Goal: Task Accomplishment & Management: Manage account settings

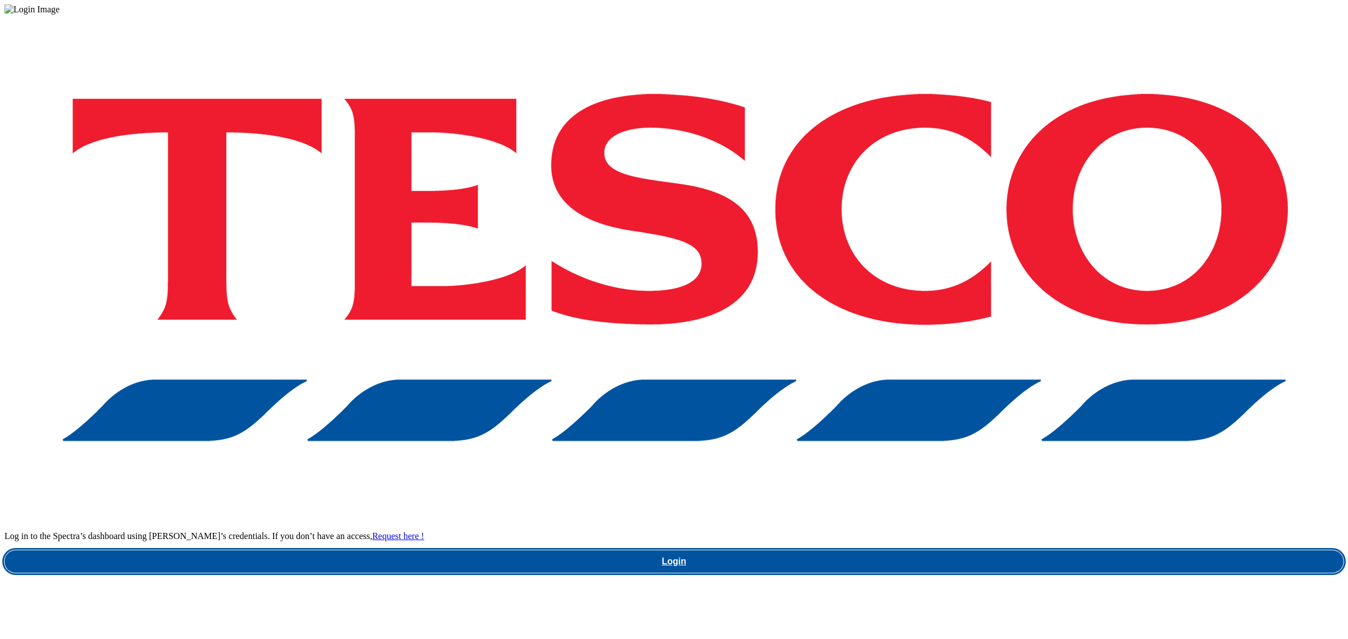
click at [1021, 550] on link "Login" at bounding box center [673, 561] width 1339 height 22
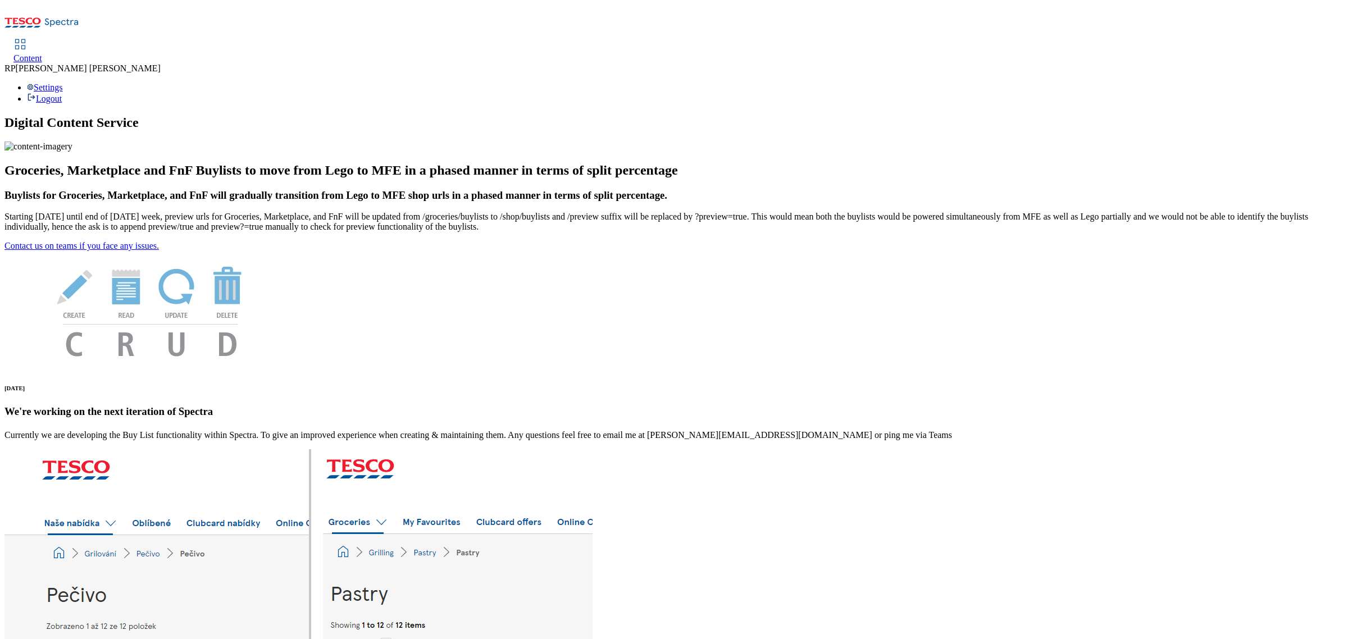
click at [42, 53] on span "Content" at bounding box center [27, 58] width 29 height 10
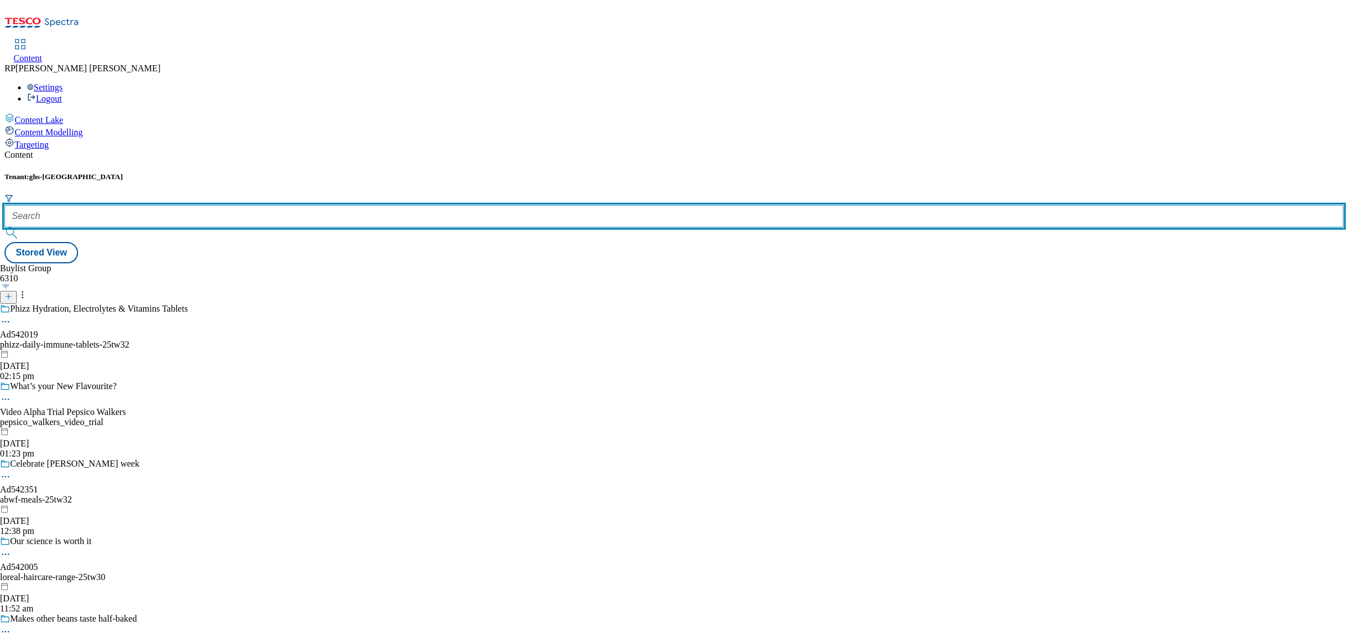
click at [264, 205] on input "text" at bounding box center [673, 216] width 1339 height 22
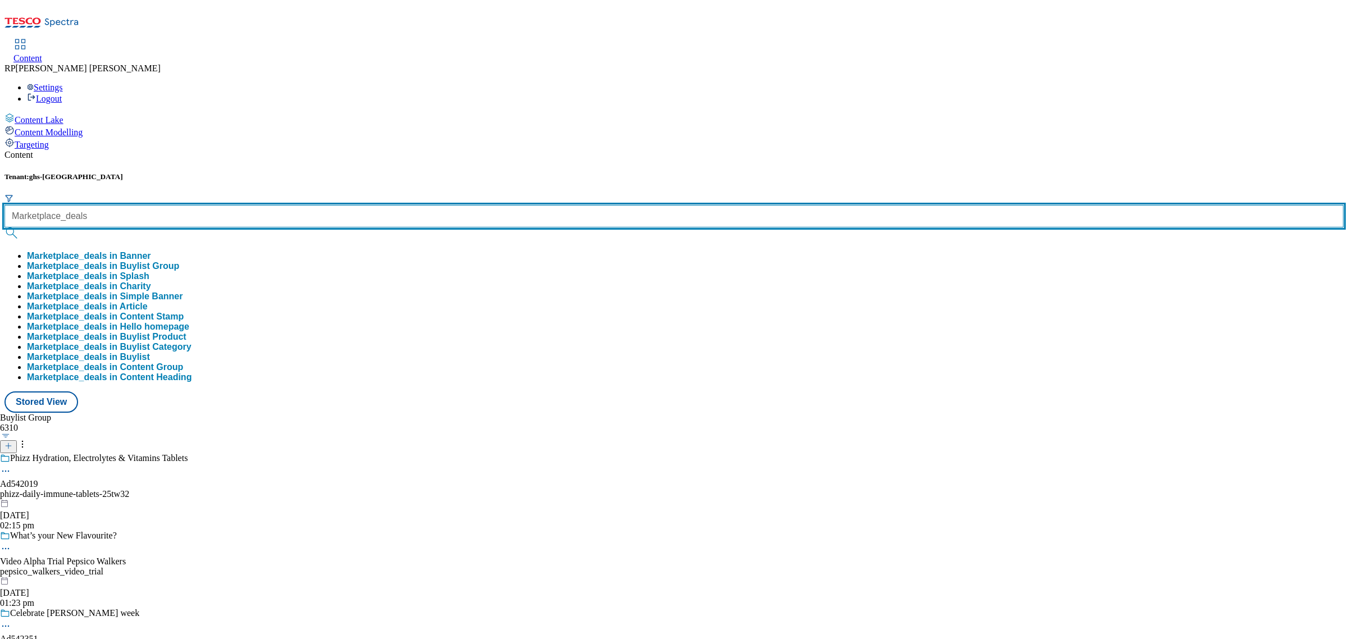
type input "Marketplace_deals"
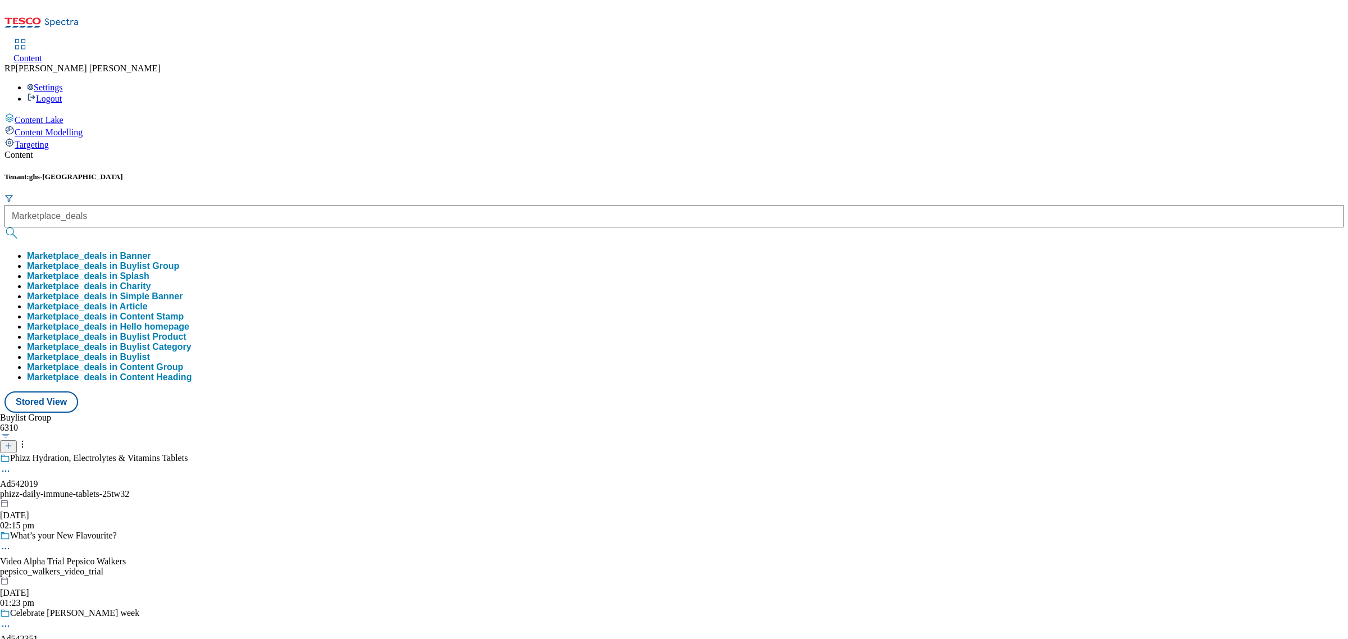
click at [179, 261] on button "Marketplace_deals in Buylist Group" at bounding box center [103, 266] width 152 height 10
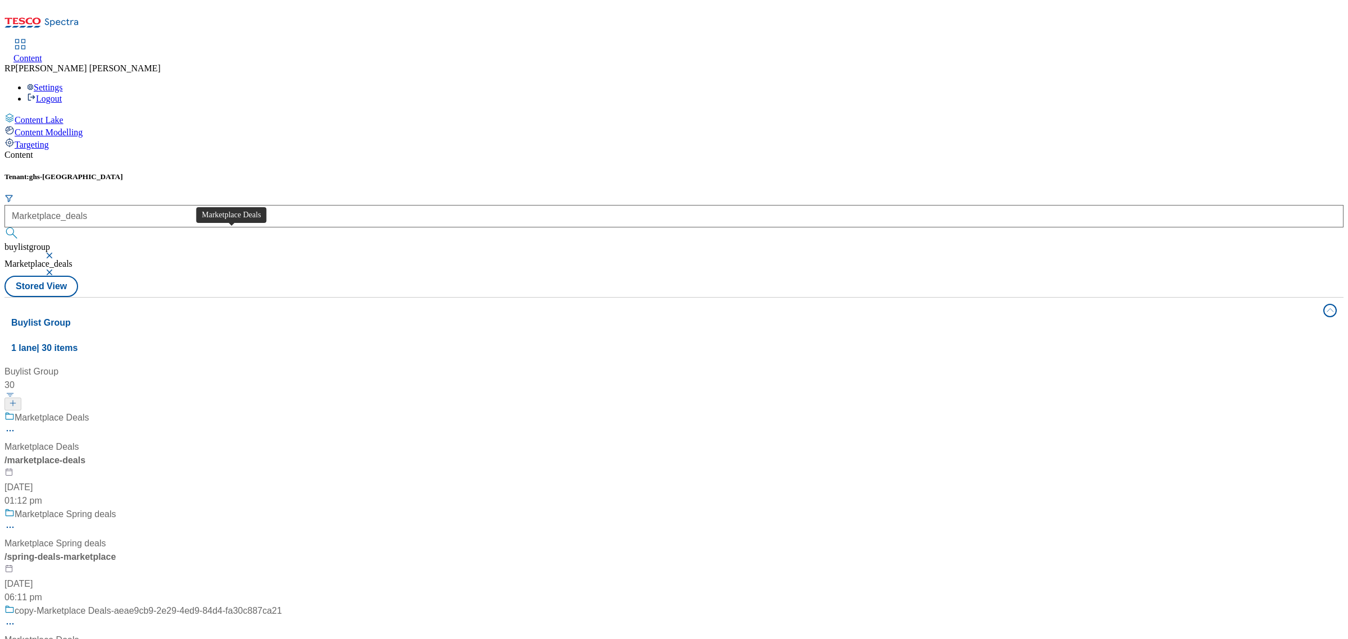
click at [89, 411] on span "Marketplace Deals" at bounding box center [52, 418] width 75 height 14
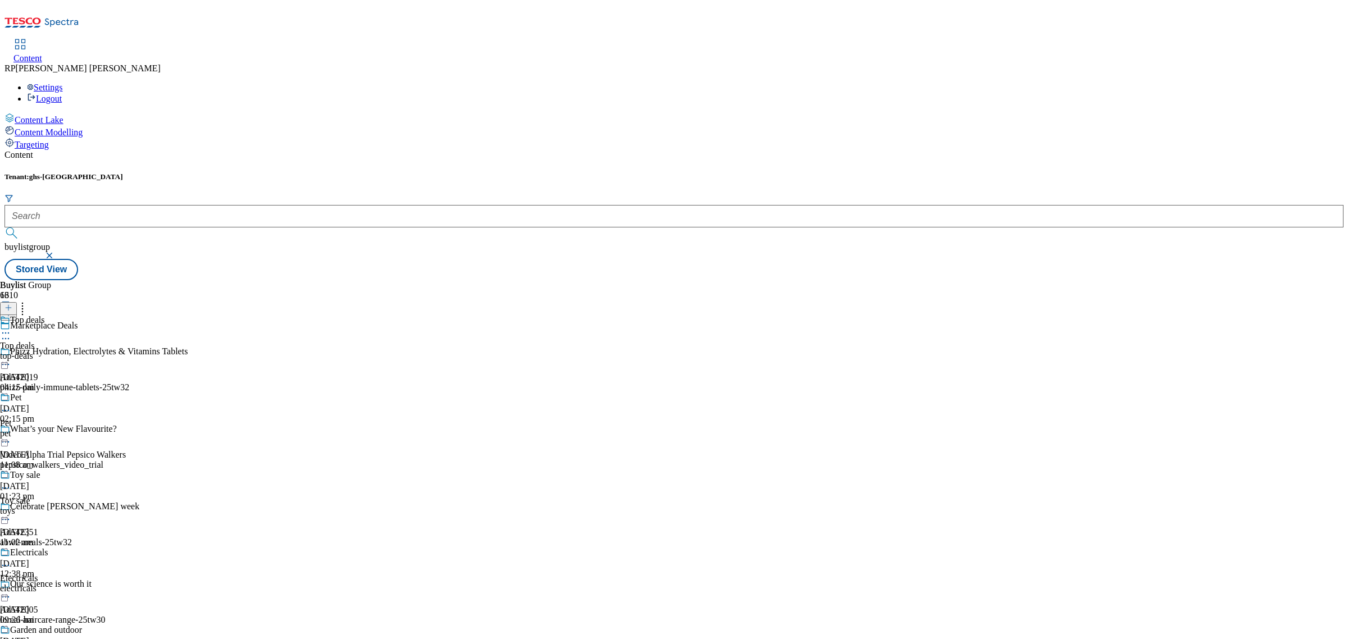
scroll to position [140, 0]
click at [48, 547] on span "Electricals" at bounding box center [29, 553] width 38 height 12
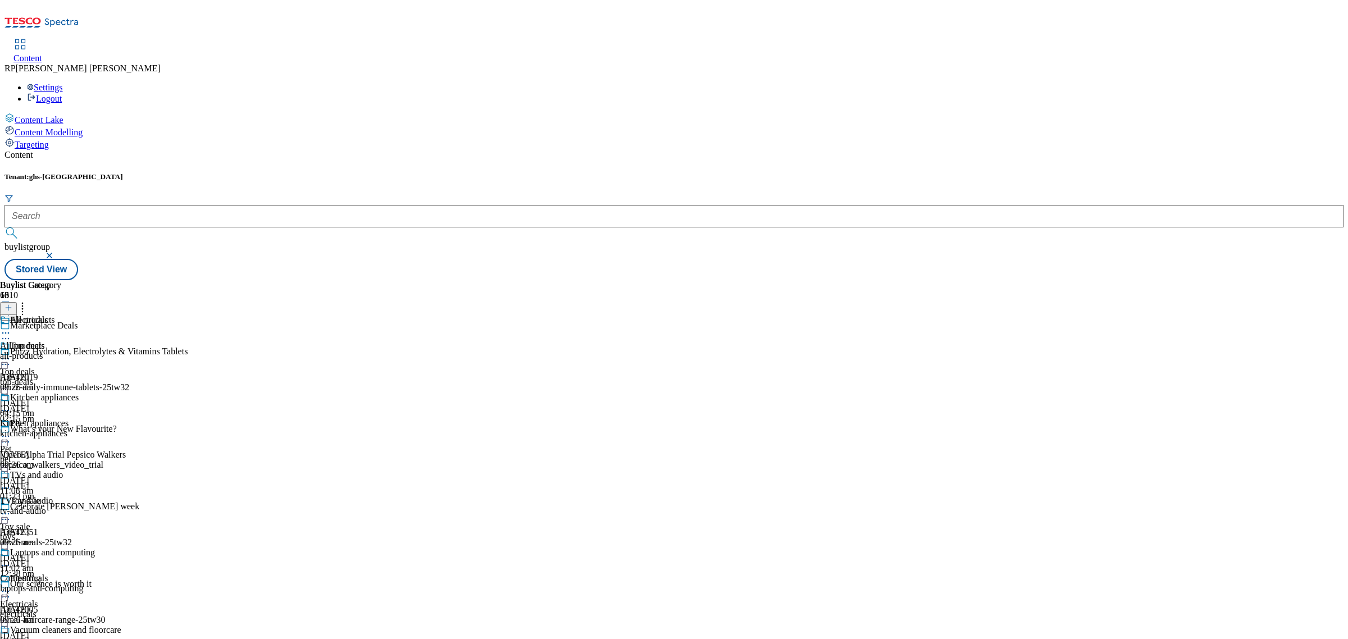
scroll to position [806, 0]
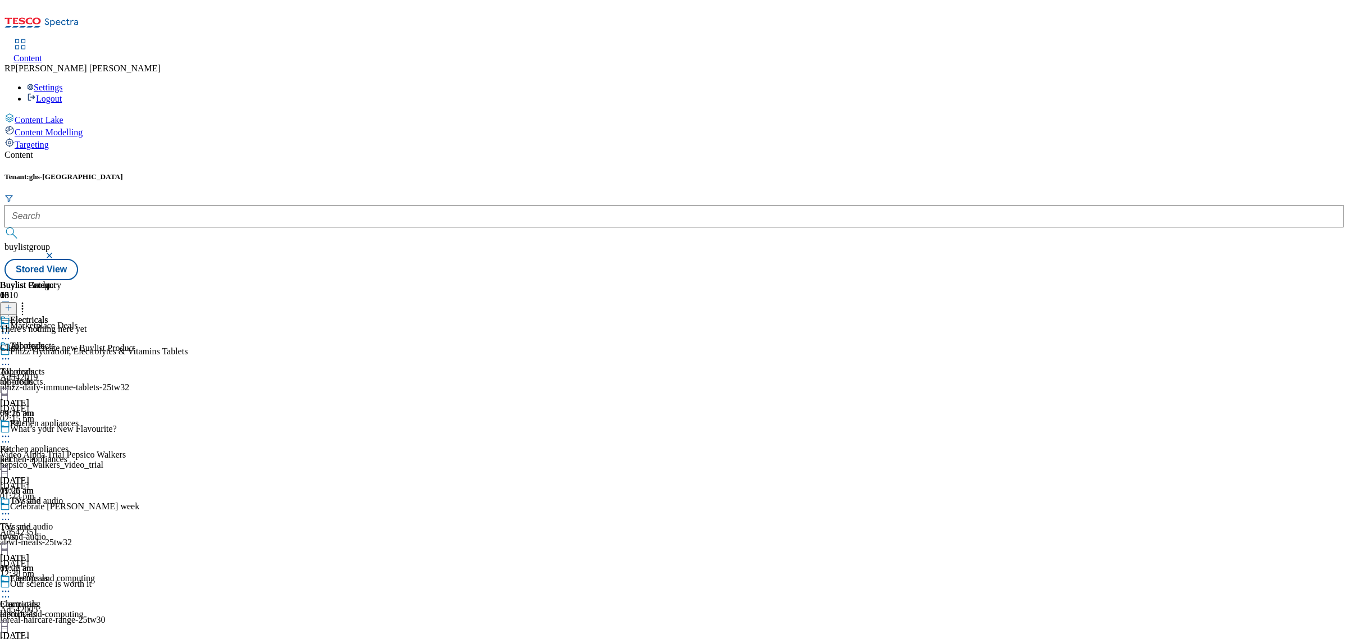
click at [121, 377] on div "all-products" at bounding box center [60, 382] width 121 height 10
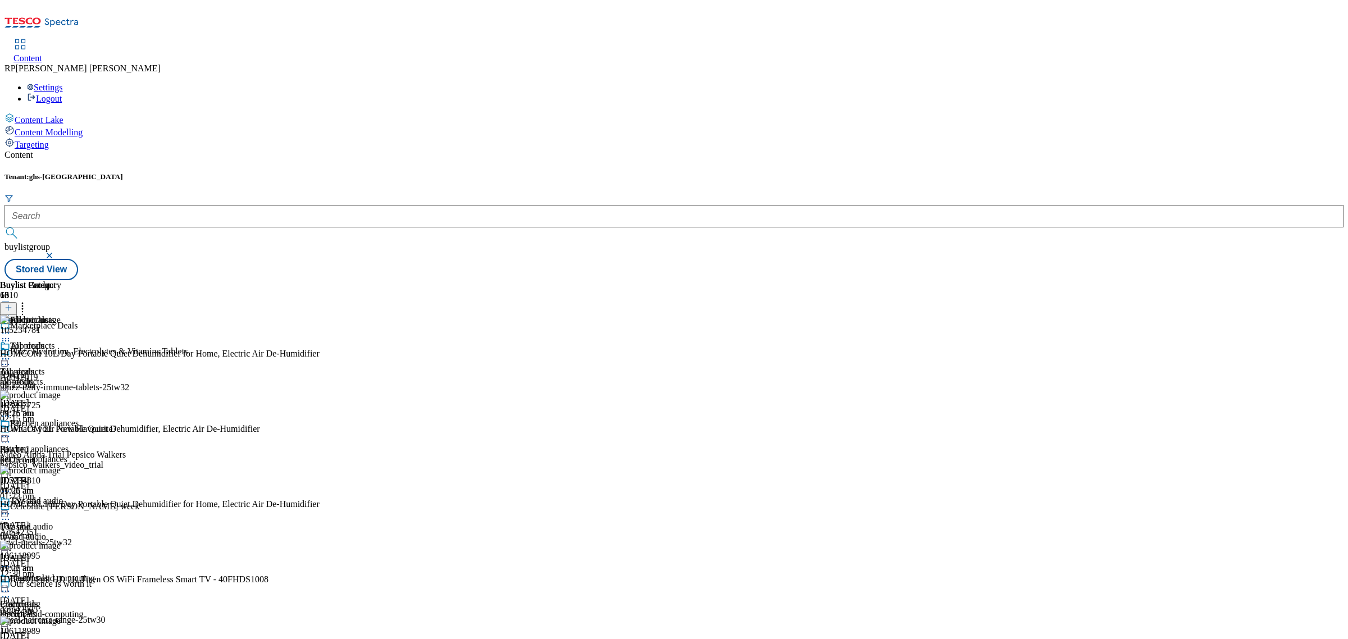
click at [28, 300] on icon at bounding box center [22, 305] width 11 height 11
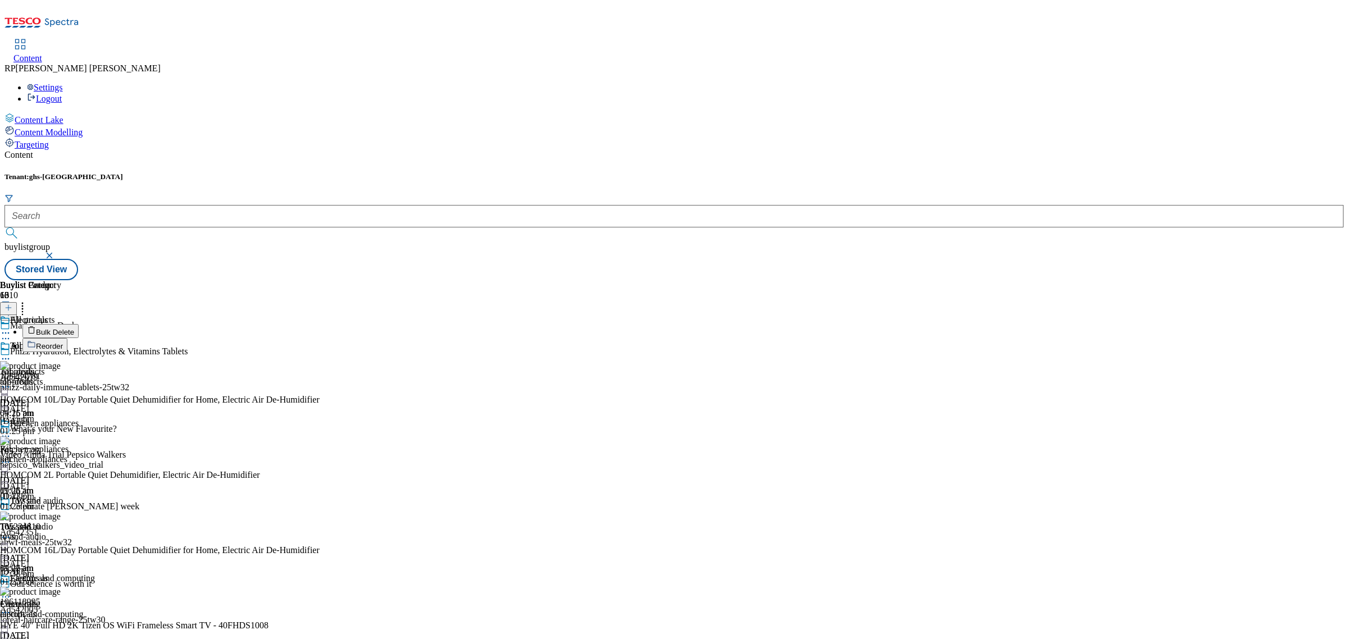
click at [74, 328] on span "Bulk Delete" at bounding box center [55, 332] width 38 height 8
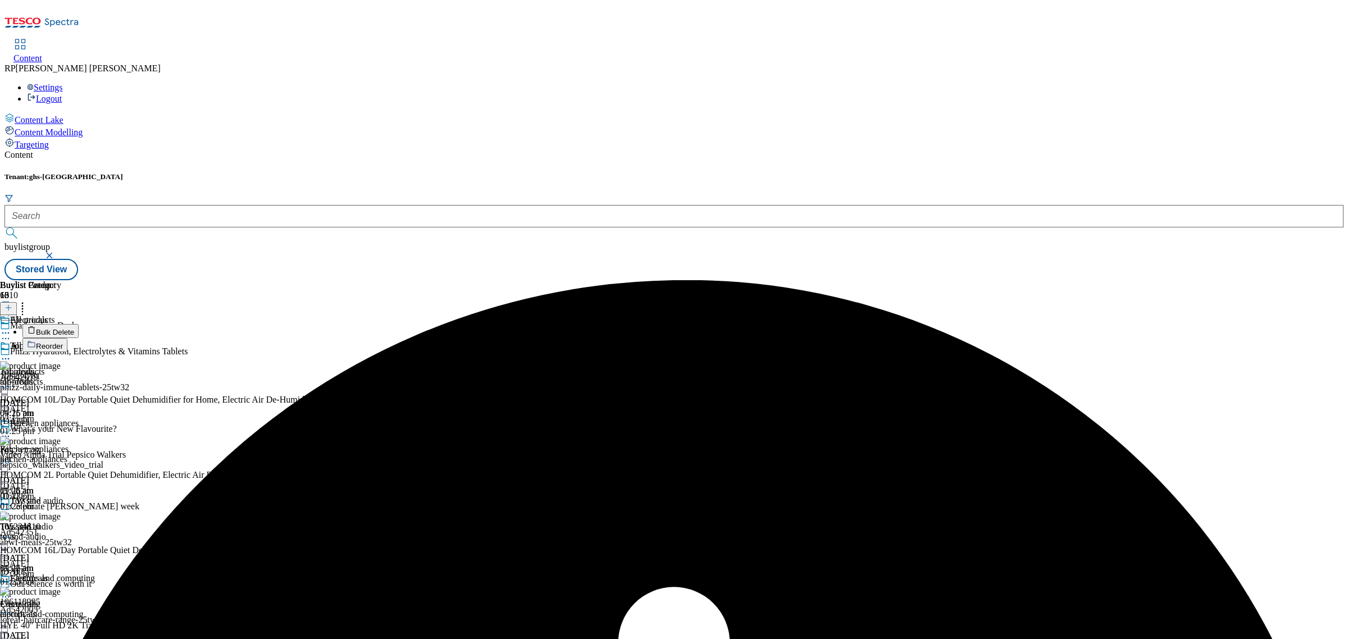
click at [11, 353] on icon at bounding box center [5, 358] width 11 height 11
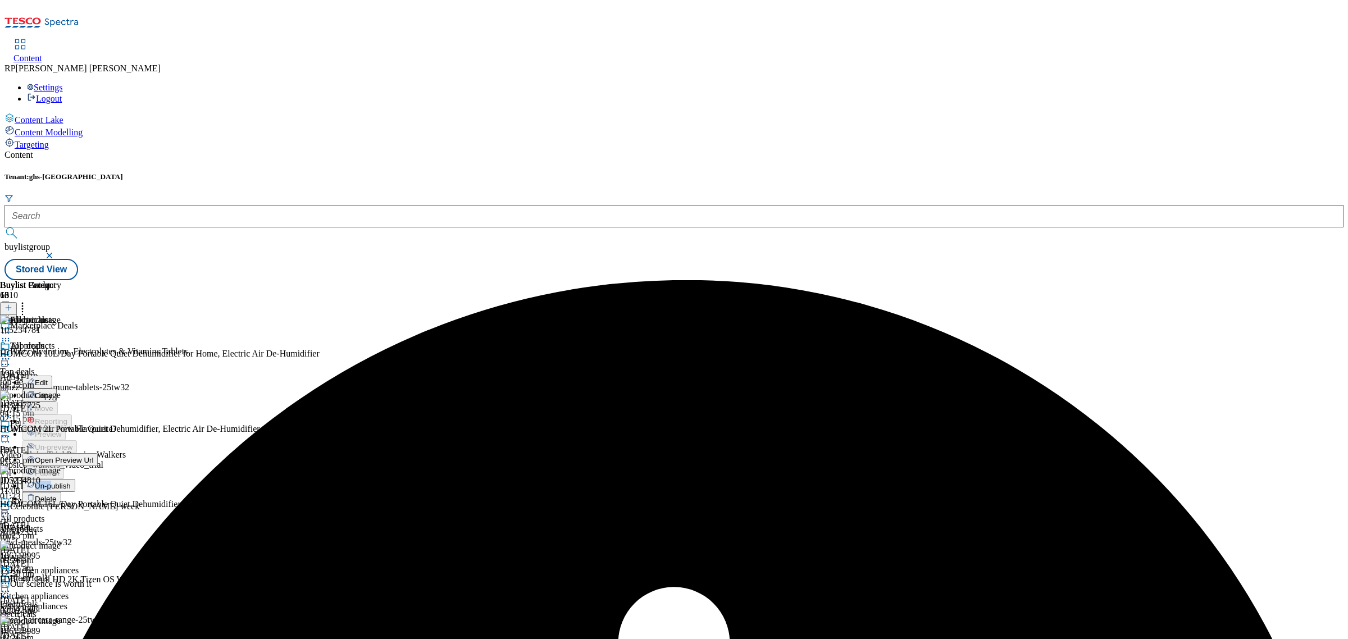
click at [121, 479] on li "Un-publish" at bounding box center [71, 485] width 99 height 13
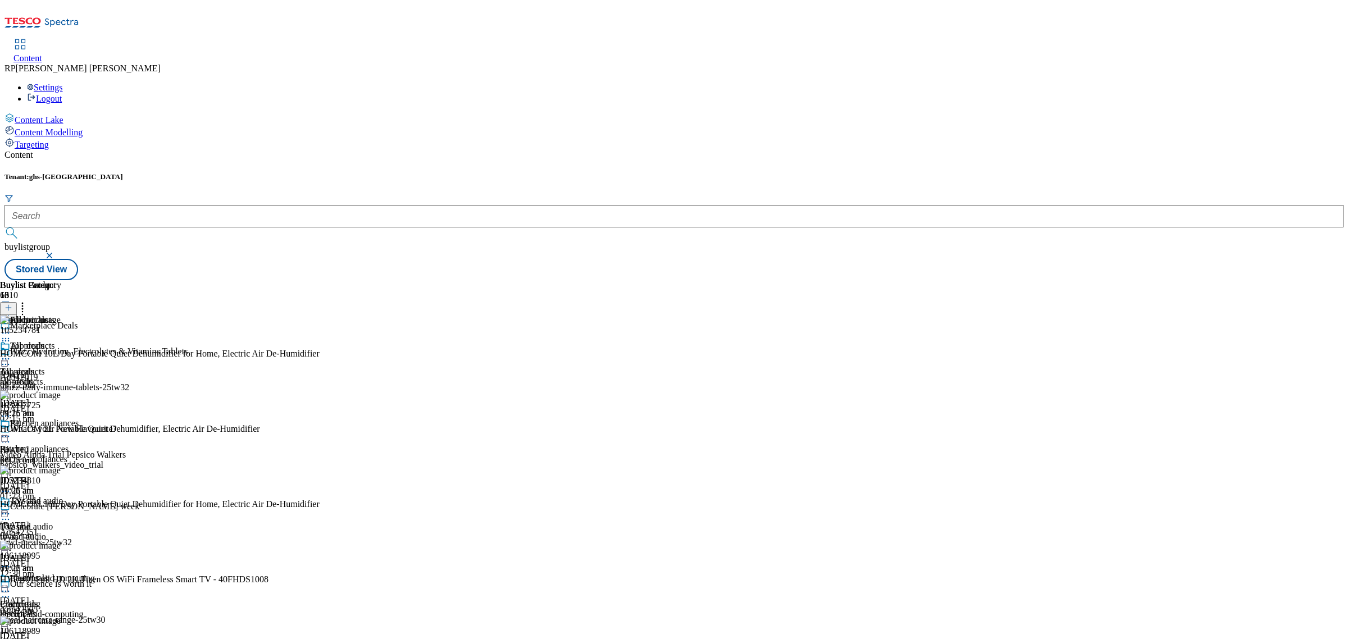
click at [11, 353] on icon at bounding box center [5, 358] width 11 height 11
click at [75, 479] on button "Un-publish" at bounding box center [48, 485] width 53 height 13
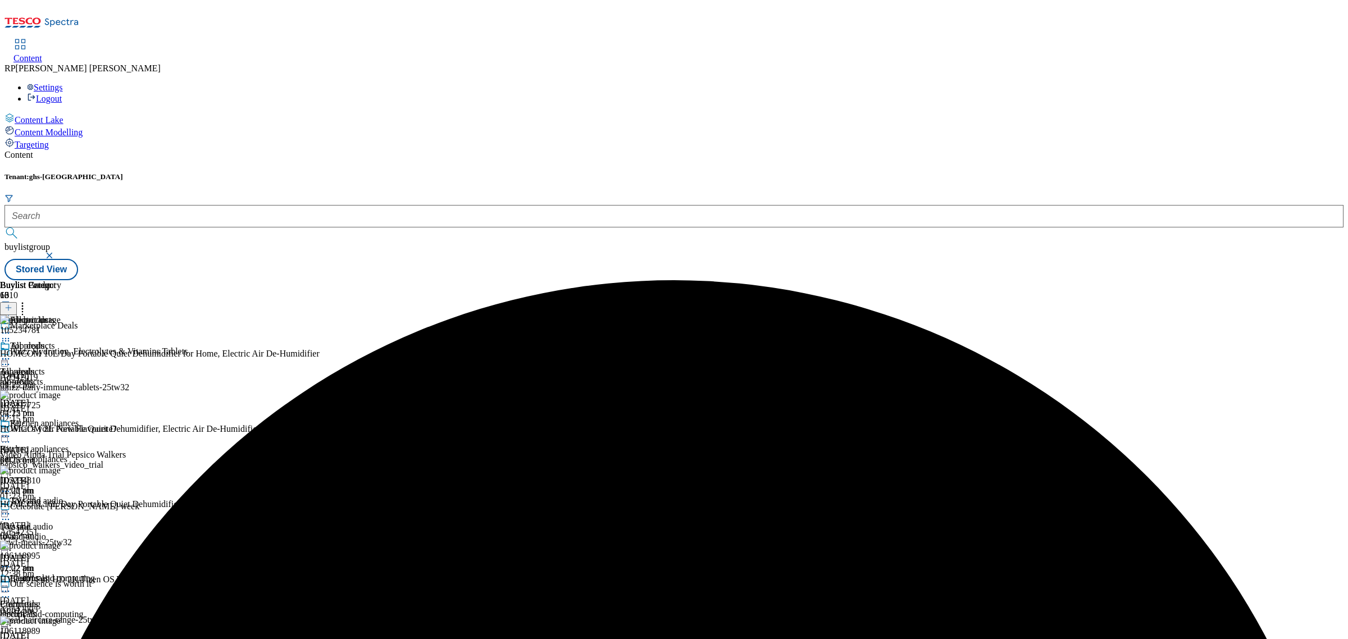
click at [11, 353] on icon at bounding box center [5, 358] width 11 height 11
click at [72, 443] on span "Un-preview" at bounding box center [54, 447] width 38 height 8
click at [28, 300] on icon at bounding box center [22, 305] width 11 height 11
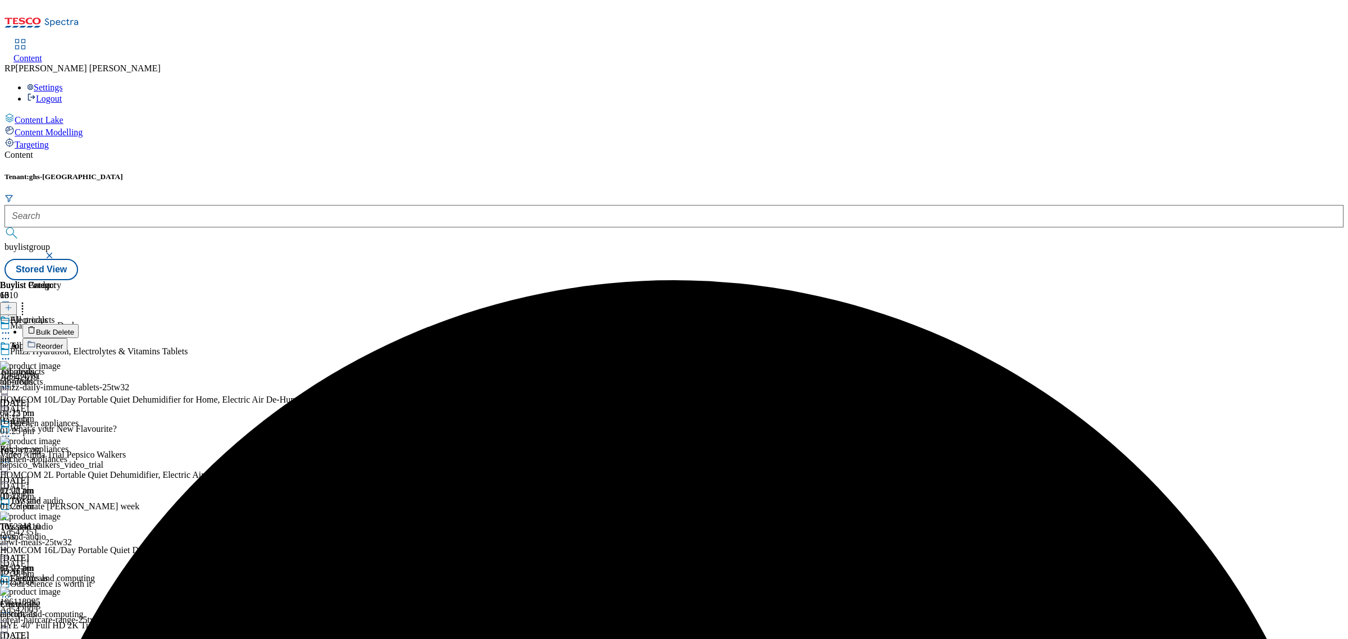
click at [74, 328] on span "Bulk Delete" at bounding box center [55, 332] width 38 height 8
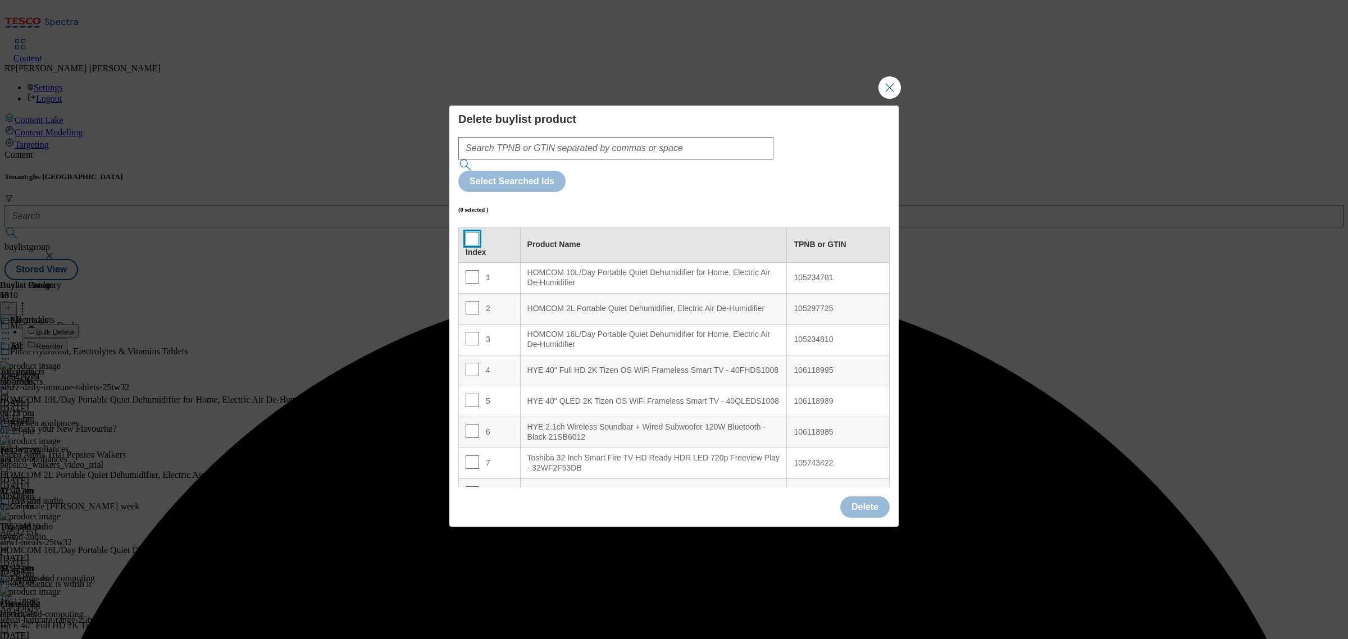
click at [469, 232] on input "Modal" at bounding box center [471, 238] width 13 height 13
checkbox input "true"
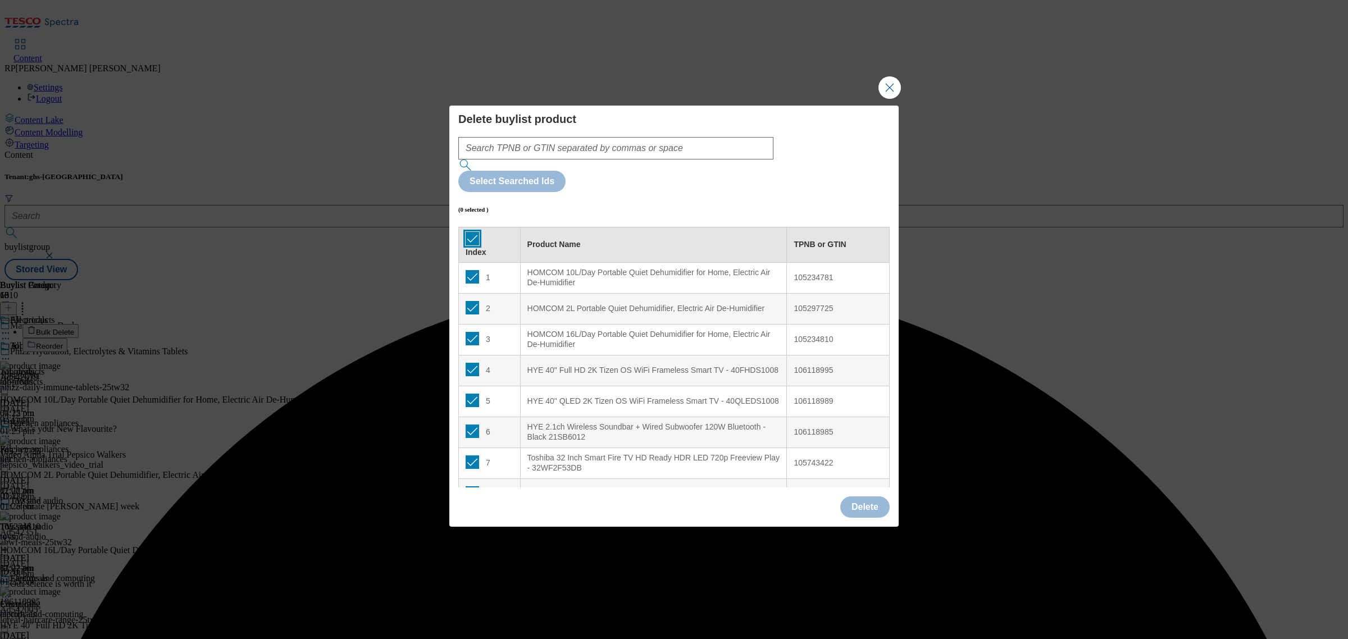
checkbox input "true"
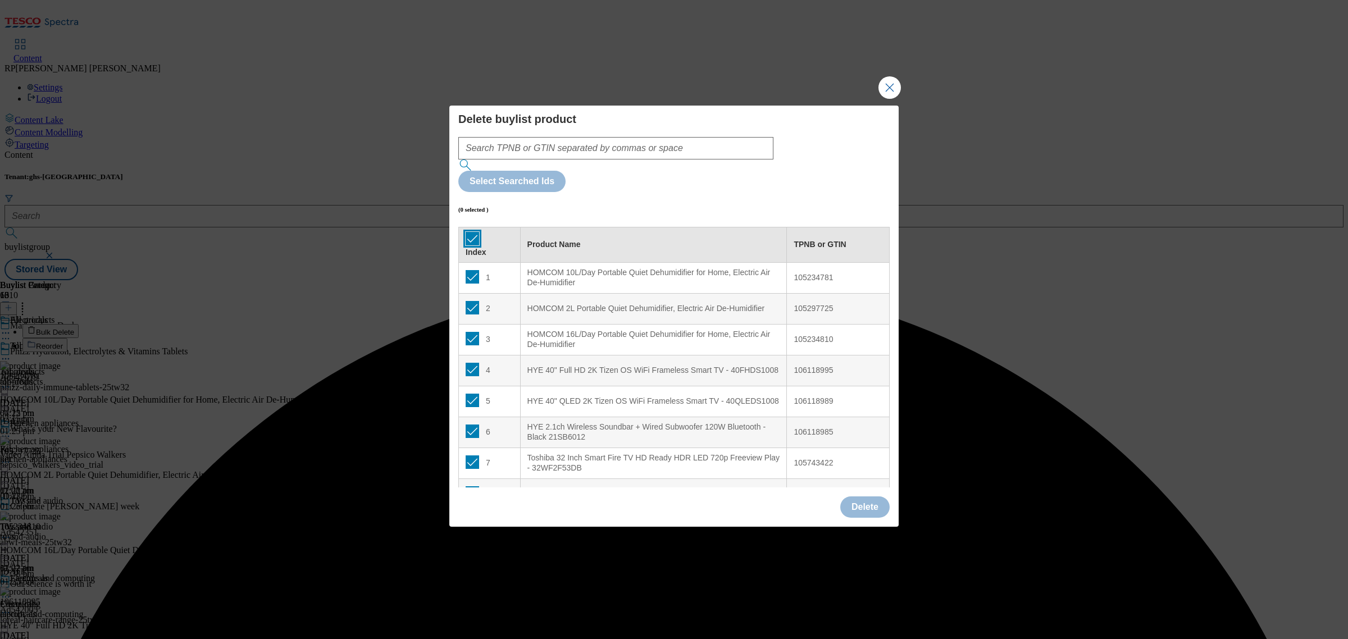
checkbox input "true"
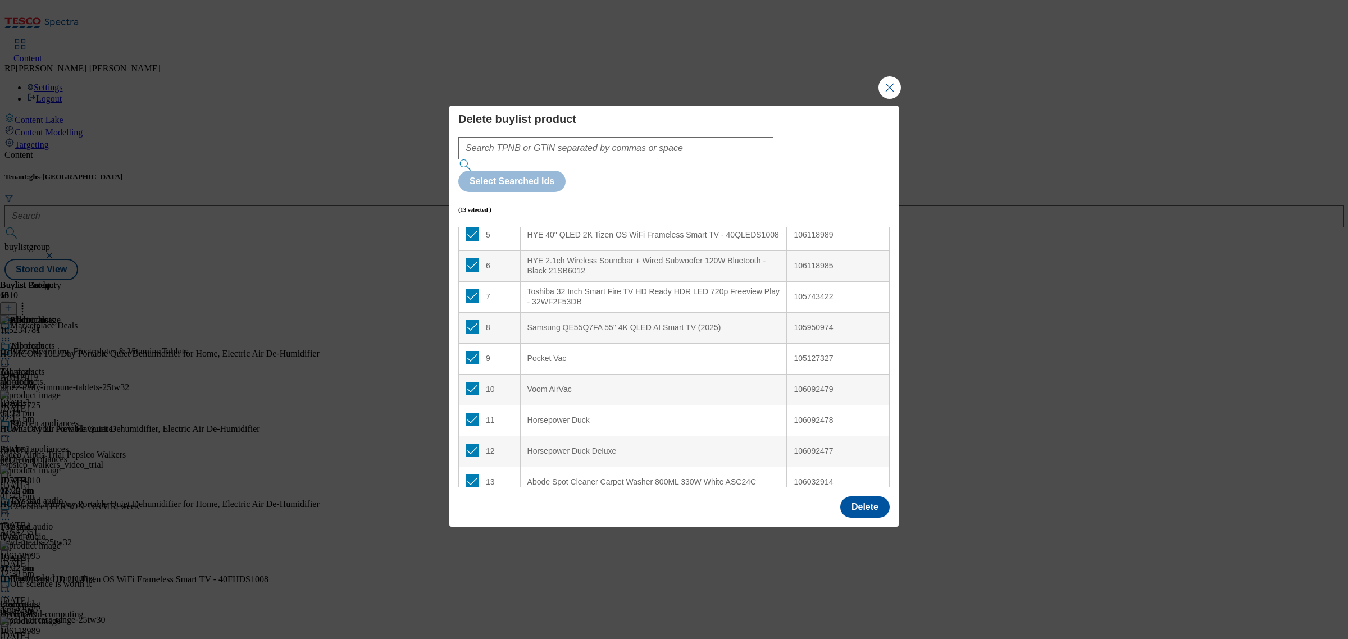
scroll to position [172, 0]
click at [472, 345] on input "Modal" at bounding box center [471, 351] width 13 height 13
checkbox input "false"
click at [467, 376] on input "Modal" at bounding box center [471, 382] width 13 height 13
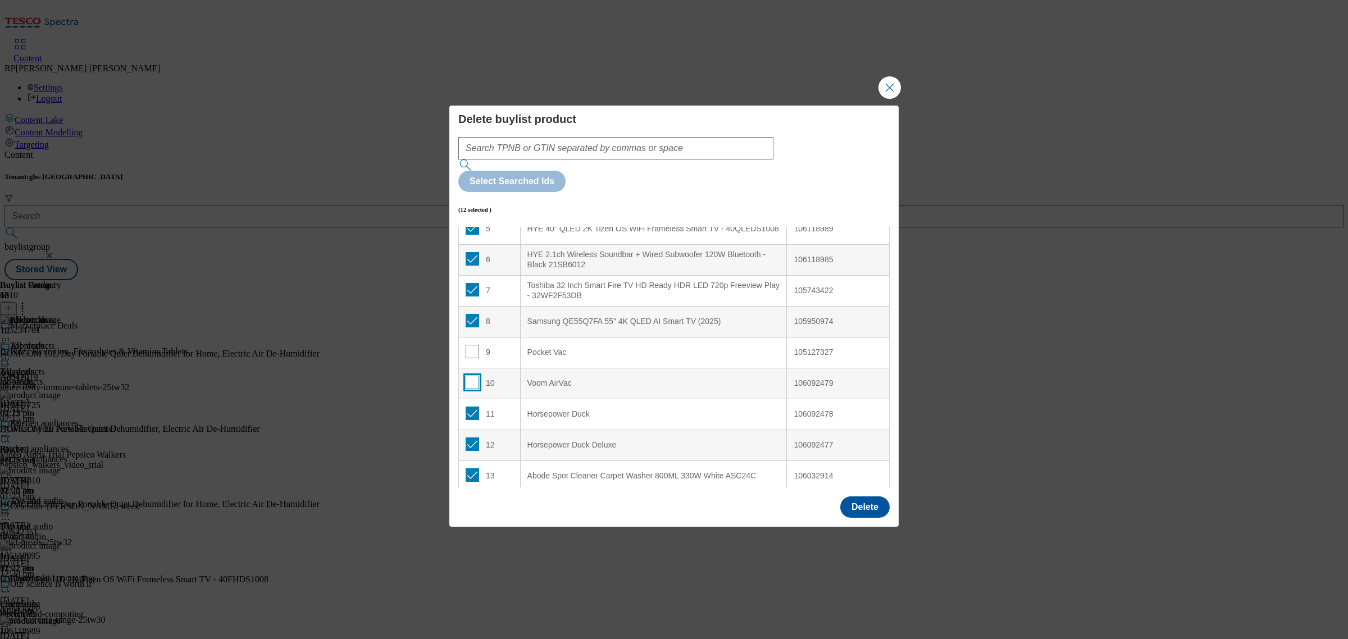
checkbox input "false"
click at [467, 407] on input "Modal" at bounding box center [471, 413] width 13 height 13
checkbox input "false"
click at [469, 437] on input "Modal" at bounding box center [471, 443] width 13 height 13
checkbox input "false"
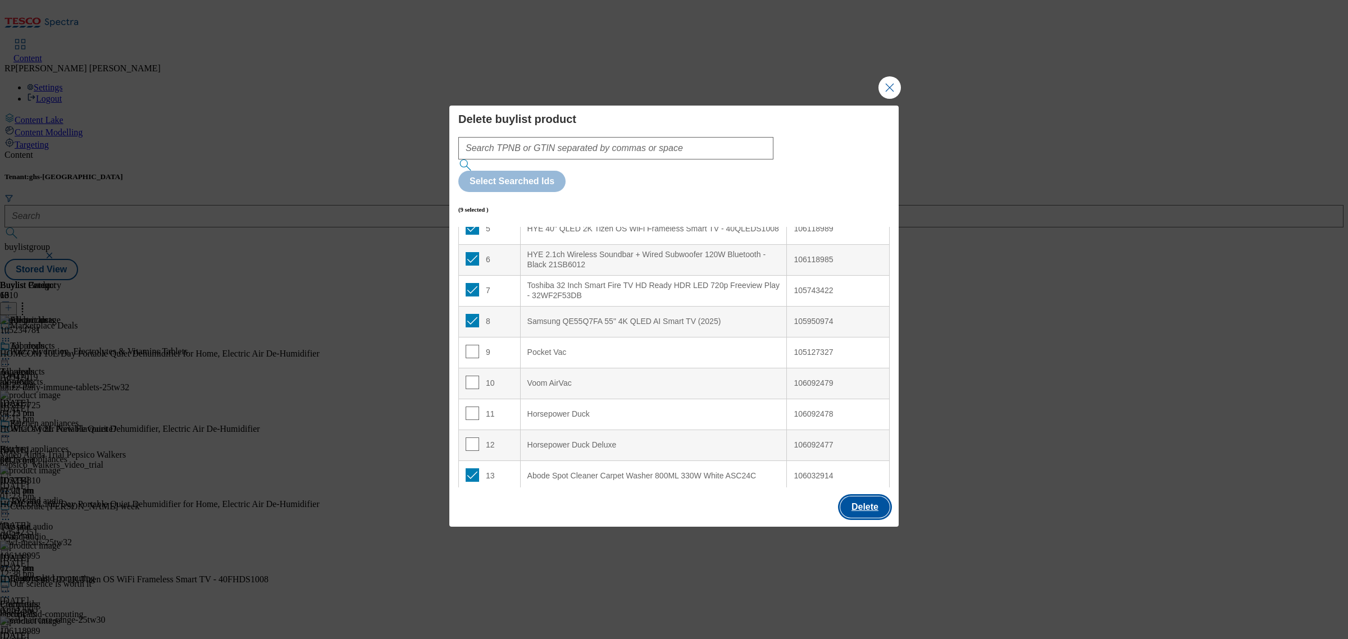
click at [865, 496] on button "Delete" at bounding box center [864, 506] width 49 height 21
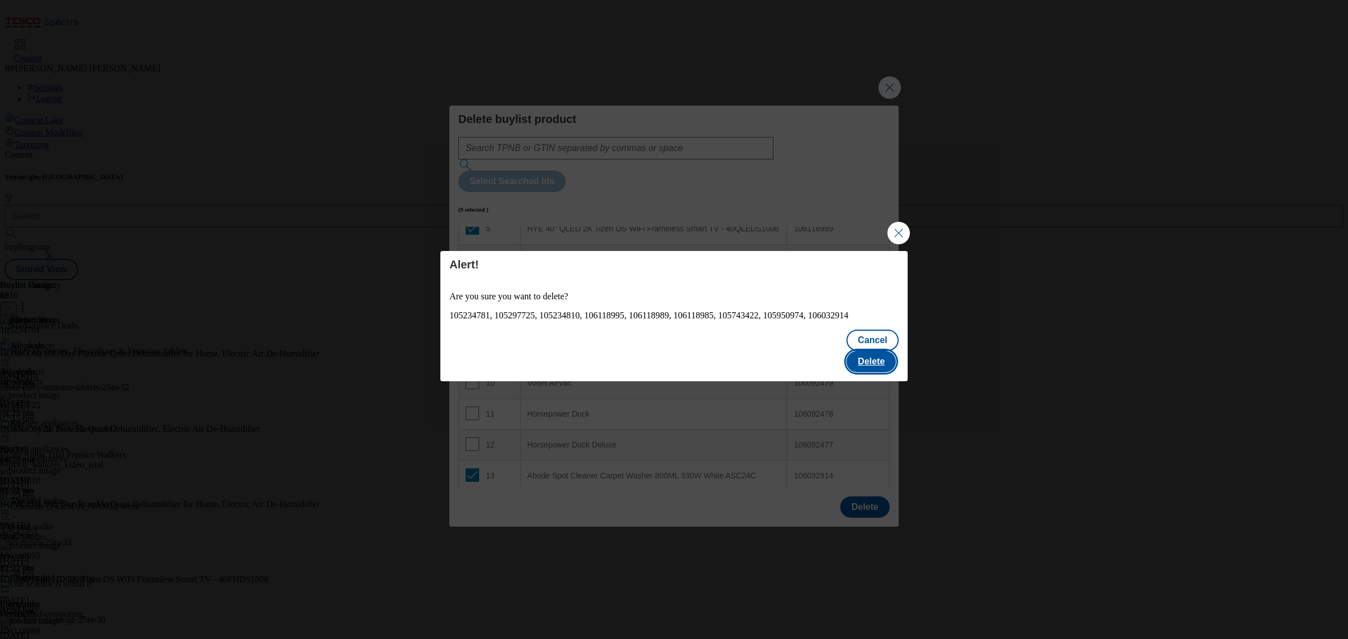
click at [879, 351] on button "Delete" at bounding box center [870, 361] width 49 height 21
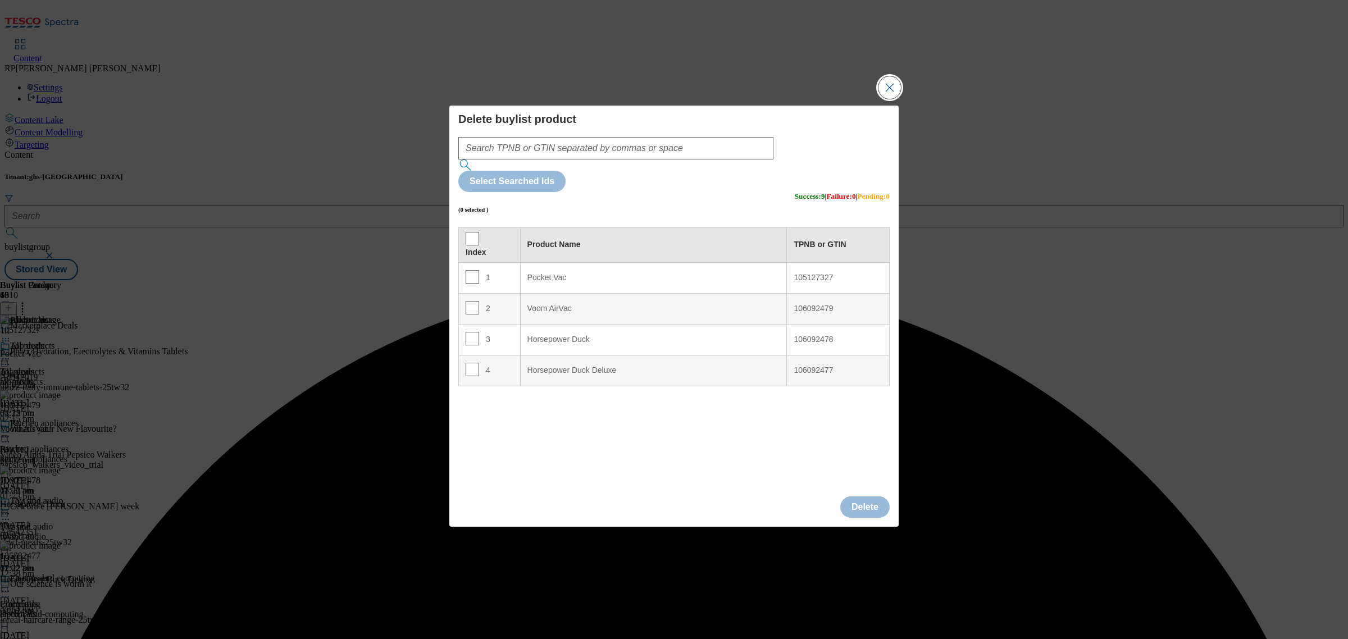
click at [896, 99] on button "Close Modal" at bounding box center [889, 87] width 22 height 22
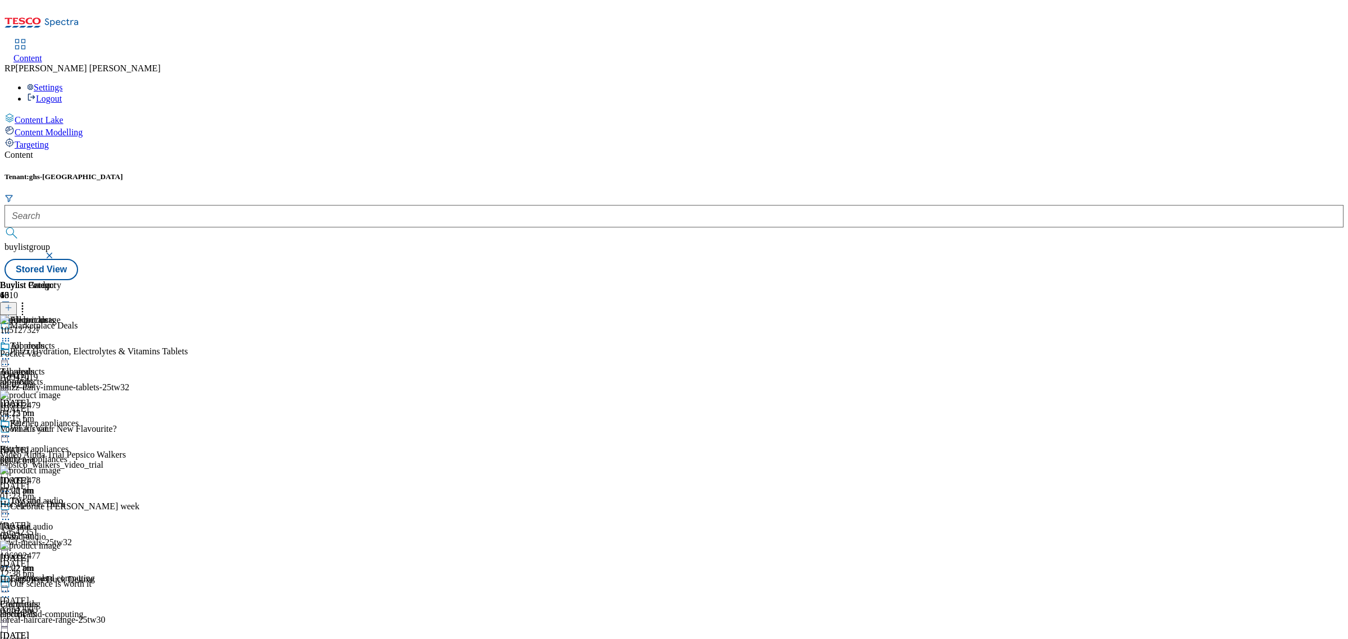
click at [12, 304] on icon at bounding box center [8, 308] width 8 height 8
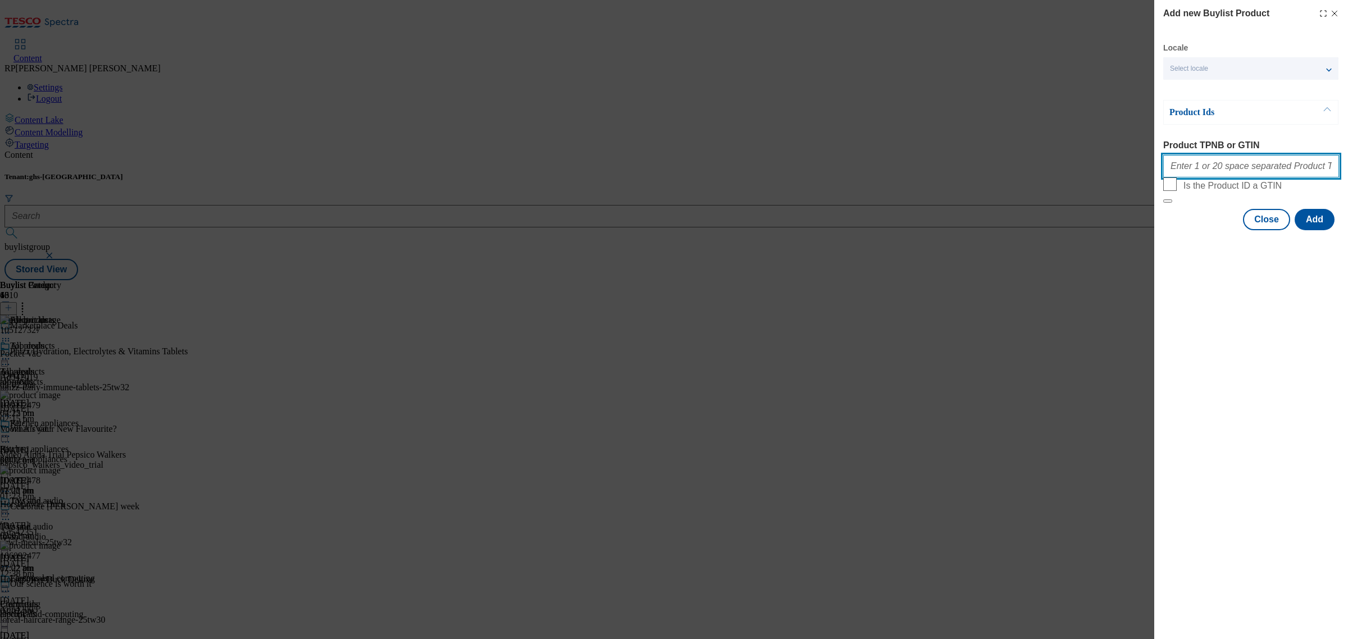
click at [1217, 167] on input "Product TPNB or GTIN" at bounding box center [1251, 166] width 176 height 22
paste input "105021427 105106656 105258999 105258997 105127327 106092479 106092478 106092477…"
type input "105021427 105106656 105258999 105258997 105127327 106092479 106092478 106092477…"
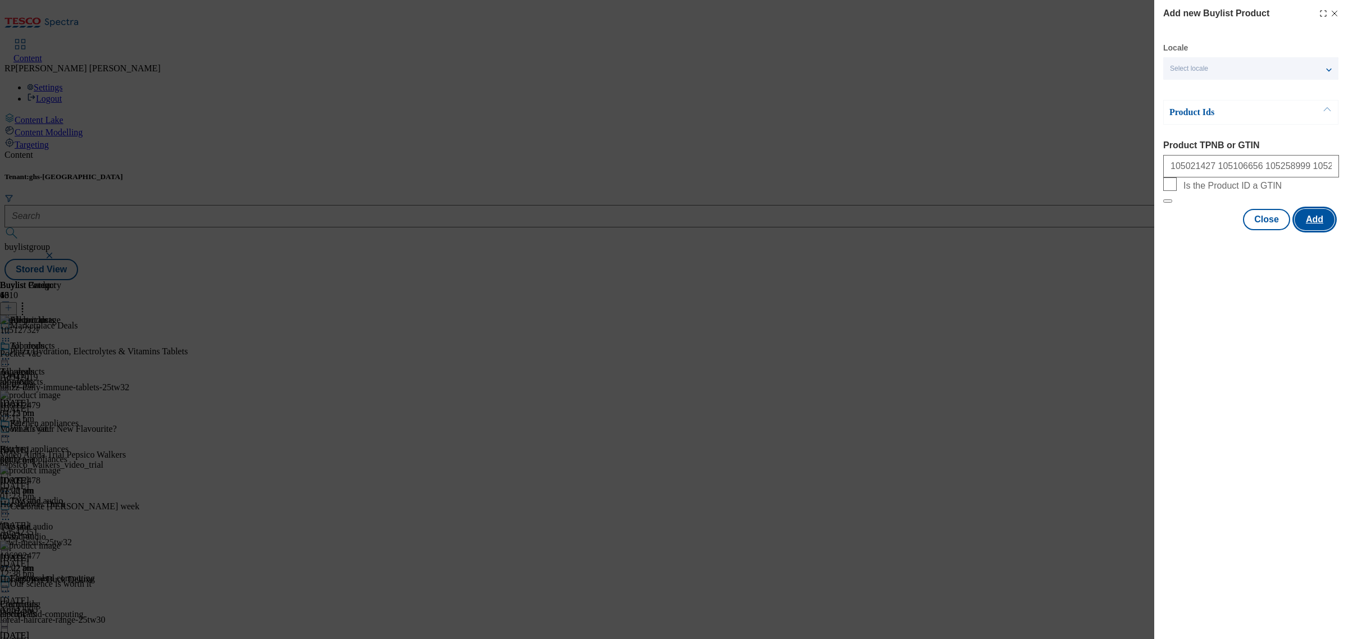
click at [1311, 230] on button "Add" at bounding box center [1314, 219] width 40 height 21
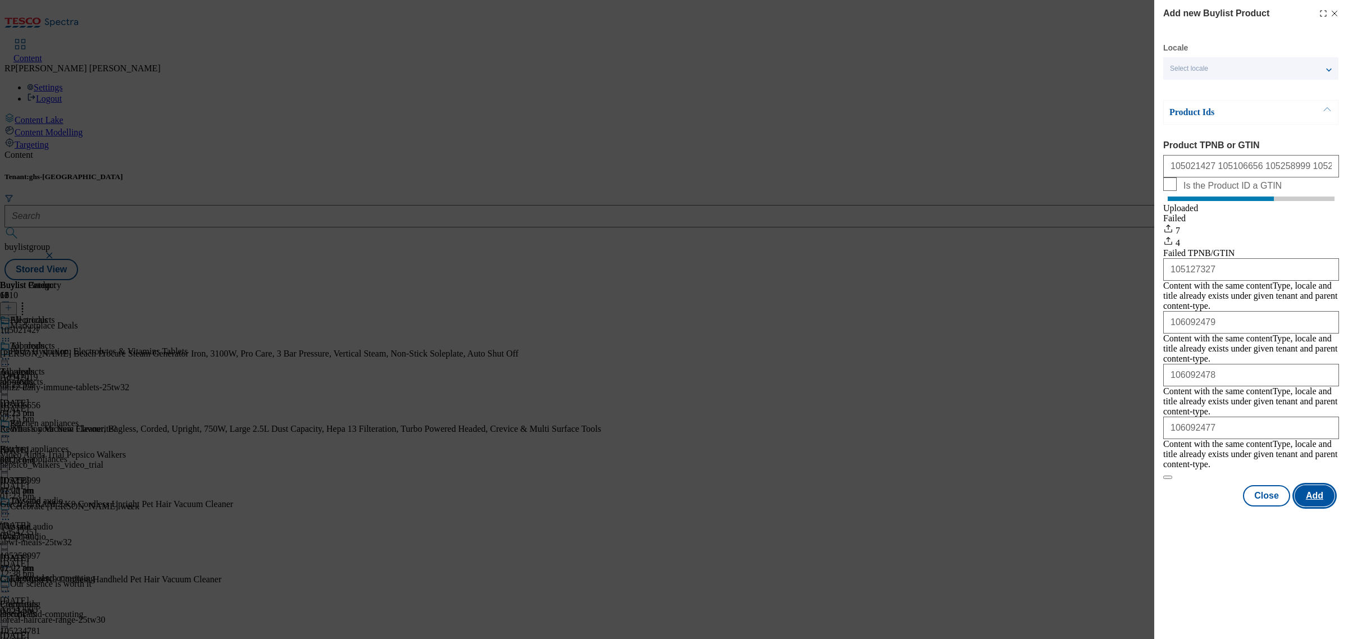
click at [1311, 485] on button "Add" at bounding box center [1314, 495] width 40 height 21
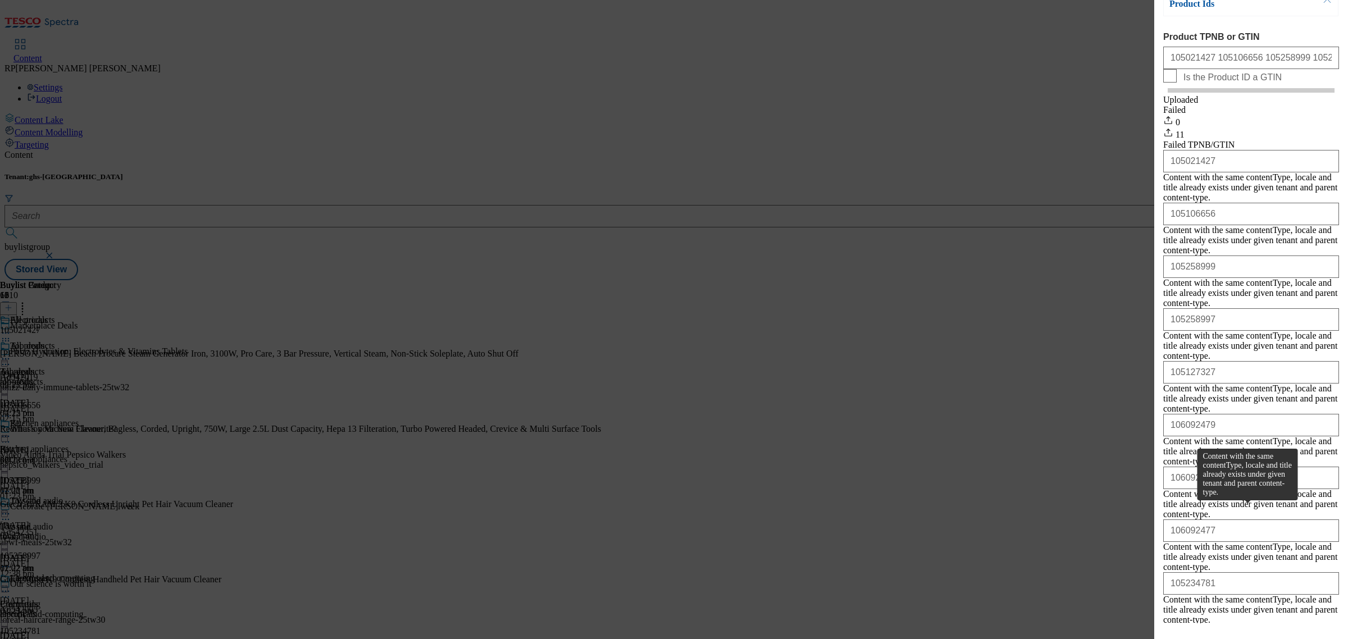
scroll to position [184, 0]
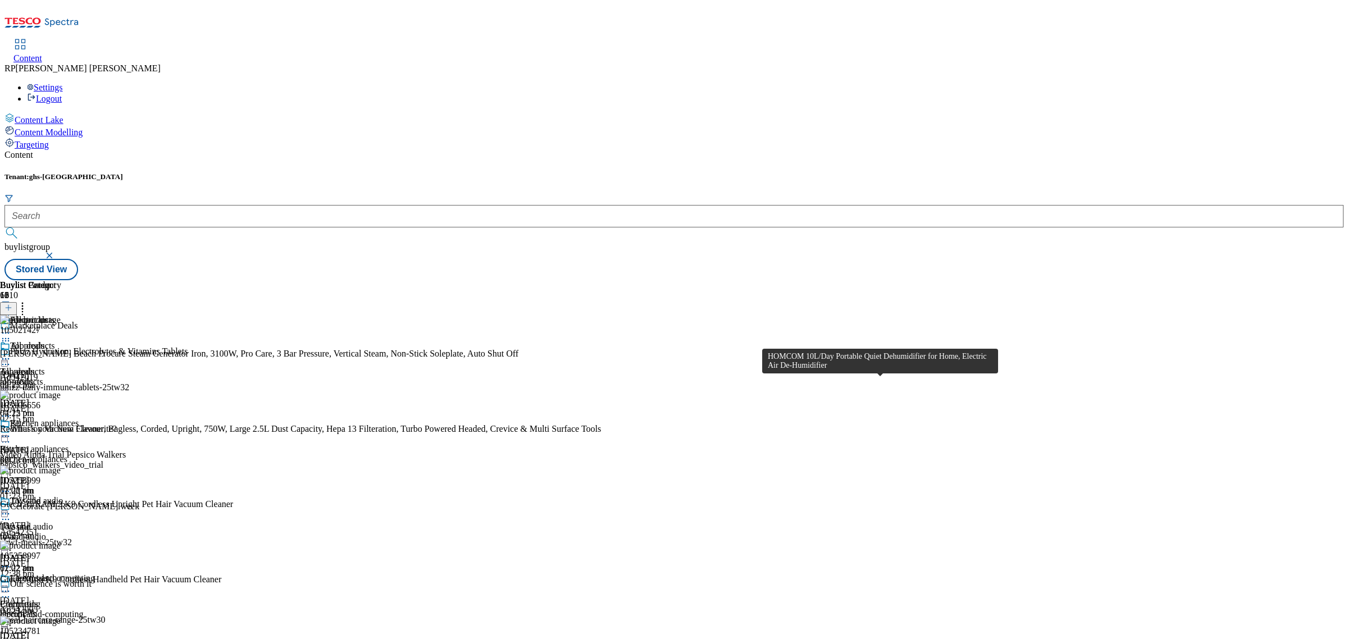
scroll to position [140, 0]
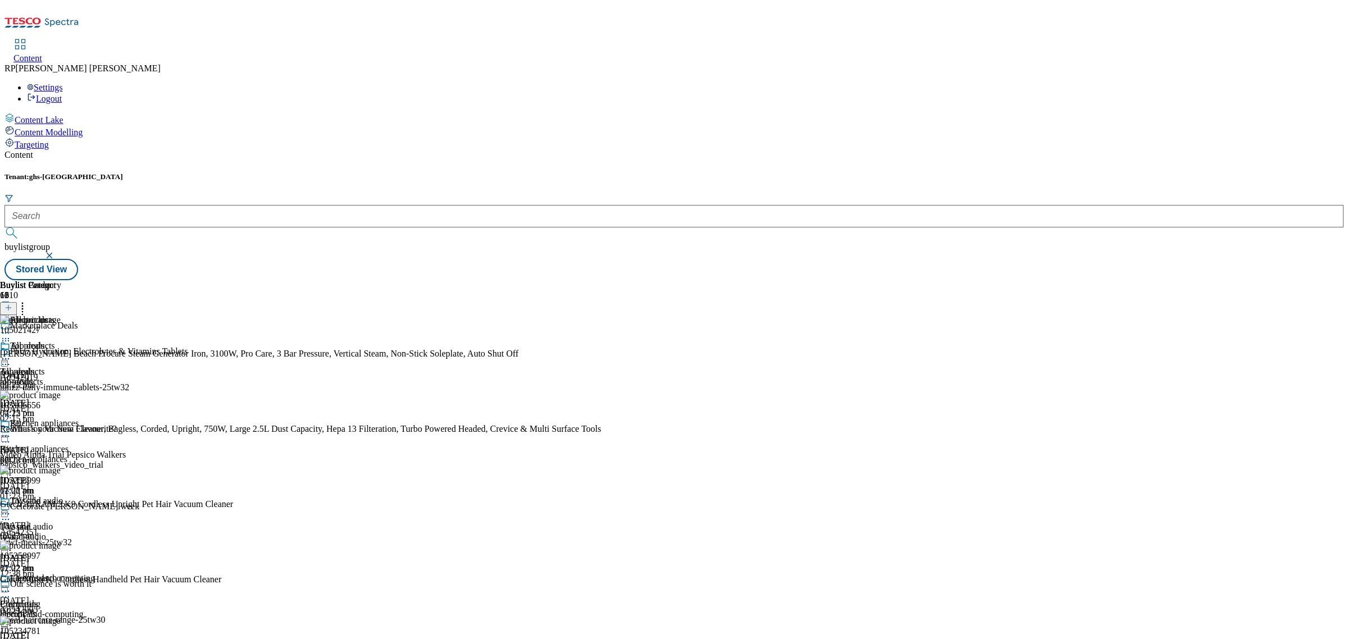
click at [28, 300] on icon at bounding box center [22, 305] width 11 height 11
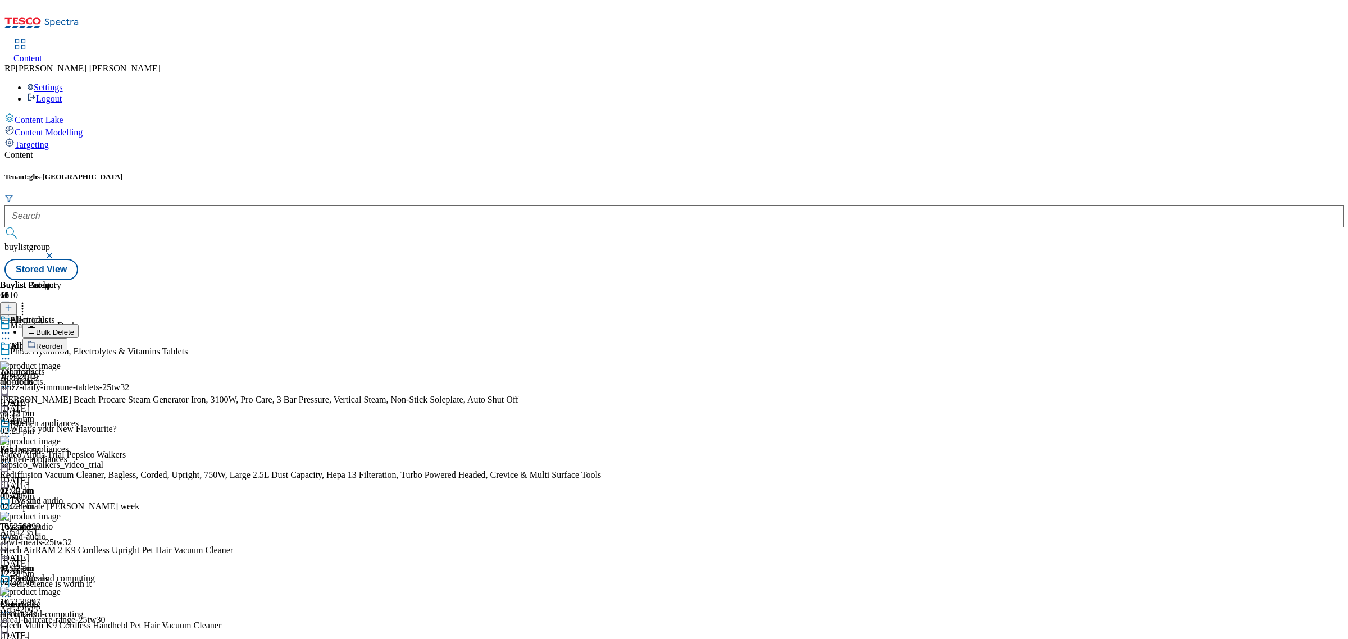
click at [63, 342] on span "Reorder" at bounding box center [49, 346] width 27 height 8
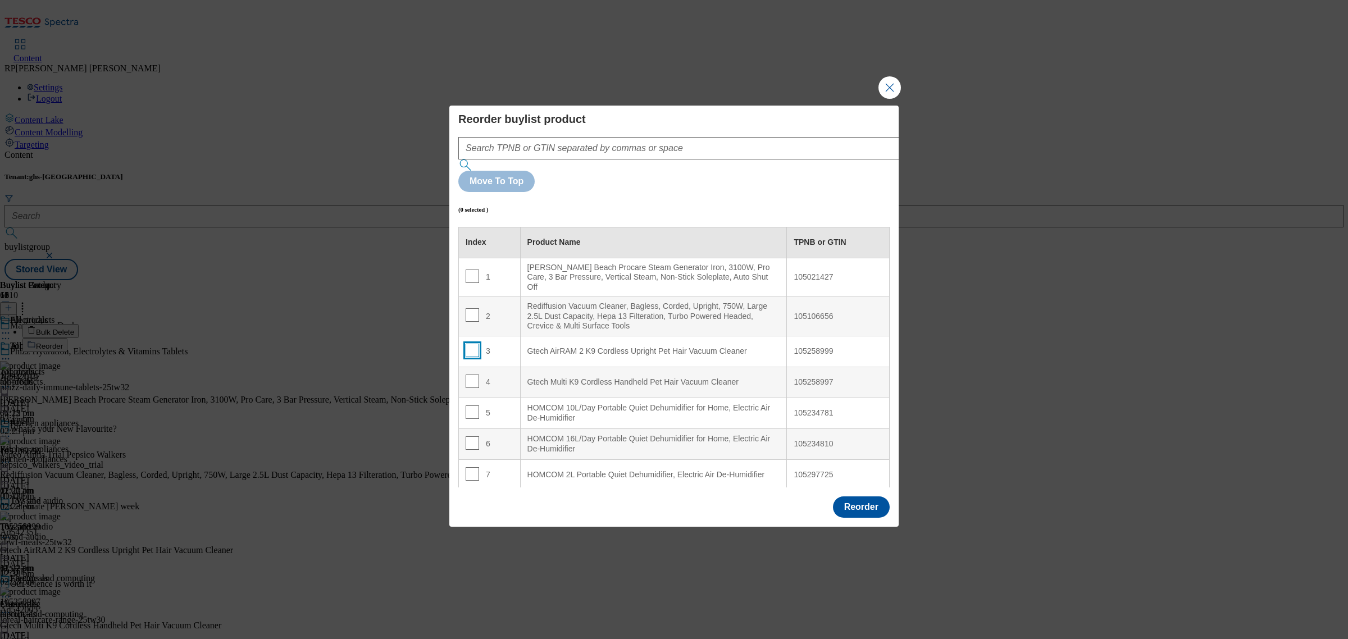
click at [472, 344] on input "Modal" at bounding box center [471, 350] width 13 height 13
checkbox input "true"
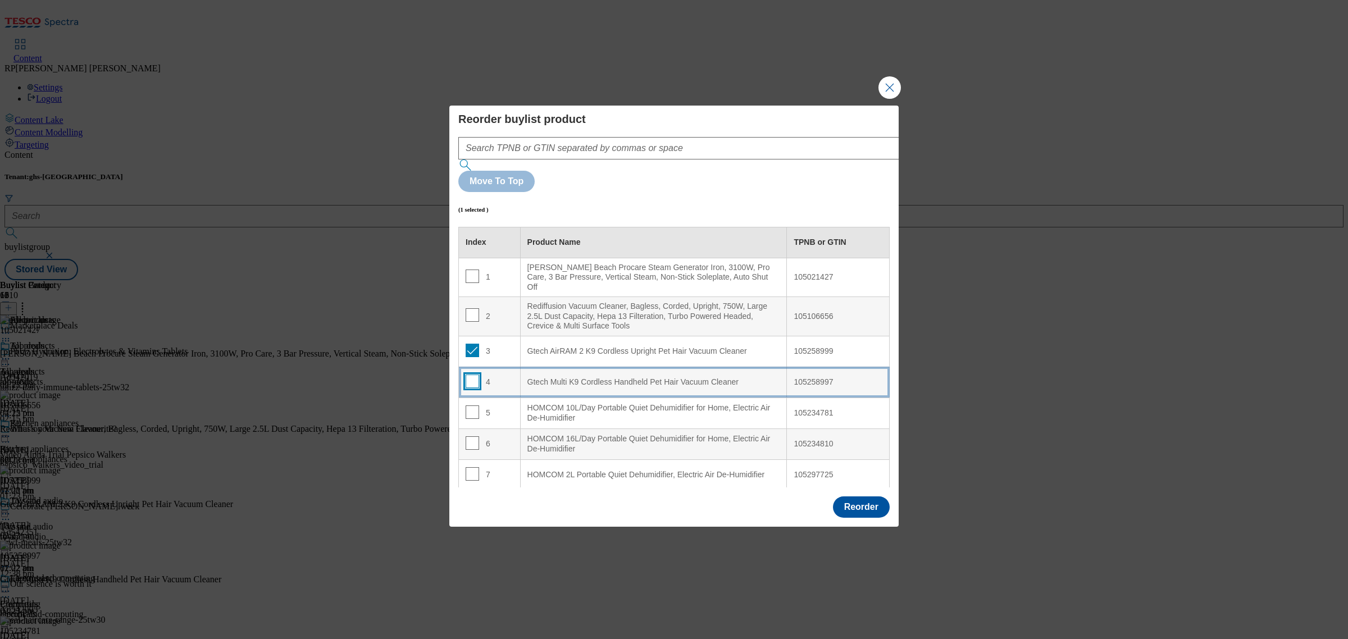
click at [467, 374] on input "Modal" at bounding box center [471, 380] width 13 height 13
checkbox input "true"
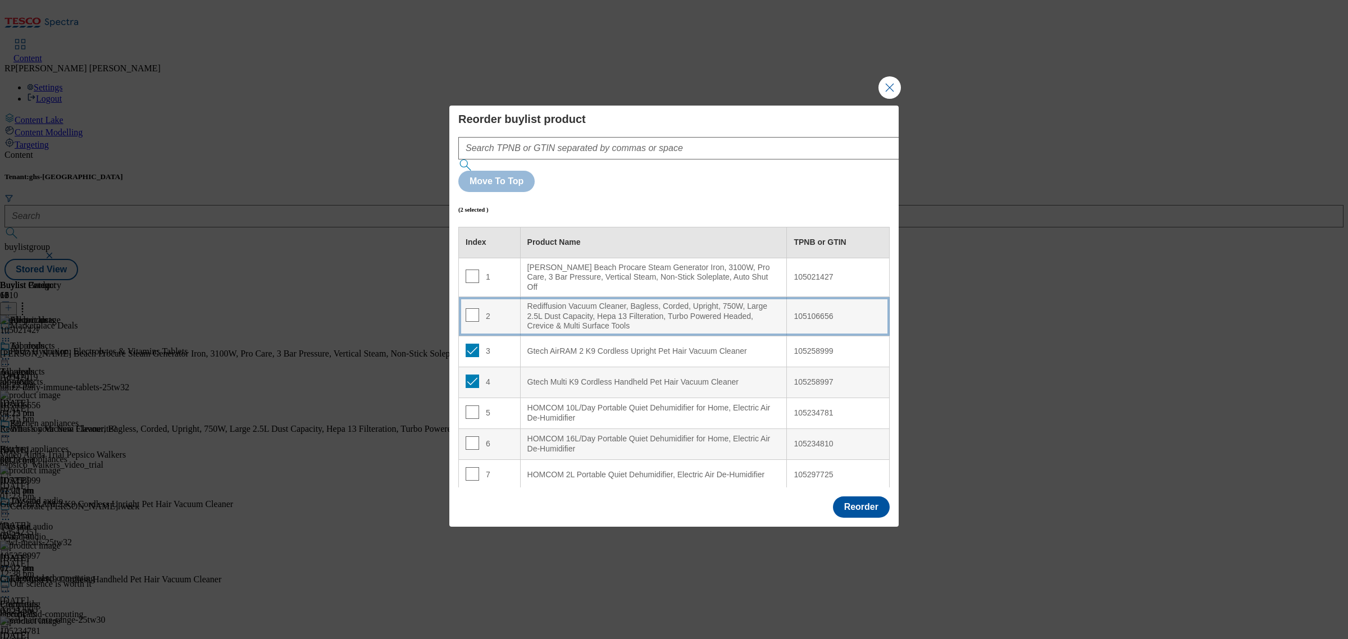
click at [554, 302] on div "Rediffusion Vacuum Cleaner, Bagless, Corded, Upright, 750W, Large 2.5L Dust Cap…" at bounding box center [653, 317] width 253 height 30
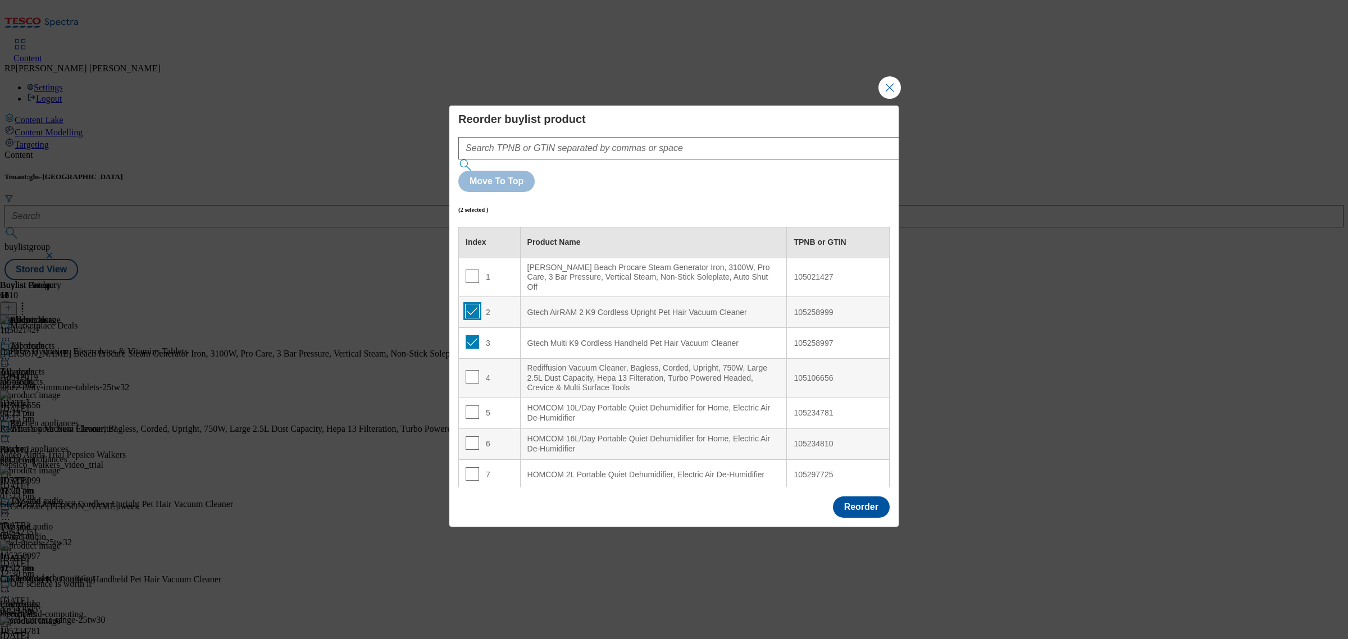
click at [471, 304] on input "Modal" at bounding box center [471, 310] width 13 height 13
checkbox input "false"
click at [470, 335] on input "Modal" at bounding box center [471, 341] width 13 height 13
checkbox input "false"
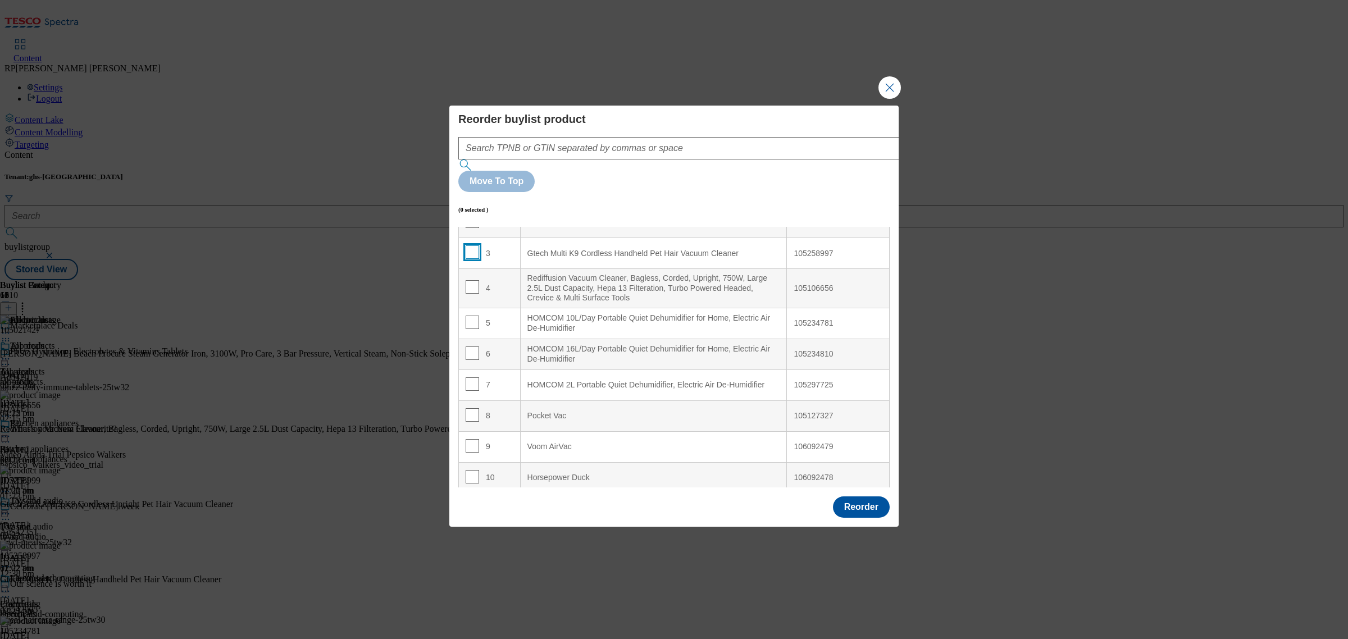
scroll to position [119, 0]
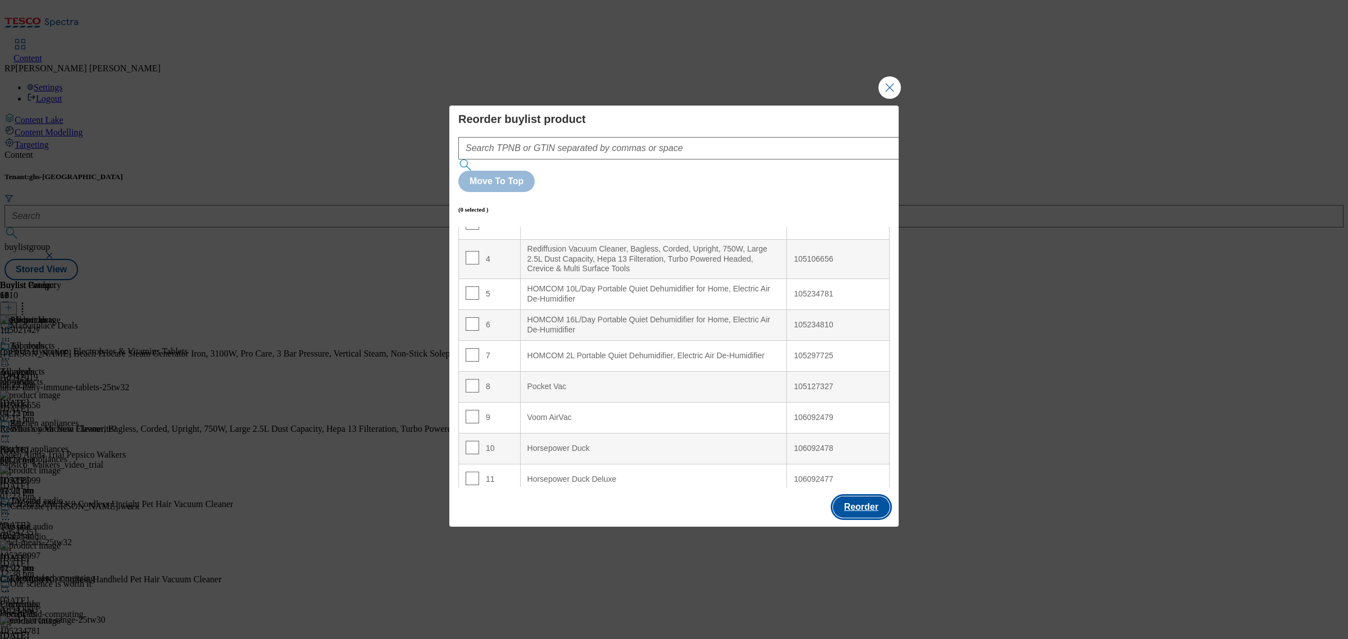
click at [871, 496] on button "Reorder" at bounding box center [861, 506] width 57 height 21
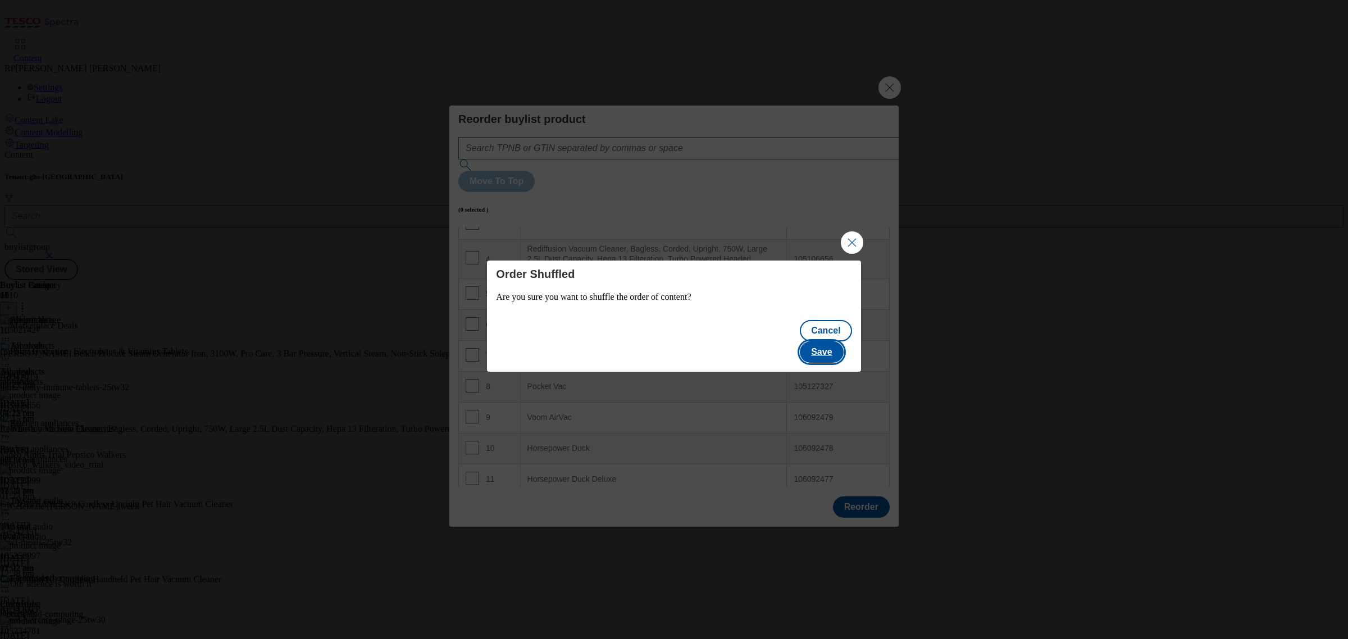
click at [828, 341] on button "Save" at bounding box center [821, 351] width 43 height 21
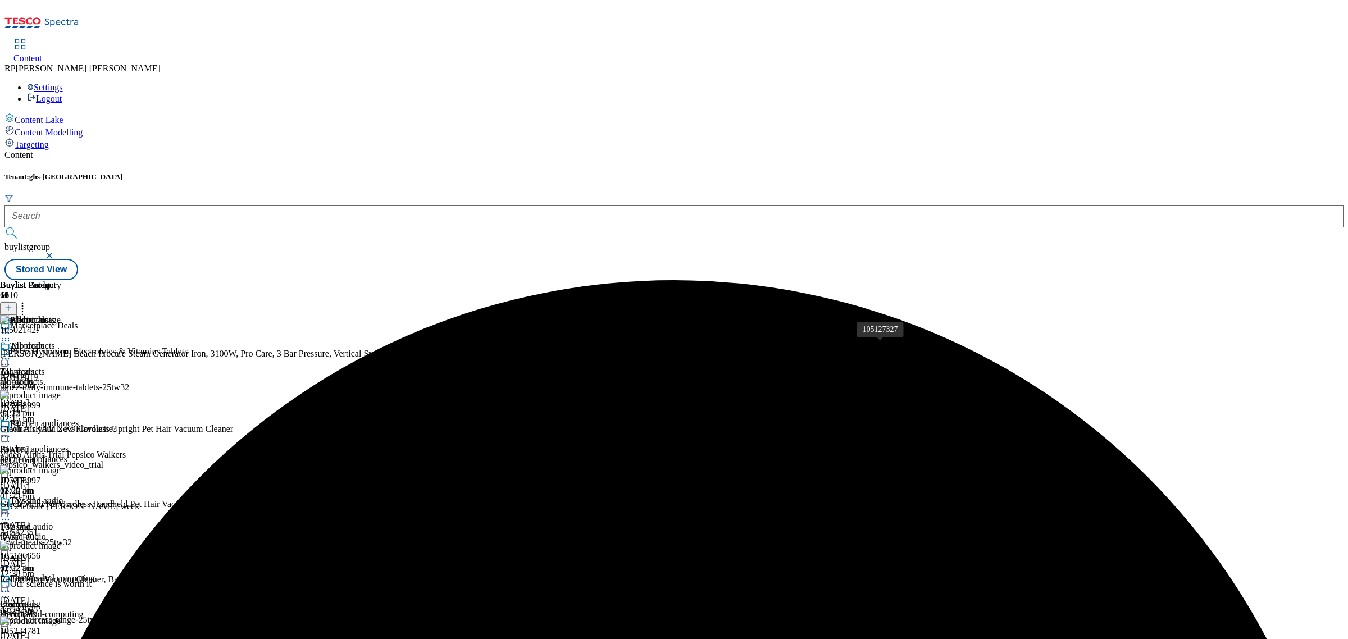
scroll to position [702, 0]
click at [11, 353] on icon at bounding box center [5, 358] width 11 height 11
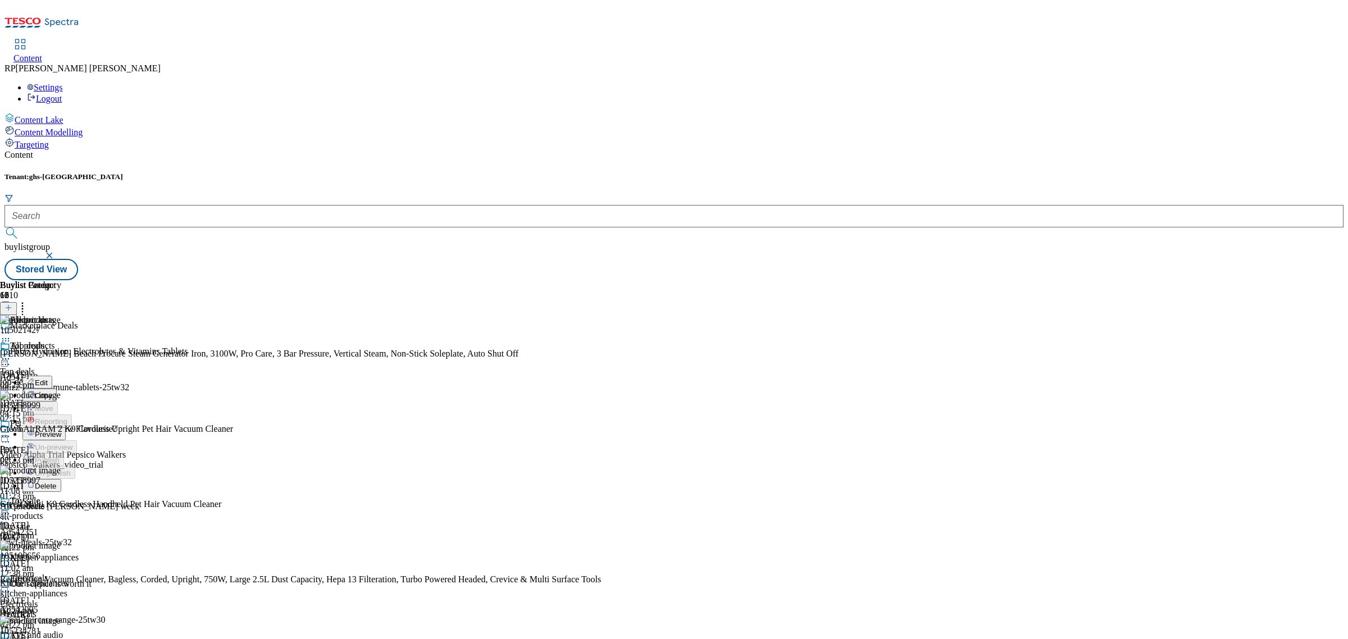
click at [61, 430] on span "Preview" at bounding box center [48, 434] width 26 height 8
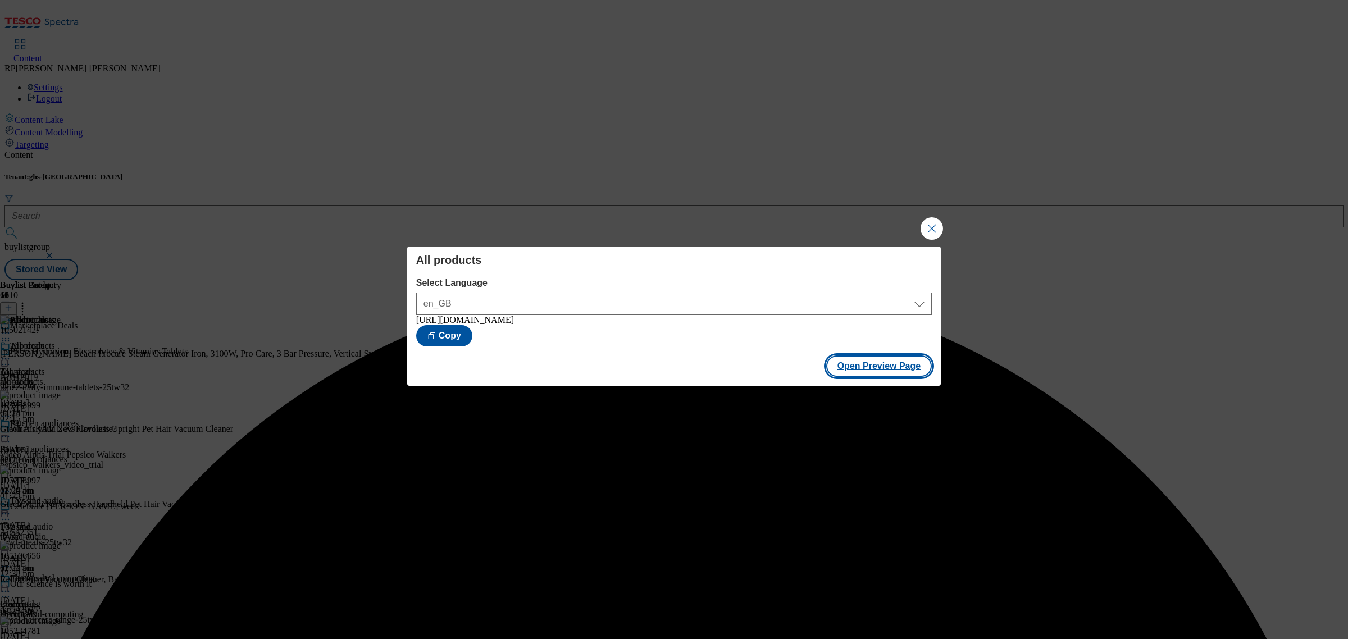
click at [872, 362] on button "Open Preview Page" at bounding box center [879, 365] width 106 height 21
click at [929, 221] on button "Close Modal" at bounding box center [931, 228] width 22 height 22
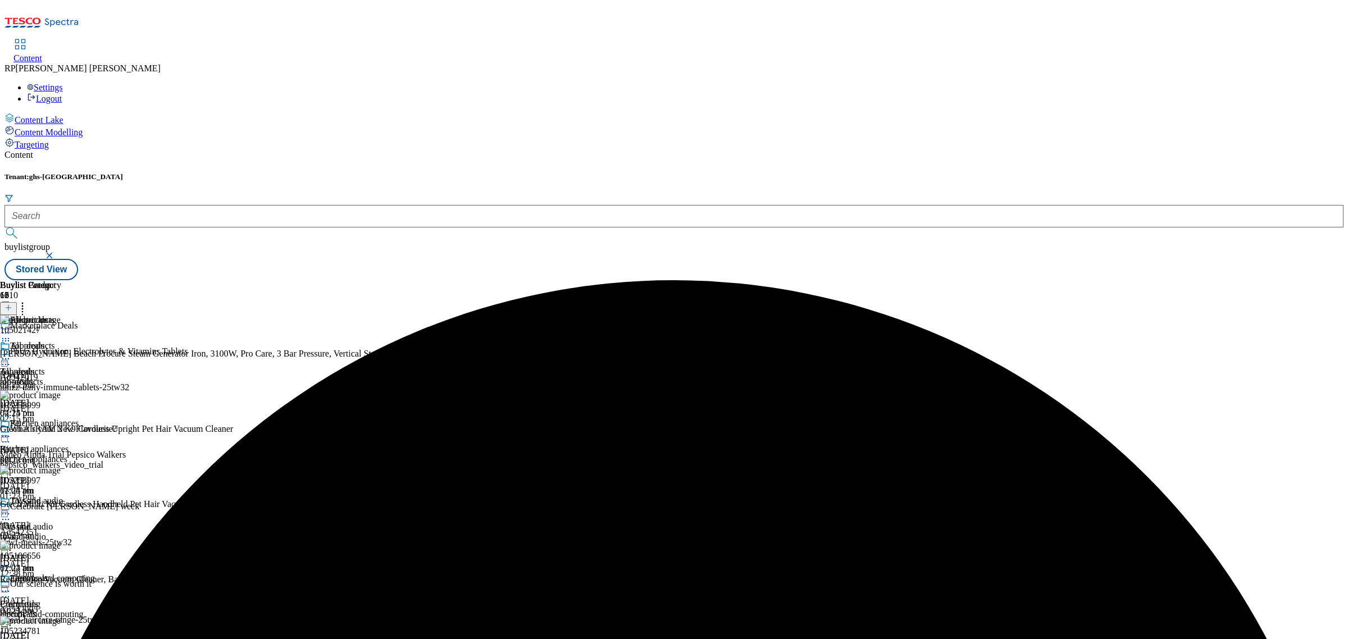
click at [28, 300] on icon at bounding box center [22, 305] width 11 height 11
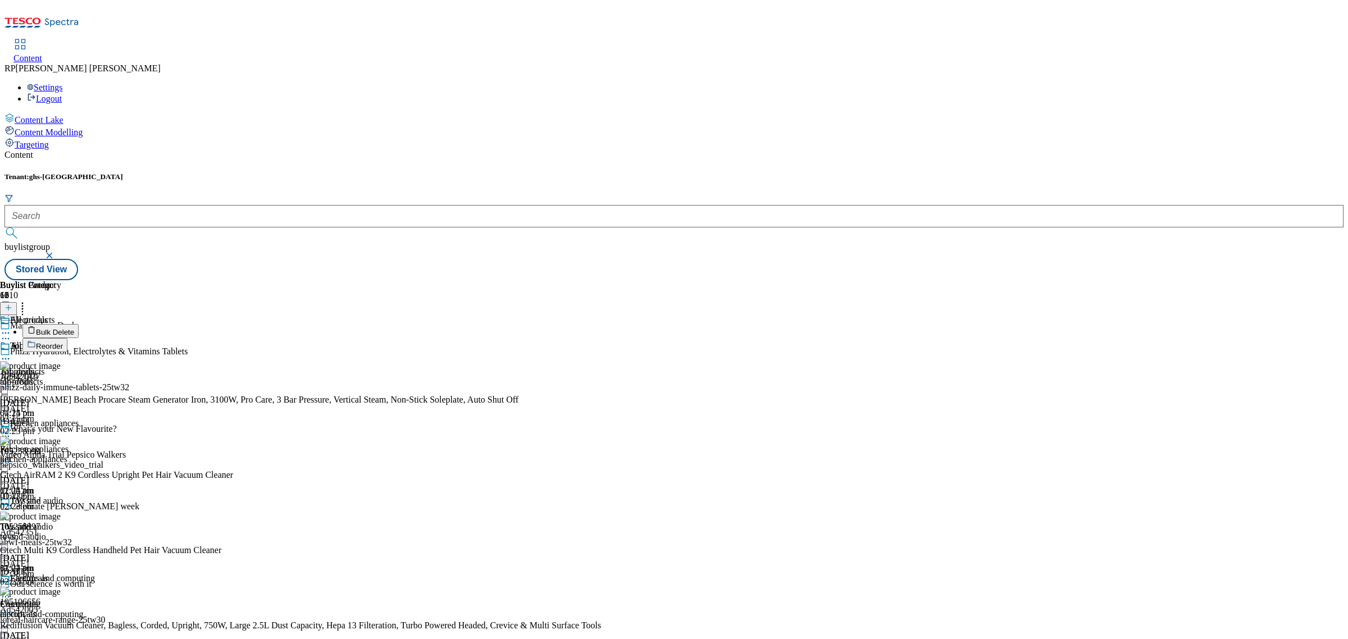
click at [74, 328] on span "Bulk Delete" at bounding box center [55, 332] width 38 height 8
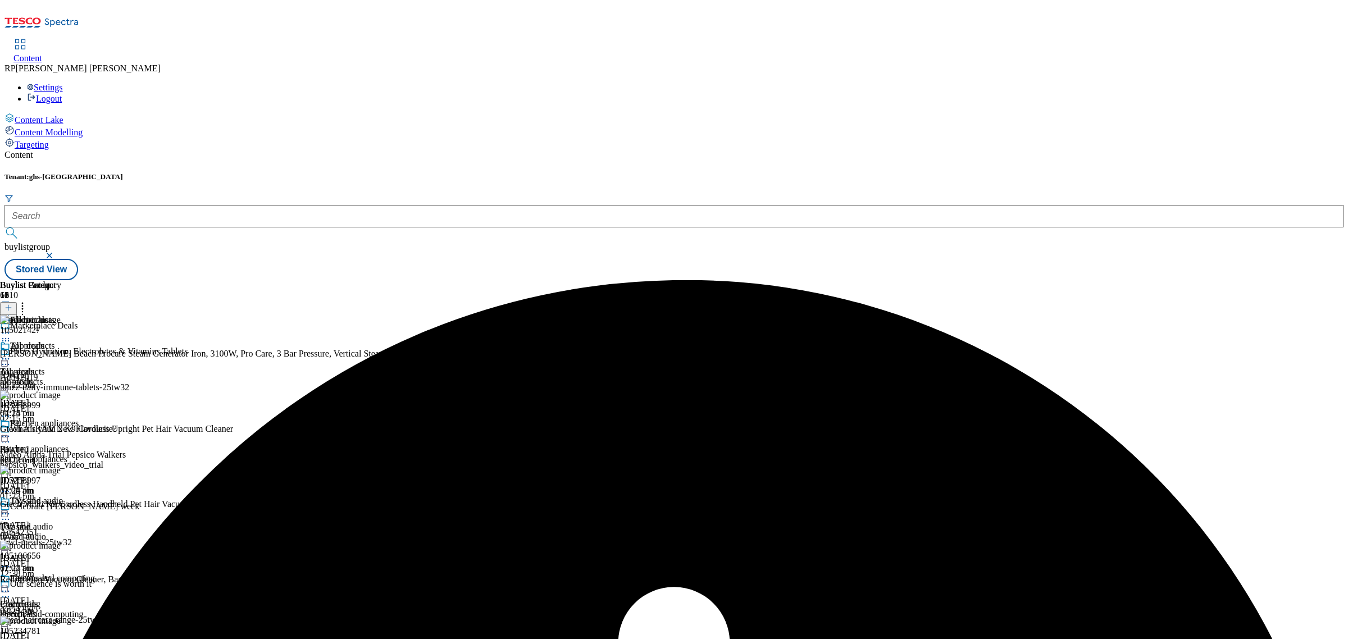
click at [11, 353] on icon at bounding box center [5, 358] width 11 height 11
click at [72, 443] on span "Un-preview" at bounding box center [54, 447] width 38 height 8
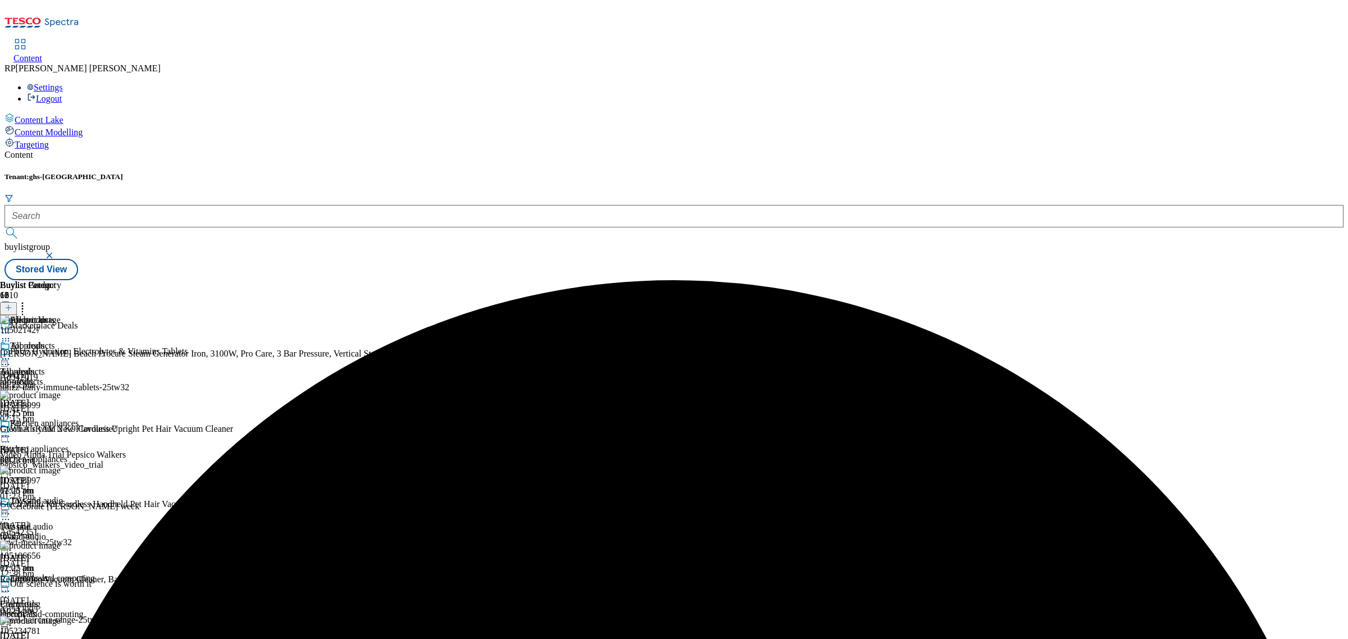
click at [28, 300] on icon at bounding box center [22, 305] width 11 height 11
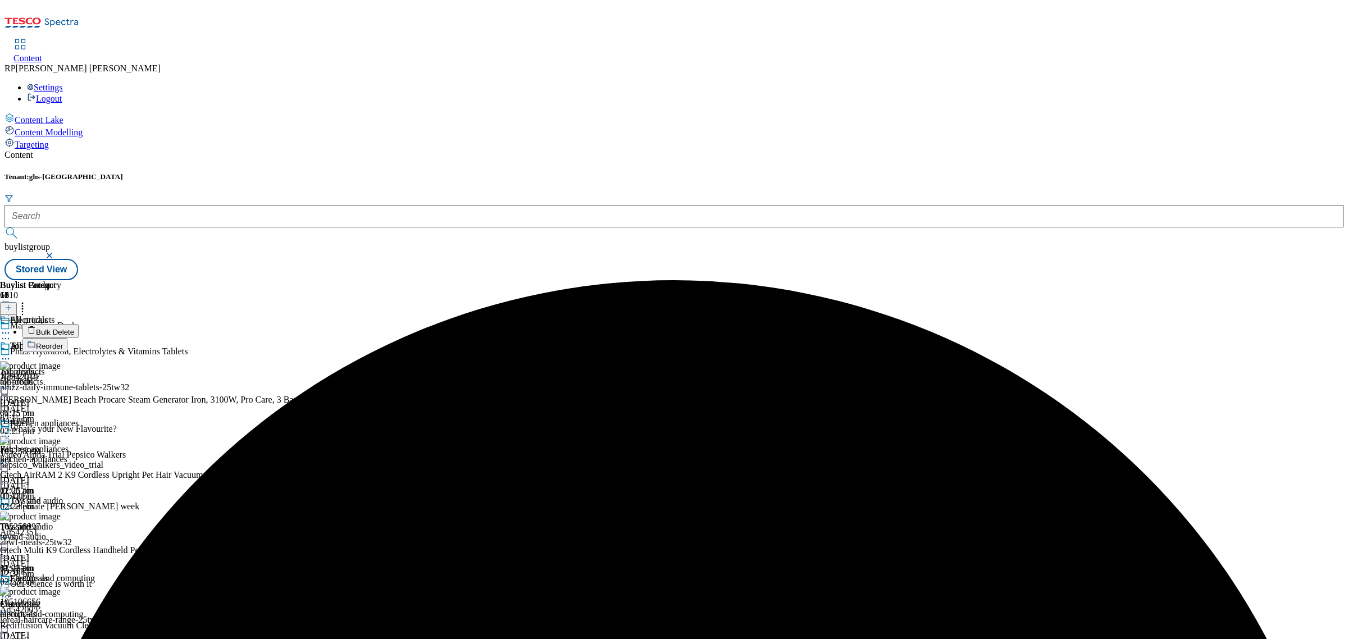
click at [74, 328] on span "Bulk Delete" at bounding box center [55, 332] width 38 height 8
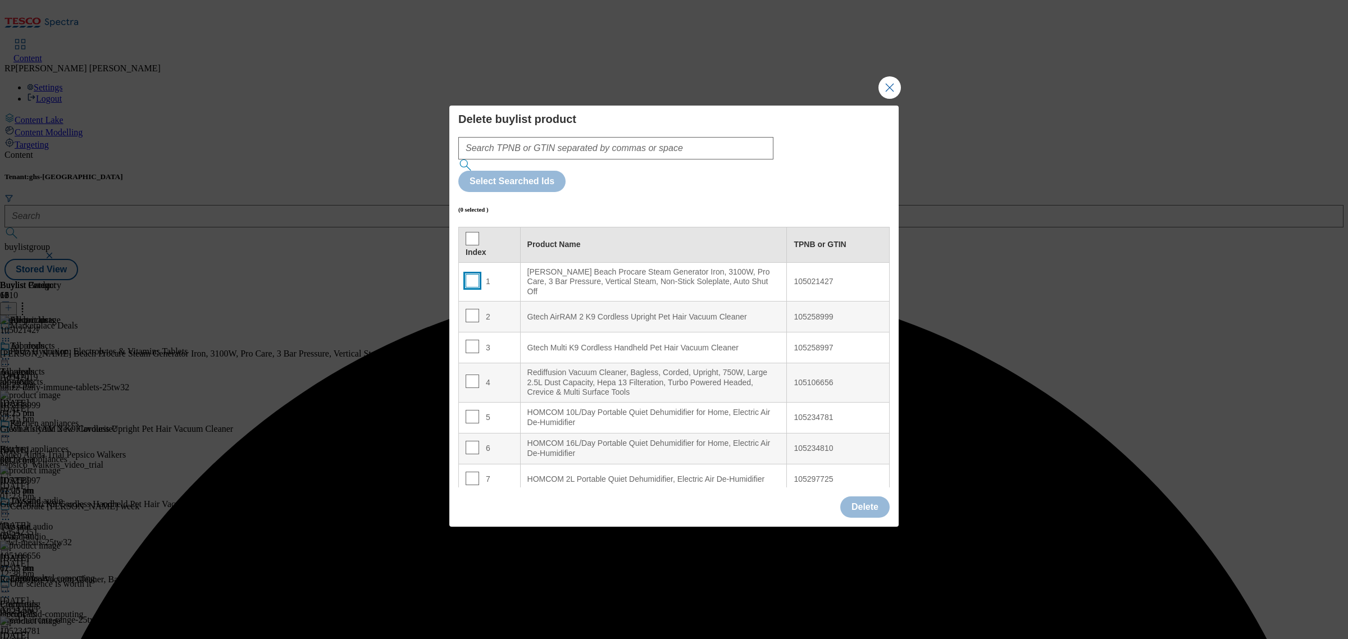
click at [467, 274] on input "Modal" at bounding box center [471, 280] width 13 height 13
checkbox input "true"
click at [470, 309] on input "Modal" at bounding box center [471, 315] width 13 height 13
checkbox input "true"
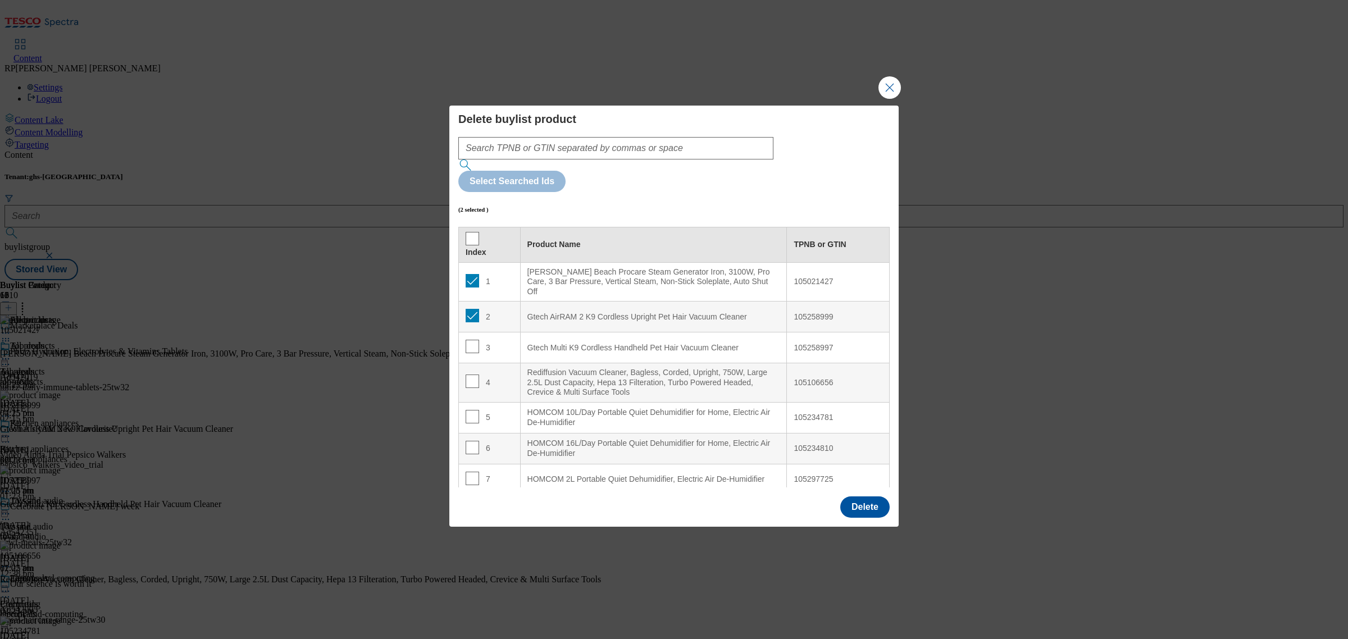
click at [470, 332] on td "3" at bounding box center [490, 347] width 62 height 31
click at [471, 340] on input "Modal" at bounding box center [471, 346] width 13 height 13
checkbox input "true"
click at [856, 496] on button "Delete" at bounding box center [864, 506] width 49 height 21
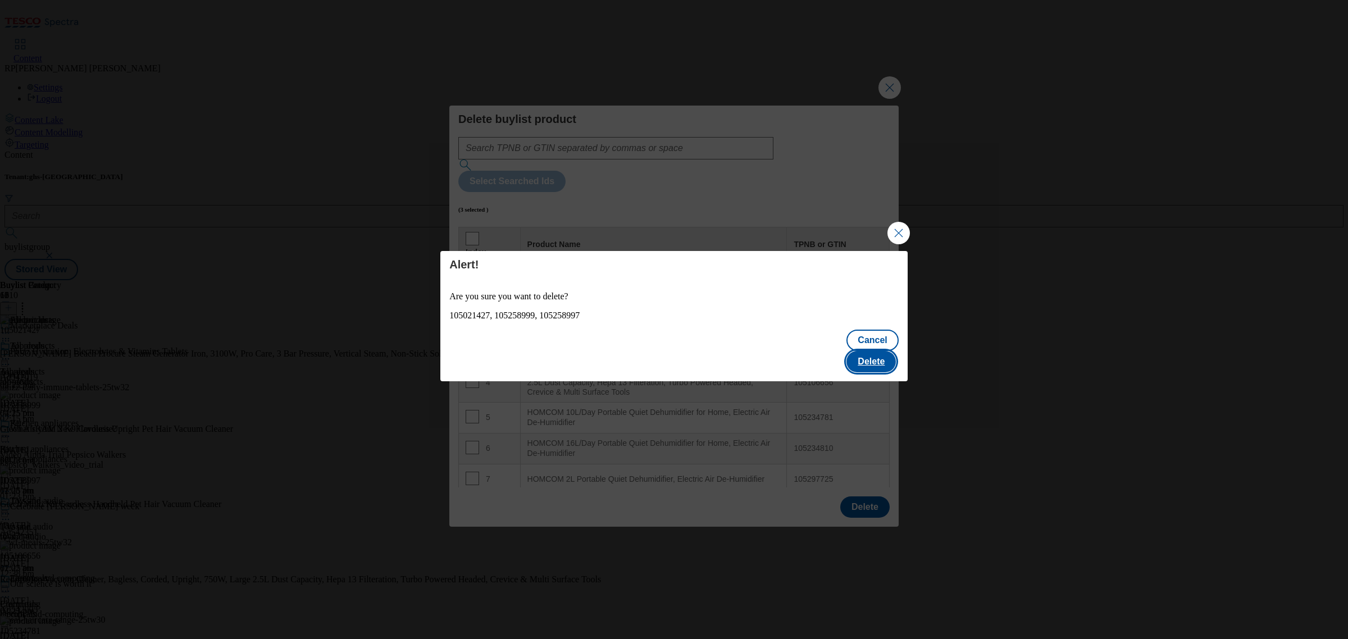
click at [876, 351] on button "Delete" at bounding box center [870, 361] width 49 height 21
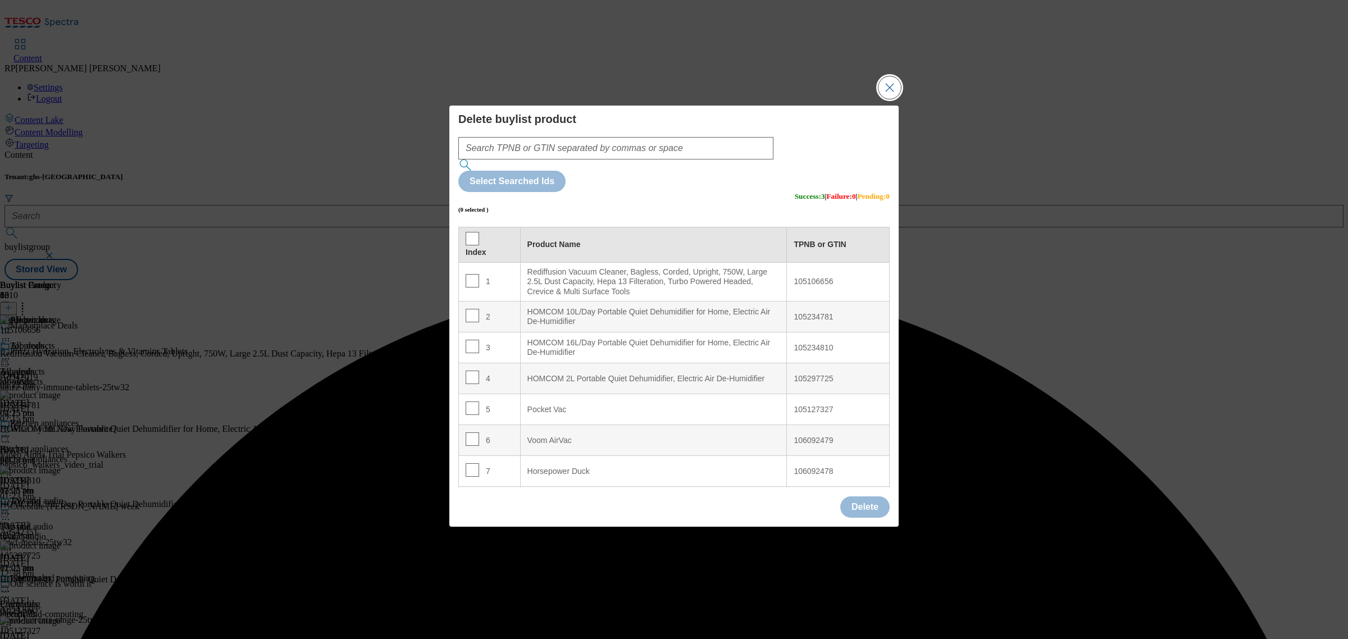
click at [890, 99] on button "Close Modal" at bounding box center [889, 87] width 22 height 22
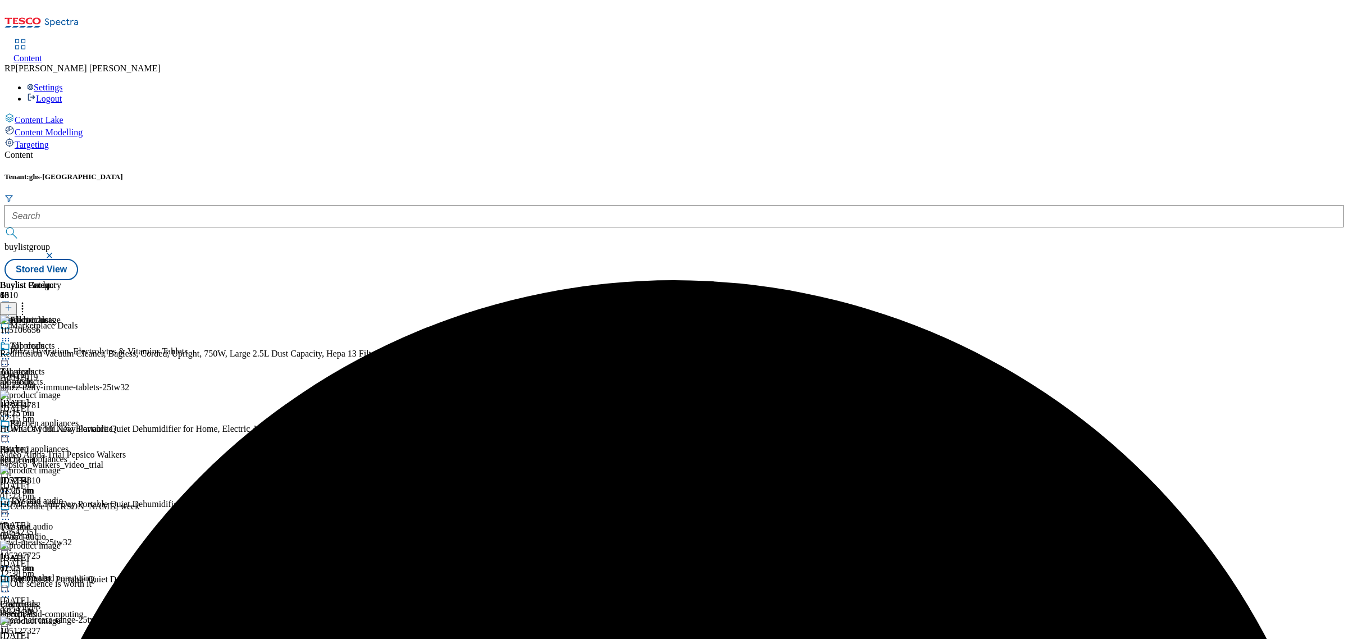
click at [17, 302] on button at bounding box center [8, 308] width 17 height 13
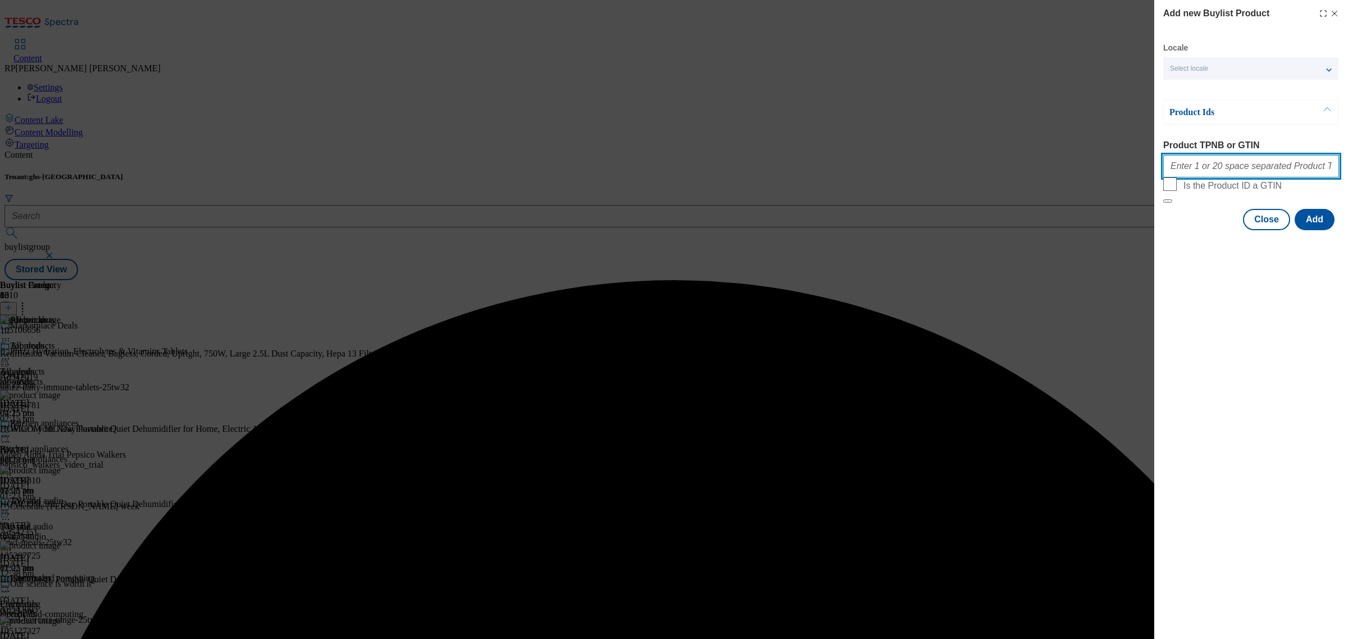
click at [1198, 163] on input "Product TPNB or GTIN" at bounding box center [1251, 166] width 176 height 22
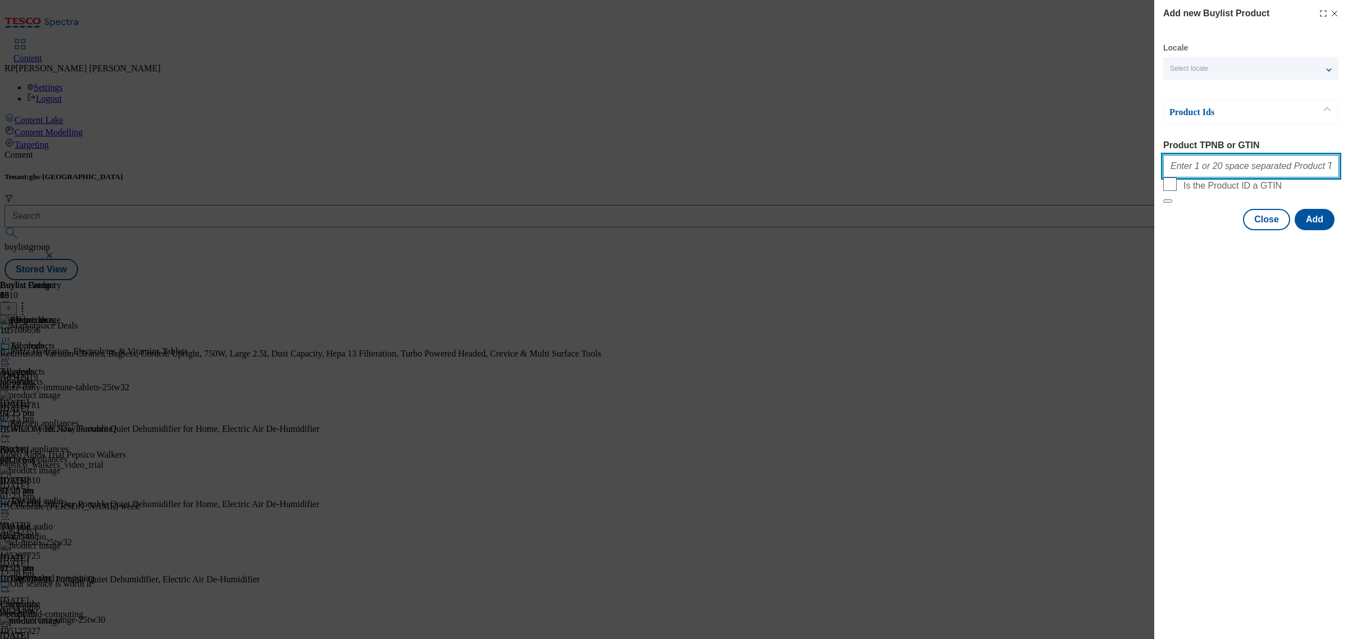
paste input "105044532 105127327 106092479 106092478 106092477"
type input "105044532 105127327 106092479 106092478 106092477"
click at [1310, 230] on button "Add" at bounding box center [1314, 219] width 40 height 21
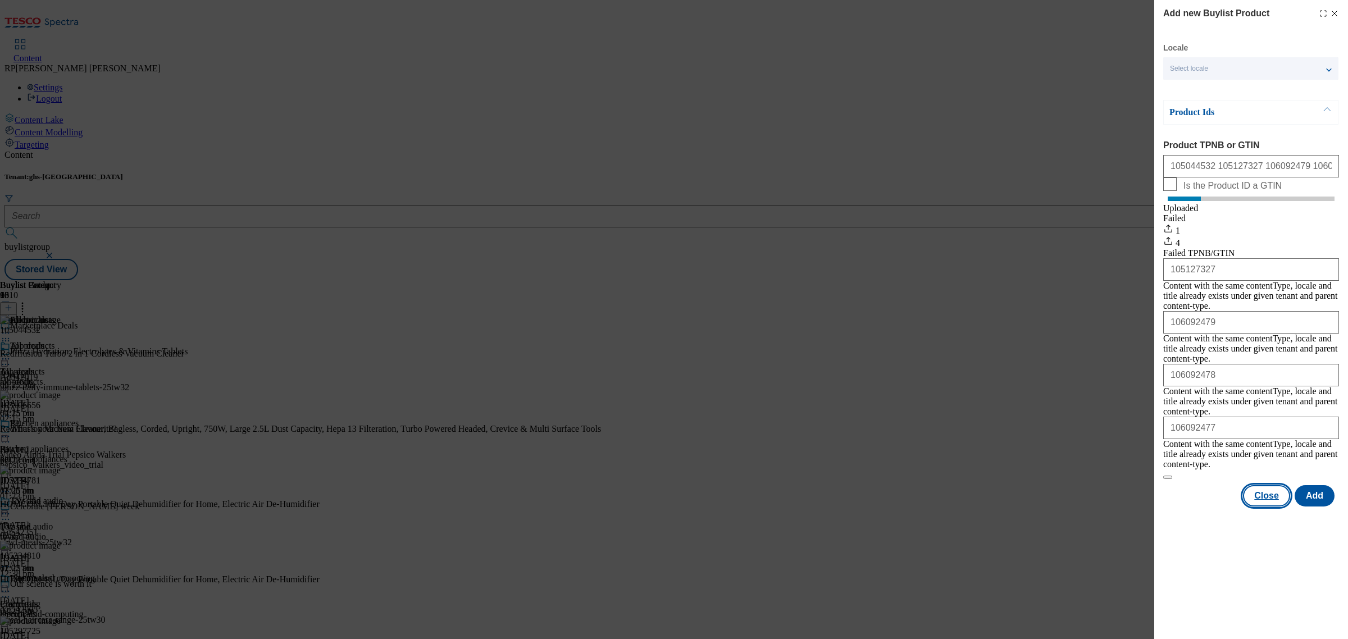
click at [1262, 485] on button "Close" at bounding box center [1266, 495] width 47 height 21
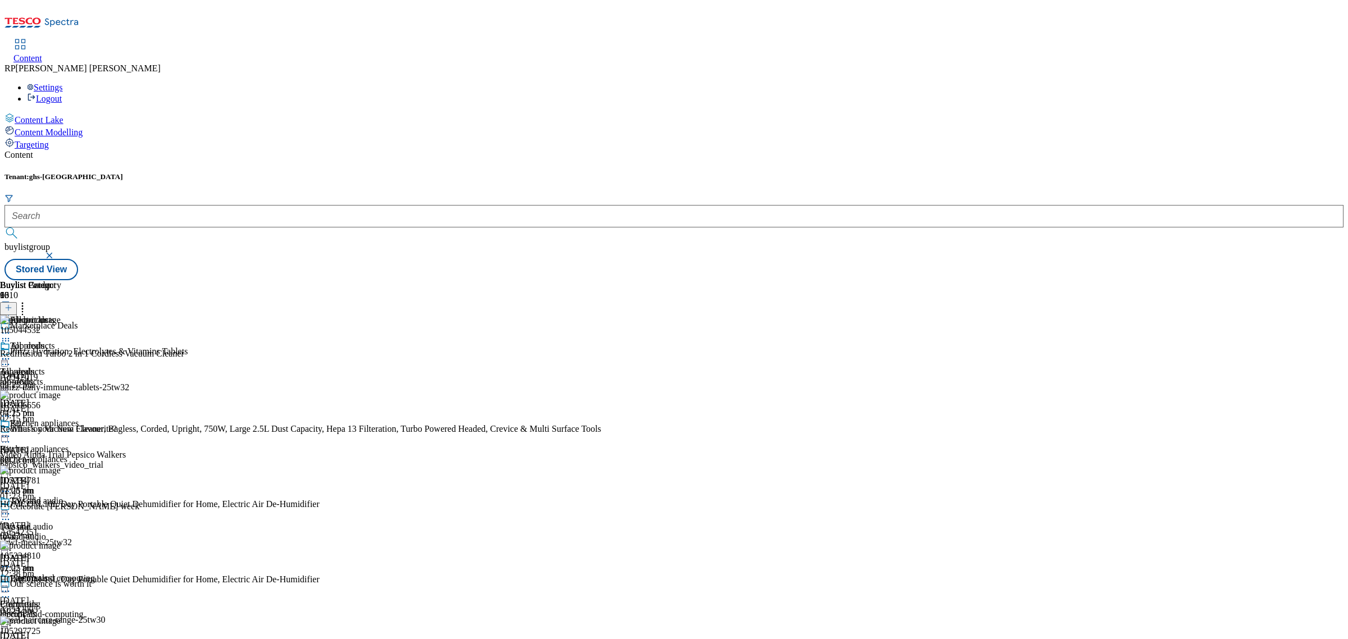
click at [1075, 280] on div "Buylist Group 6310 Marketplace Deals Phizz Hydration, Electrolytes & Vitamins T…" at bounding box center [673, 280] width 1339 height 0
click at [11, 353] on icon at bounding box center [5, 358] width 11 height 11
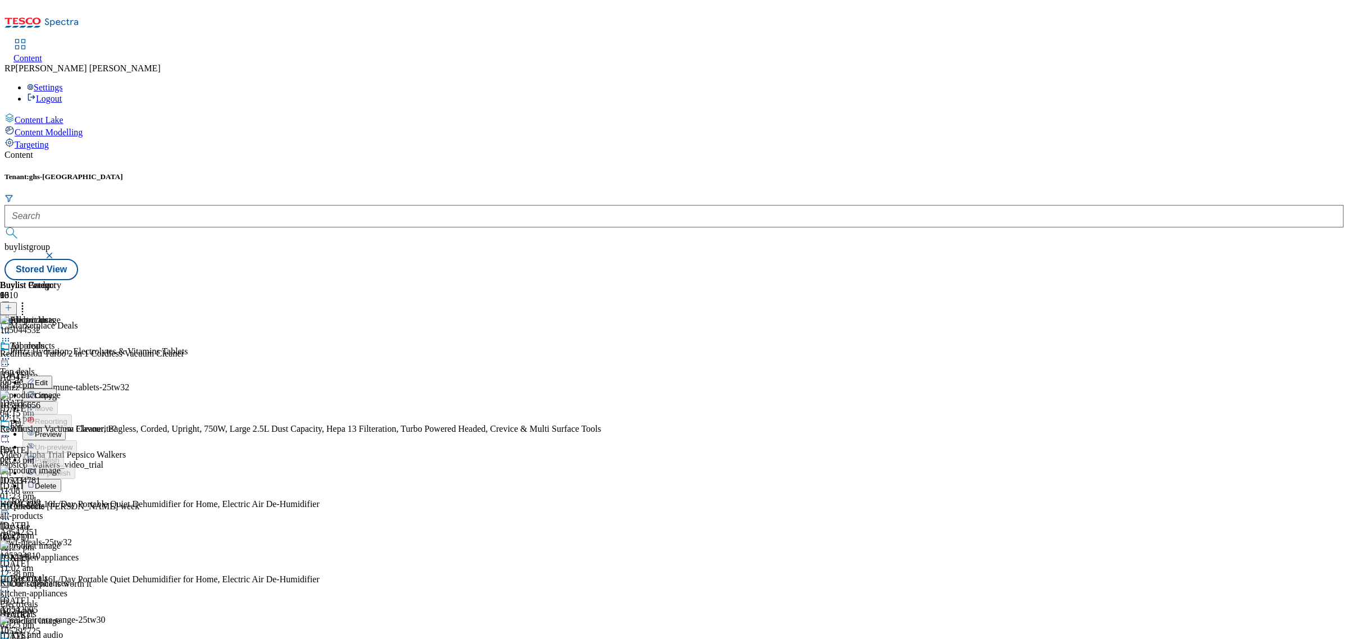
click at [61, 430] on span "Preview" at bounding box center [48, 434] width 26 height 8
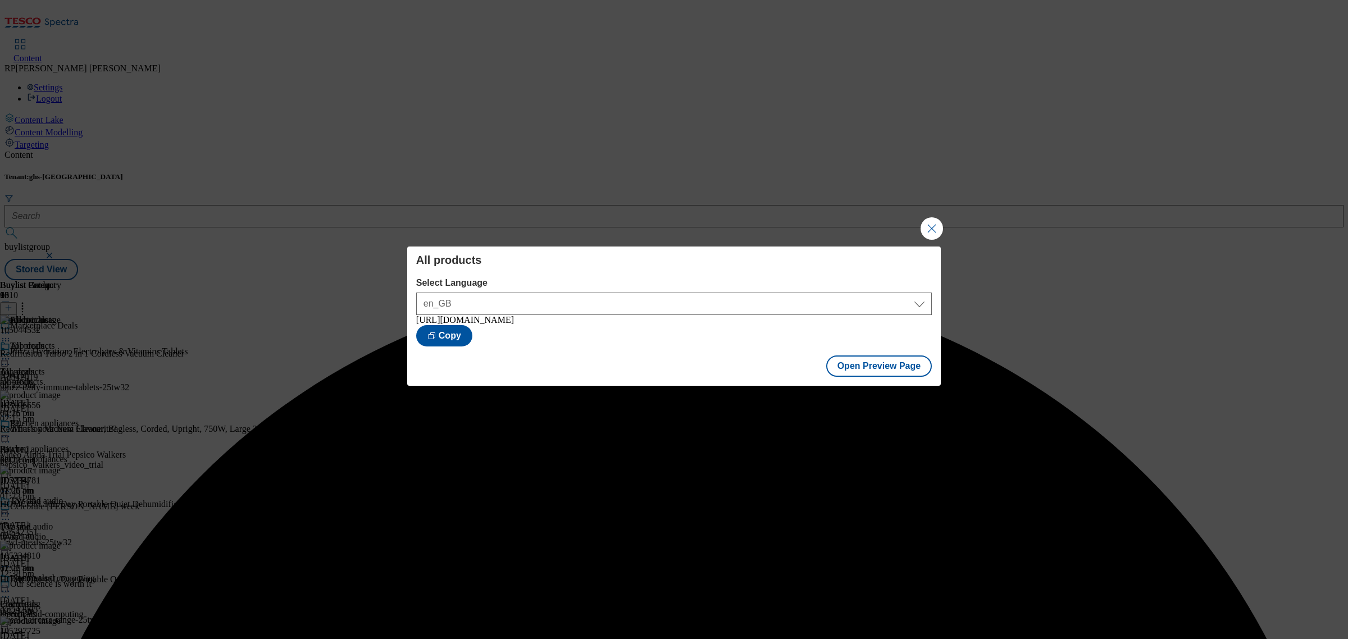
click at [842, 354] on div "Open Preview Page" at bounding box center [673, 367] width 533 height 37
click at [855, 365] on button "Open Preview Page" at bounding box center [879, 365] width 106 height 21
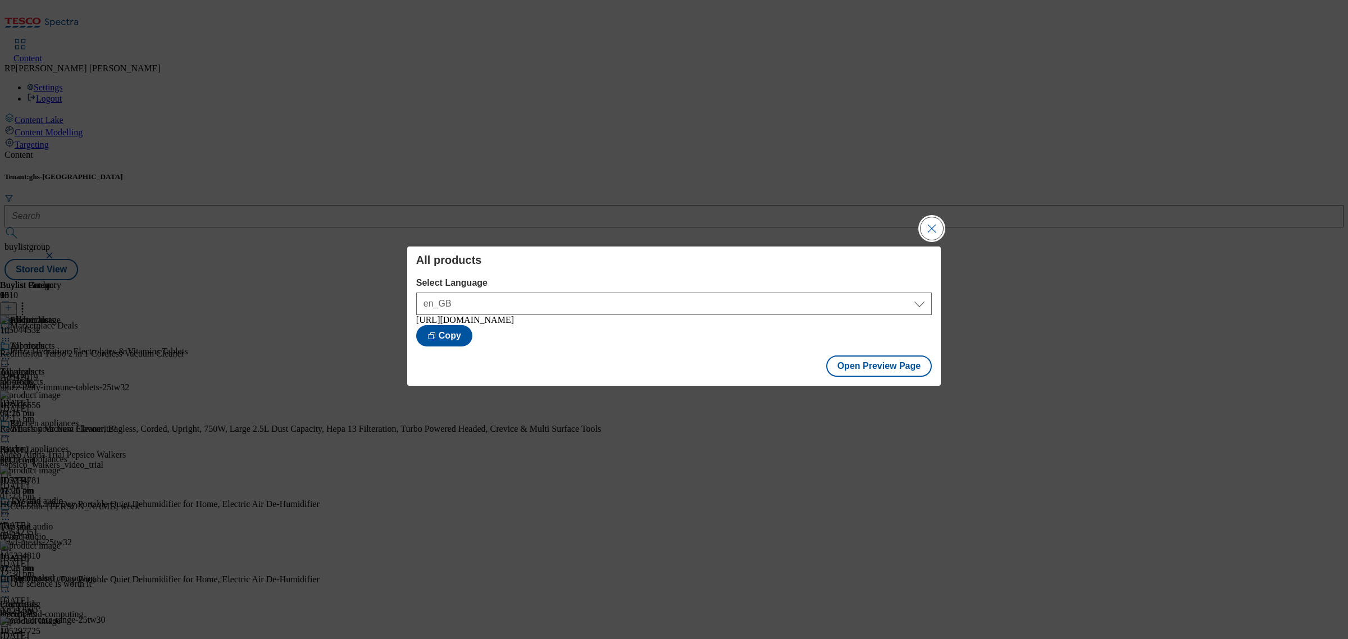
click at [930, 220] on button "Close Modal" at bounding box center [931, 228] width 22 height 22
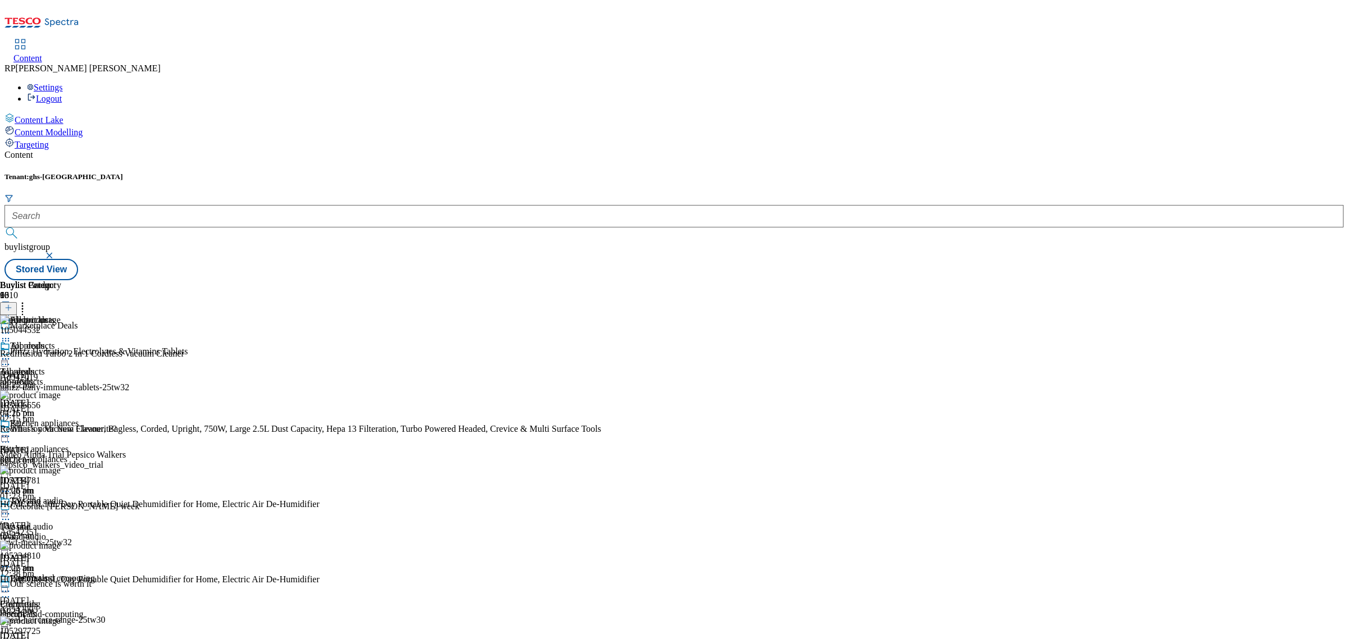
click at [11, 353] on icon at bounding box center [5, 358] width 11 height 11
click at [72, 443] on span "Un-preview" at bounding box center [54, 447] width 38 height 8
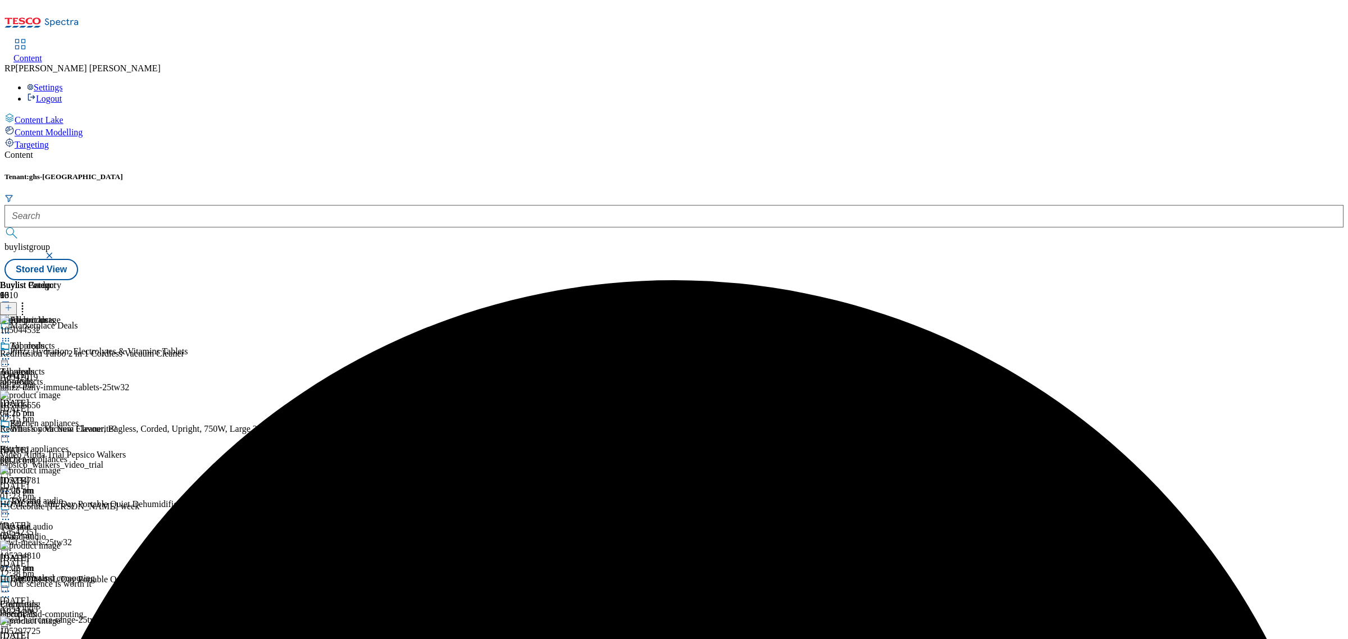
click at [601, 390] on div "105106656 Rediffusion Vacuum Cleaner, Bagless, Corded, Upright, 750W, Large 2.5…" at bounding box center [300, 427] width 601 height 75
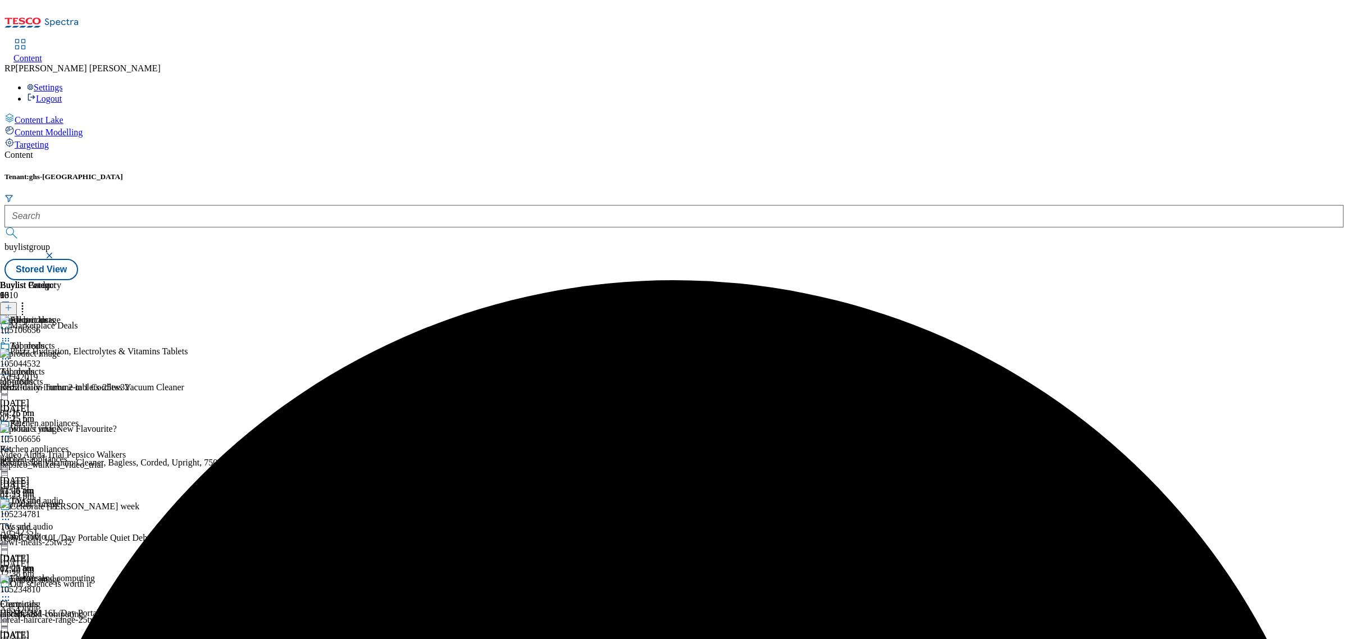
click at [11, 444] on icon at bounding box center [5, 449] width 11 height 11
click at [57, 521] on span "Delete" at bounding box center [46, 525] width 22 height 8
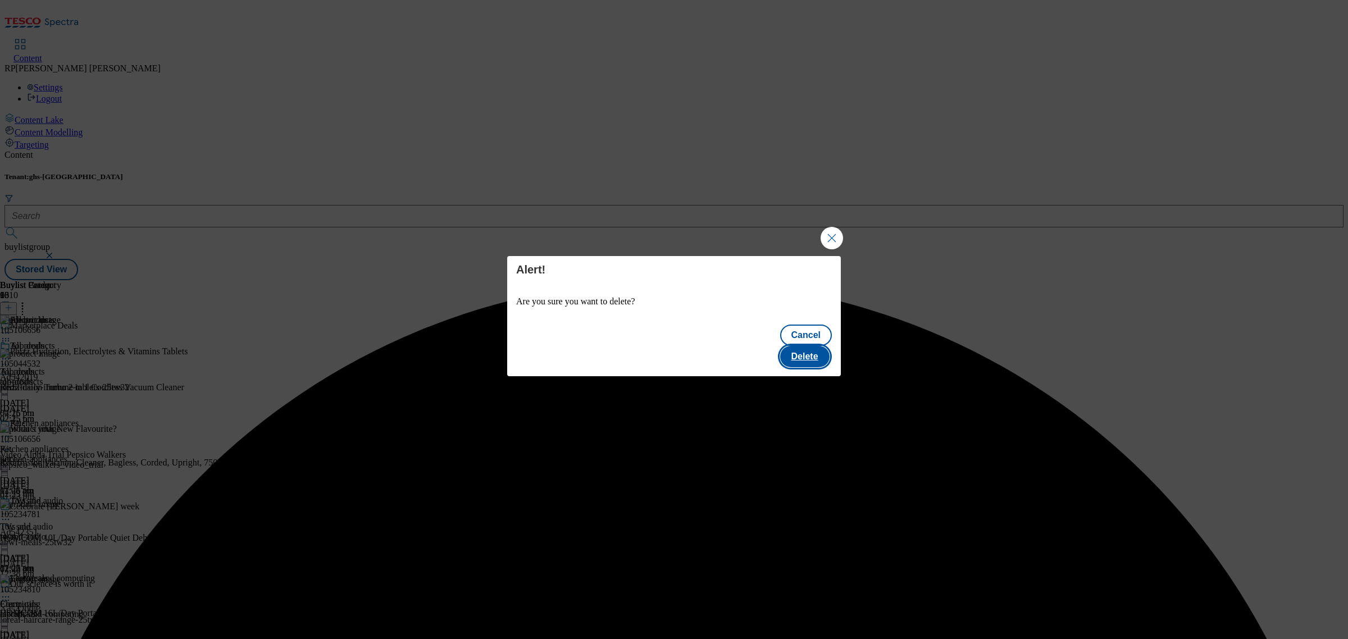
click at [810, 346] on button "Delete" at bounding box center [804, 356] width 49 height 21
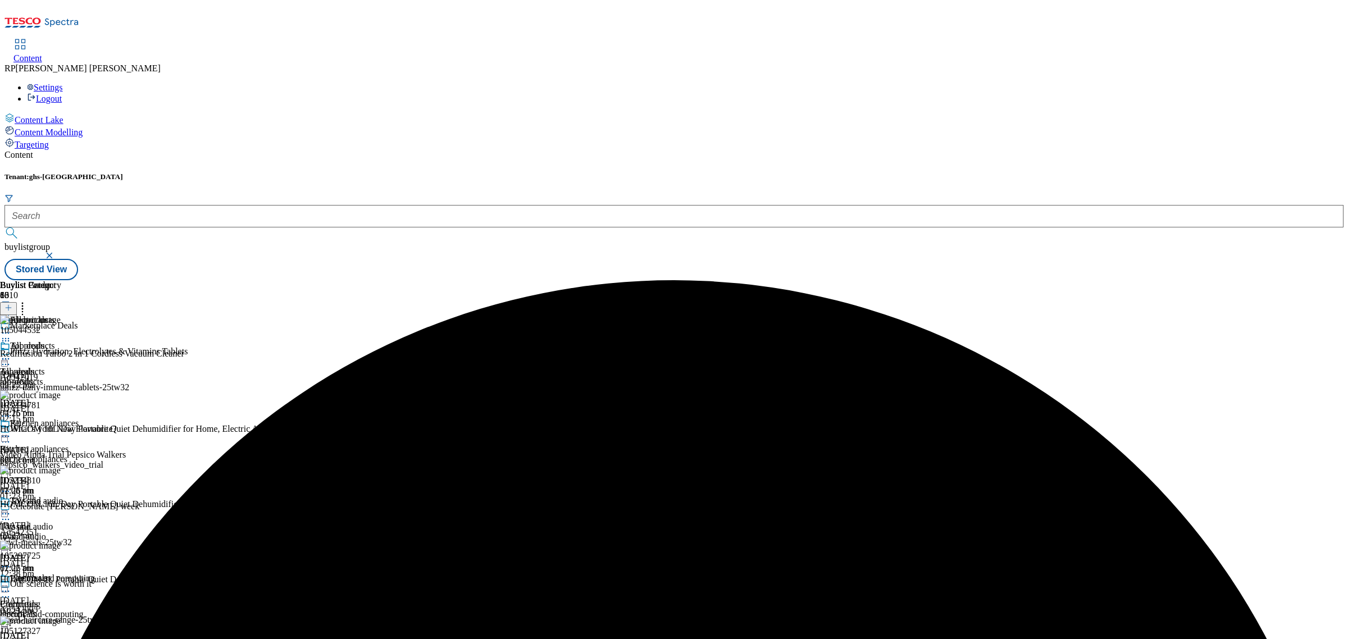
click at [11, 353] on icon at bounding box center [5, 358] width 11 height 11
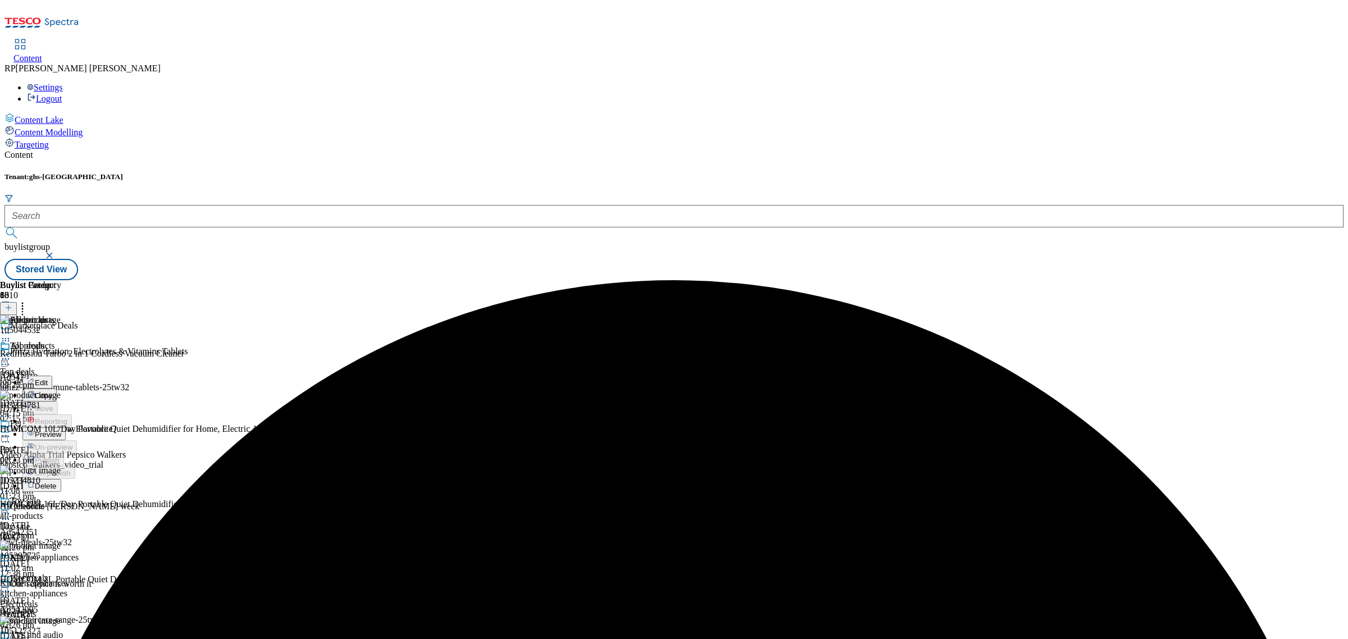
click at [66, 427] on button "Preview" at bounding box center [43, 433] width 43 height 13
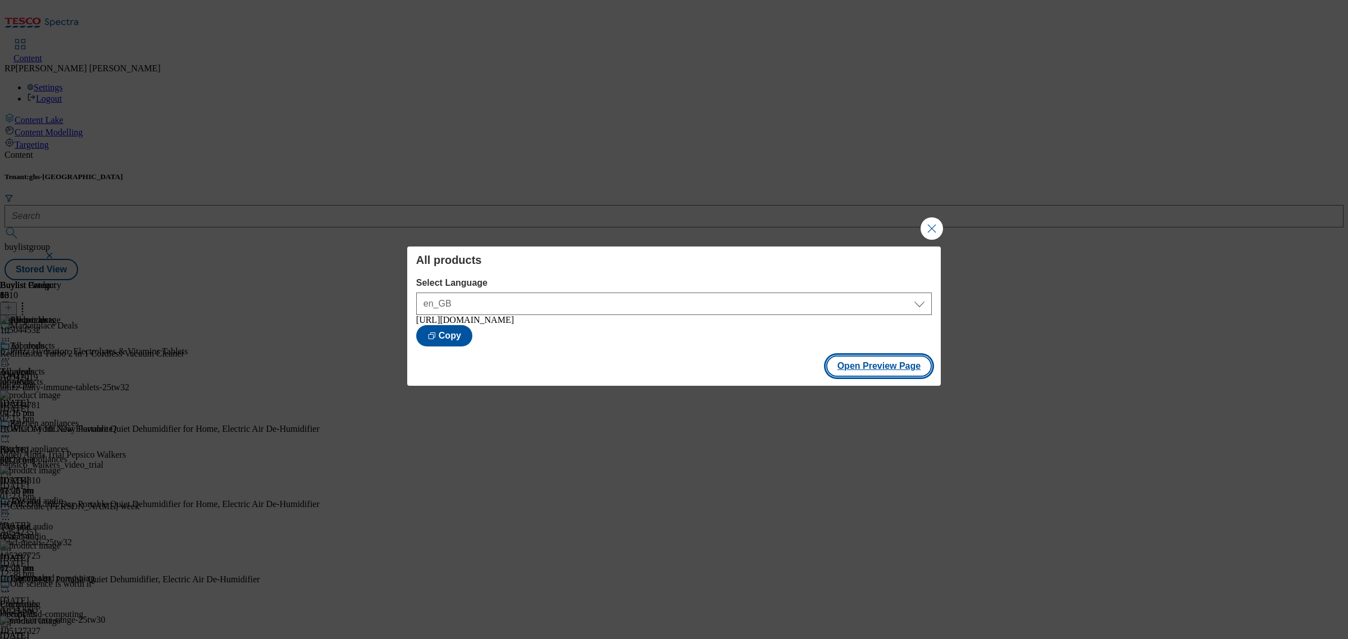
click at [896, 372] on button "Open Preview Page" at bounding box center [879, 365] width 106 height 21
click at [935, 227] on button "Close Modal" at bounding box center [931, 228] width 22 height 22
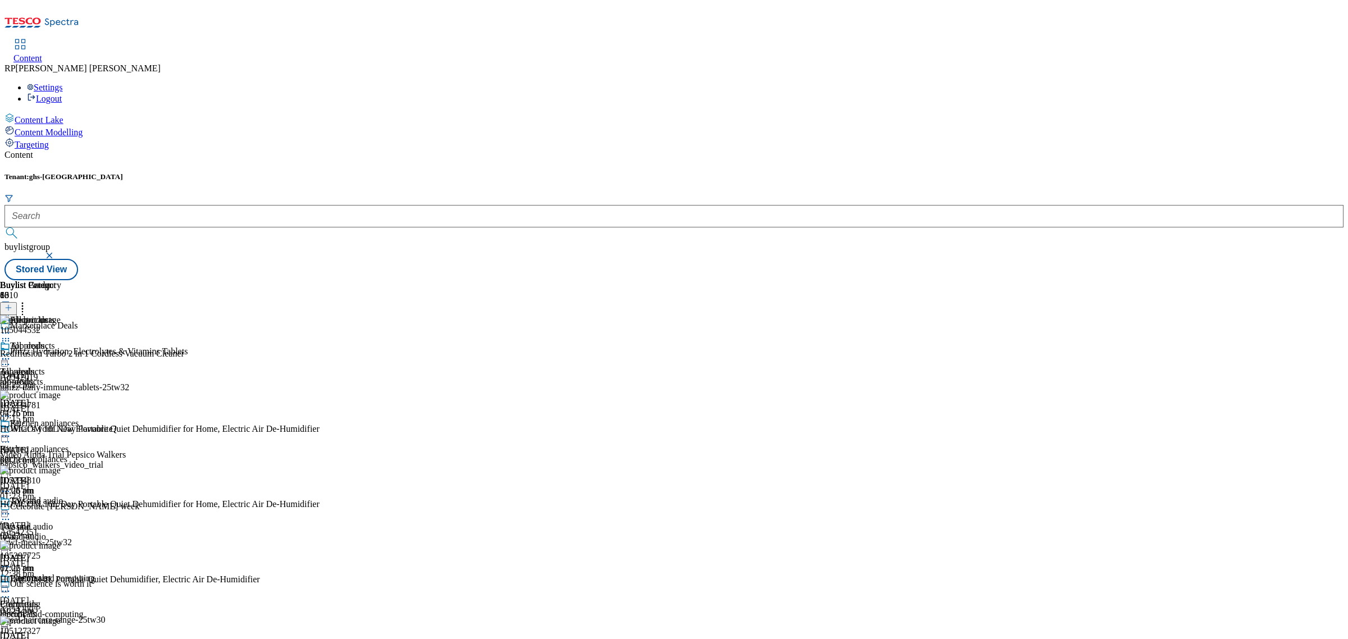
click at [11, 353] on icon at bounding box center [5, 358] width 11 height 11
click at [121, 466] on li "Publish" at bounding box center [71, 472] width 99 height 13
click at [11, 353] on icon at bounding box center [5, 358] width 11 height 11
click at [60, 469] on span "Publish" at bounding box center [47, 473] width 25 height 8
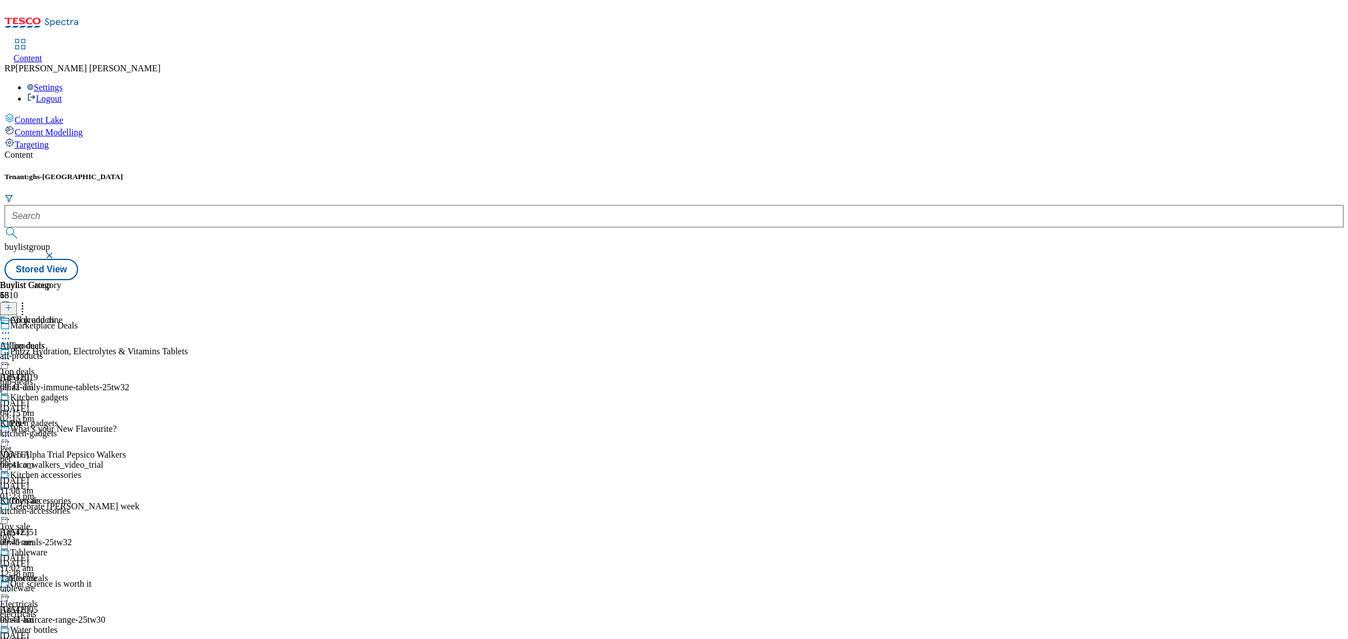
click at [81, 315] on div "All products All products all-products [DATE] 09:41 am" at bounding box center [40, 353] width 81 height 77
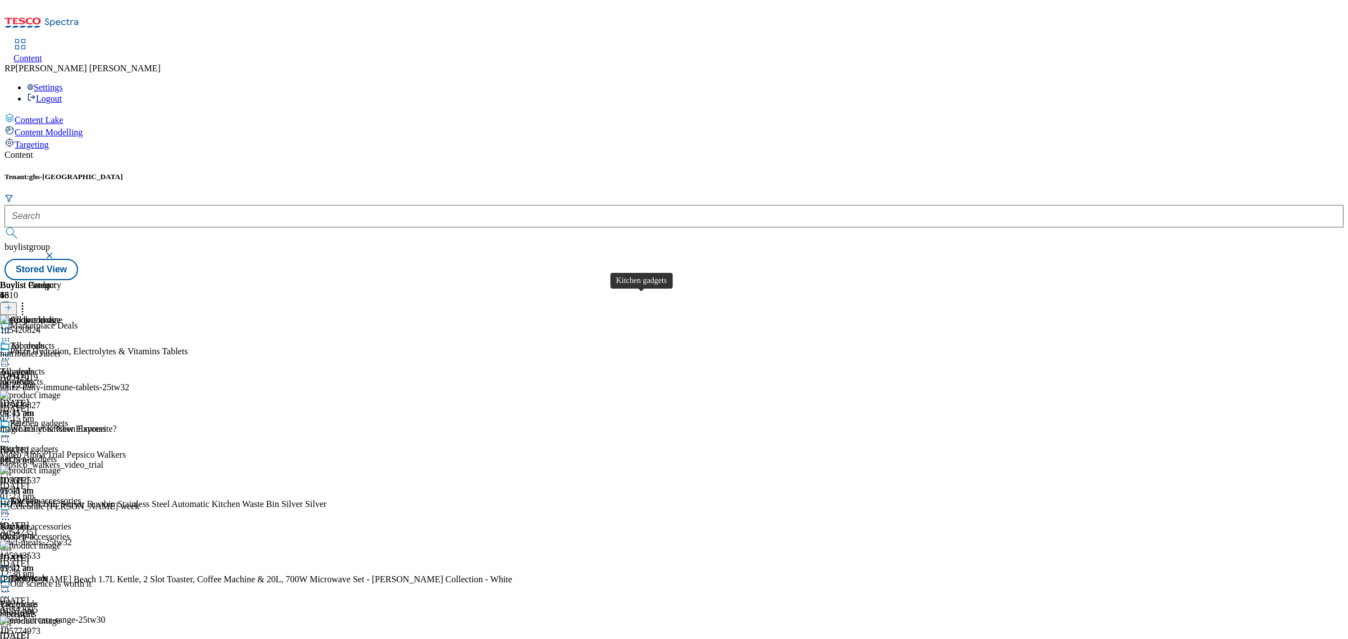
click at [68, 418] on span "Kitchen gadgets" at bounding box center [39, 424] width 58 height 12
click at [81, 377] on div "all-products" at bounding box center [40, 382] width 81 height 10
click at [24, 305] on circle at bounding box center [23, 306] width 2 height 2
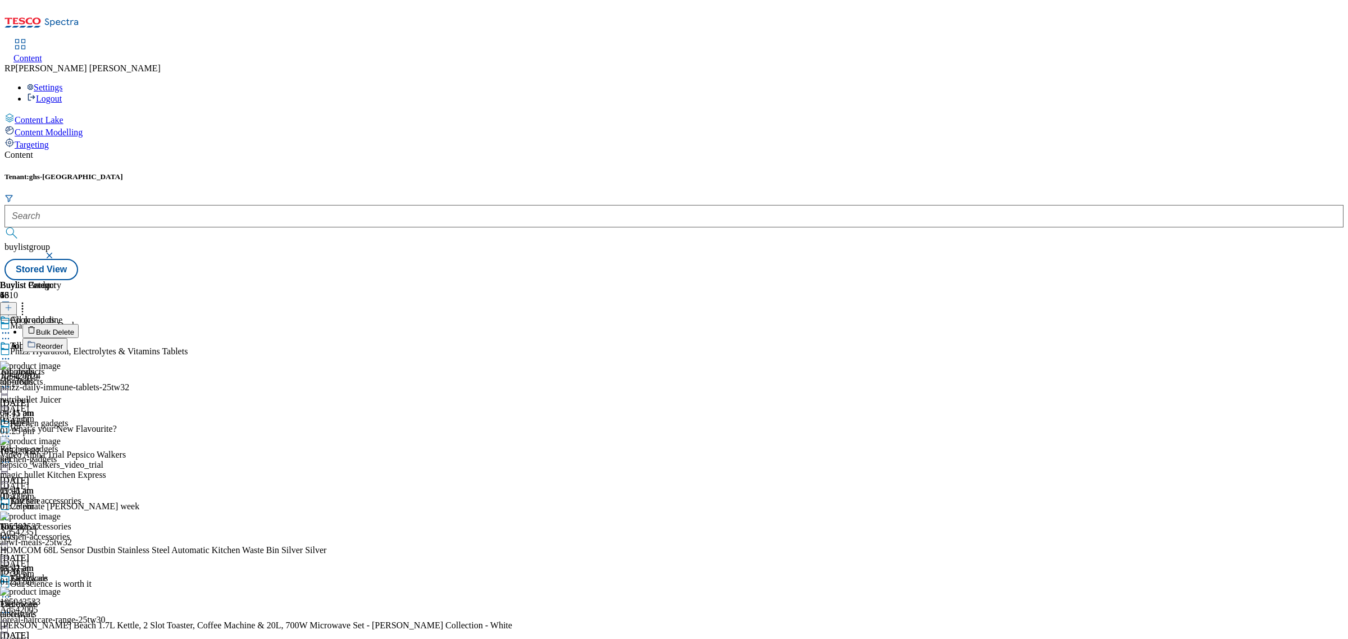
click at [81, 341] on div "All products" at bounding box center [40, 354] width 81 height 26
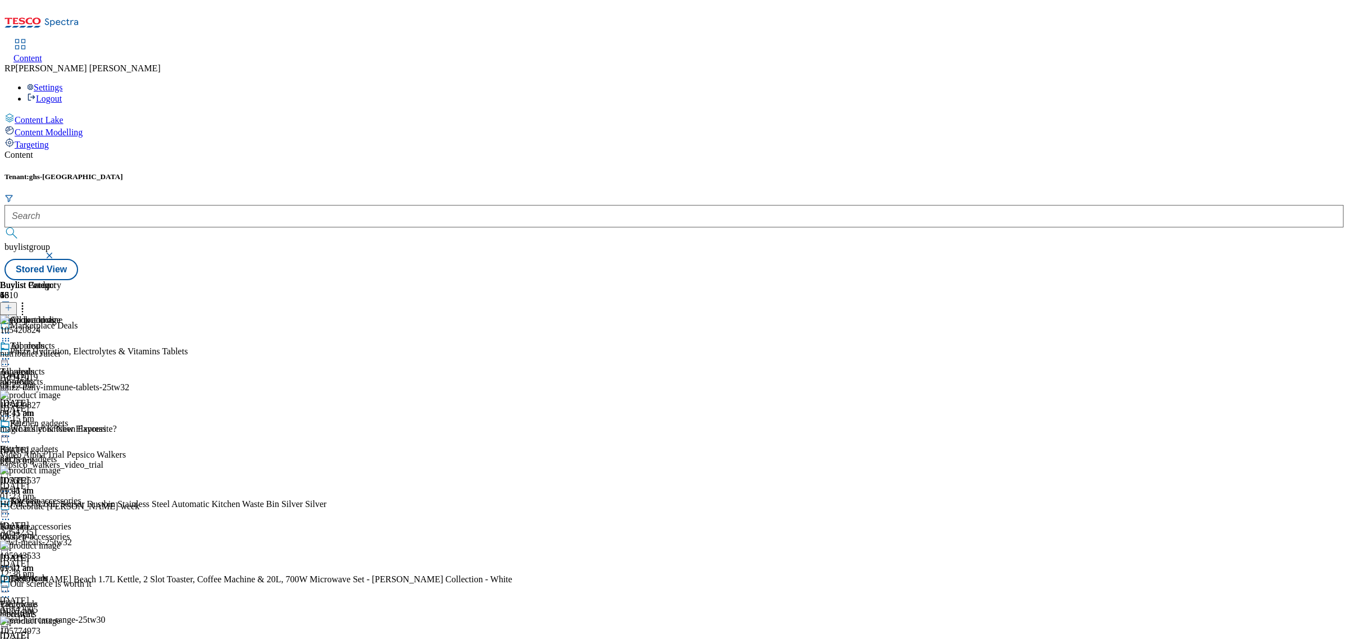
click at [81, 341] on div "All products All products all-products [DATE] 09:41 am" at bounding box center [40, 379] width 81 height 77
click at [11, 353] on icon at bounding box center [5, 358] width 11 height 11
click at [71, 482] on span "Un-publish" at bounding box center [53, 486] width 36 height 8
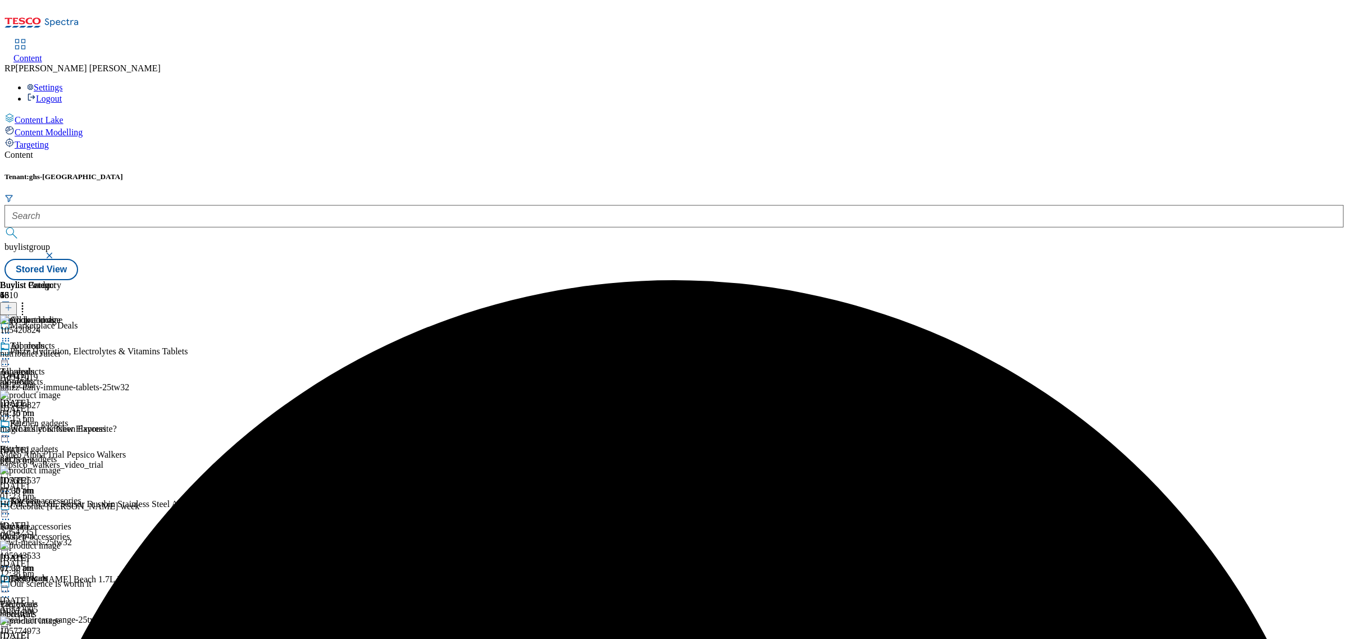
click at [81, 341] on div "All products" at bounding box center [40, 354] width 81 height 26
click at [11, 353] on icon at bounding box center [5, 358] width 11 height 11
click at [72, 443] on span "Un-preview" at bounding box center [54, 447] width 38 height 8
click at [28, 300] on icon at bounding box center [22, 305] width 11 height 11
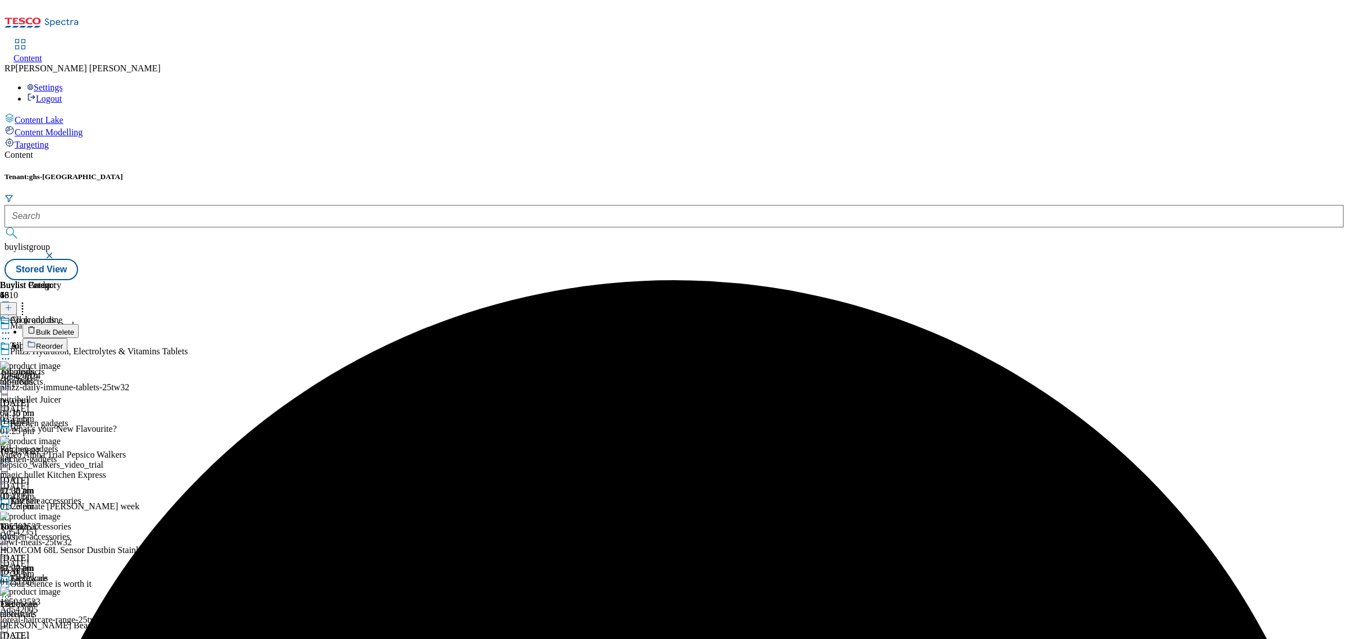
click at [74, 328] on span "Bulk Delete" at bounding box center [55, 332] width 38 height 8
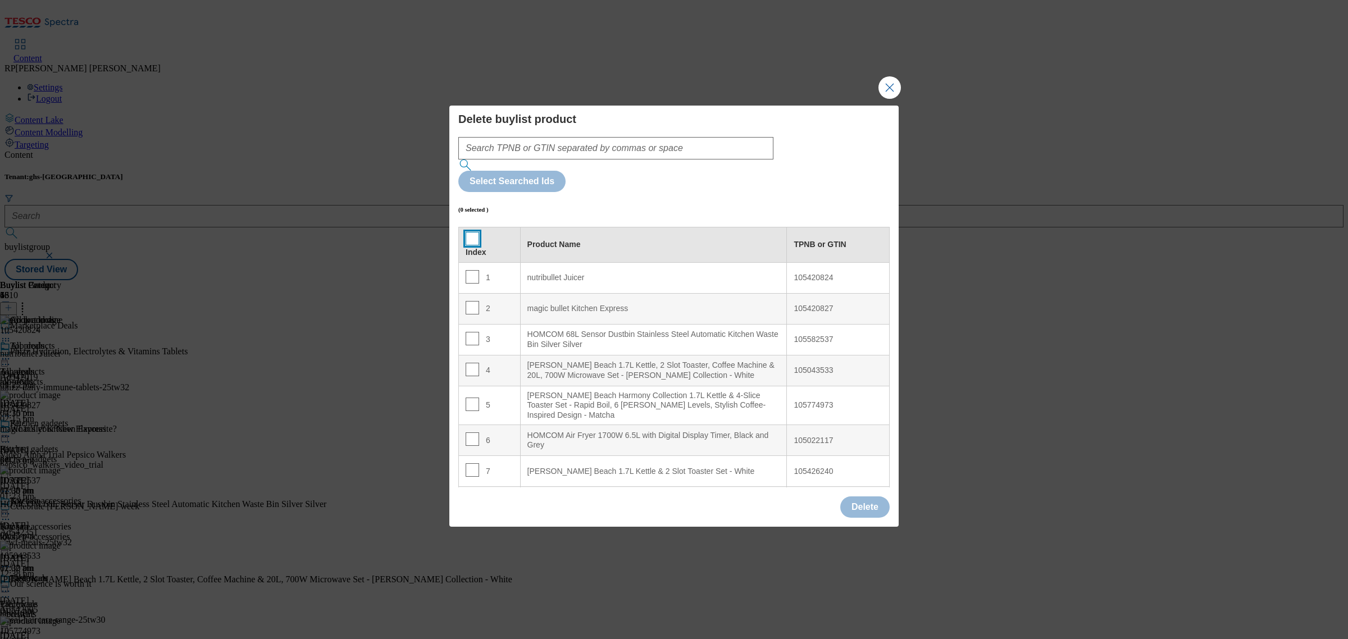
click at [469, 232] on input "Modal" at bounding box center [471, 238] width 13 height 13
checkbox input "true"
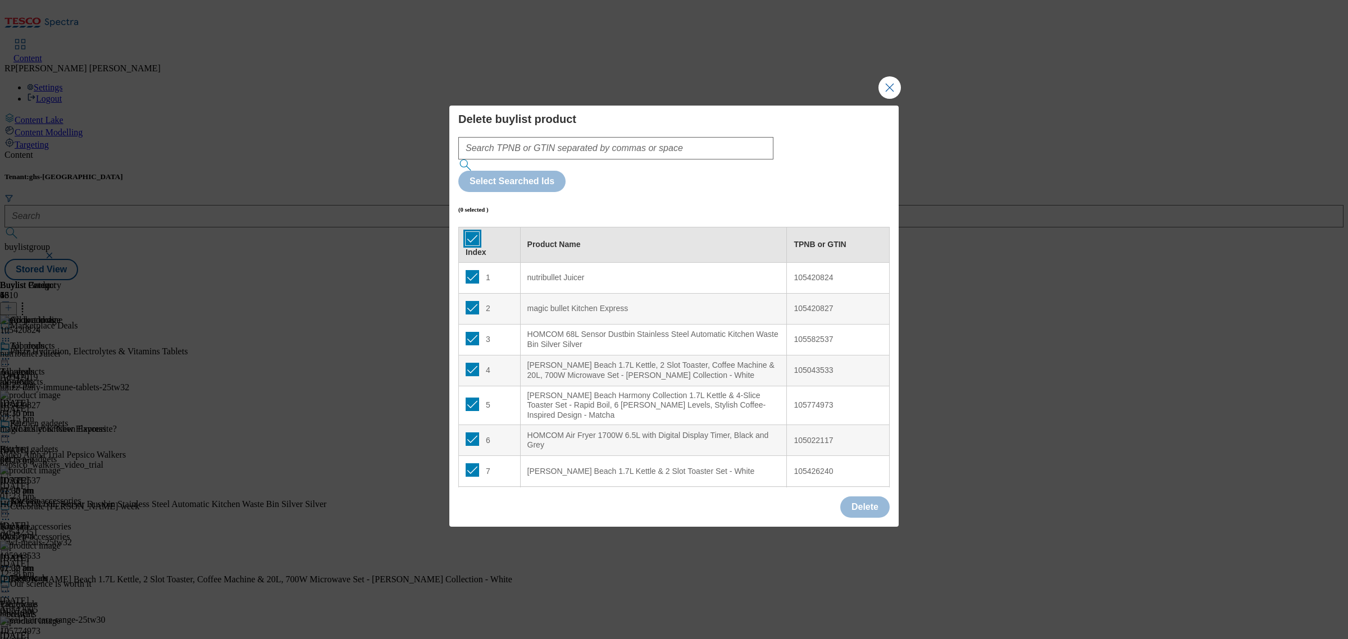
checkbox input "true"
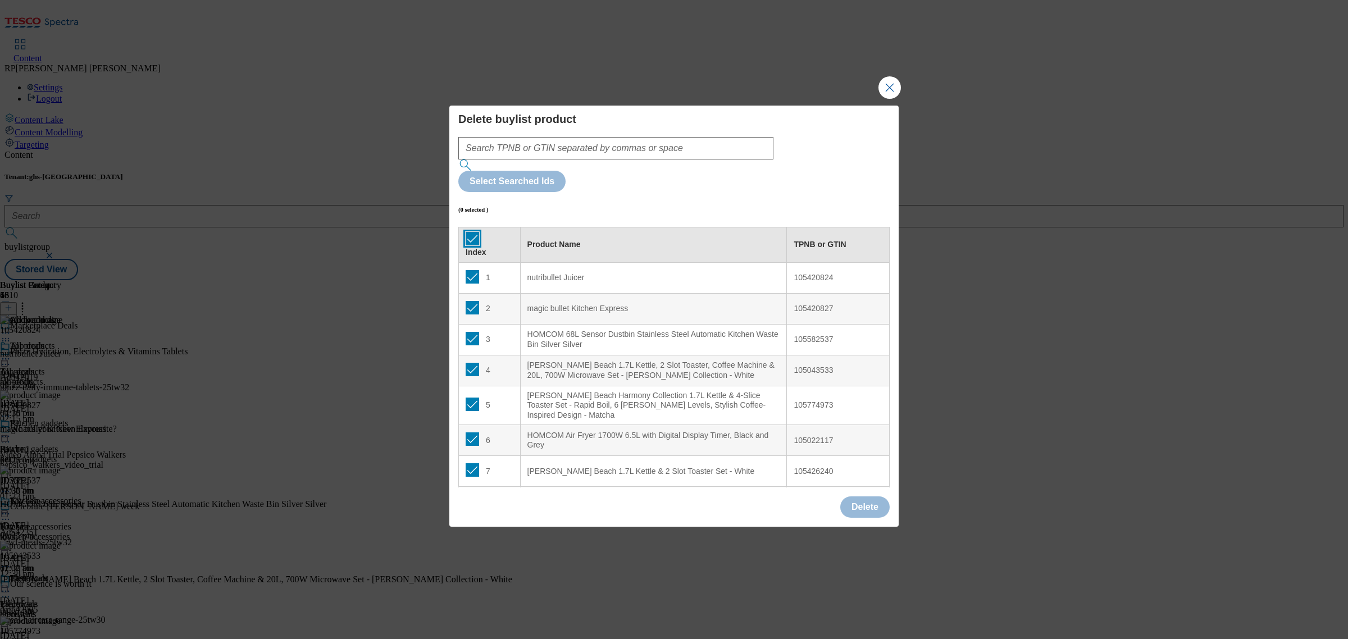
checkbox input "true"
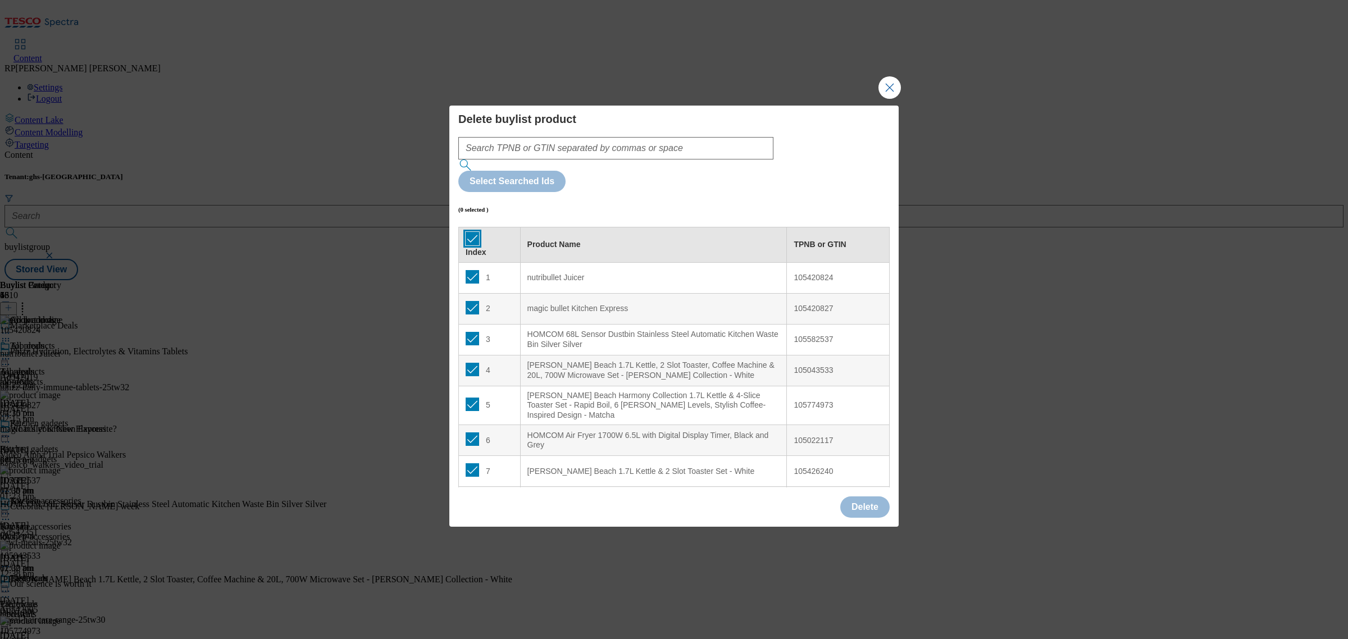
checkbox input "true"
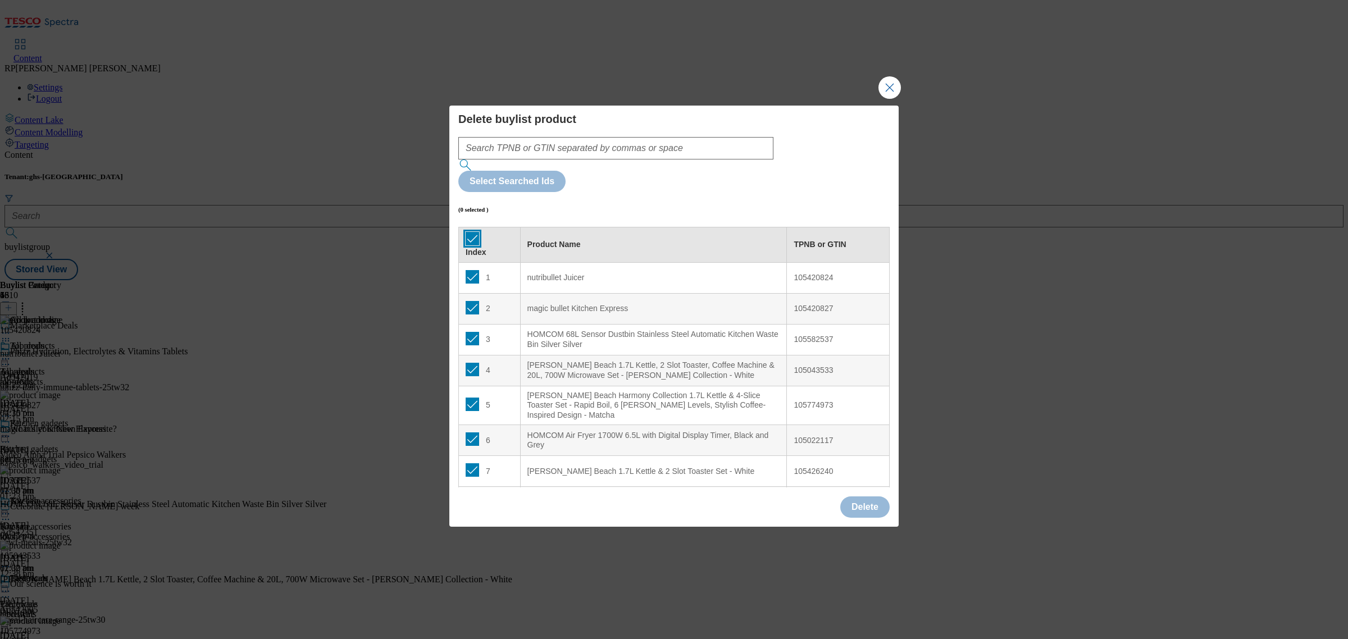
checkbox input "true"
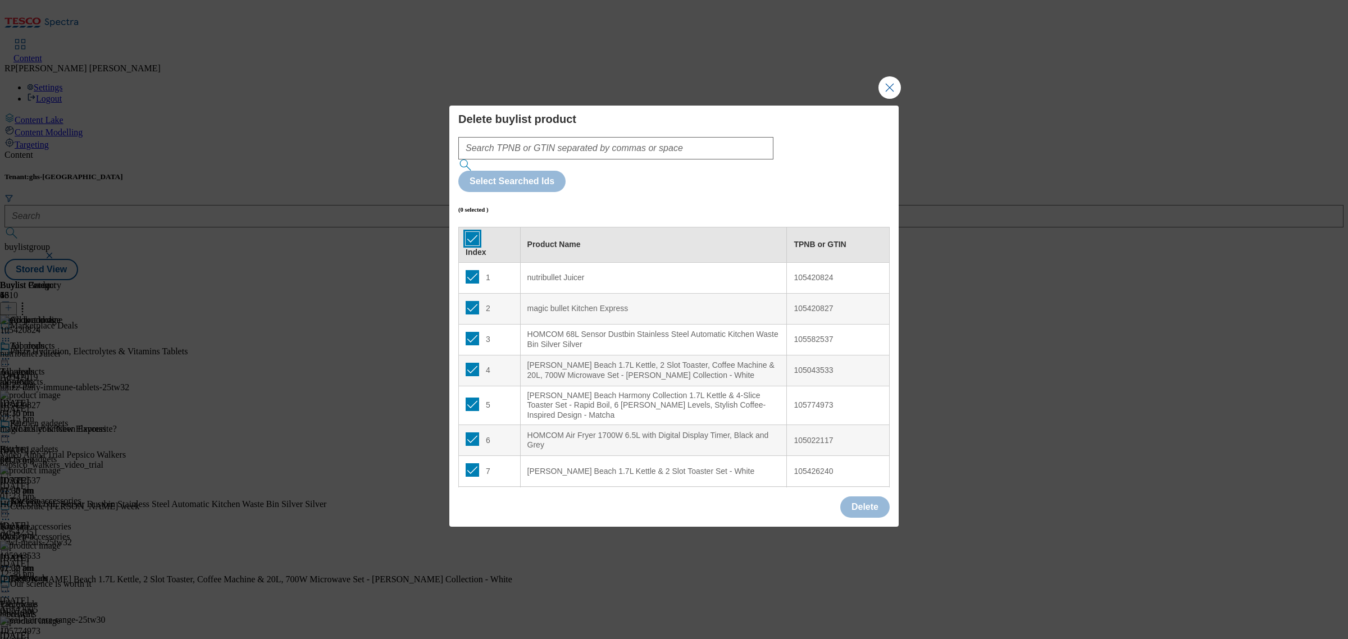
checkbox input "true"
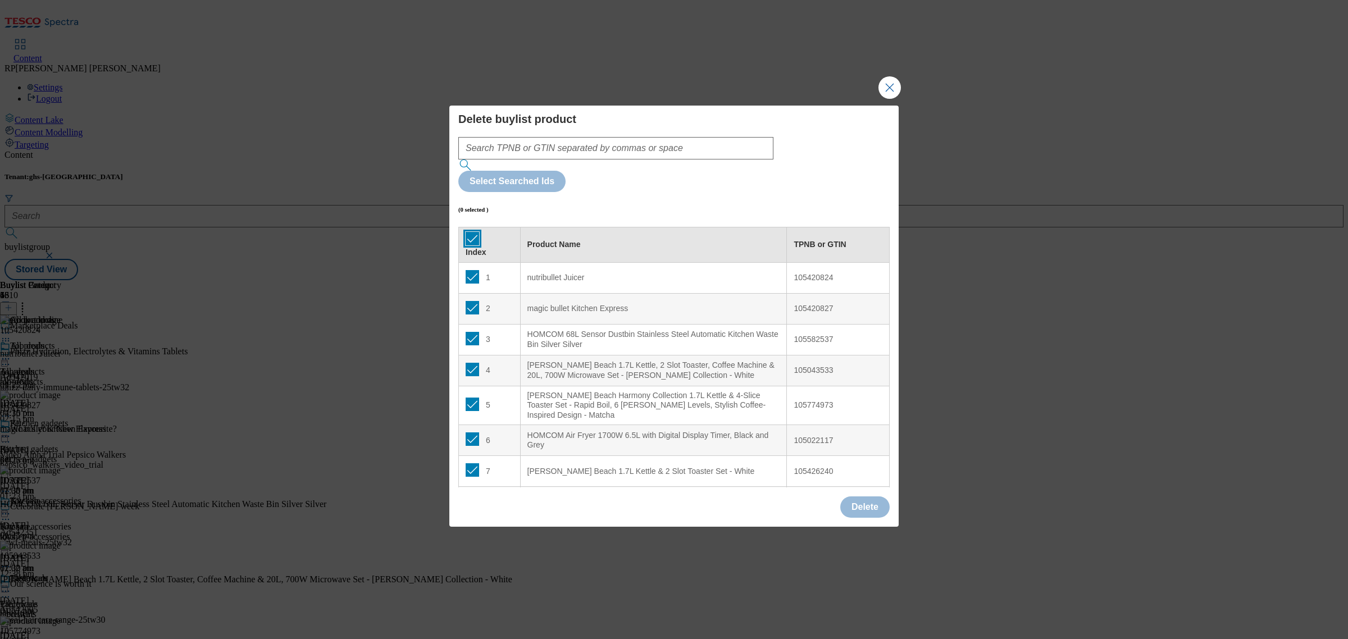
checkbox input "true"
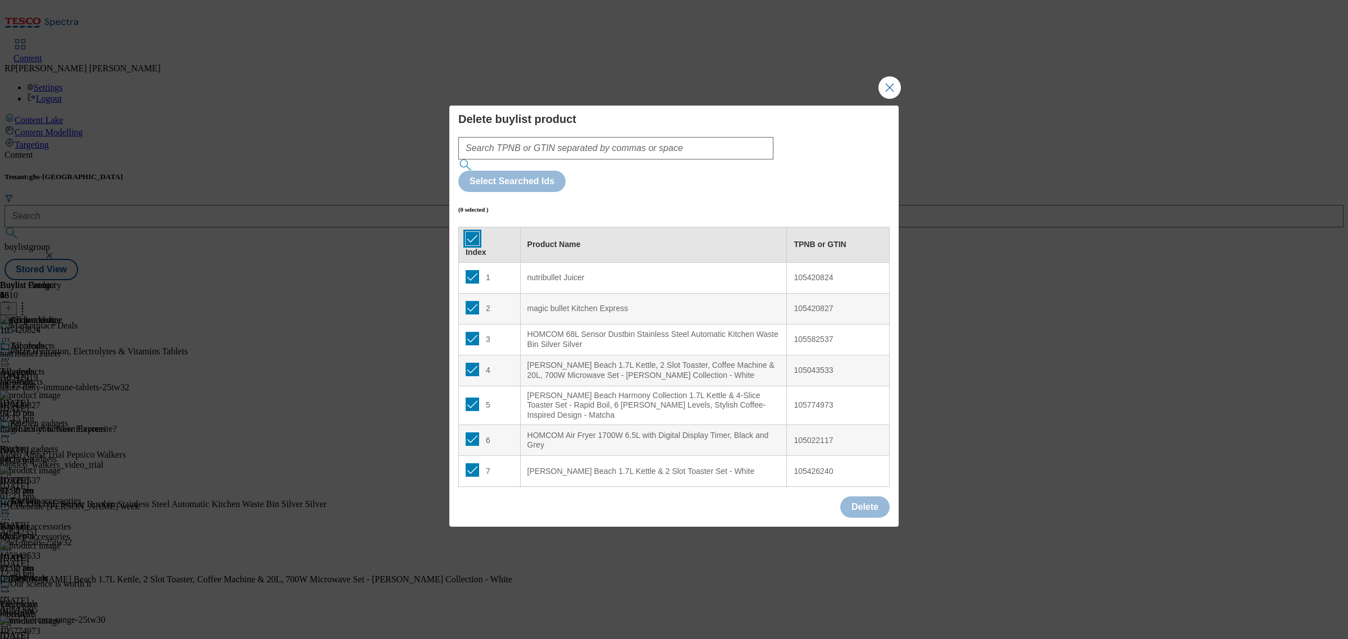
checkbox input "true"
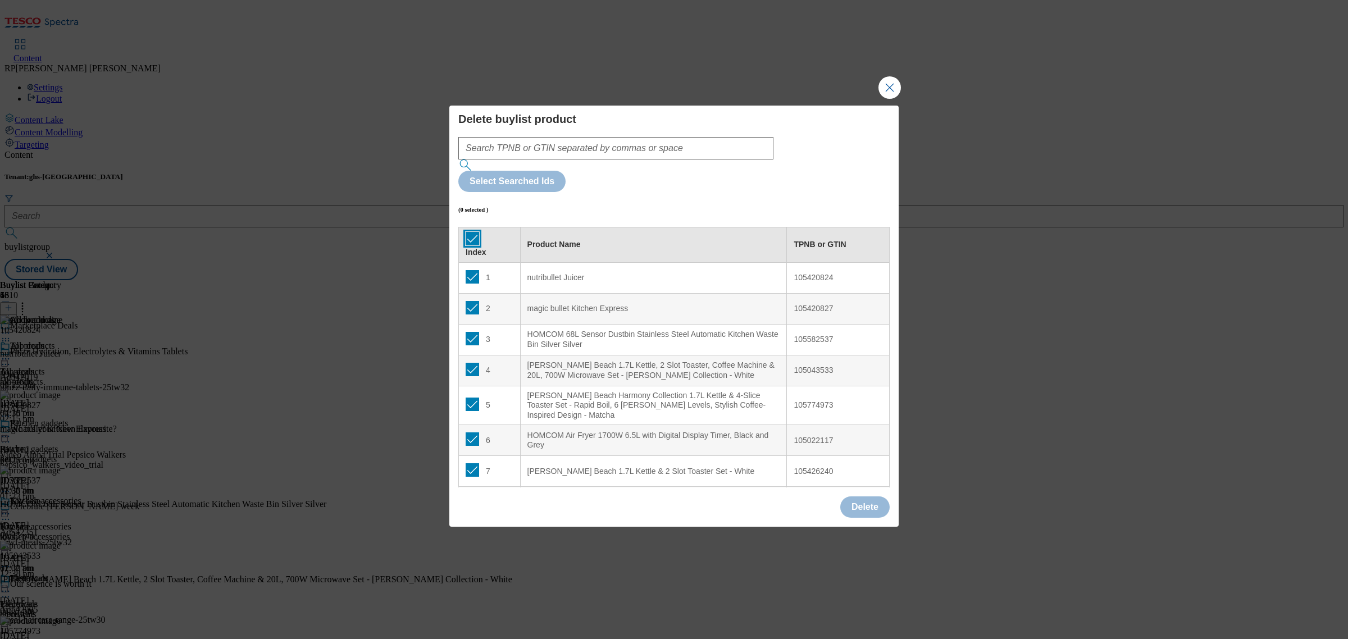
checkbox input "true"
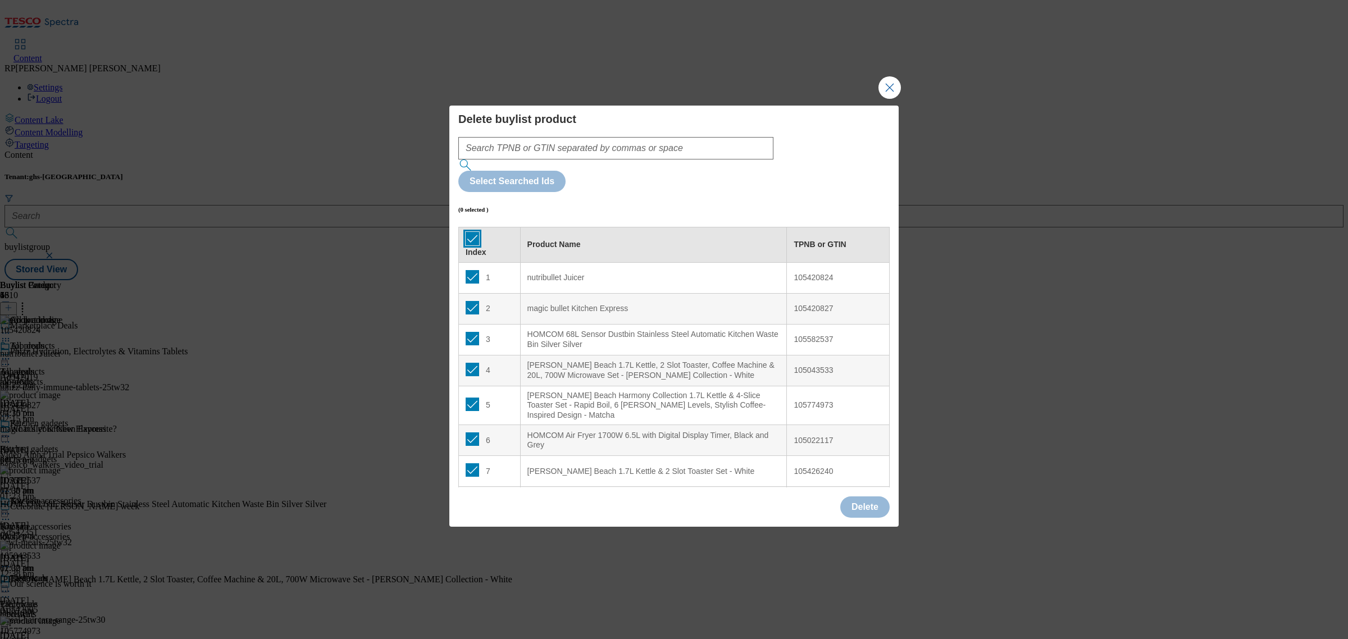
checkbox input "true"
click at [471, 463] on input "Modal" at bounding box center [471, 469] width 13 height 13
checkbox input "false"
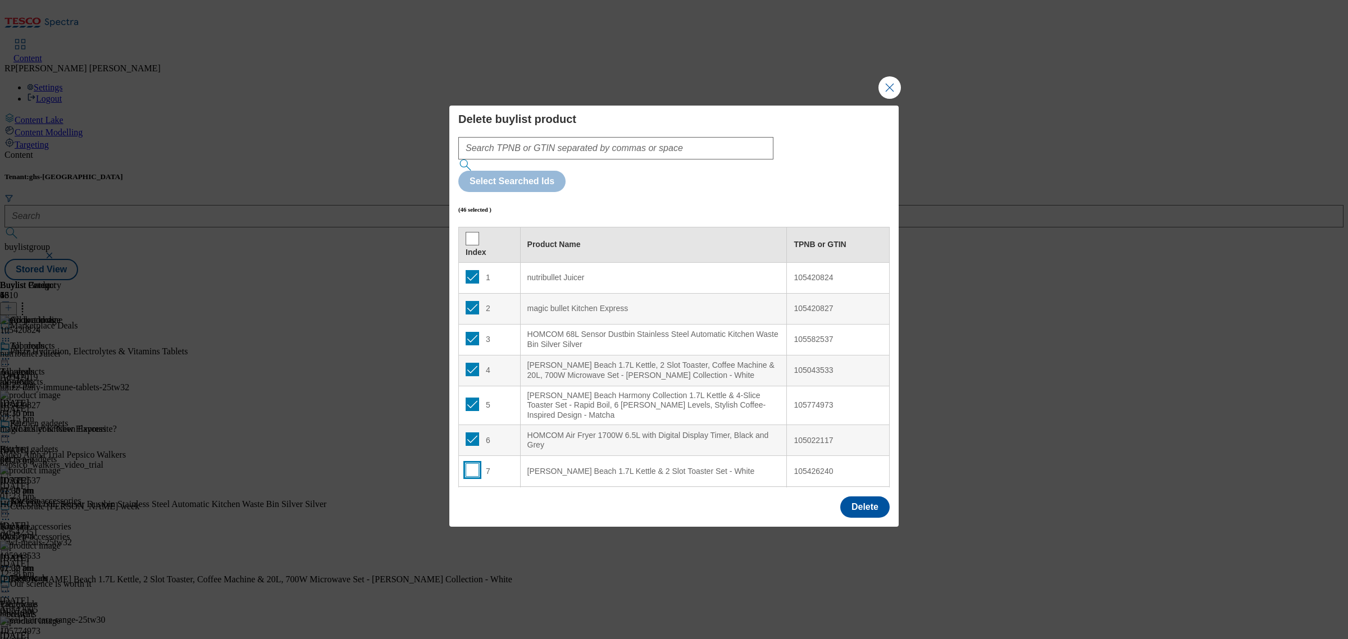
checkbox input "false"
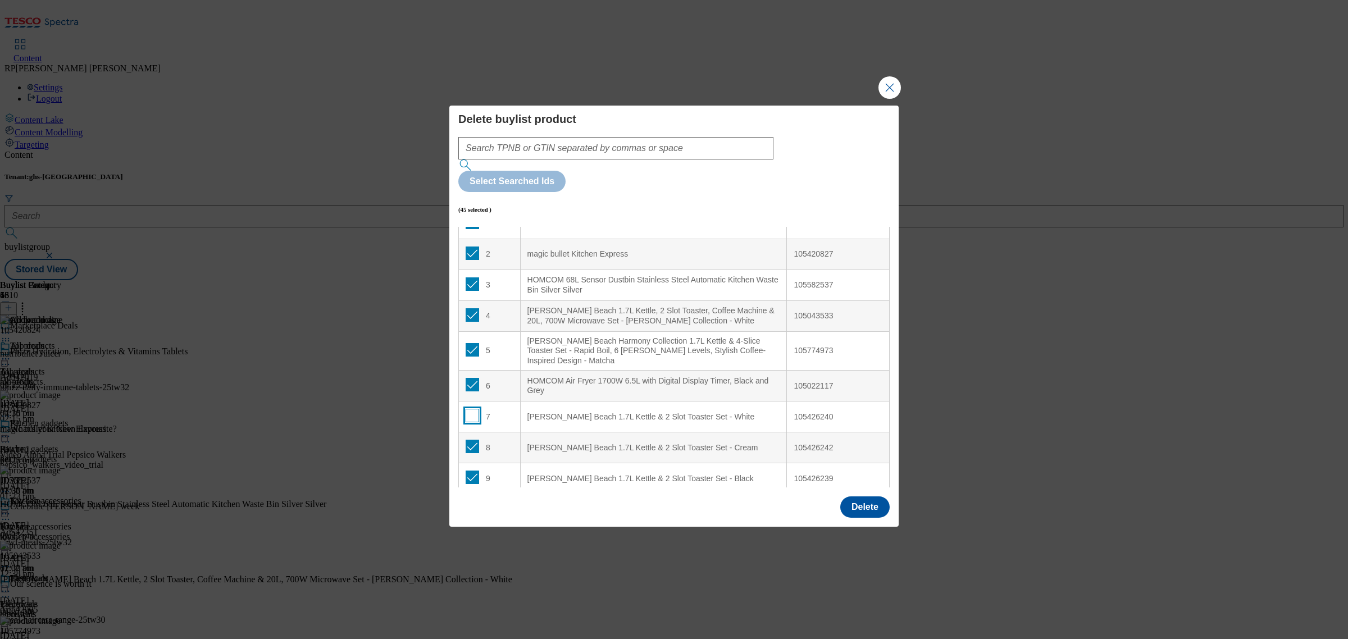
scroll to position [140, 0]
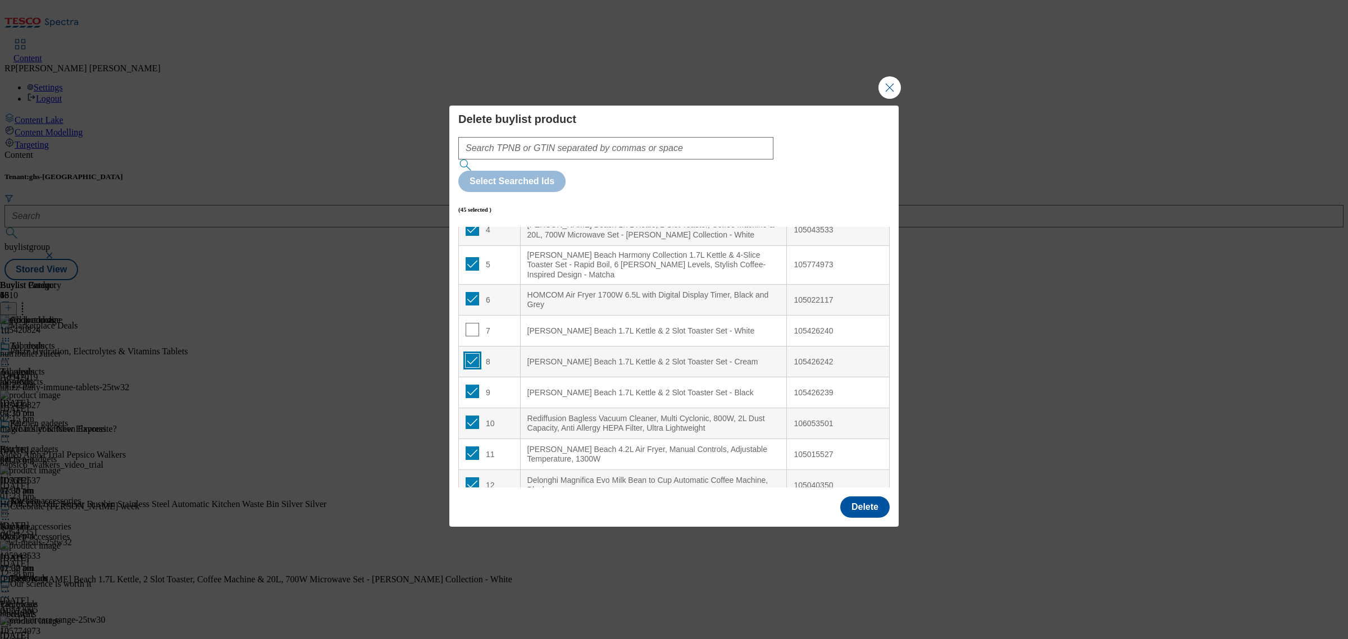
click at [467, 354] on input "Modal" at bounding box center [471, 360] width 13 height 13
checkbox input "false"
click at [470, 446] on input "Modal" at bounding box center [471, 452] width 13 height 13
checkbox input "false"
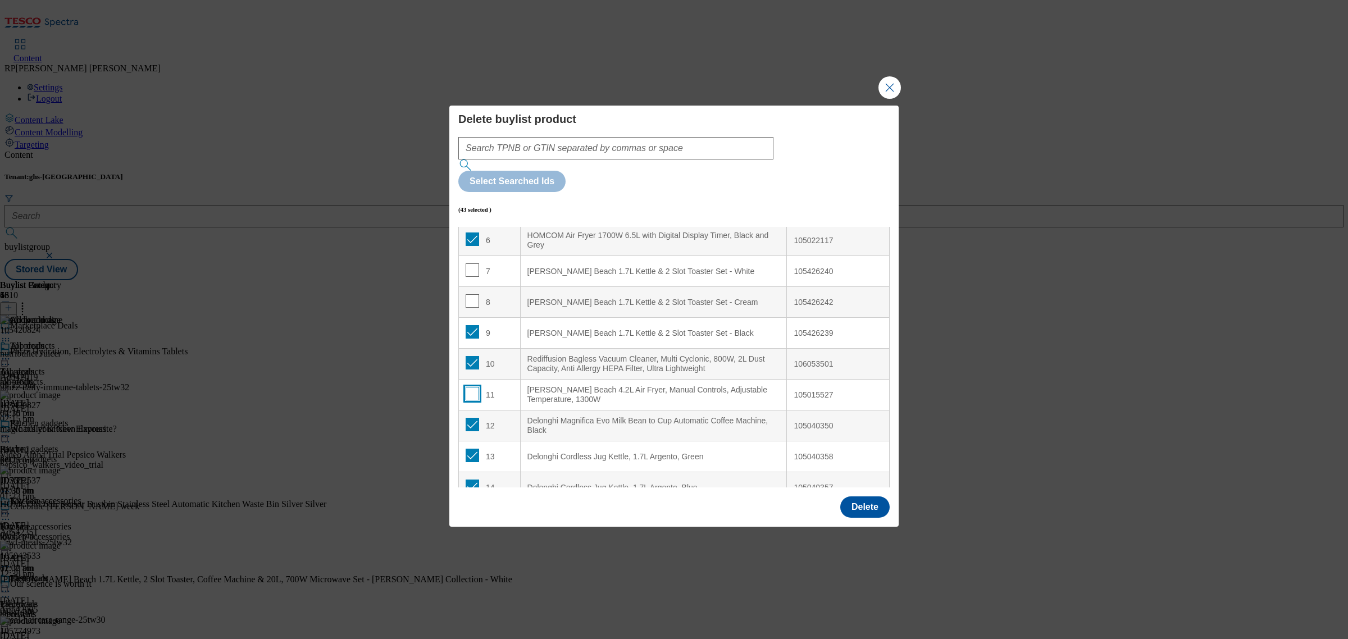
scroll to position [281, 0]
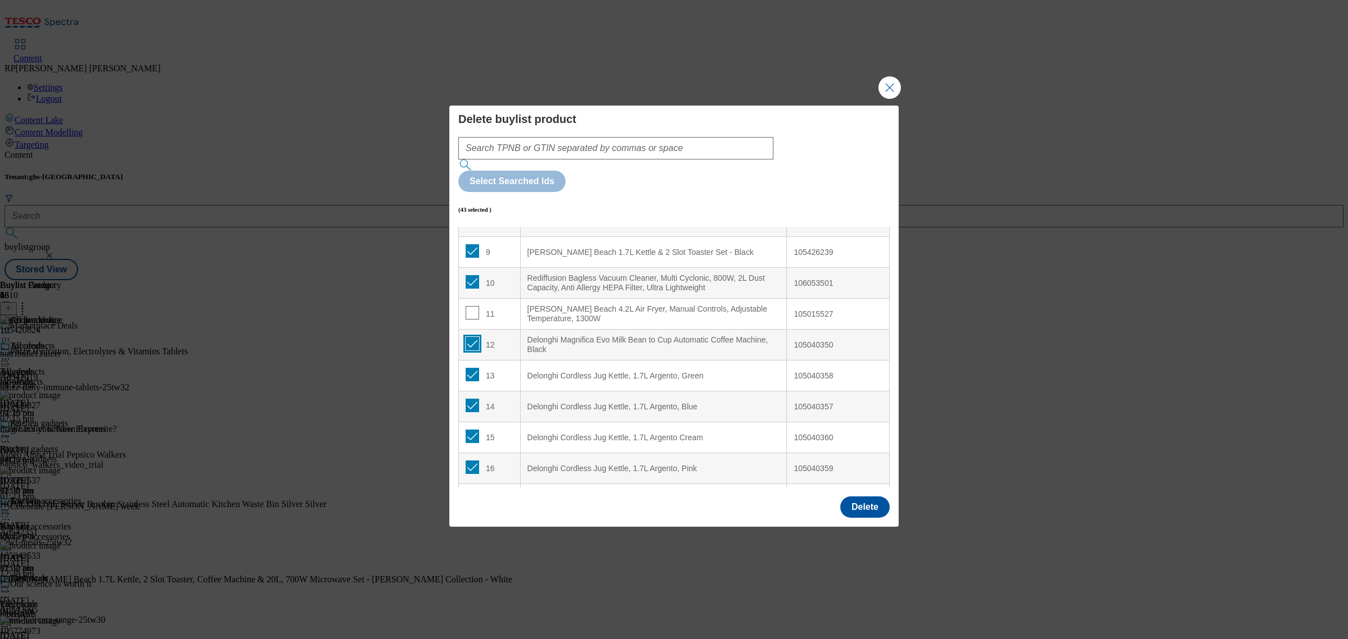
click at [467, 337] on input "Modal" at bounding box center [471, 343] width 13 height 13
checkbox input "false"
click at [467, 368] on input "Modal" at bounding box center [471, 374] width 13 height 13
checkbox input "false"
click at [473, 399] on input "Modal" at bounding box center [471, 405] width 13 height 13
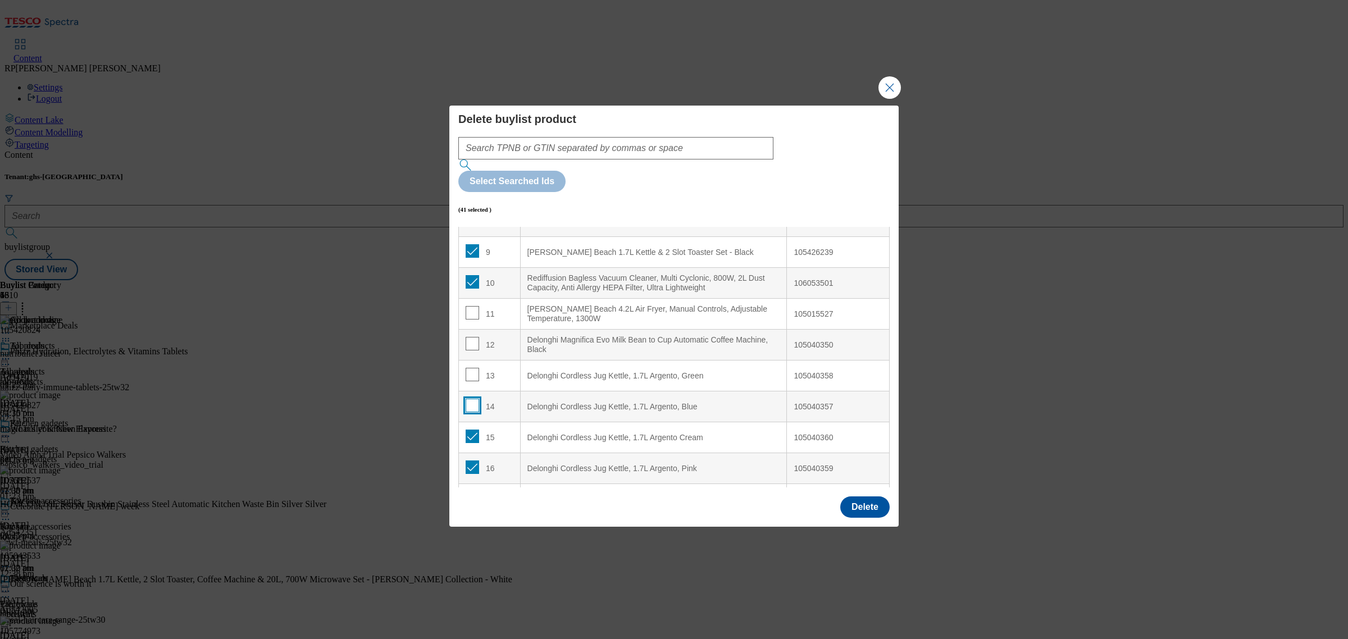
checkbox input "false"
click at [469, 430] on input "Modal" at bounding box center [471, 436] width 13 height 13
checkbox input "false"
click at [468, 460] on input "Modal" at bounding box center [471, 466] width 13 height 13
checkbox input "false"
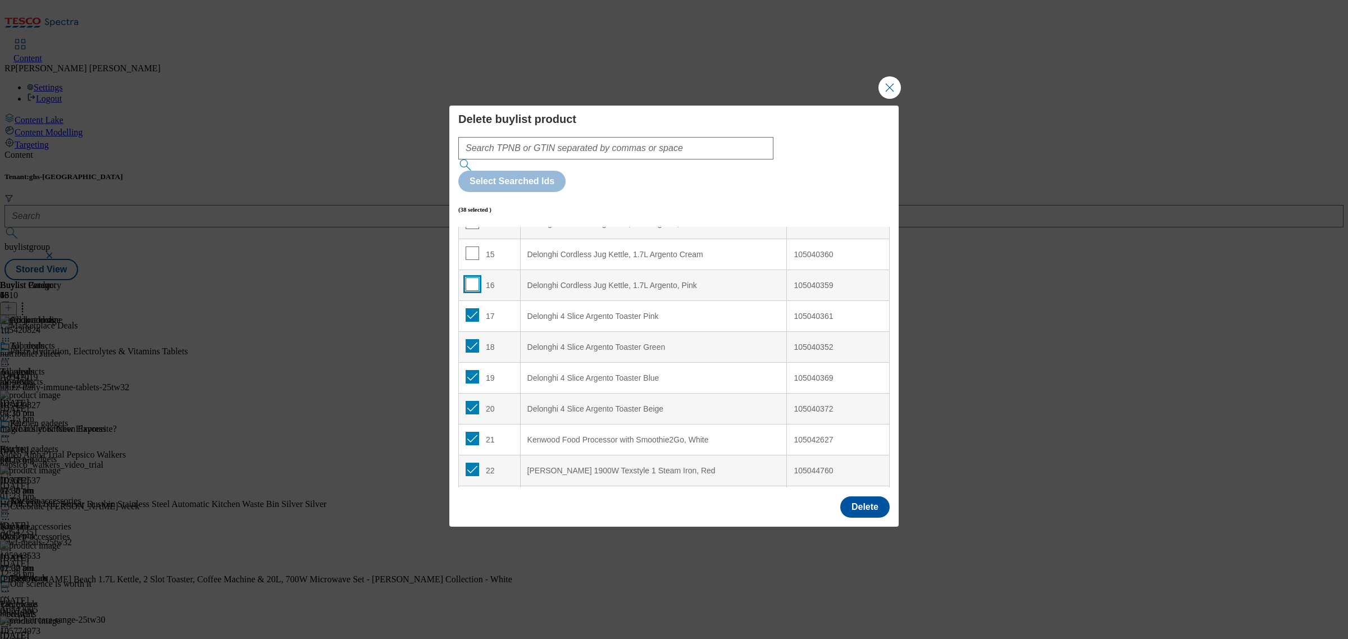
scroll to position [491, 0]
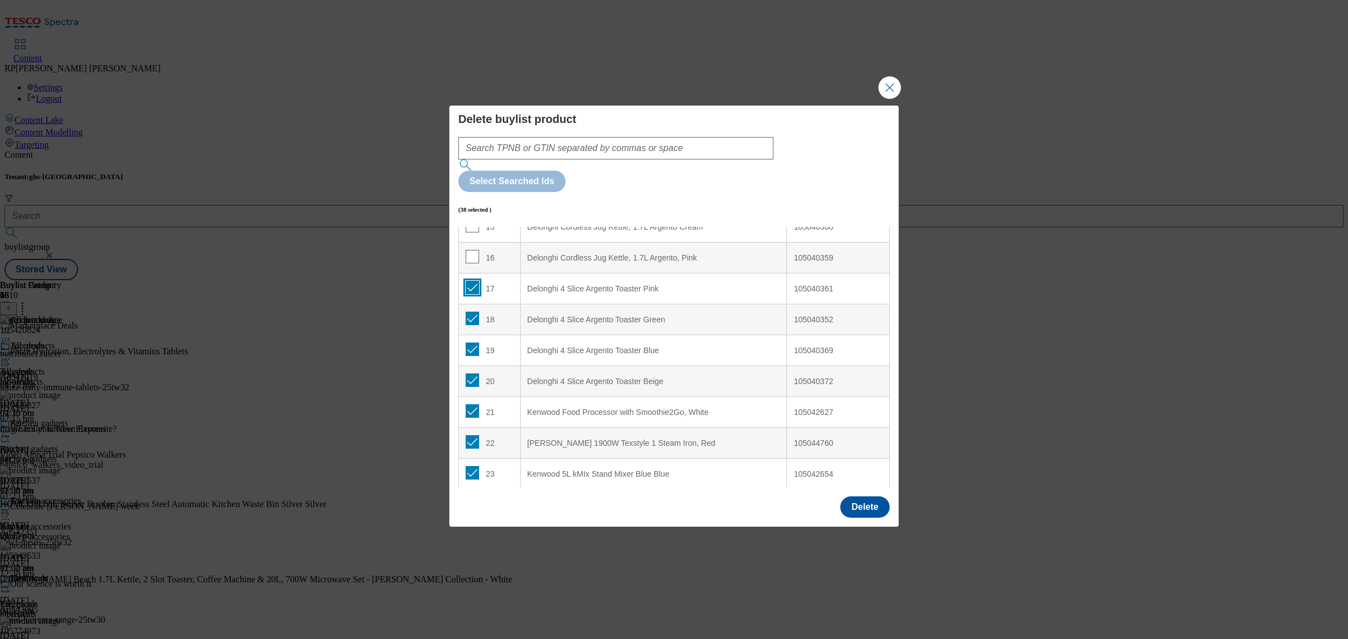
click at [469, 281] on input "Modal" at bounding box center [471, 287] width 13 height 13
checkbox input "false"
click at [469, 312] on input "Modal" at bounding box center [471, 318] width 13 height 13
checkbox input "false"
click at [473, 342] on input "Modal" at bounding box center [471, 348] width 13 height 13
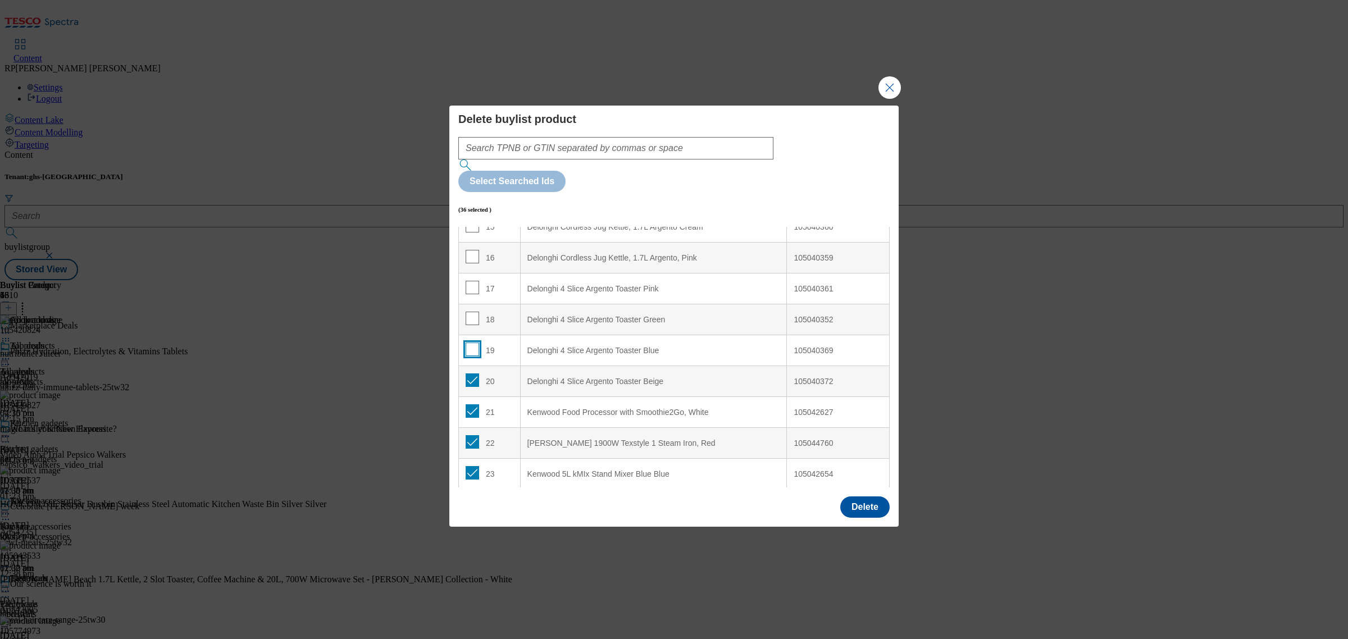
checkbox input "false"
click at [472, 373] on input "Modal" at bounding box center [471, 379] width 13 height 13
checkbox input "false"
click at [474, 404] on input "Modal" at bounding box center [471, 410] width 13 height 13
checkbox input "false"
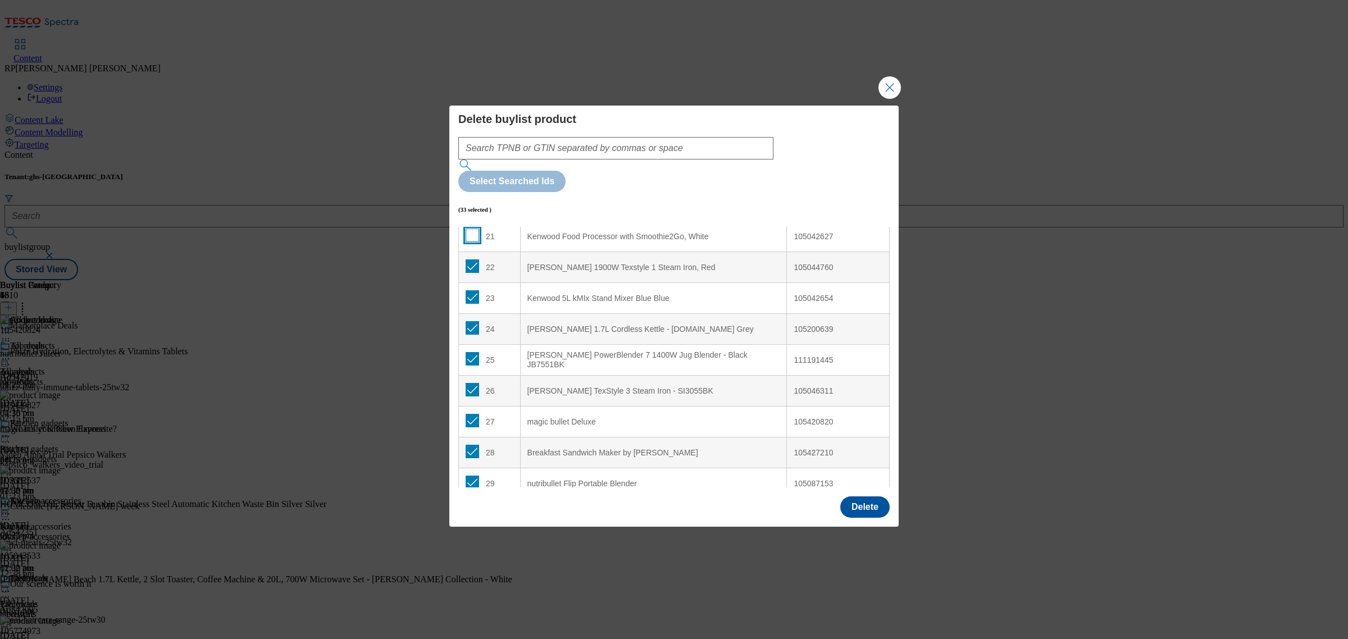
scroll to position [702, 0]
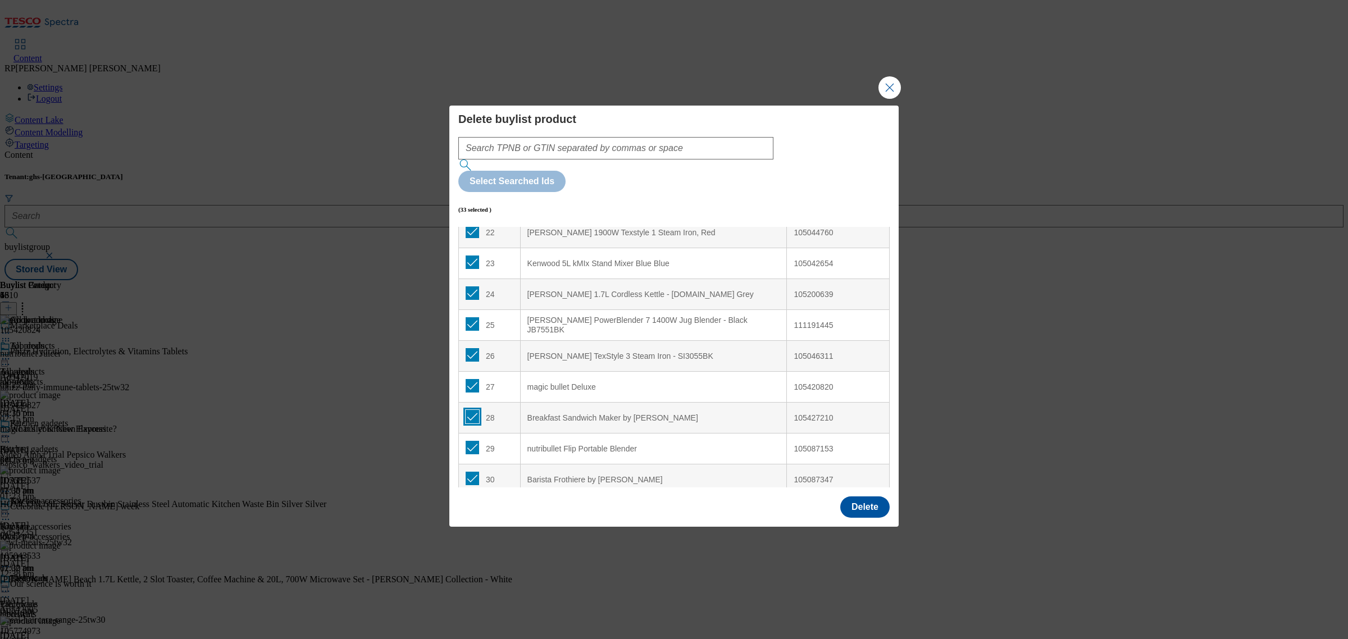
click at [467, 410] on input "Modal" at bounding box center [471, 416] width 13 height 13
checkbox input "false"
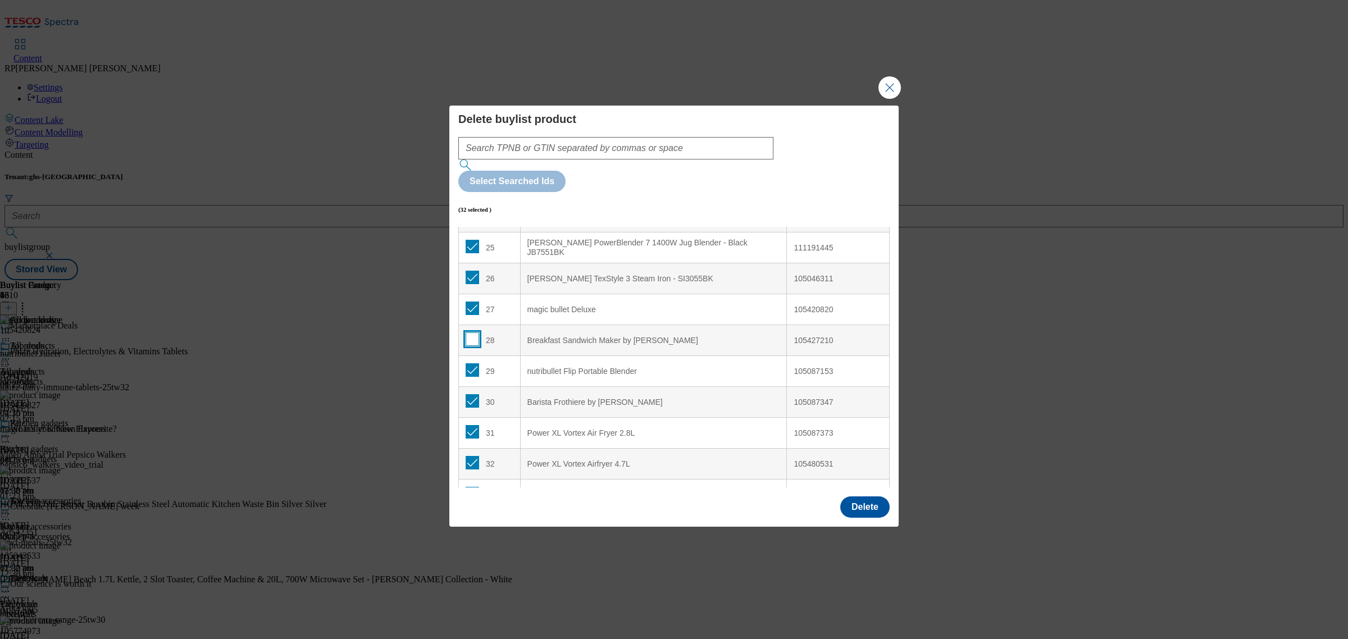
scroll to position [842, 0]
click at [473, 331] on input "Modal" at bounding box center [471, 337] width 13 height 13
checkbox input "false"
click at [473, 362] on input "Modal" at bounding box center [471, 368] width 13 height 13
checkbox input "false"
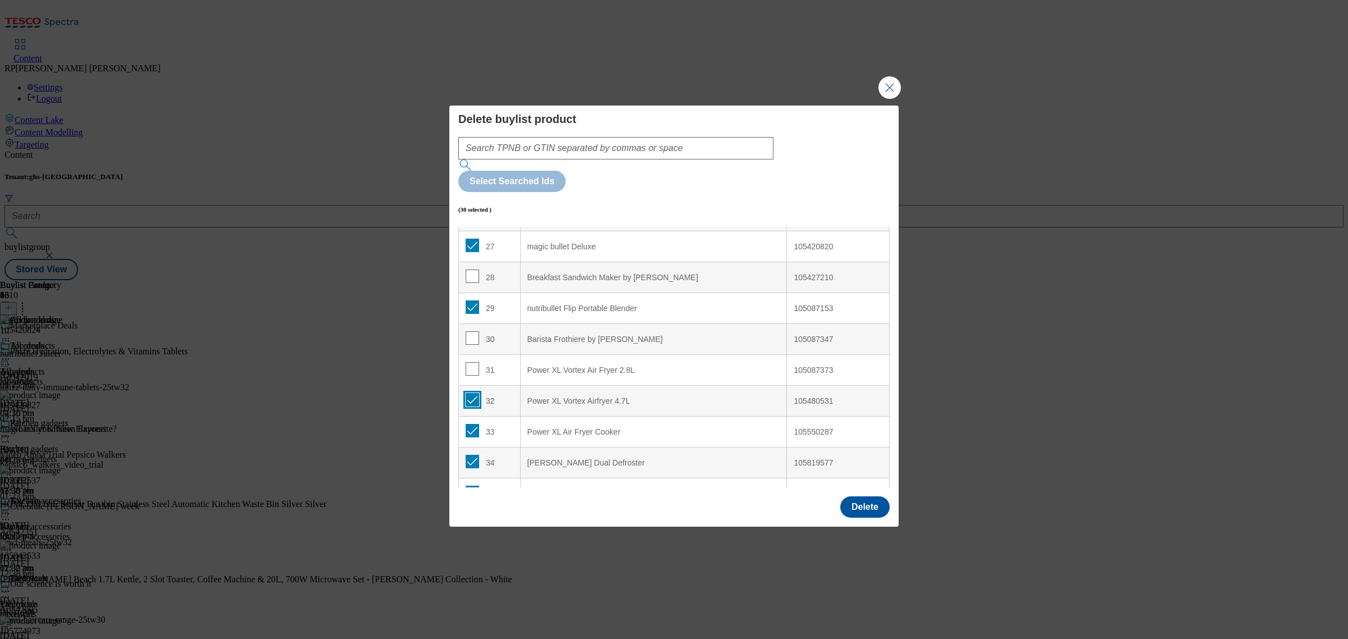
click at [473, 393] on input "Modal" at bounding box center [471, 399] width 13 height 13
checkbox input "false"
click at [472, 424] on input "Modal" at bounding box center [471, 430] width 13 height 13
checkbox input "false"
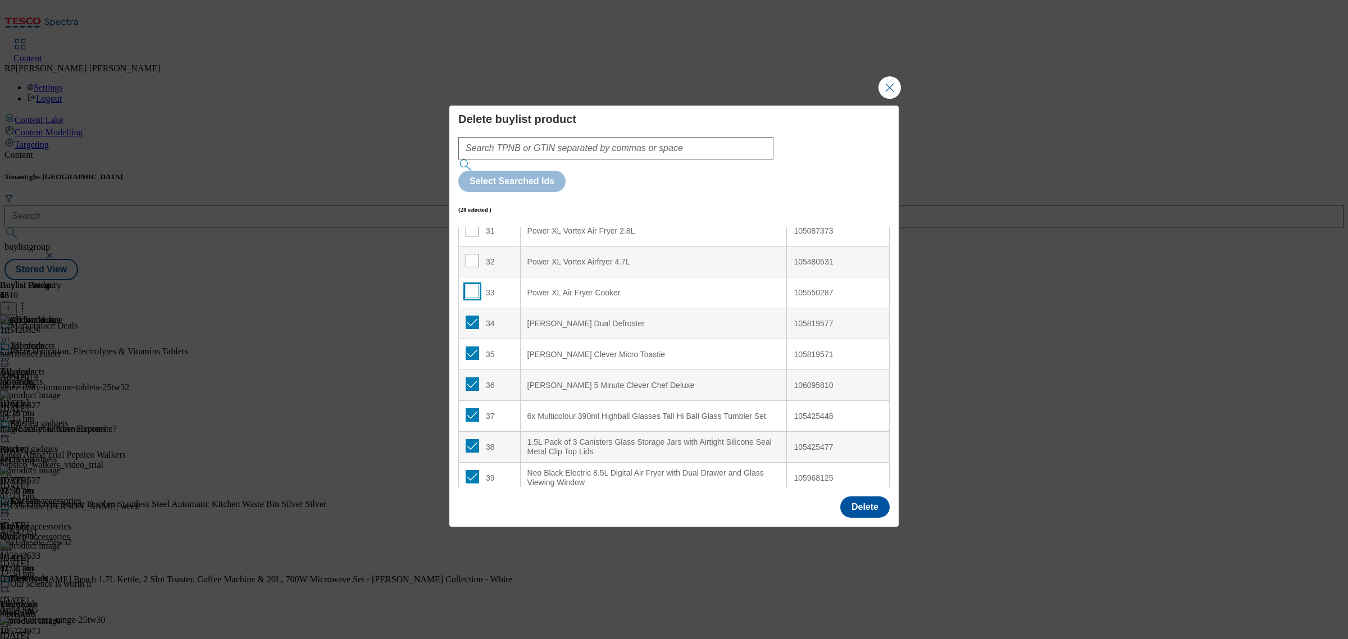
scroll to position [983, 0]
click at [469, 307] on td "34" at bounding box center [490, 322] width 62 height 31
click at [474, 314] on input "Modal" at bounding box center [471, 320] width 13 height 13
checkbox input "false"
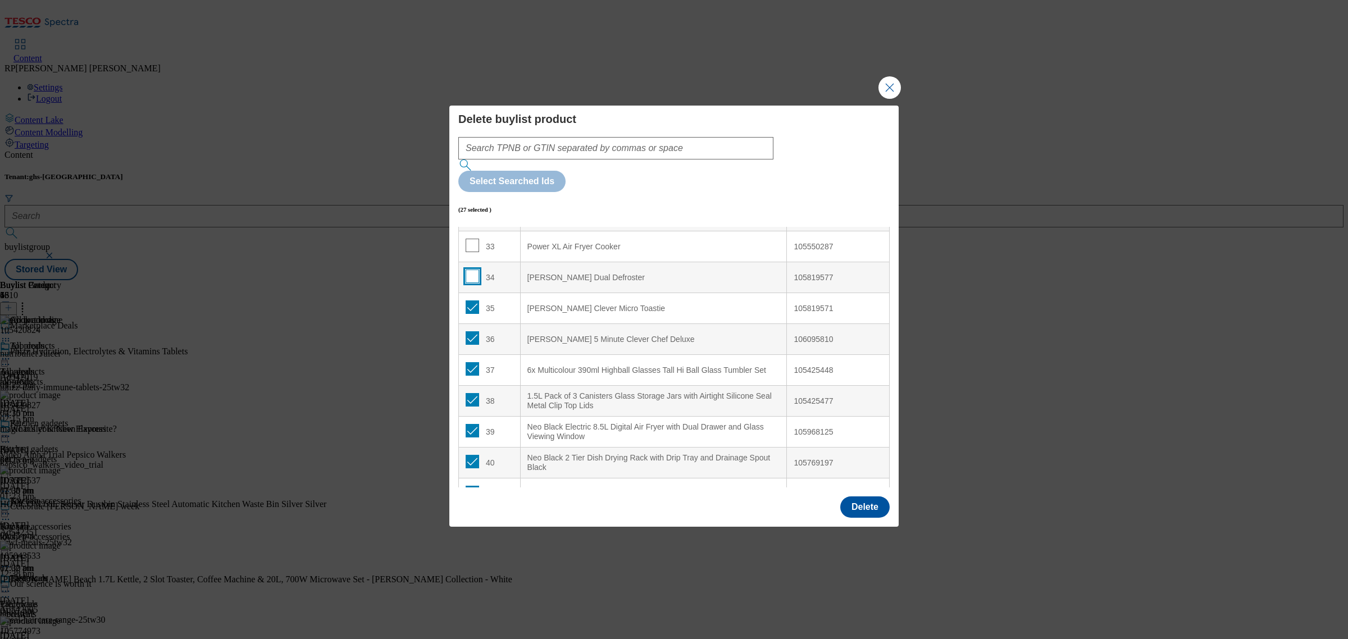
scroll to position [1053, 0]
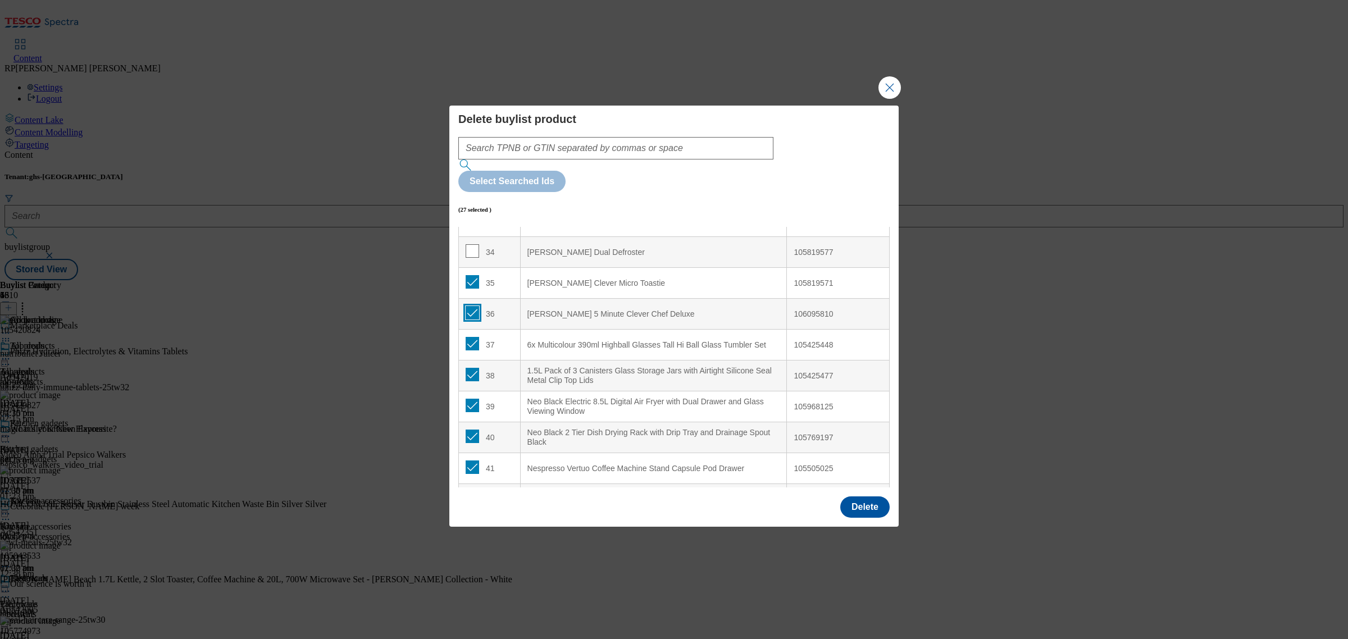
click at [475, 306] on input "Modal" at bounding box center [471, 312] width 13 height 13
checkbox input "false"
click at [472, 337] on input "Modal" at bounding box center [471, 343] width 13 height 13
checkbox input "false"
click at [469, 368] on input "Modal" at bounding box center [471, 374] width 13 height 13
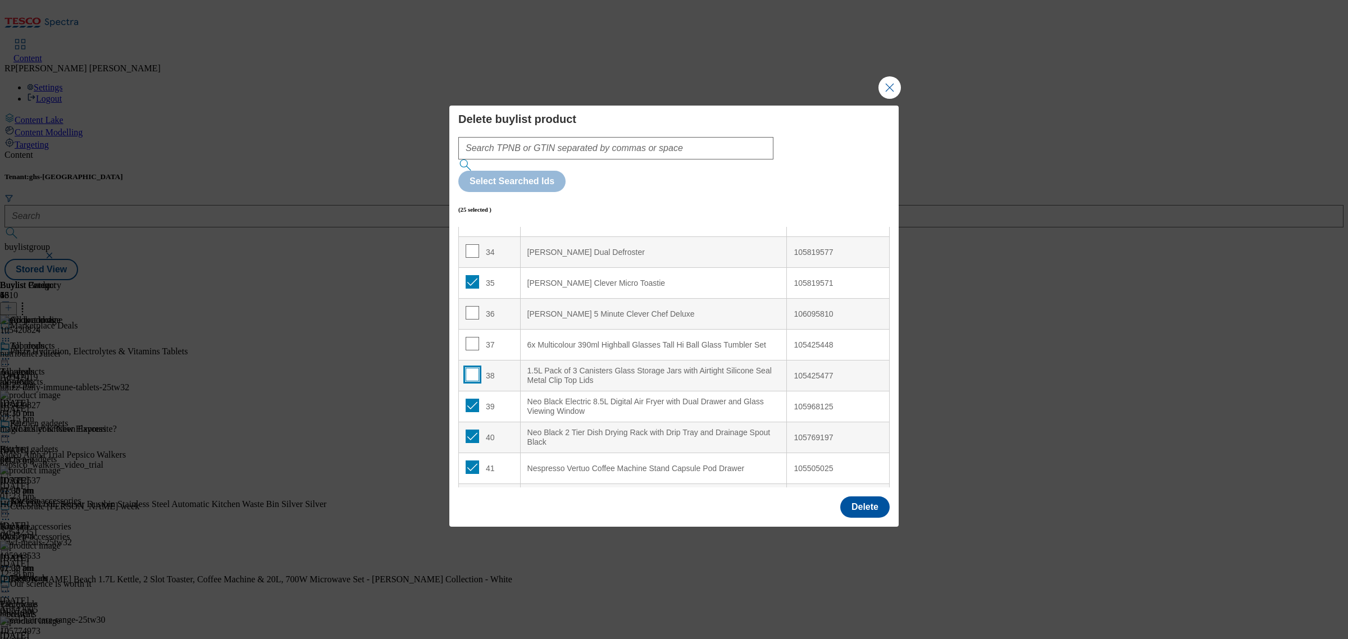
checkbox input "false"
click at [469, 399] on input "Modal" at bounding box center [471, 405] width 13 height 13
checkbox input "false"
click at [470, 430] on input "Modal" at bounding box center [471, 436] width 13 height 13
checkbox input "false"
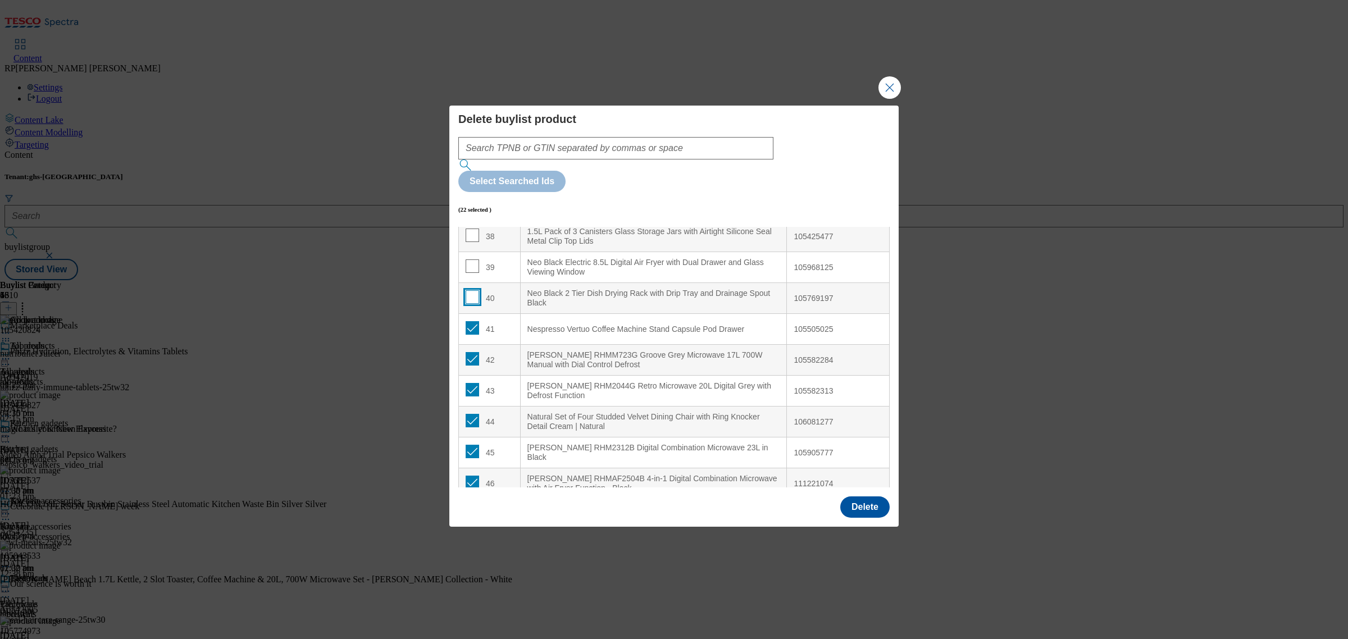
scroll to position [1193, 0]
click at [469, 320] on input "Modal" at bounding box center [471, 326] width 13 height 13
checkbox input "false"
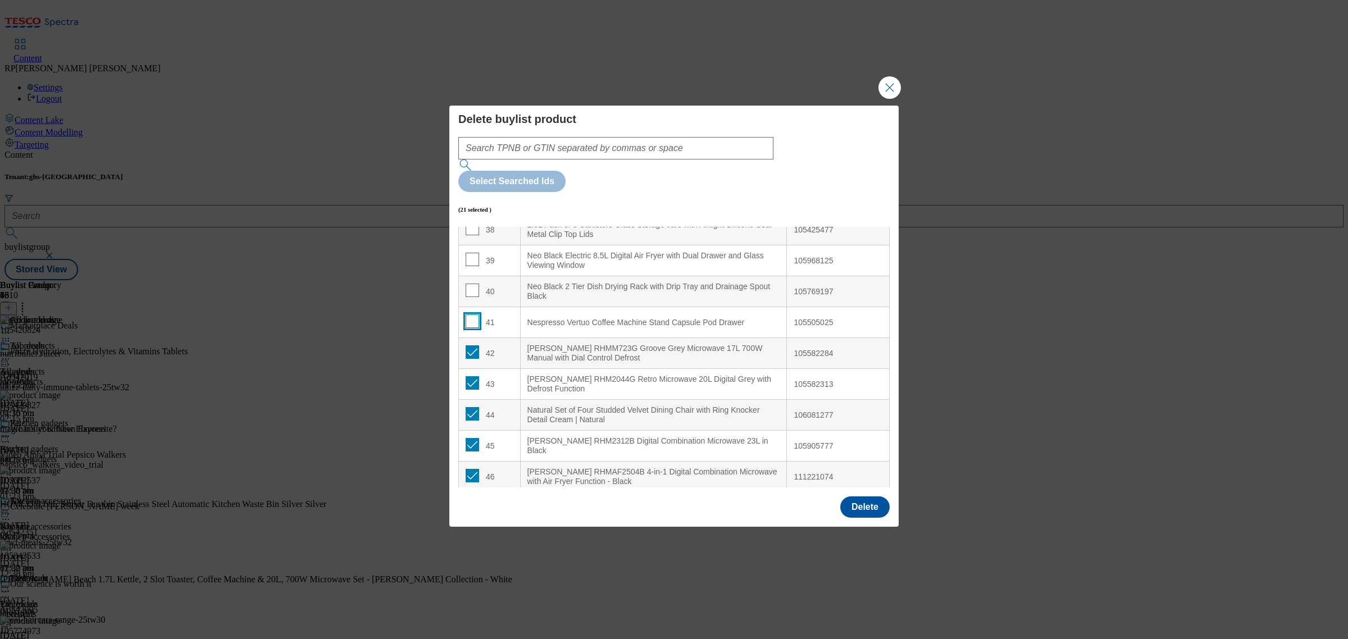
scroll to position [1200, 0]
click at [862, 496] on button "Delete" at bounding box center [864, 506] width 49 height 21
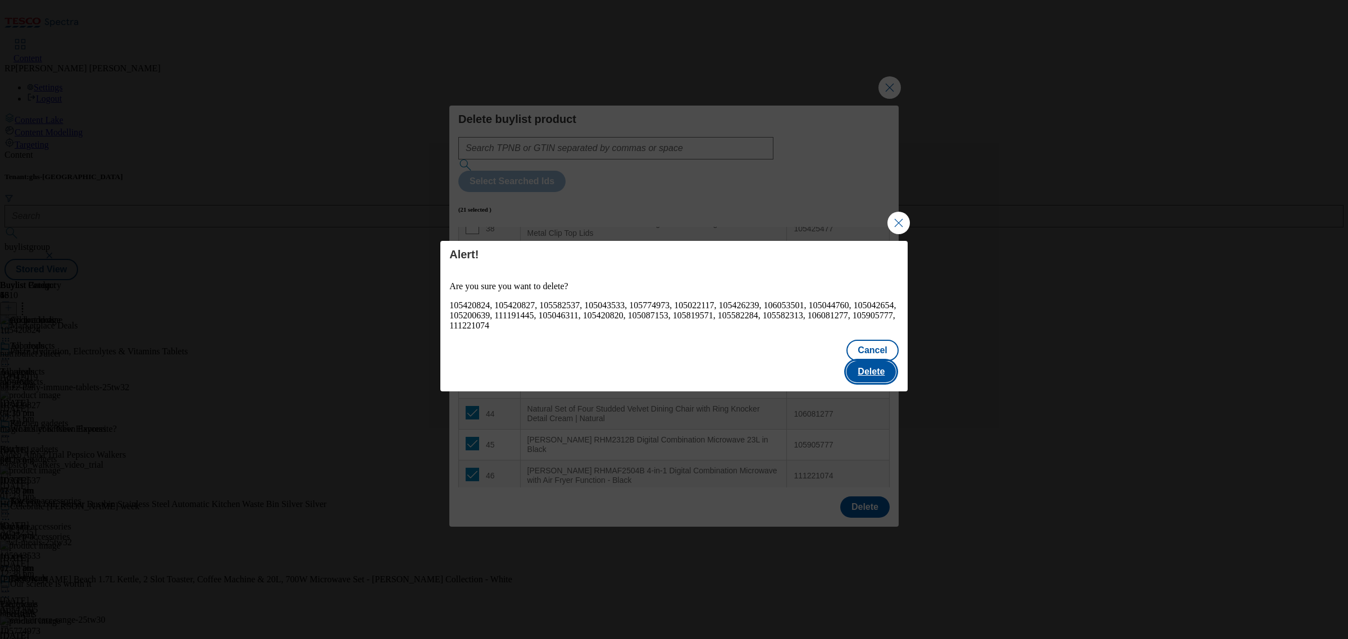
click at [875, 366] on button "Delete" at bounding box center [870, 371] width 49 height 21
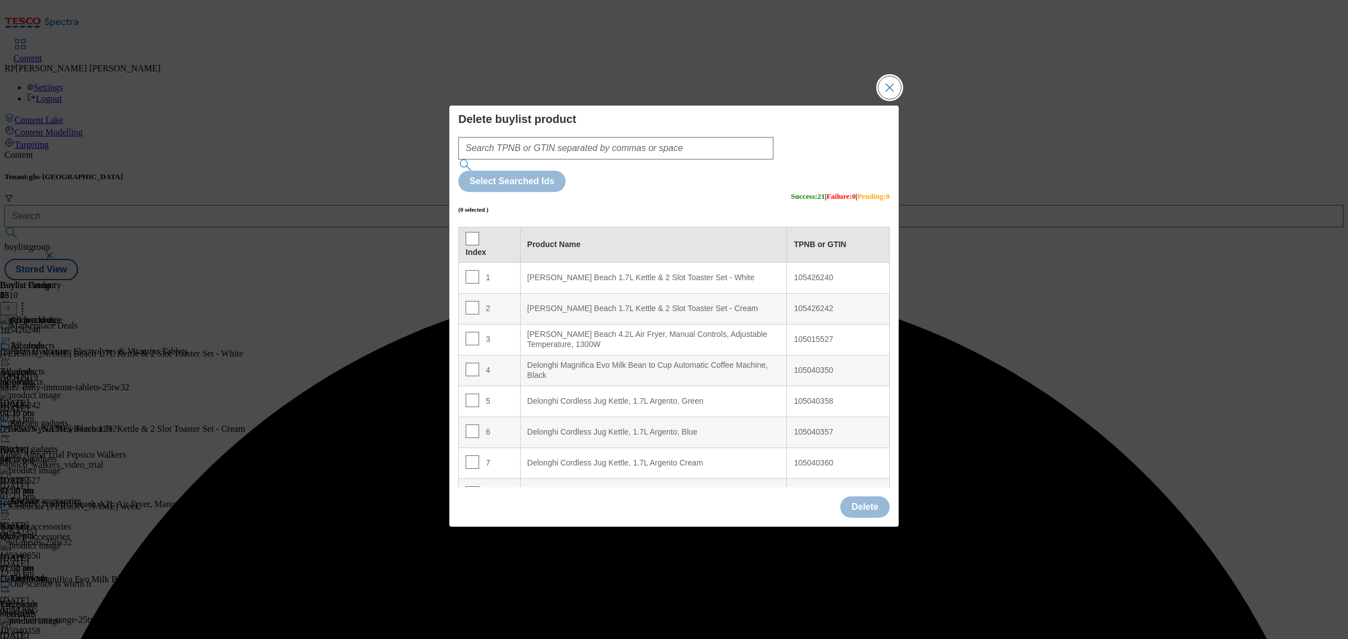
click at [884, 99] on button "Close Modal" at bounding box center [889, 87] width 22 height 22
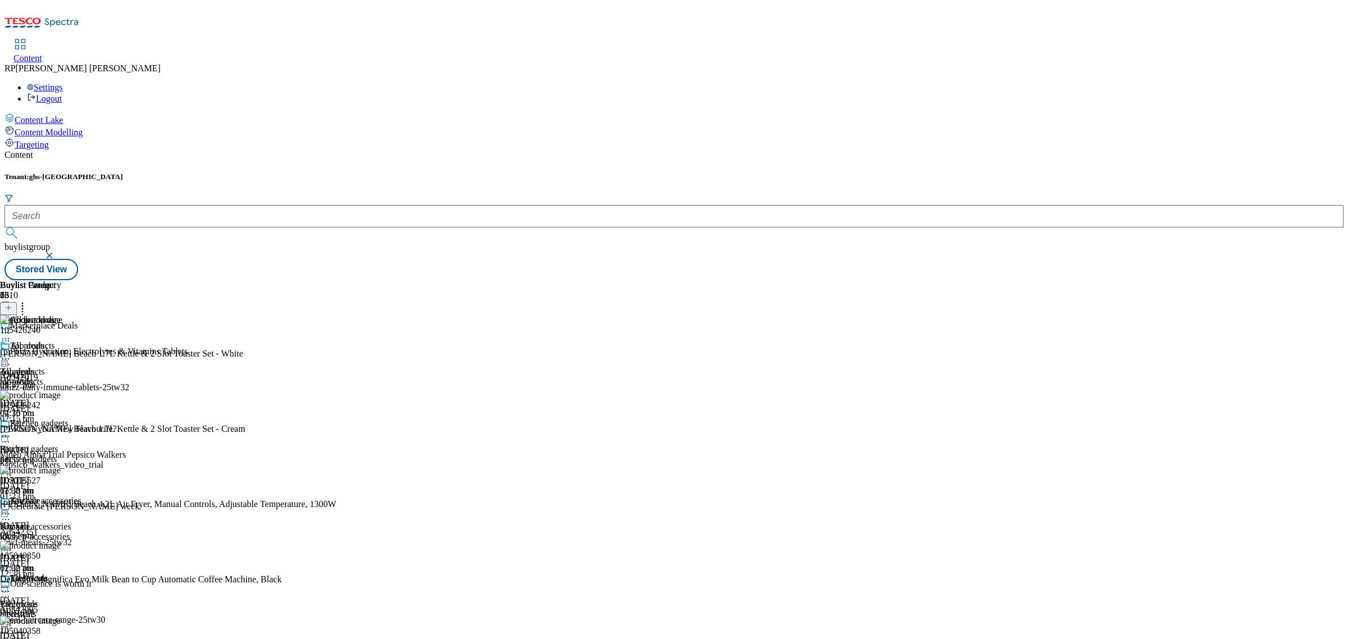
click at [12, 304] on icon at bounding box center [8, 308] width 8 height 8
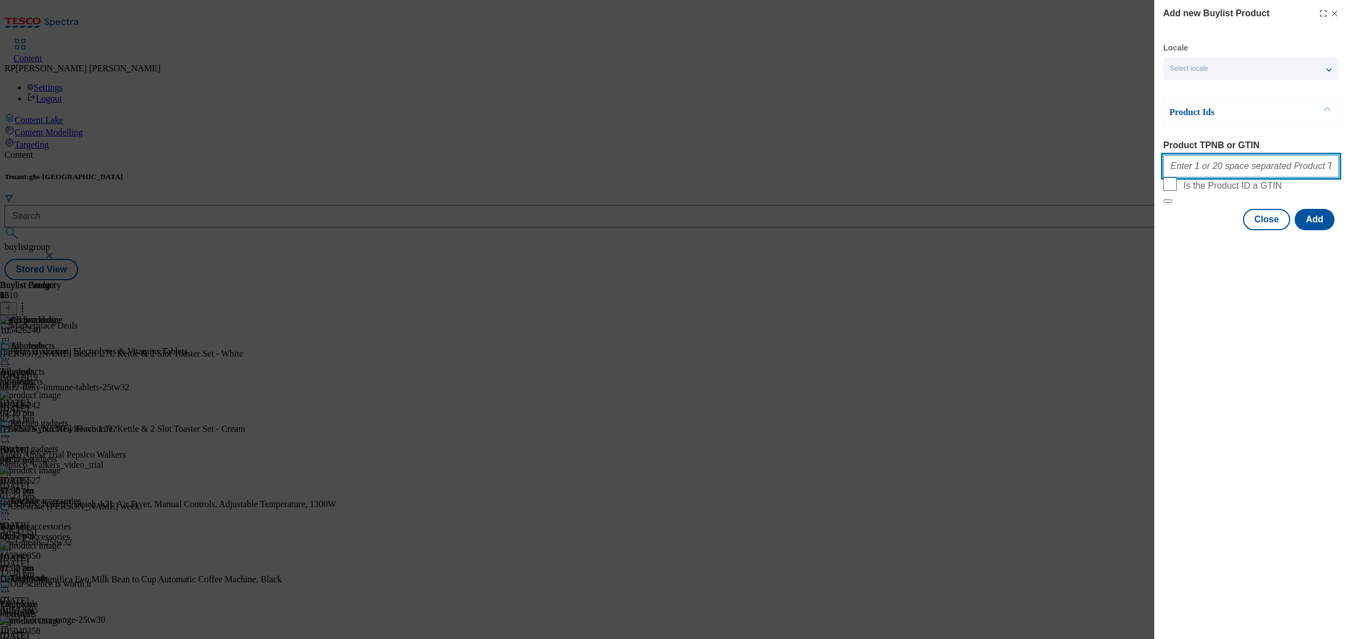
click at [1234, 169] on input "Product TPNB or GTIN" at bounding box center [1251, 166] width 176 height 22
paste input "105426240 105426242 105426239 105589576 106053501 105015527 105427210 105040350…"
type input "105426240 105426242 105426239 105589576 106053501 105015527 105427210 105040350…"
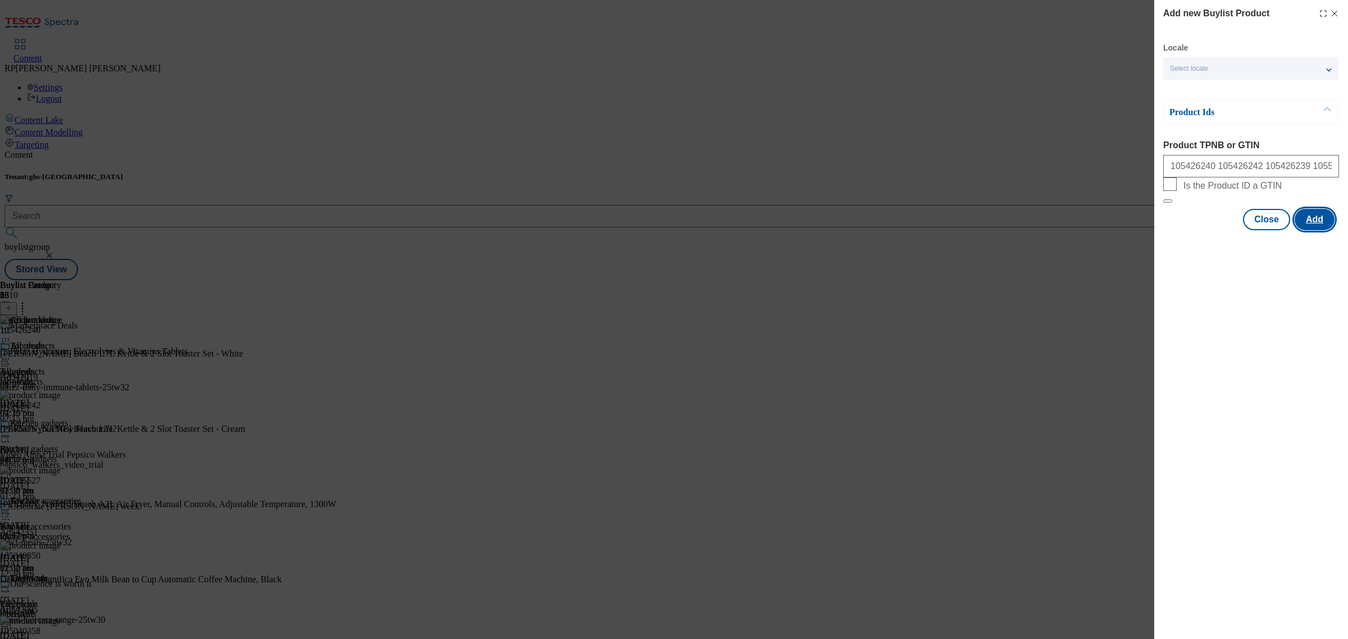
click at [1320, 230] on button "Add" at bounding box center [1314, 219] width 40 height 21
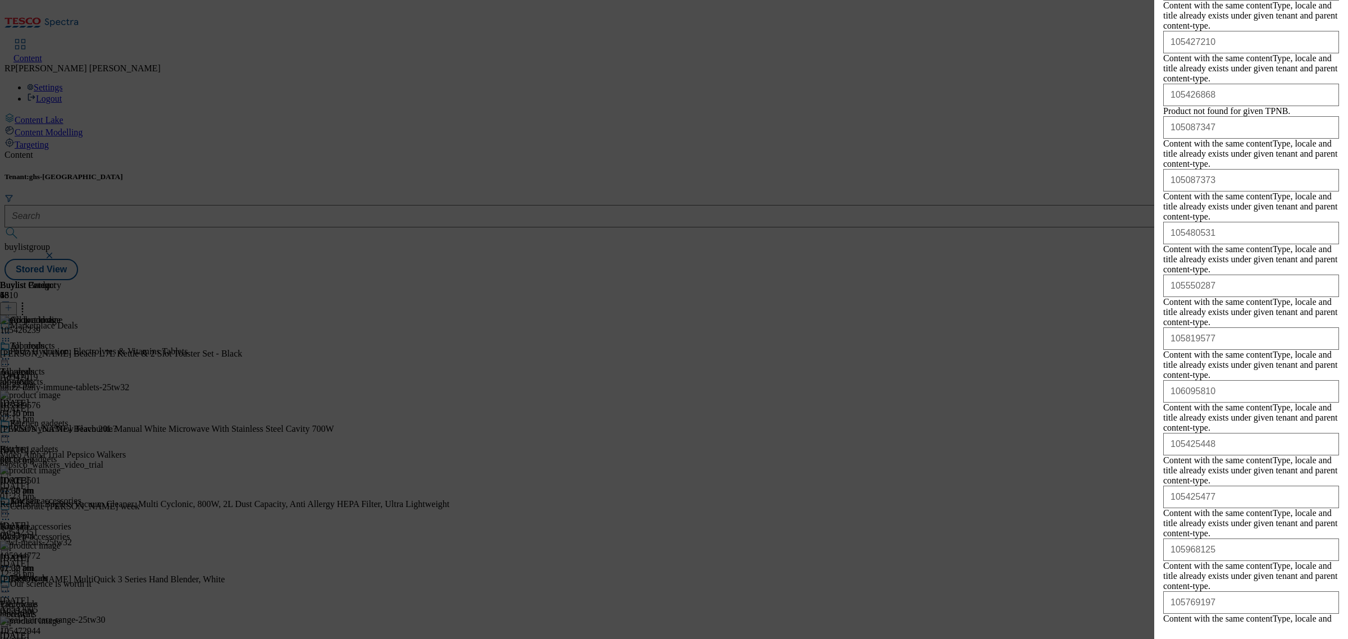
scroll to position [497, 0]
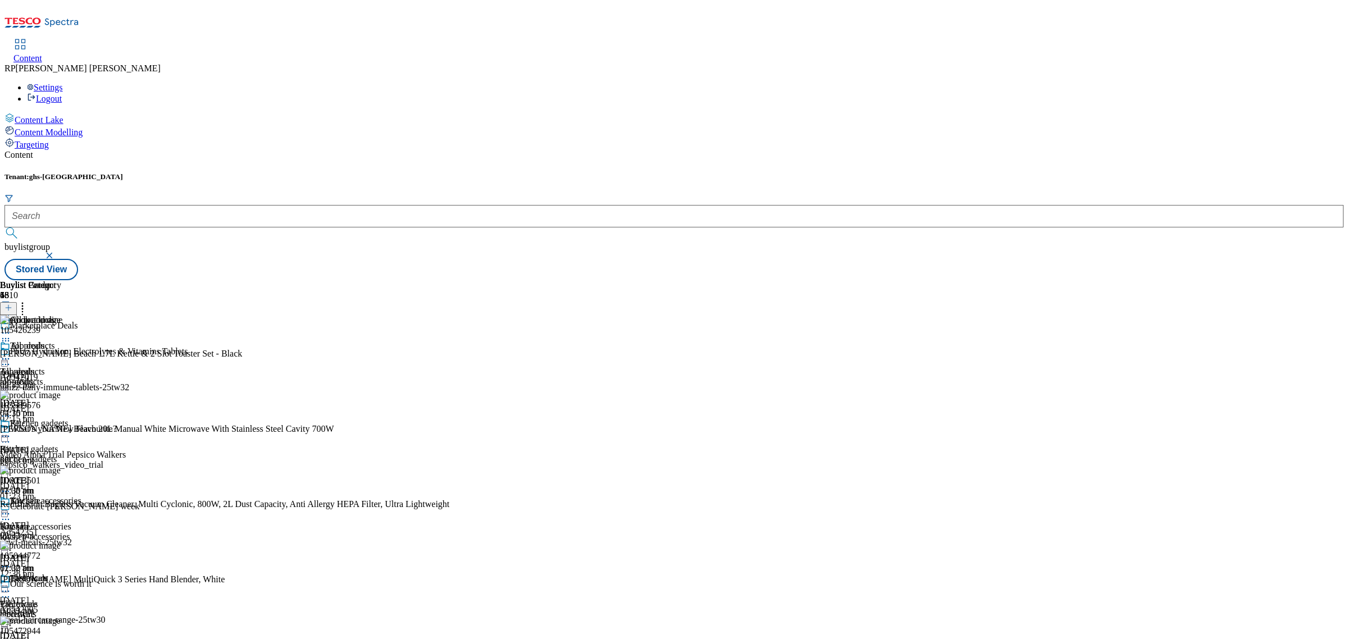
scroll to position [0, 0]
click at [28, 300] on icon at bounding box center [22, 305] width 11 height 11
click at [11, 353] on icon at bounding box center [5, 358] width 11 height 11
click at [61, 430] on span "Preview" at bounding box center [48, 434] width 26 height 8
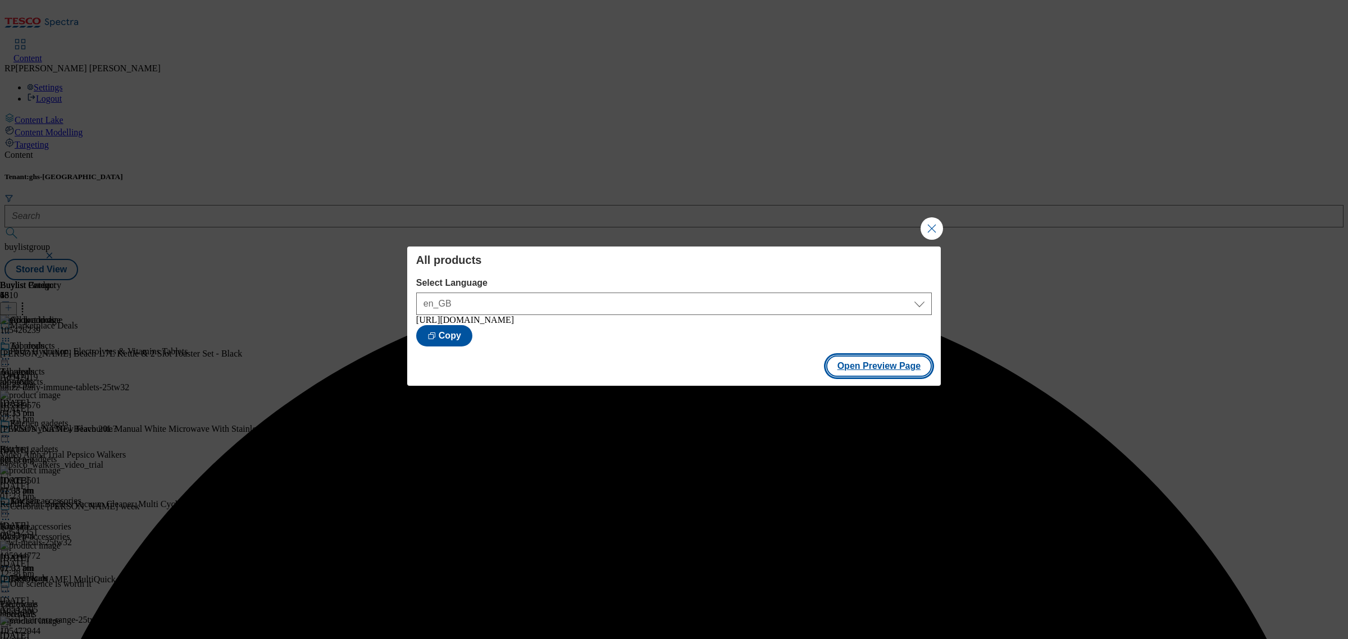
click at [876, 359] on button "Open Preview Page" at bounding box center [879, 365] width 106 height 21
click at [935, 228] on button "Close Modal" at bounding box center [931, 228] width 22 height 22
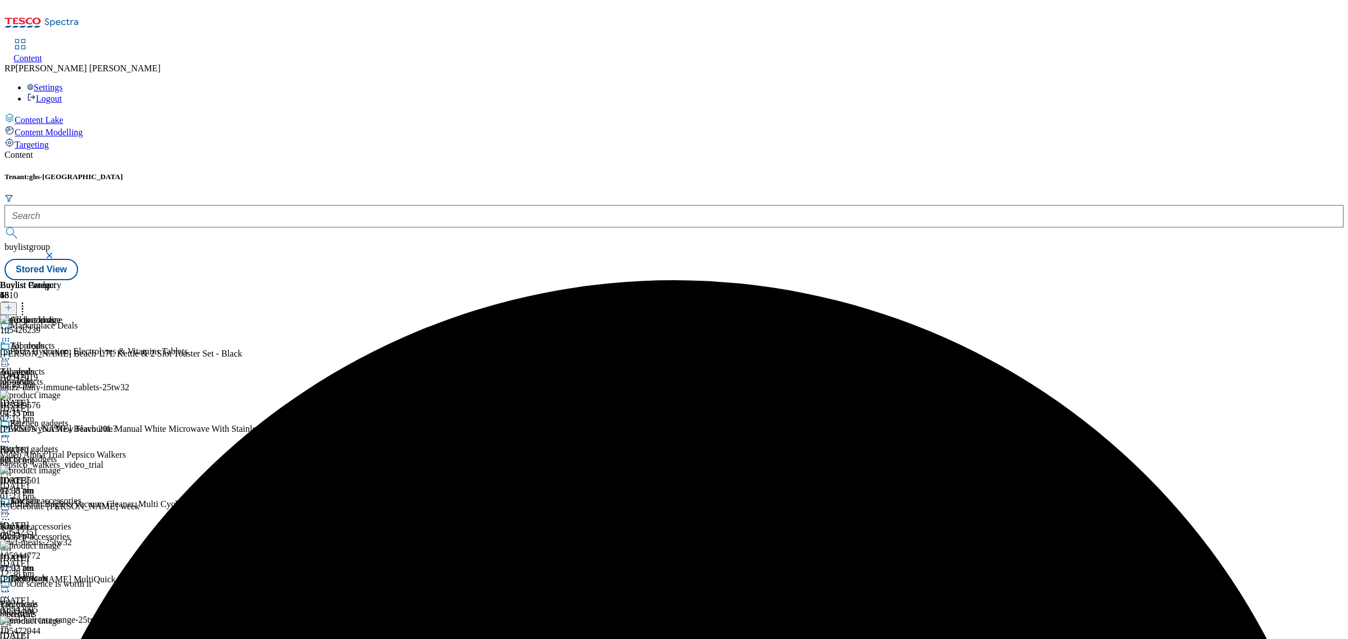
click at [11, 353] on icon at bounding box center [5, 358] width 11 height 11
click at [72, 443] on span "Un-preview" at bounding box center [54, 447] width 38 height 8
click at [28, 300] on icon at bounding box center [22, 305] width 11 height 11
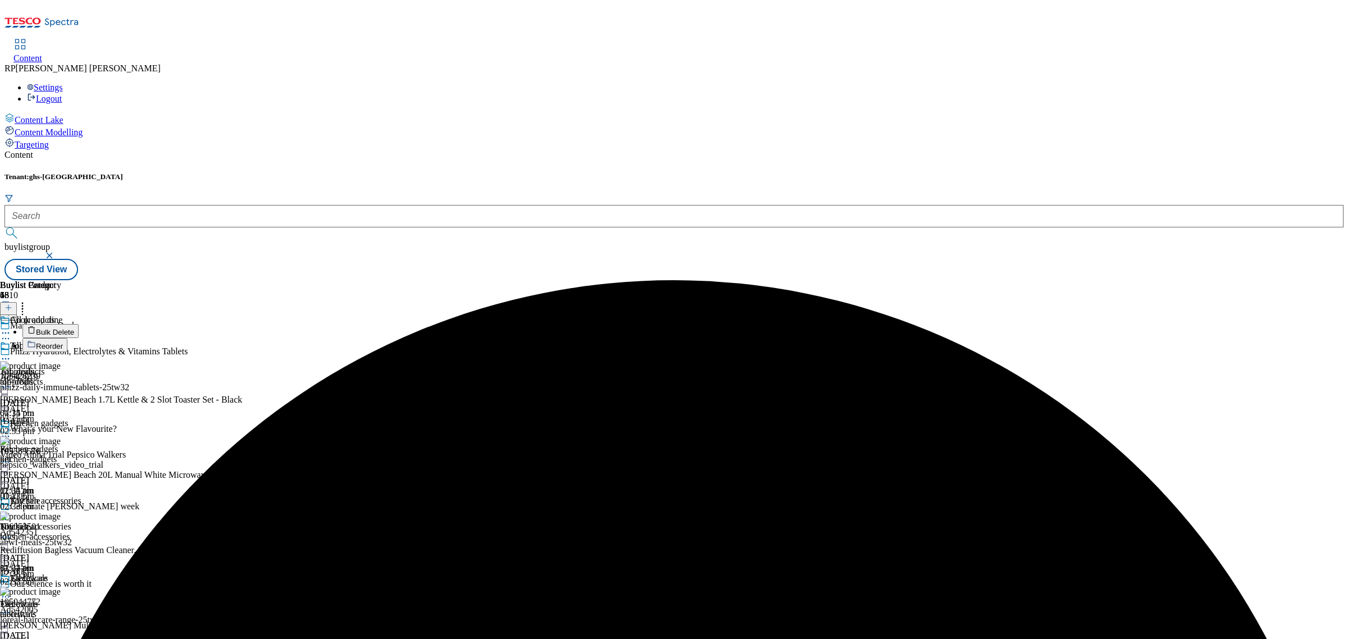
click at [74, 328] on span "Bulk Delete" at bounding box center [55, 332] width 38 height 8
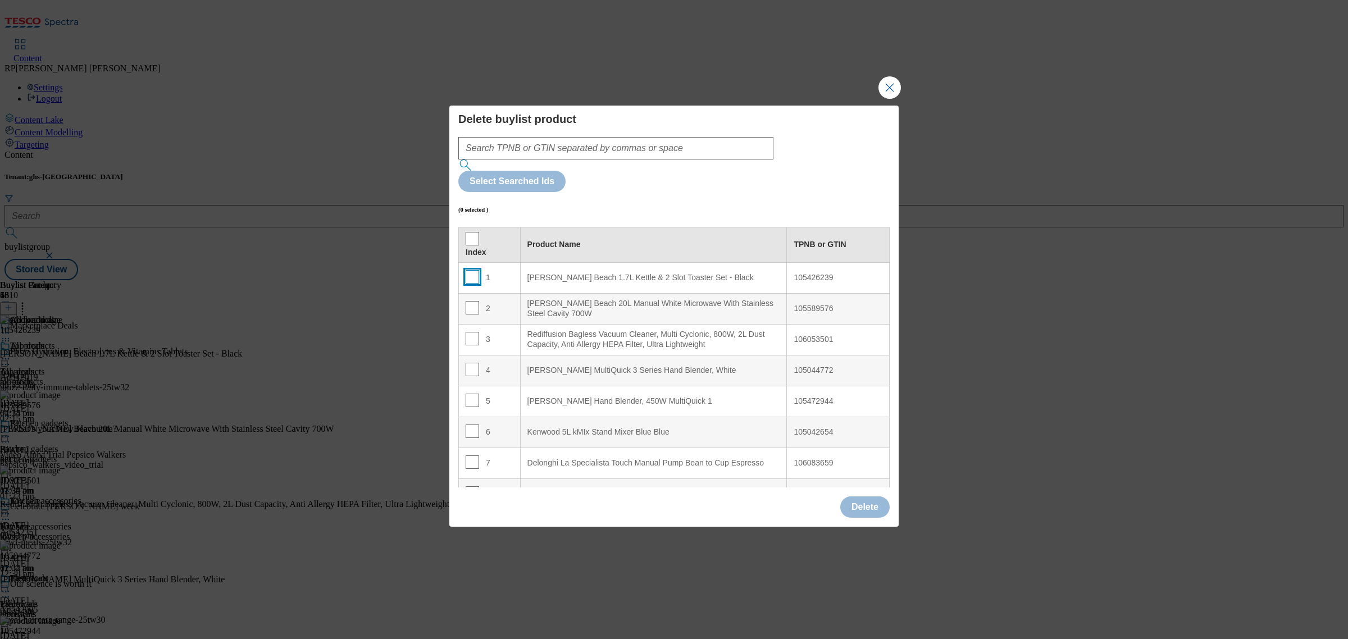
click at [471, 270] on input "Modal" at bounding box center [471, 276] width 13 height 13
checkbox input "true"
click at [472, 301] on input "Modal" at bounding box center [471, 307] width 13 height 13
checkbox input "true"
drag, startPoint x: 474, startPoint y: 303, endPoint x: 444, endPoint y: 262, distance: 51.4
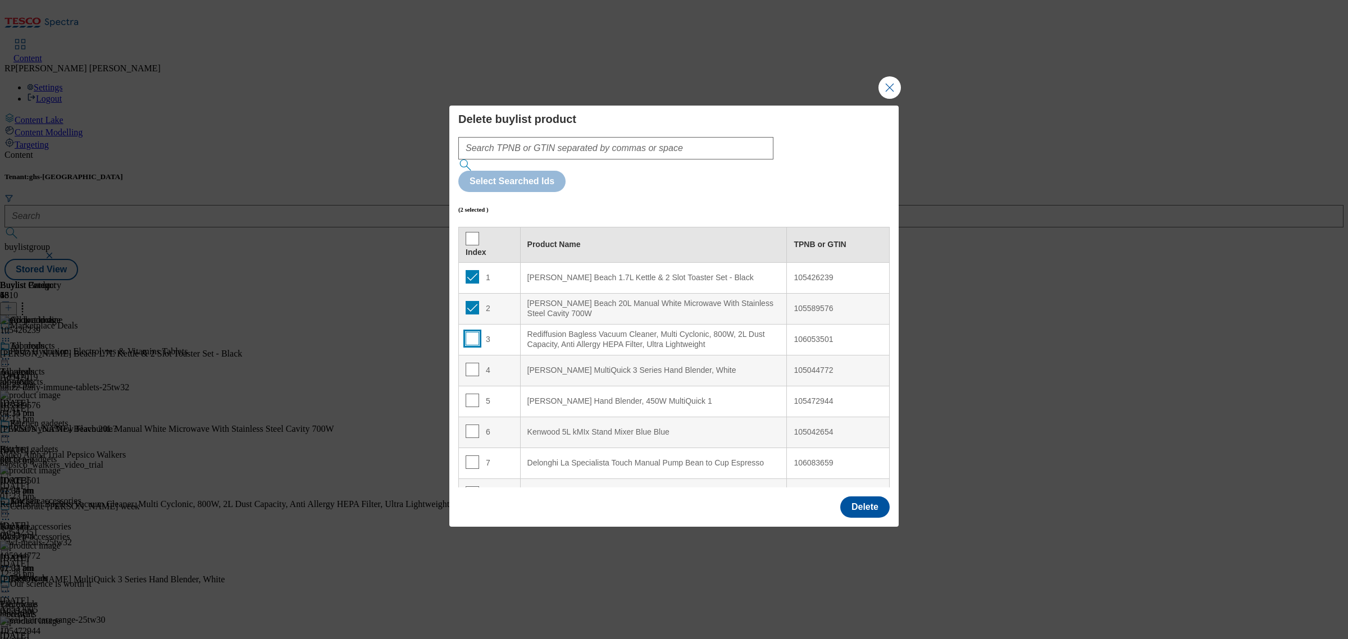
click at [472, 332] on input "Modal" at bounding box center [471, 338] width 13 height 13
checkbox input "true"
click at [469, 301] on input "Modal" at bounding box center [471, 307] width 13 height 13
checkbox input "false"
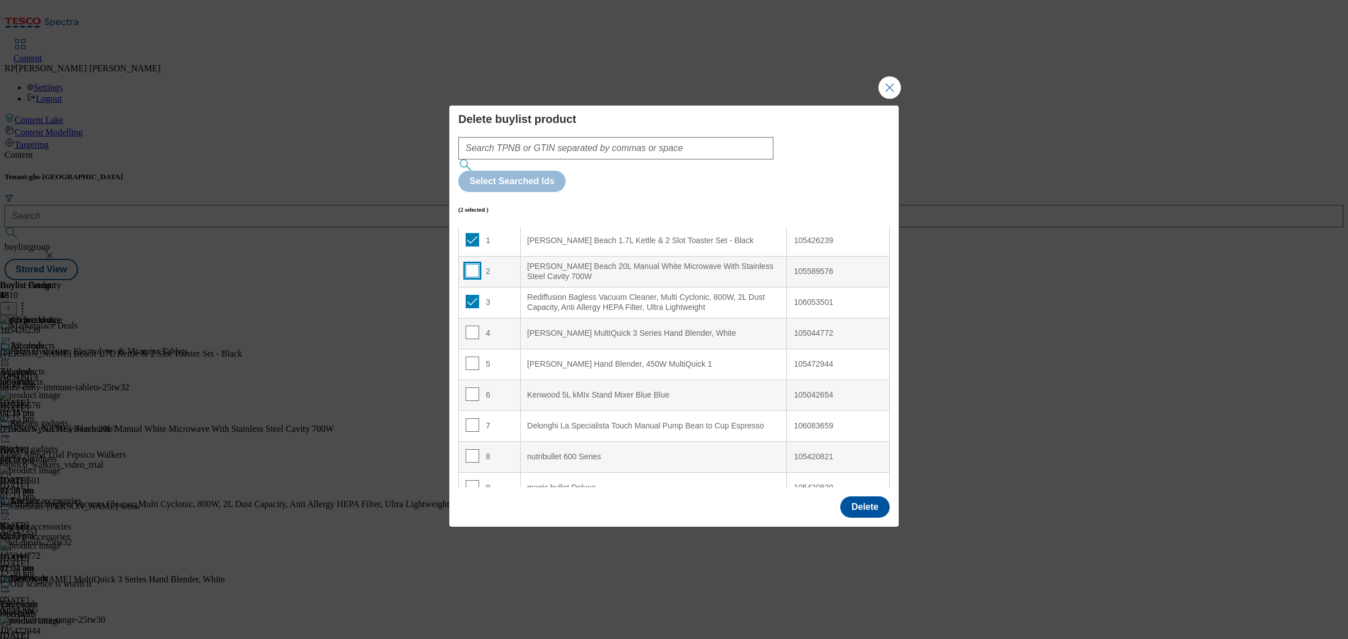
scroll to position [70, 0]
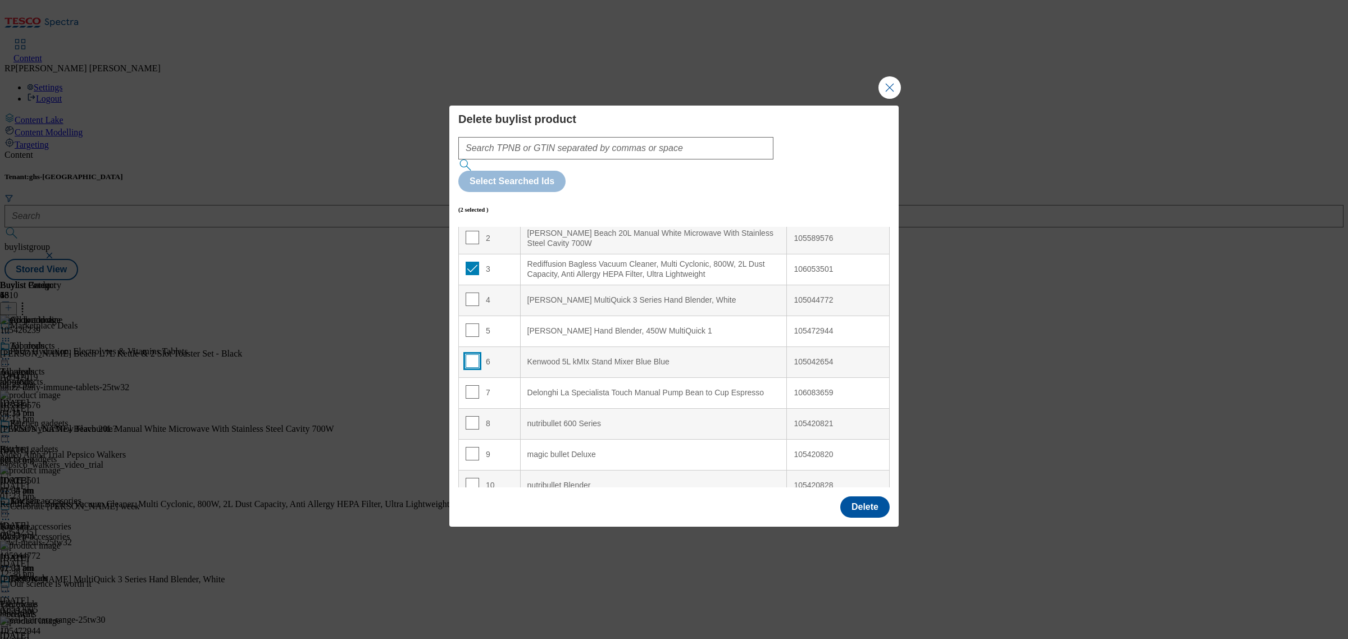
click at [473, 354] on input "Modal" at bounding box center [471, 360] width 13 height 13
checkbox input "true"
click at [472, 385] on input "Modal" at bounding box center [471, 391] width 13 height 13
checkbox input "true"
click at [476, 416] on input "Modal" at bounding box center [471, 422] width 13 height 13
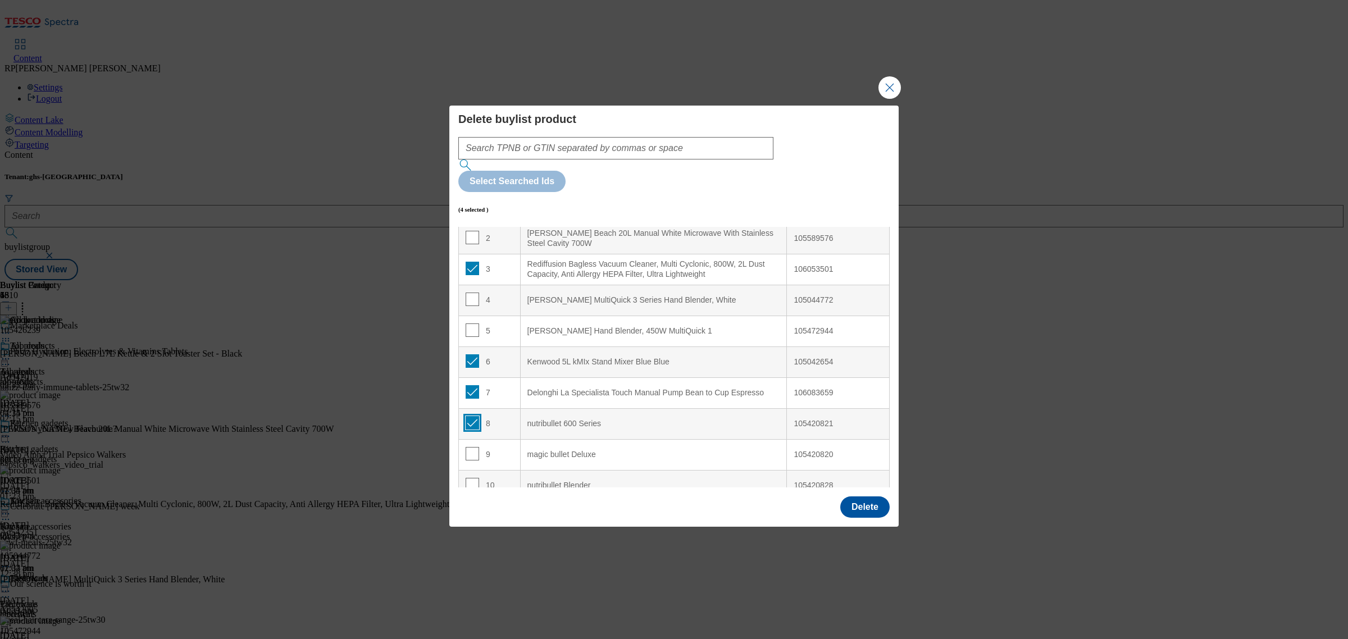
checkbox input "true"
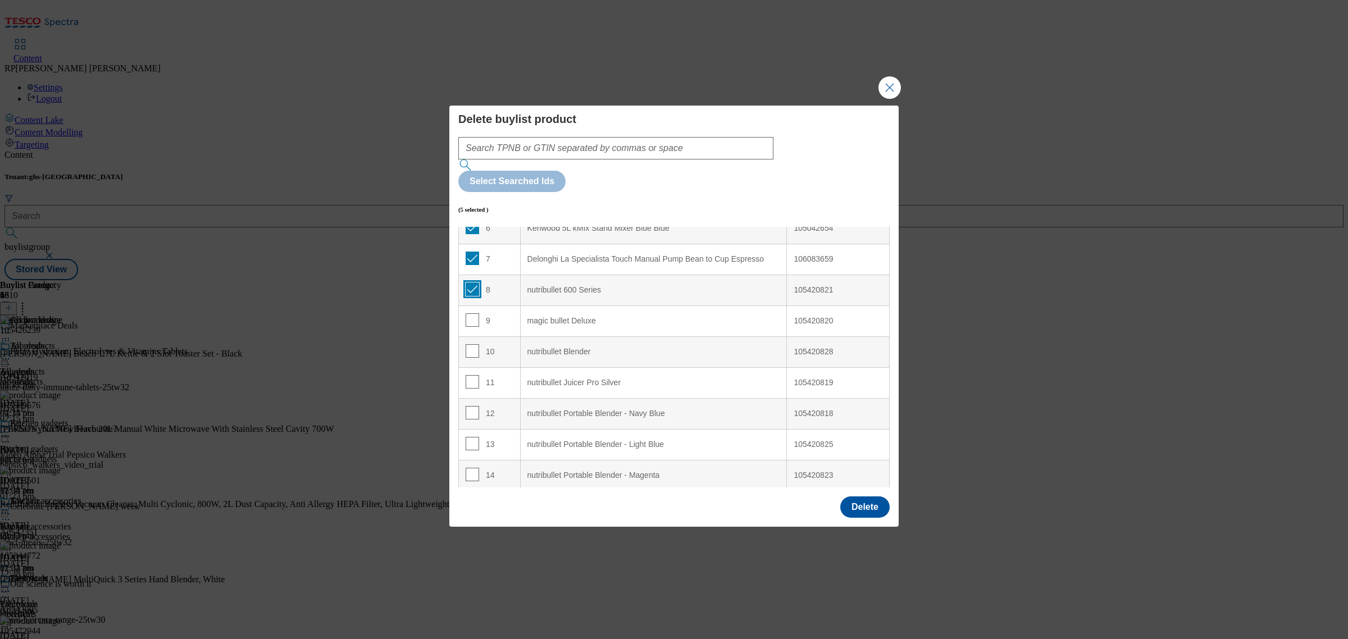
scroll to position [211, 0]
click at [471, 307] on input "Modal" at bounding box center [471, 313] width 13 height 13
checkbox input "true"
click at [472, 337] on input "Modal" at bounding box center [471, 343] width 13 height 13
checkbox input "true"
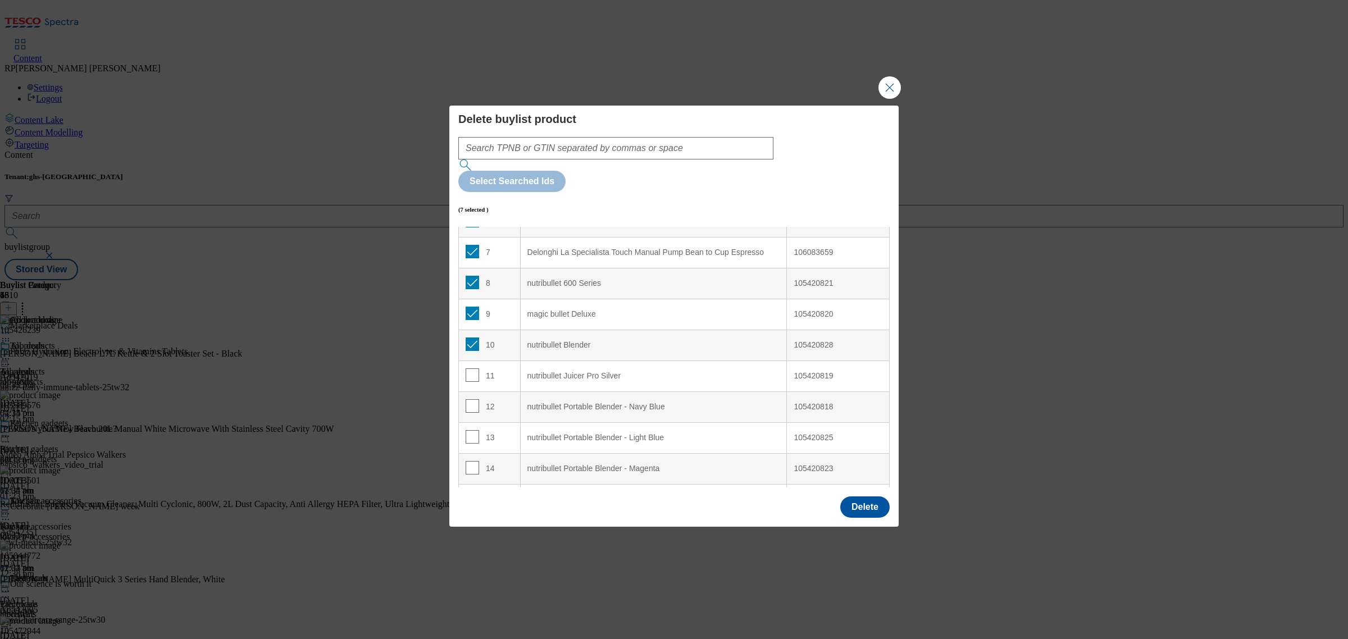
click at [472, 360] on td "11" at bounding box center [490, 375] width 62 height 31
click at [472, 368] on input "Modal" at bounding box center [471, 374] width 13 height 13
checkbox input "true"
drag, startPoint x: 472, startPoint y: 366, endPoint x: 472, endPoint y: 389, distance: 23.0
click at [472, 399] on input "Modal" at bounding box center [471, 405] width 13 height 13
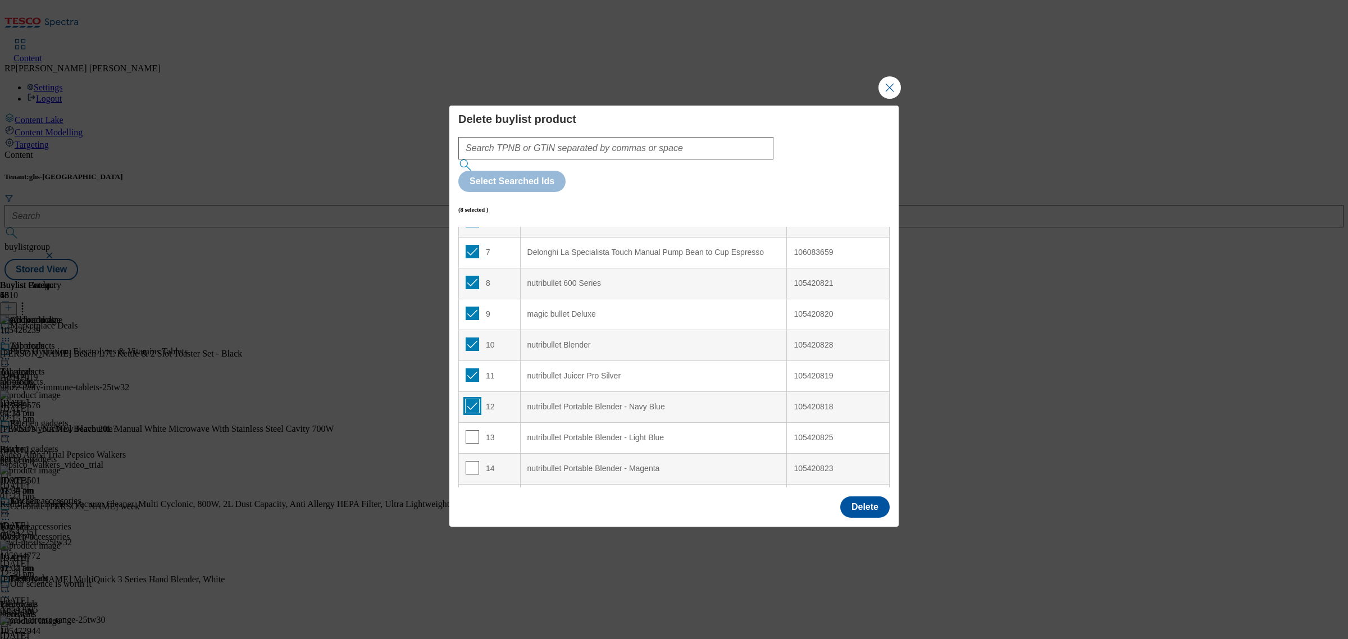
checkbox input "true"
click at [472, 430] on input "Modal" at bounding box center [471, 436] width 13 height 13
checkbox input "true"
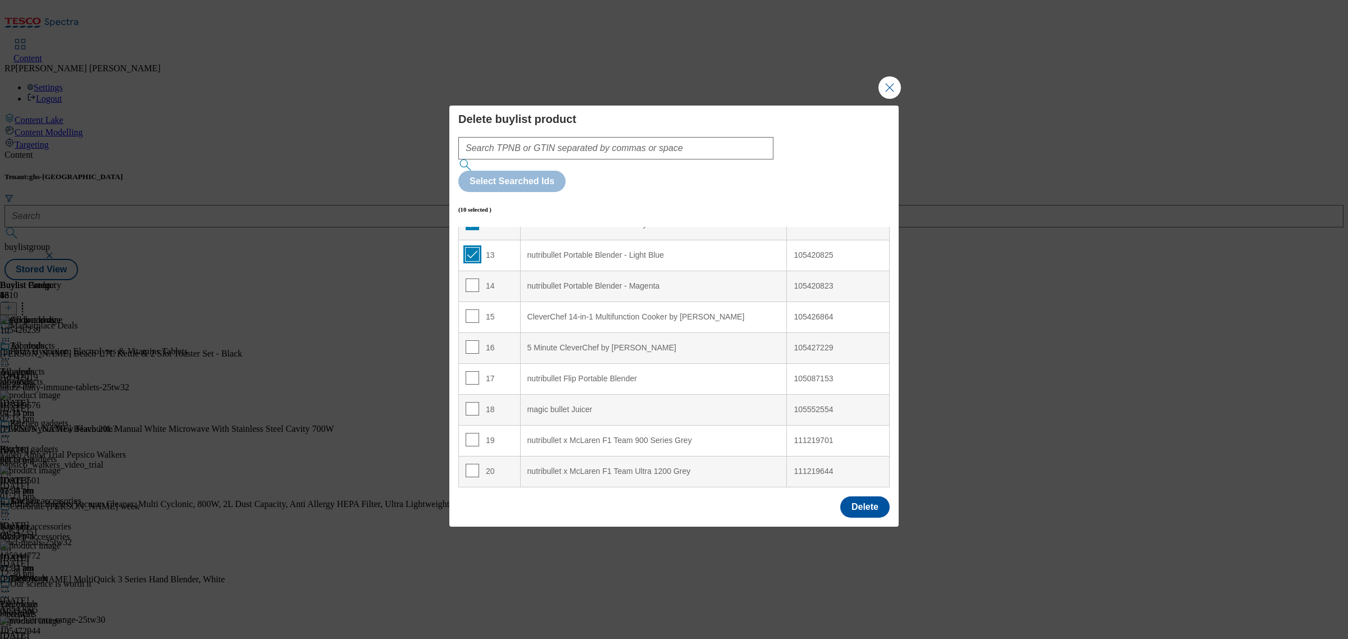
scroll to position [421, 0]
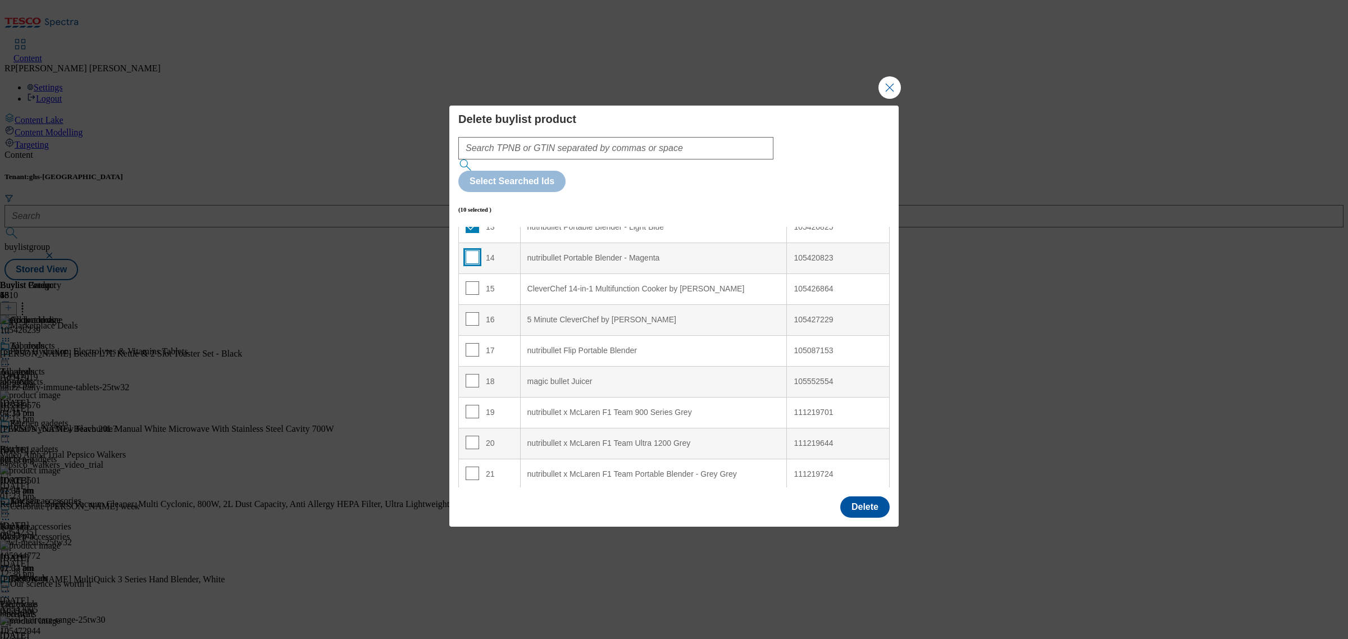
click at [467, 250] on input "Modal" at bounding box center [471, 256] width 13 height 13
checkbox input "true"
click at [464, 335] on td "17" at bounding box center [490, 350] width 62 height 31
click at [469, 343] on input "Modal" at bounding box center [471, 349] width 13 height 13
checkbox input "true"
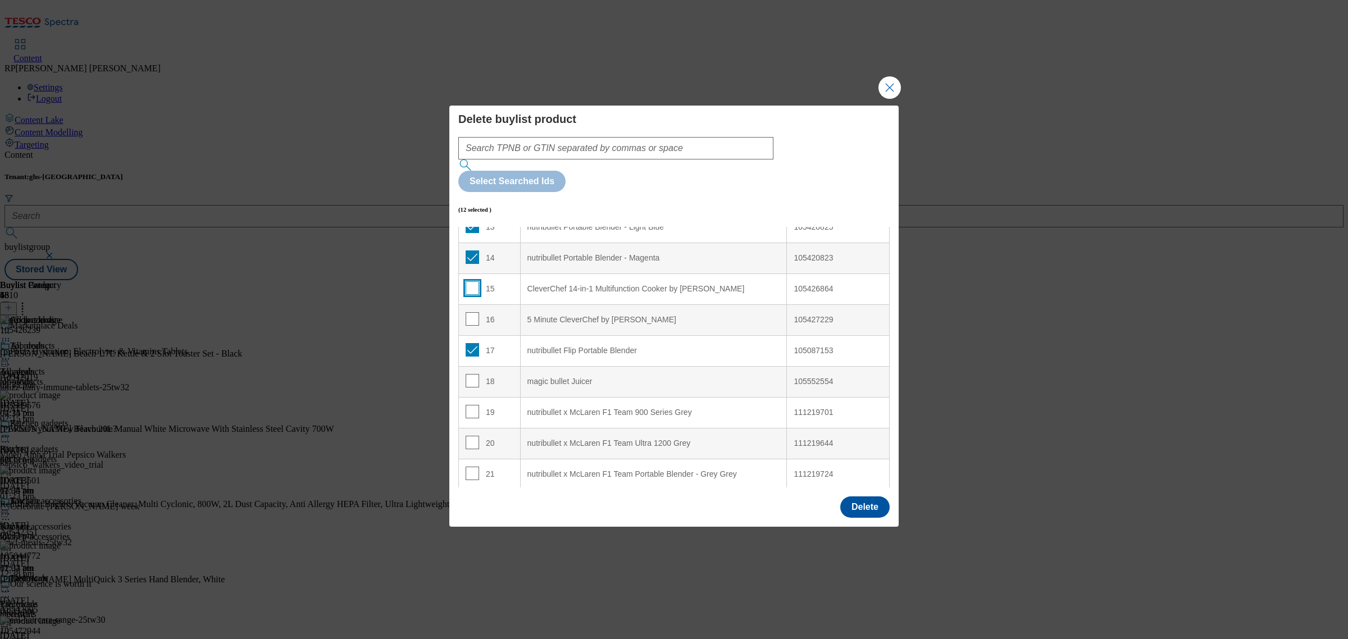
click at [467, 281] on input "Modal" at bounding box center [471, 287] width 13 height 13
checkbox input "true"
click at [473, 374] on input "Modal" at bounding box center [471, 380] width 13 height 13
checkbox input "true"
click at [462, 397] on td "19" at bounding box center [490, 412] width 62 height 31
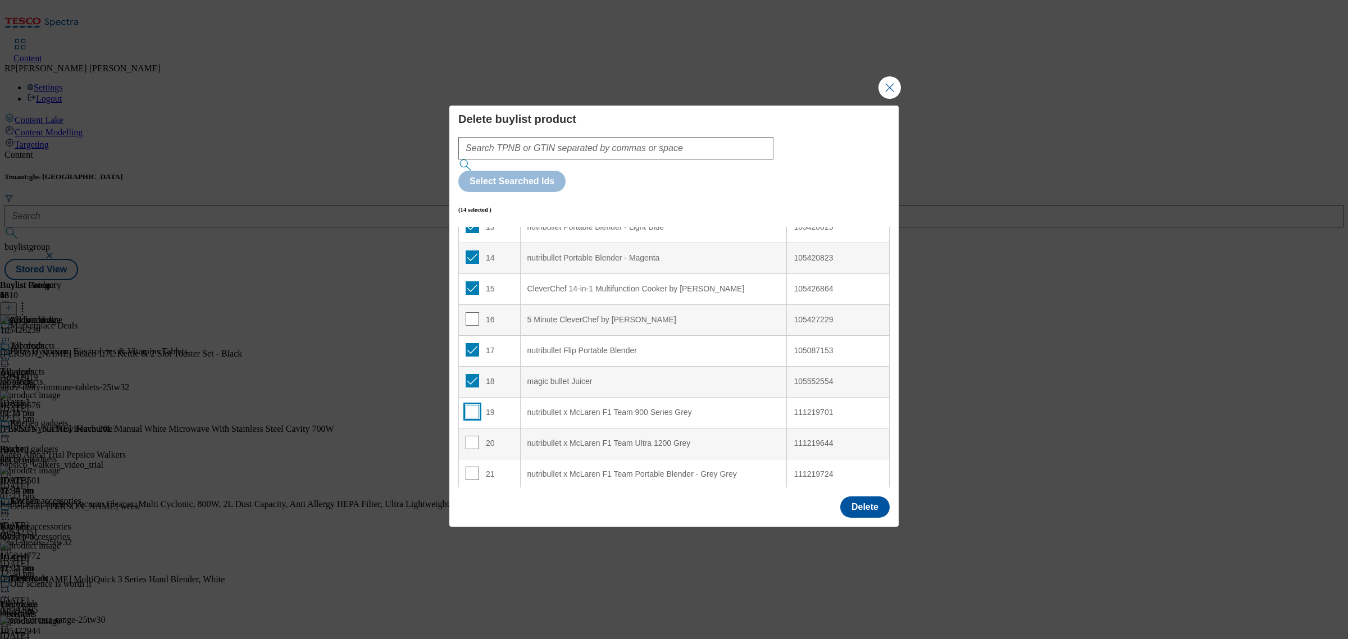
click at [471, 405] on input "Modal" at bounding box center [471, 411] width 13 height 13
checkbox input "true"
click at [469, 436] on input "Modal" at bounding box center [471, 442] width 13 height 13
checkbox input "true"
click at [474, 467] on input "Modal" at bounding box center [471, 473] width 13 height 13
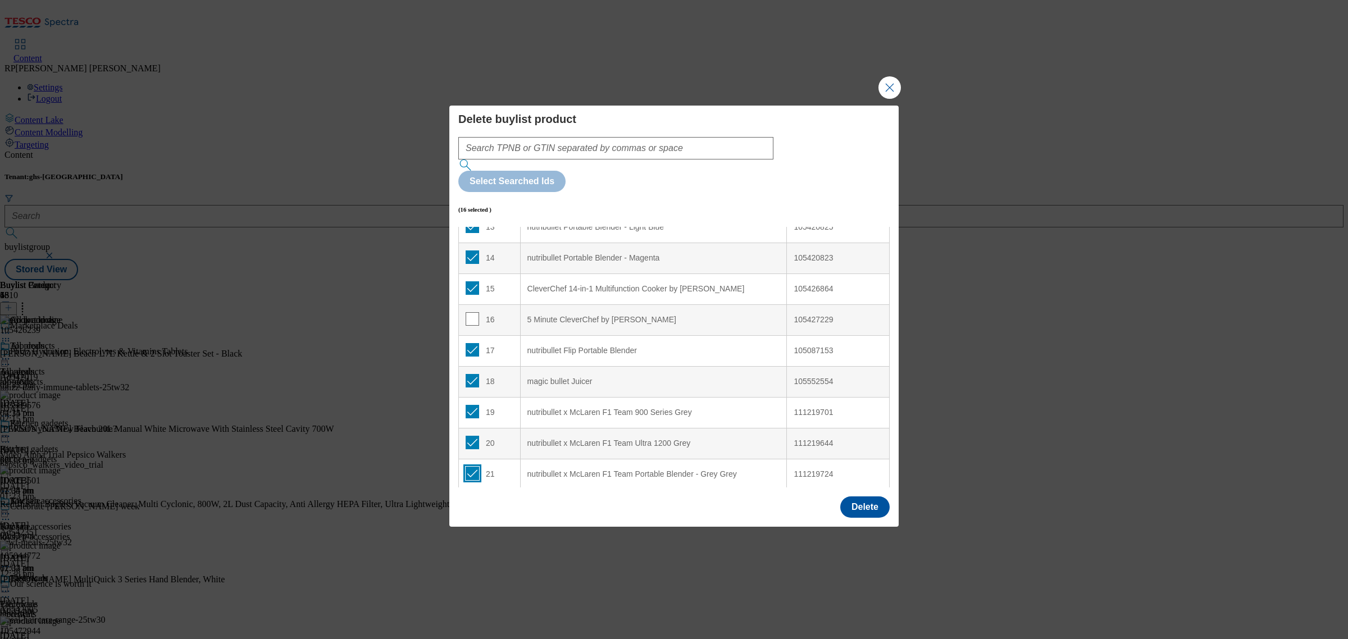
checkbox input "true"
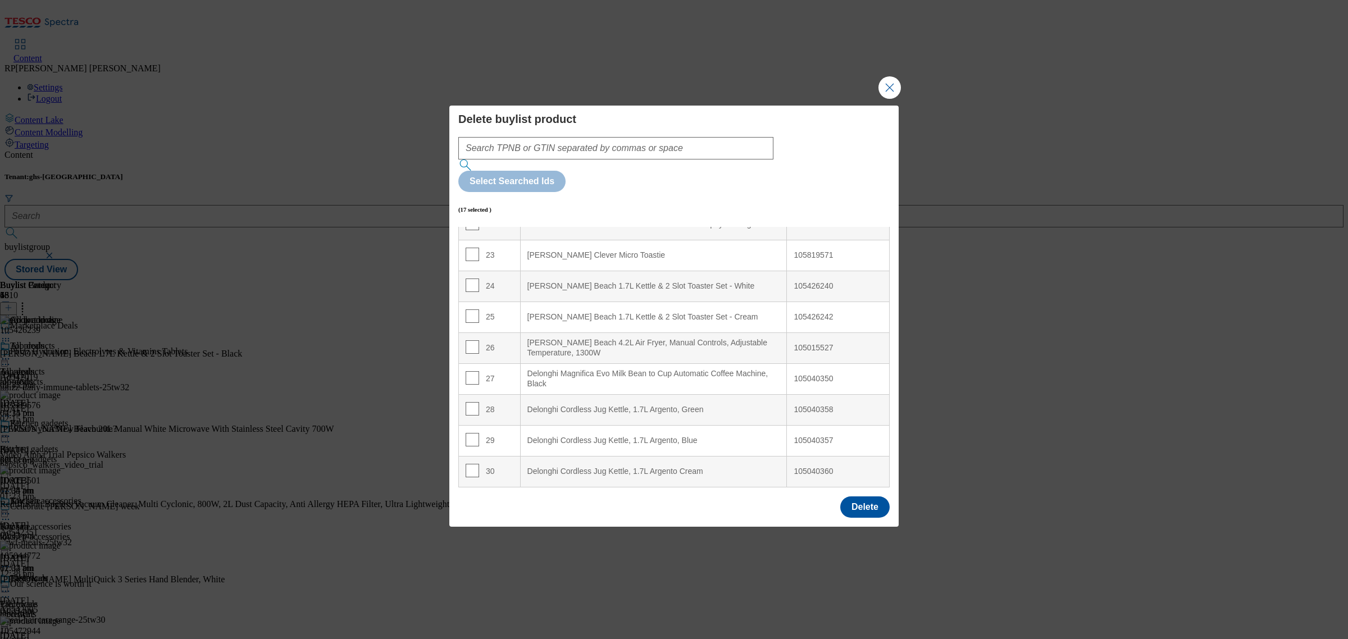
scroll to position [632, 0]
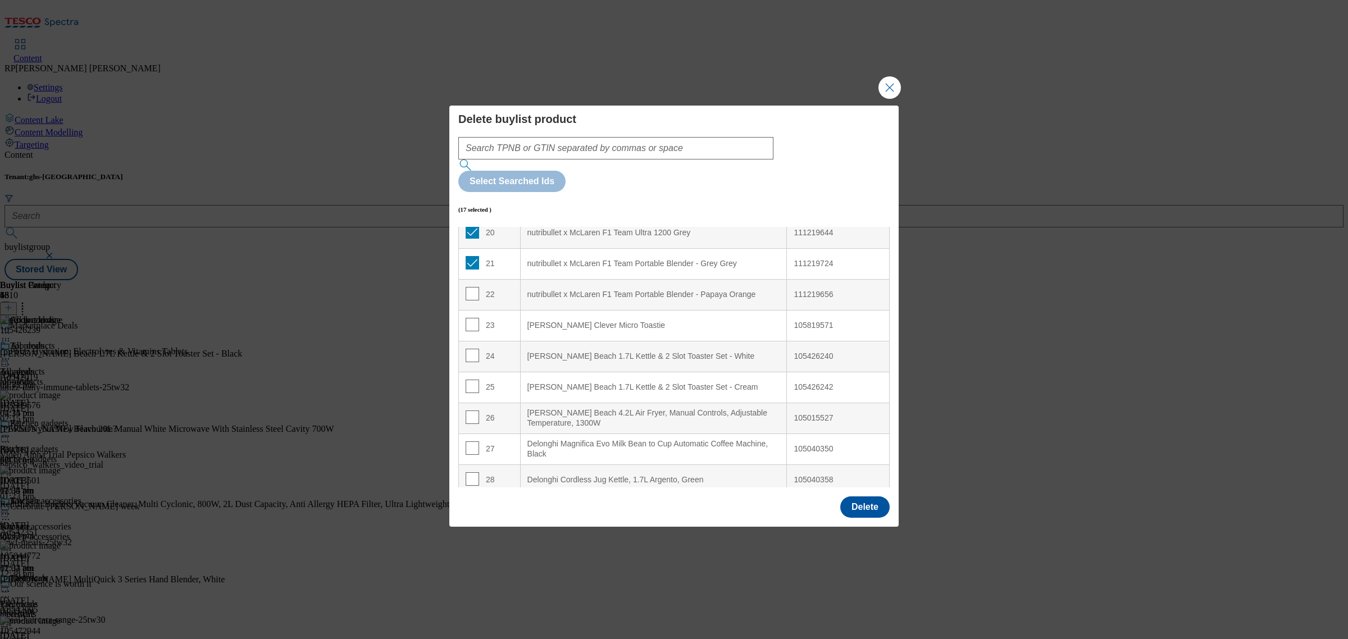
click at [463, 279] on td "22" at bounding box center [490, 294] width 62 height 31
click at [471, 287] on input "Modal" at bounding box center [471, 293] width 13 height 13
checkbox input "true"
click at [469, 318] on input "Modal" at bounding box center [471, 324] width 13 height 13
checkbox input "true"
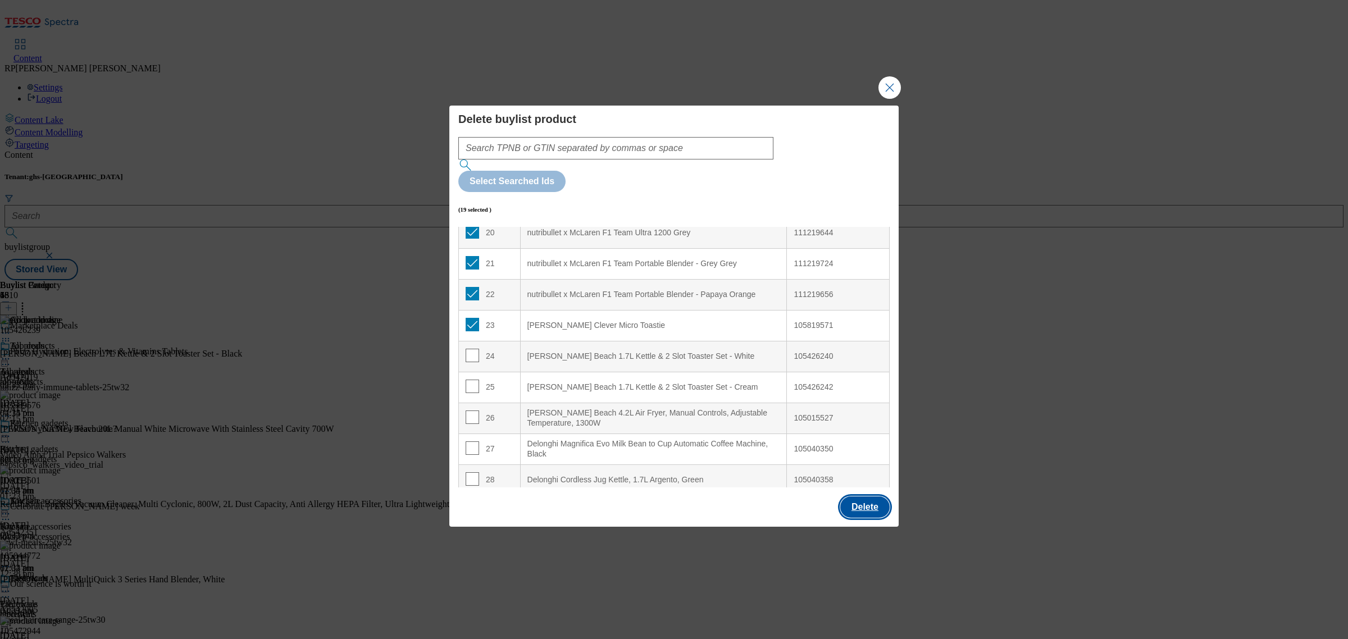
click at [861, 496] on button "Delete" at bounding box center [864, 506] width 49 height 21
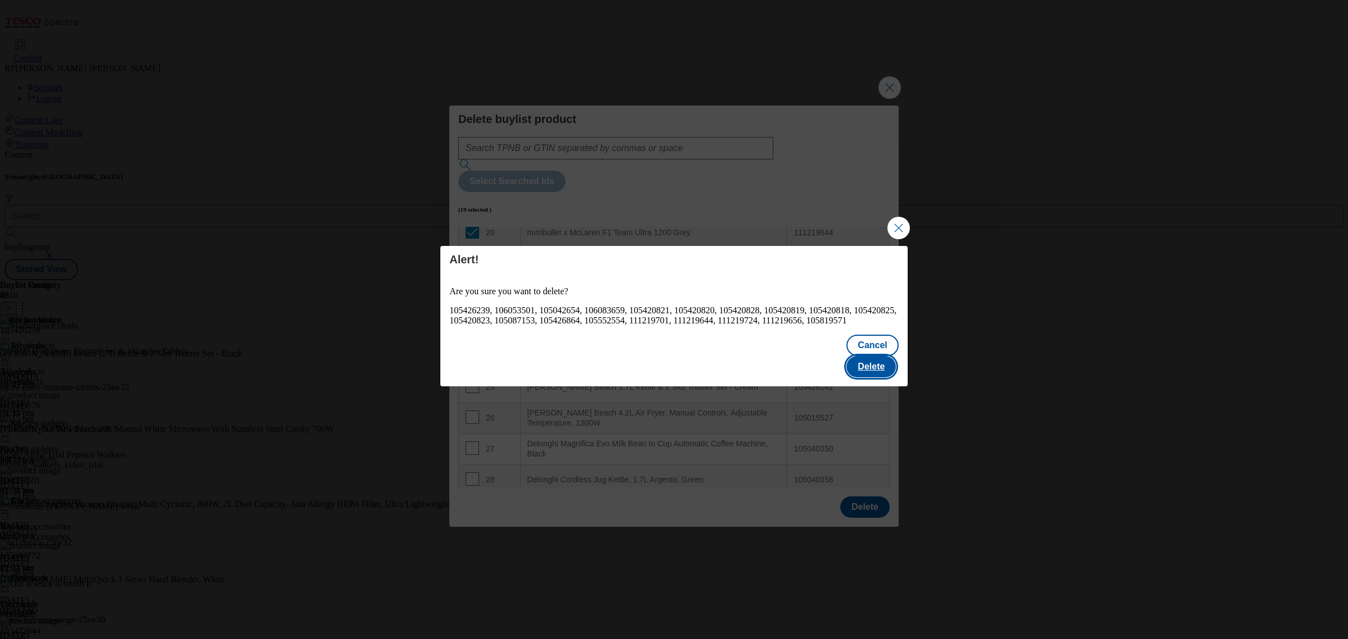
click at [869, 364] on button "Delete" at bounding box center [870, 366] width 49 height 21
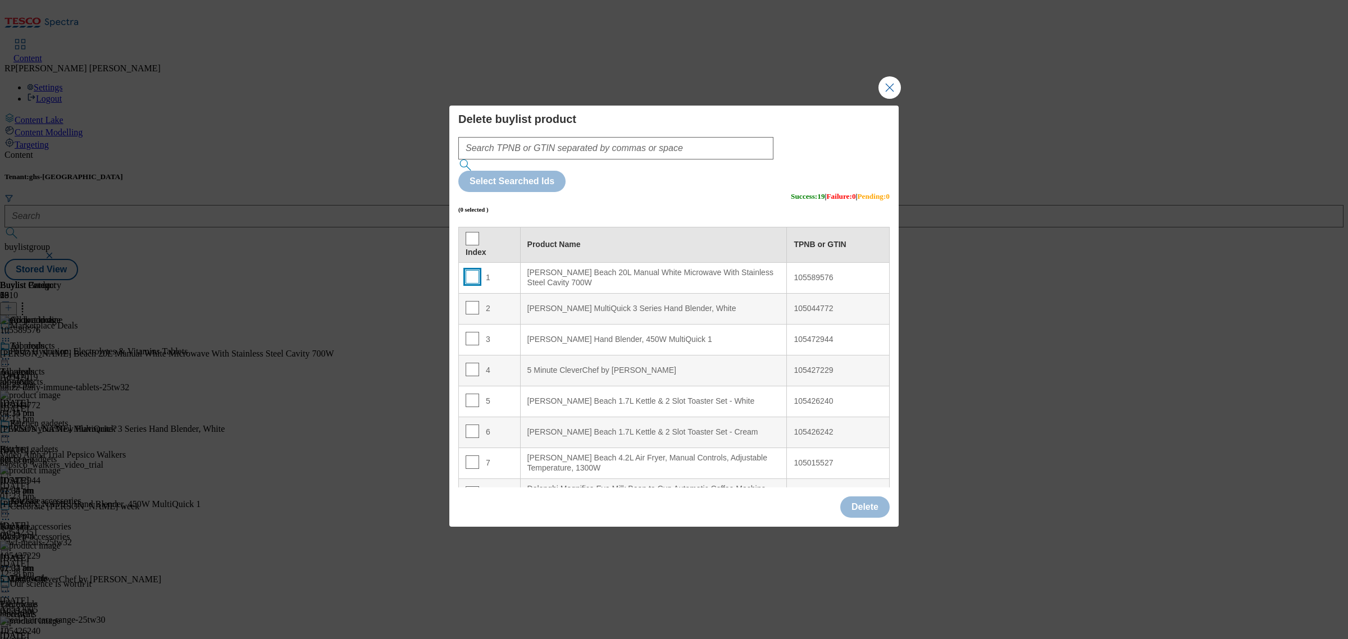
click at [469, 270] on input "Modal" at bounding box center [471, 276] width 13 height 13
checkbox input "true"
click at [547, 386] on White "[PERSON_NAME] Beach 1.7L Kettle & 2 Slot Toaster Set - White" at bounding box center [653, 401] width 267 height 31
click at [508, 386] on td "5" at bounding box center [490, 401] width 62 height 31
click at [497, 363] on div "4" at bounding box center [489, 371] width 48 height 16
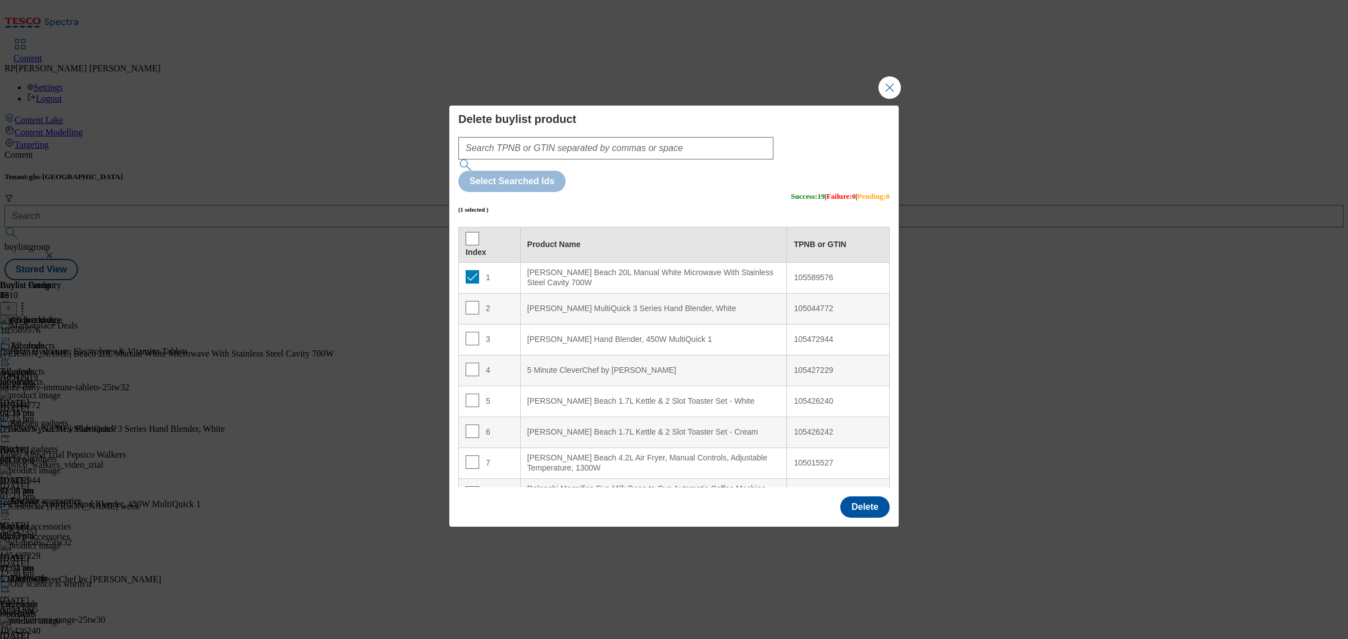
click at [565, 366] on div "5 Minute CleverChef by [PERSON_NAME]" at bounding box center [653, 371] width 253 height 10
click at [879, 99] on button "Close Modal" at bounding box center [889, 87] width 22 height 22
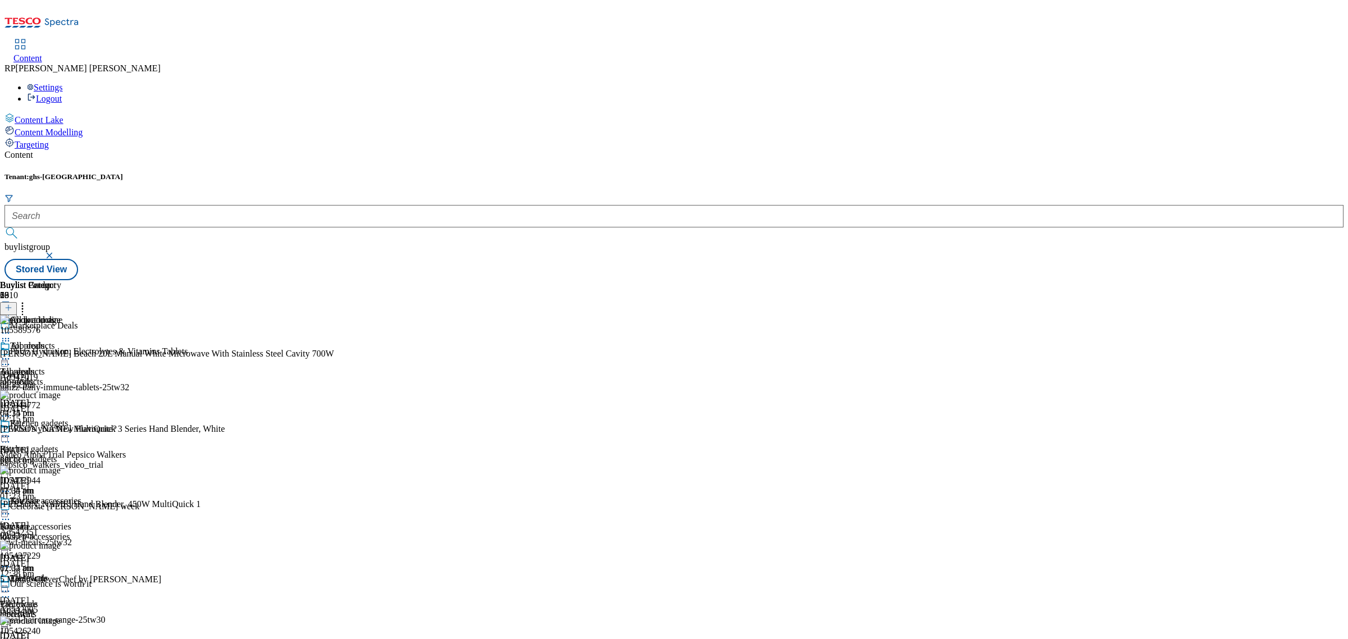
click at [28, 300] on icon at bounding box center [22, 305] width 11 height 11
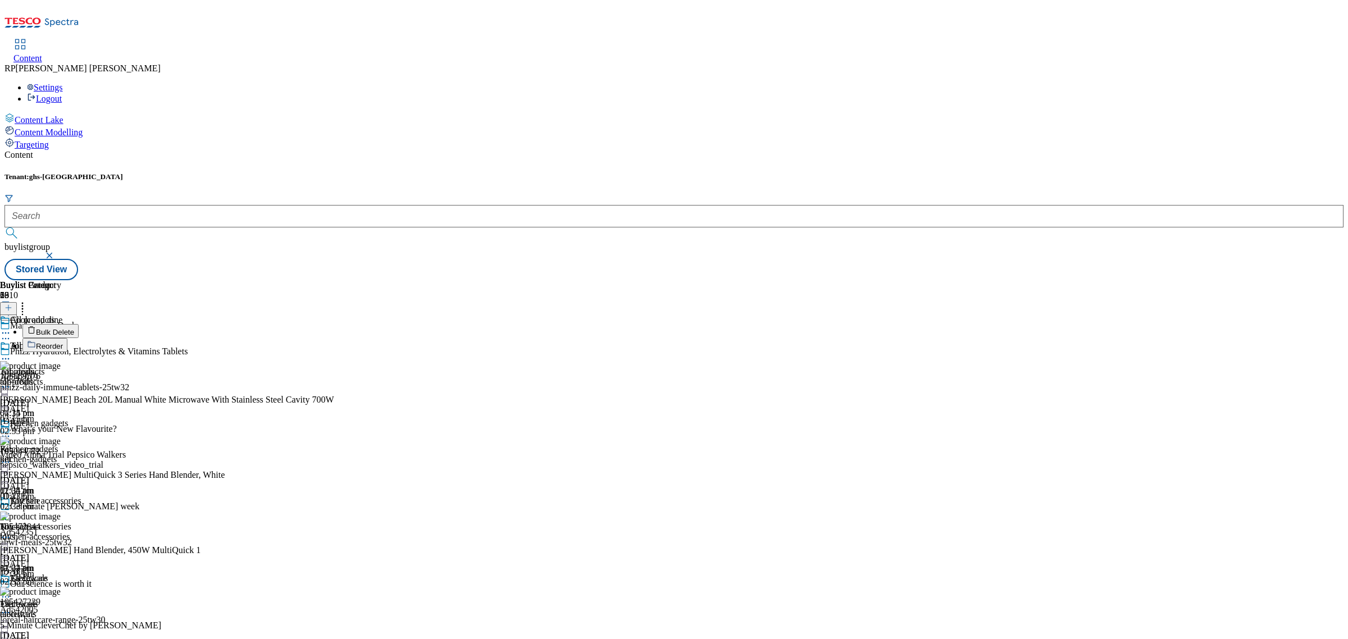
click at [63, 342] on span "Reorder" at bounding box center [49, 346] width 27 height 8
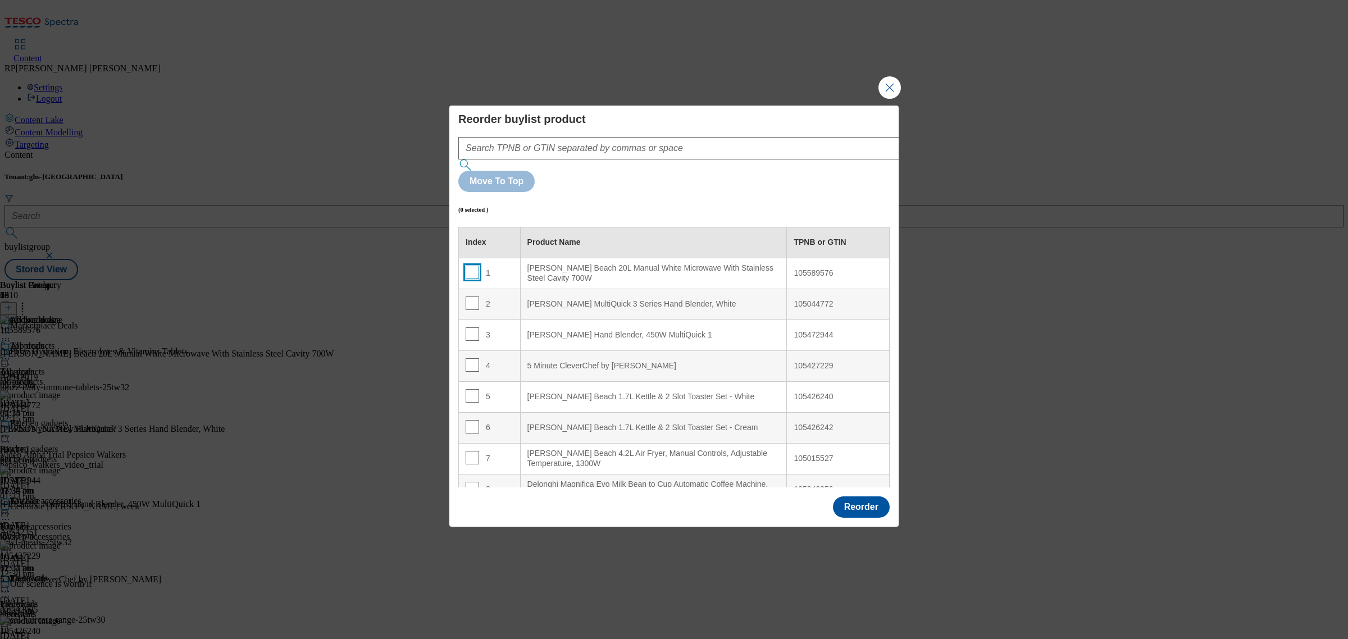
click at [467, 266] on input "Modal" at bounding box center [471, 272] width 13 height 13
checkbox input "true"
click at [565, 361] on div "5 Minute CleverChef by [PERSON_NAME]" at bounding box center [653, 366] width 253 height 10
click at [469, 358] on input "Modal" at bounding box center [471, 364] width 13 height 13
checkbox input "false"
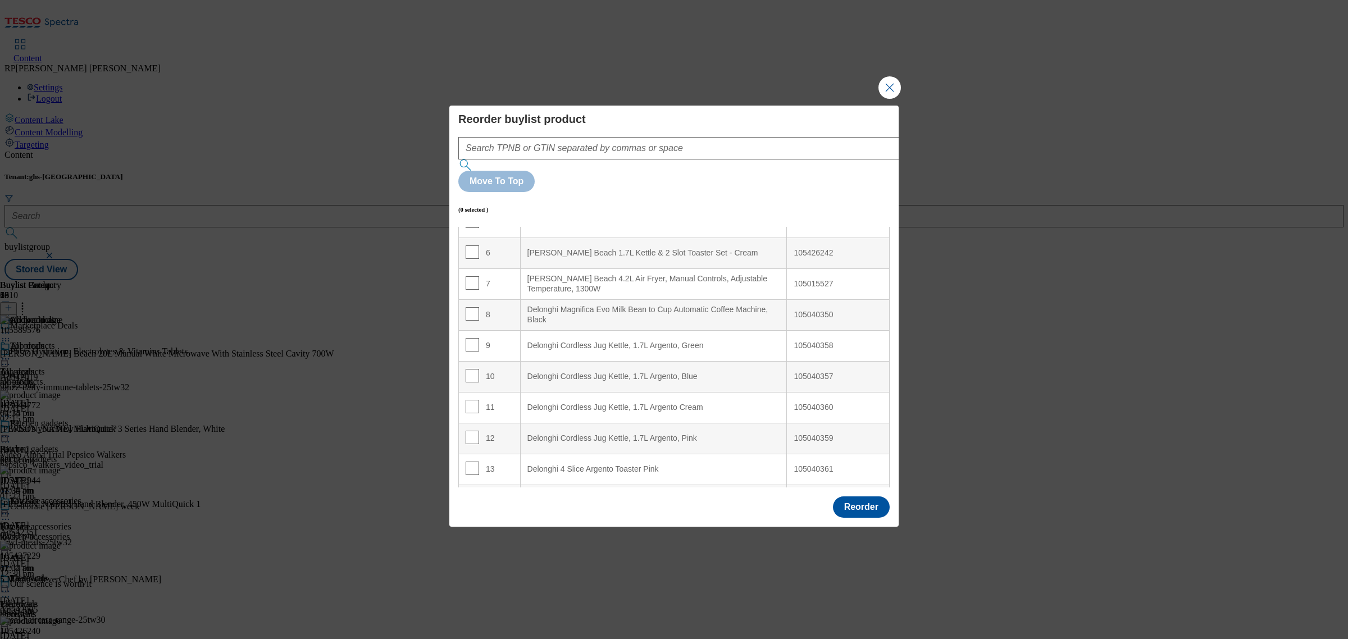
scroll to position [0, 0]
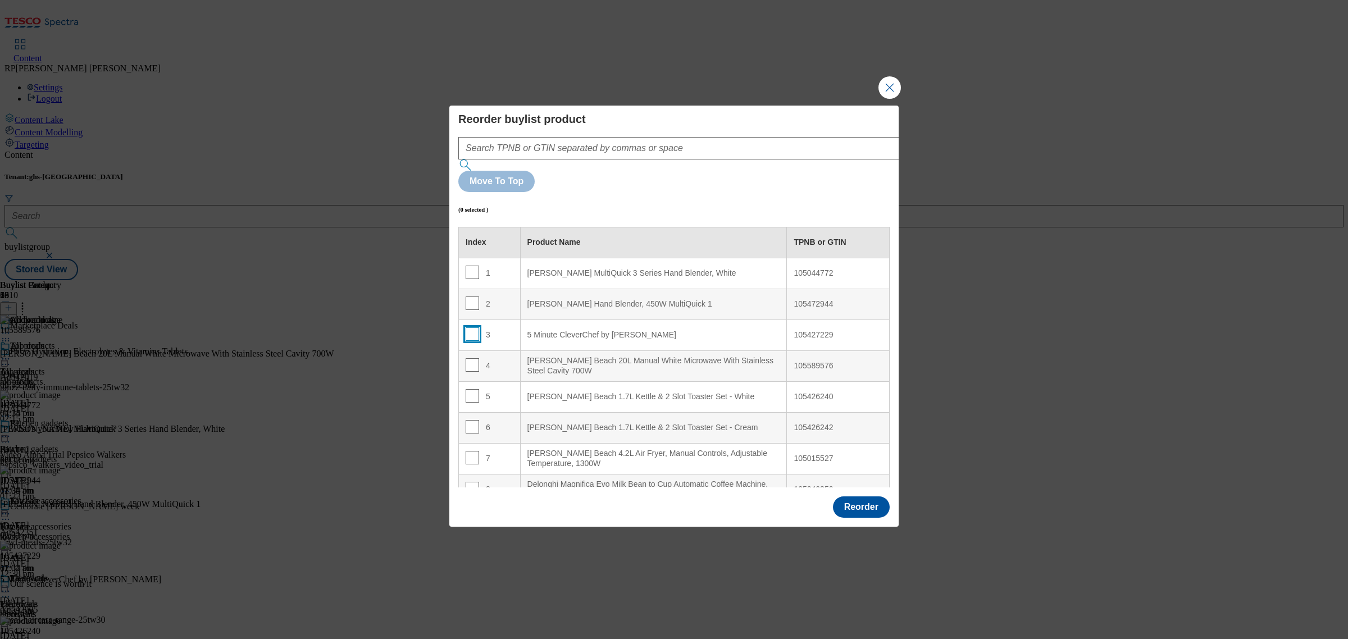
click at [474, 327] on input "Modal" at bounding box center [471, 333] width 13 height 13
checkbox input "true"
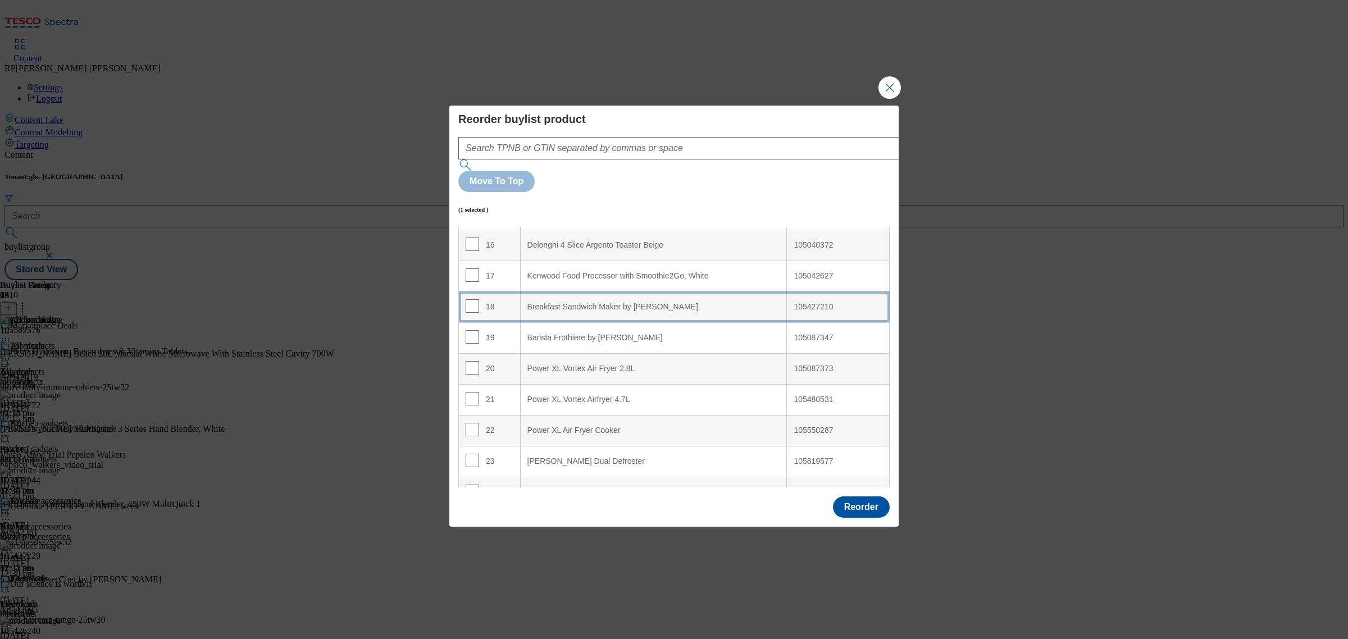
click at [588, 291] on Drew\&Cole "Breakfast Sandwich Maker by [PERSON_NAME]" at bounding box center [653, 306] width 267 height 31
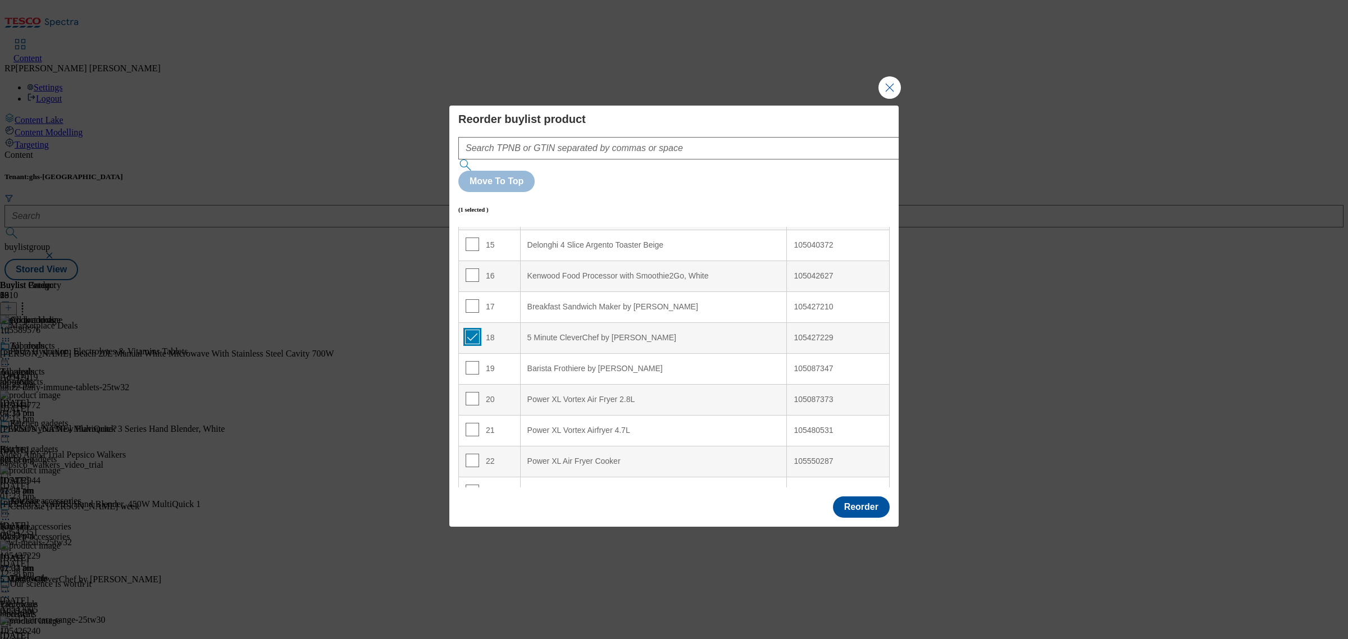
click at [473, 330] on input "Modal" at bounding box center [471, 336] width 13 height 13
checkbox input "false"
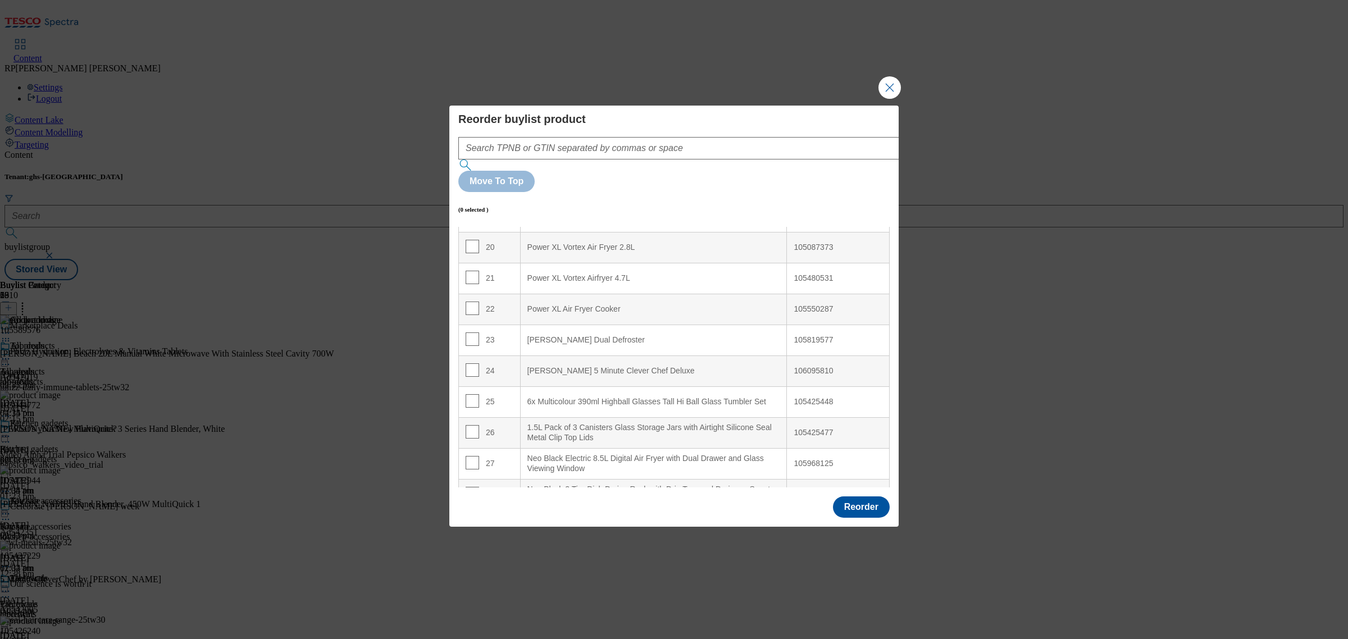
scroll to position [596, 0]
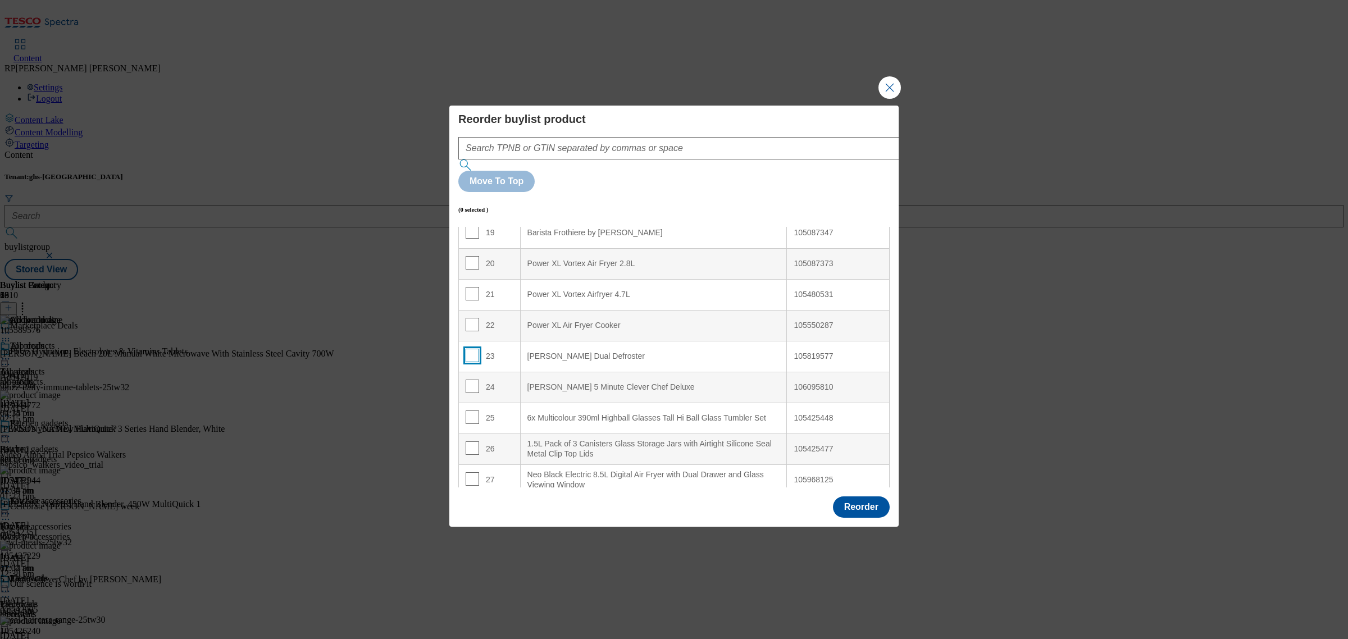
click at [470, 349] on input "Modal" at bounding box center [471, 355] width 13 height 13
checkbox input "true"
click at [470, 380] on input "Modal" at bounding box center [471, 386] width 13 height 13
checkbox input "true"
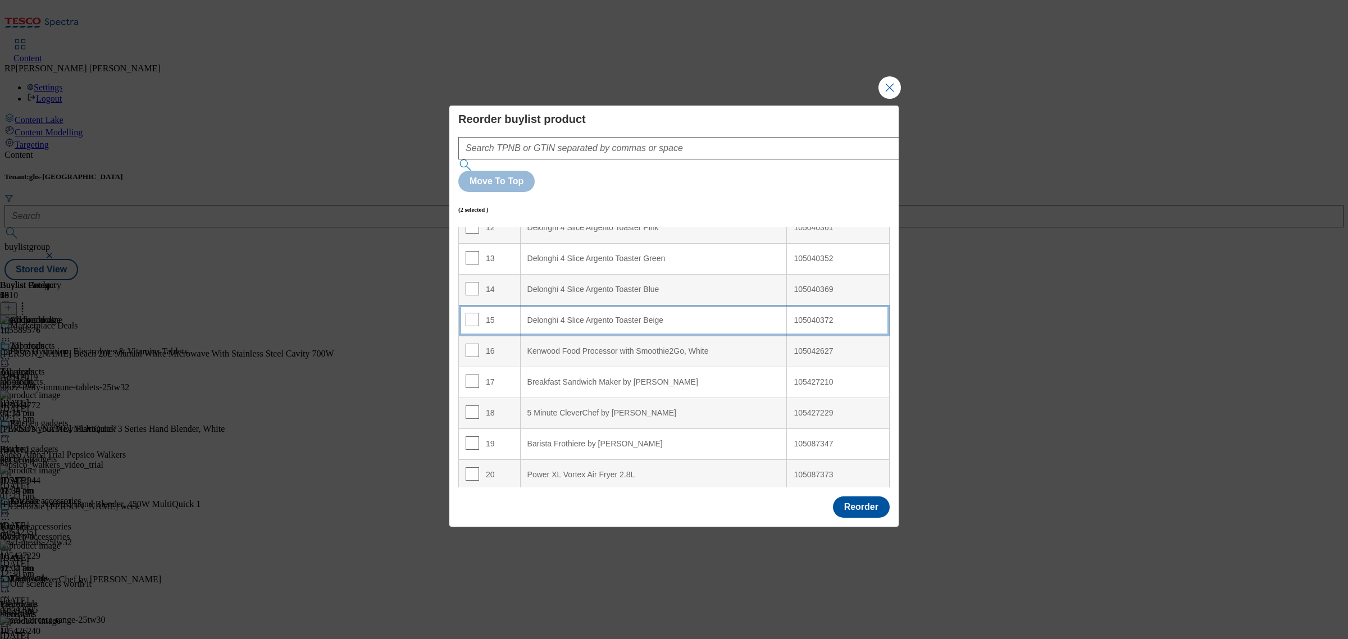
scroll to position [386, 0]
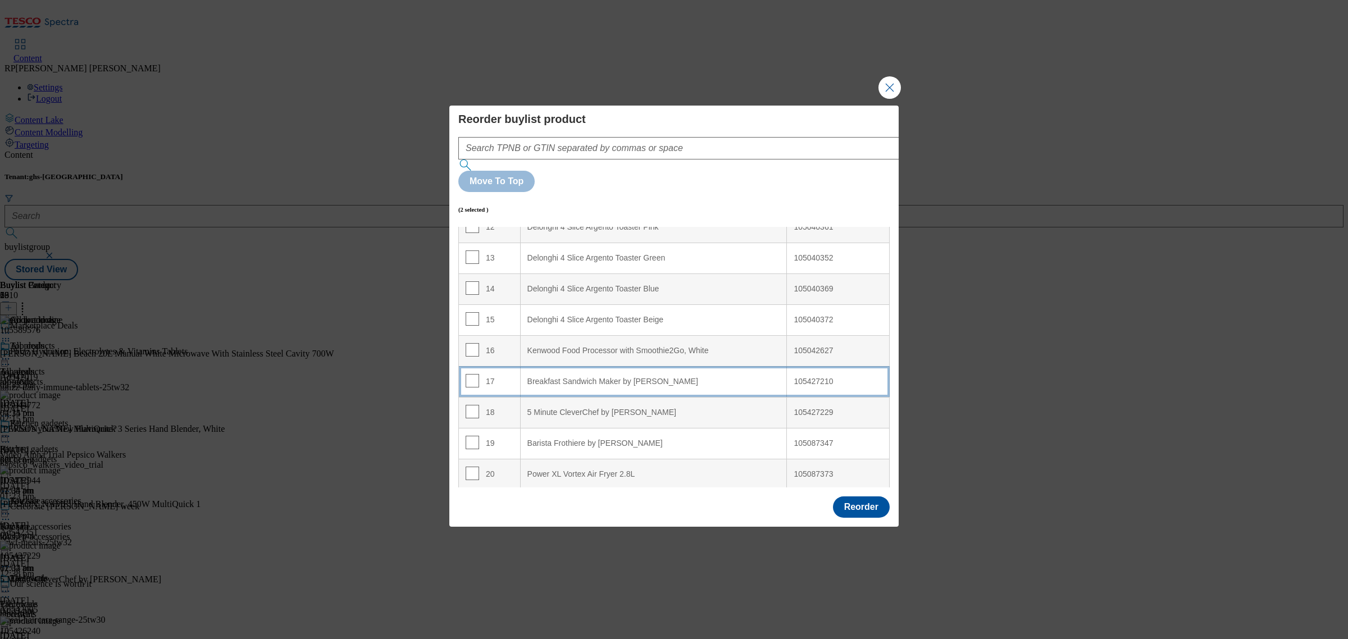
click at [672, 377] on div "Breakfast Sandwich Maker by [PERSON_NAME]" at bounding box center [653, 382] width 253 height 10
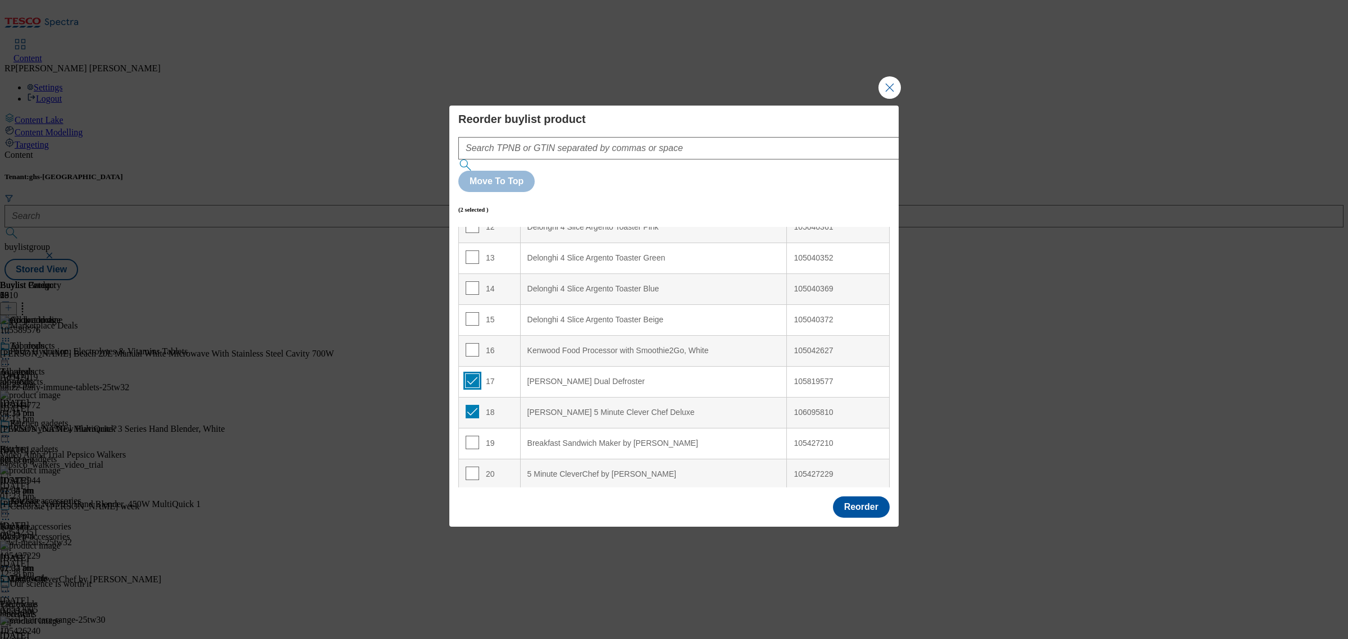
click at [471, 374] on input "Modal" at bounding box center [471, 380] width 13 height 13
checkbox input "false"
click at [469, 366] on td "17" at bounding box center [490, 381] width 62 height 31
click at [471, 374] on input "Modal" at bounding box center [471, 380] width 13 height 13
checkbox input "false"
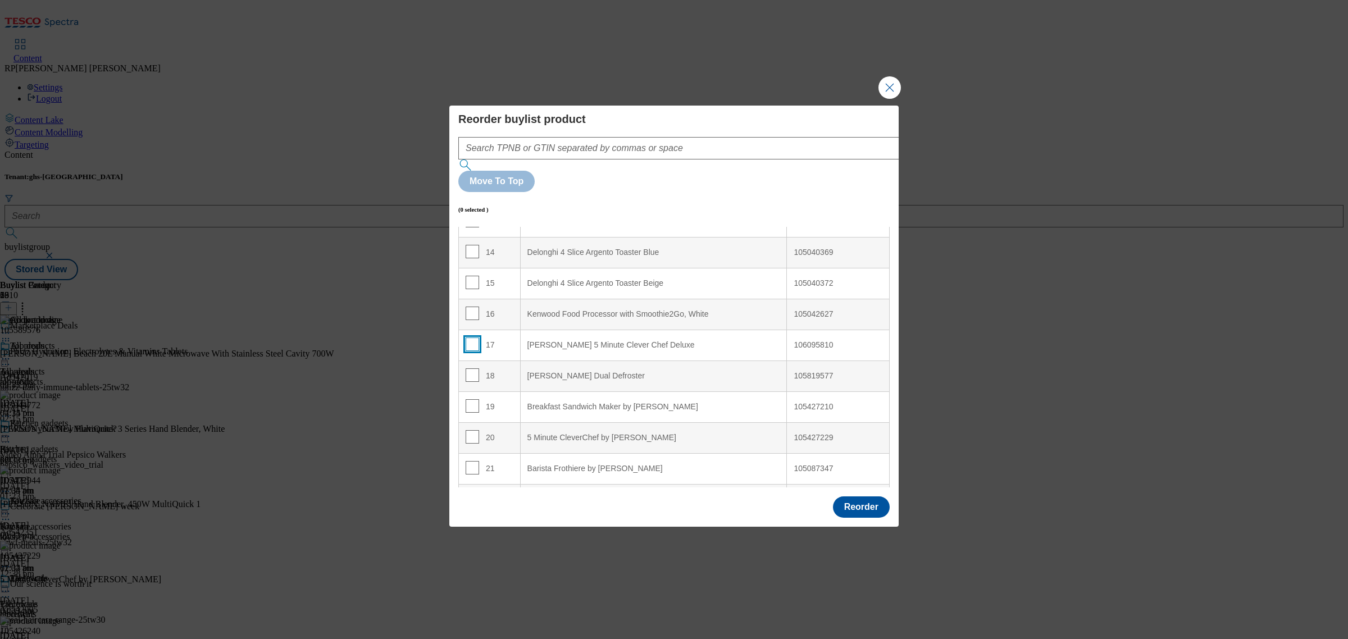
scroll to position [456, 0]
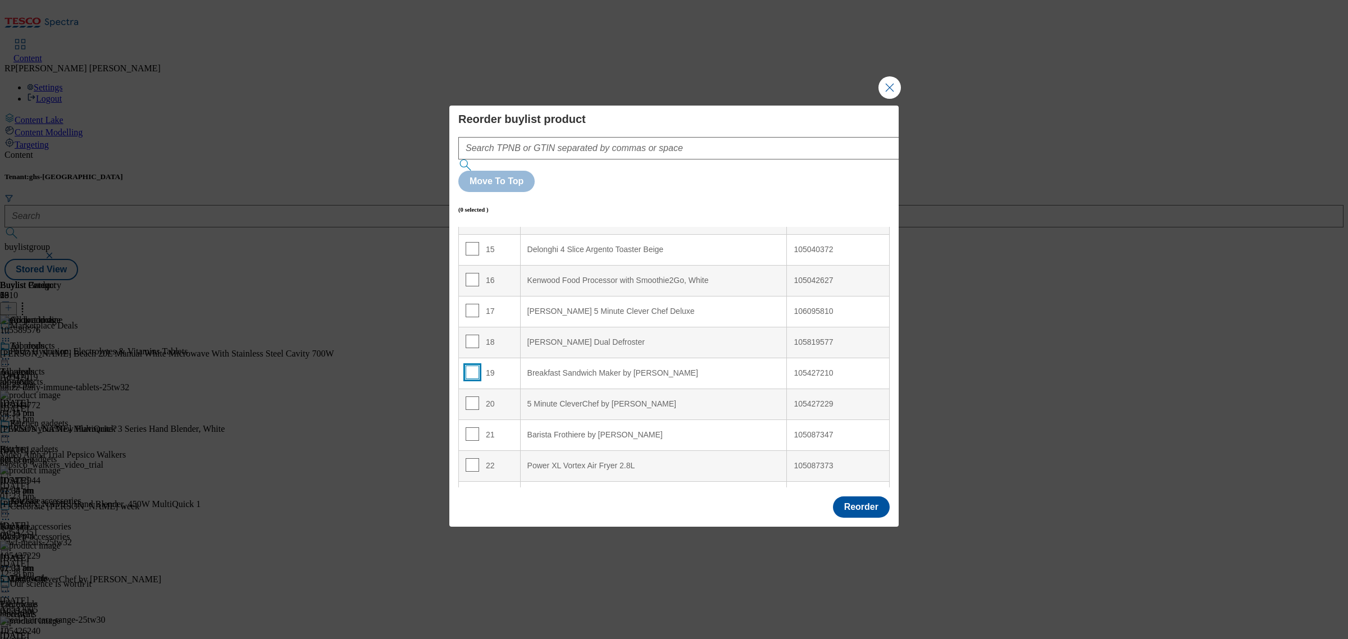
click at [467, 366] on input "Modal" at bounding box center [471, 372] width 13 height 13
checkbox input "true"
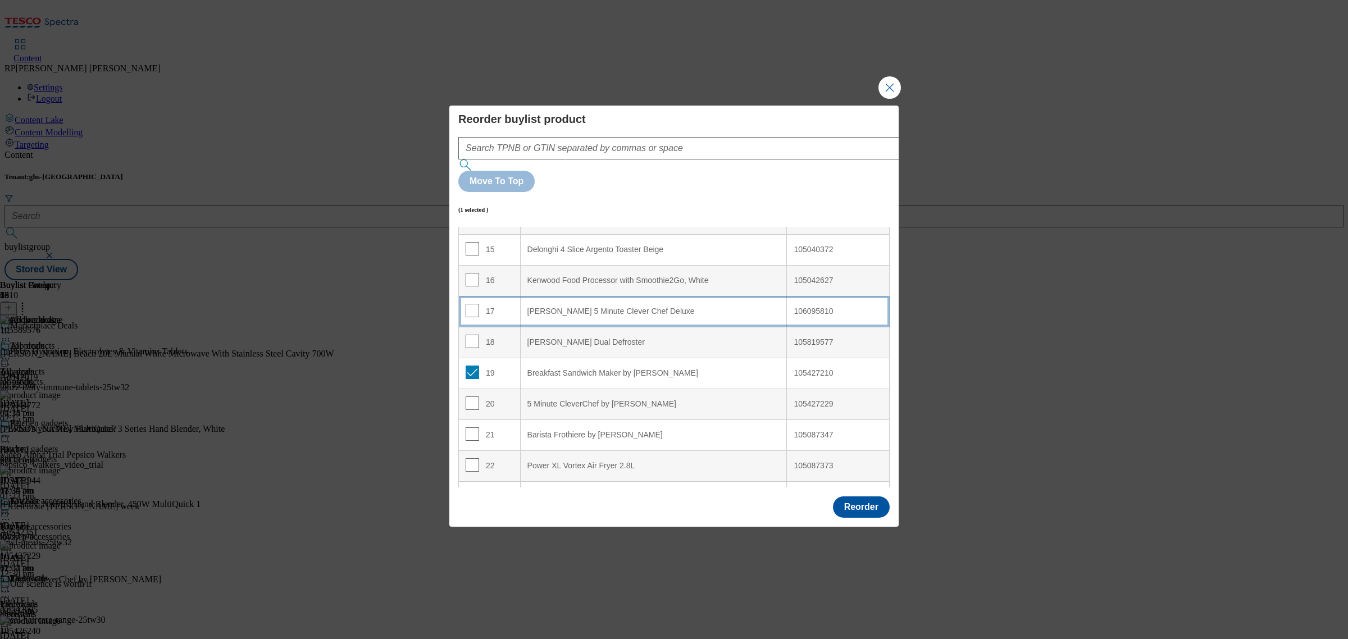
click at [607, 296] on Deluxe "[PERSON_NAME] 5 Minute Clever Chef Deluxe" at bounding box center [653, 311] width 267 height 31
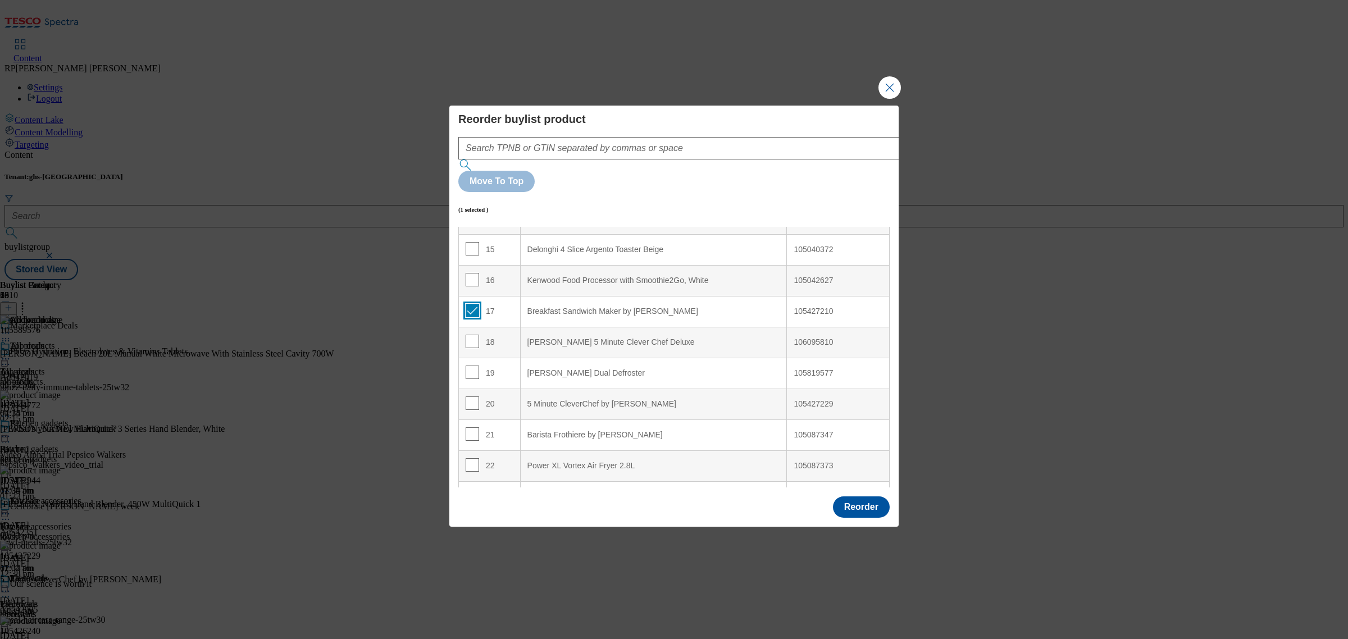
click at [469, 304] on input "Modal" at bounding box center [471, 310] width 13 height 13
checkbox input "false"
click at [472, 396] on input "Modal" at bounding box center [471, 402] width 13 height 13
checkbox input "true"
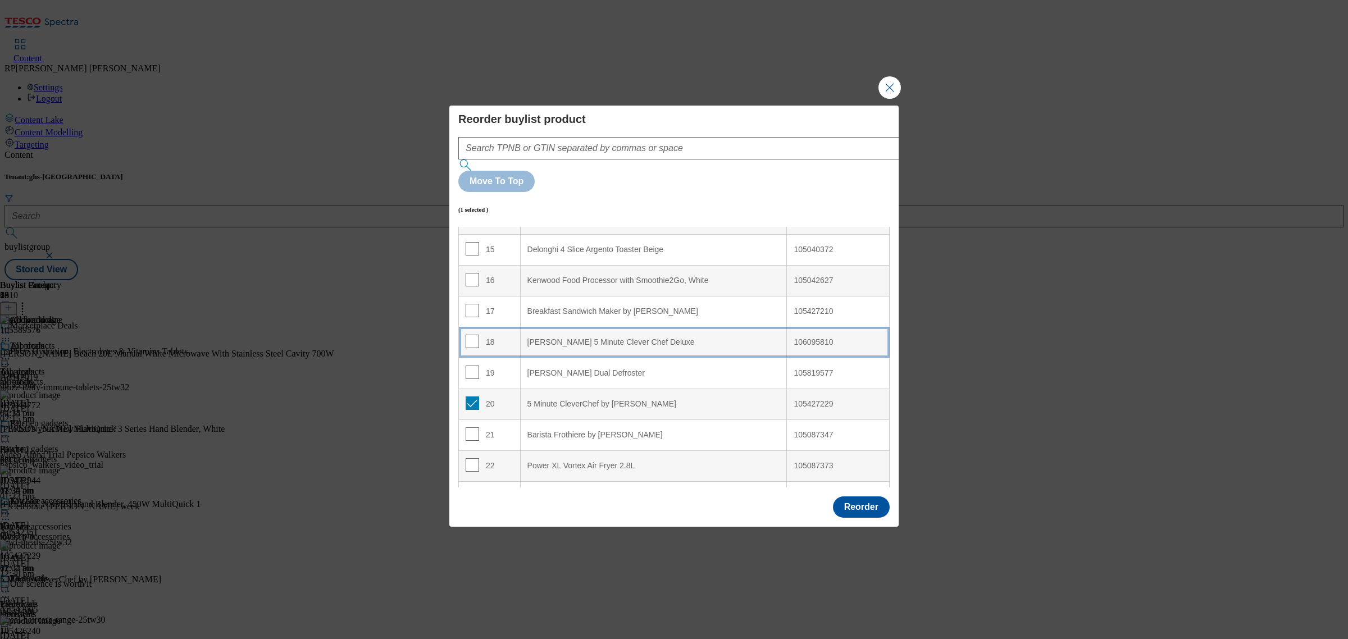
click at [582, 327] on Deluxe "[PERSON_NAME] 5 Minute Clever Chef Deluxe" at bounding box center [653, 342] width 267 height 31
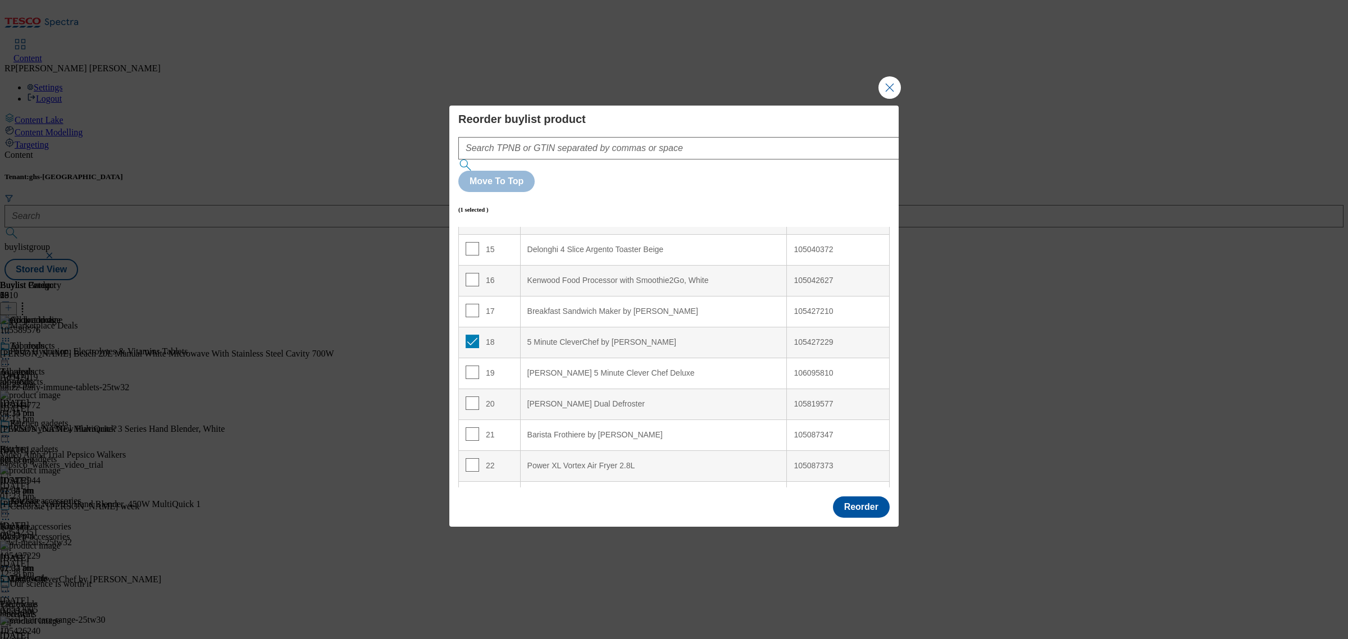
click at [464, 327] on td "18" at bounding box center [490, 342] width 62 height 31
click at [469, 335] on input "Modal" at bounding box center [471, 341] width 13 height 13
checkbox input "false"
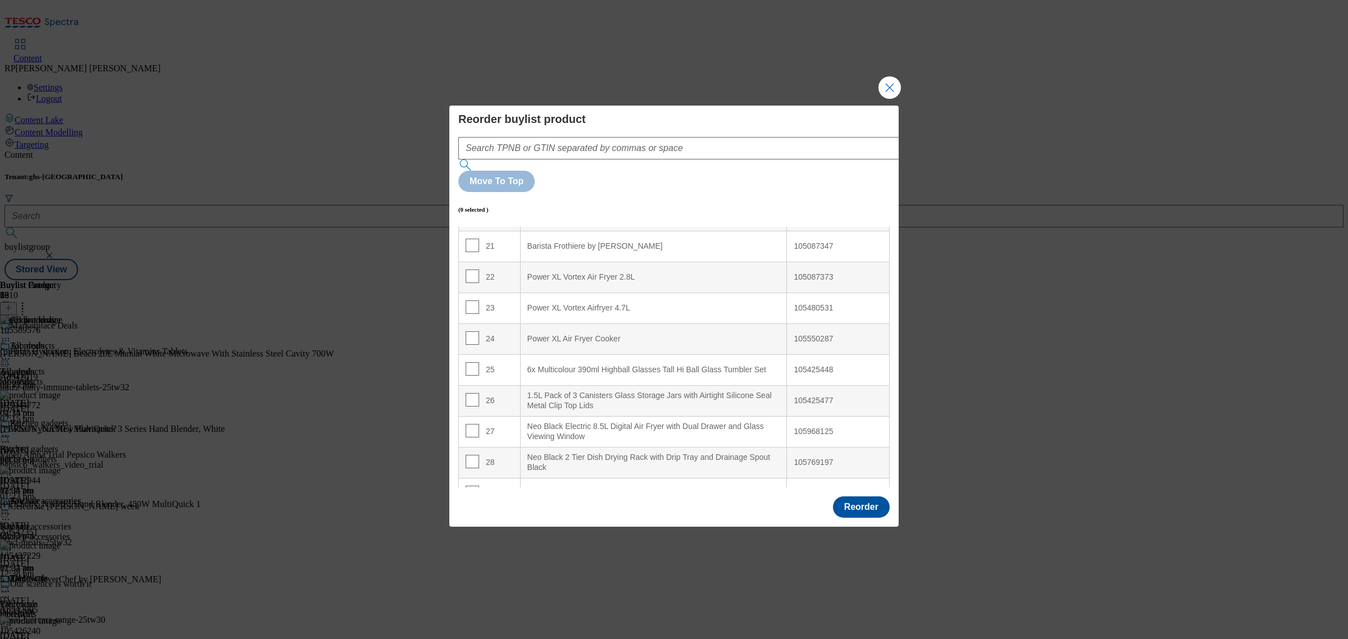
scroll to position [666, 0]
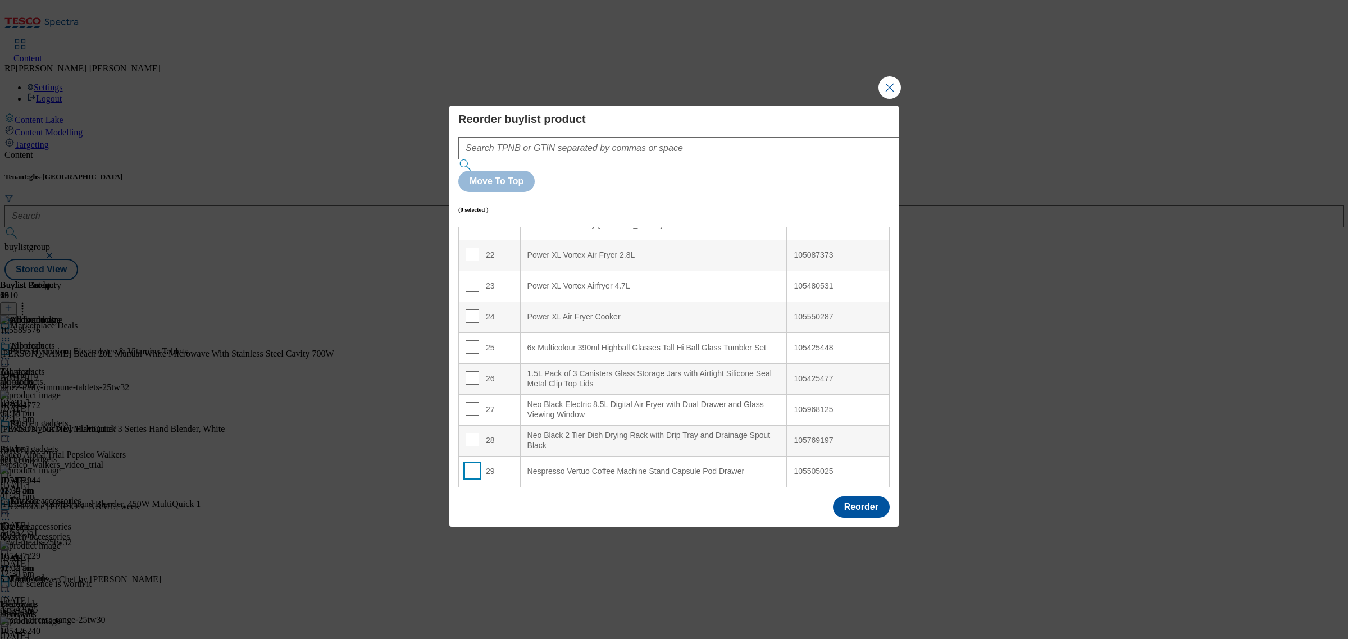
click at [472, 464] on input "Modal" at bounding box center [471, 470] width 13 height 13
checkbox input "true"
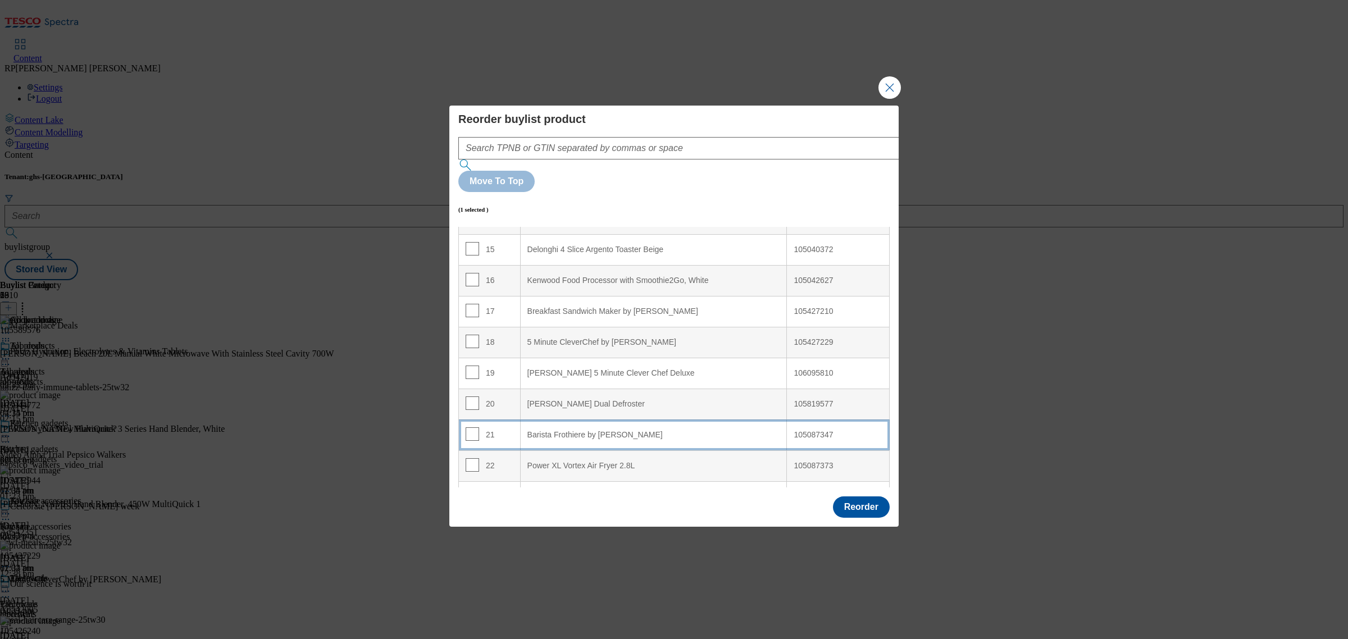
scroll to position [526, 0]
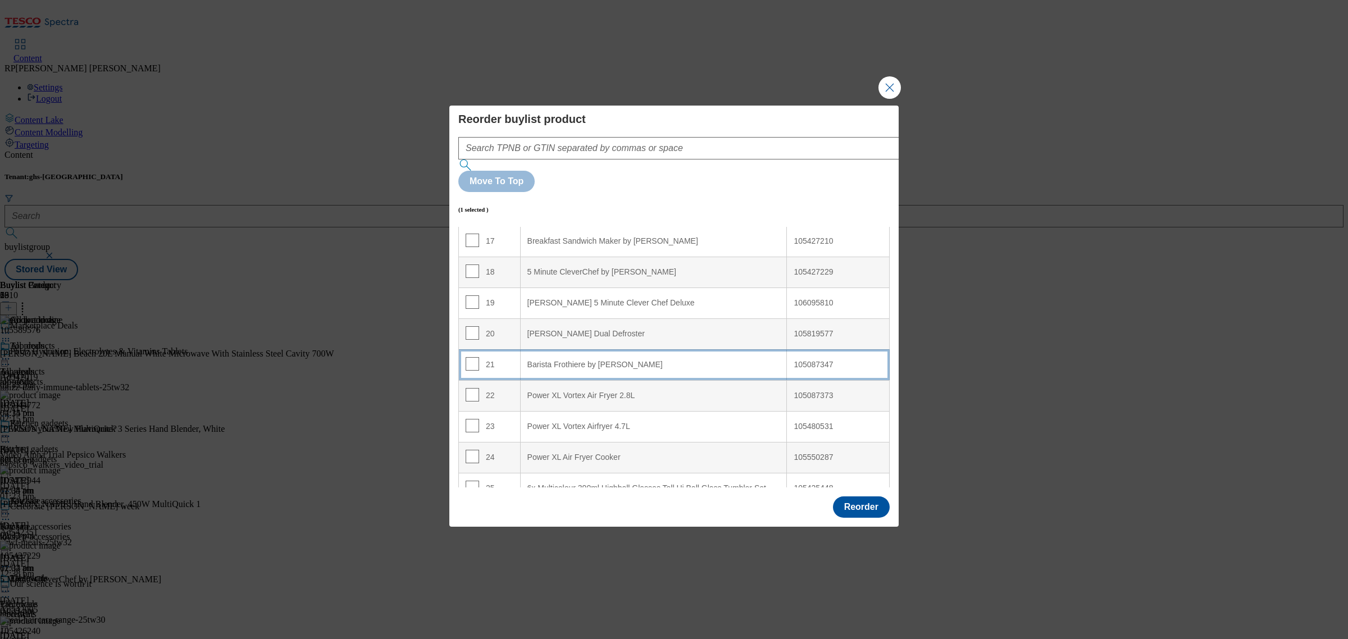
click at [587, 360] on div "Barista Frothiere by [PERSON_NAME]" at bounding box center [653, 365] width 253 height 10
click at [463, 349] on td "21" at bounding box center [490, 364] width 62 height 31
click at [470, 357] on input "Modal" at bounding box center [471, 363] width 13 height 13
click at [567, 422] on div "Power XL Vortex Air Fryer 2.8L" at bounding box center [653, 427] width 253 height 10
click at [467, 357] on input "Modal" at bounding box center [471, 363] width 13 height 13
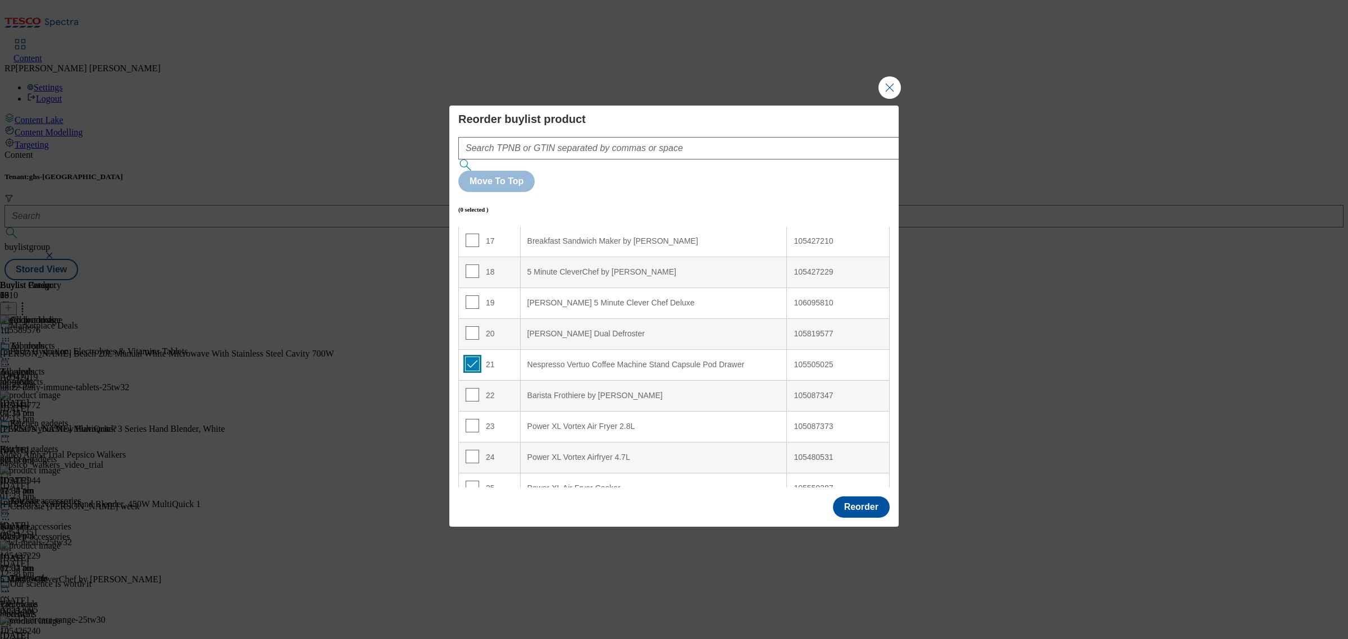
checkbox input "true"
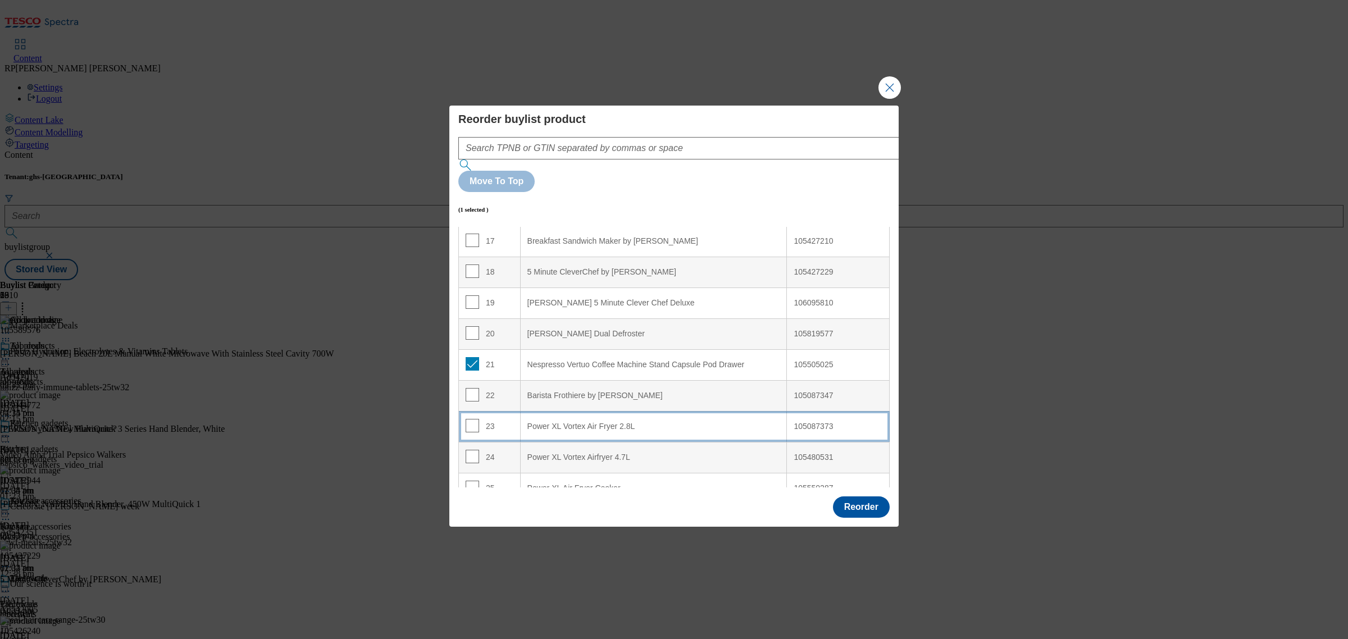
click at [551, 411] on 2\ "Power XL Vortex Air Fryer 2.8L" at bounding box center [653, 426] width 267 height 31
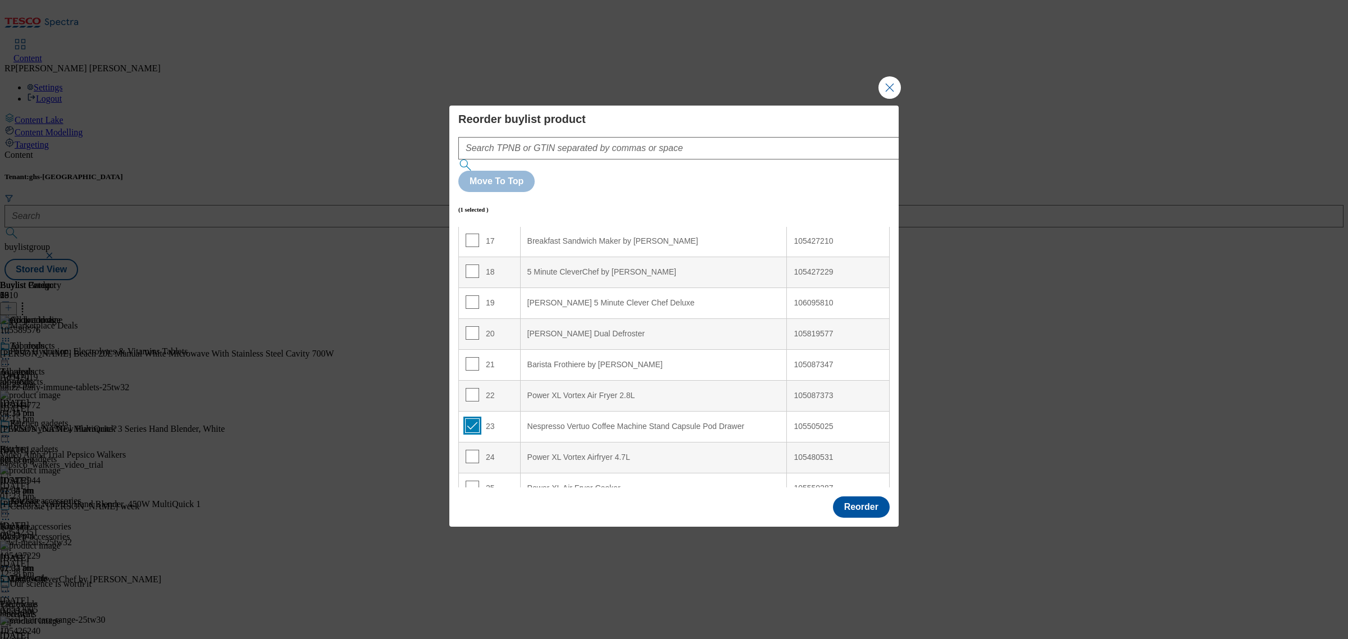
click at [472, 419] on input "Modal" at bounding box center [471, 425] width 13 height 13
checkbox input "false"
click at [464, 380] on td "22" at bounding box center [490, 395] width 62 height 31
click at [473, 388] on input "Modal" at bounding box center [471, 394] width 13 height 13
checkbox input "true"
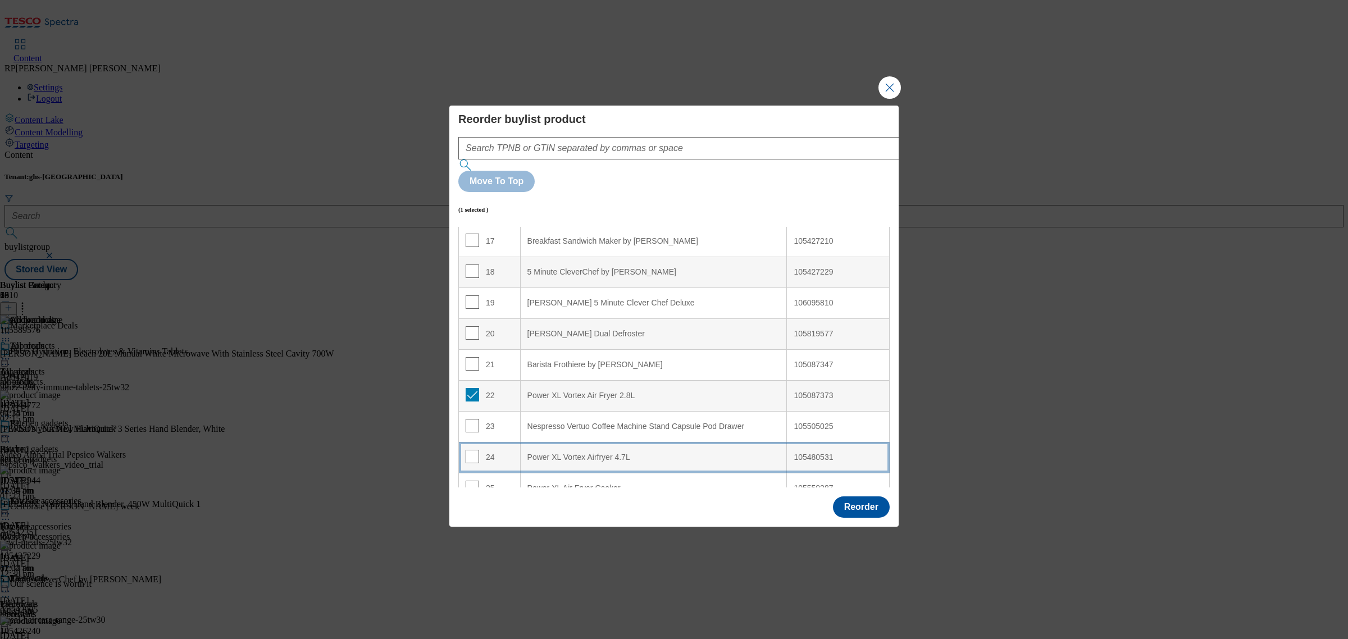
click at [559, 442] on 4\ "Power XL Vortex Airfryer 4.7L" at bounding box center [653, 457] width 267 height 31
click at [475, 450] on input "Modal" at bounding box center [471, 456] width 13 height 13
checkbox input "true"
click at [478, 419] on div "23" at bounding box center [489, 427] width 48 height 16
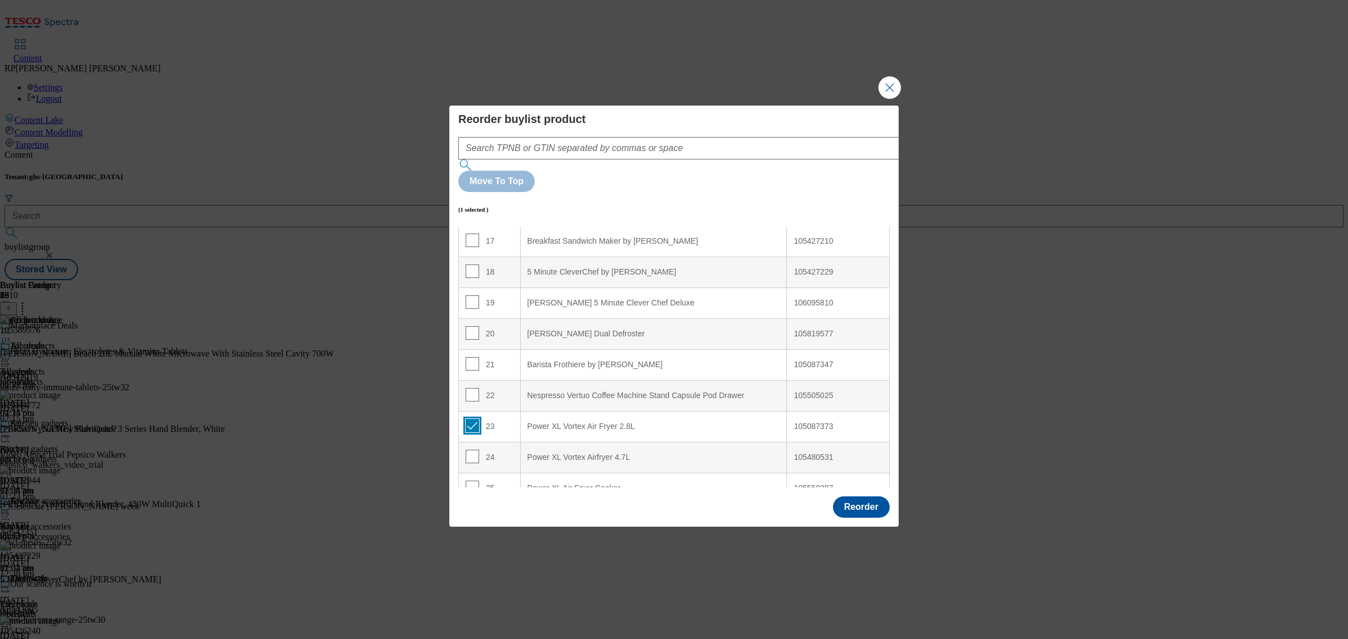
click at [467, 419] on input "Modal" at bounding box center [471, 425] width 13 height 13
checkbox input "false"
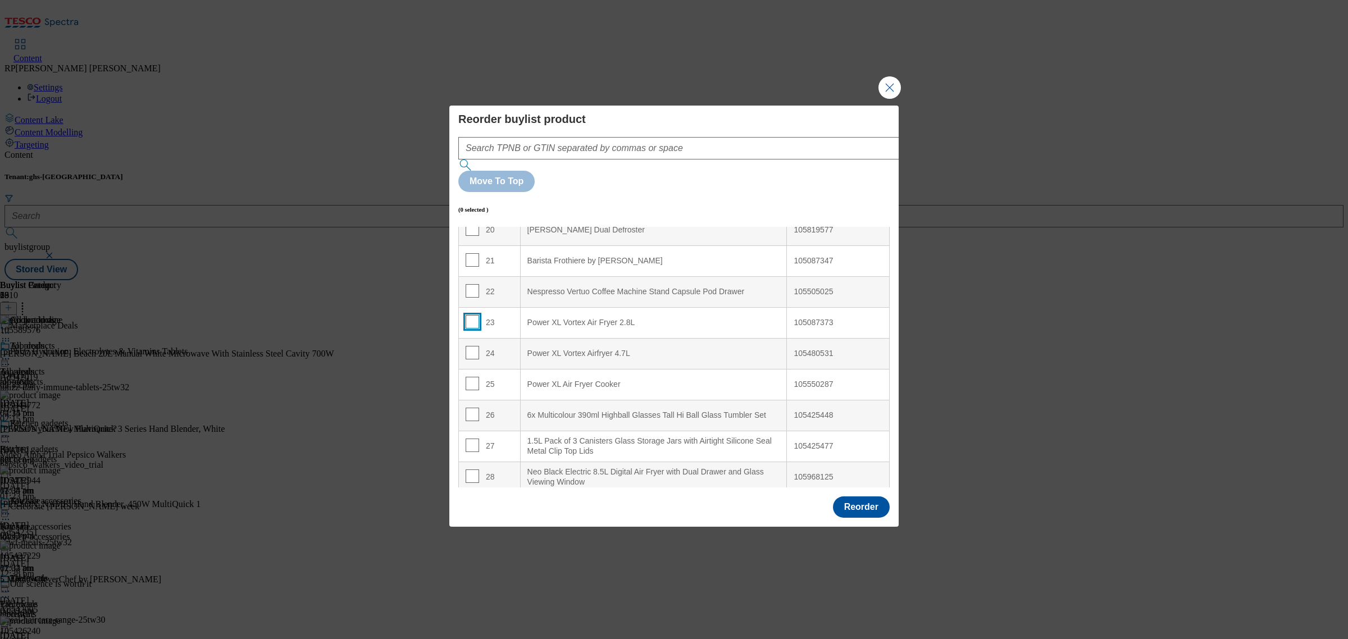
scroll to position [666, 0]
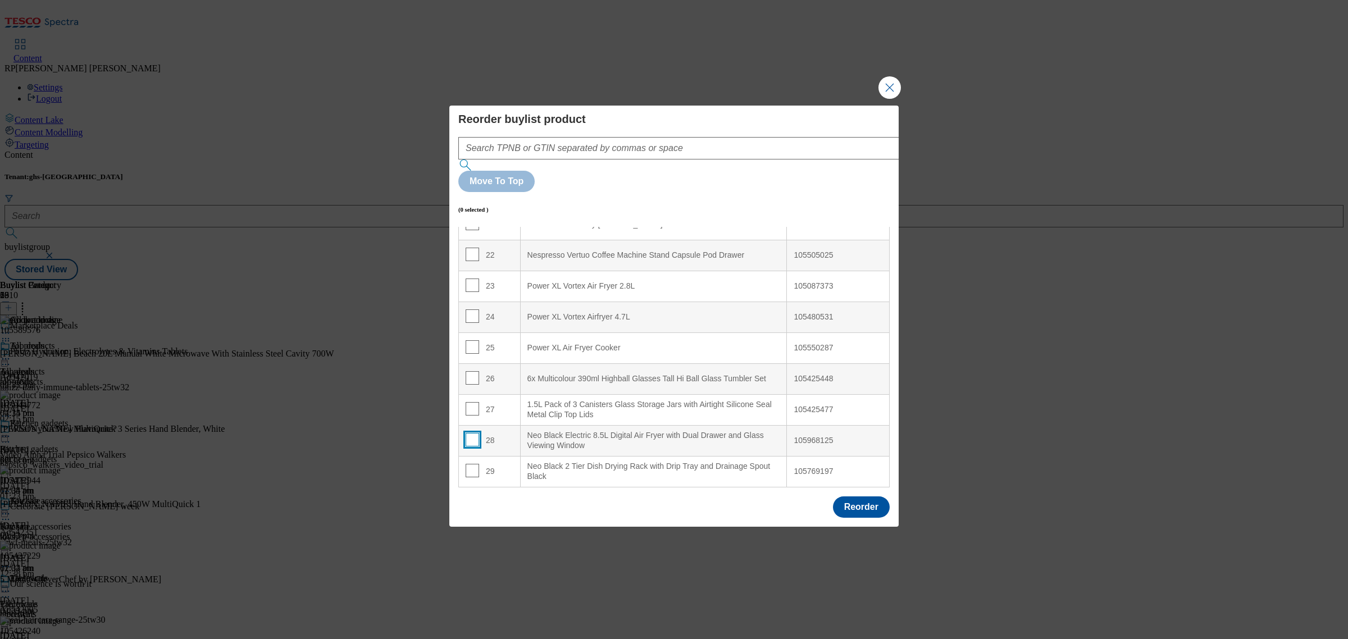
click at [476, 433] on input "Modal" at bounding box center [471, 439] width 13 height 13
checkbox input "true"
click at [532, 363] on Set "6x Multicolour 390ml Highball Glasses Tall Hi Ball Glass Tumbler Set" at bounding box center [653, 378] width 267 height 31
click at [464, 363] on td "26" at bounding box center [490, 378] width 62 height 31
click at [469, 371] on input "Modal" at bounding box center [471, 377] width 13 height 13
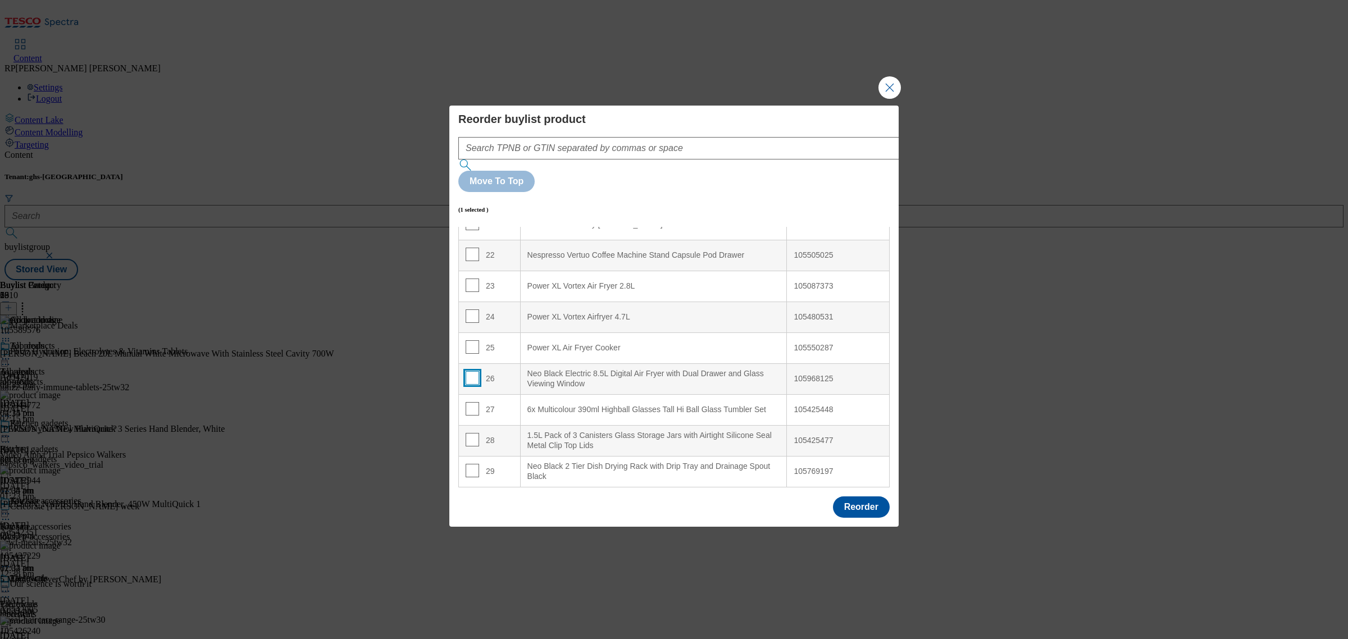
checkbox input "false"
click at [472, 464] on input "Modal" at bounding box center [471, 470] width 13 height 13
checkbox input "true"
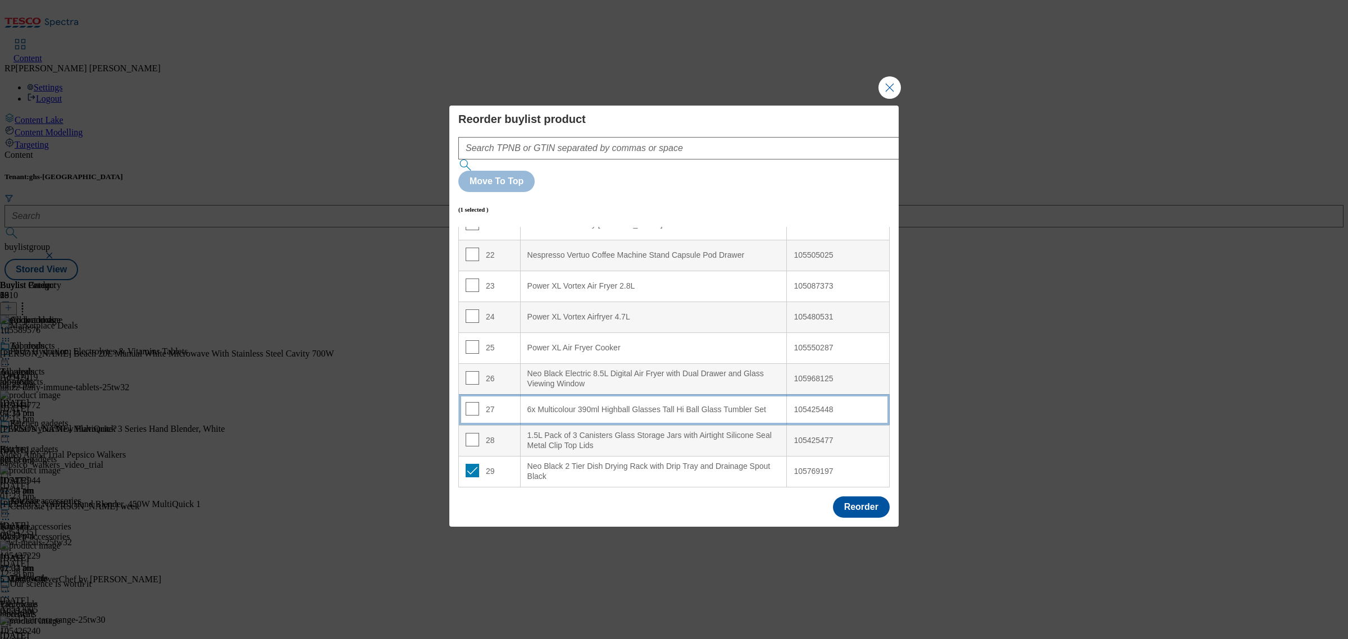
click at [546, 394] on Set "6x Multicolour 390ml Highball Glasses Tall Hi Ball Glass Tumbler Set" at bounding box center [653, 409] width 267 height 31
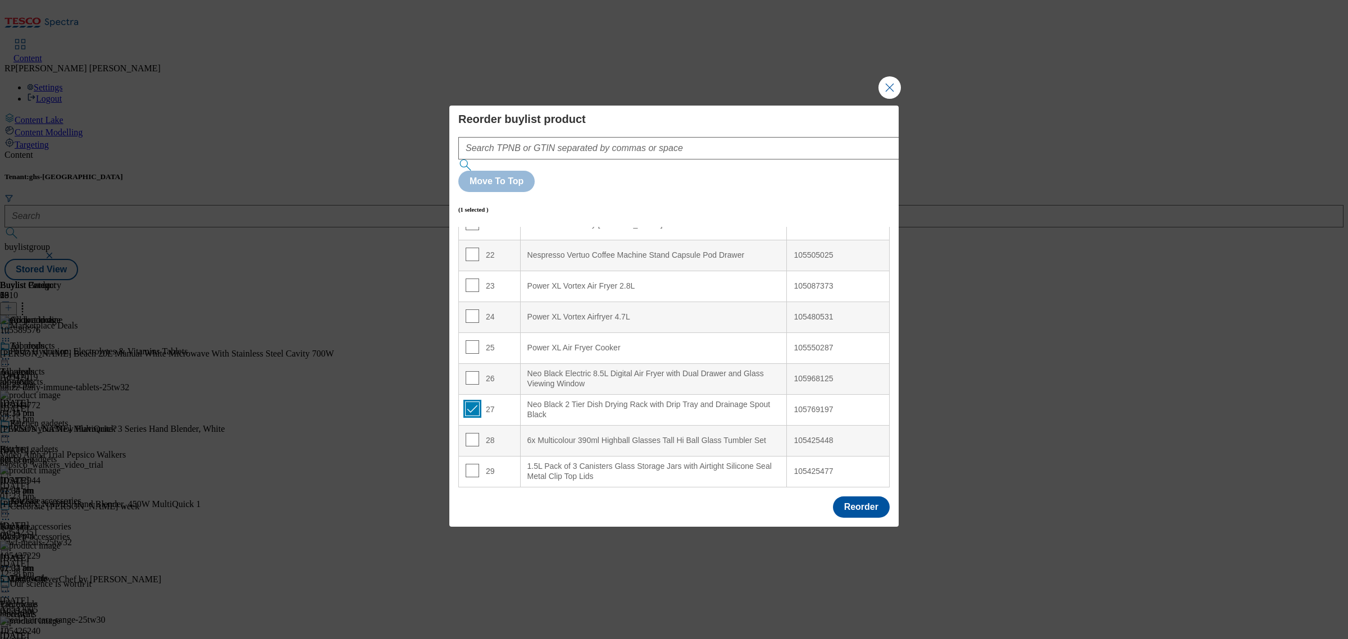
click at [474, 402] on input "Modal" at bounding box center [471, 408] width 13 height 13
checkbox input "false"
click at [469, 278] on input "Modal" at bounding box center [471, 284] width 13 height 13
checkbox input "true"
click at [472, 309] on input "Modal" at bounding box center [471, 315] width 13 height 13
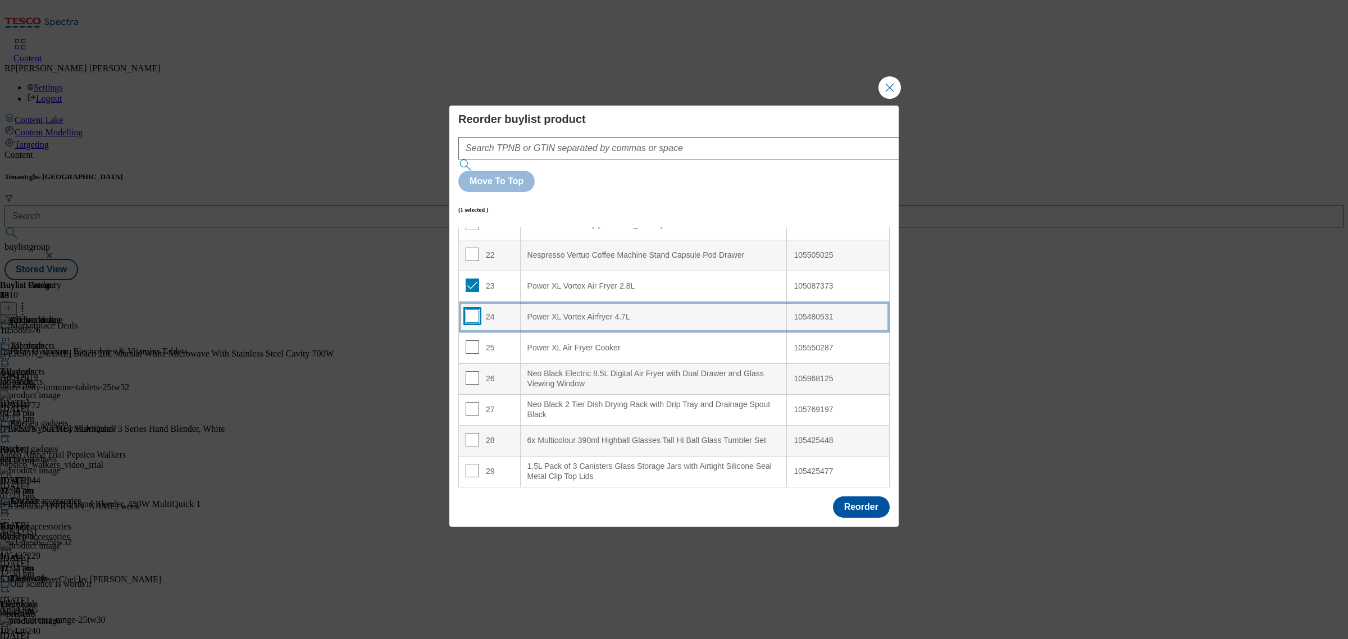
checkbox input "true"
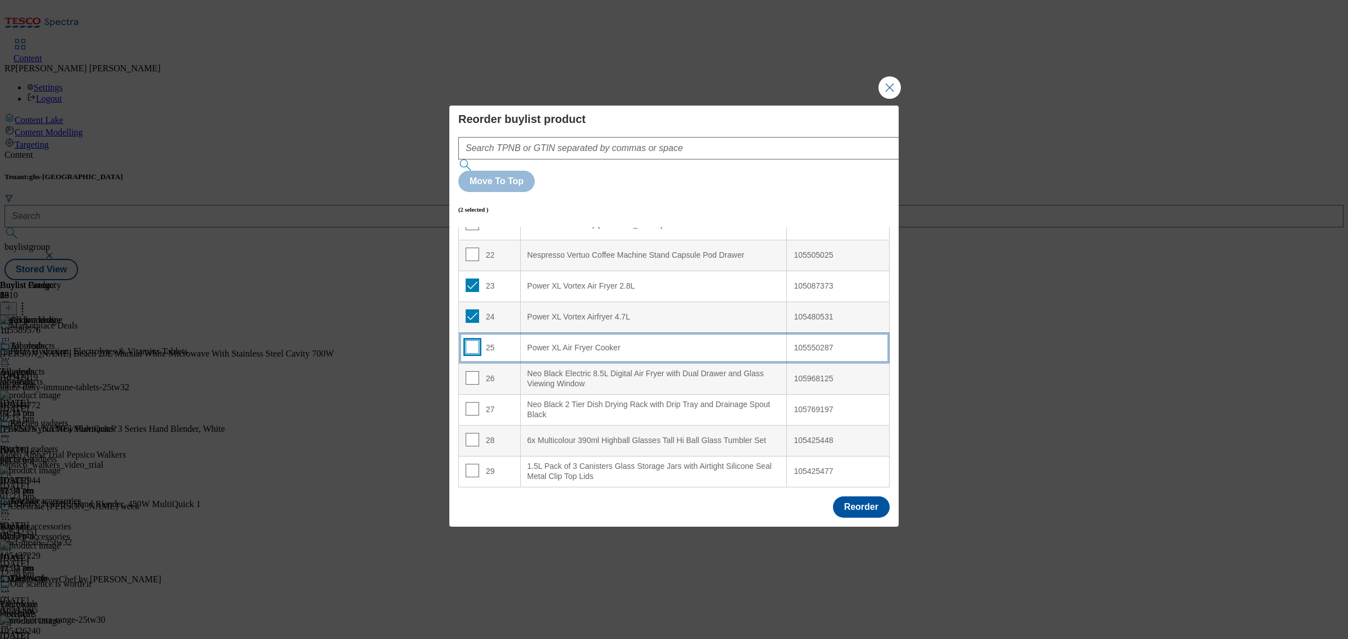
click at [472, 340] on input "Modal" at bounding box center [471, 346] width 13 height 13
checkbox input "true"
click at [472, 371] on input "Modal" at bounding box center [471, 377] width 13 height 13
checkbox input "true"
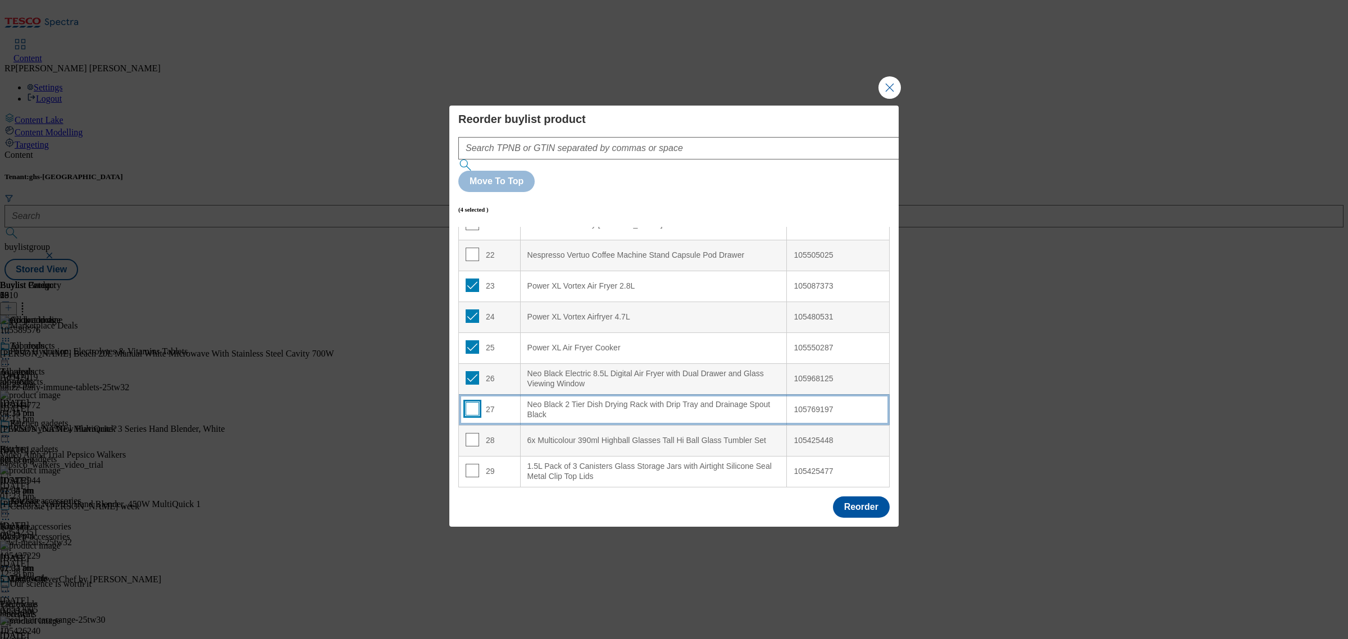
click at [472, 402] on input "Modal" at bounding box center [471, 408] width 13 height 13
checkbox input "true"
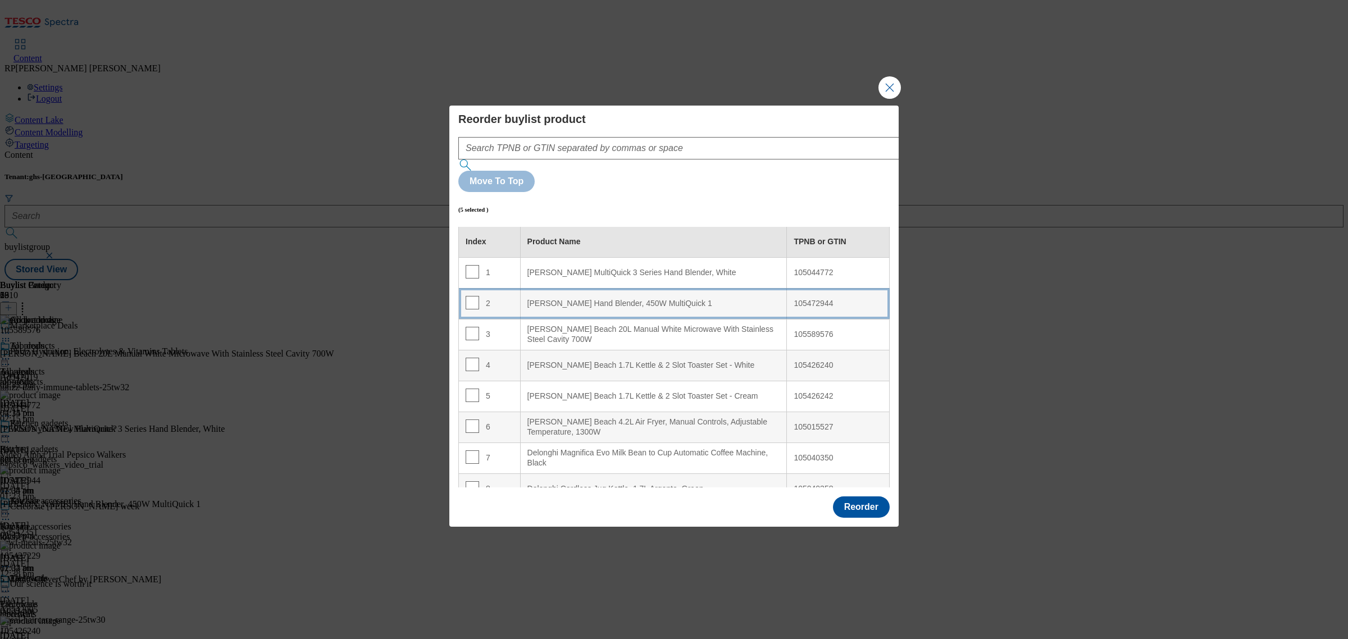
scroll to position [0, 0]
click at [646, 258] on White "[PERSON_NAME] MultiQuick 3 Series Hand Blender, White" at bounding box center [653, 273] width 267 height 31
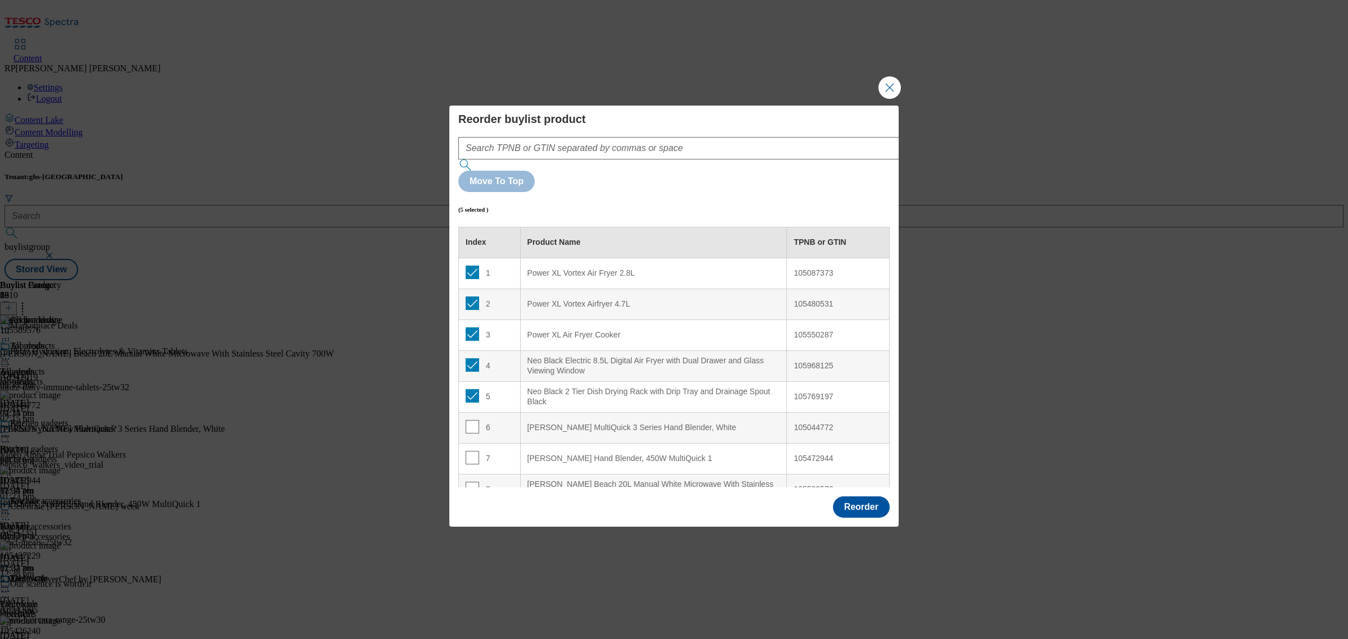
click at [464, 258] on td "1" at bounding box center [490, 273] width 62 height 31
click at [469, 266] on input "Modal" at bounding box center [471, 272] width 13 height 13
checkbox input "false"
click at [469, 296] on input "Modal" at bounding box center [471, 302] width 13 height 13
checkbox input "false"
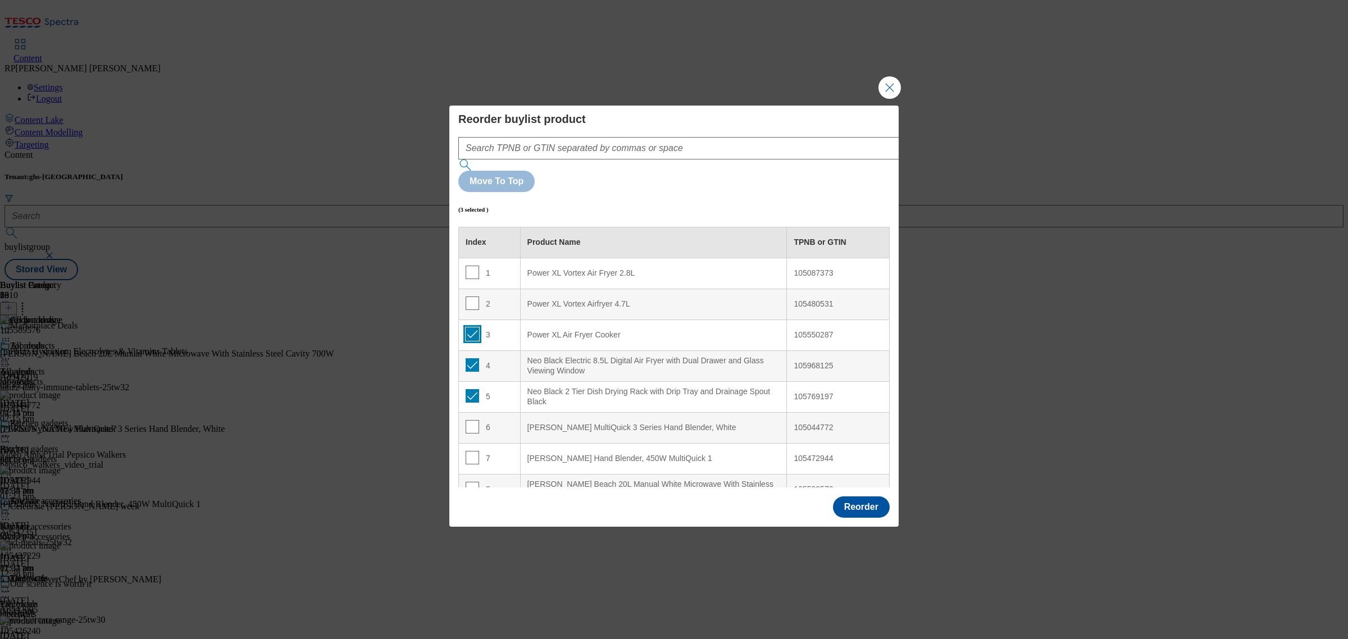
click at [472, 327] on input "Modal" at bounding box center [471, 333] width 13 height 13
checkbox input "false"
click at [472, 358] on input "Modal" at bounding box center [471, 364] width 13 height 13
checkbox input "false"
click at [469, 389] on input "Modal" at bounding box center [471, 395] width 13 height 13
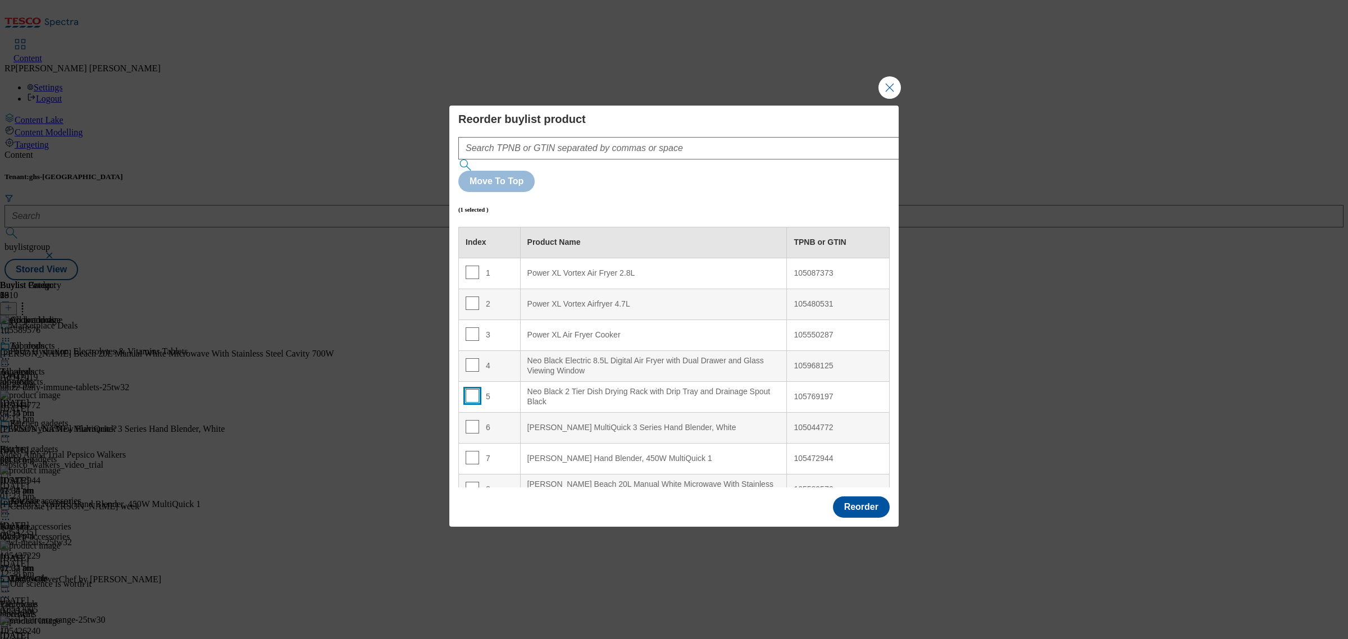
checkbox input "false"
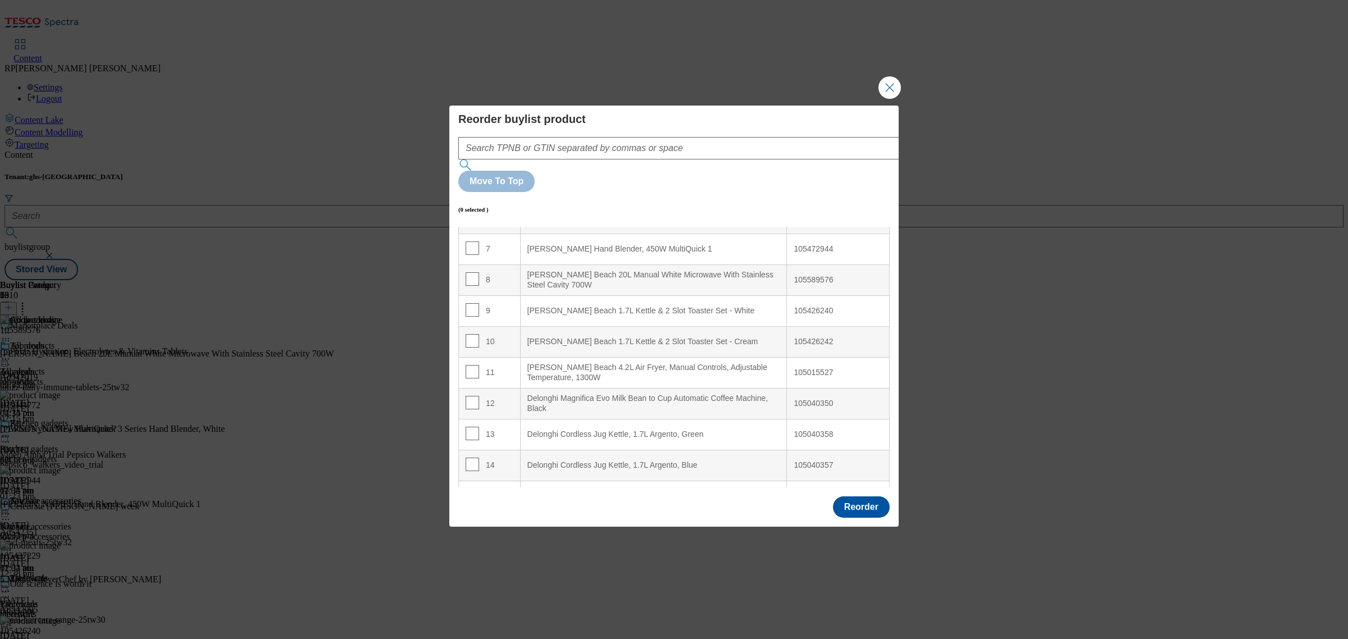
scroll to position [211, 0]
click at [469, 271] on input "Modal" at bounding box center [471, 277] width 13 height 13
checkbox input "true"
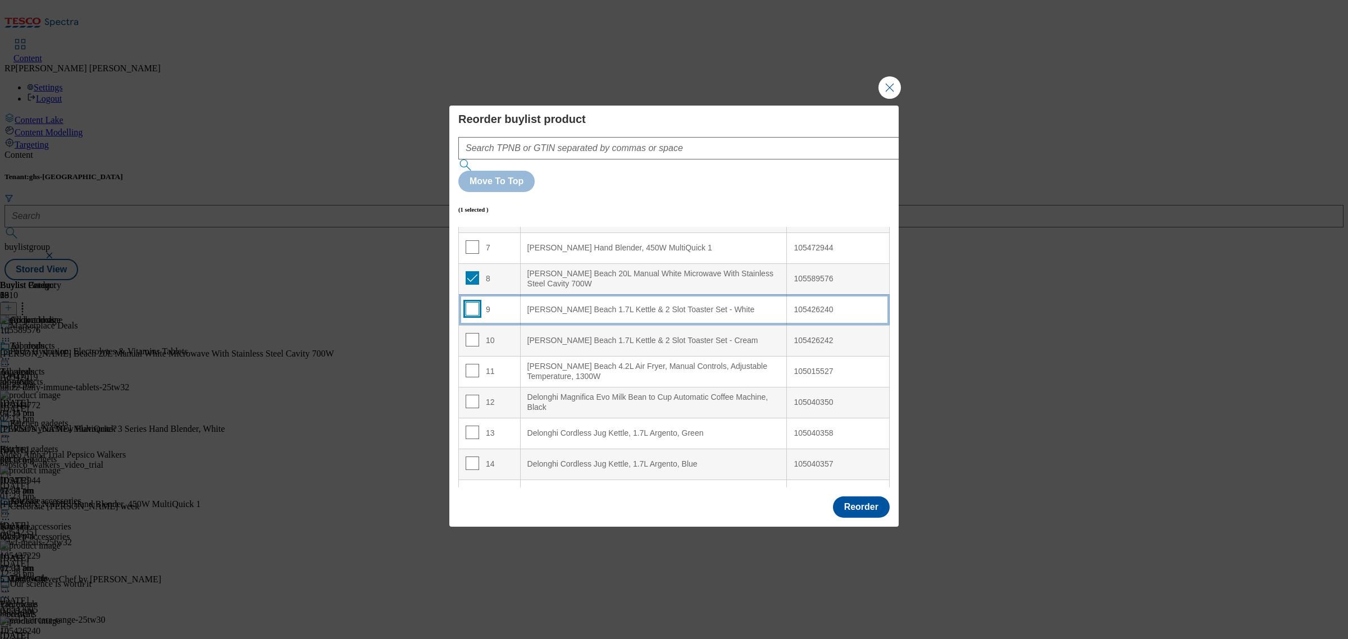
click at [474, 302] on input "Modal" at bounding box center [471, 308] width 13 height 13
checkbox input "true"
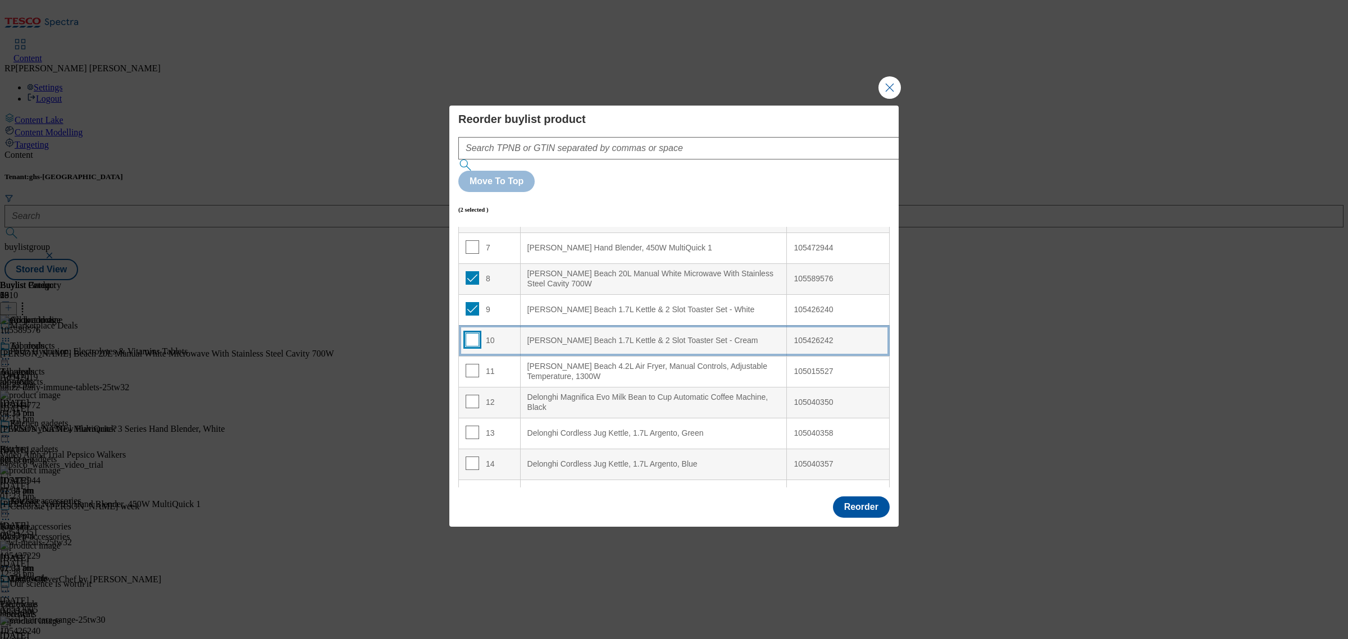
click at [473, 333] on input "Modal" at bounding box center [471, 339] width 13 height 13
checkbox input "true"
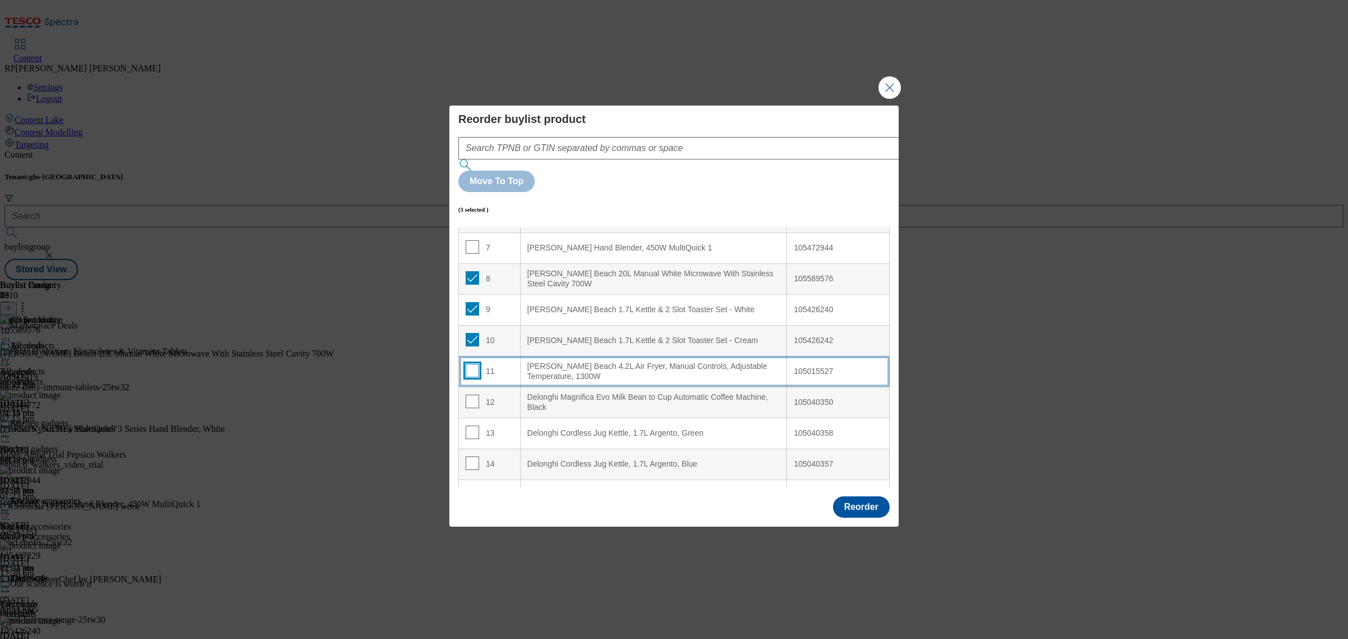
click at [469, 364] on input "Modal" at bounding box center [471, 370] width 13 height 13
checkbox input "true"
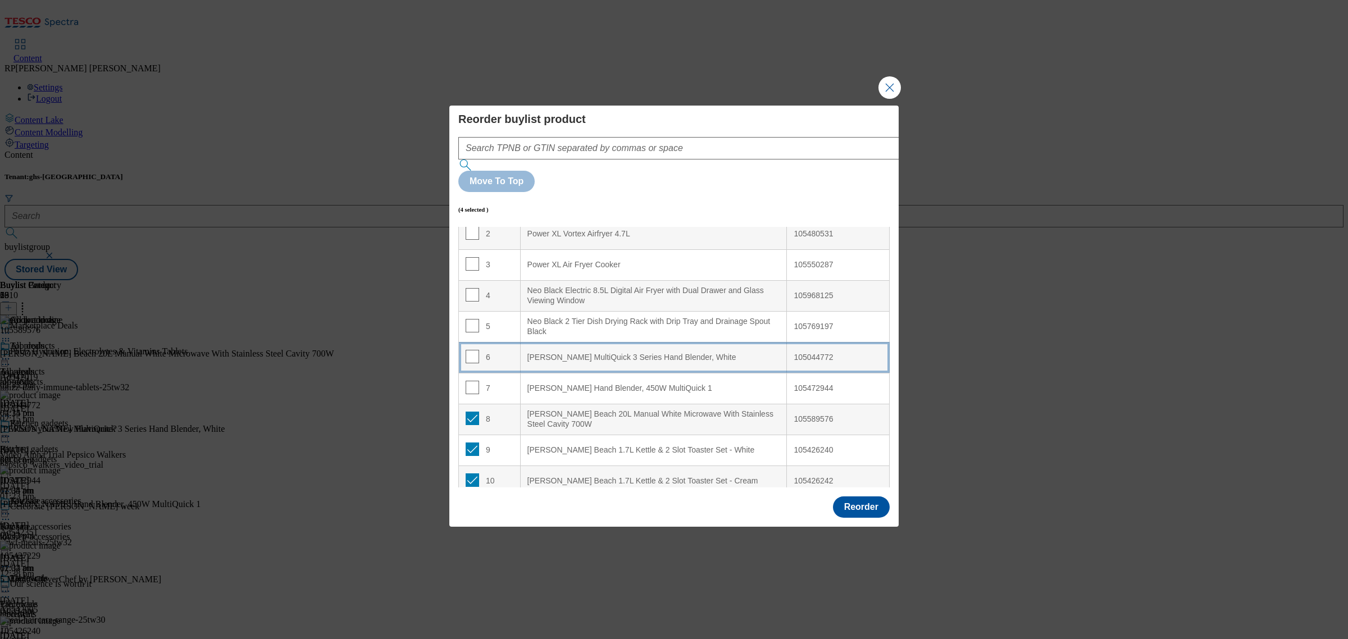
click at [554, 342] on White "[PERSON_NAME] MultiQuick 3 Series Hand Blender, White" at bounding box center [653, 357] width 267 height 31
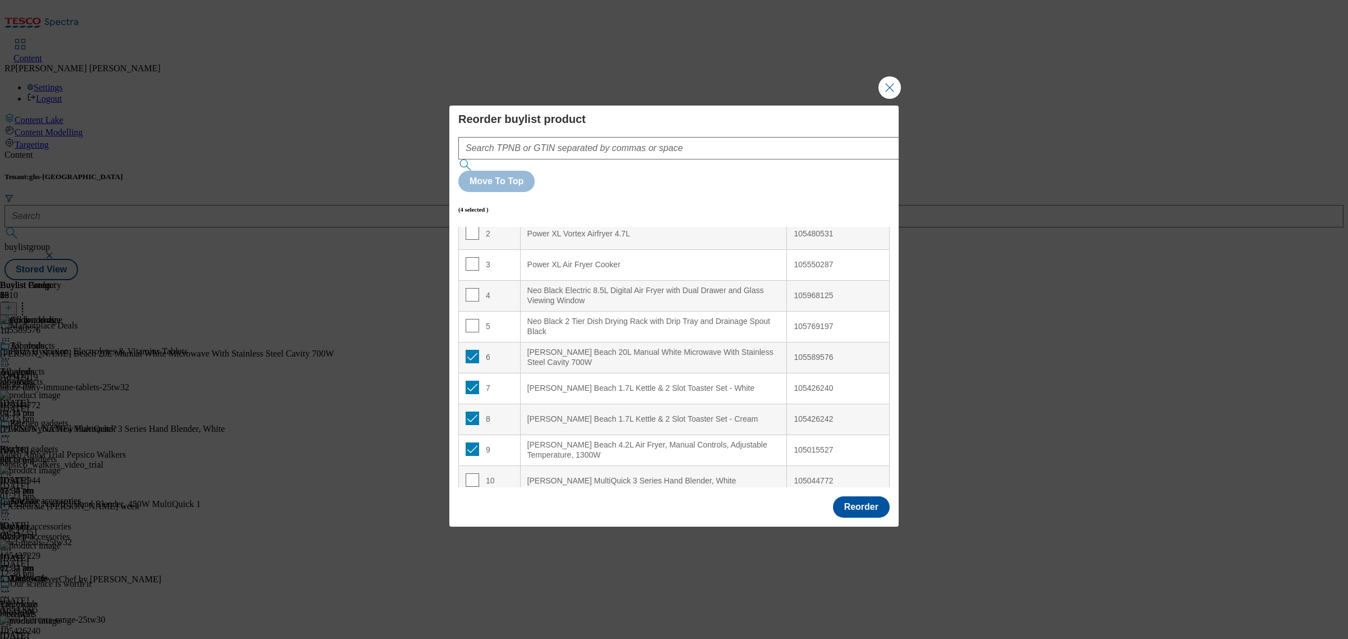
scroll to position [70, 0]
click at [474, 350] on input "Modal" at bounding box center [471, 356] width 13 height 13
checkbox input "false"
click at [474, 373] on td "7" at bounding box center [490, 388] width 62 height 31
click at [472, 381] on input "Modal" at bounding box center [471, 387] width 13 height 13
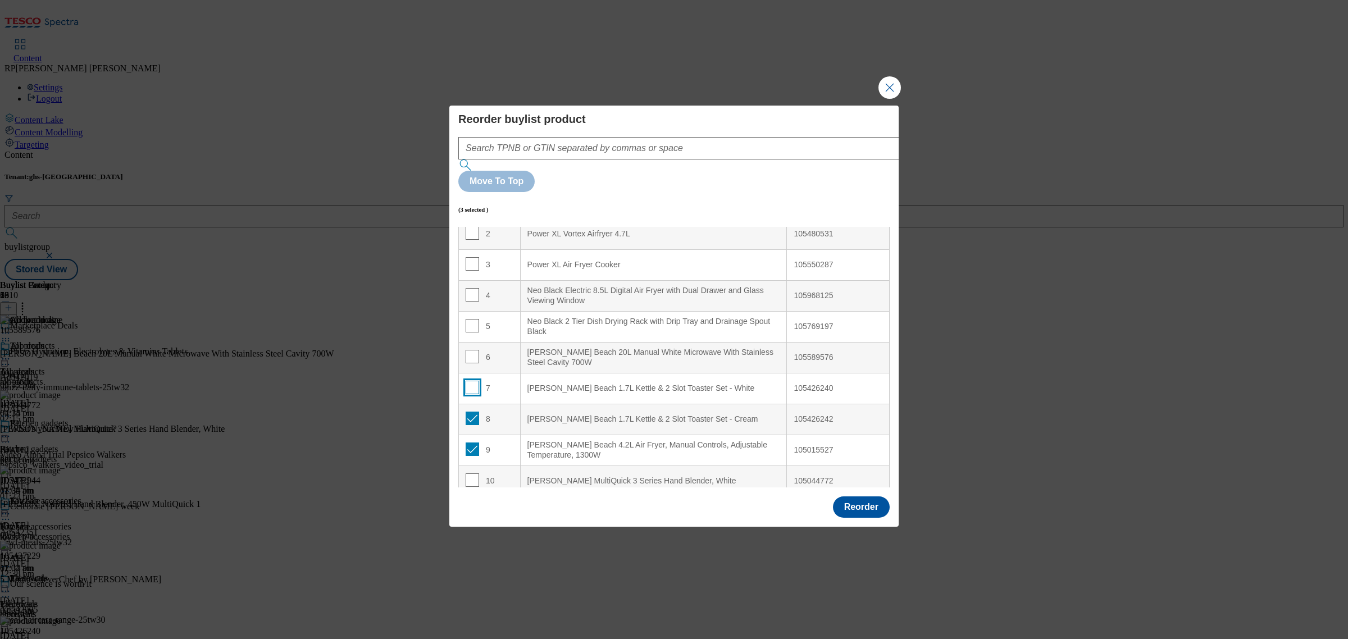
checkbox input "false"
click at [472, 412] on input "Modal" at bounding box center [471, 418] width 13 height 13
checkbox input "false"
click at [472, 442] on input "Modal" at bounding box center [471, 448] width 13 height 13
checkbox input "false"
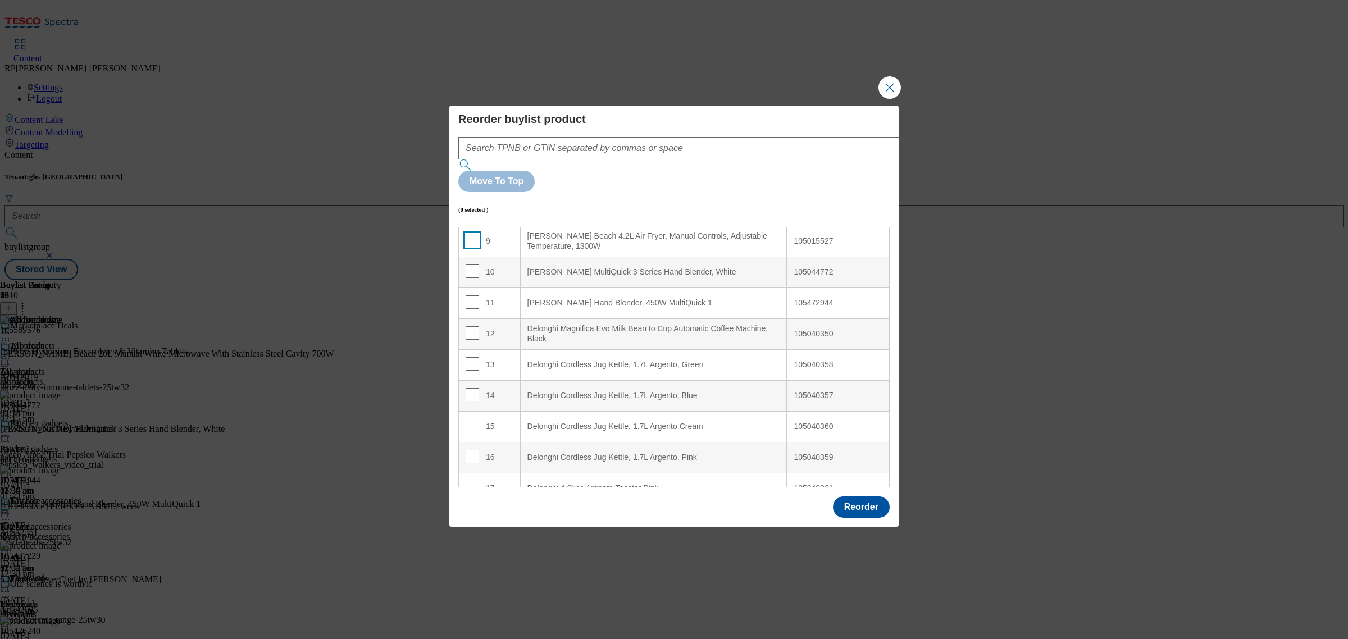
scroll to position [281, 0]
click at [472, 325] on input "Modal" at bounding box center [471, 331] width 13 height 13
click at [467, 325] on input "Modal" at bounding box center [471, 331] width 13 height 13
checkbox input "false"
click at [469, 263] on input "Modal" at bounding box center [471, 269] width 13 height 13
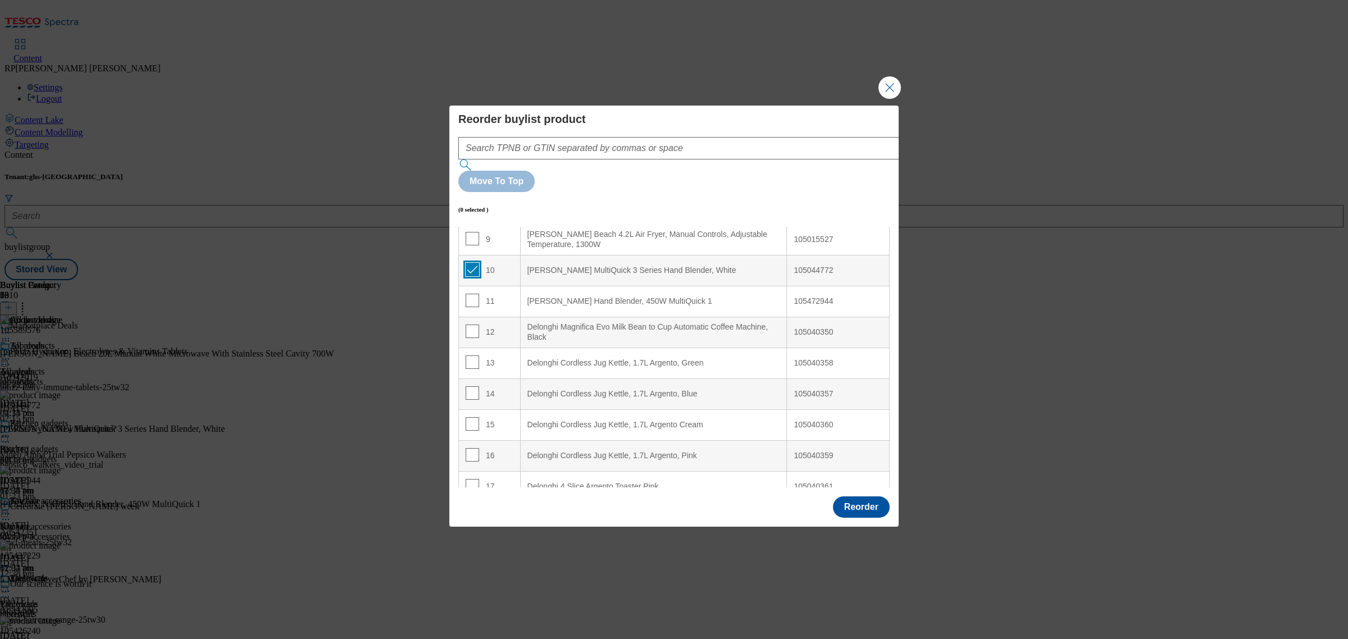
checkbox input "true"
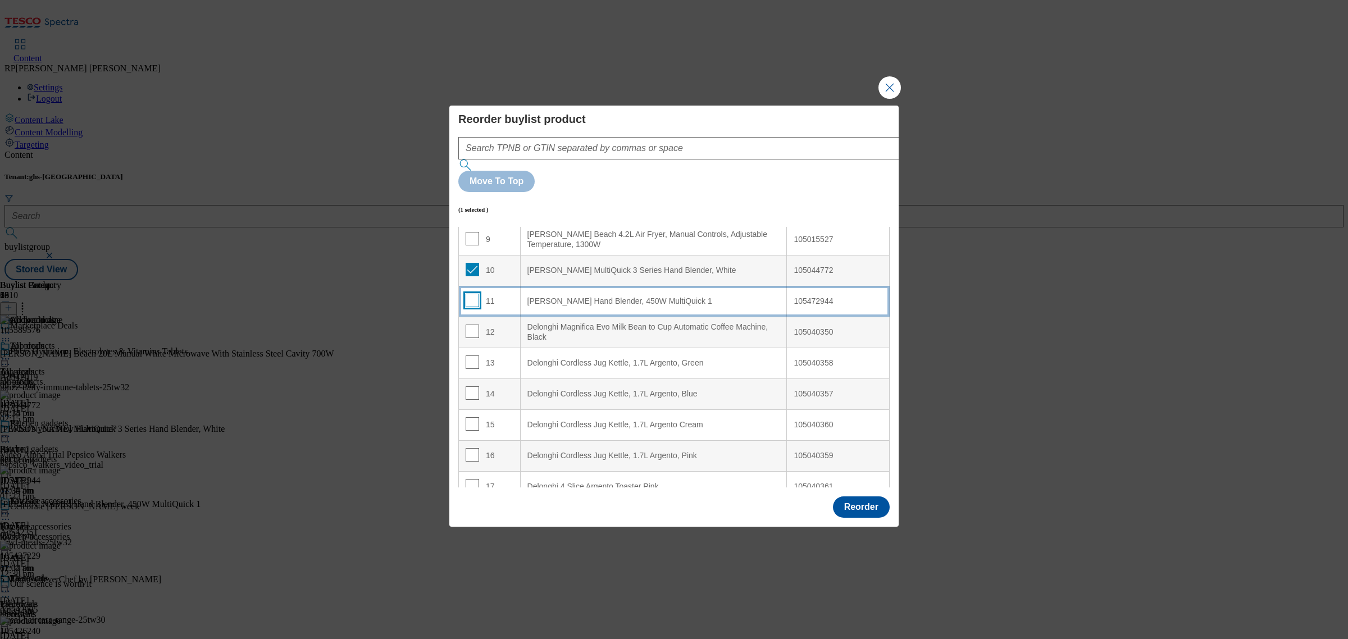
click at [469, 294] on input "Modal" at bounding box center [471, 300] width 13 height 13
checkbox input "true"
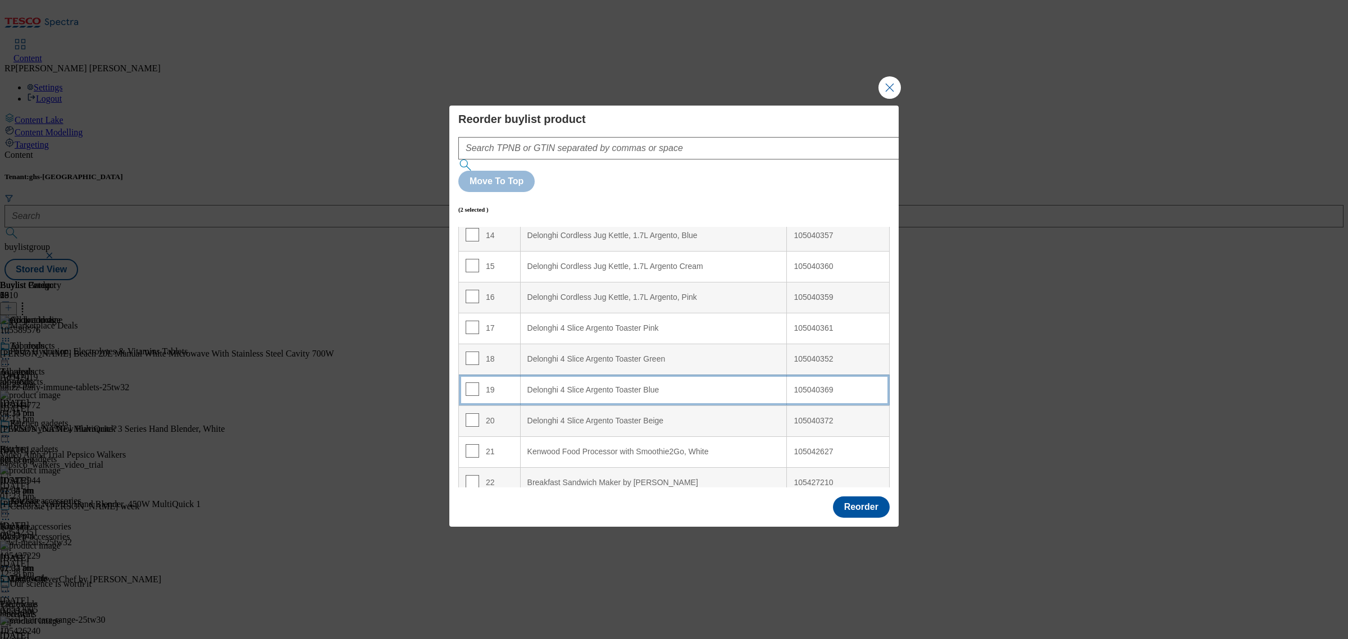
scroll to position [491, 0]
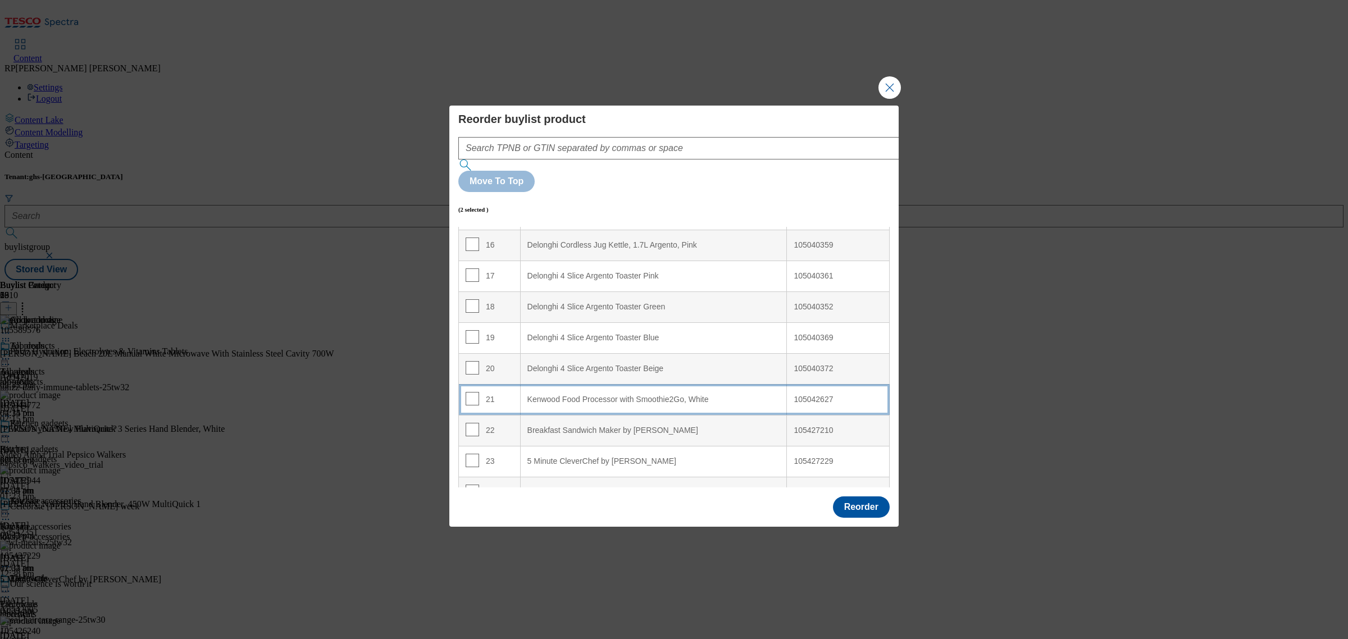
click at [504, 384] on td "21" at bounding box center [490, 399] width 62 height 31
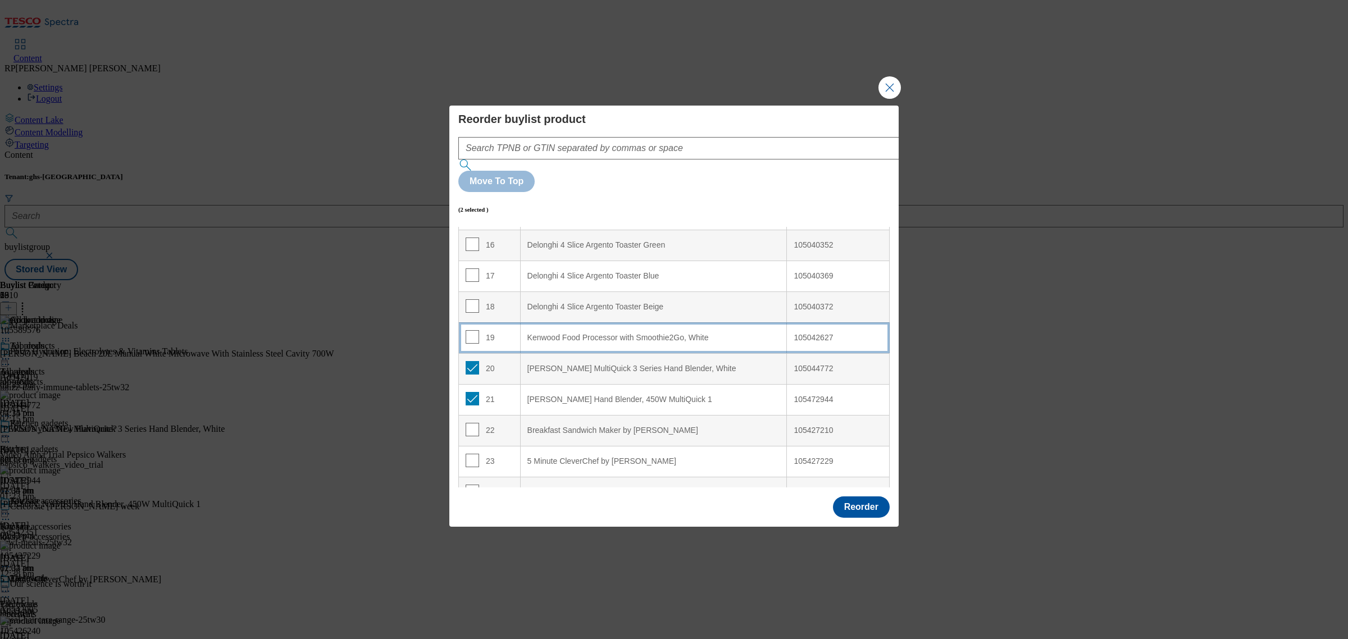
scroll to position [430, 0]
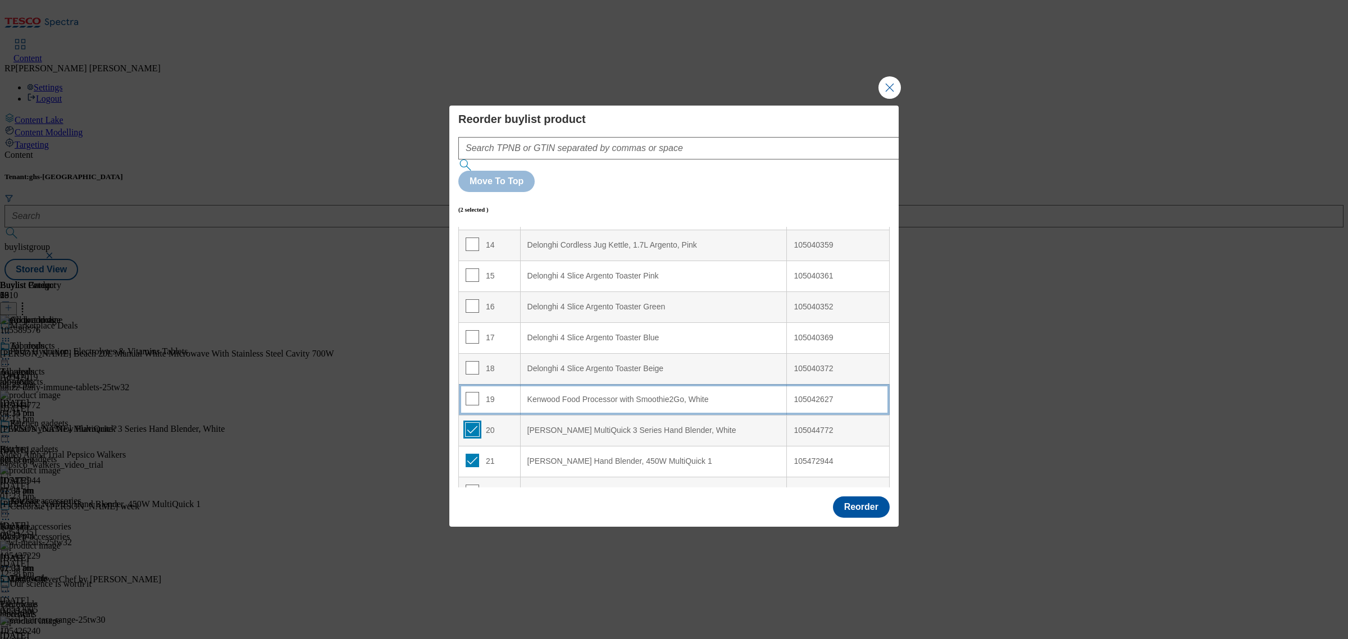
click at [469, 423] on input "Modal" at bounding box center [471, 429] width 13 height 13
checkbox input "false"
drag, startPoint x: 470, startPoint y: 427, endPoint x: 464, endPoint y: 399, distance: 28.7
click at [467, 446] on td "21" at bounding box center [490, 461] width 62 height 31
click at [471, 392] on input "Modal" at bounding box center [471, 398] width 13 height 13
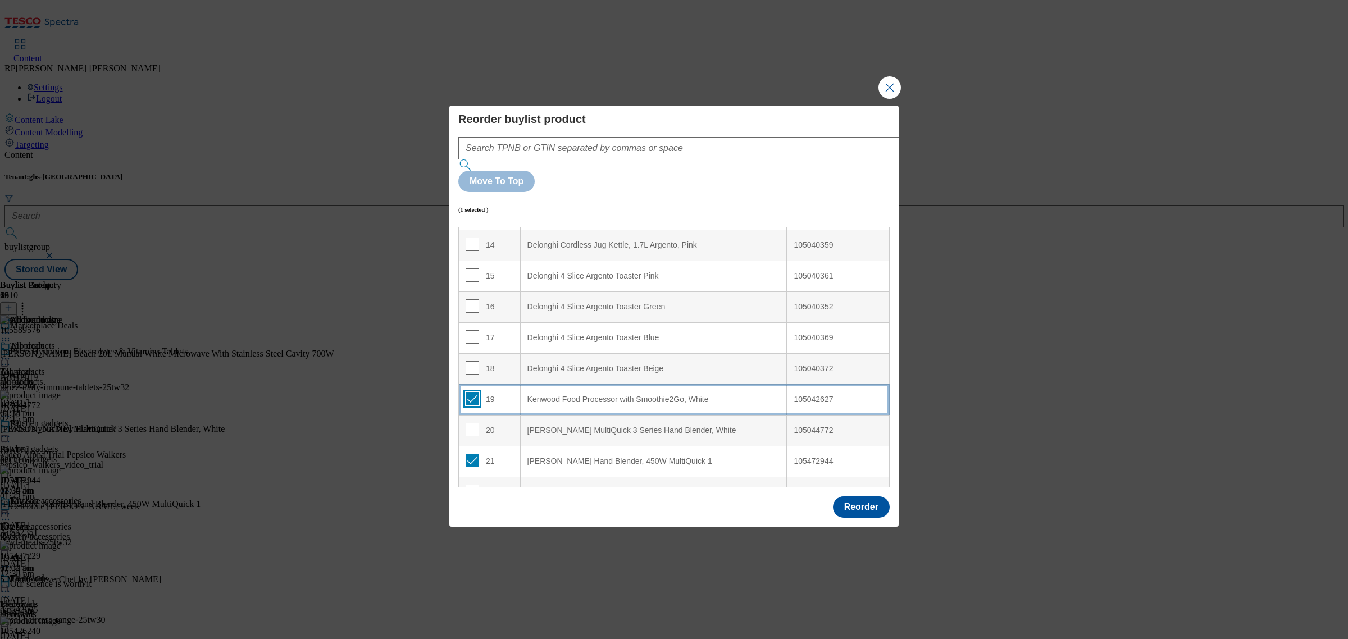
checkbox input "true"
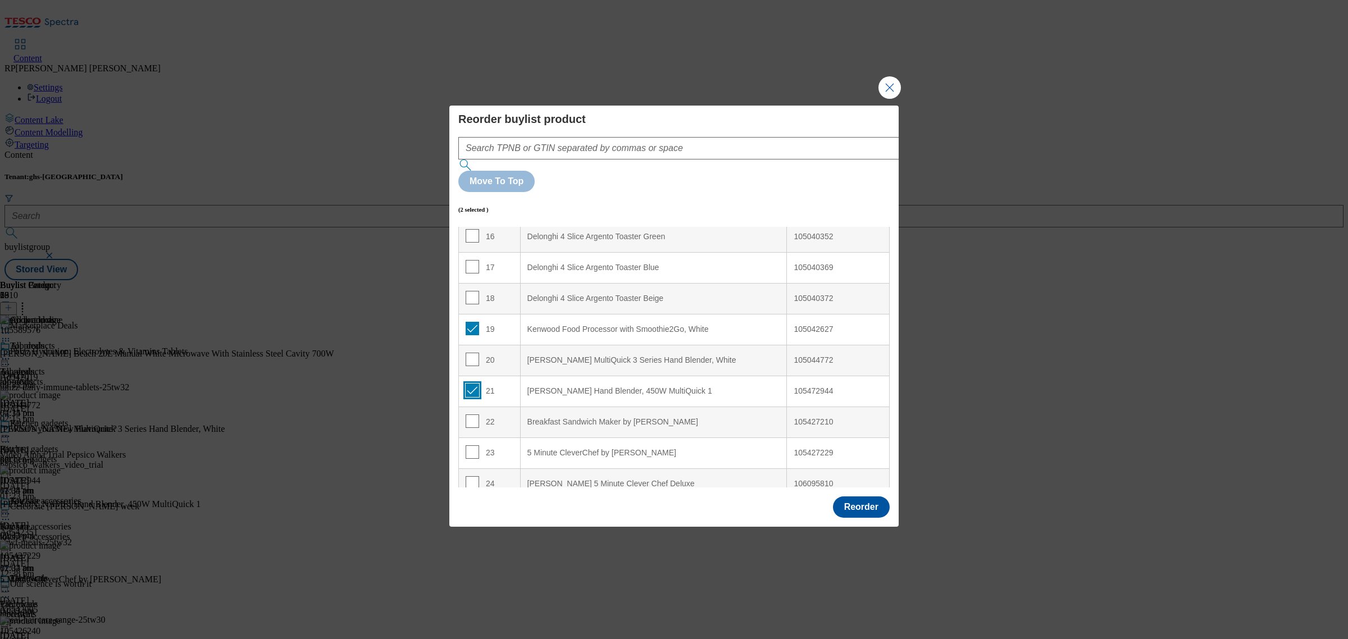
click at [472, 383] on input "Modal" at bounding box center [471, 389] width 13 height 13
checkbox input "false"
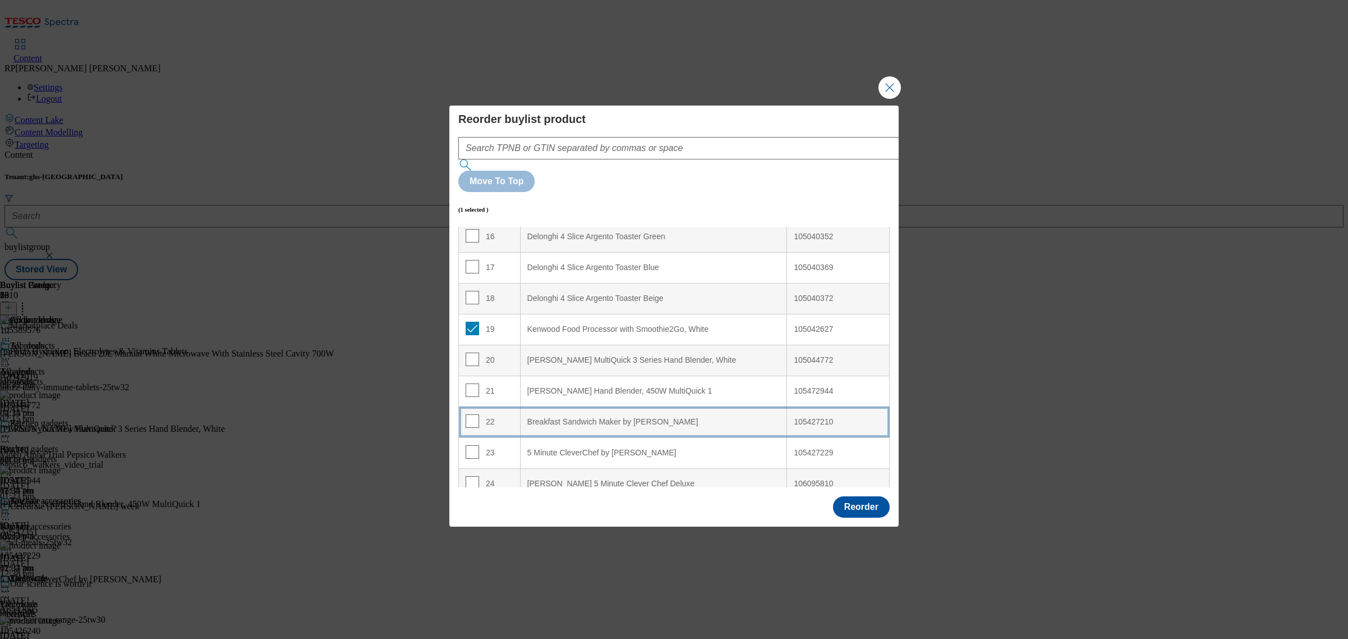
click at [492, 414] on div "22" at bounding box center [489, 422] width 48 height 16
click at [469, 414] on input "Modal" at bounding box center [471, 420] width 13 height 13
checkbox input "false"
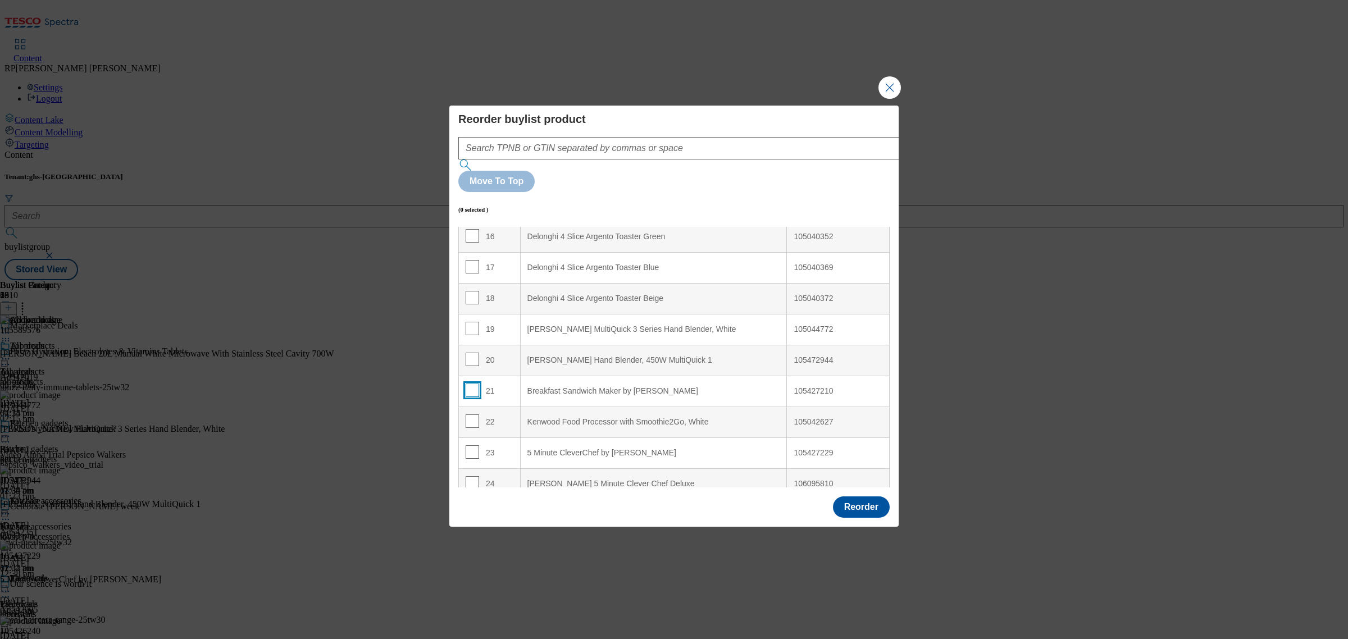
click at [473, 383] on input "Modal" at bounding box center [471, 389] width 13 height 13
checkbox input "true"
click at [495, 407] on td "22" at bounding box center [490, 422] width 62 height 31
click at [469, 414] on input "Modal" at bounding box center [471, 420] width 13 height 13
checkbox input "false"
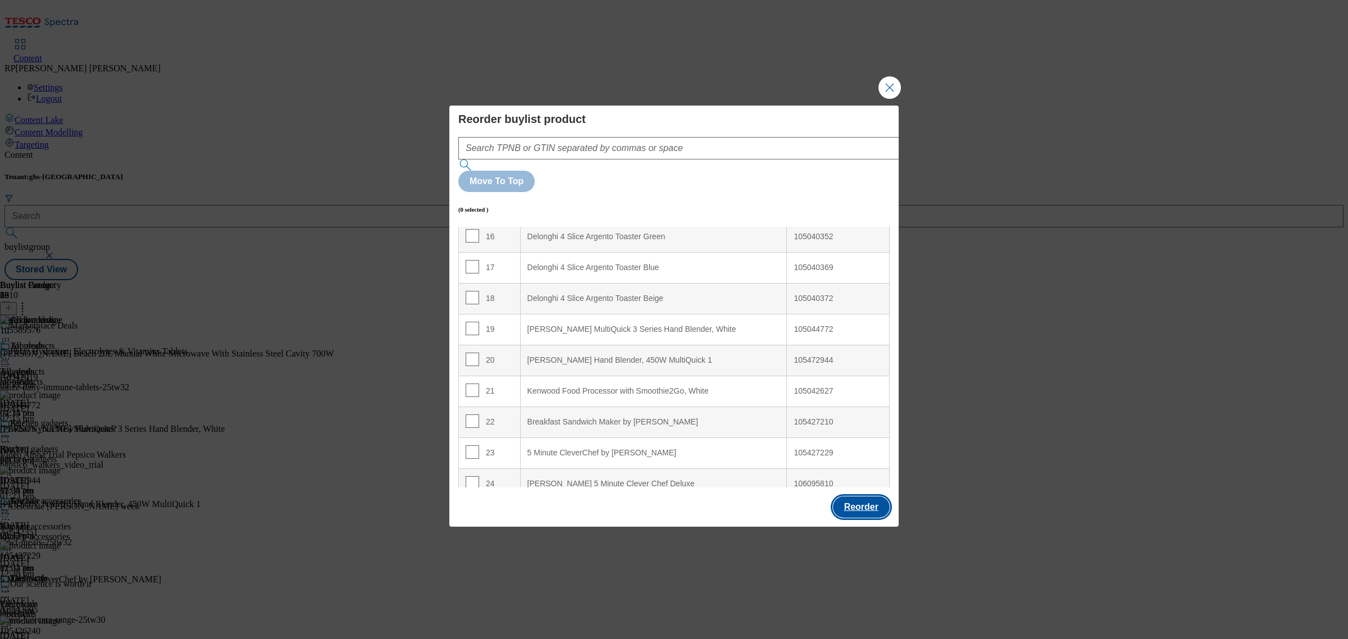
click at [862, 496] on button "Reorder" at bounding box center [861, 506] width 57 height 21
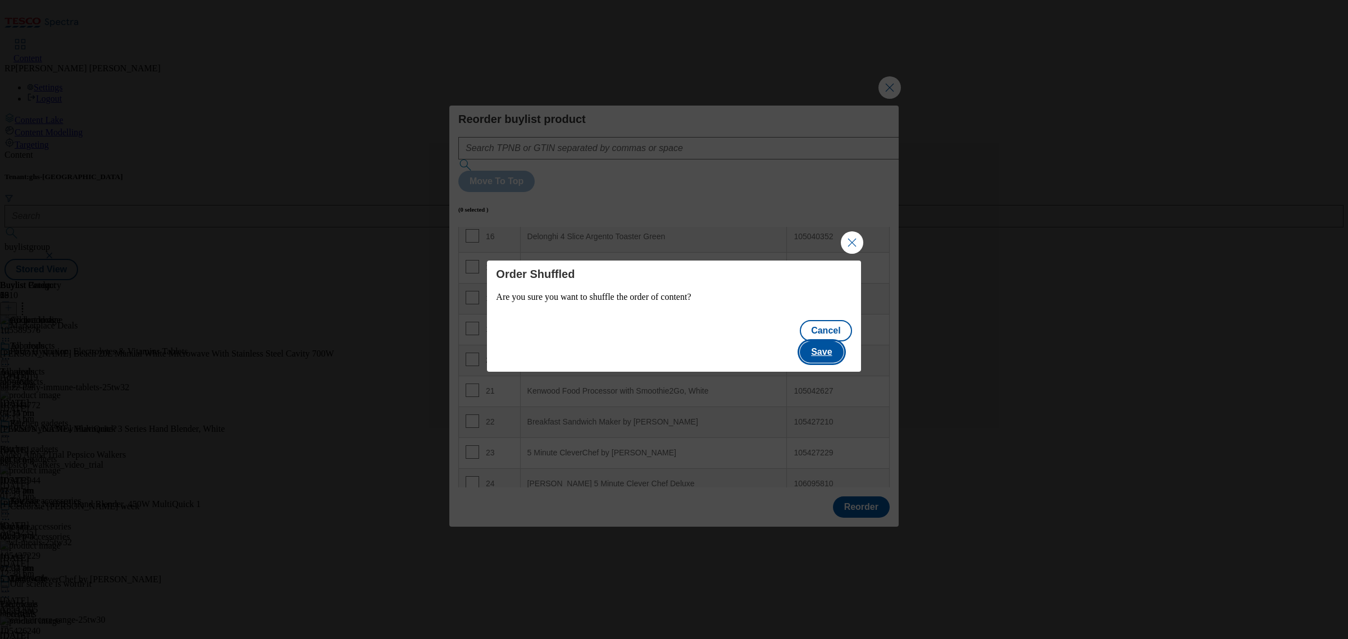
click at [829, 341] on button "Save" at bounding box center [821, 351] width 43 height 21
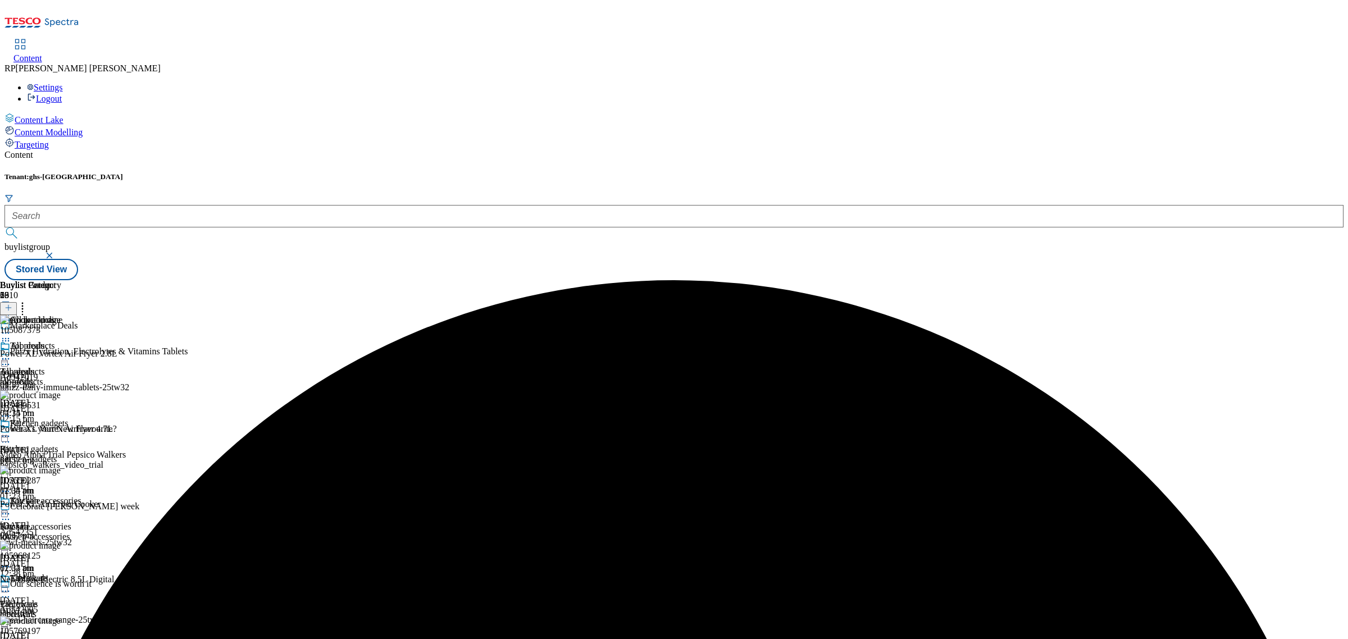
click at [81, 341] on div "All products All products all-products [DATE] 02:34 pm" at bounding box center [40, 379] width 81 height 77
click at [11, 353] on icon at bounding box center [5, 358] width 11 height 11
click at [66, 427] on button "Preview" at bounding box center [43, 433] width 43 height 13
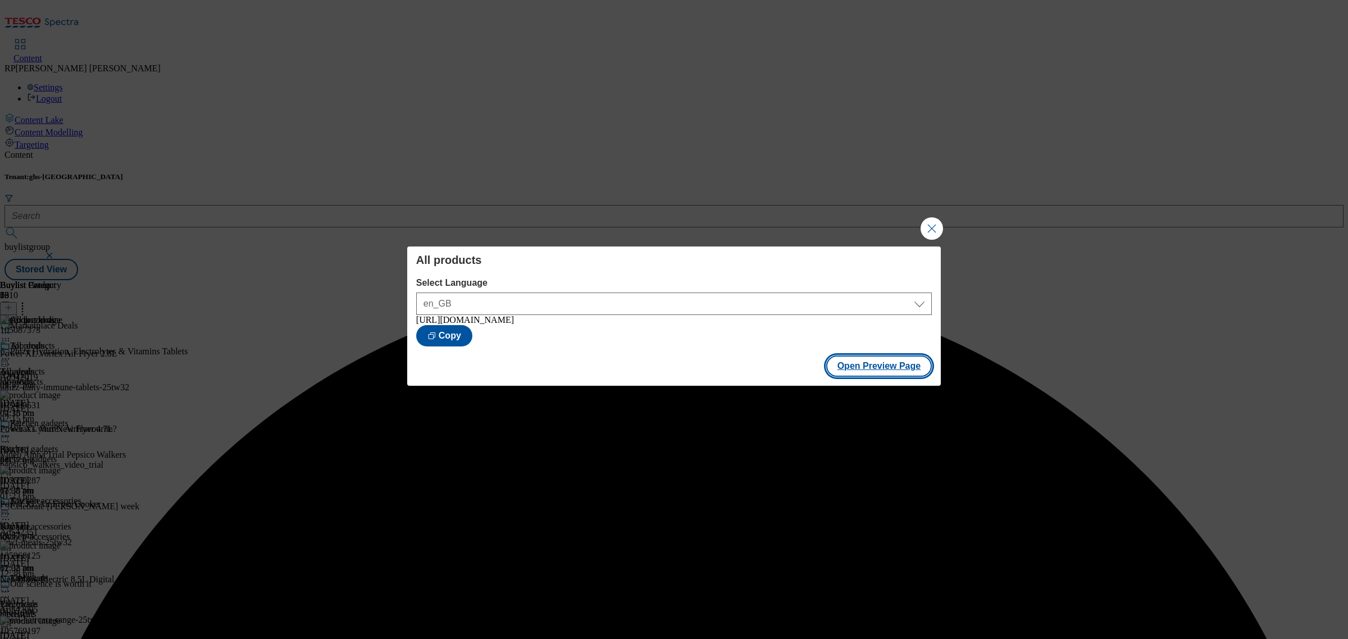
click at [898, 375] on button "Open Preview Page" at bounding box center [879, 365] width 106 height 21
click at [935, 220] on button "Close Modal" at bounding box center [931, 228] width 22 height 22
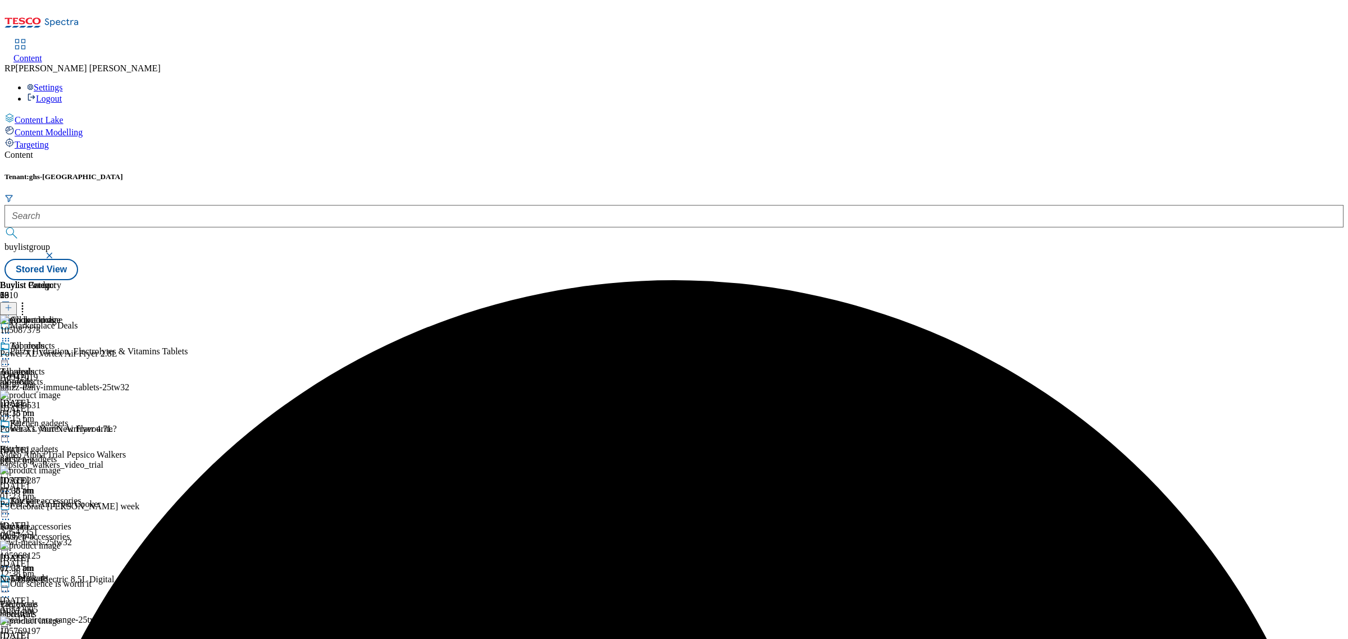
click at [11, 353] on icon at bounding box center [5, 358] width 11 height 11
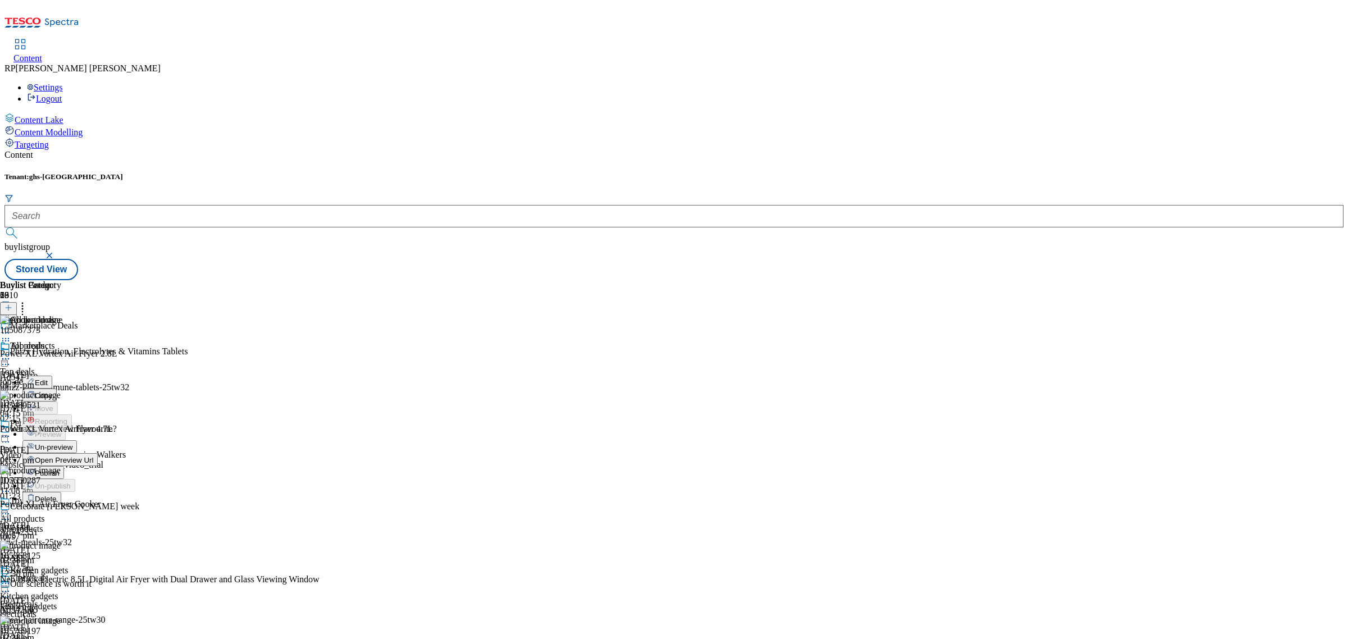
click at [60, 469] on span "Publish" at bounding box center [47, 473] width 25 height 8
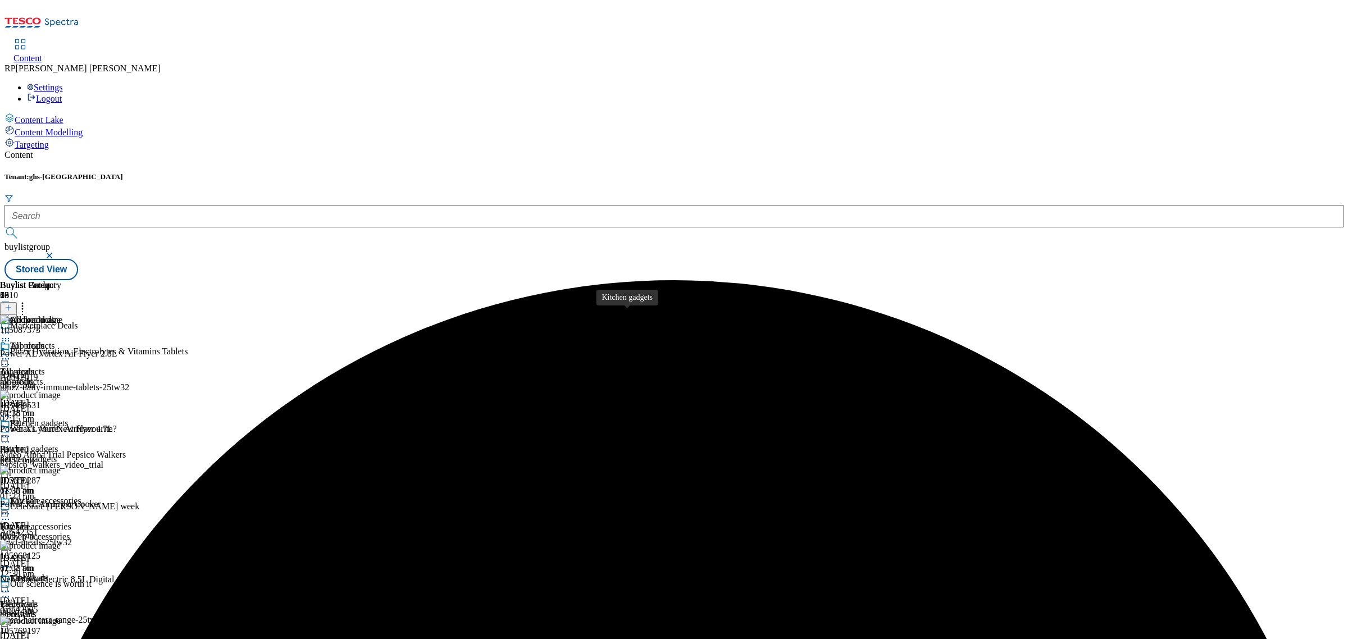
click at [58, 444] on span "Kitchen gadgets" at bounding box center [29, 449] width 58 height 10
click at [11, 431] on icon at bounding box center [5, 436] width 11 height 11
click at [98, 531] on li "Open Preview Url" at bounding box center [59, 537] width 75 height 13
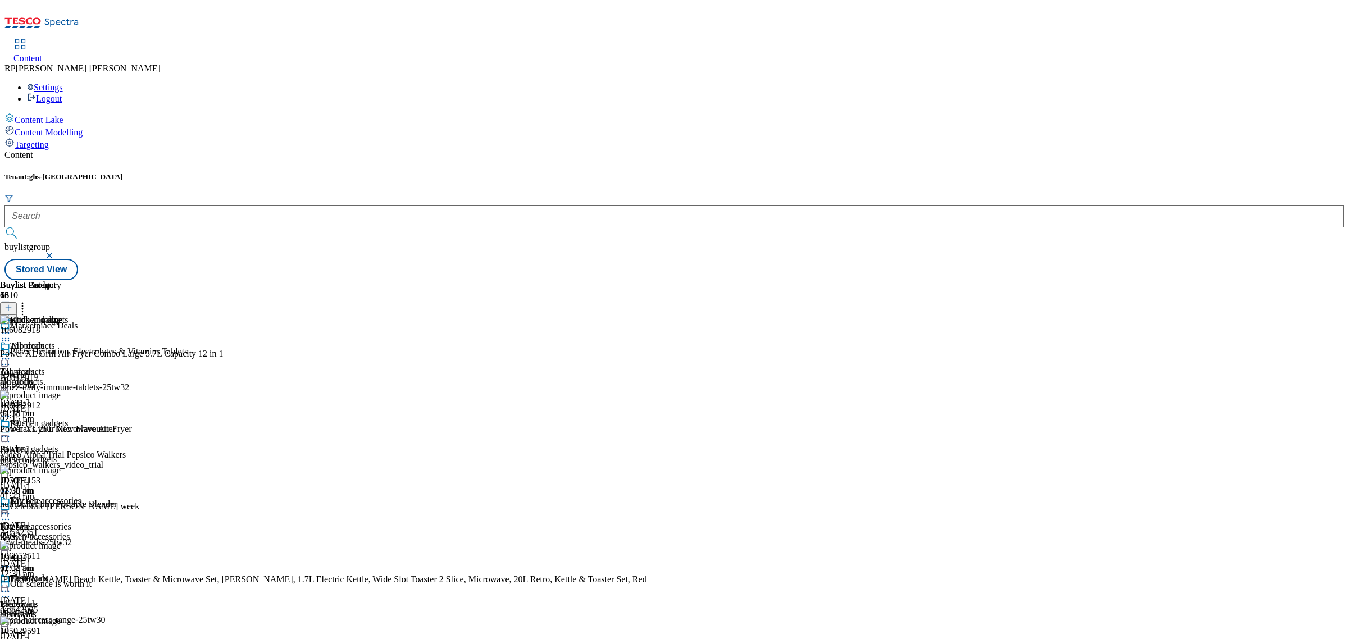
click at [11, 431] on icon at bounding box center [5, 436] width 11 height 11
click at [93, 533] on span "Open Preview Url" at bounding box center [64, 537] width 58 height 8
click at [45, 367] on span "All products" at bounding box center [22, 372] width 45 height 10
click at [28, 300] on icon at bounding box center [22, 305] width 11 height 11
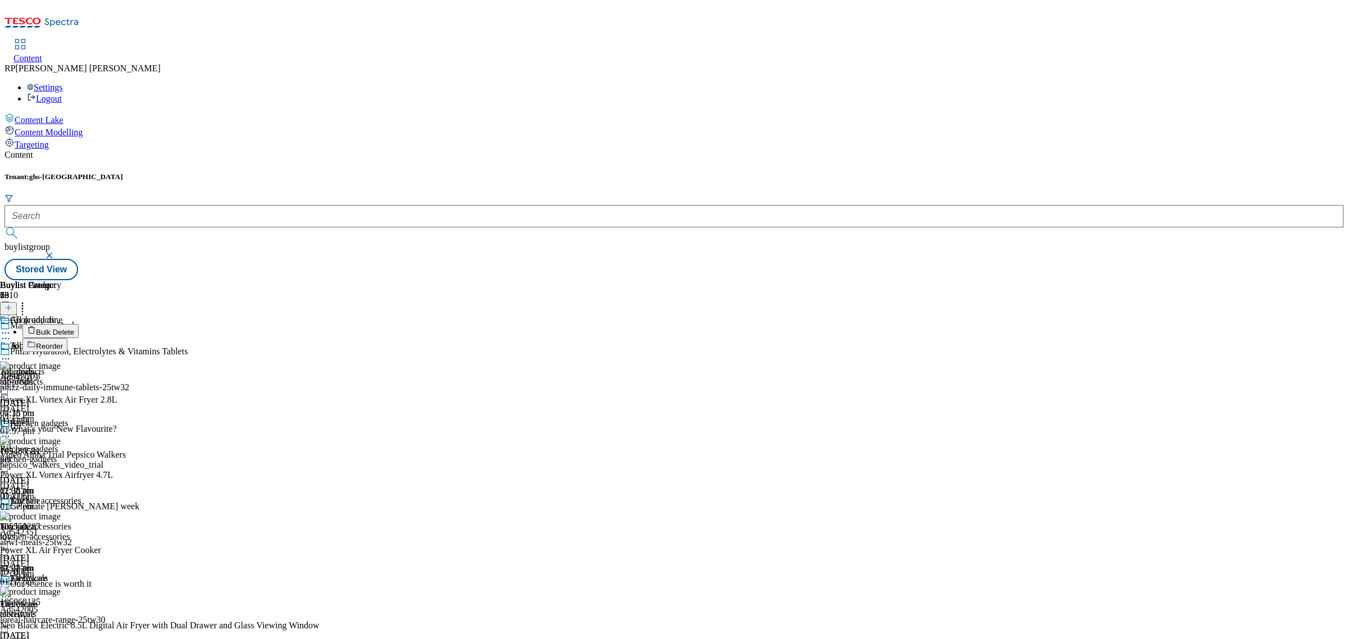
click at [74, 328] on span "Bulk Delete" at bounding box center [55, 332] width 38 height 8
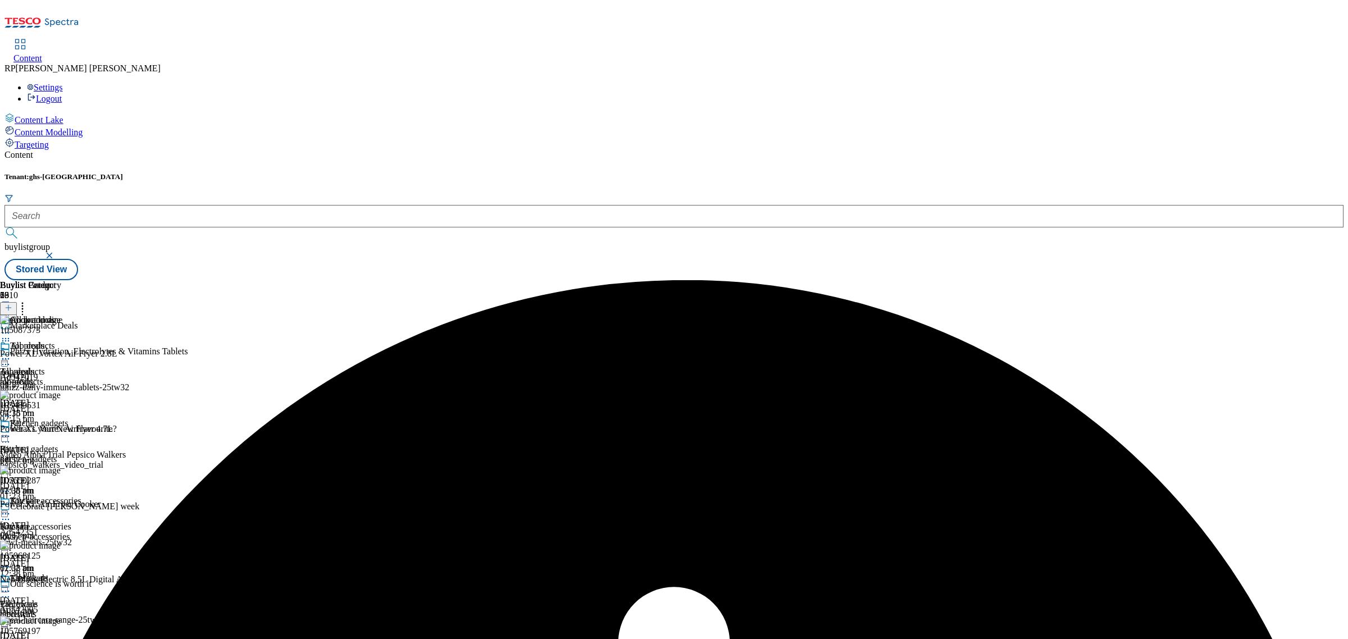
click at [81, 341] on div "All products All products all-products [DATE] 02:38 pm" at bounding box center [40, 379] width 81 height 77
click at [11, 353] on icon at bounding box center [5, 358] width 11 height 11
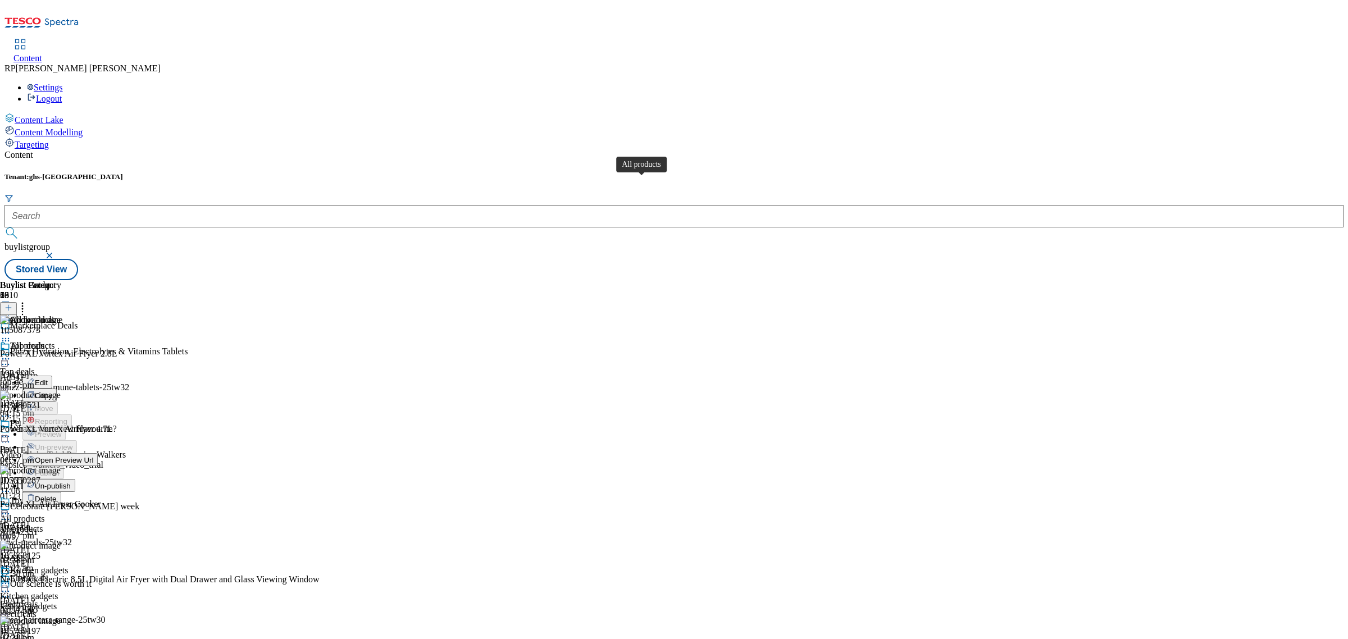
click at [55, 341] on div "All products" at bounding box center [32, 346] width 45 height 10
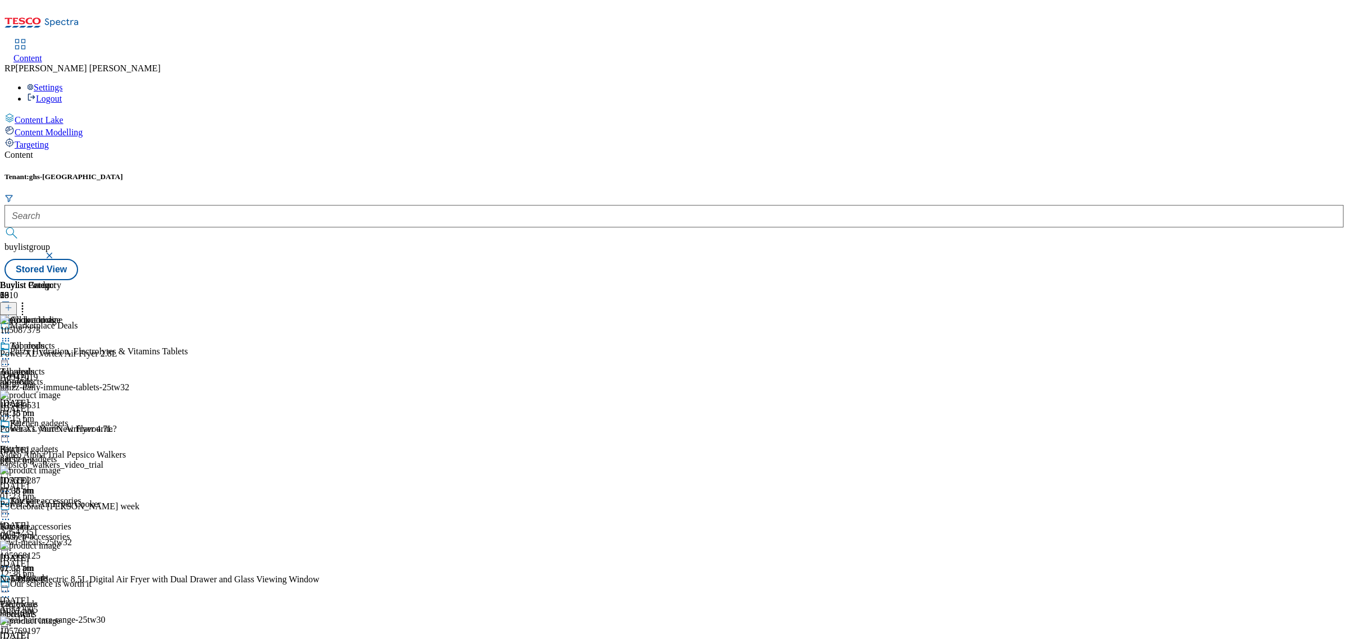
click at [11, 353] on icon at bounding box center [5, 358] width 11 height 11
click at [71, 482] on span "Un-publish" at bounding box center [53, 486] width 36 height 8
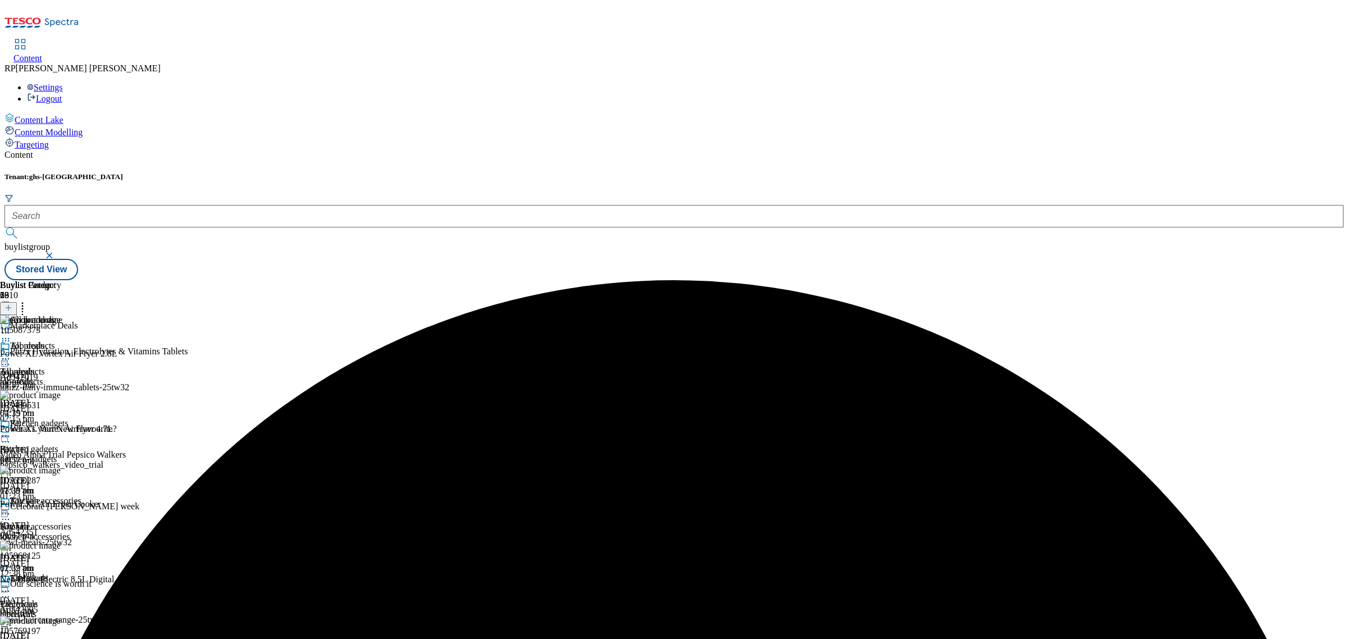
click at [11, 353] on icon at bounding box center [5, 358] width 11 height 11
click at [93, 456] on span "Open Preview Url" at bounding box center [64, 460] width 58 height 8
click at [11, 353] on icon at bounding box center [5, 358] width 11 height 11
click at [72, 443] on span "Un-preview" at bounding box center [54, 447] width 38 height 8
click at [28, 300] on icon at bounding box center [22, 305] width 11 height 11
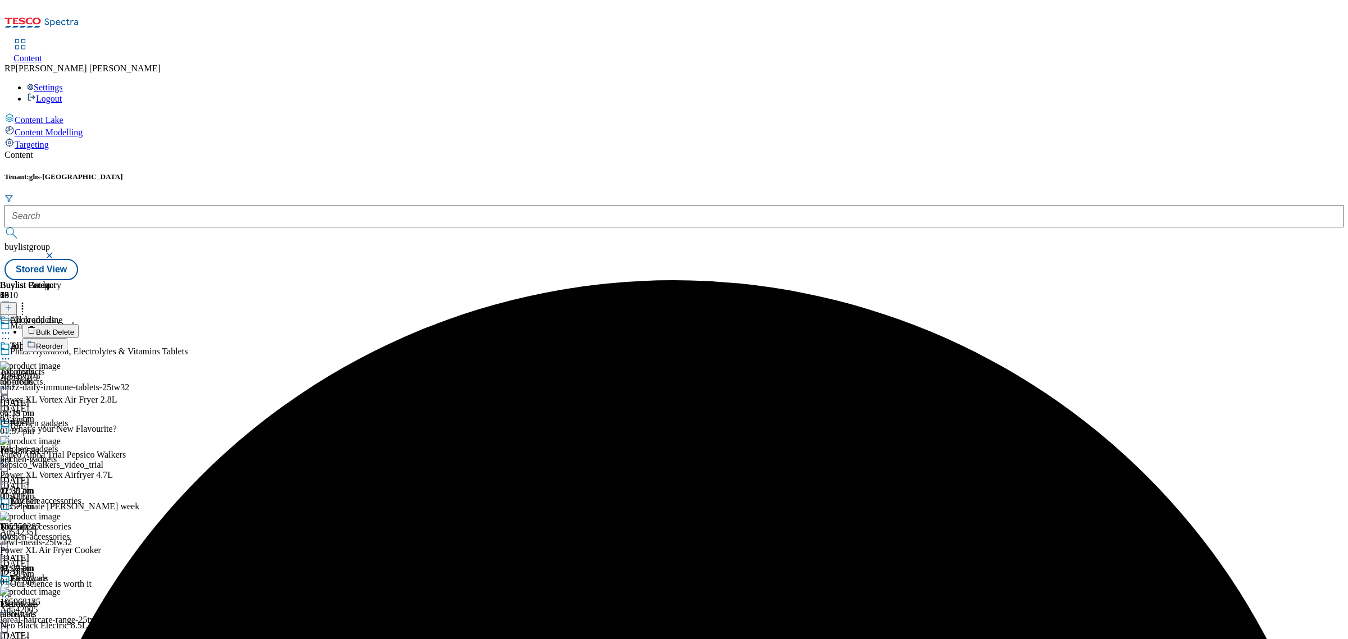
click at [74, 328] on span "Bulk Delete" at bounding box center [55, 332] width 38 height 8
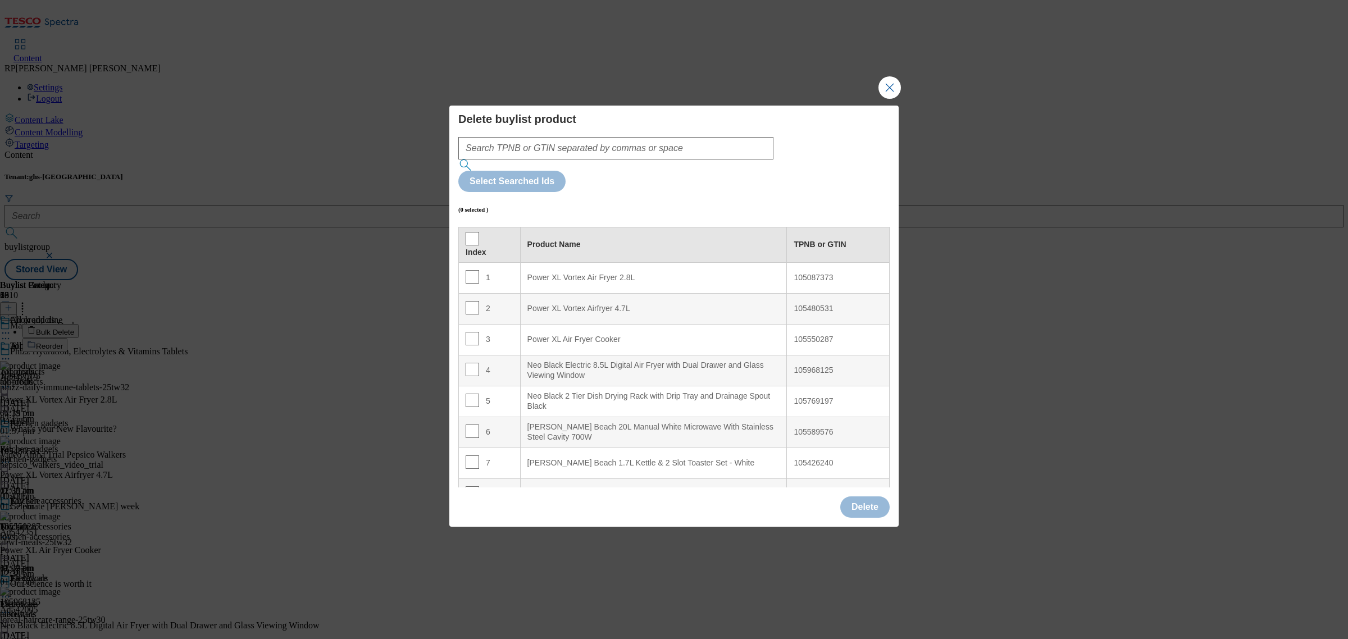
click at [614, 422] on div "[PERSON_NAME] Beach 20L Manual White Microwave With Stainless Steel Cavity 700W" at bounding box center [653, 432] width 253 height 20
click at [702, 422] on div "[PERSON_NAME] Beach 20L Manual White Microwave With Stainless Steel Cavity 700W" at bounding box center [653, 432] width 253 height 20
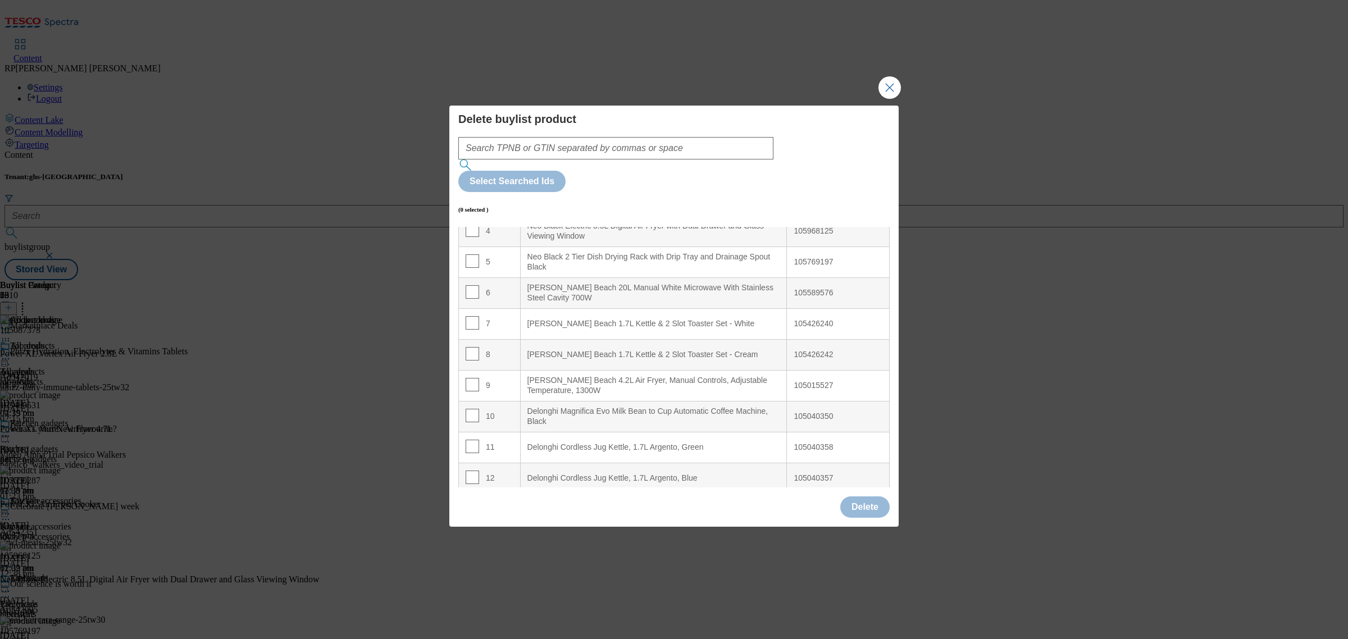
scroll to position [140, 0]
click at [707, 374] on div "[PERSON_NAME] Beach 4.2L Air Fryer, Manual Controls, Adjustable Temperature, 13…" at bounding box center [653, 384] width 253 height 20
click at [684, 374] on div "[PERSON_NAME] Beach 4.2L Air Fryer, Manual Controls, Adjustable Temperature, 13…" at bounding box center [653, 384] width 253 height 20
click at [630, 318] on div "[PERSON_NAME] Beach 1.7L Kettle & 2 Slot Toaster Set - White" at bounding box center [653, 323] width 253 height 10
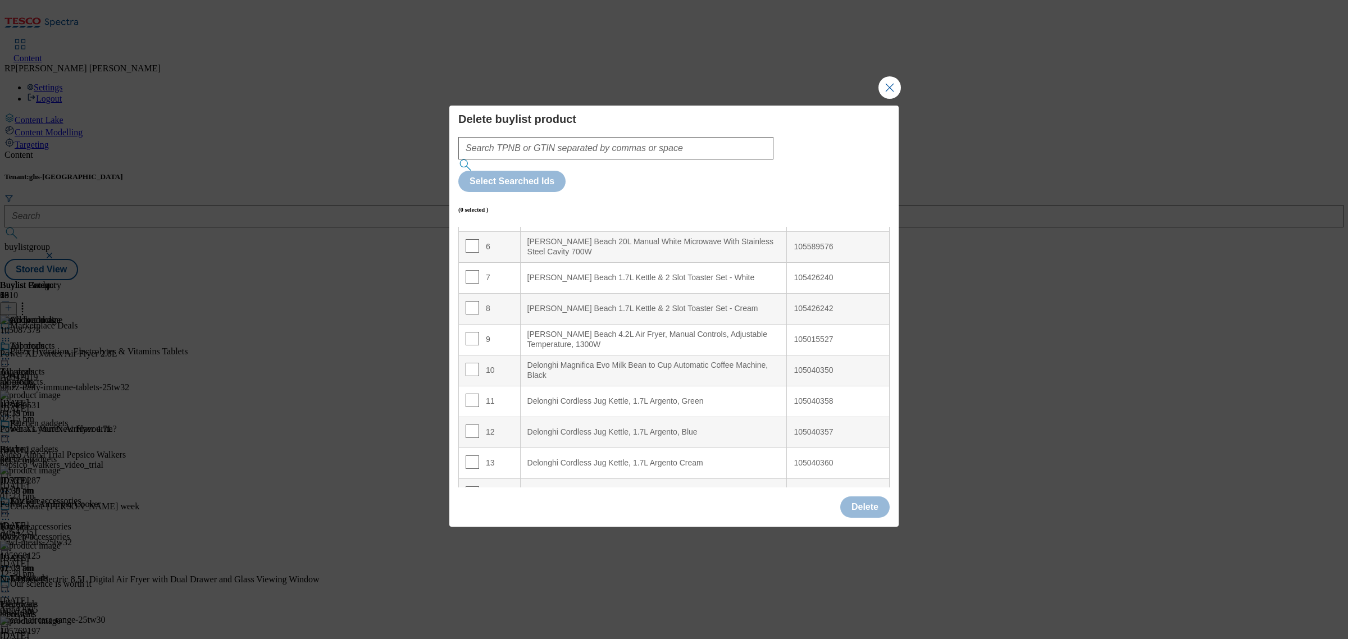
scroll to position [211, 0]
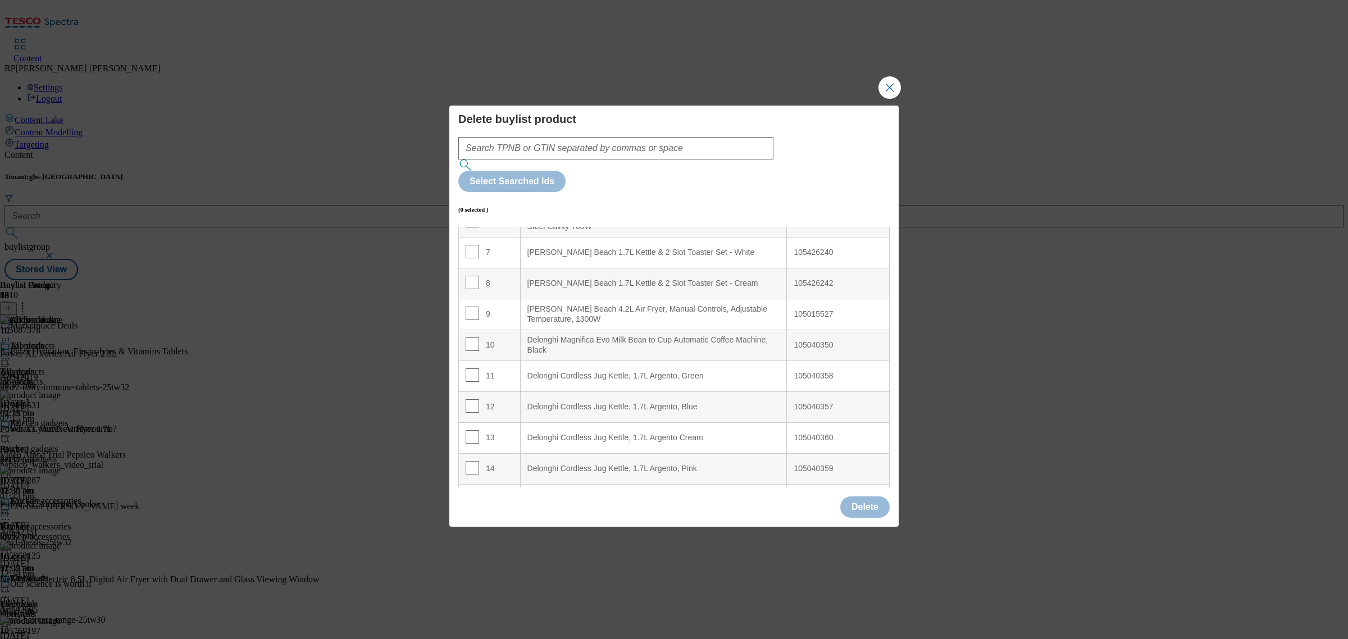
click at [647, 391] on Blue "Delonghi Cordless Jug Kettle, 1.7L Argento, Blue" at bounding box center [653, 406] width 267 height 31
click at [809, 371] on div "105040358" at bounding box center [837, 376] width 89 height 10
copy div "105040358"
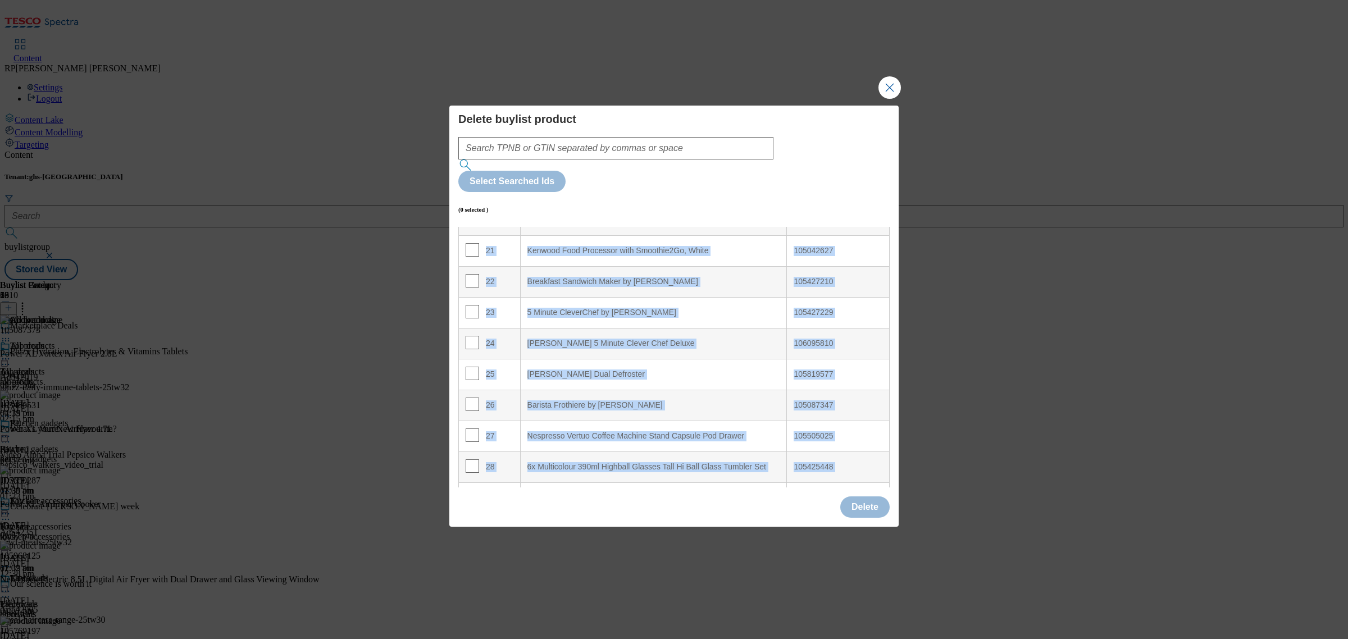
scroll to position [666, 0]
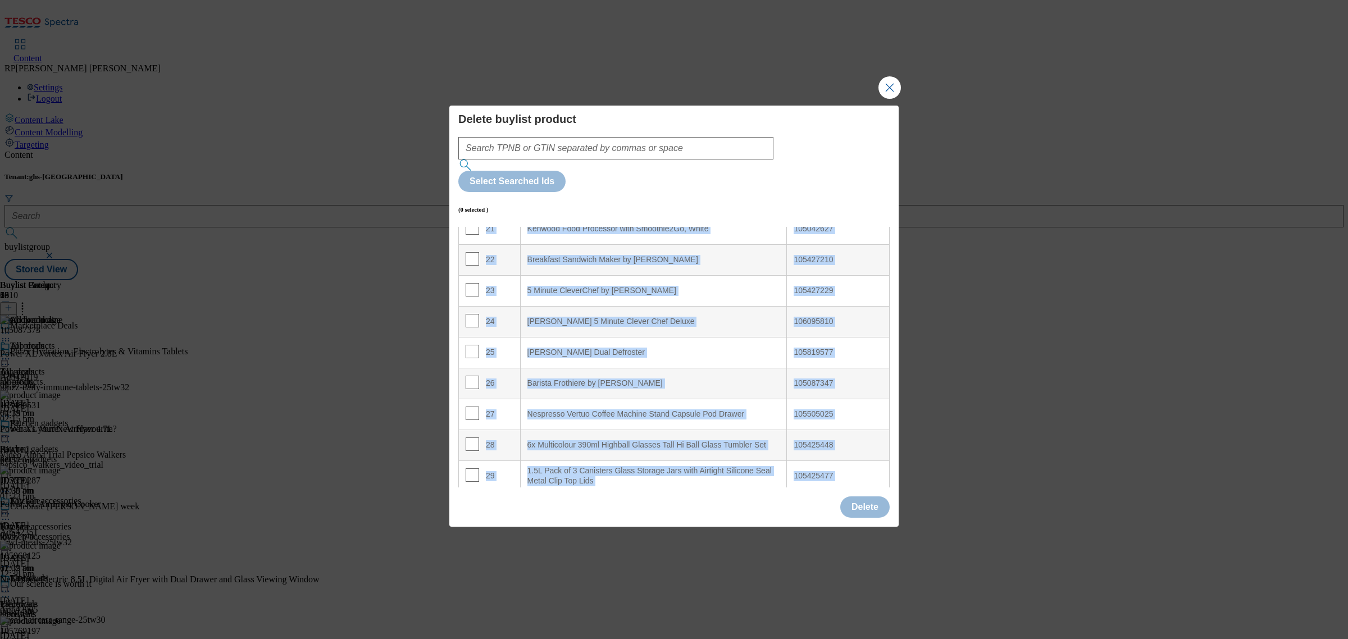
drag, startPoint x: 504, startPoint y: 239, endPoint x: 849, endPoint y: 503, distance: 434.9
click at [849, 503] on div "Delete buylist product Select Searched Ids (0 selected ) Index Product Name TPN…" at bounding box center [673, 316] width 449 height 421
copy tbody "1 Power XL Vortex Air Fryer 2.8L 105087373 2 Power XL Vortex Airfryer 4.7L 1054…"
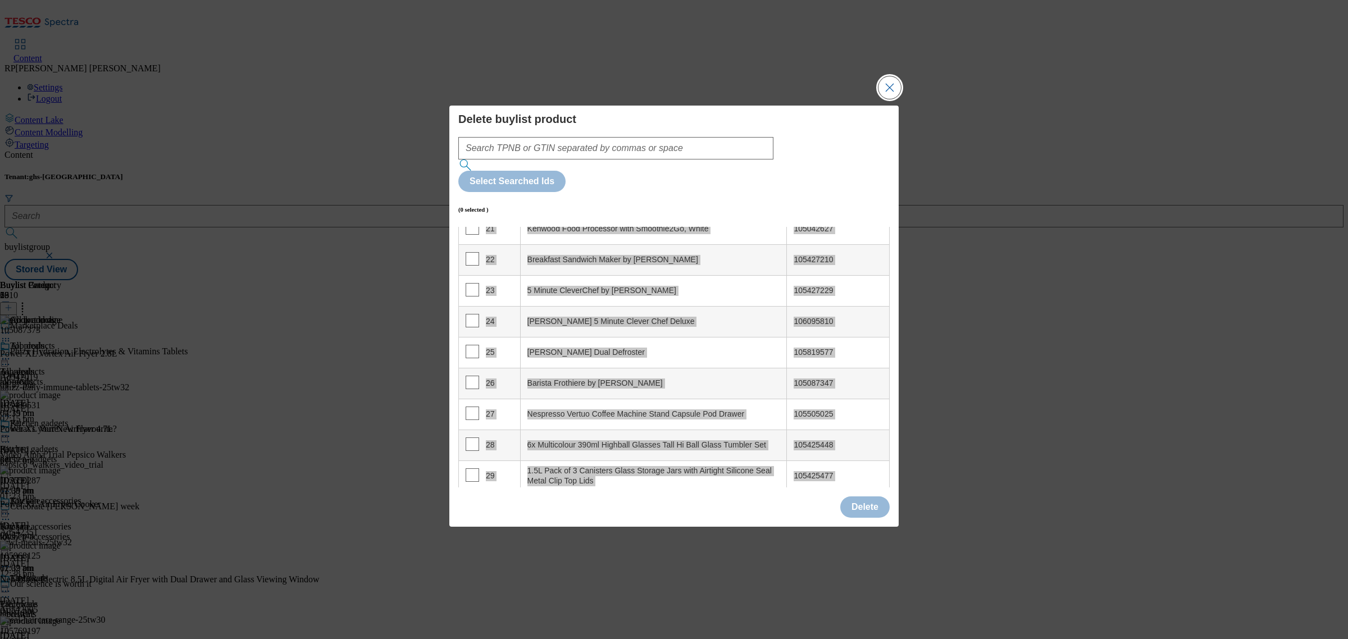
click at [893, 99] on button "Close Modal" at bounding box center [889, 87] width 22 height 22
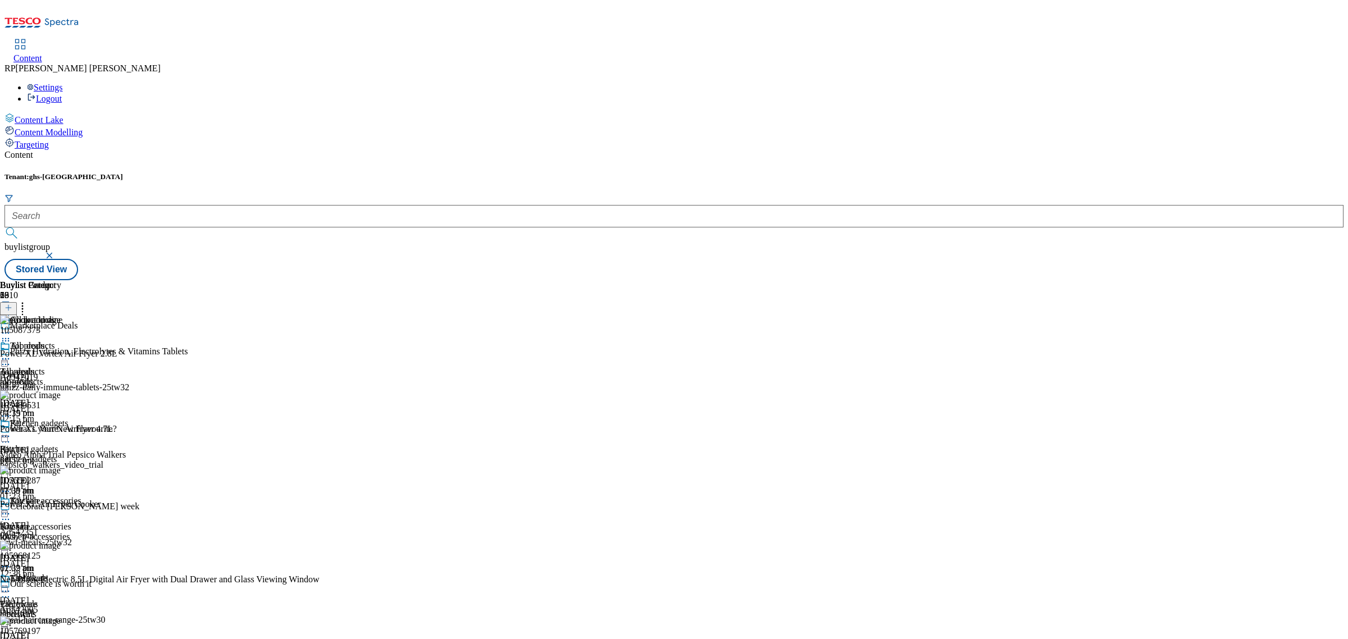
drag, startPoint x: 1063, startPoint y: 247, endPoint x: 972, endPoint y: 217, distance: 95.7
click at [1062, 280] on div "Buylist Group 6310 Marketplace Deals Phizz Hydration, Electrolytes & Vitamins T…" at bounding box center [673, 280] width 1339 height 0
click at [81, 353] on div at bounding box center [40, 359] width 81 height 13
click at [61, 430] on span "Preview" at bounding box center [48, 434] width 26 height 8
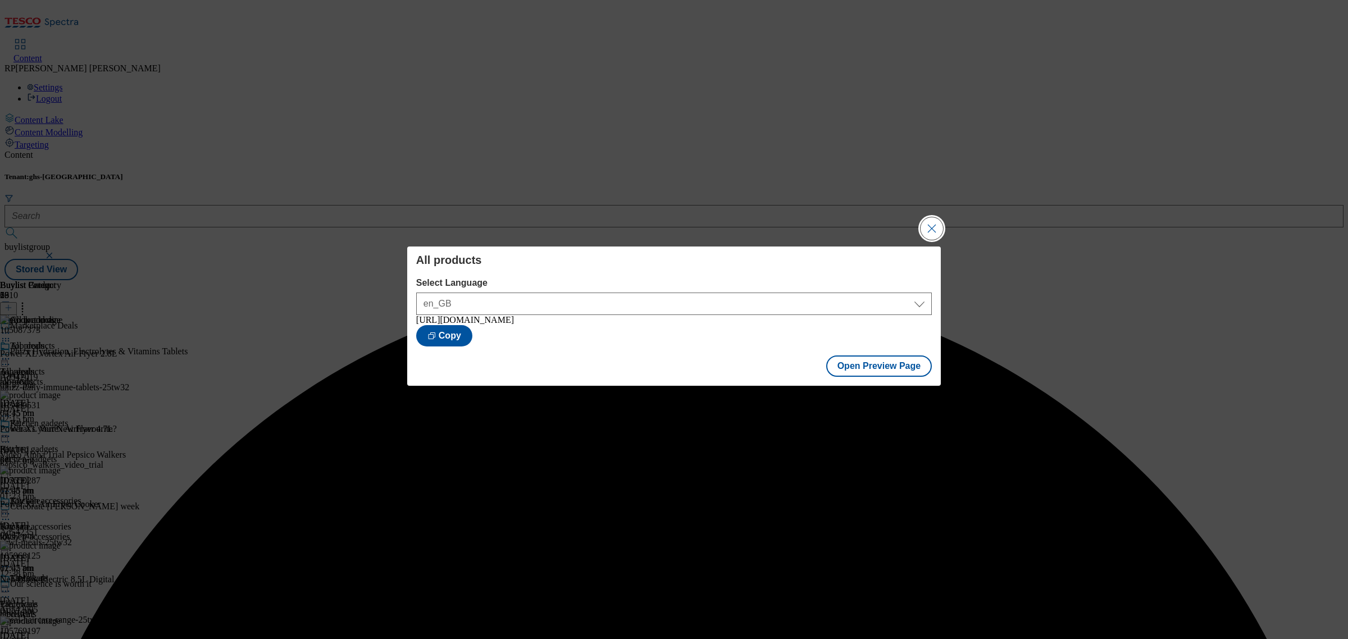
click at [921, 226] on button "Close Modal" at bounding box center [931, 228] width 22 height 22
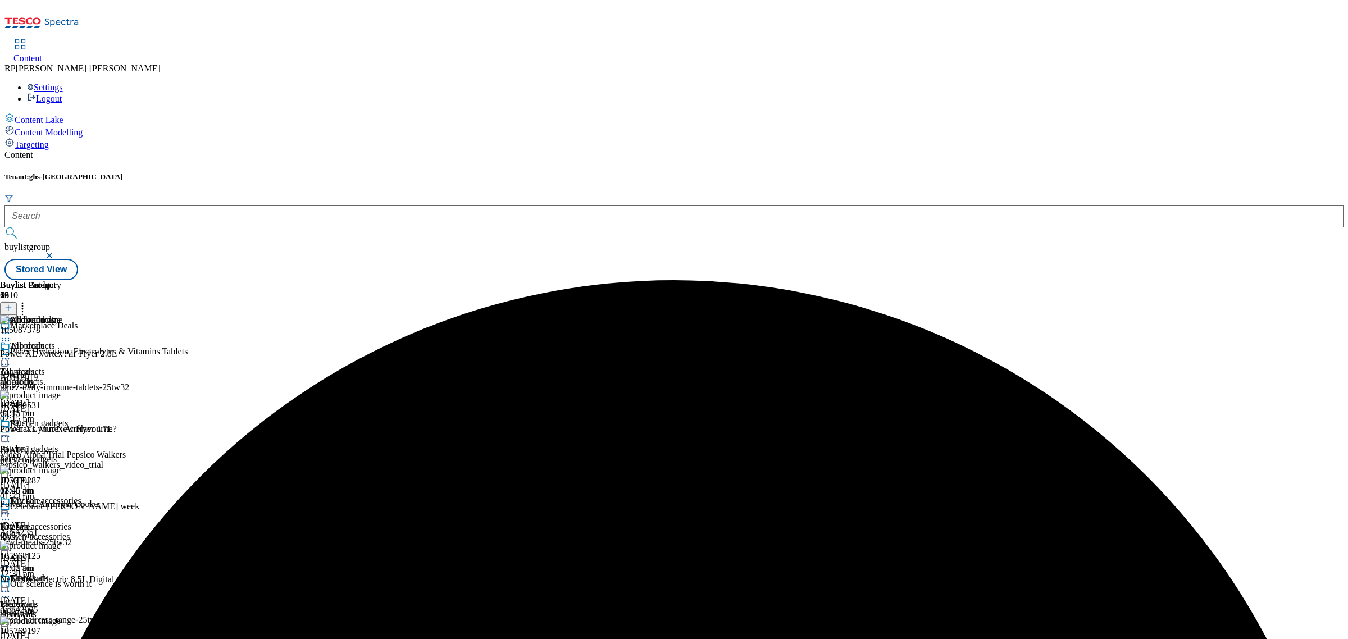
click at [11, 353] on icon at bounding box center [5, 358] width 11 height 11
click at [60, 469] on span "Publish" at bounding box center [47, 473] width 25 height 8
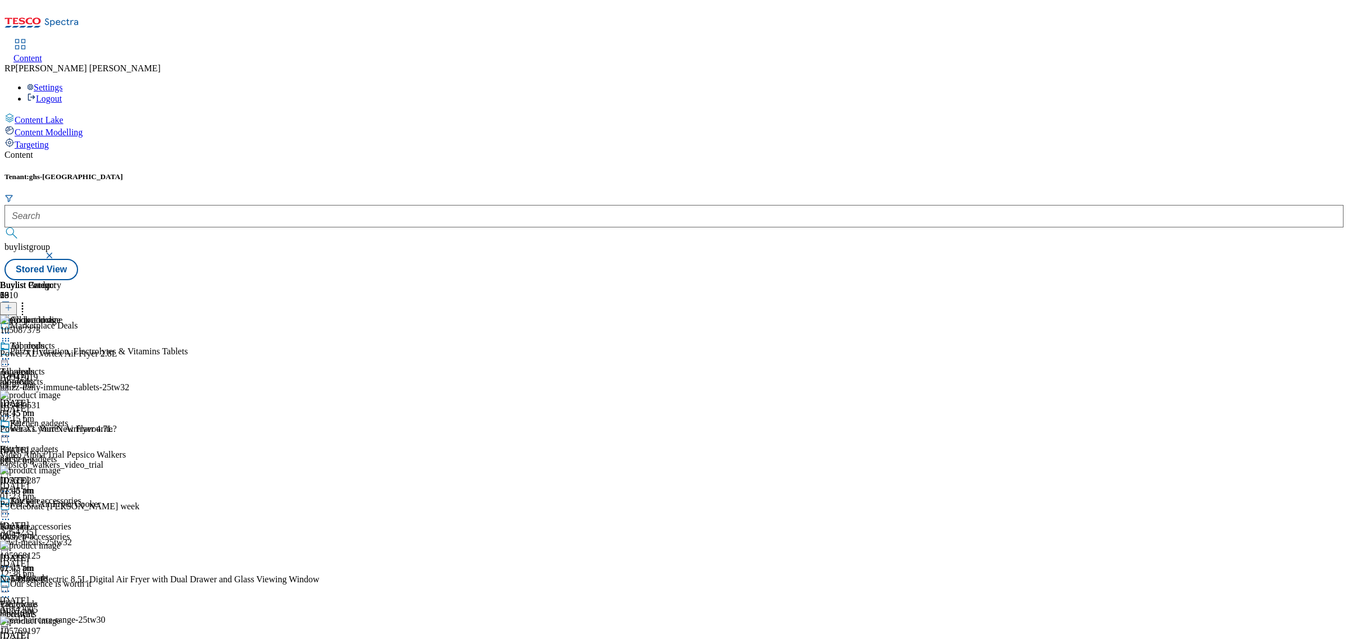
scroll to position [702, 0]
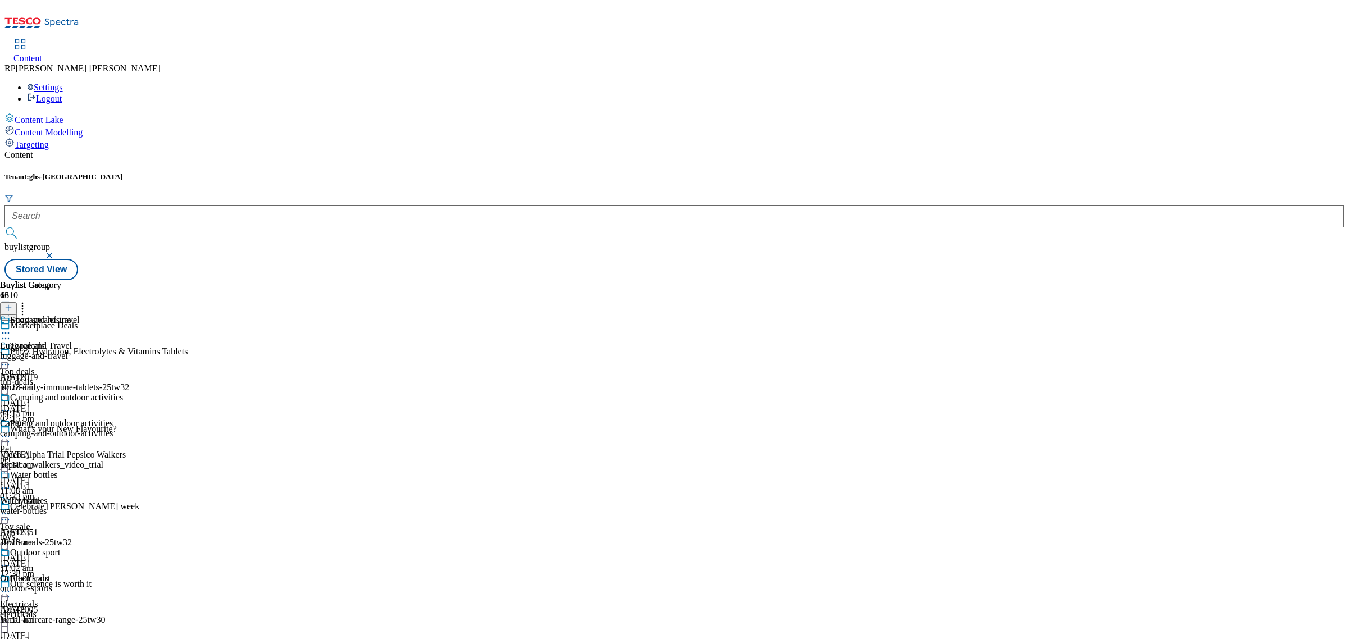
click at [123, 315] on div "Luggage and travel Luggage and Travel luggage-and-travel [DATE] 10:18 am" at bounding box center [61, 353] width 123 height 77
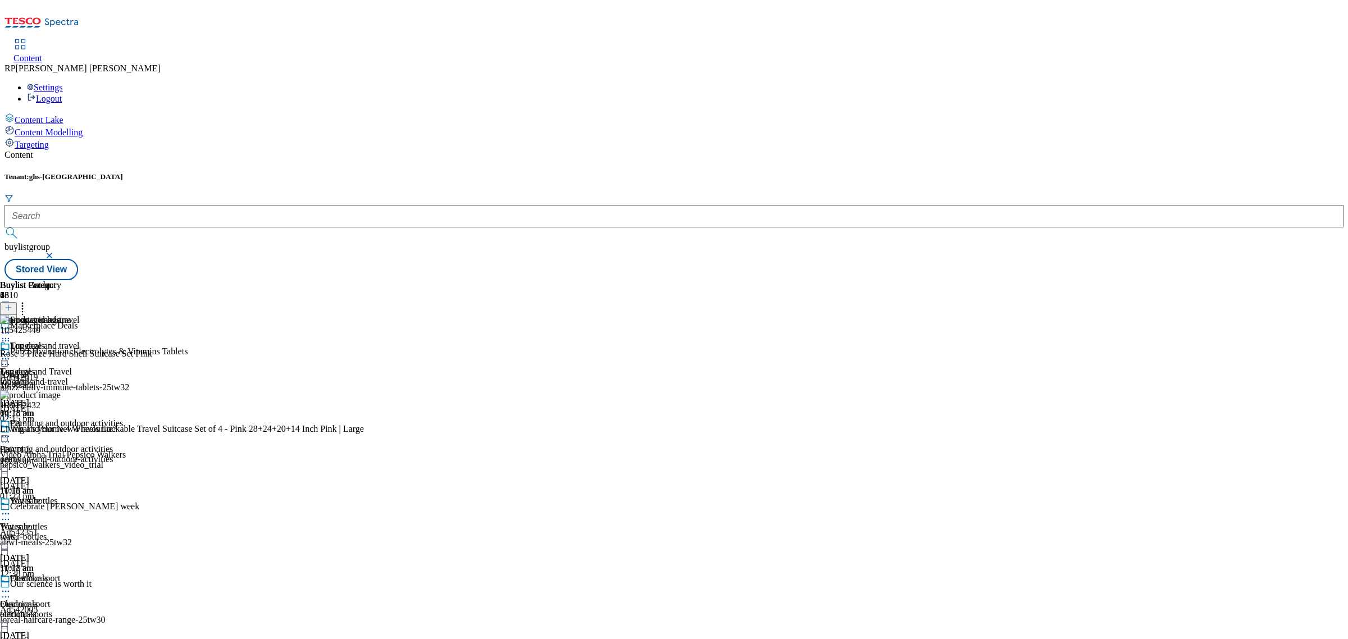
click at [11, 353] on icon at bounding box center [5, 358] width 11 height 11
click at [364, 424] on div "Living and Home 4 Wheels Lockable Travel Suitcase Set of 4 - Pink 28+24+20+14 I…" at bounding box center [182, 445] width 364 height 42
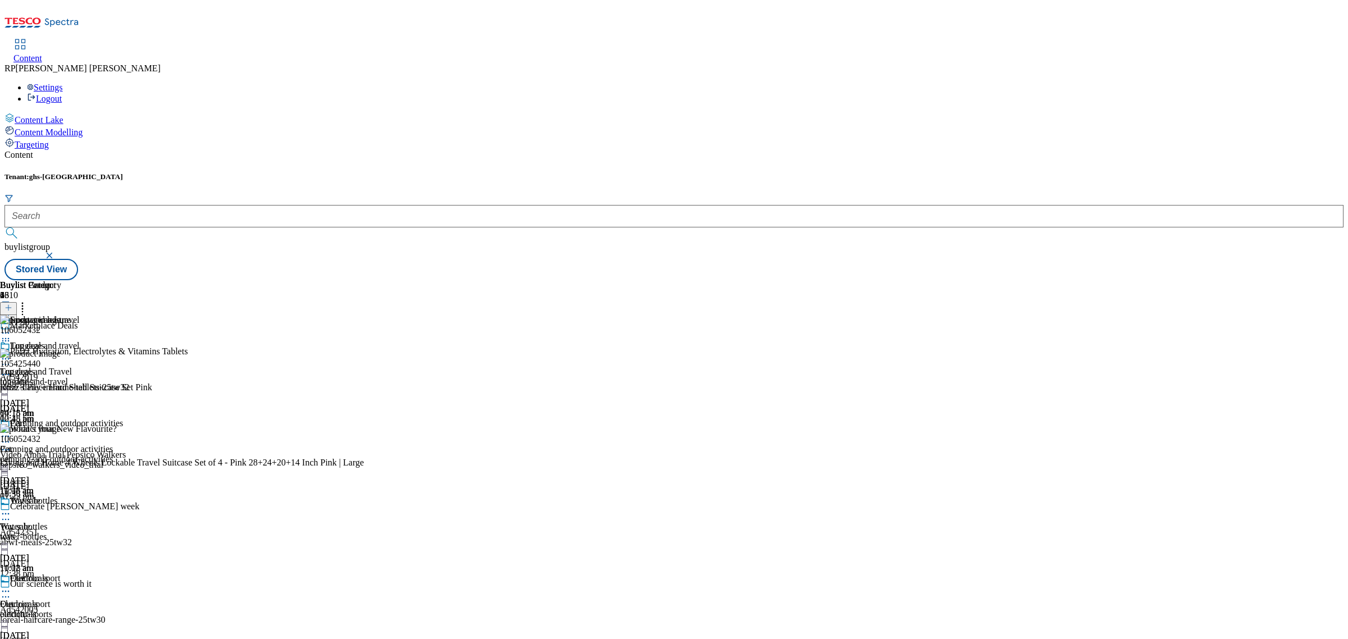
click at [11, 353] on icon at bounding box center [5, 358] width 11 height 11
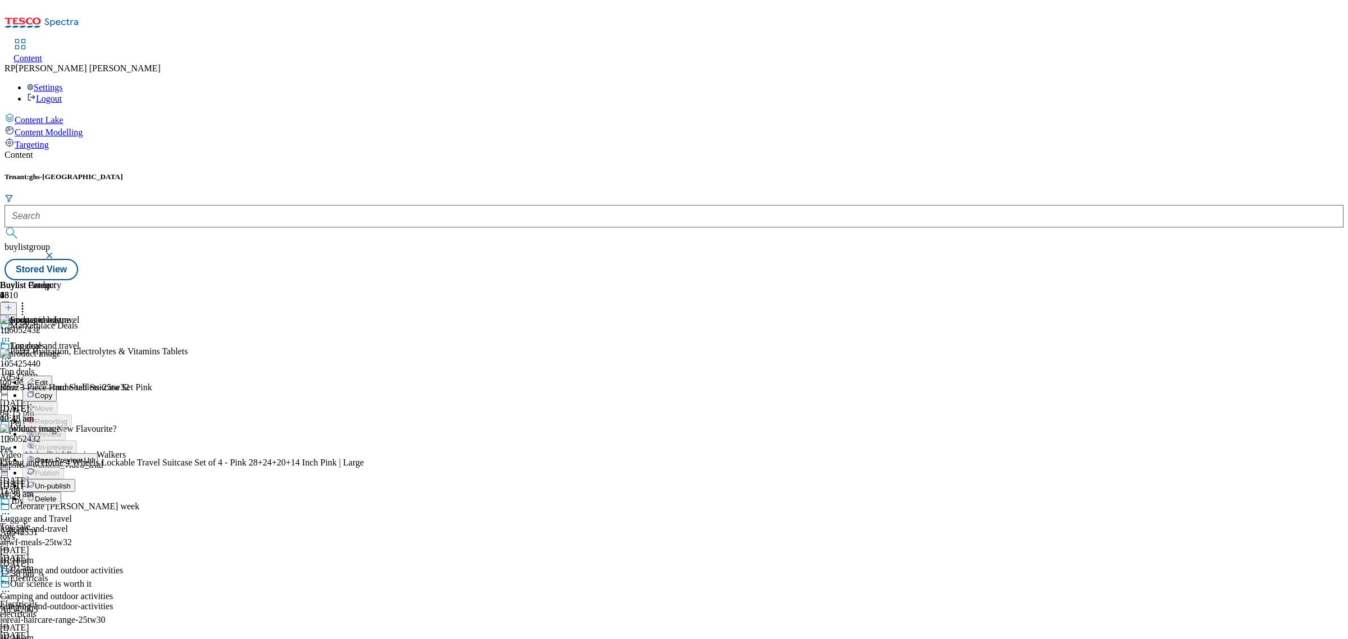
click at [93, 456] on span "Open Preview Url" at bounding box center [64, 460] width 58 height 8
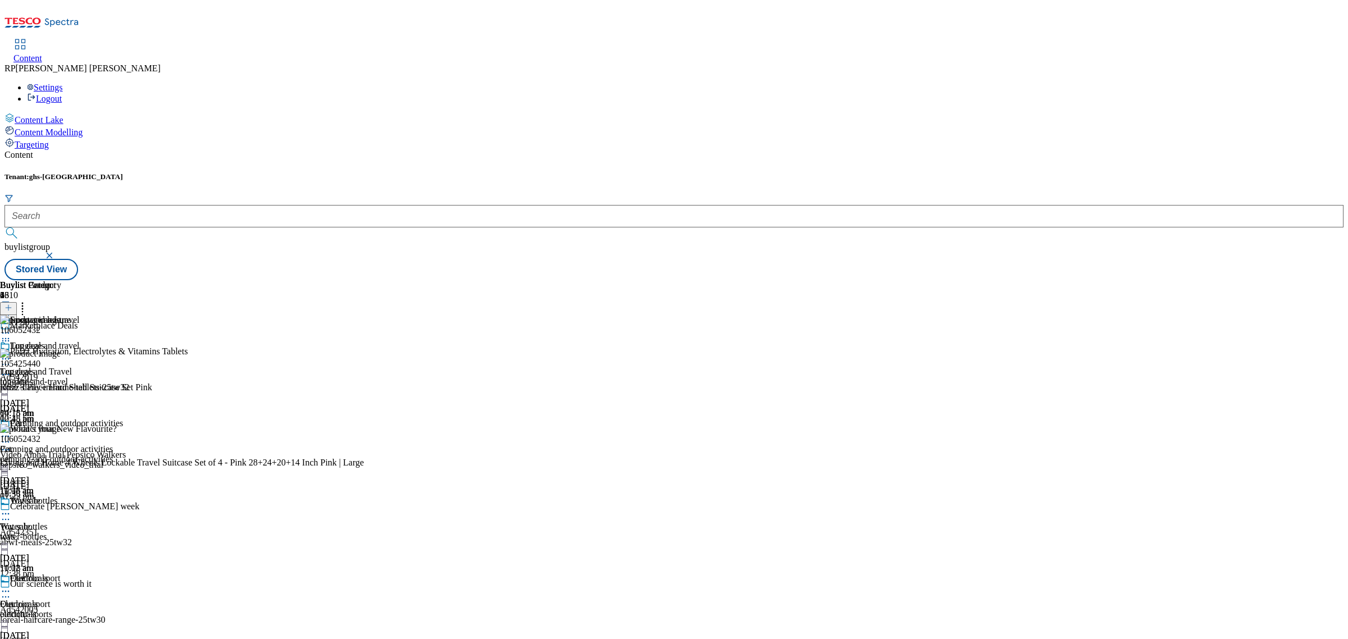
click at [11, 353] on icon at bounding box center [5, 358] width 11 height 11
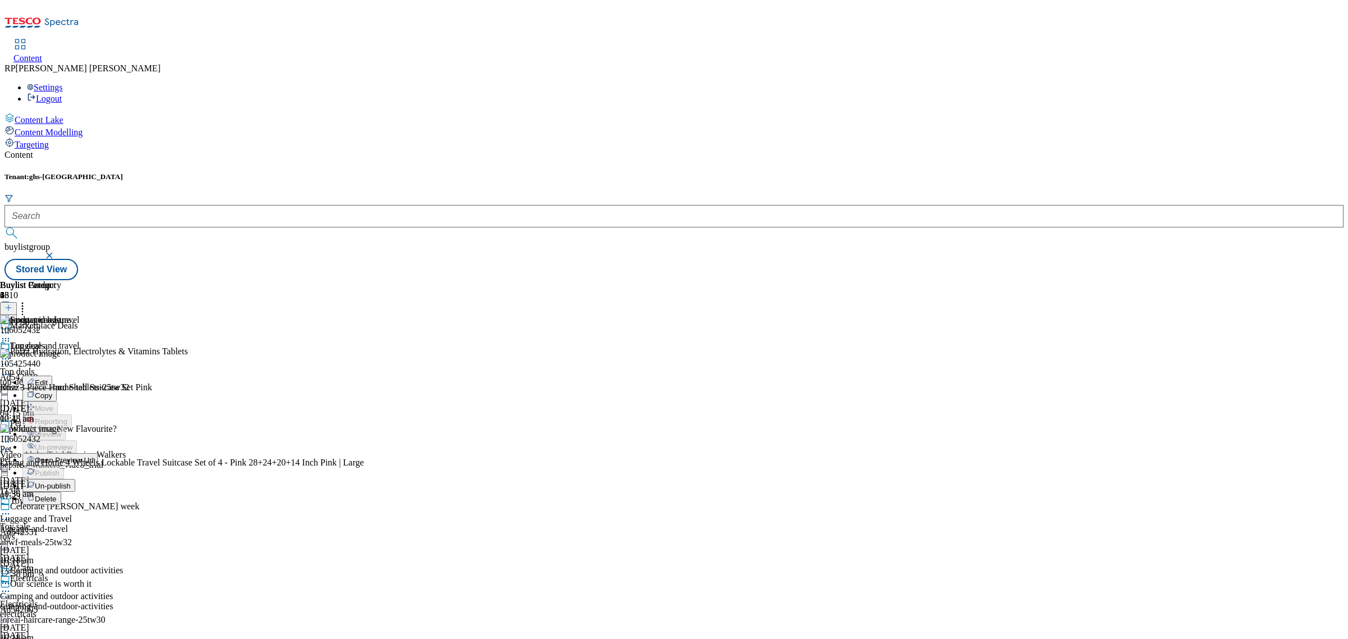
click at [71, 482] on span "Un-publish" at bounding box center [53, 486] width 36 height 8
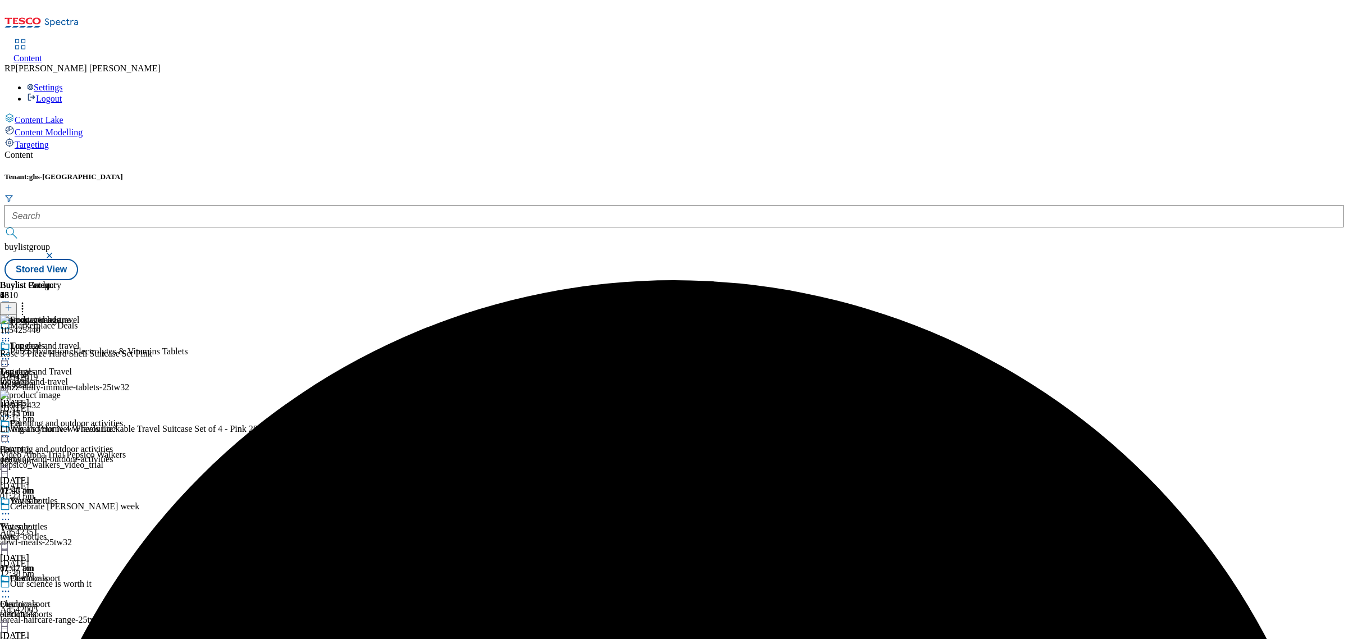
click at [11, 353] on icon at bounding box center [5, 358] width 11 height 11
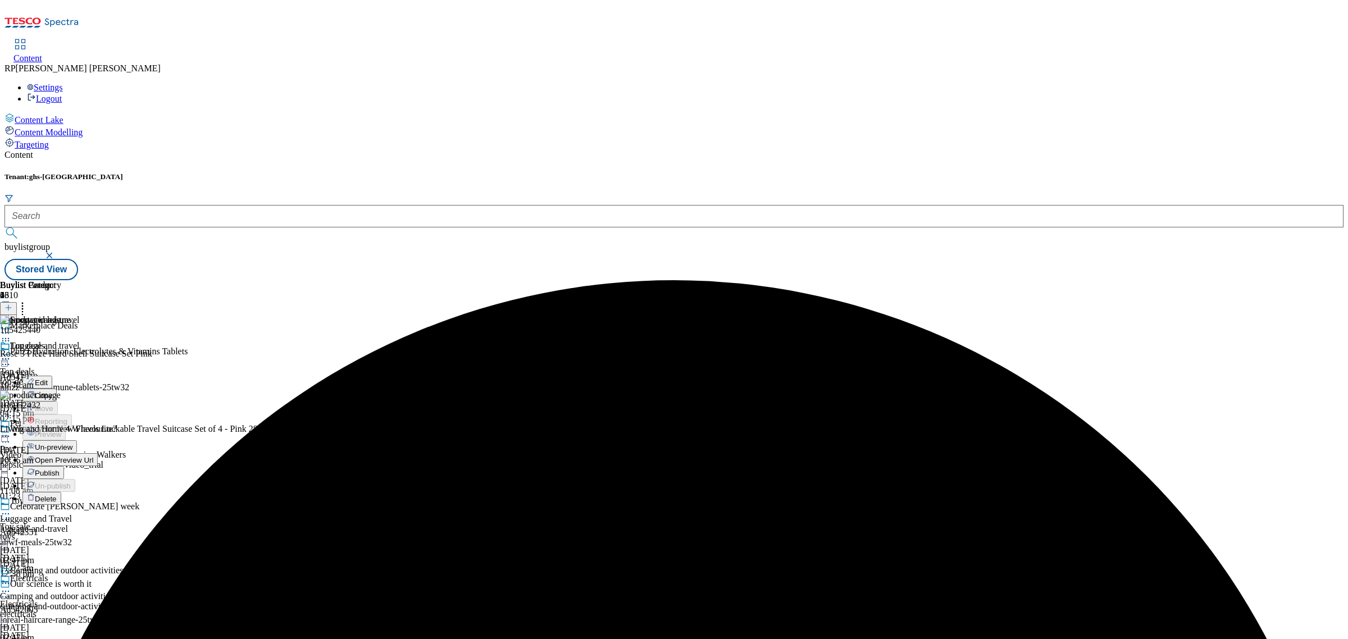
click at [123, 440] on li "Un-preview" at bounding box center [72, 446] width 101 height 13
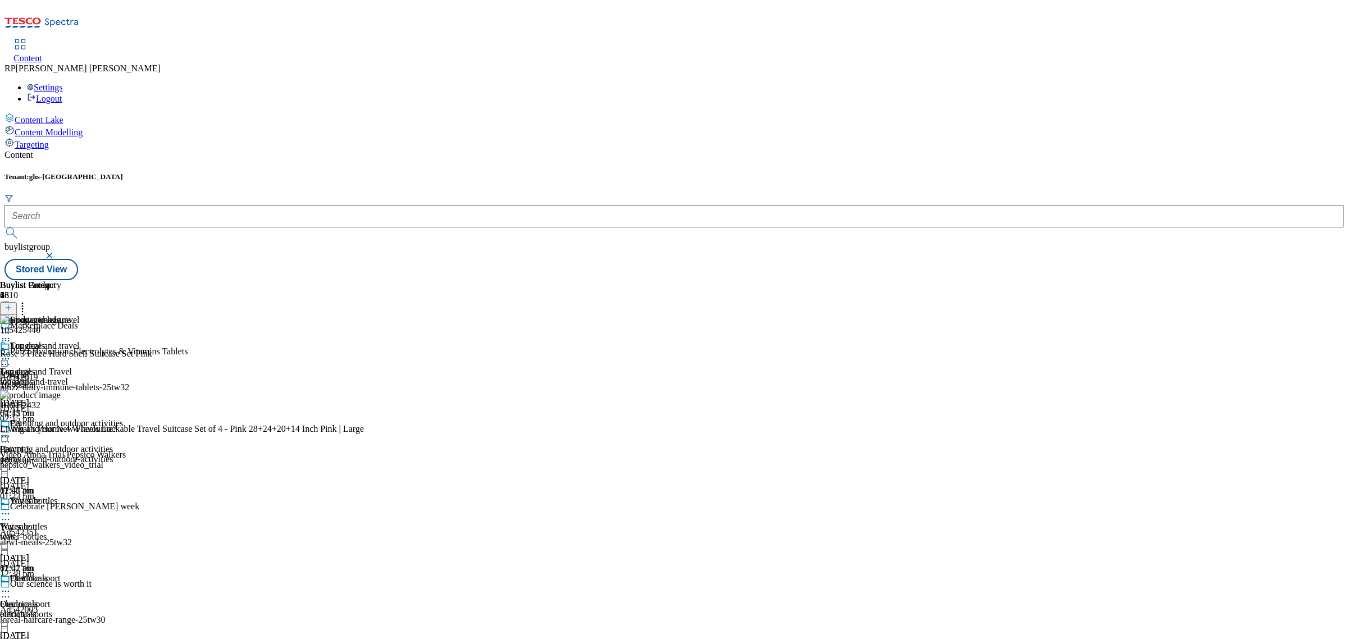
click at [11, 353] on icon at bounding box center [5, 358] width 11 height 11
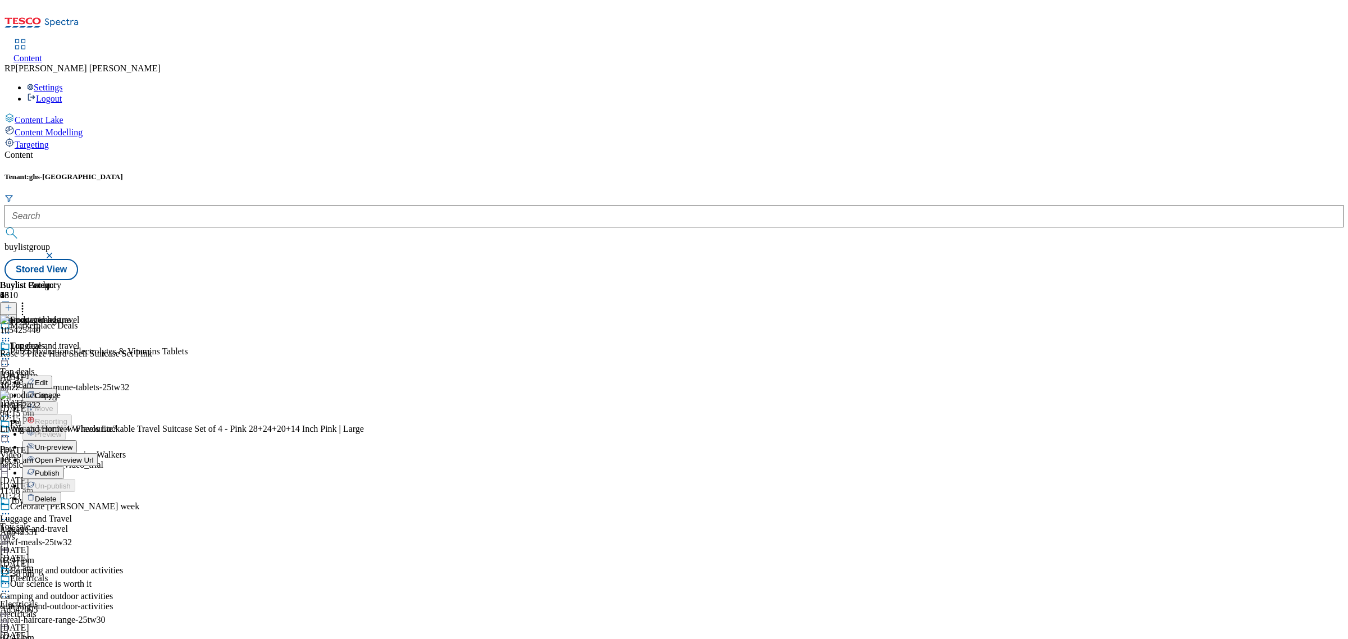
click at [72, 443] on span "Un-preview" at bounding box center [54, 447] width 38 height 8
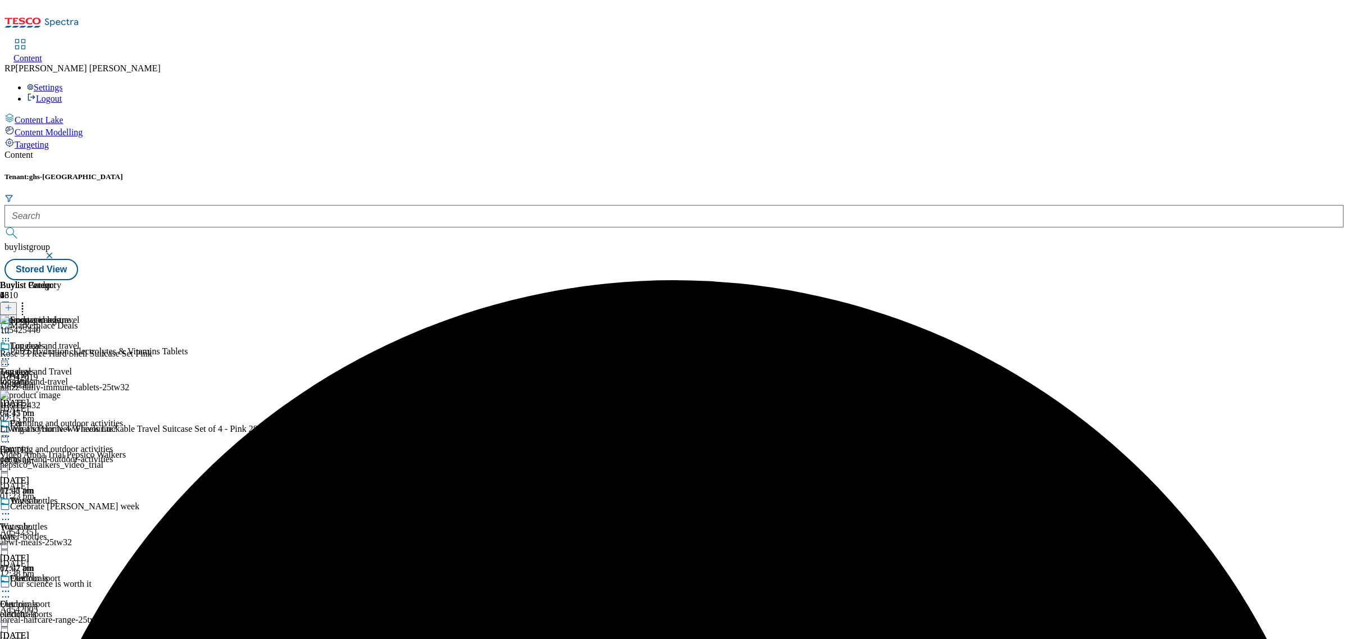
click at [11, 410] on icon at bounding box center [5, 415] width 11 height 11
click at [57, 487] on span "Delete" at bounding box center [46, 491] width 22 height 8
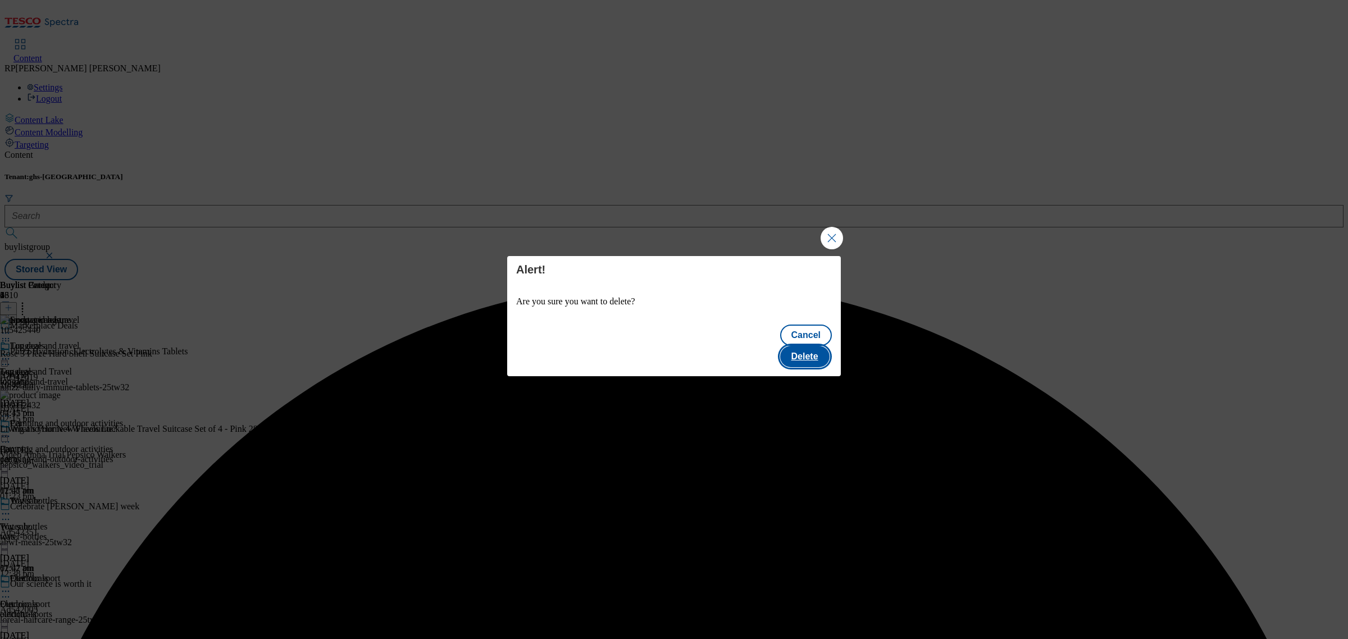
click at [820, 348] on button "Delete" at bounding box center [804, 356] width 49 height 21
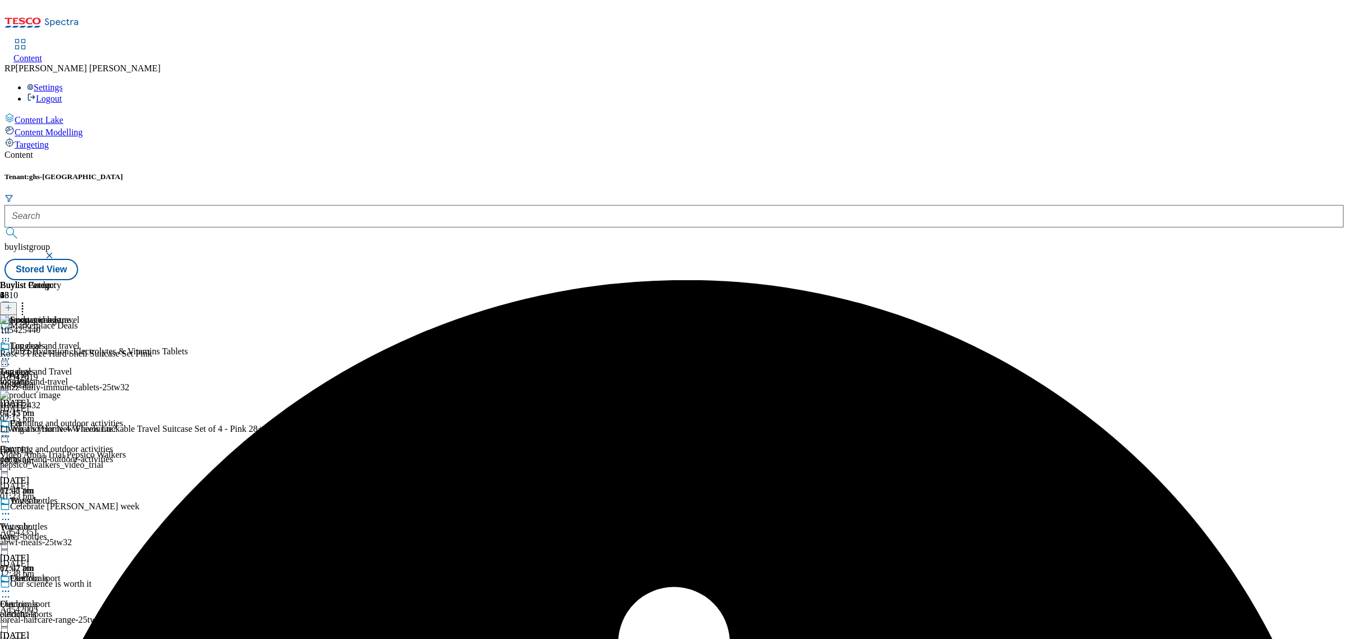
click at [11, 353] on icon at bounding box center [5, 358] width 11 height 11
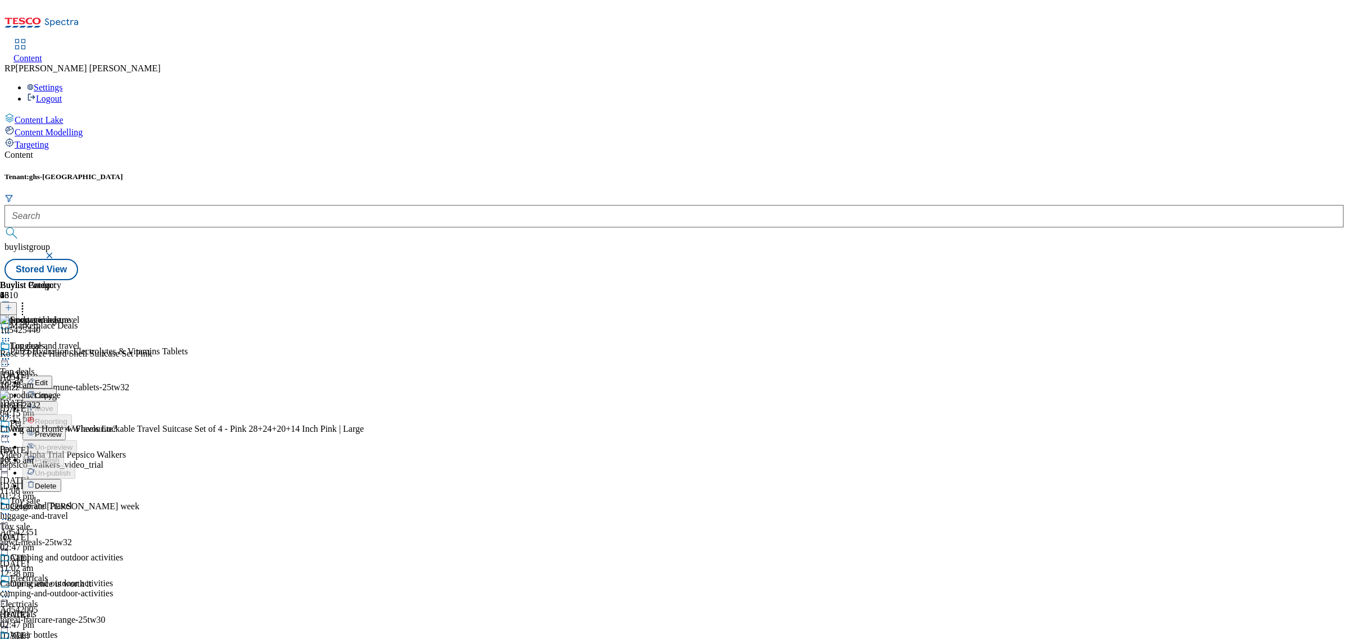
click at [11, 353] on icon at bounding box center [5, 358] width 11 height 11
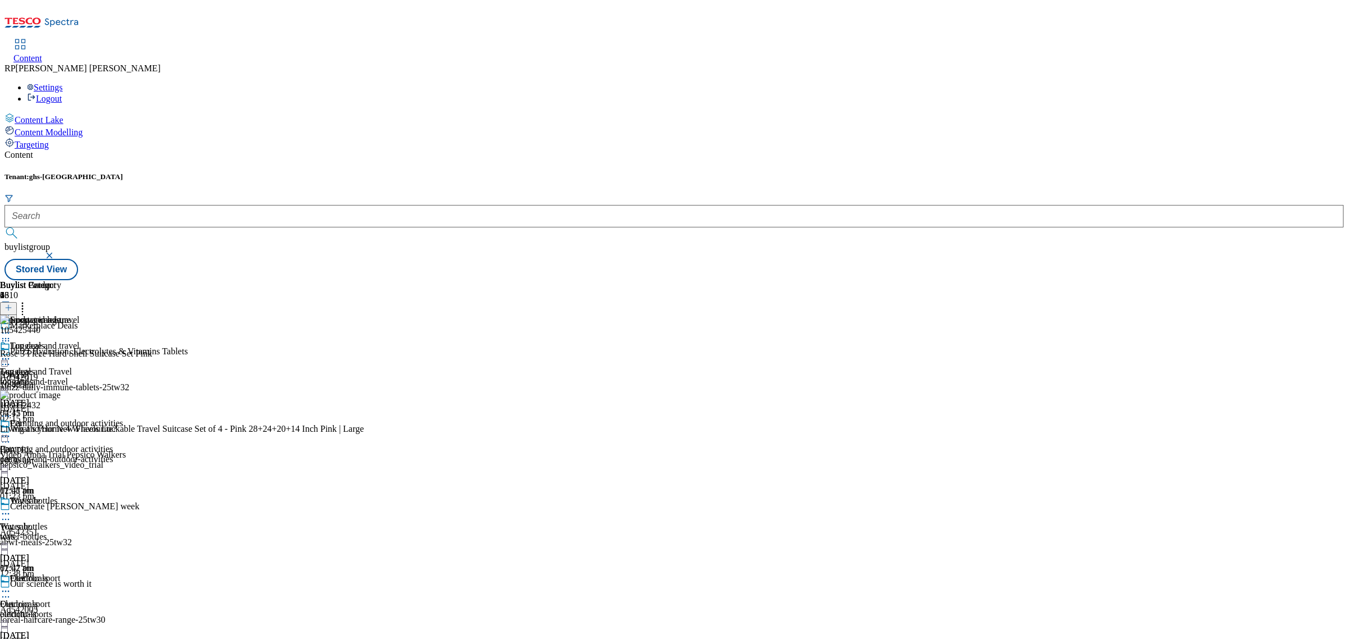
click at [123, 418] on div "Camping and outdoor activities Camping and outdoor activities camping-and-outdo…" at bounding box center [61, 456] width 123 height 77
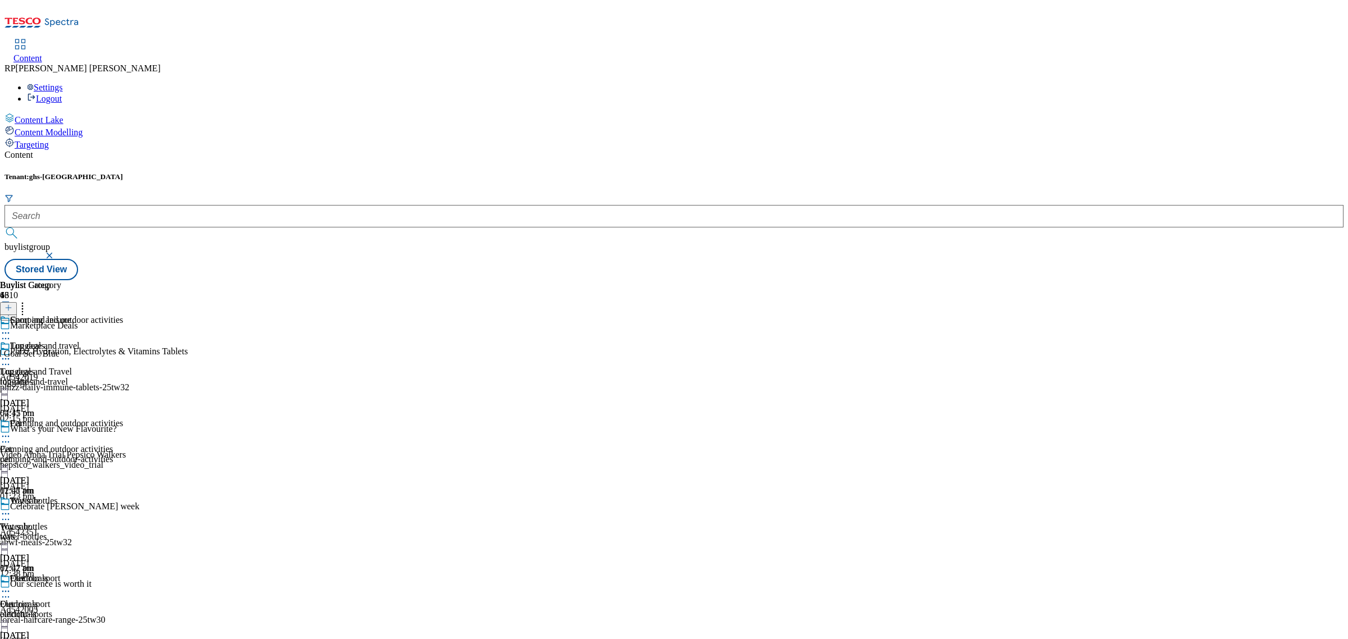
click at [11, 431] on icon at bounding box center [5, 436] width 11 height 11
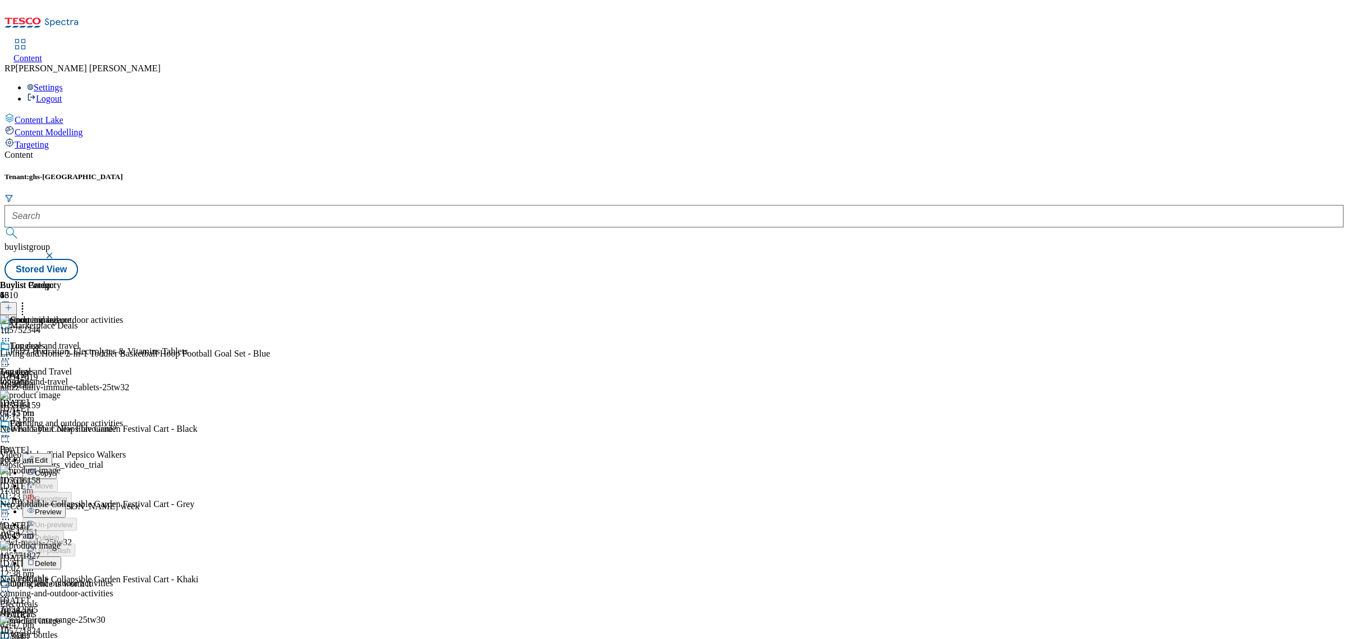
click at [11, 431] on icon at bounding box center [5, 436] width 11 height 11
click at [11, 353] on icon at bounding box center [5, 358] width 11 height 11
click at [61, 430] on span "Preview" at bounding box center [48, 434] width 26 height 8
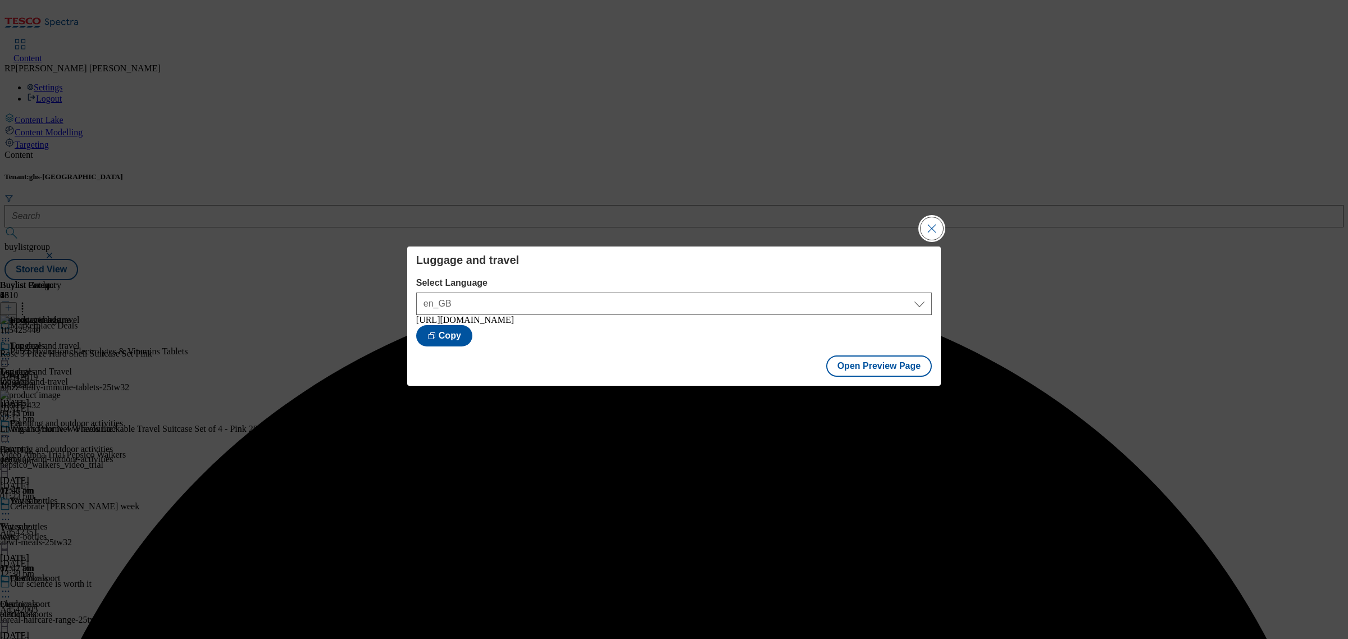
click at [936, 222] on button "Close Modal" at bounding box center [931, 228] width 22 height 22
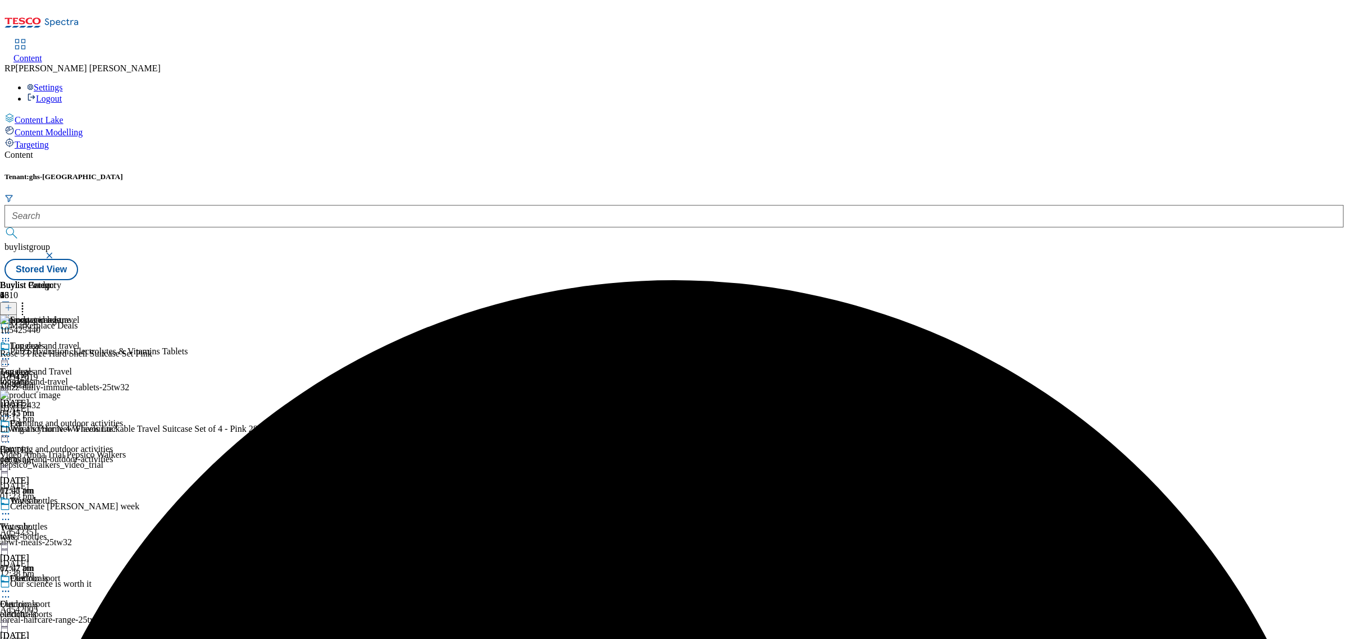
click at [11, 353] on icon at bounding box center [5, 358] width 11 height 11
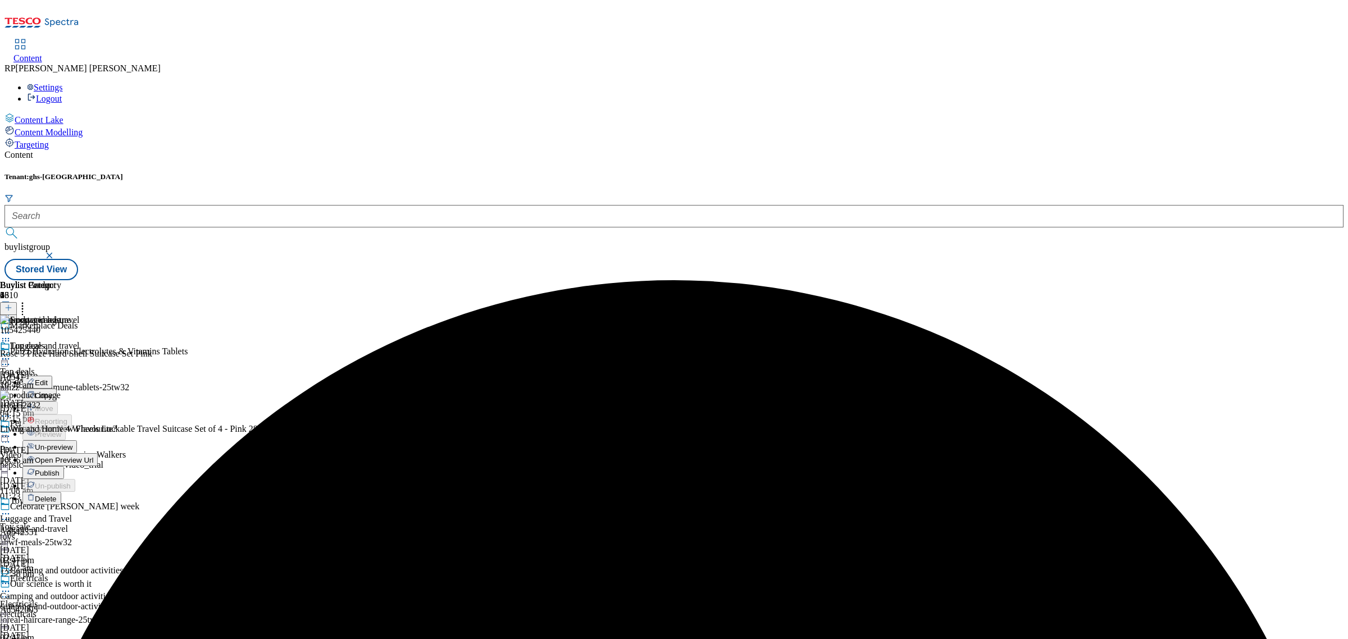
click at [60, 469] on span "Publish" at bounding box center [47, 473] width 25 height 8
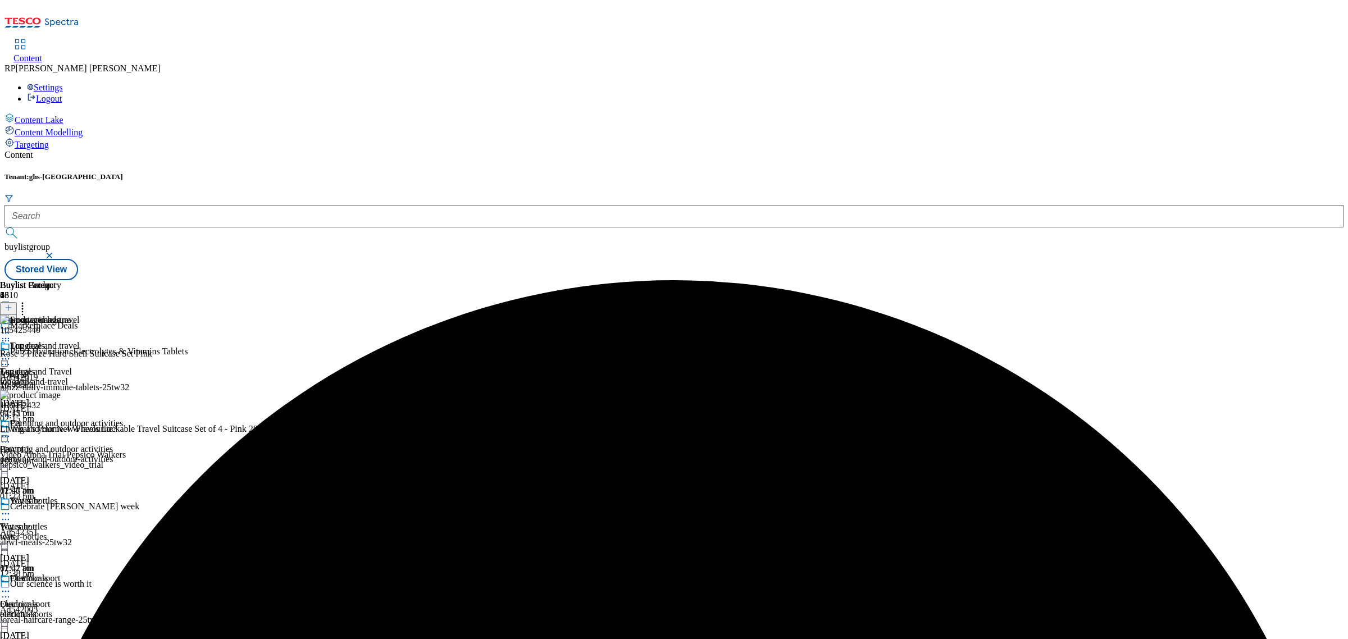
click at [11, 353] on icon at bounding box center [5, 358] width 11 height 11
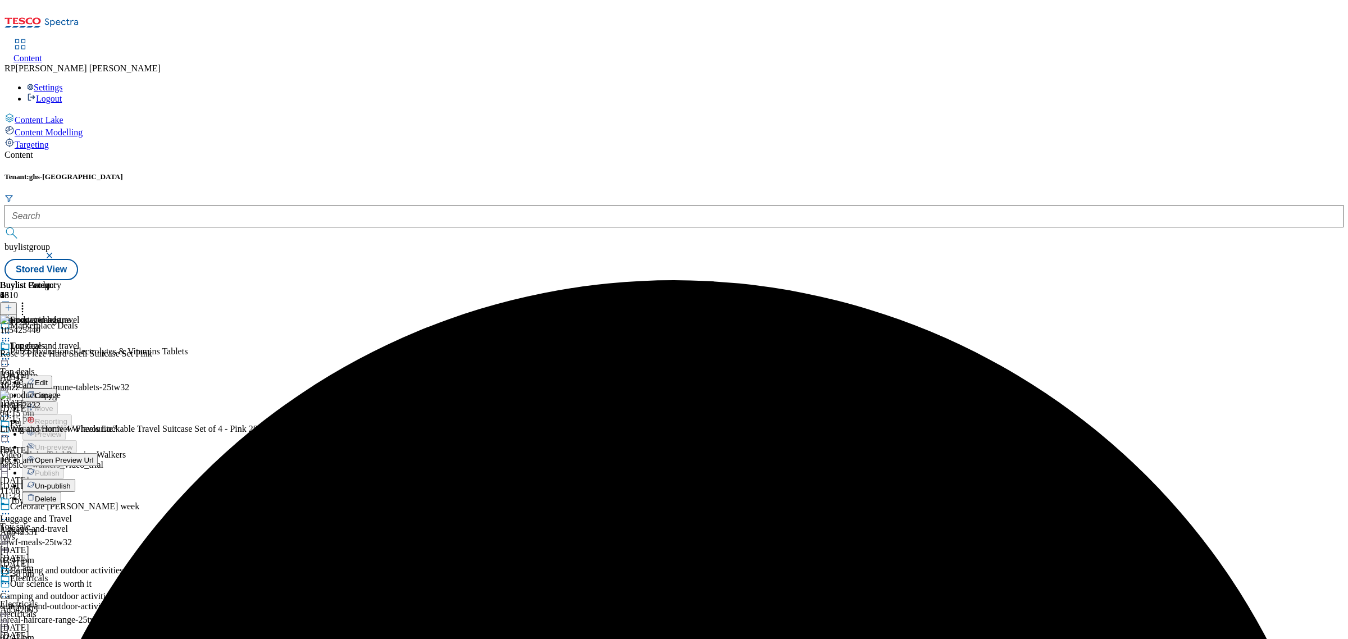
click at [71, 482] on span "Un-publish" at bounding box center [53, 486] width 36 height 8
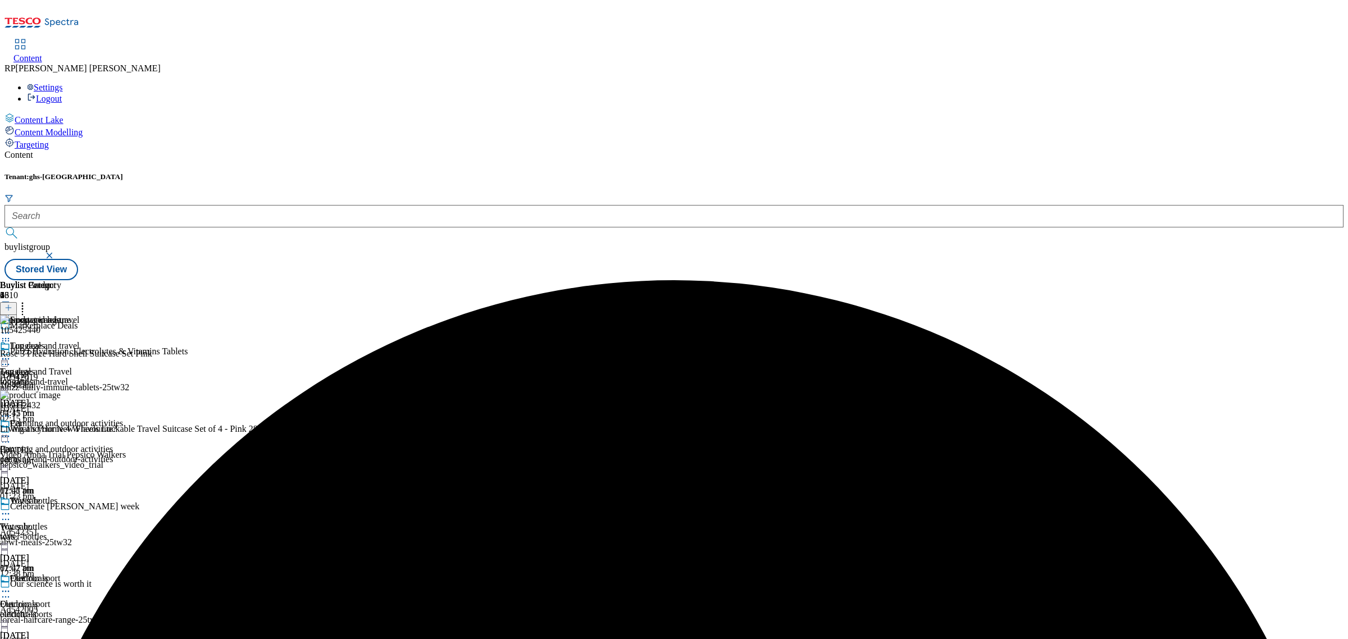
click at [123, 353] on div at bounding box center [61, 359] width 123 height 13
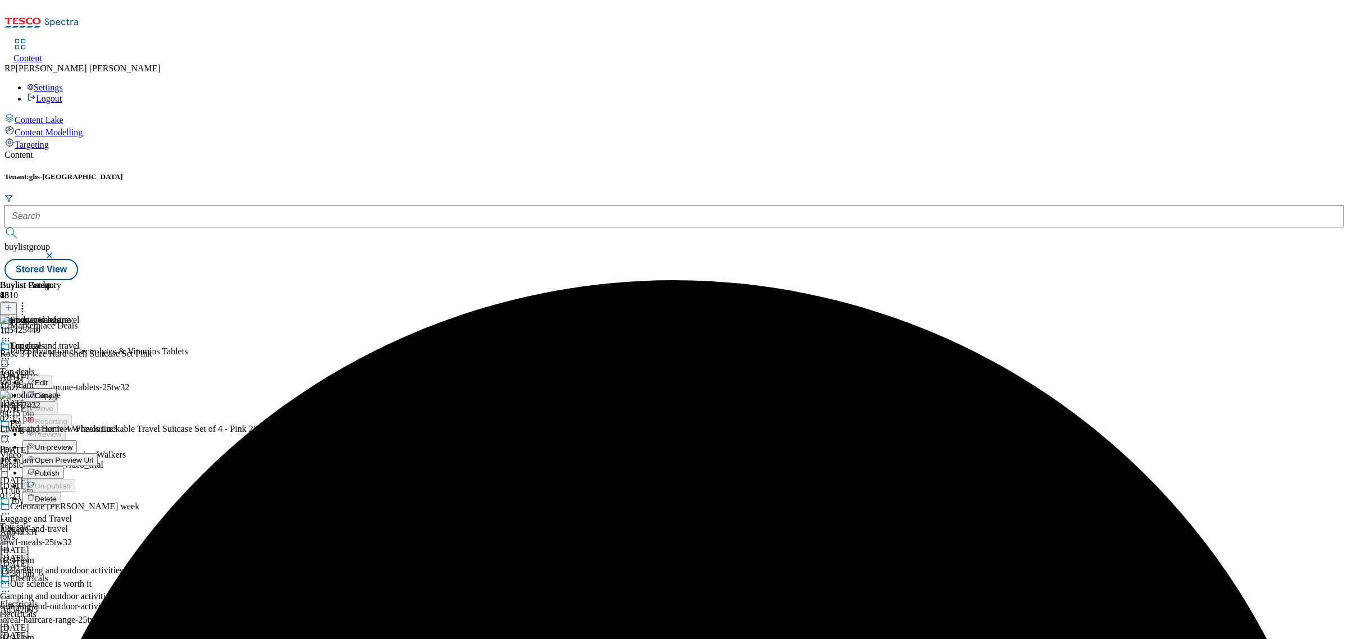
click at [72, 443] on span "Un-preview" at bounding box center [54, 447] width 38 height 8
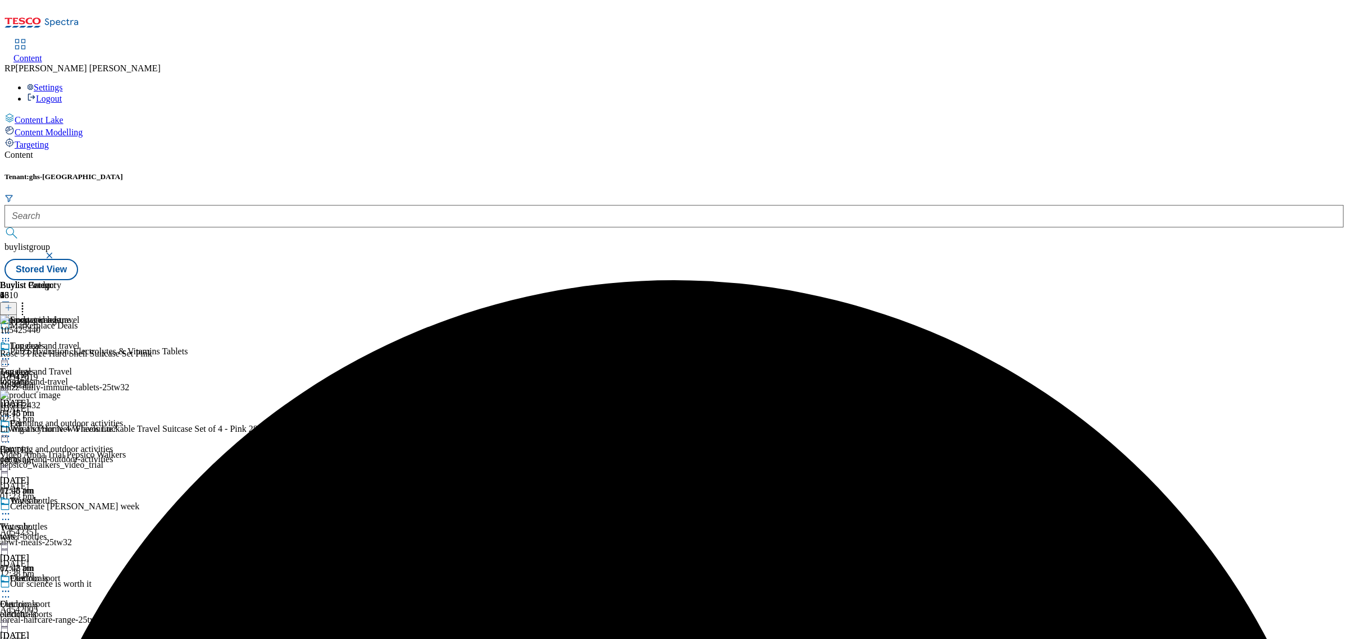
click at [11, 410] on icon at bounding box center [5, 415] width 11 height 11
click at [57, 487] on span "Delete" at bounding box center [46, 491] width 22 height 8
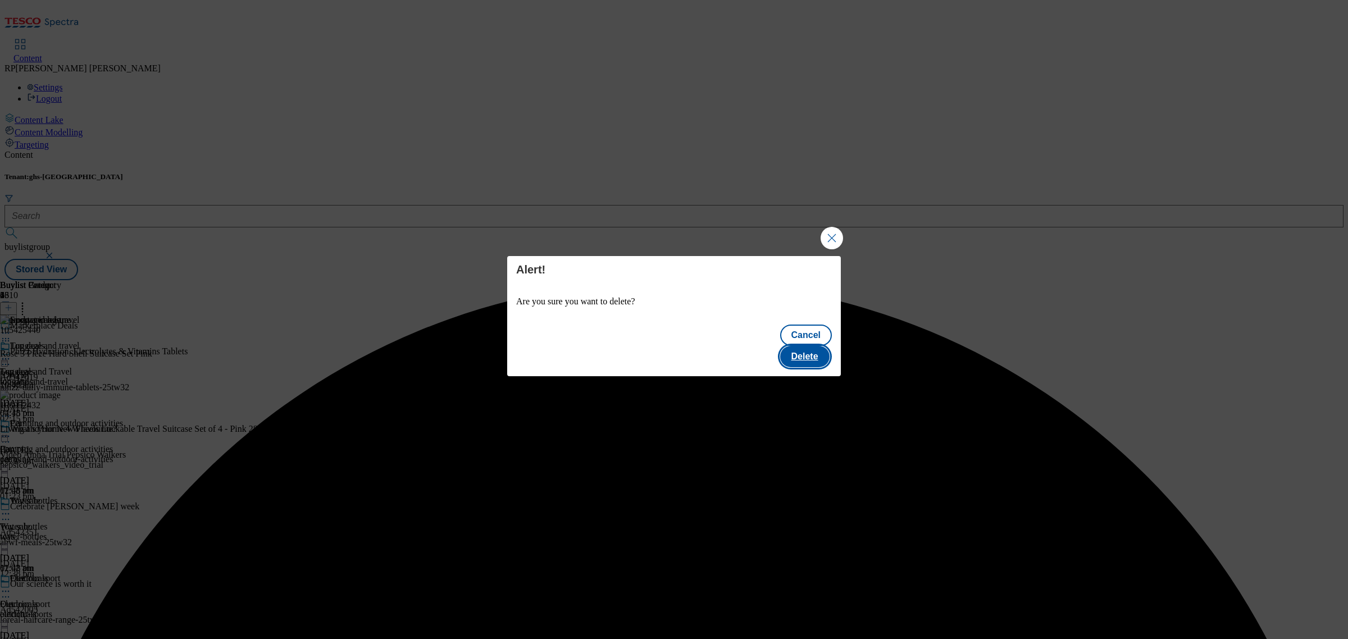
click at [801, 348] on button "Delete" at bounding box center [804, 356] width 49 height 21
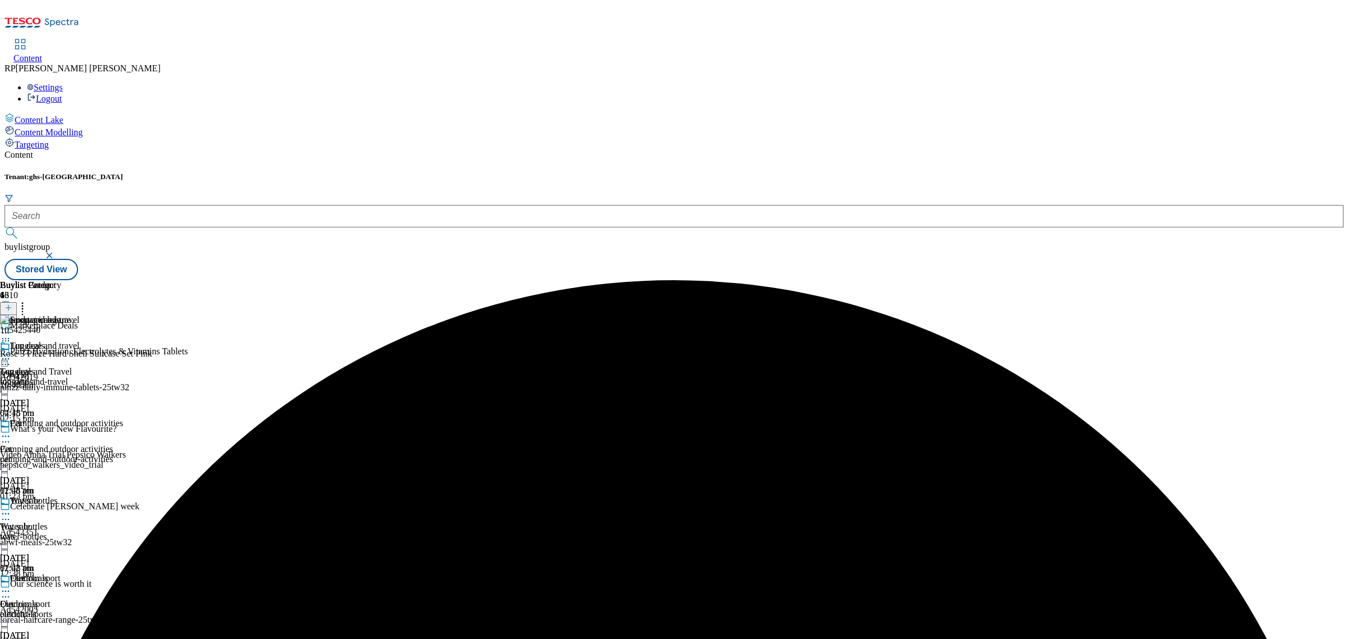
click at [123, 454] on div "camping-and-outdoor-activities" at bounding box center [61, 459] width 123 height 10
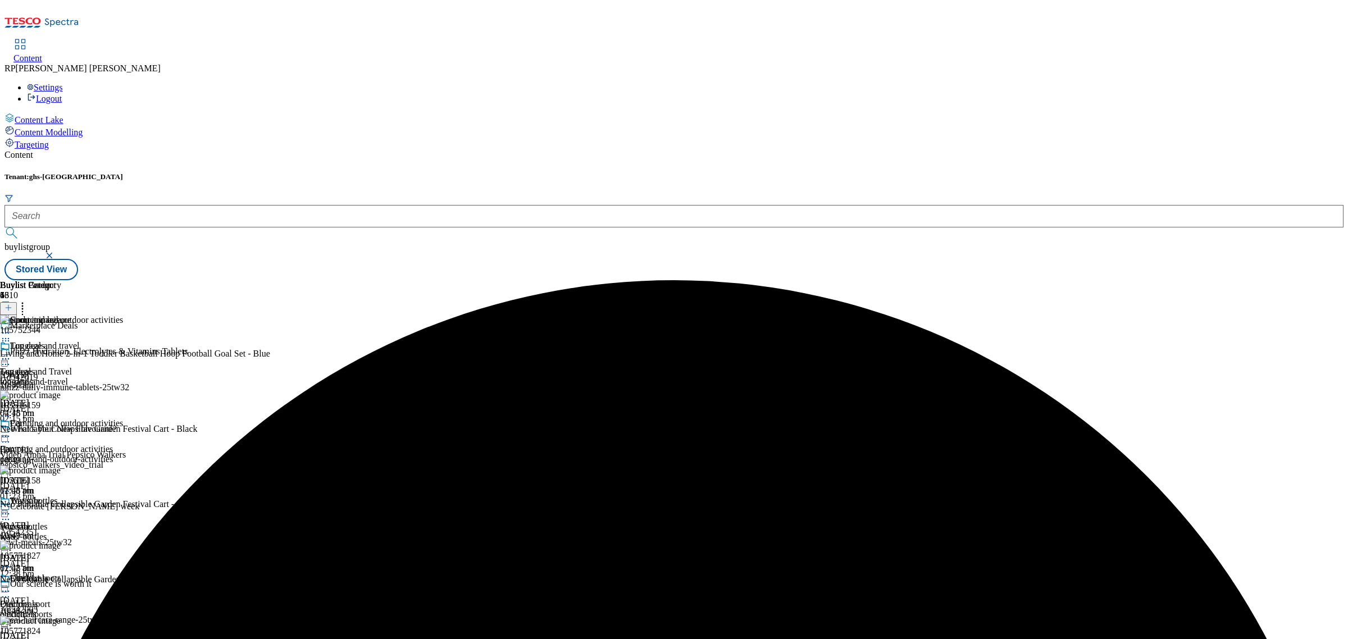
click at [270, 280] on header "Buylist Product 5" at bounding box center [135, 297] width 270 height 35
click at [24, 303] on circle at bounding box center [23, 304] width 2 height 2
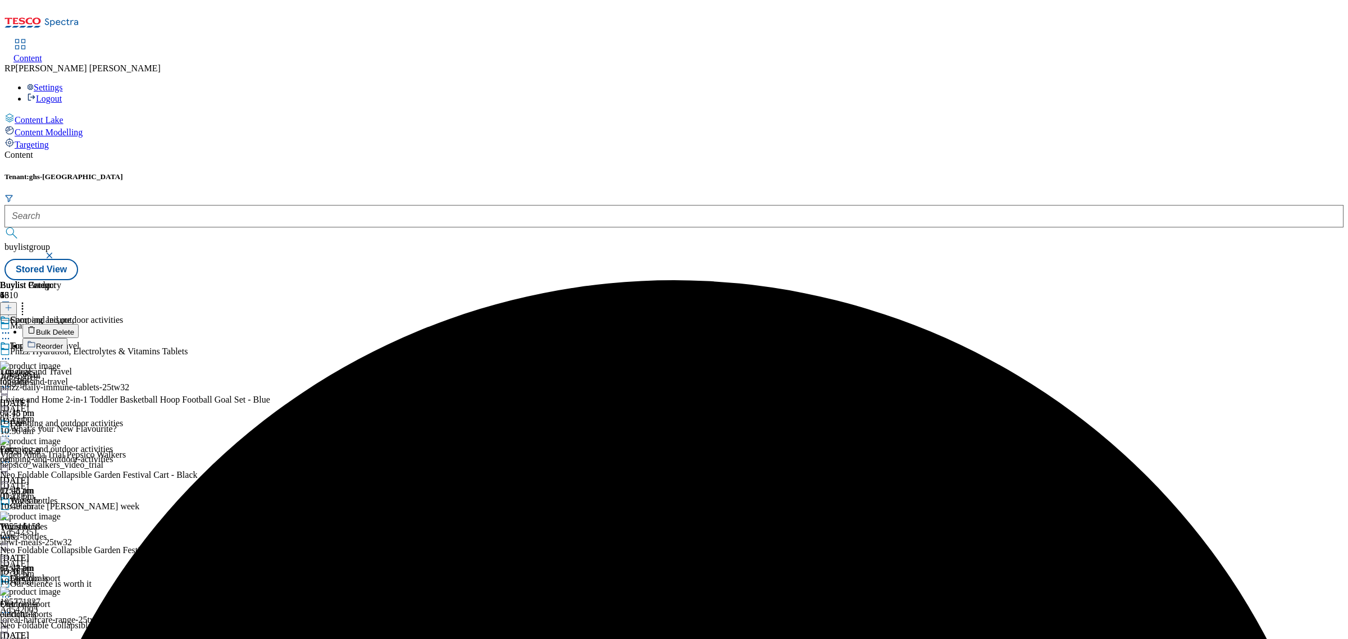
click at [74, 328] on span "Bulk Delete" at bounding box center [55, 332] width 38 height 8
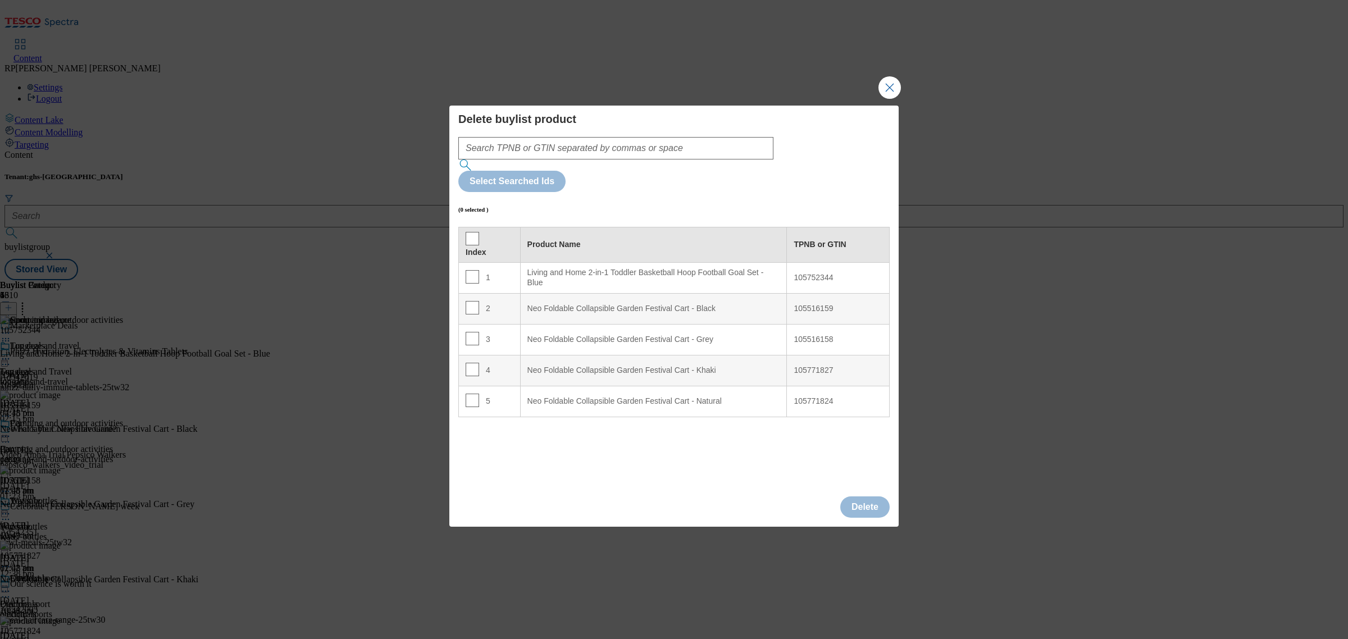
click at [470, 227] on th "Index" at bounding box center [490, 244] width 62 height 35
click at [472, 232] on input "Modal" at bounding box center [471, 238] width 13 height 13
checkbox input "true"
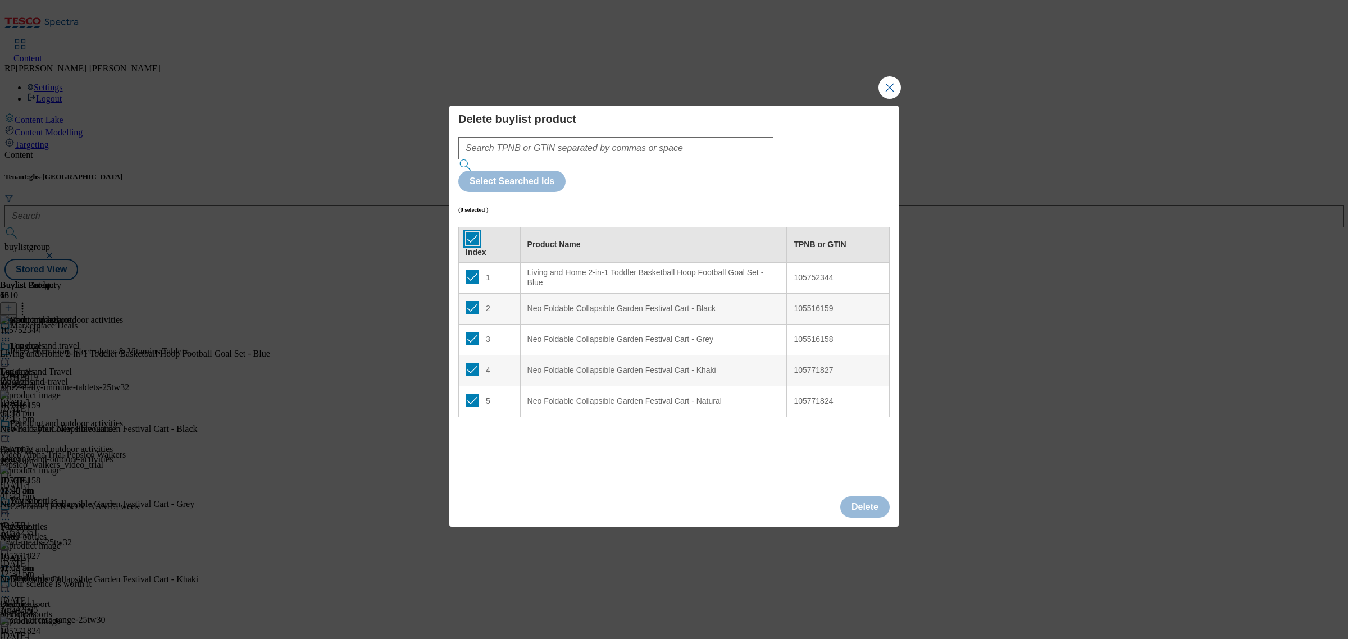
checkbox input "true"
click at [472, 394] on input "Modal" at bounding box center [471, 400] width 13 height 13
checkbox input "false"
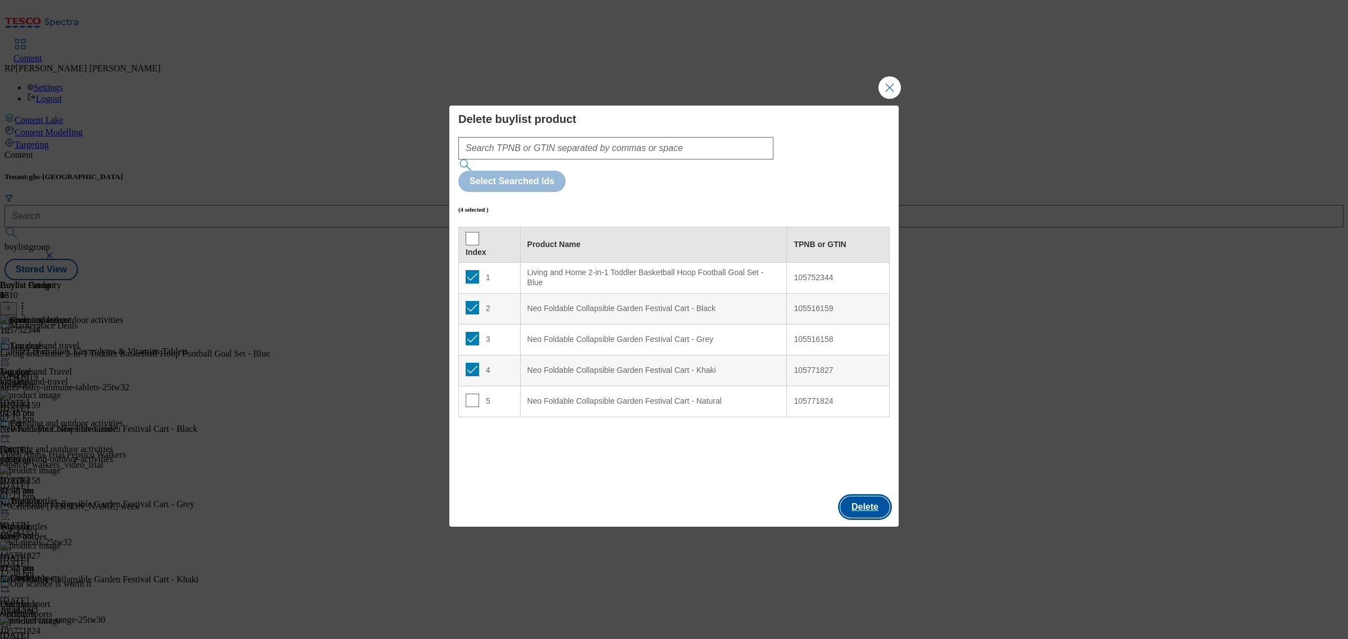
click at [868, 496] on button "Delete" at bounding box center [864, 506] width 49 height 21
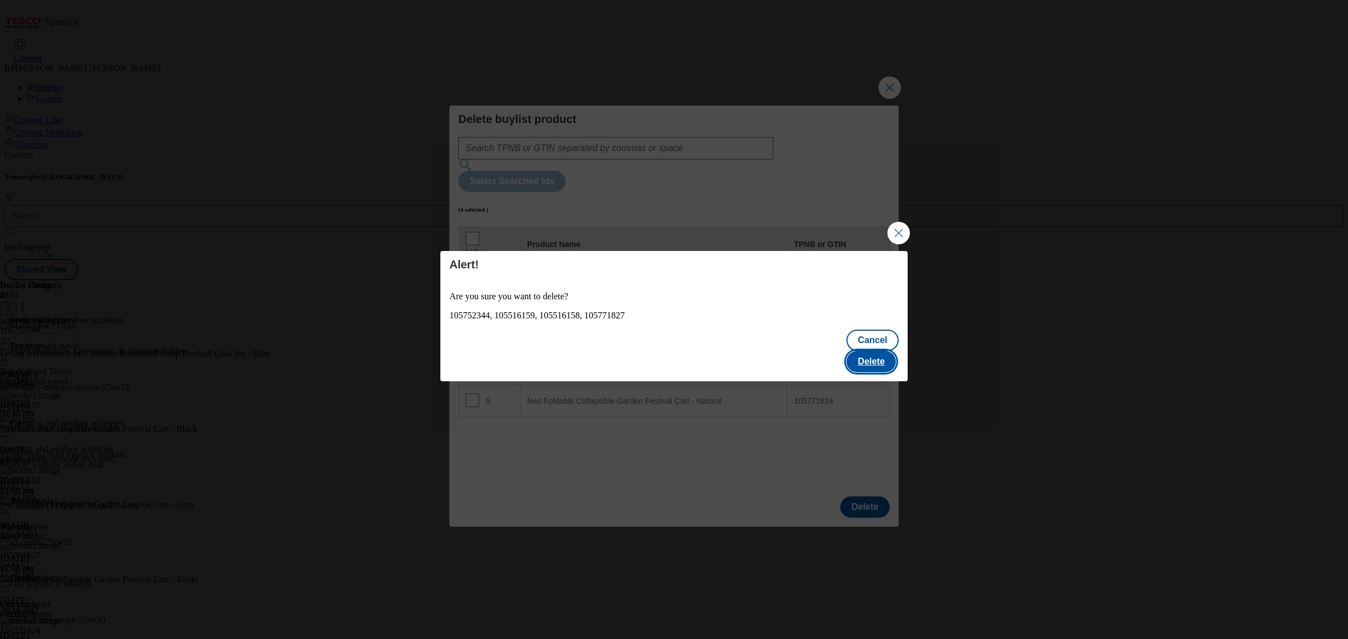
click at [885, 351] on button "Delete" at bounding box center [870, 361] width 49 height 21
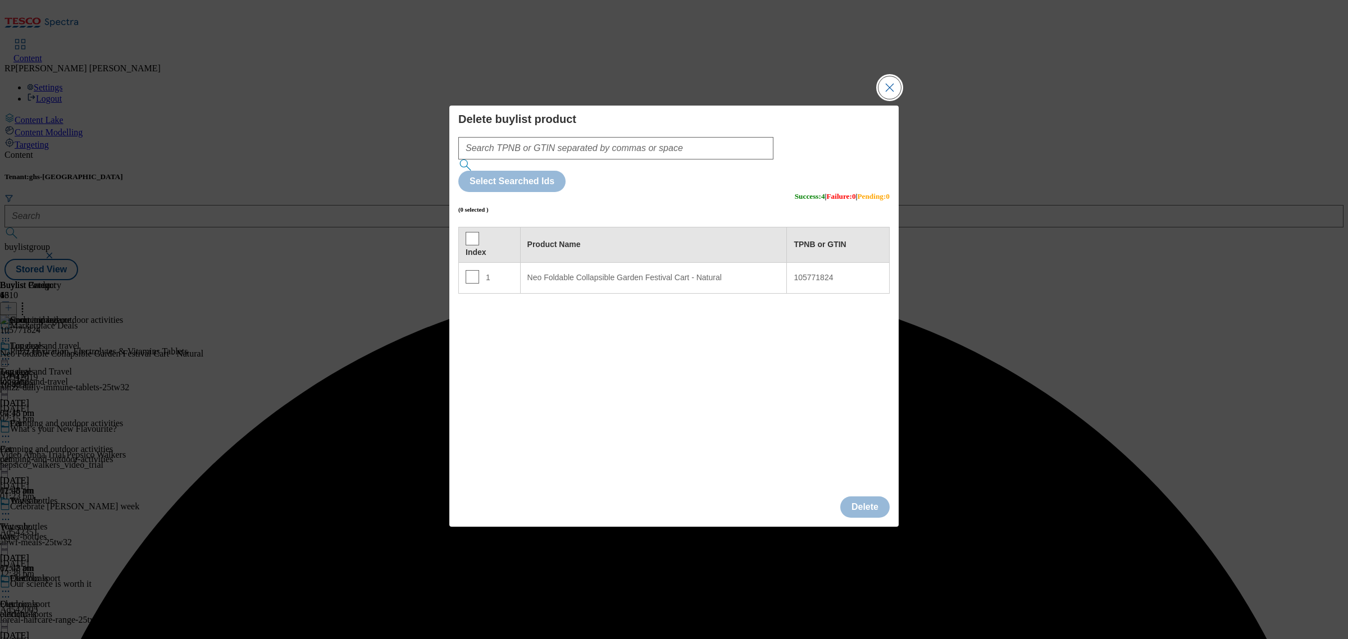
click at [897, 99] on button "Close Modal" at bounding box center [889, 87] width 22 height 22
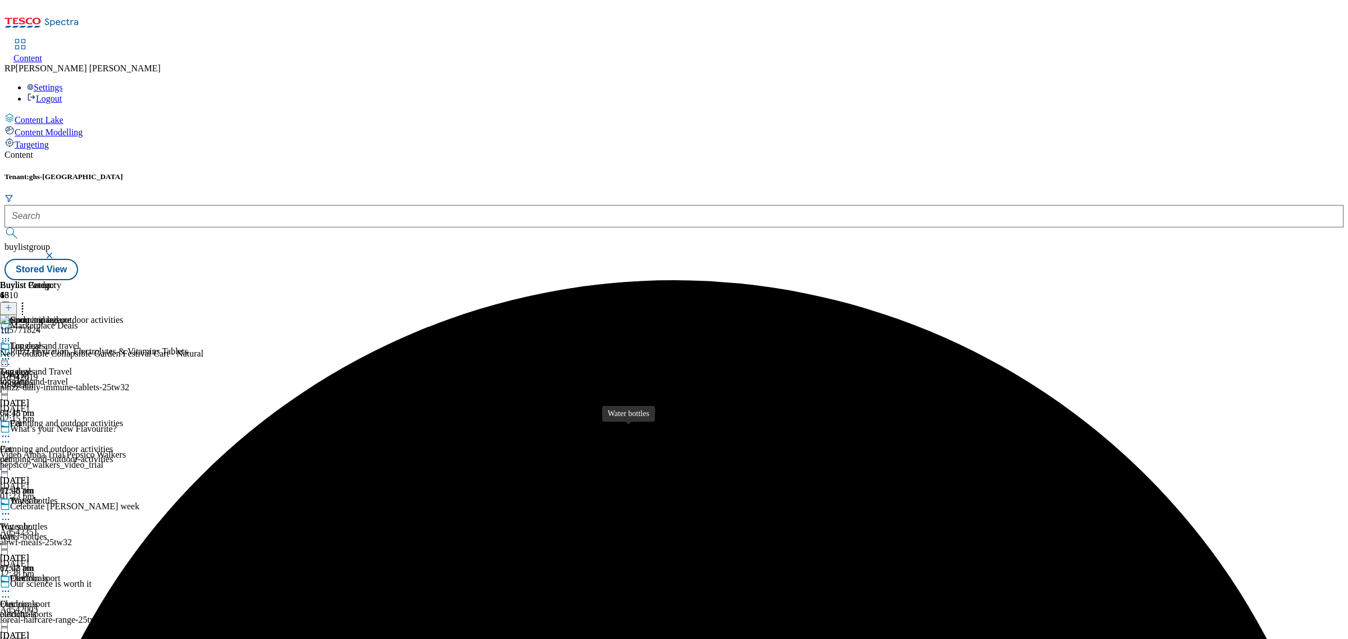
click at [47, 522] on div "Water bottles" at bounding box center [23, 527] width 47 height 10
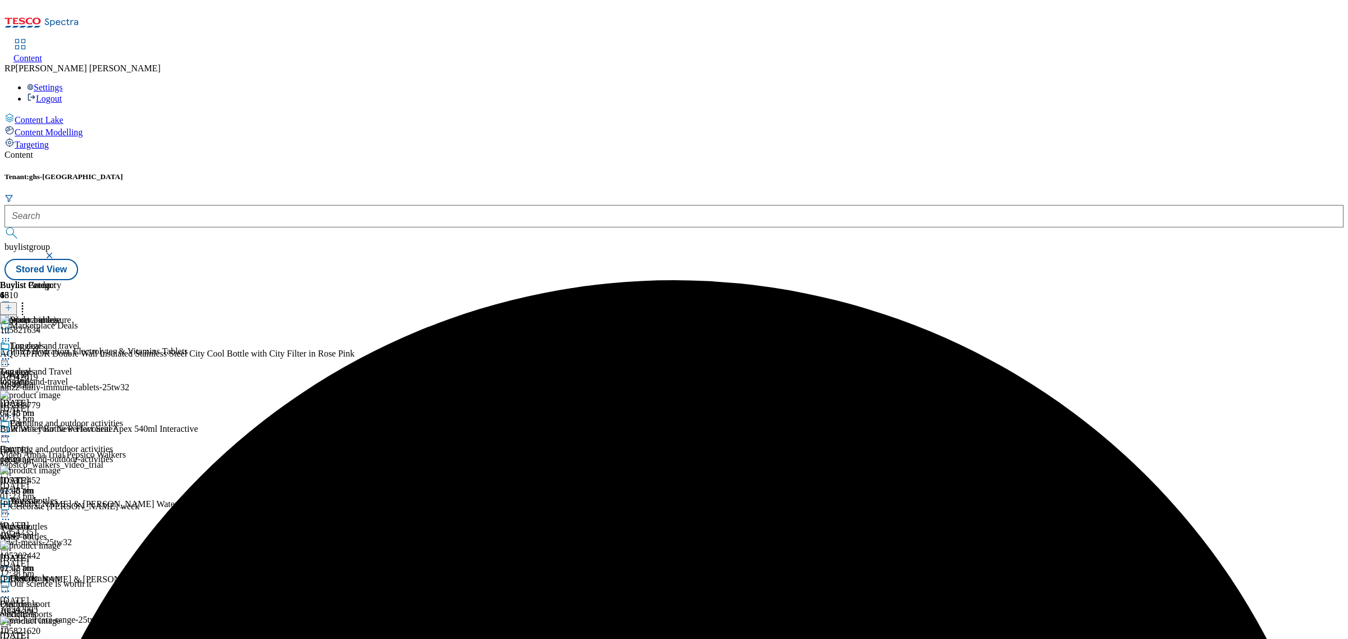
scroll to position [109, 0]
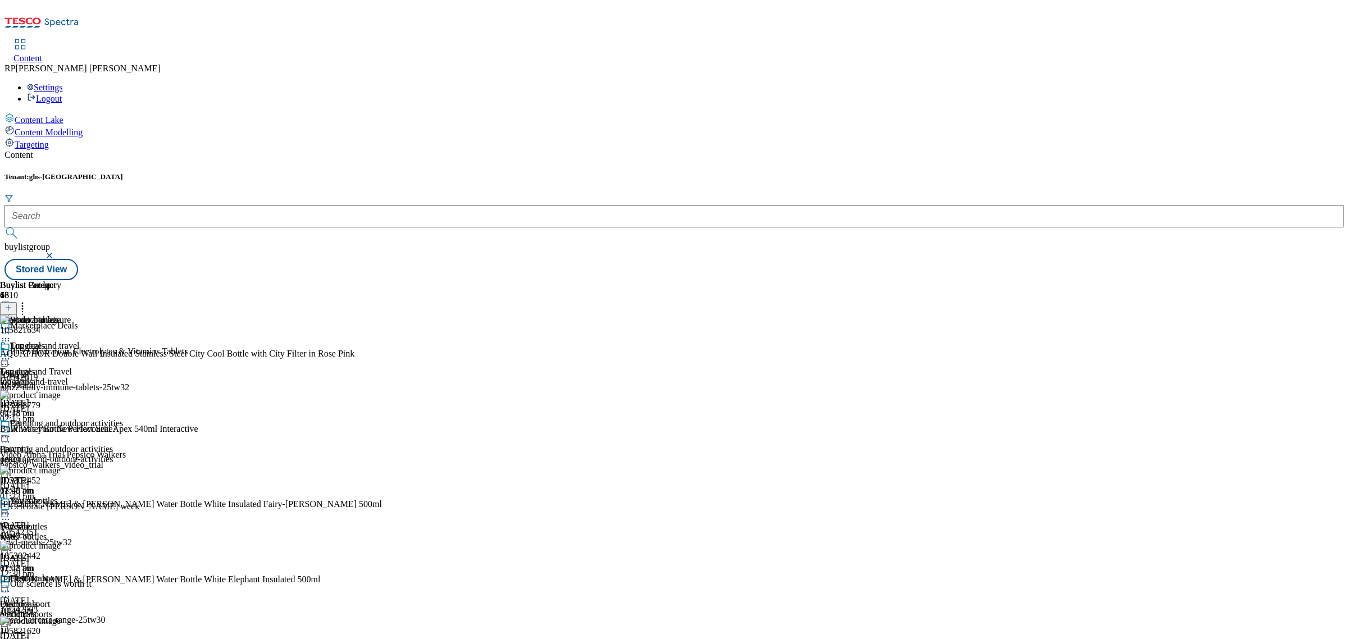
click at [123, 573] on div "Outdoor sport Outdoor sport outdoor-sports [DATE] 02:48 pm" at bounding box center [61, 611] width 123 height 77
click at [123, 418] on div "Camping and outdoor activities" at bounding box center [61, 431] width 123 height 26
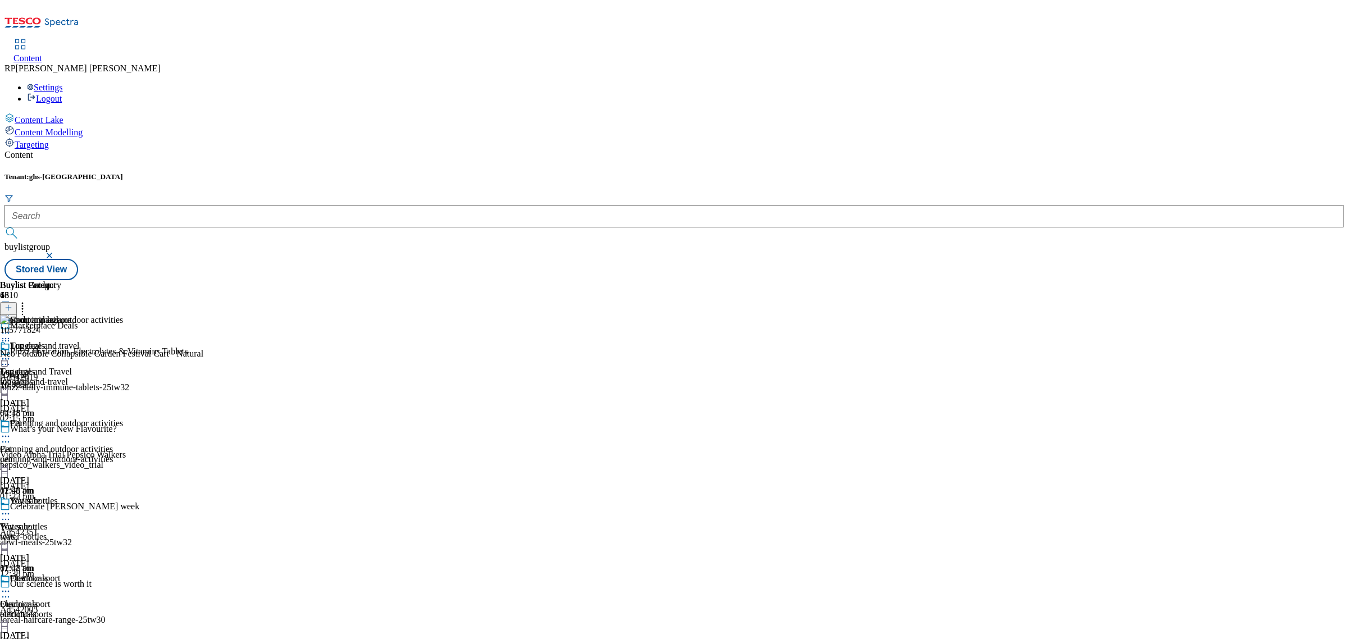
click at [12, 304] on icon at bounding box center [8, 308] width 8 height 8
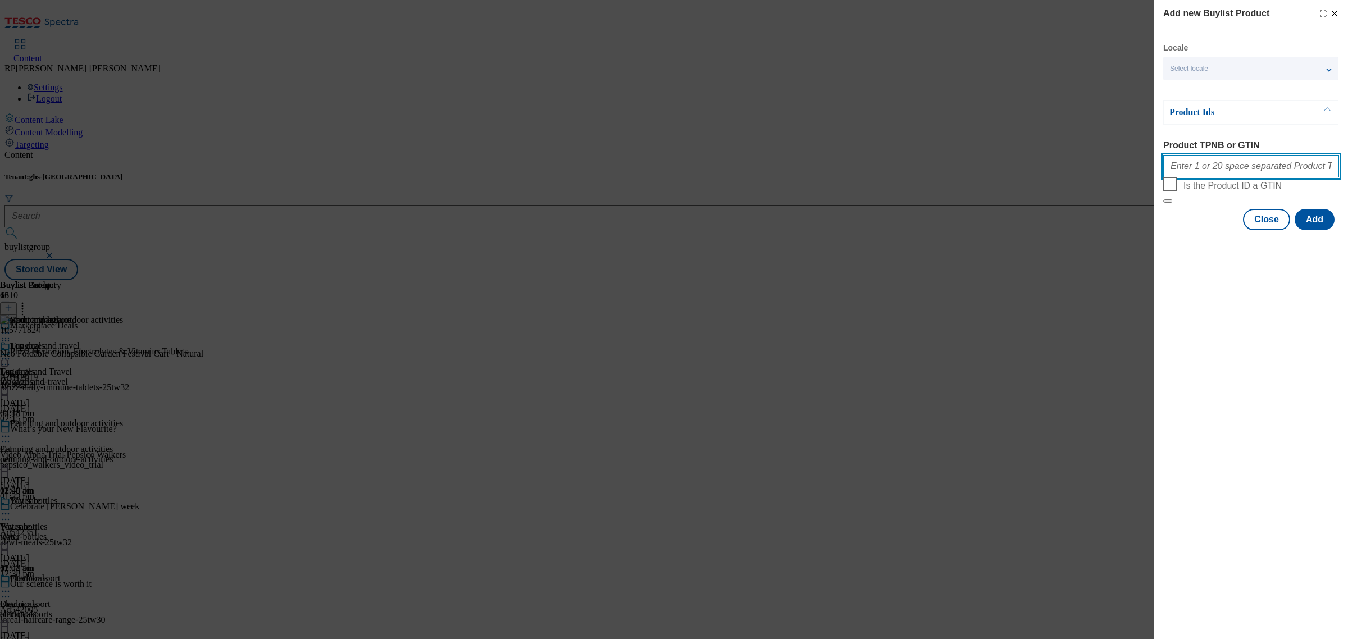
click at [1211, 171] on input "Product TPNB or GTIN" at bounding box center [1251, 166] width 176 height 22
paste input "105420773 105420770 105420774 105420772 105420780 105420777 105420769 105420779"
type input "105420773 105420770 105420774 105420772 105420780 105420777 105420769 105420779"
click at [1307, 230] on button "Add" at bounding box center [1314, 219] width 40 height 21
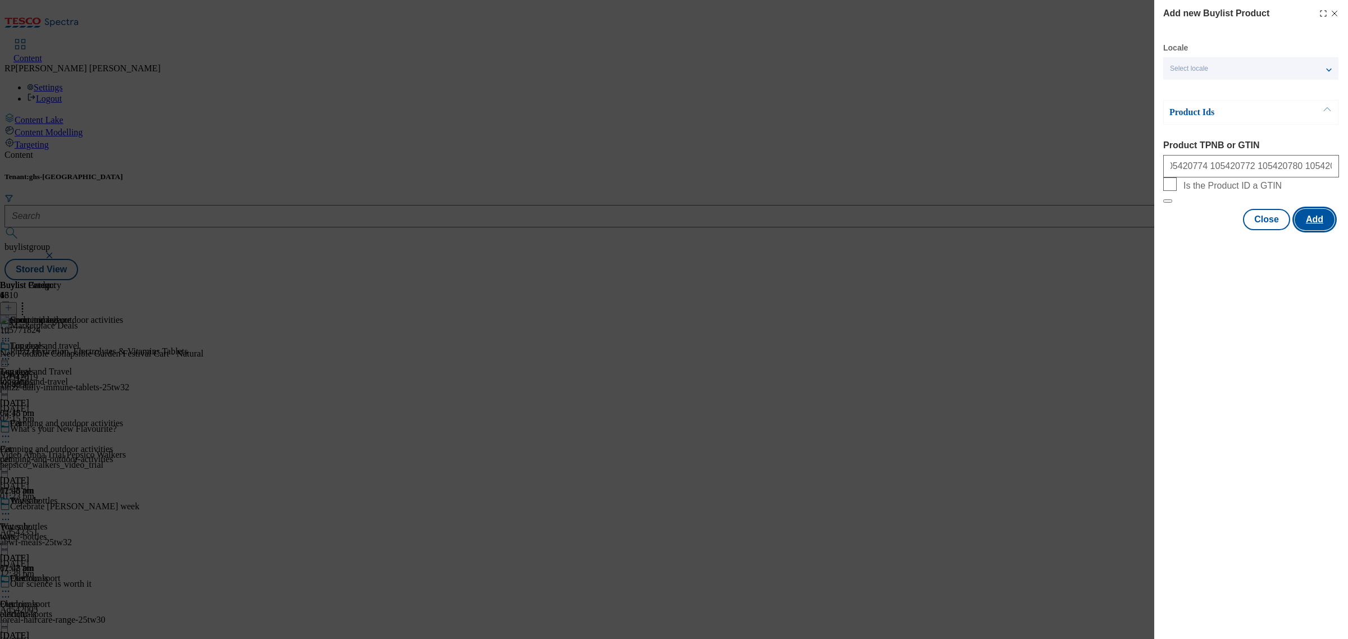
scroll to position [0, 0]
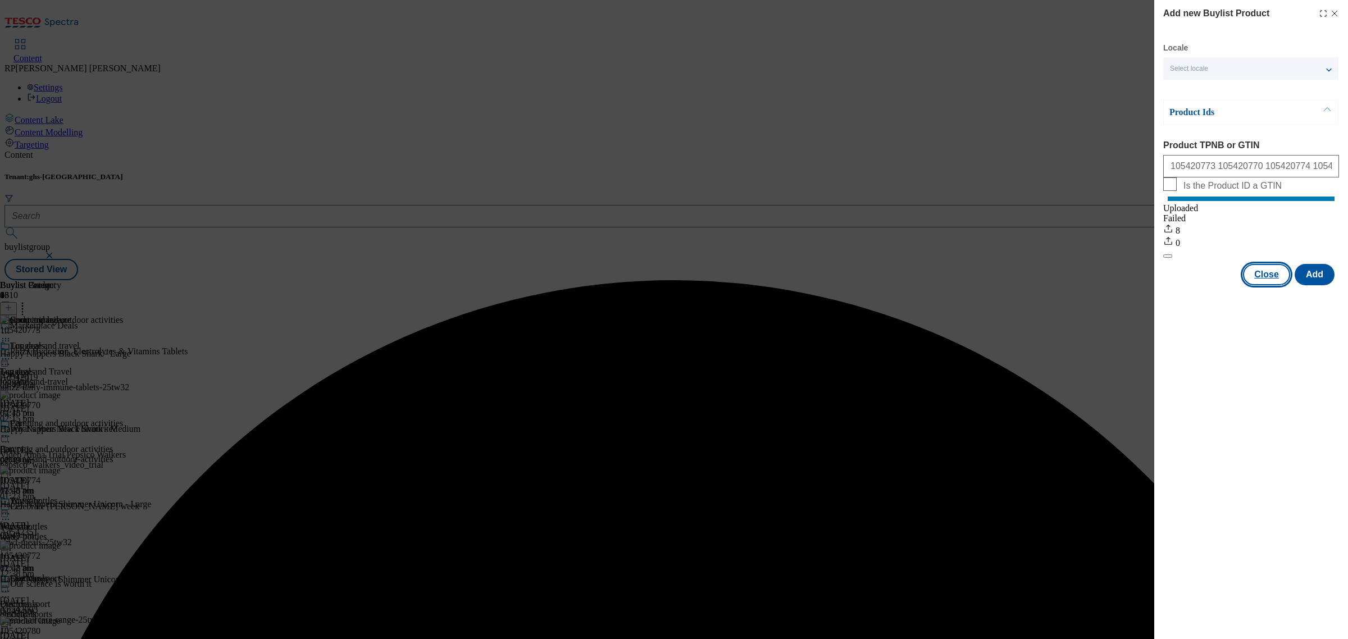
click at [1273, 275] on button "Close" at bounding box center [1266, 274] width 47 height 21
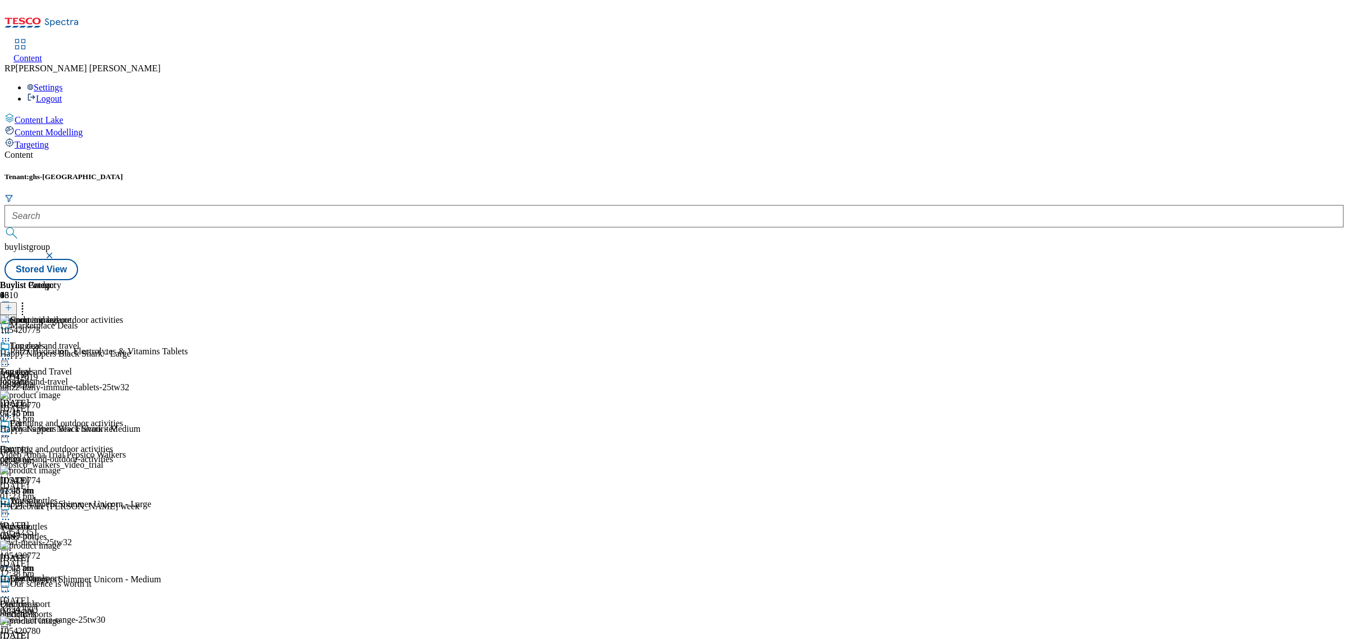
scroll to position [689, 0]
click at [11, 431] on icon at bounding box center [5, 436] width 11 height 11
click at [61, 508] on span "Preview" at bounding box center [48, 512] width 26 height 8
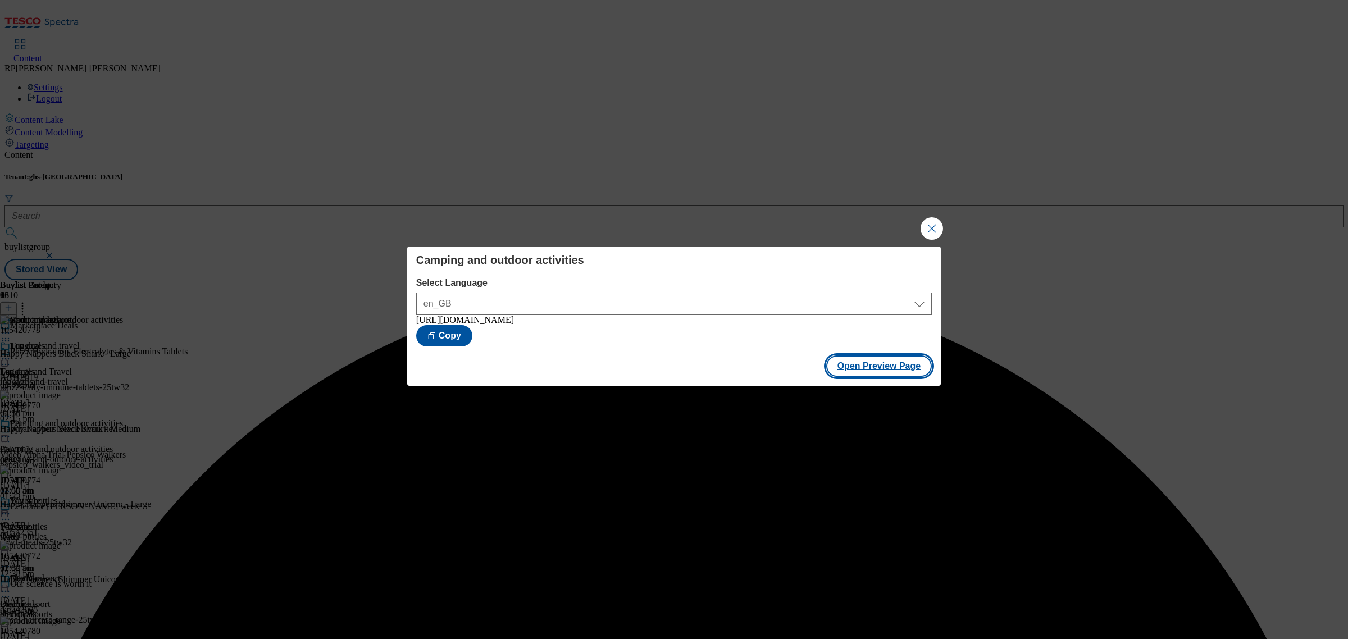
click at [878, 376] on button "Open Preview Page" at bounding box center [879, 365] width 106 height 21
click at [933, 225] on button "Close Modal" at bounding box center [931, 228] width 22 height 22
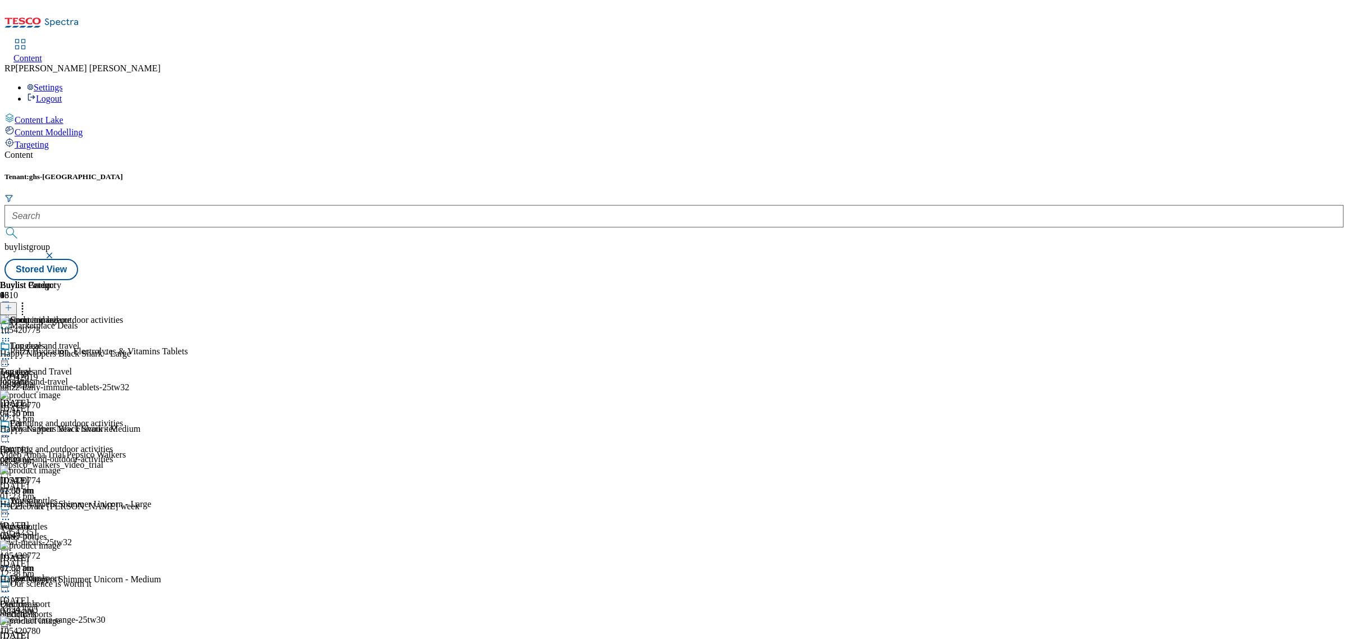
click at [1027, 280] on div "Buylist Group 6310 Marketplace Deals Phizz Hydration, Electrolytes & Vitamins T…" at bounding box center [673, 280] width 1339 height 0
click at [123, 377] on div "luggage-and-travel" at bounding box center [61, 382] width 123 height 10
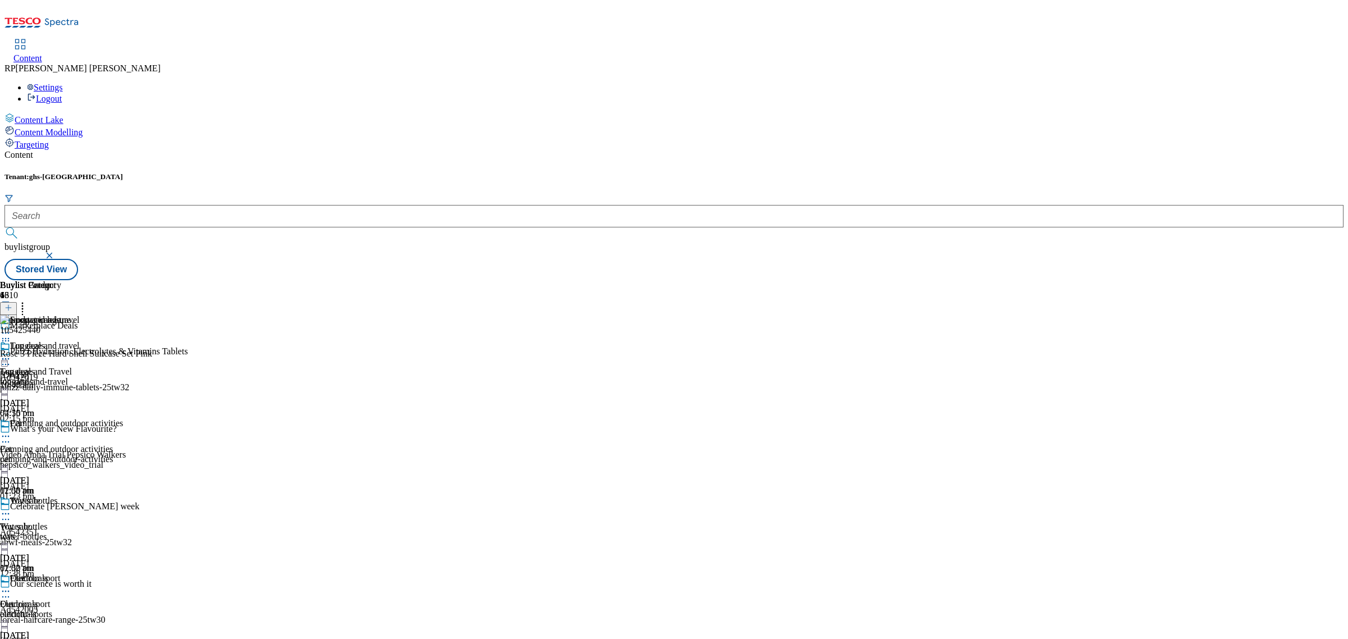
scroll to position [109, 0]
click at [123, 573] on div "Outdoor sport Outdoor sport outdoor-sports [DATE] 02:50 pm" at bounding box center [61, 611] width 123 height 77
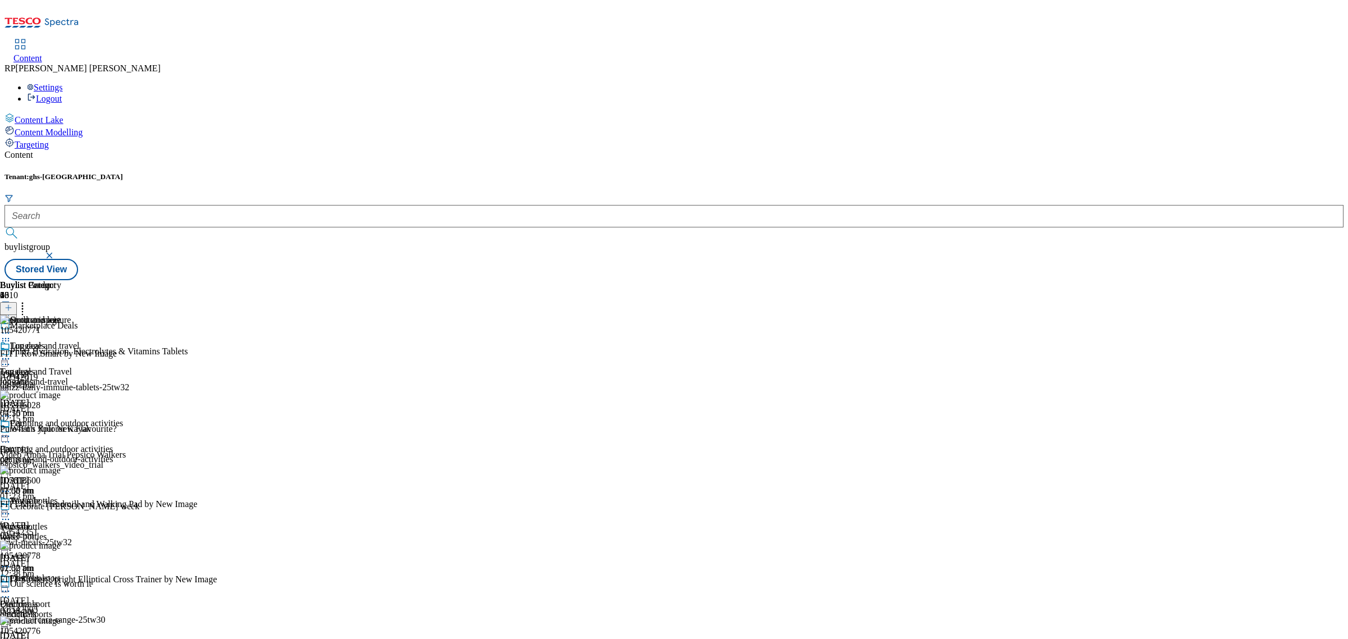
scroll to position [1990, 0]
click at [11, 586] on icon at bounding box center [5, 591] width 11 height 11
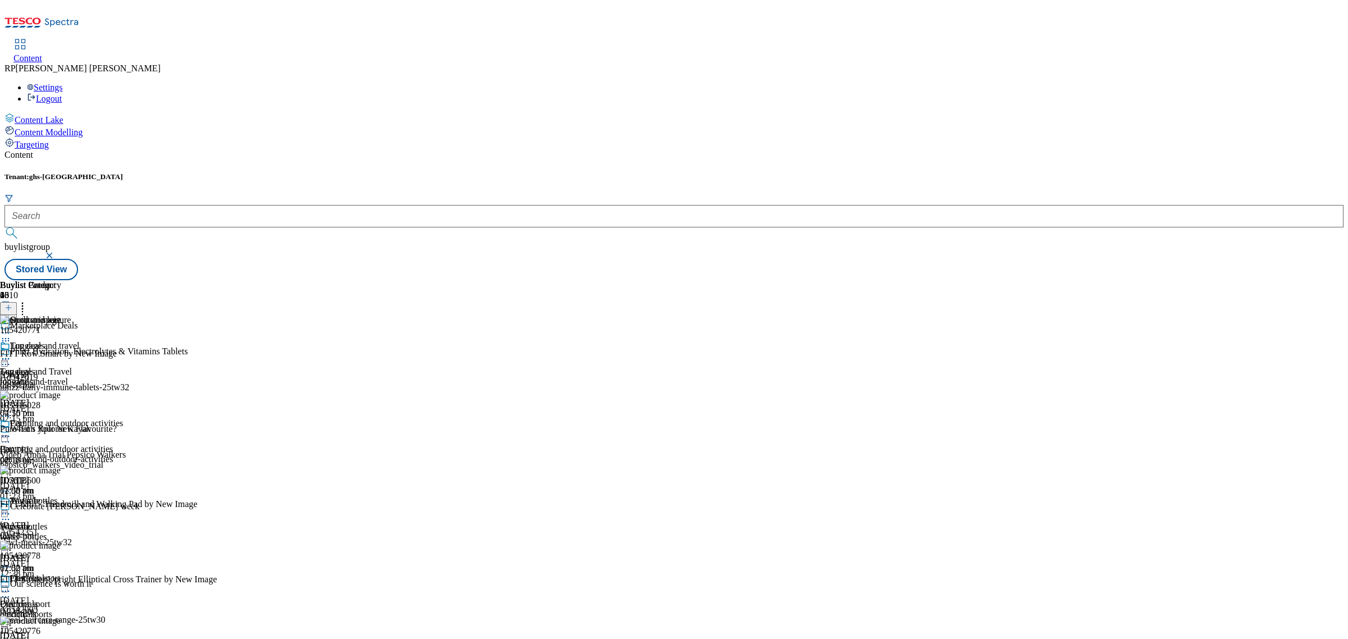
click at [11, 353] on icon at bounding box center [5, 358] width 11 height 11
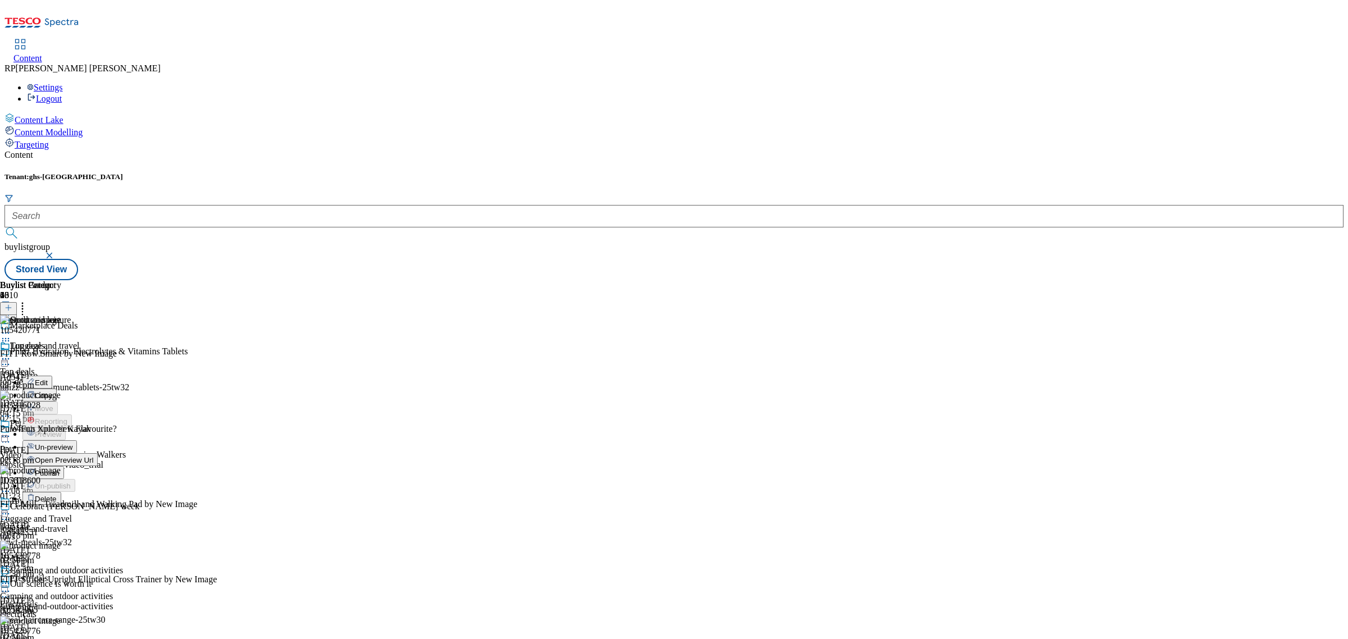
click at [1127, 280] on div "Buylist Group 6310 Marketplace Deals Phizz Hydration, Electrolytes & Vitamins T…" at bounding box center [673, 280] width 1339 height 0
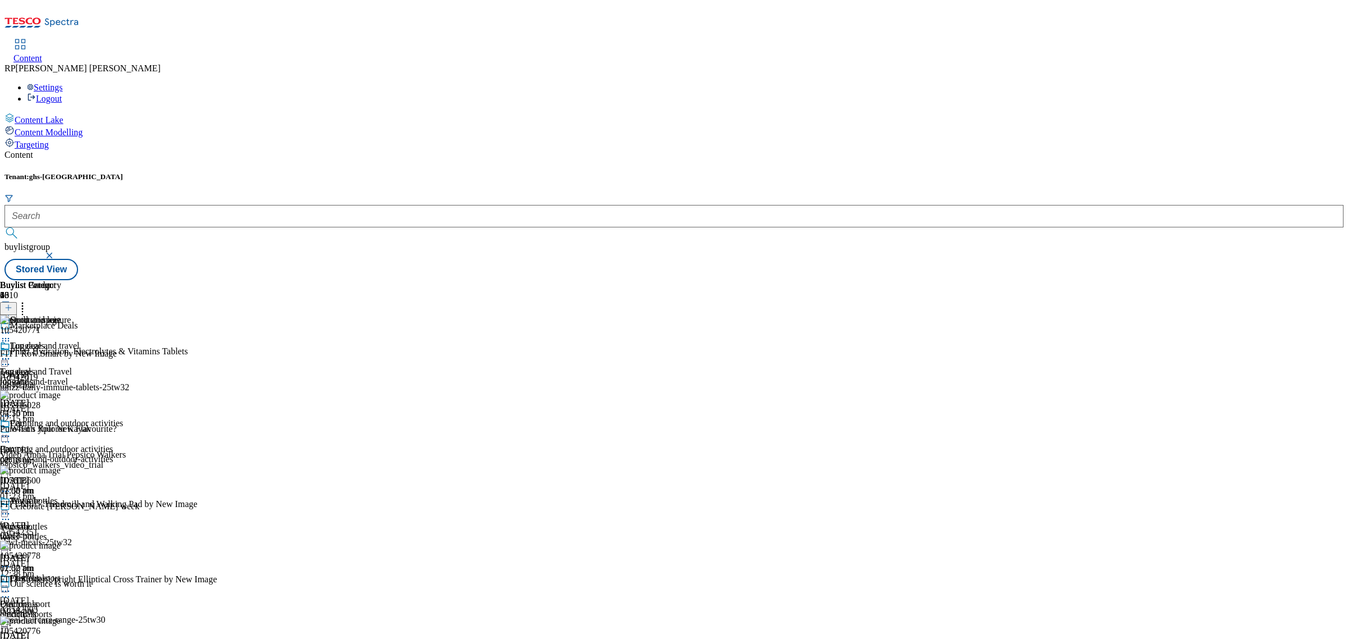
click at [123, 431] on div at bounding box center [61, 437] width 123 height 13
click at [60, 546] on span "Publish" at bounding box center [47, 550] width 25 height 8
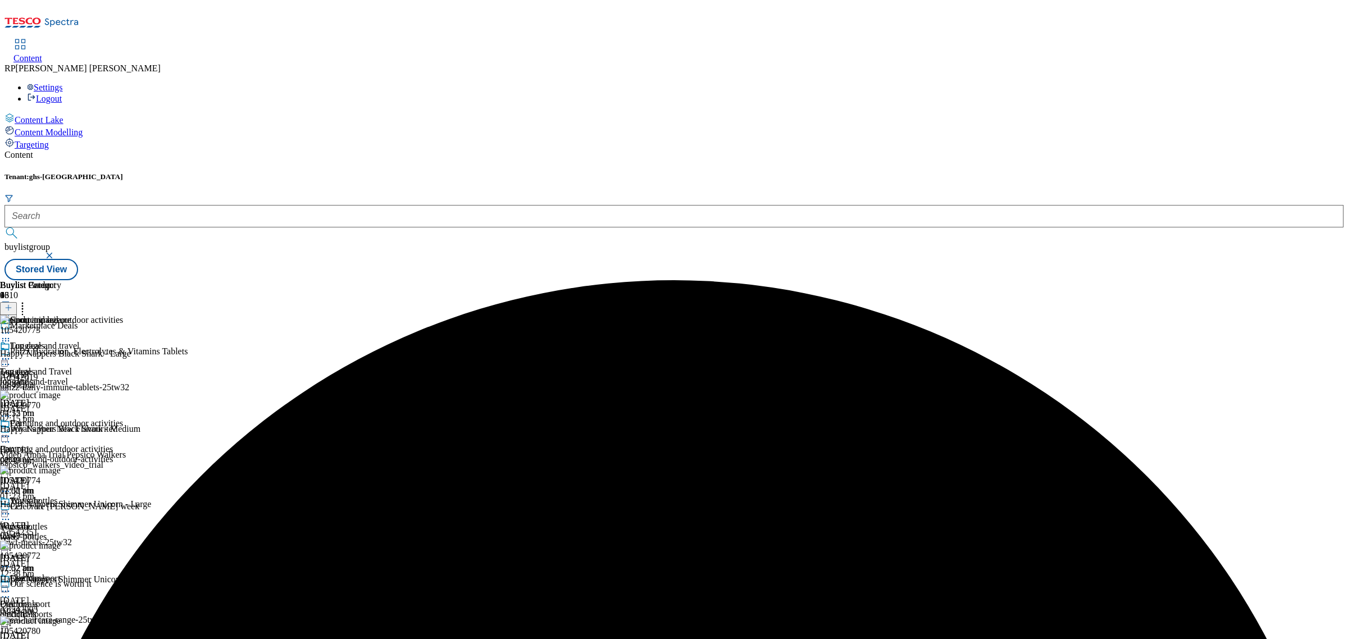
click at [123, 353] on div at bounding box center [61, 359] width 123 height 13
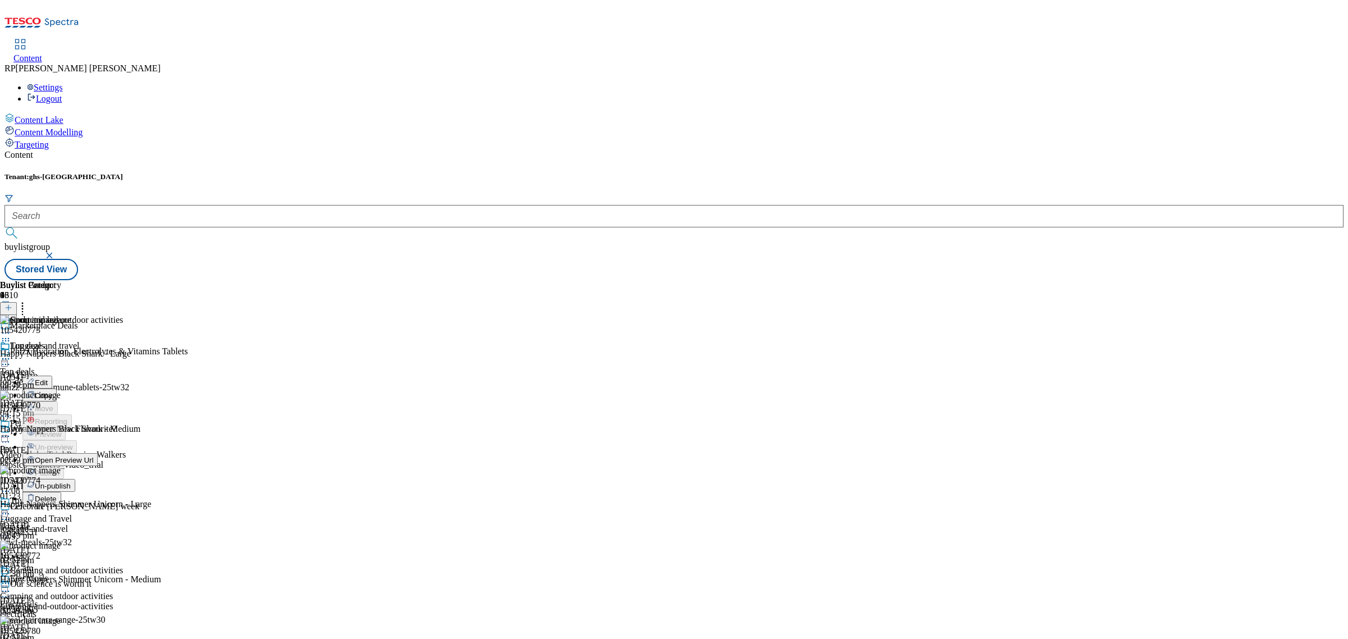
click at [71, 482] on span "Un-publish" at bounding box center [53, 486] width 36 height 8
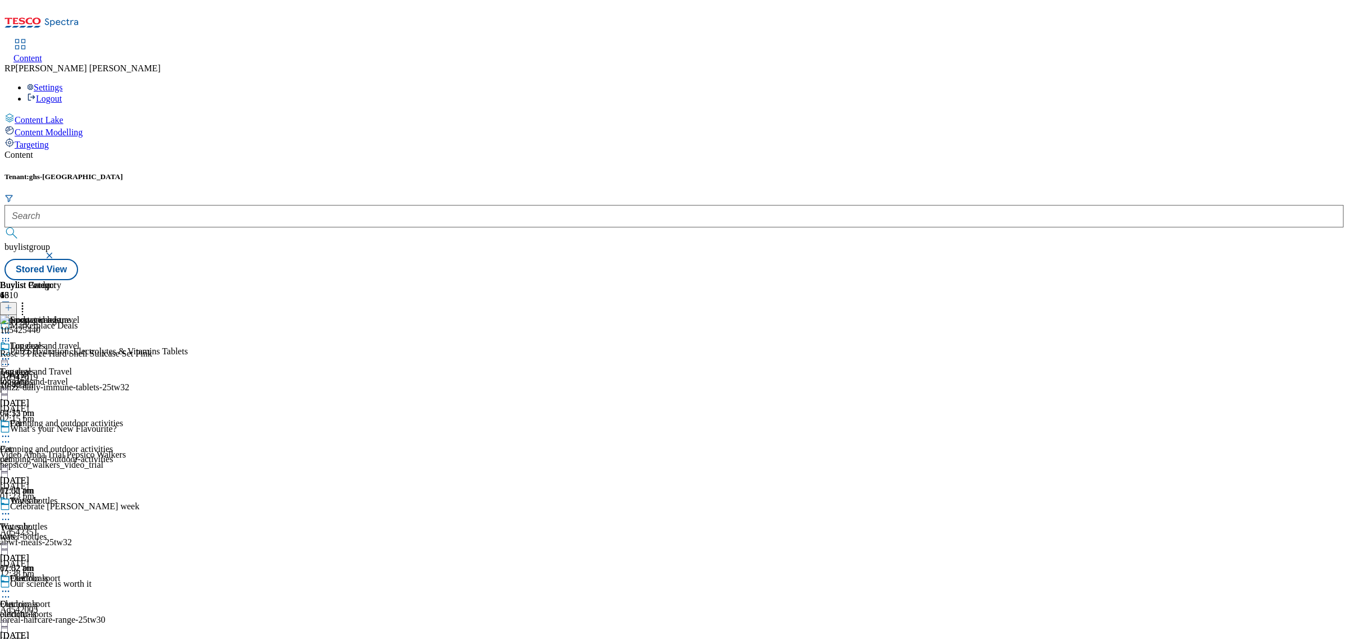
click at [11, 431] on icon at bounding box center [5, 436] width 11 height 11
click at [123, 418] on div "Camping and outdoor activities" at bounding box center [66, 423] width 113 height 10
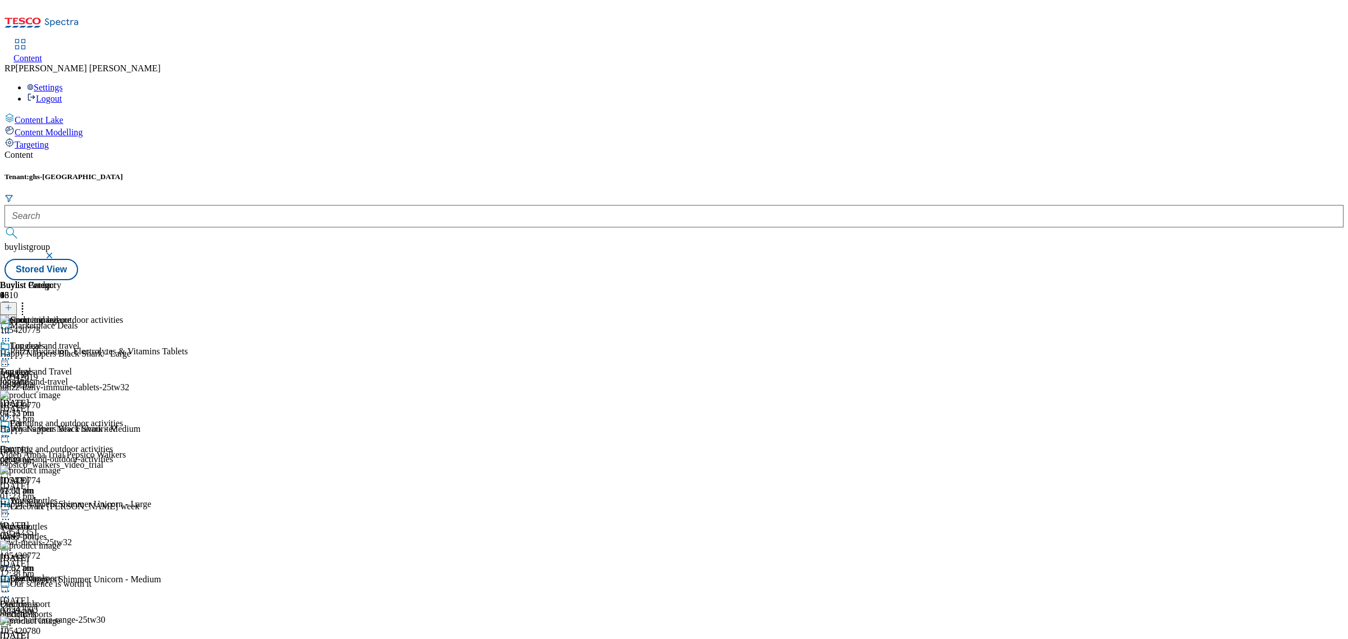
click at [11, 431] on icon at bounding box center [5, 436] width 11 height 11
click at [60, 546] on span "Publish" at bounding box center [47, 550] width 25 height 8
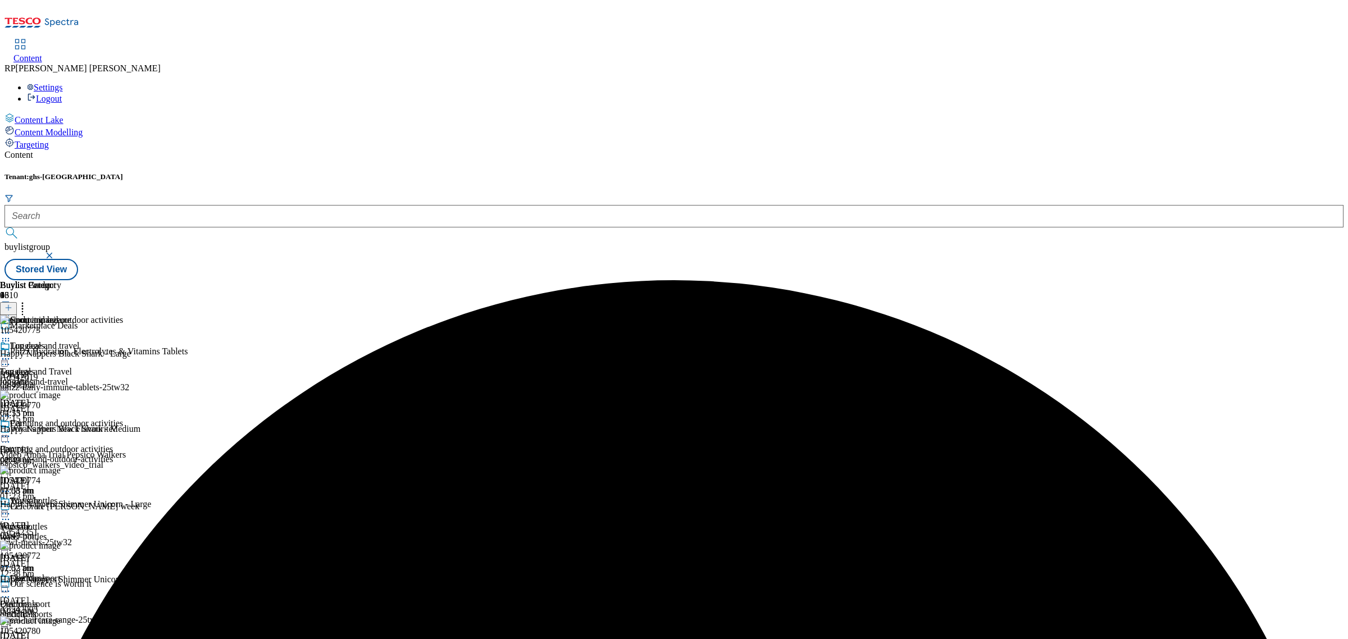
scroll to position [109, 0]
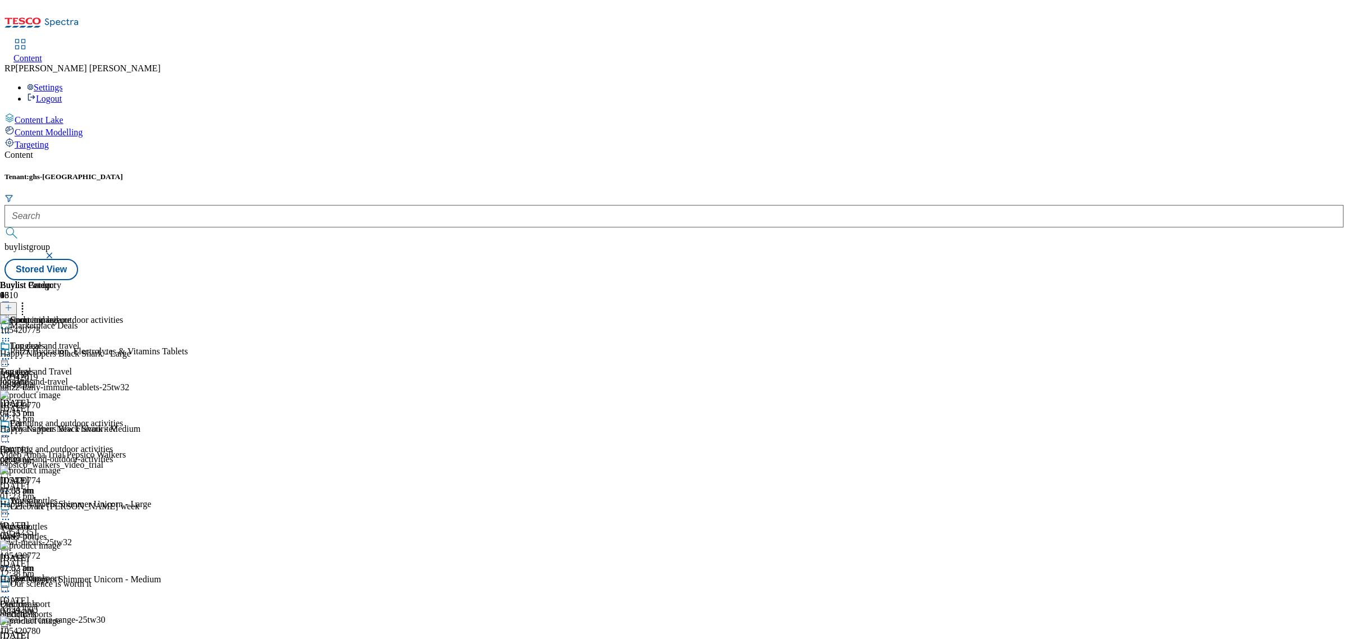
click at [11, 586] on icon at bounding box center [5, 591] width 11 height 11
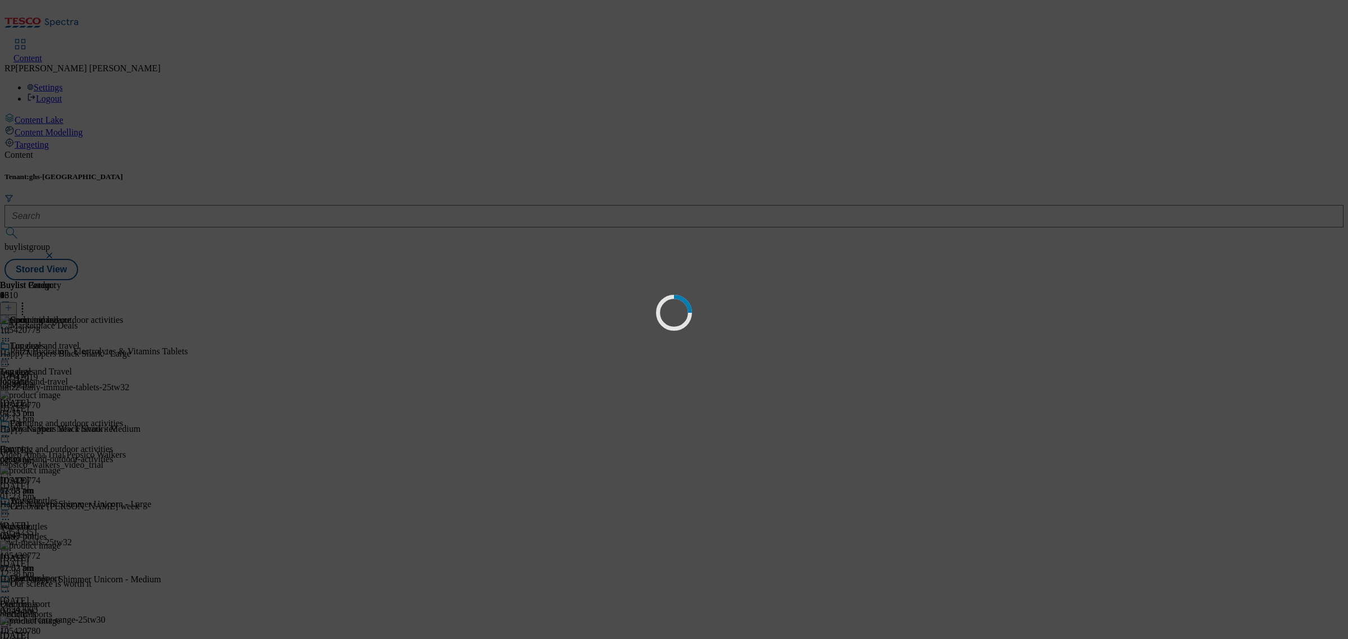
scroll to position [0, 0]
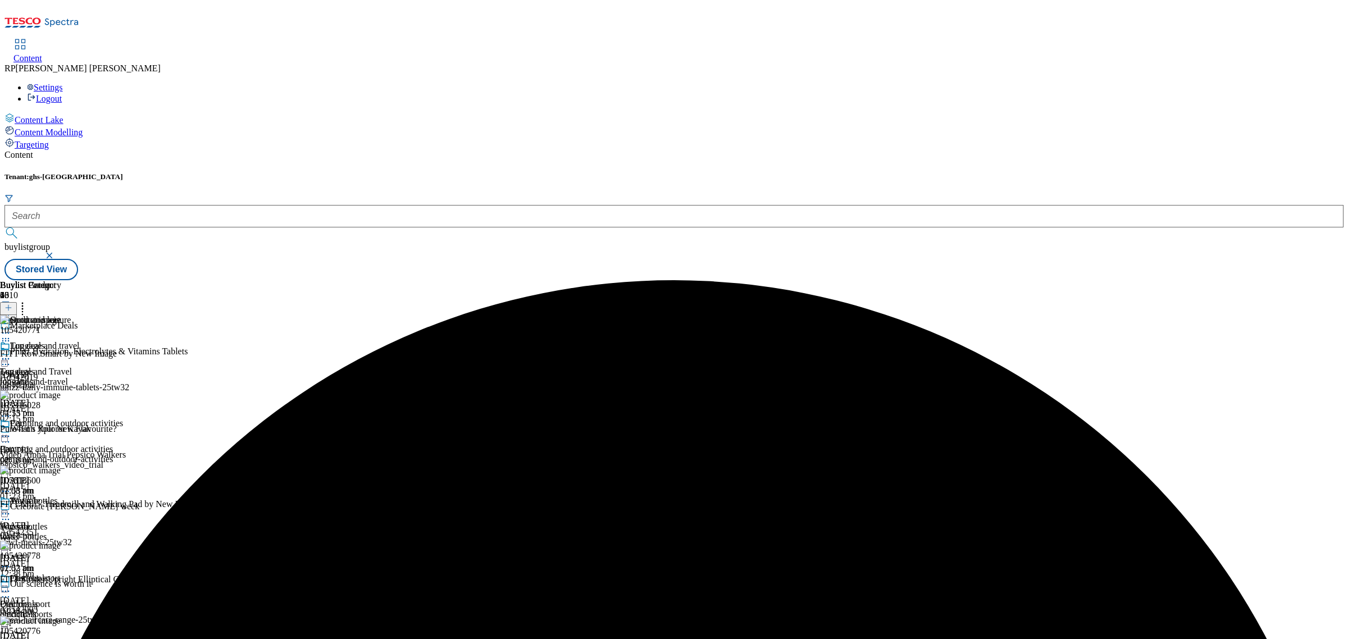
scroll to position [109, 0]
click at [11, 586] on icon at bounding box center [5, 591] width 11 height 11
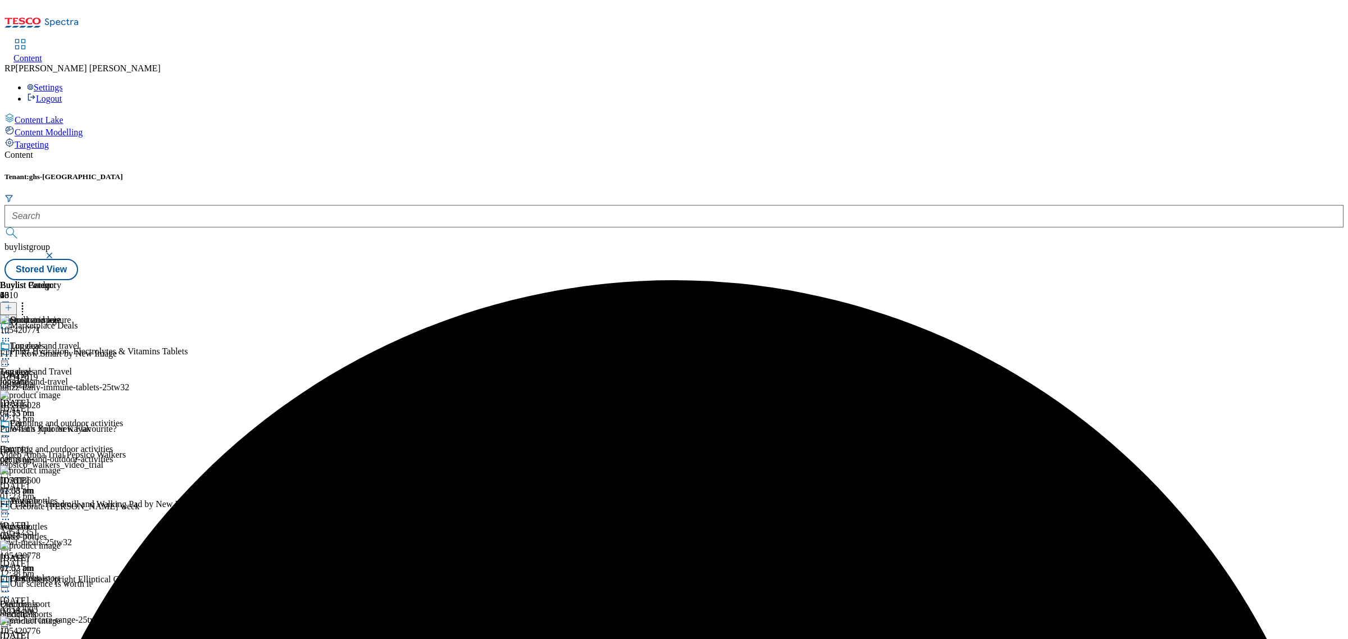
click at [11, 586] on icon at bounding box center [5, 591] width 11 height 11
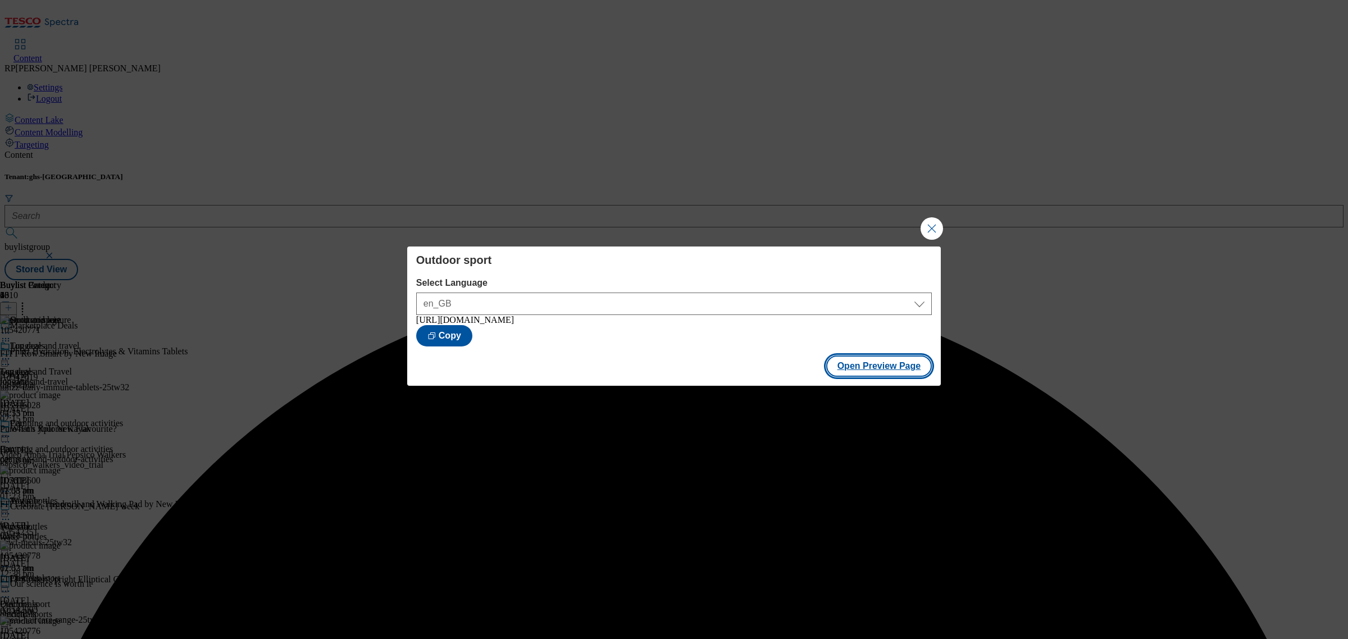
click at [919, 363] on button "Open Preview Page" at bounding box center [879, 365] width 106 height 21
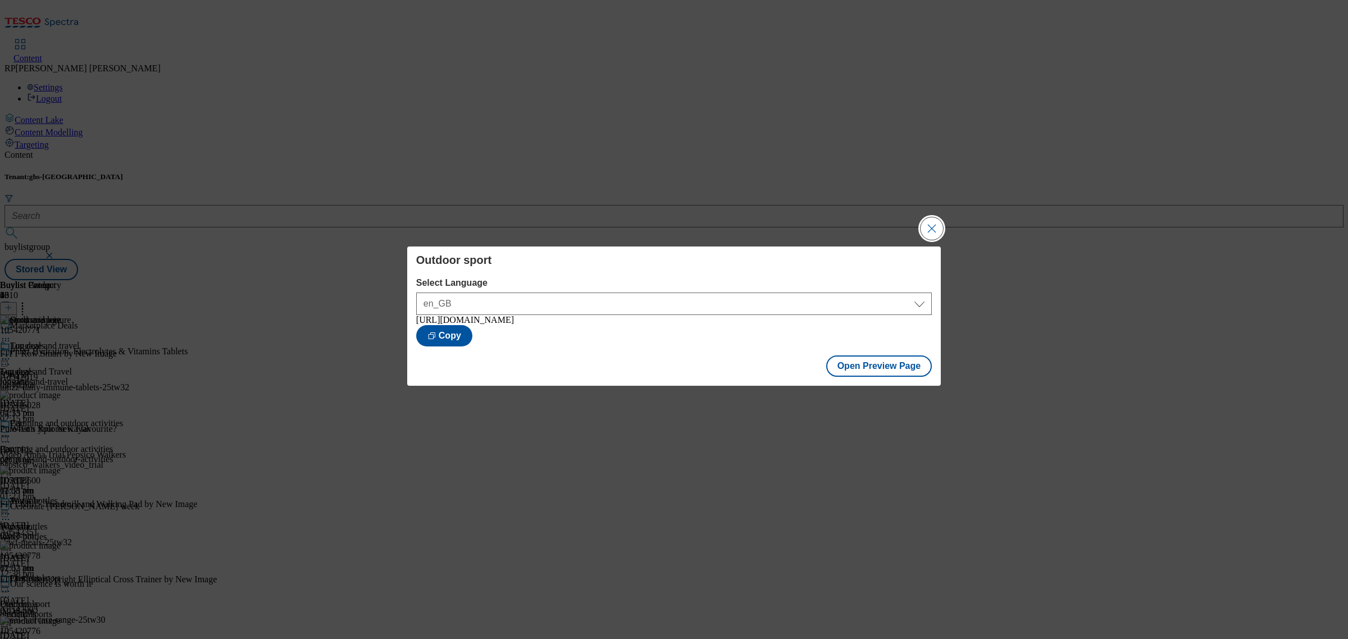
click at [920, 220] on button "Close Modal" at bounding box center [931, 228] width 22 height 22
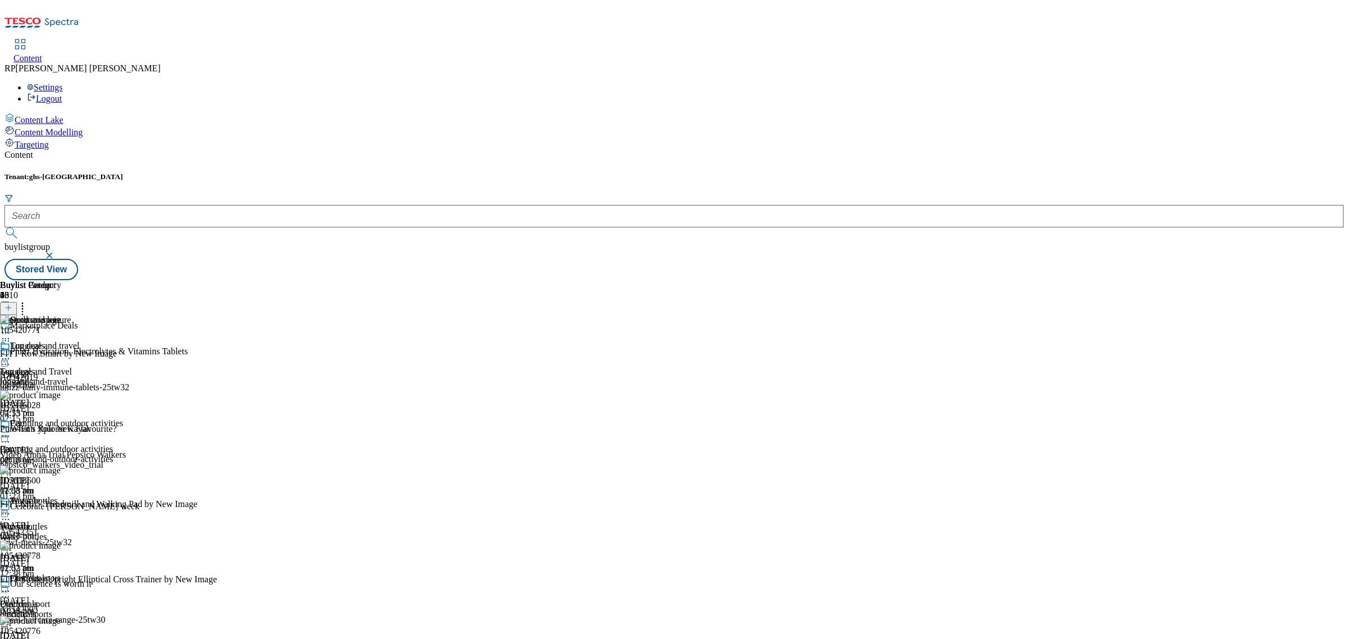
scroll to position [109, 0]
click at [11, 586] on icon at bounding box center [5, 591] width 11 height 11
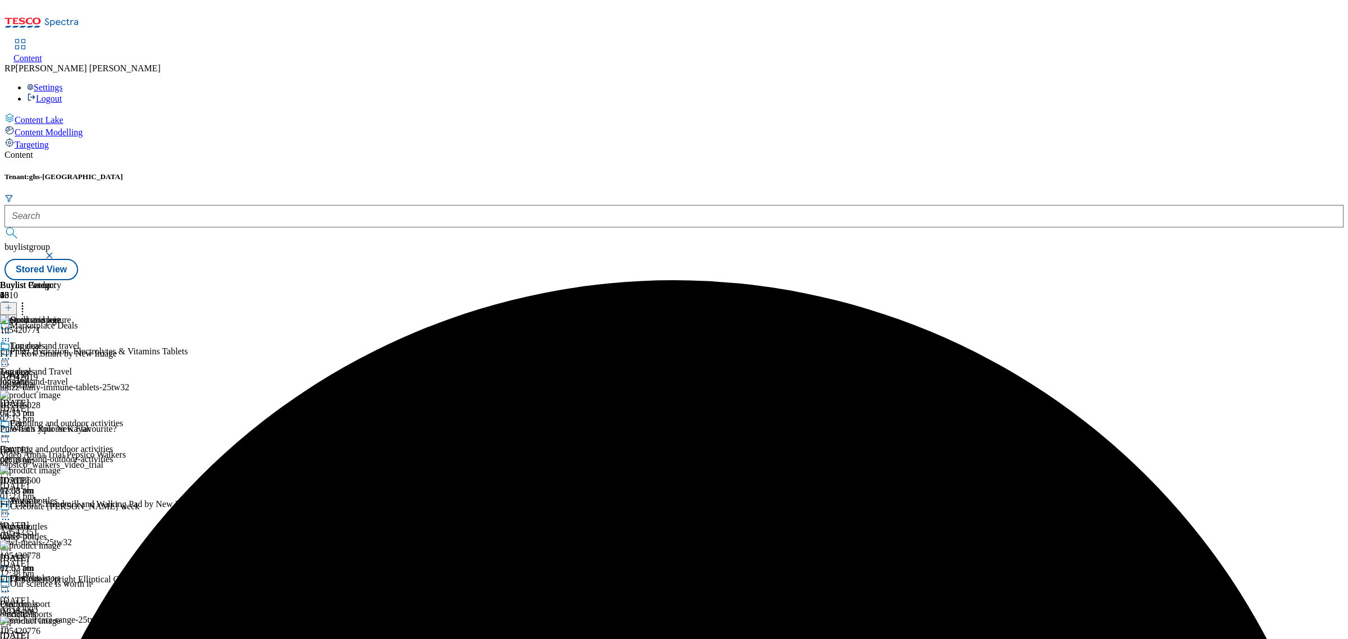
scroll to position [109, 0]
click at [11, 586] on icon at bounding box center [5, 591] width 11 height 11
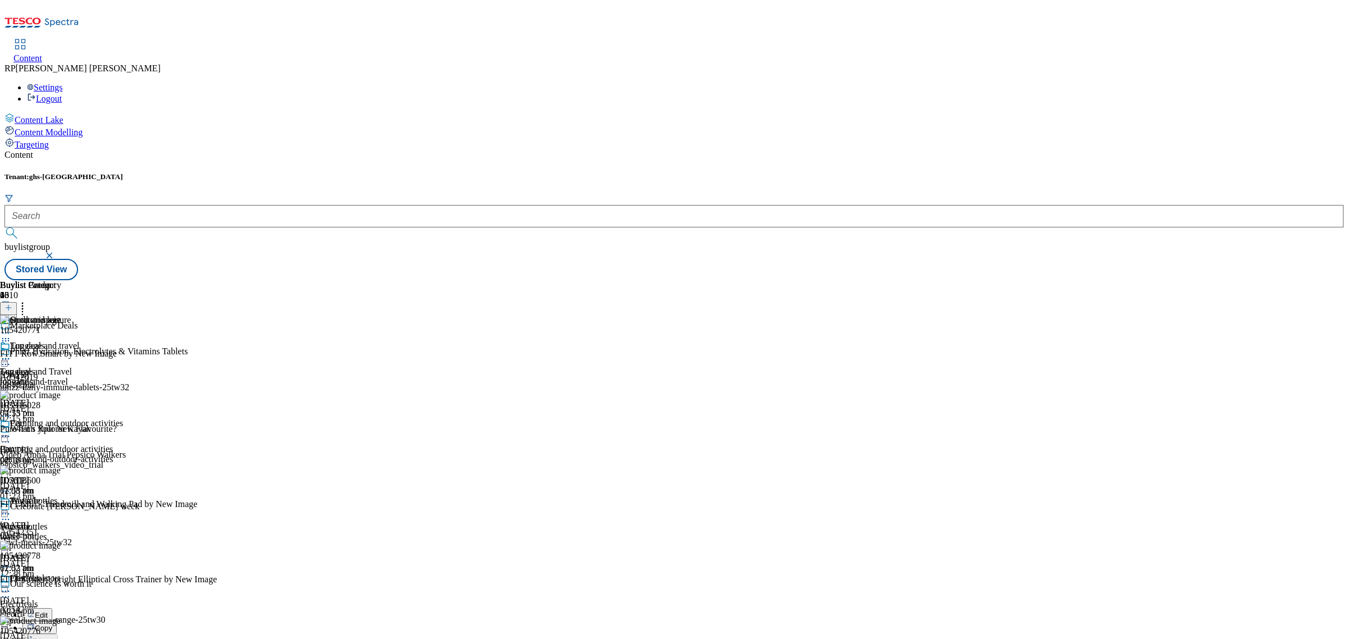
click at [123, 418] on div "Camping and outdoor activities" at bounding box center [61, 431] width 123 height 26
click at [11, 431] on icon at bounding box center [5, 436] width 11 height 11
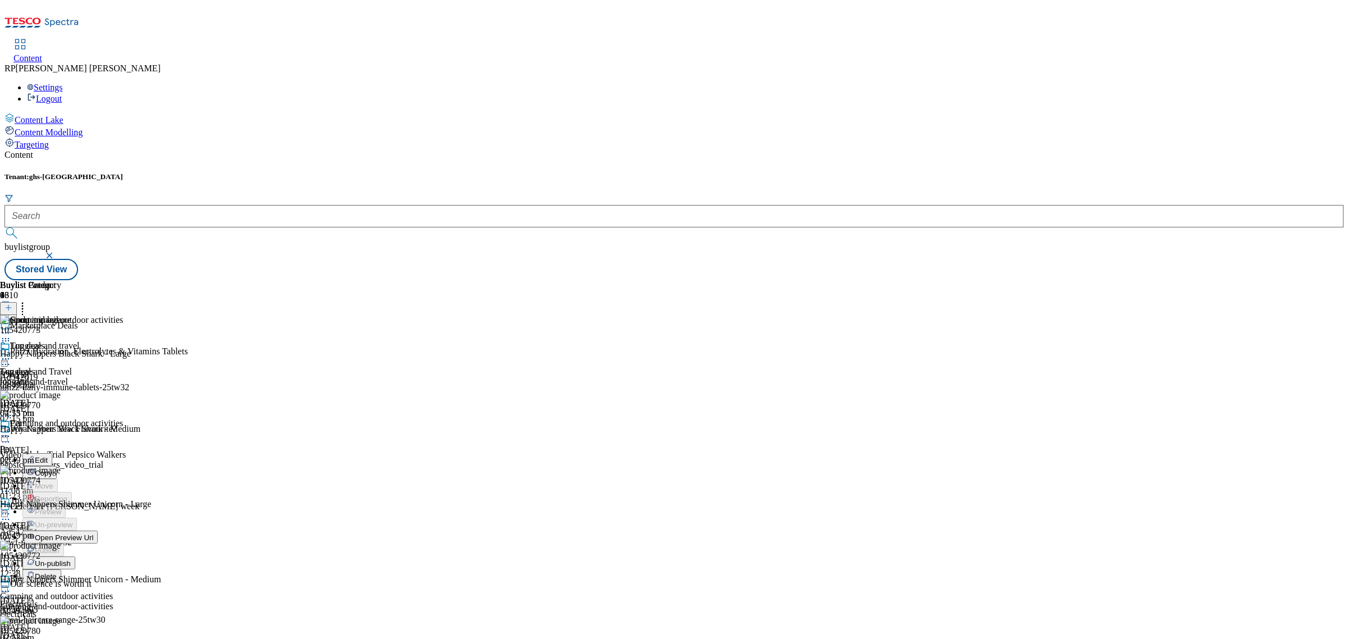
click at [71, 559] on span "Un-publish" at bounding box center [53, 563] width 36 height 8
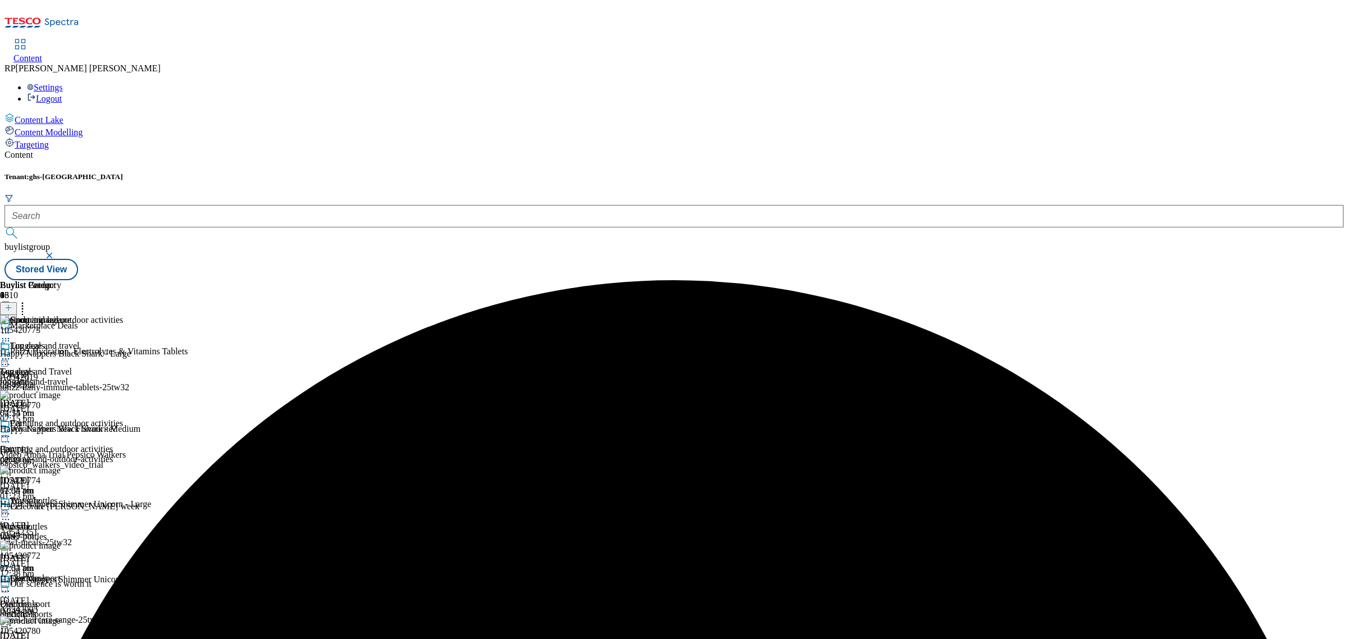
click at [123, 431] on div at bounding box center [61, 437] width 123 height 13
click at [72, 520] on span "Un-preview" at bounding box center [54, 524] width 38 height 8
click at [17, 304] on div at bounding box center [8, 309] width 17 height 10
click at [12, 304] on icon at bounding box center [8, 308] width 8 height 8
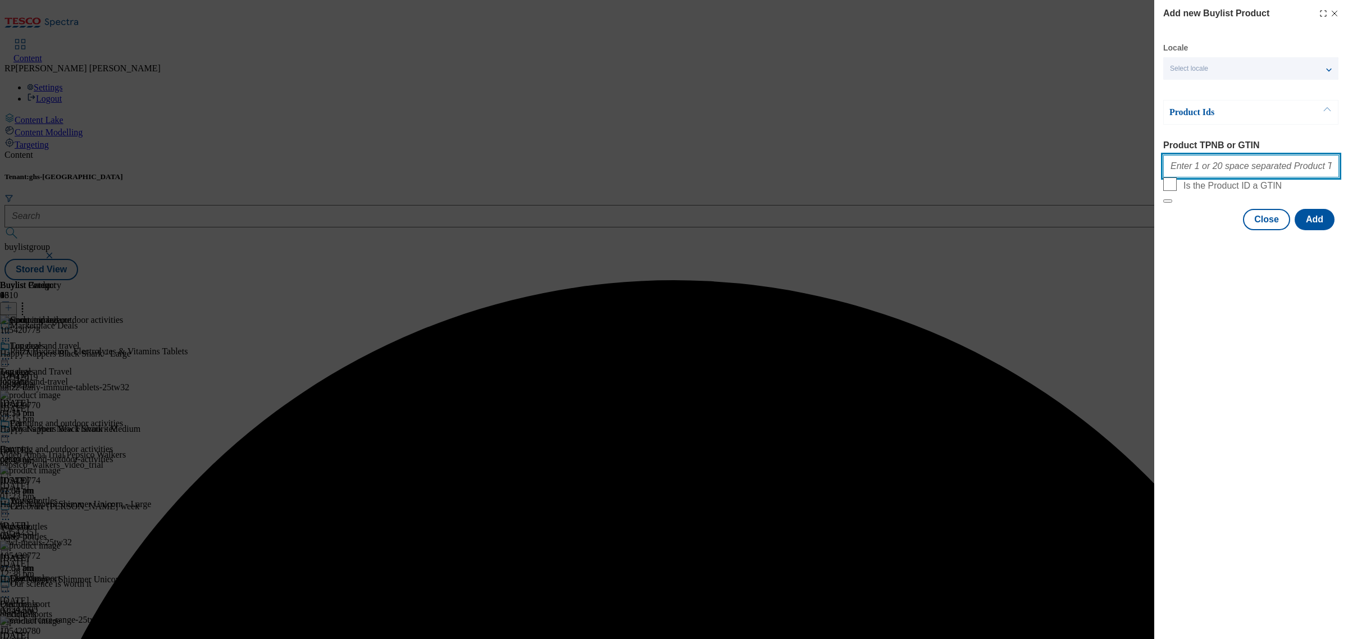
click at [1226, 173] on input "Product TPNB or GTIN" at bounding box center [1251, 166] width 176 height 22
paste input "105480522 105480529 105443124 105480530 105420778 105482252 105420771 105420776"
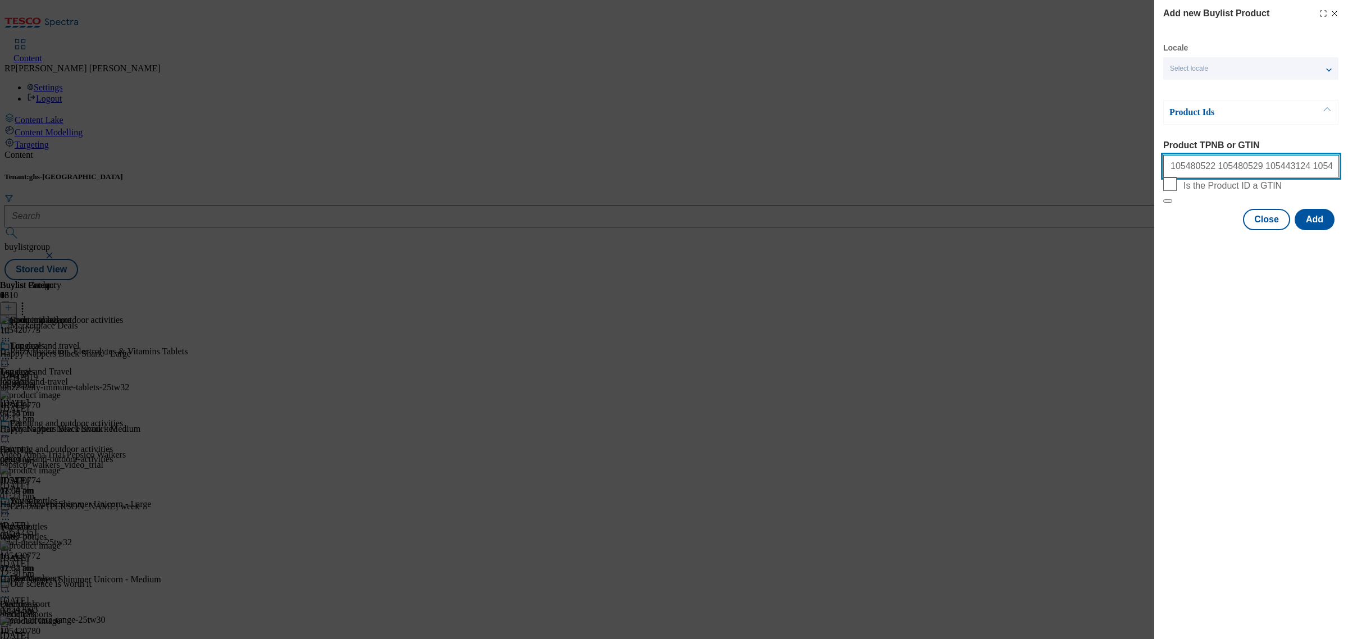
click at [1214, 169] on input "105480522 105480529 105443124 105480530 105420778 105482252 105420771 105420776" at bounding box center [1251, 166] width 176 height 22
click at [1312, 173] on input "105480522 105480529 105443124 105480530 105420778 105482252 105420771 105420776" at bounding box center [1251, 166] width 176 height 22
paste input "105819574 105640092 105818600"
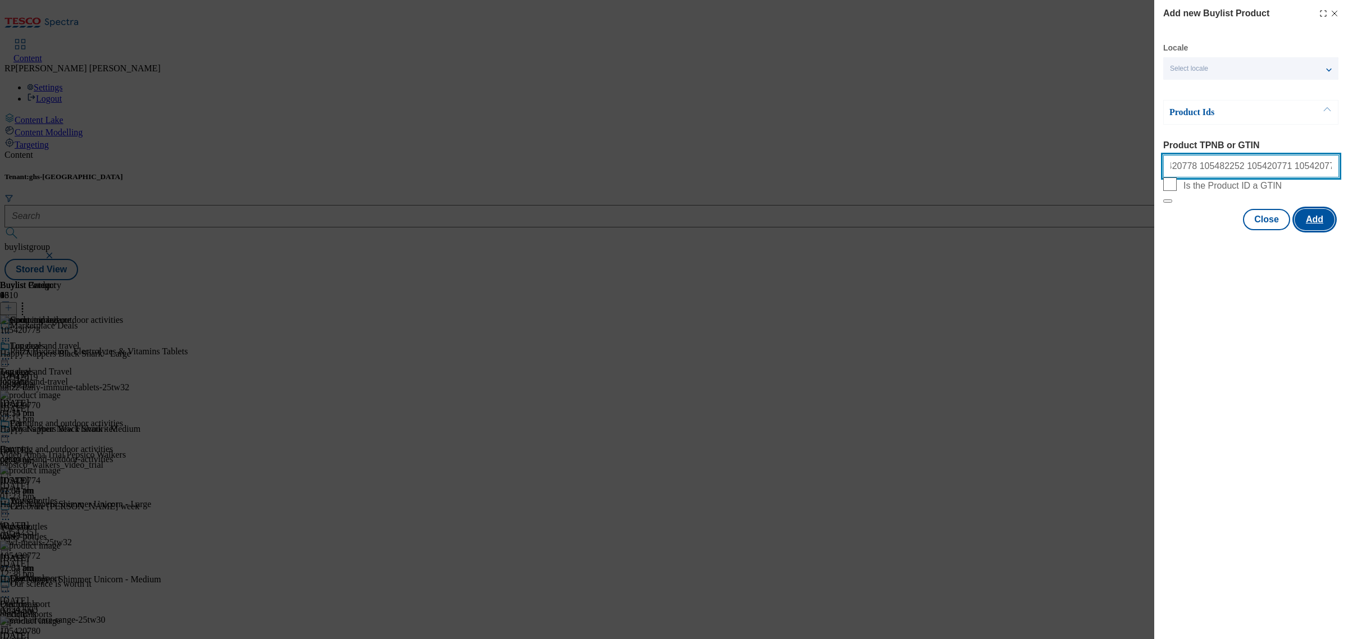
type input "105480522 105480529 105443124 105480530 105420778 105482252 105420771 105420776…"
click at [1319, 230] on button "Add" at bounding box center [1314, 219] width 40 height 21
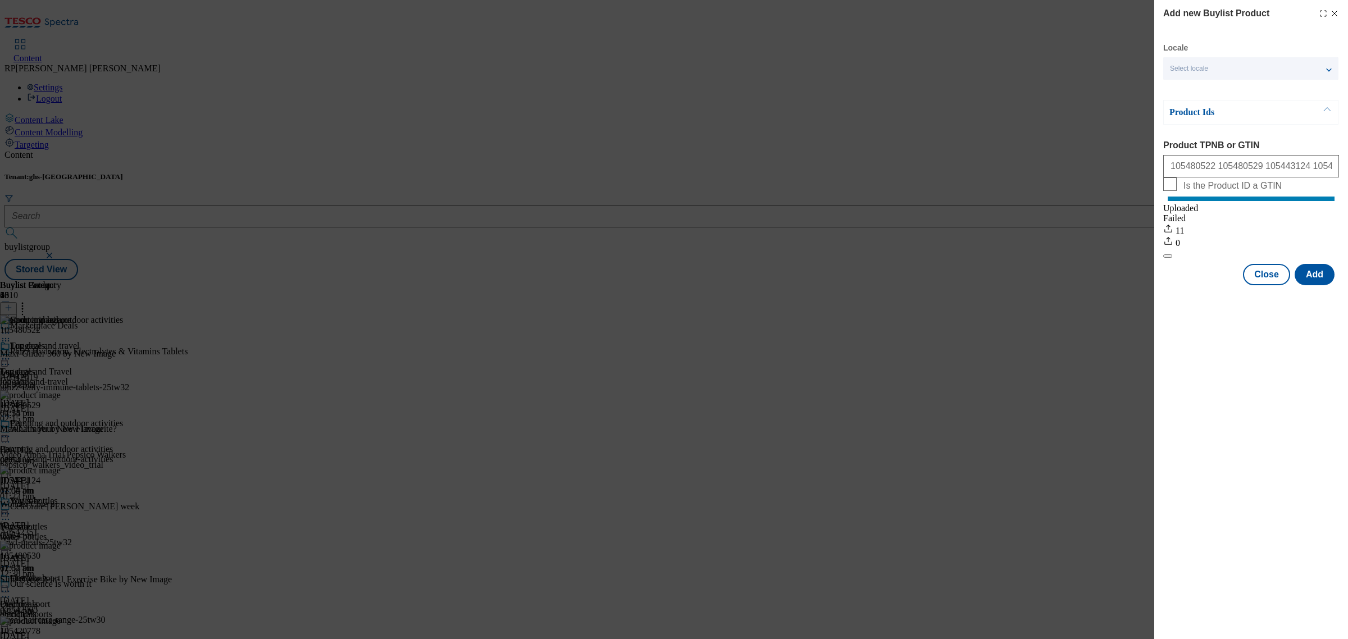
click at [958, 249] on div "Add new Buylist Product Locale Select locale English Welsh Product Ids Product …" at bounding box center [674, 319] width 1348 height 639
click at [1250, 285] on button "Close" at bounding box center [1266, 274] width 47 height 21
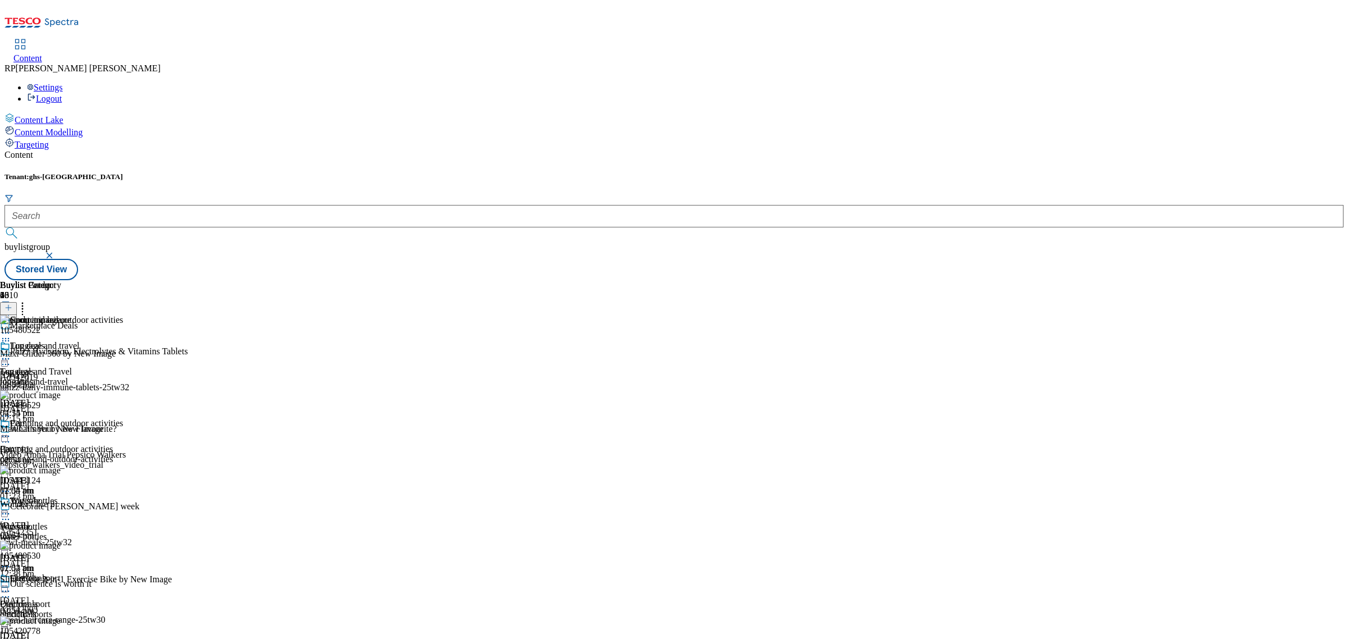
scroll to position [1363, 0]
click at [250, 280] on header "Buylist Product 20" at bounding box center [125, 297] width 250 height 35
click at [28, 300] on icon at bounding box center [22, 305] width 11 height 11
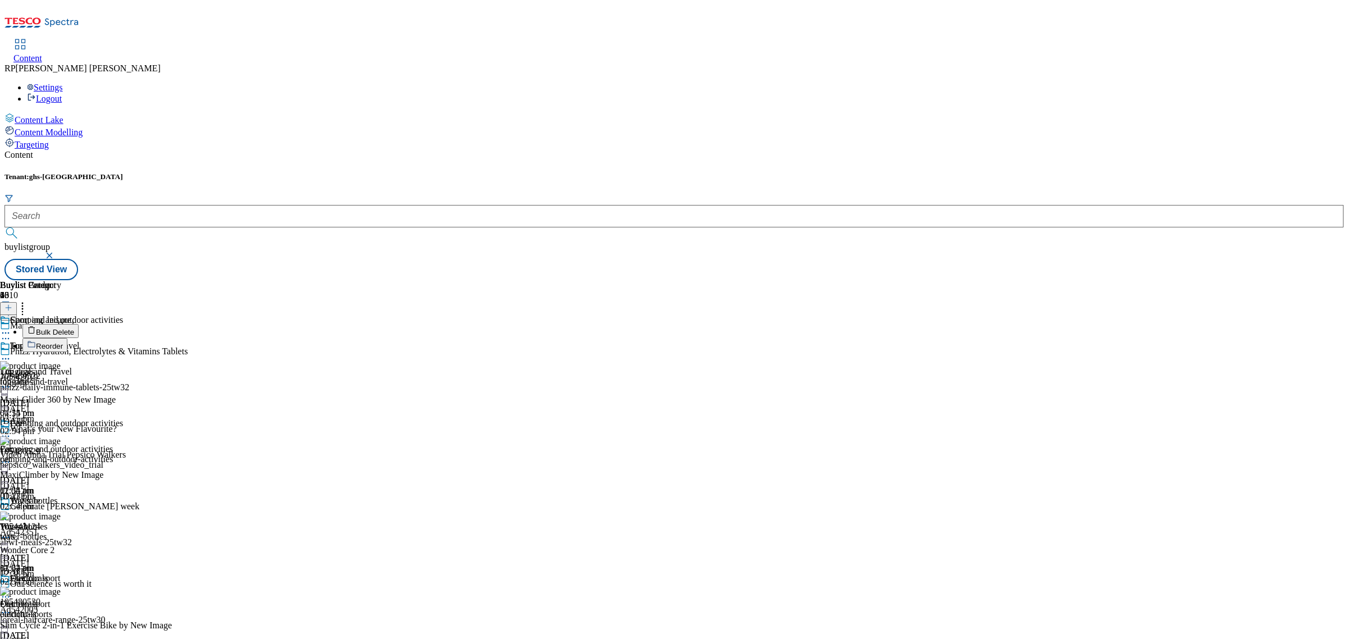
click at [63, 342] on span "Reorder" at bounding box center [49, 346] width 27 height 8
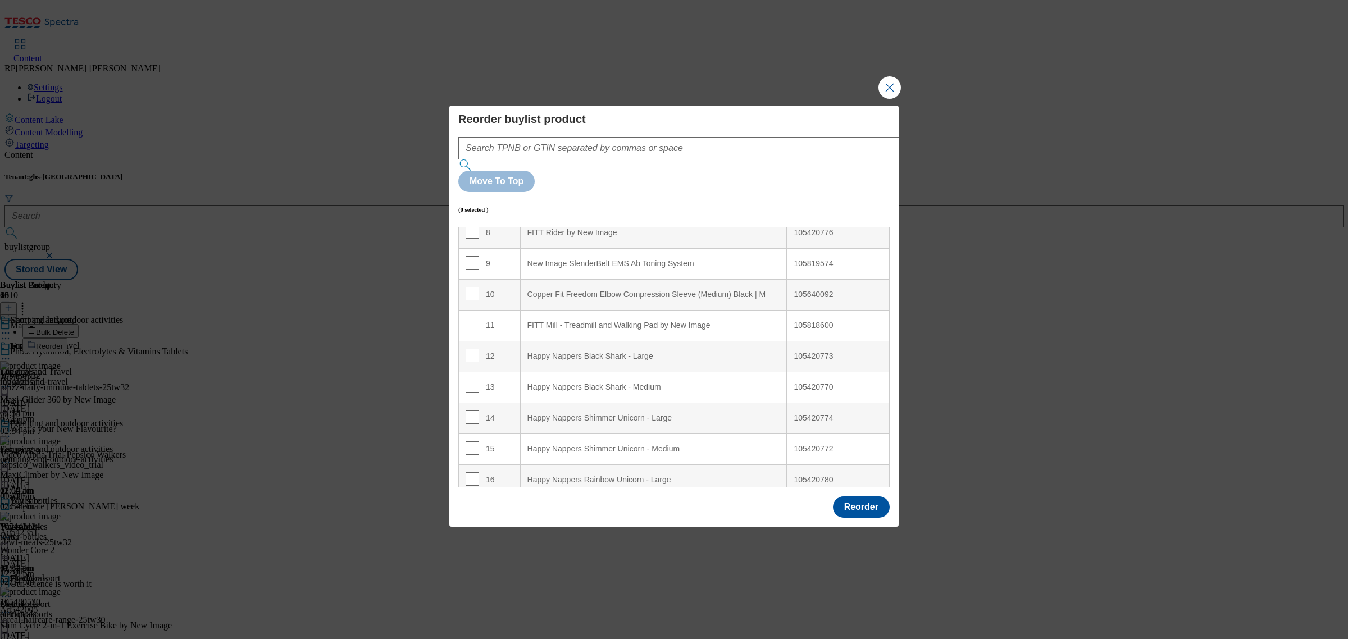
scroll to position [389, 0]
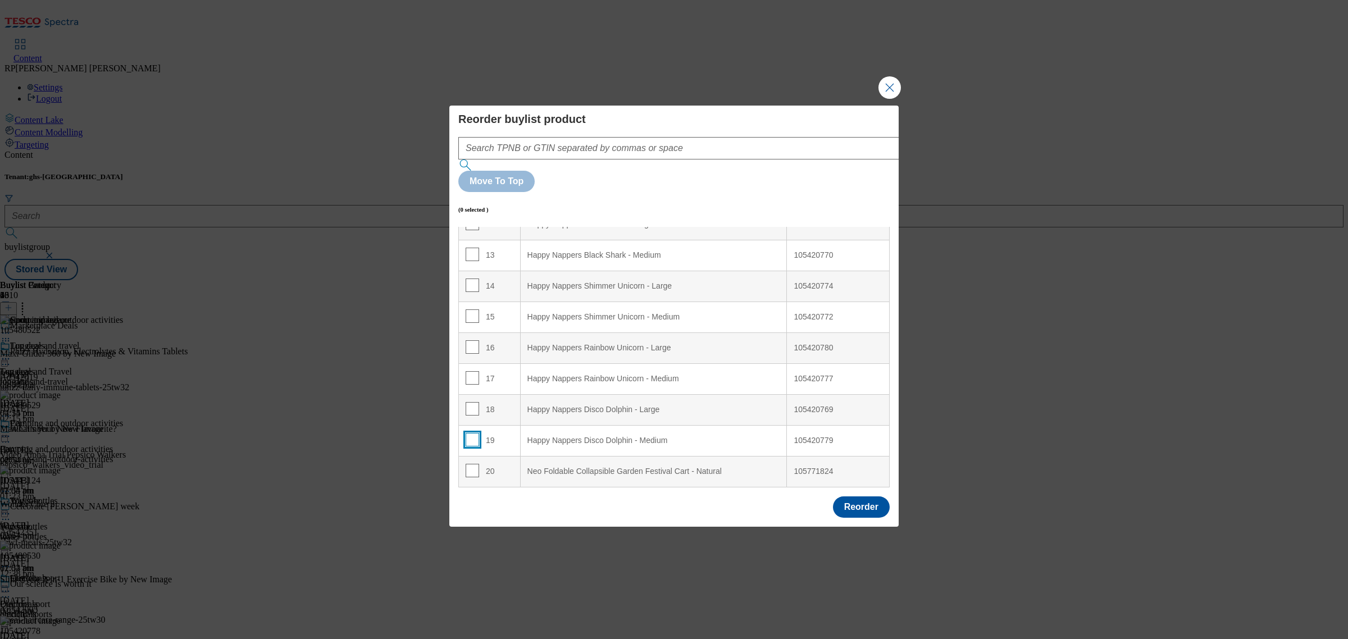
click at [466, 433] on input "Modal" at bounding box center [471, 439] width 13 height 13
checkbox input "true"
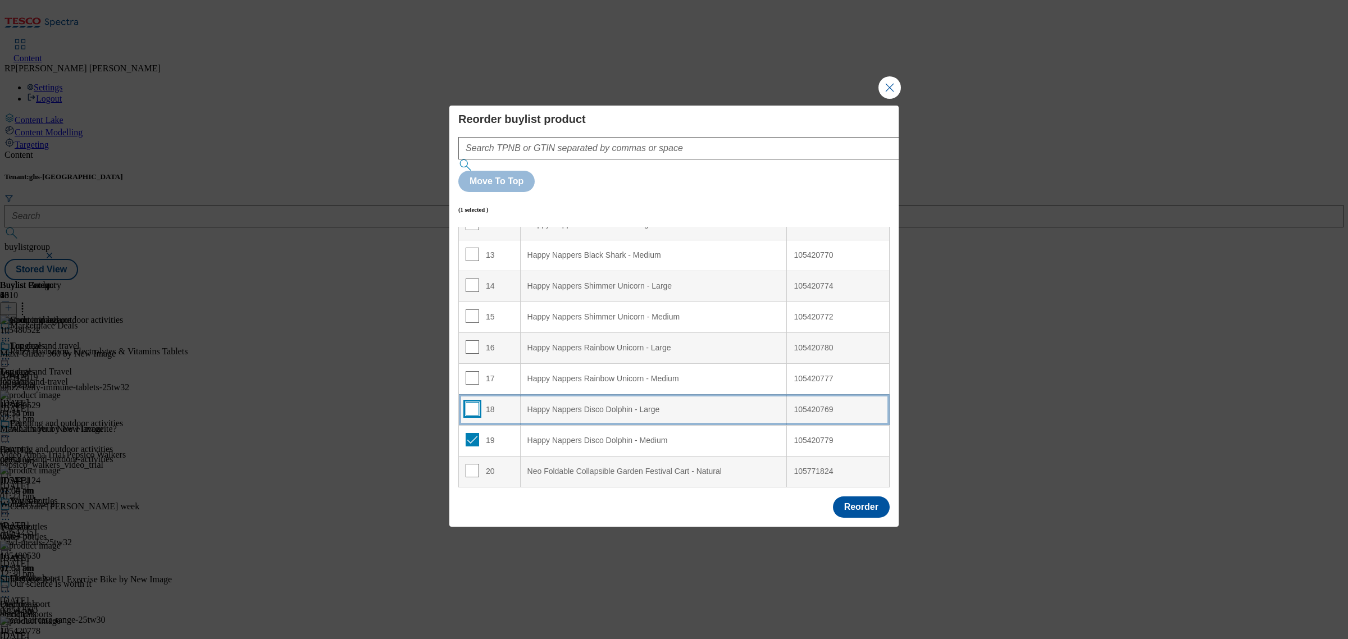
click at [470, 402] on input "Modal" at bounding box center [471, 408] width 13 height 13
checkbox input "true"
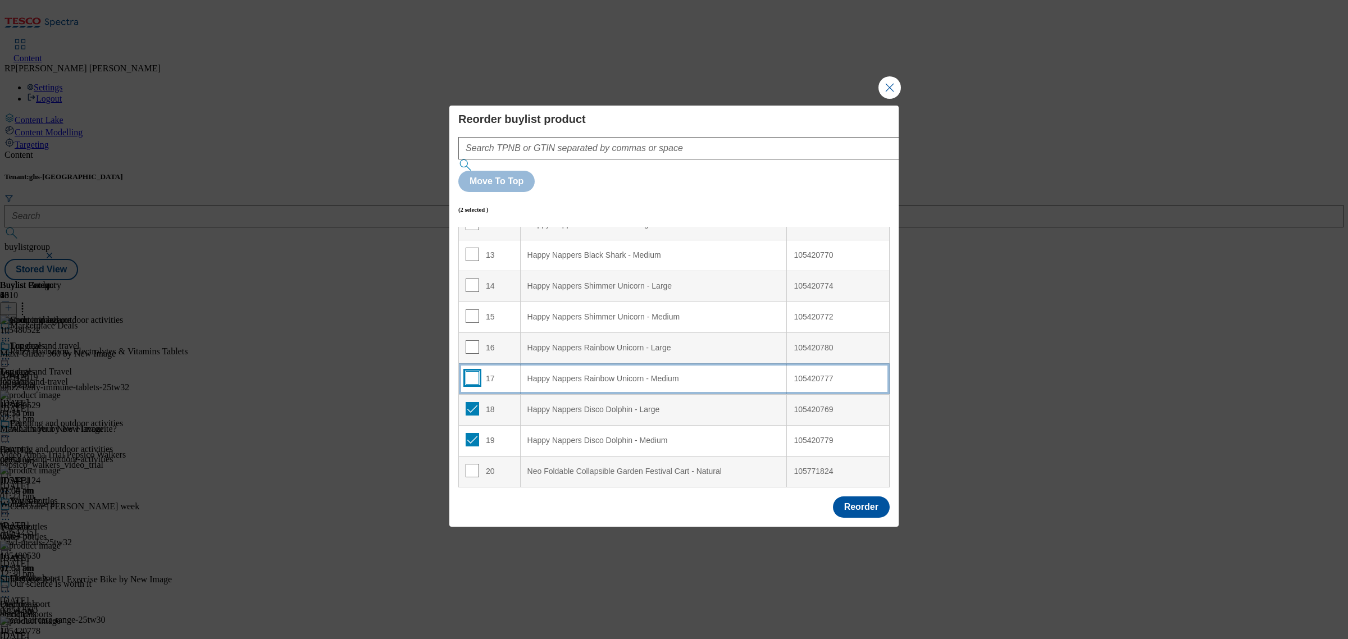
click at [469, 371] on input "Modal" at bounding box center [471, 377] width 13 height 13
checkbox input "true"
click at [468, 340] on input "Modal" at bounding box center [471, 346] width 13 height 13
checkbox input "true"
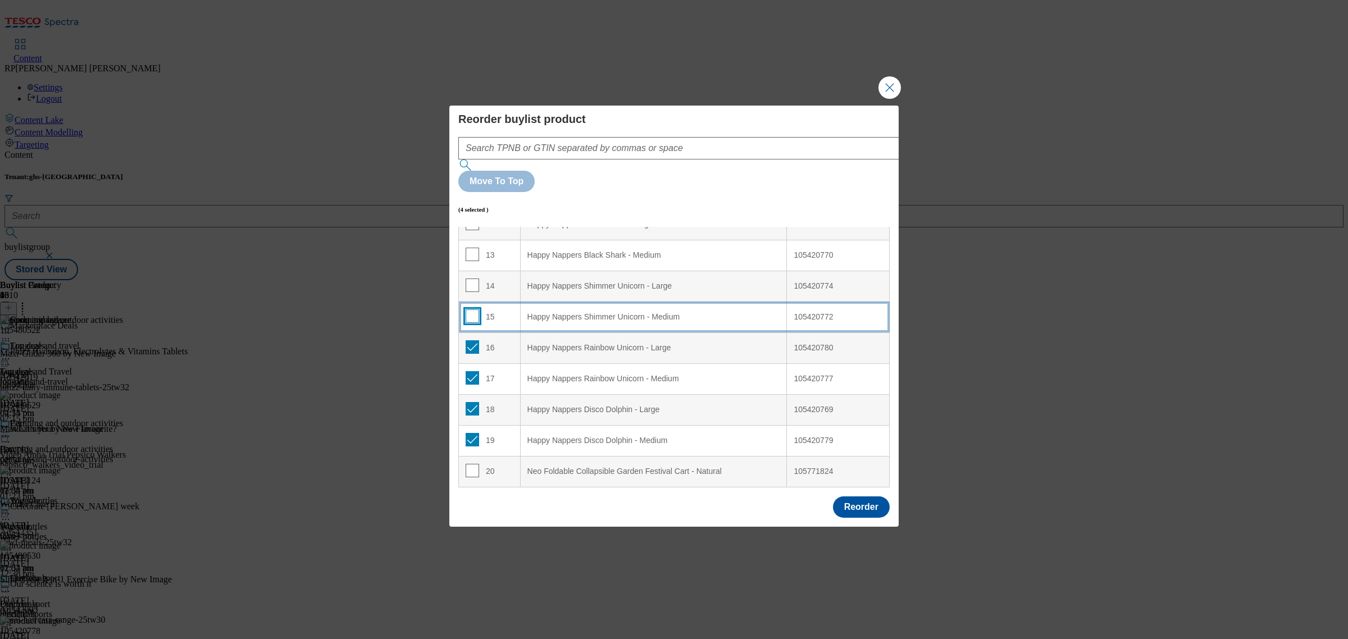
click at [468, 309] on input "Modal" at bounding box center [471, 315] width 13 height 13
checkbox input "true"
click at [462, 271] on td "14" at bounding box center [490, 286] width 62 height 31
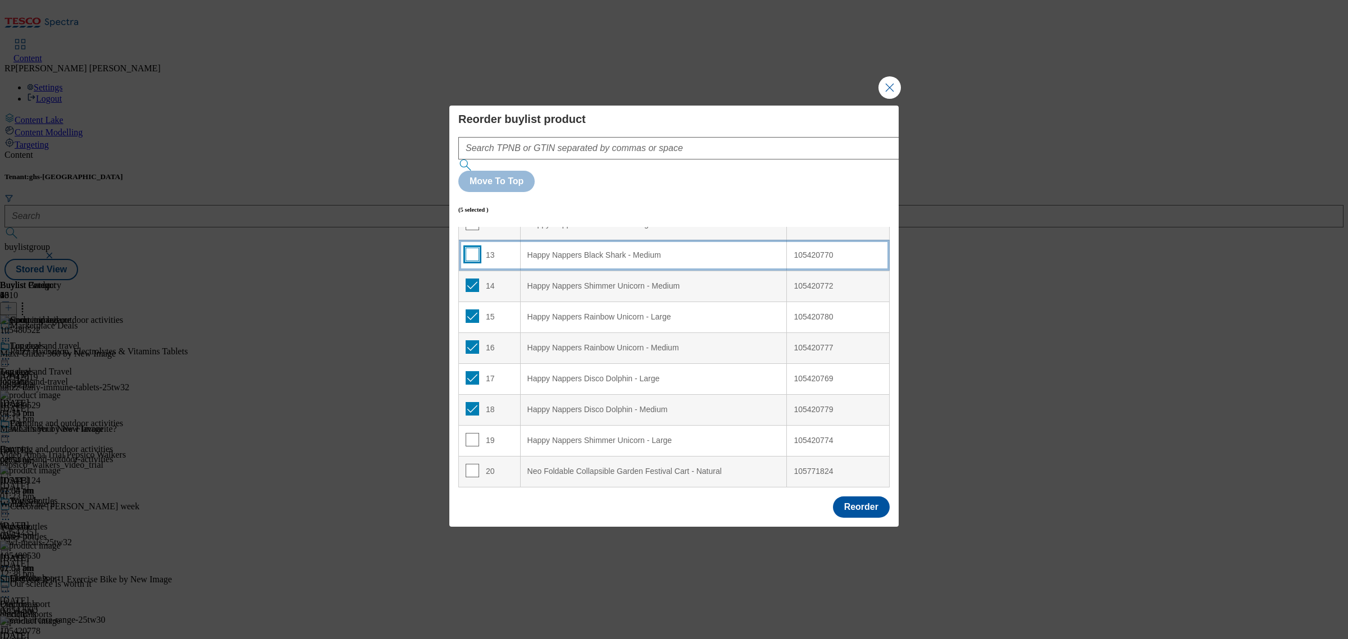
click at [473, 248] on input "Modal" at bounding box center [471, 254] width 13 height 13
checkbox input "true"
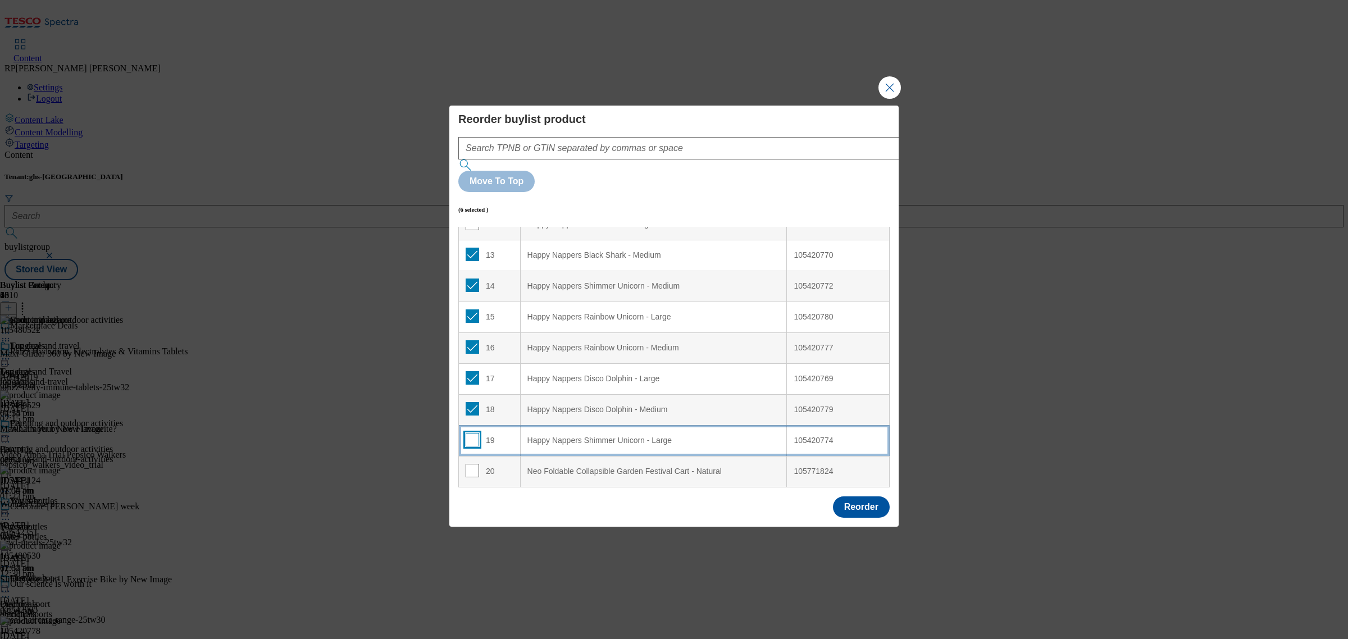
click at [475, 433] on input "Modal" at bounding box center [471, 439] width 13 height 13
checkbox input "true"
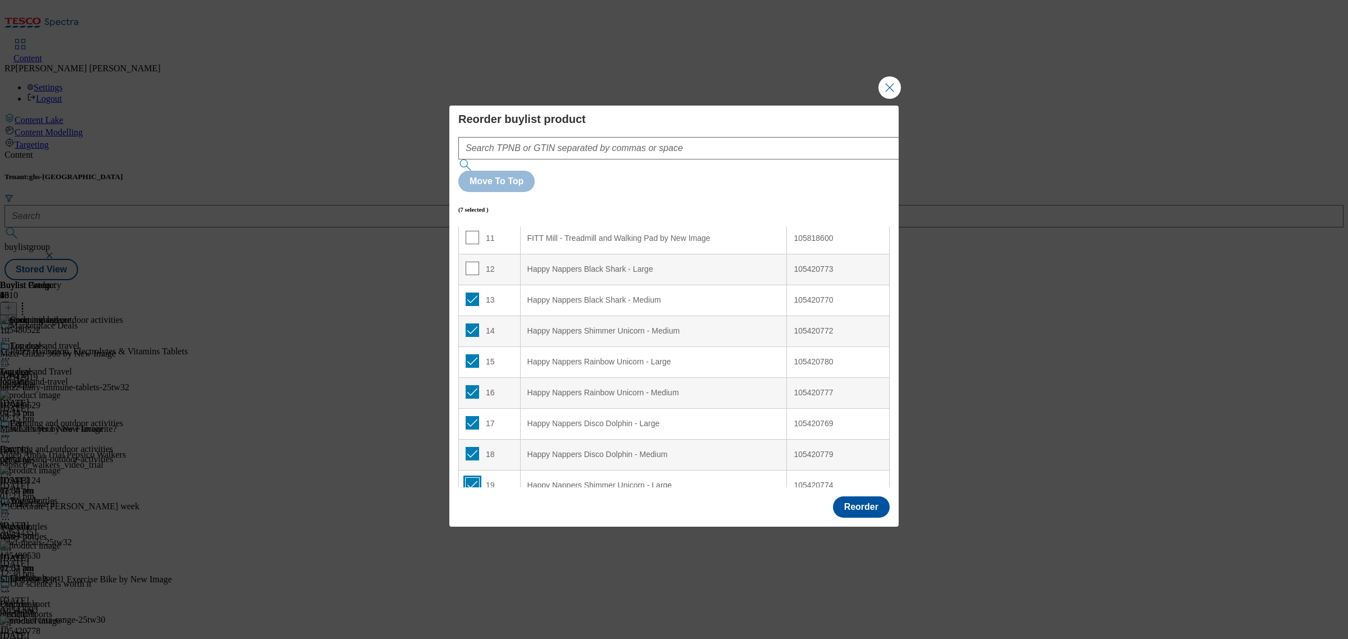
scroll to position [318, 0]
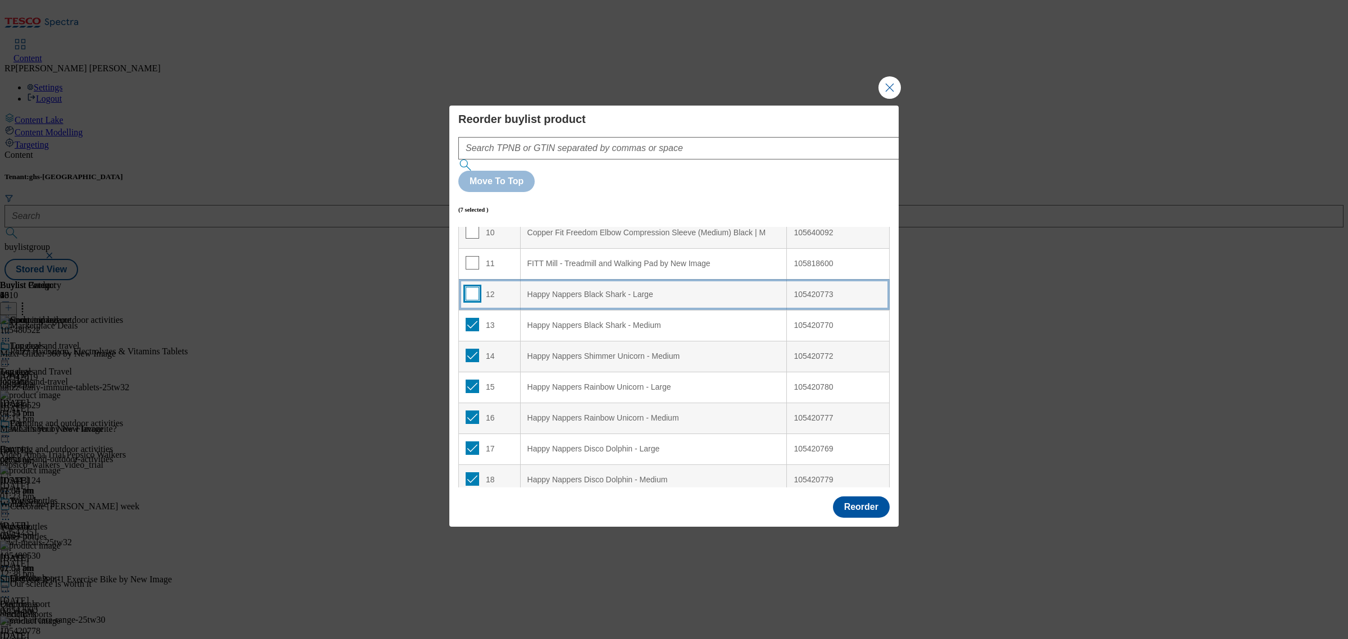
click at [472, 287] on input "Modal" at bounding box center [471, 293] width 13 height 13
checkbox input "true"
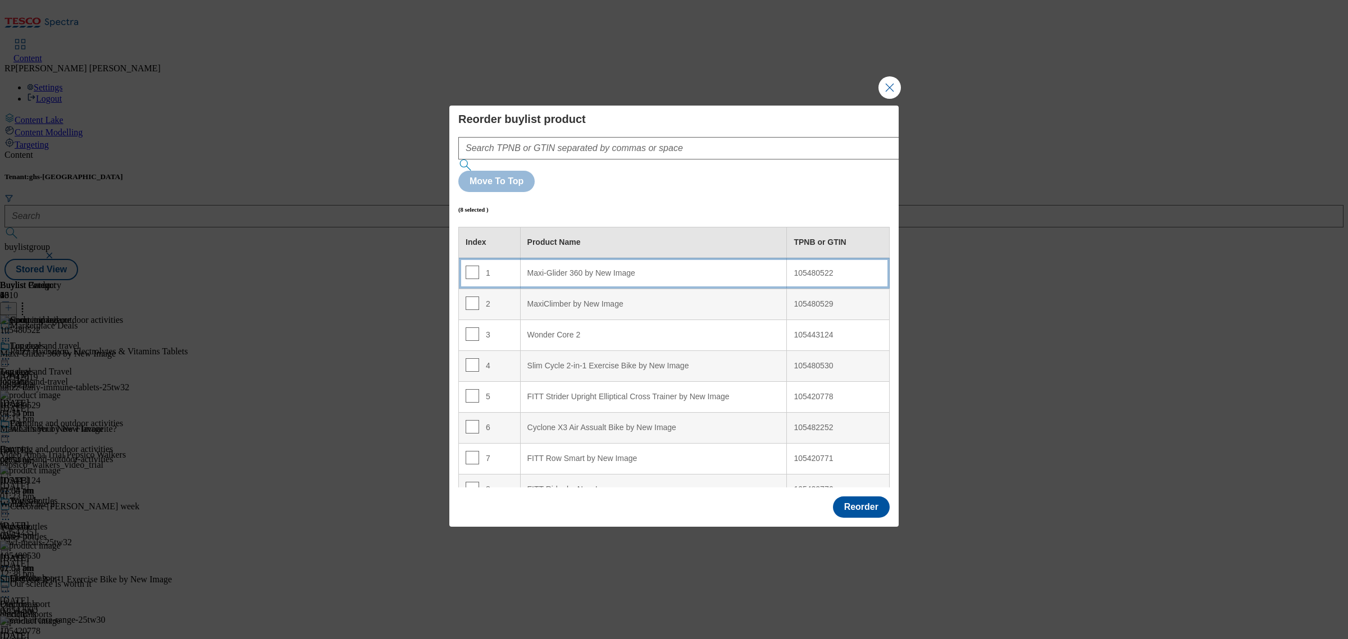
click at [682, 258] on Image "Maxi-Glider 360 by New Image" at bounding box center [653, 273] width 267 height 31
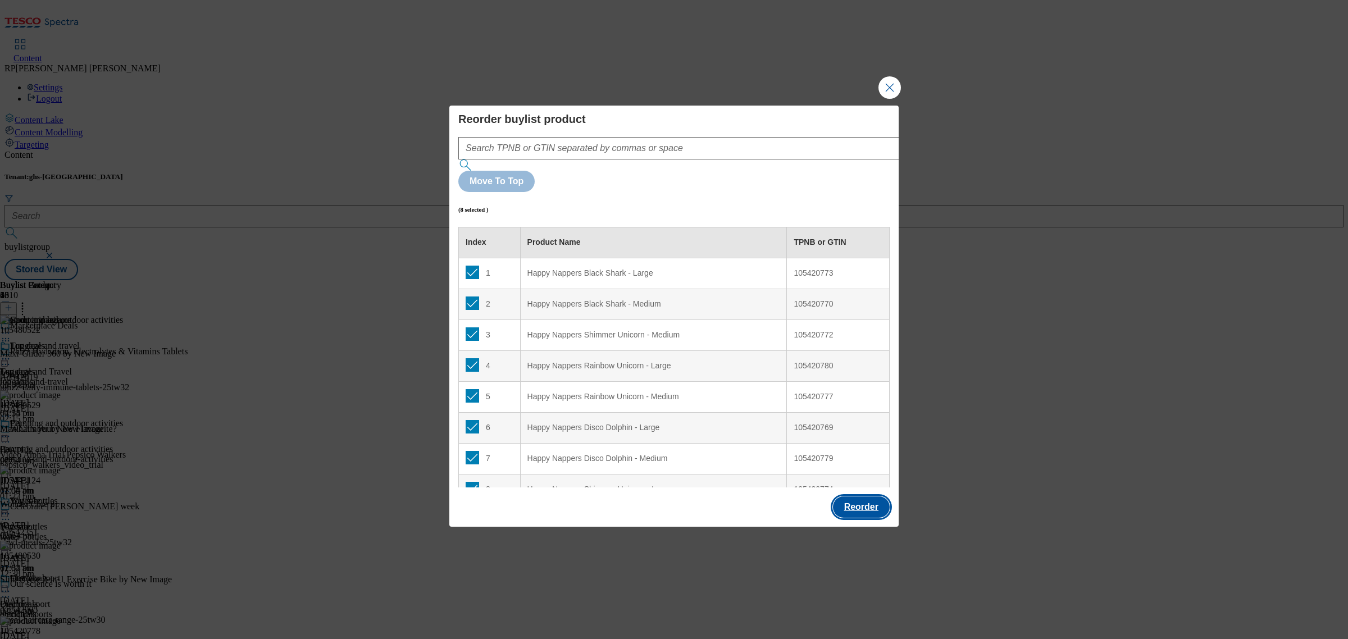
click at [858, 496] on button "Reorder" at bounding box center [861, 506] width 57 height 21
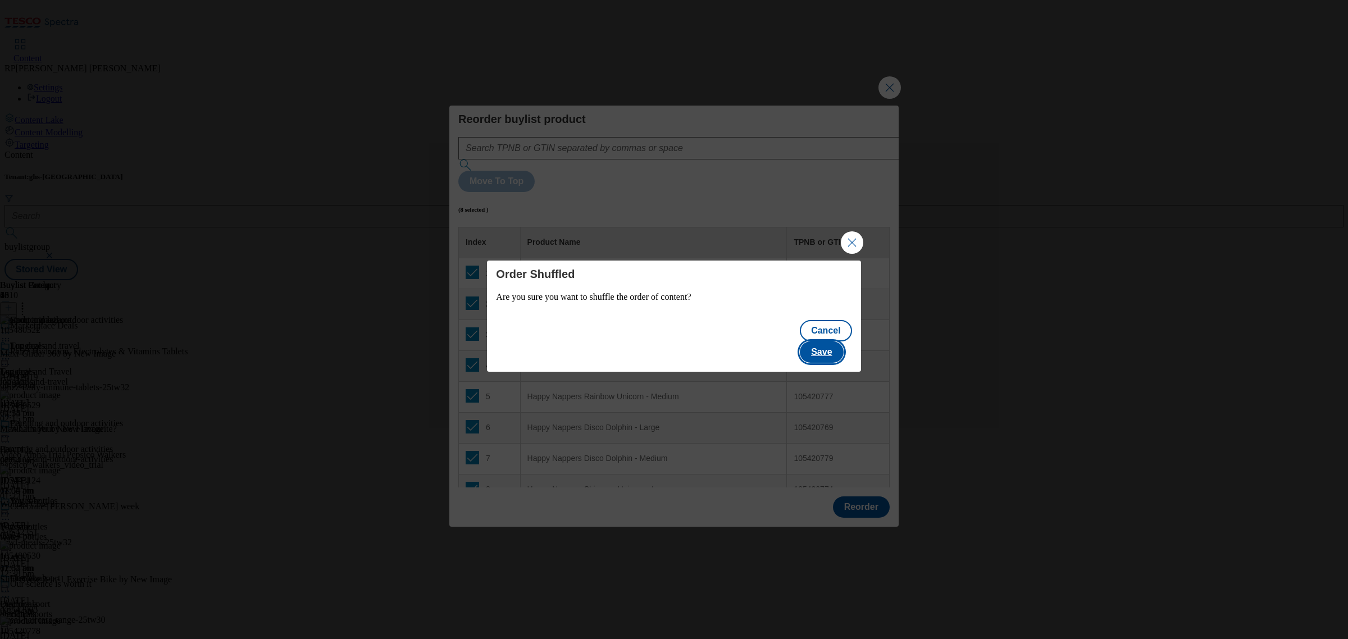
click at [842, 346] on button "Save" at bounding box center [821, 351] width 43 height 21
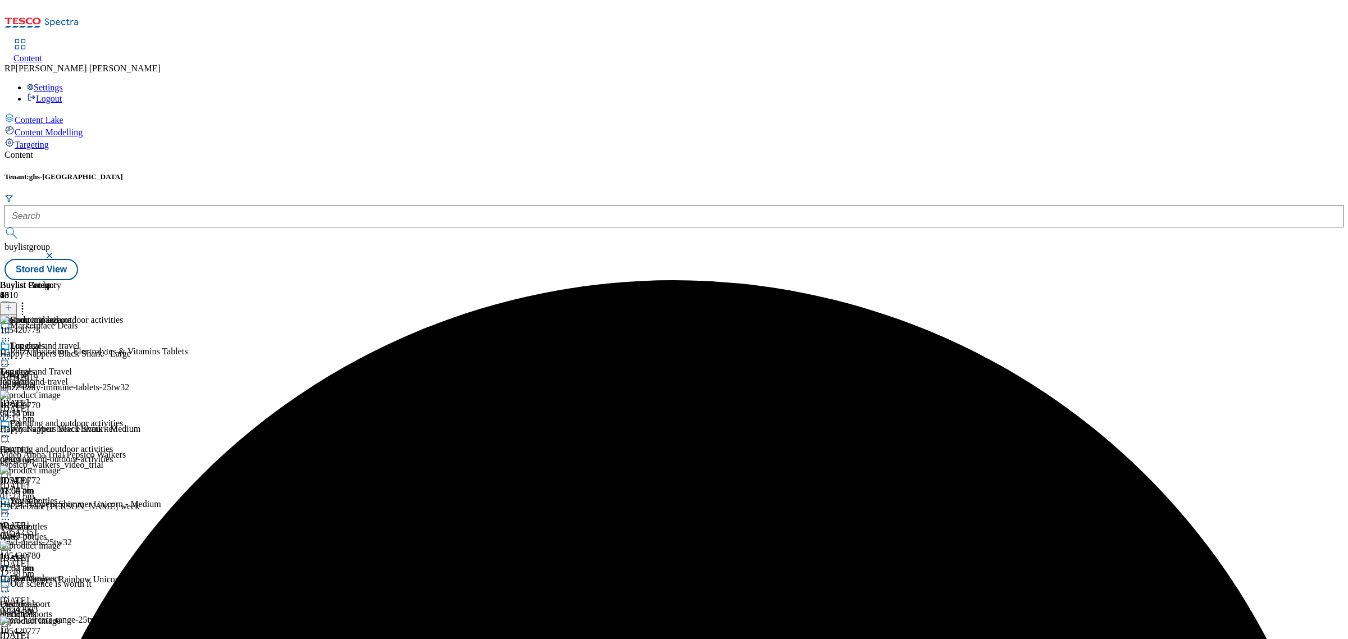
click at [11, 431] on icon at bounding box center [5, 436] width 11 height 11
click at [61, 508] on span "Preview" at bounding box center [48, 512] width 26 height 8
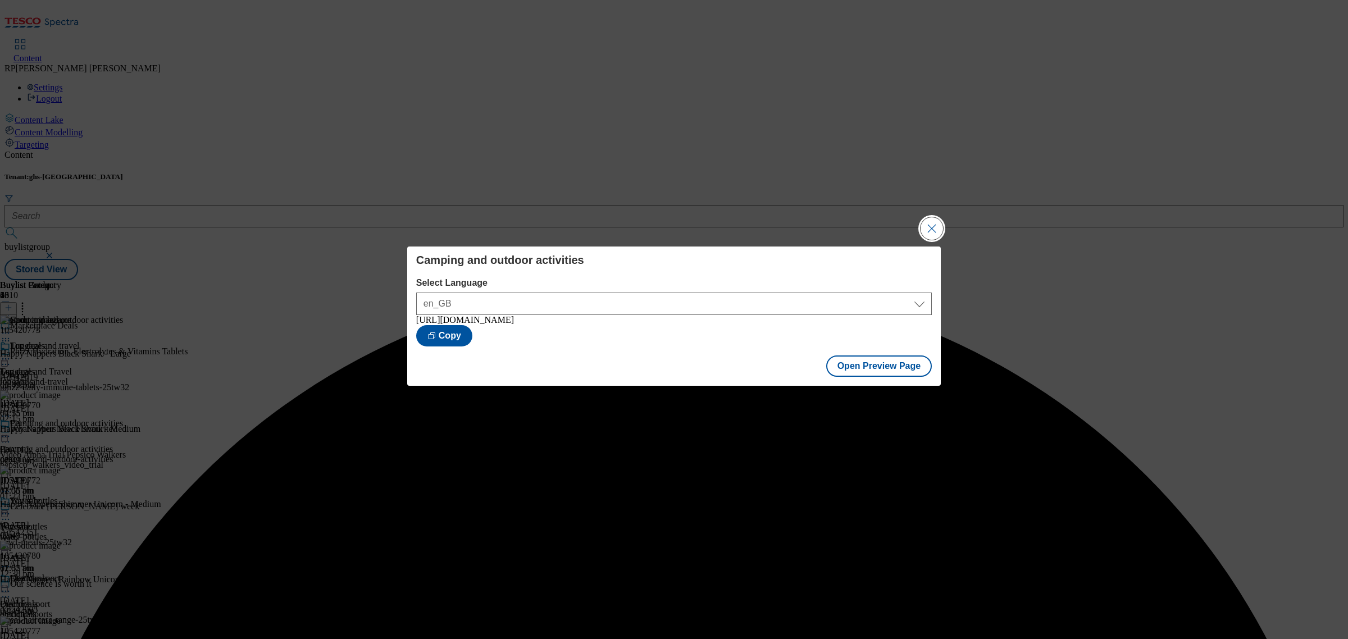
click at [936, 222] on button "Close Modal" at bounding box center [931, 228] width 22 height 22
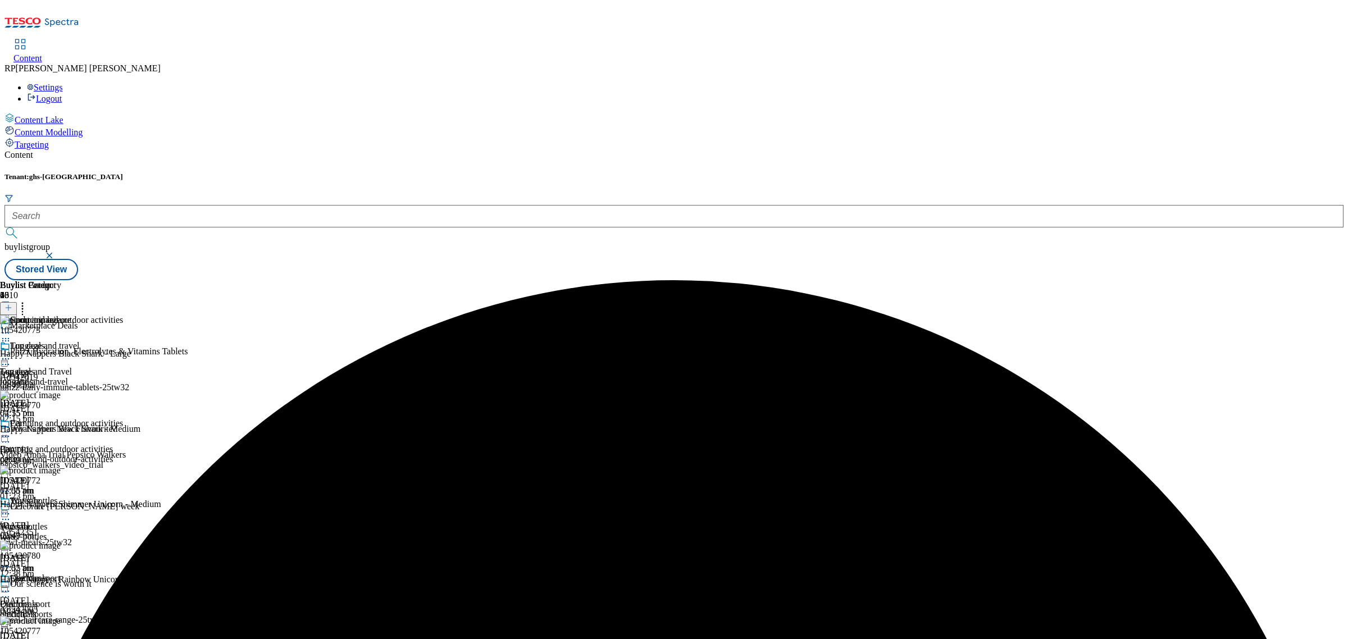
click at [123, 431] on div at bounding box center [61, 437] width 123 height 13
click at [60, 546] on span "Publish" at bounding box center [47, 550] width 25 height 8
click at [11, 431] on icon at bounding box center [5, 436] width 11 height 11
click at [98, 531] on button "Open Preview Url" at bounding box center [59, 537] width 75 height 13
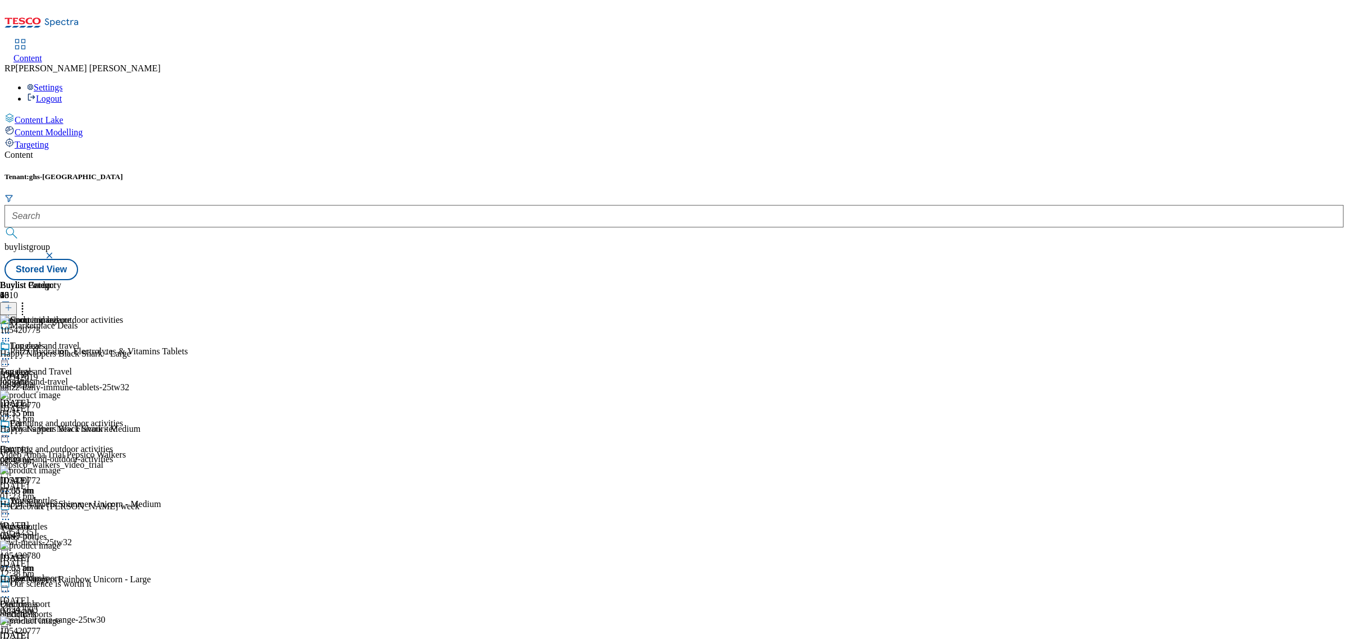
click at [11, 353] on icon at bounding box center [5, 358] width 11 height 11
click at [11, 327] on icon at bounding box center [5, 332] width 11 height 11
click at [71, 456] on span "Un-publish" at bounding box center [53, 460] width 36 height 8
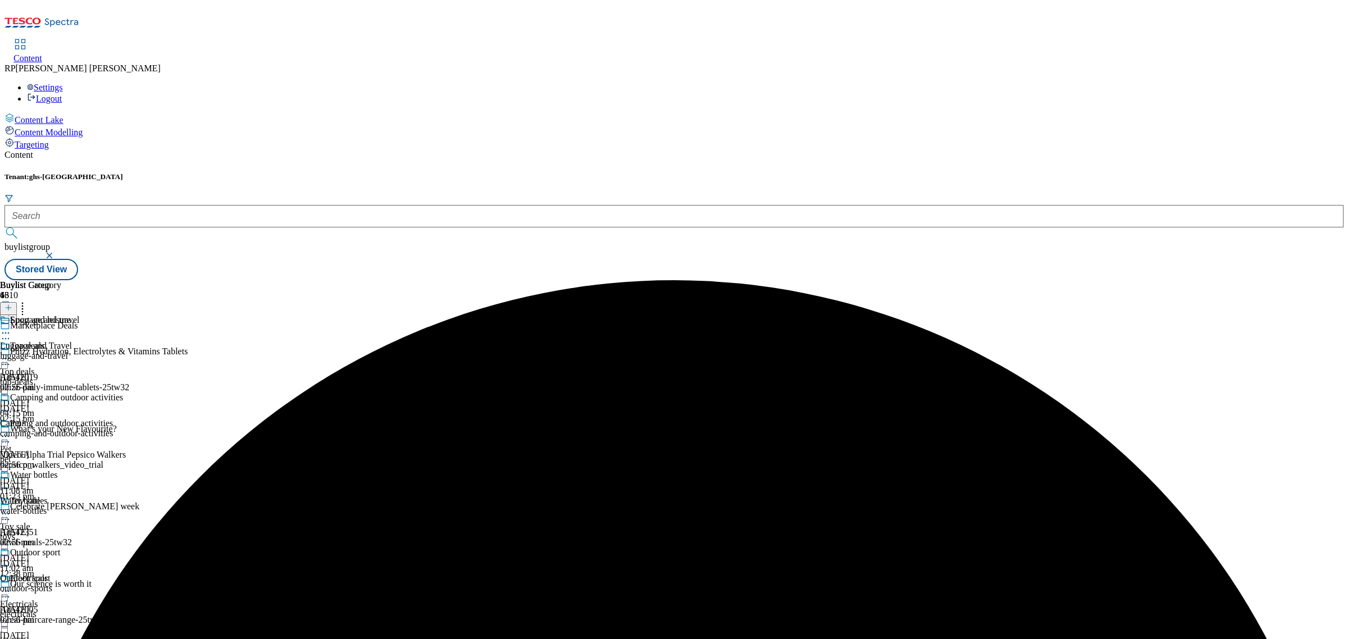
click at [11, 405] on icon at bounding box center [5, 410] width 11 height 11
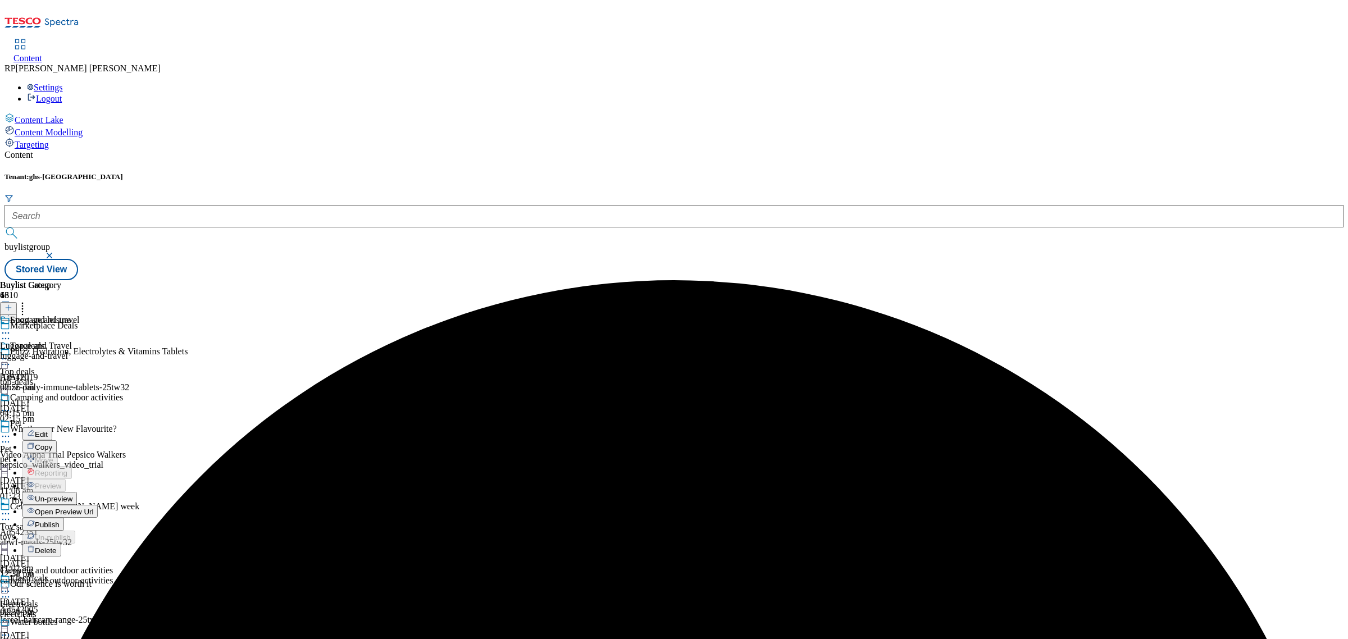
click at [60, 520] on span "Publish" at bounding box center [47, 524] width 25 height 8
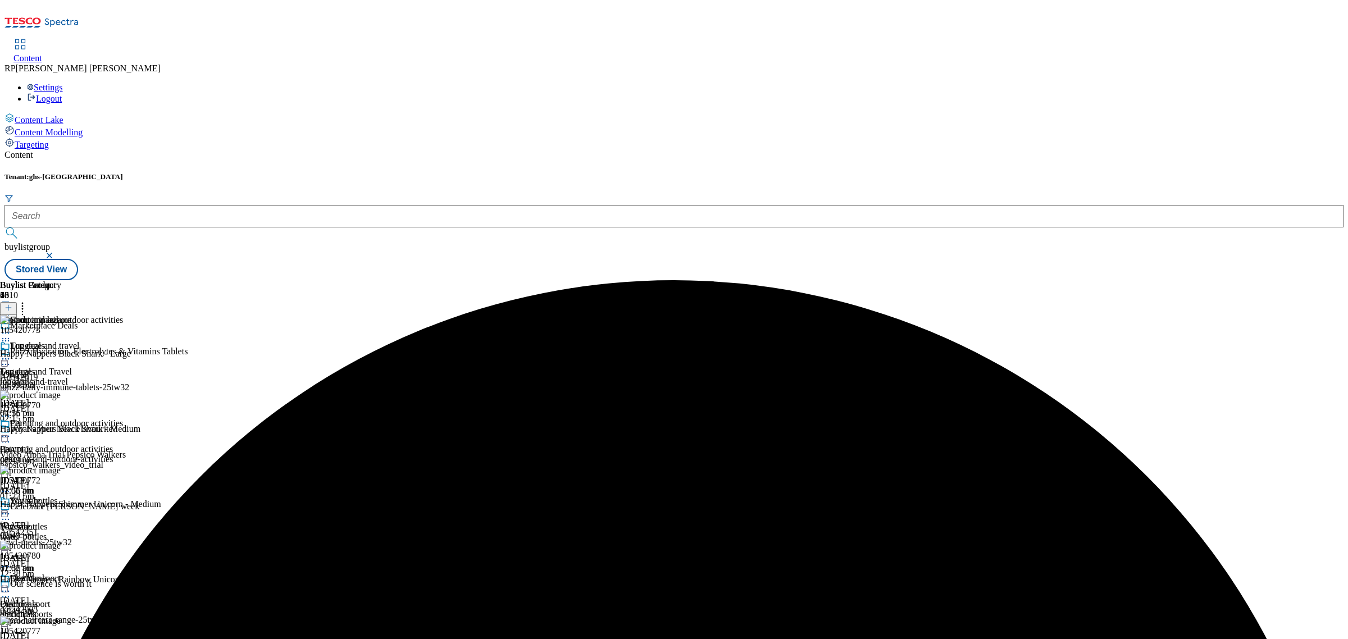
click at [11, 327] on icon at bounding box center [5, 332] width 11 height 11
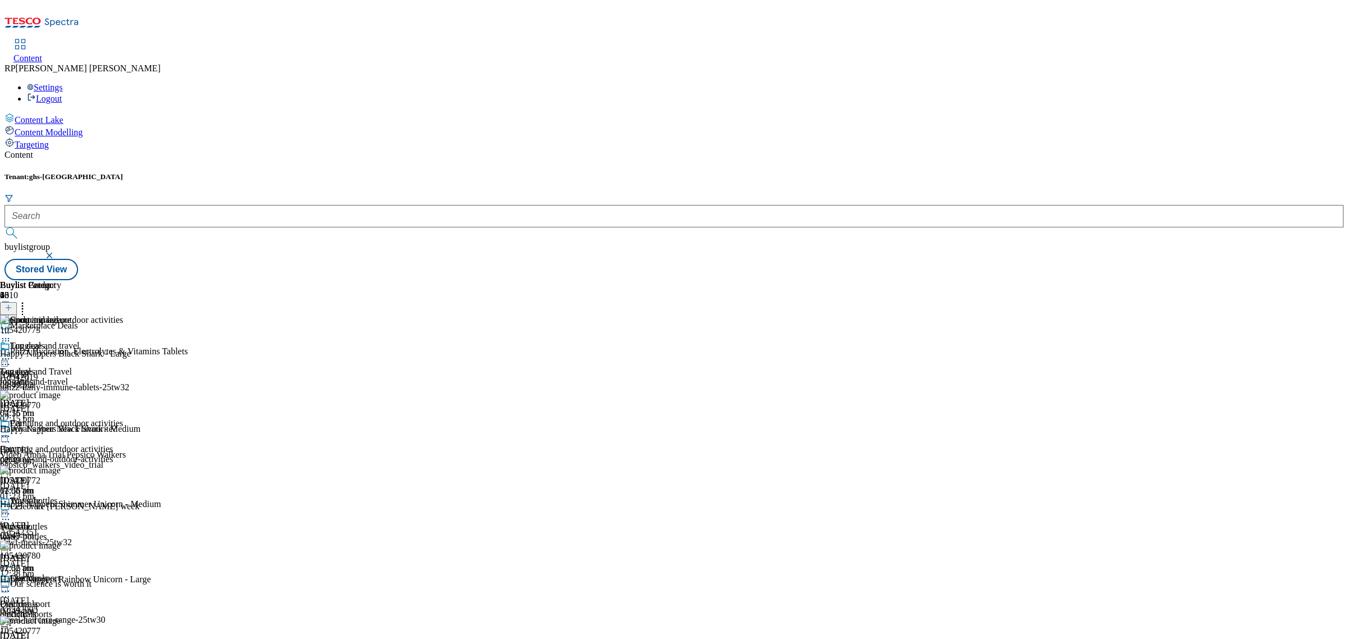
click at [123, 377] on div "luggage-and-travel" at bounding box center [61, 382] width 123 height 10
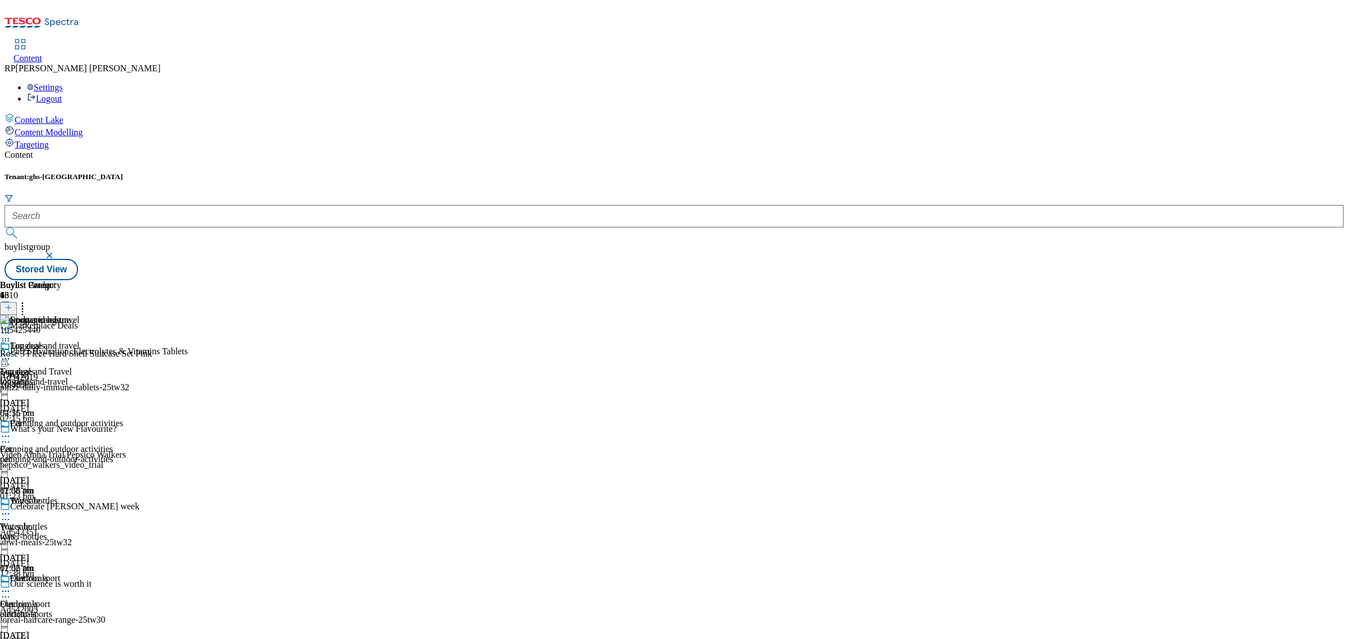
click at [11, 353] on icon at bounding box center [5, 358] width 11 height 11
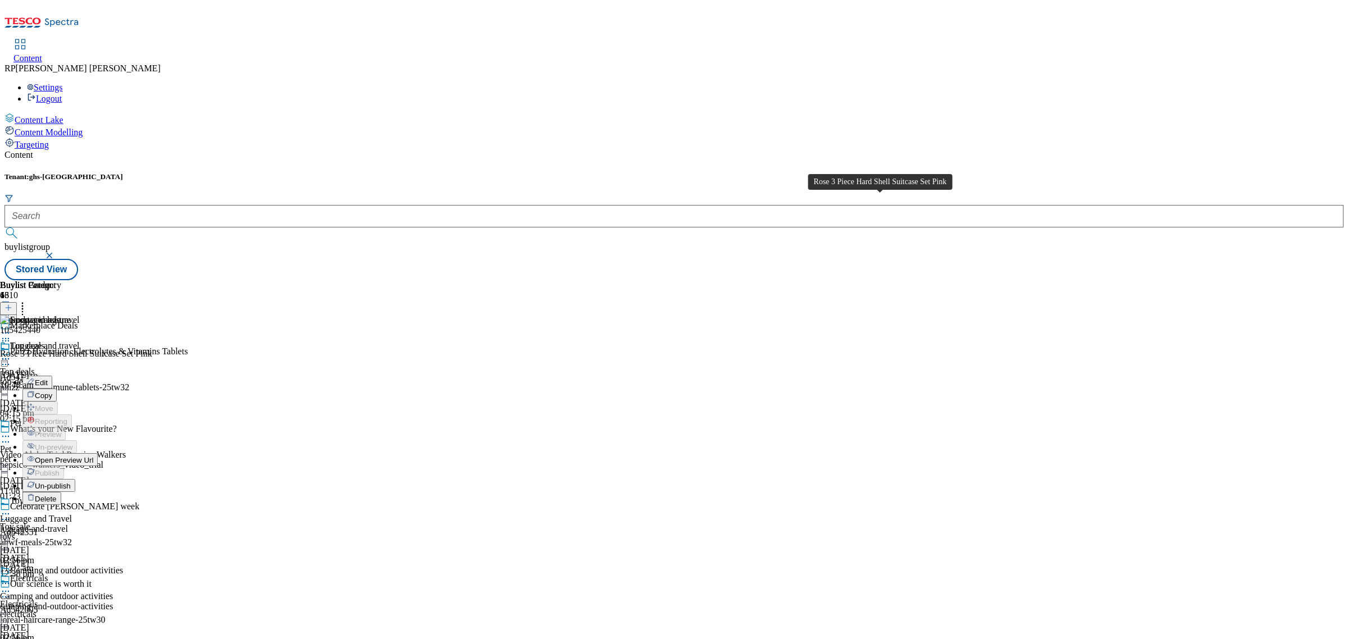
click at [152, 349] on div "Rose 3 Piece Hard Shell Suitcase Set Pink" at bounding box center [76, 354] width 152 height 10
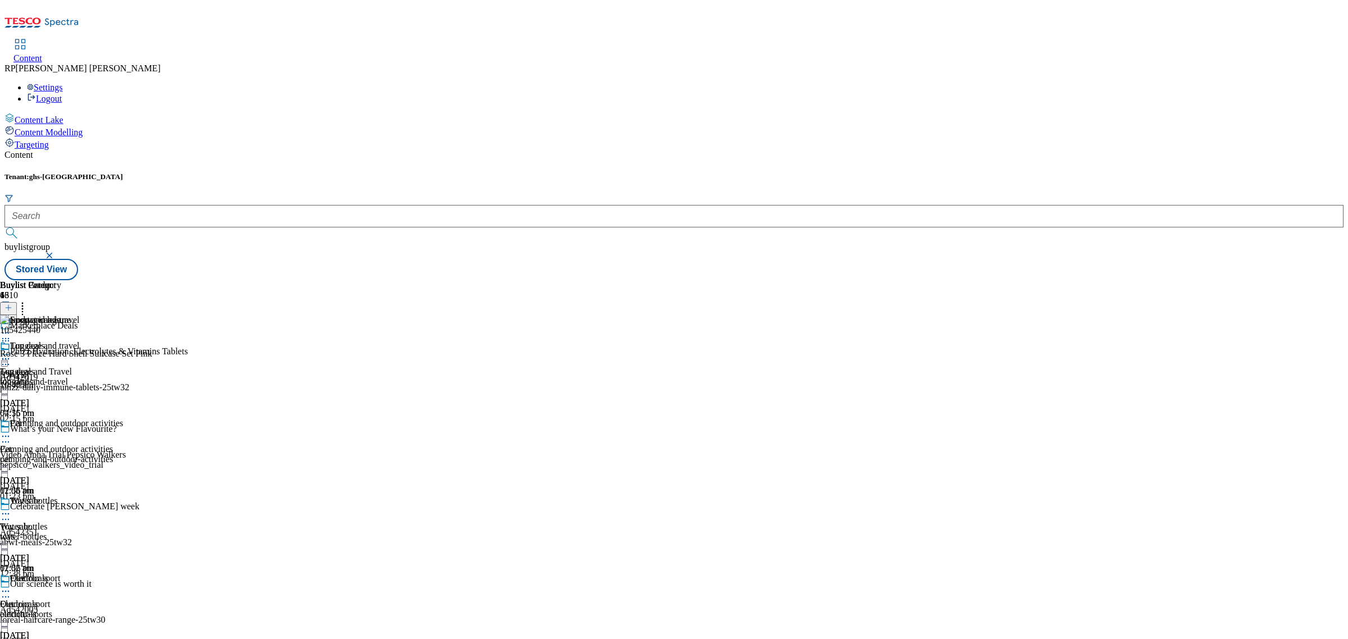
click at [11, 353] on icon at bounding box center [5, 358] width 11 height 11
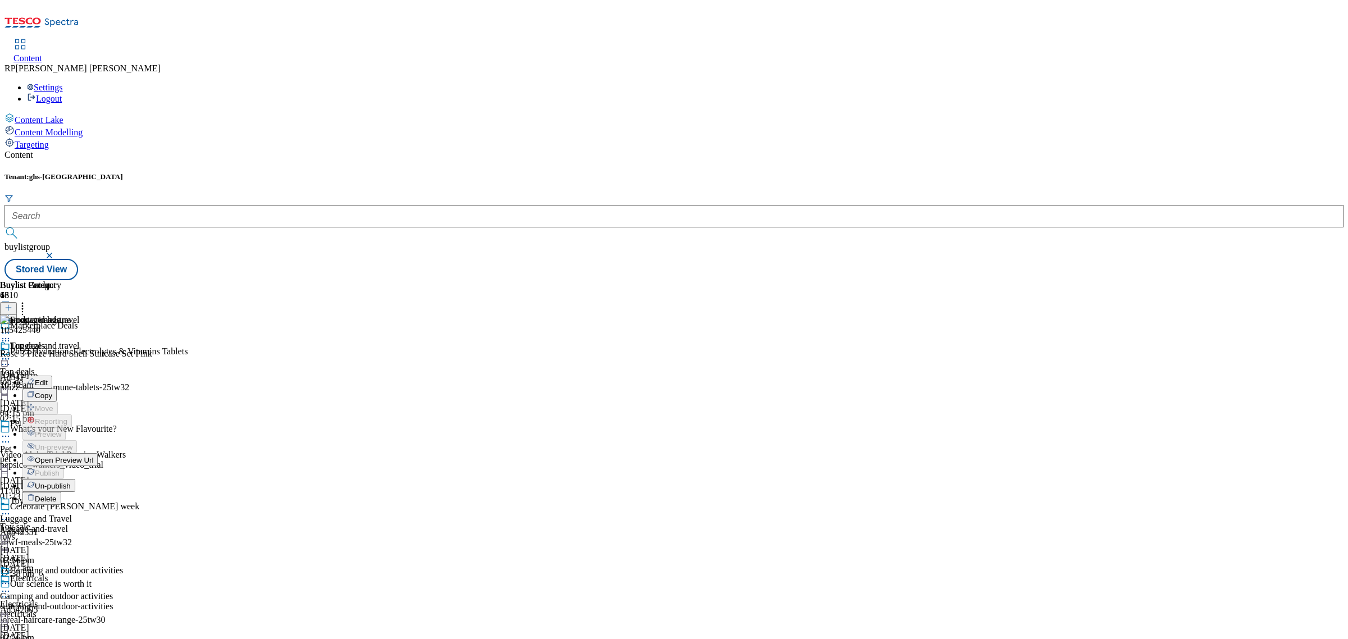
click at [71, 482] on span "Un-publish" at bounding box center [53, 486] width 36 height 8
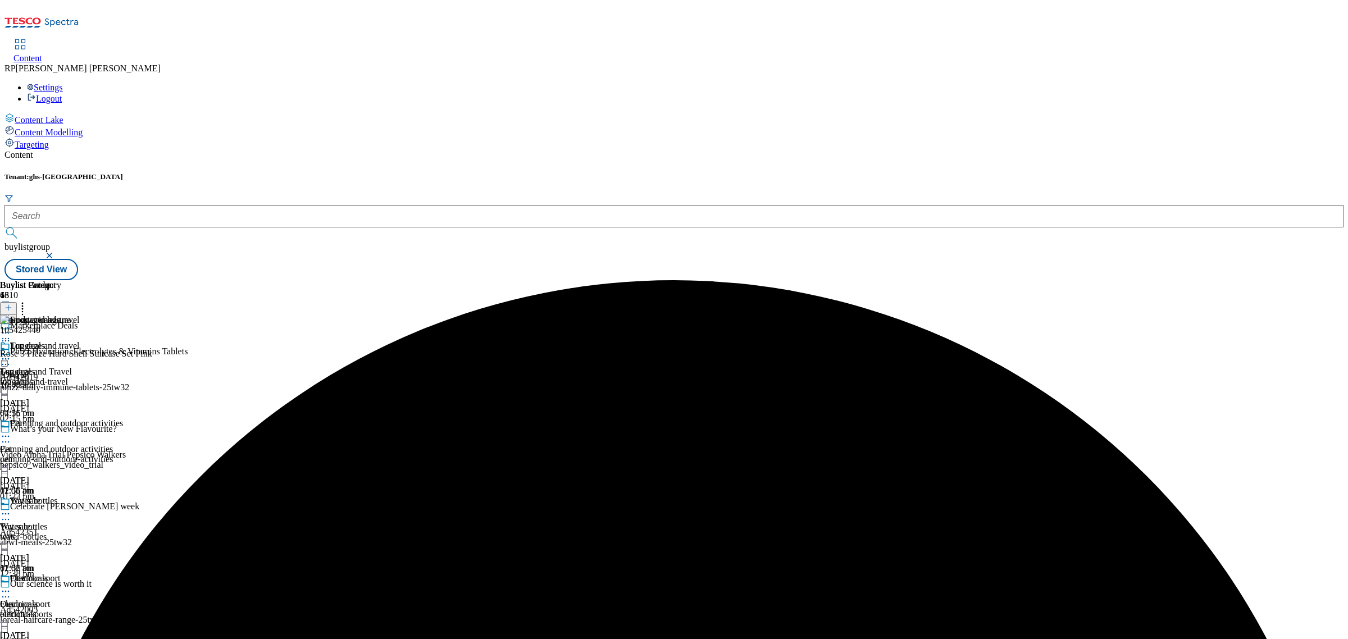
click at [11, 353] on icon at bounding box center [5, 358] width 11 height 11
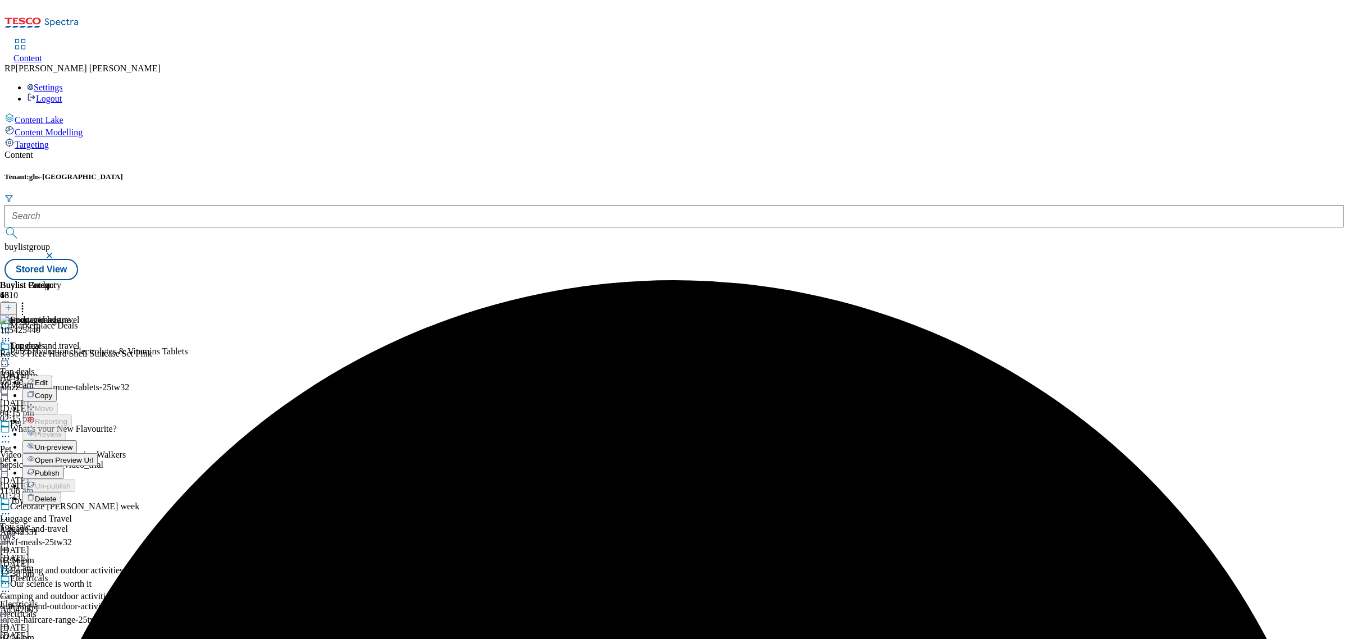
click at [77, 440] on button "Un-preview" at bounding box center [49, 446] width 54 height 13
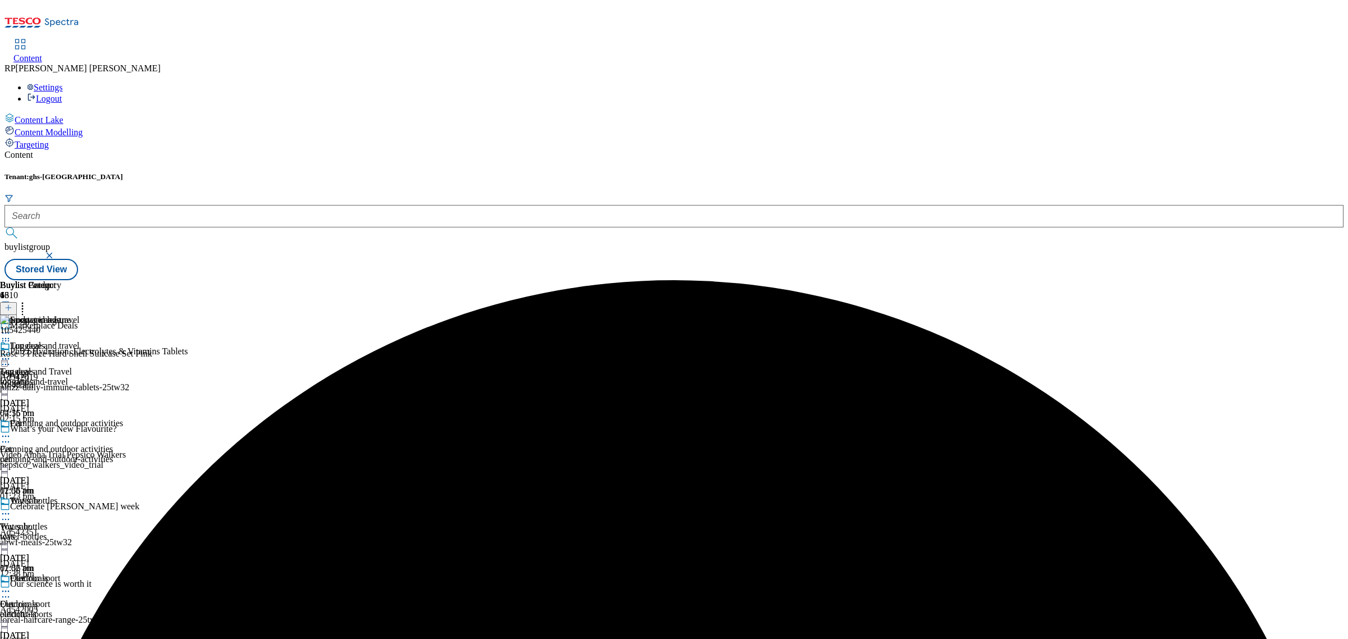
click at [28, 300] on icon at bounding box center [22, 305] width 11 height 11
click at [11, 335] on icon at bounding box center [5, 340] width 11 height 11
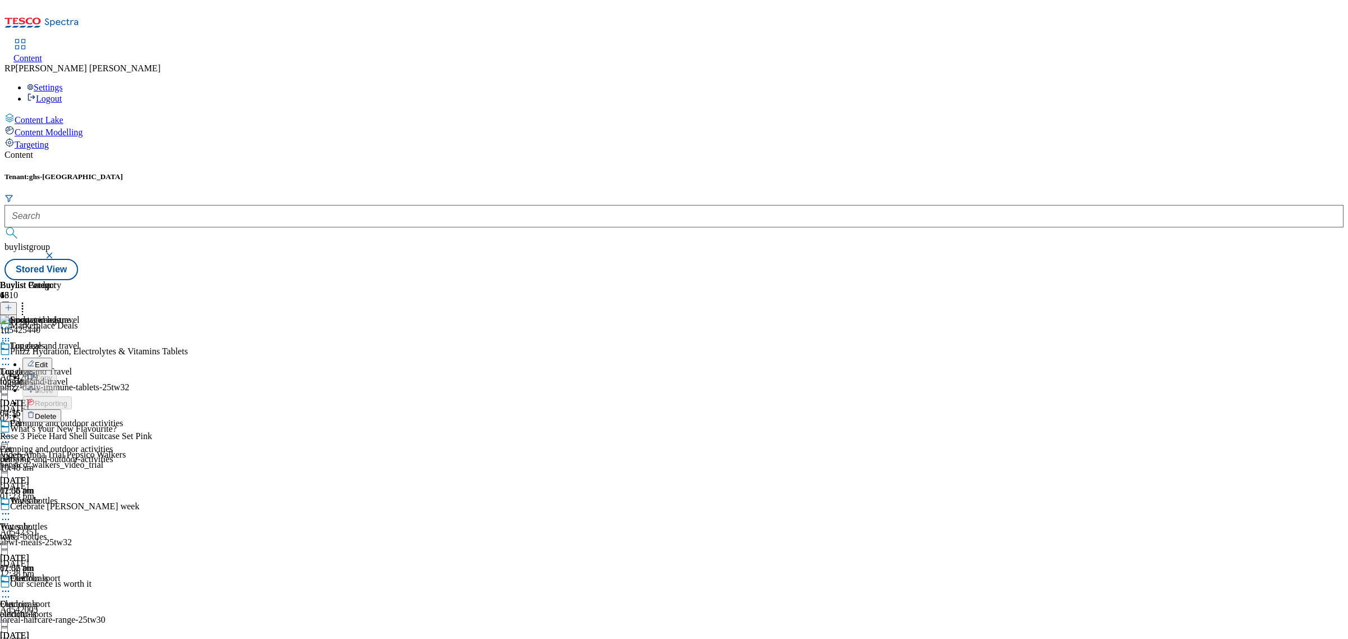
click at [57, 412] on span "Delete" at bounding box center [46, 416] width 22 height 8
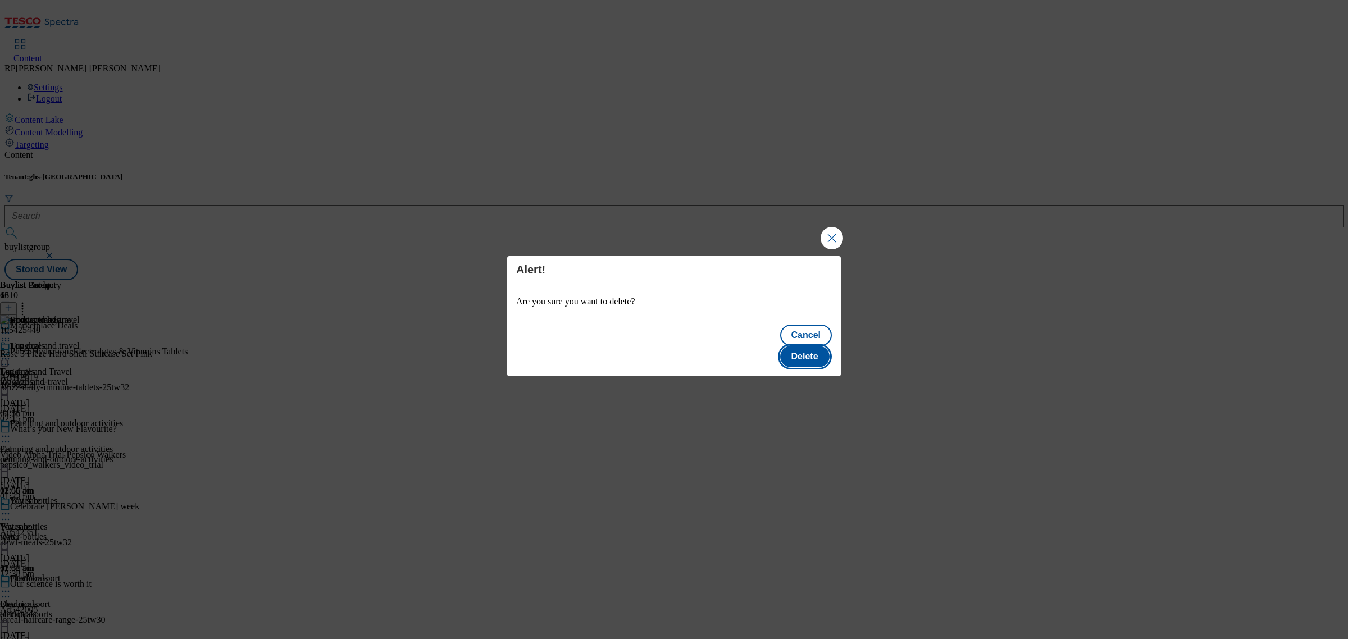
click at [821, 346] on button "Delete" at bounding box center [804, 356] width 49 height 21
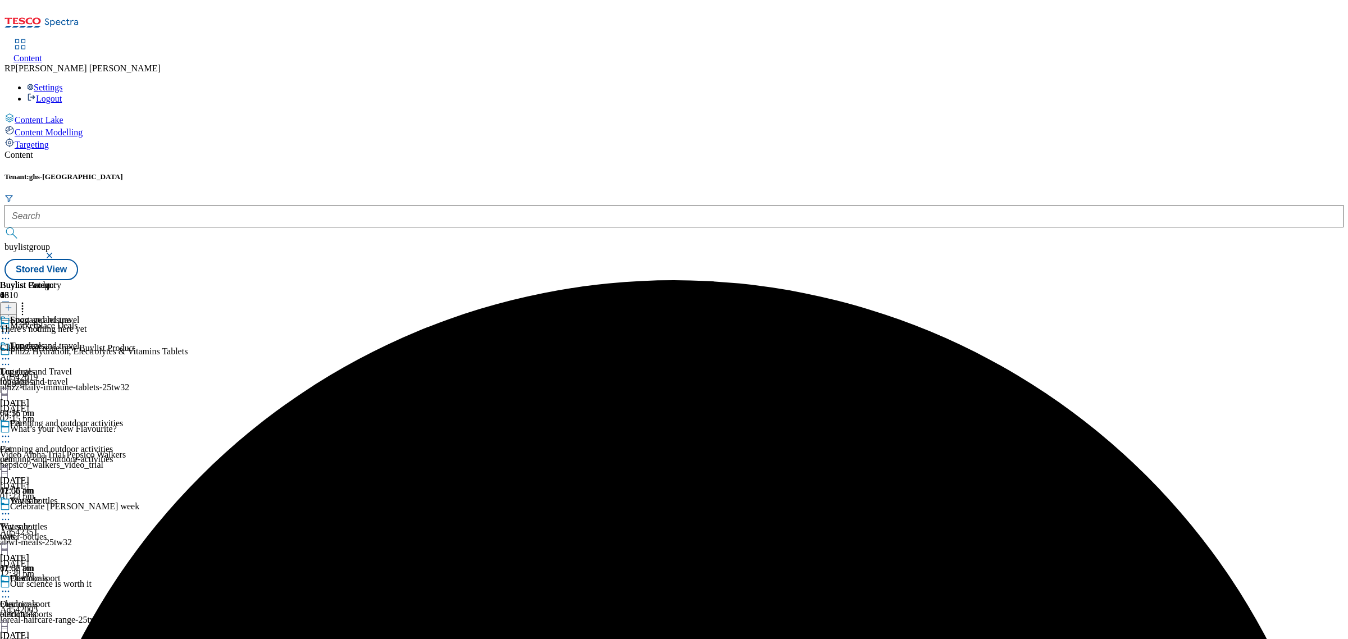
click at [11, 431] on icon at bounding box center [5, 436] width 11 height 11
click at [61, 508] on span "Preview" at bounding box center [48, 512] width 26 height 8
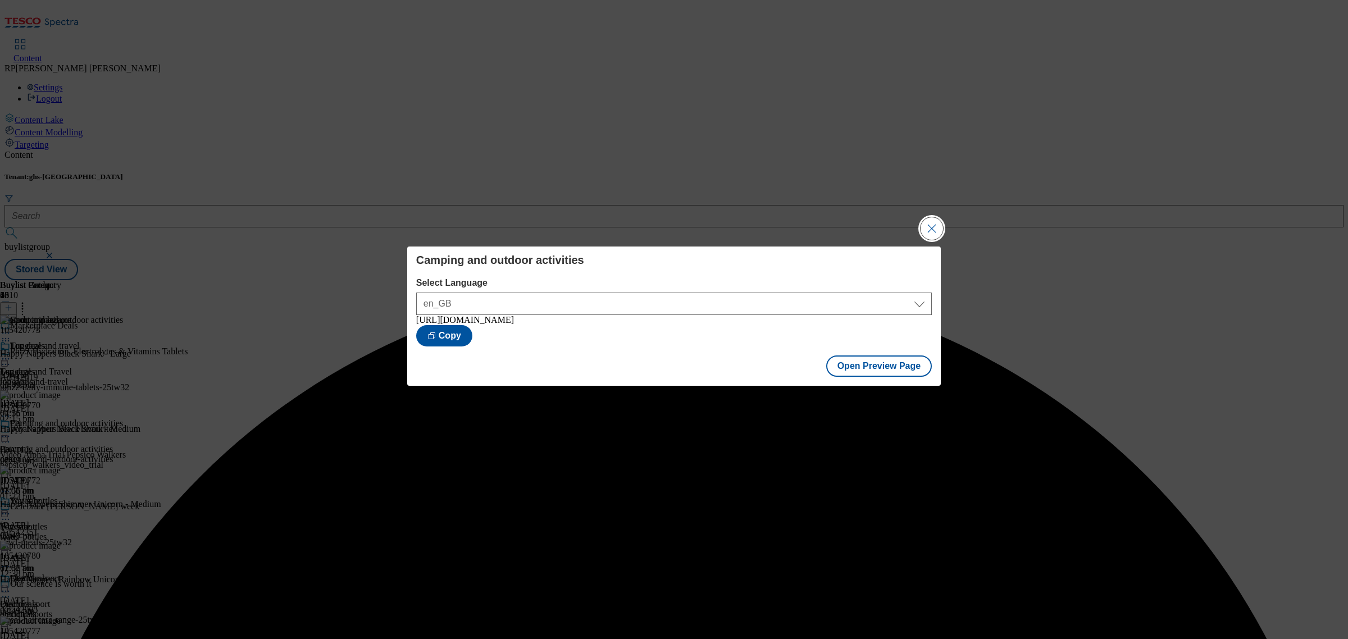
click at [922, 223] on button "Close Modal" at bounding box center [931, 228] width 22 height 22
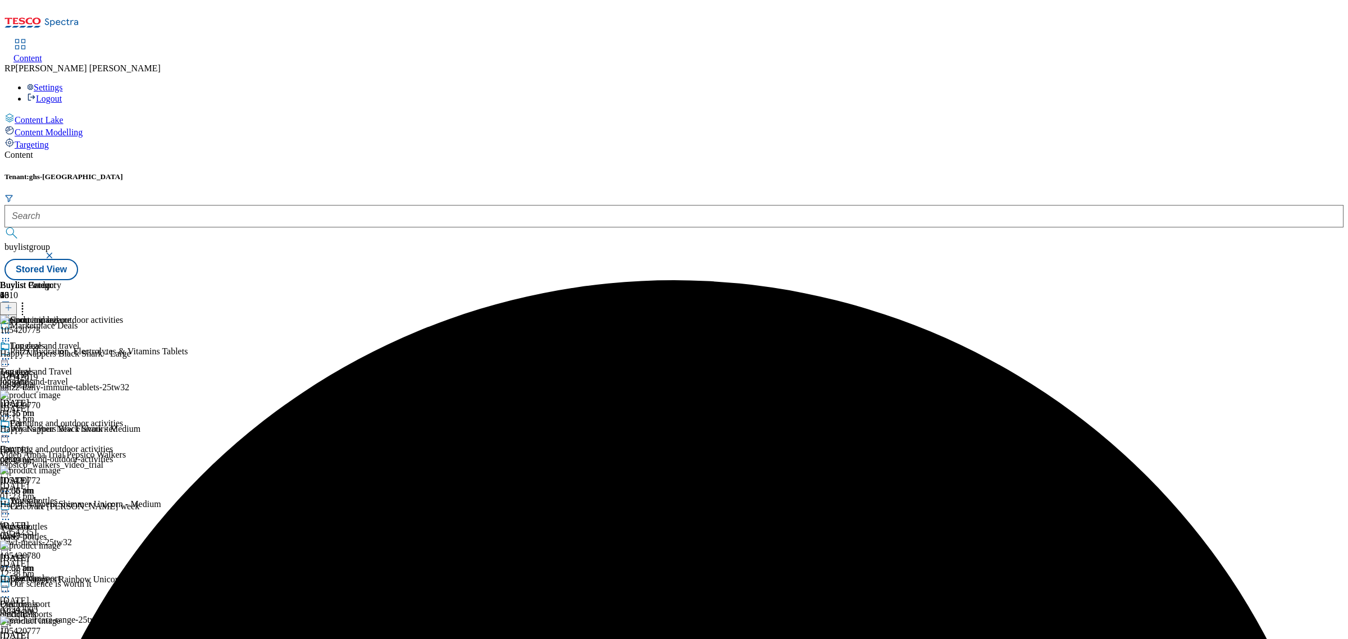
click at [11, 431] on icon at bounding box center [5, 436] width 11 height 11
click at [60, 546] on span "Publish" at bounding box center [47, 550] width 25 height 8
click at [4, 436] on circle at bounding box center [3, 437] width 2 height 2
click at [93, 533] on span "Open Preview Url" at bounding box center [64, 537] width 58 height 8
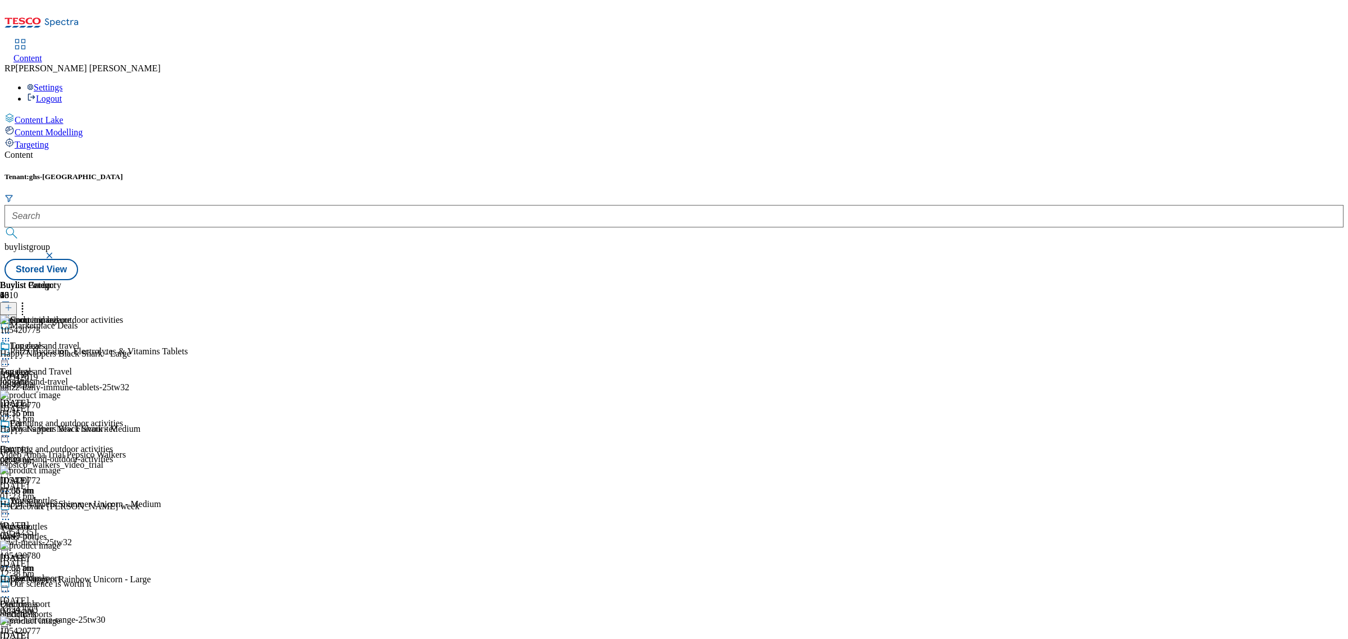
scroll to position [421, 0]
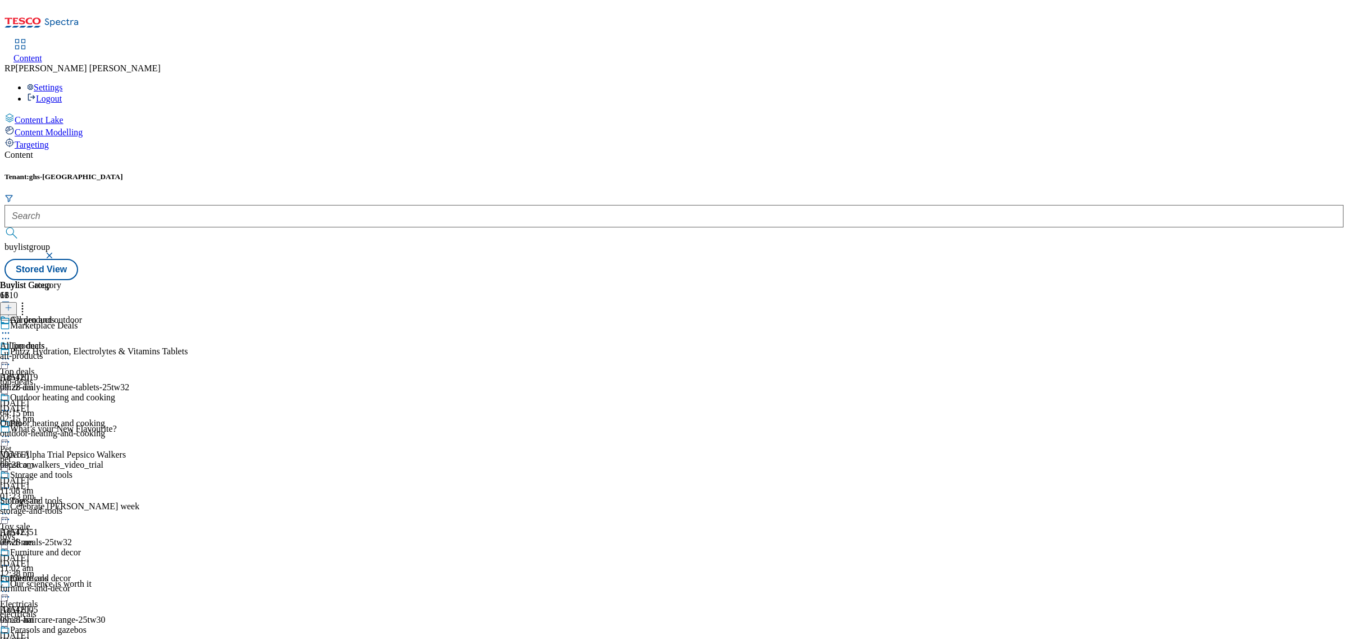
click at [115, 315] on div "All products All products all-products [DATE] 09:28 am" at bounding box center [57, 353] width 115 height 77
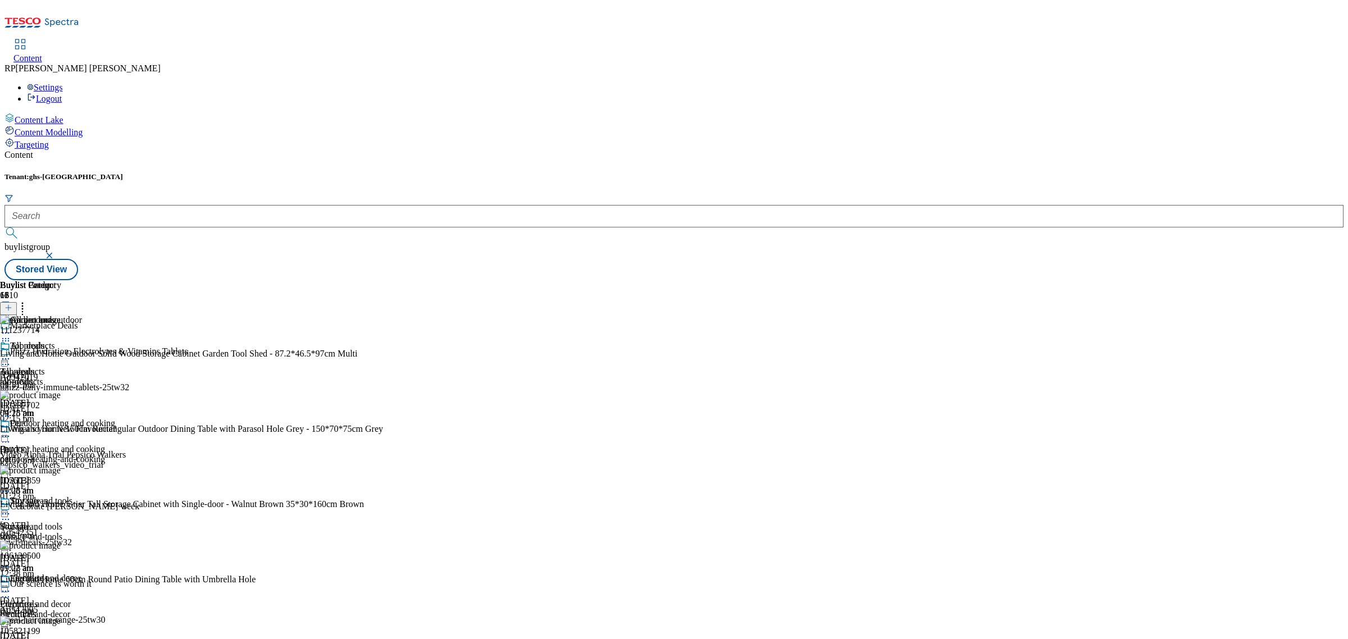
scroll to position [169, 0]
click at [115, 418] on span "Outdoor heating and cooking" at bounding box center [62, 424] width 105 height 12
click at [11, 431] on icon at bounding box center [5, 436] width 11 height 11
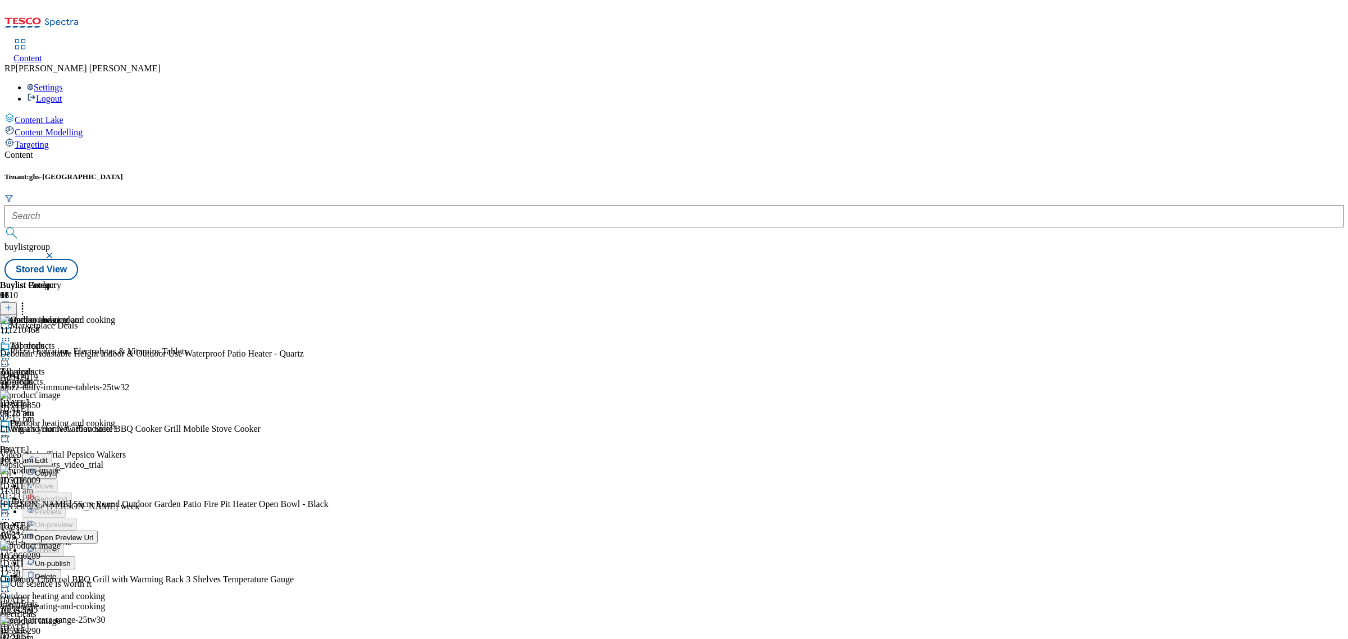
click at [71, 559] on span "Un-publish" at bounding box center [53, 563] width 36 height 8
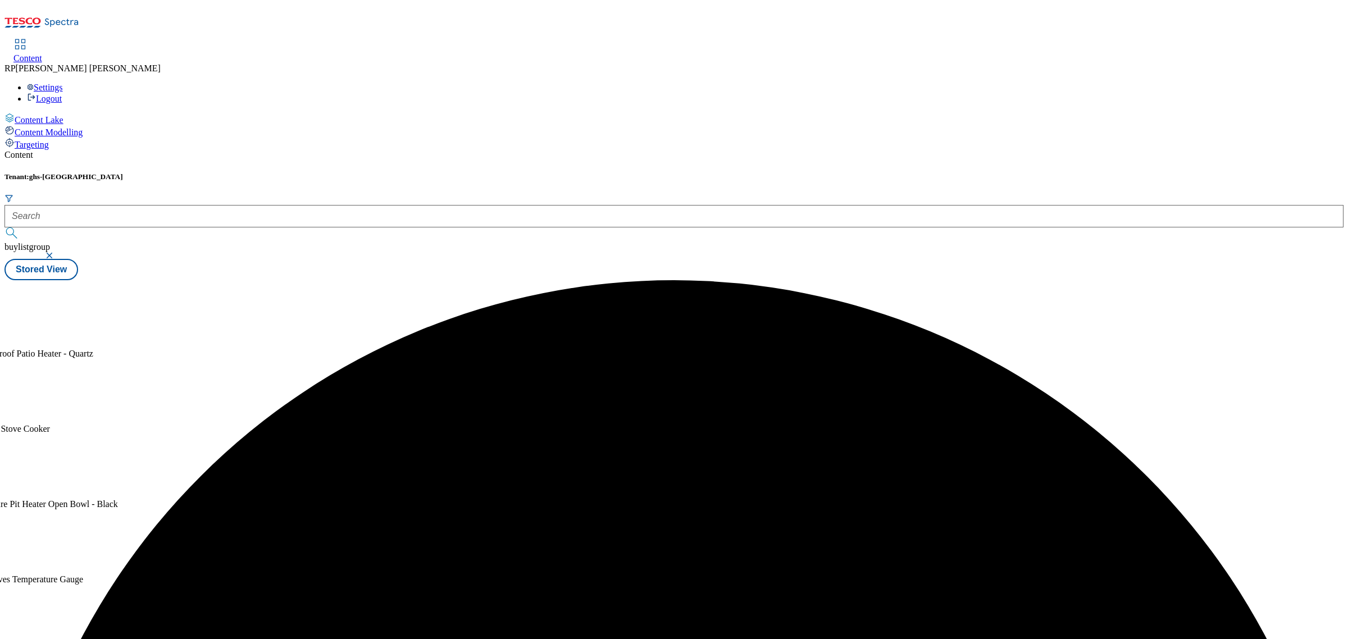
click at [717, 280] on div "Buylist Product 9 111210468 Debonair Adustable Height Indoor & Outdoor Use Wate…" at bounding box center [673, 280] width 1339 height 0
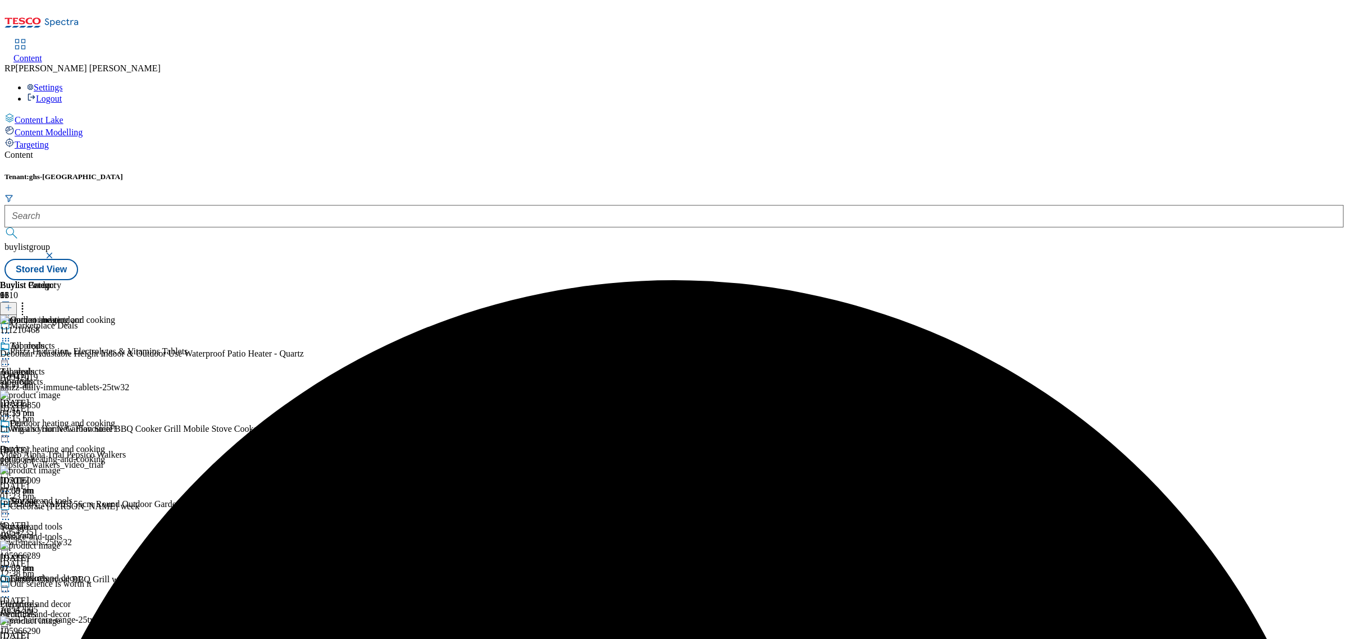
click at [11, 431] on icon at bounding box center [5, 436] width 11 height 11
click at [72, 520] on span "Un-preview" at bounding box center [54, 524] width 38 height 8
click at [28, 300] on icon at bounding box center [22, 305] width 11 height 11
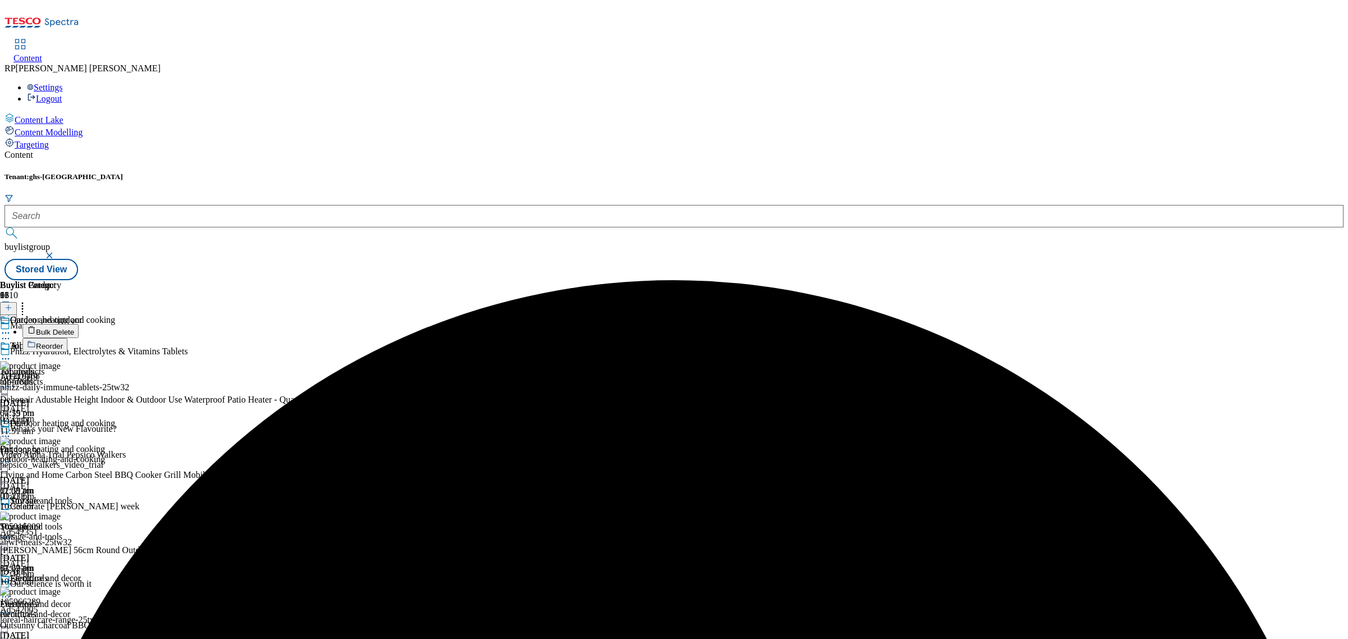
click at [74, 328] on span "Bulk Delete" at bounding box center [55, 332] width 38 height 8
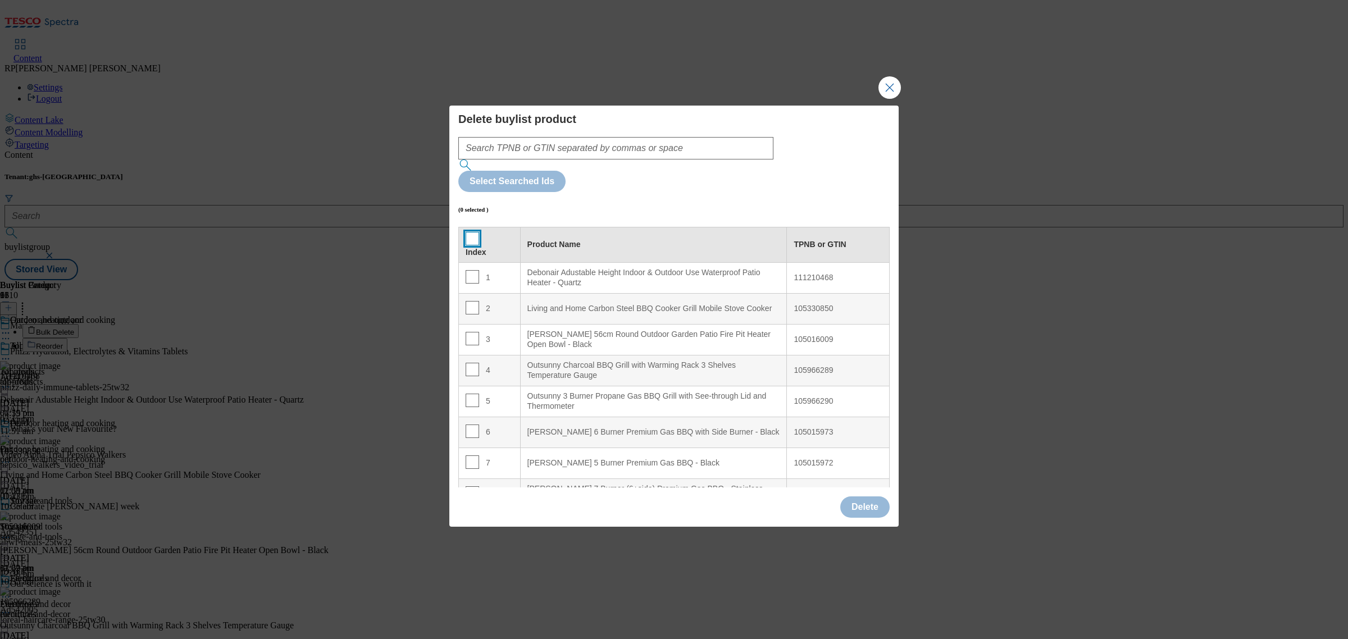
click at [475, 232] on input "Modal" at bounding box center [471, 238] width 13 height 13
checkbox input "true"
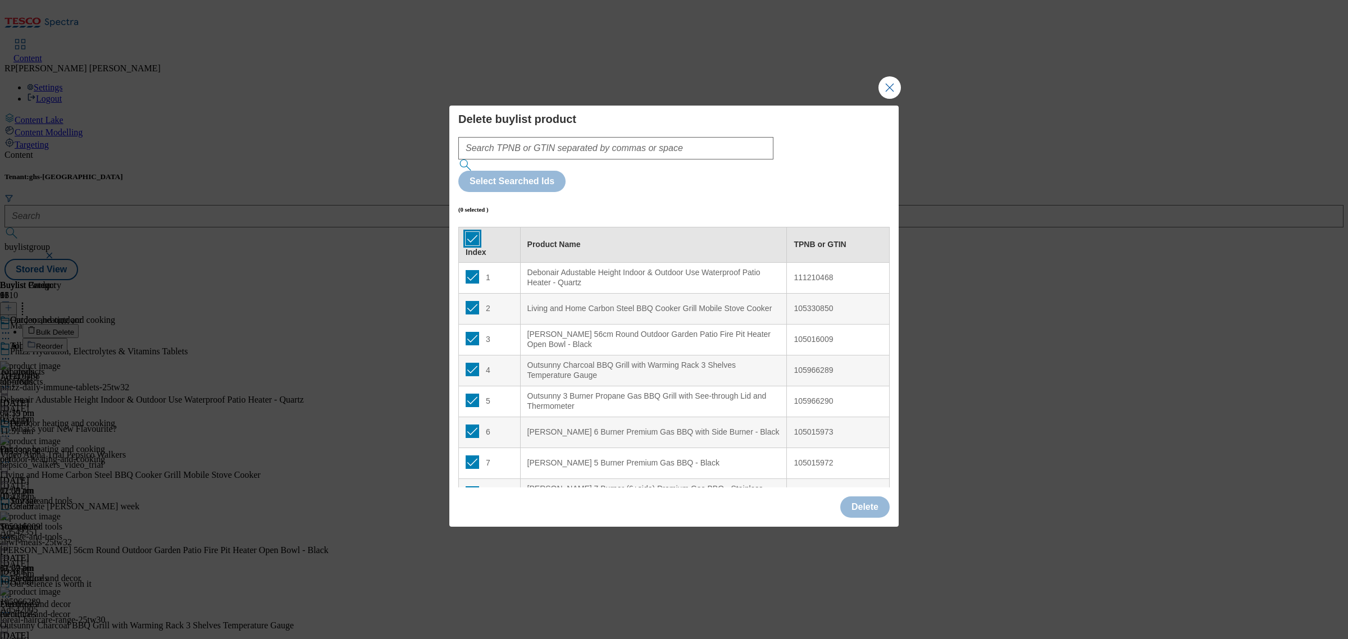
checkbox input "true"
click at [473, 332] on input "Modal" at bounding box center [471, 338] width 13 height 13
click at [473, 424] on input "Modal" at bounding box center [471, 430] width 13 height 13
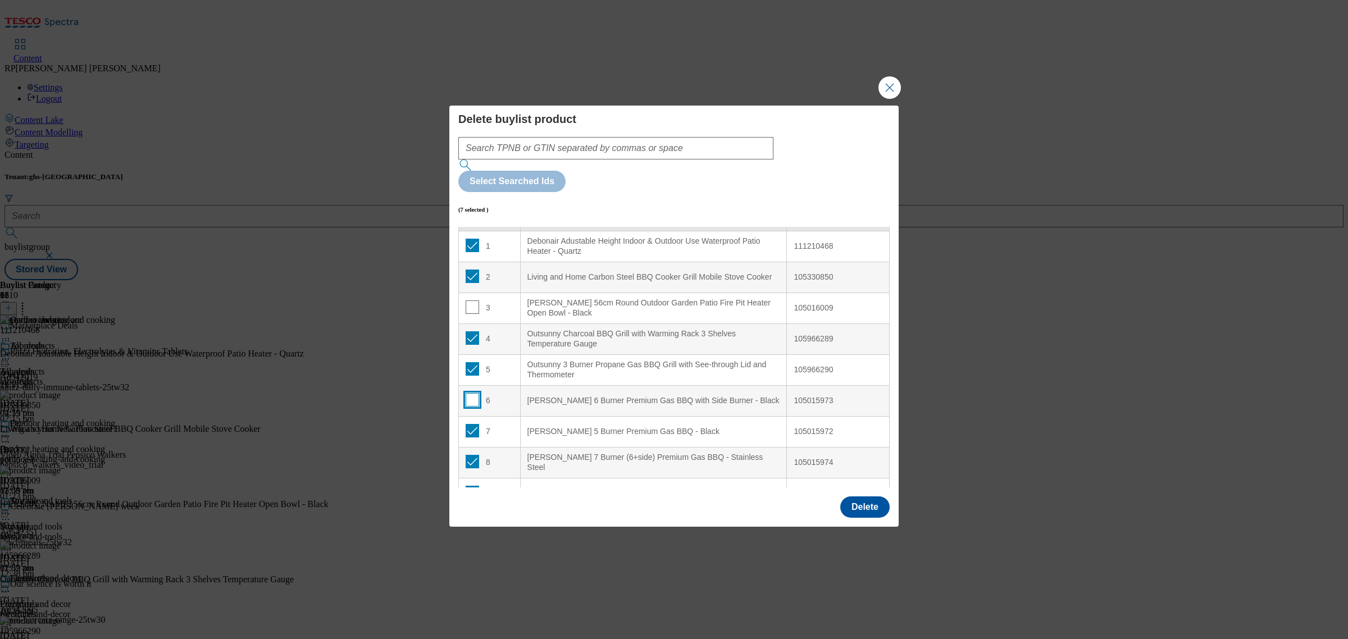
scroll to position [49, 0]
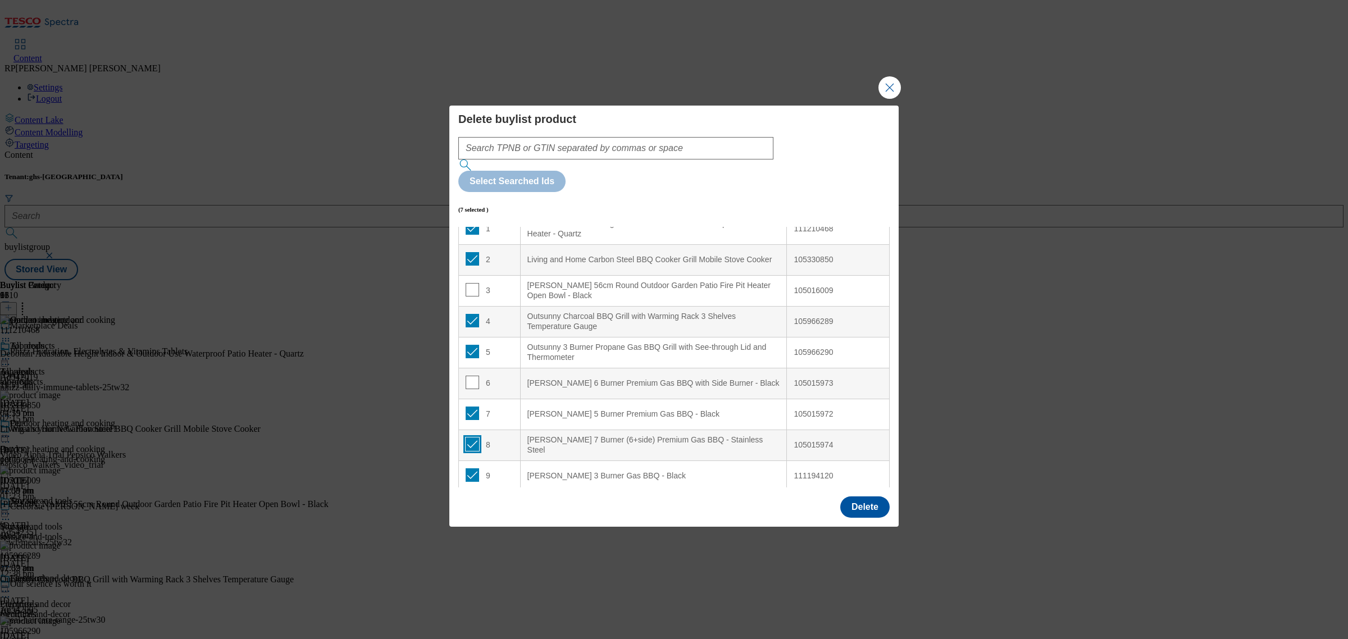
click at [466, 437] on input "Modal" at bounding box center [471, 443] width 13 height 13
click at [875, 496] on button "Delete" at bounding box center [864, 506] width 49 height 21
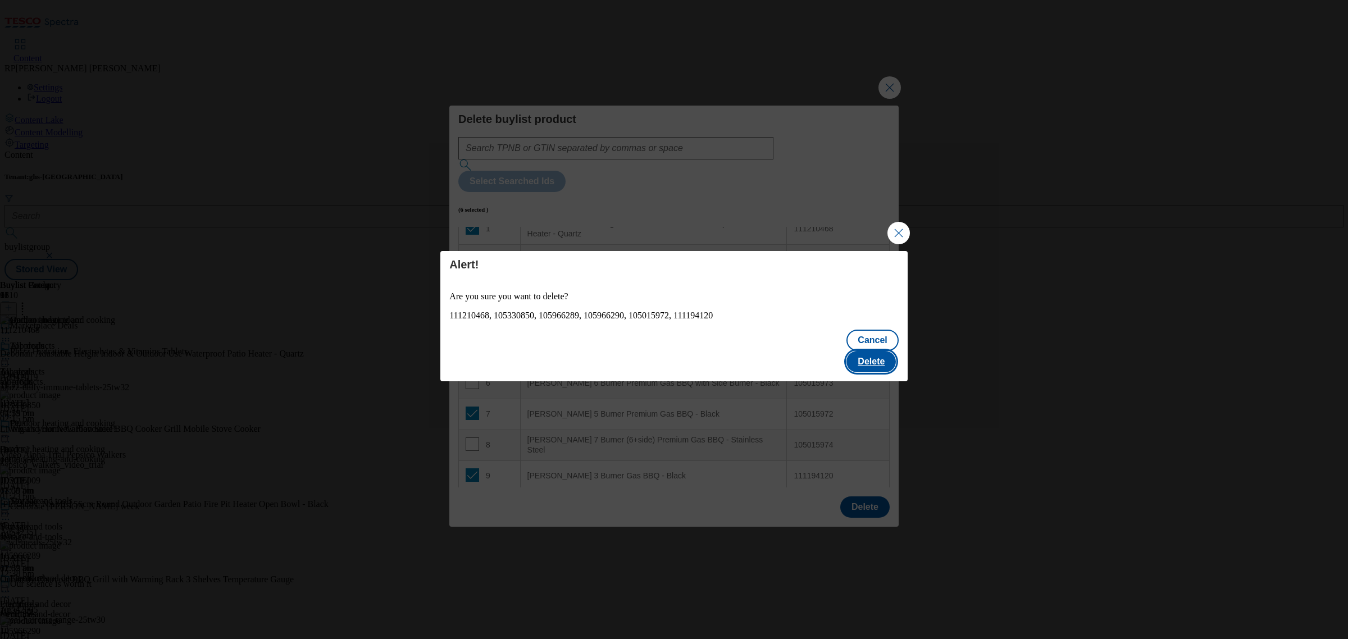
click at [879, 351] on button "Delete" at bounding box center [870, 361] width 49 height 21
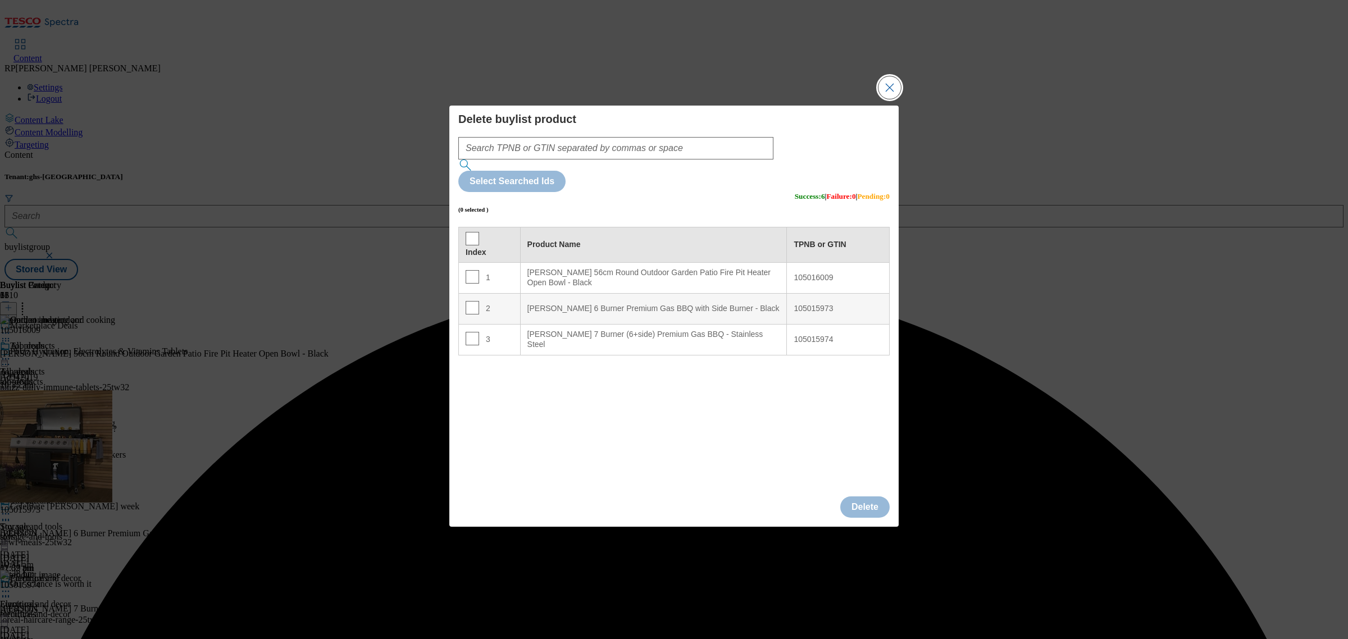
click at [885, 99] on button "Close Modal" at bounding box center [889, 87] width 22 height 22
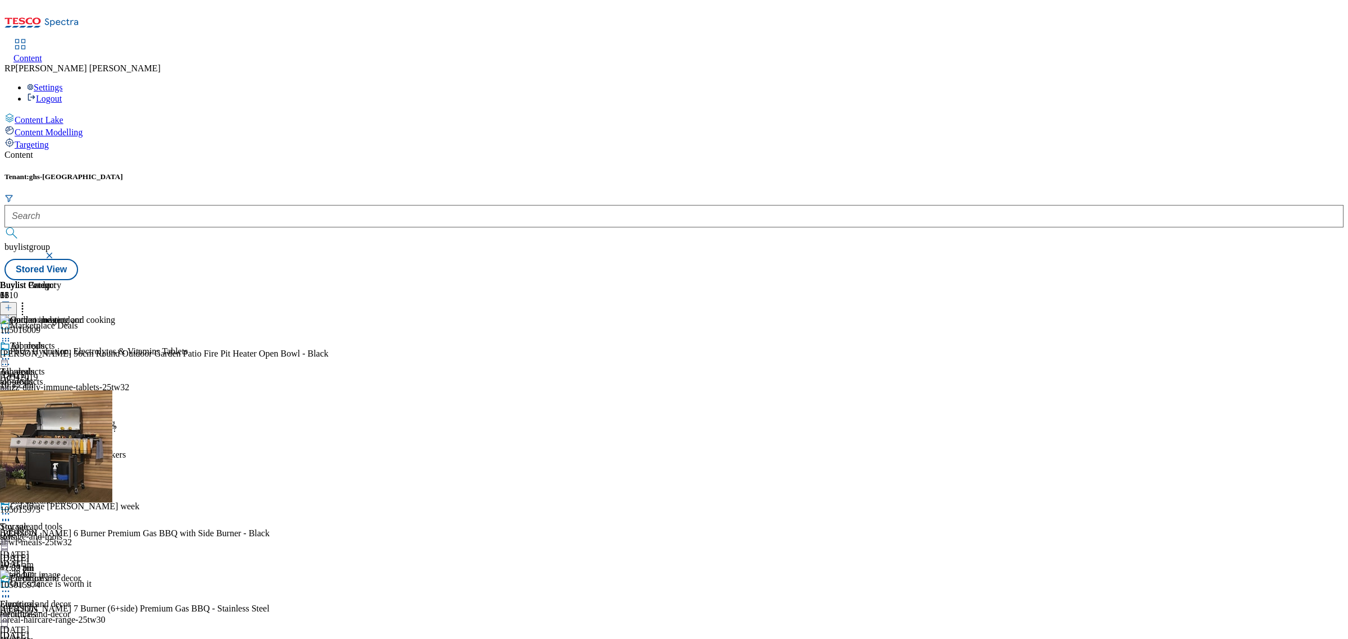
scroll to position [0, 0]
click at [115, 377] on div "all-products" at bounding box center [57, 382] width 115 height 10
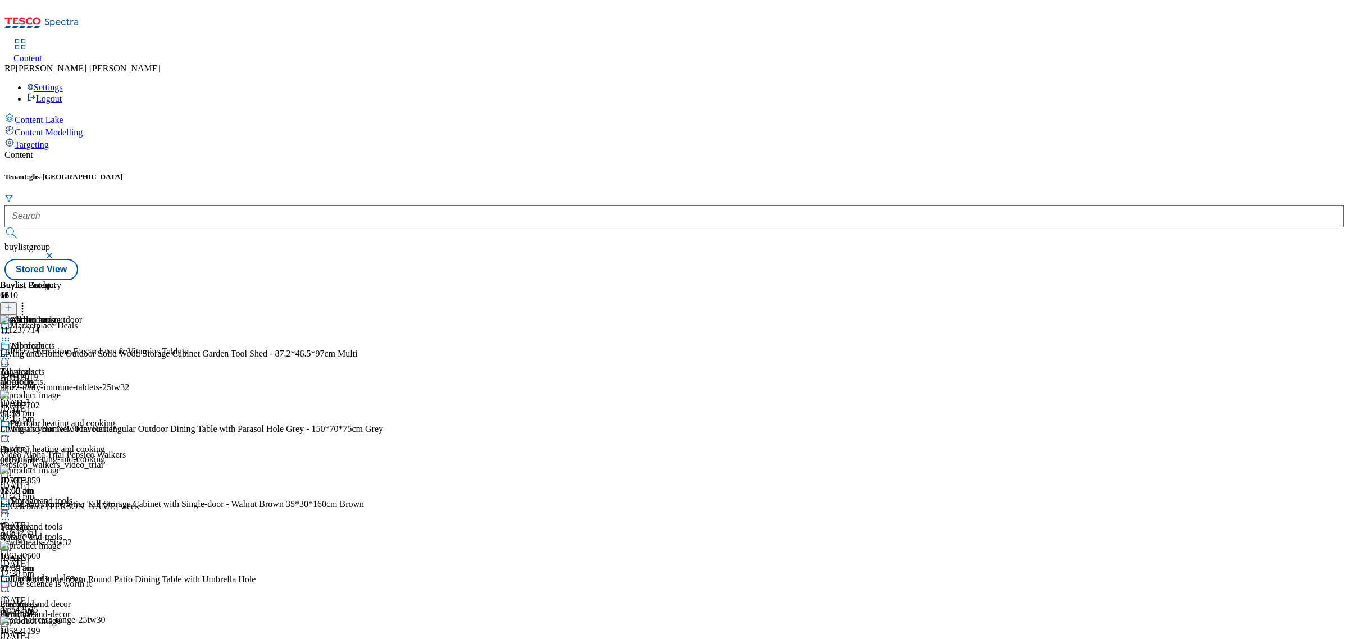
click at [11, 353] on icon at bounding box center [5, 358] width 11 height 11
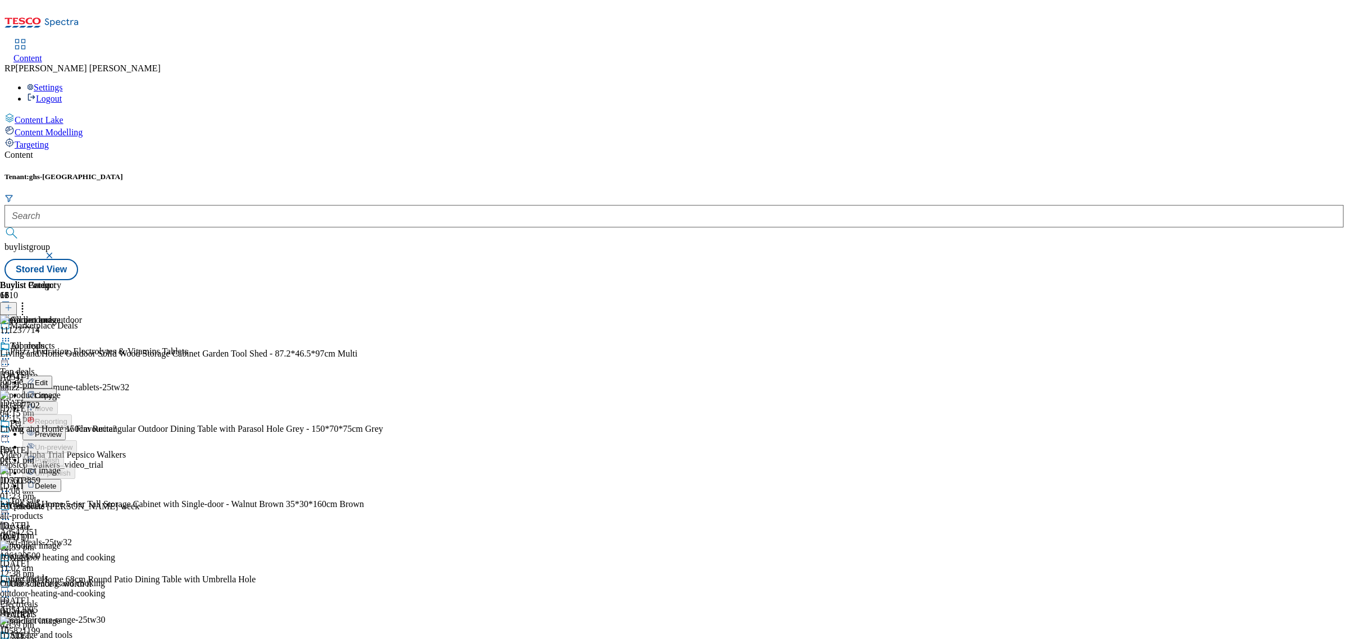
click at [61, 430] on span "Preview" at bounding box center [48, 434] width 26 height 8
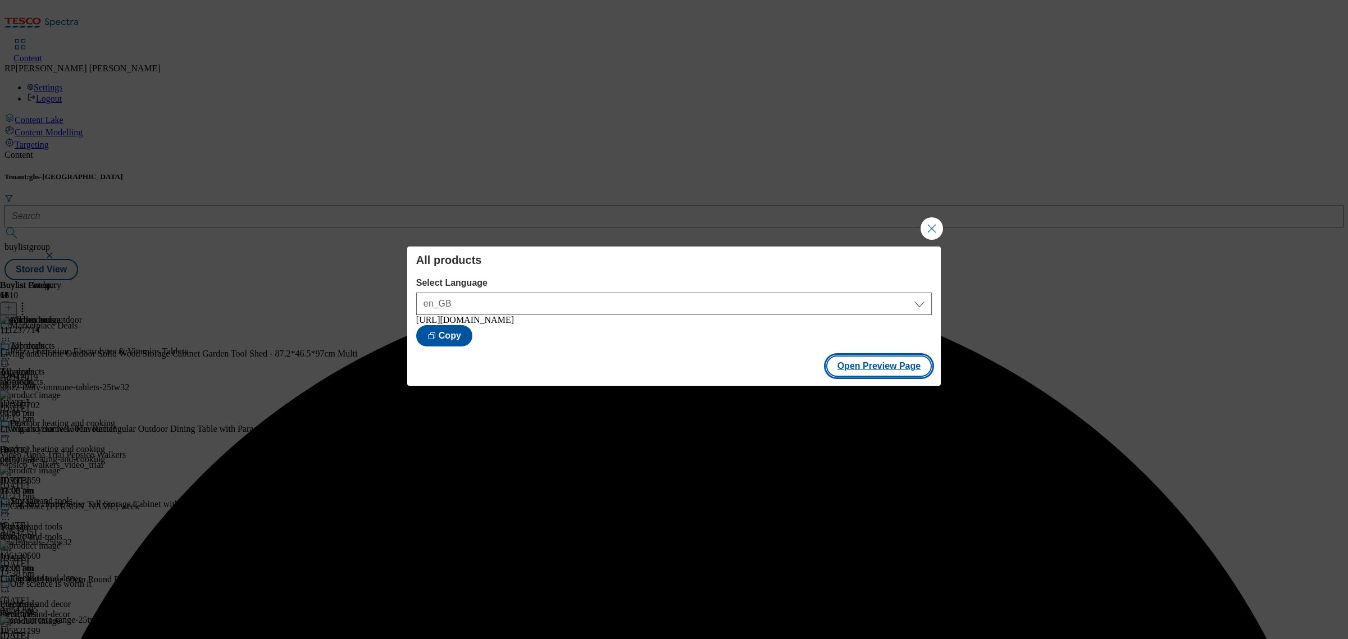
click at [876, 363] on button "Open Preview Page" at bounding box center [879, 365] width 106 height 21
click at [936, 225] on button "Close Modal" at bounding box center [931, 228] width 22 height 22
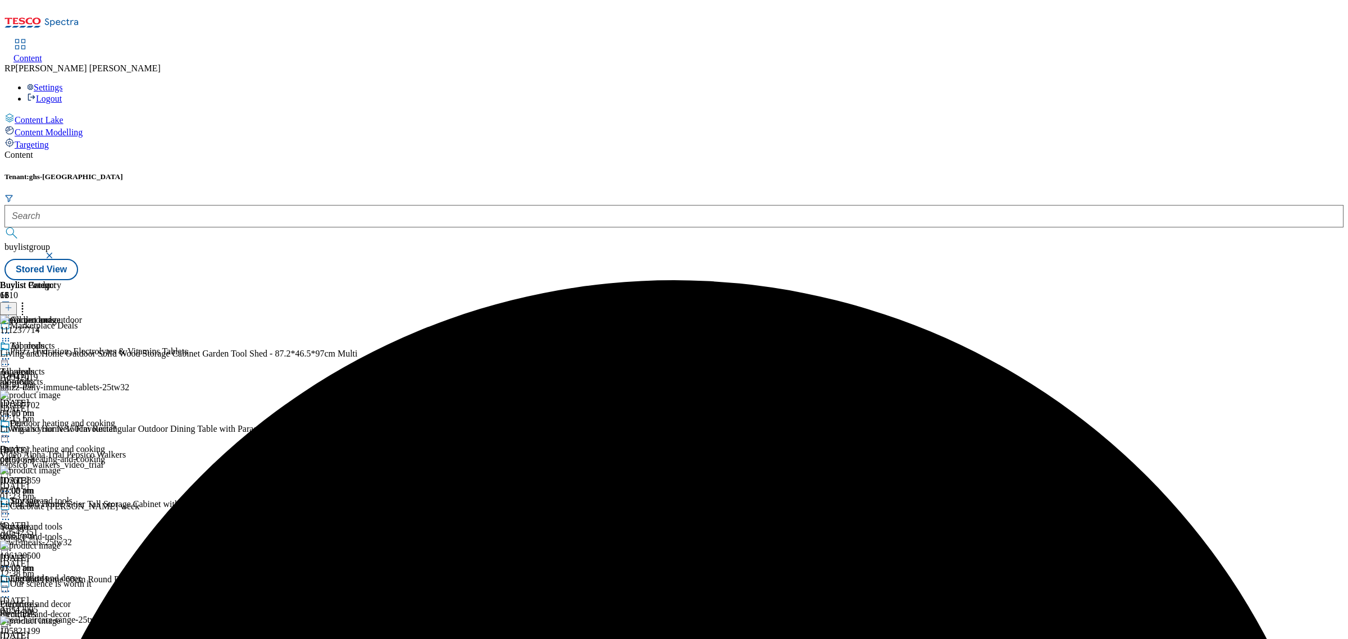
click at [115, 341] on div "All products All products all-products [DATE] 03:00 pm" at bounding box center [57, 379] width 115 height 77
click at [11, 353] on icon at bounding box center [5, 358] width 11 height 11
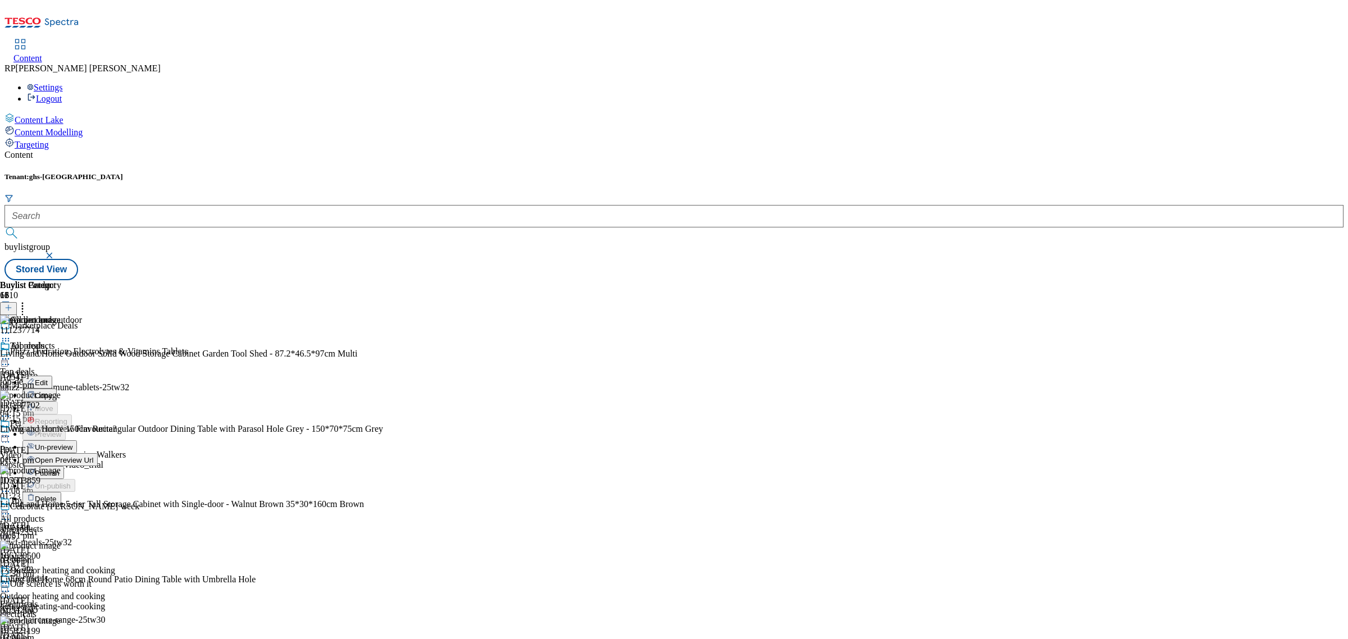
click at [72, 443] on span "Un-preview" at bounding box center [54, 447] width 38 height 8
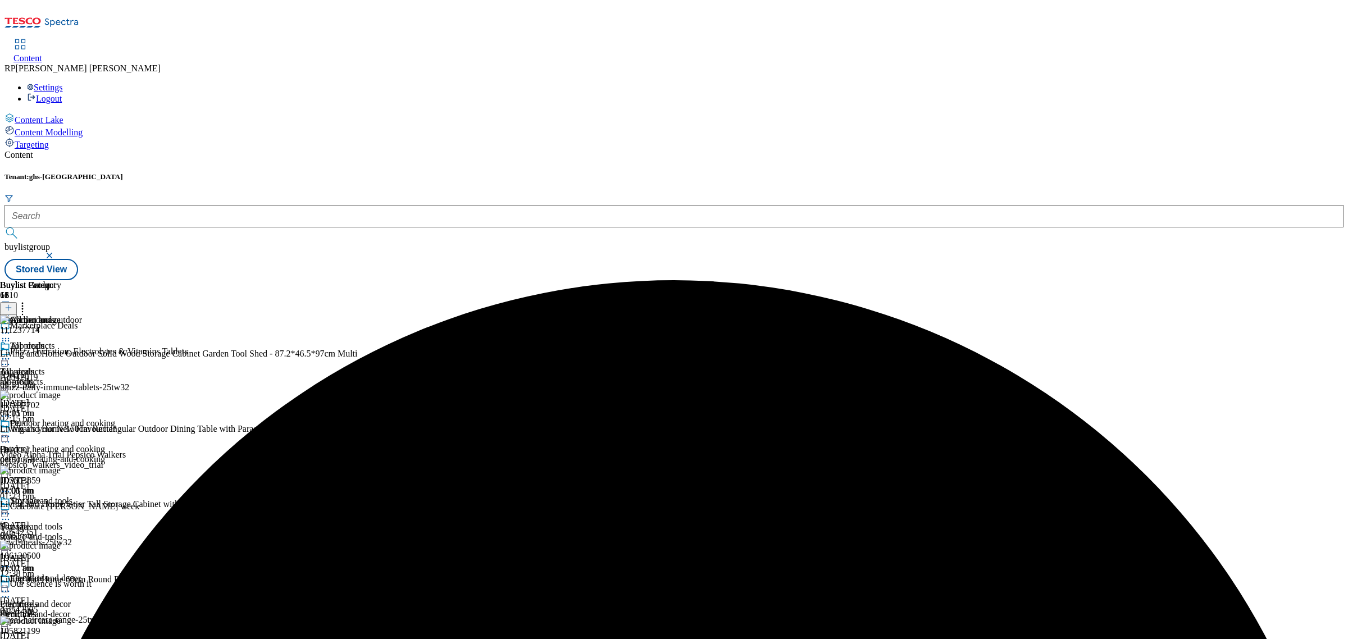
click at [28, 300] on icon at bounding box center [22, 305] width 11 height 11
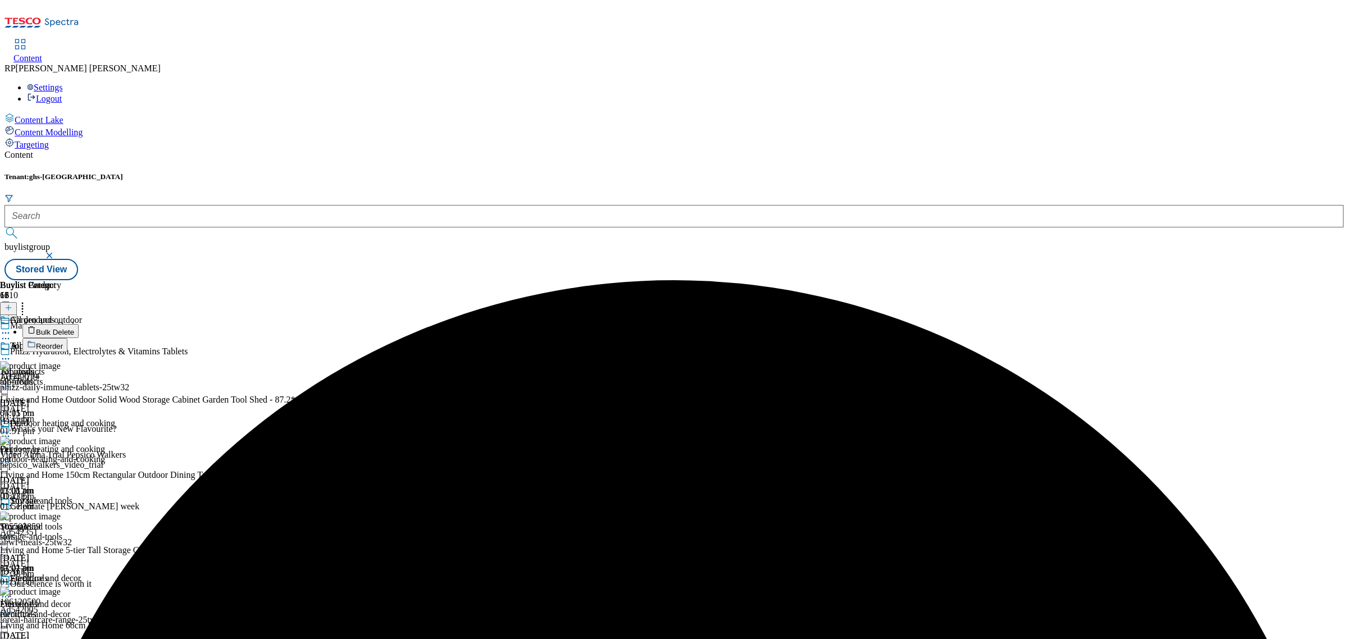
click at [74, 328] on span "Bulk Delete" at bounding box center [55, 332] width 38 height 8
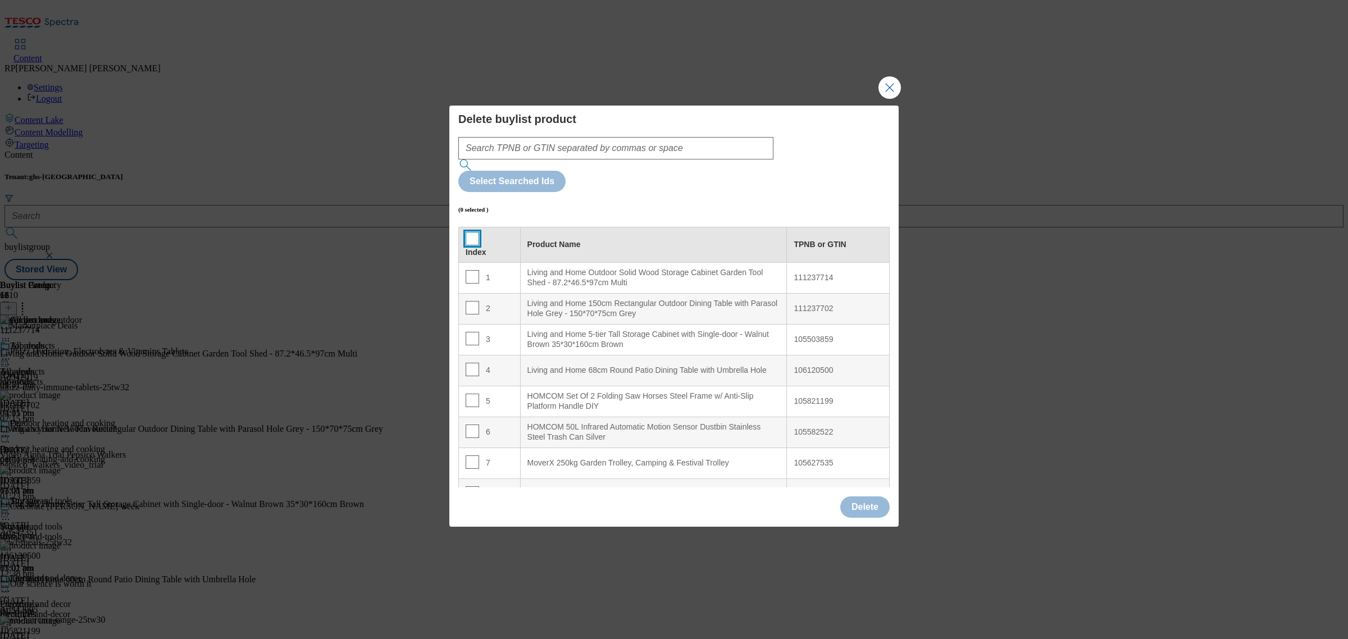
click at [467, 232] on input "Modal" at bounding box center [471, 238] width 13 height 13
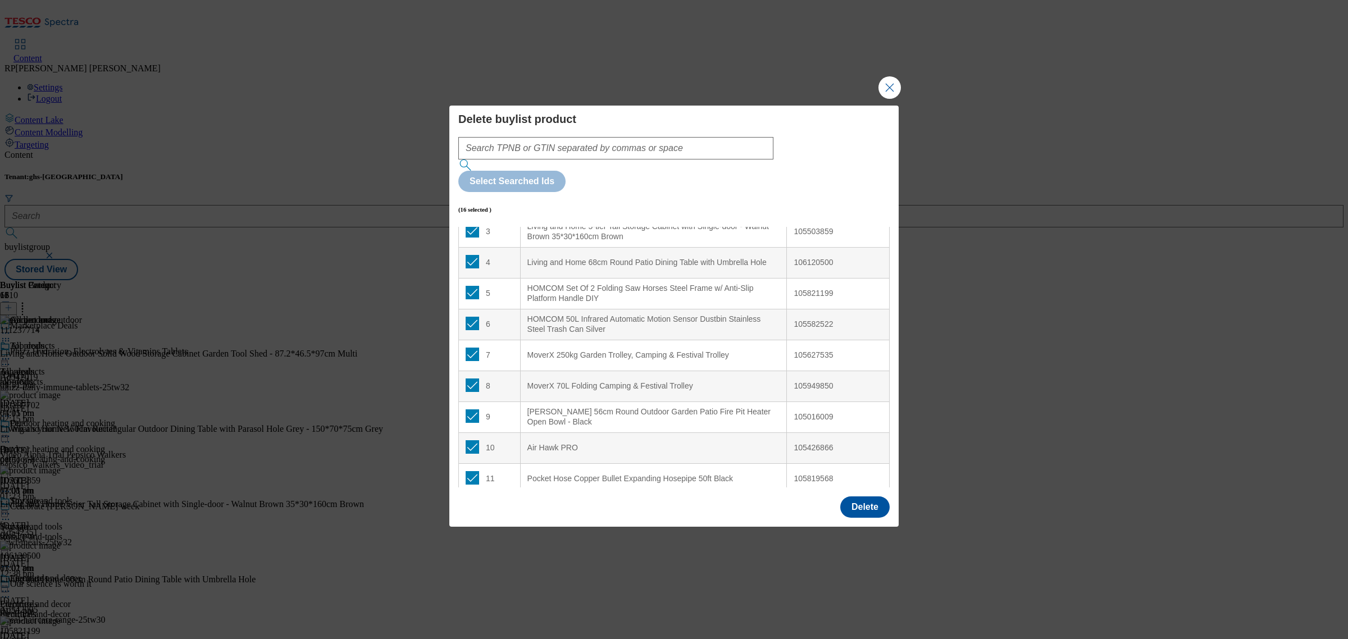
scroll to position [211, 0]
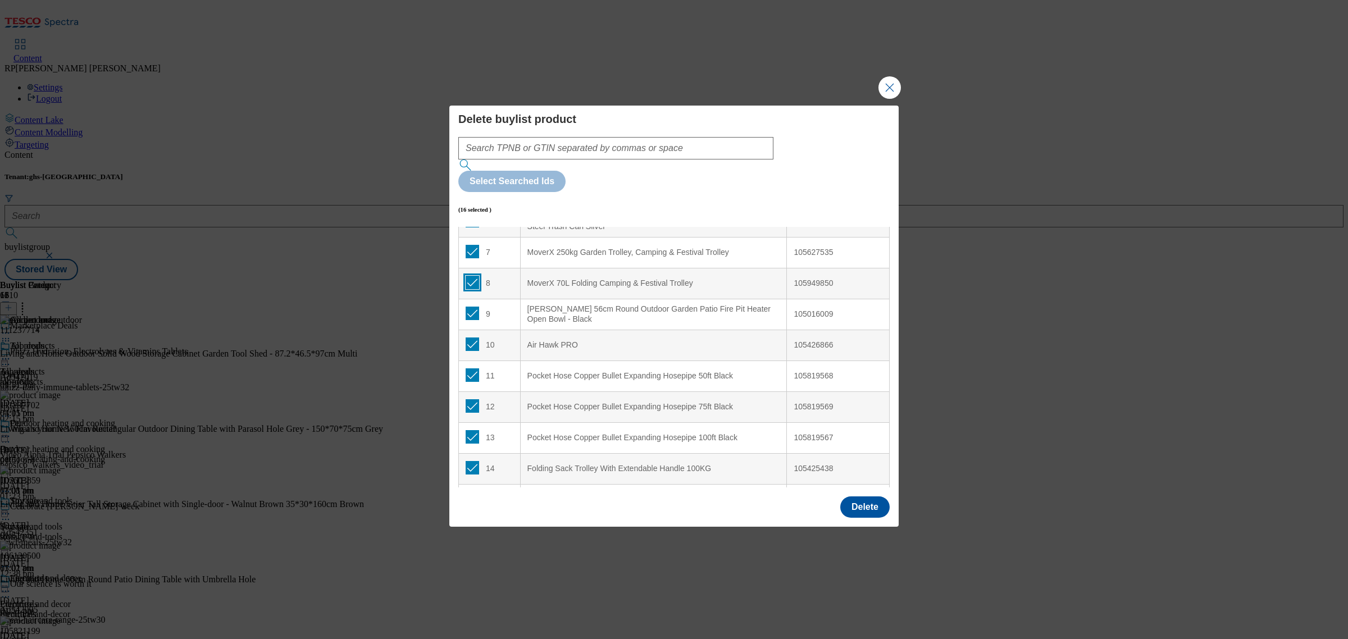
click at [472, 276] on input "Modal" at bounding box center [471, 282] width 13 height 13
click at [464, 330] on td "10" at bounding box center [490, 345] width 62 height 31
click at [472, 337] on input "Modal" at bounding box center [471, 343] width 13 height 13
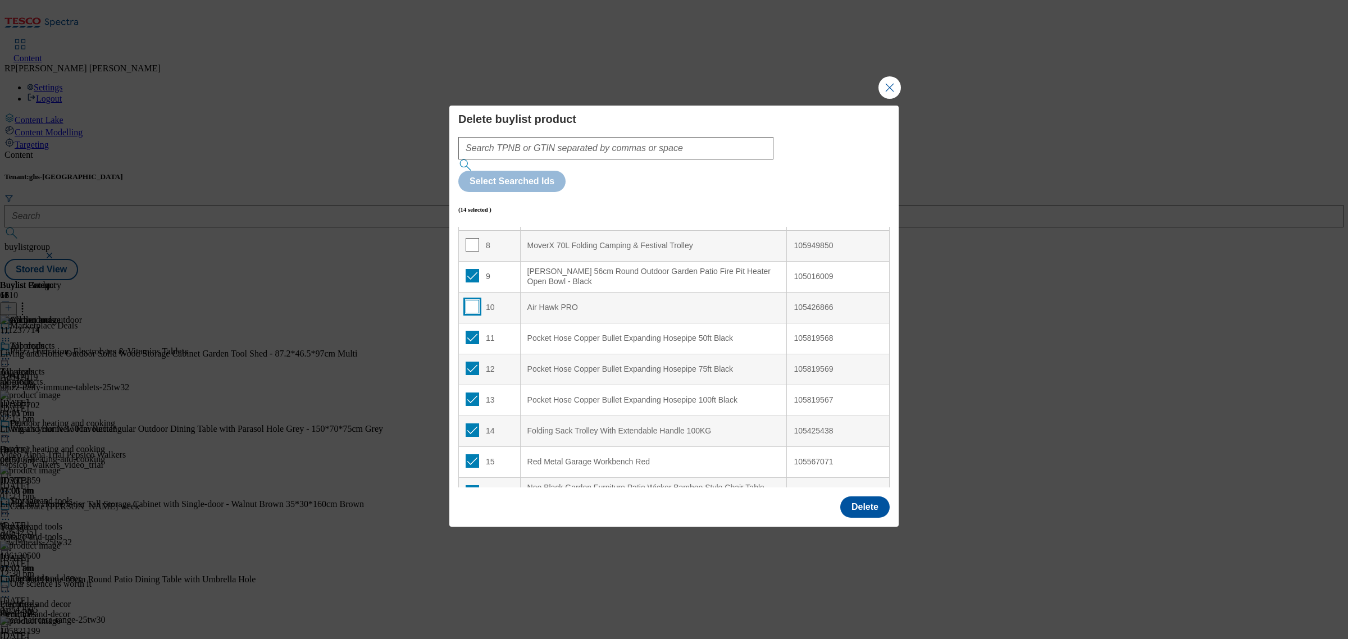
scroll to position [265, 0]
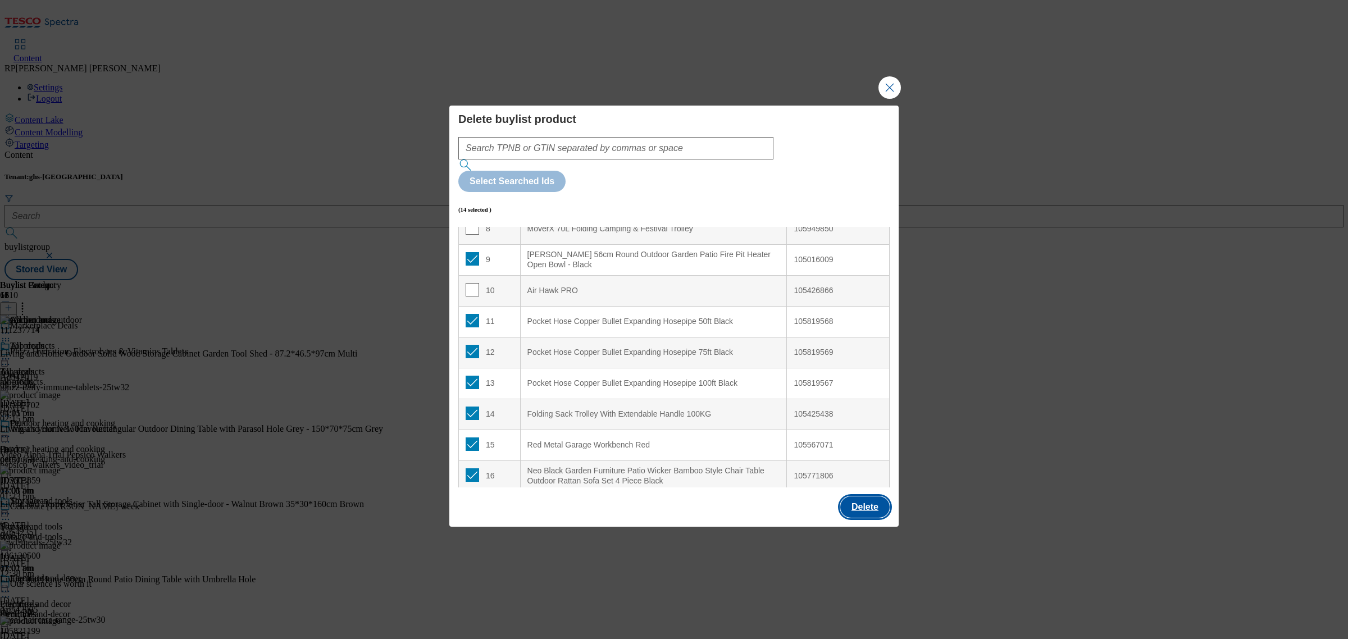
click at [875, 496] on button "Delete" at bounding box center [864, 506] width 49 height 21
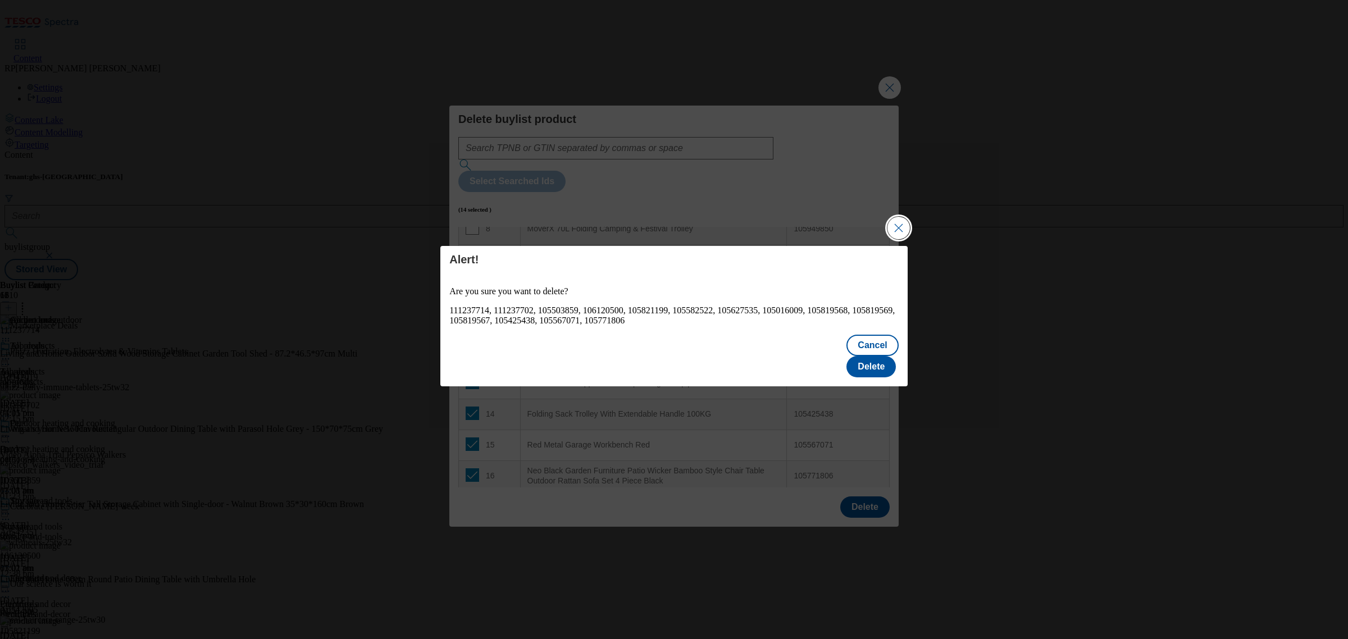
click at [897, 239] on button "Close Modal" at bounding box center [898, 228] width 22 height 22
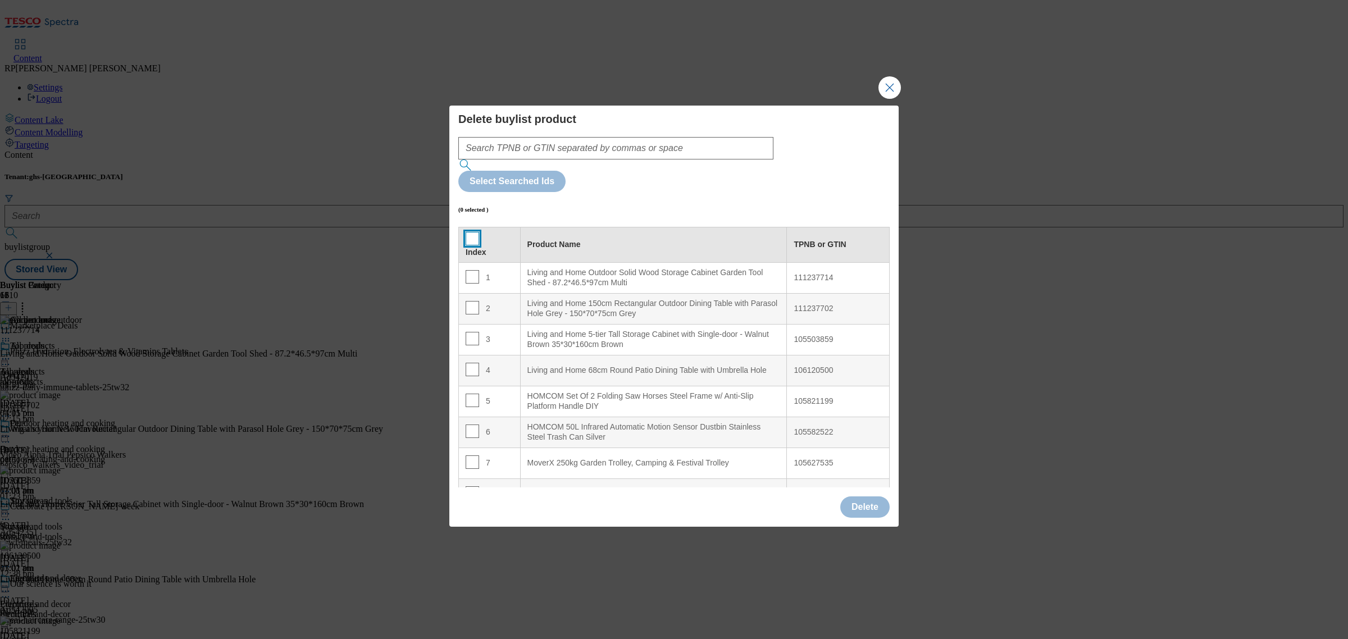
click at [469, 232] on input "Modal" at bounding box center [471, 238] width 13 height 13
click at [472, 232] on input "Modal" at bounding box center [471, 238] width 13 height 13
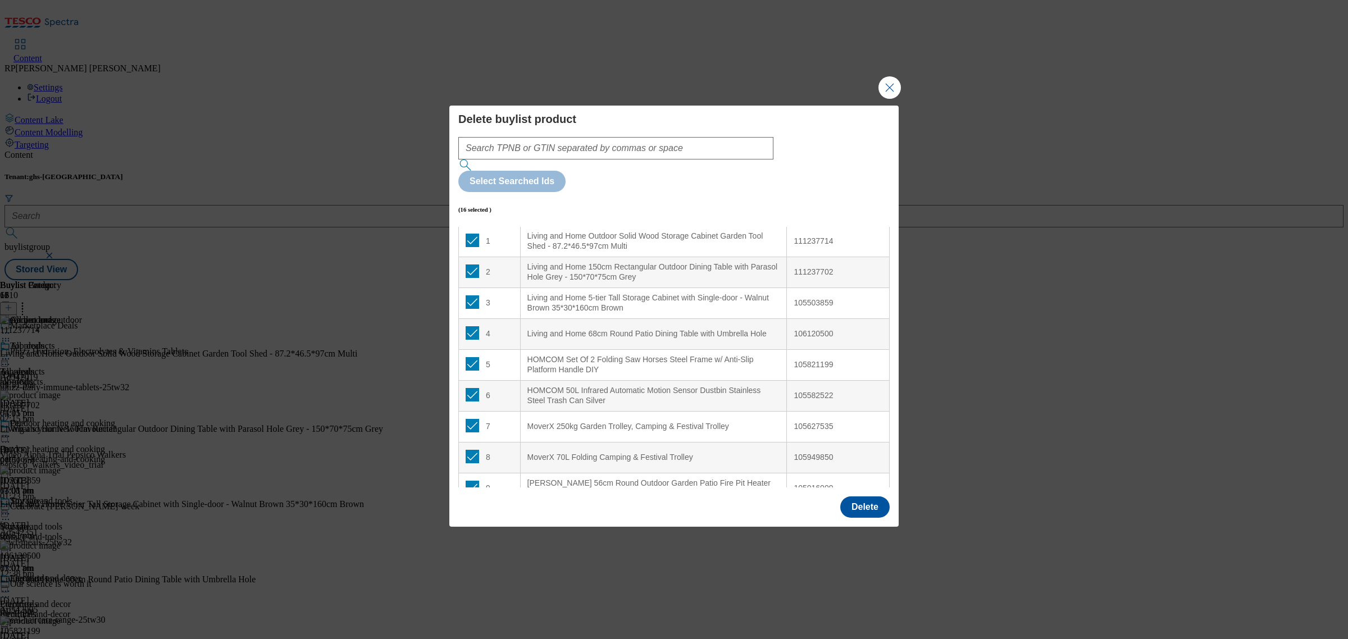
scroll to position [70, 0]
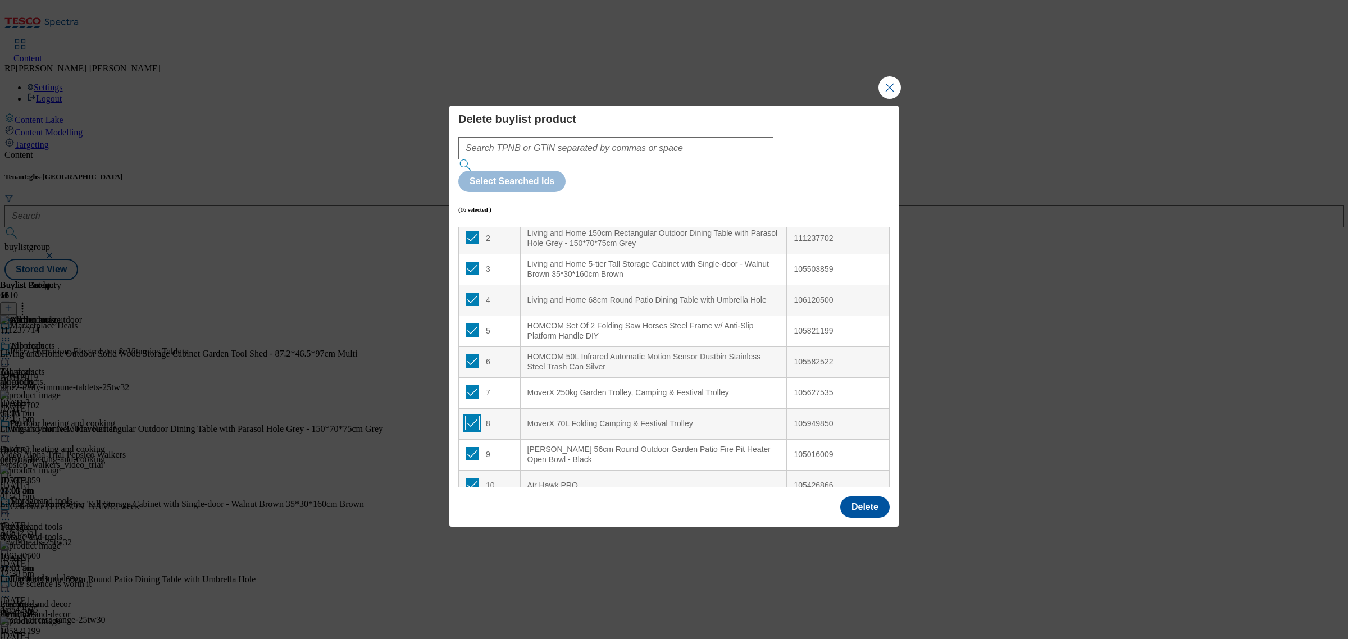
click at [469, 416] on input "Modal" at bounding box center [471, 422] width 13 height 13
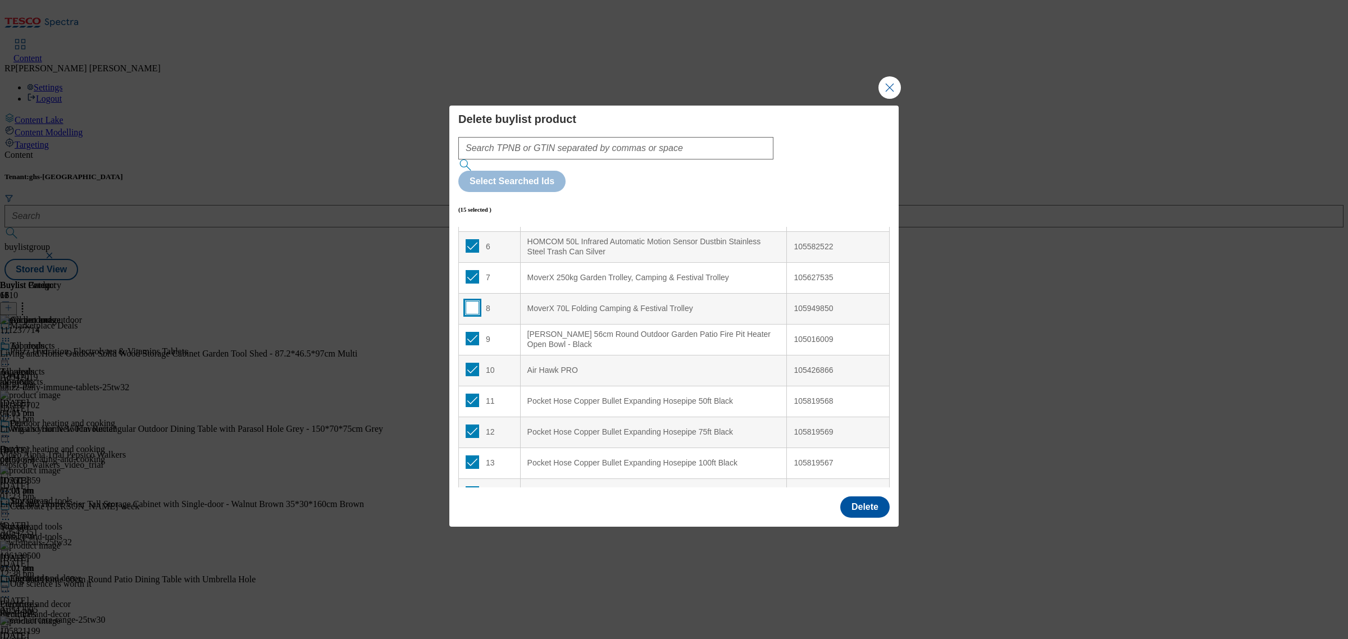
scroll to position [211, 0]
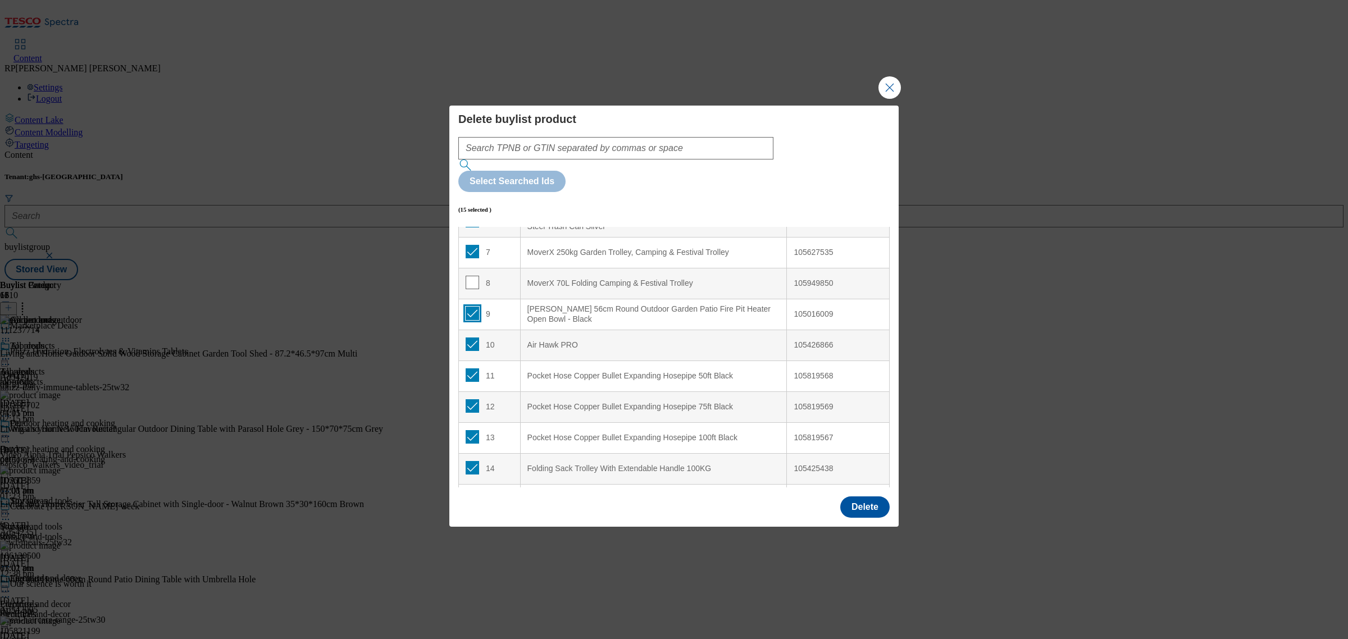
click at [470, 307] on input "Modal" at bounding box center [471, 313] width 13 height 13
click at [467, 368] on input "Modal" at bounding box center [471, 374] width 13 height 13
click at [468, 399] on input "Modal" at bounding box center [471, 405] width 13 height 13
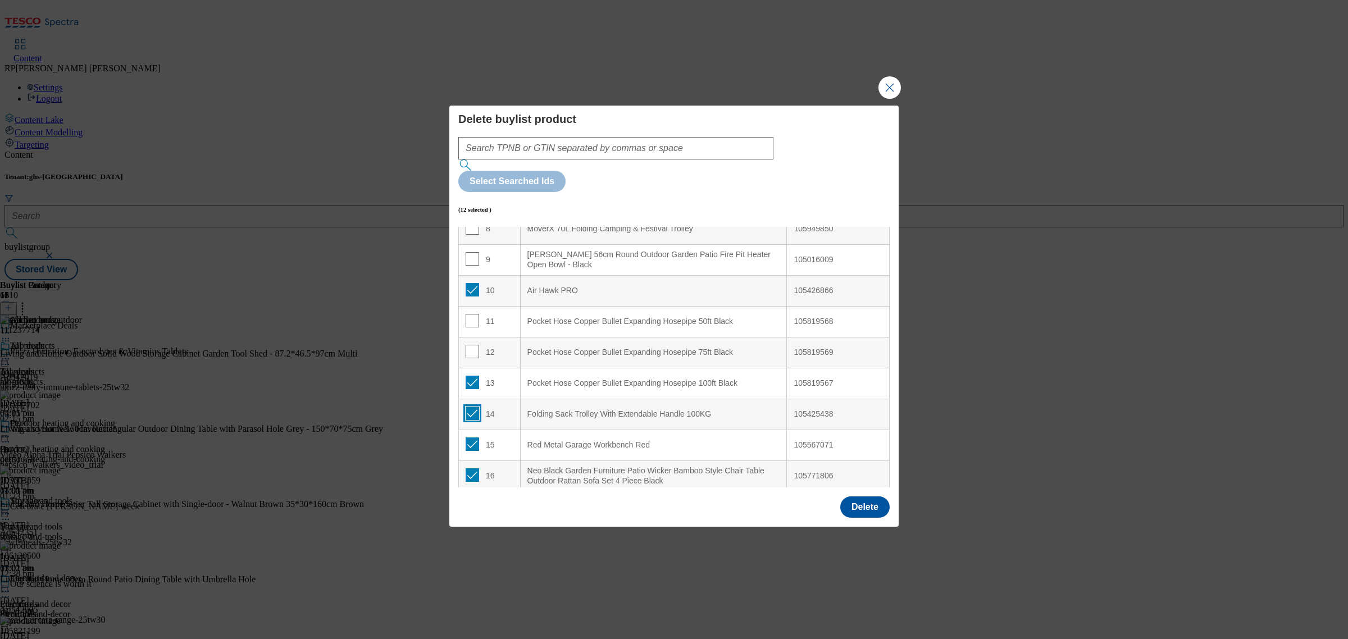
click at [468, 407] on input "Modal" at bounding box center [471, 413] width 13 height 13
click at [470, 376] on input "Modal" at bounding box center [471, 382] width 13 height 13
click at [472, 314] on input "Modal" at bounding box center [471, 320] width 13 height 13
click at [474, 437] on input "Modal" at bounding box center [471, 443] width 13 height 13
click at [471, 468] on input "Modal" at bounding box center [471, 474] width 13 height 13
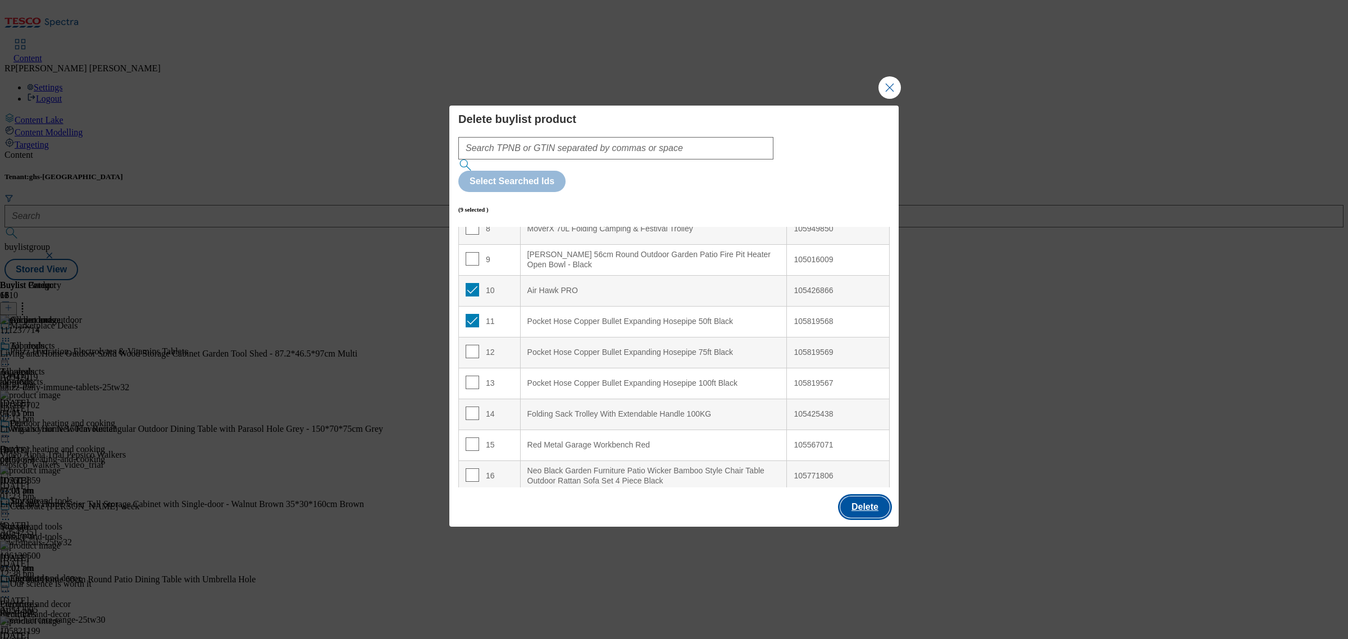
click at [868, 496] on button "Delete" at bounding box center [864, 506] width 49 height 21
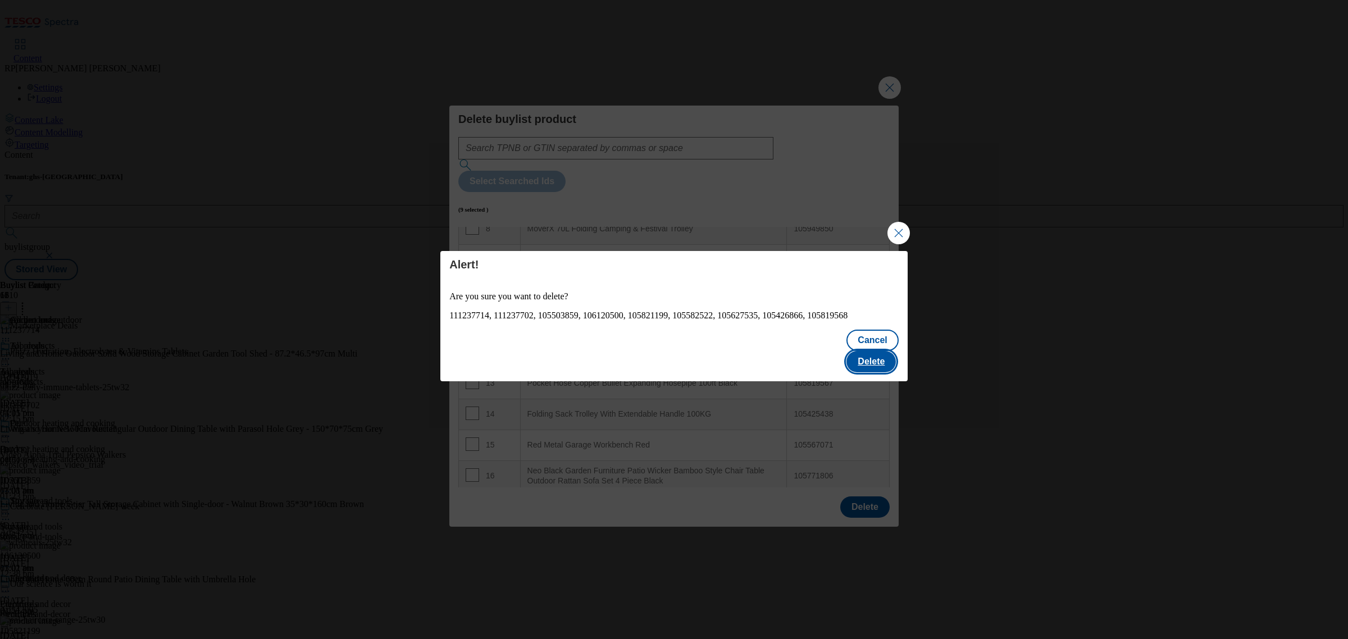
click at [882, 351] on button "Delete" at bounding box center [870, 361] width 49 height 21
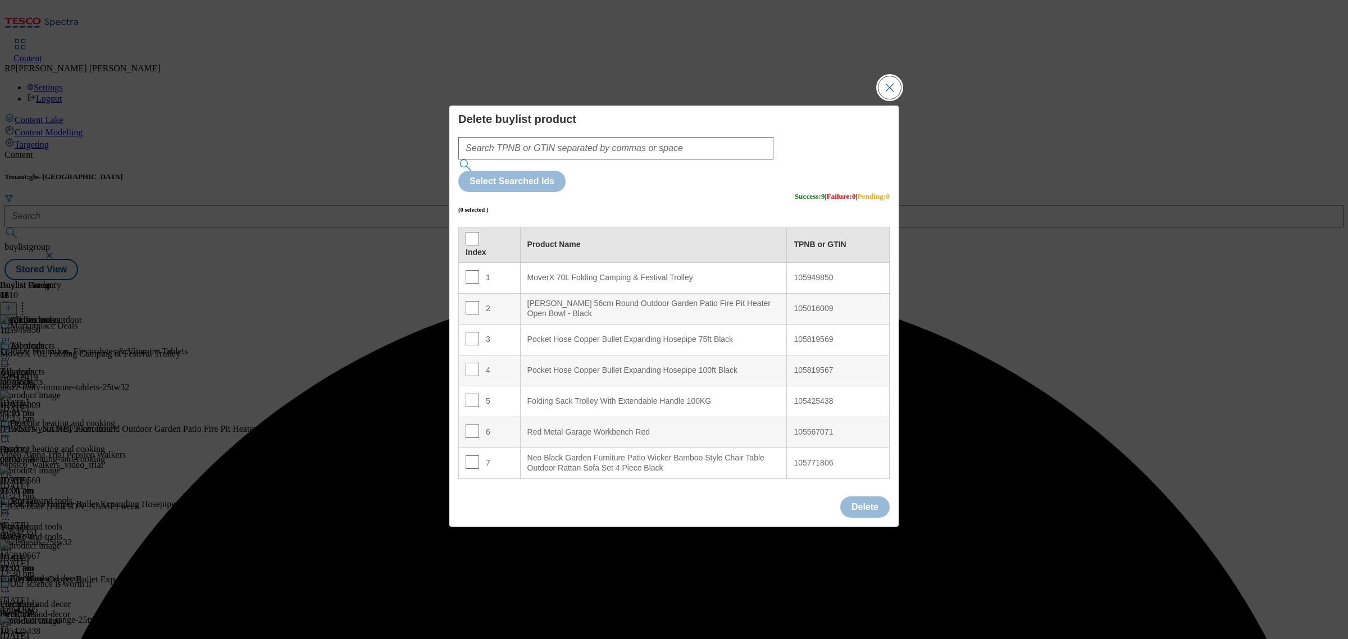
click at [885, 99] on button "Close Modal" at bounding box center [889, 87] width 22 height 22
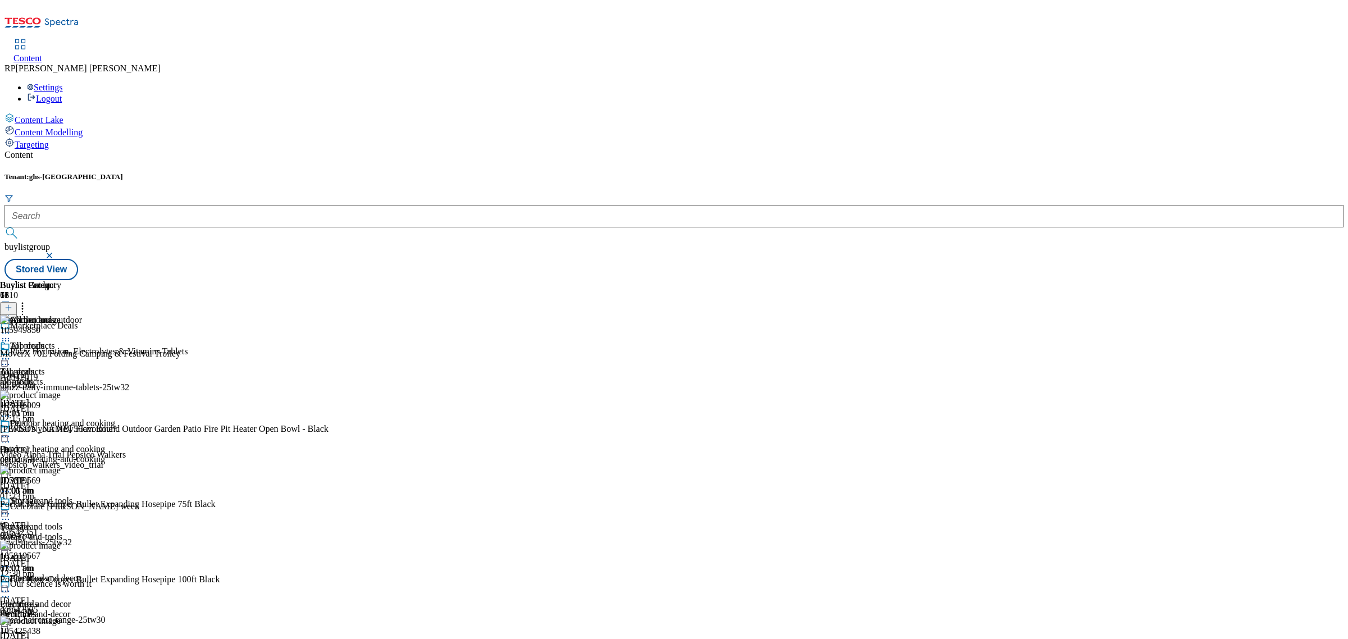
click at [17, 302] on button at bounding box center [8, 308] width 17 height 13
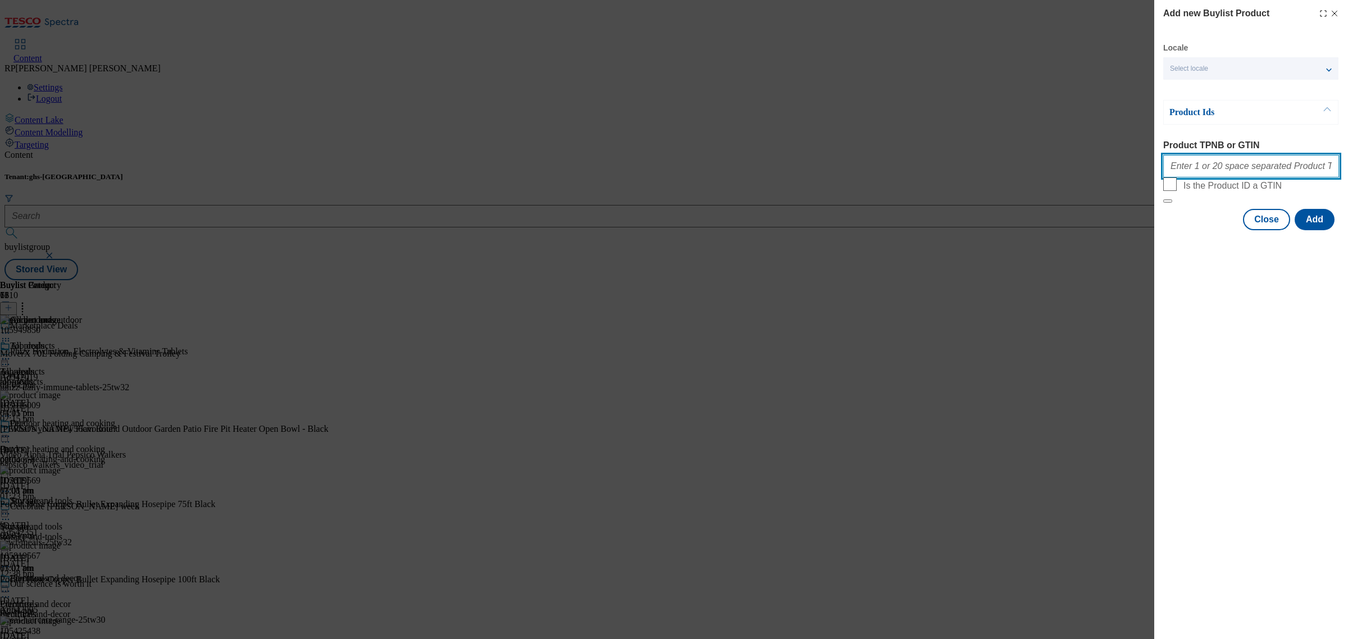
click at [1248, 170] on input "Product TPNB or GTIN" at bounding box center [1251, 166] width 176 height 22
paste input "105627535 105582271 105949850 105426866 105426862 105819568 105819569 105819567…"
click at [1323, 230] on button "Add" at bounding box center [1314, 219] width 40 height 21
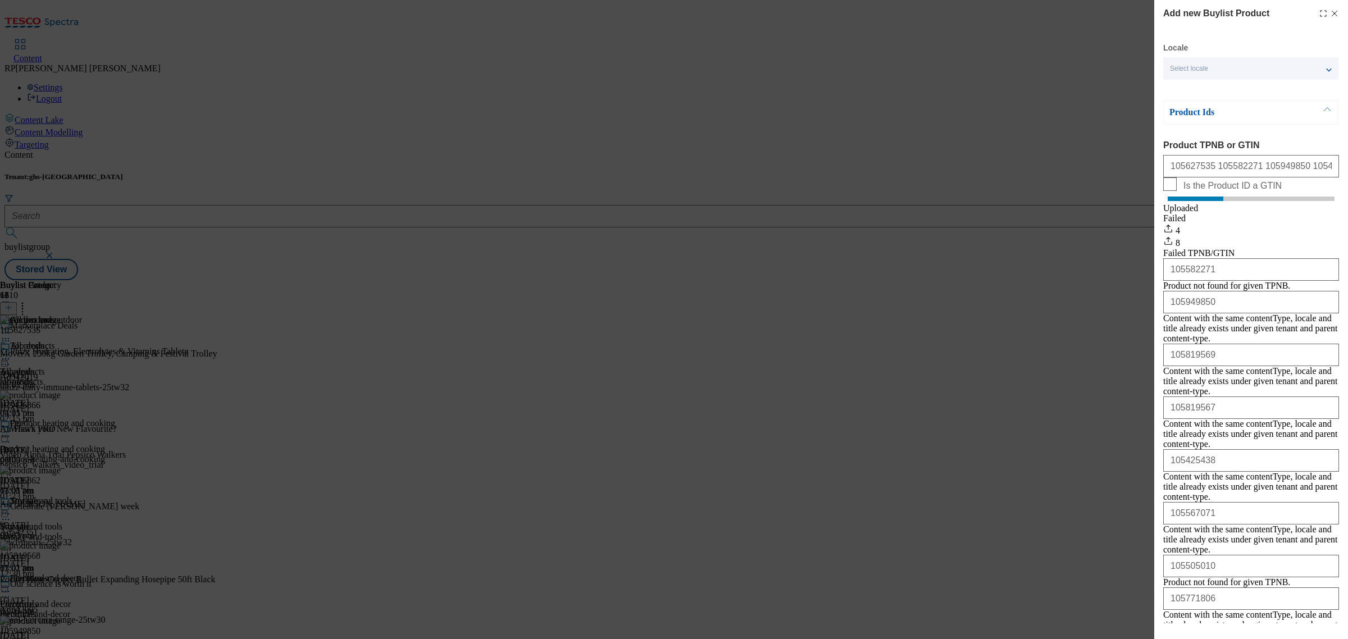
scroll to position [51, 0]
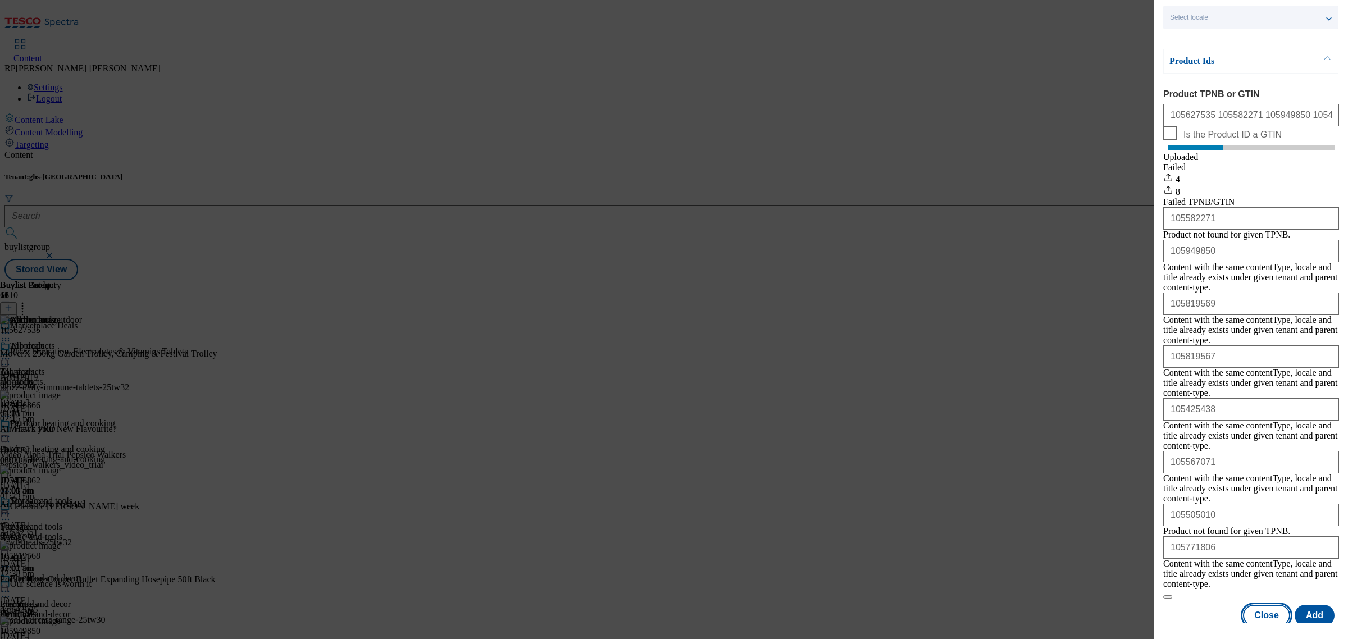
click at [1256, 605] on button "Close" at bounding box center [1266, 615] width 47 height 21
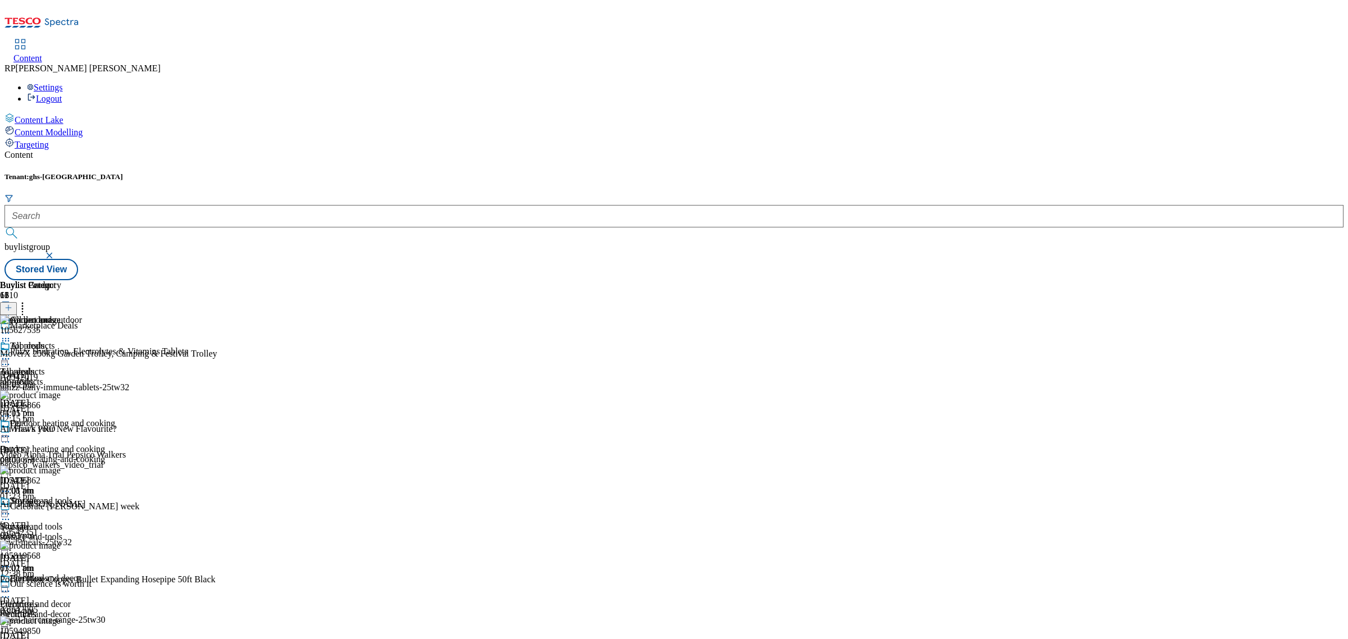
scroll to position [0, 0]
click at [11, 353] on icon at bounding box center [5, 358] width 11 height 11
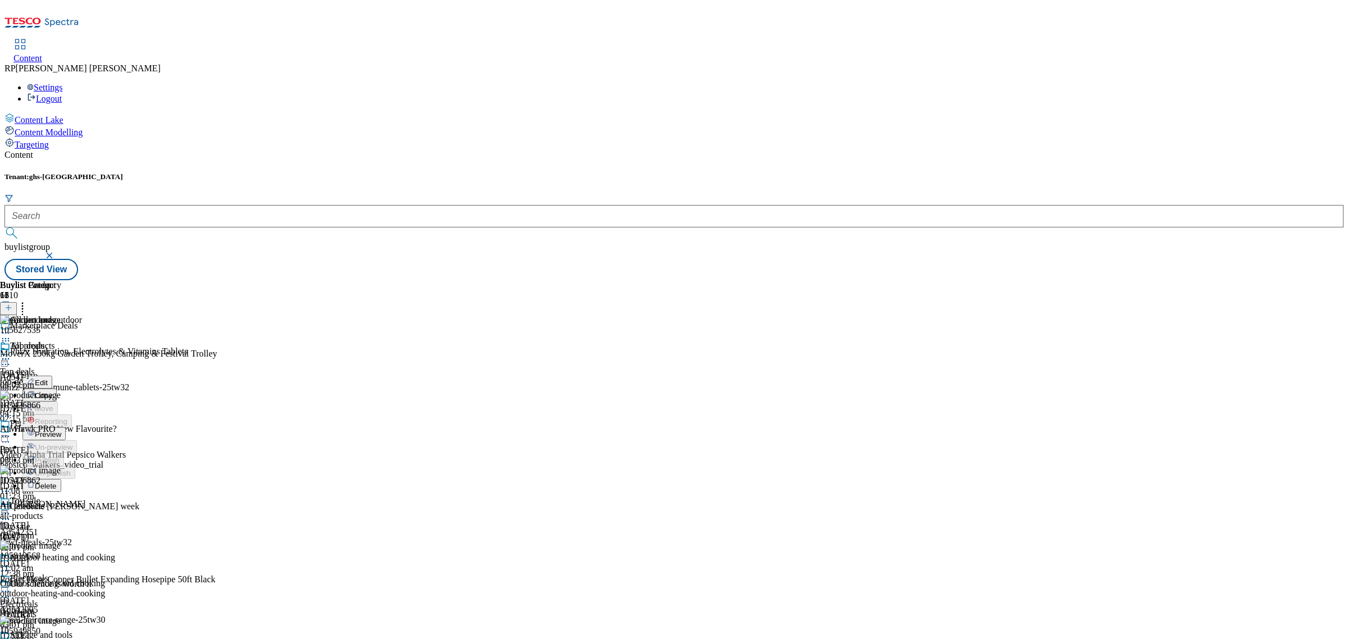
click at [61, 430] on span "Preview" at bounding box center [48, 434] width 26 height 8
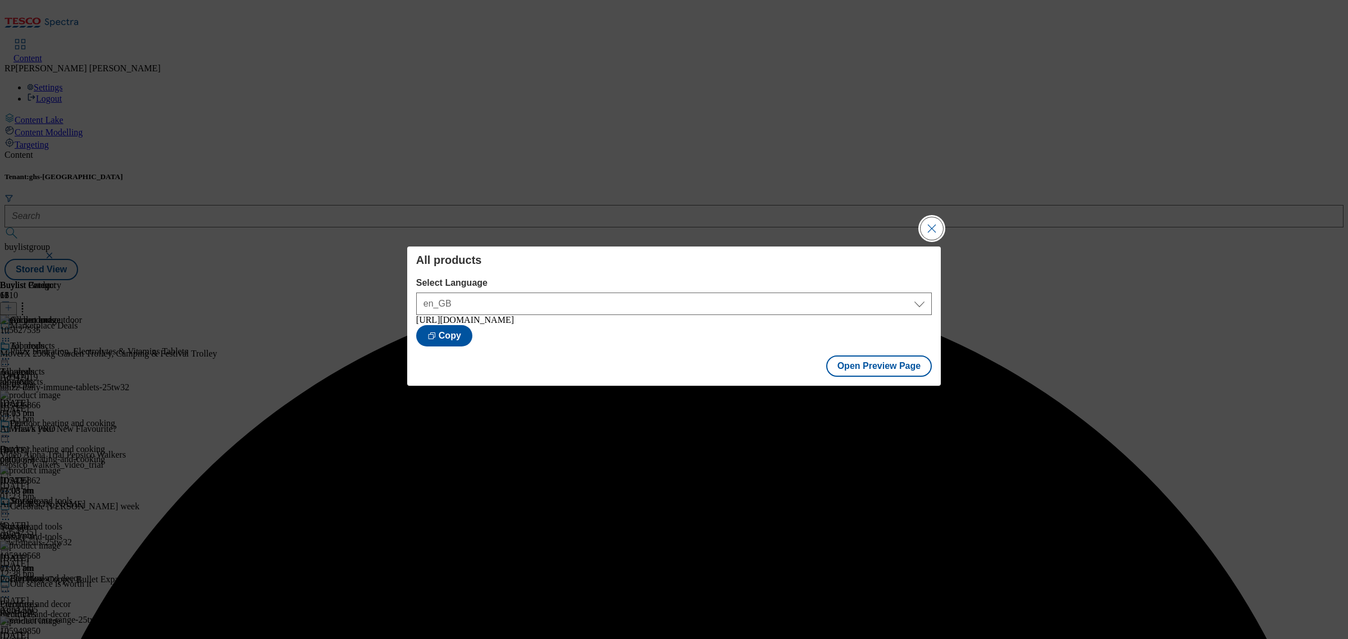
click at [937, 229] on button "Close Modal" at bounding box center [931, 228] width 22 height 22
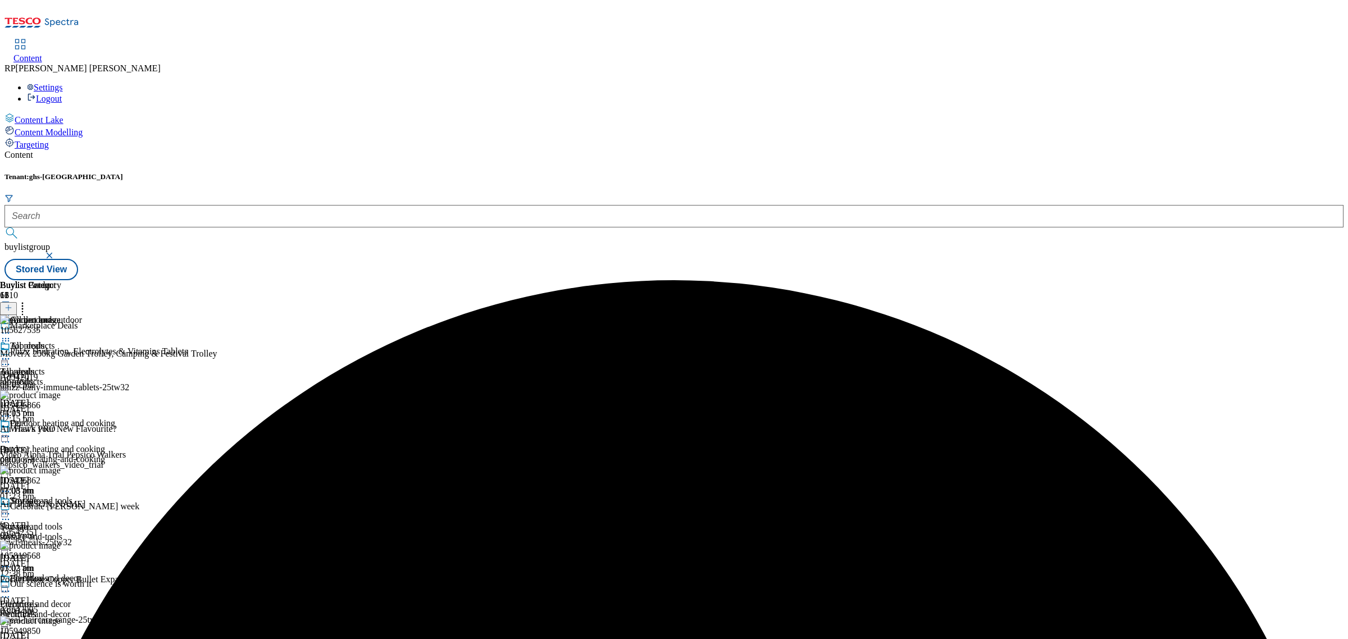
click at [115, 353] on div at bounding box center [57, 359] width 115 height 13
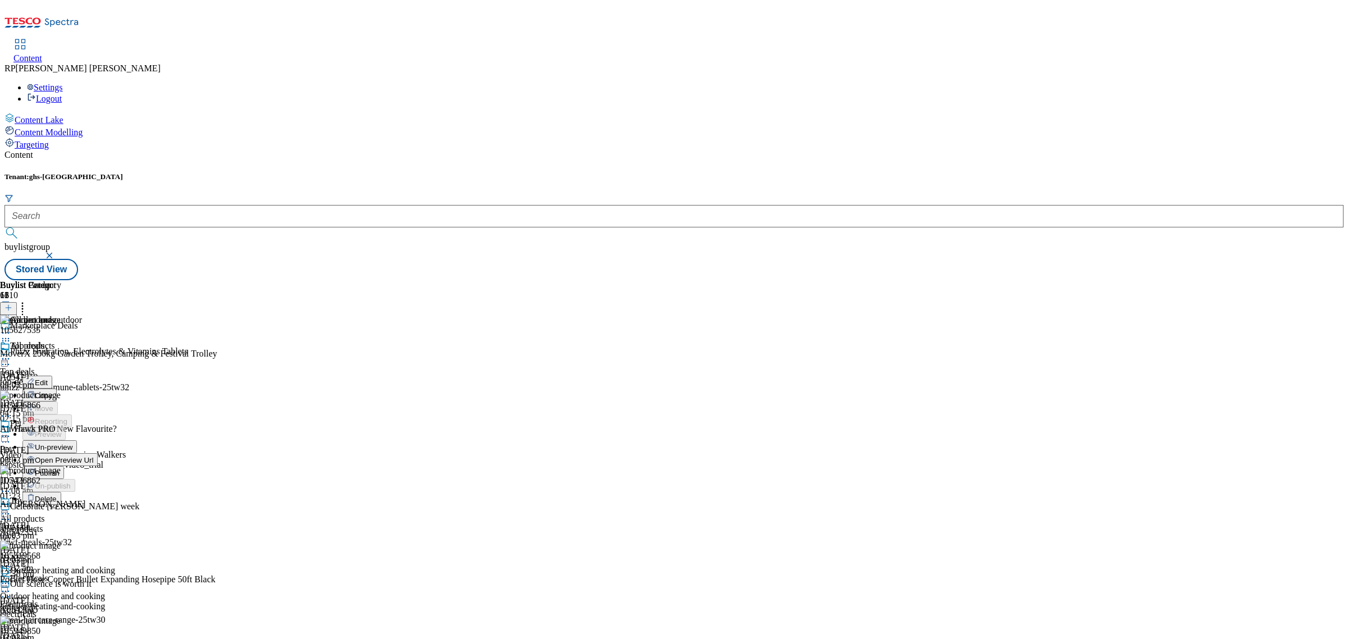
click at [93, 456] on span "Open Preview Url" at bounding box center [64, 460] width 58 height 8
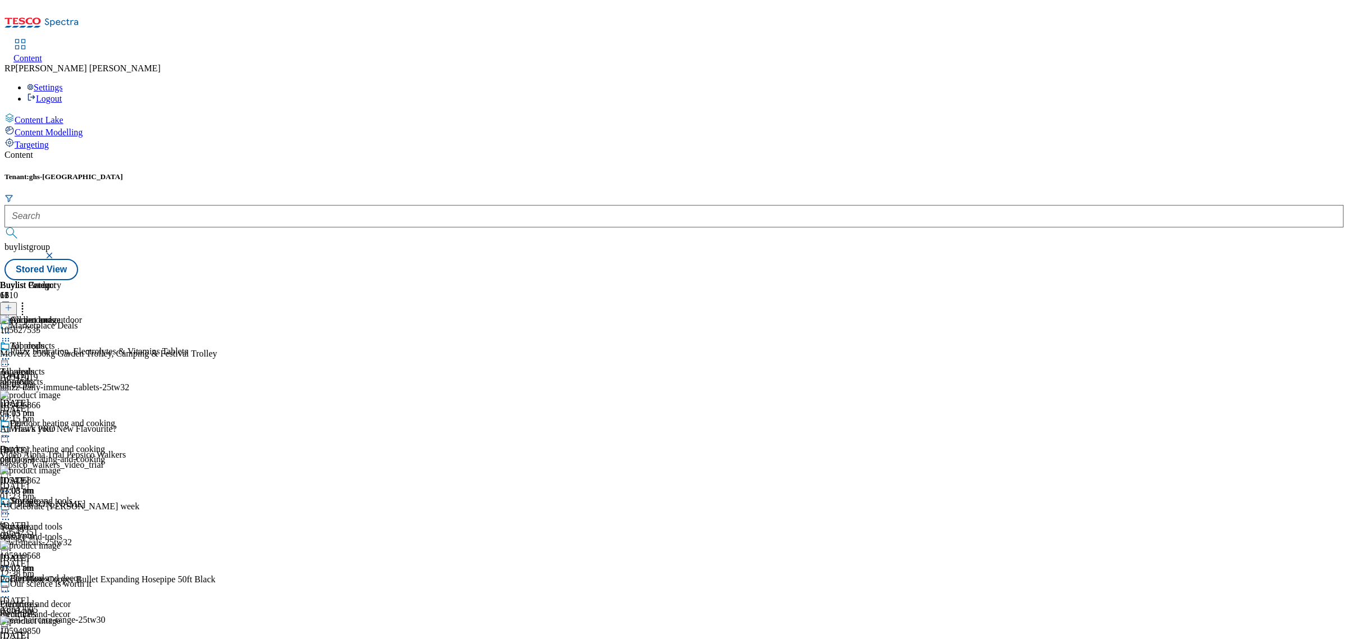
click at [28, 300] on icon at bounding box center [22, 305] width 11 height 11
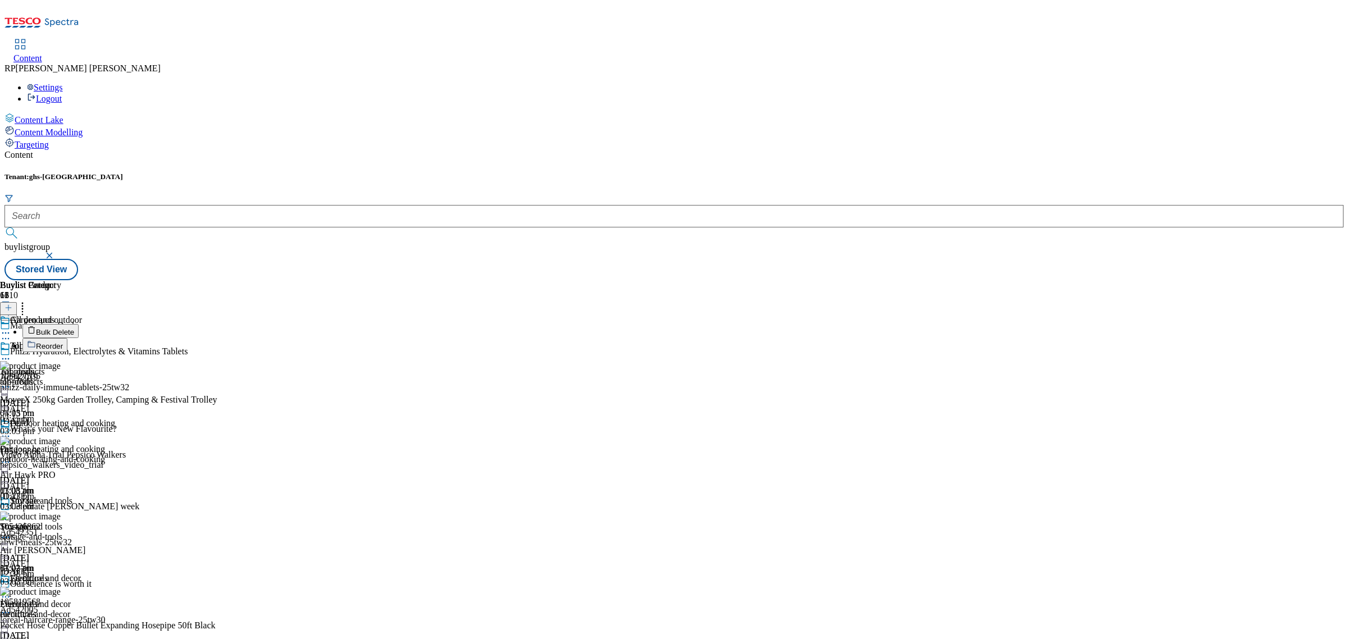
click at [11, 353] on icon at bounding box center [5, 358] width 11 height 11
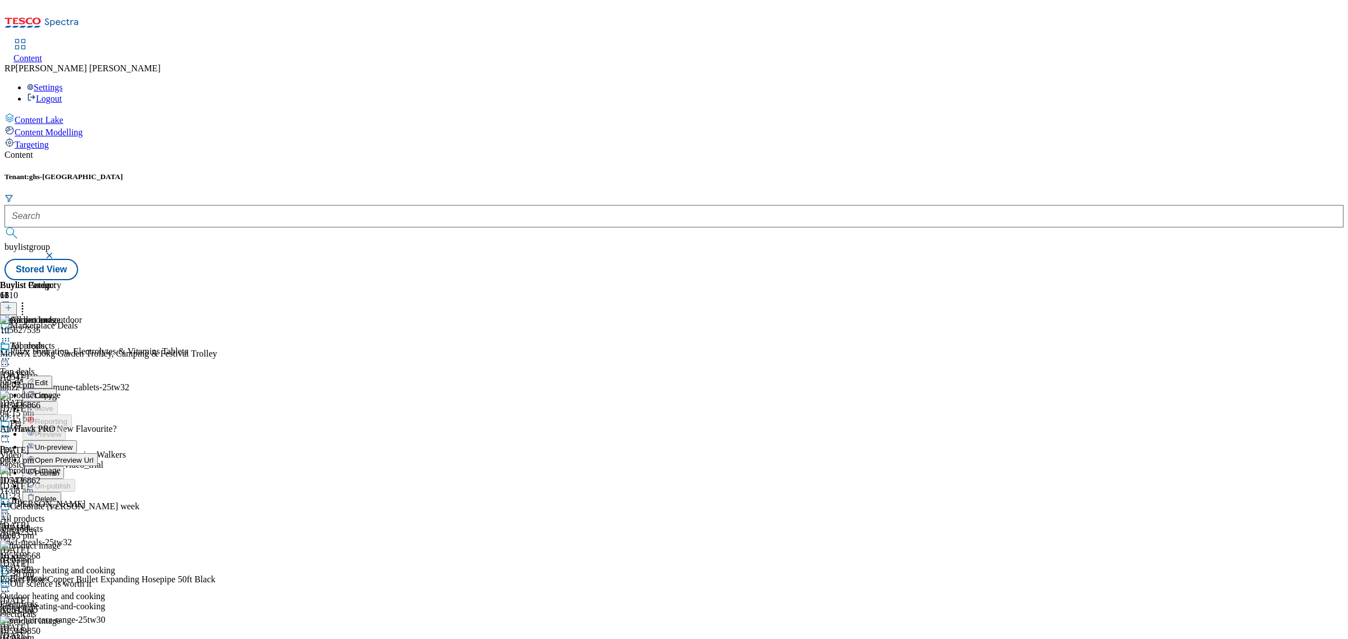
click at [72, 443] on span "Un-preview" at bounding box center [54, 447] width 38 height 8
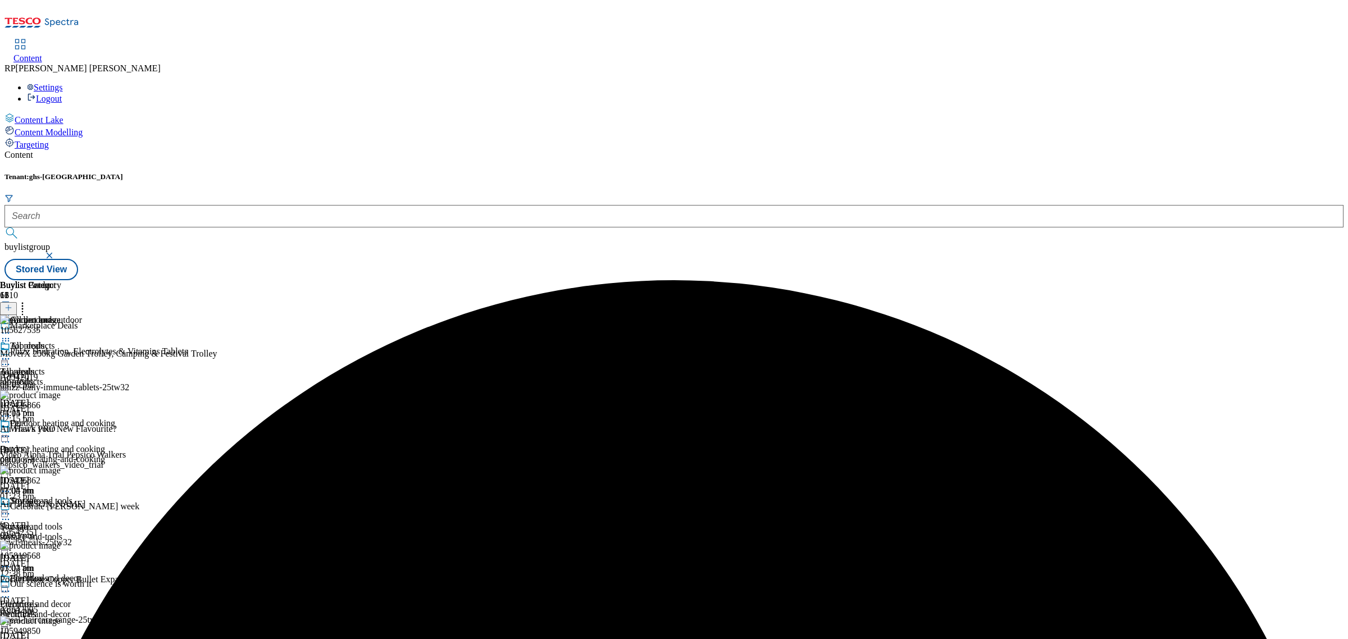
click at [28, 300] on icon at bounding box center [22, 305] width 11 height 11
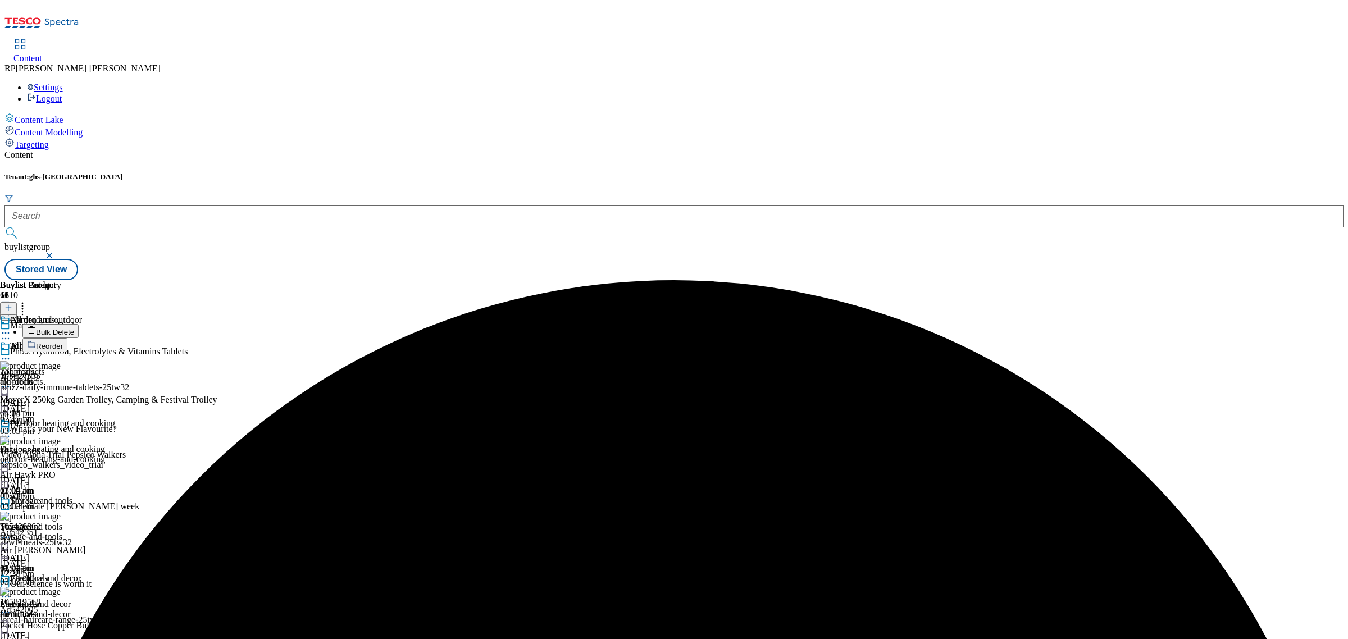
click at [74, 328] on span "Bulk Delete" at bounding box center [55, 332] width 38 height 8
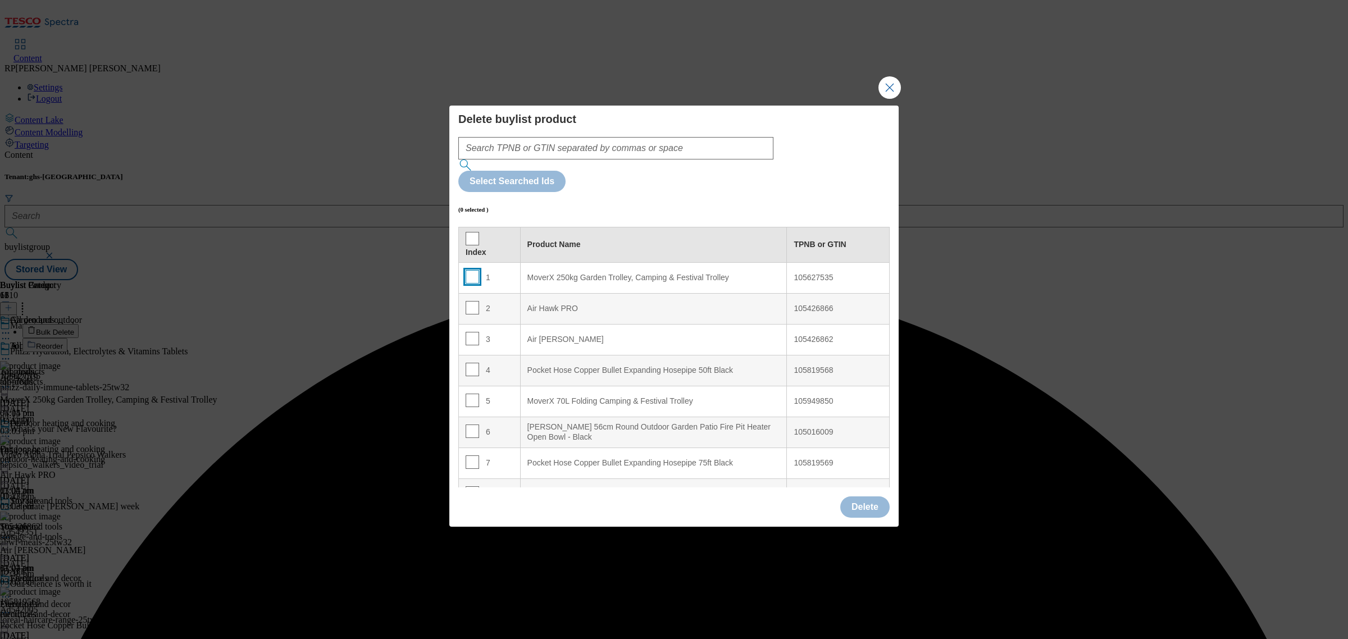
click at [469, 270] on input "Modal" at bounding box center [471, 276] width 13 height 13
click at [472, 301] on input "Modal" at bounding box center [471, 307] width 13 height 13
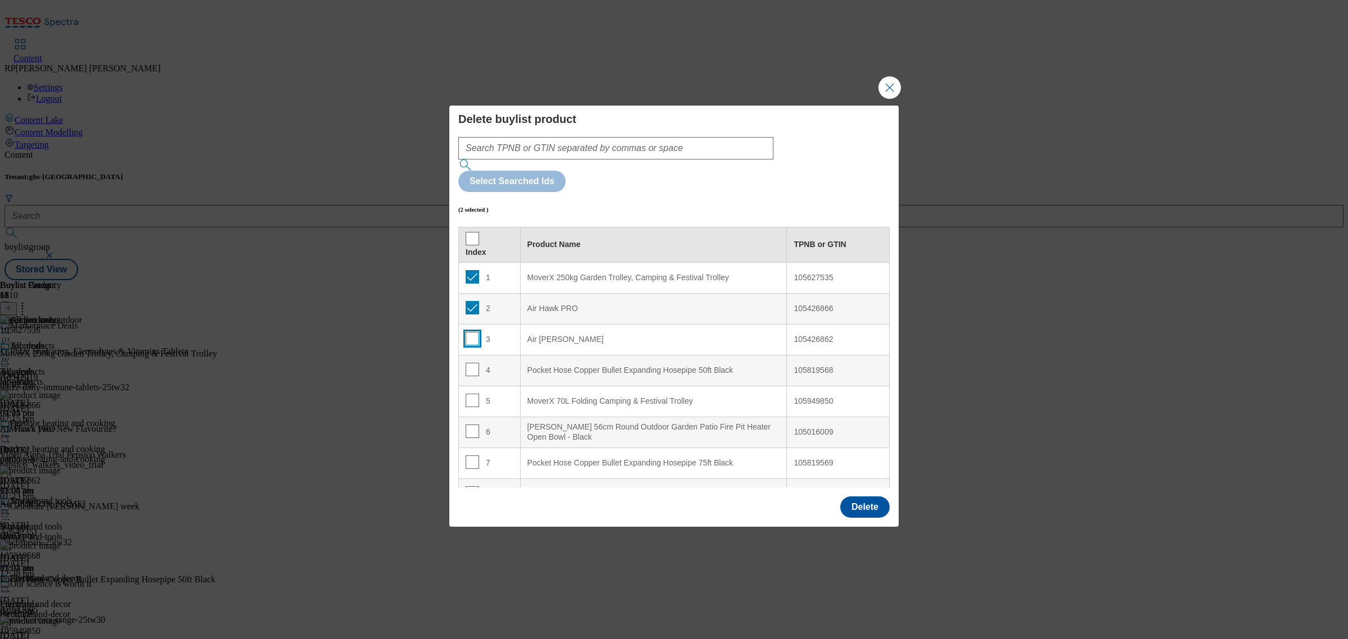
click at [472, 332] on input "Modal" at bounding box center [471, 338] width 13 height 13
click at [857, 496] on button "Delete" at bounding box center [864, 506] width 49 height 21
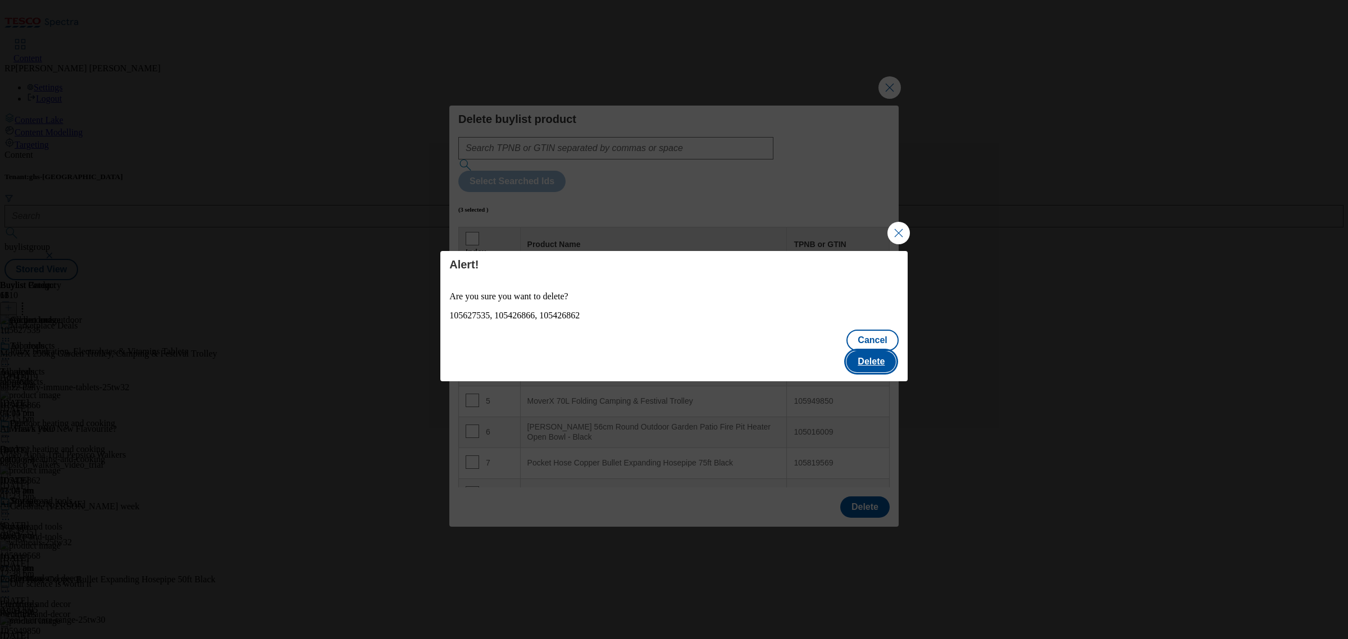
click at [879, 351] on button "Delete" at bounding box center [870, 361] width 49 height 21
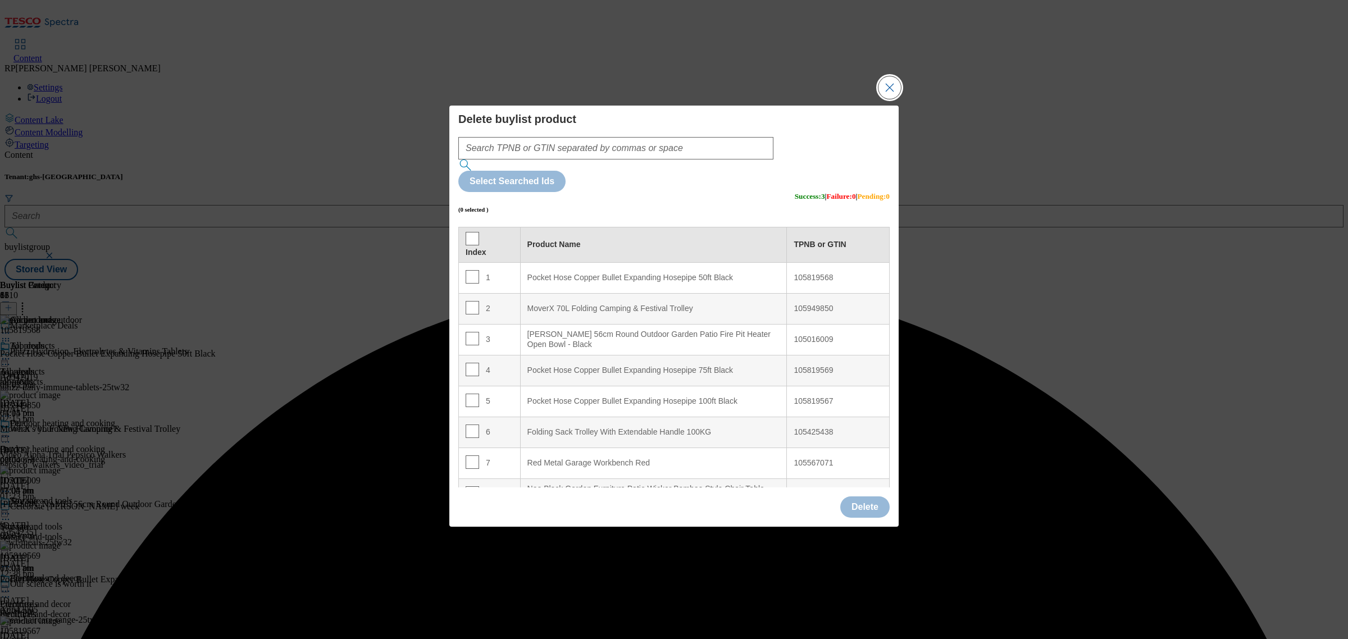
click at [885, 99] on button "Close Modal" at bounding box center [889, 87] width 22 height 22
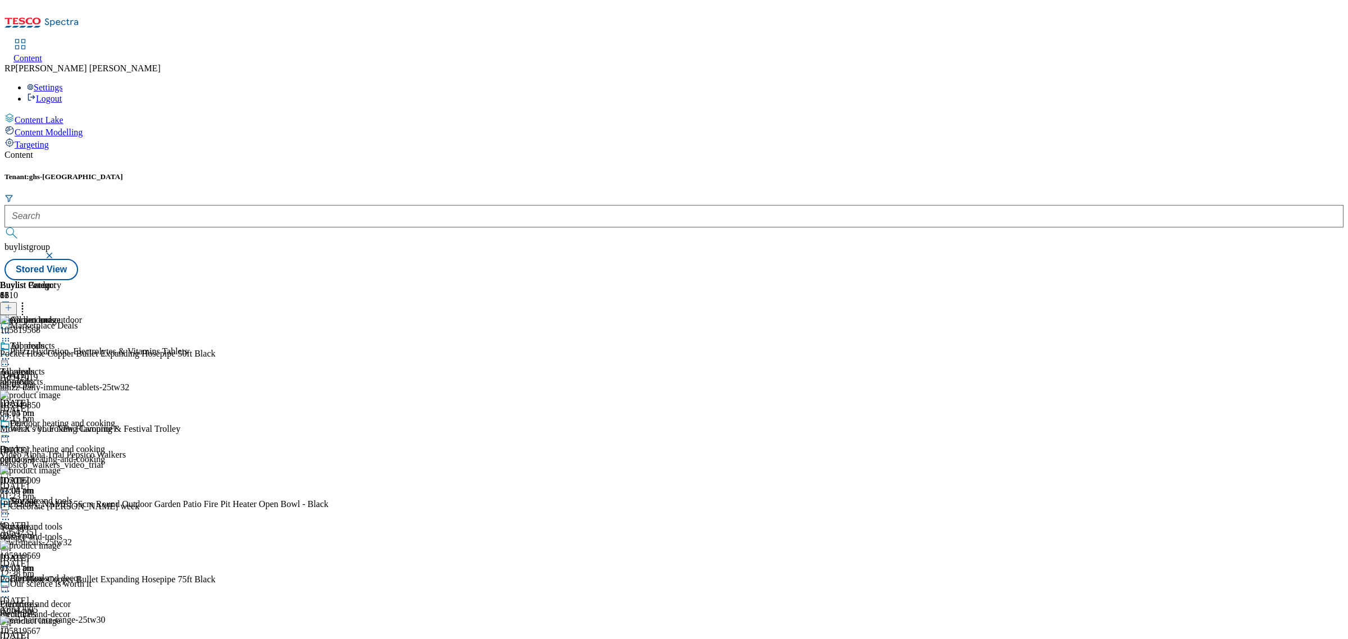
click at [11, 335] on icon at bounding box center [5, 340] width 11 height 11
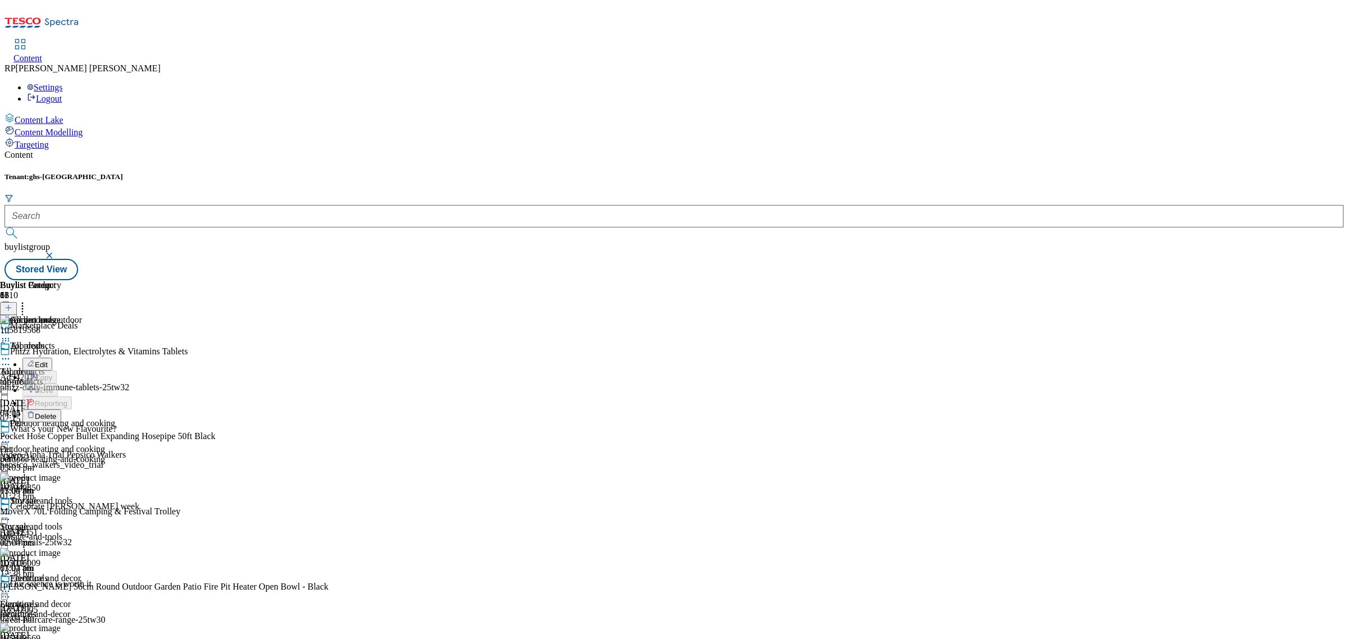
drag, startPoint x: 1033, startPoint y: 234, endPoint x: 903, endPoint y: 200, distance: 134.7
click at [1032, 280] on div "Buylist Group 6310 Marketplace Deals Phizz Hydration, Electrolytes & Vitamins T…" at bounding box center [673, 280] width 1339 height 0
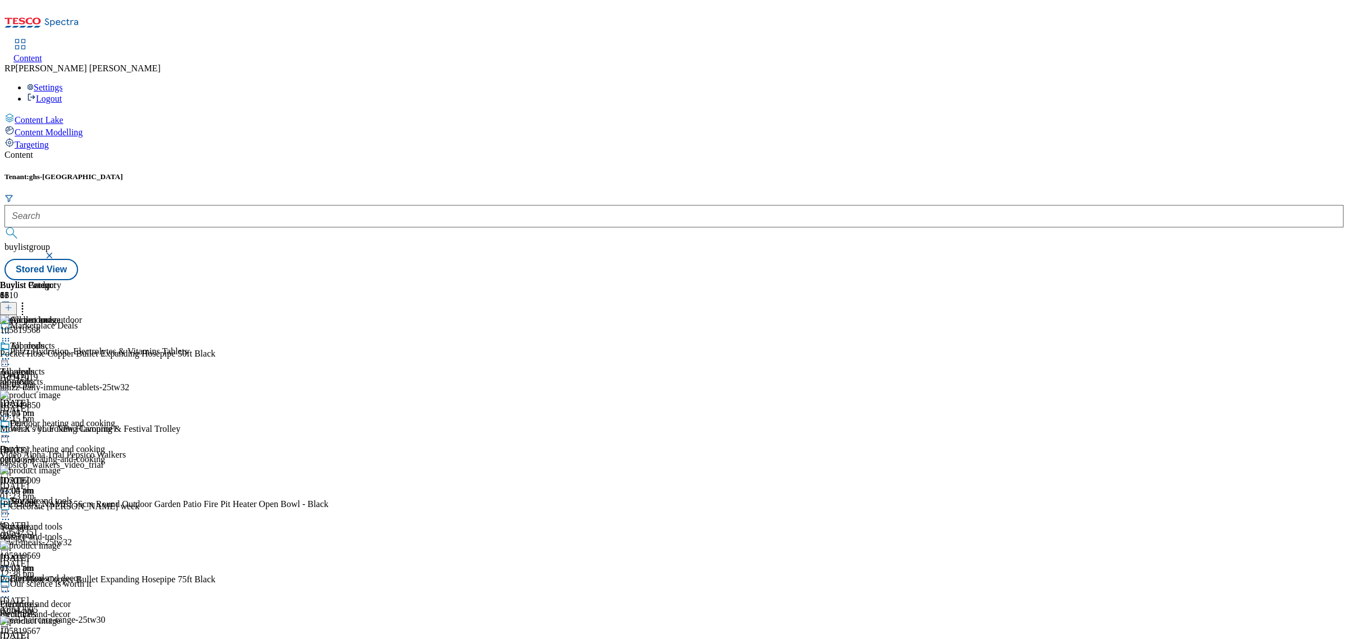
click at [11, 335] on icon at bounding box center [5, 340] width 11 height 11
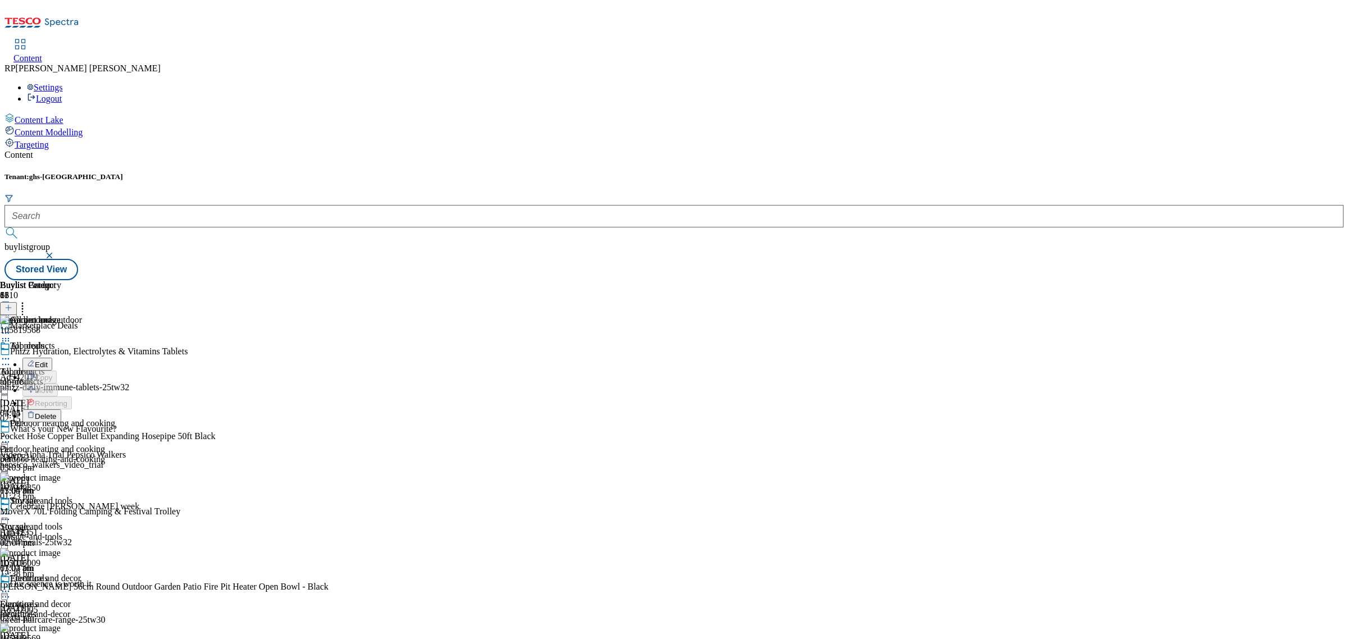
click at [57, 412] on span "Delete" at bounding box center [46, 416] width 22 height 8
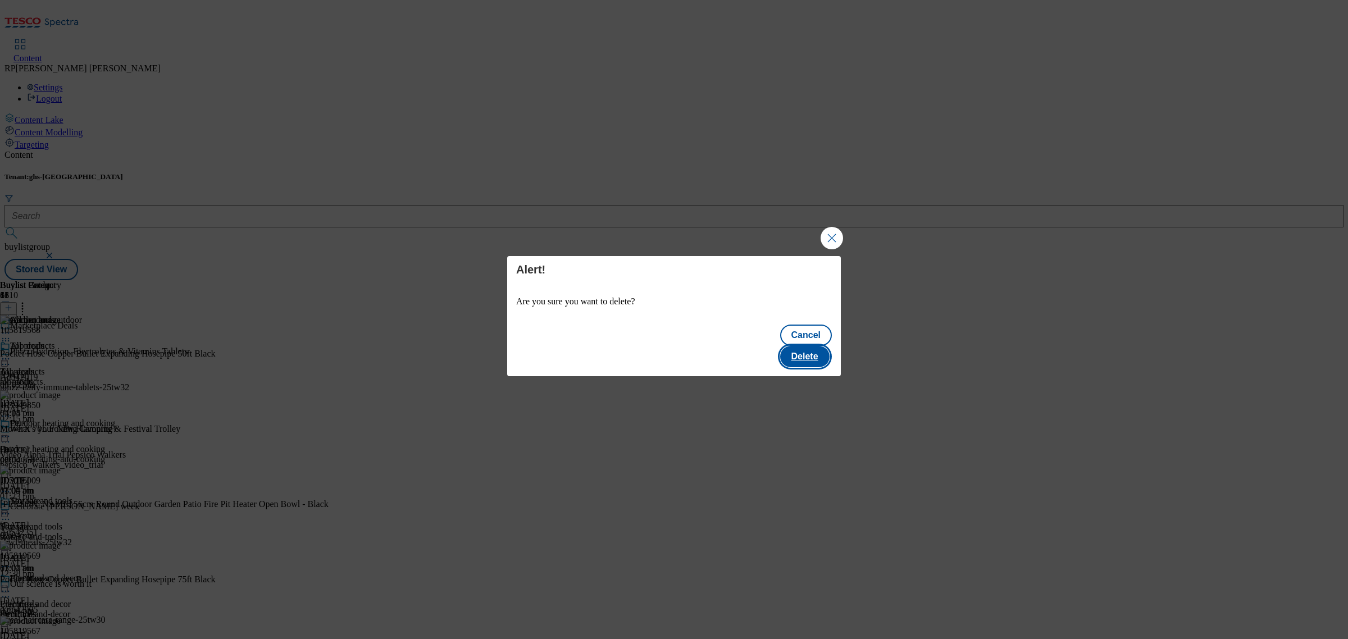
click at [810, 346] on button "Delete" at bounding box center [804, 356] width 49 height 21
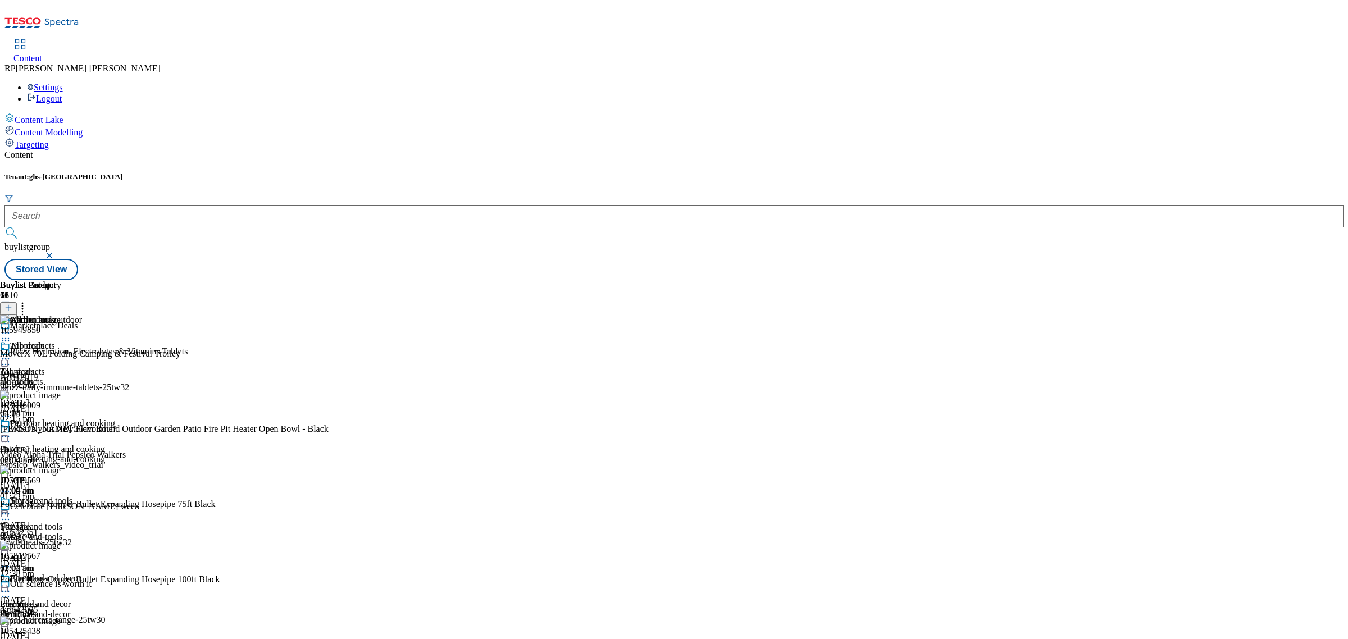
scroll to position [458, 0]
click at [28, 300] on icon at bounding box center [22, 305] width 11 height 11
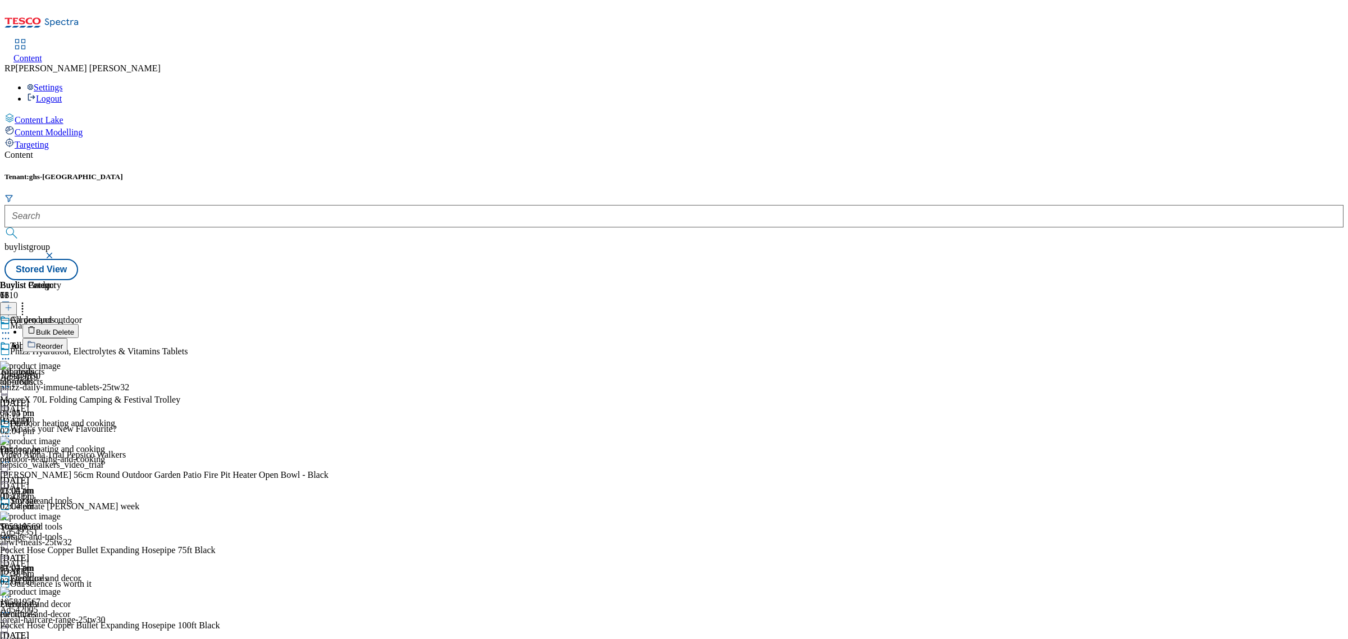
click at [63, 342] on span "Reorder" at bounding box center [49, 346] width 27 height 8
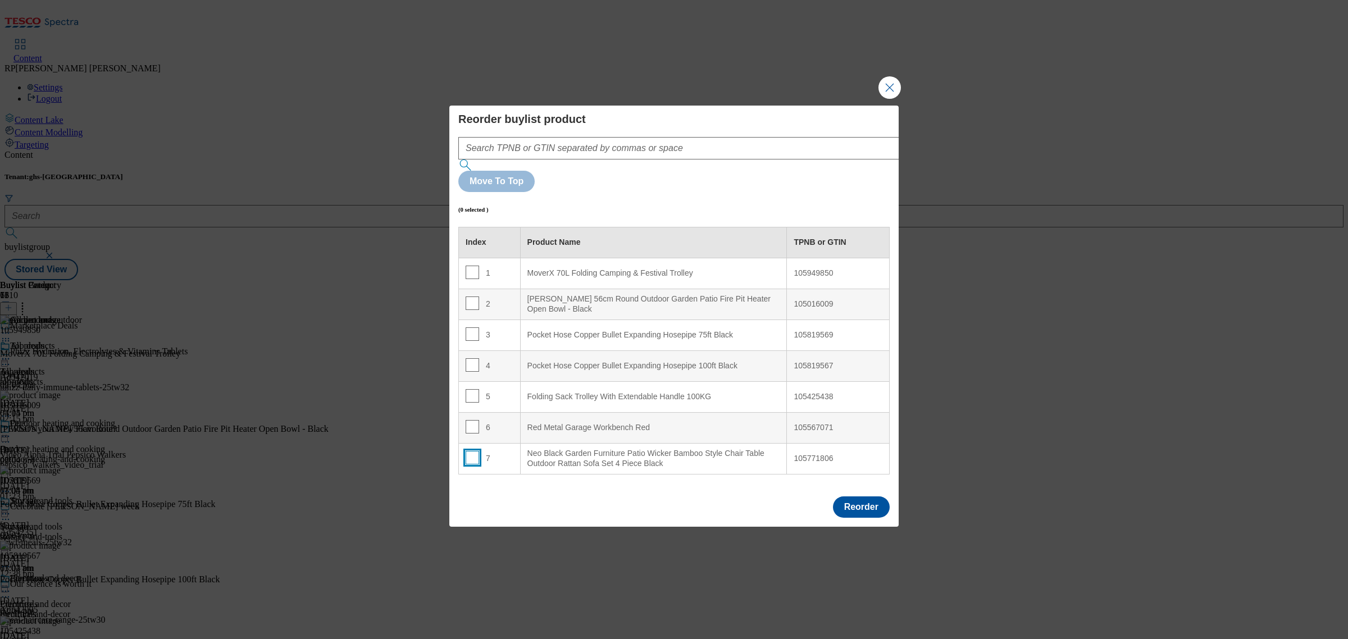
click at [473, 451] on input "Modal" at bounding box center [471, 457] width 13 height 13
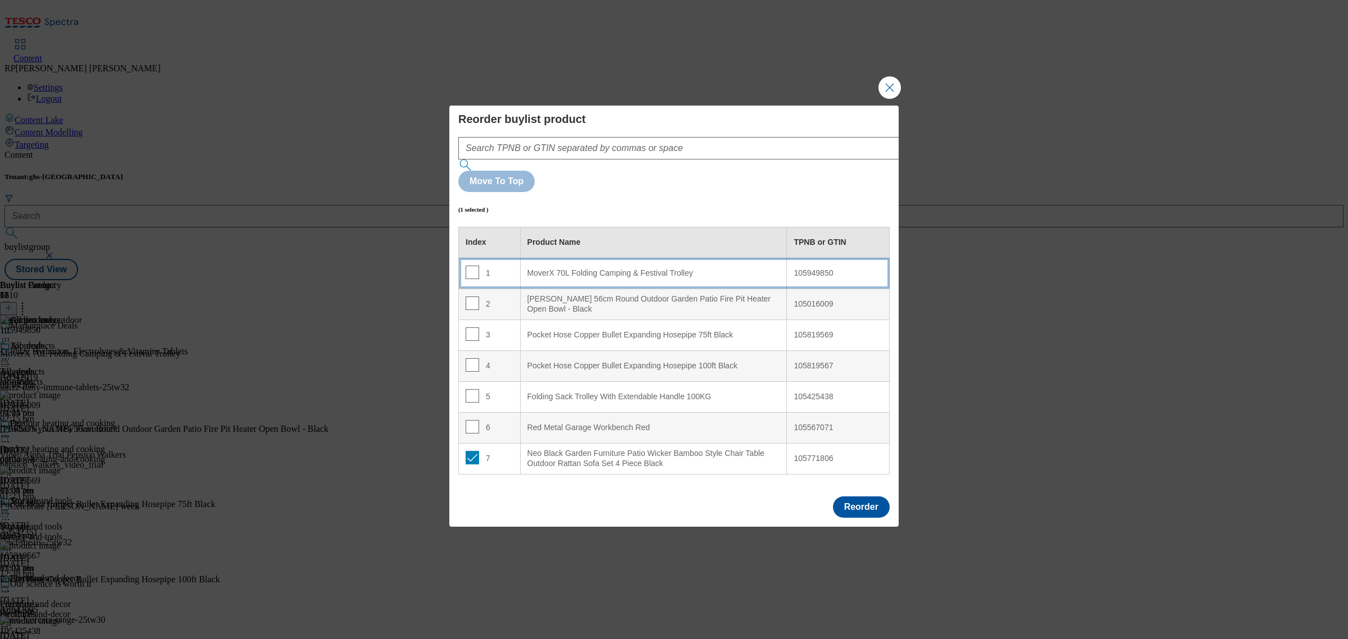
click at [511, 258] on td "1" at bounding box center [490, 273] width 62 height 31
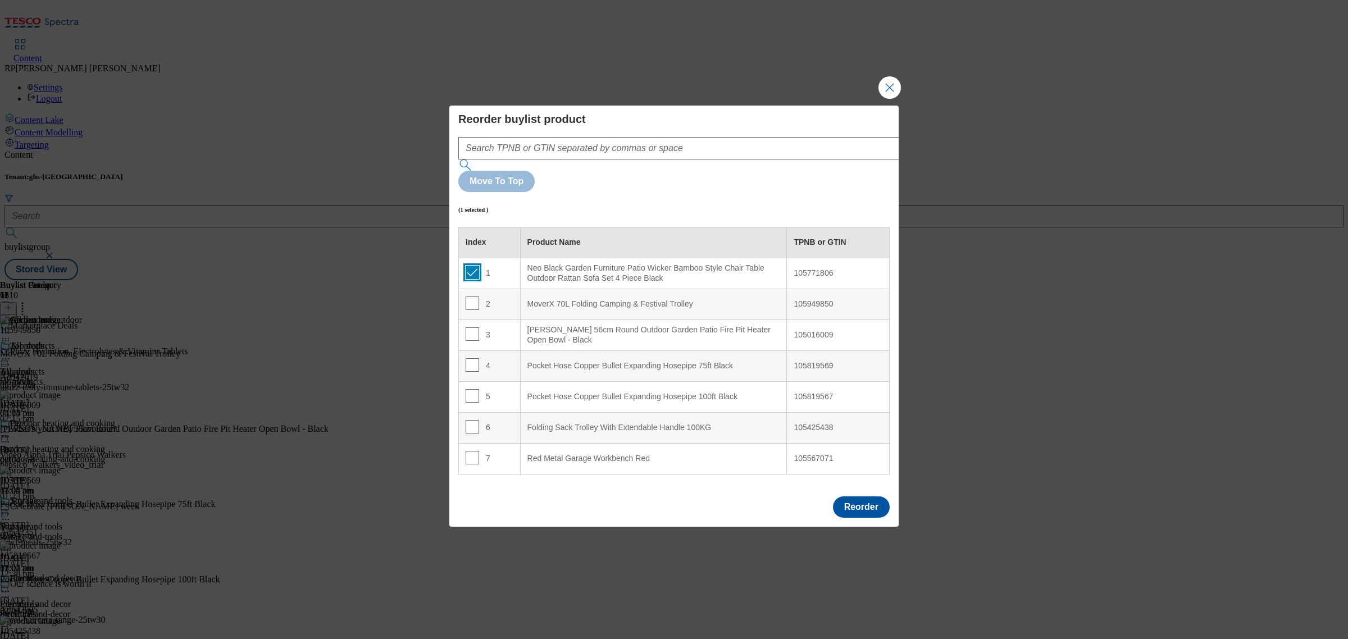
click at [471, 266] on input "Modal" at bounding box center [471, 272] width 13 height 13
click at [465, 451] on input "Modal" at bounding box center [471, 457] width 13 height 13
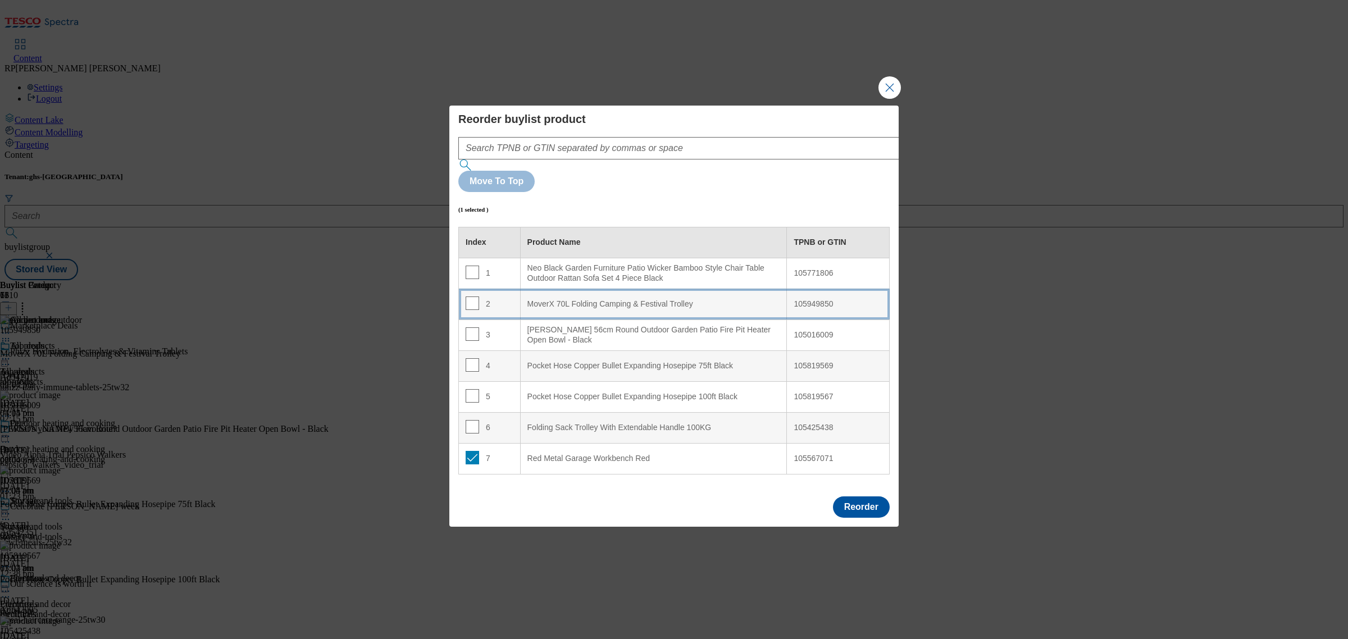
click at [584, 289] on Trolley "MoverX 70L Folding Camping & Festival Trolley" at bounding box center [653, 304] width 267 height 31
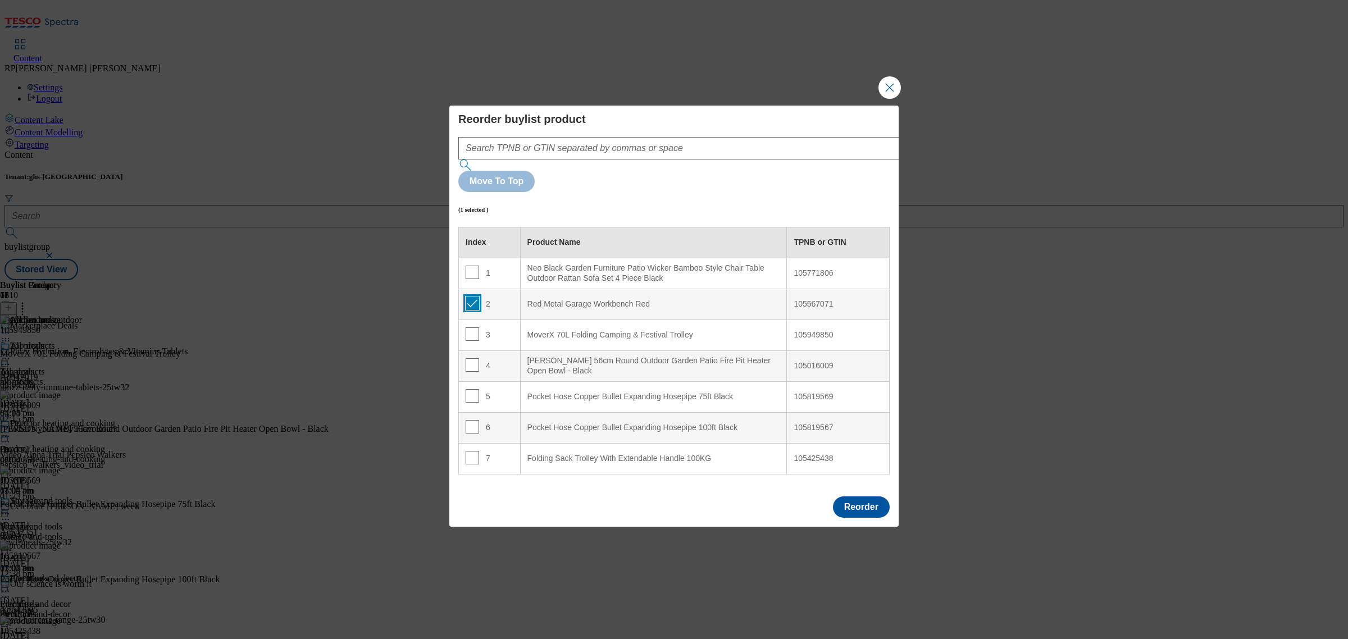
click at [471, 296] on input "Modal" at bounding box center [471, 302] width 13 height 13
click at [470, 451] on input "Modal" at bounding box center [471, 457] width 13 height 13
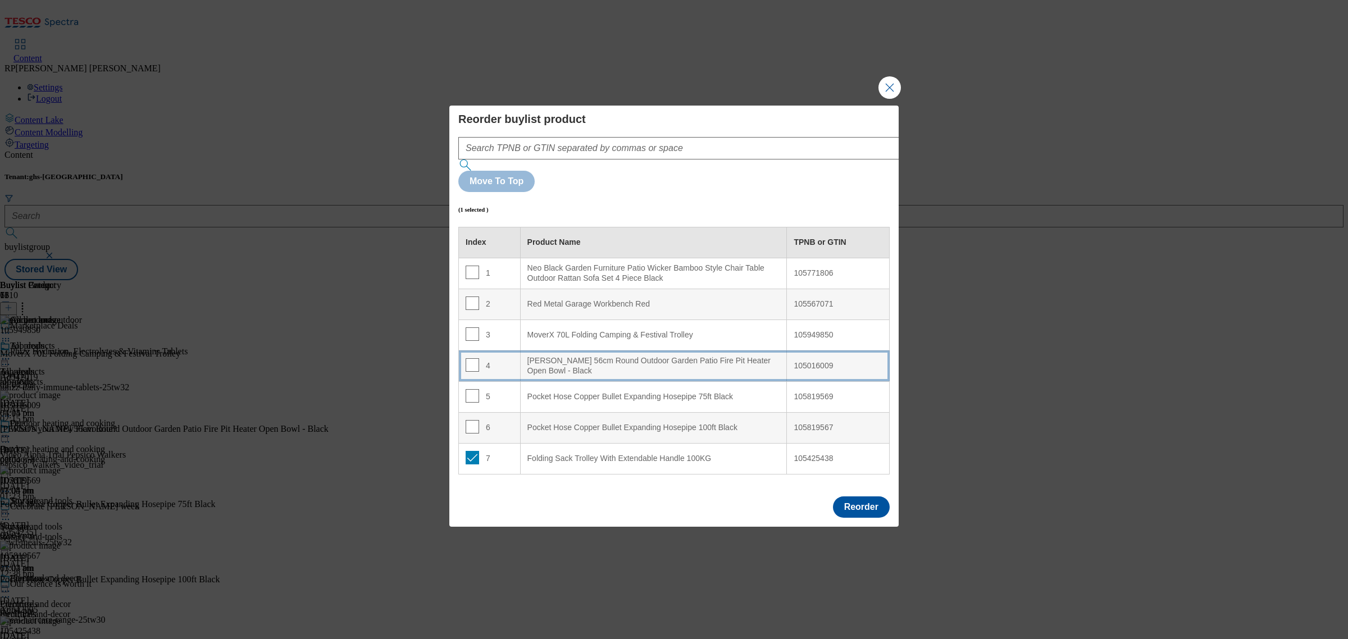
click at [509, 350] on td "4" at bounding box center [490, 365] width 62 height 31
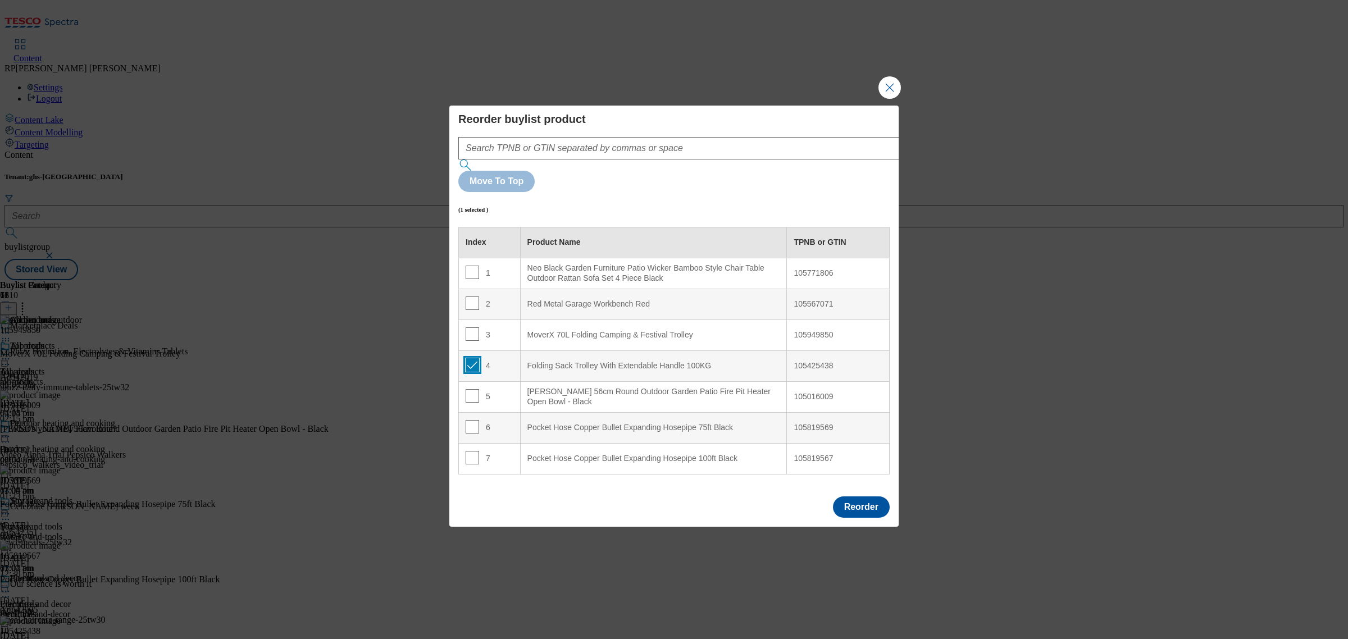
click at [473, 358] on input "Modal" at bounding box center [471, 364] width 13 height 13
click at [467, 389] on input "Modal" at bounding box center [471, 395] width 13 height 13
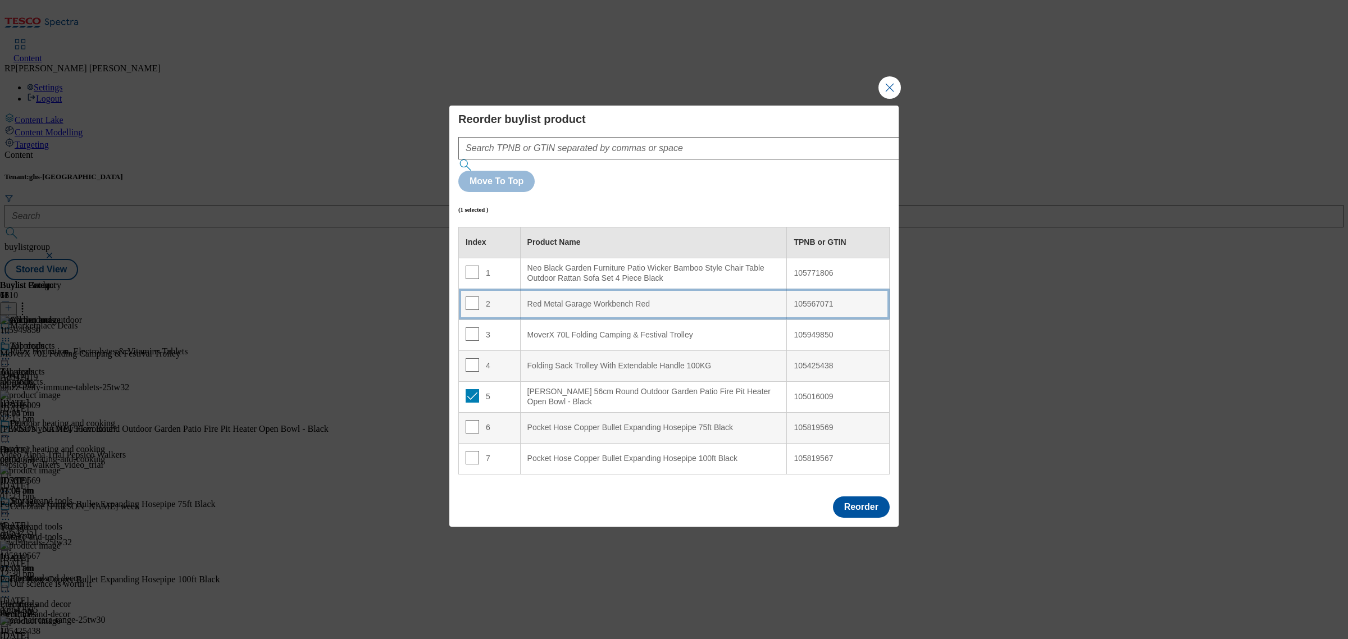
click at [500, 289] on td "2" at bounding box center [490, 304] width 62 height 31
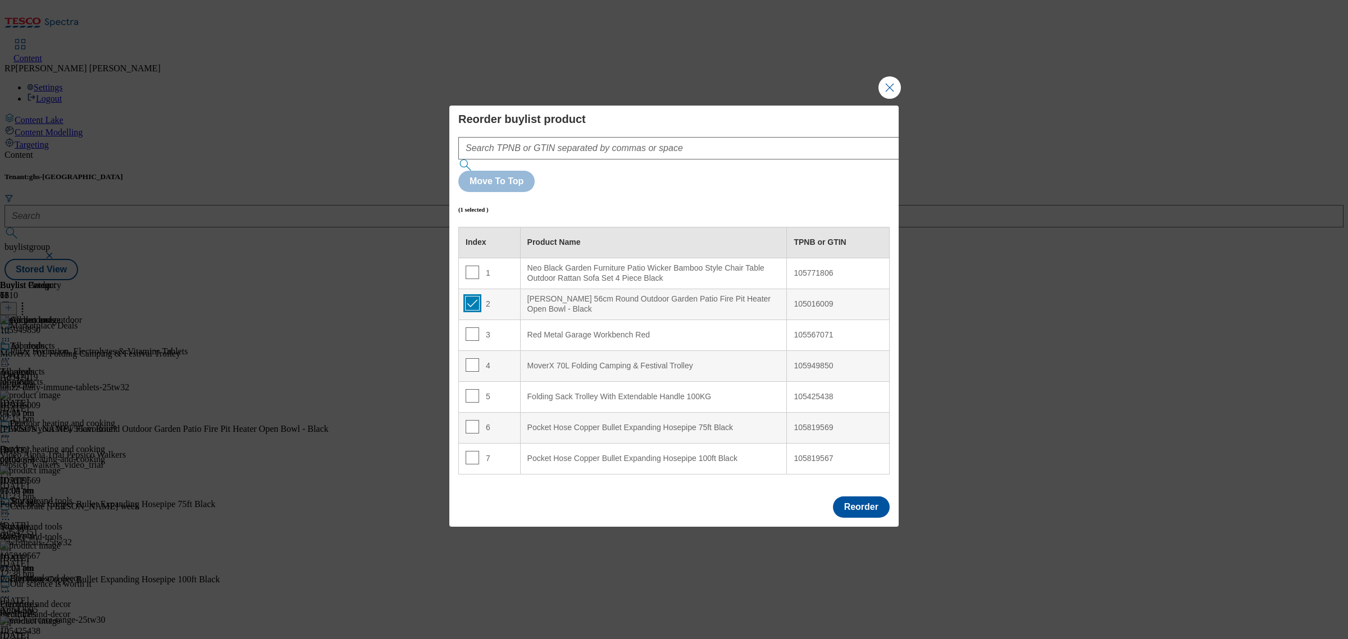
click at [475, 296] on input "Modal" at bounding box center [471, 302] width 13 height 13
click at [862, 496] on button "Reorder" at bounding box center [861, 506] width 57 height 21
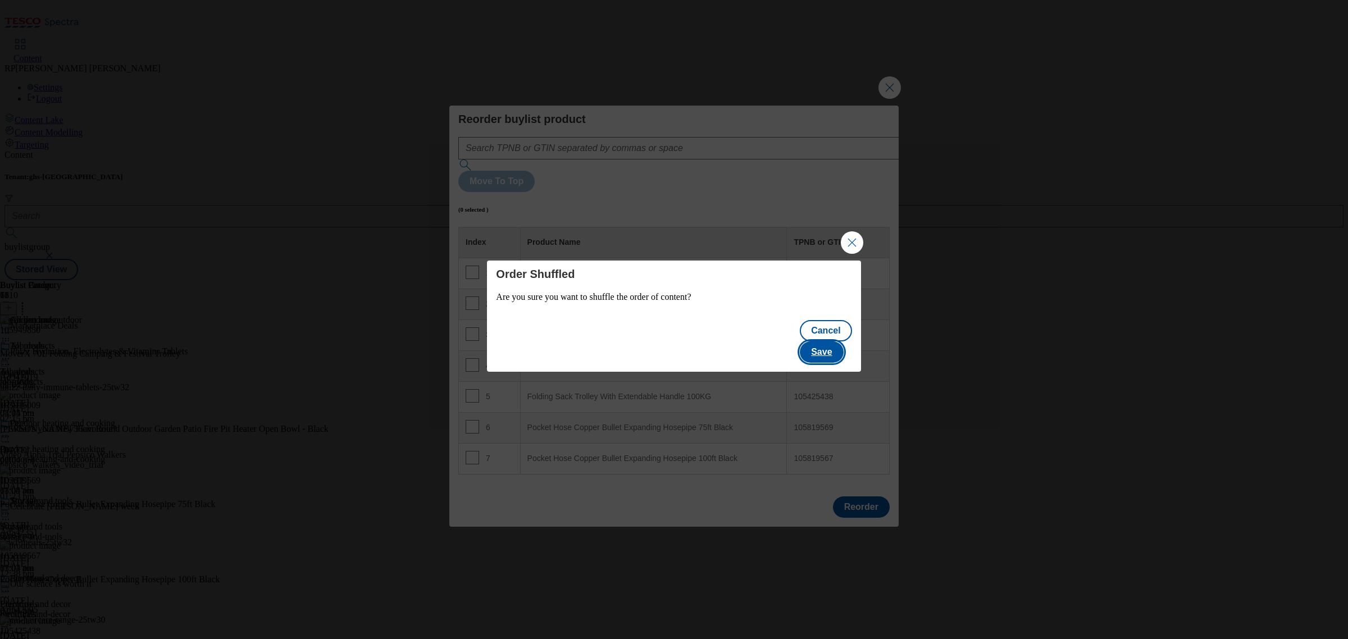
click at [827, 344] on button "Save" at bounding box center [821, 351] width 43 height 21
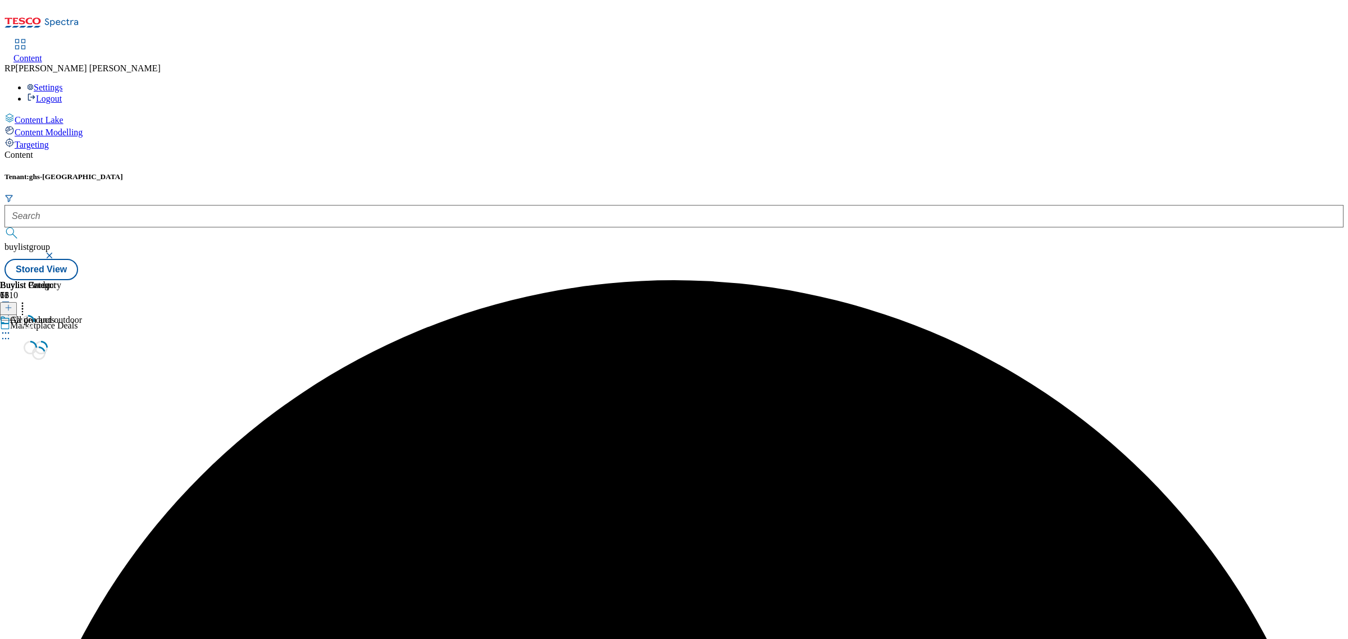
scroll to position [0, 0]
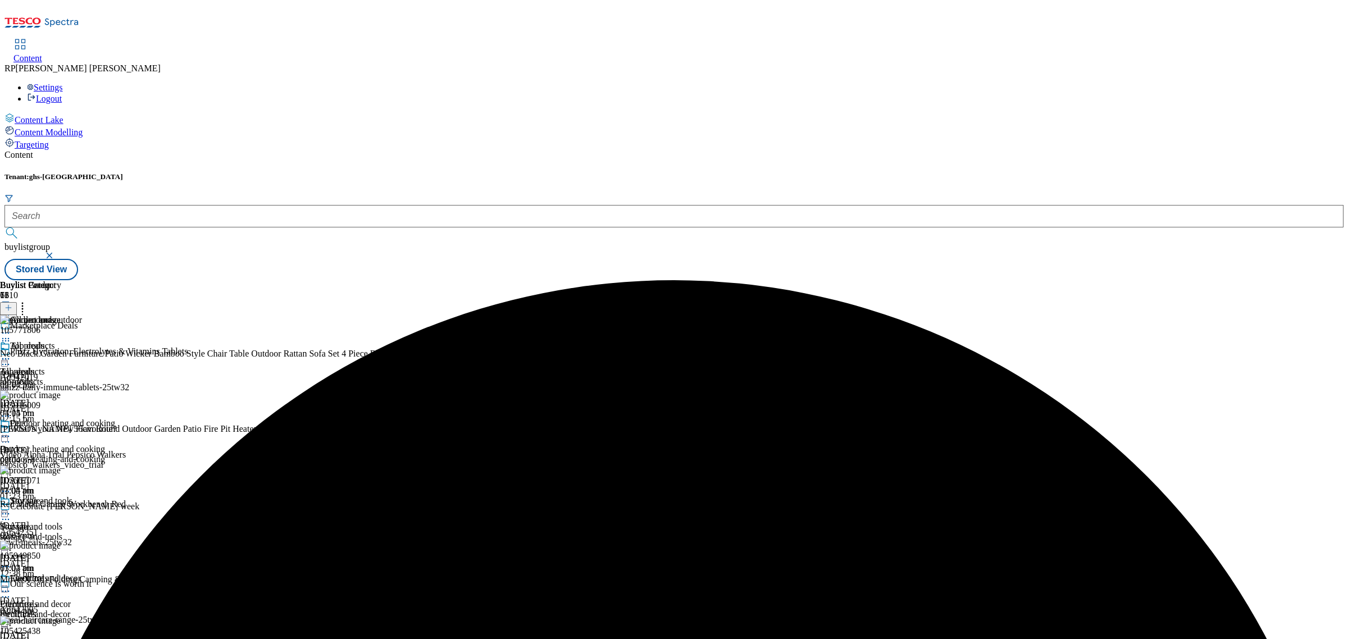
click at [11, 353] on icon at bounding box center [5, 358] width 11 height 11
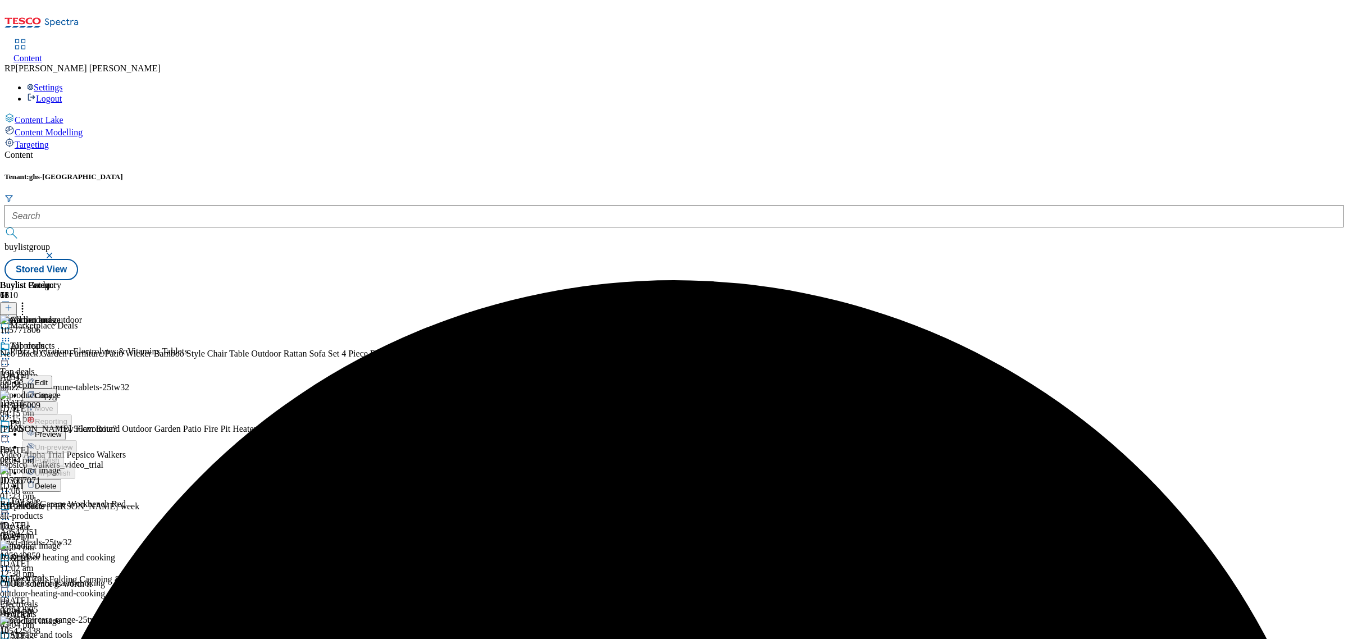
click at [115, 427] on li "Preview" at bounding box center [68, 433] width 93 height 13
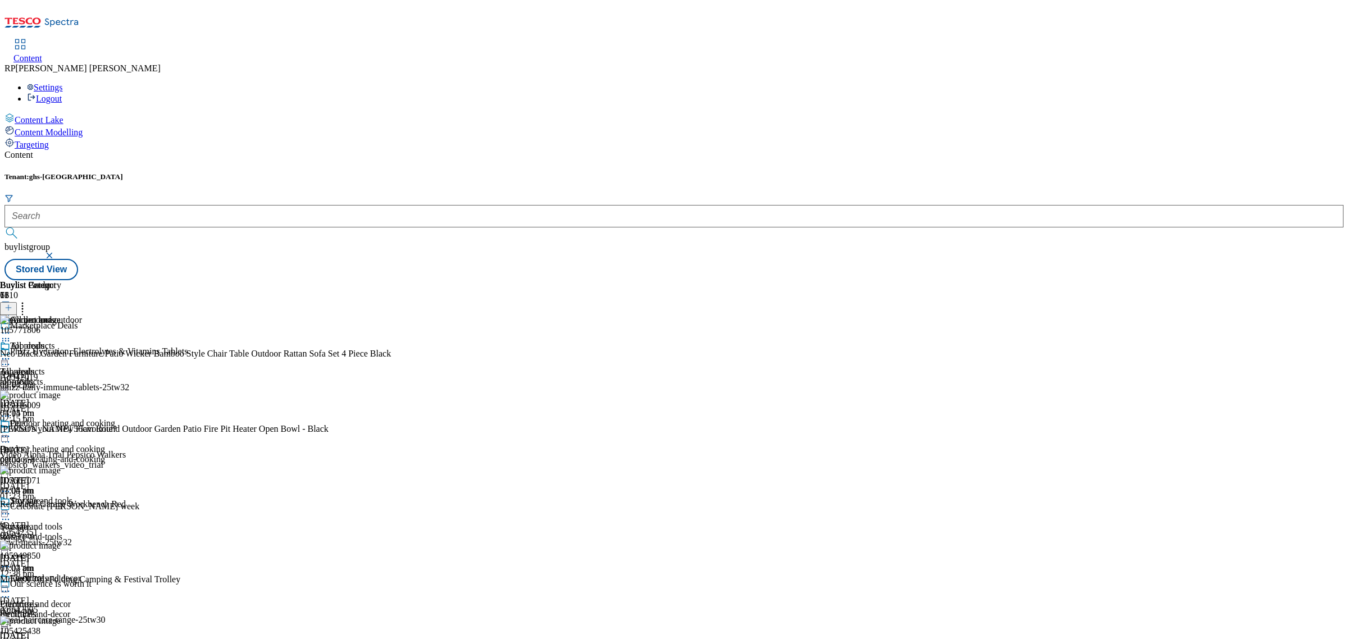
click at [11, 353] on icon at bounding box center [5, 358] width 11 height 11
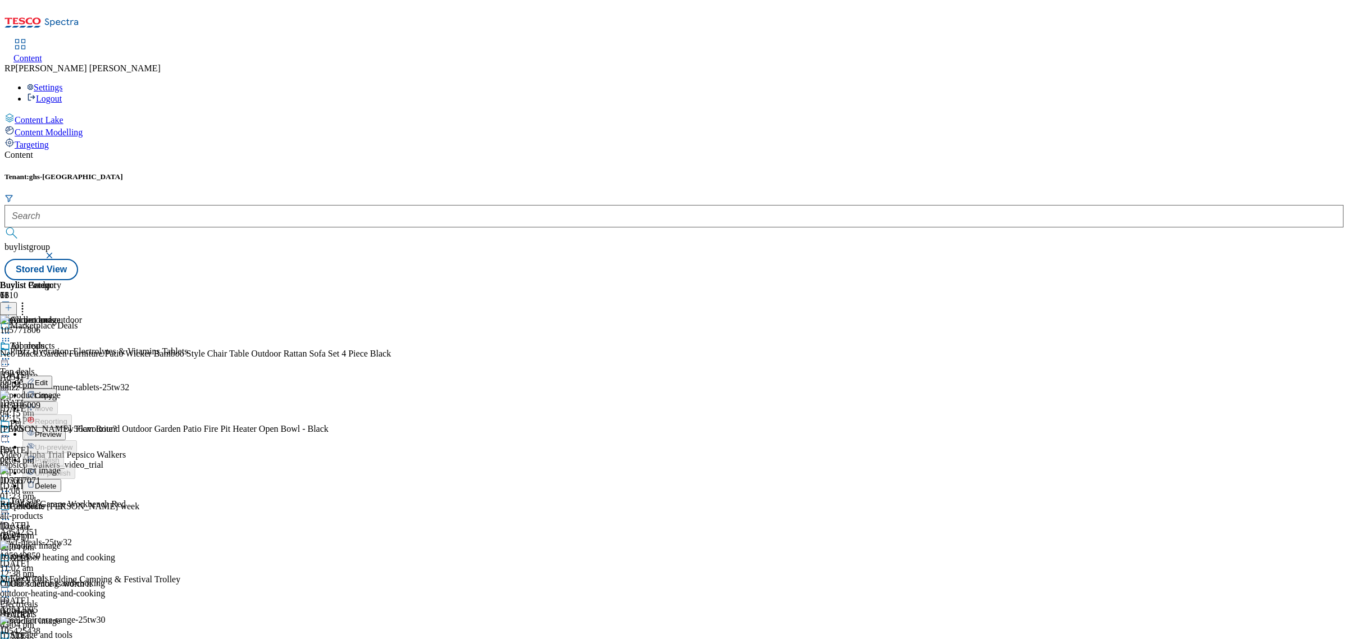
click at [61, 430] on span "Preview" at bounding box center [48, 434] width 26 height 8
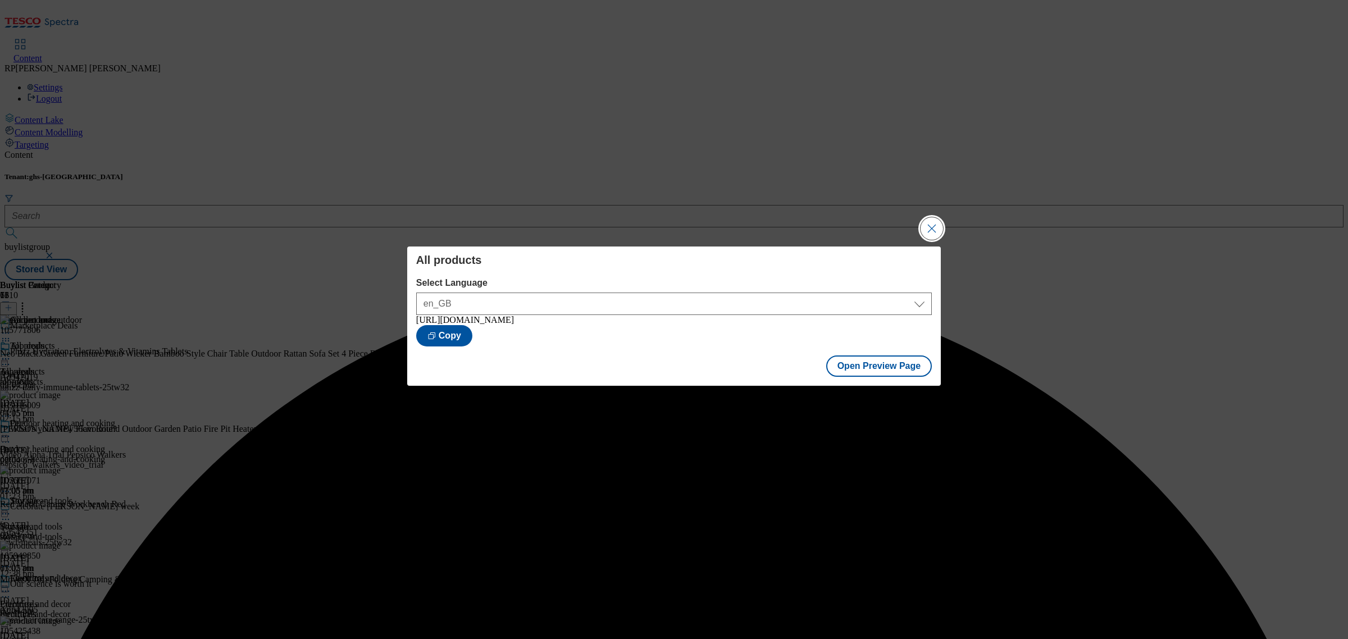
click at [920, 226] on button "Close Modal" at bounding box center [931, 228] width 22 height 22
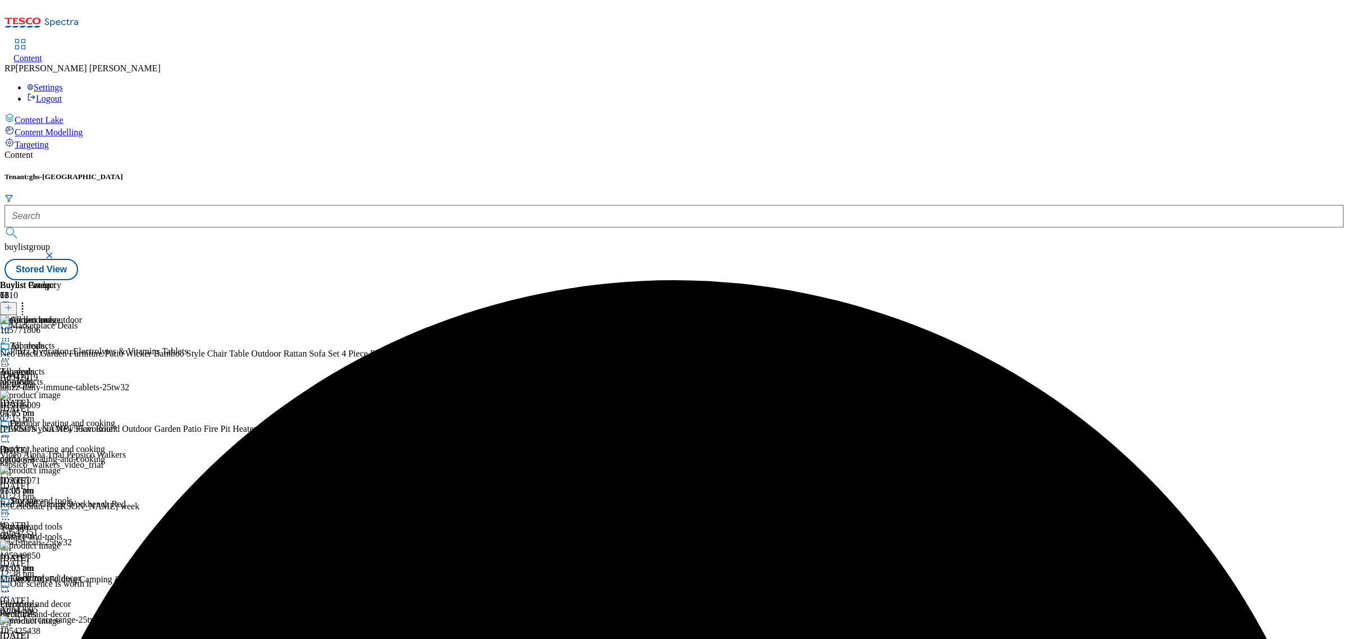
click at [11, 353] on icon at bounding box center [5, 358] width 11 height 11
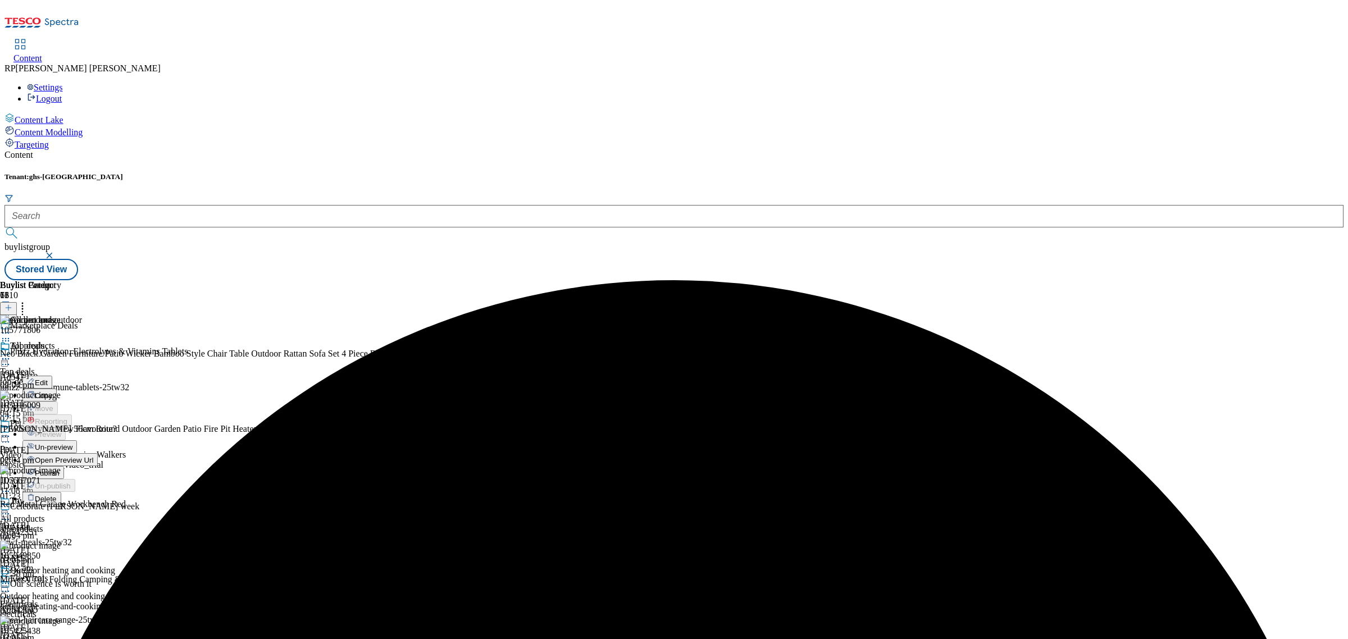
click at [115, 466] on li "Publish" at bounding box center [68, 472] width 93 height 13
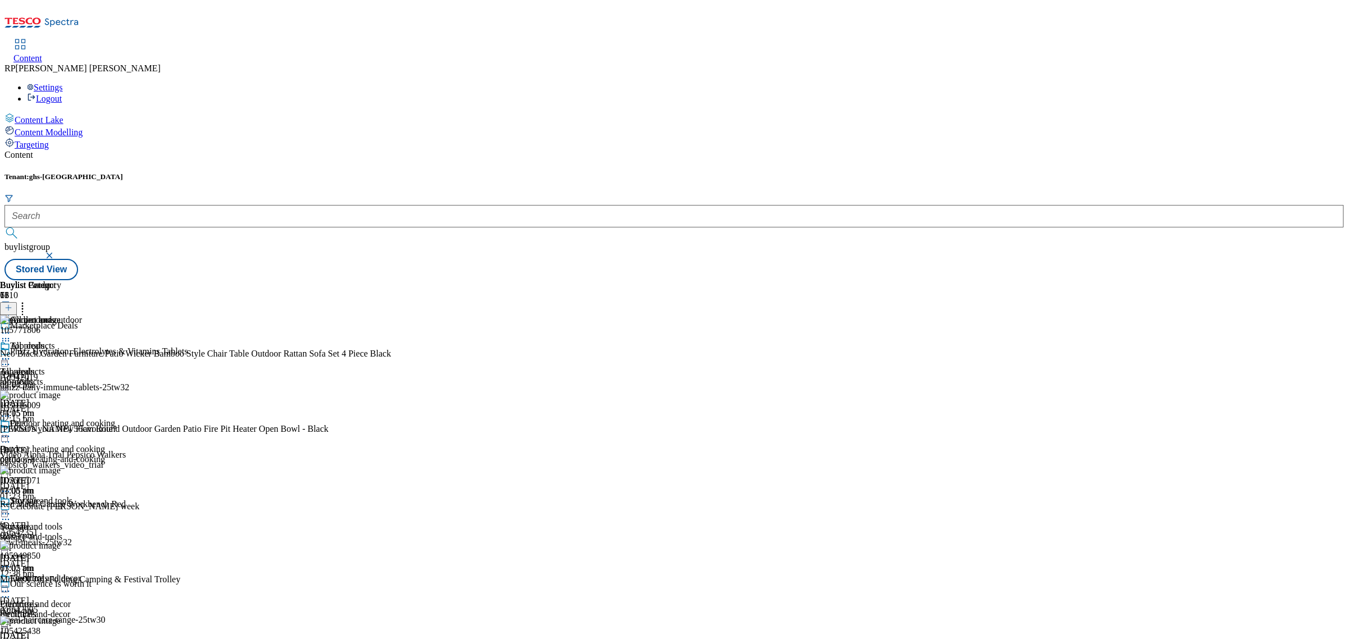
click at [11, 353] on icon at bounding box center [5, 358] width 11 height 11
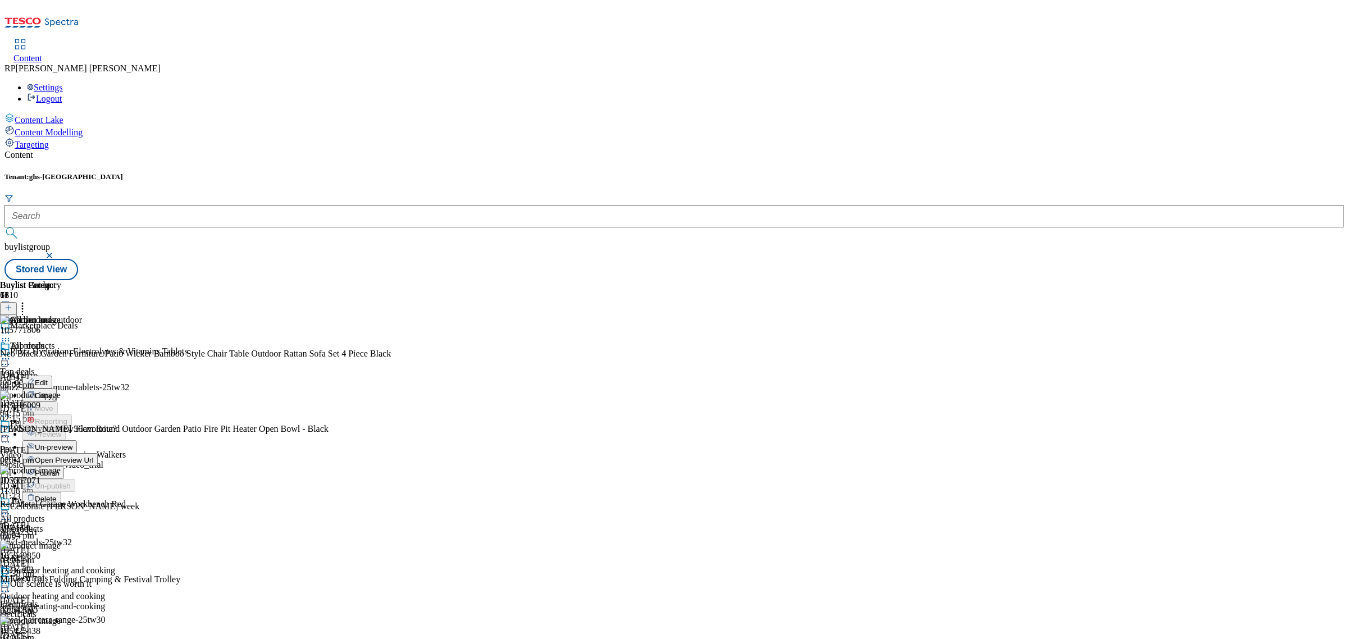
click at [64, 466] on button "Publish" at bounding box center [43, 472] width 42 height 13
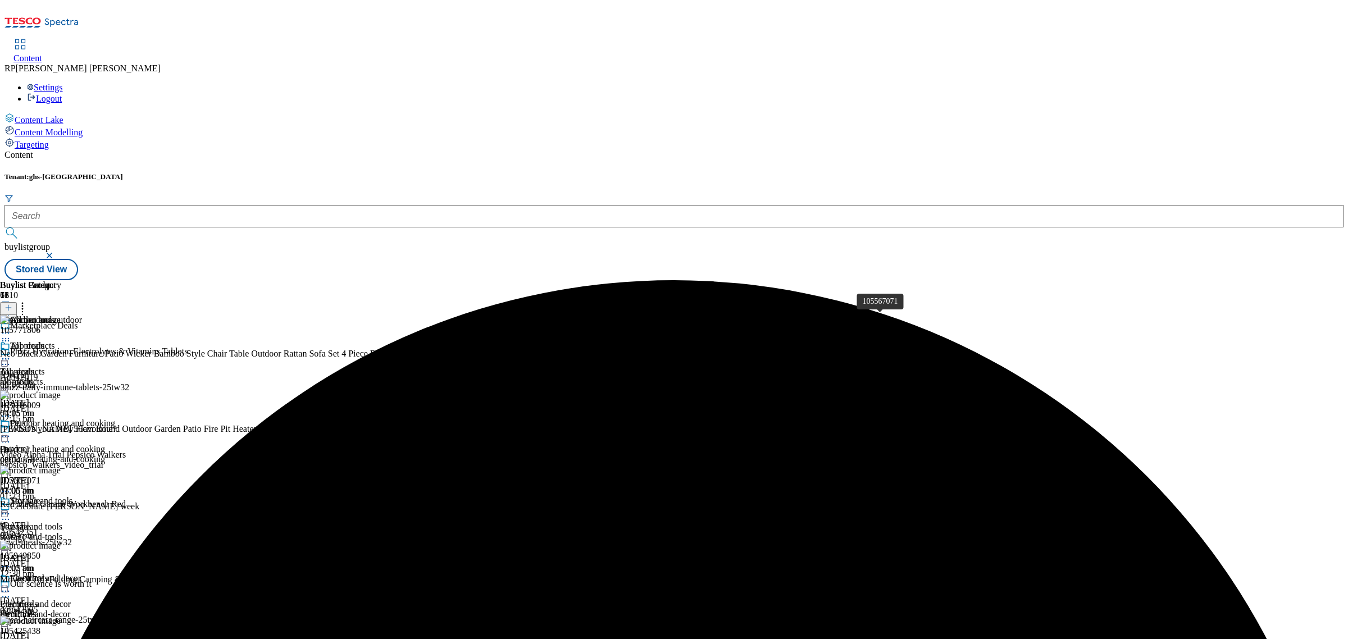
scroll to position [140, 0]
click at [11, 353] on icon at bounding box center [5, 358] width 11 height 11
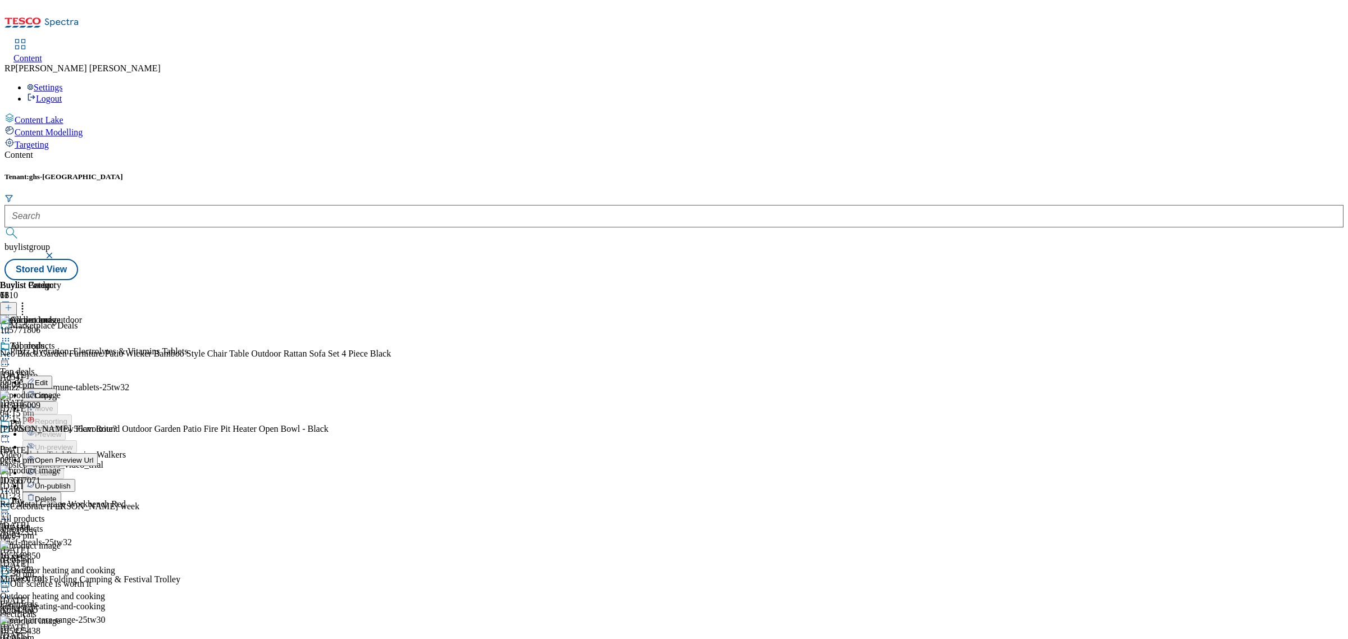
click at [1107, 280] on div "Buylist Group 6310 Marketplace Deals Phizz Hydration, Electrolytes & Vitamins T…" at bounding box center [673, 280] width 1339 height 0
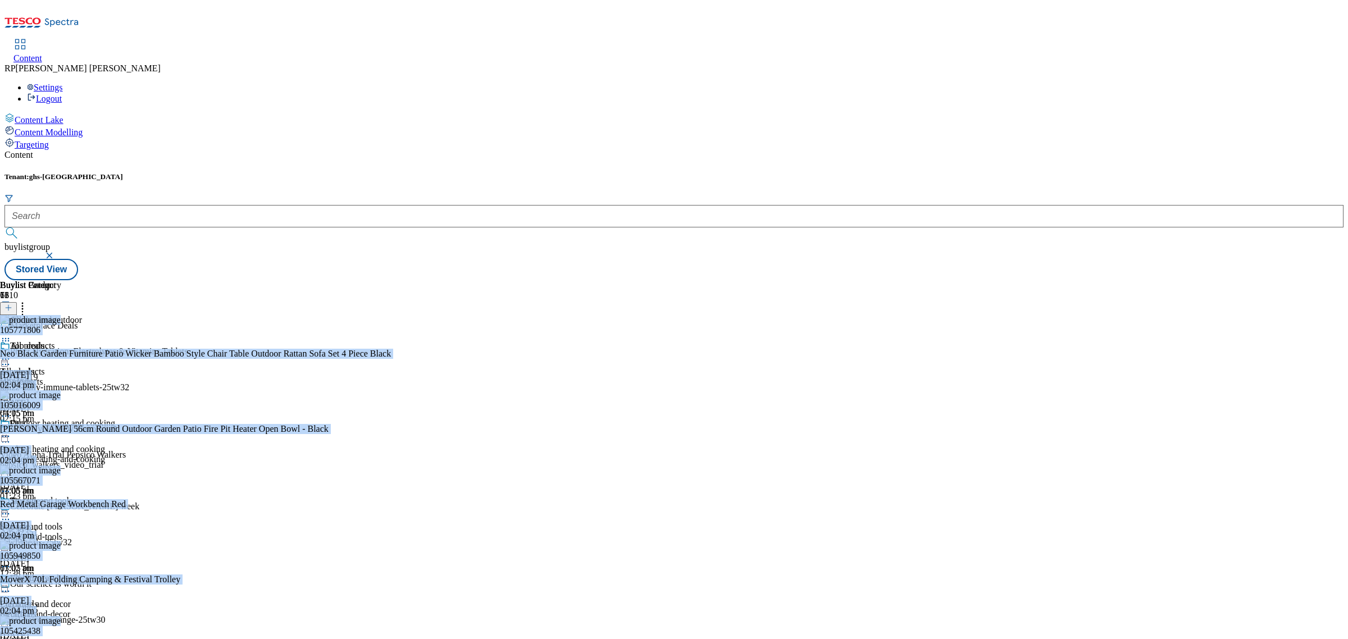
scroll to position [458, 0]
drag, startPoint x: 817, startPoint y: 172, endPoint x: 939, endPoint y: 557, distance: 404.0
click at [939, 280] on div "Content Tenant: ghs-uk buylistgroup Stored View Buylist Group 6310 Marketplace …" at bounding box center [673, 215] width 1339 height 130
copy div "105771806 Neo Black Garden Furniture Patio Wicker Bamboo Style Chair Table Outd…"
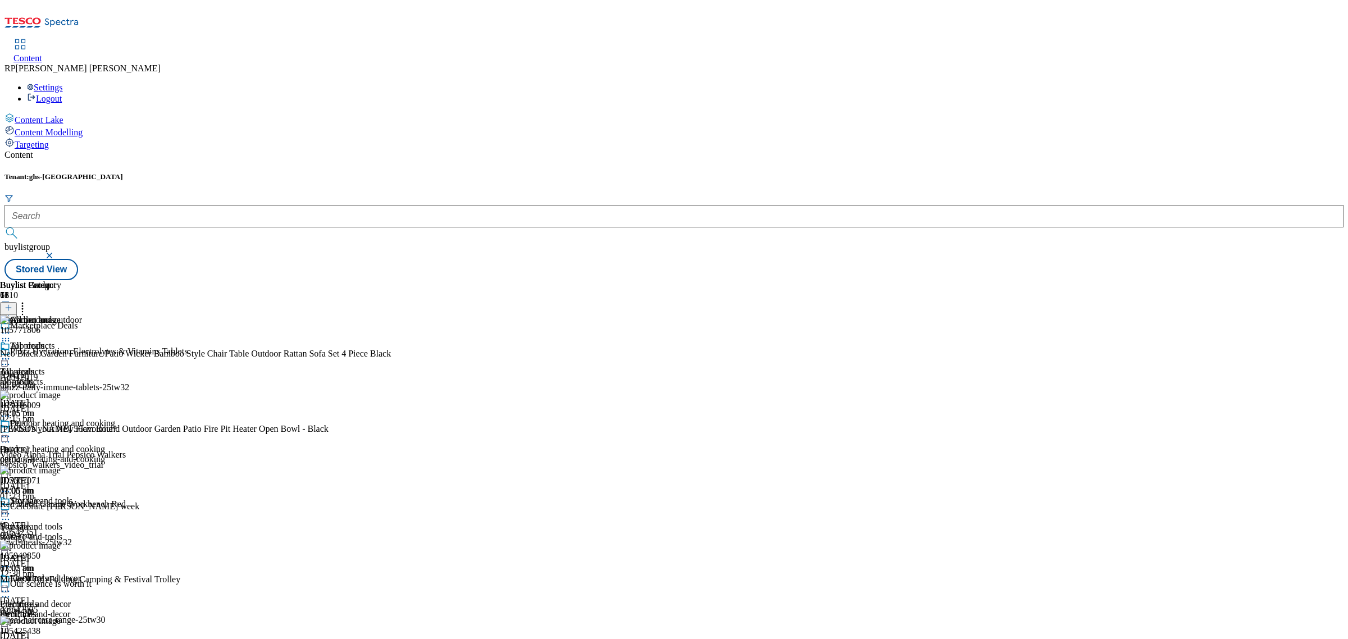
click at [11, 353] on icon at bounding box center [5, 358] width 11 height 11
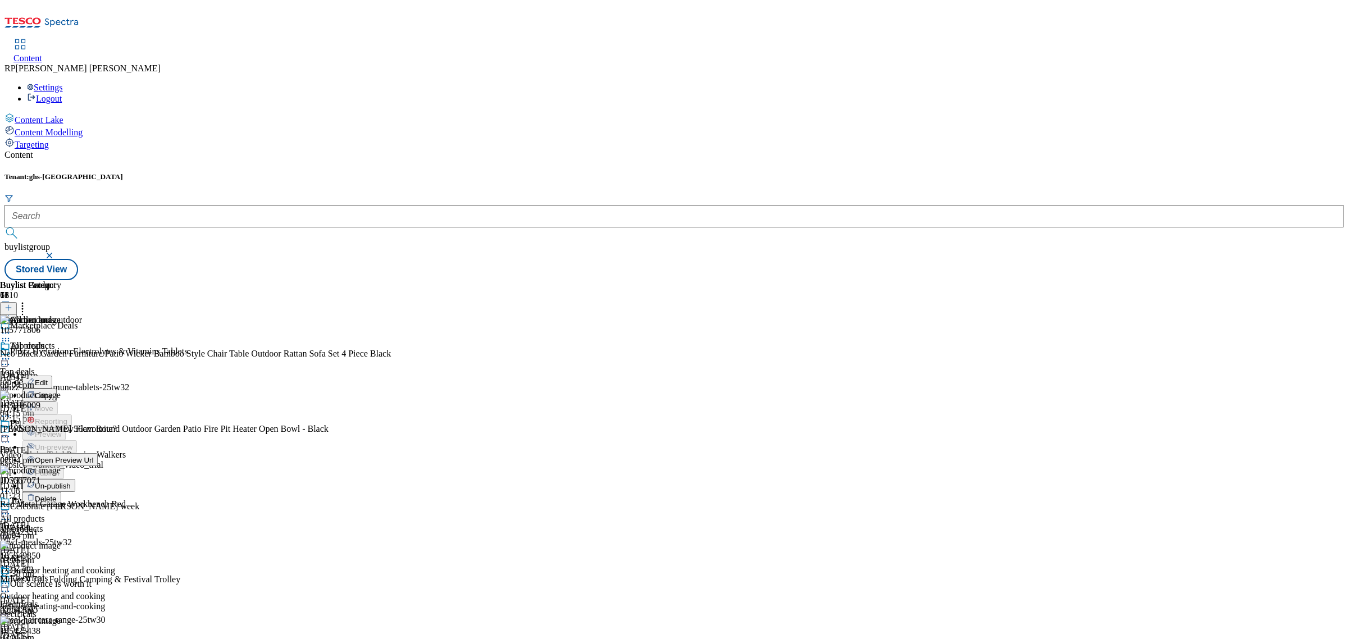
click at [1063, 280] on div "Buylist Group 6310 Marketplace Deals Phizz Hydration, Electrolytes & Vitamins T…" at bounding box center [673, 280] width 1339 height 0
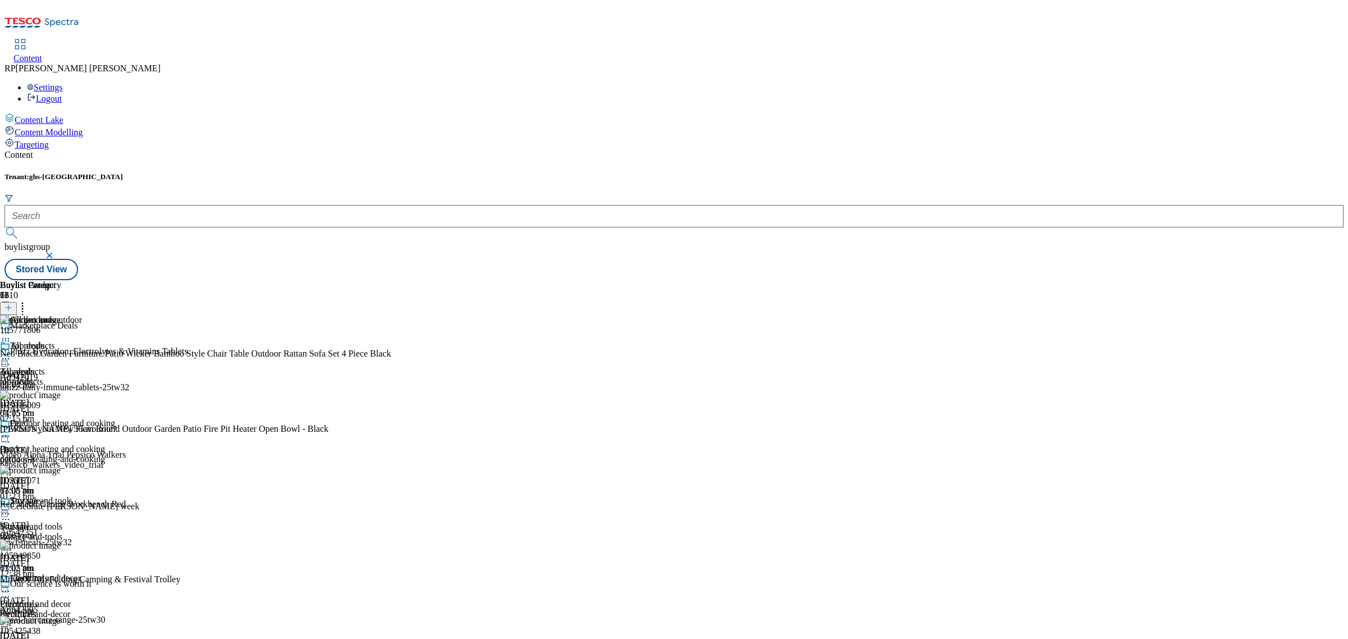
scroll to position [351, 0]
click at [88, 609] on div "electricals" at bounding box center [44, 614] width 88 height 10
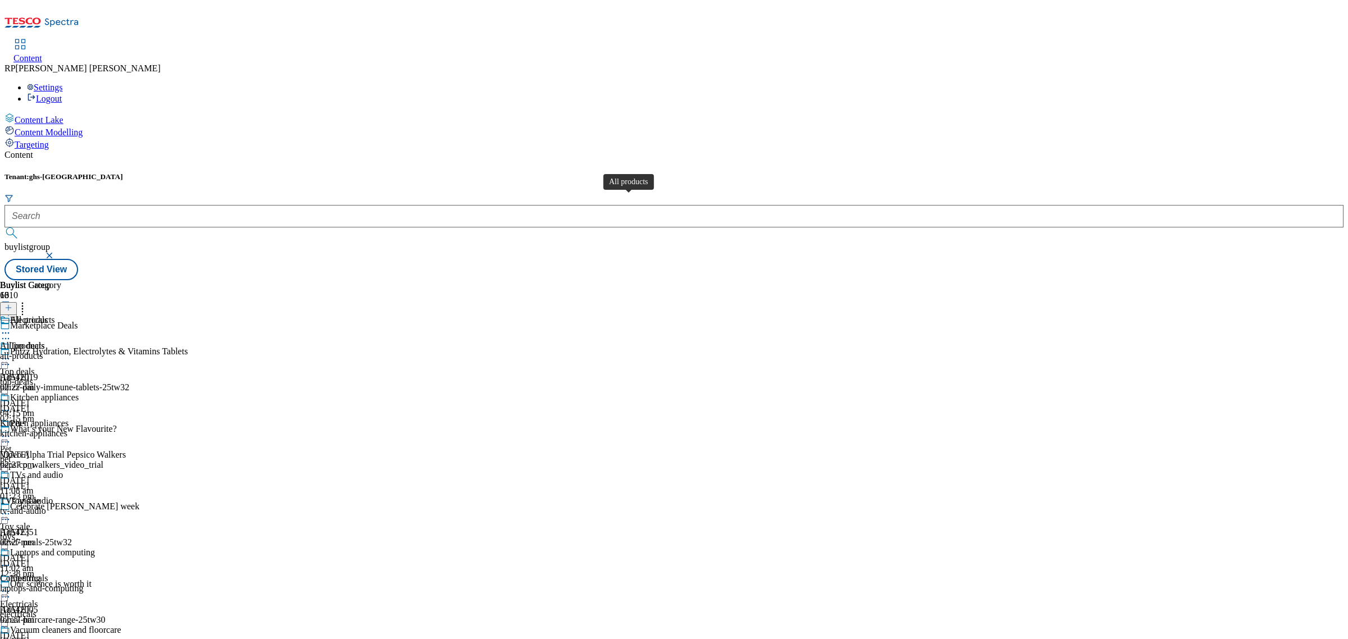
click at [45, 341] on div "All products" at bounding box center [22, 346] width 45 height 10
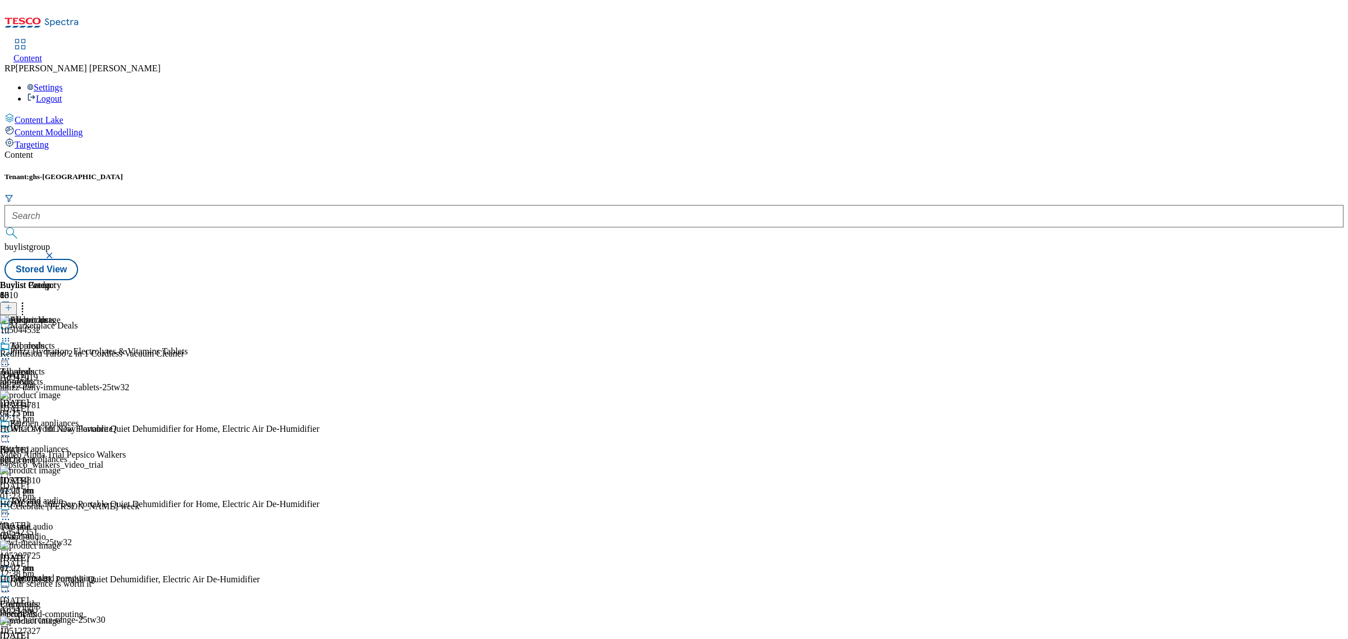
scroll to position [912, 0]
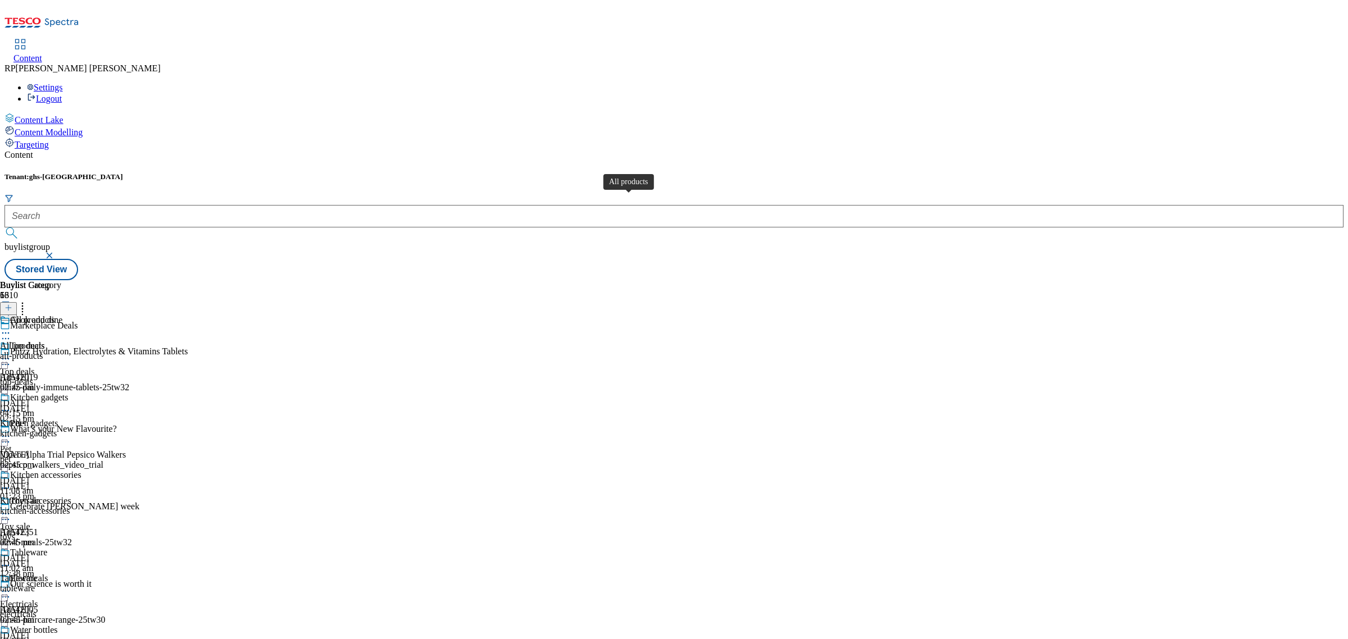
click at [45, 341] on div "All products" at bounding box center [22, 346] width 45 height 10
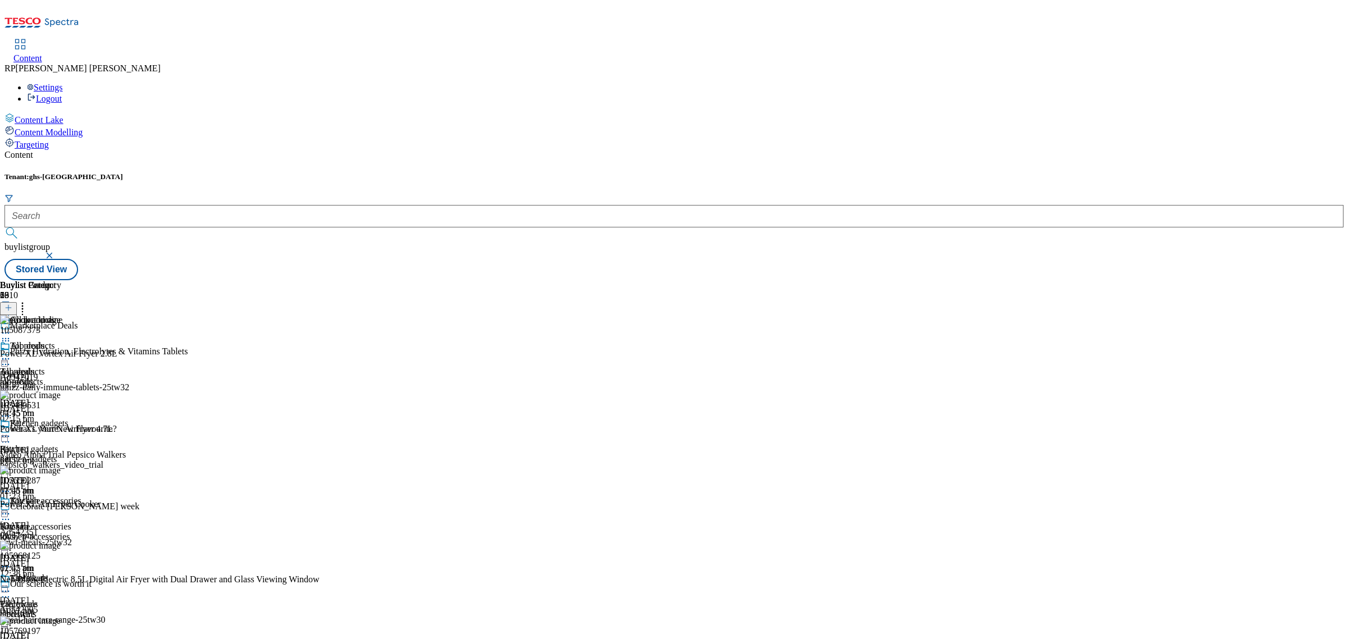
click at [11, 353] on icon at bounding box center [5, 358] width 11 height 11
click at [71, 482] on span "Un-publish" at bounding box center [53, 486] width 36 height 8
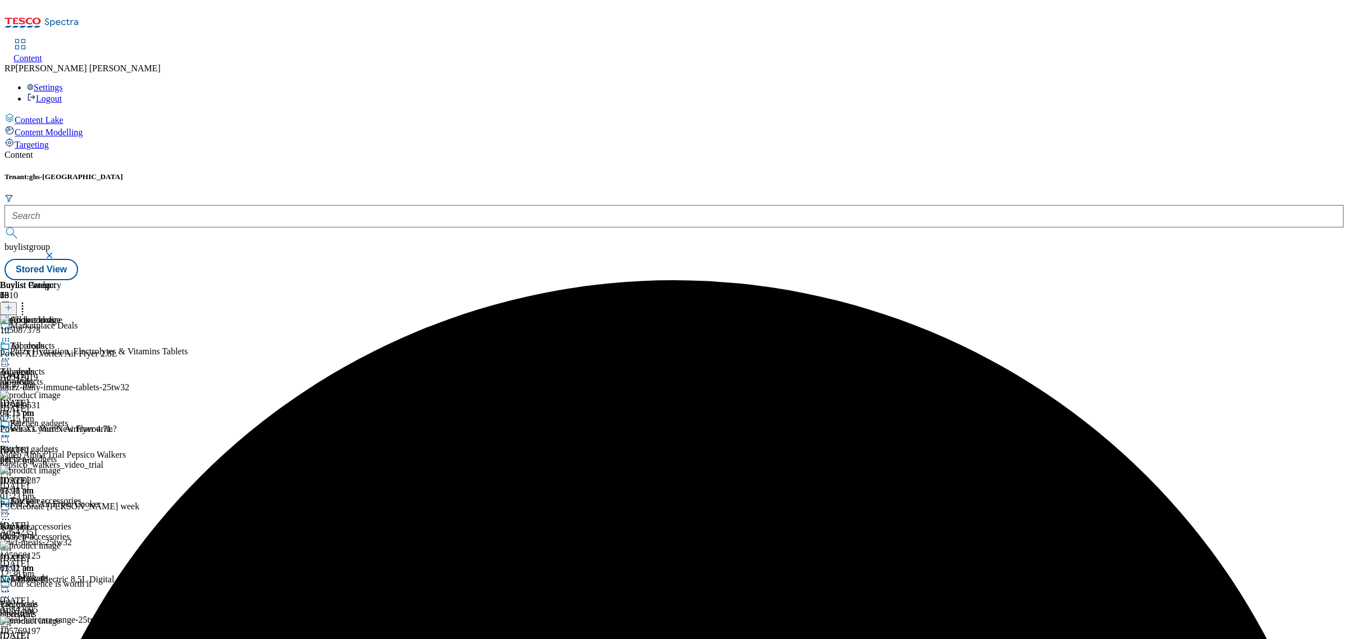
click at [81, 341] on div "All products All products all-products [DATE] 03:11 pm" at bounding box center [40, 379] width 81 height 77
click at [11, 353] on icon at bounding box center [5, 358] width 11 height 11
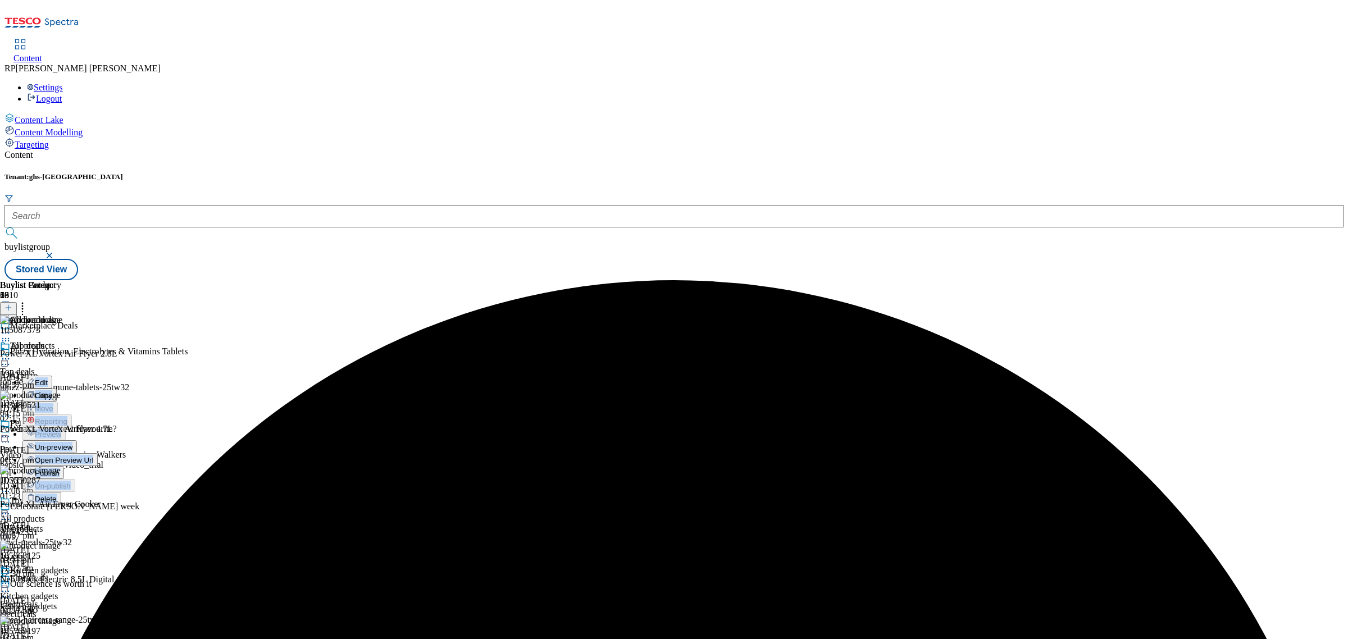
click at [52, 376] on button "Edit" at bounding box center [37, 382] width 30 height 13
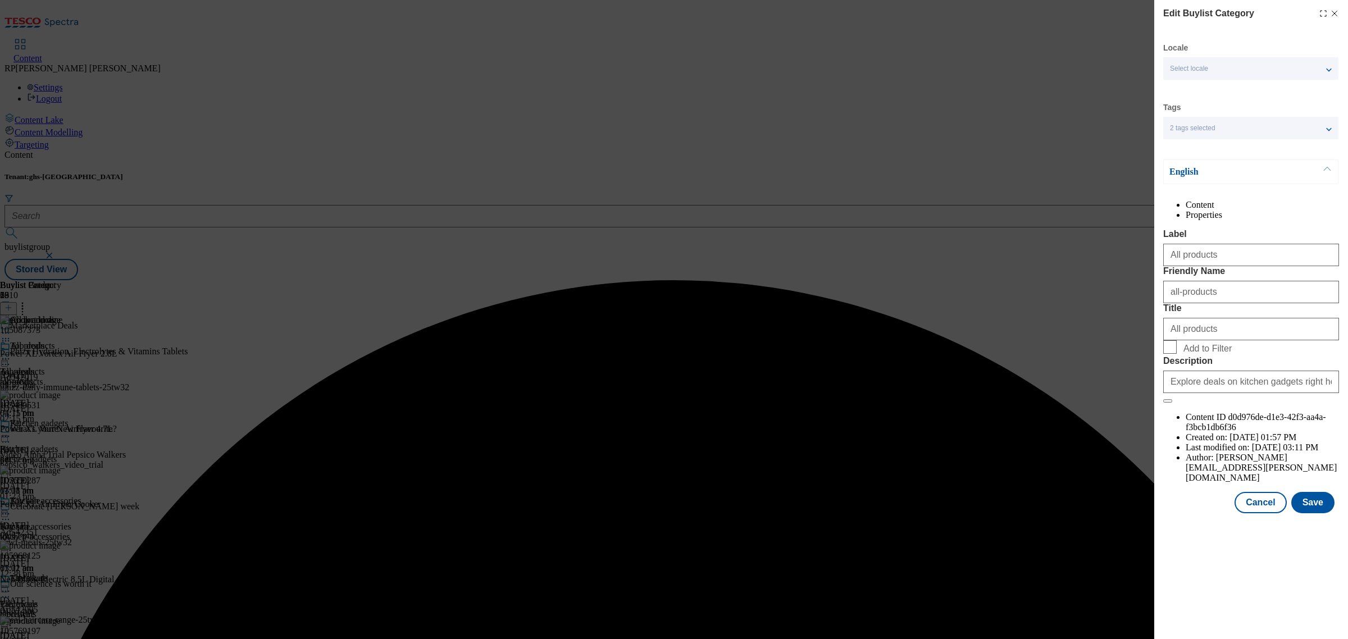
click at [997, 149] on div "Edit Buylist Category Locale Select locale English Welsh Tags 2 tags selected f…" at bounding box center [674, 319] width 1348 height 639
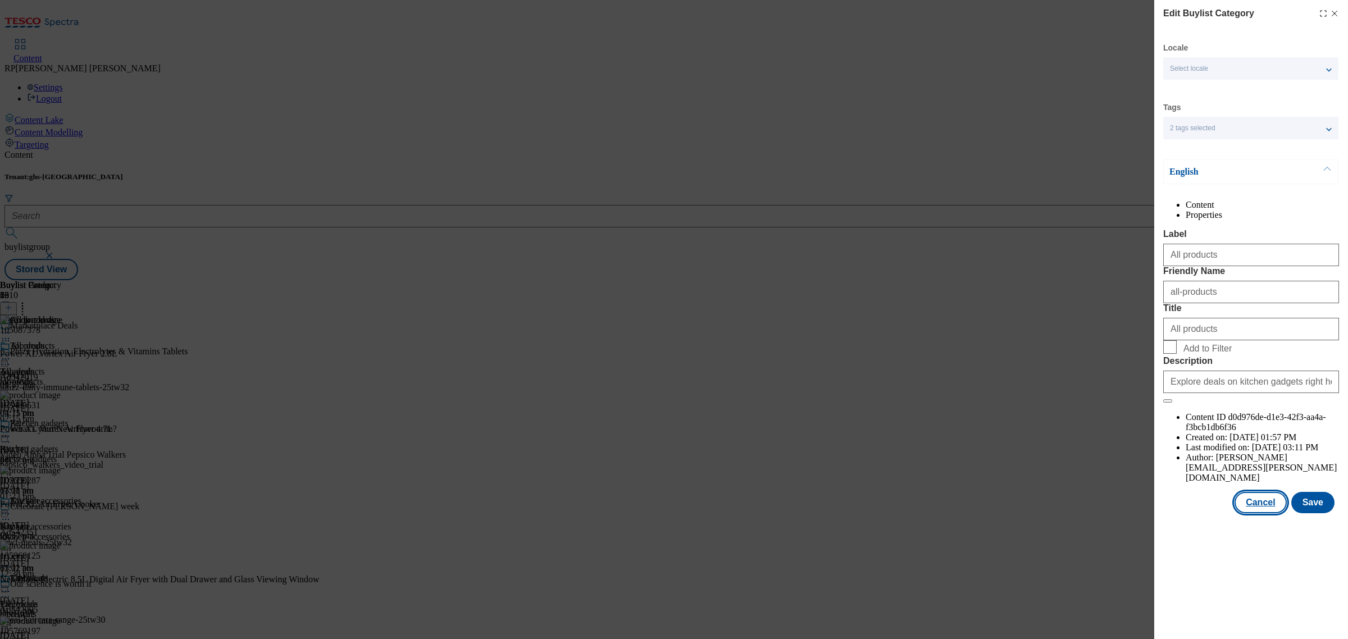
click at [1262, 513] on button "Cancel" at bounding box center [1260, 502] width 52 height 21
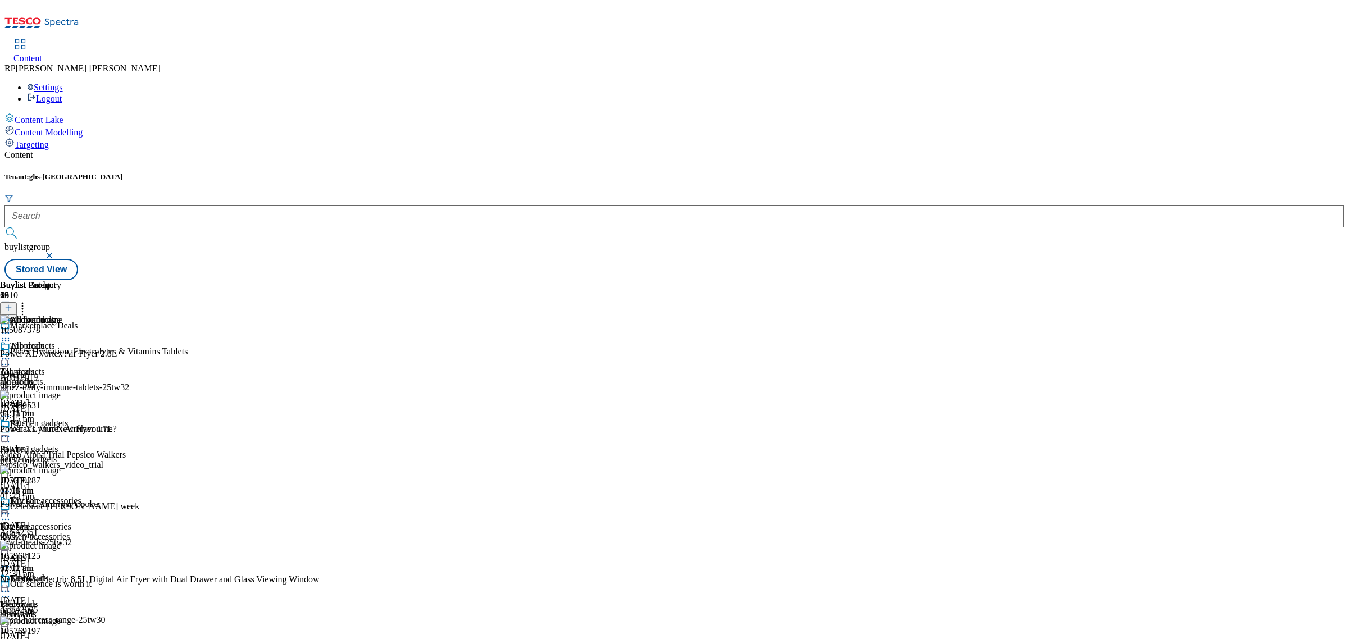
click at [11, 353] on icon at bounding box center [5, 358] width 11 height 11
click at [72, 443] on span "Un-preview" at bounding box center [54, 447] width 38 height 8
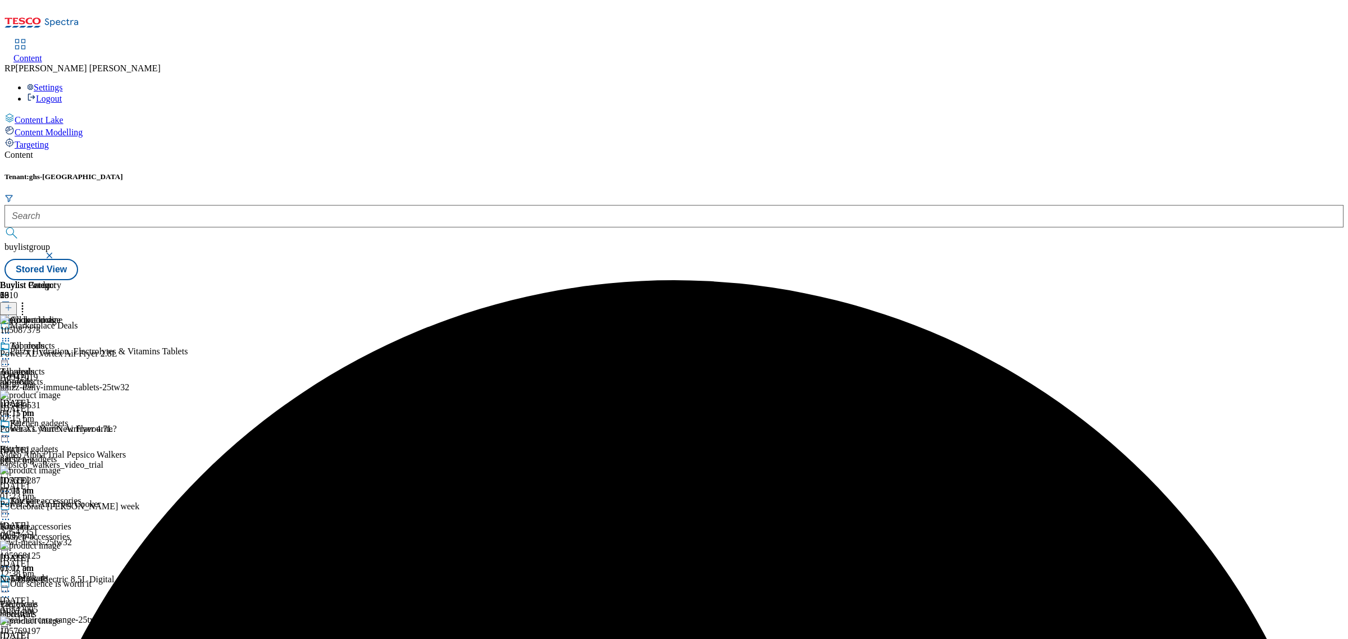
click at [28, 300] on icon at bounding box center [22, 305] width 11 height 11
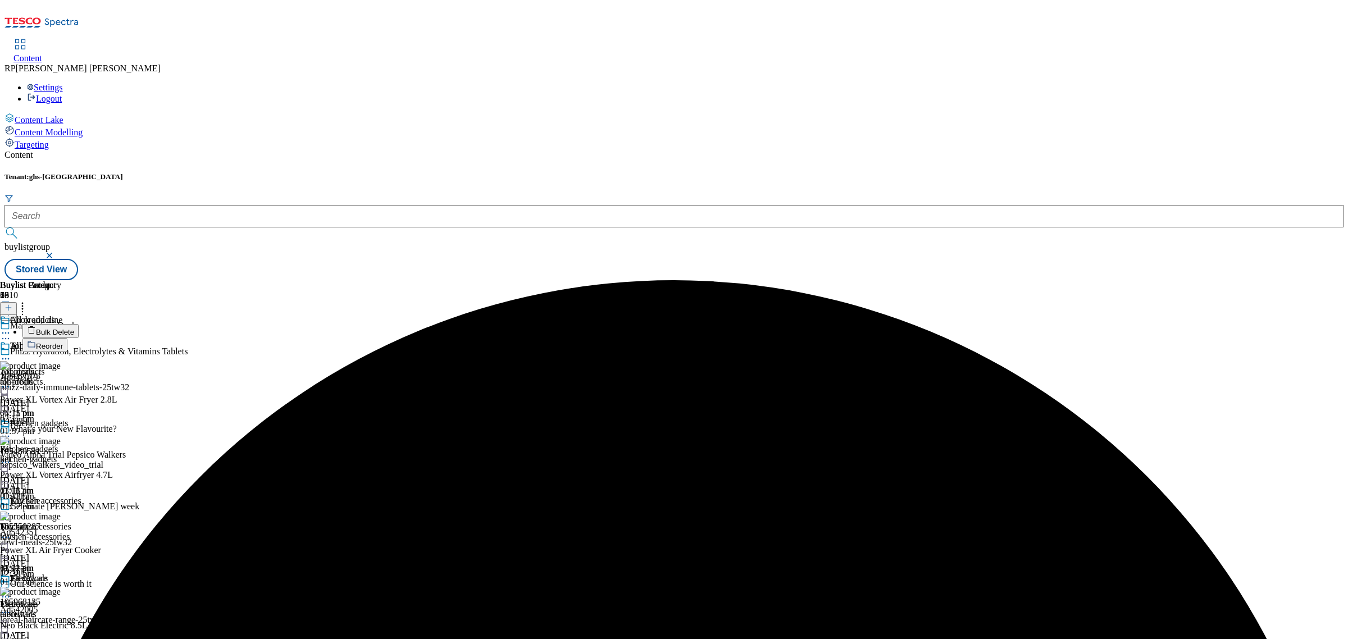
click at [74, 328] on span "Bulk Delete" at bounding box center [55, 332] width 38 height 8
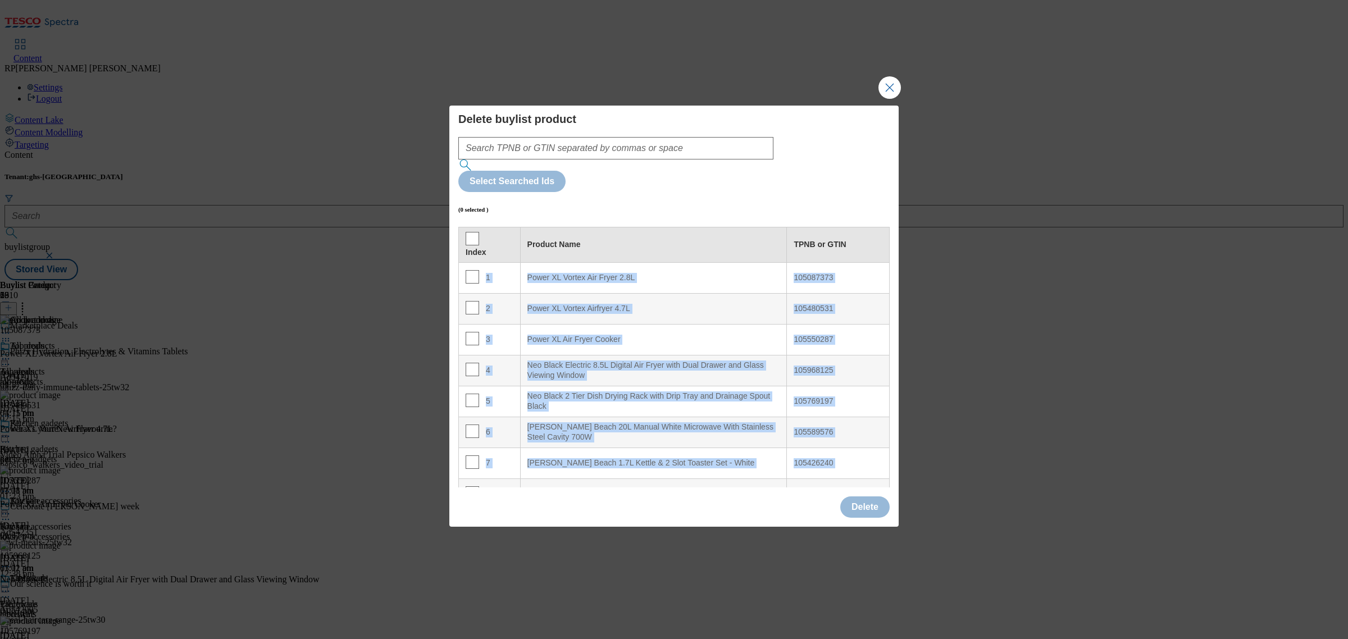
scroll to position [666, 0]
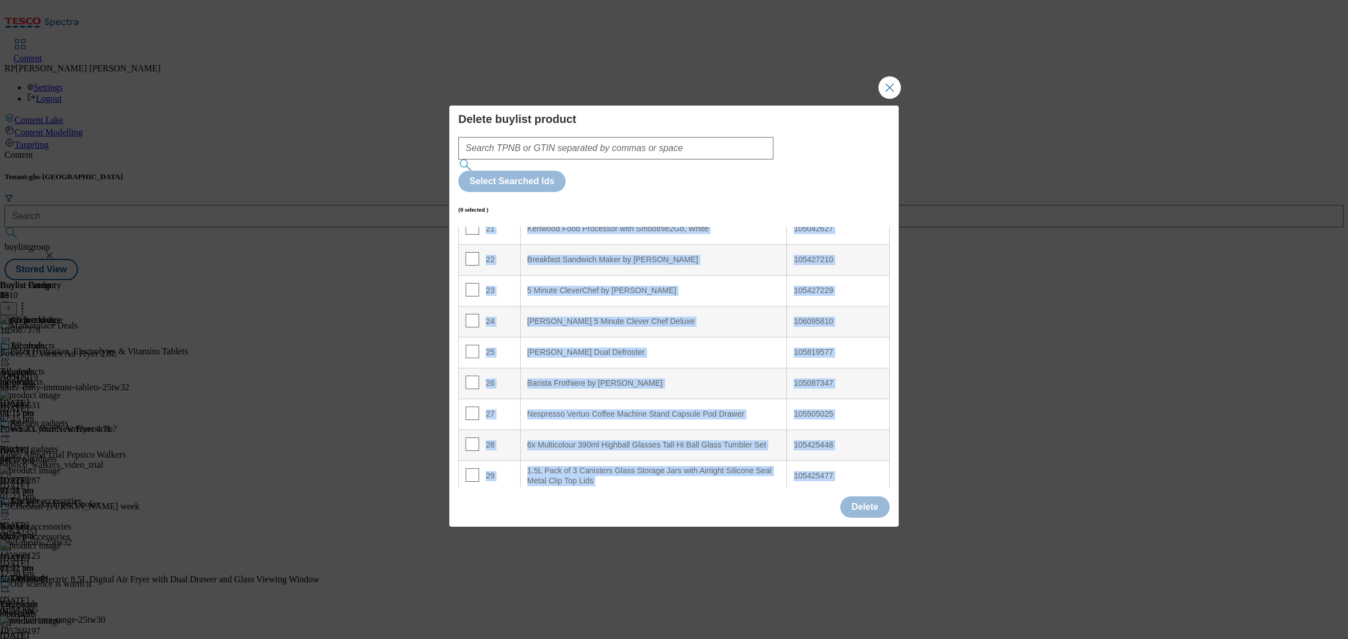
drag, startPoint x: 517, startPoint y: 243, endPoint x: 850, endPoint y: 515, distance: 430.0
click at [850, 515] on div "Delete buylist product Select Searched Ids (0 selected ) Index Product Name TPN…" at bounding box center [674, 319] width 1348 height 639
copy tbody "1 Power XL Vortex Air Fryer 2.8L 105087373 2 Power XL Vortex Airfryer 4.7L 1054…"
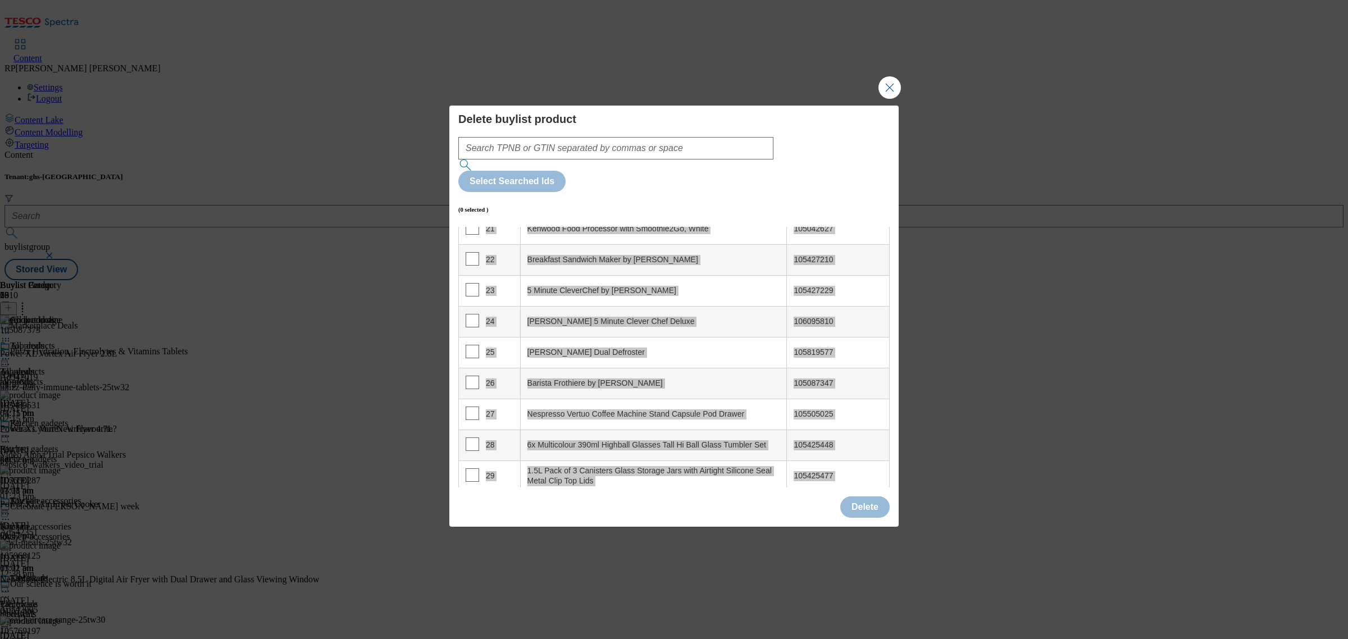
click at [579, 244] on Drew\&Cole "Breakfast Sandwich Maker by [PERSON_NAME]" at bounding box center [653, 259] width 267 height 31
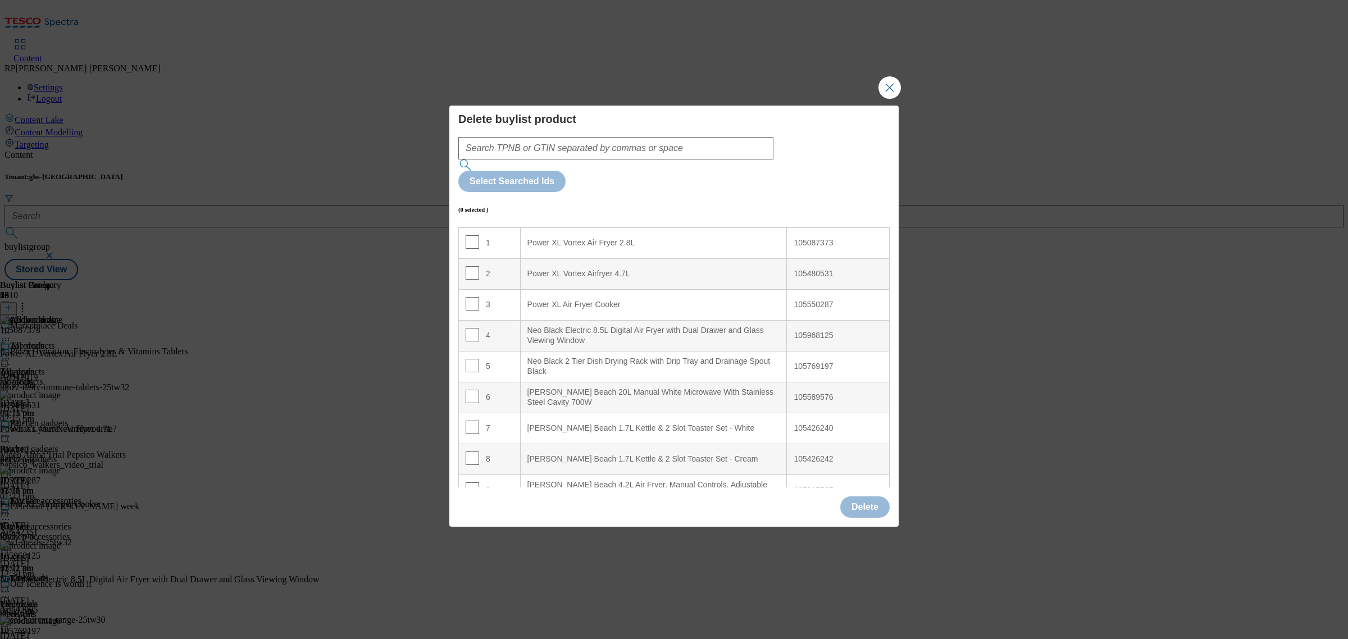
scroll to position [0, 0]
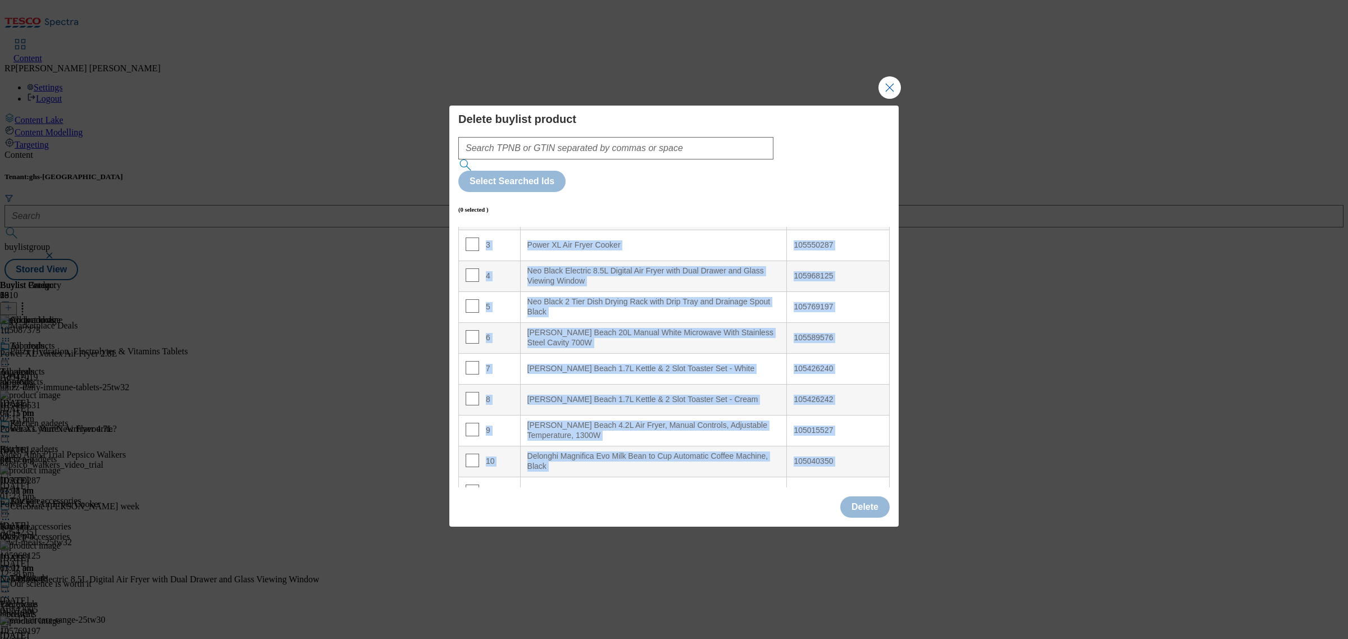
drag, startPoint x: 790, startPoint y: 237, endPoint x: 821, endPoint y: 366, distance: 132.2
click at [835, 450] on tbody "1 Power XL Vortex Air Fryer 2.8L 105087373 2 Power XL Vortex Airfryer 4.7L 1054…" at bounding box center [674, 616] width 431 height 896
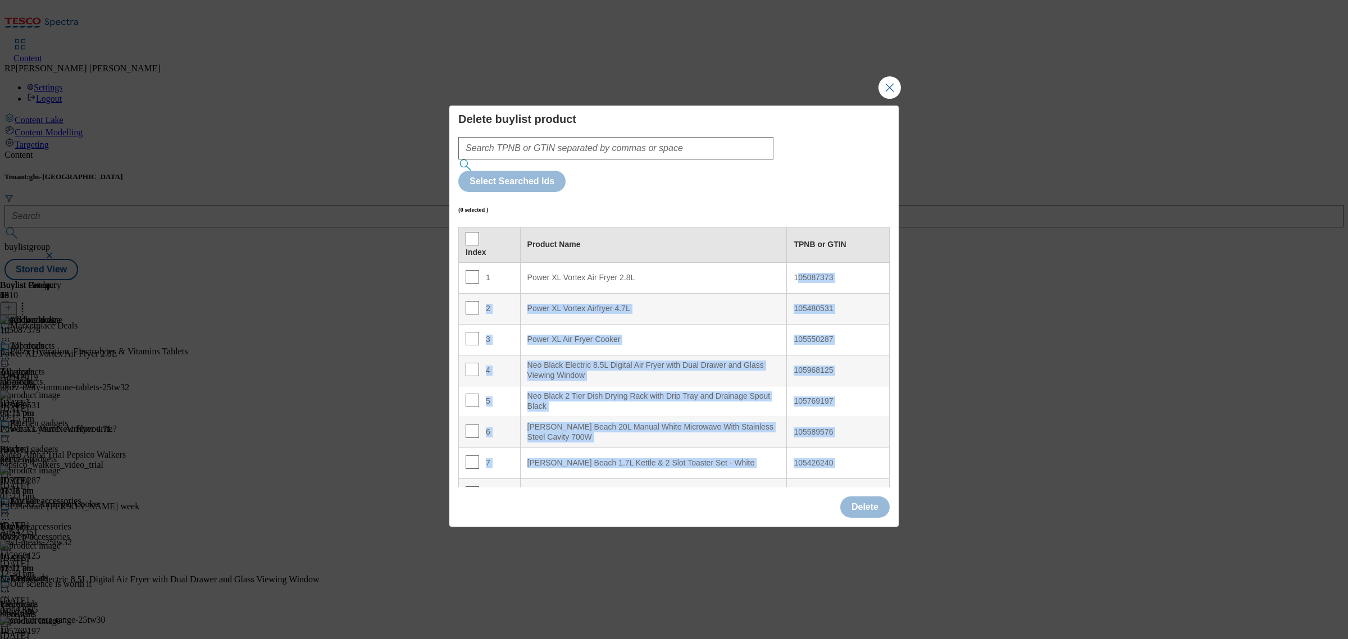
click at [812, 293] on td "105480531" at bounding box center [838, 308] width 103 height 31
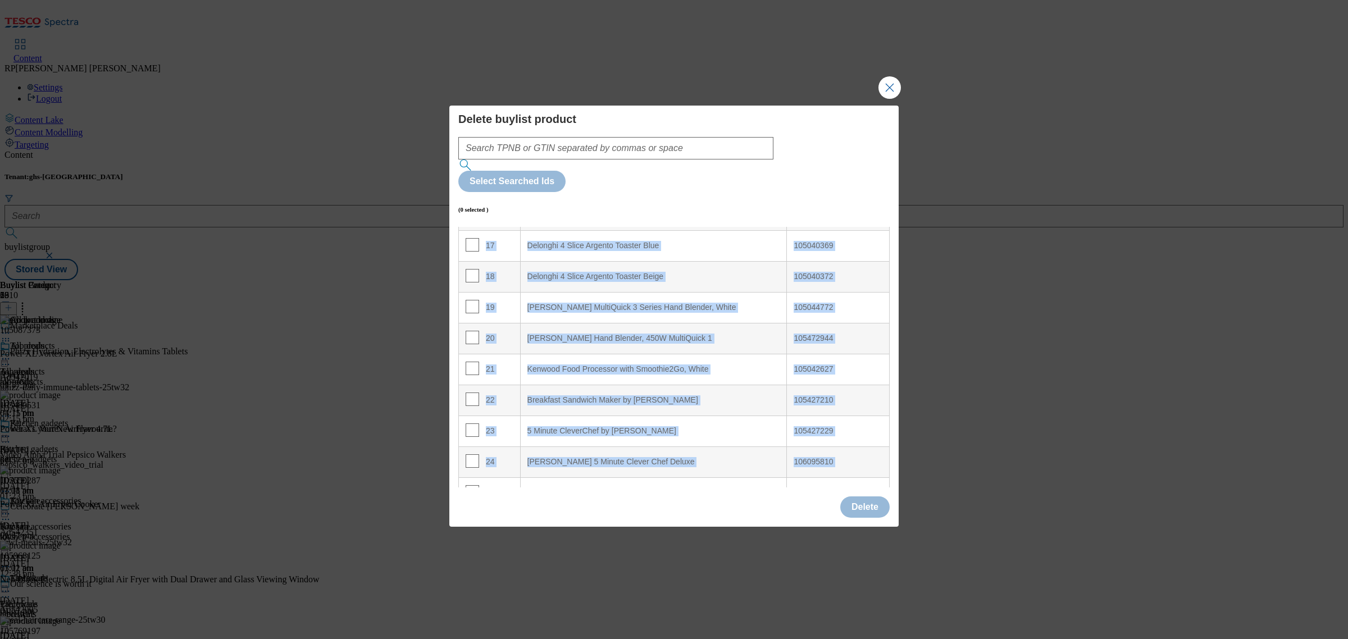
scroll to position [666, 0]
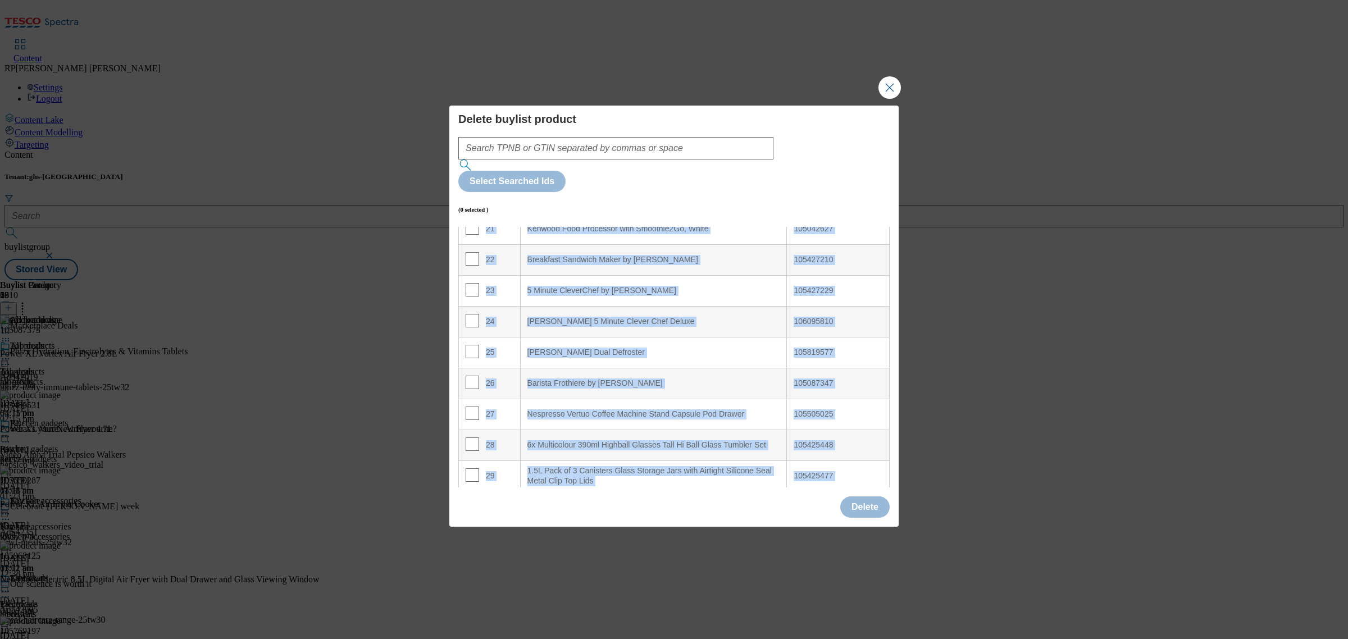
click at [841, 492] on div "Delete buylist product Select Searched Ids (0 selected ) Index Product Name TPN…" at bounding box center [673, 316] width 449 height 421
copy tbody "105087373 2 Power XL Vortex Airfryer 4.7L 105480531 3 Power XL Air Fryer Cooker…"
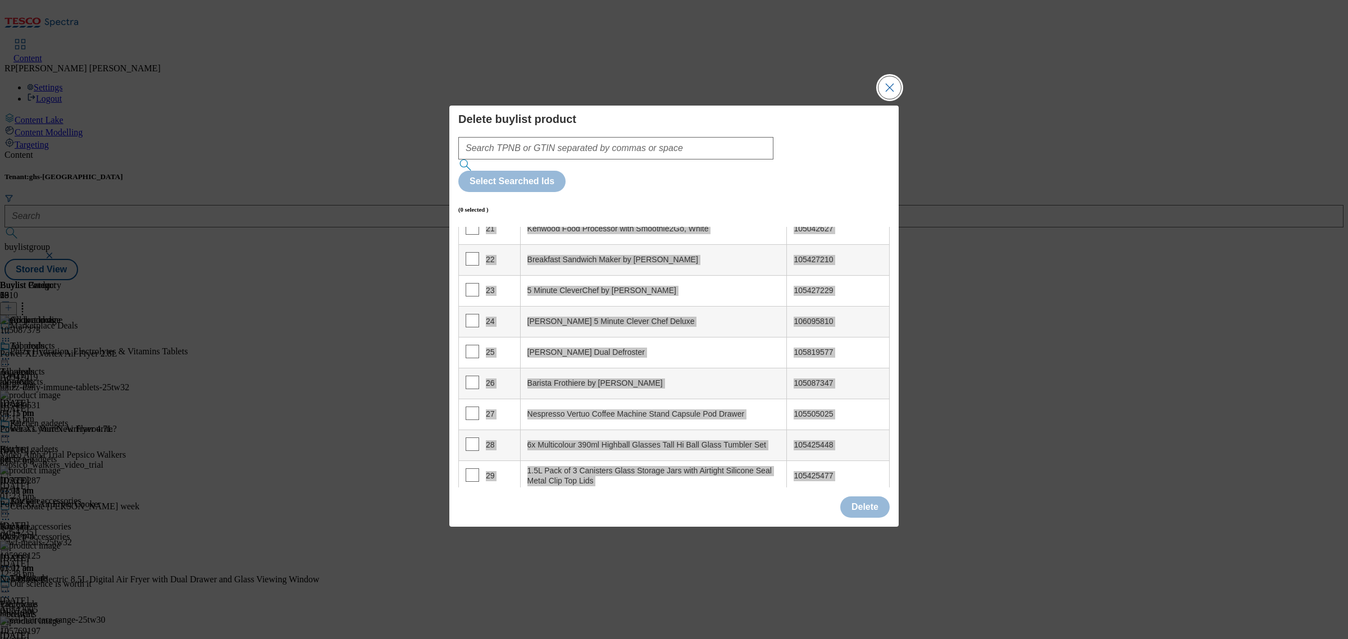
click at [894, 99] on button "Close Modal" at bounding box center [889, 87] width 22 height 22
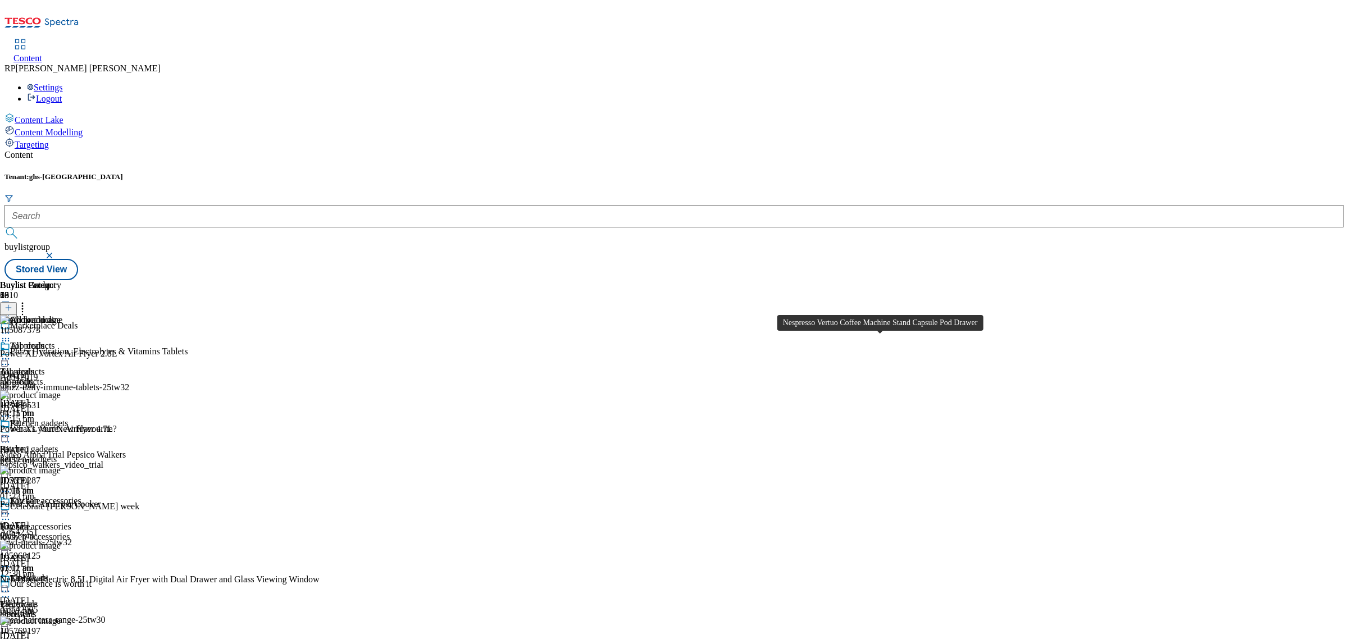
scroll to position [3035, 0]
click at [11, 353] on icon at bounding box center [5, 358] width 11 height 11
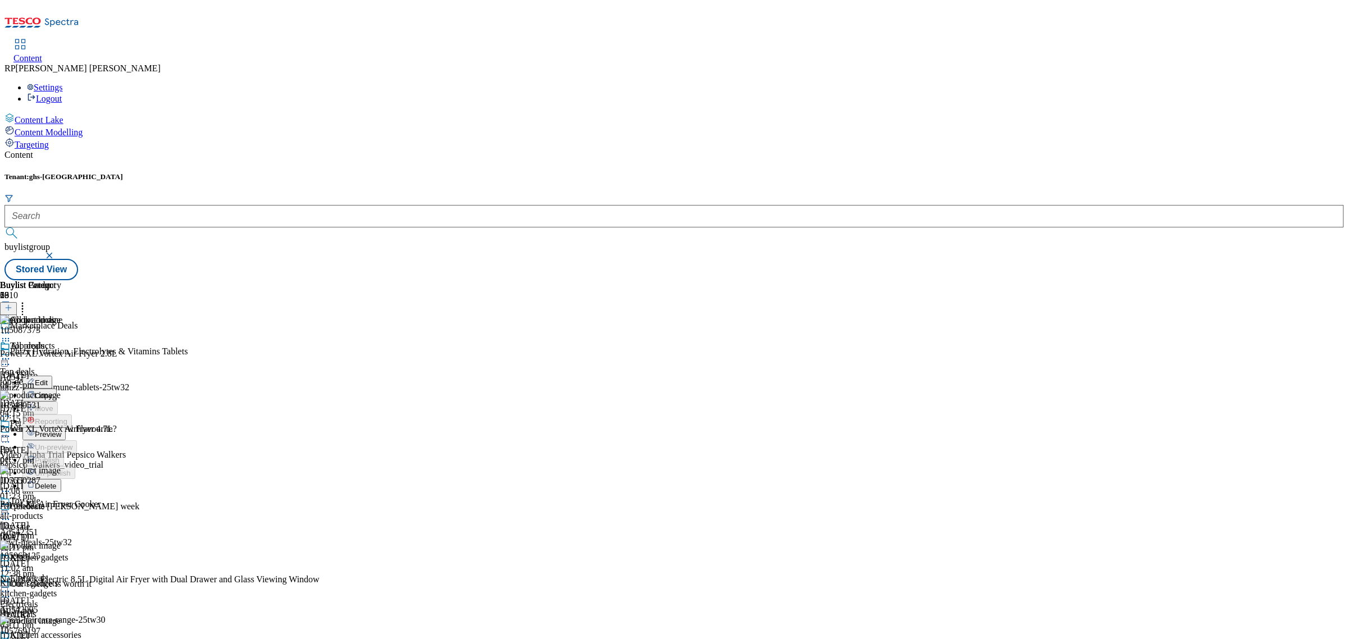
click at [61, 430] on span "Preview" at bounding box center [48, 434] width 26 height 8
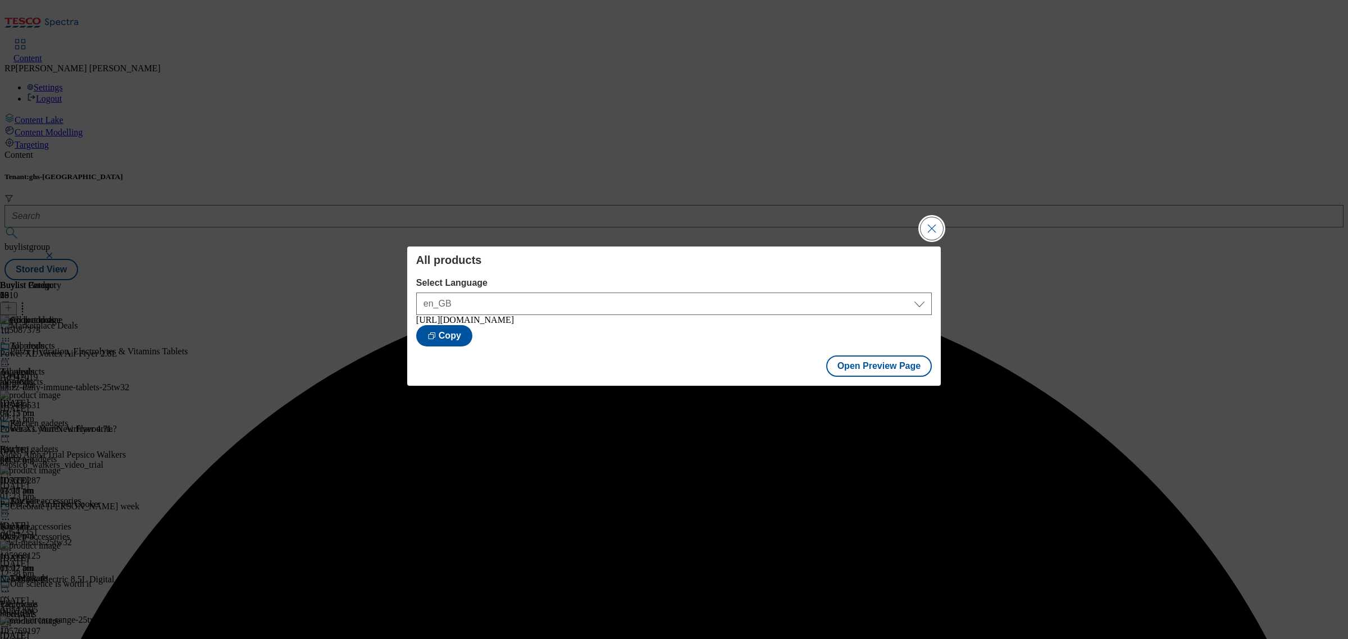
click at [926, 222] on button "Close Modal" at bounding box center [931, 228] width 22 height 22
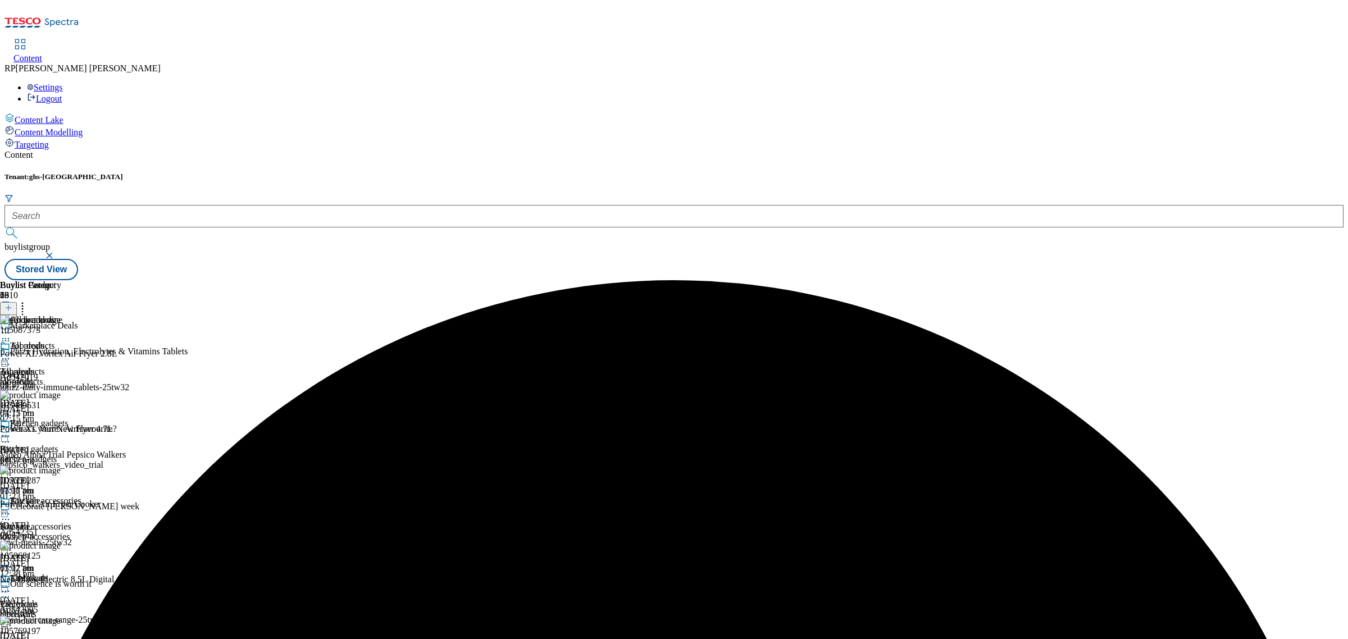
click at [11, 353] on icon at bounding box center [5, 358] width 11 height 11
click at [60, 469] on span "Publish" at bounding box center [47, 473] width 25 height 8
click at [82, 573] on div "Electricals Electricals electricals [DATE] 02:27 pm" at bounding box center [41, 611] width 82 height 77
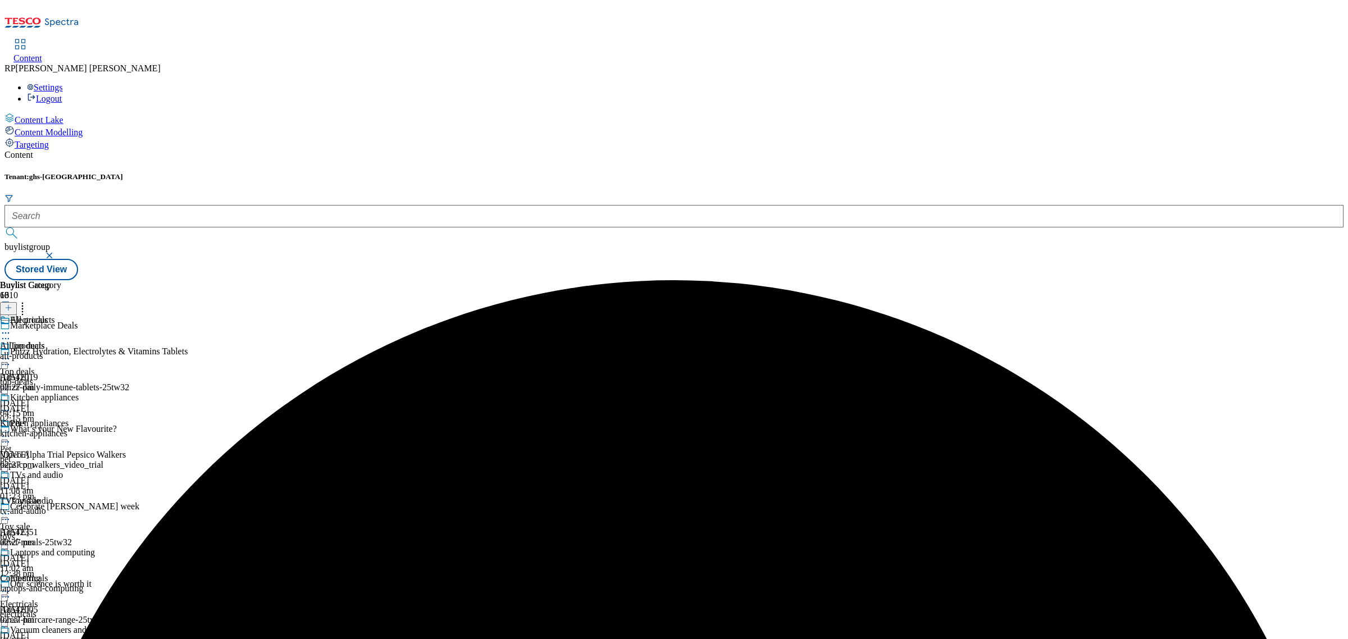
click at [121, 351] on div "all-products" at bounding box center [60, 356] width 121 height 10
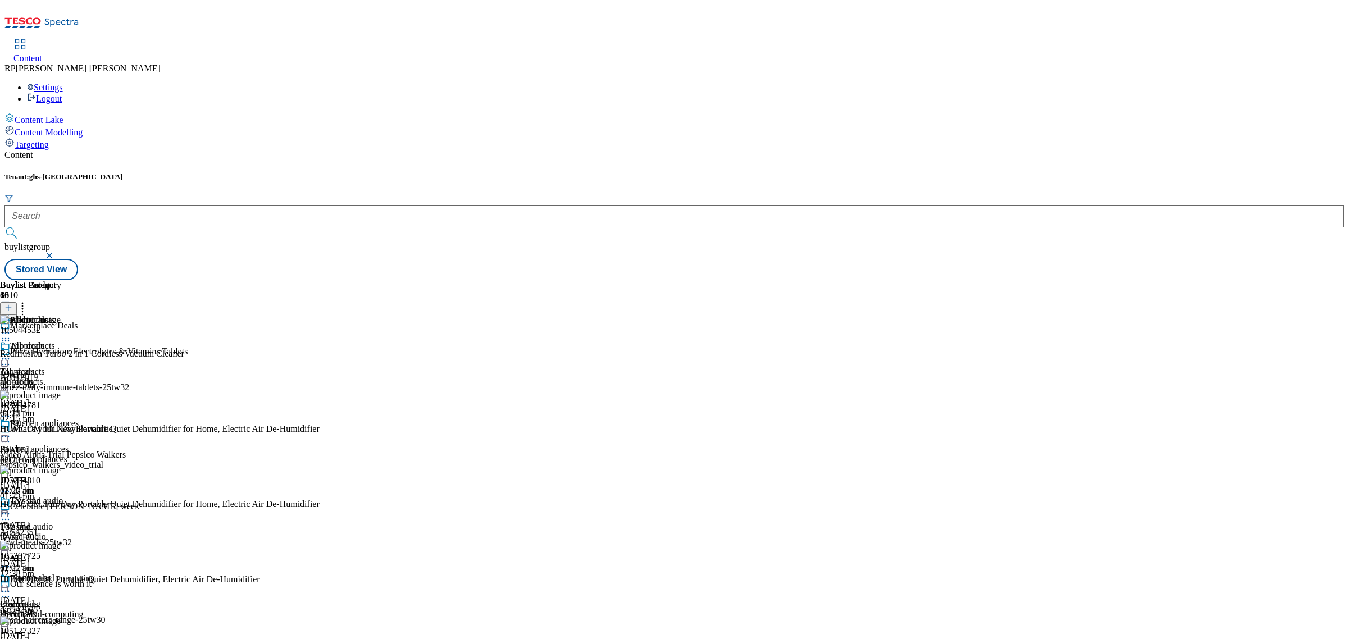
scroll to position [281, 0]
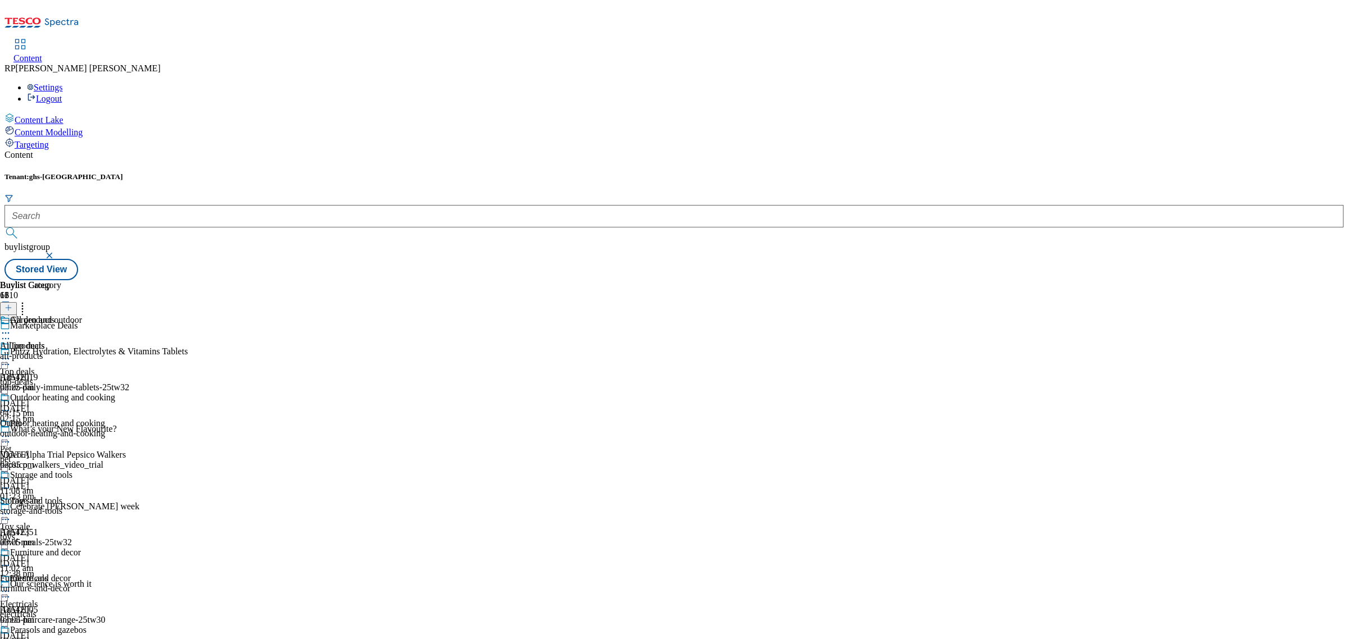
click at [115, 351] on div "all-products" at bounding box center [57, 356] width 115 height 10
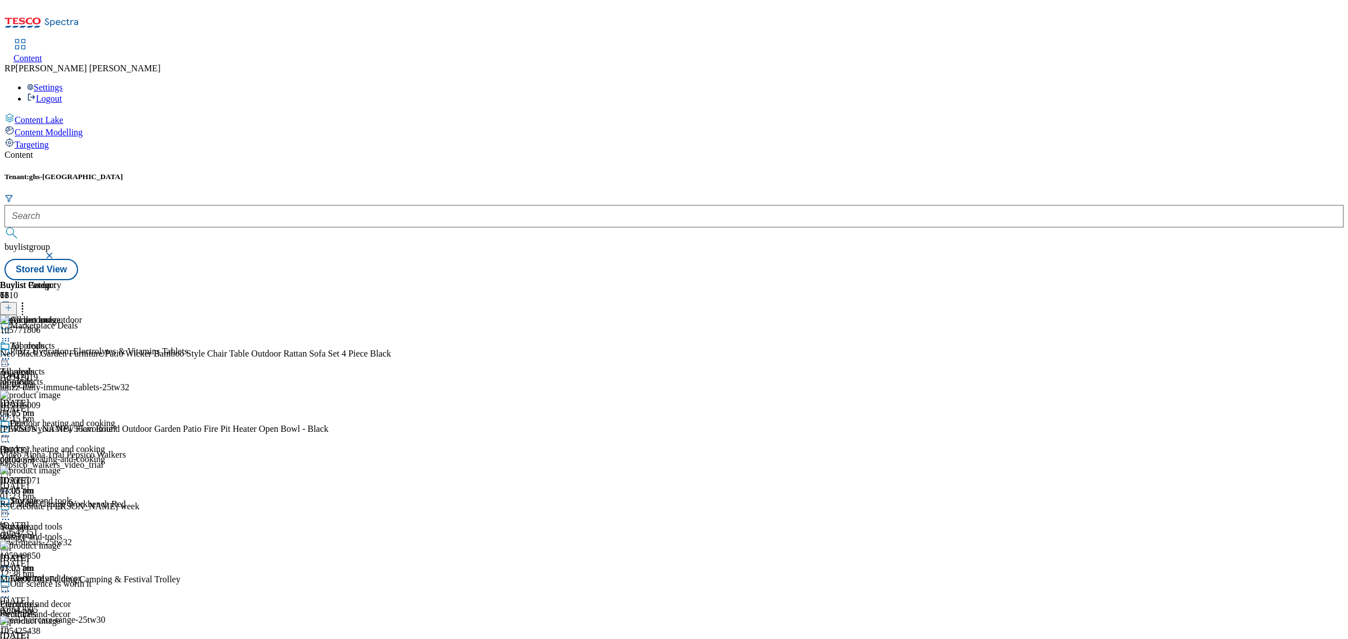
click at [391, 390] on div "105016009 [PERSON_NAME] 56cm Round Outdoor Garden Patio Fire Pit Heater Open Bo…" at bounding box center [195, 427] width 391 height 75
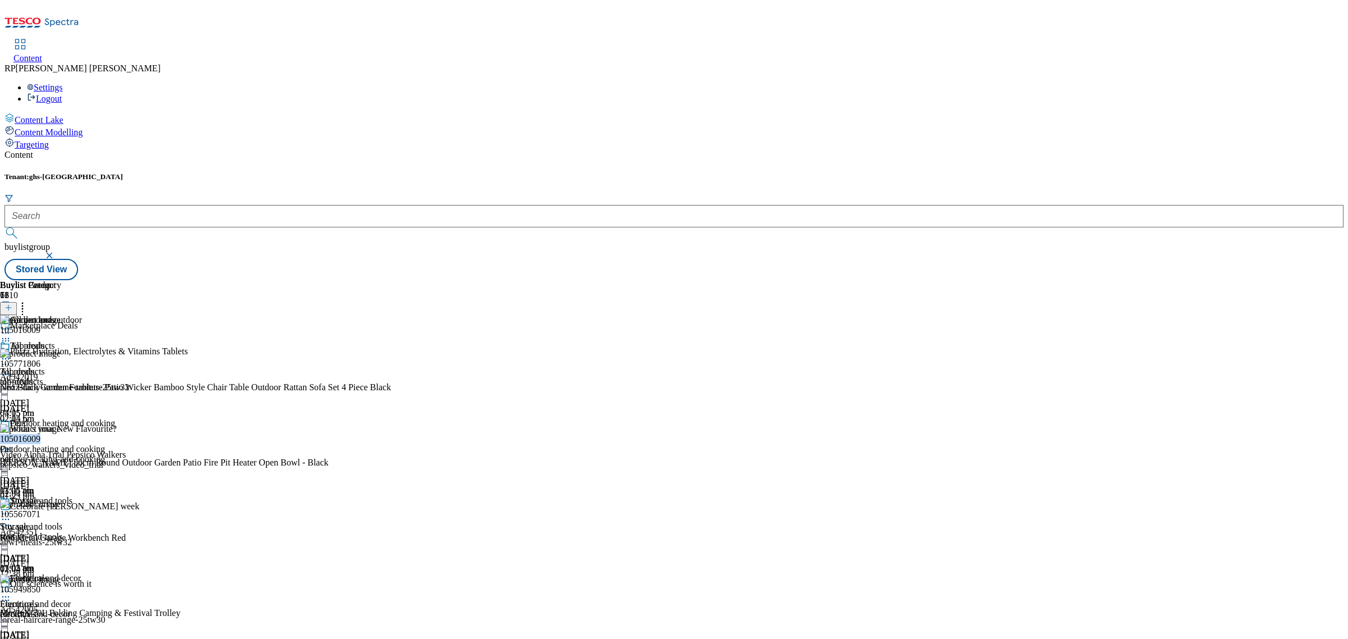
click at [391, 424] on div "105016009 [PERSON_NAME] 56cm Round Outdoor Garden Patio Fire Pit Heater Open Bo…" at bounding box center [195, 461] width 391 height 75
drag, startPoint x: 855, startPoint y: 293, endPoint x: 1244, endPoint y: 296, distance: 388.6
click at [391, 424] on div "105016009 [PERSON_NAME] 56cm Round Outdoor Garden Patio Fire Pit Heater Open Bo…" at bounding box center [195, 461] width 391 height 75
click at [40, 584] on div "105949850" at bounding box center [20, 589] width 40 height 10
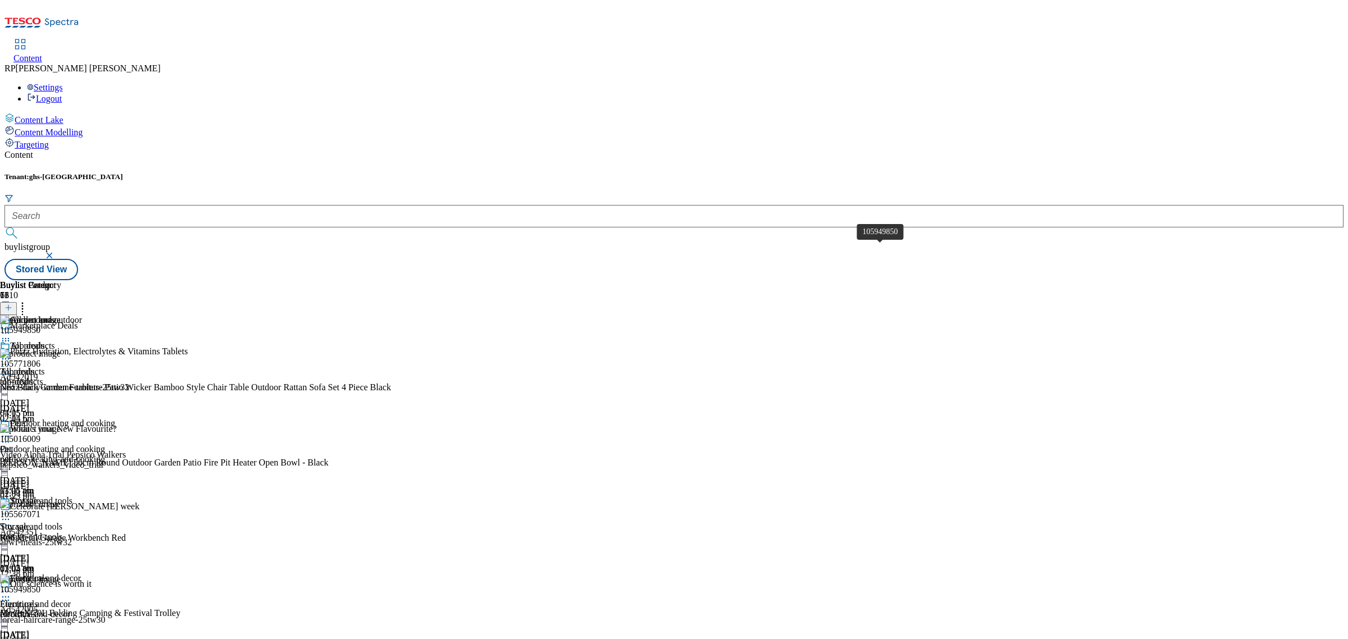
click at [40, 584] on span "105949850" at bounding box center [20, 589] width 40 height 10
click at [40, 584] on div "105949850" at bounding box center [20, 589] width 40 height 10
click at [40, 584] on span "105949850" at bounding box center [20, 589] width 40 height 10
click at [11, 353] on icon at bounding box center [5, 358] width 11 height 11
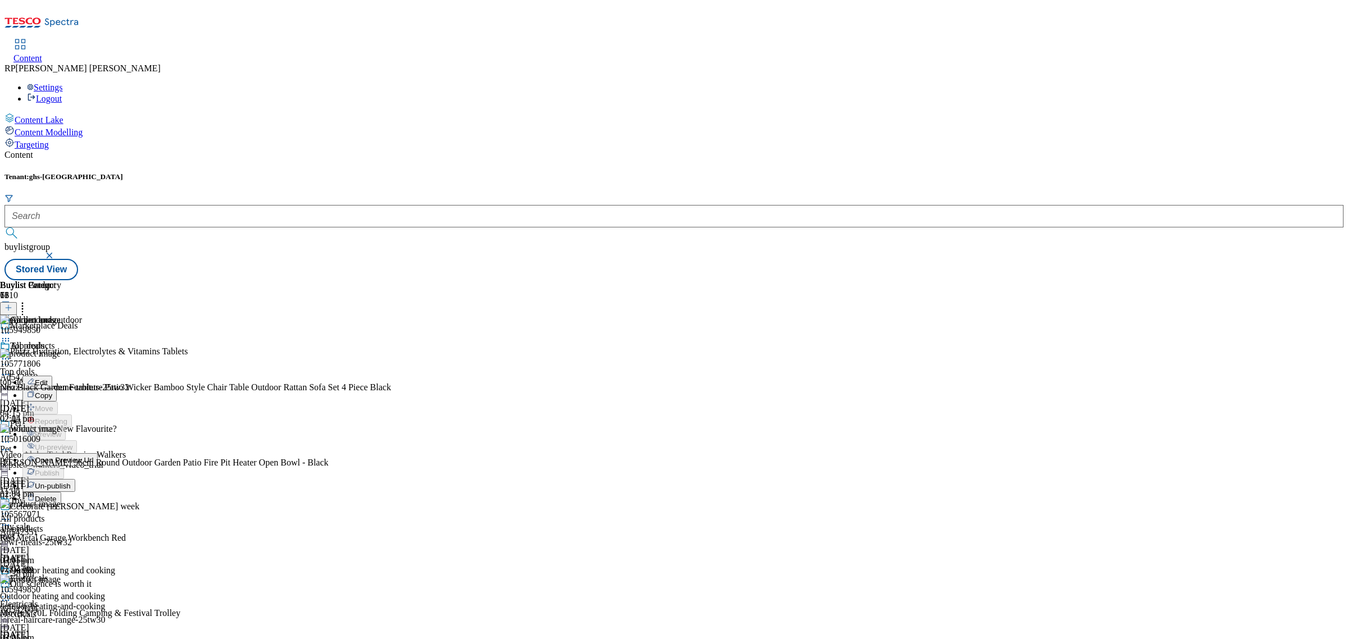
click at [71, 482] on span "Un-publish" at bounding box center [53, 486] width 36 height 8
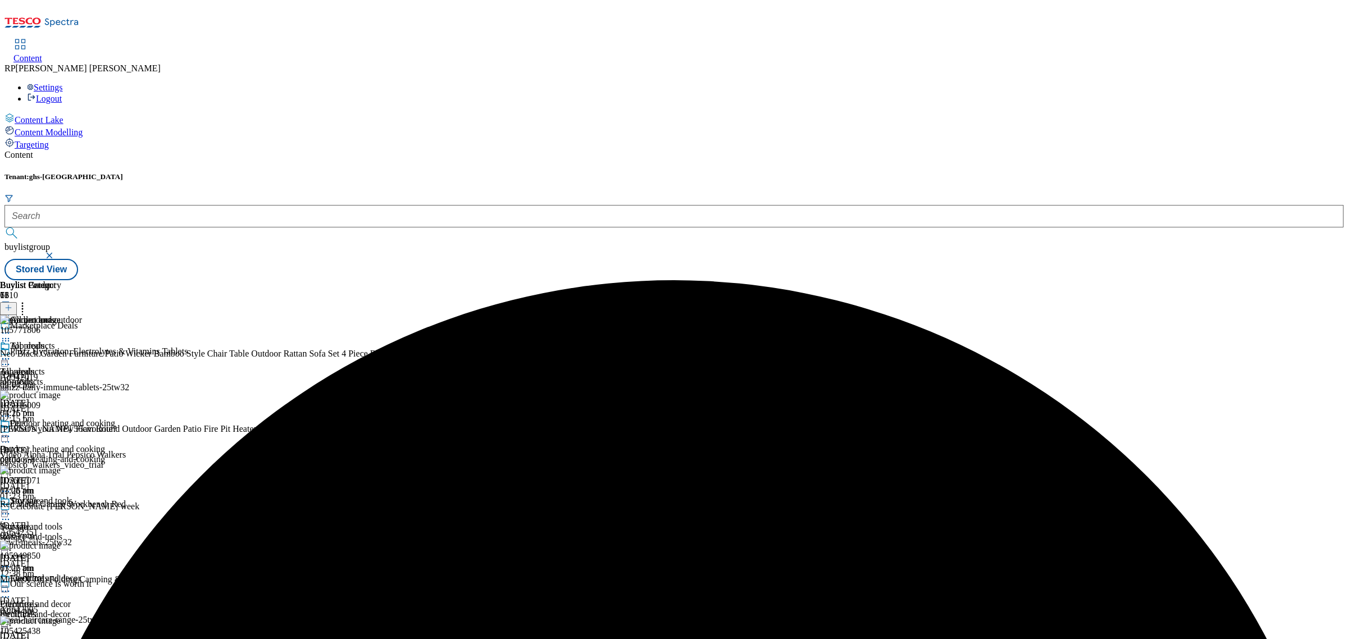
click at [115, 341] on div "All products All products all-products [DATE] 03:26 pm" at bounding box center [57, 379] width 115 height 77
click at [11, 353] on icon at bounding box center [5, 358] width 11 height 11
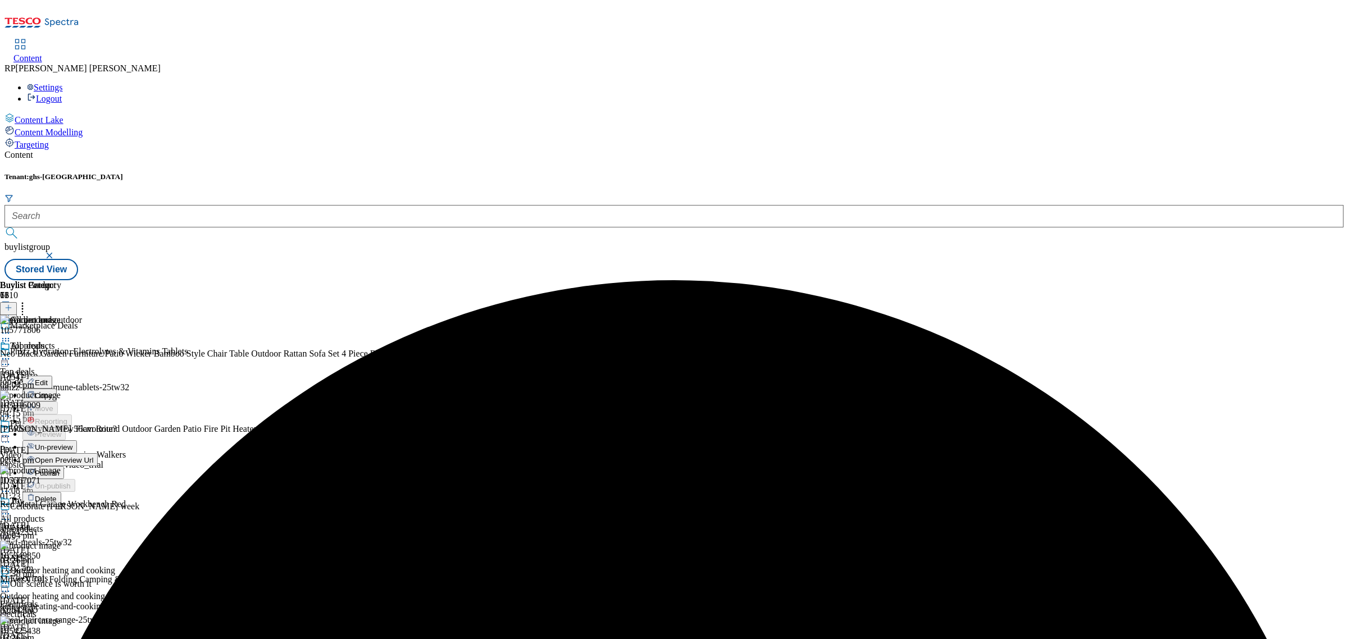
click at [72, 443] on span "Un-preview" at bounding box center [54, 447] width 38 height 8
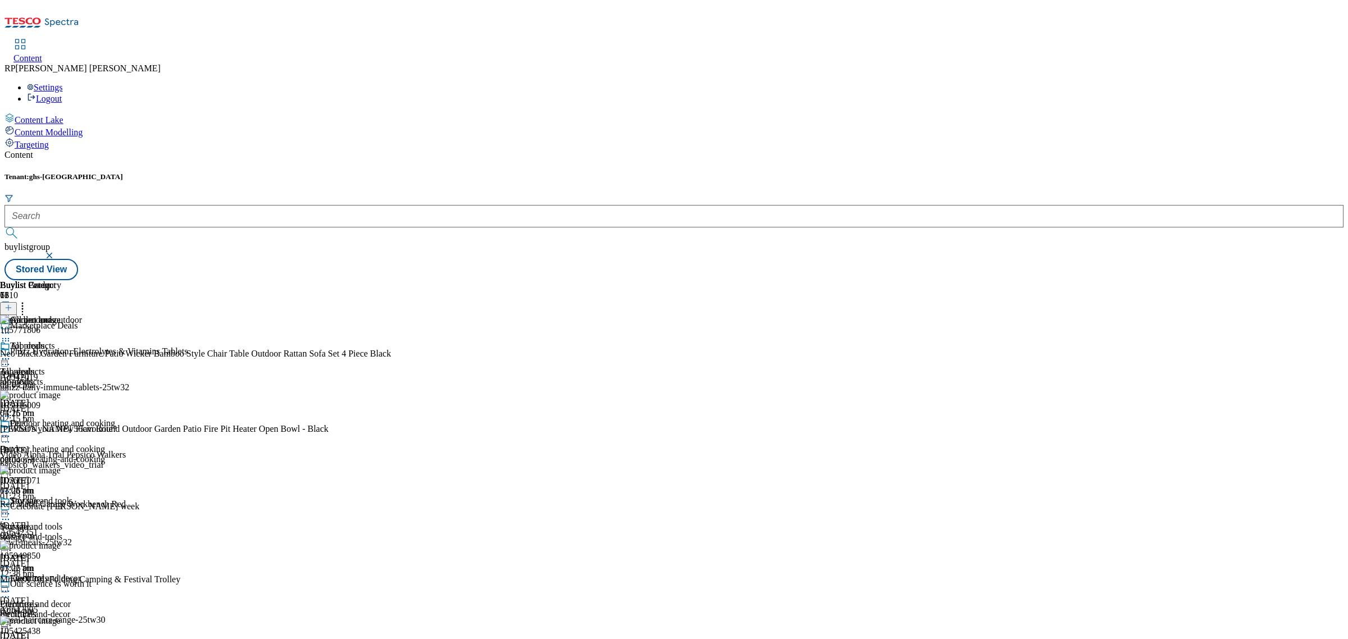
click at [12, 304] on icon at bounding box center [8, 308] width 8 height 8
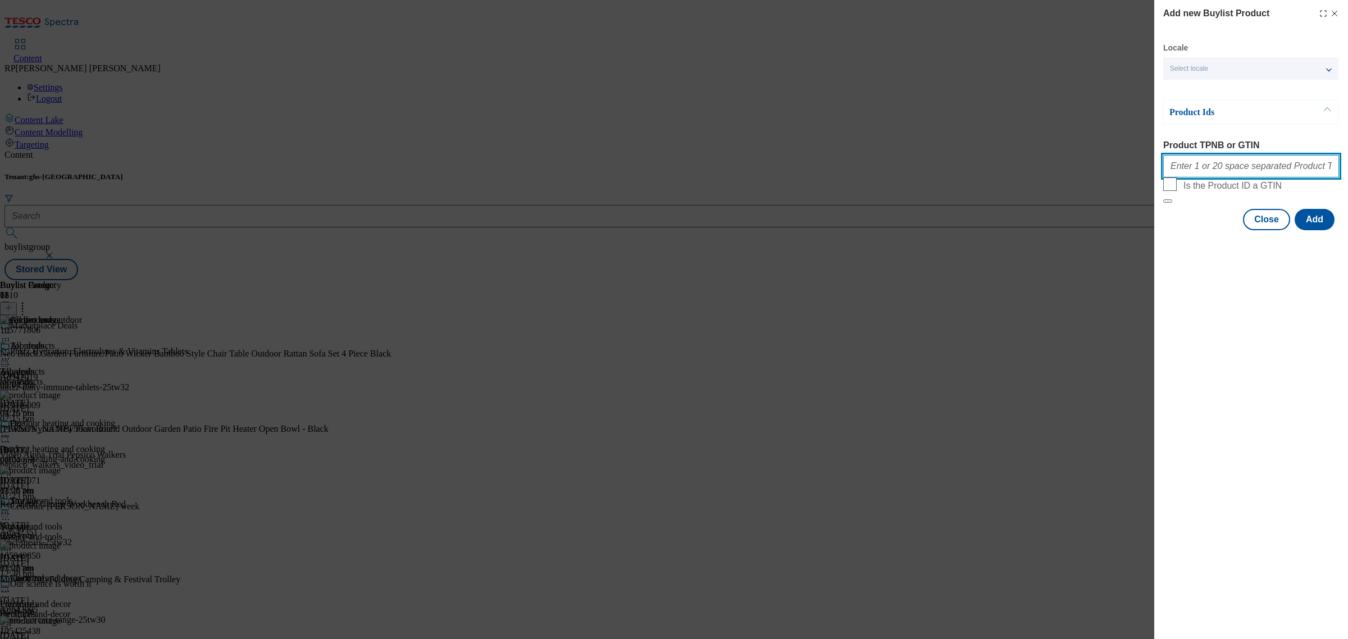
click at [1225, 170] on input "Product TPNB or GTIN" at bounding box center [1251, 166] width 176 height 22
paste input "105627535 105582271 105426866 105426862 105819568 105505010"
click at [1163, 199] on button "Modal" at bounding box center [1167, 200] width 9 height 3
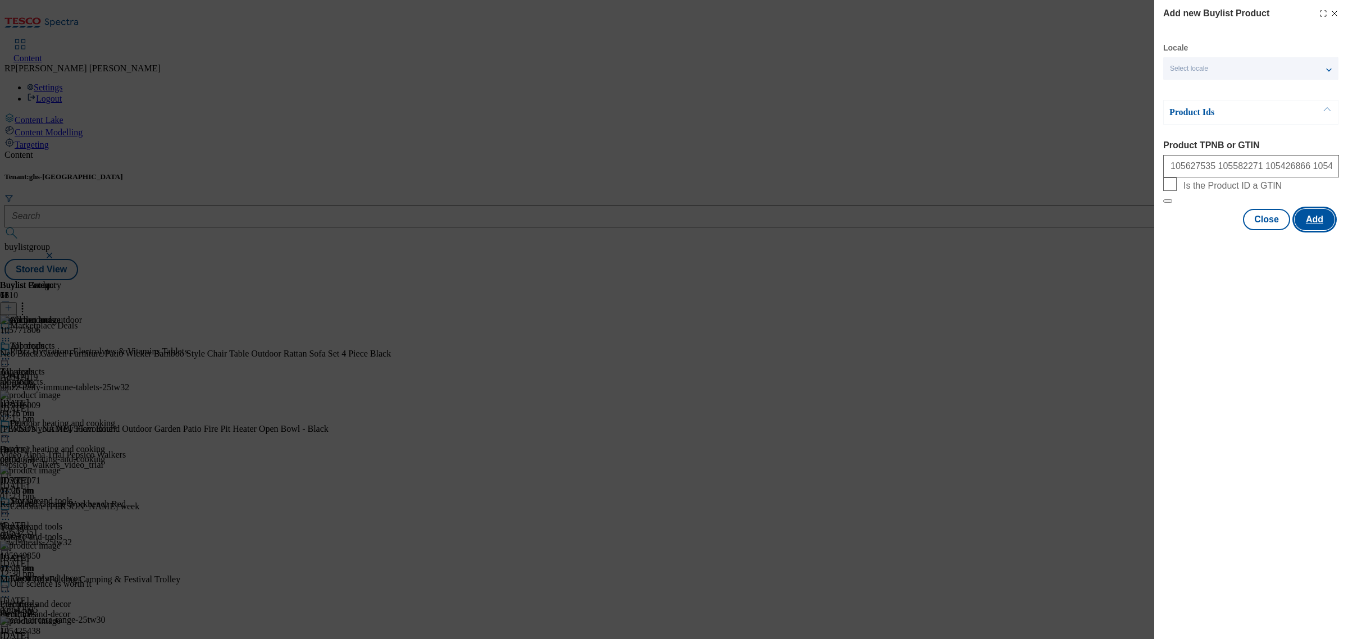
click at [1308, 230] on button "Add" at bounding box center [1314, 219] width 40 height 21
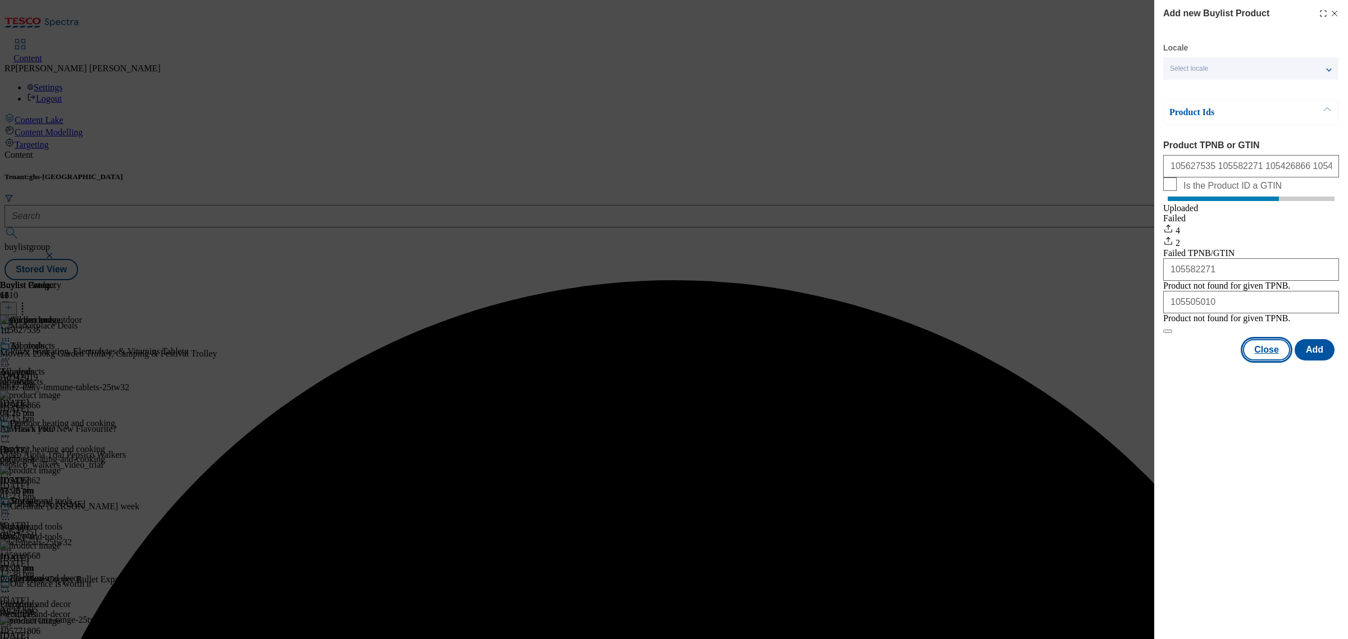
click at [1273, 360] on button "Close" at bounding box center [1266, 349] width 47 height 21
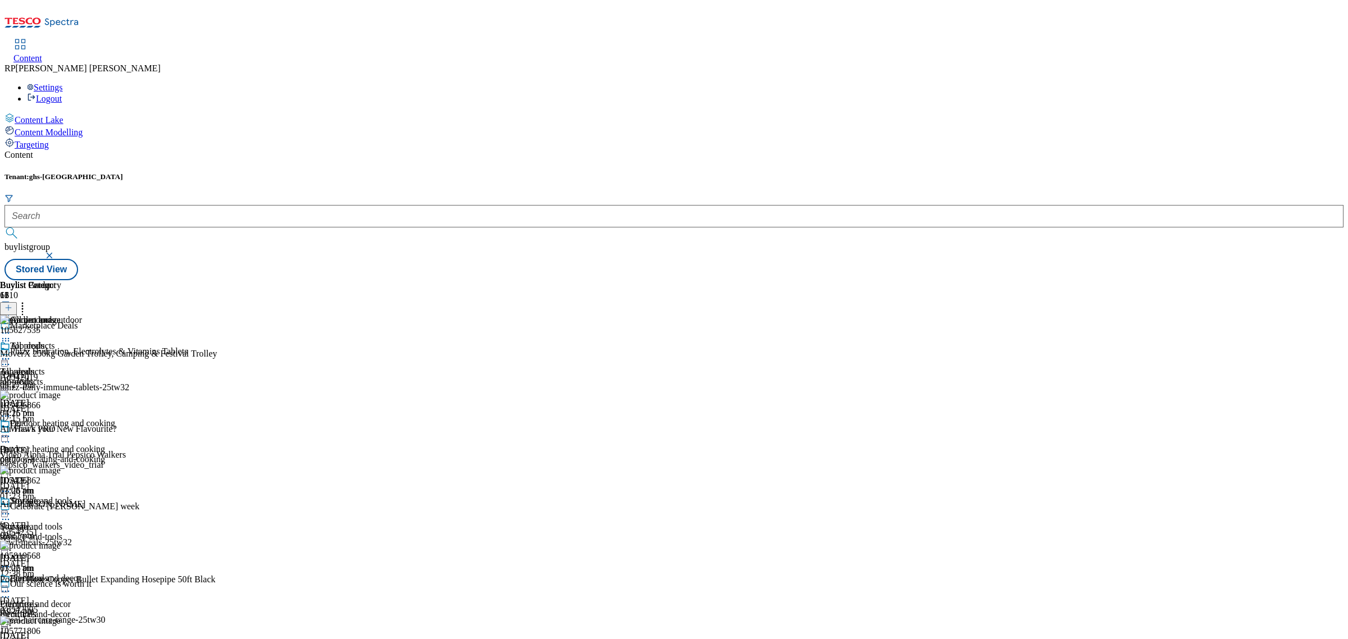
click at [11, 335] on icon at bounding box center [5, 340] width 11 height 11
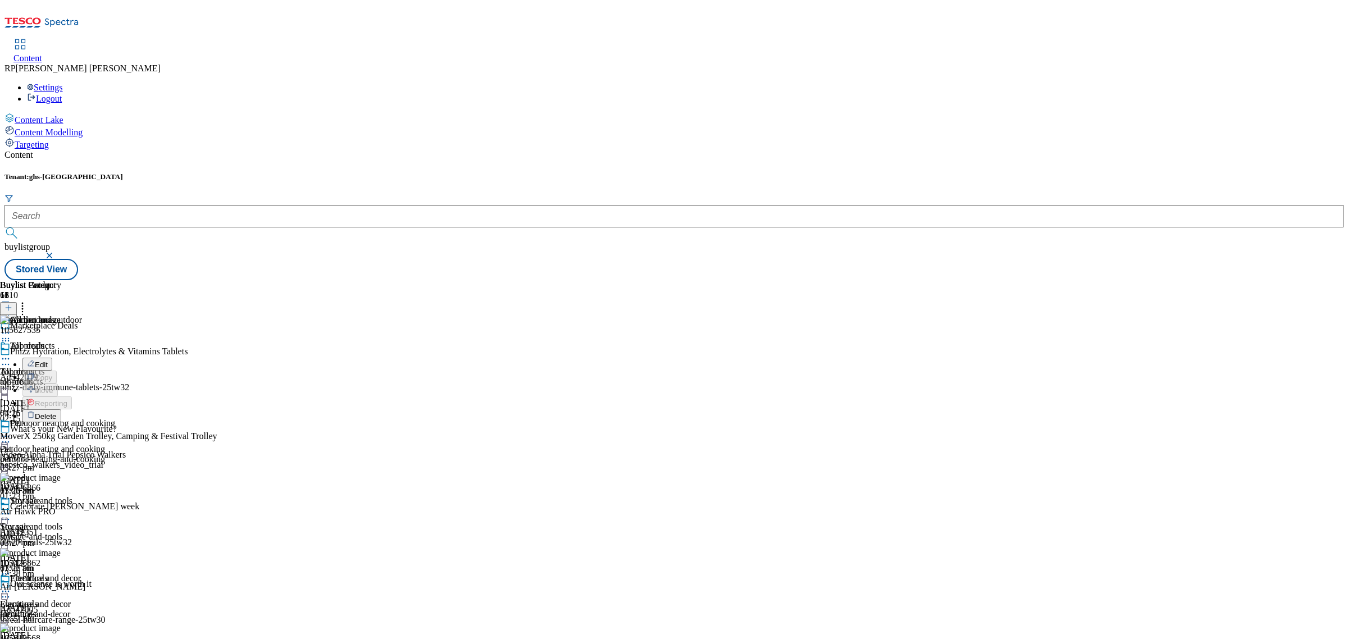
click at [57, 412] on span "Delete" at bounding box center [46, 416] width 22 height 8
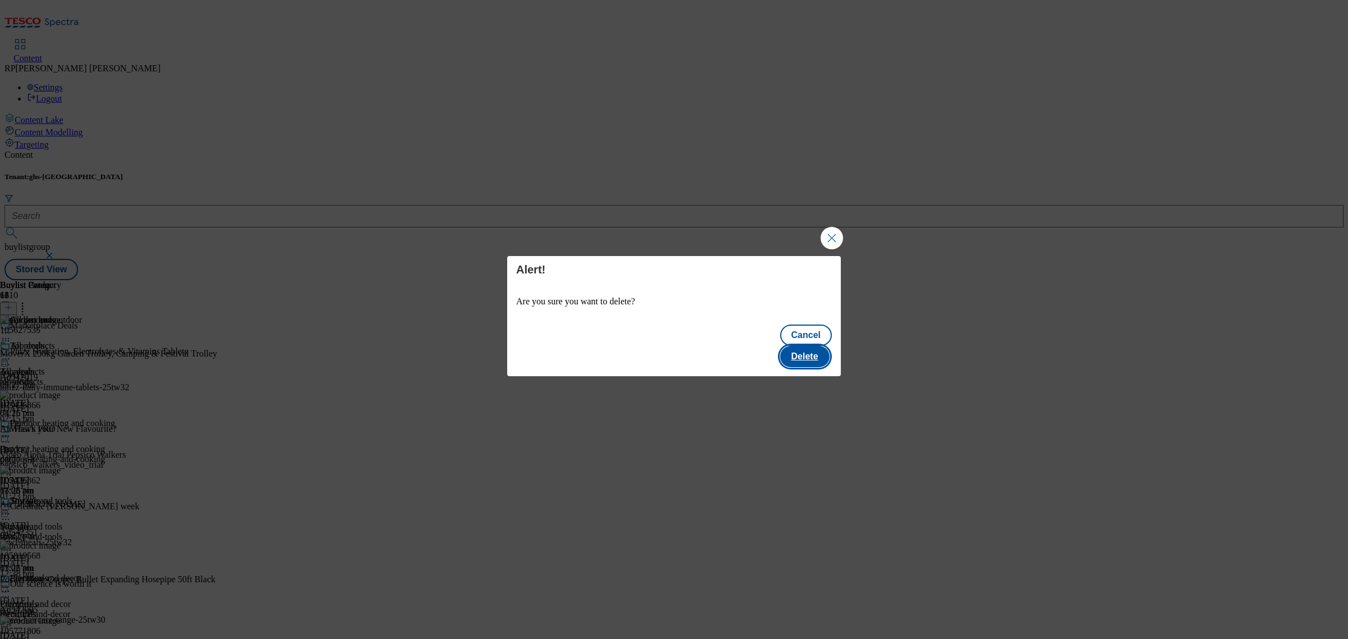
click at [797, 347] on button "Delete" at bounding box center [804, 356] width 49 height 21
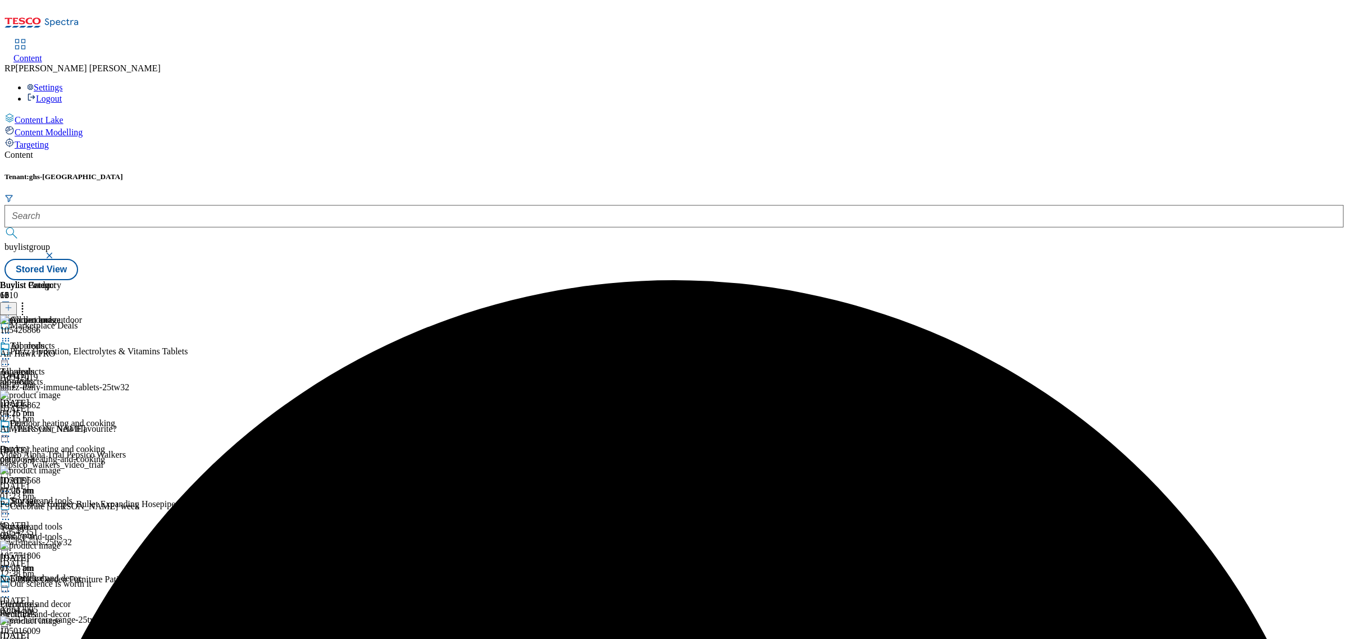
click at [11, 335] on icon at bounding box center [5, 340] width 11 height 11
click at [57, 412] on span "Delete" at bounding box center [46, 416] width 22 height 8
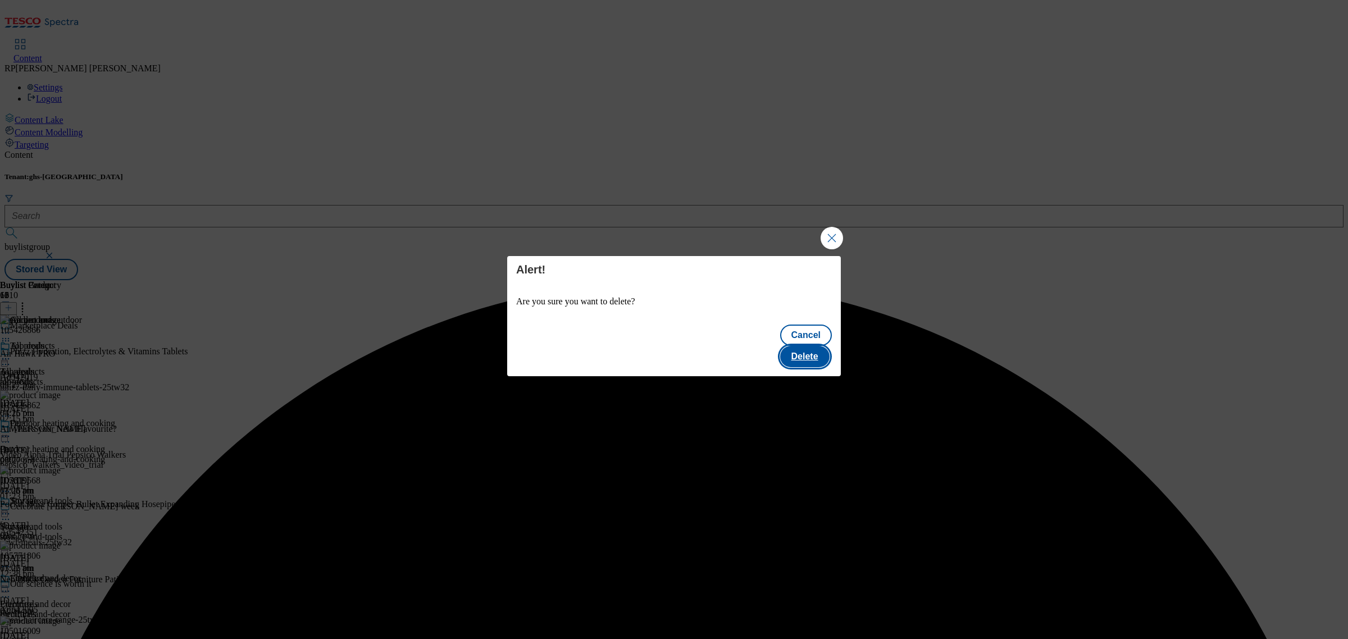
click at [821, 346] on button "Delete" at bounding box center [804, 356] width 49 height 21
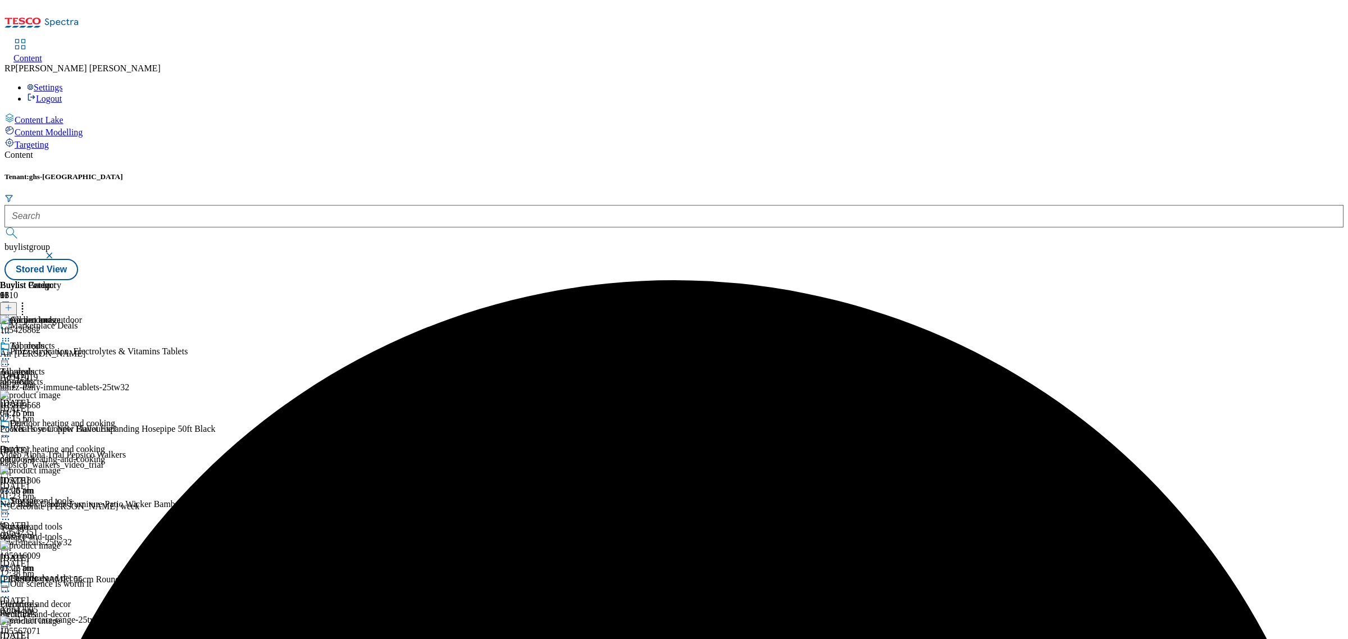
click at [11, 335] on icon at bounding box center [5, 340] width 11 height 11
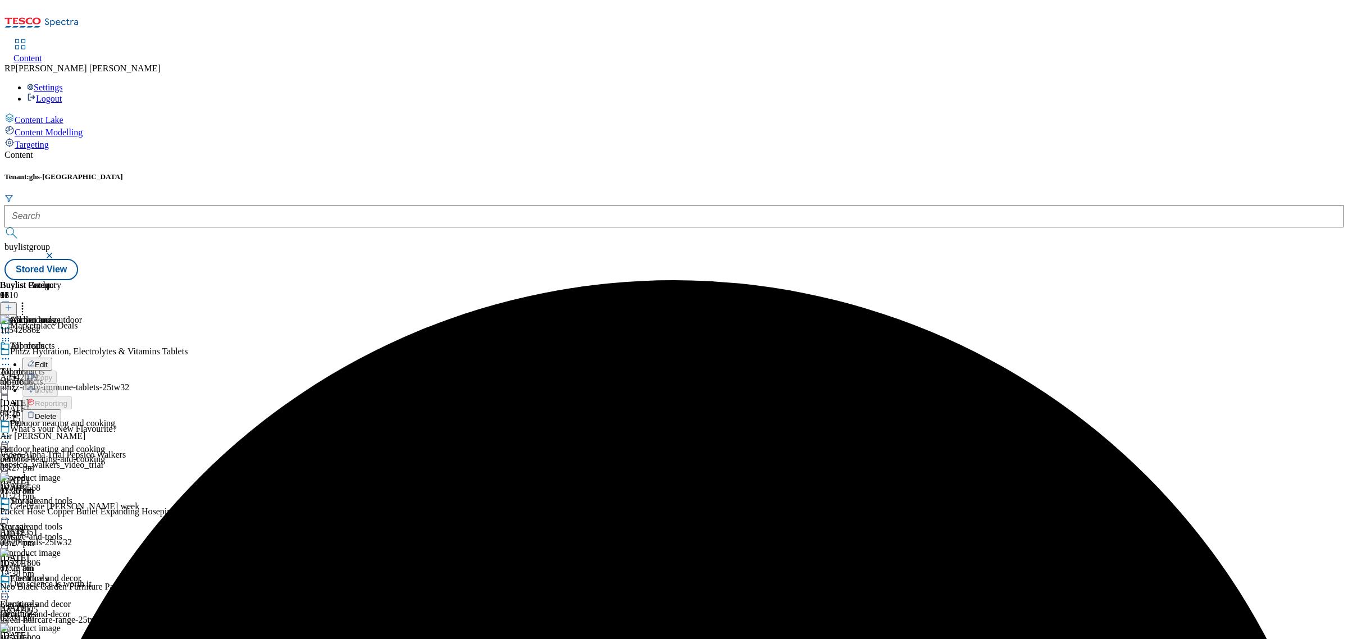
click at [57, 412] on span "Delete" at bounding box center [46, 416] width 22 height 8
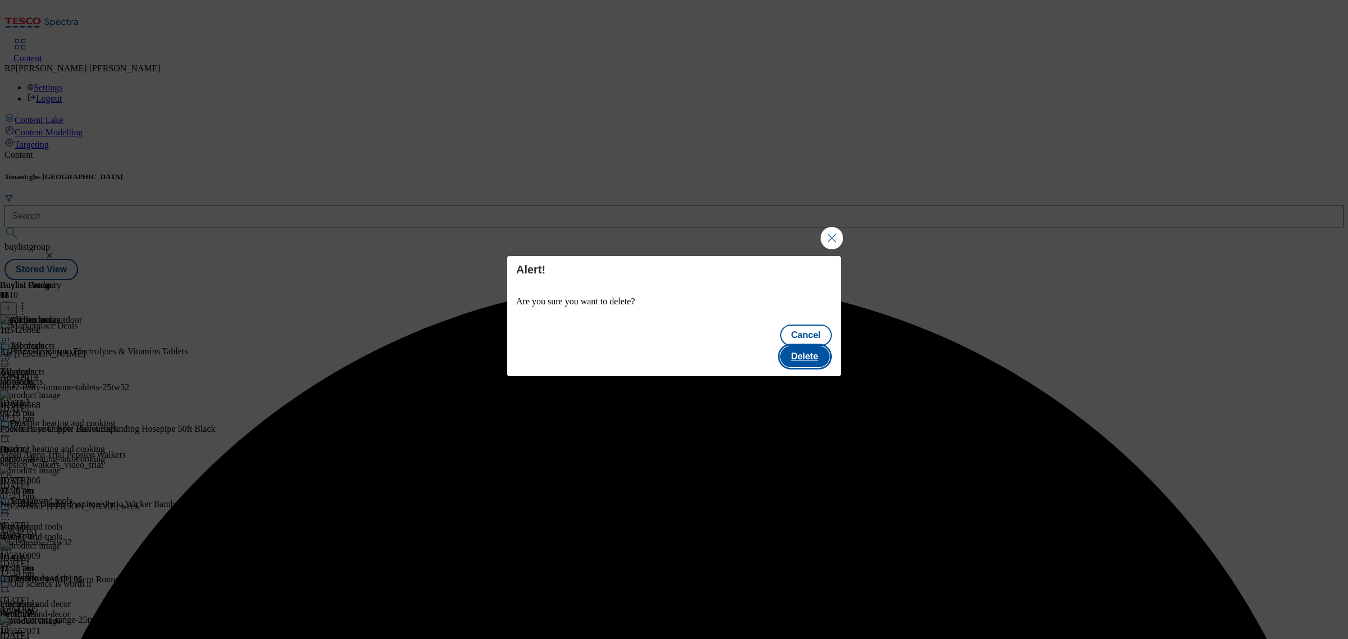
click at [801, 350] on button "Delete" at bounding box center [804, 356] width 49 height 21
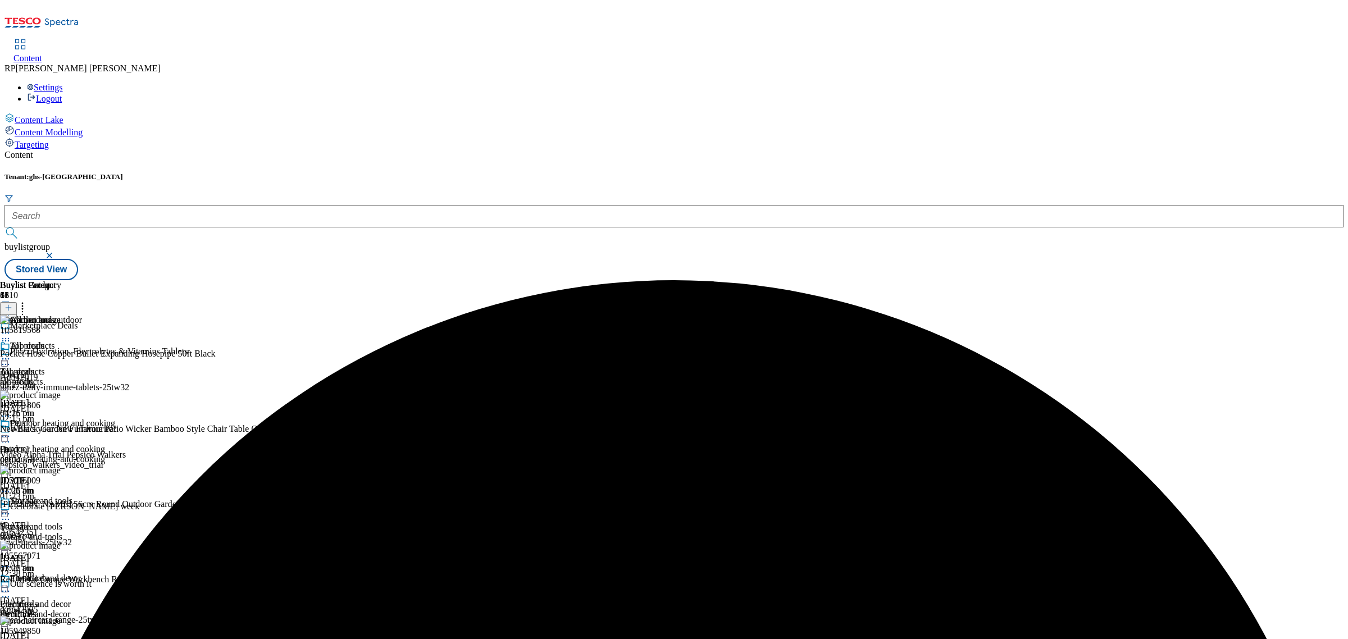
click at [11, 335] on icon at bounding box center [5, 340] width 11 height 11
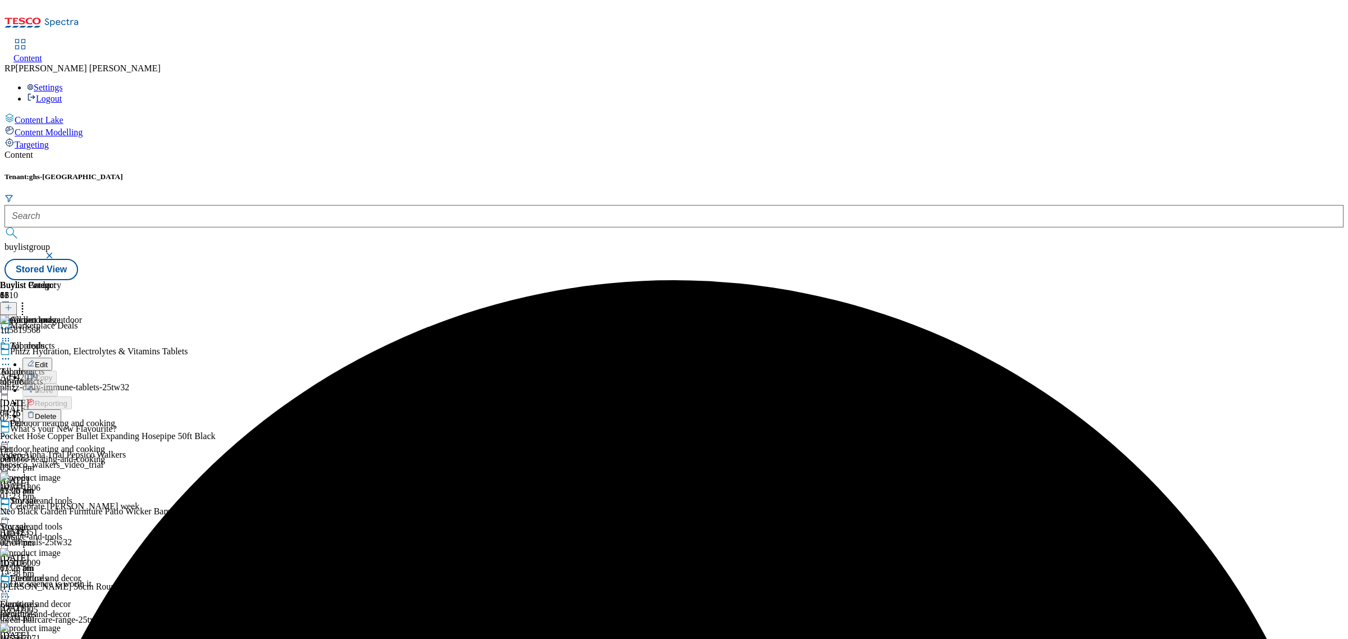
click at [57, 412] on span "Delete" at bounding box center [46, 416] width 22 height 8
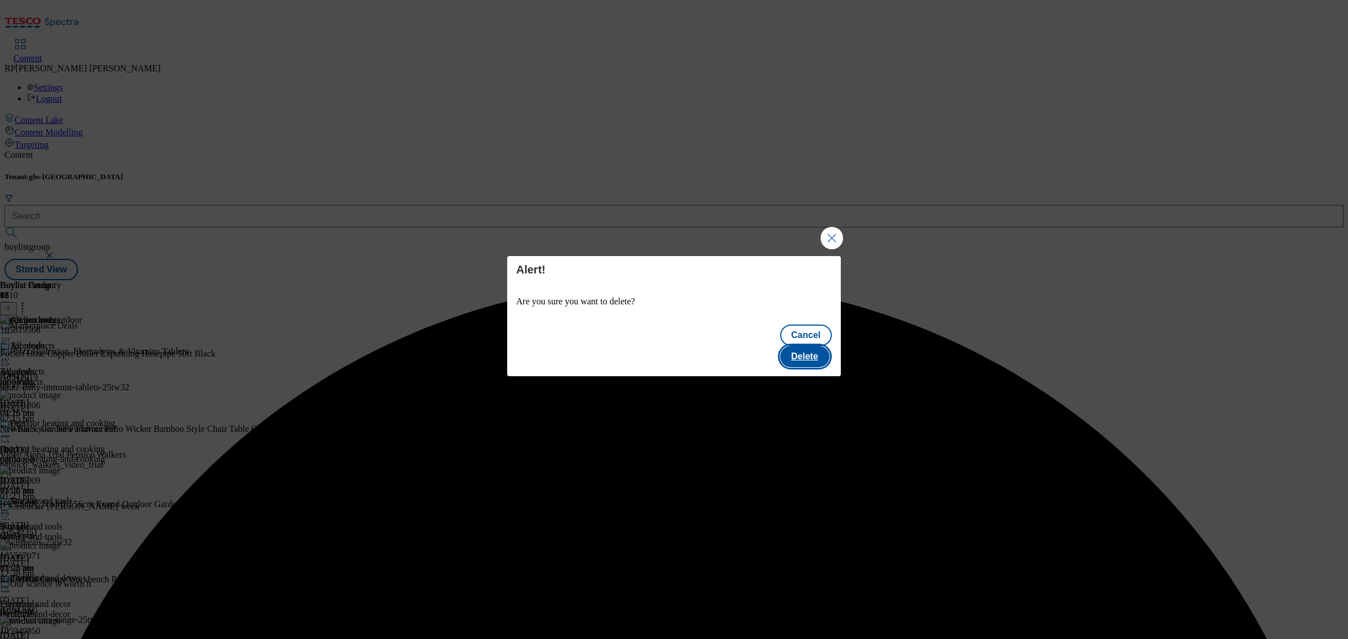
click at [813, 346] on button "Delete" at bounding box center [804, 356] width 49 height 21
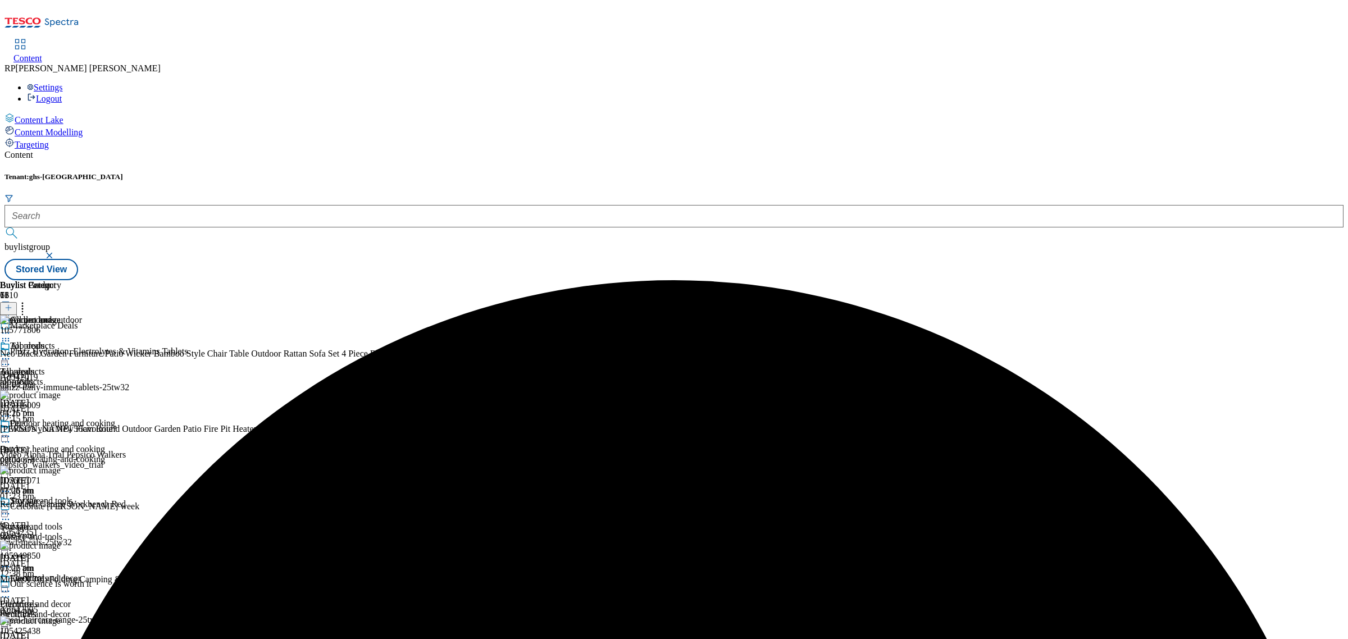
click at [11, 353] on icon at bounding box center [5, 358] width 11 height 11
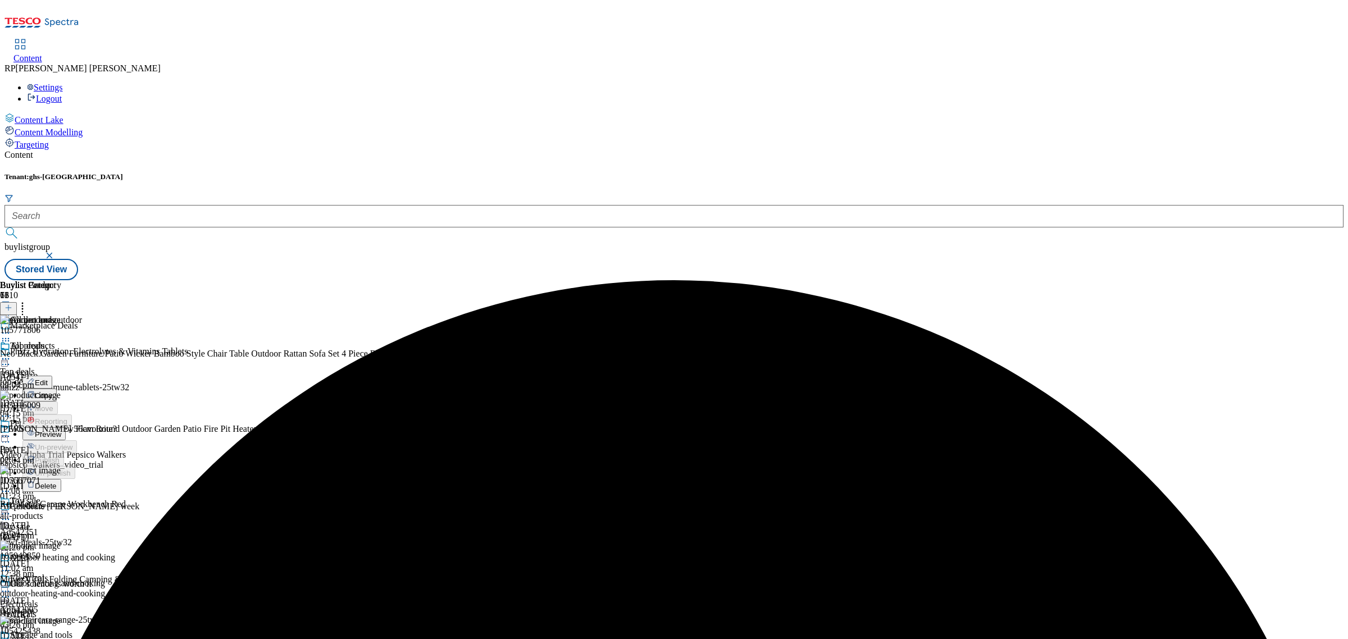
click at [61, 430] on span "Preview" at bounding box center [48, 434] width 26 height 8
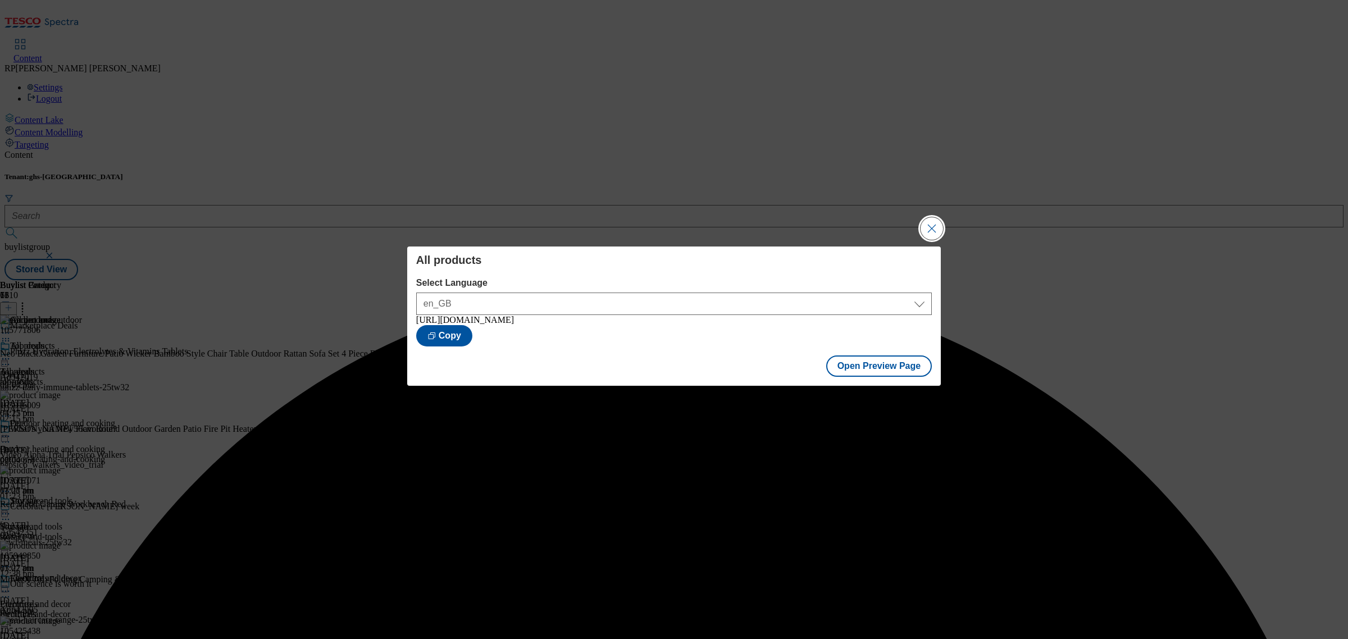
click at [938, 229] on button "Close Modal" at bounding box center [931, 228] width 22 height 22
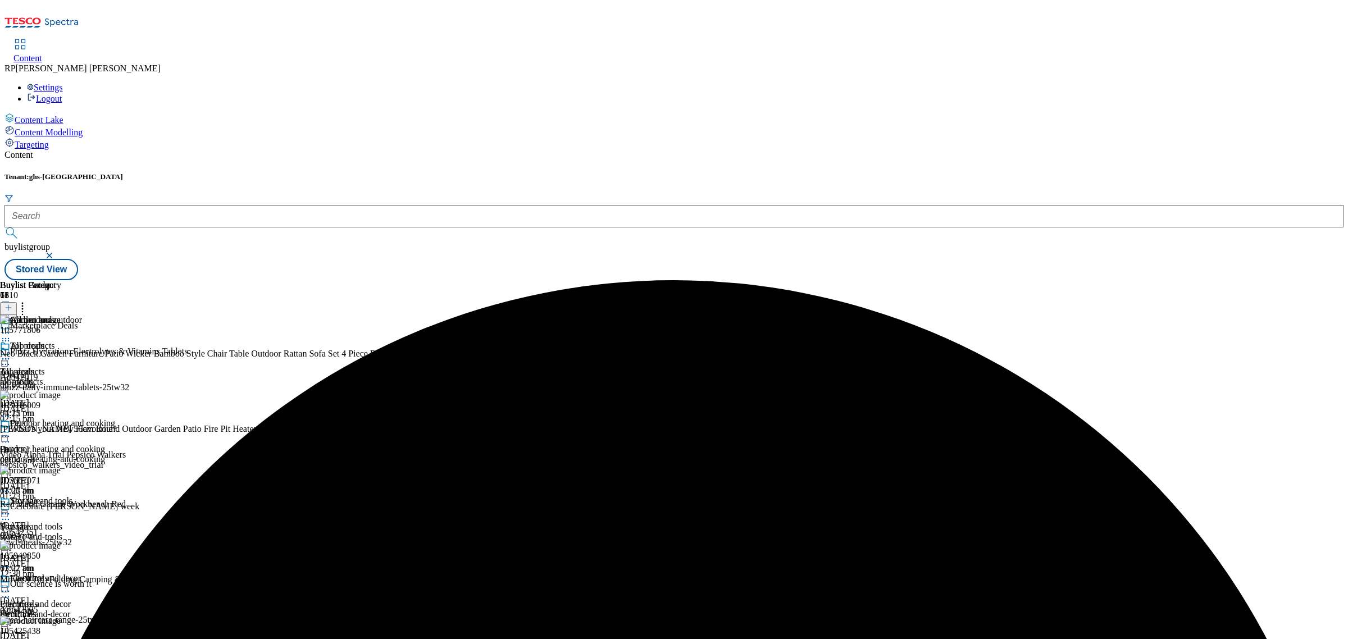
click at [11, 353] on icon at bounding box center [5, 358] width 11 height 11
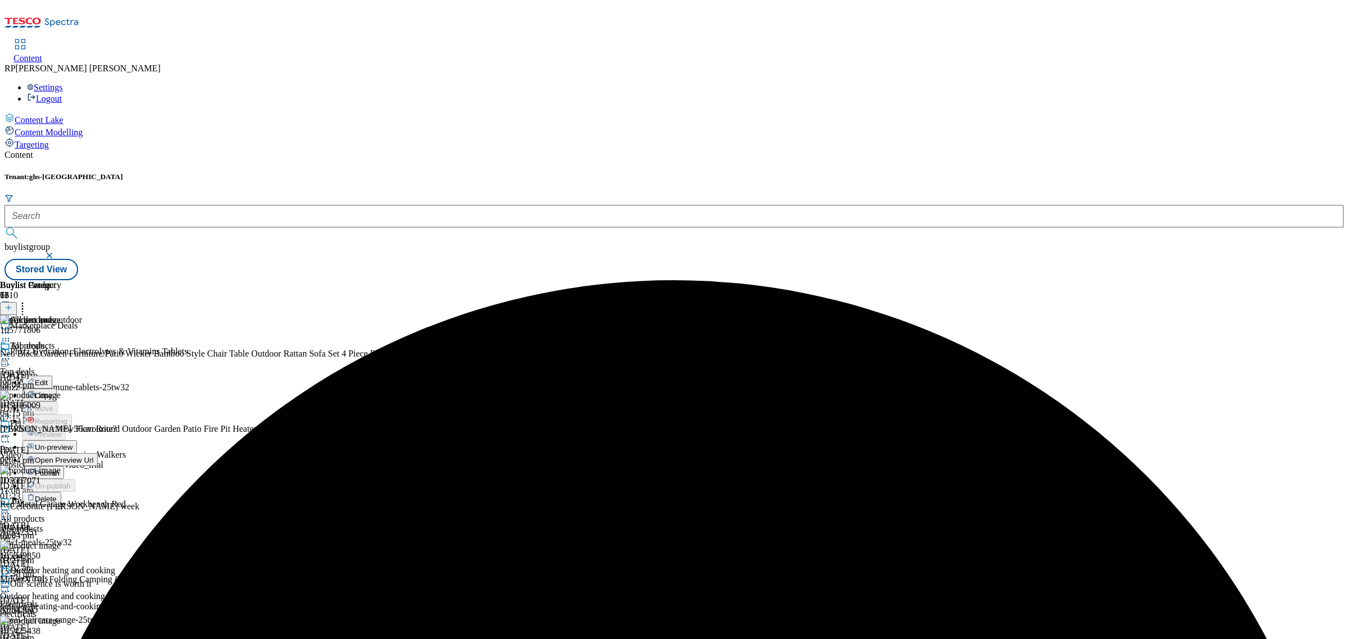
click at [60, 469] on span "Publish" at bounding box center [47, 473] width 25 height 8
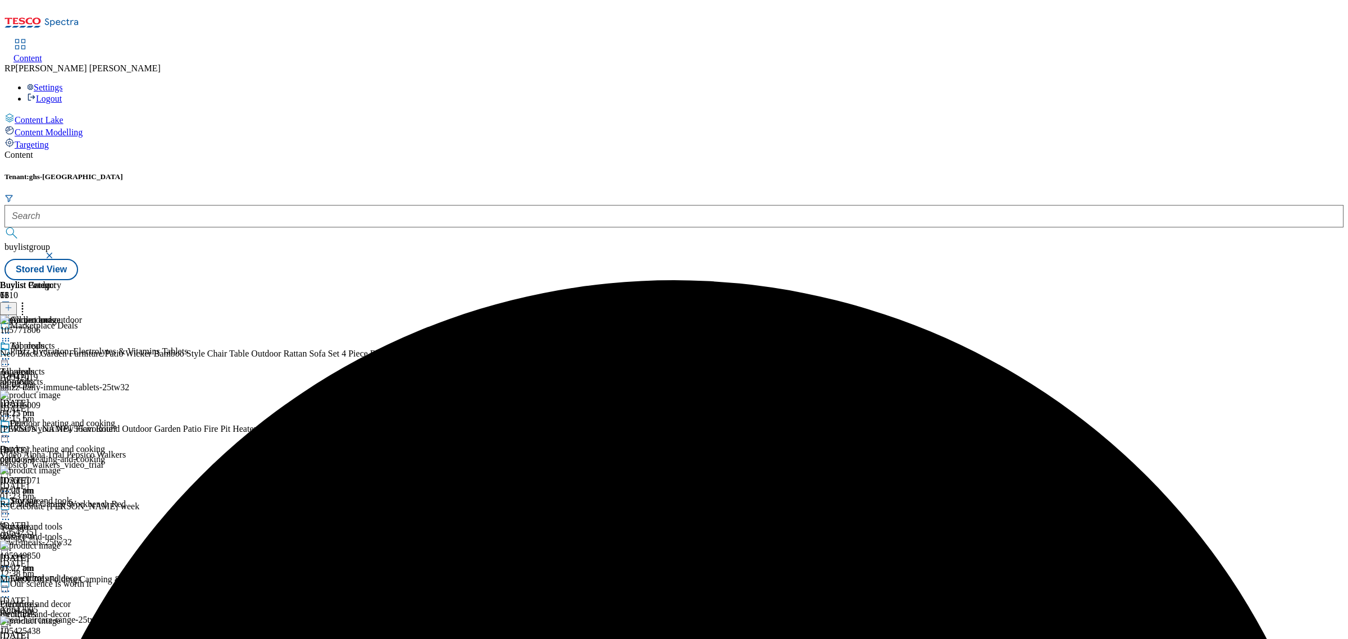
scroll to position [281, 0]
click at [82, 609] on div "electricals" at bounding box center [41, 614] width 82 height 10
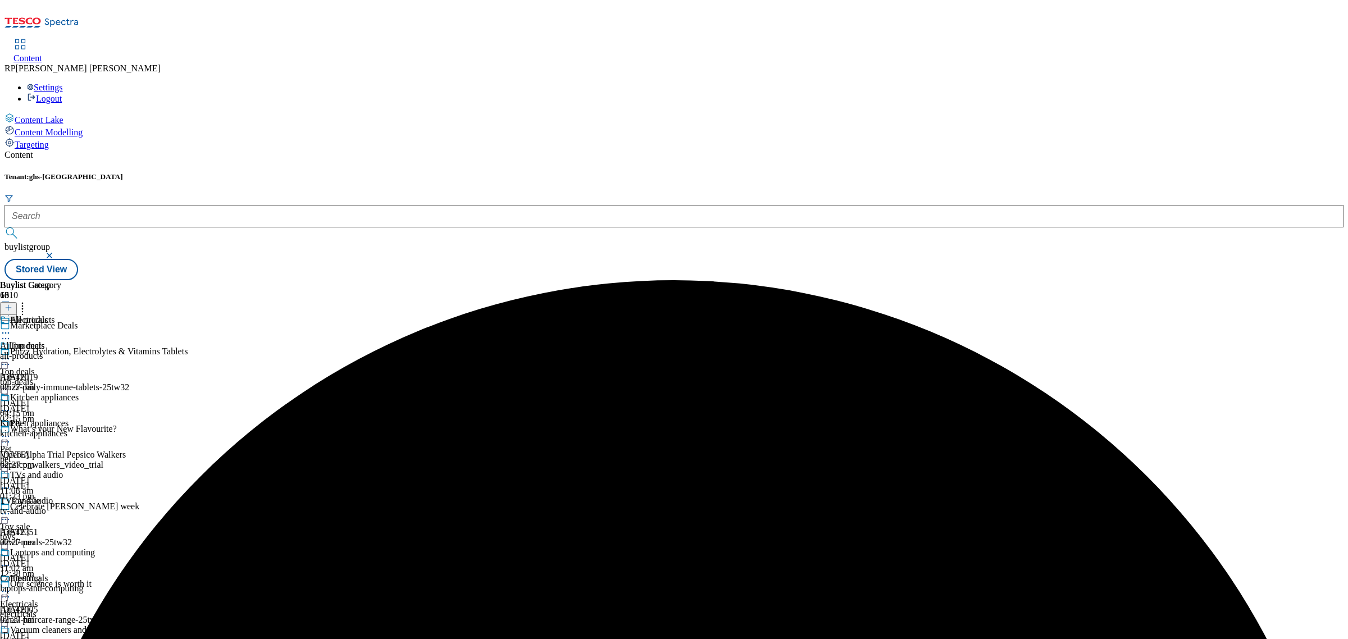
click at [121, 351] on div "all-products" at bounding box center [60, 356] width 121 height 10
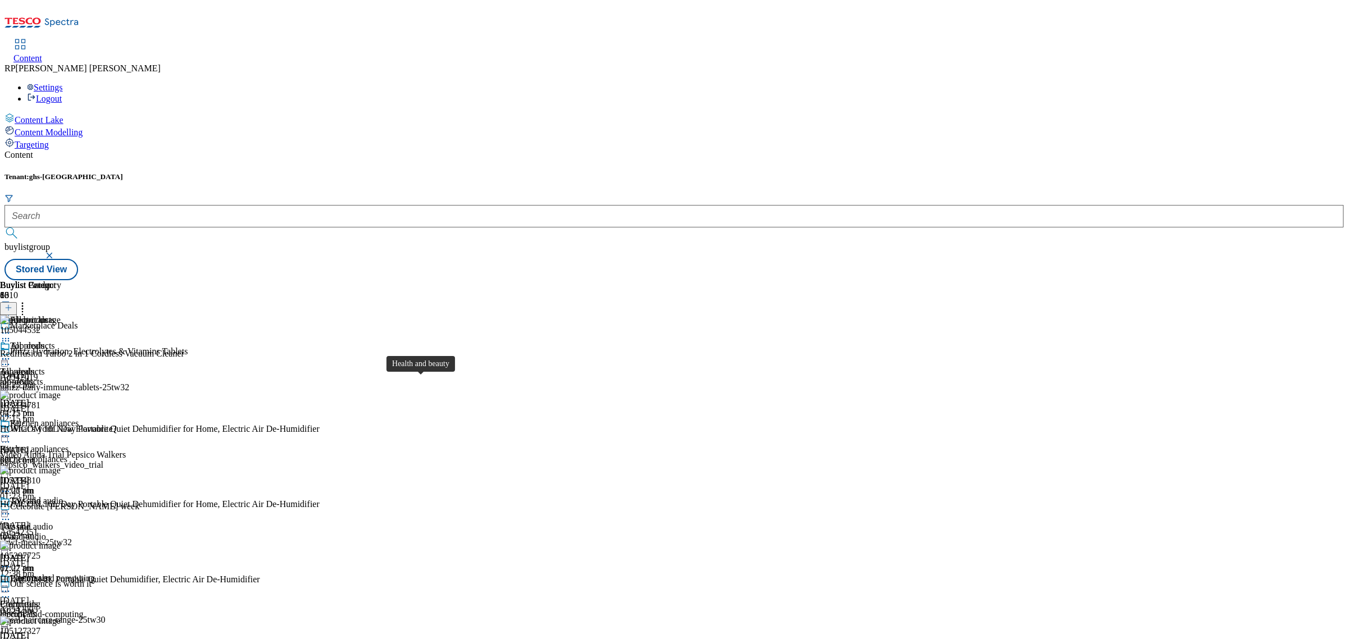
scroll to position [561, 0]
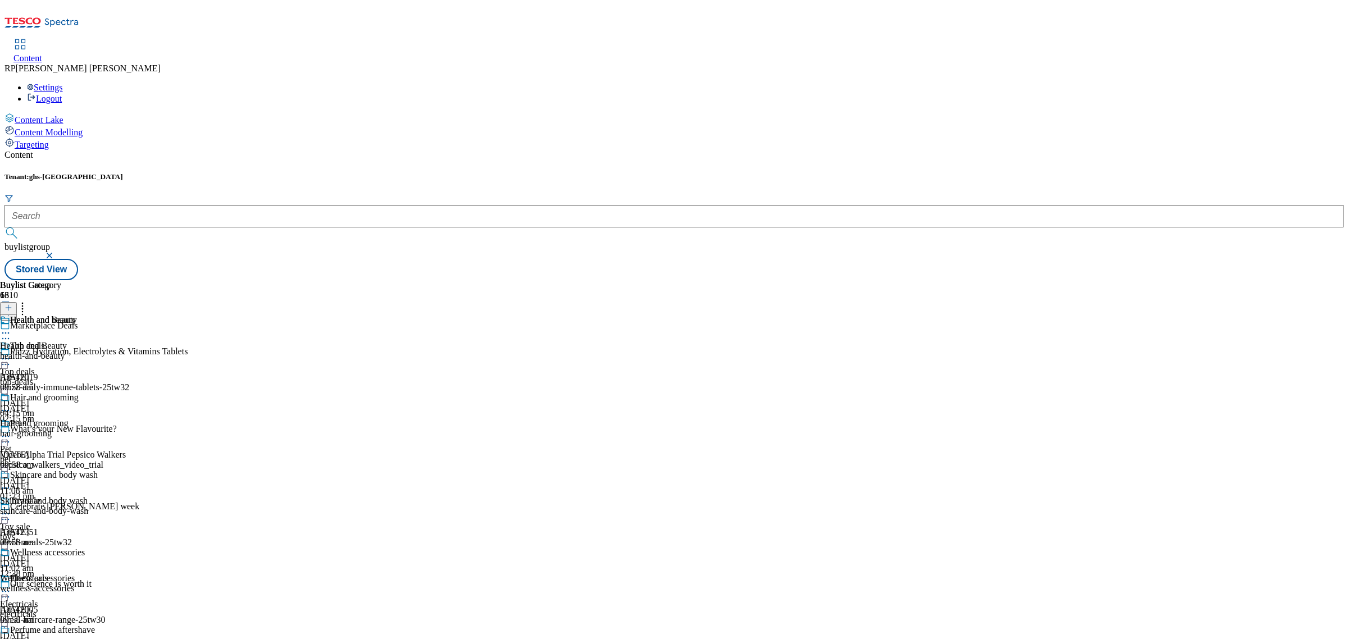
click at [98, 315] on div "Health and Beauty Health and Beauty health-and-beauty 22 Sept 2025 09:58 am" at bounding box center [49, 353] width 98 height 77
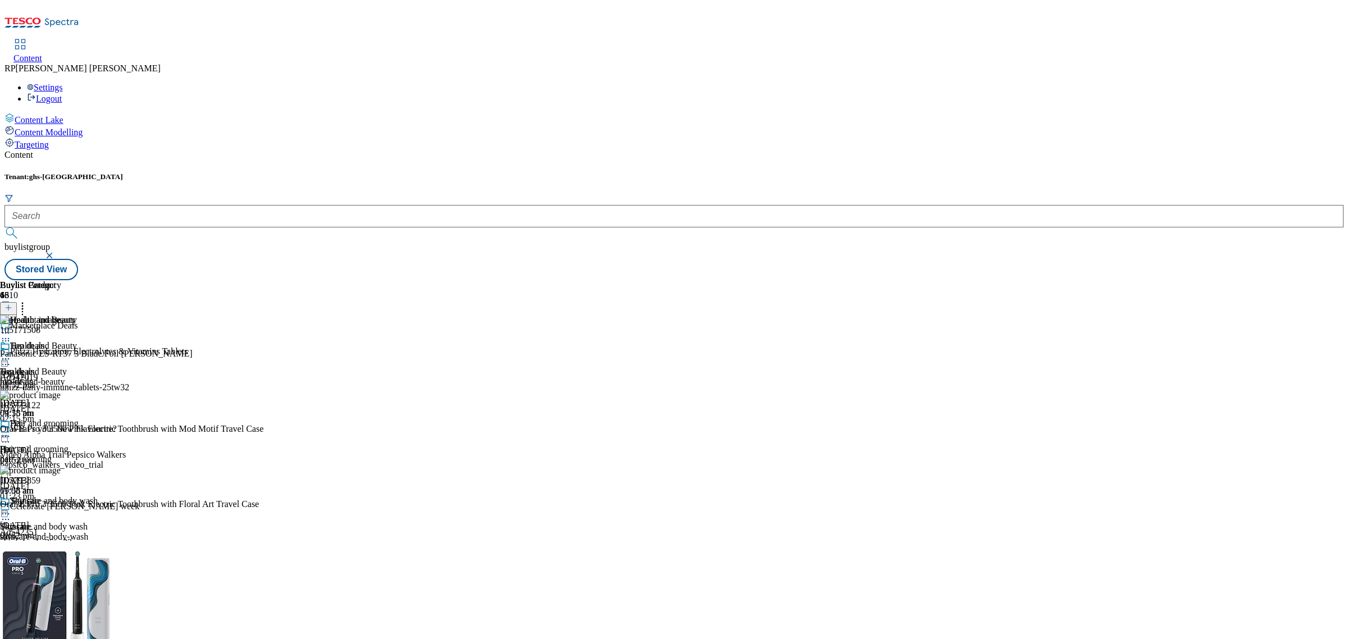
click at [11, 353] on icon at bounding box center [5, 358] width 11 height 11
click at [98, 453] on button "Open Preview Url" at bounding box center [59, 459] width 75 height 13
click at [98, 341] on div "Health and Beauty Health and Beauty health-and-beauty 22 Sept 2025 09:58 am" at bounding box center [49, 379] width 98 height 77
click at [11, 353] on icon at bounding box center [5, 358] width 11 height 11
click at [72, 443] on span "Un-preview" at bounding box center [54, 447] width 38 height 8
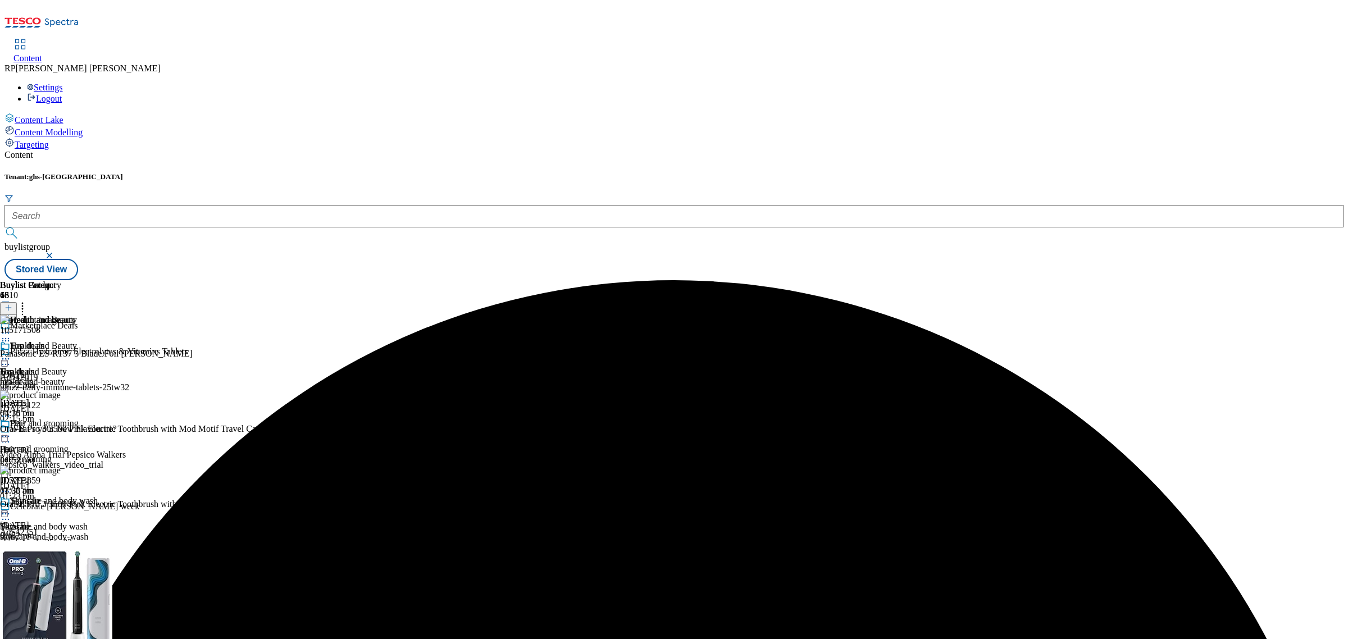
click at [28, 300] on icon at bounding box center [22, 305] width 11 height 11
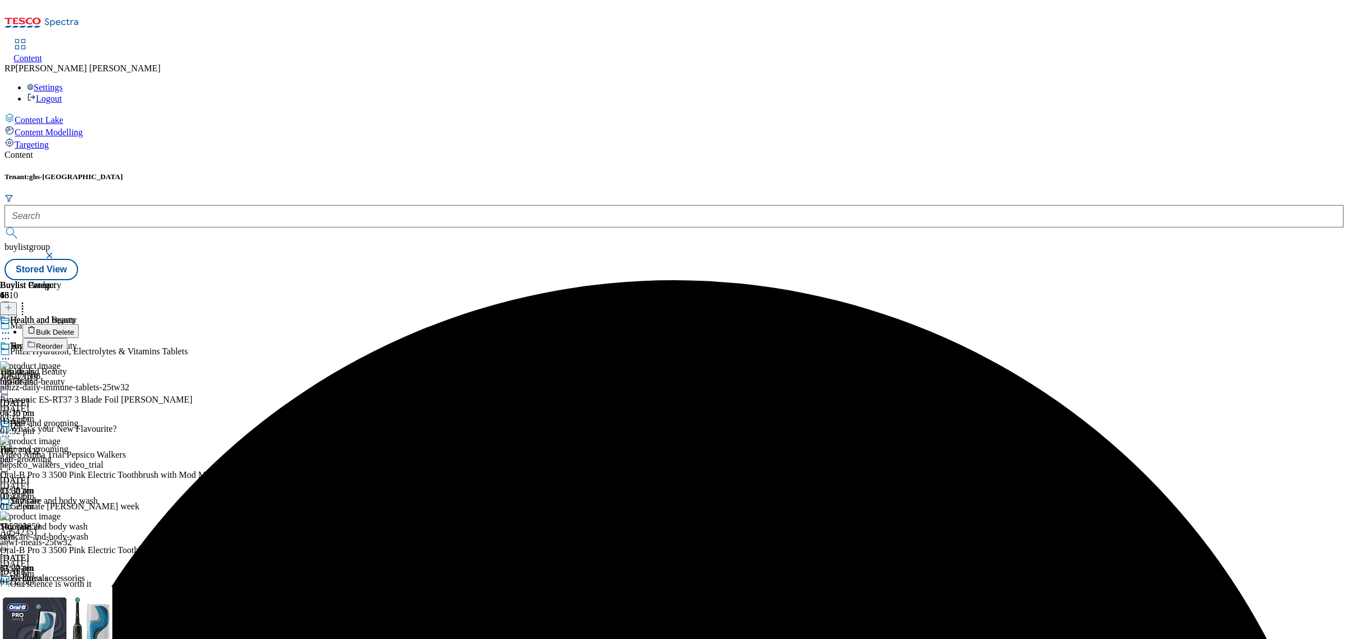
click at [74, 328] on span "Bulk Delete" at bounding box center [55, 332] width 38 height 8
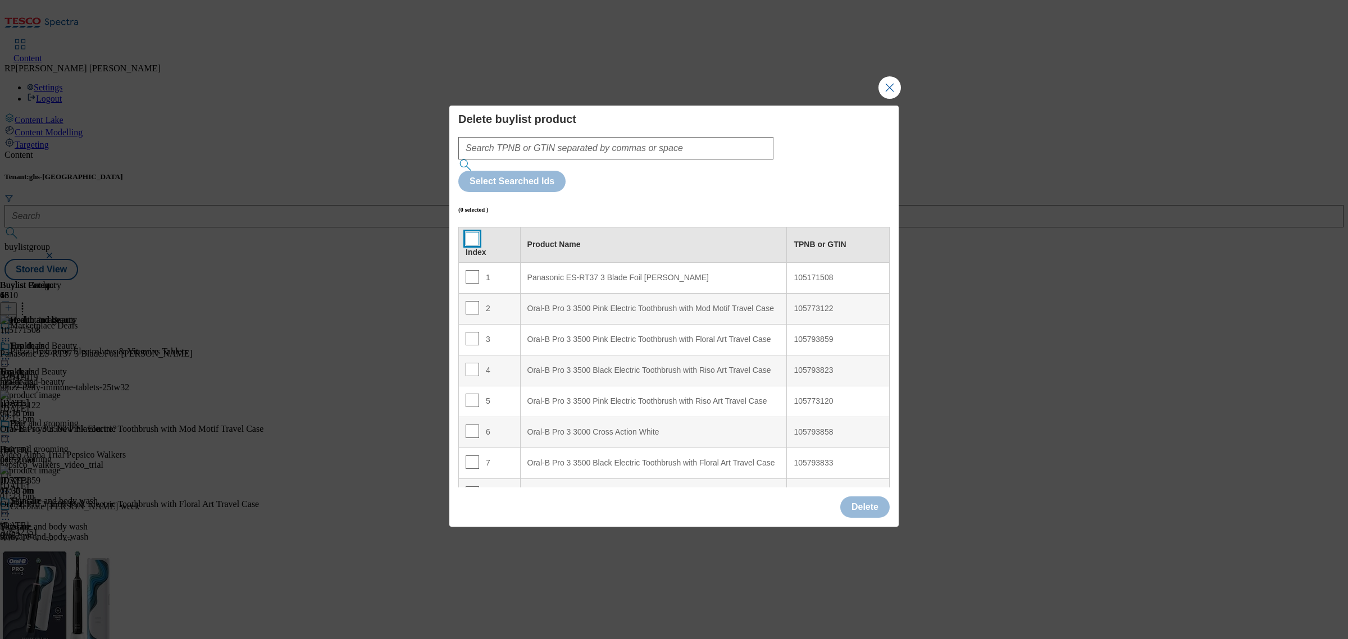
click at [474, 232] on input "Modal" at bounding box center [471, 238] width 13 height 13
checkbox input "true"
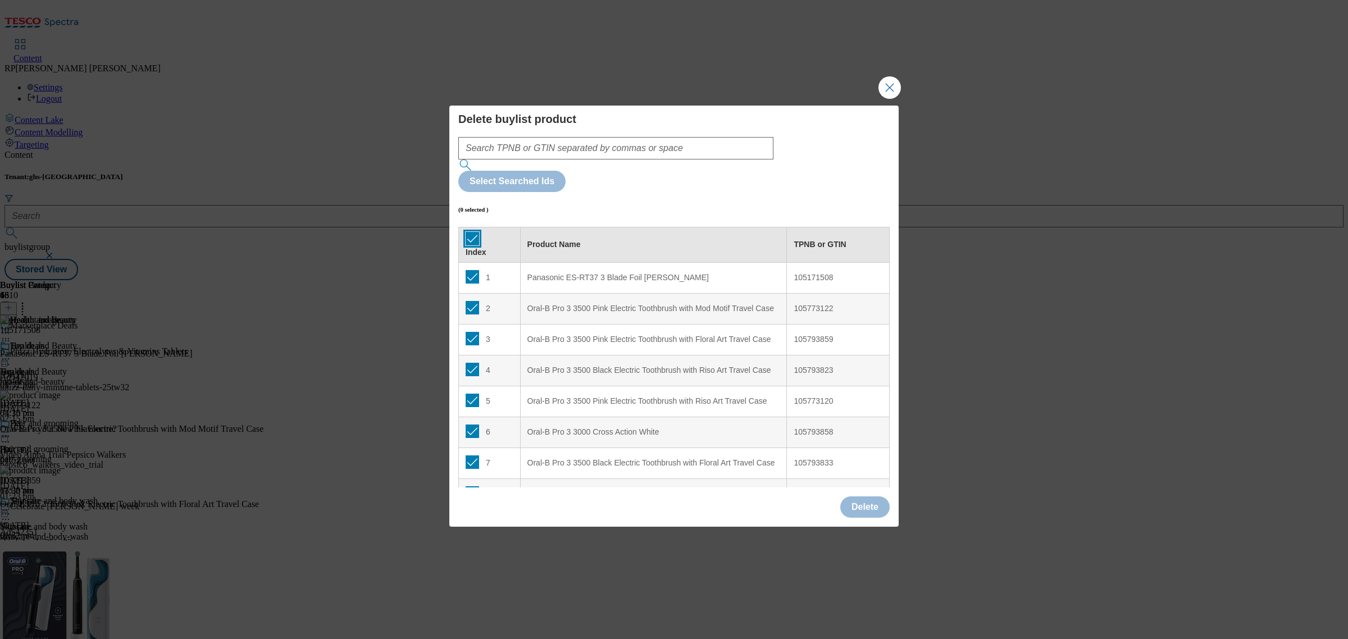
checkbox input "true"
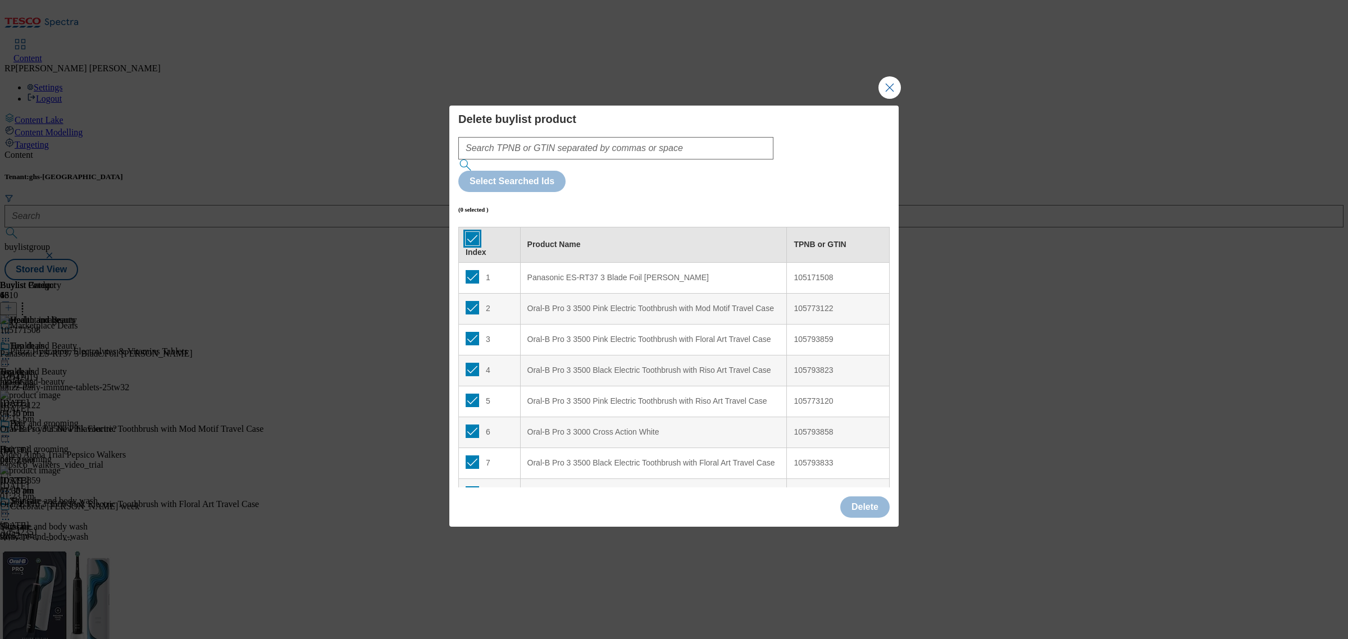
checkbox input "true"
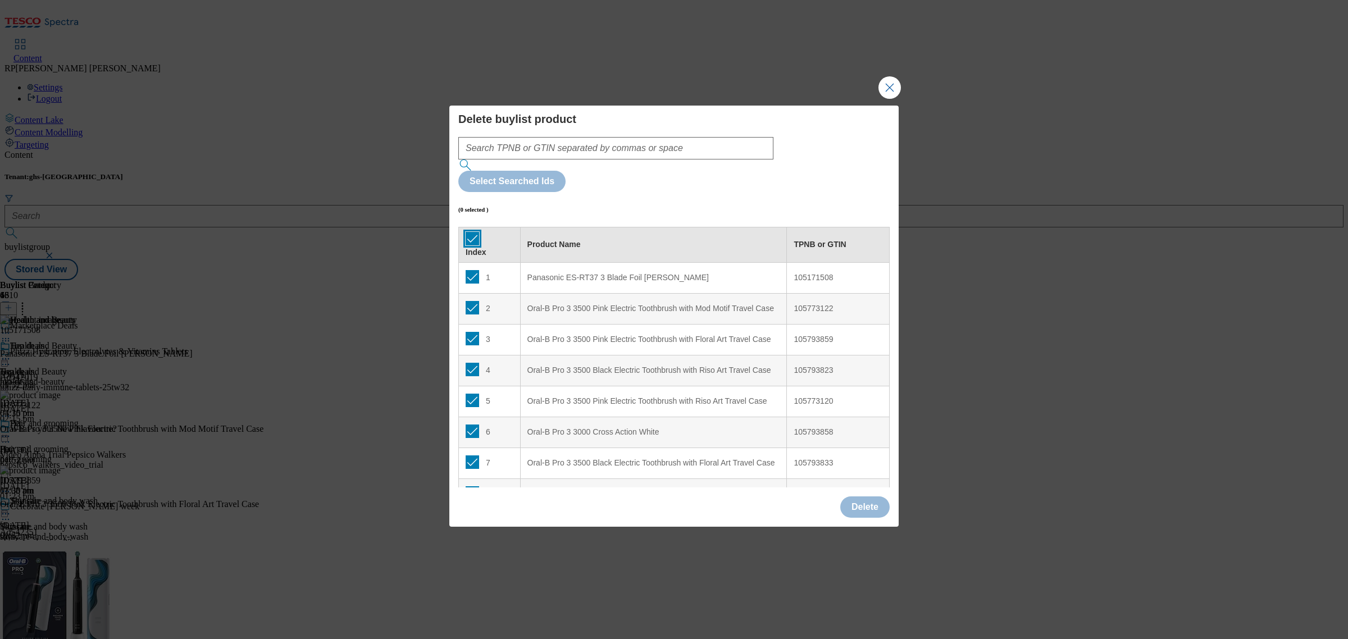
checkbox input "true"
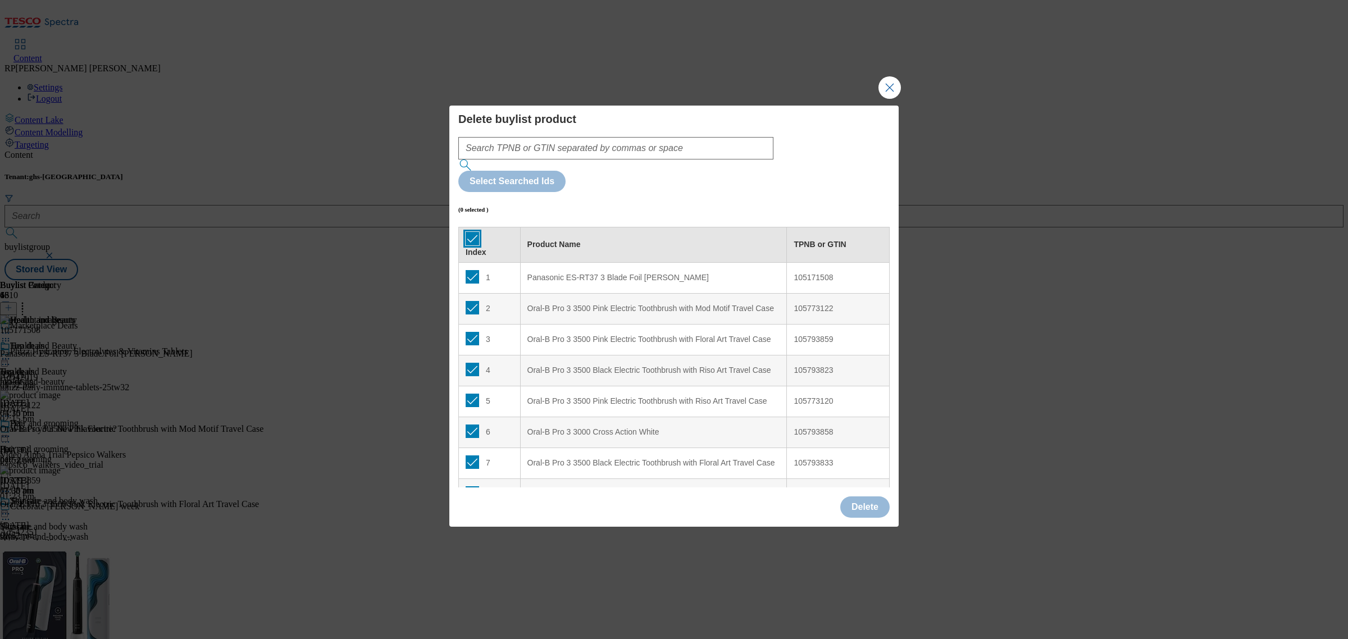
checkbox input "true"
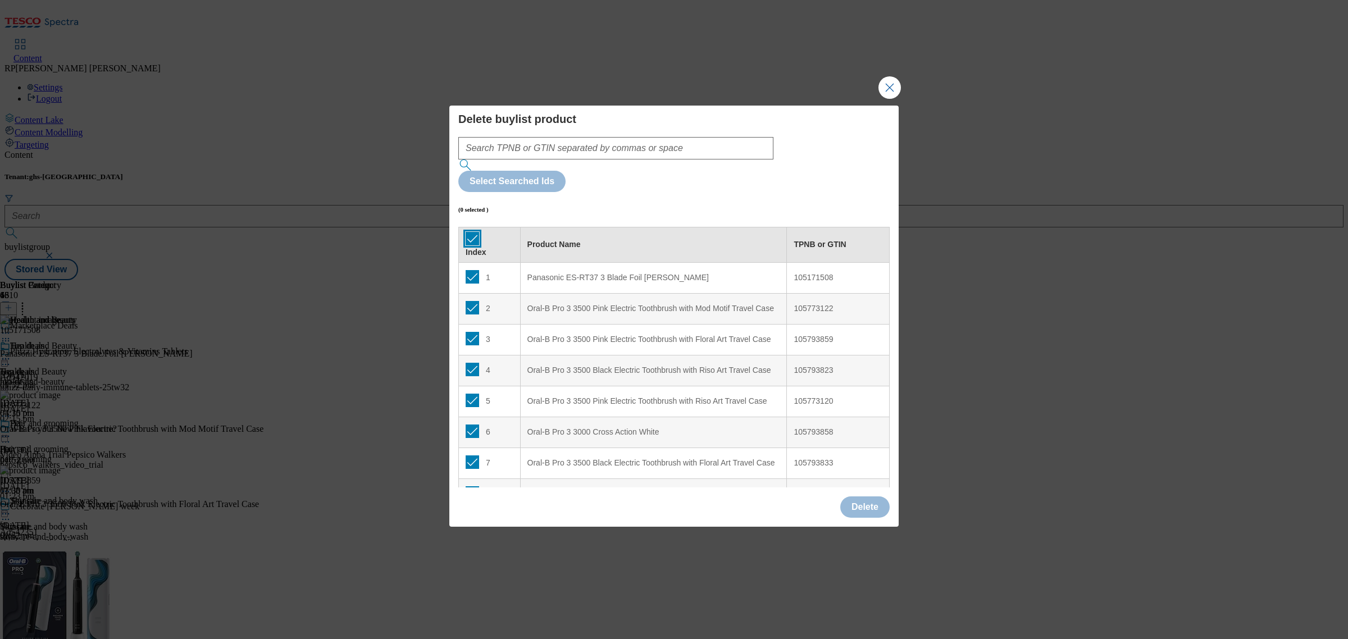
checkbox input "true"
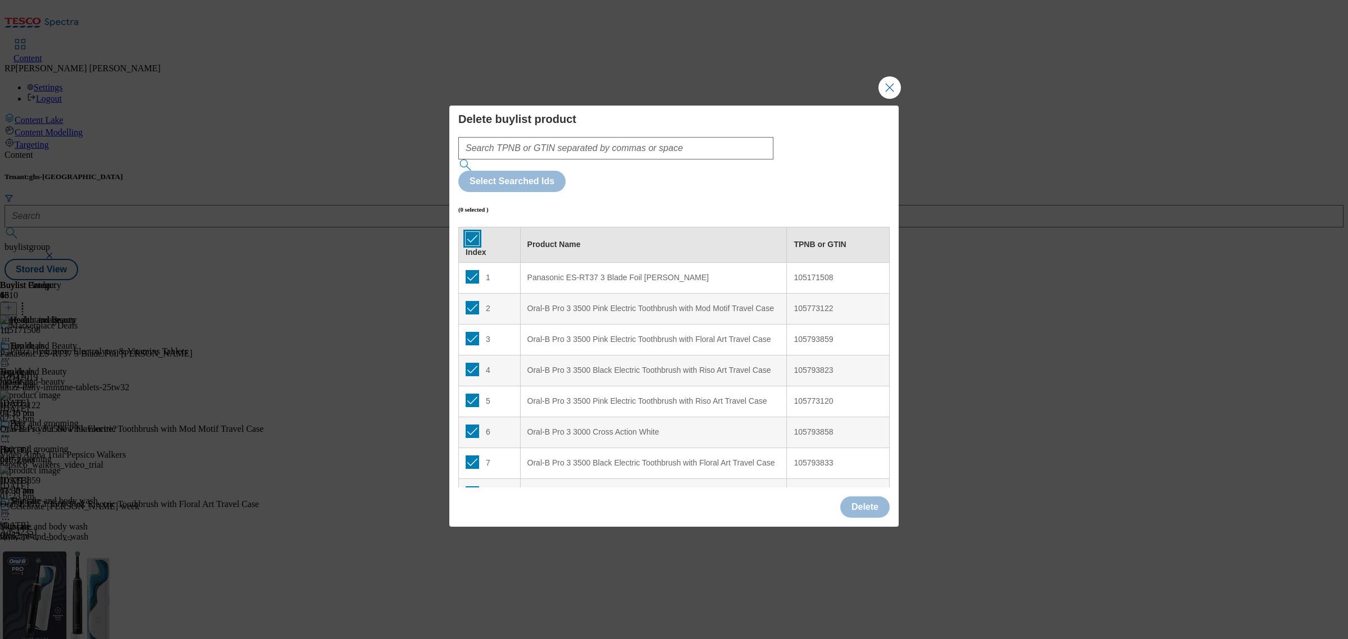
checkbox input "true"
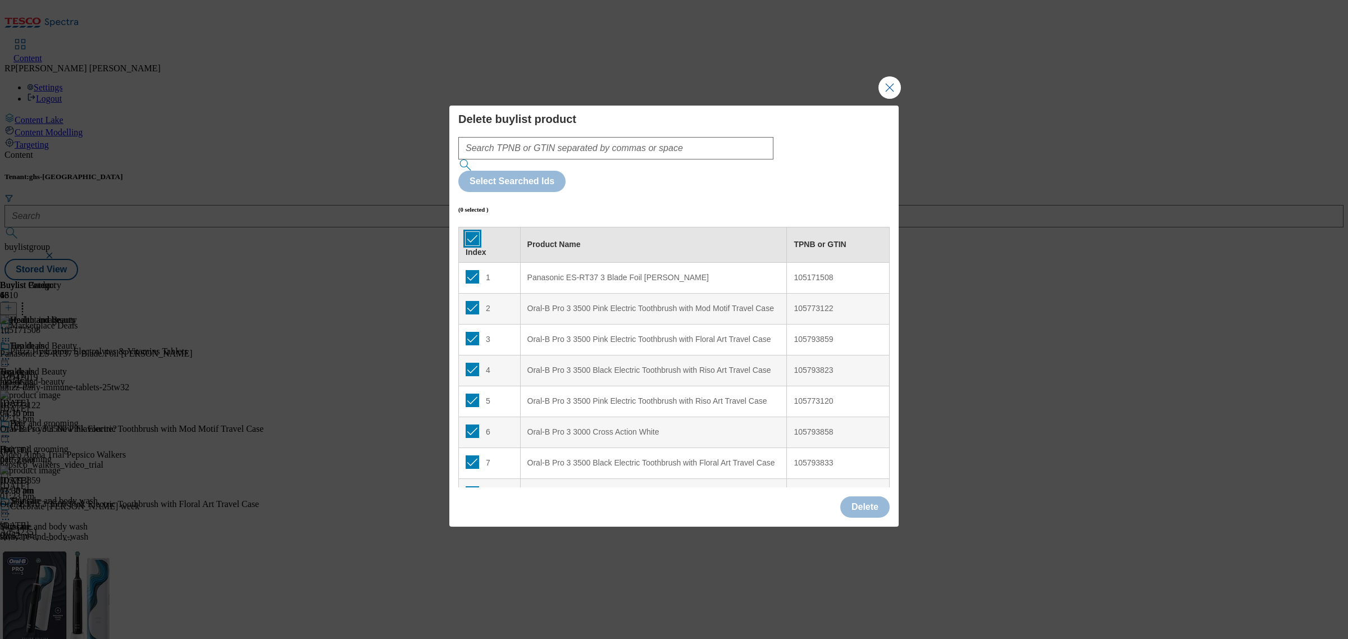
checkbox input "true"
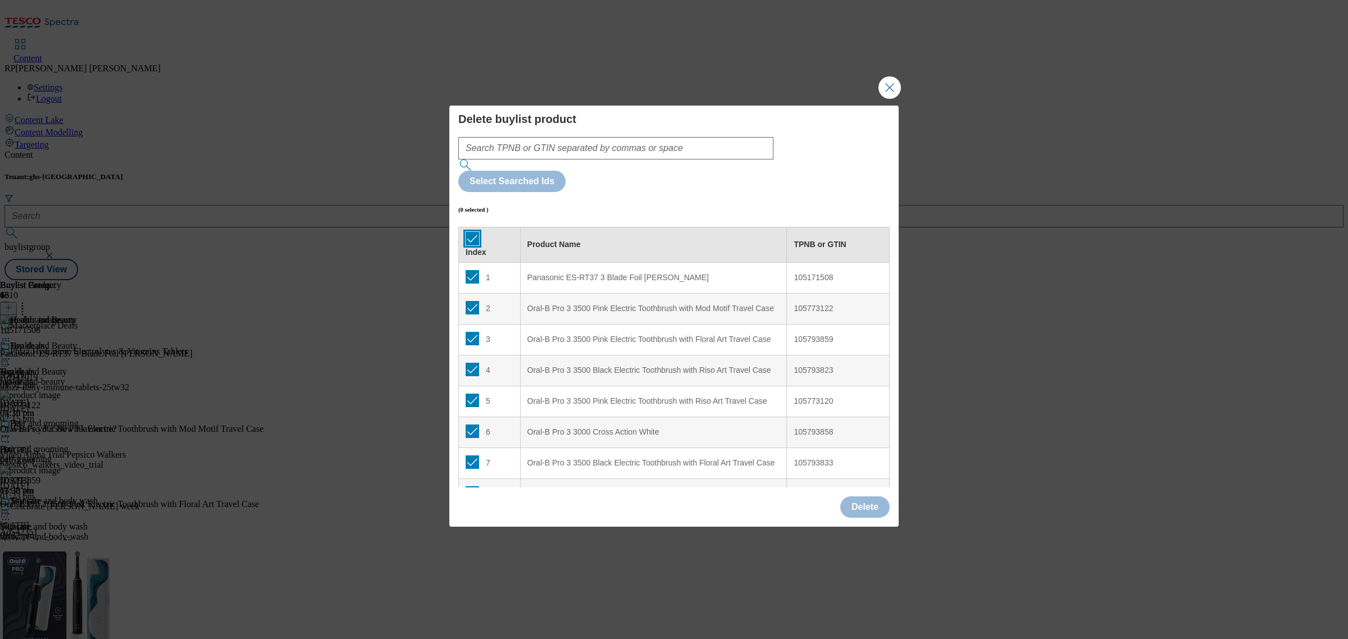
checkbox input "true"
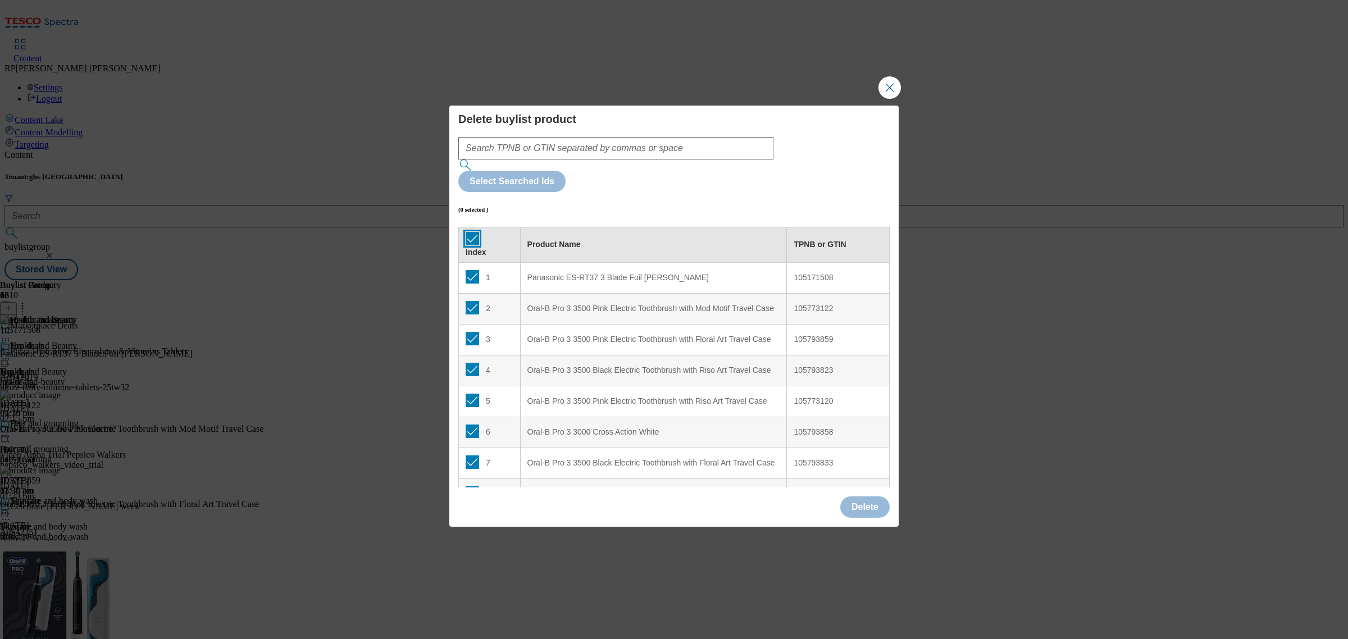
checkbox input "true"
click at [871, 496] on button "Delete" at bounding box center [864, 506] width 49 height 21
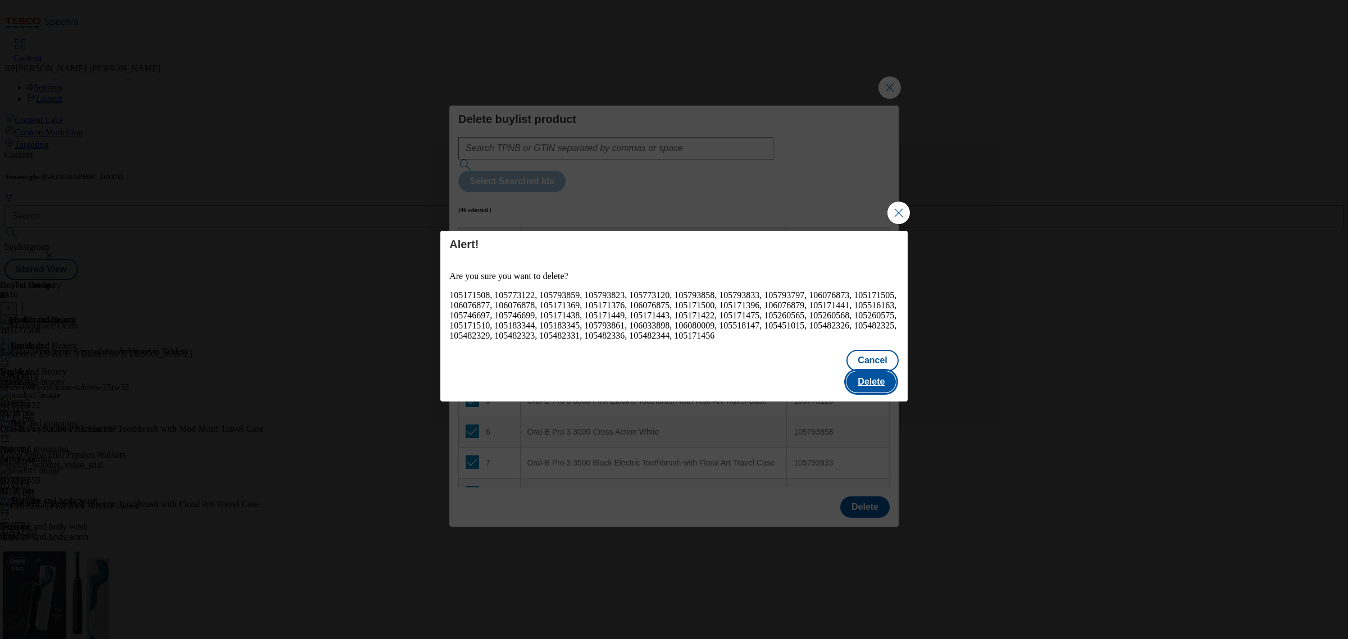
click at [878, 380] on button "Delete" at bounding box center [870, 381] width 49 height 21
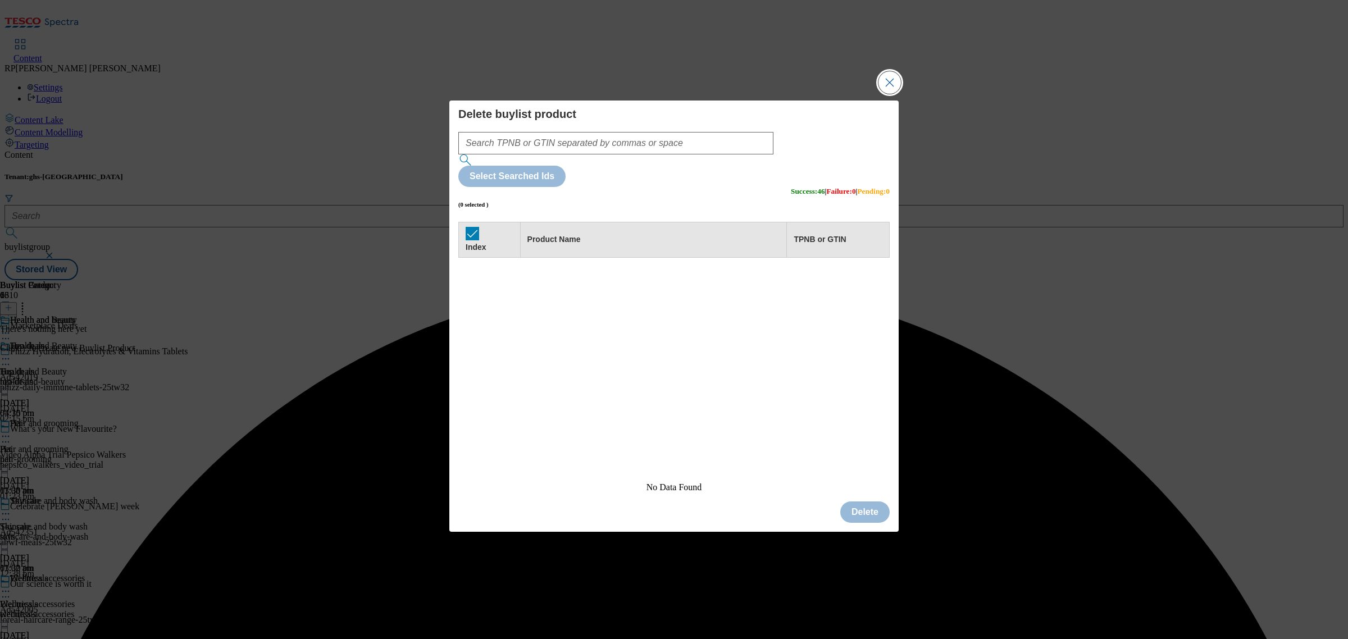
click at [885, 94] on button "Close Modal" at bounding box center [889, 82] width 22 height 22
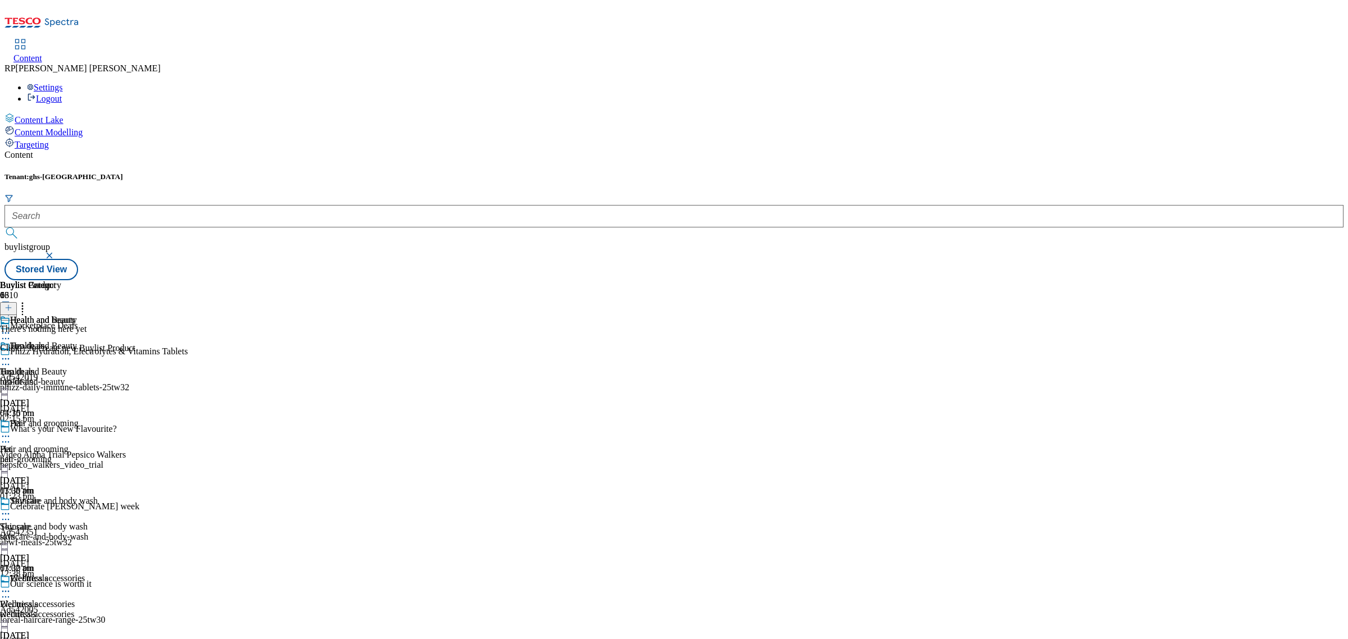
click at [12, 304] on icon at bounding box center [8, 308] width 8 height 8
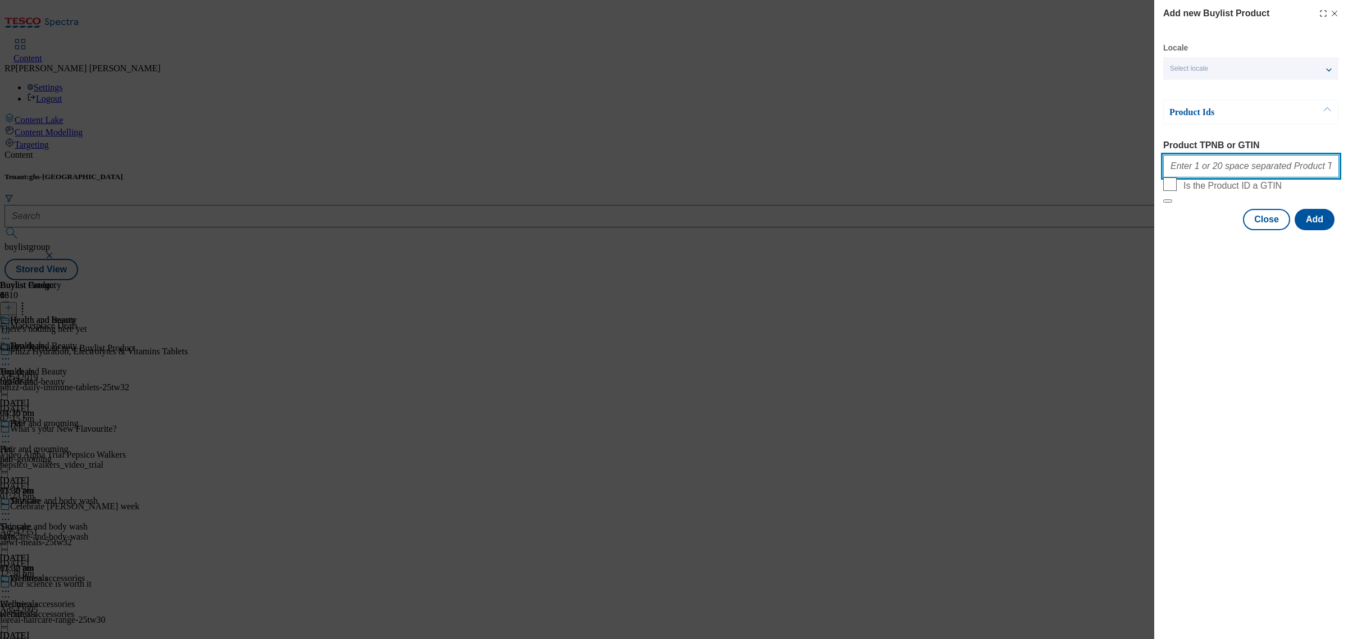
click at [1210, 173] on input "Product TPNB or GTIN" at bounding box center [1251, 166] width 176 height 22
paste input "106080009 105518147 105746691 105482326 105482325 105482329 105482323 105482331…"
type input "106080009 105518147 105746691 105482326 105482325 105482329 105482323 105482331…"
click at [1309, 230] on button "Add" at bounding box center [1314, 219] width 40 height 21
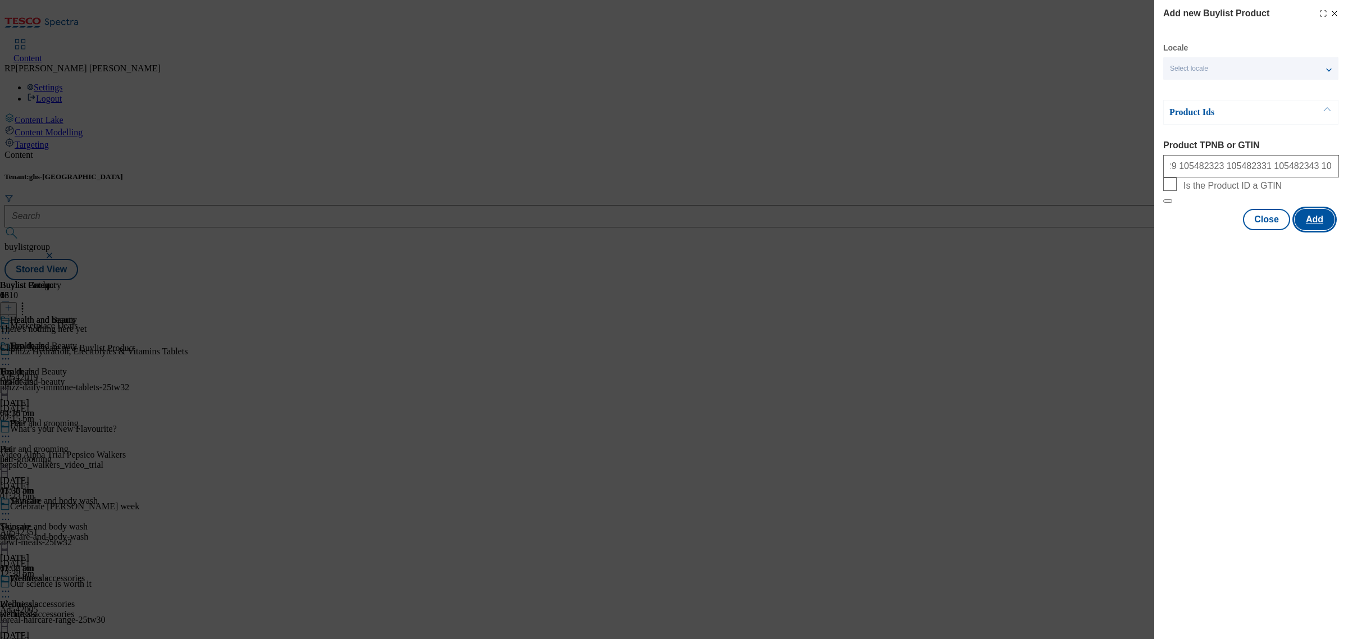
scroll to position [0, 0]
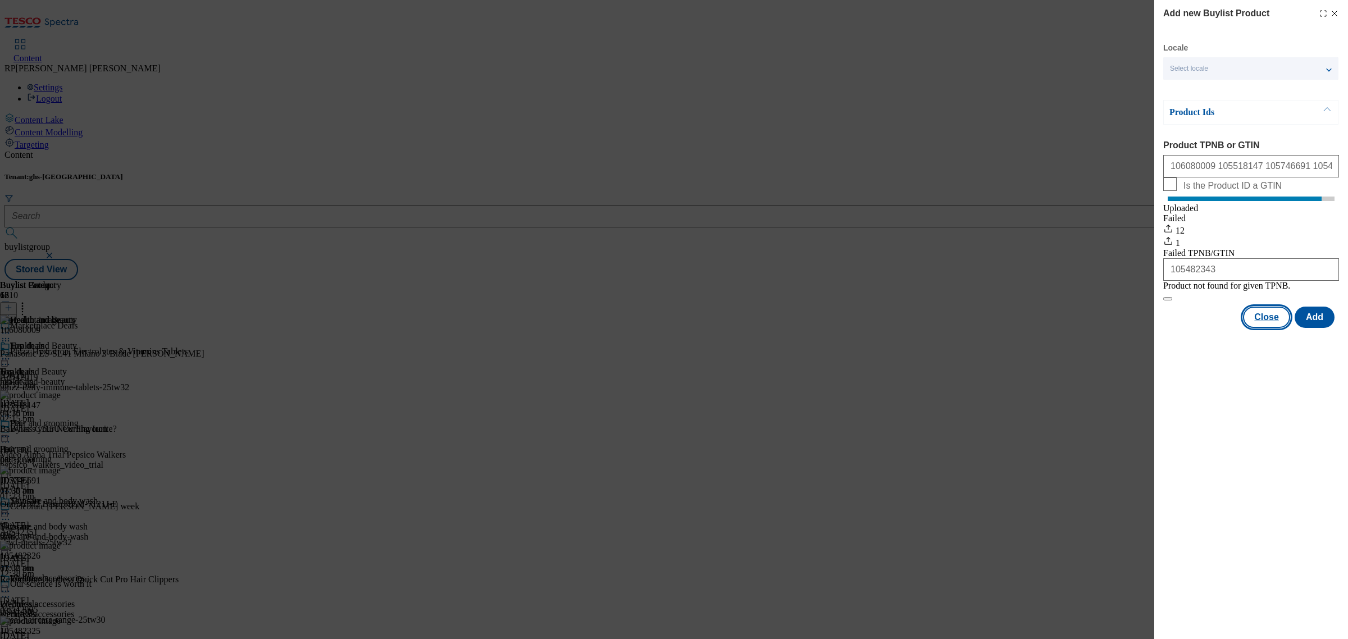
click at [1273, 328] on button "Close" at bounding box center [1266, 317] width 47 height 21
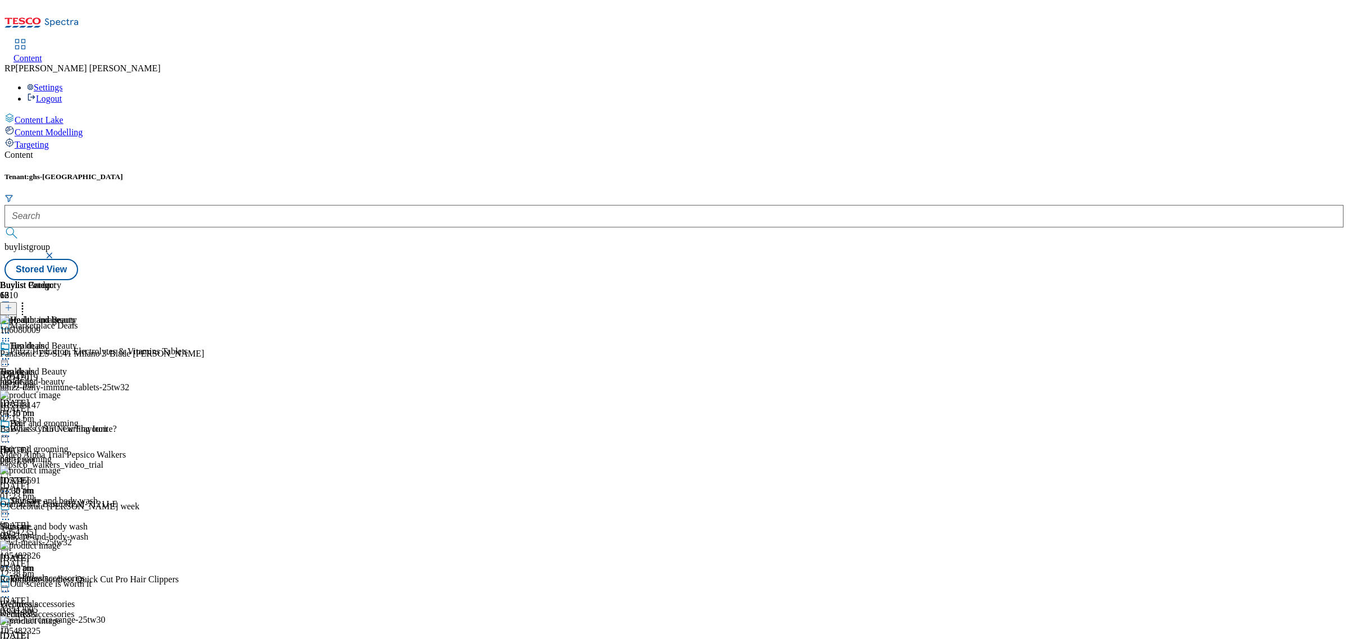
click at [11, 353] on icon at bounding box center [5, 358] width 11 height 11
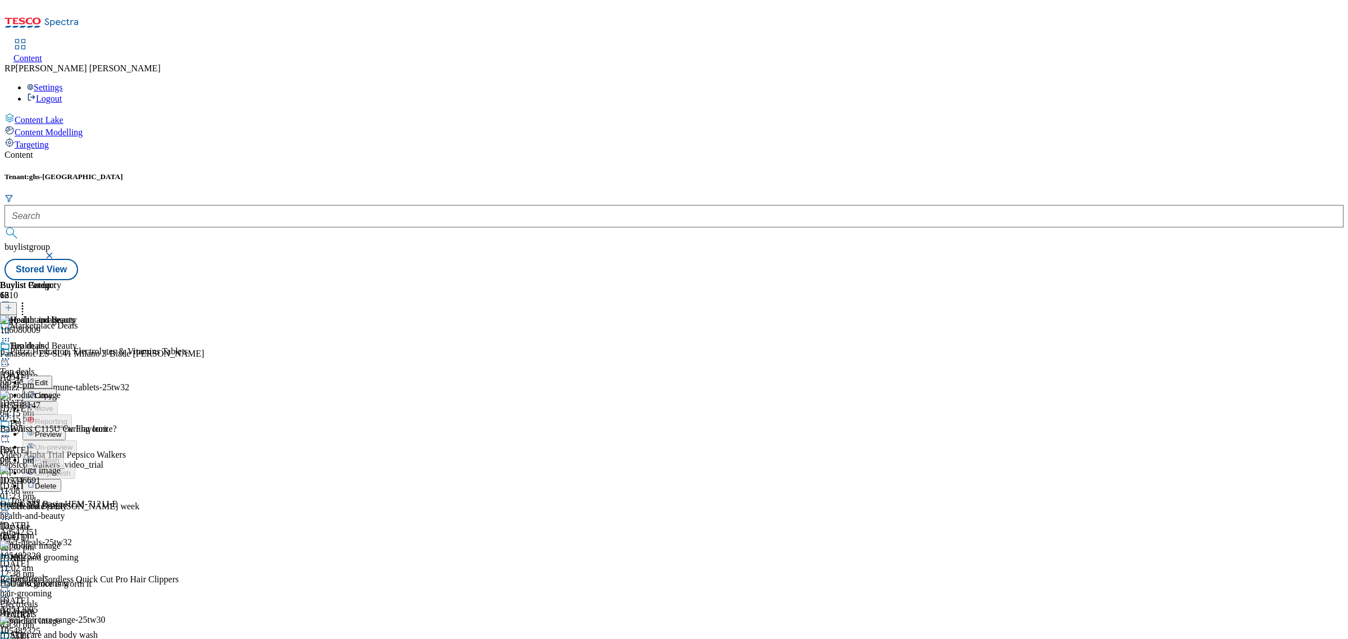
click at [61, 430] on span "Preview" at bounding box center [48, 434] width 26 height 8
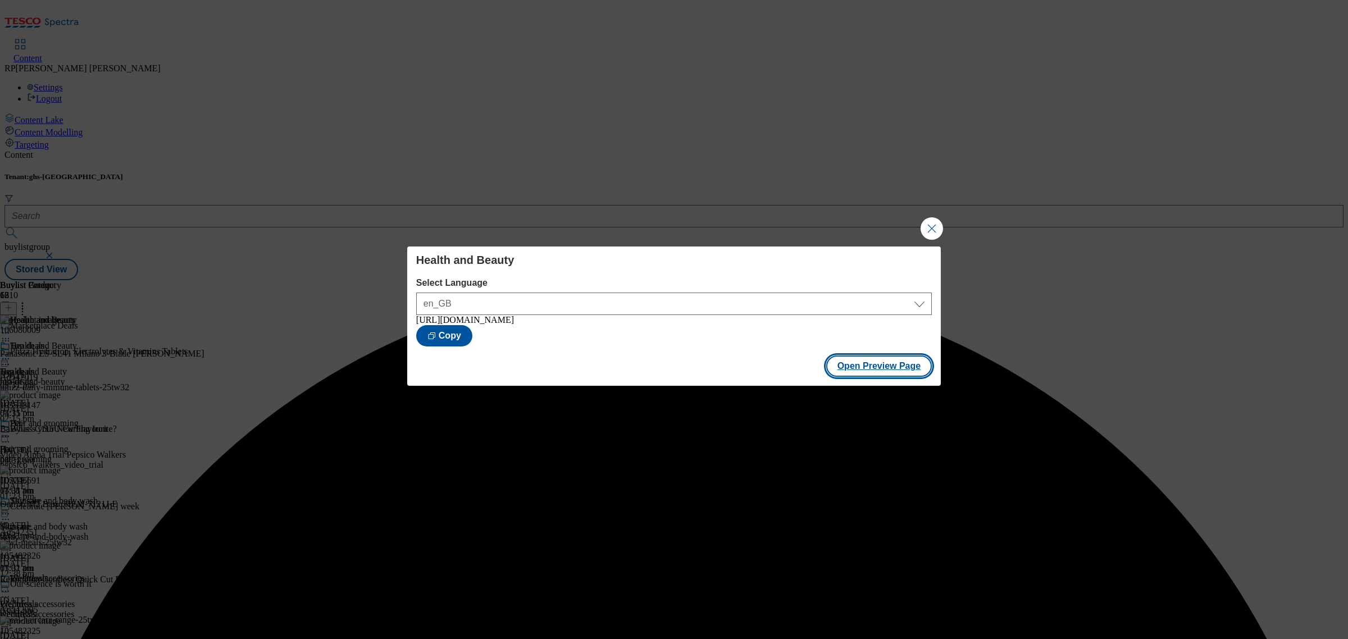
click at [918, 367] on button "Open Preview Page" at bounding box center [879, 365] width 106 height 21
click at [936, 229] on button "Close Modal" at bounding box center [931, 228] width 22 height 22
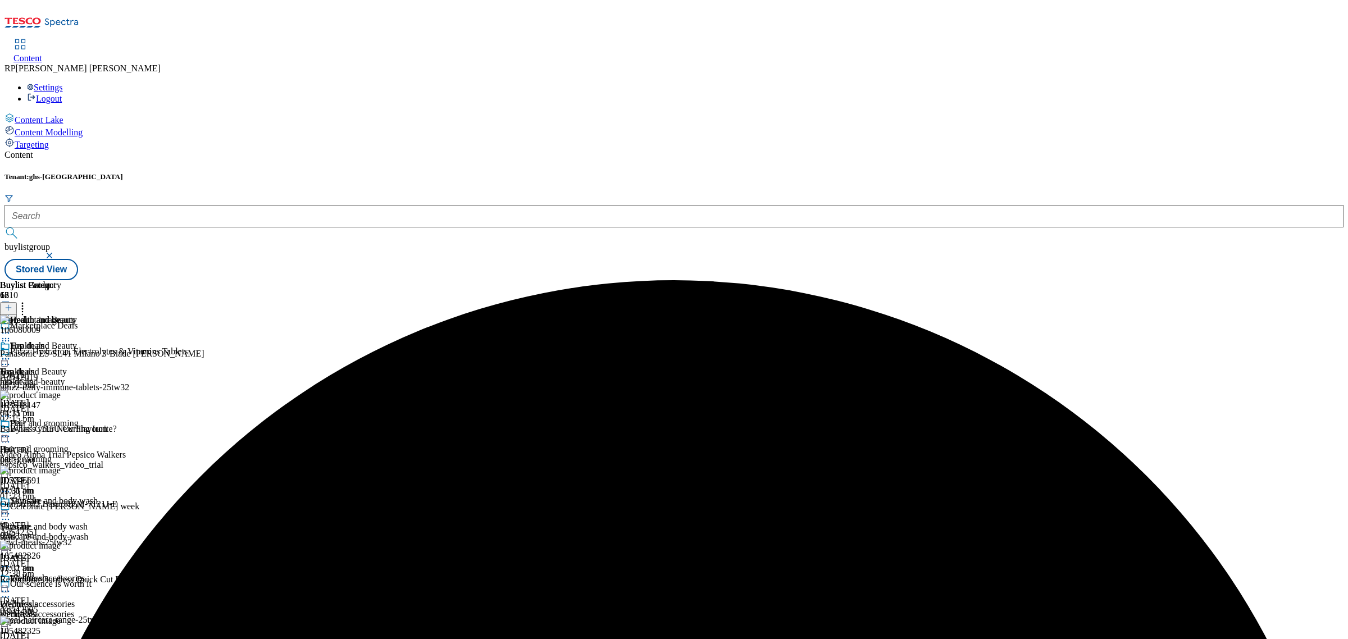
click at [28, 300] on icon at bounding box center [22, 305] width 11 height 11
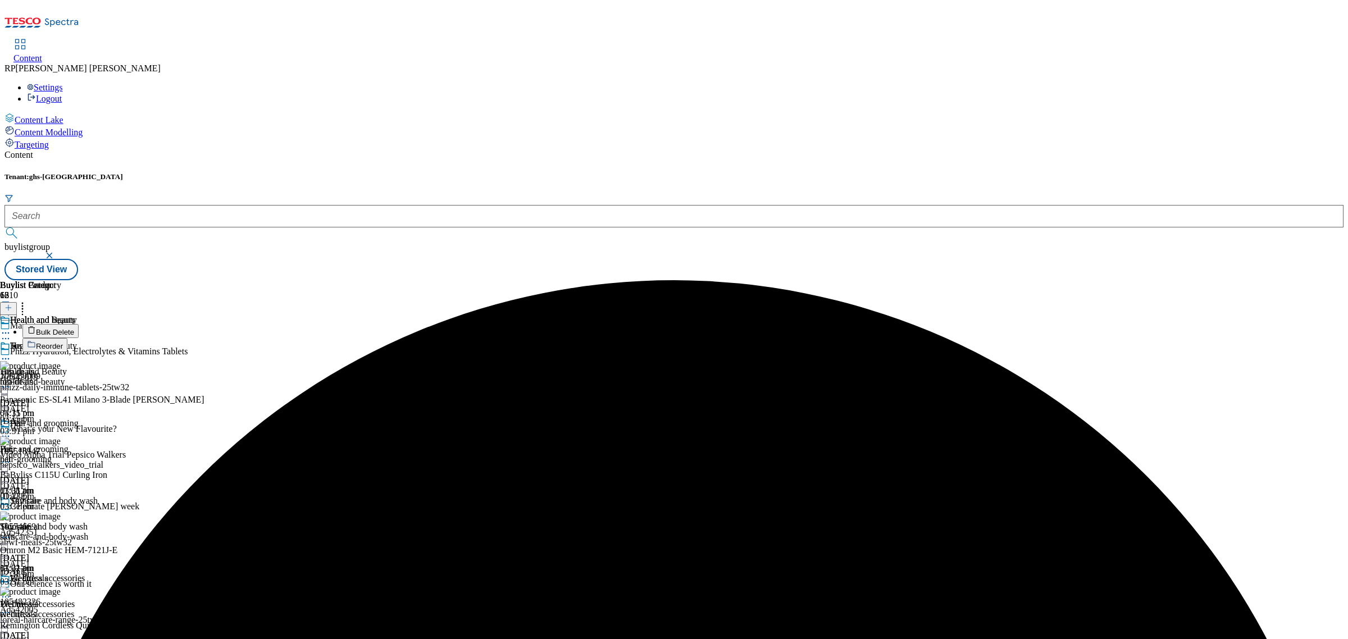
click at [11, 353] on icon at bounding box center [5, 358] width 11 height 11
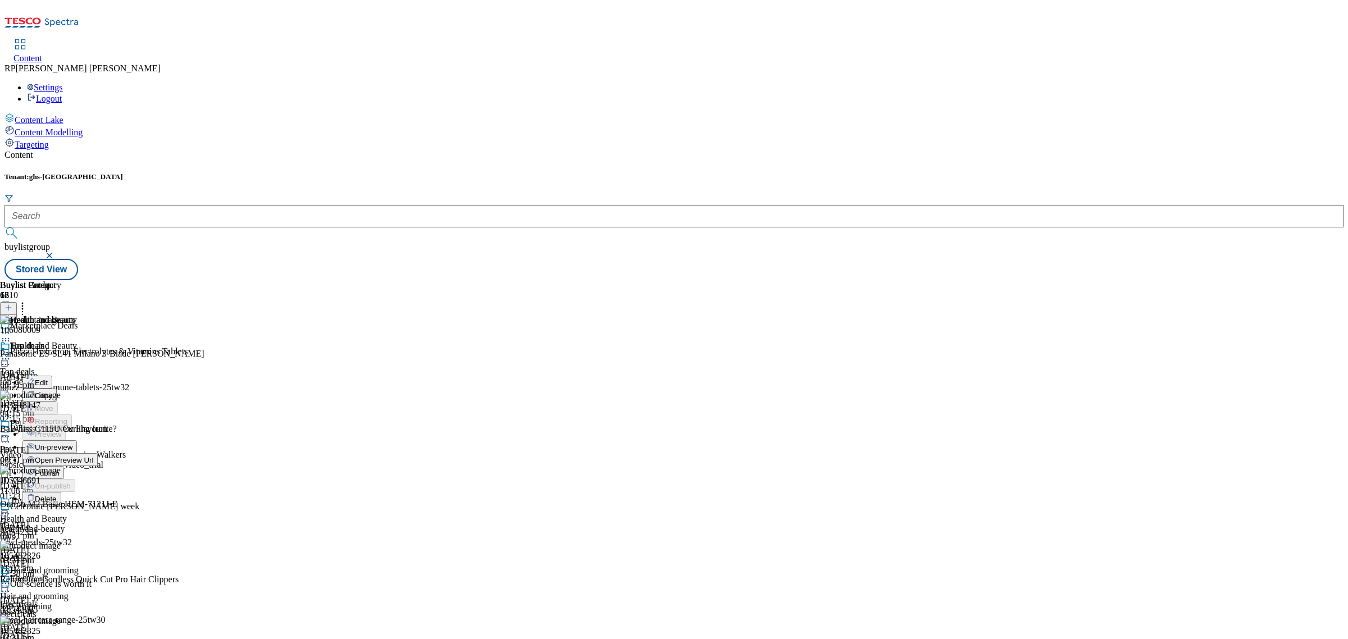
click at [72, 443] on span "Un-preview" at bounding box center [54, 447] width 38 height 8
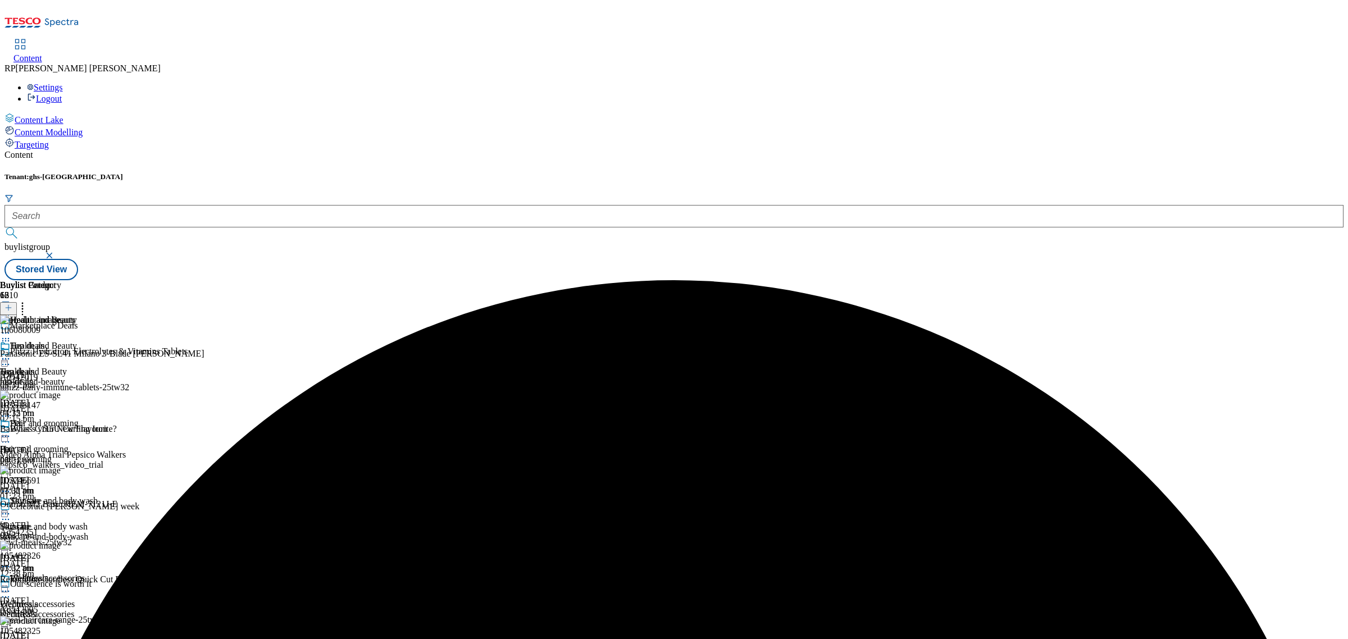
click at [28, 300] on icon at bounding box center [22, 305] width 11 height 11
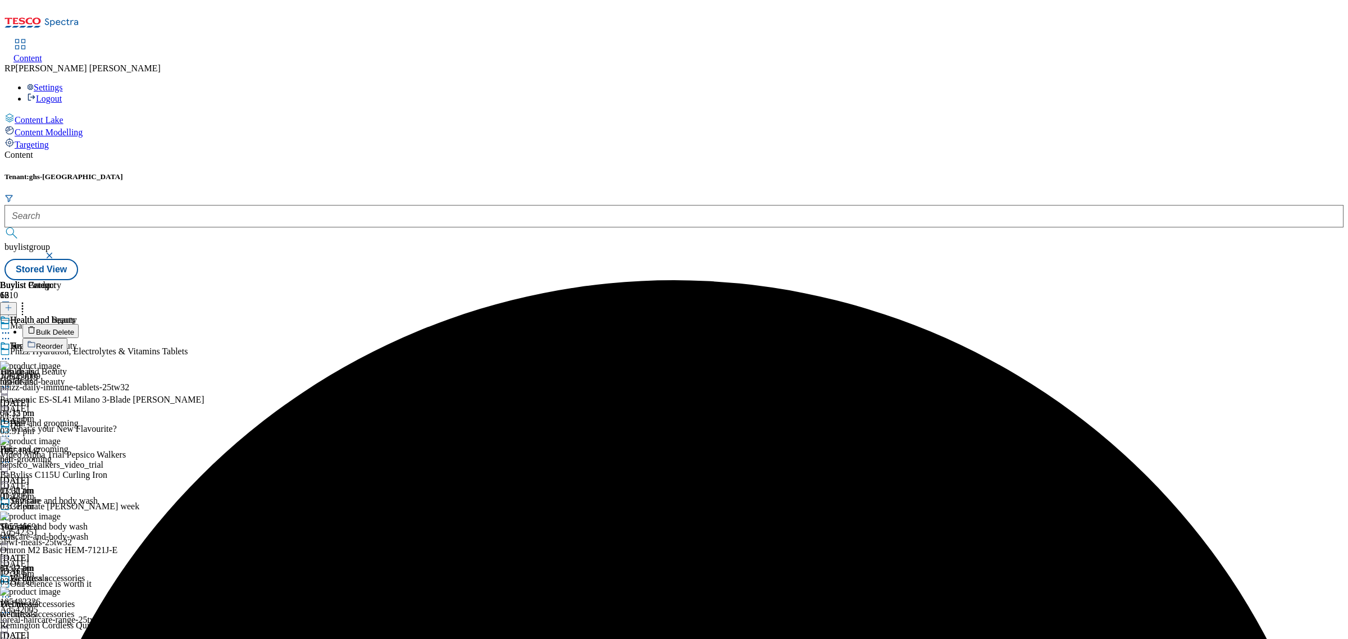
click at [74, 328] on span "Bulk Delete" at bounding box center [55, 332] width 38 height 8
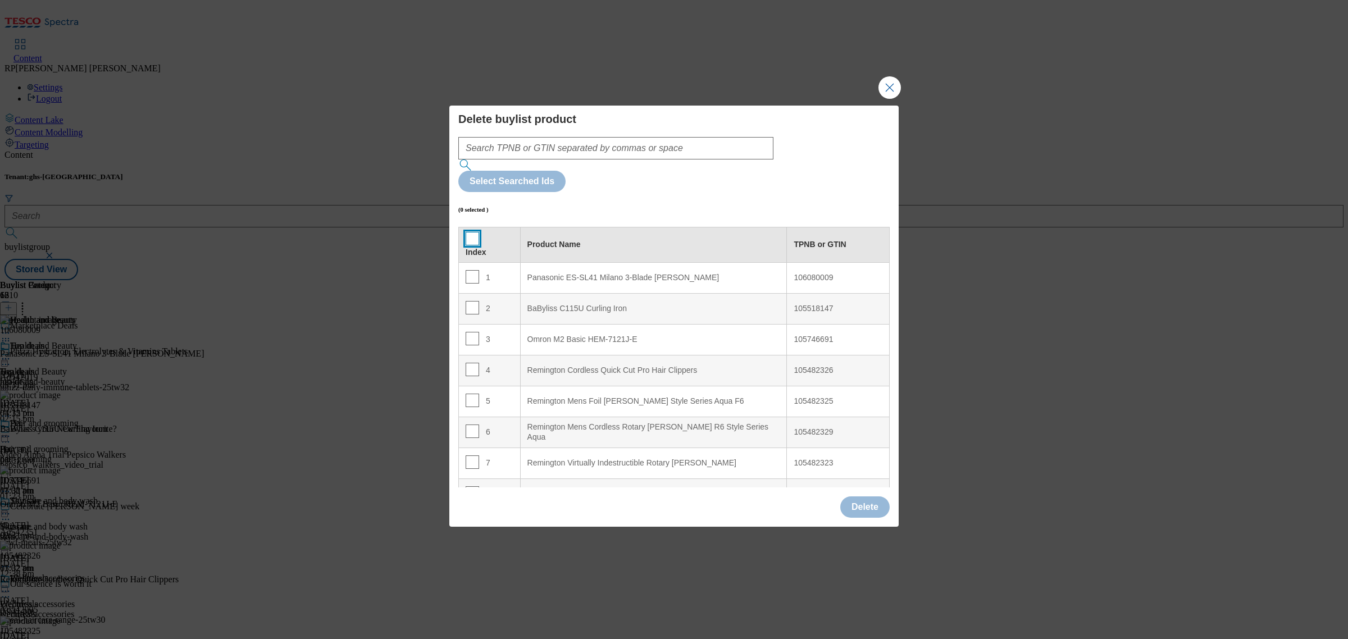
click at [471, 232] on input "Modal" at bounding box center [471, 238] width 13 height 13
checkbox input "true"
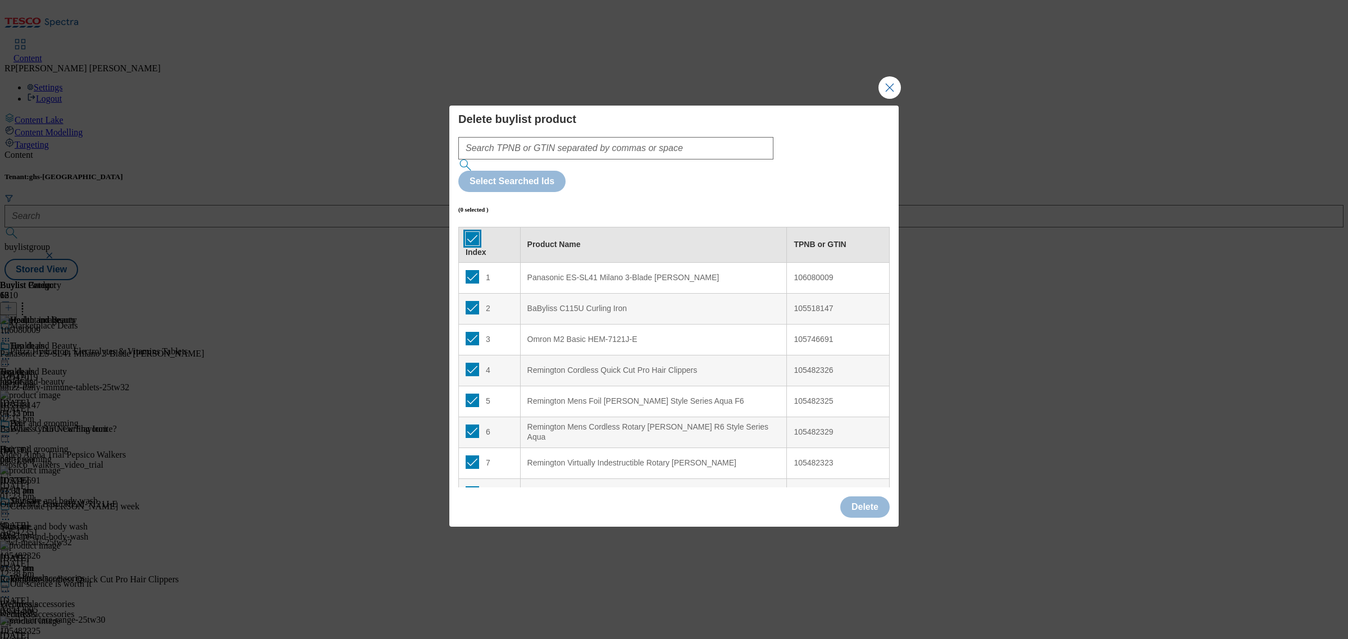
checkbox input "true"
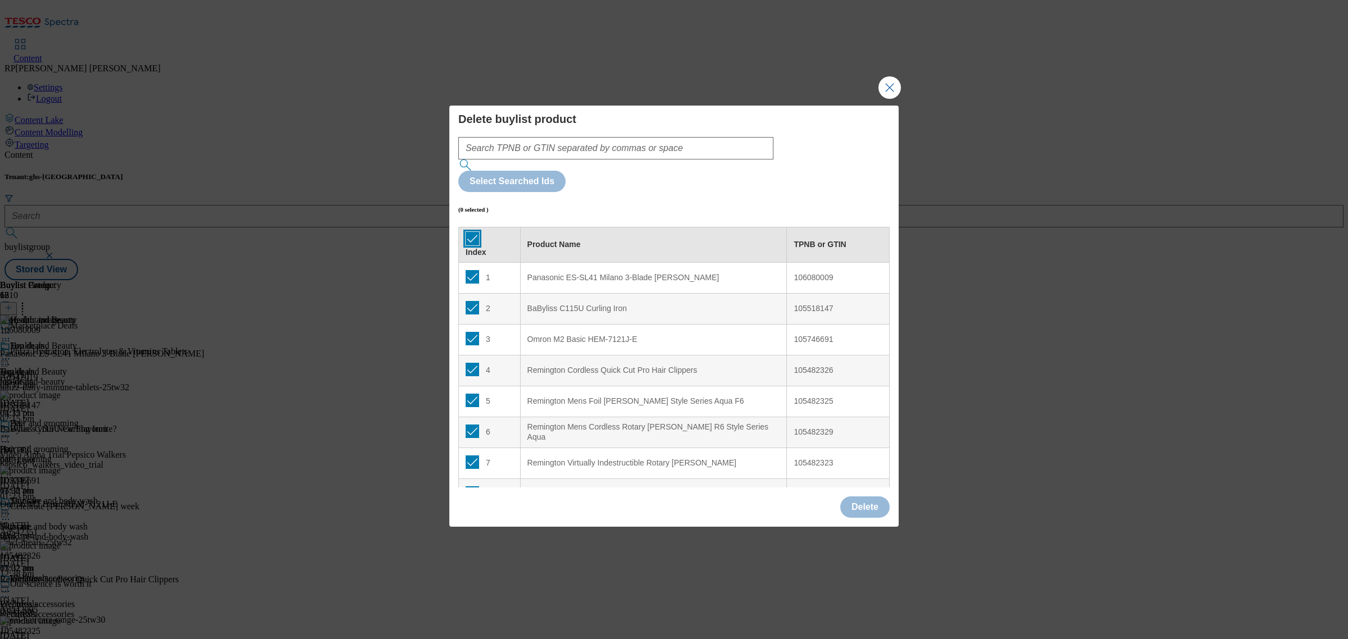
checkbox input "true"
click at [474, 270] on input "Modal" at bounding box center [471, 276] width 13 height 13
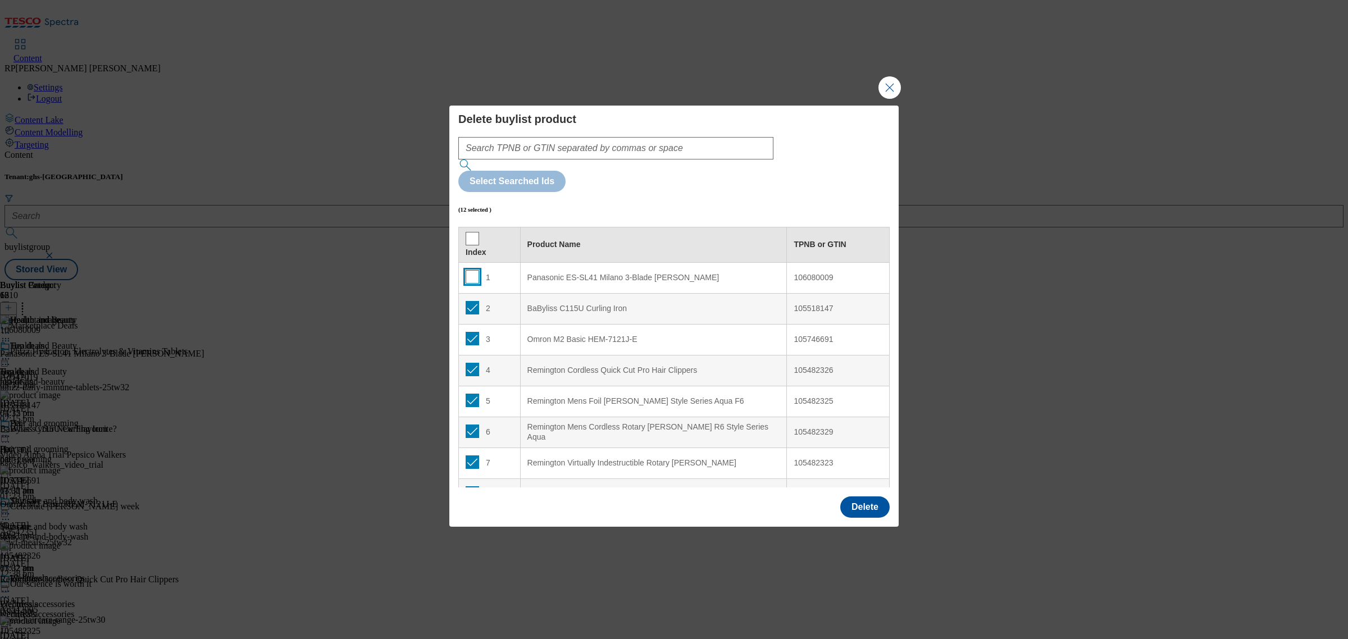
checkbox input "false"
click at [472, 301] on input "Modal" at bounding box center [471, 307] width 13 height 13
checkbox input "false"
click at [472, 332] on input "Modal" at bounding box center [471, 338] width 13 height 13
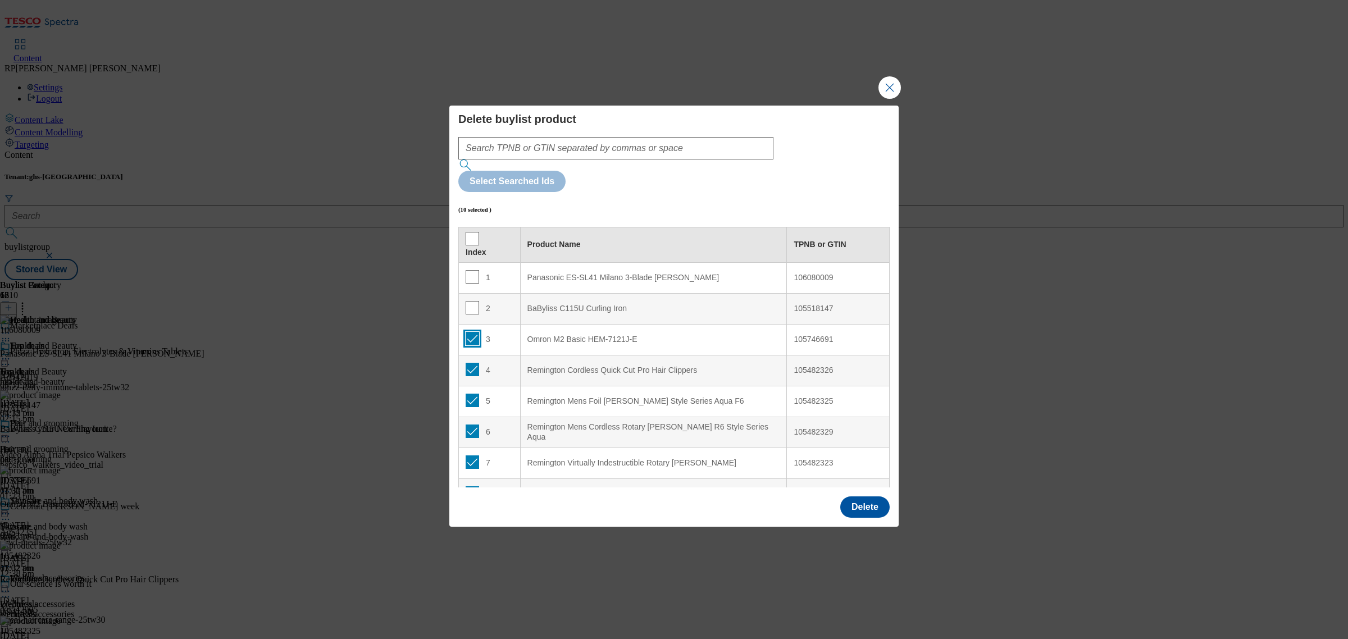
checkbox input "false"
click at [858, 496] on button "Delete" at bounding box center [864, 506] width 49 height 21
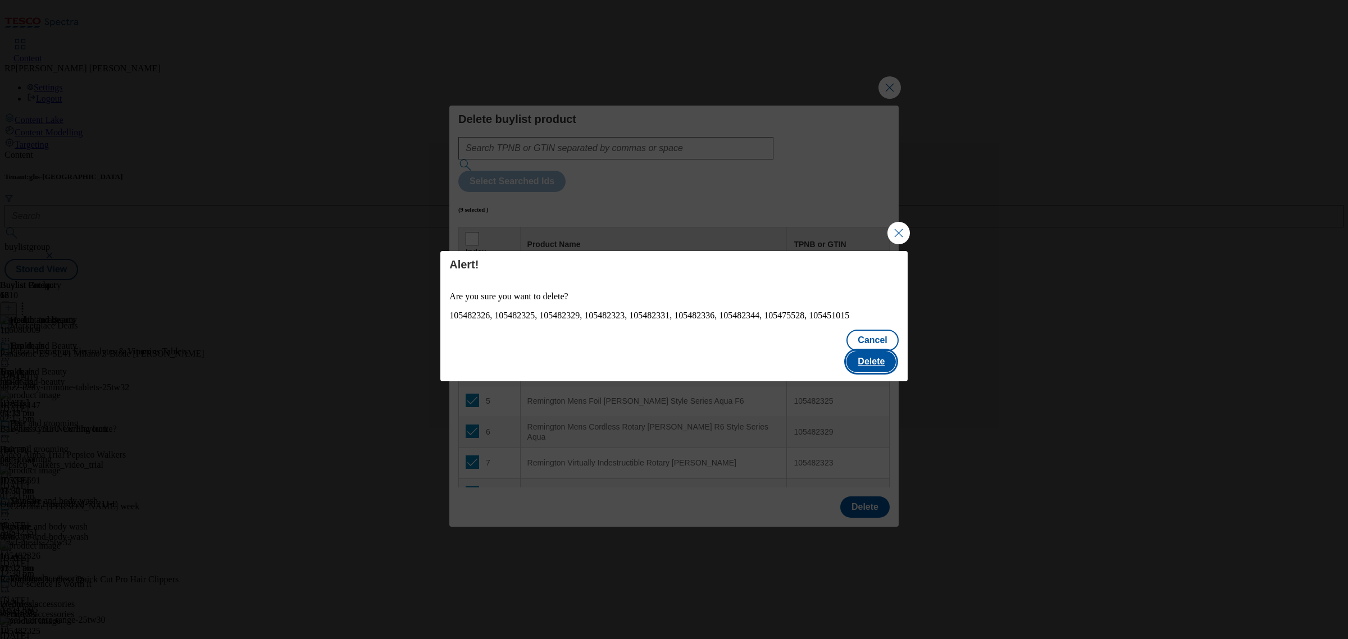
click at [876, 361] on button "Delete" at bounding box center [870, 361] width 49 height 21
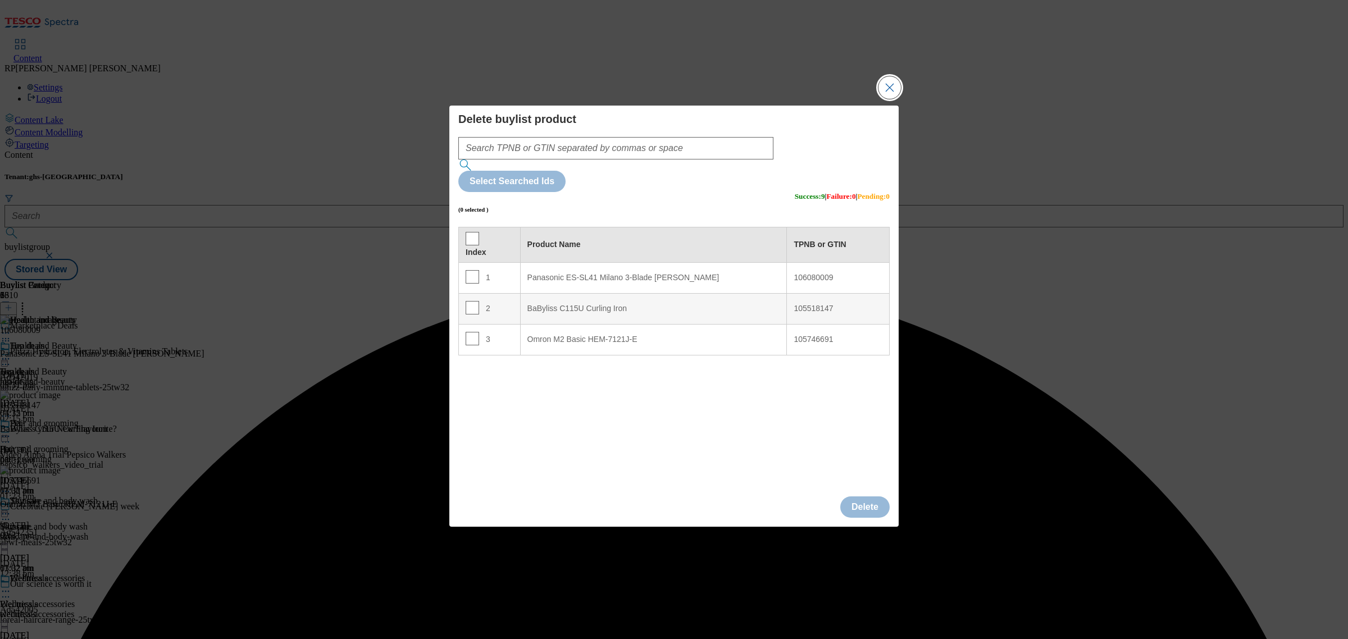
click at [893, 99] on button "Close Modal" at bounding box center [889, 87] width 22 height 22
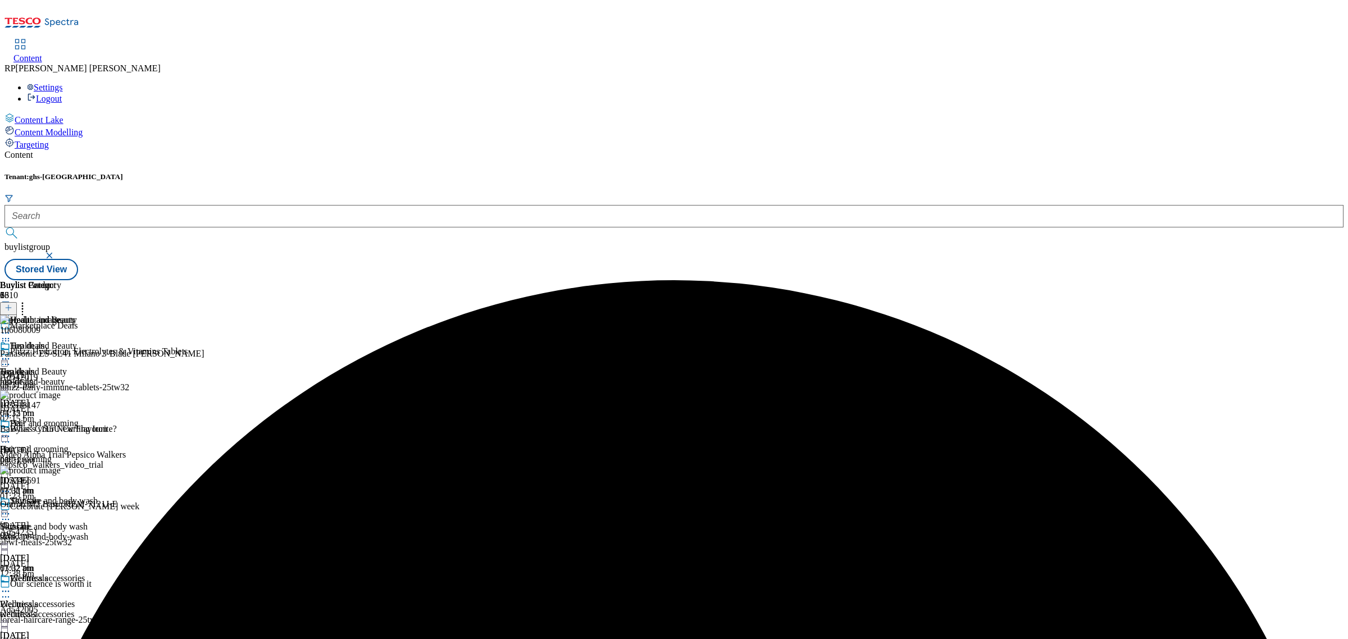
click at [11, 353] on icon at bounding box center [5, 358] width 11 height 11
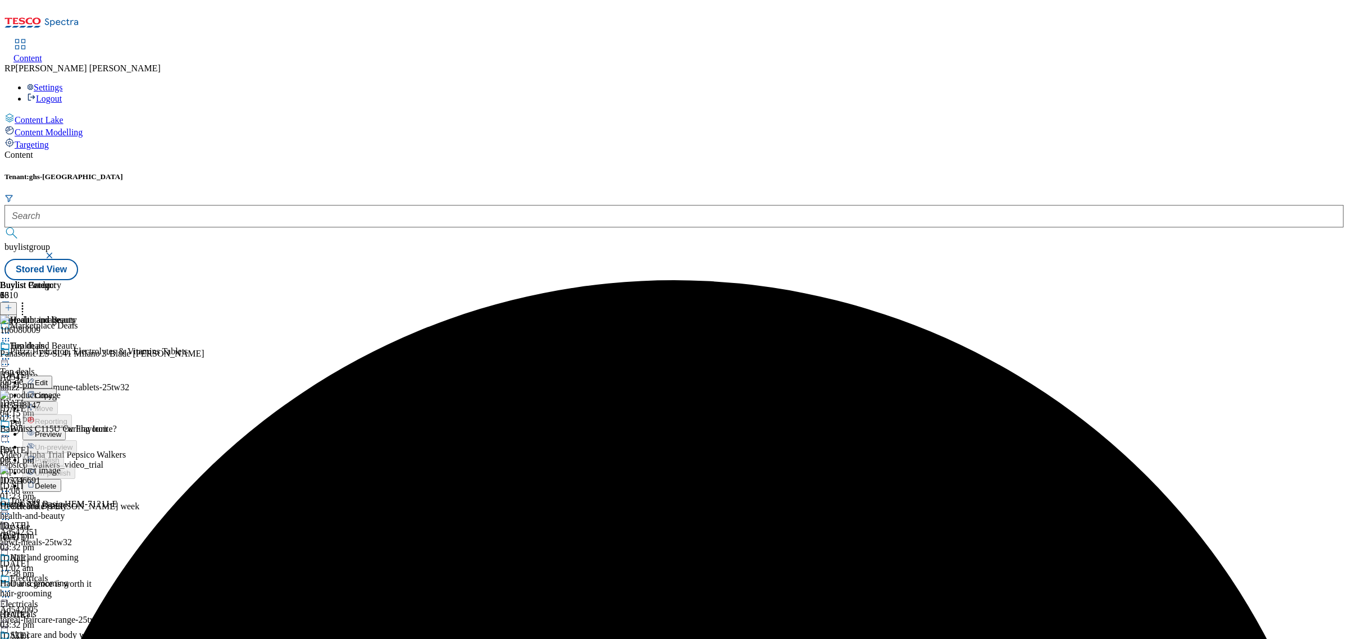
click at [61, 430] on span "Preview" at bounding box center [48, 434] width 26 height 8
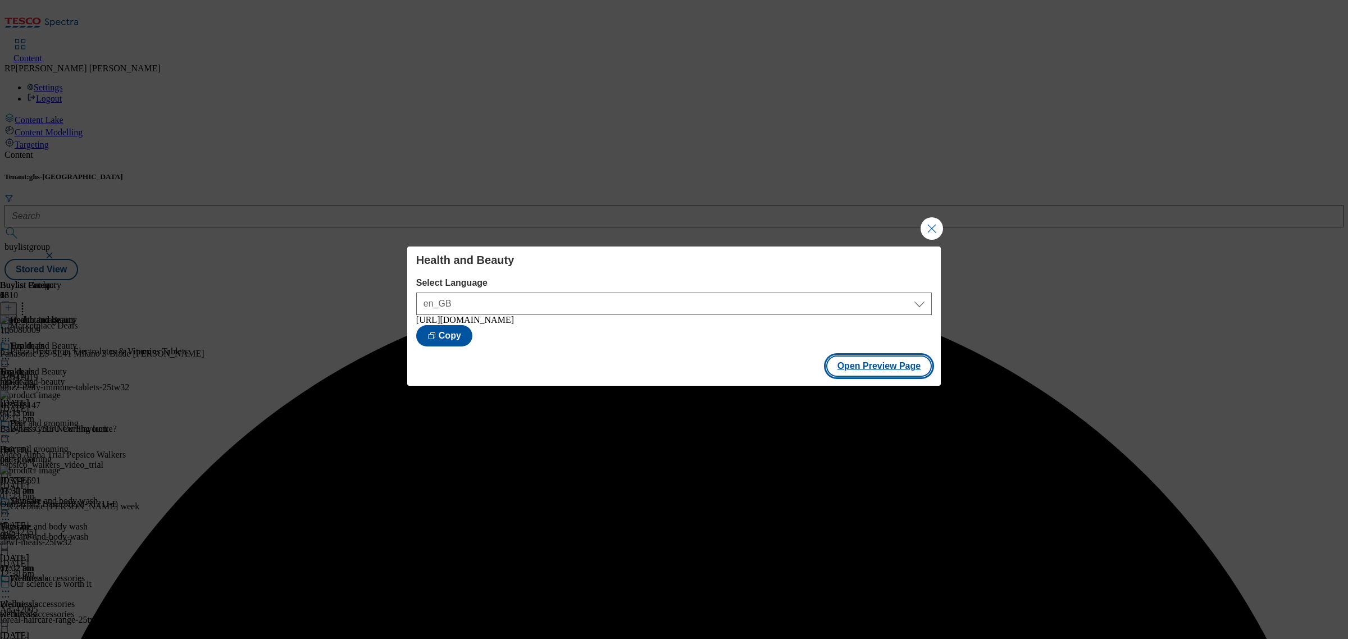
click at [880, 363] on button "Open Preview Page" at bounding box center [879, 365] width 106 height 21
click at [930, 218] on button "Close Modal" at bounding box center [931, 228] width 22 height 22
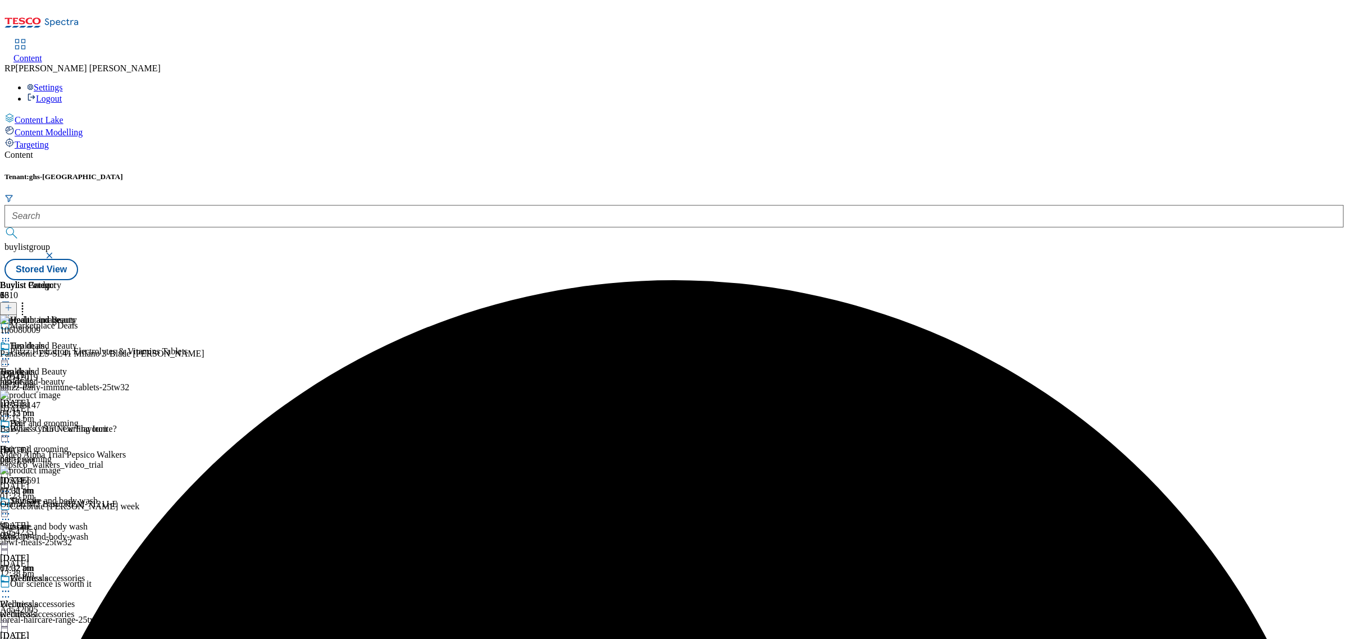
click at [98, 353] on div at bounding box center [49, 359] width 98 height 13
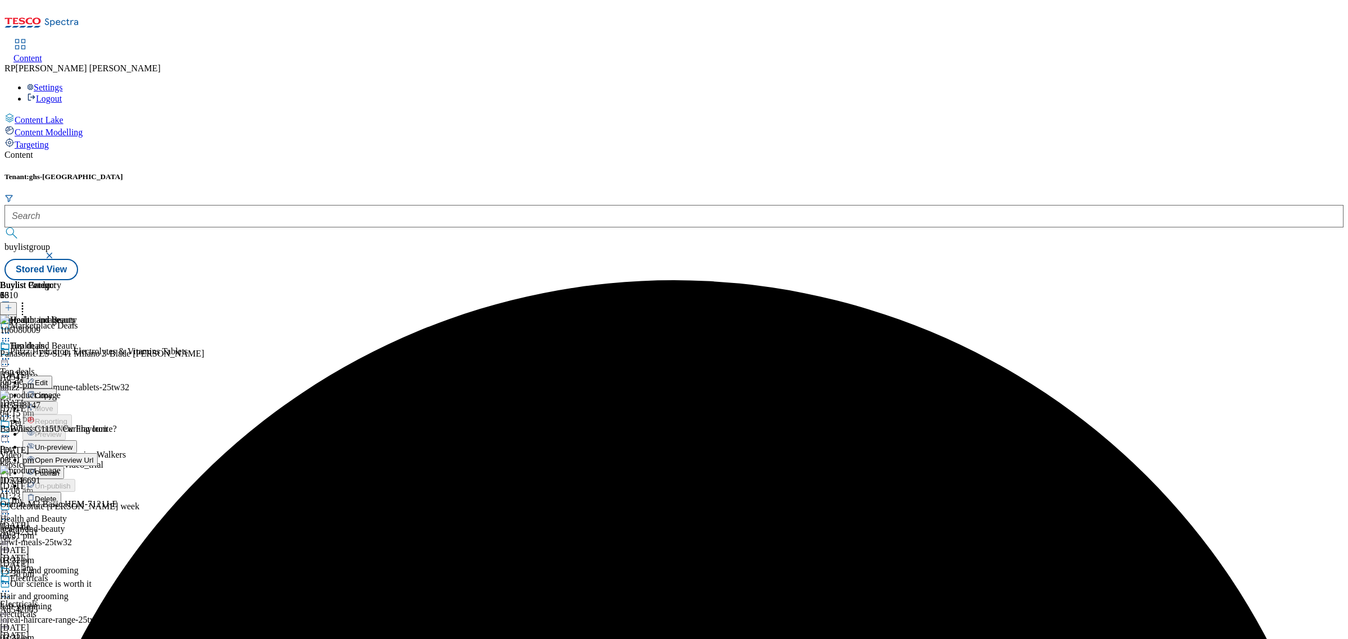
click at [60, 469] on span "Publish" at bounding box center [47, 473] width 25 height 8
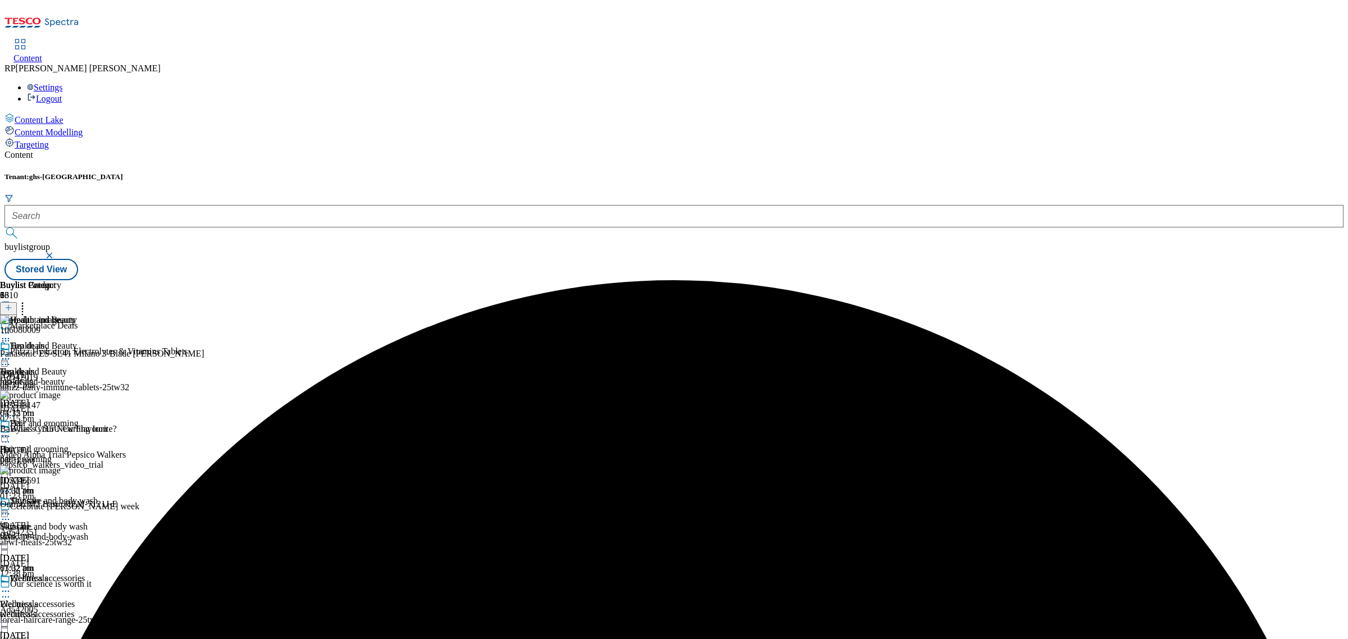
scroll to position [421, 0]
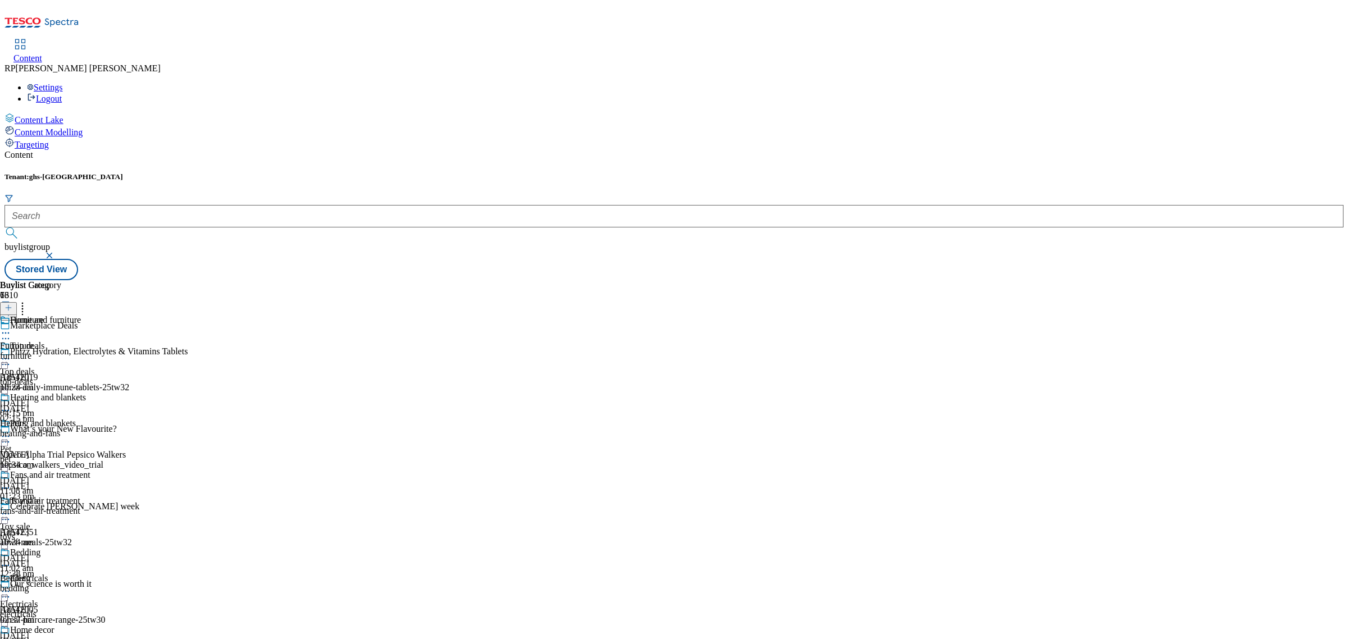
click at [90, 315] on div "Furniture Furniture furniture 17 Sept 2025 10:34 am" at bounding box center [45, 353] width 90 height 77
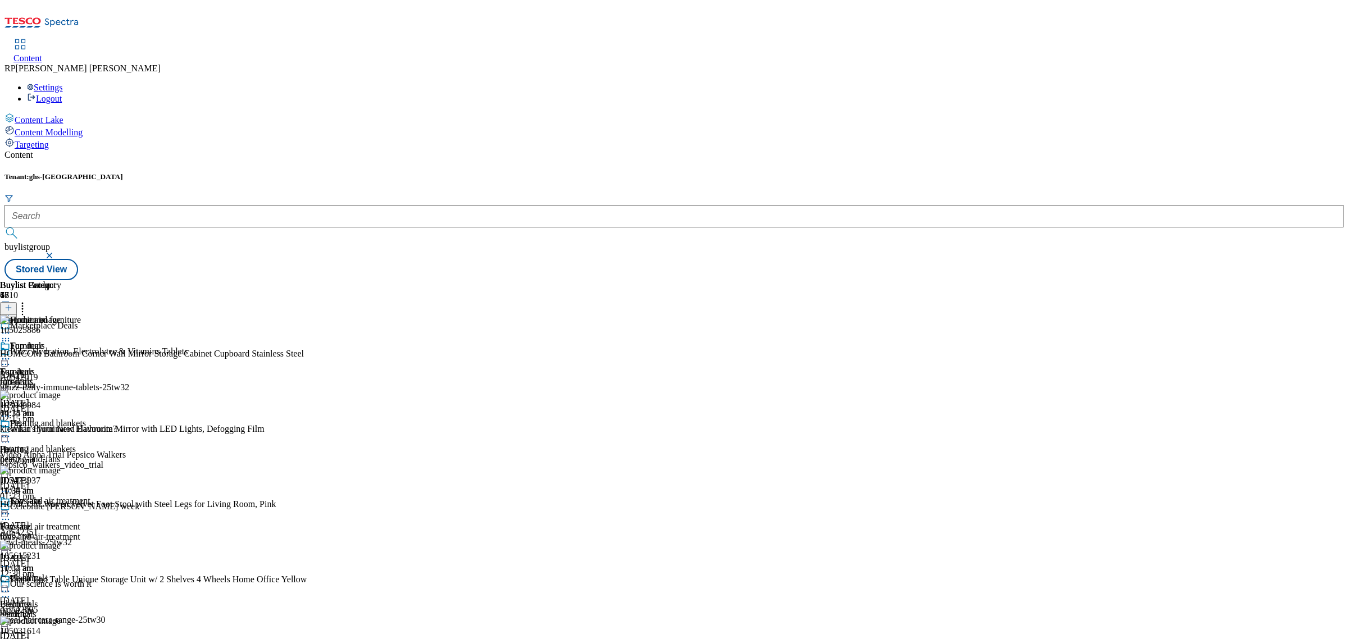
click at [11, 353] on icon at bounding box center [5, 358] width 11 height 11
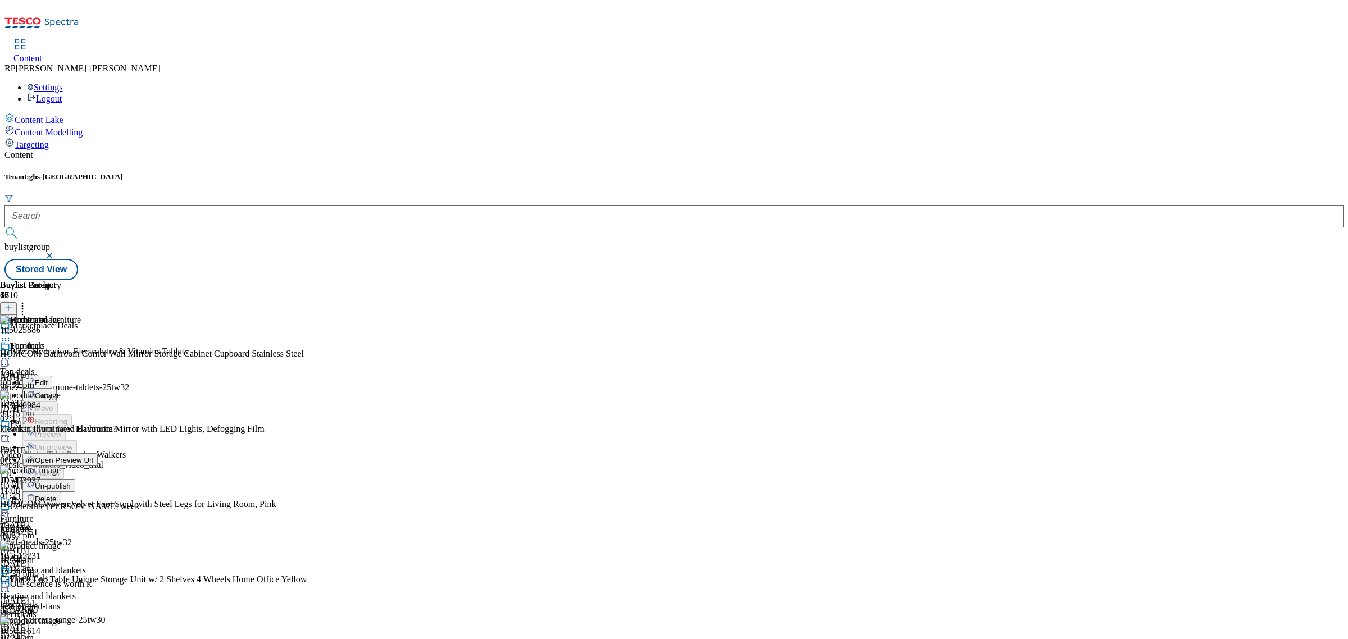
click at [75, 479] on button "Un-publish" at bounding box center [48, 485] width 53 height 13
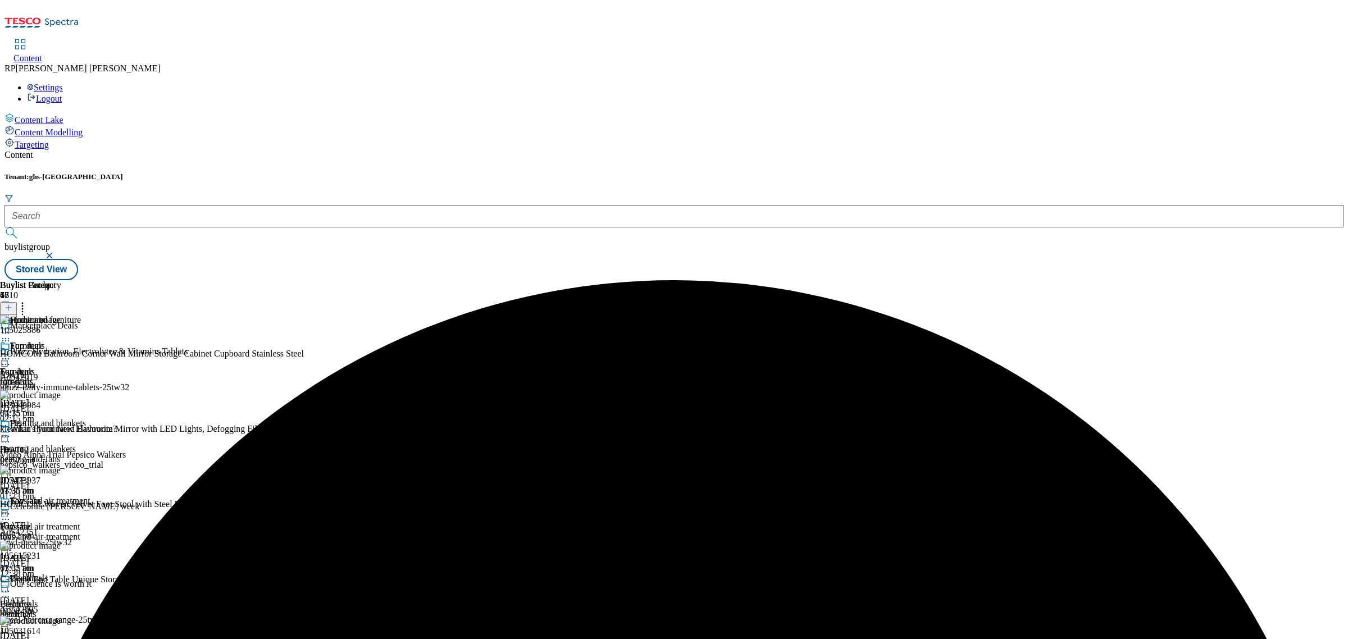
click at [7, 358] on circle at bounding box center [6, 359] width 2 height 2
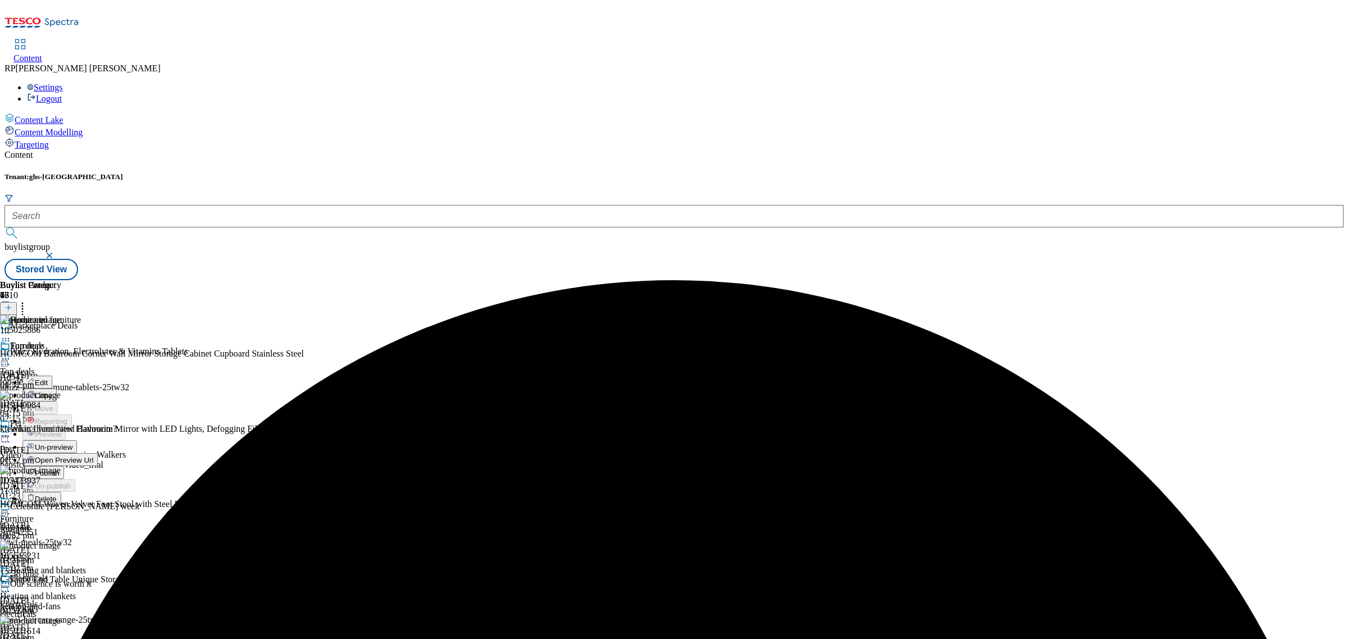
click at [98, 440] on li "Un-preview" at bounding box center [59, 446] width 75 height 13
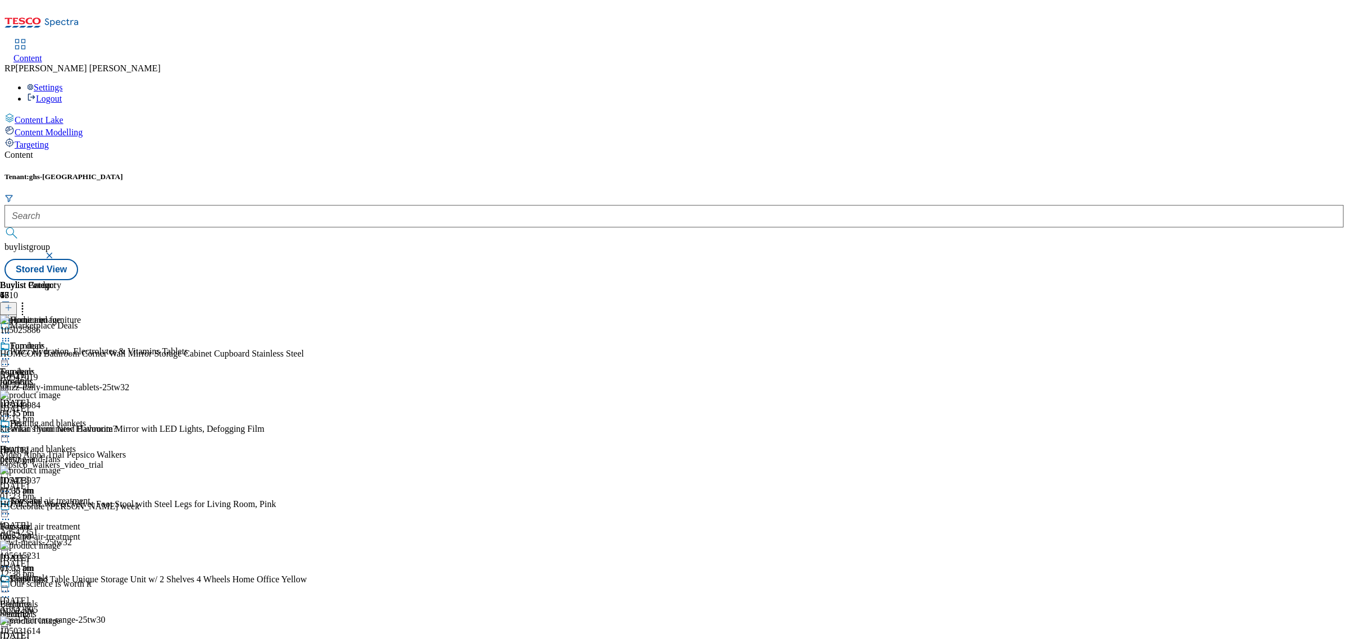
click at [11, 353] on icon at bounding box center [5, 358] width 11 height 11
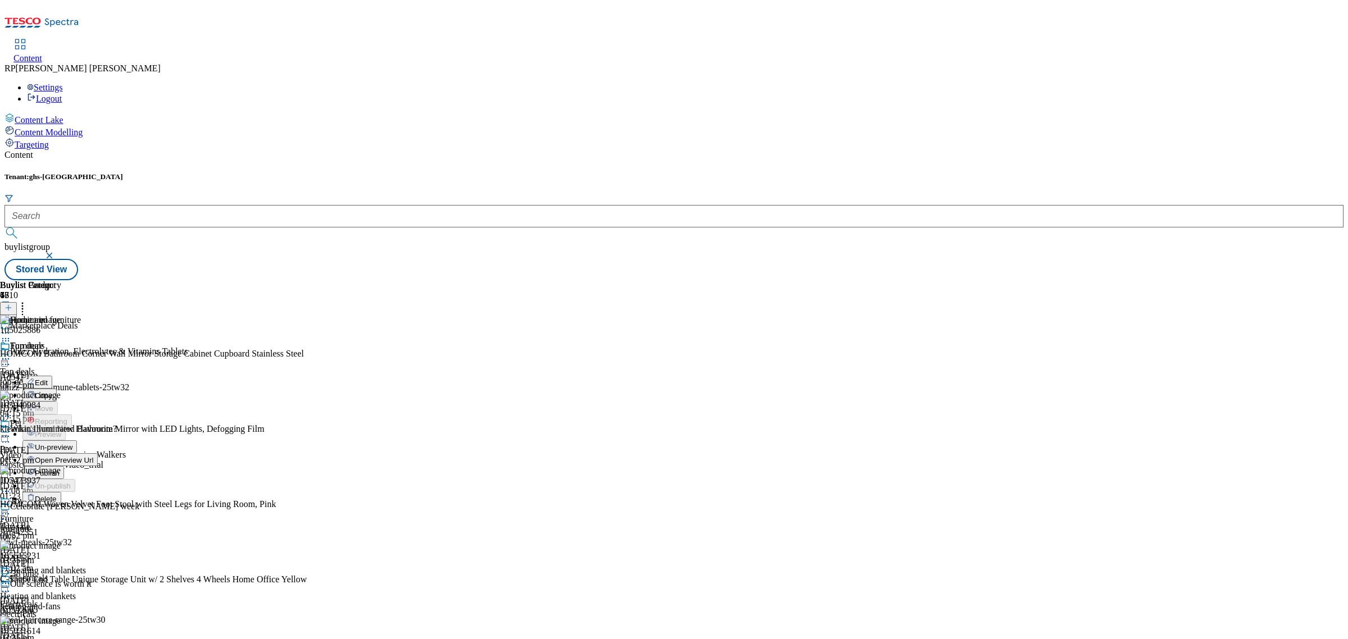
click at [77, 440] on button "Un-preview" at bounding box center [49, 446] width 54 height 13
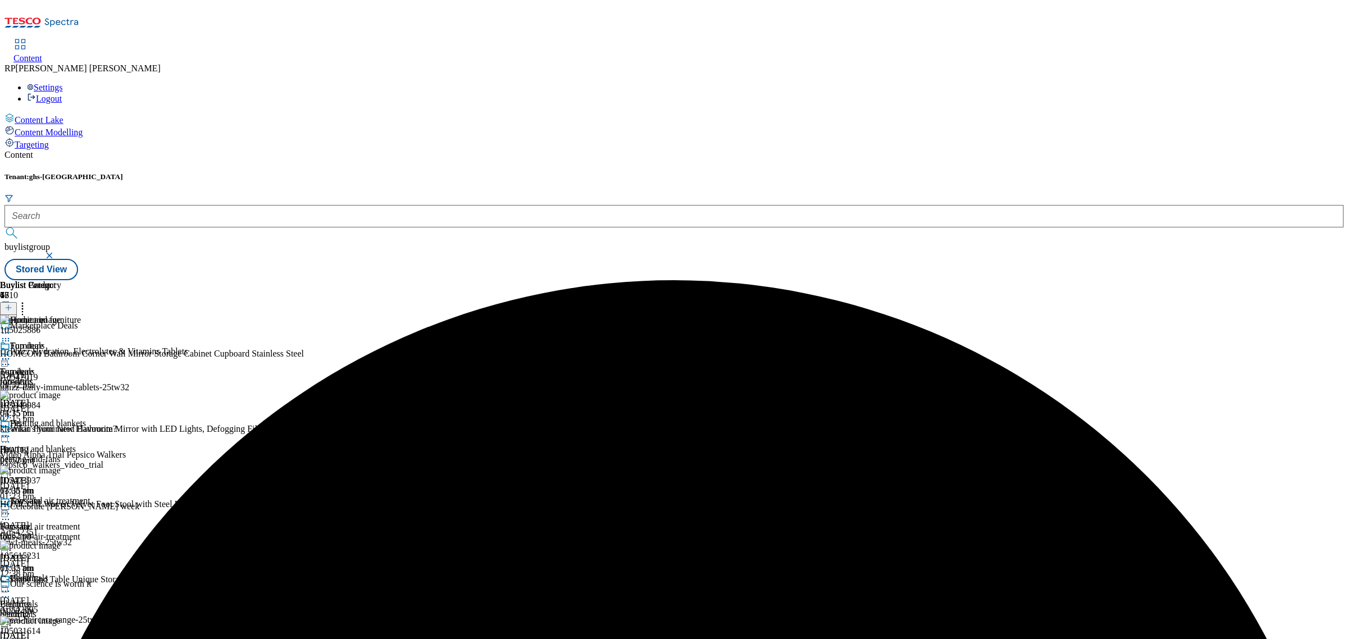
click at [28, 300] on icon at bounding box center [22, 305] width 11 height 11
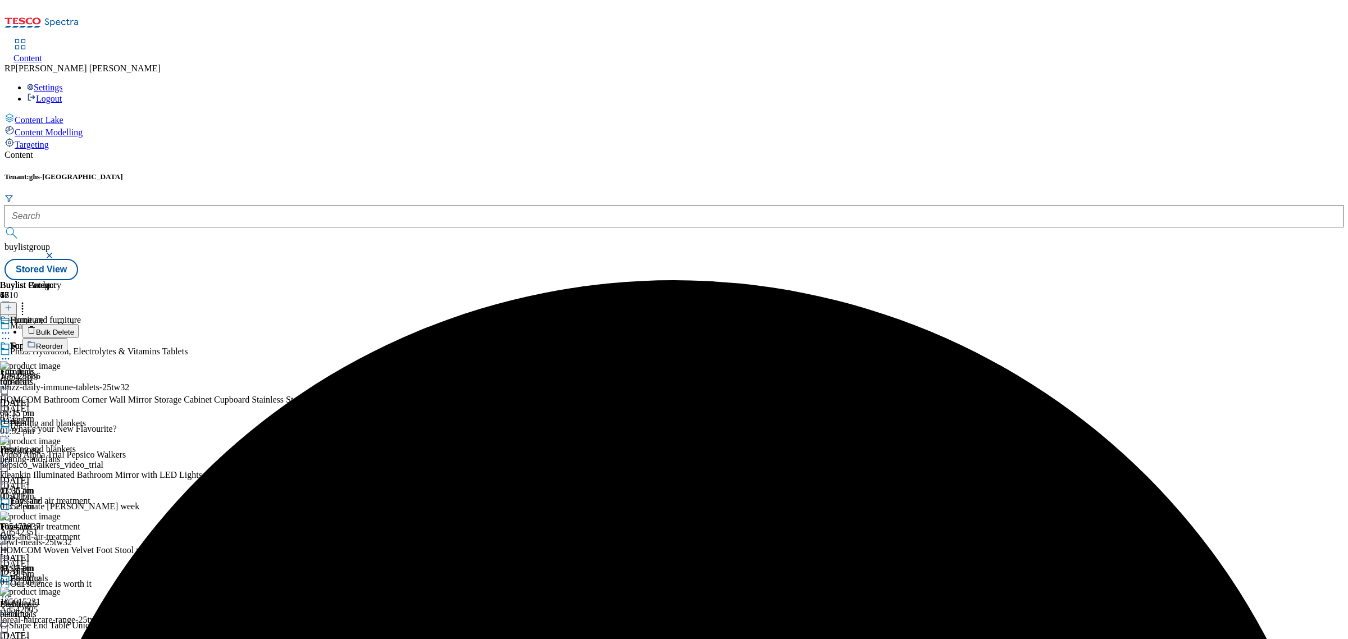
click at [74, 328] on span "Bulk Delete" at bounding box center [55, 332] width 38 height 8
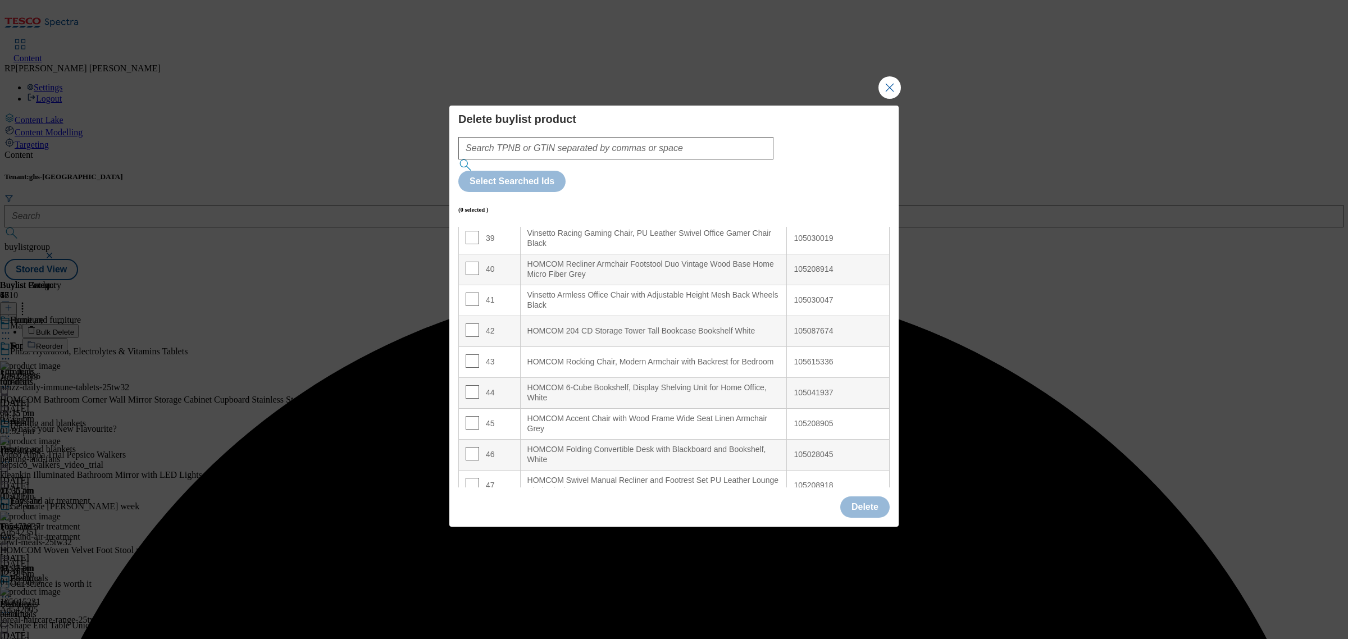
scroll to position [1222, 0]
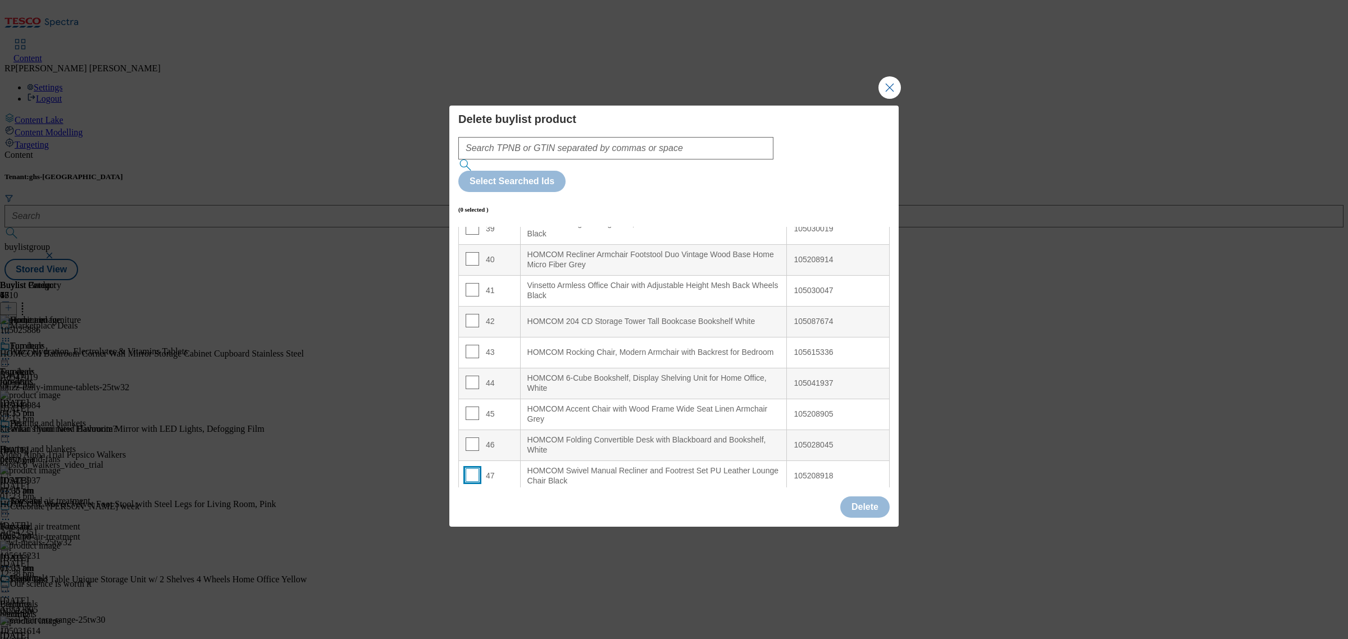
click at [473, 468] on input "Modal" at bounding box center [471, 474] width 13 height 13
checkbox input "true"
click at [467, 437] on input "Modal" at bounding box center [471, 443] width 13 height 13
checkbox input "true"
click at [469, 407] on input "Modal" at bounding box center [471, 413] width 13 height 13
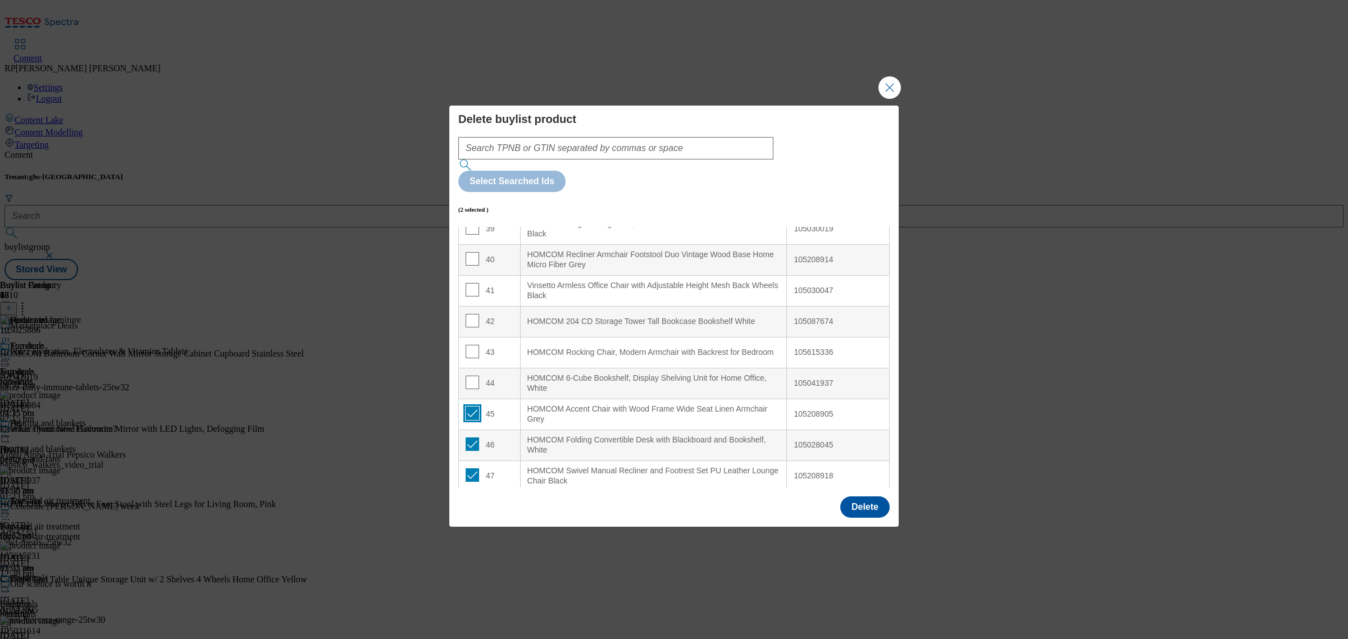
checkbox input "true"
click at [485, 376] on div "44" at bounding box center [489, 384] width 48 height 16
click at [467, 376] on input "Modal" at bounding box center [471, 382] width 13 height 13
checkbox input "true"
click at [469, 345] on input "Modal" at bounding box center [471, 351] width 13 height 13
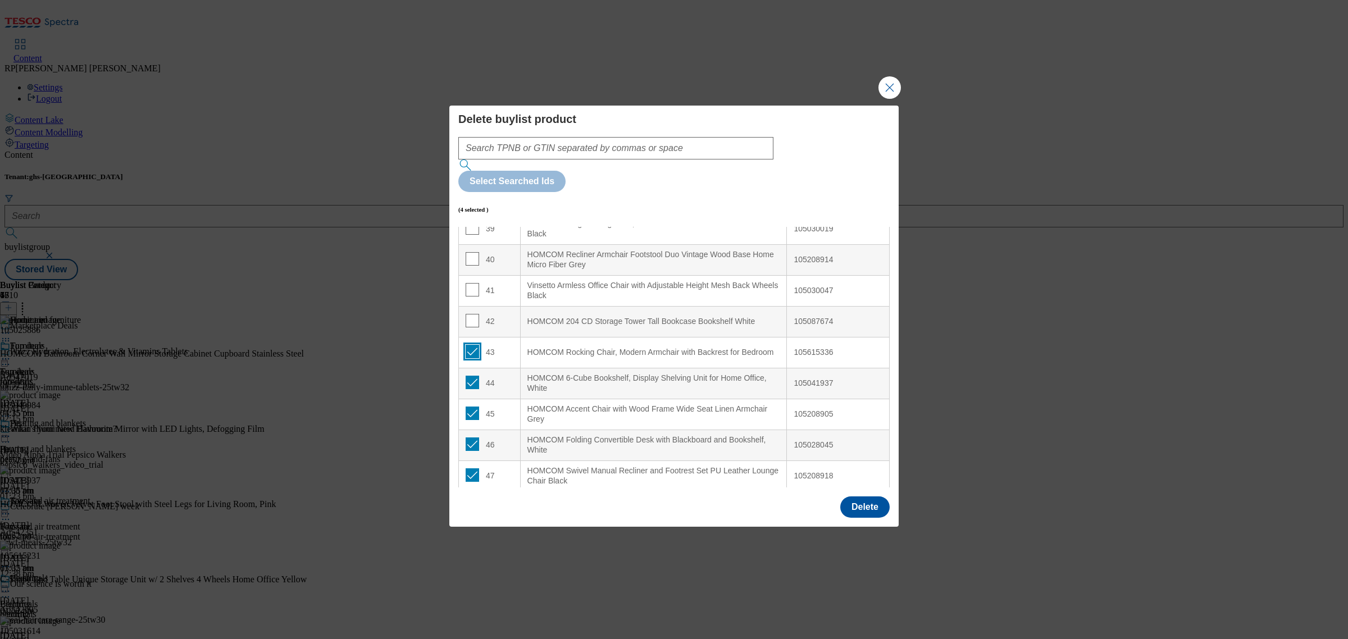
checkbox input "true"
click at [467, 314] on input "Modal" at bounding box center [471, 320] width 13 height 13
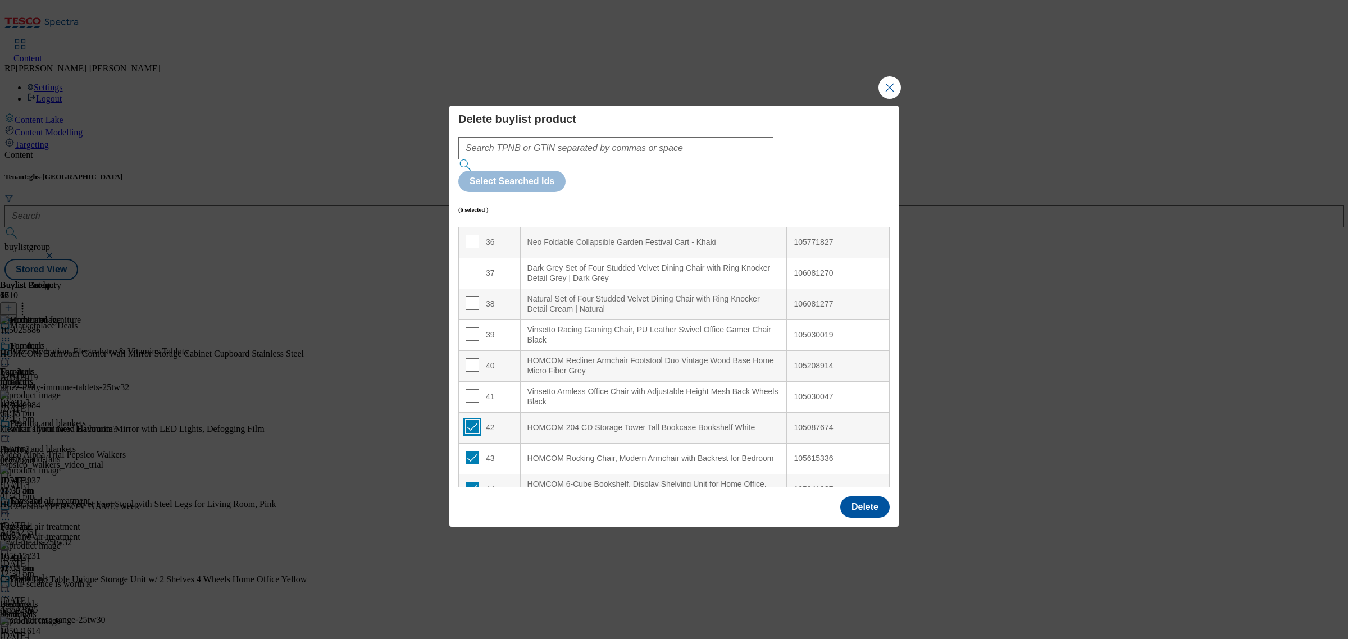
scroll to position [1082, 0]
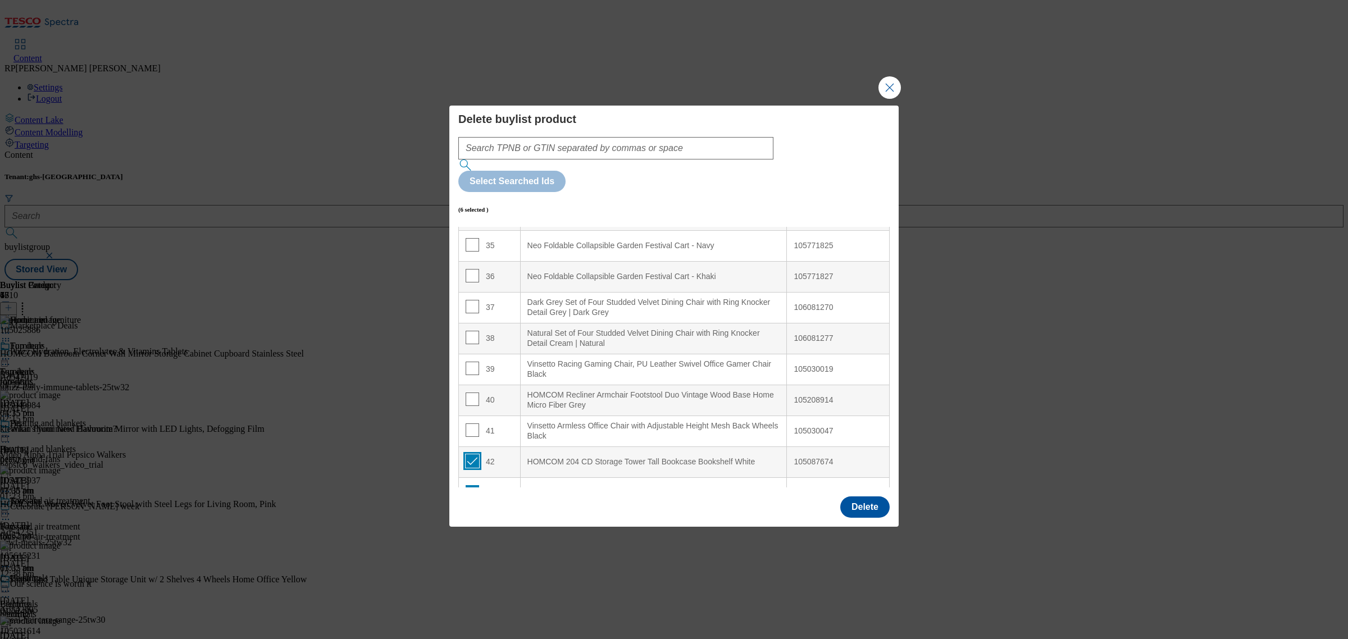
click at [467, 454] on input "Modal" at bounding box center [471, 460] width 13 height 13
checkbox input "false"
click at [469, 423] on input "Modal" at bounding box center [471, 429] width 13 height 13
checkbox input "true"
click at [470, 454] on input "Modal" at bounding box center [471, 460] width 13 height 13
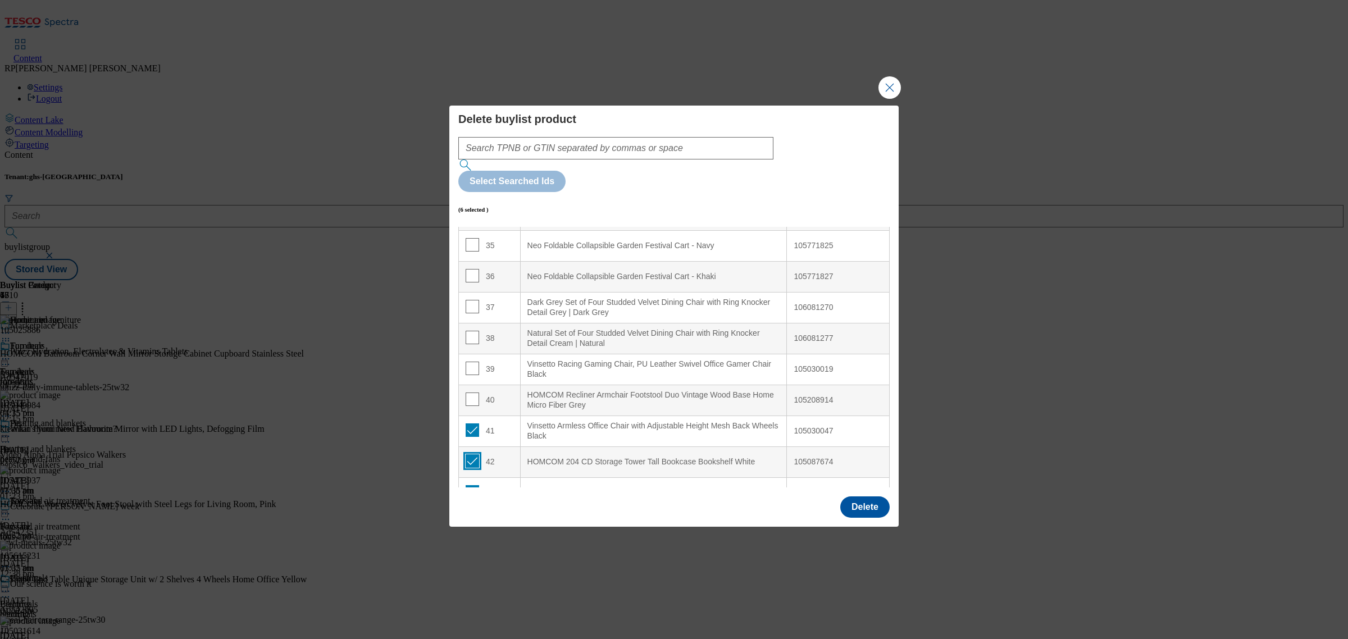
checkbox input "true"
click at [469, 392] on input "Modal" at bounding box center [471, 398] width 13 height 13
checkbox input "true"
click at [469, 362] on input "Modal" at bounding box center [471, 368] width 13 height 13
checkbox input "true"
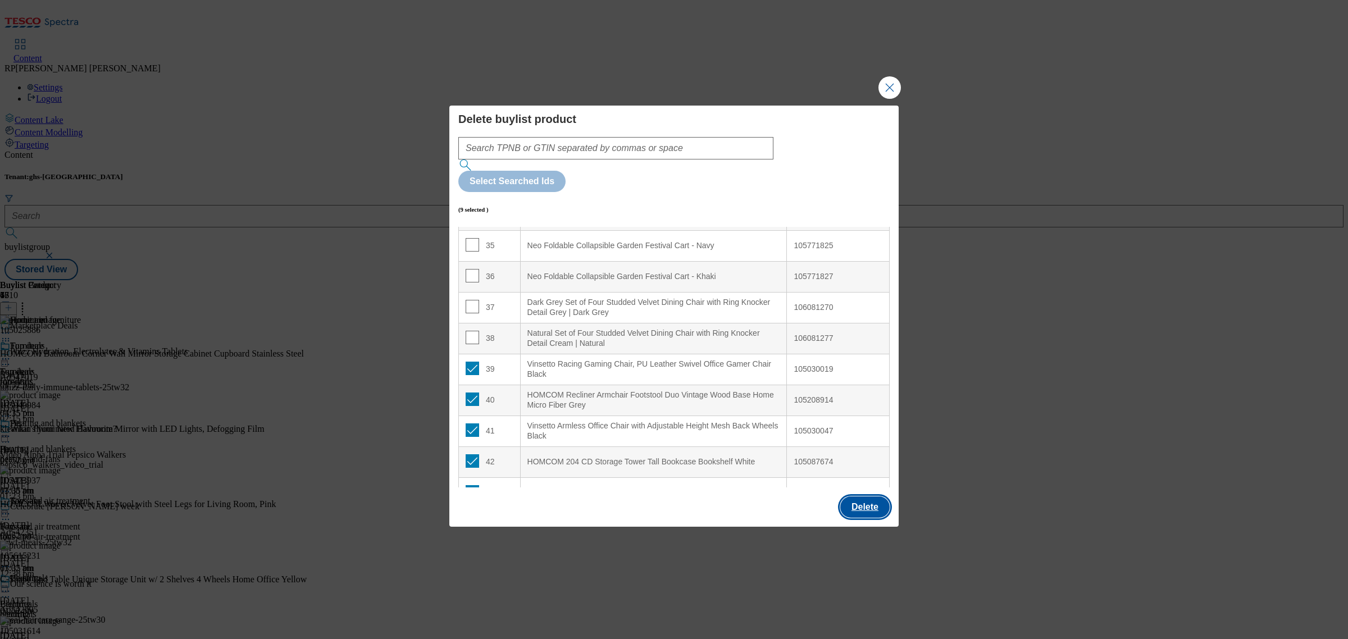
click at [874, 496] on button "Delete" at bounding box center [864, 506] width 49 height 21
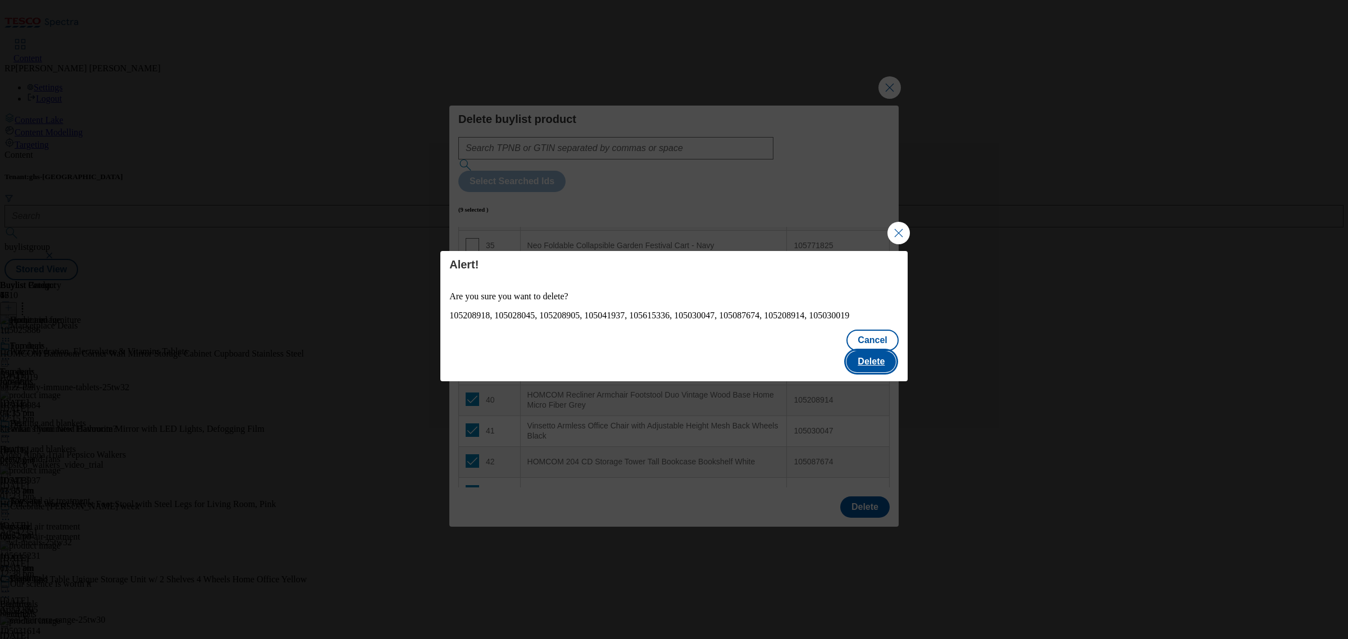
click at [879, 351] on button "Delete" at bounding box center [870, 361] width 49 height 21
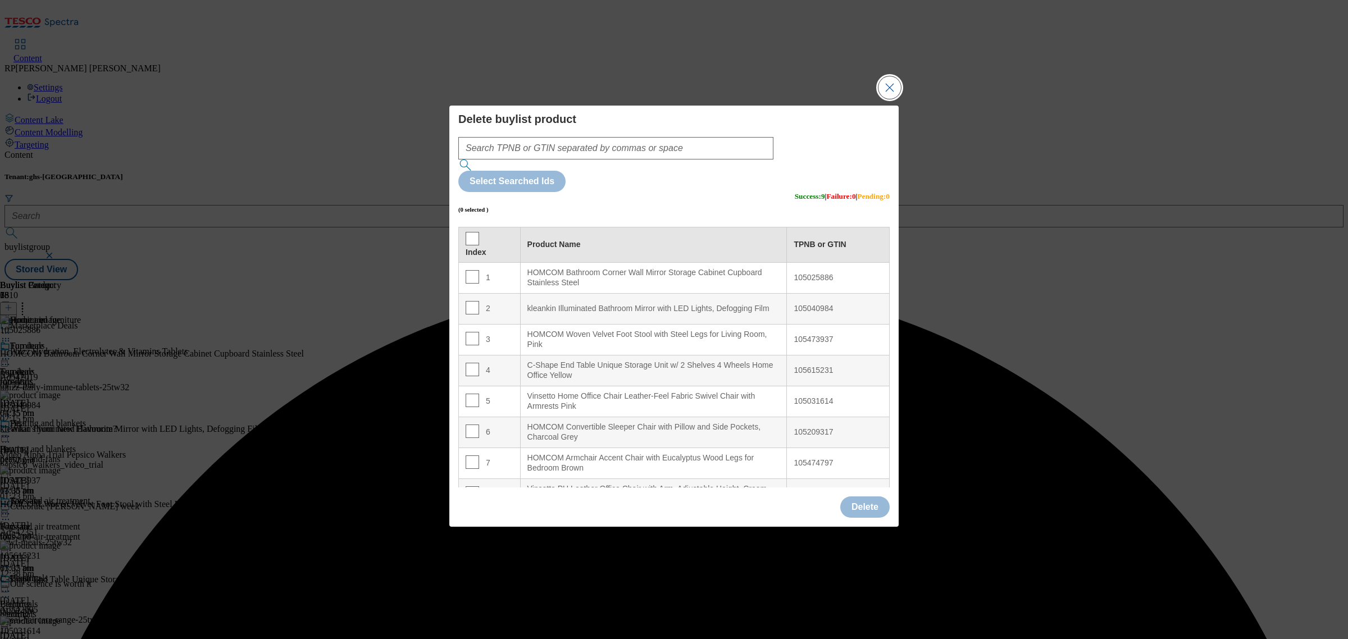
click at [885, 99] on button "Close Modal" at bounding box center [889, 87] width 22 height 22
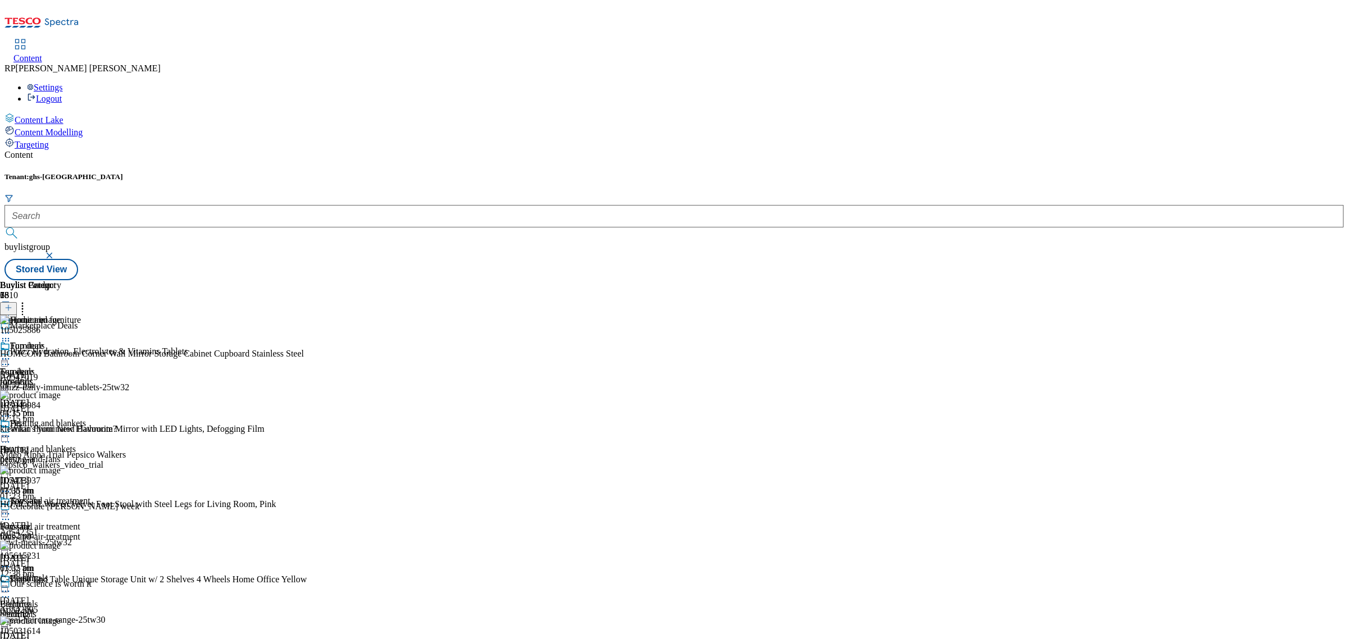
click at [17, 304] on div at bounding box center [8, 309] width 17 height 10
click at [17, 302] on button at bounding box center [8, 308] width 17 height 13
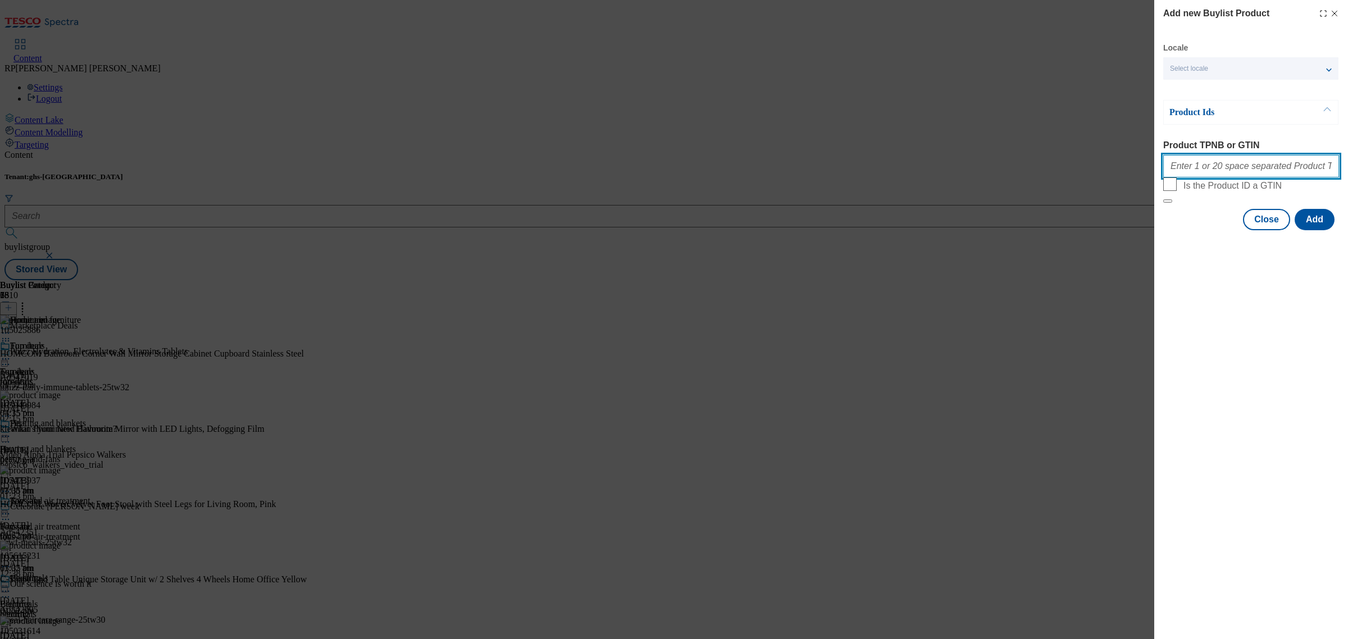
click at [1236, 168] on input "Product TPNB or GTIN" at bounding box center [1251, 166] width 176 height 22
paste input "105425470 105504997 105771811 105771833 105771839 105771816 105771818 105771828…"
type input "105425470 105504997 105771811 105771833 105771839 105771816 105771818 105771828…"
click at [1314, 230] on button "Add" at bounding box center [1314, 219] width 40 height 21
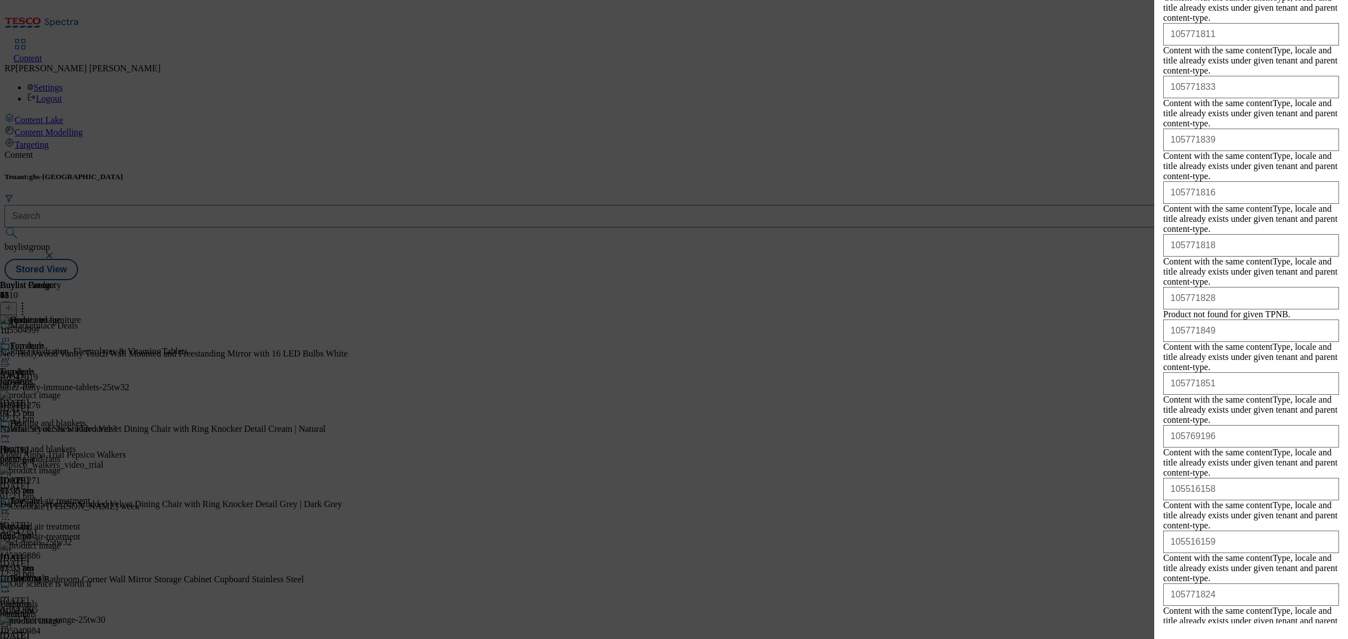
scroll to position [453, 0]
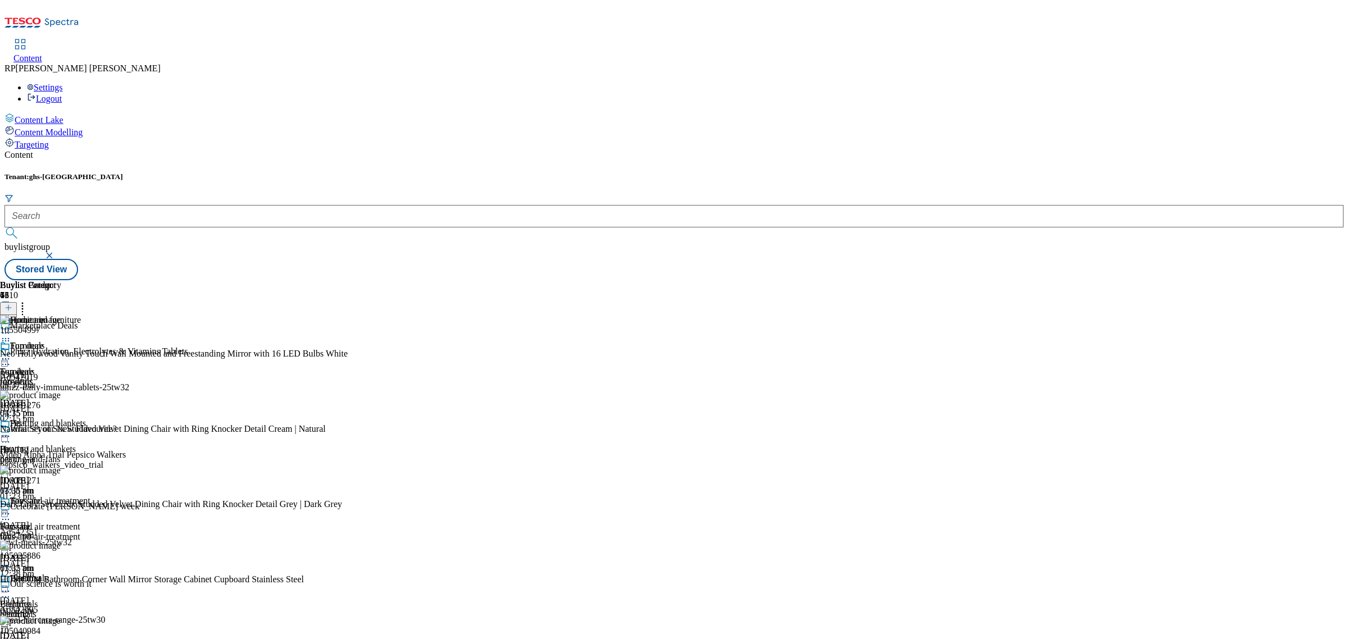
click at [90, 341] on div "Furniture Furniture furniture 22 Sept 2025 03:35 pm" at bounding box center [45, 379] width 90 height 77
click at [11, 353] on icon at bounding box center [5, 358] width 11 height 11
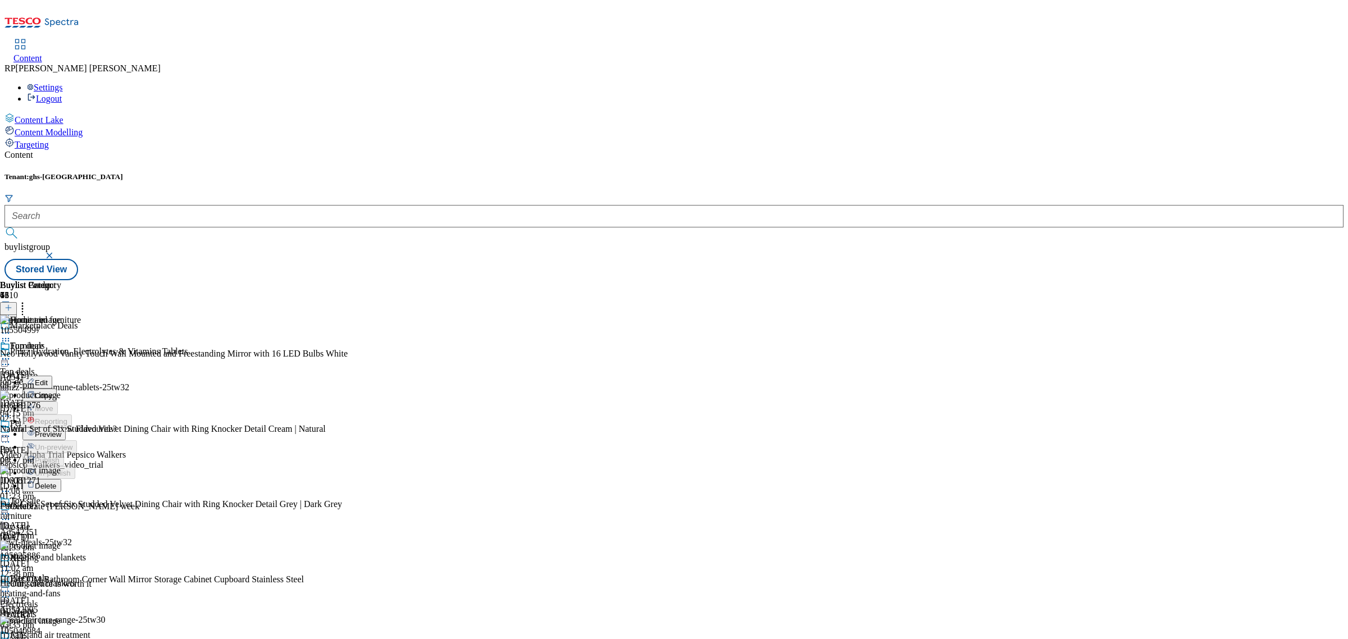
click at [61, 430] on span "Preview" at bounding box center [48, 434] width 26 height 8
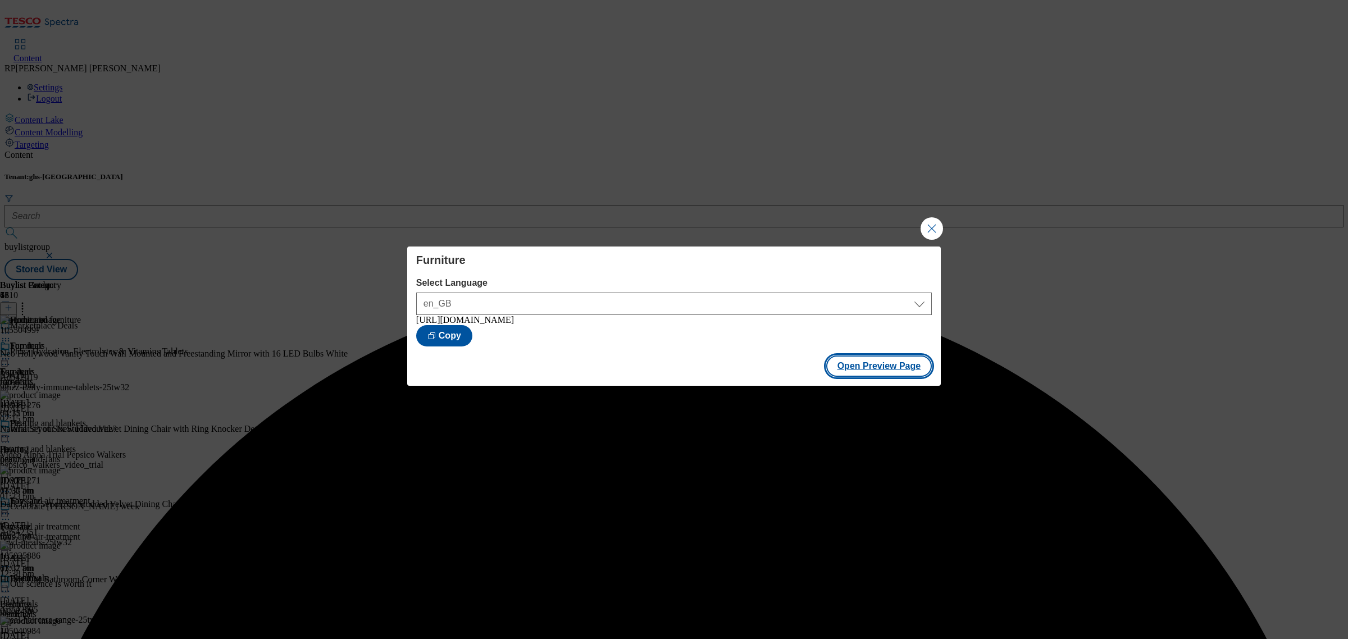
click at [880, 363] on button "Open Preview Page" at bounding box center [879, 365] width 106 height 21
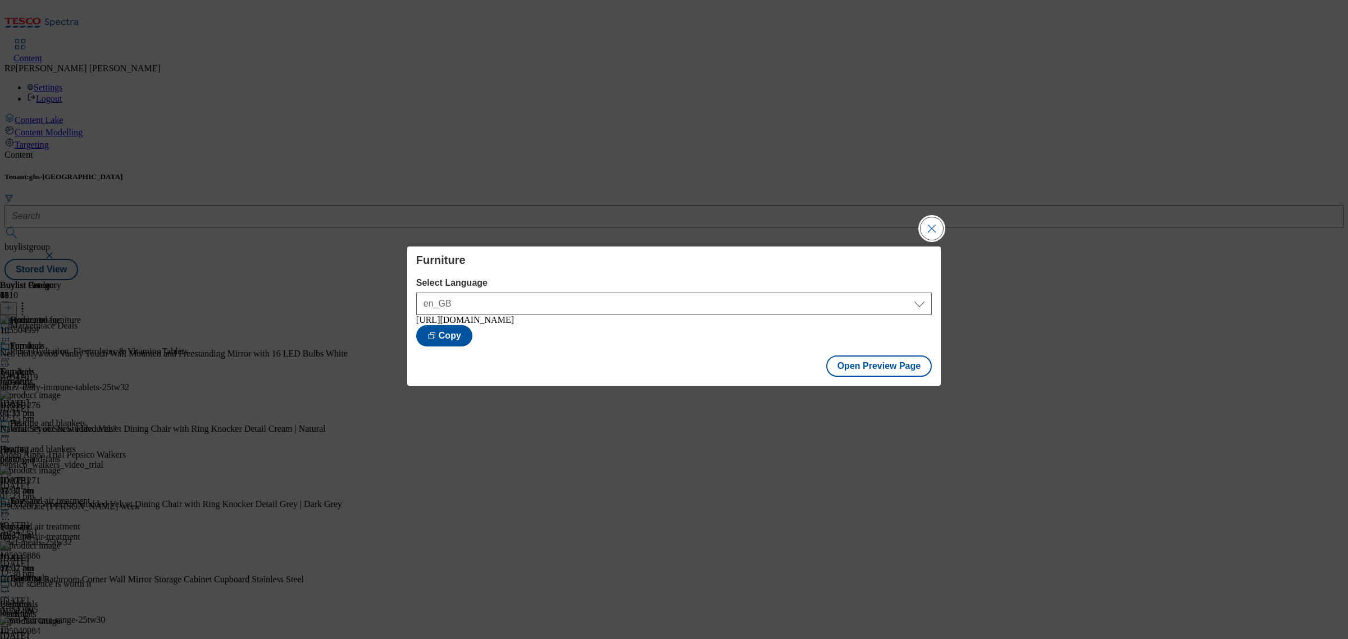
click at [935, 232] on button "Close Modal" at bounding box center [931, 228] width 22 height 22
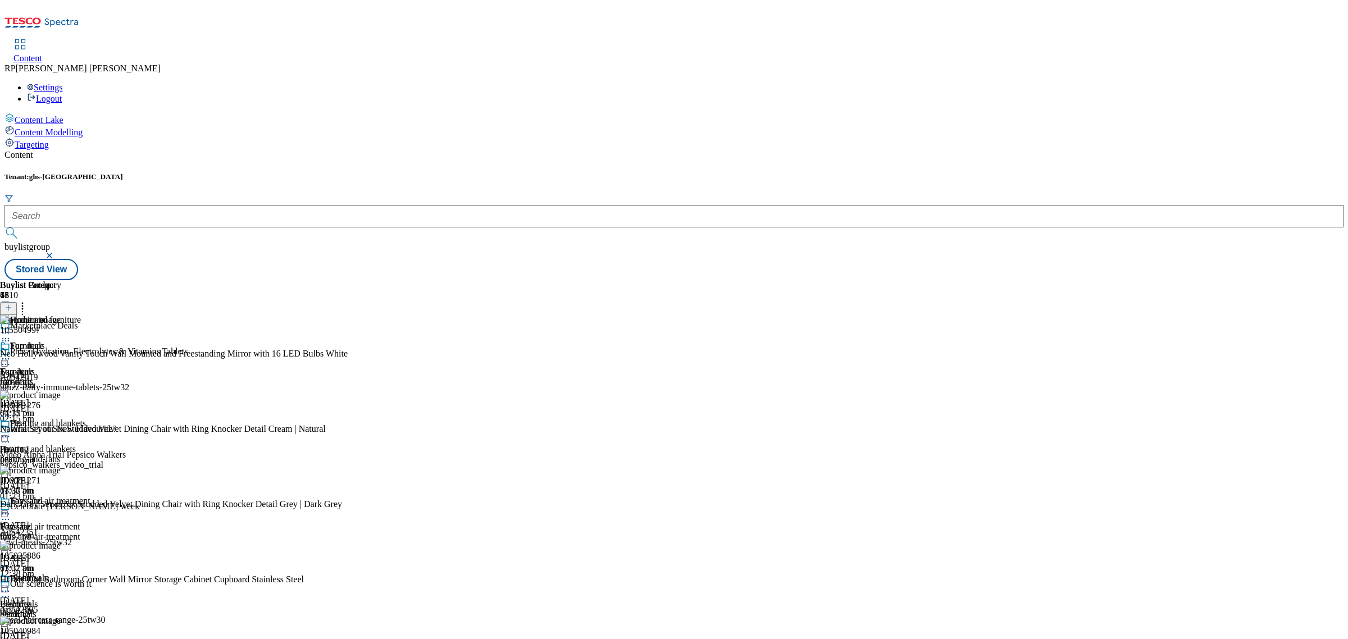
click at [11, 431] on icon at bounding box center [5, 436] width 11 height 11
click at [72, 520] on span "Un-preview" at bounding box center [54, 524] width 38 height 8
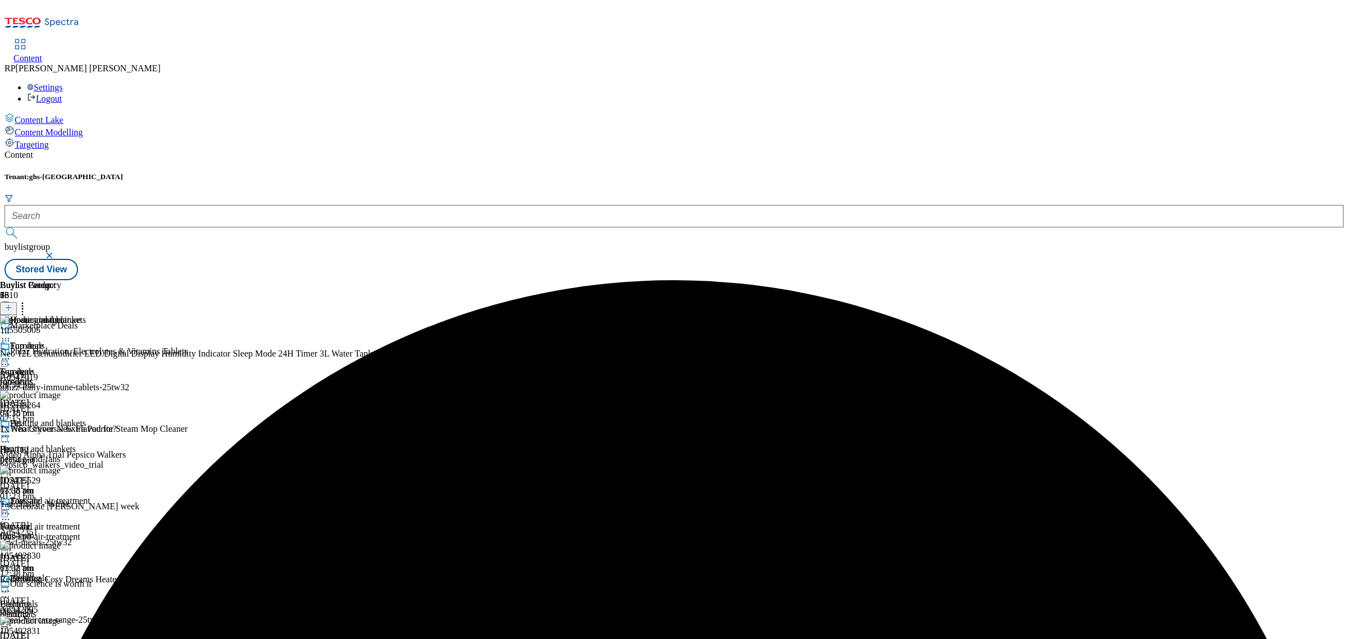
click at [90, 454] on div "heating-and-fans" at bounding box center [45, 459] width 90 height 10
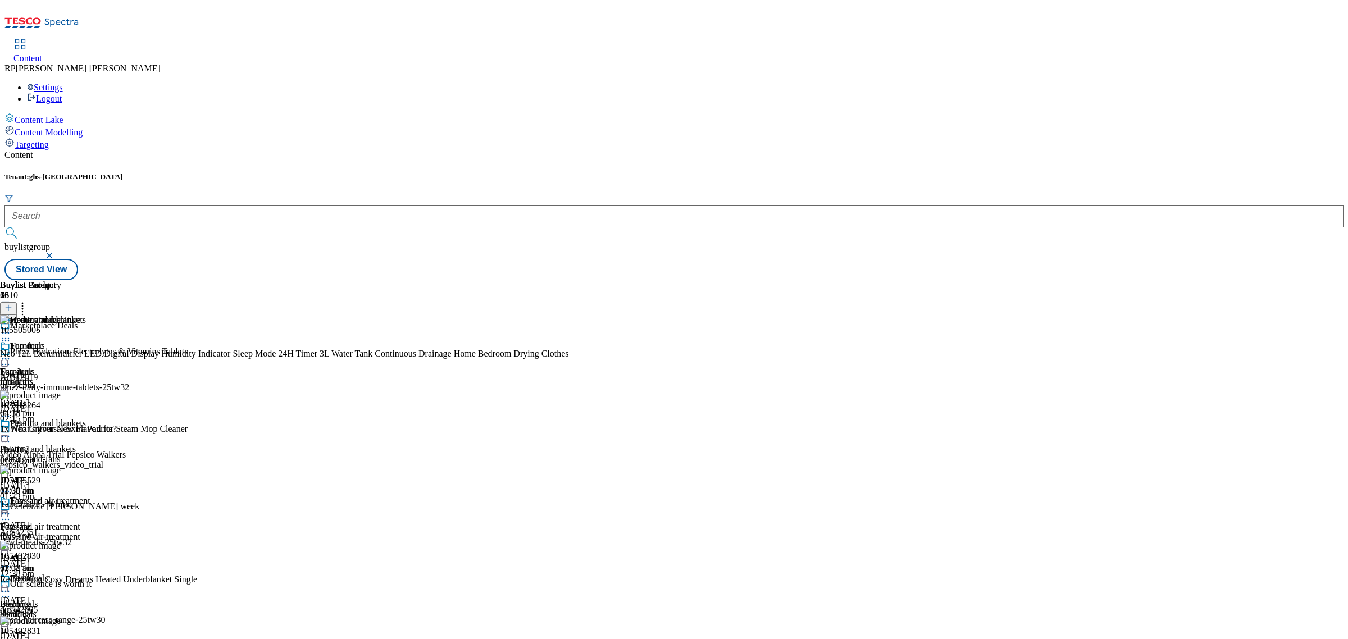
click at [28, 300] on icon at bounding box center [22, 305] width 11 height 11
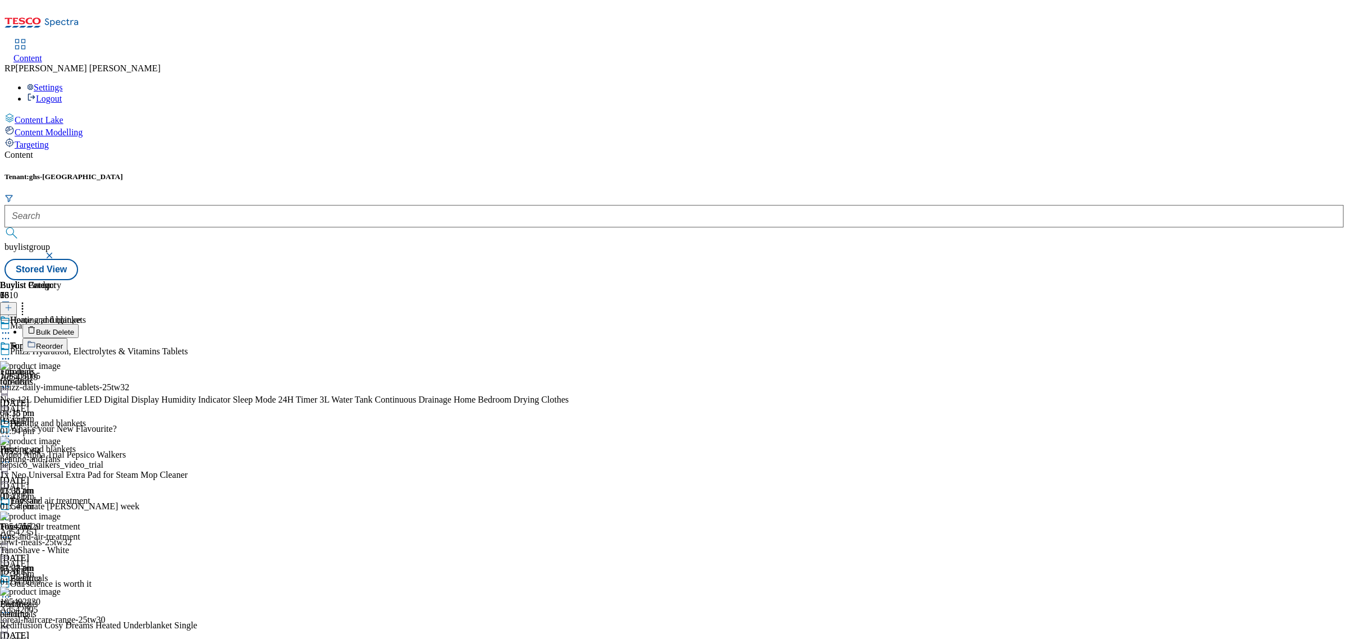
click at [79, 324] on button "Bulk Delete" at bounding box center [50, 331] width 56 height 14
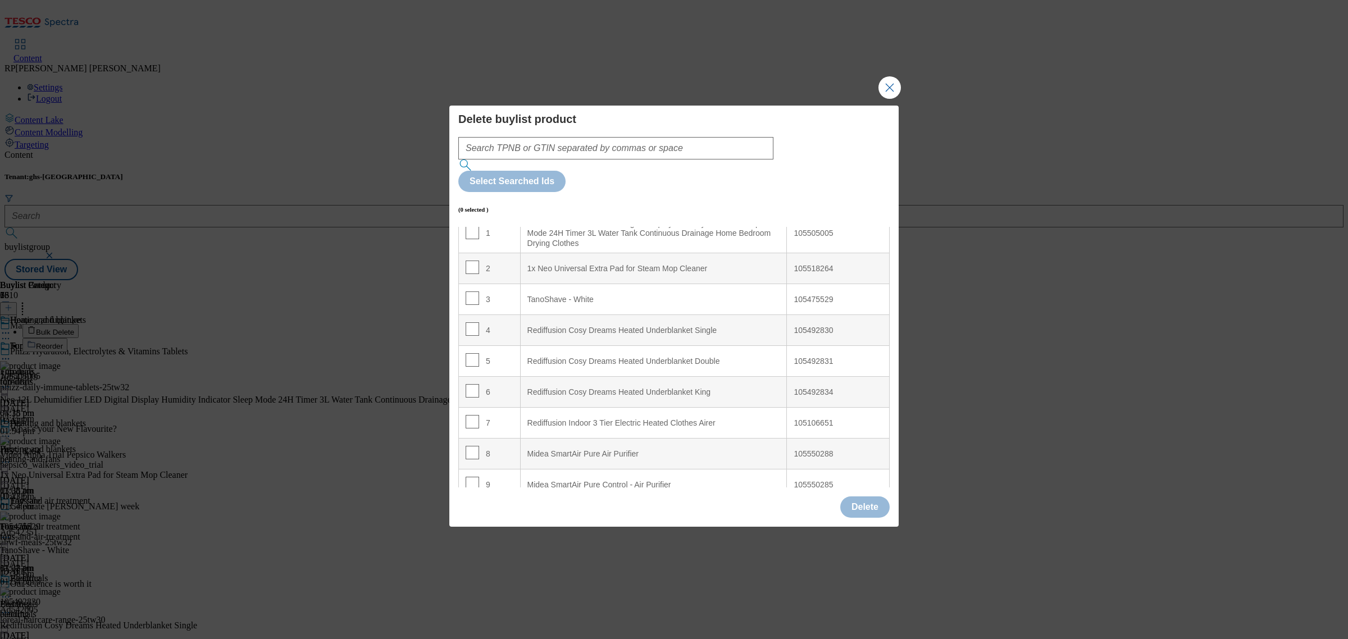
scroll to position [70, 0]
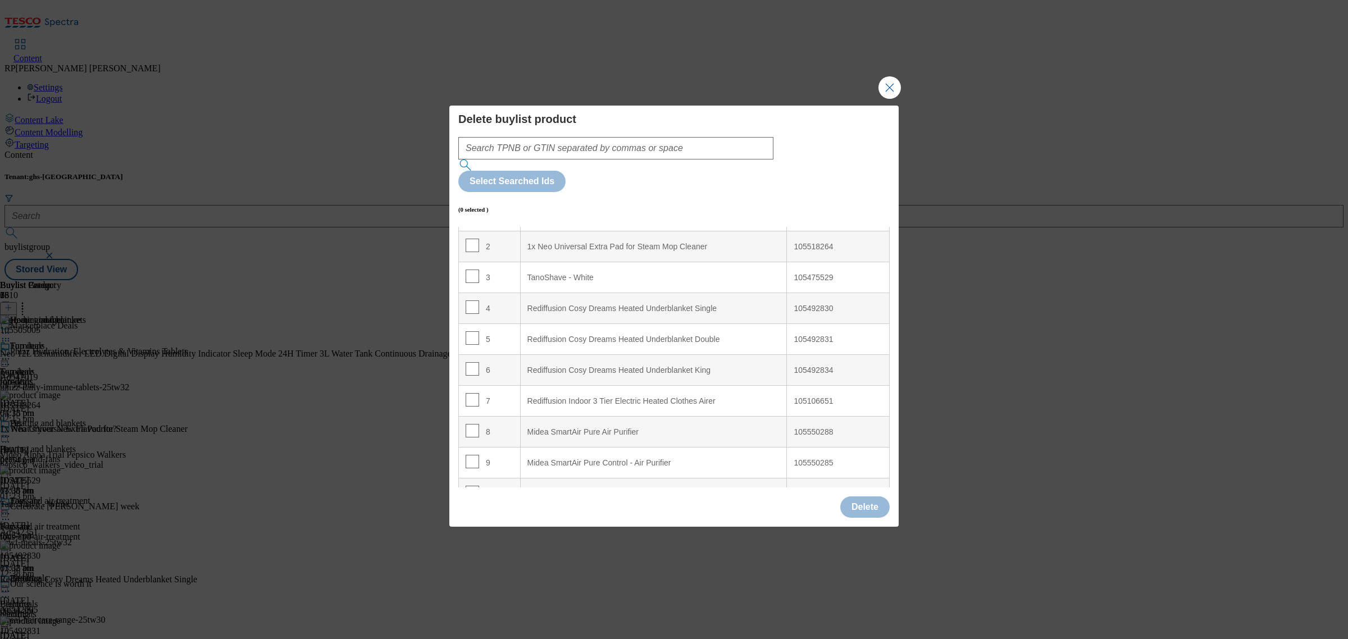
click at [477, 331] on div "5" at bounding box center [489, 339] width 48 height 16
click at [473, 331] on input "Modal" at bounding box center [471, 337] width 13 height 13
checkbox input "true"
click at [468, 362] on input "Modal" at bounding box center [471, 368] width 13 height 13
checkbox input "true"
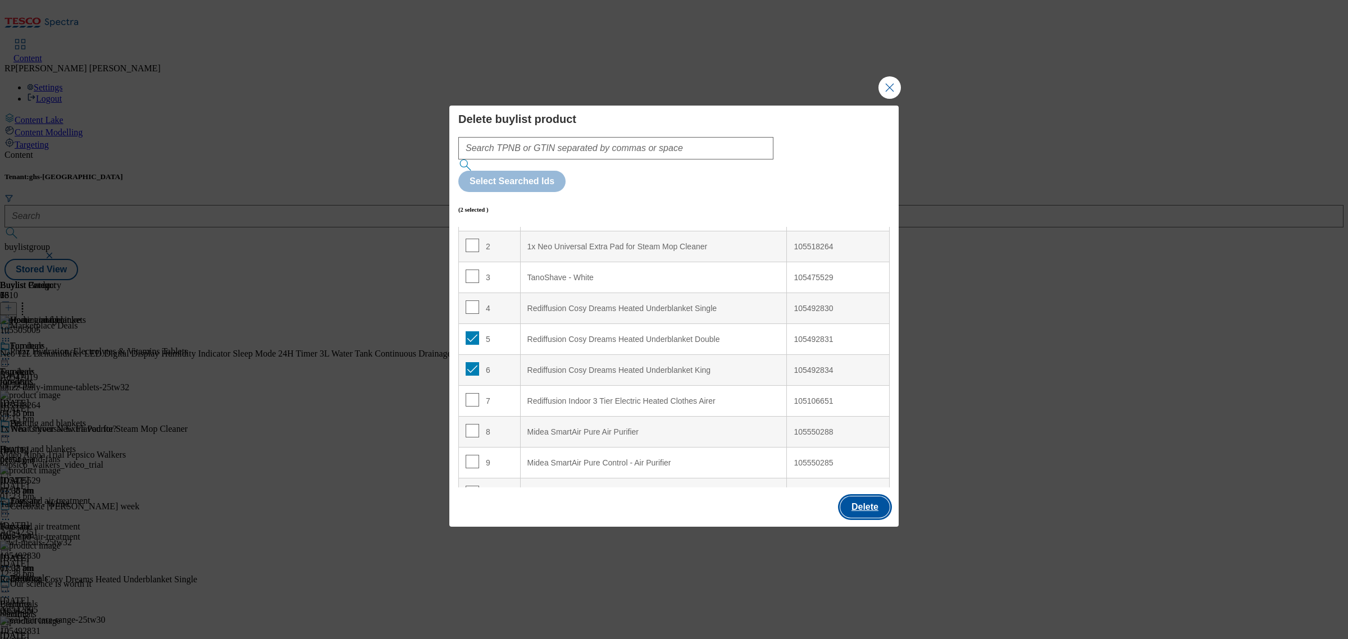
click at [876, 496] on button "Delete" at bounding box center [864, 506] width 49 height 21
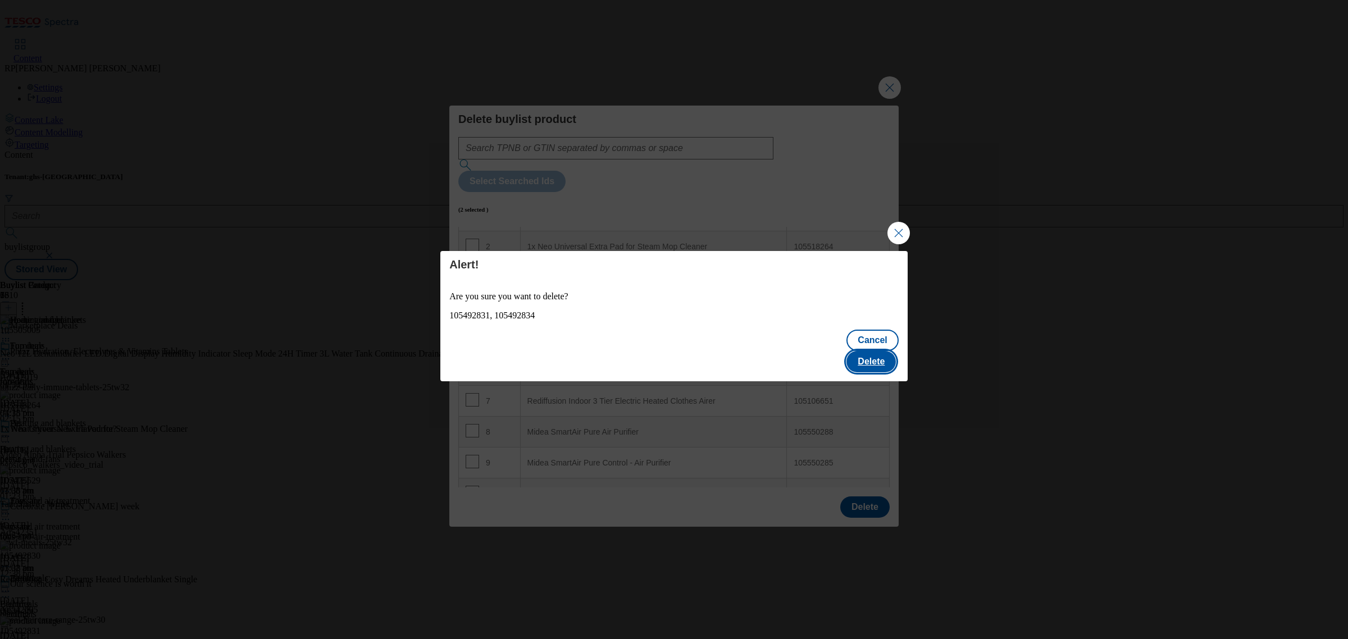
click at [883, 351] on button "Delete" at bounding box center [870, 361] width 49 height 21
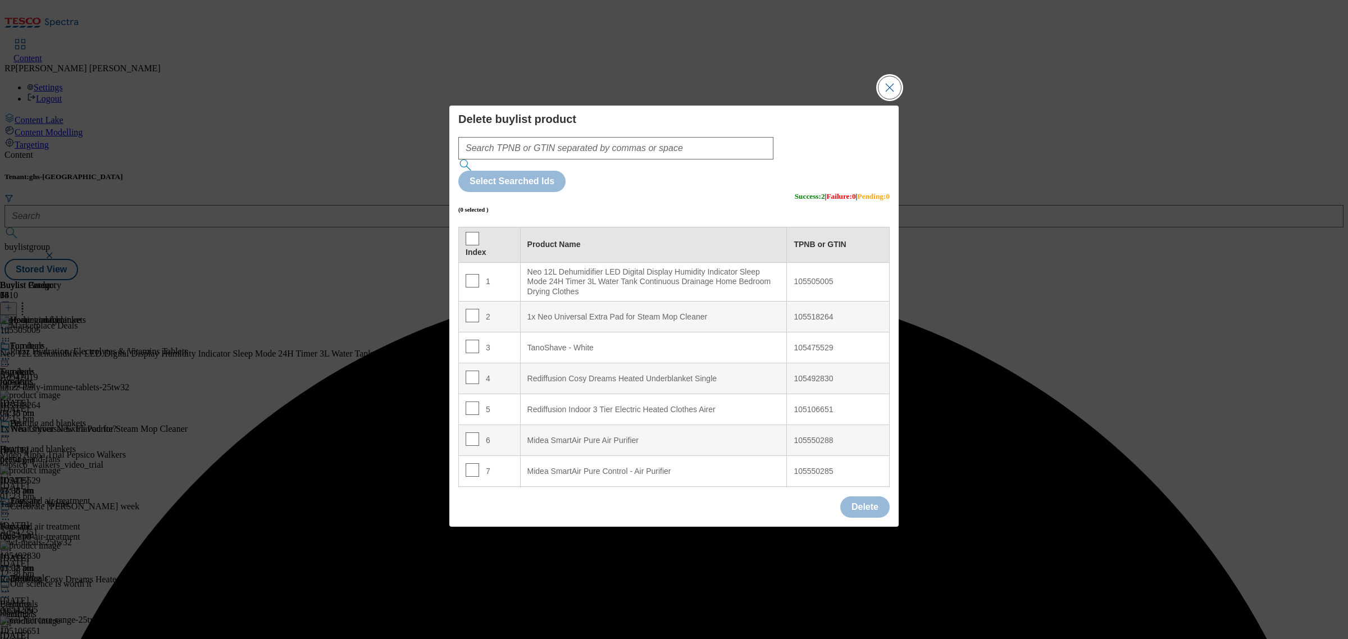
click at [888, 99] on button "Close Modal" at bounding box center [889, 87] width 22 height 22
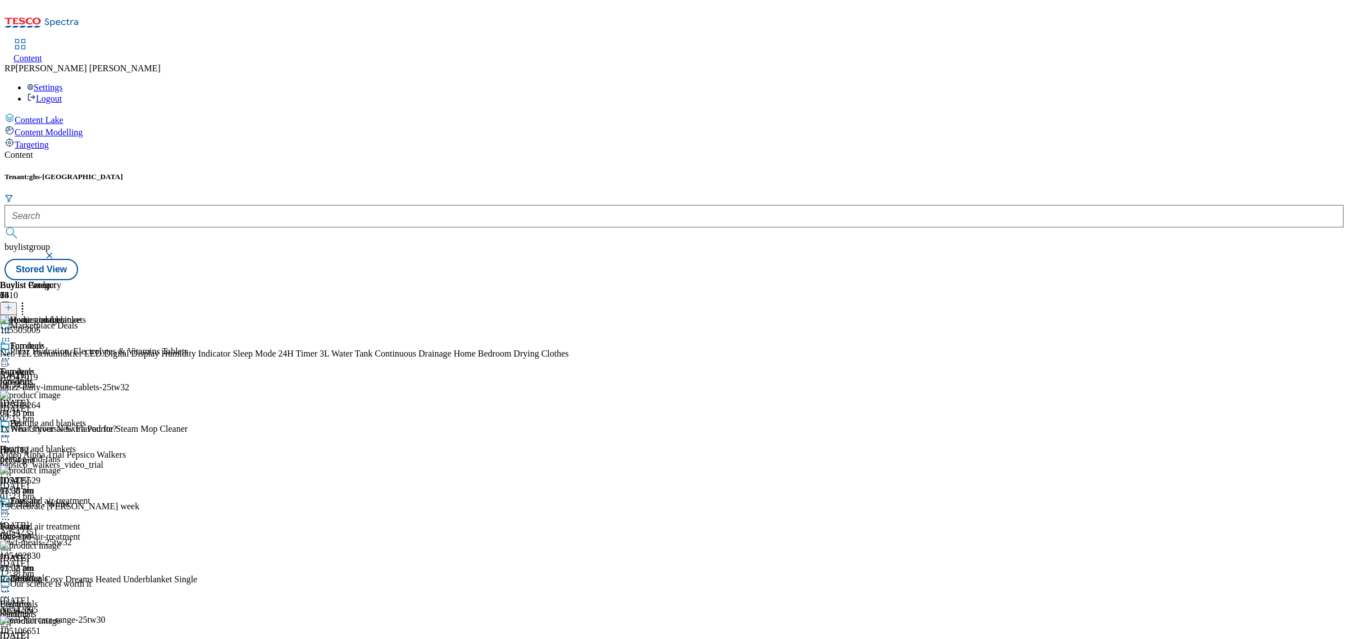
click at [12, 304] on icon at bounding box center [8, 308] width 8 height 8
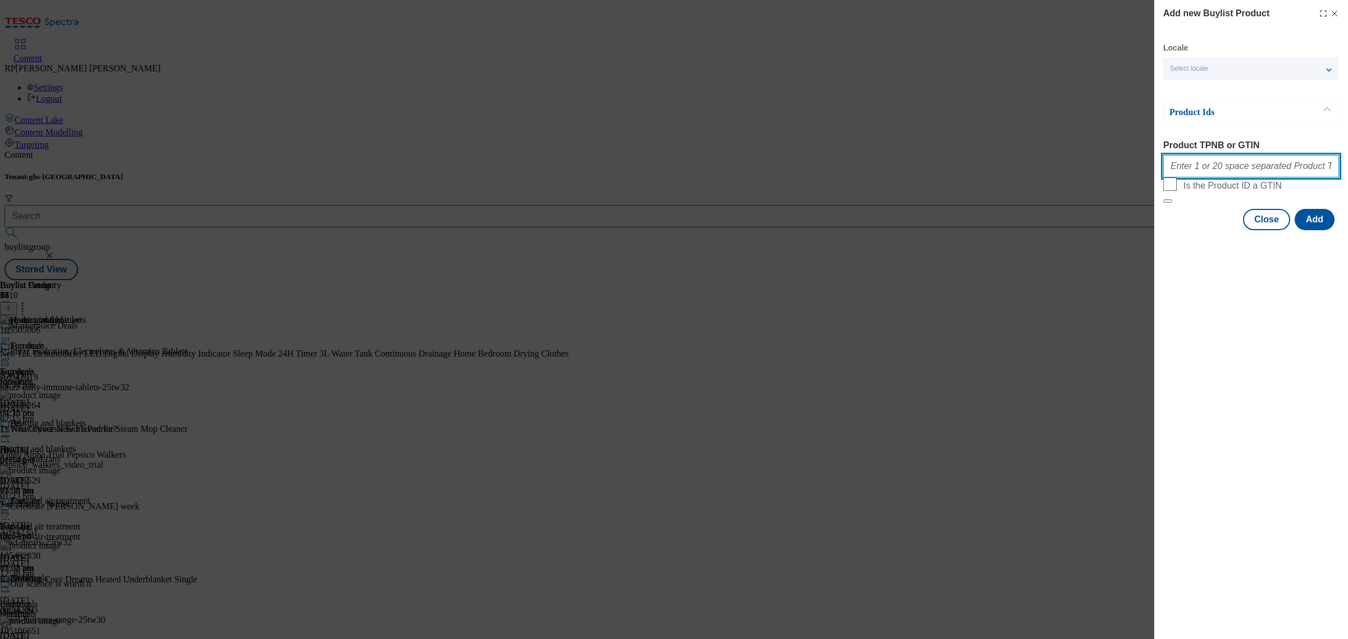
click at [1269, 176] on input "Product TPNB or GTIN" at bounding box center [1251, 166] width 176 height 22
paste input "105492830 105492831 105492834 105435464 105435462"
type input "105492830 105492831 105492834 105435464 105435462"
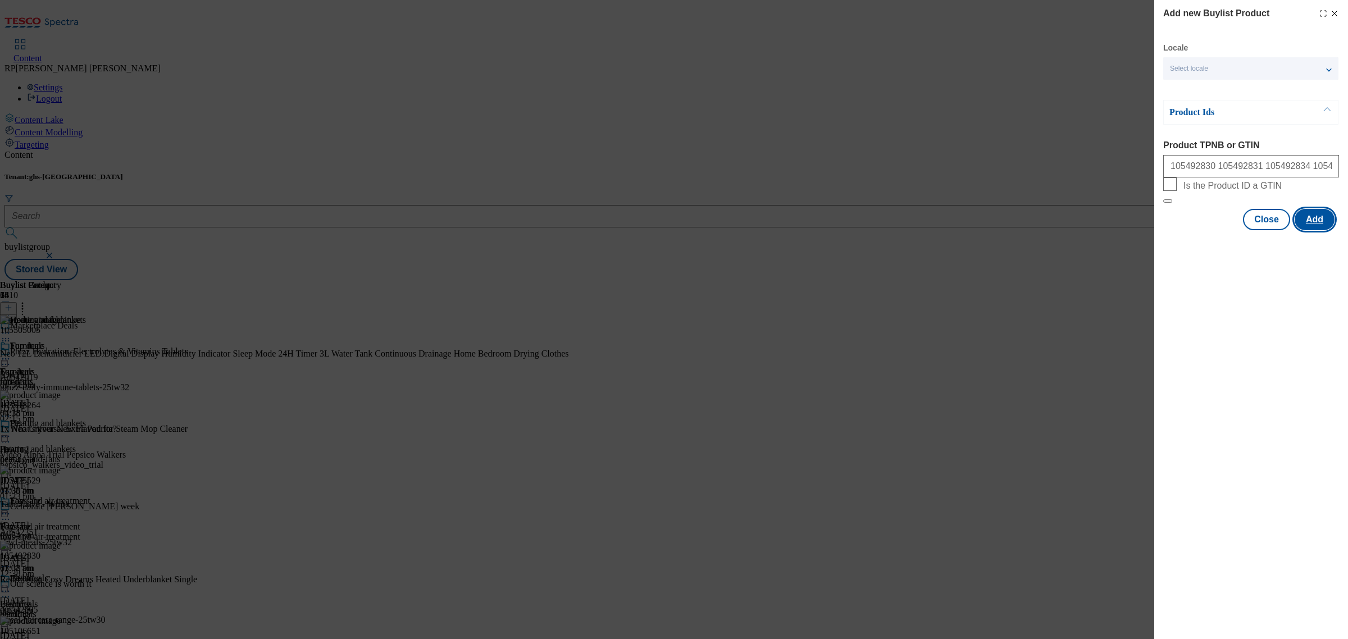
click at [1315, 230] on button "Add" at bounding box center [1314, 219] width 40 height 21
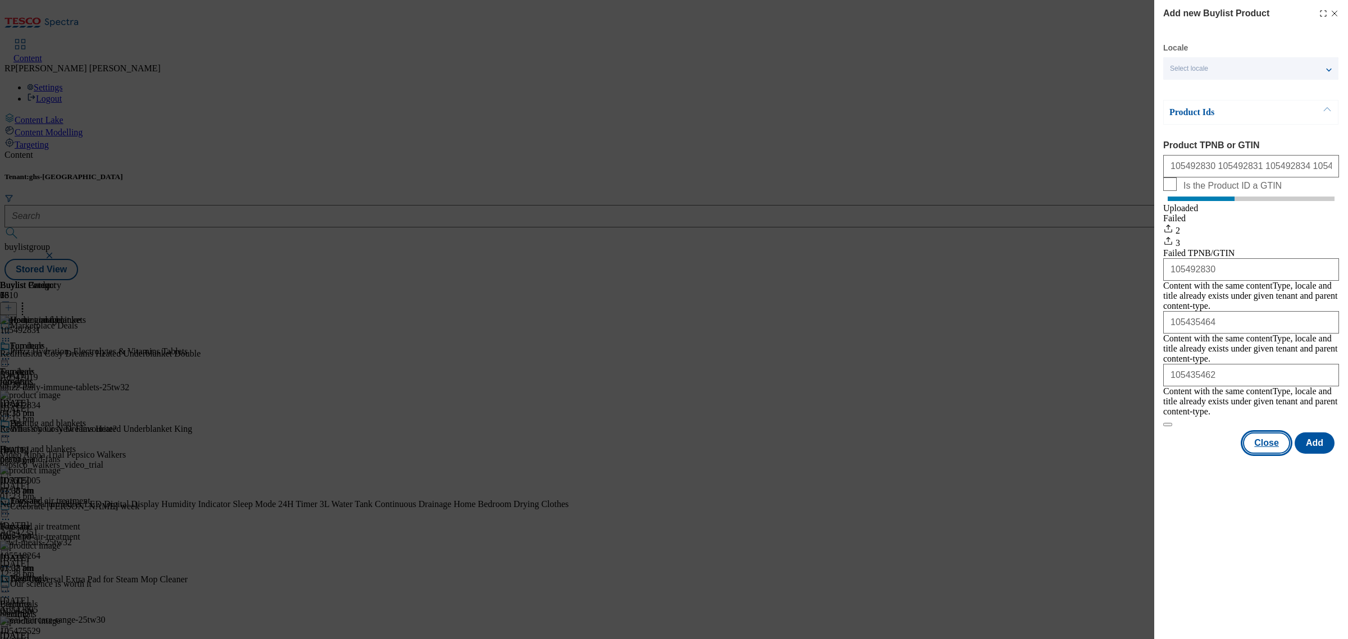
click at [1267, 432] on button "Close" at bounding box center [1266, 442] width 47 height 21
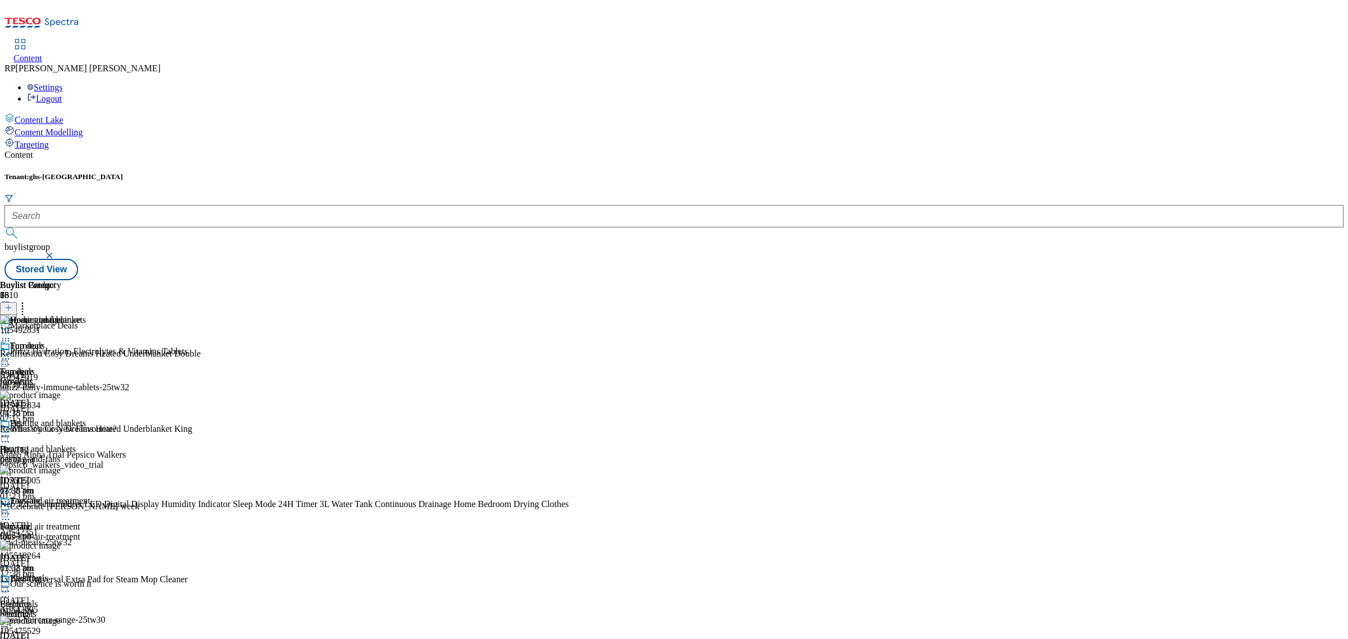
click at [11, 335] on icon at bounding box center [5, 340] width 11 height 11
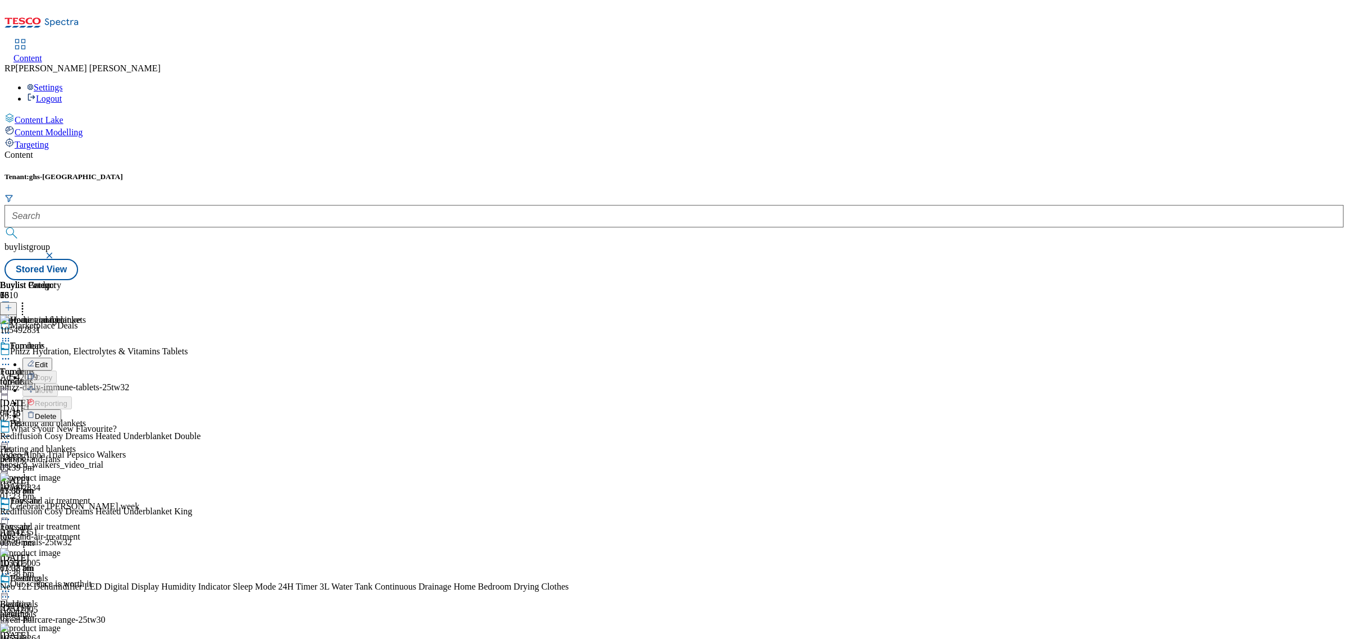
click at [57, 412] on span "Delete" at bounding box center [46, 416] width 22 height 8
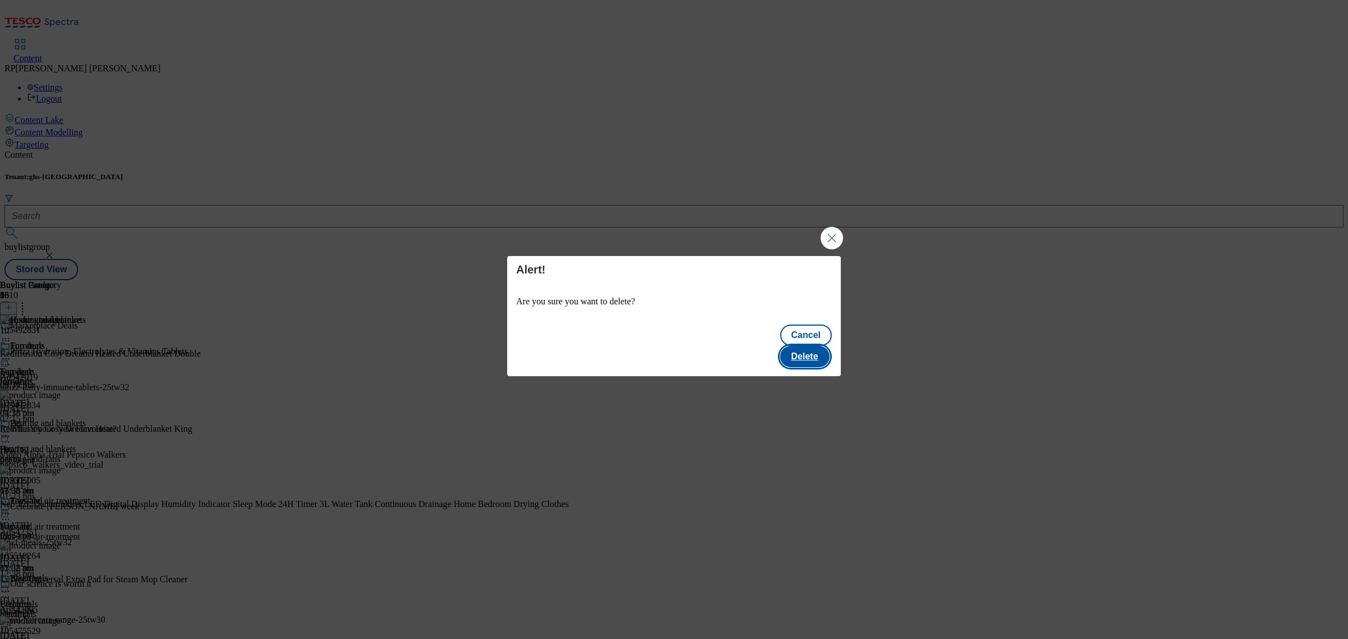
click at [803, 355] on button "Delete" at bounding box center [804, 356] width 49 height 21
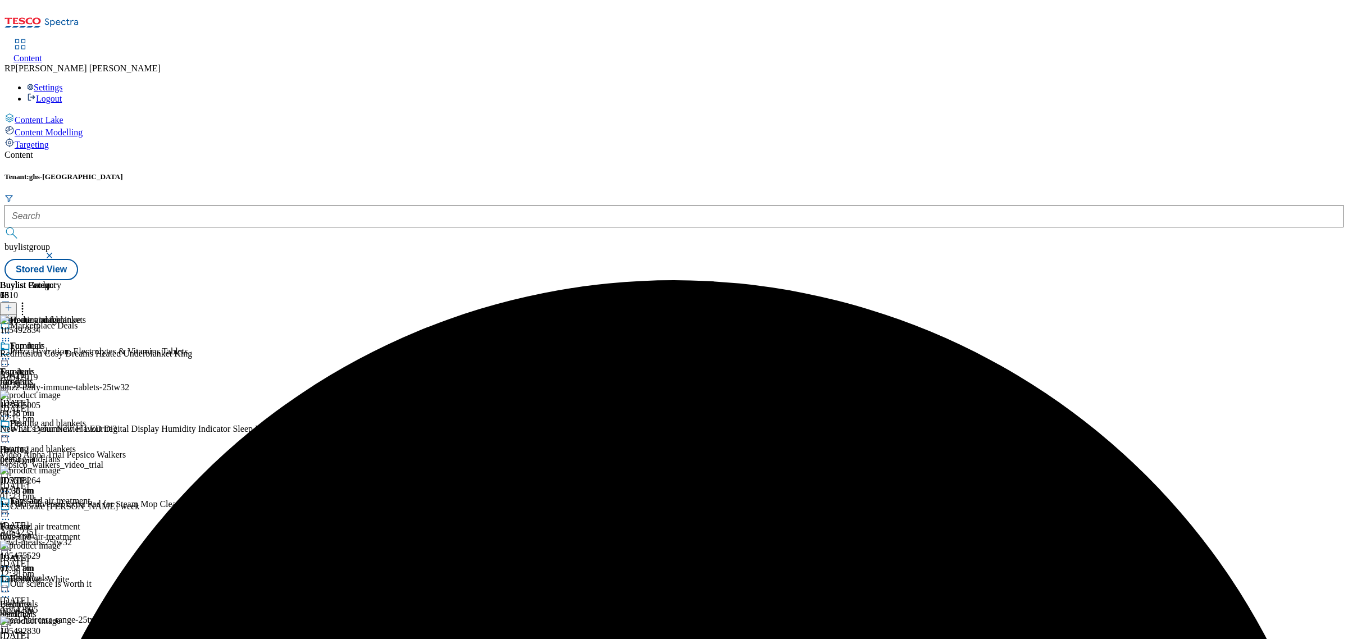
click at [11, 335] on icon at bounding box center [5, 340] width 11 height 11
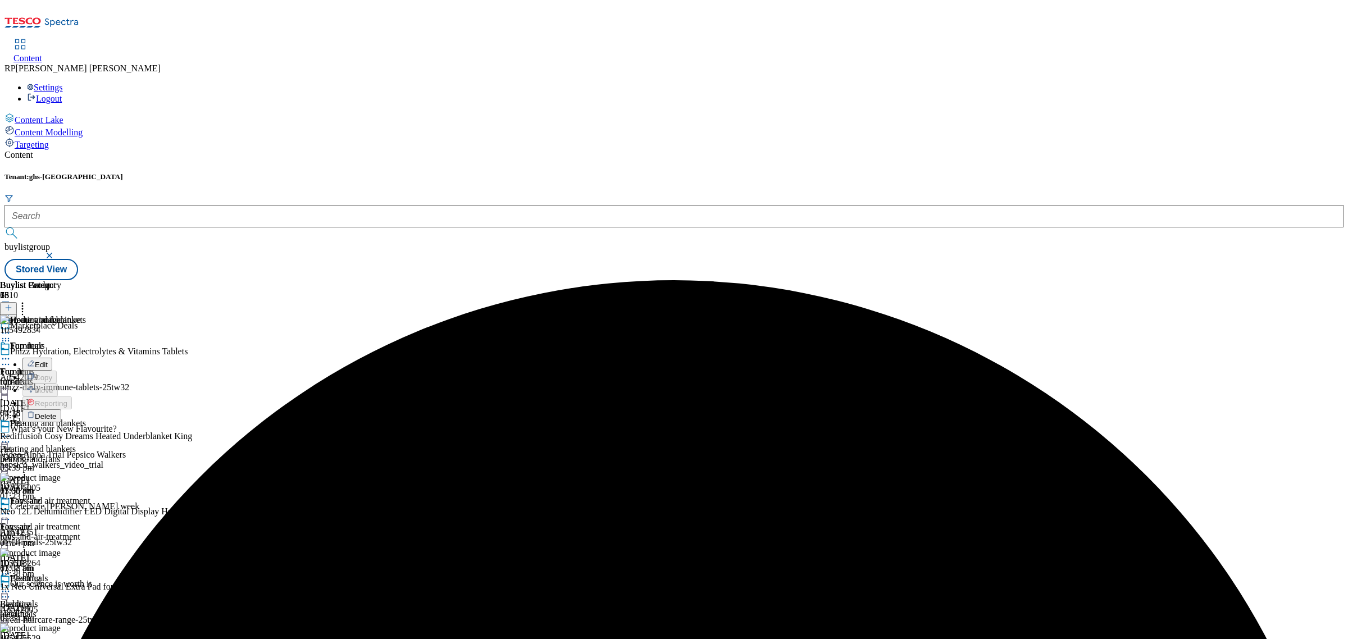
click at [57, 412] on span "Delete" at bounding box center [46, 416] width 22 height 8
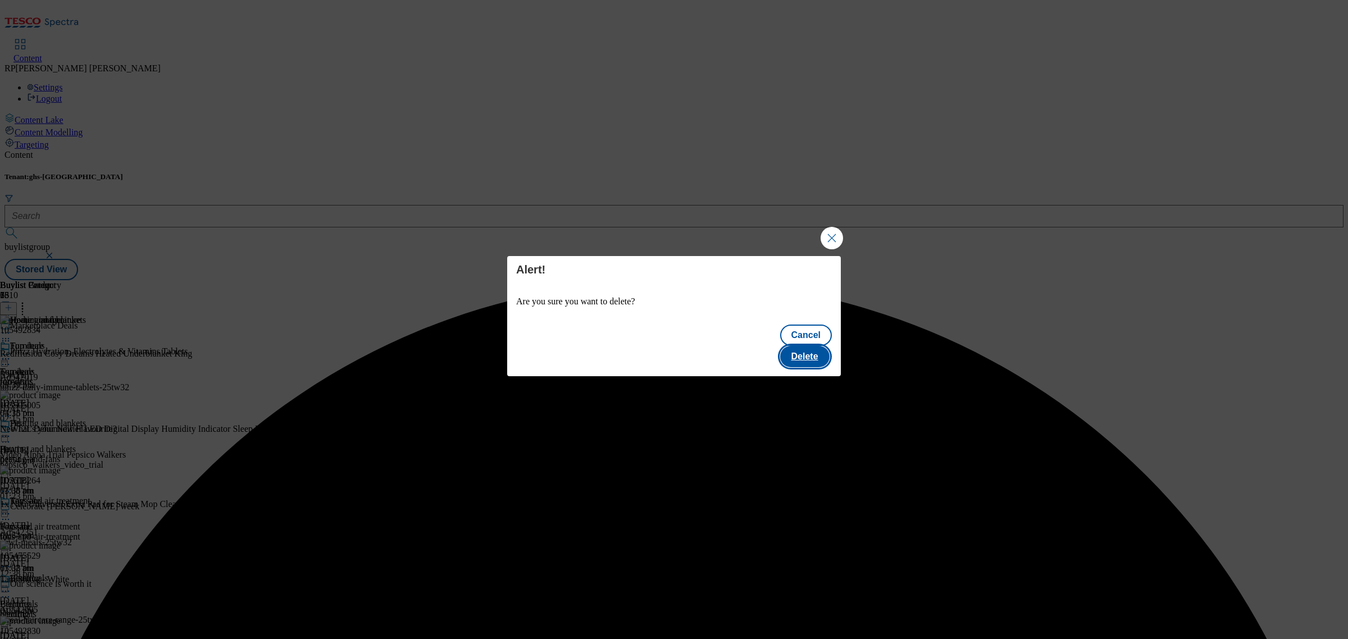
click at [814, 346] on button "Delete" at bounding box center [804, 356] width 49 height 21
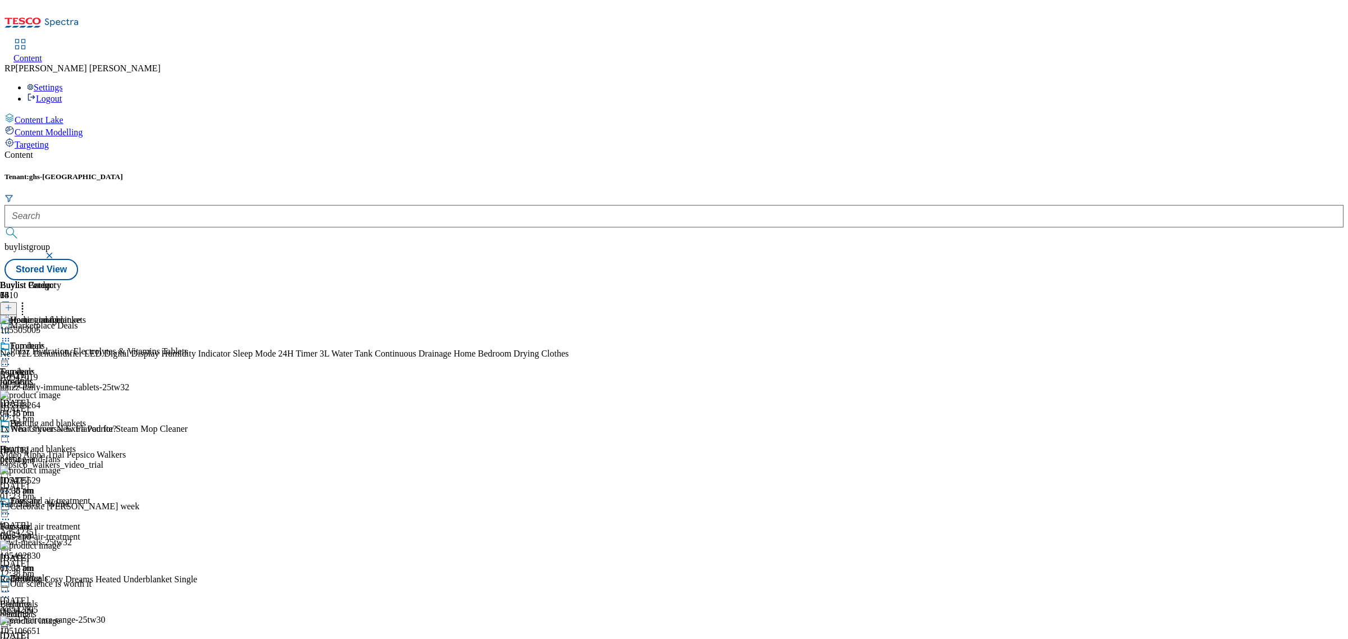
click at [90, 496] on div "Fans and air treatment Fans and air treatment fans-and-air-treatment 22 Sept 20…" at bounding box center [45, 534] width 90 height 77
click at [11, 508] on icon at bounding box center [5, 513] width 11 height 11
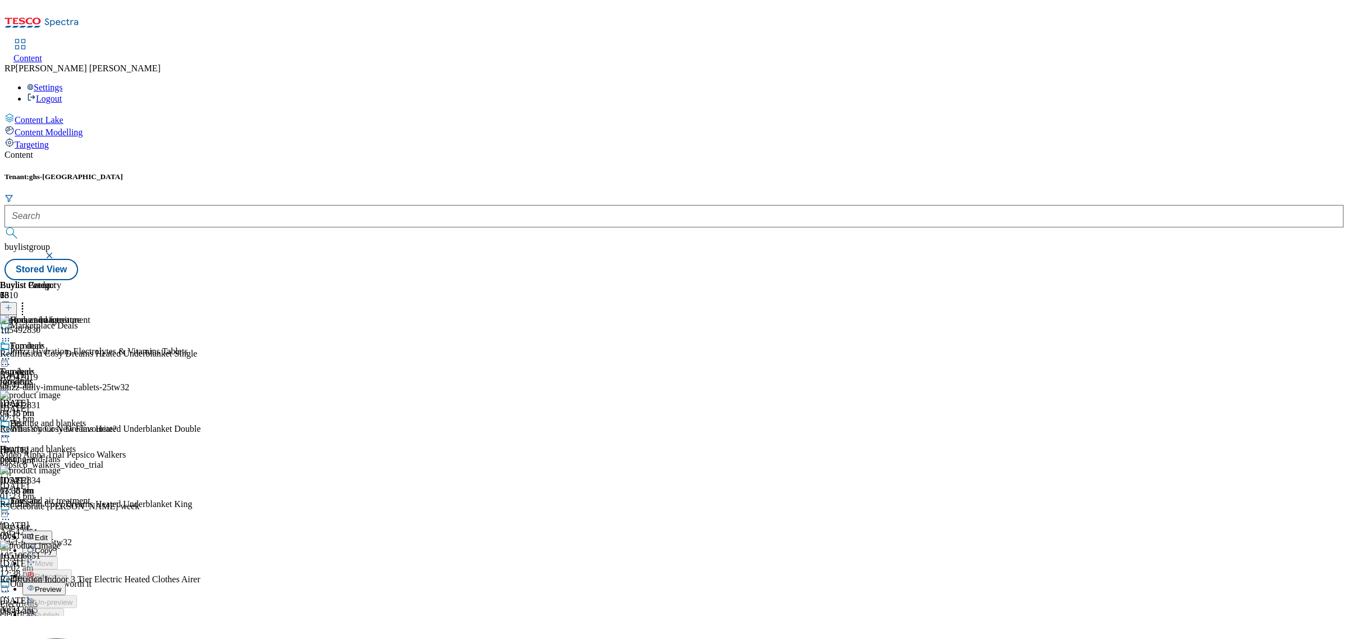
scroll to position [211, 0]
click at [28, 300] on icon at bounding box center [22, 305] width 11 height 11
click at [1023, 280] on div "Buylist Group 6310 Marketplace Deals Phizz Hydration, Electrolytes & Vitamins T…" at bounding box center [673, 280] width 1339 height 0
click at [28, 300] on icon at bounding box center [22, 305] width 11 height 11
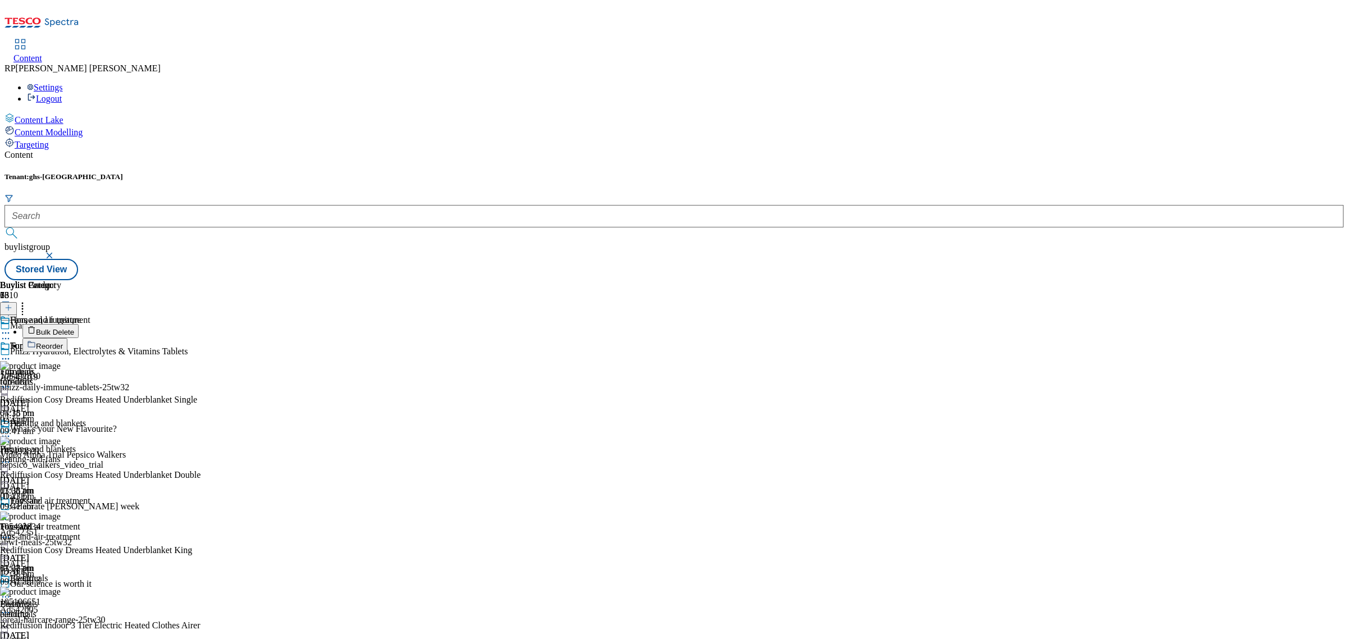
click at [74, 328] on span "Bulk Delete" at bounding box center [55, 332] width 38 height 8
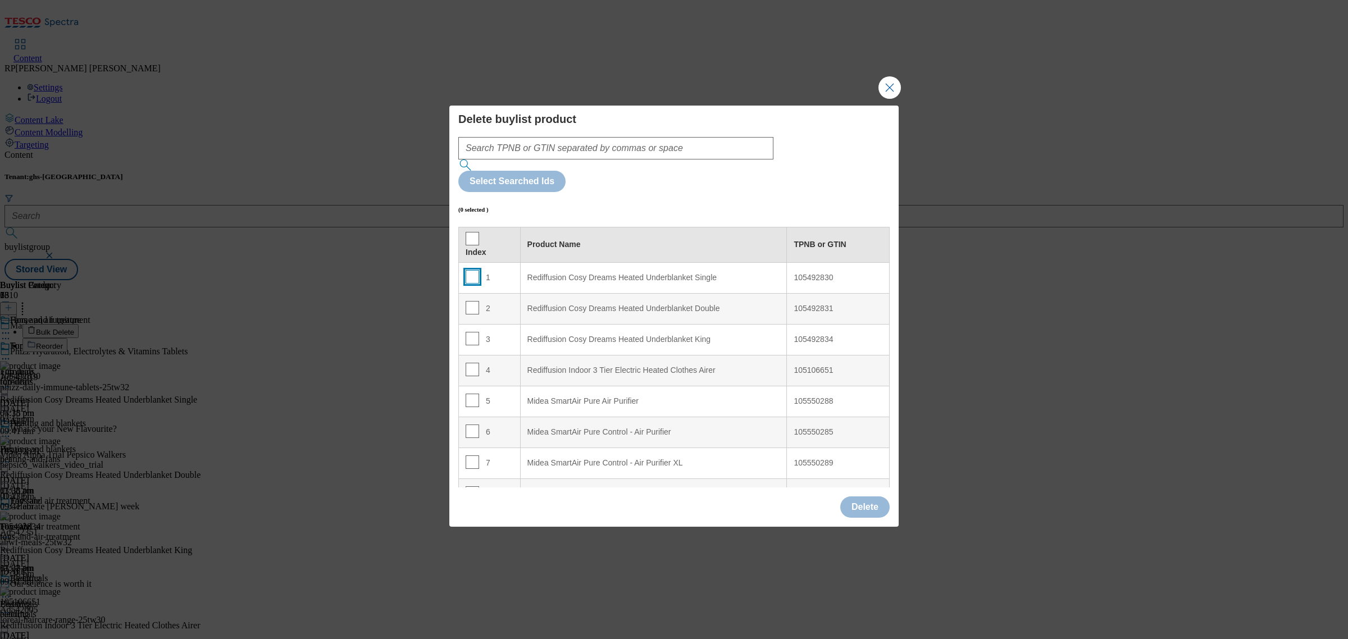
click at [472, 270] on input "Modal" at bounding box center [471, 276] width 13 height 13
checkbox input "true"
click at [471, 301] on input "Modal" at bounding box center [471, 307] width 13 height 13
checkbox input "true"
click at [471, 332] on input "Modal" at bounding box center [471, 338] width 13 height 13
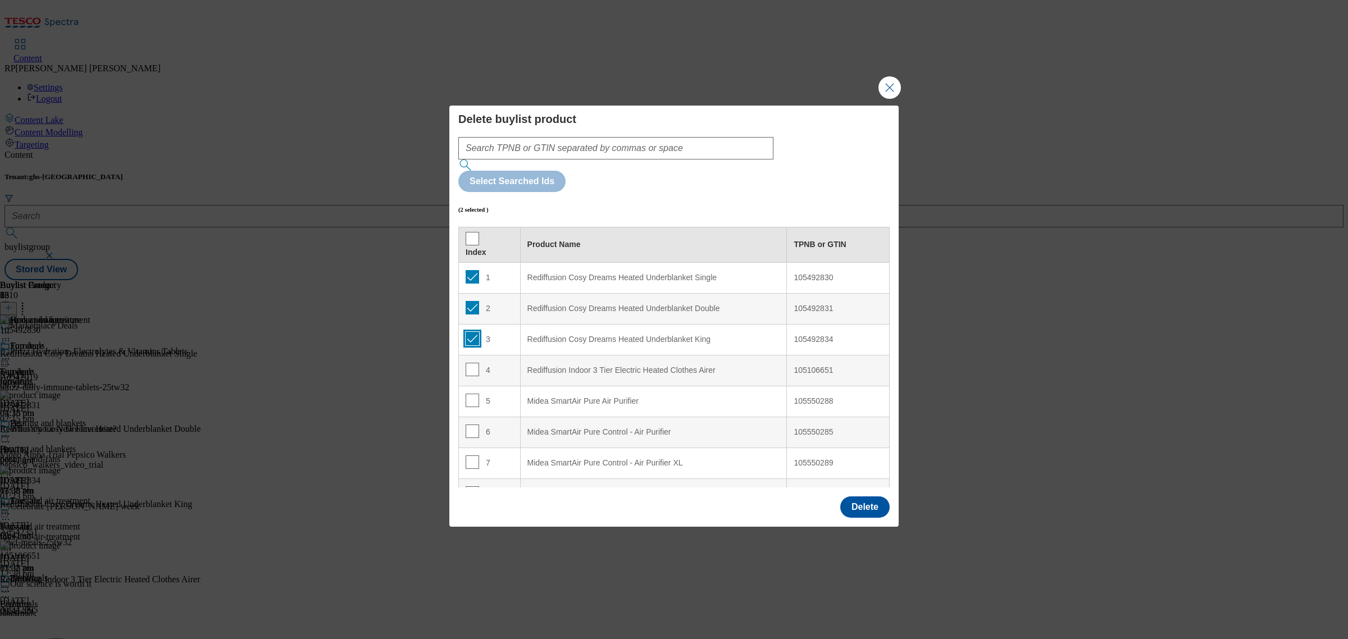
checkbox input "true"
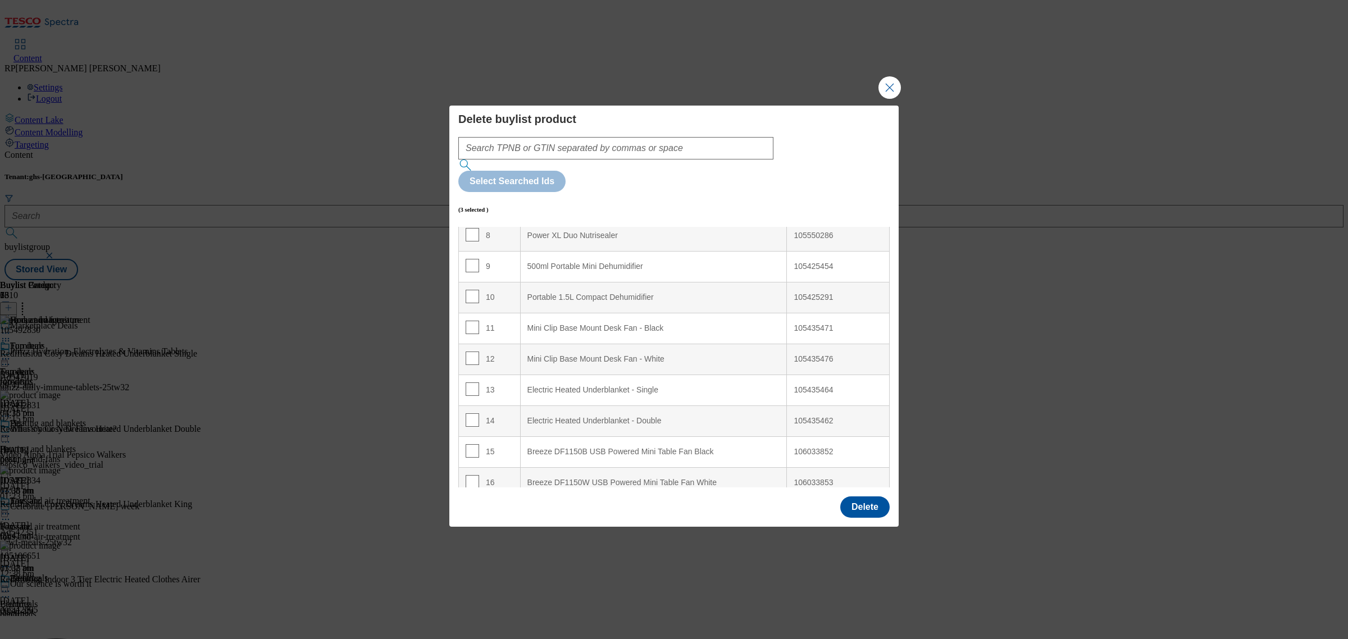
scroll to position [281, 0]
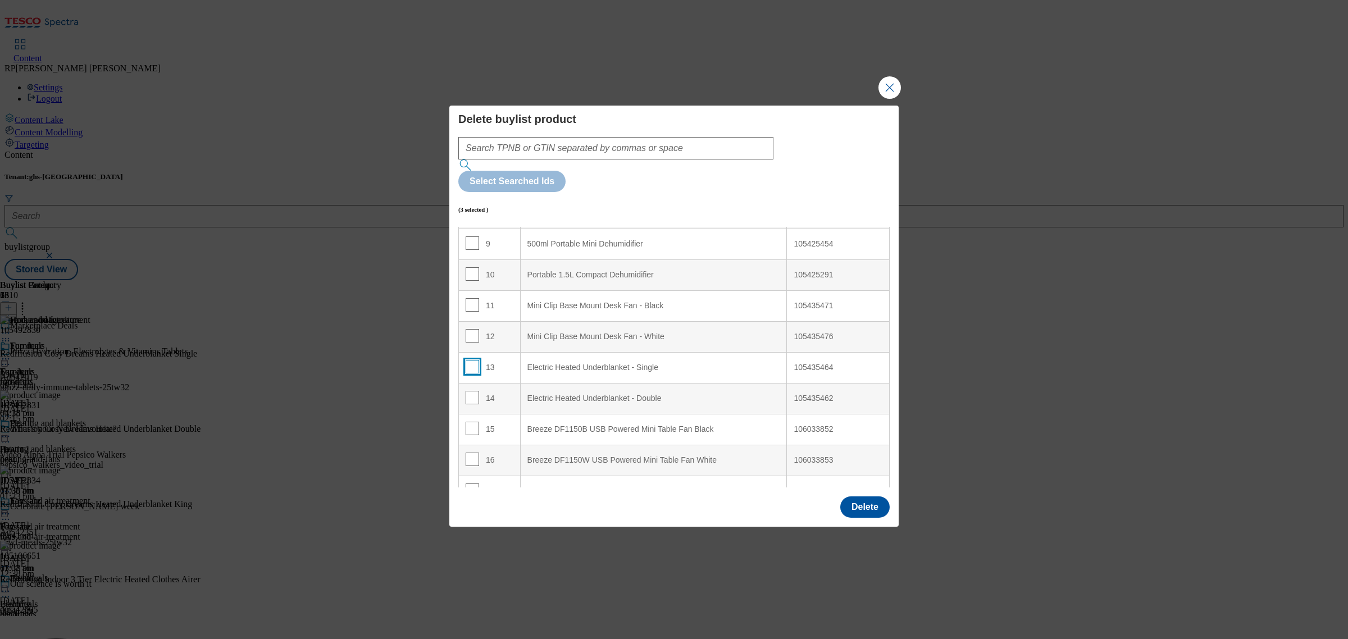
drag, startPoint x: 469, startPoint y: 332, endPoint x: 469, endPoint y: 341, distance: 9.0
click at [469, 360] on input "Modal" at bounding box center [471, 366] width 13 height 13
checkbox input "true"
click at [469, 391] on input "Modal" at bounding box center [471, 397] width 13 height 13
checkbox input "true"
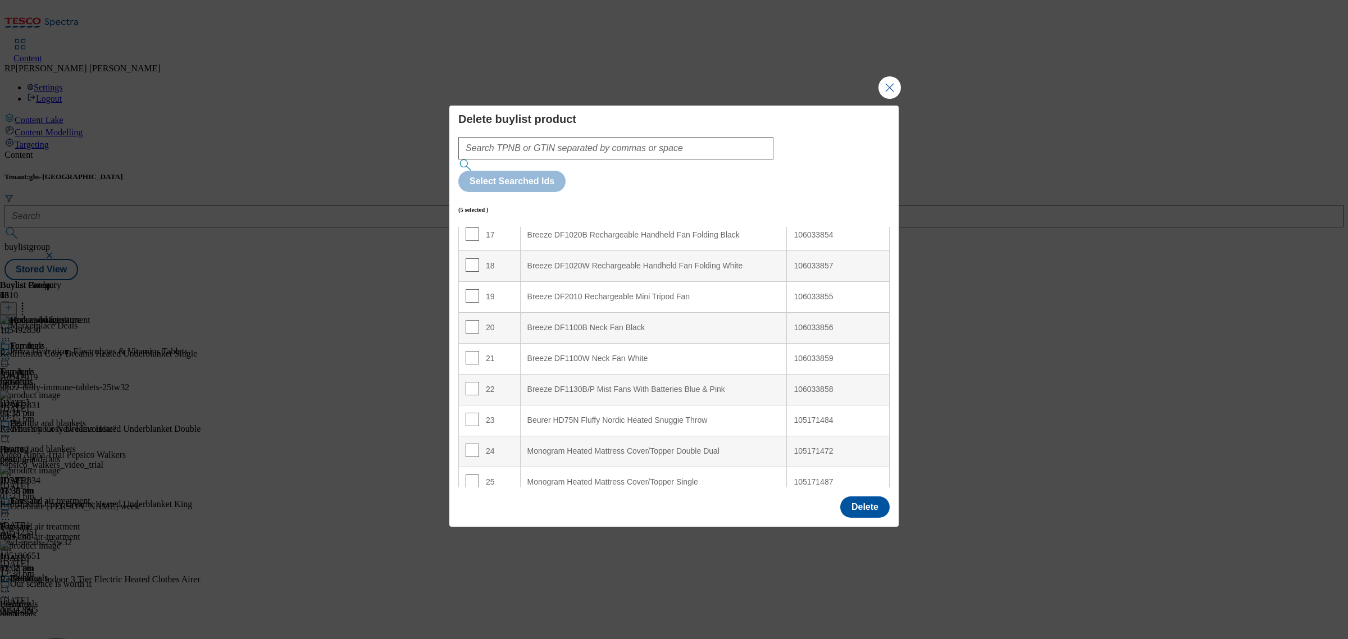
scroll to position [561, 0]
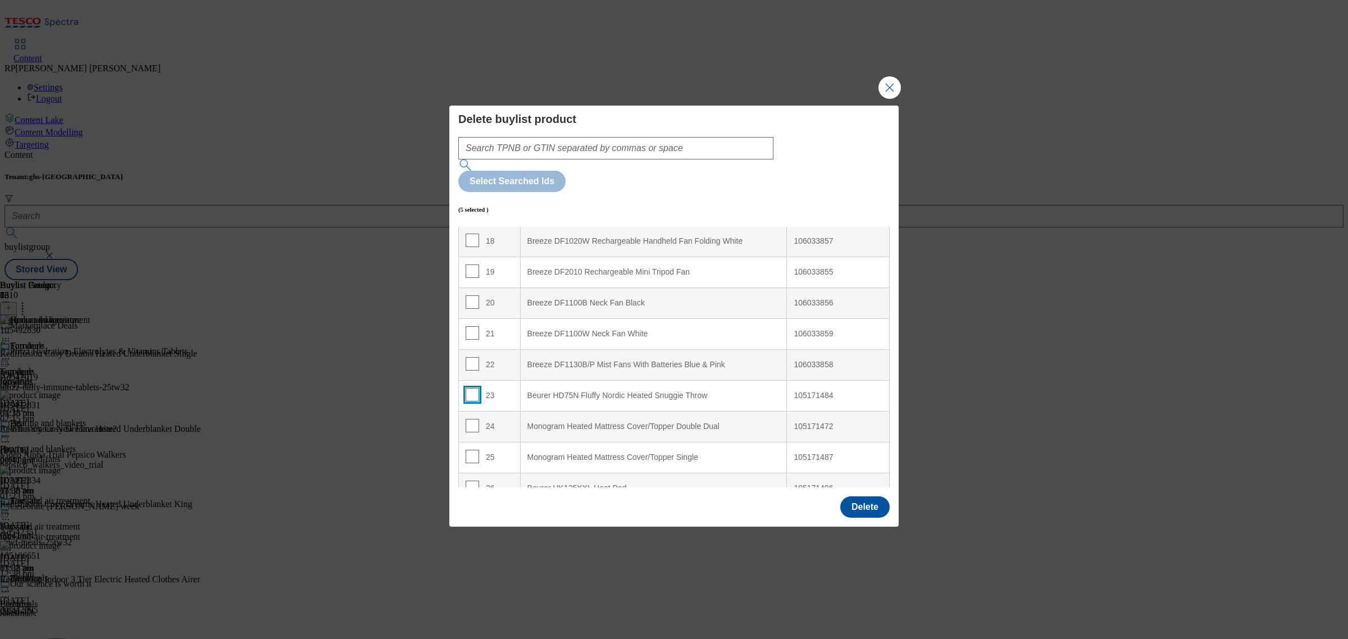
click at [472, 388] on input "Modal" at bounding box center [471, 394] width 13 height 13
checkbox input "true"
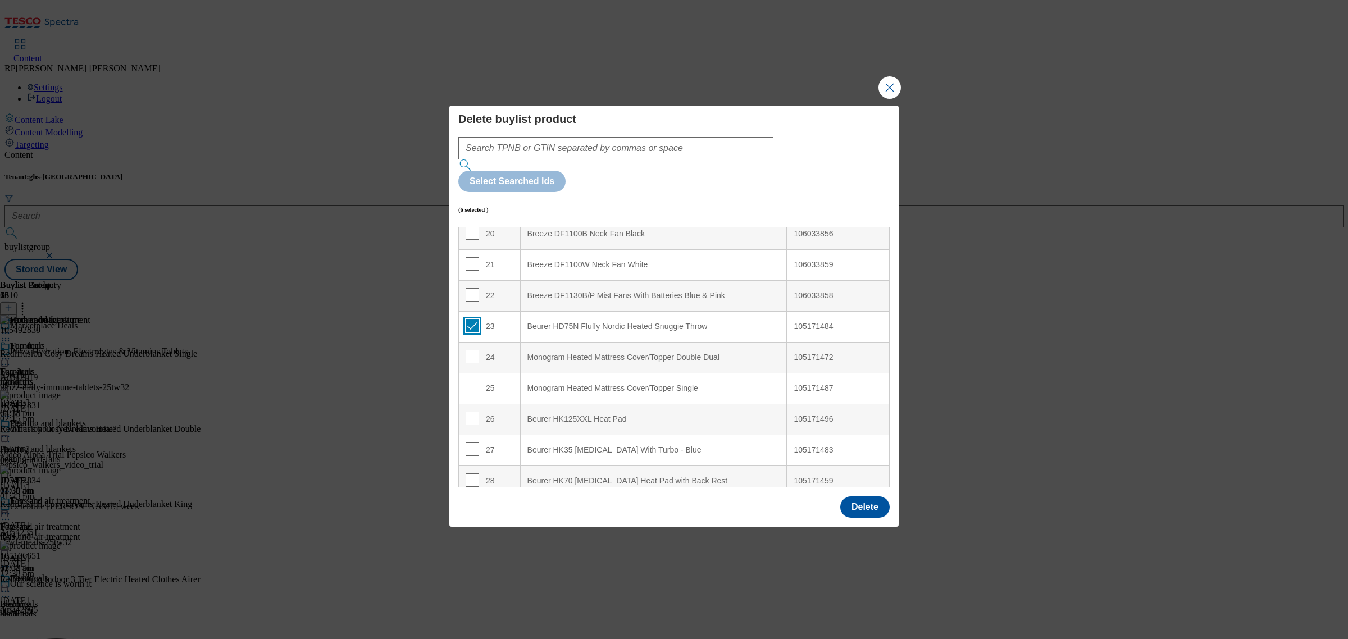
scroll to position [632, 0]
click at [473, 349] on input "Modal" at bounding box center [471, 355] width 13 height 13
checkbox input "true"
click at [468, 380] on input "Modal" at bounding box center [471, 386] width 13 height 13
checkbox input "true"
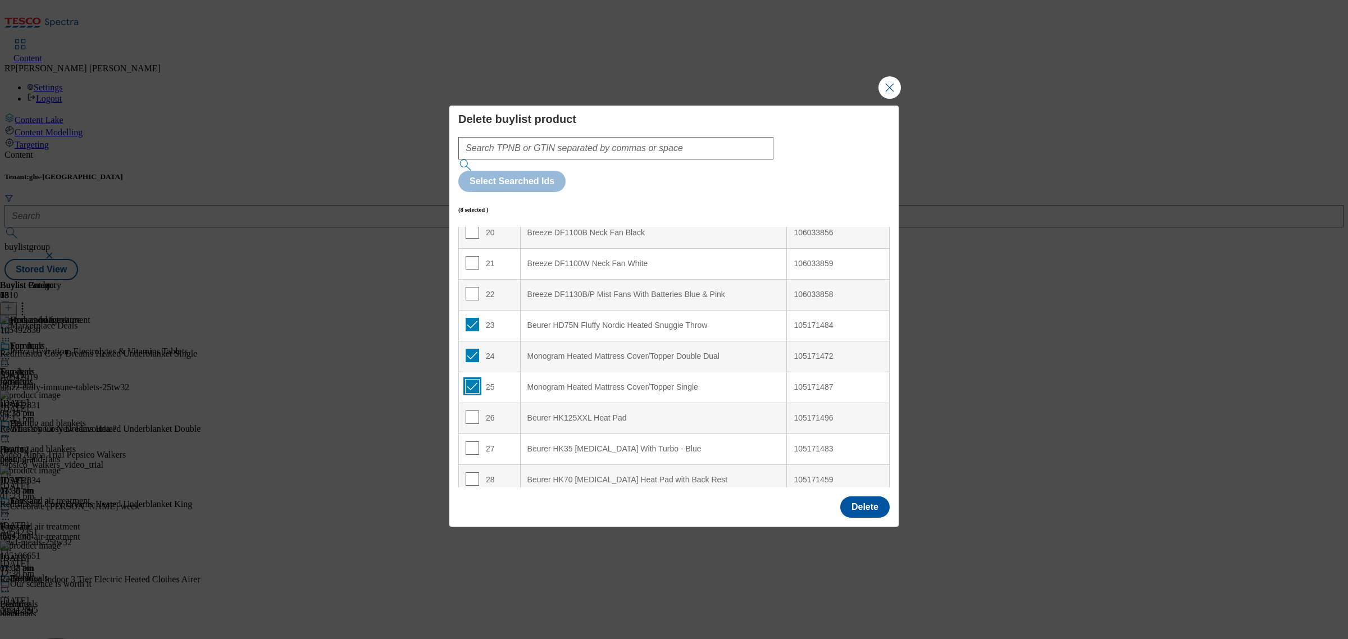
scroll to position [702, 0]
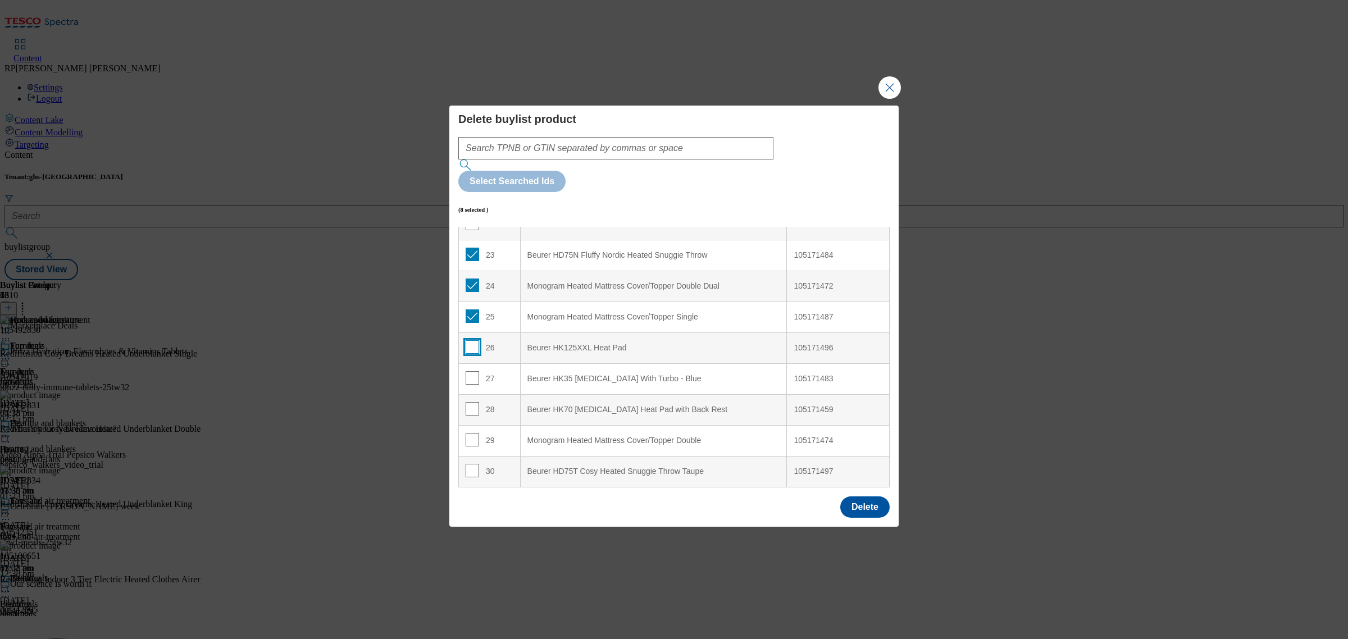
click at [472, 340] on input "Modal" at bounding box center [471, 346] width 13 height 13
checkbox input "true"
click at [472, 371] on input "Modal" at bounding box center [471, 377] width 13 height 13
checkbox input "true"
click at [474, 402] on input "Modal" at bounding box center [471, 408] width 13 height 13
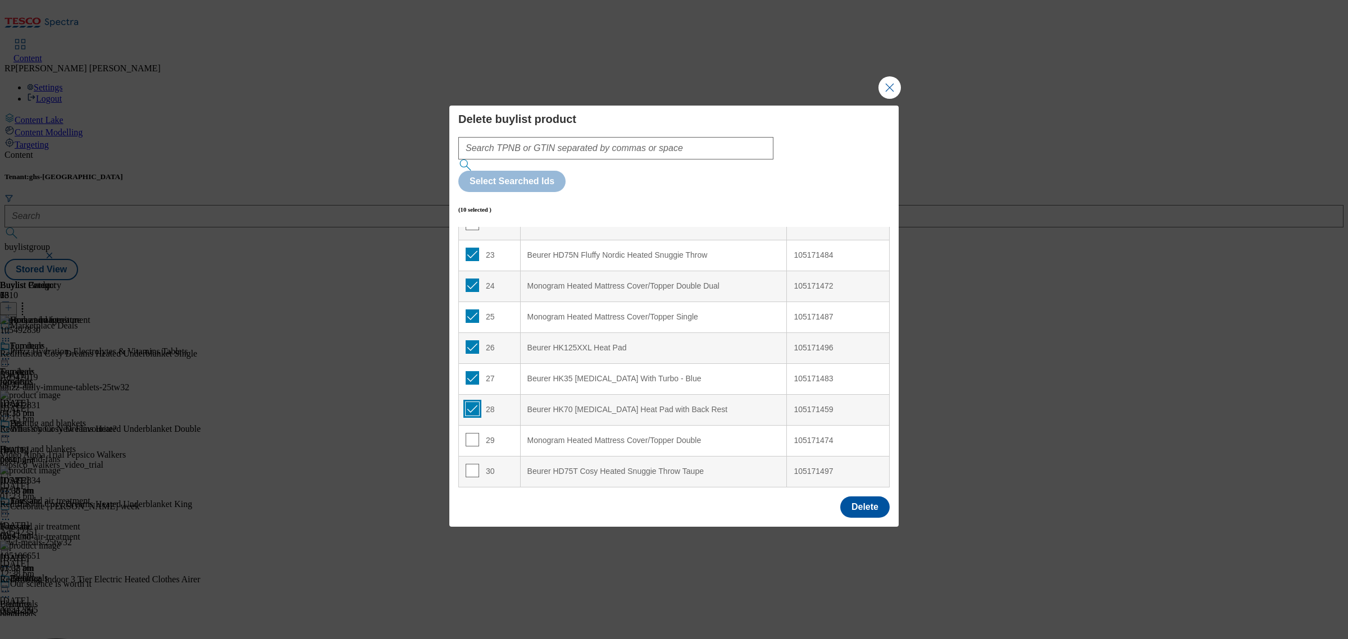
checkbox input "true"
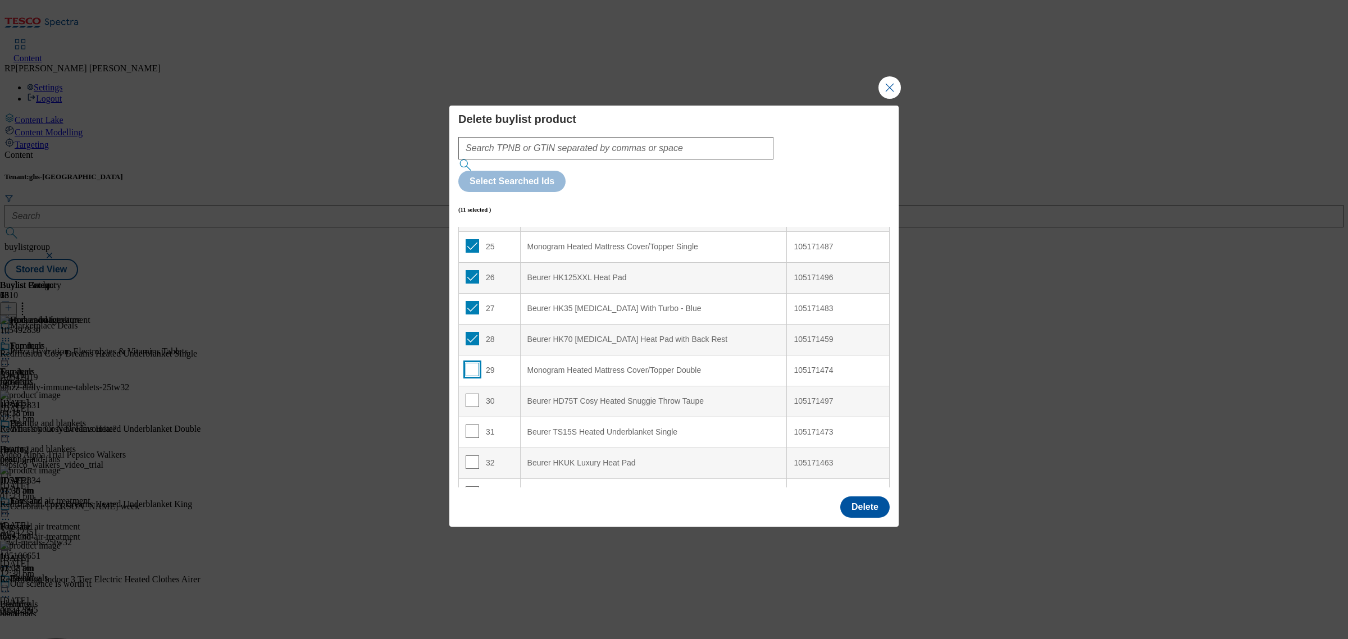
click at [469, 363] on input "Modal" at bounding box center [471, 369] width 13 height 13
checkbox input "true"
click at [477, 394] on div "30" at bounding box center [489, 402] width 48 height 16
click at [472, 394] on input "Modal" at bounding box center [471, 400] width 13 height 13
checkbox input "true"
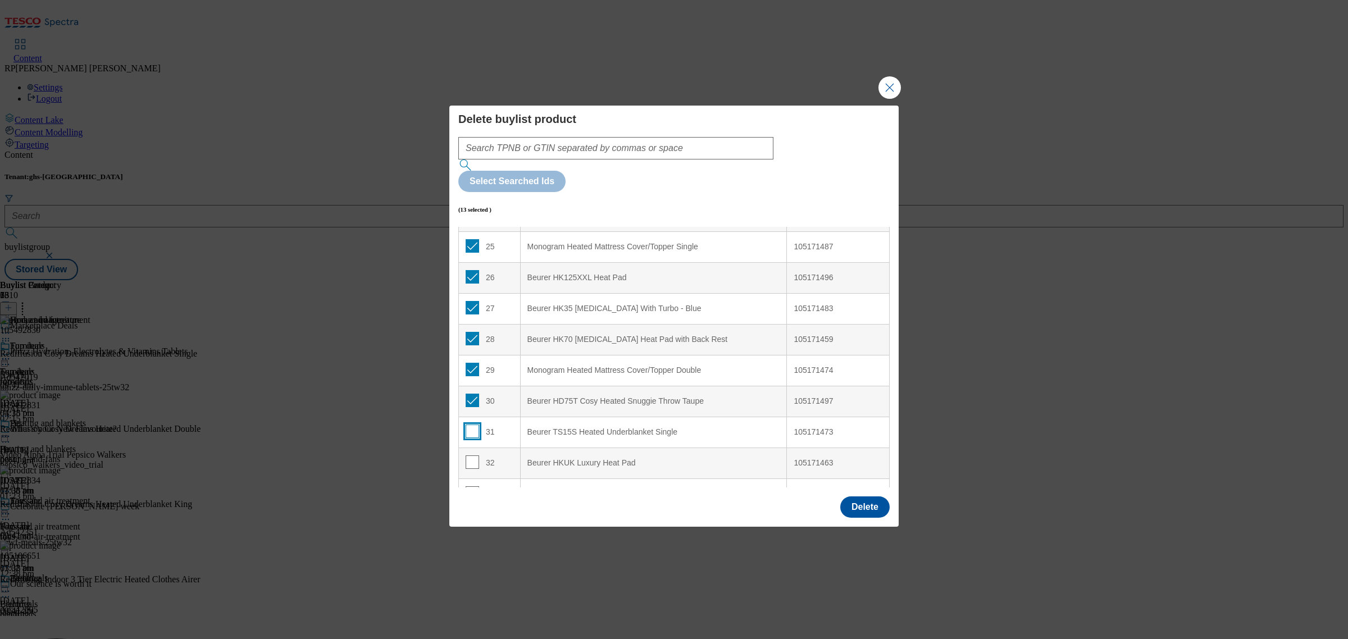
click at [473, 424] on input "Modal" at bounding box center [471, 430] width 13 height 13
checkbox input "true"
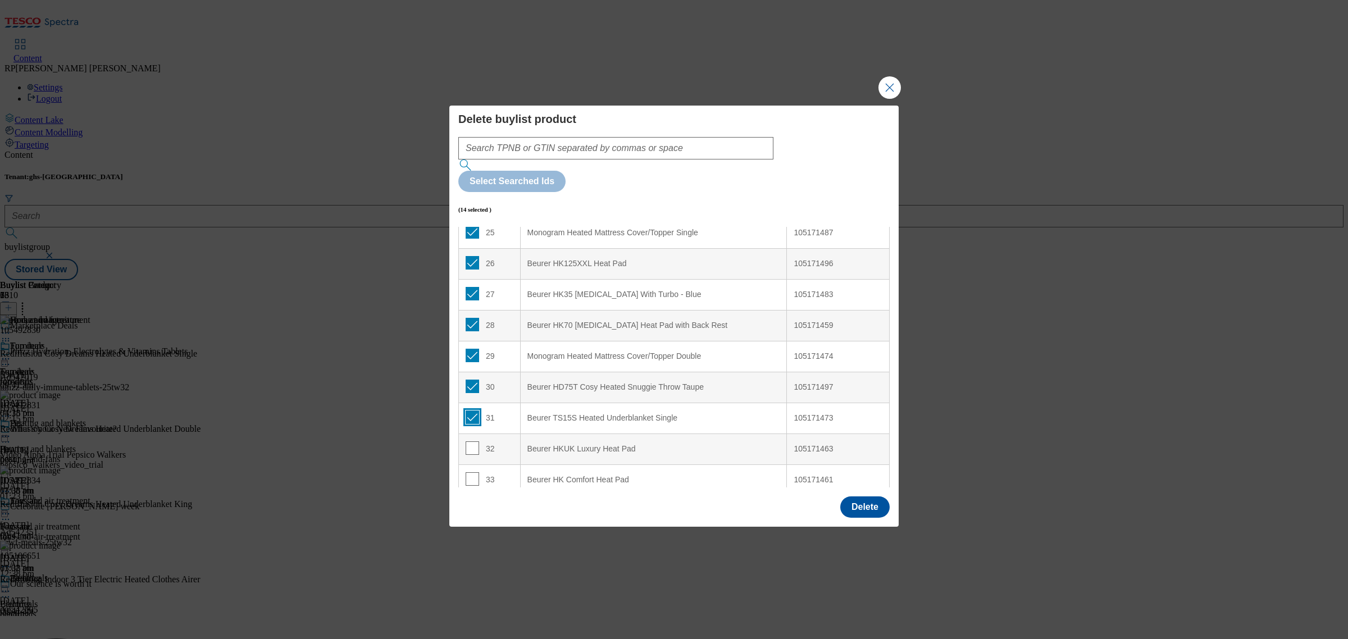
scroll to position [790, 0]
click at [473, 437] on input "Modal" at bounding box center [471, 443] width 13 height 13
checkbox input "true"
click at [471, 468] on input "Modal" at bounding box center [471, 474] width 13 height 13
checkbox input "true"
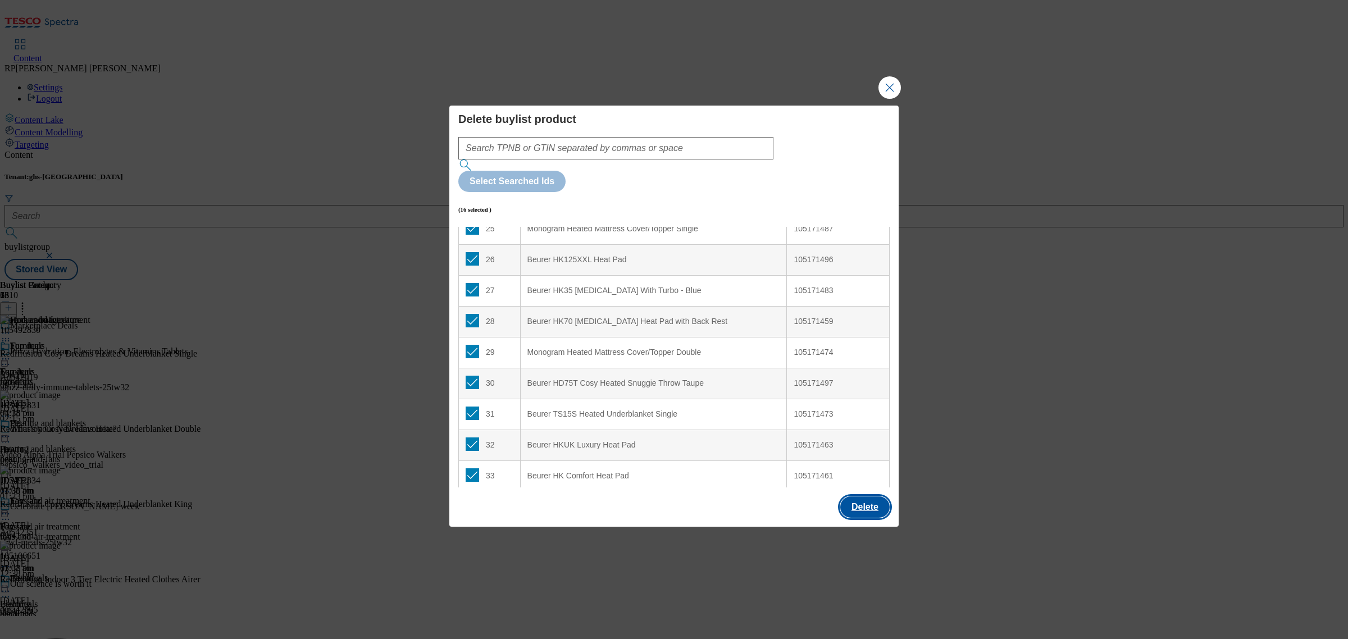
click at [854, 496] on button "Delete" at bounding box center [864, 506] width 49 height 21
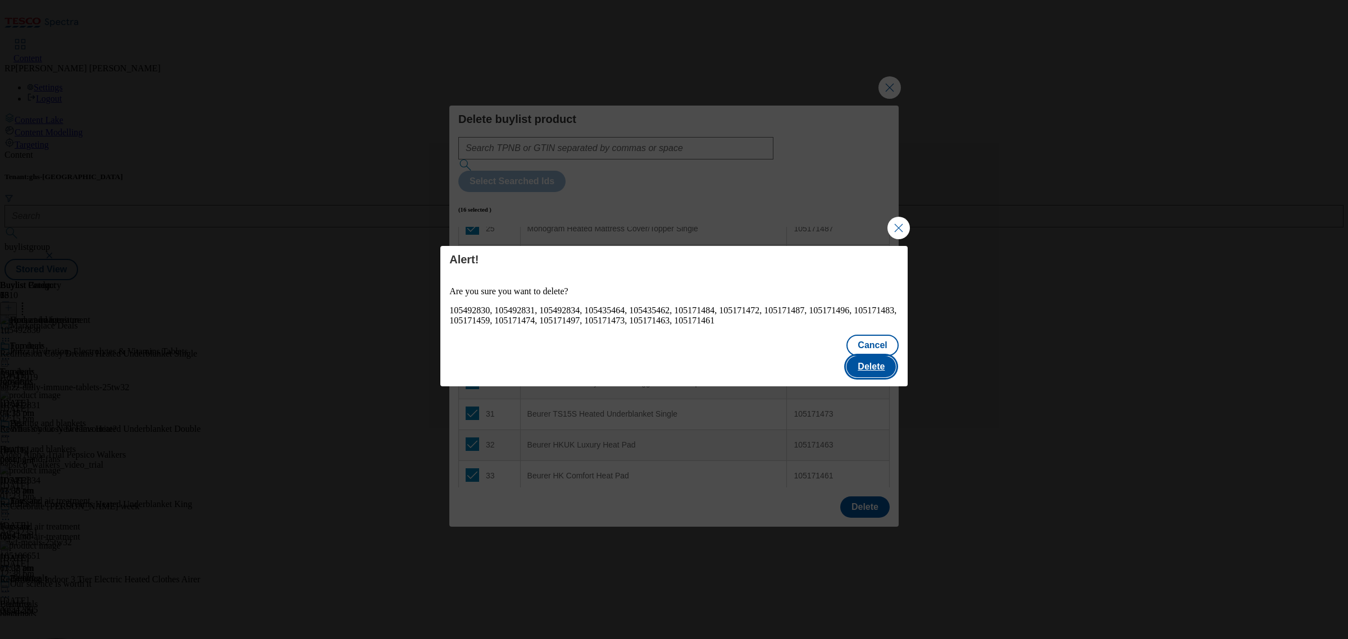
click at [874, 358] on button "Delete" at bounding box center [870, 366] width 49 height 21
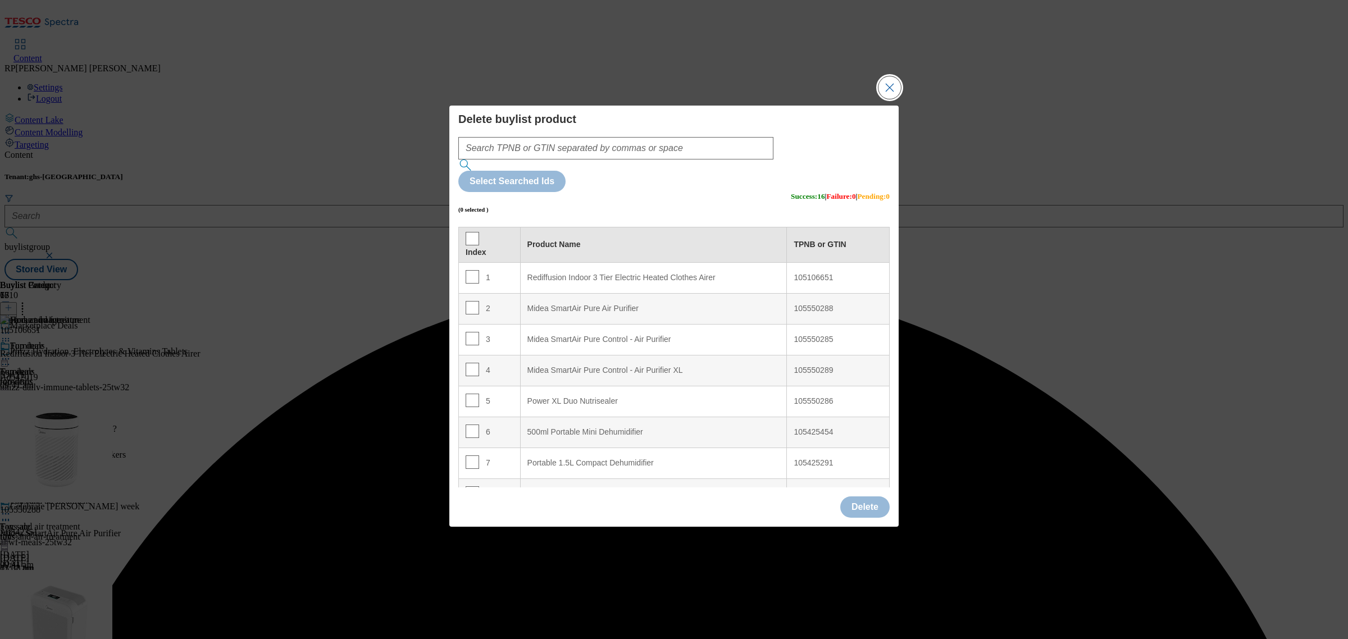
click at [897, 99] on button "Close Modal" at bounding box center [889, 87] width 22 height 22
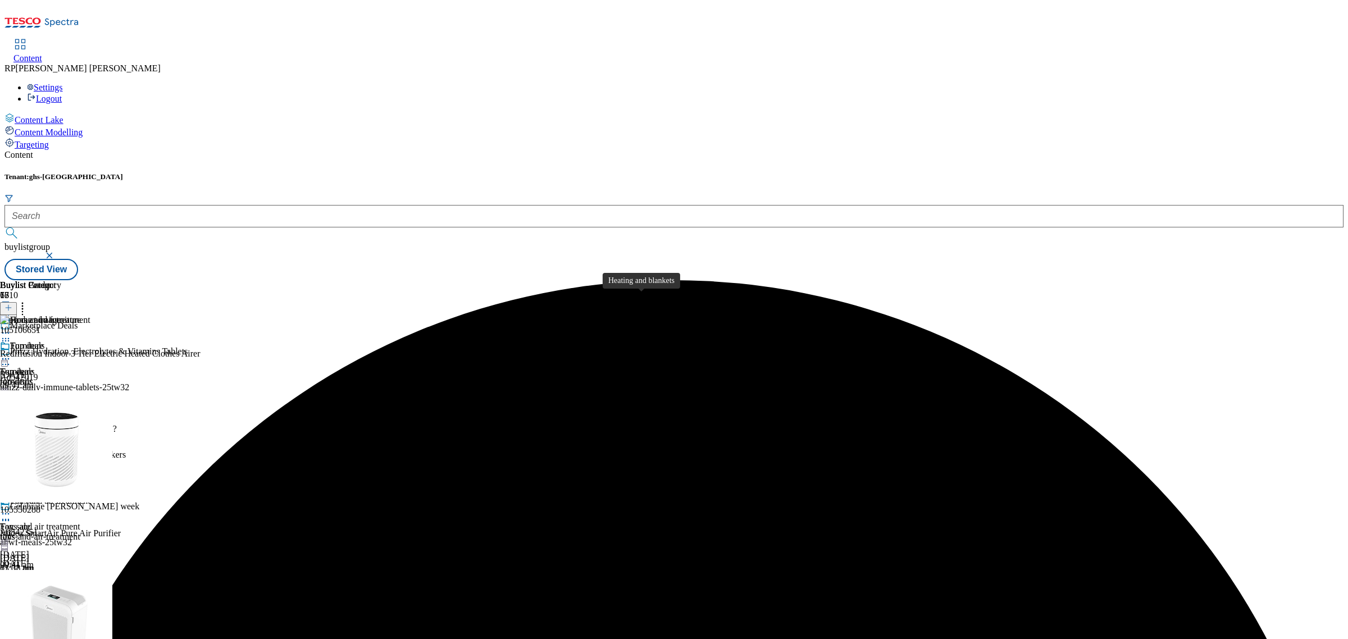
click at [86, 418] on div "Heating and blankets" at bounding box center [48, 423] width 76 height 10
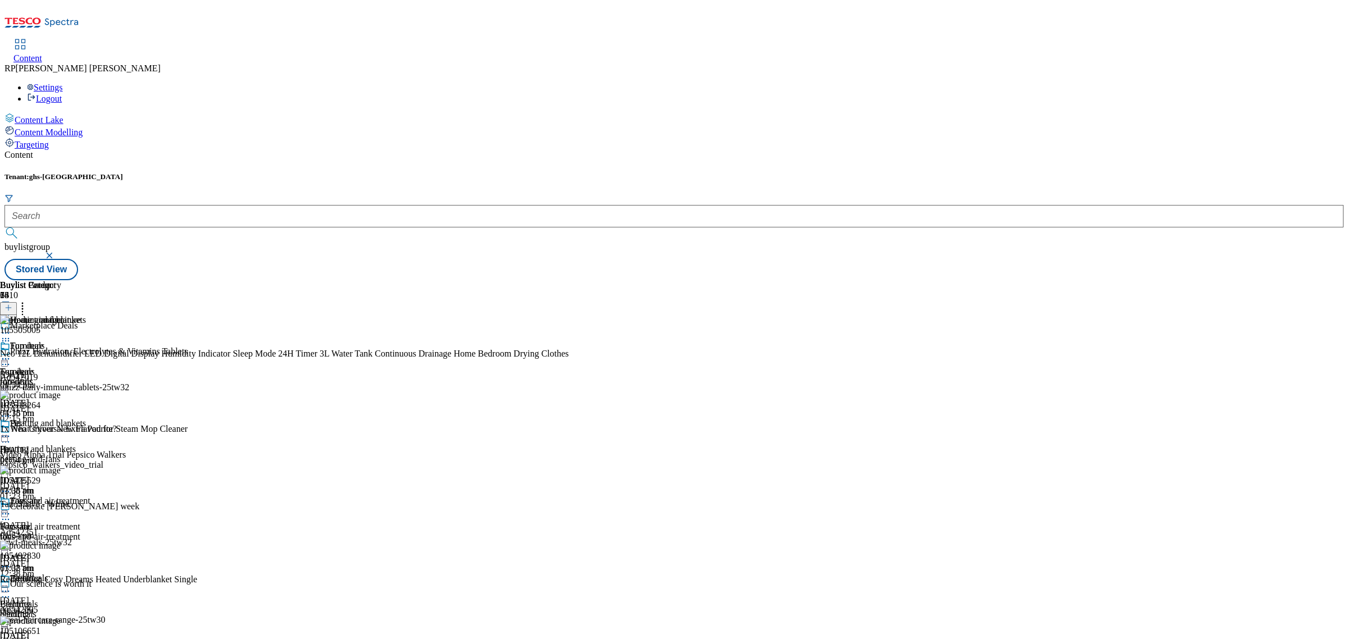
click at [28, 300] on icon at bounding box center [22, 305] width 11 height 11
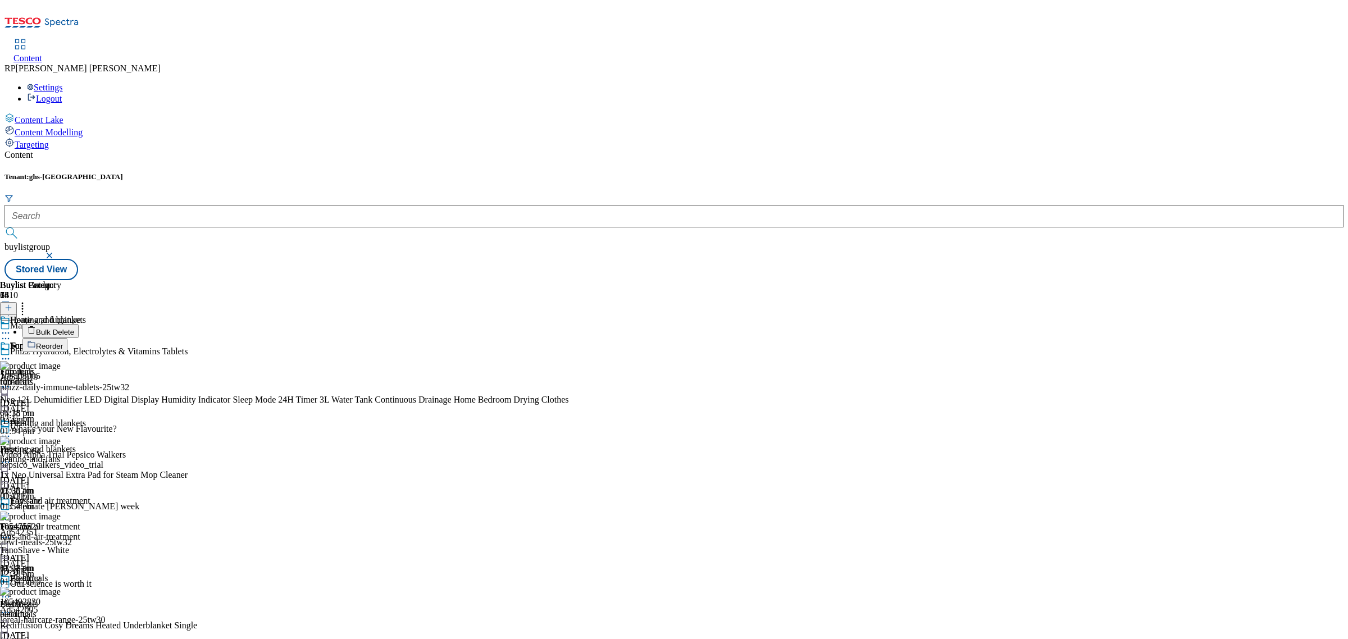
click at [74, 328] on span "Bulk Delete" at bounding box center [55, 332] width 38 height 8
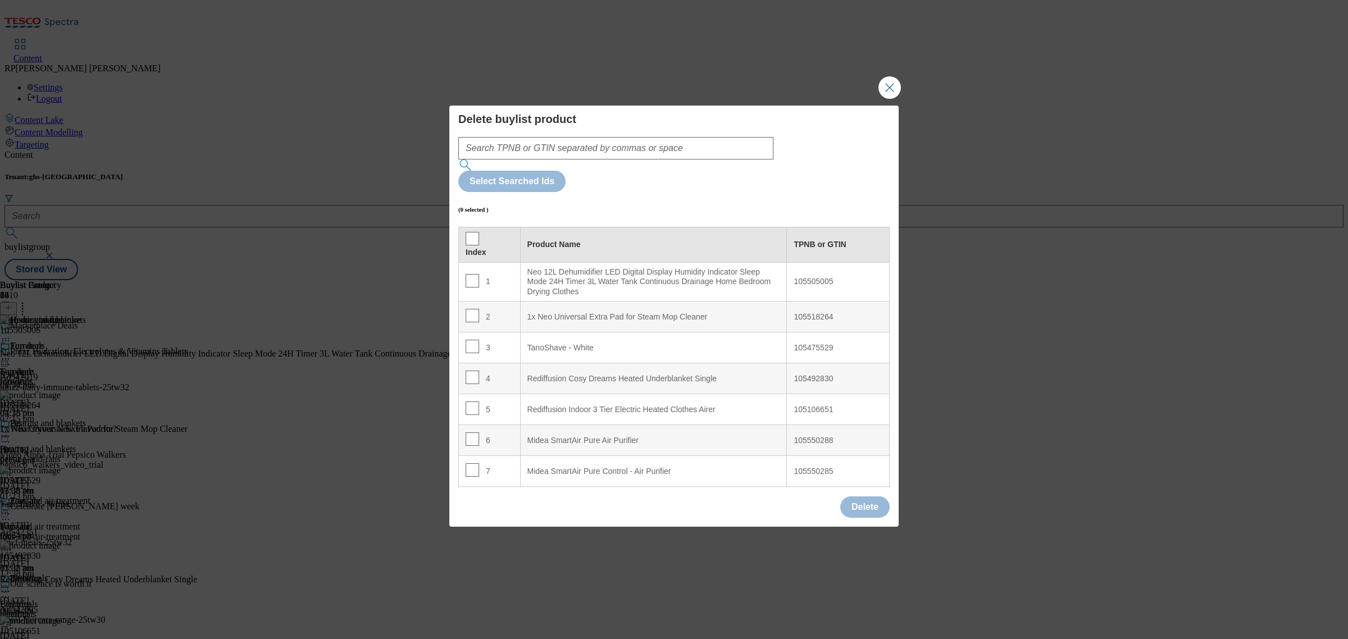
click at [478, 262] on td "1" at bounding box center [490, 281] width 62 height 39
click at [472, 274] on input "Modal" at bounding box center [471, 280] width 13 height 13
checkbox input "true"
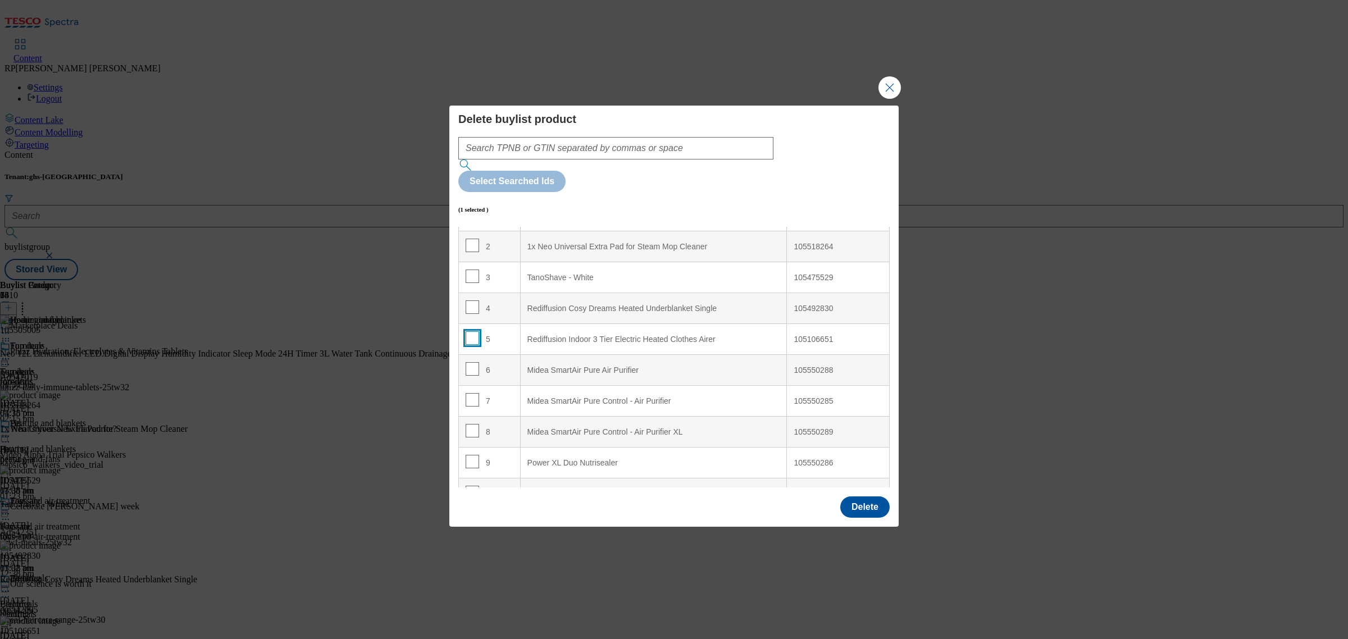
click at [470, 331] on input "Modal" at bounding box center [471, 337] width 13 height 13
checkbox input "true"
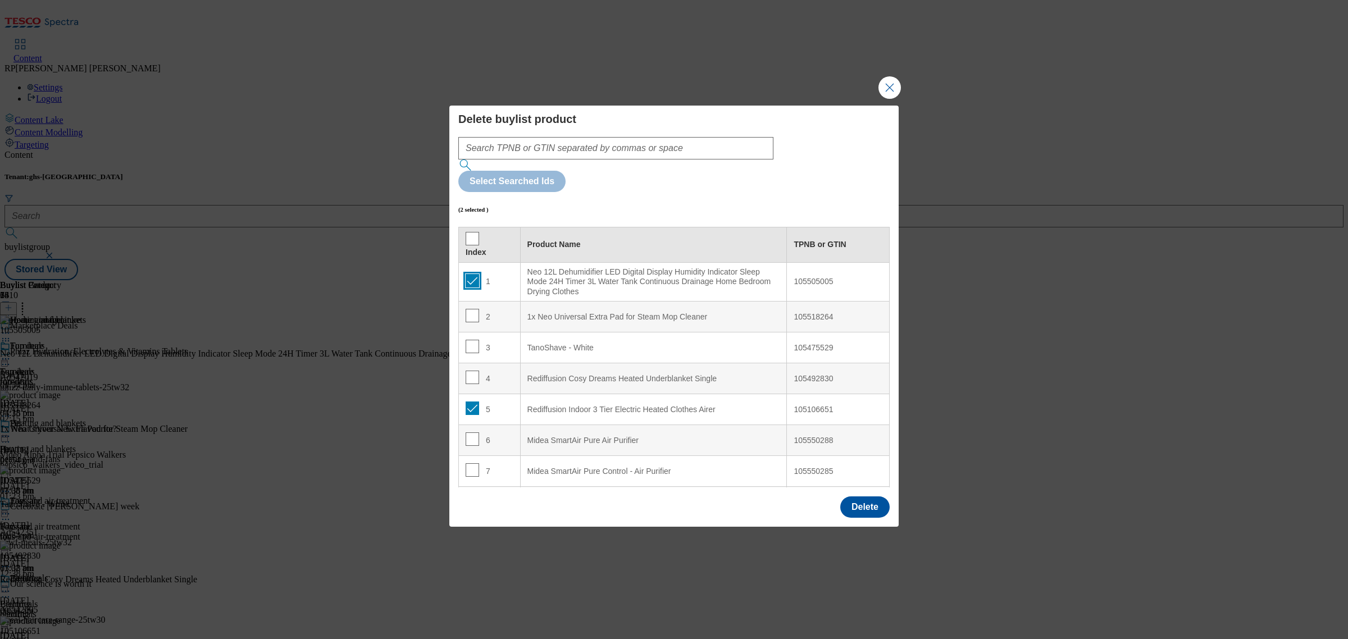
click at [473, 274] on input "Modal" at bounding box center [471, 280] width 13 height 13
checkbox input "false"
click at [469, 309] on input "Modal" at bounding box center [471, 315] width 13 height 13
checkbox input "true"
click at [472, 340] on input "Modal" at bounding box center [471, 346] width 13 height 13
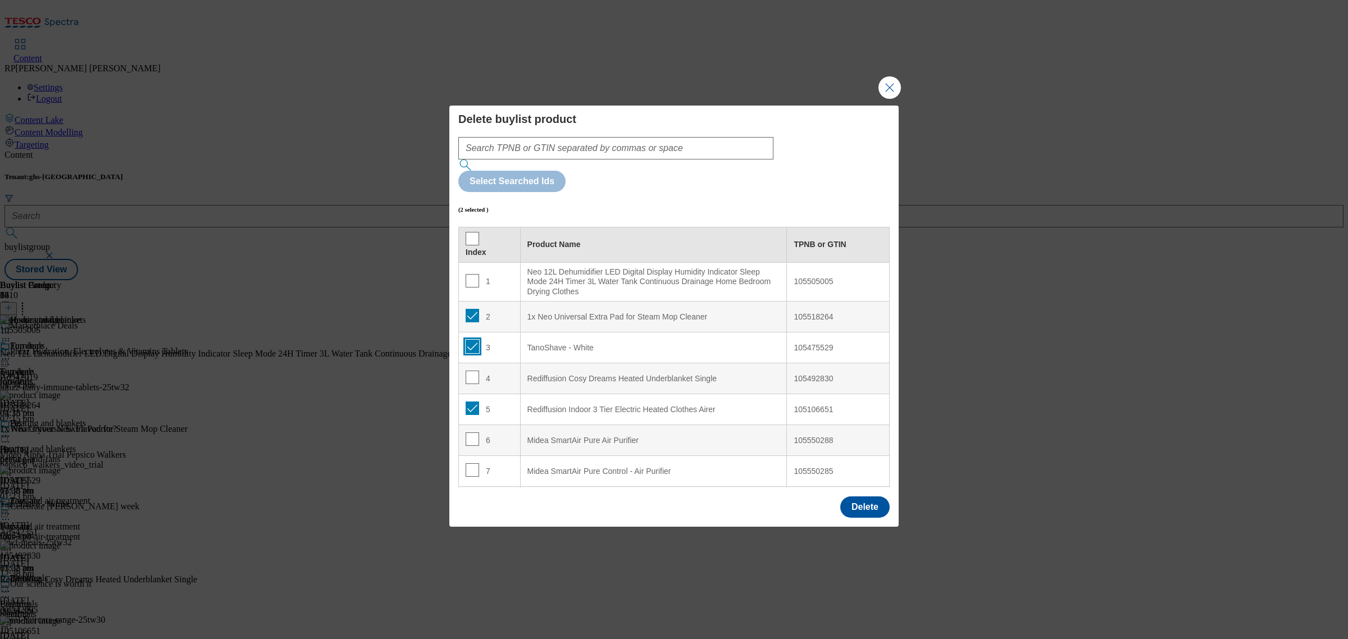
checkbox input "true"
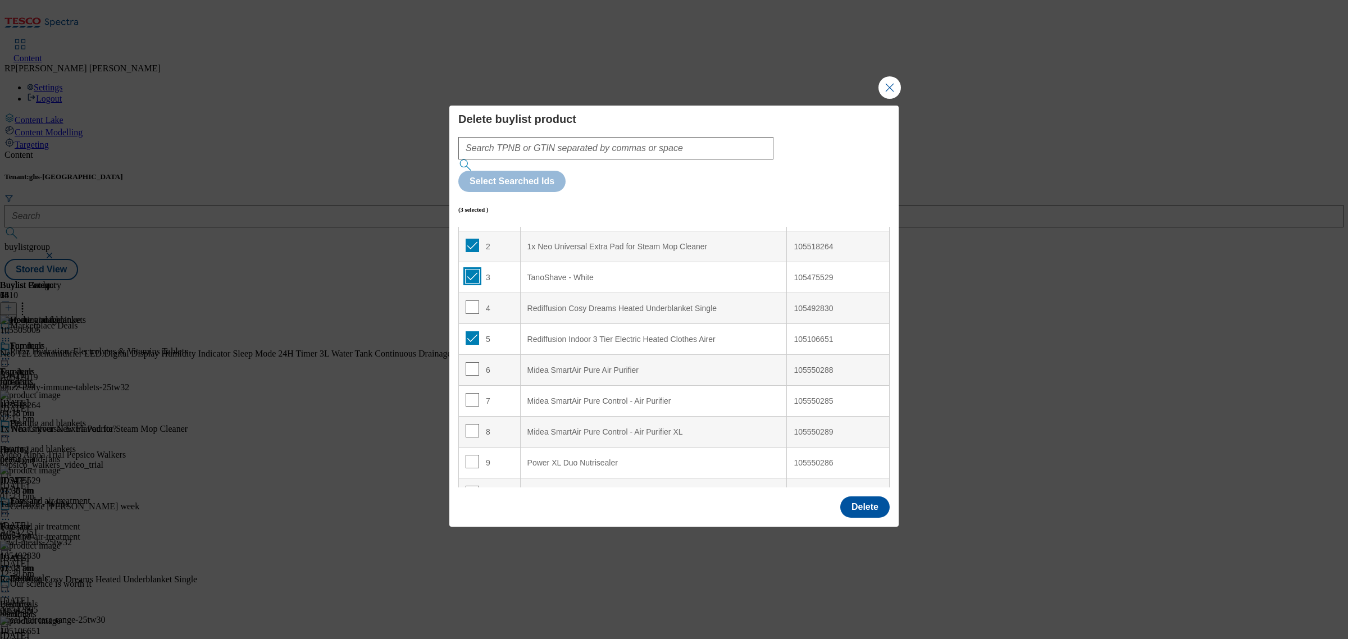
scroll to position [140, 0]
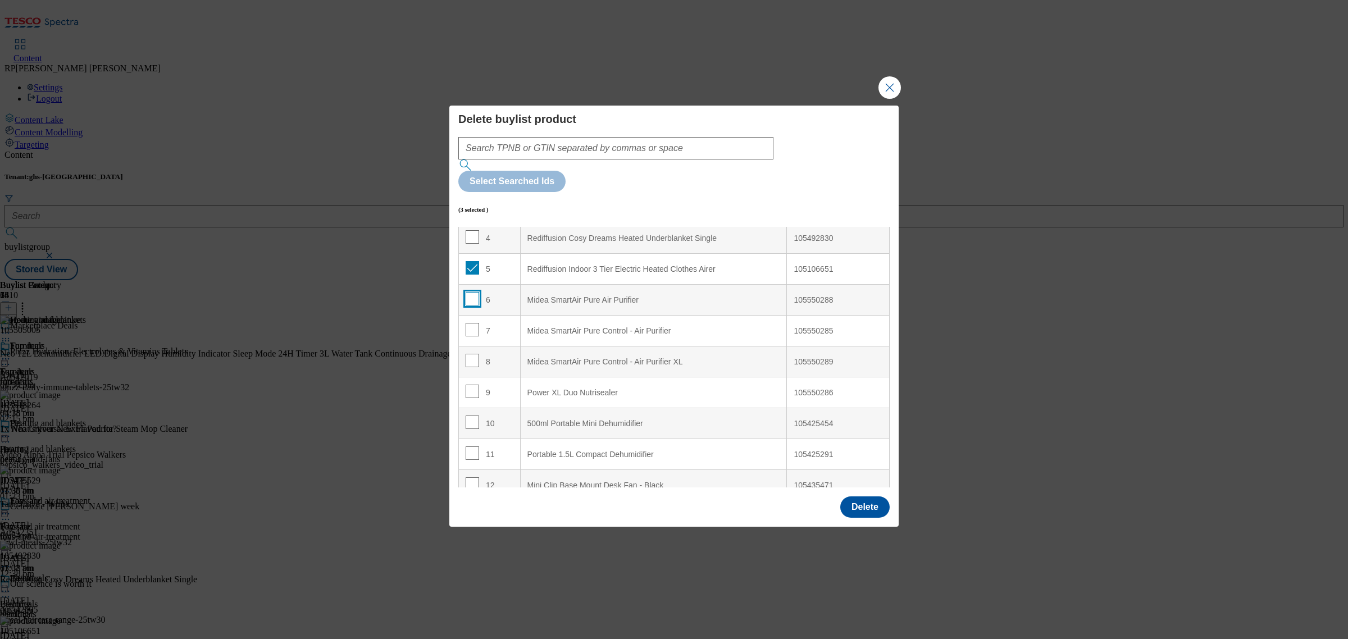
click at [471, 292] on input "Modal" at bounding box center [471, 298] width 13 height 13
checkbox input "true"
click at [472, 323] on input "Modal" at bounding box center [471, 329] width 13 height 13
checkbox input "true"
click at [472, 354] on input "Modal" at bounding box center [471, 360] width 13 height 13
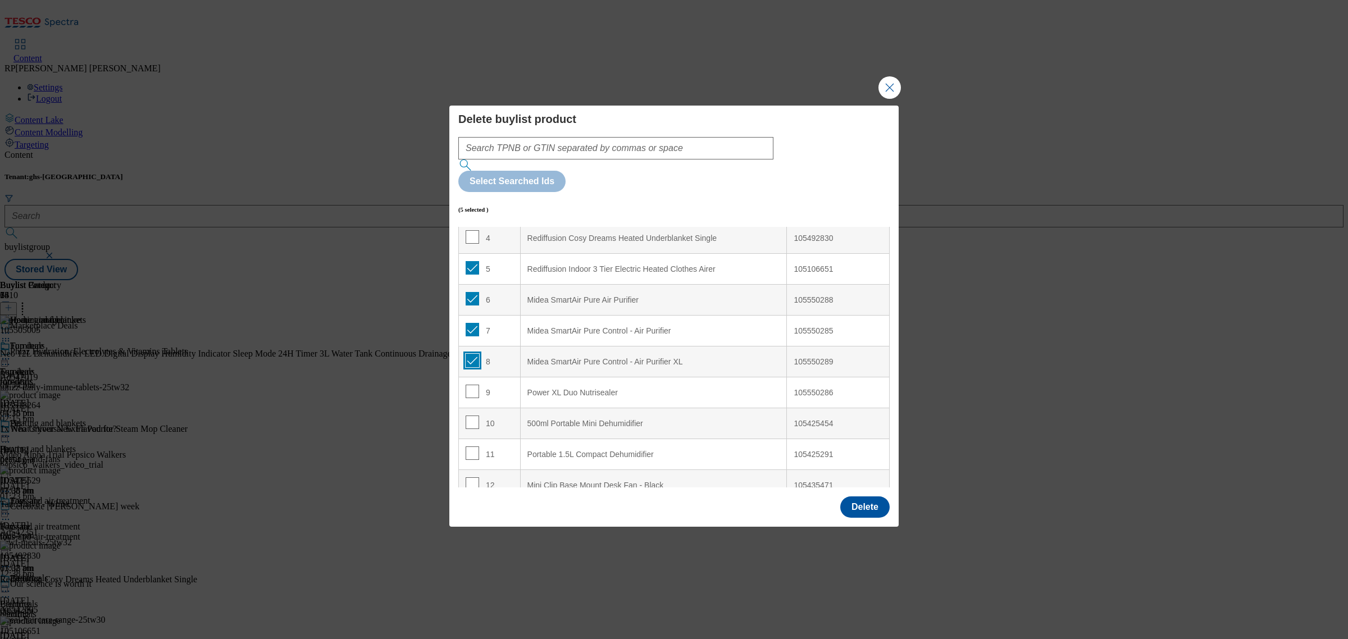
checkbox input "true"
click at [465, 385] on input "Modal" at bounding box center [471, 391] width 13 height 13
click at [469, 385] on input "Modal" at bounding box center [471, 391] width 13 height 13
click at [473, 385] on input "Modal" at bounding box center [471, 391] width 13 height 13
checkbox input "true"
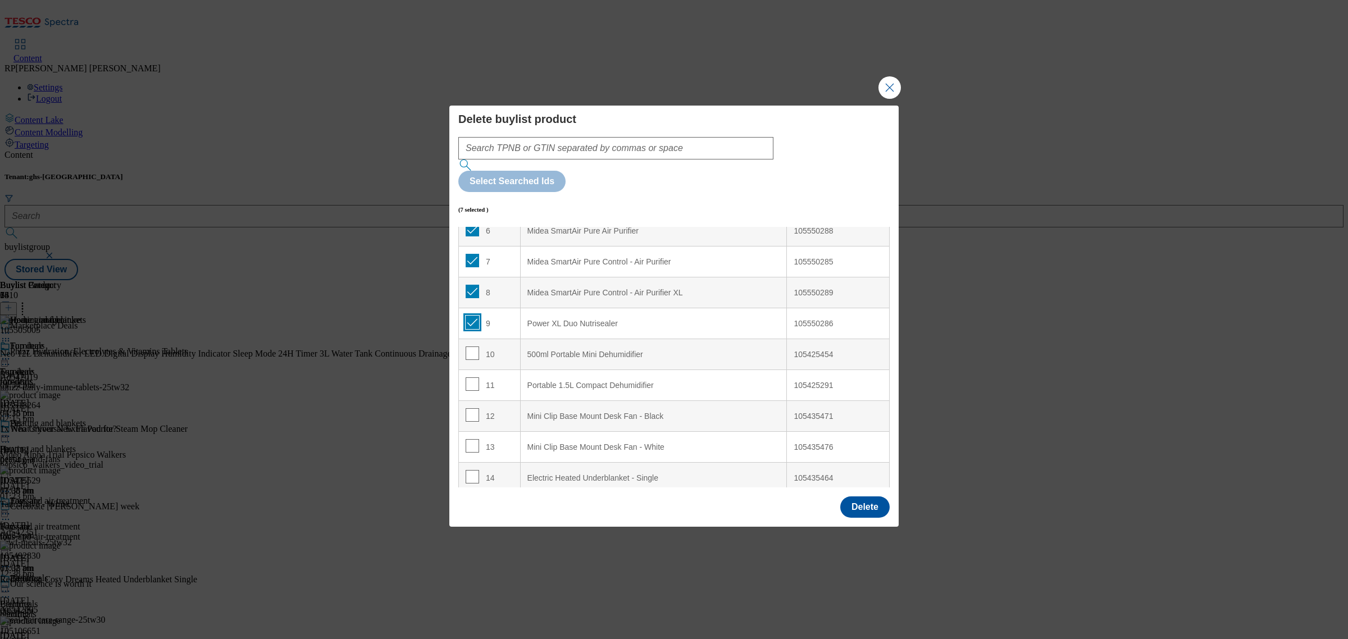
scroll to position [211, 0]
click at [468, 345] on input "Modal" at bounding box center [471, 351] width 13 height 13
checkbox input "true"
click at [473, 376] on input "Modal" at bounding box center [471, 382] width 13 height 13
checkbox input "true"
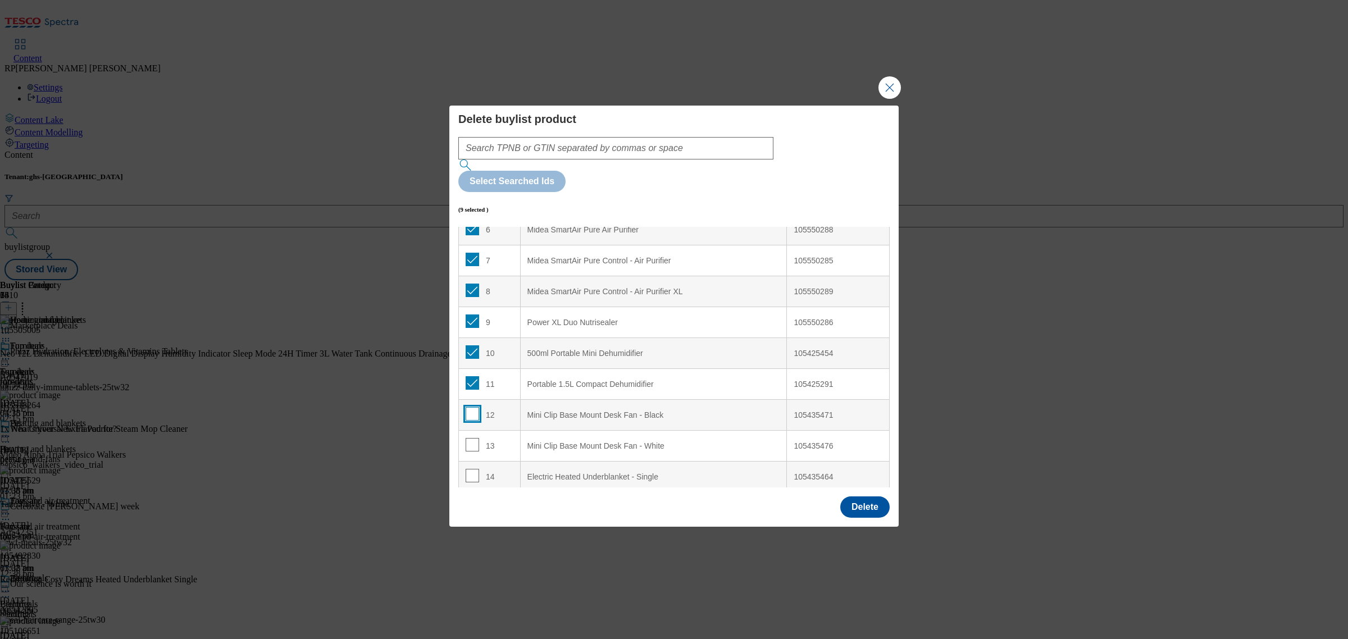
click at [472, 407] on input "Modal" at bounding box center [471, 413] width 13 height 13
checkbox input "true"
click at [470, 438] on input "Modal" at bounding box center [471, 444] width 13 height 13
checkbox input "true"
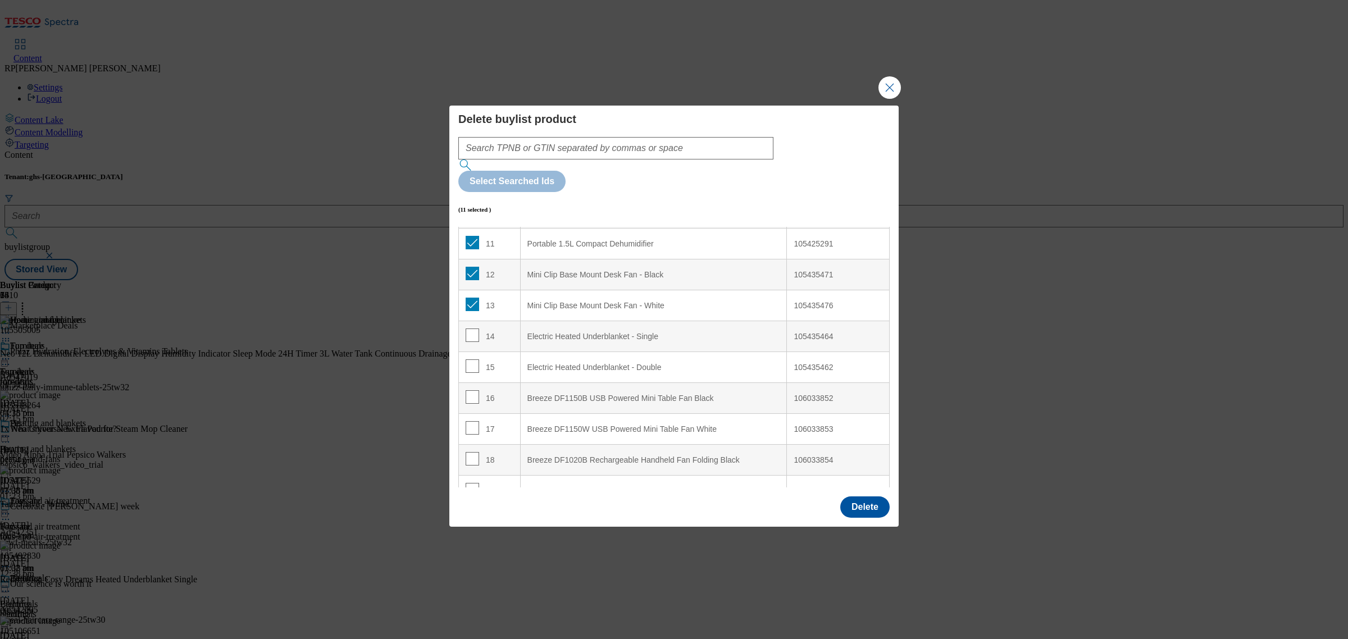
click at [475, 383] on td "16" at bounding box center [490, 398] width 62 height 31
click at [474, 383] on td "16" at bounding box center [490, 398] width 62 height 31
click at [467, 390] on input "Modal" at bounding box center [471, 396] width 13 height 13
checkbox input "true"
click at [467, 421] on input "Modal" at bounding box center [471, 427] width 13 height 13
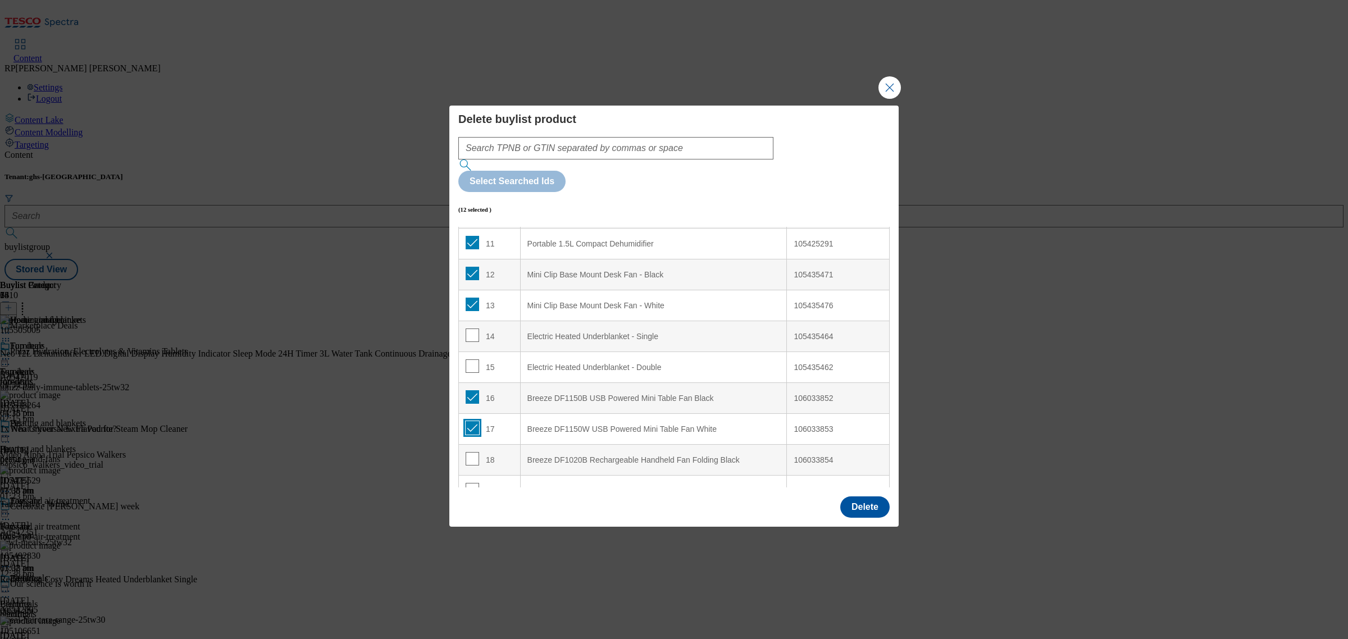
checkbox input "true"
click at [469, 445] on td "18" at bounding box center [490, 460] width 62 height 31
click at [471, 452] on input "Modal" at bounding box center [471, 458] width 13 height 13
checkbox input "true"
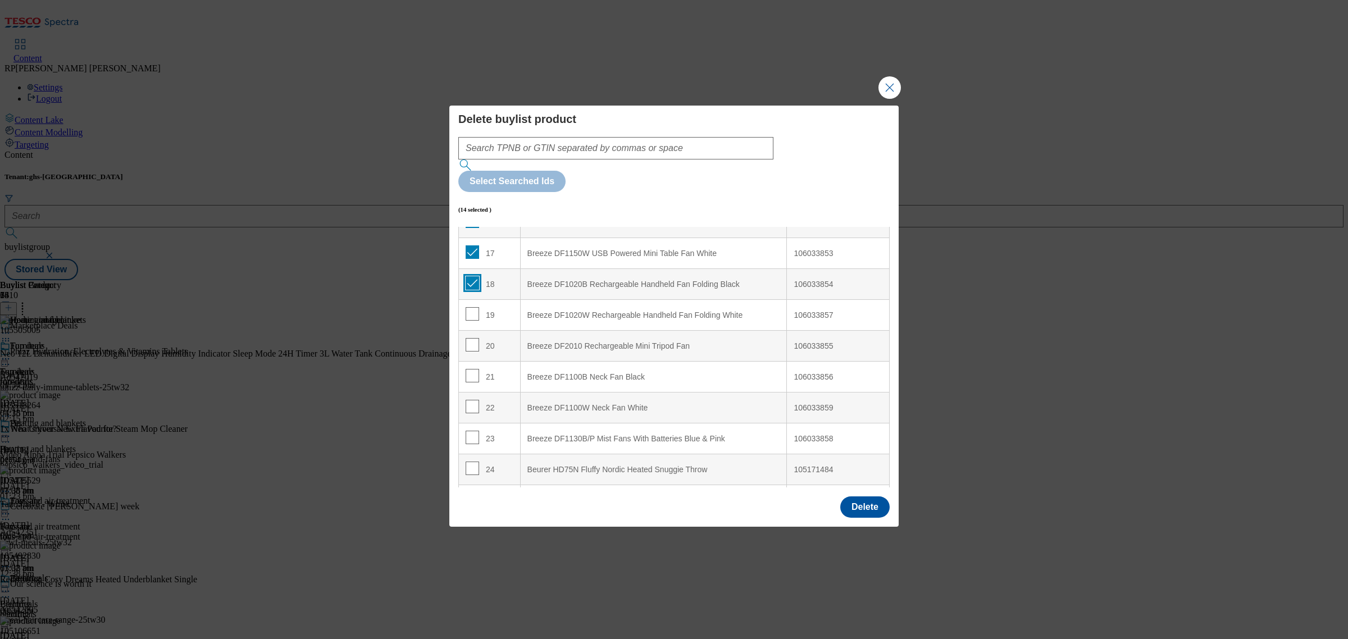
scroll to position [561, 0]
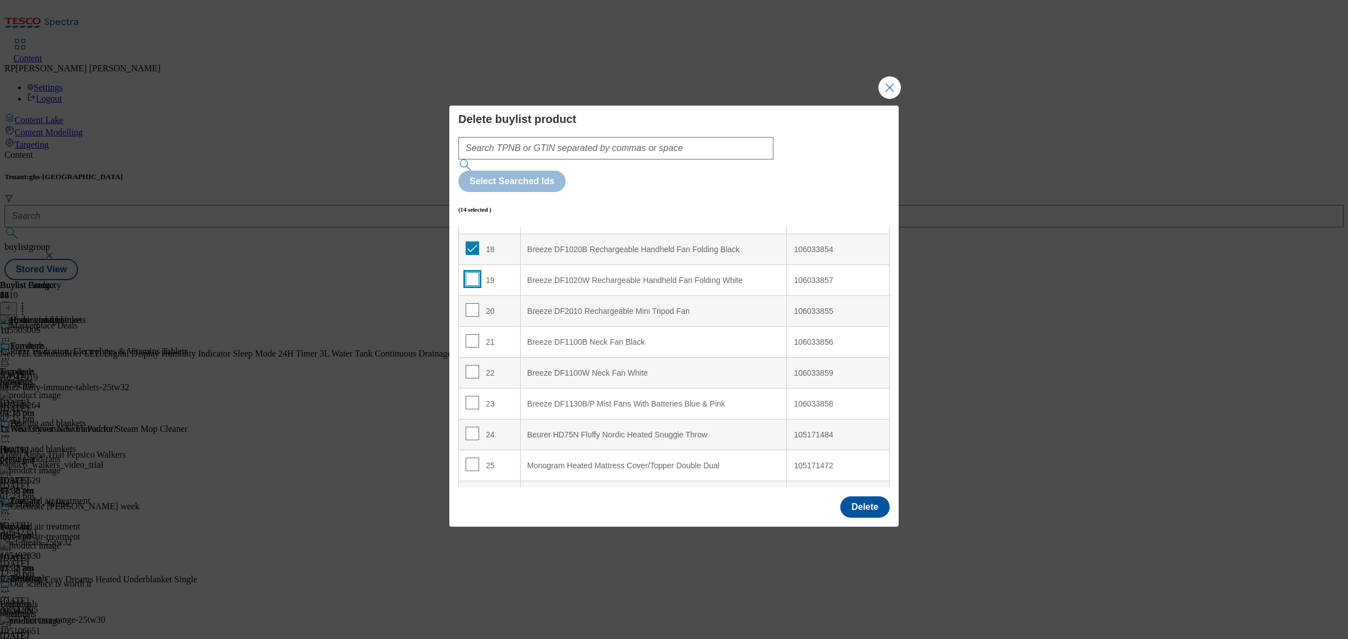
click at [468, 272] on input "Modal" at bounding box center [471, 278] width 13 height 13
checkbox input "true"
click at [472, 303] on input "Modal" at bounding box center [471, 309] width 13 height 13
checkbox input "true"
click at [469, 334] on input "Modal" at bounding box center [471, 340] width 13 height 13
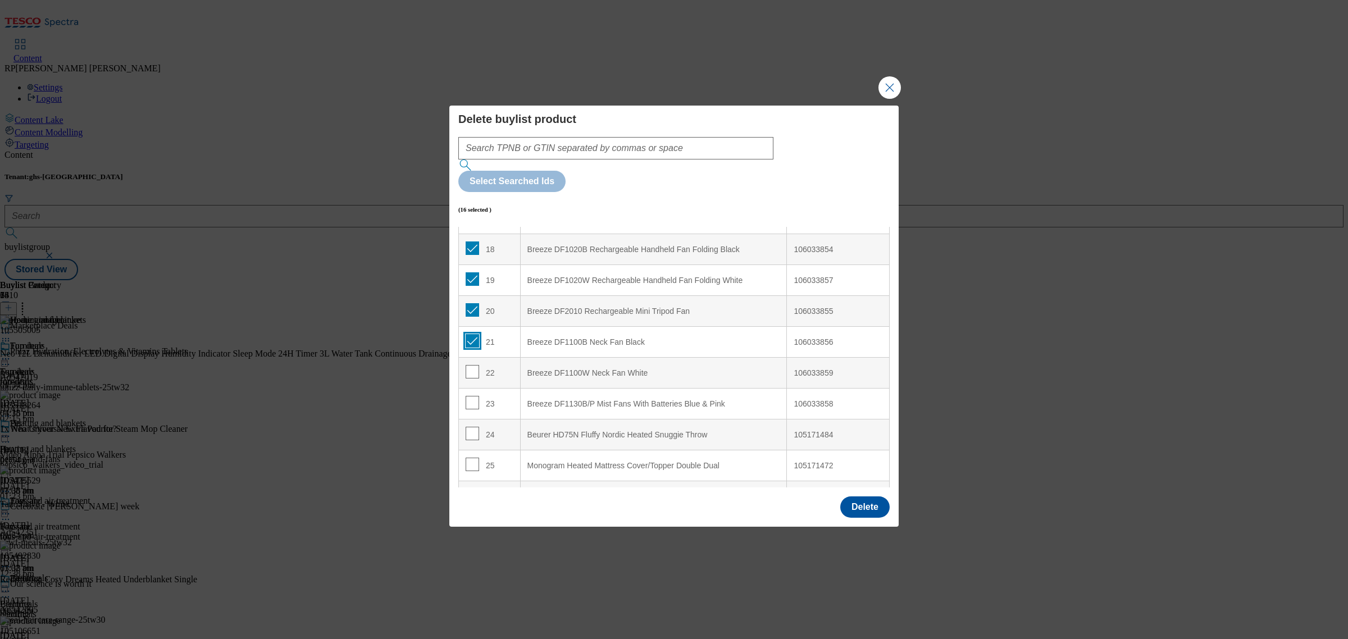
checkbox input "true"
click at [468, 358] on td "22" at bounding box center [490, 373] width 62 height 31
click at [468, 365] on input "Modal" at bounding box center [471, 371] width 13 height 13
checkbox input "true"
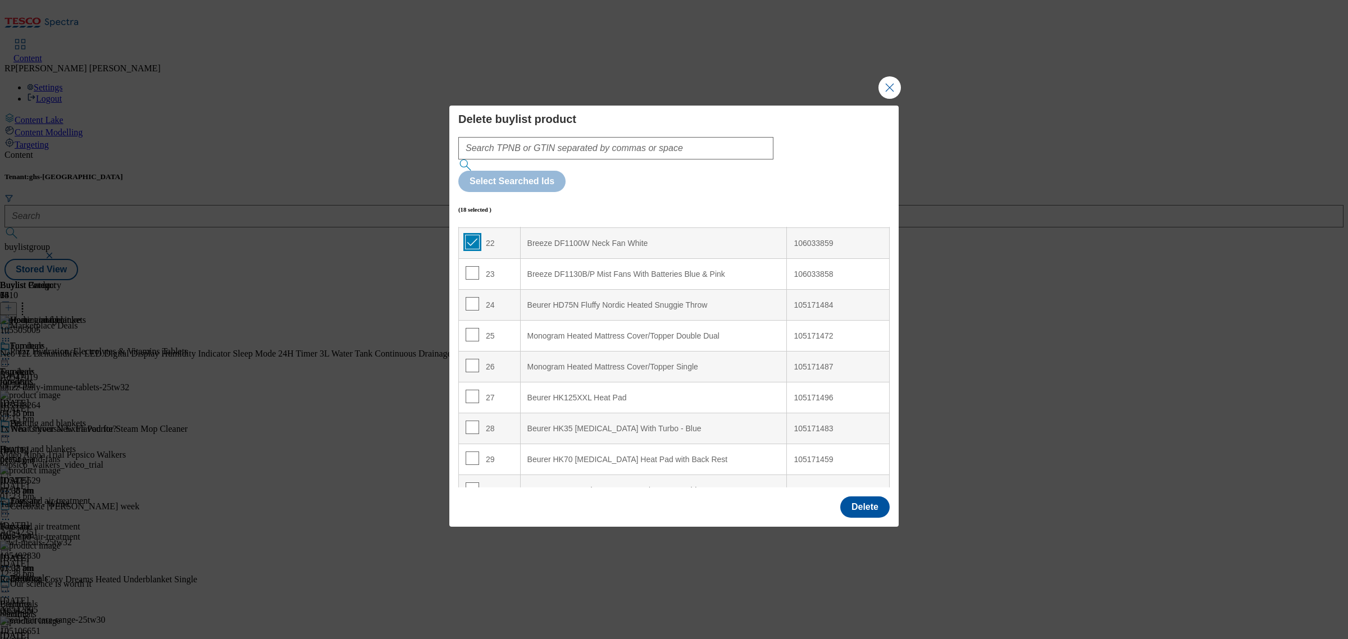
scroll to position [702, 0]
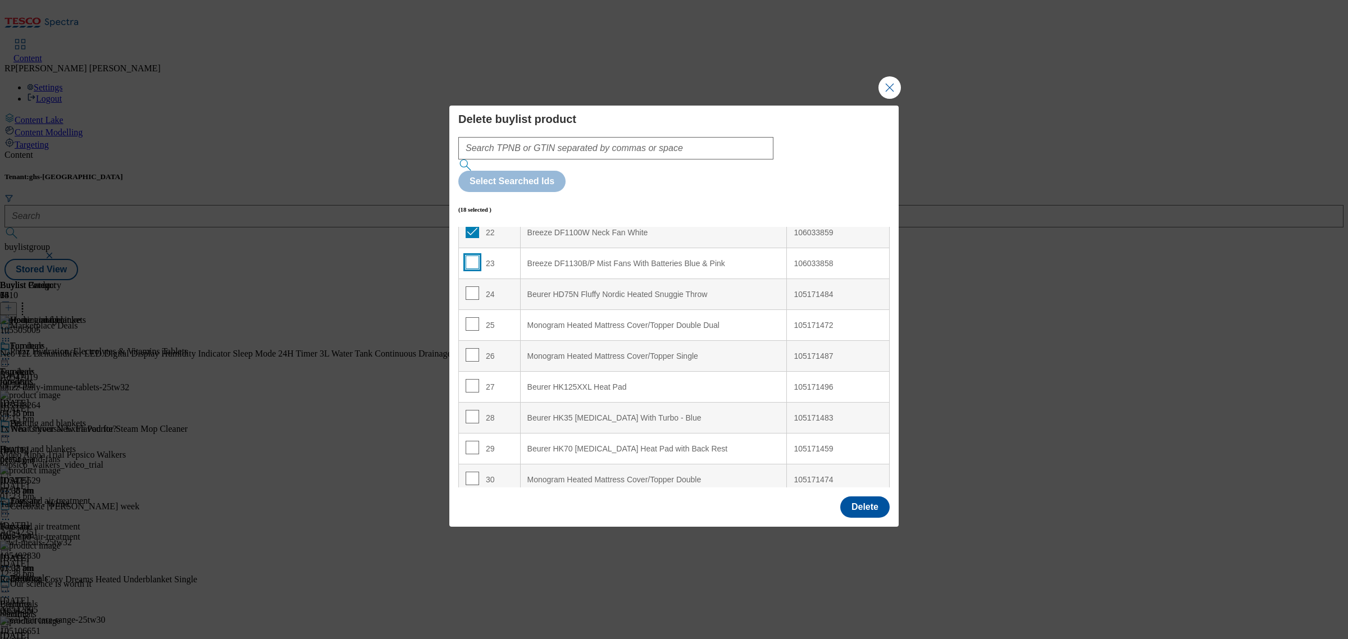
click at [469, 255] on input "Modal" at bounding box center [471, 261] width 13 height 13
checkbox input "true"
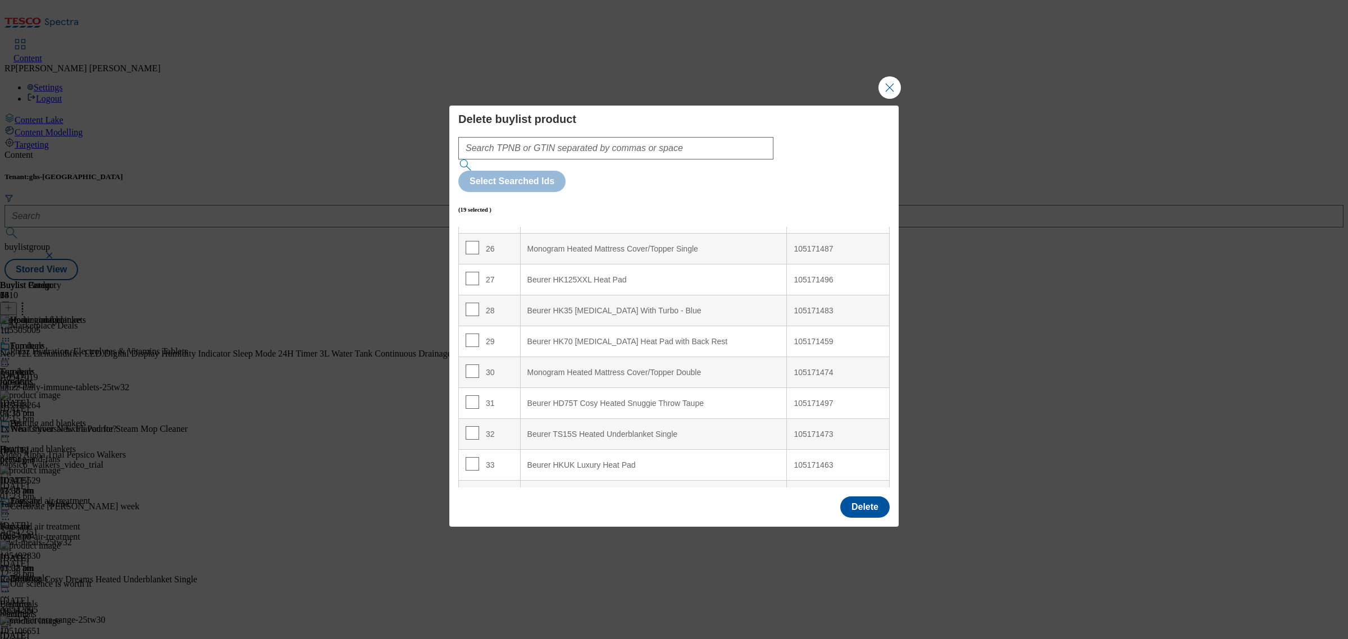
scroll to position [829, 0]
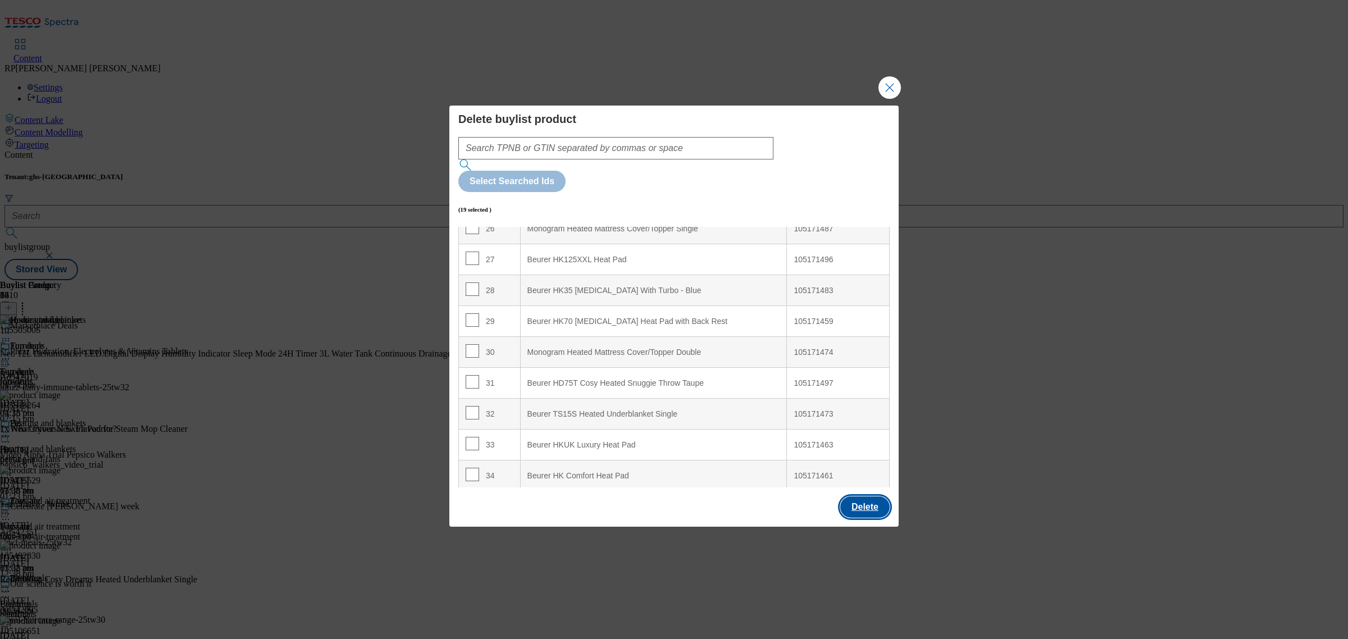
click at [885, 496] on button "Delete" at bounding box center [864, 506] width 49 height 21
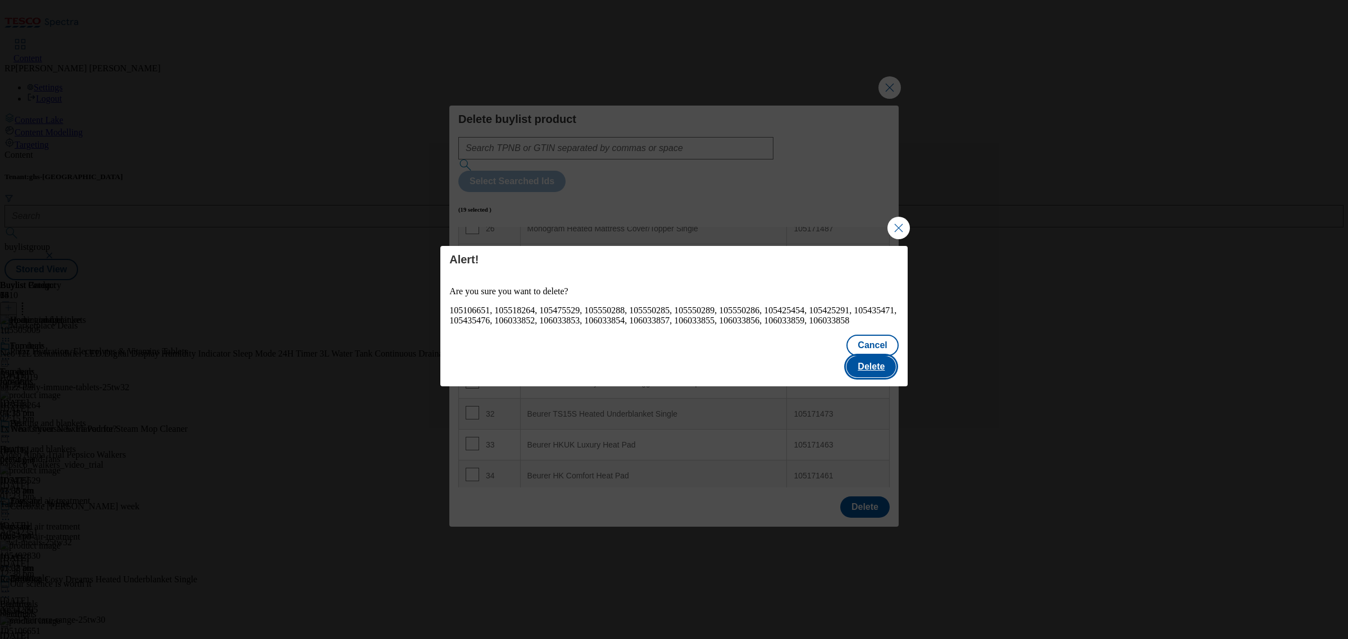
click at [866, 363] on button "Delete" at bounding box center [870, 366] width 49 height 21
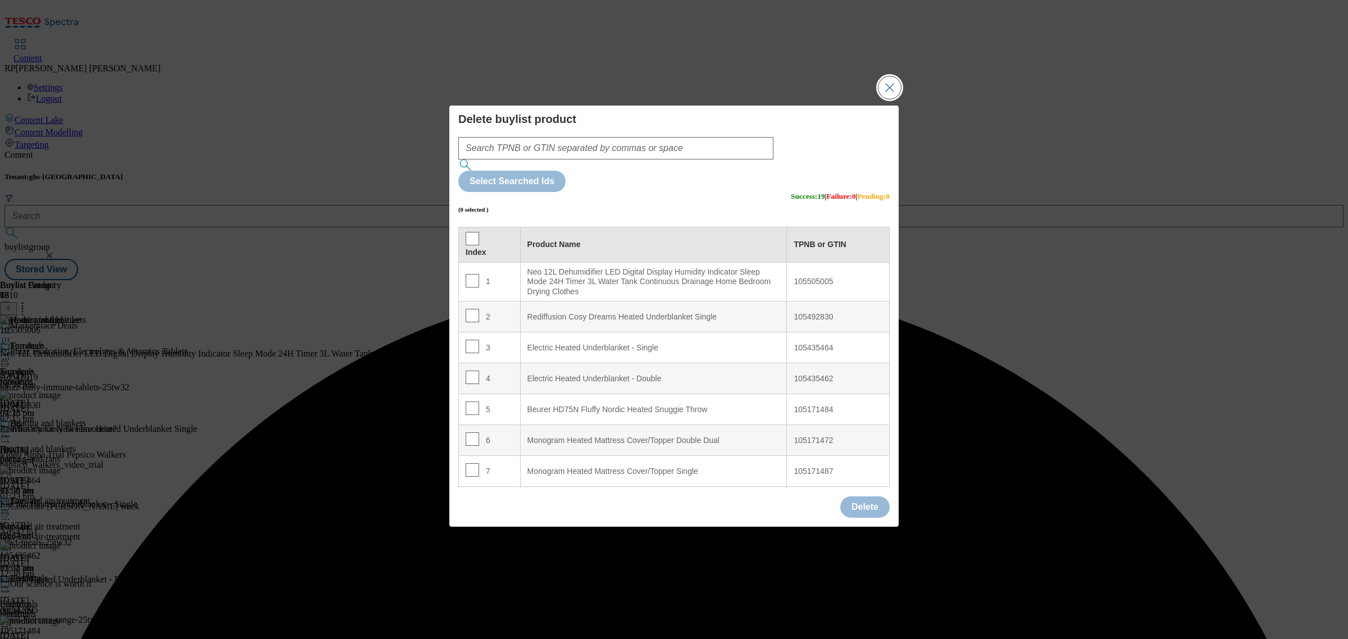
click at [888, 99] on button "Close Modal" at bounding box center [889, 87] width 22 height 22
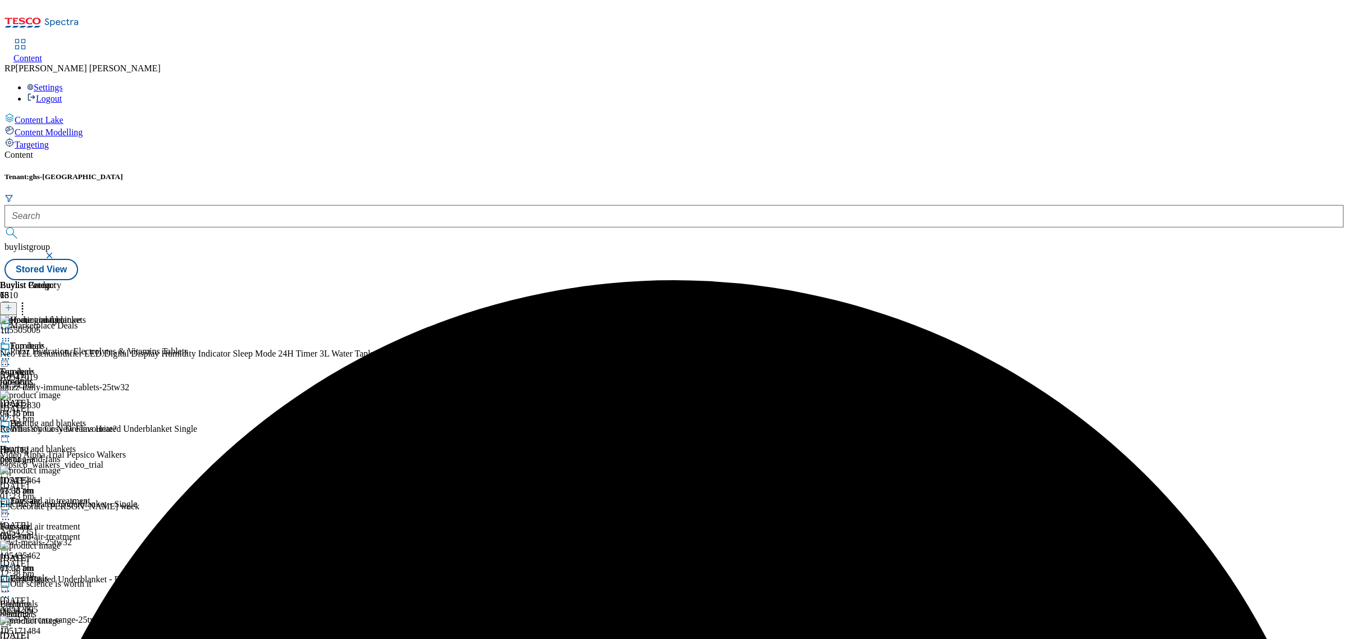
click at [90, 496] on div "Fans and air treatment Fans and air treatment fans-and-air-treatment 22 Sept 20…" at bounding box center [45, 534] width 90 height 77
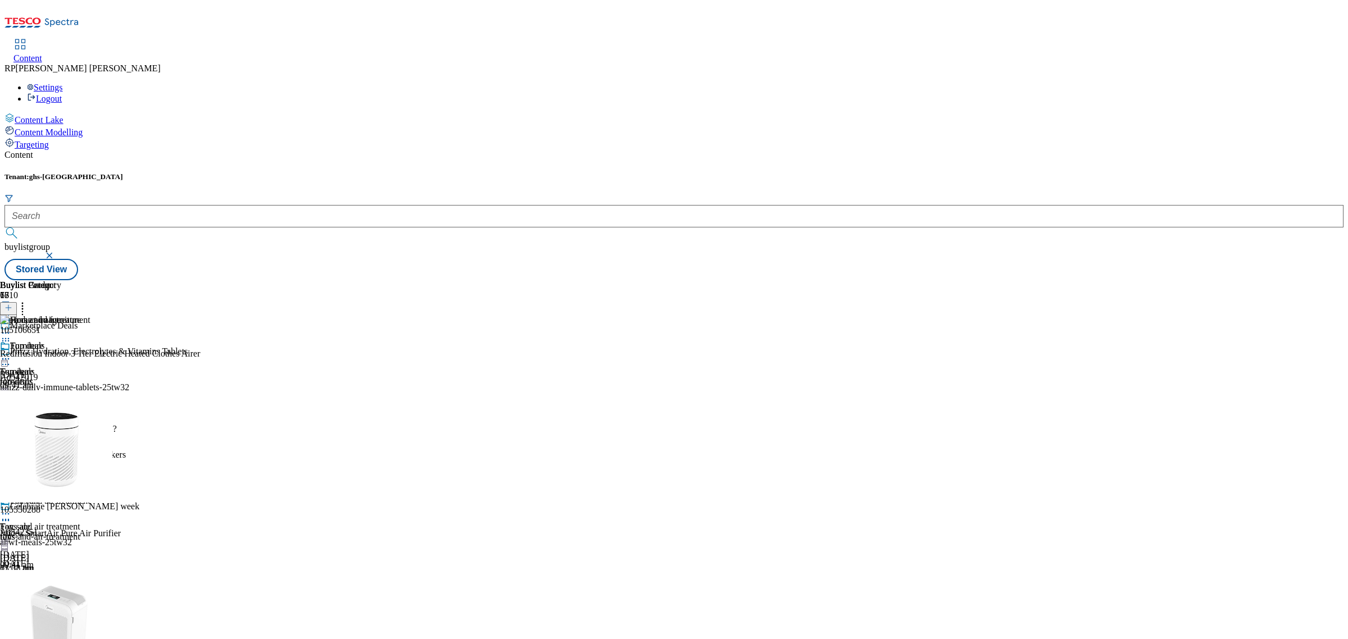
click at [17, 302] on button at bounding box center [8, 308] width 17 height 13
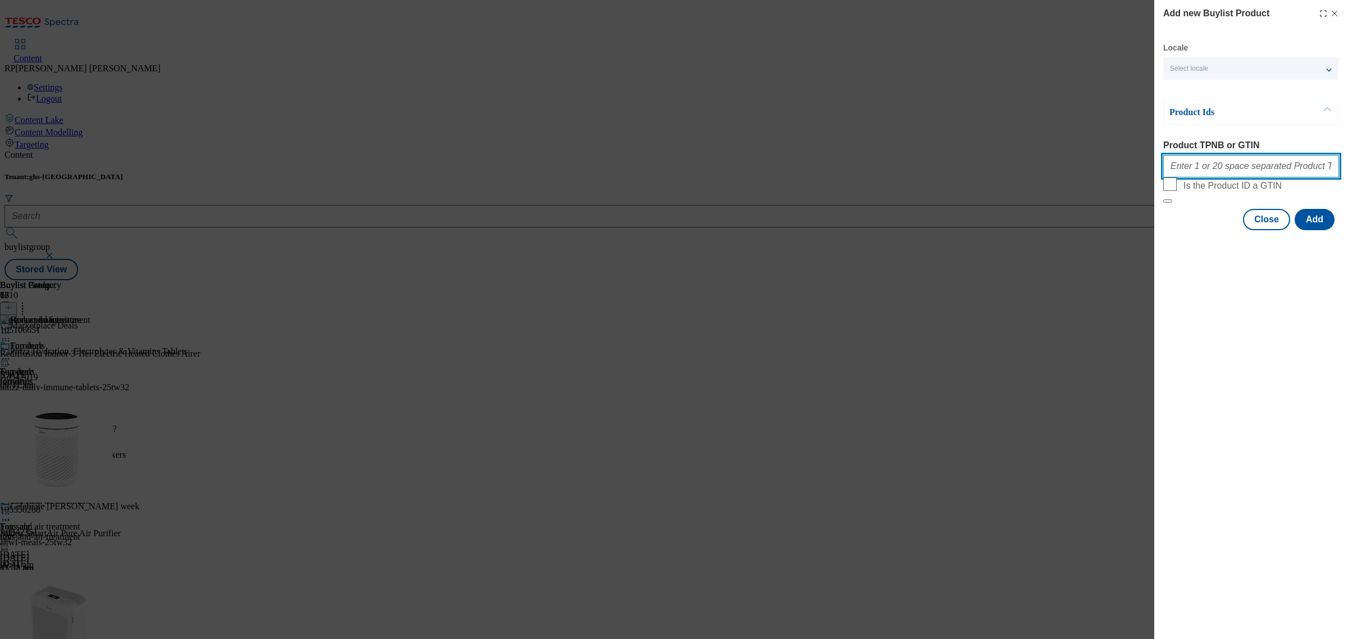
click at [1217, 167] on input "Product TPNB or GTIN" at bounding box center [1251, 166] width 176 height 22
paste input "105106651 105475529 105550288 105550285 105550289 105550286 105696398 105696397…"
type input "105106651 105475529 105550288 105550285 105550289 105550286 105696398 105696397…"
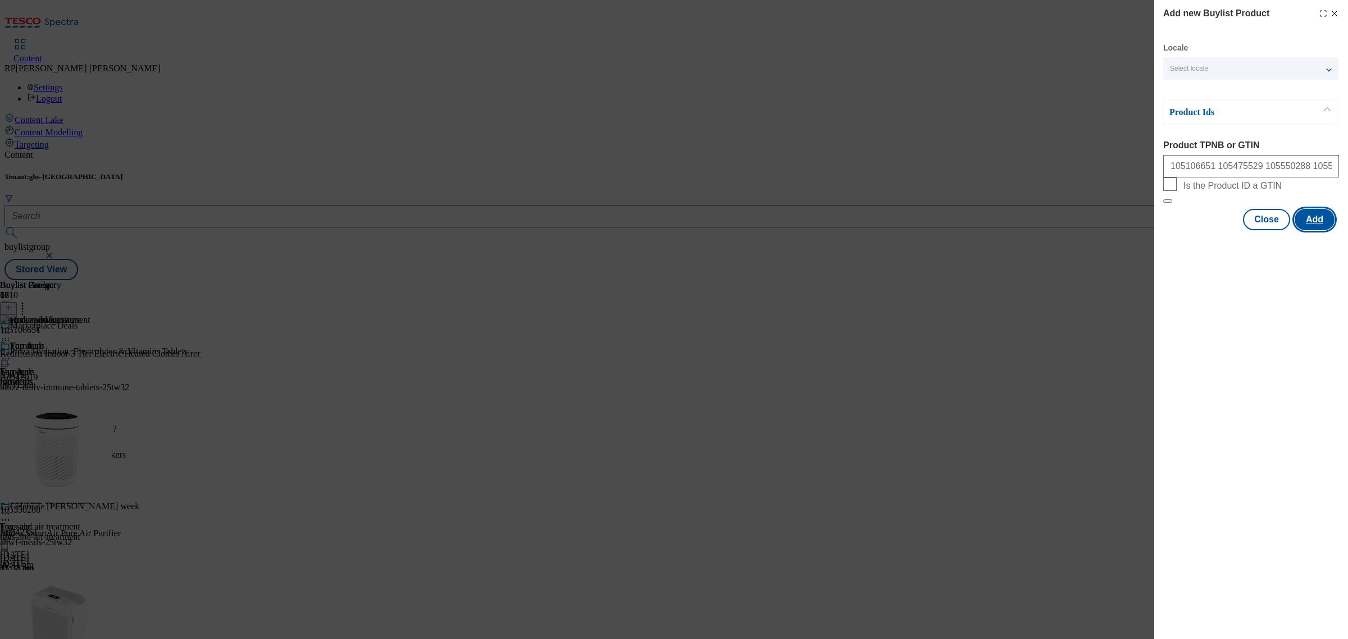
click at [1321, 230] on button "Add" at bounding box center [1314, 219] width 40 height 21
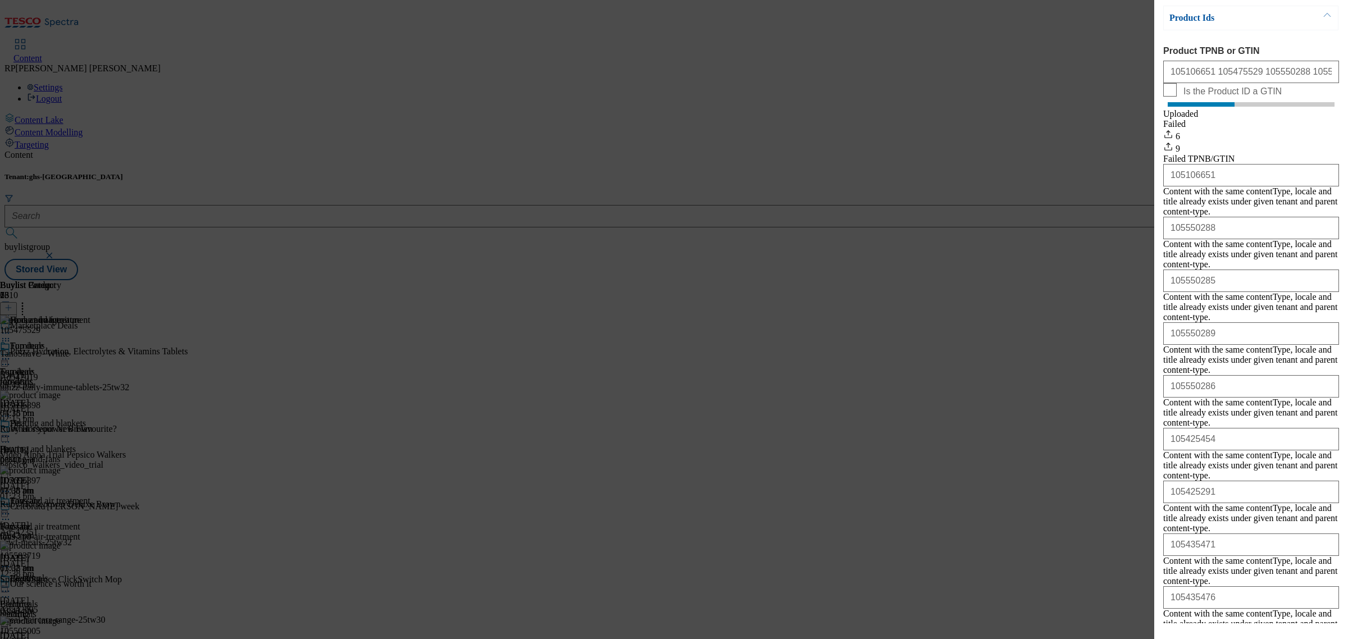
scroll to position [95, 0]
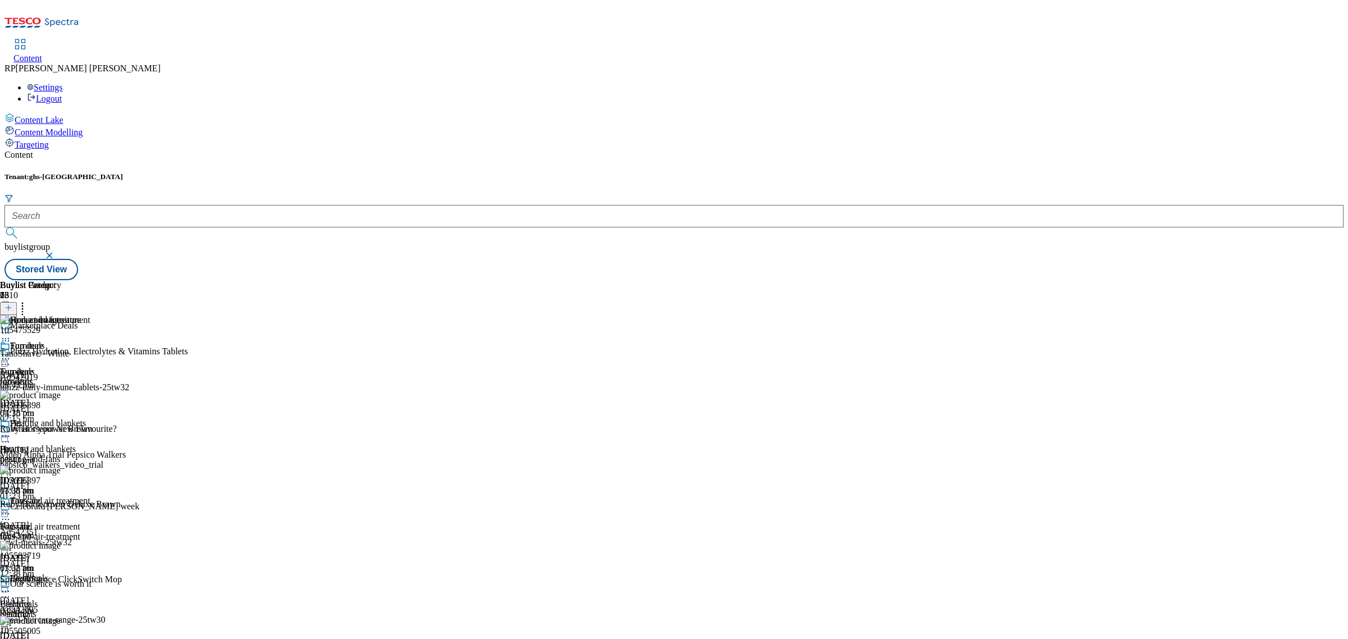
scroll to position [421, 0]
click at [86, 418] on span "Heating and blankets" at bounding box center [48, 424] width 76 height 12
click at [11, 335] on icon at bounding box center [5, 340] width 11 height 11
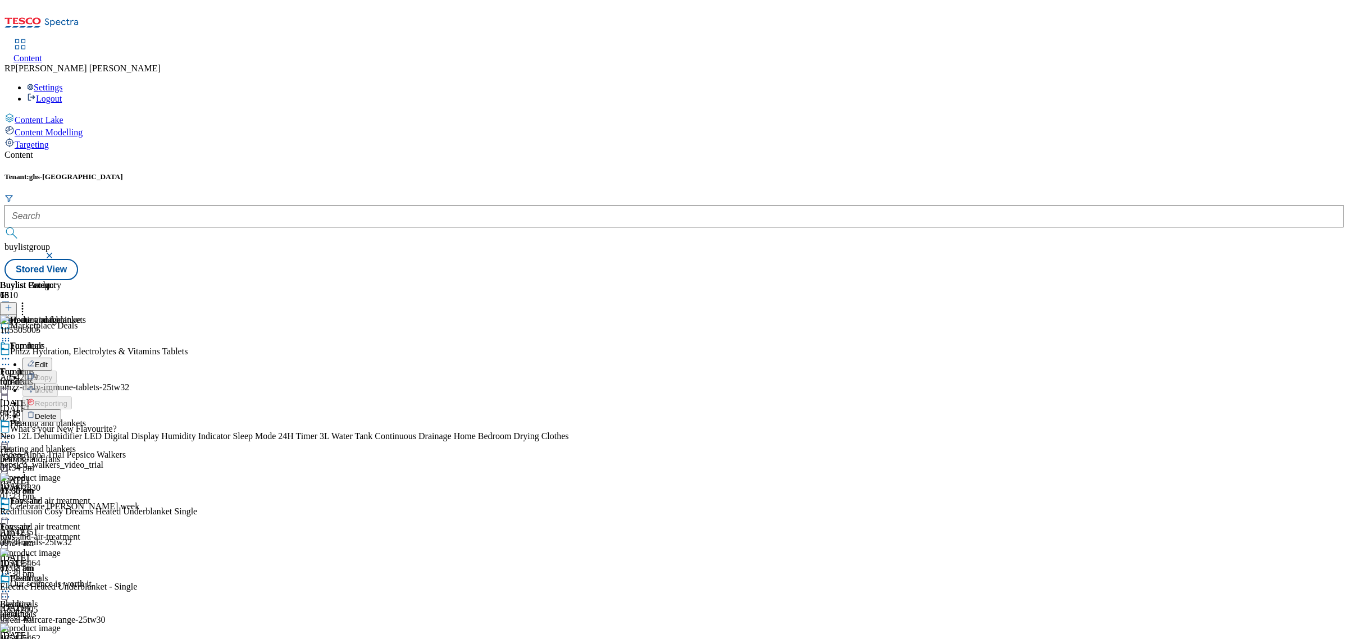
click at [61, 409] on button "Delete" at bounding box center [41, 415] width 39 height 13
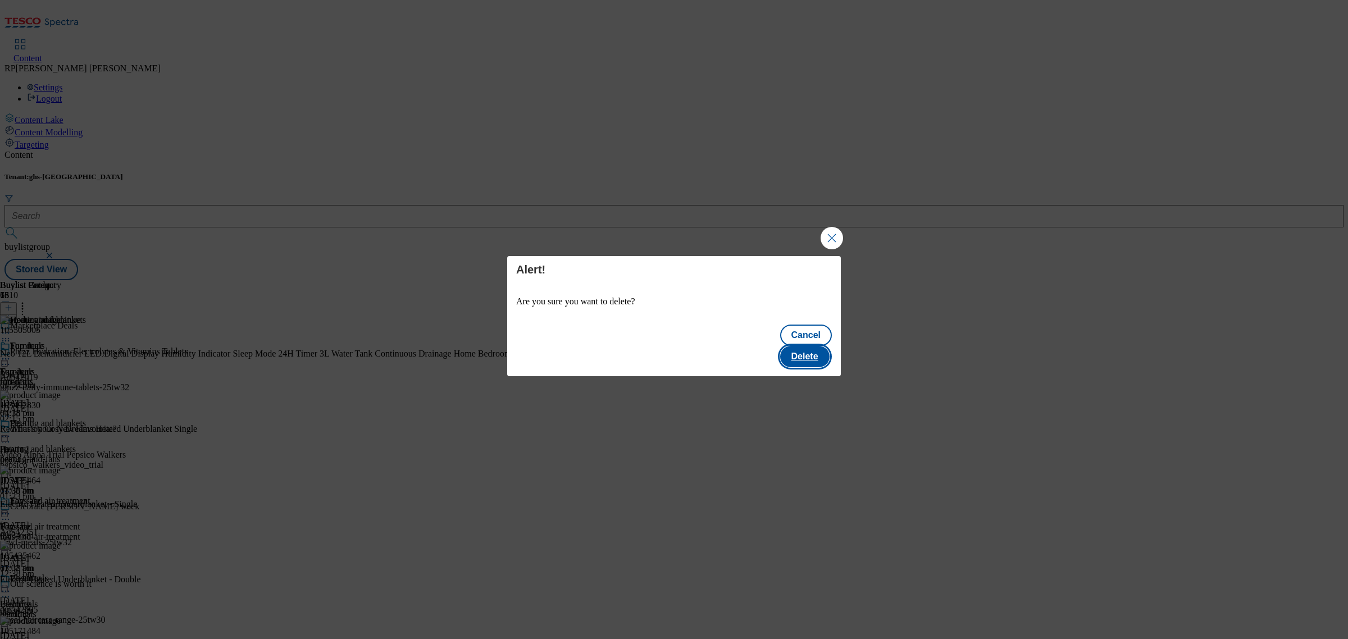
click at [807, 346] on button "Delete" at bounding box center [804, 356] width 49 height 21
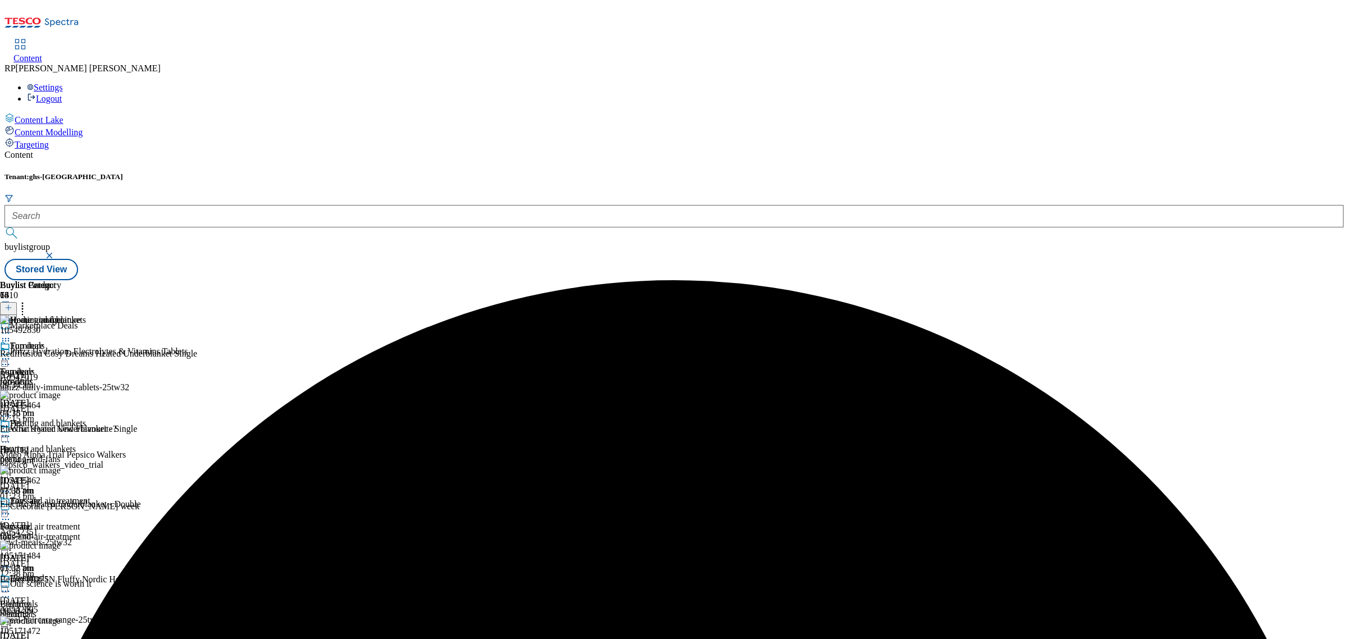
click at [90, 496] on div "Fans and air treatment Fans and air treatment fans-and-air-treatment 22 Sept 20…" at bounding box center [45, 534] width 90 height 77
click at [28, 300] on icon at bounding box center [22, 305] width 11 height 11
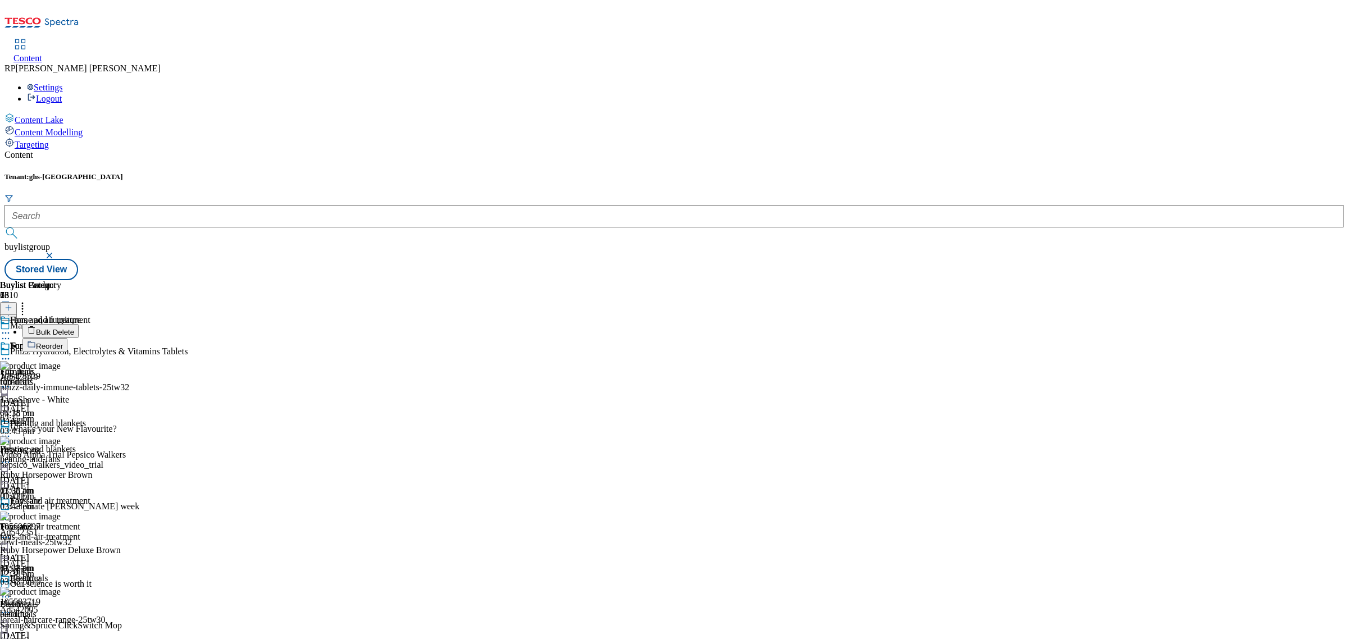
click at [7, 513] on circle at bounding box center [6, 514] width 2 height 2
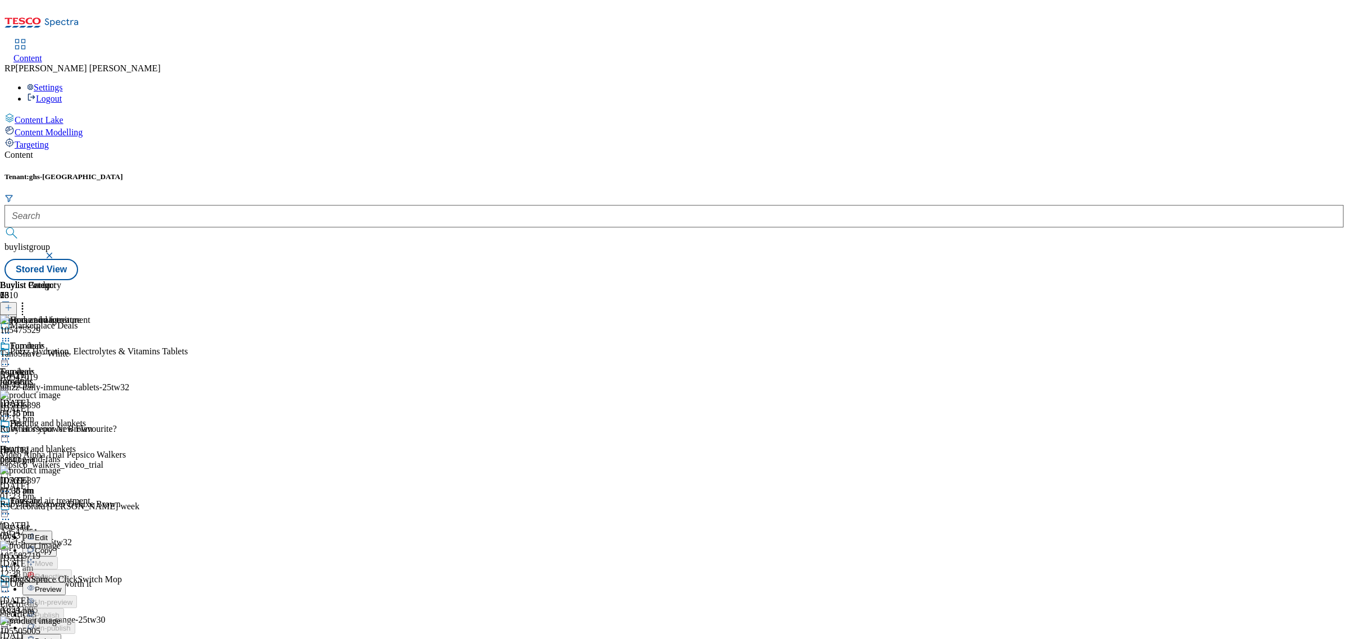
scroll to position [211, 0]
click at [61, 585] on span "Preview" at bounding box center [48, 589] width 26 height 8
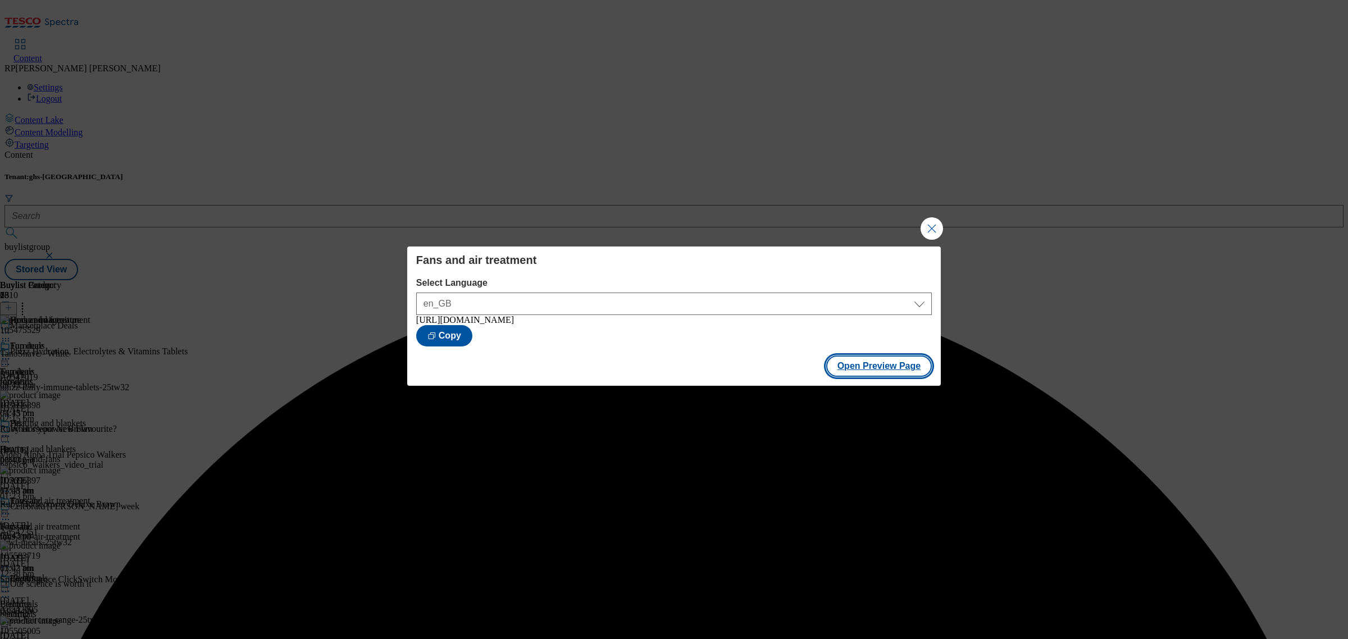
click at [880, 367] on button "Open Preview Page" at bounding box center [879, 365] width 106 height 21
click at [929, 225] on button "Close Modal" at bounding box center [931, 228] width 22 height 22
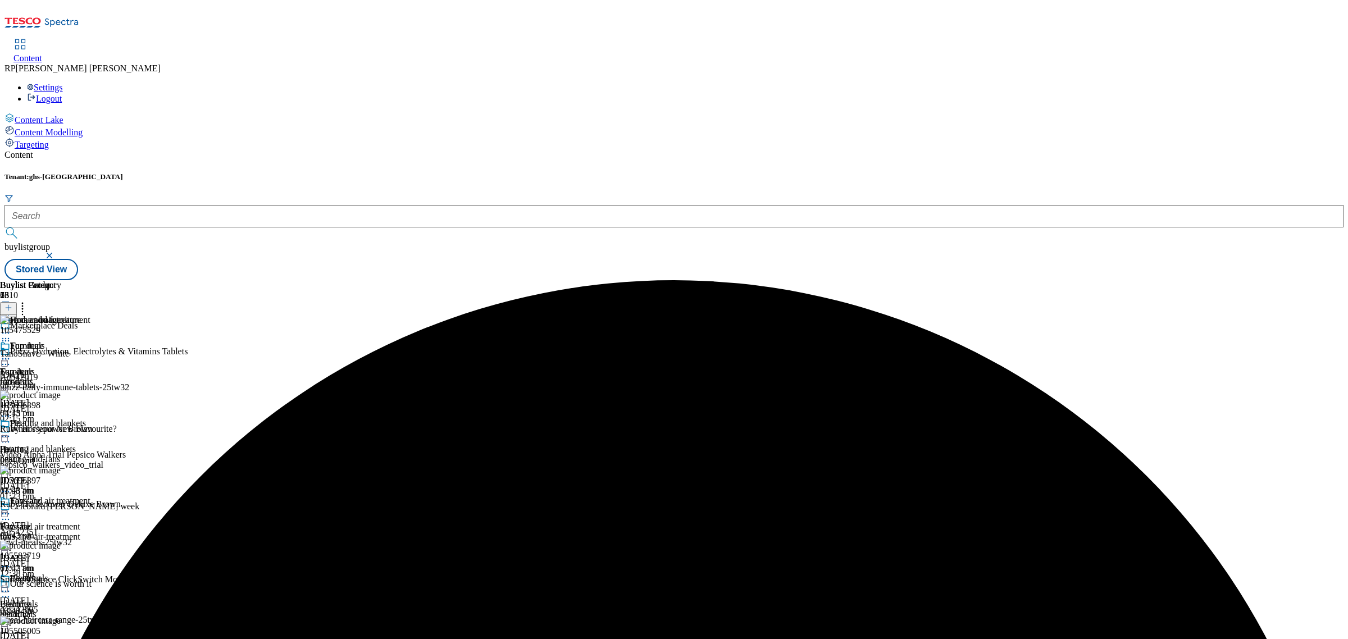
click at [28, 300] on icon at bounding box center [22, 305] width 11 height 11
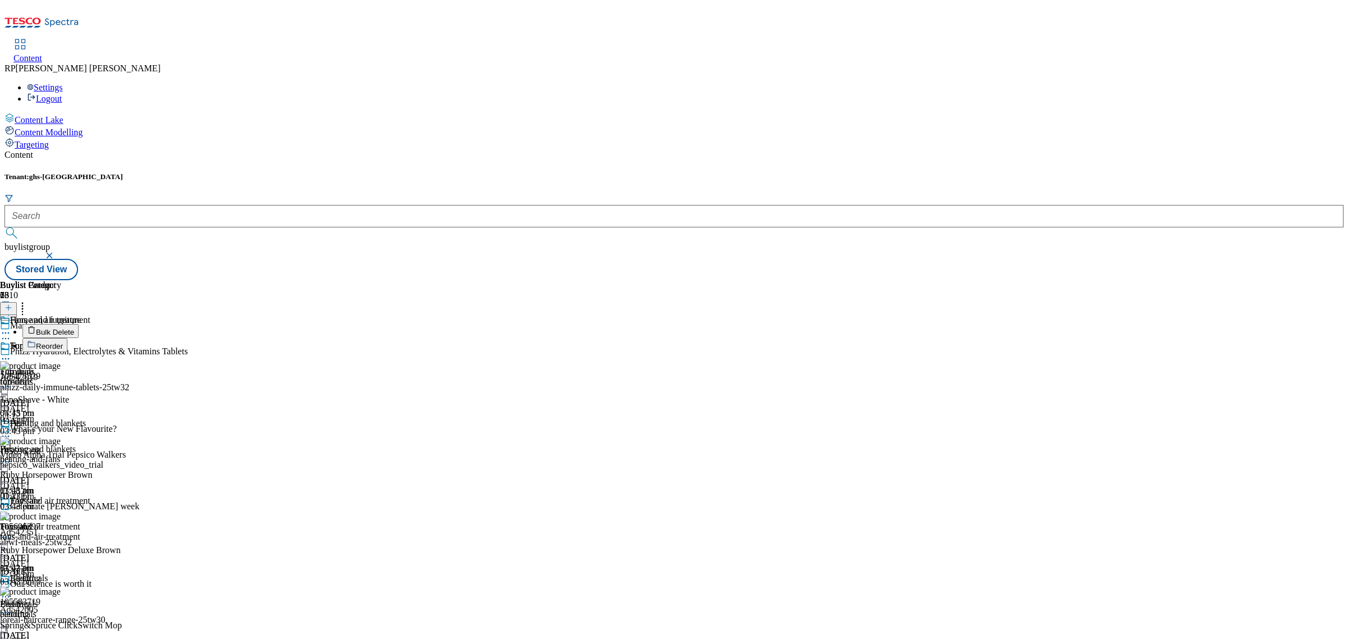
click at [67, 338] on button "Reorder" at bounding box center [44, 345] width 45 height 14
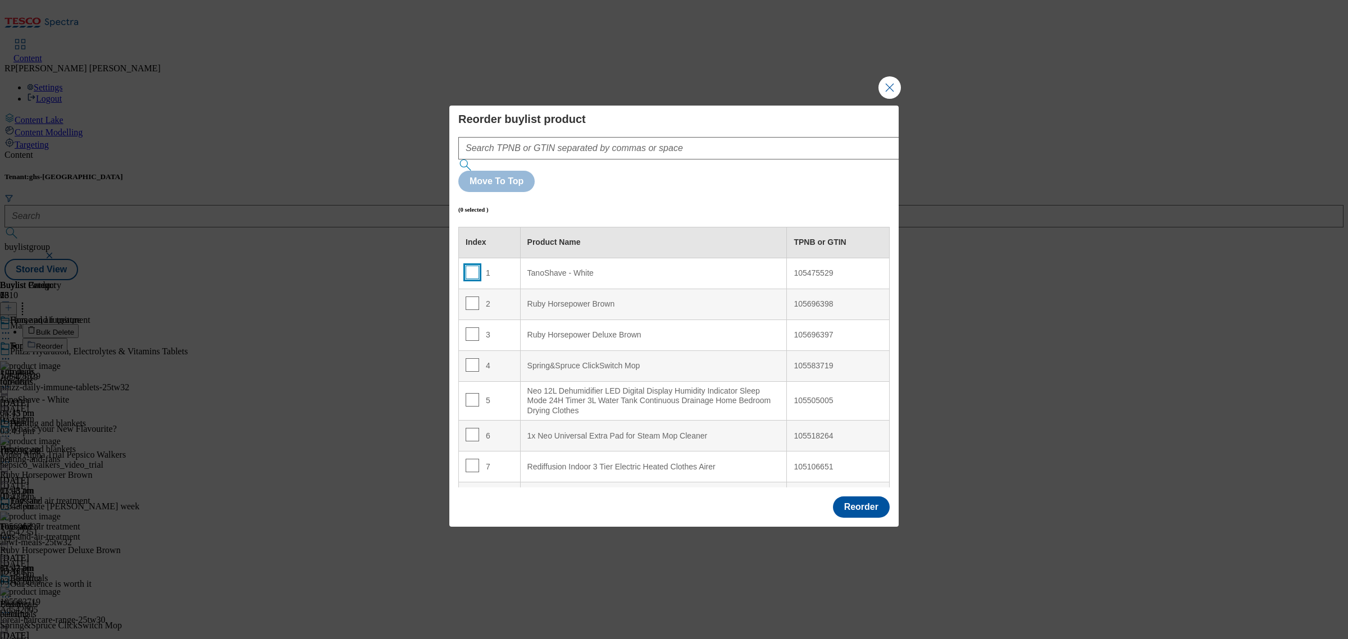
click at [475, 266] on input "Modal" at bounding box center [471, 272] width 13 height 13
checkbox input "true"
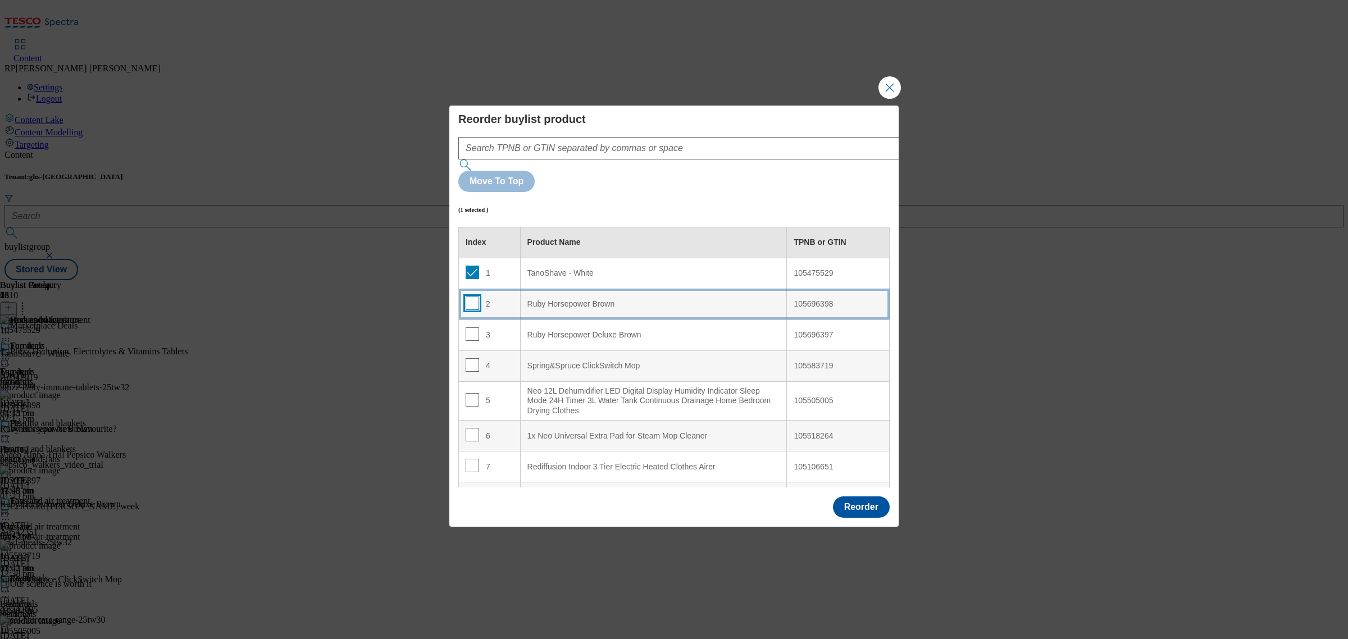
click at [475, 289] on td "2" at bounding box center [490, 304] width 62 height 31
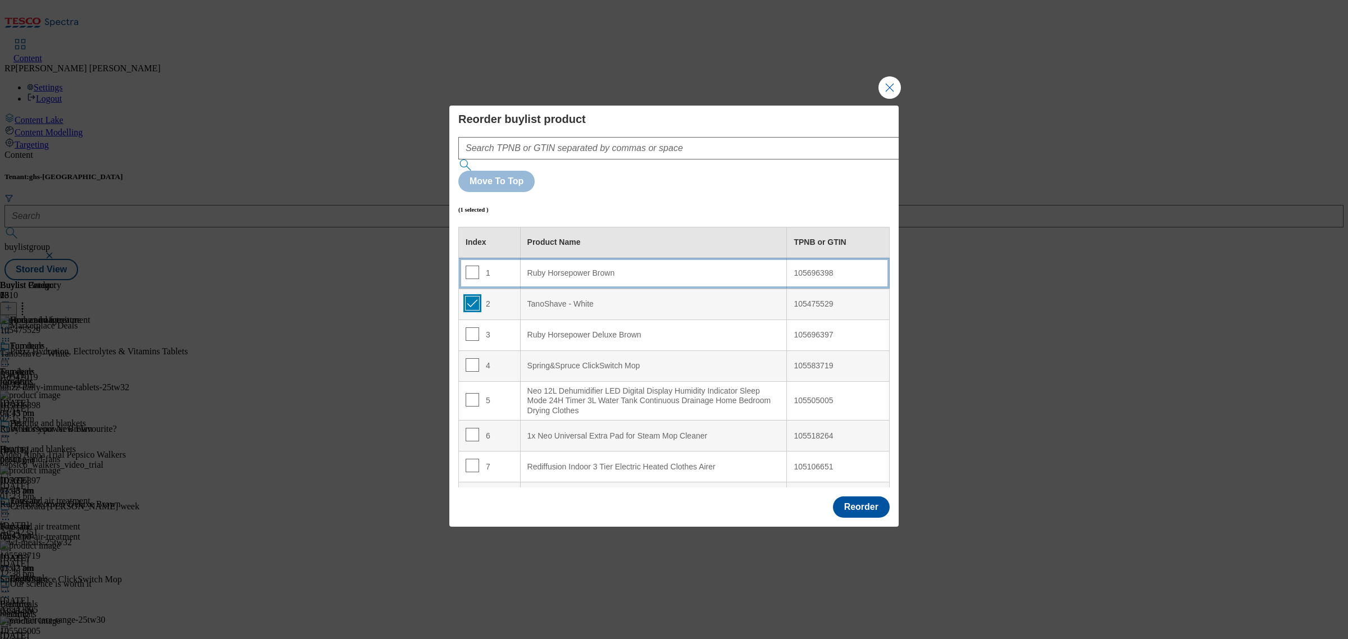
click at [473, 296] on input "Modal" at bounding box center [471, 302] width 13 height 13
checkbox input "false"
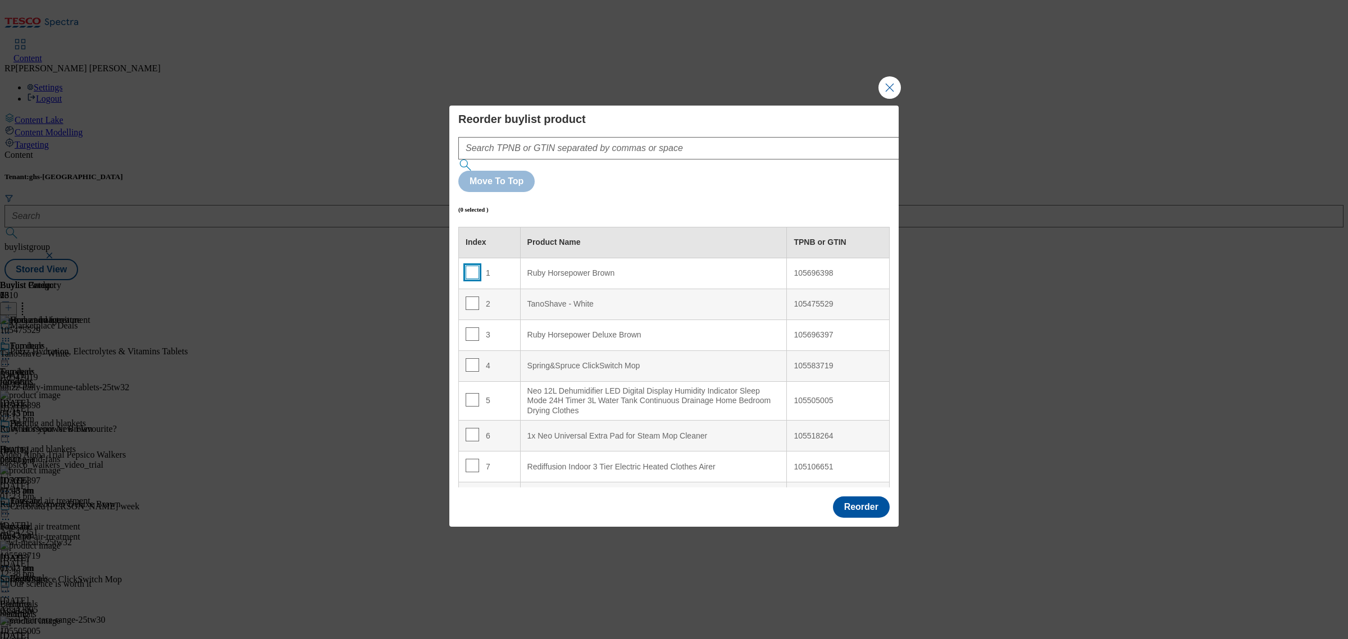
click at [471, 266] on input "Modal" at bounding box center [471, 272] width 13 height 13
checkbox input "true"
click at [472, 296] on input "Modal" at bounding box center [471, 302] width 13 height 13
checkbox input "true"
click at [469, 327] on input "Modal" at bounding box center [471, 333] width 13 height 13
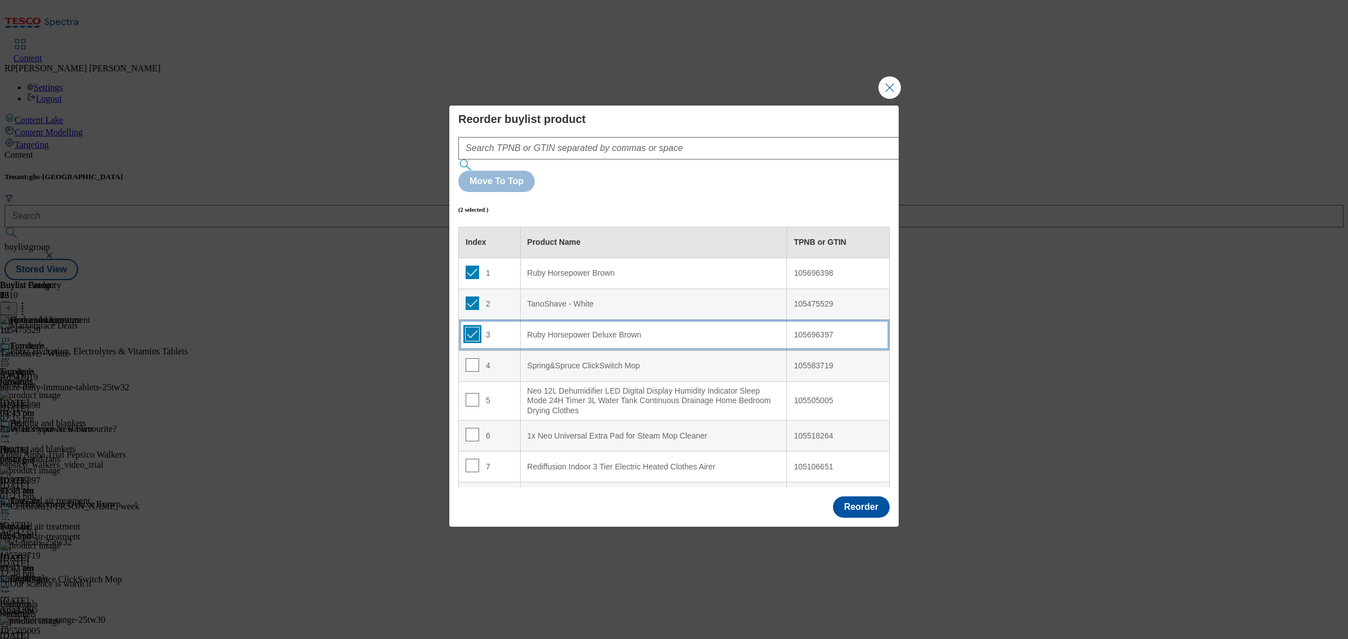
checkbox input "true"
click at [472, 358] on input "Modal" at bounding box center [471, 364] width 13 height 13
checkbox input "true"
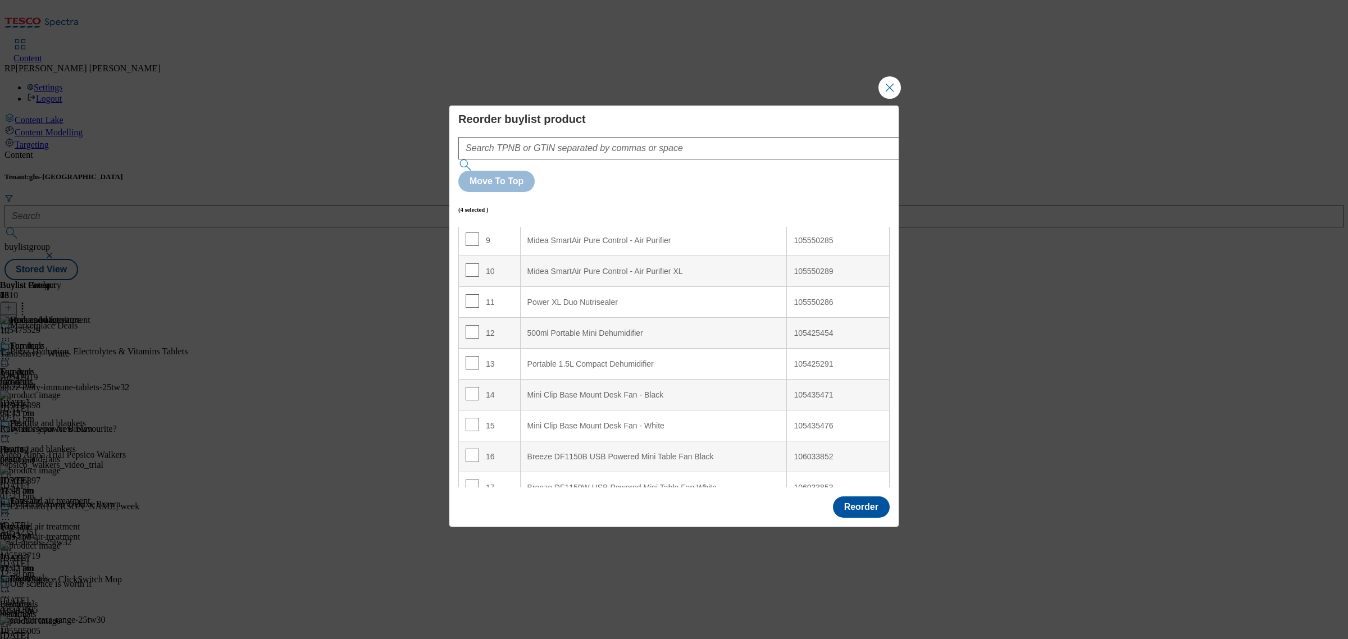
scroll to position [490, 0]
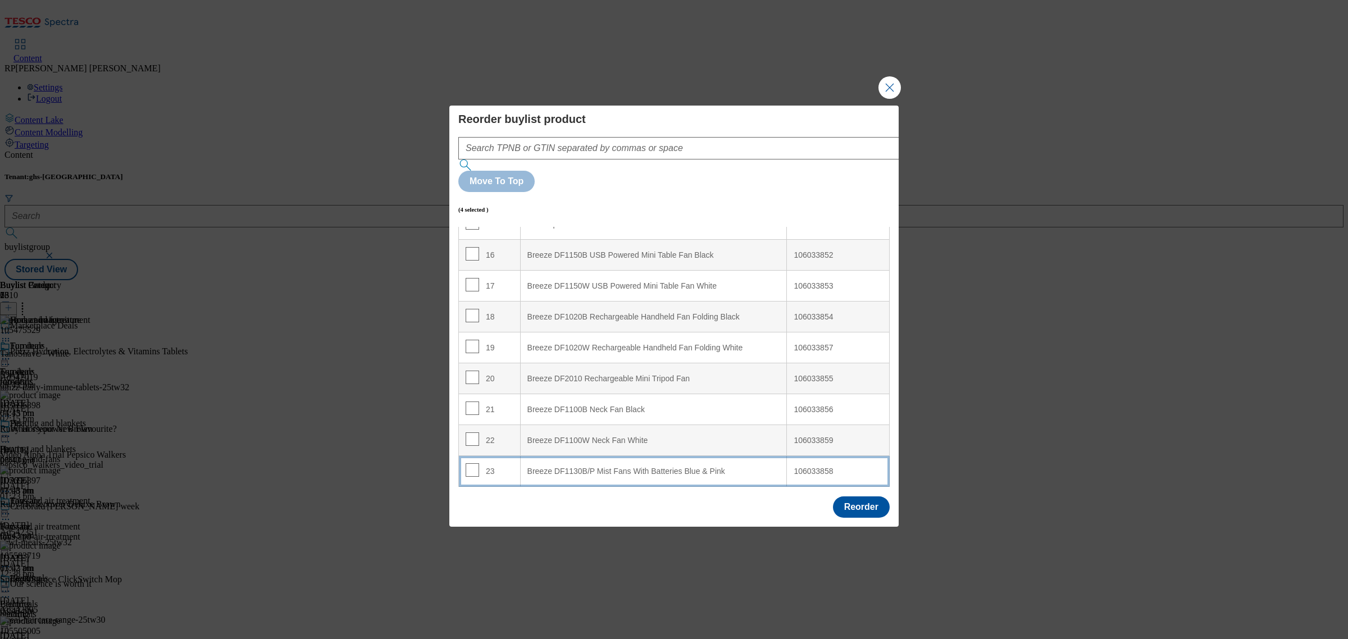
click at [678, 467] on div "Breeze DF1130B/P Mist Fans With Batteries Blue & Pink" at bounding box center [653, 472] width 253 height 10
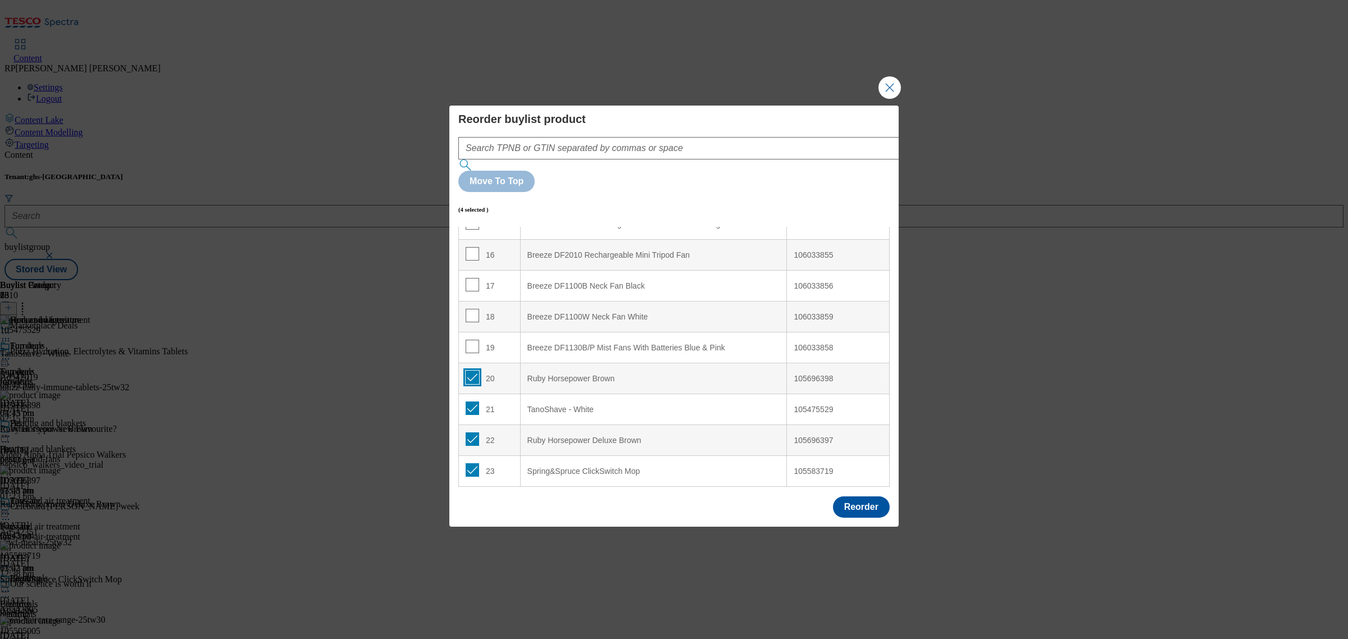
click at [474, 371] on input "Modal" at bounding box center [471, 377] width 13 height 13
checkbox input "false"
click at [465, 401] on input "Modal" at bounding box center [471, 407] width 13 height 13
checkbox input "false"
click at [467, 432] on input "Modal" at bounding box center [471, 438] width 13 height 13
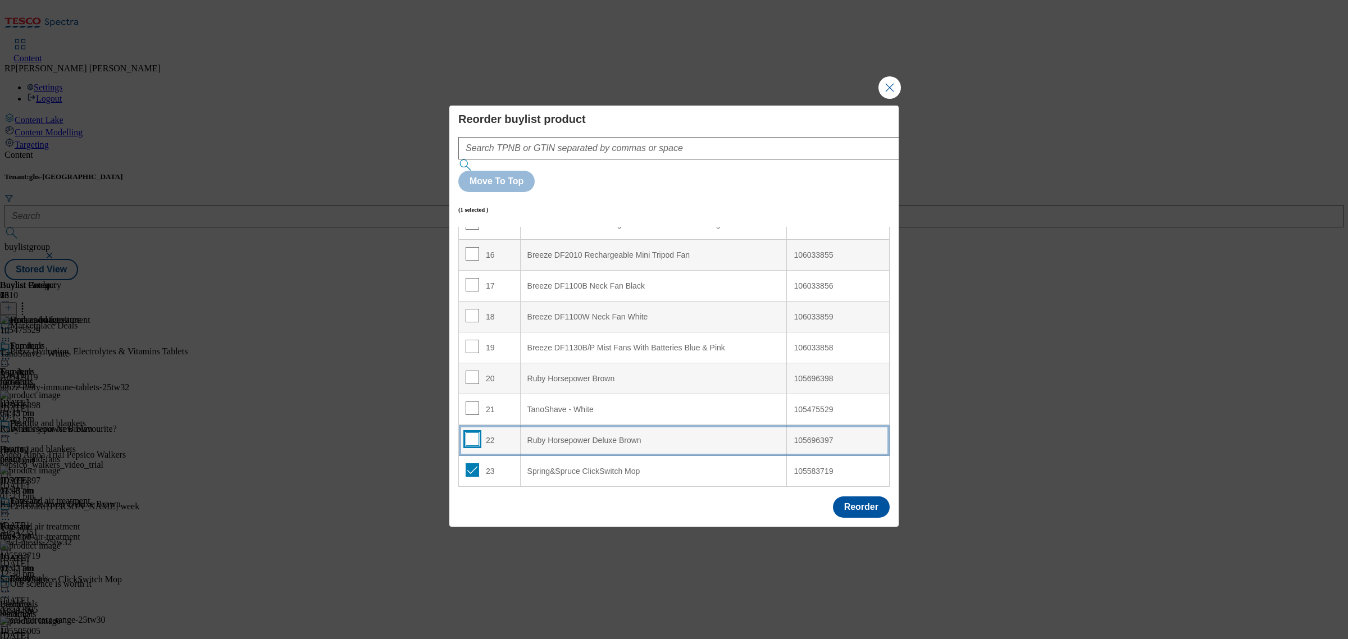
click at [467, 432] on input "Modal" at bounding box center [471, 438] width 13 height 13
checkbox input "true"
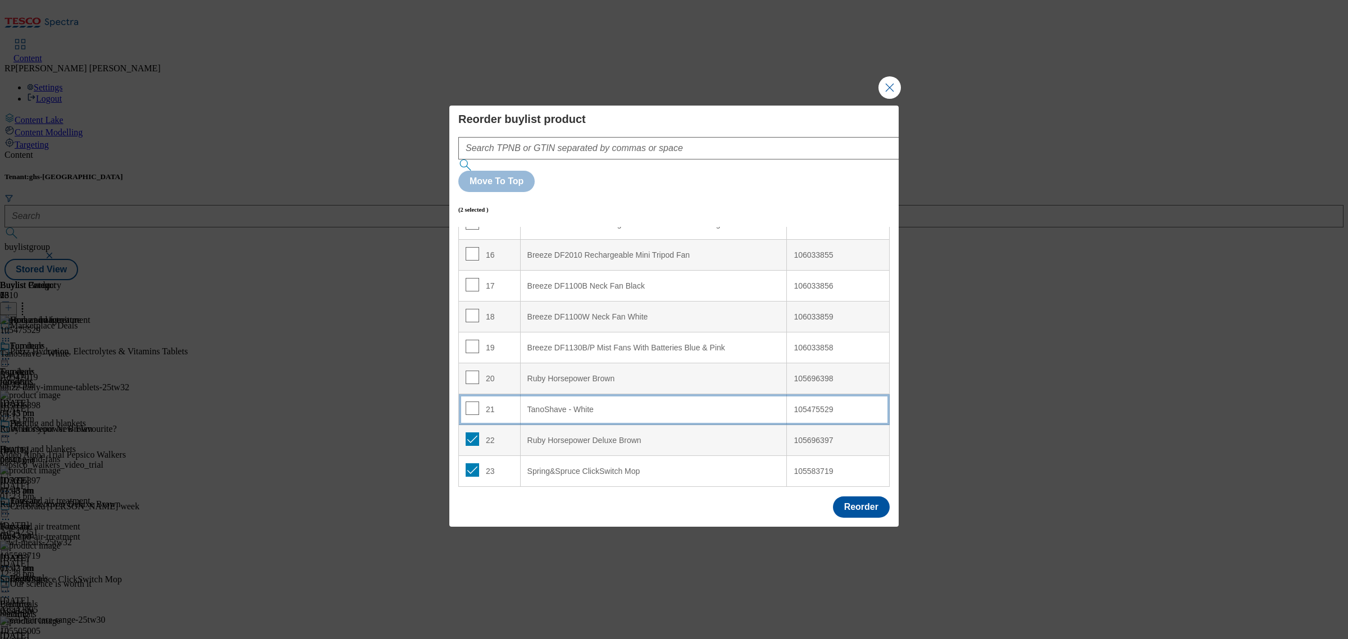
click at [500, 401] on div "21" at bounding box center [489, 409] width 48 height 16
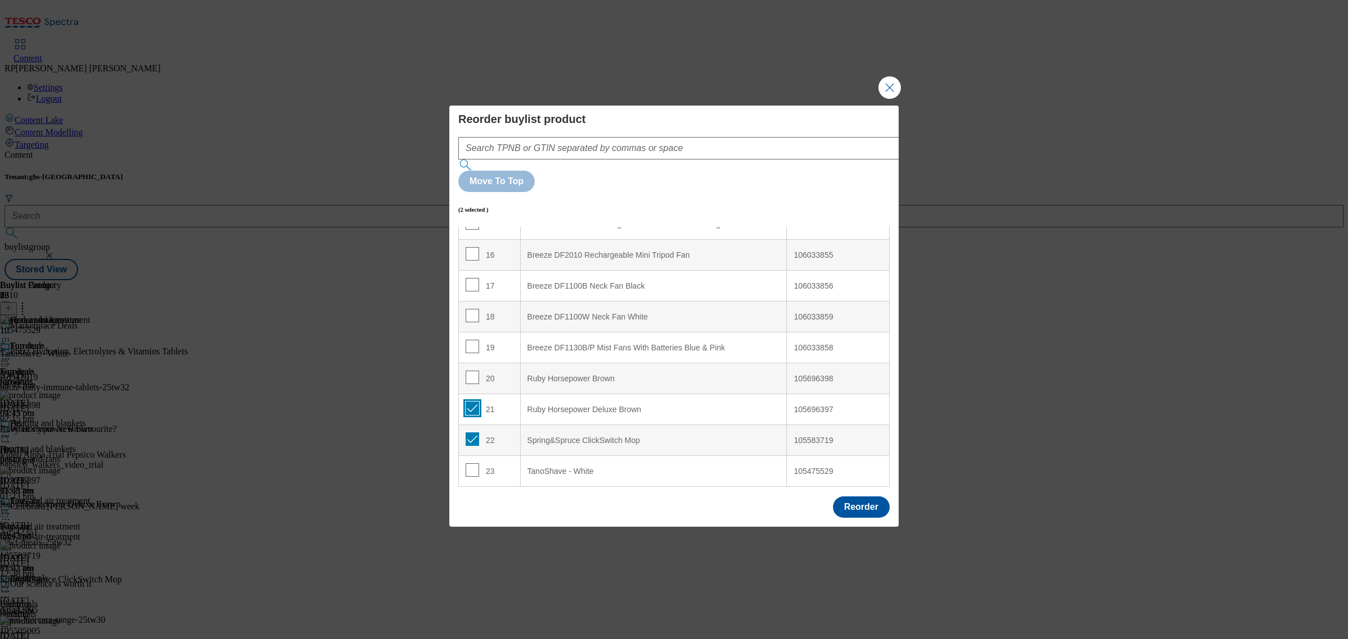
click at [469, 401] on input "Modal" at bounding box center [471, 407] width 13 height 13
checkbox input "false"
click at [469, 432] on input "Modal" at bounding box center [471, 438] width 13 height 13
checkbox input "false"
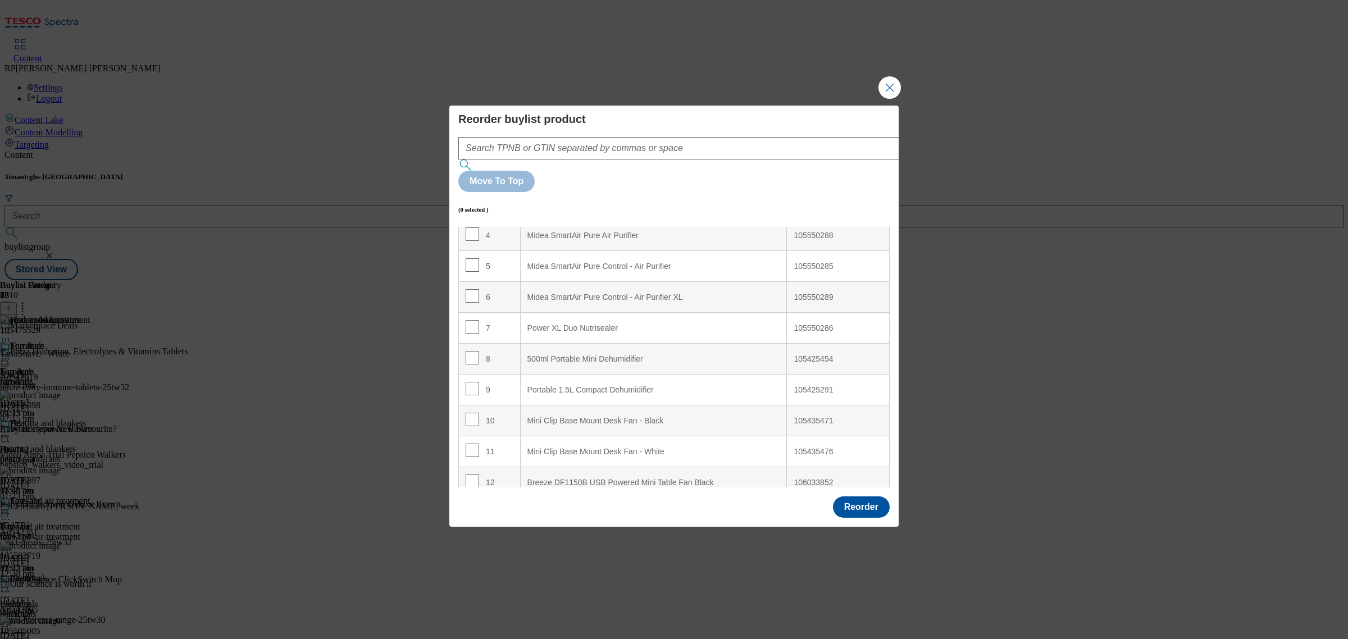
scroll to position [140, 0]
click at [854, 496] on button "Reorder" at bounding box center [861, 506] width 57 height 21
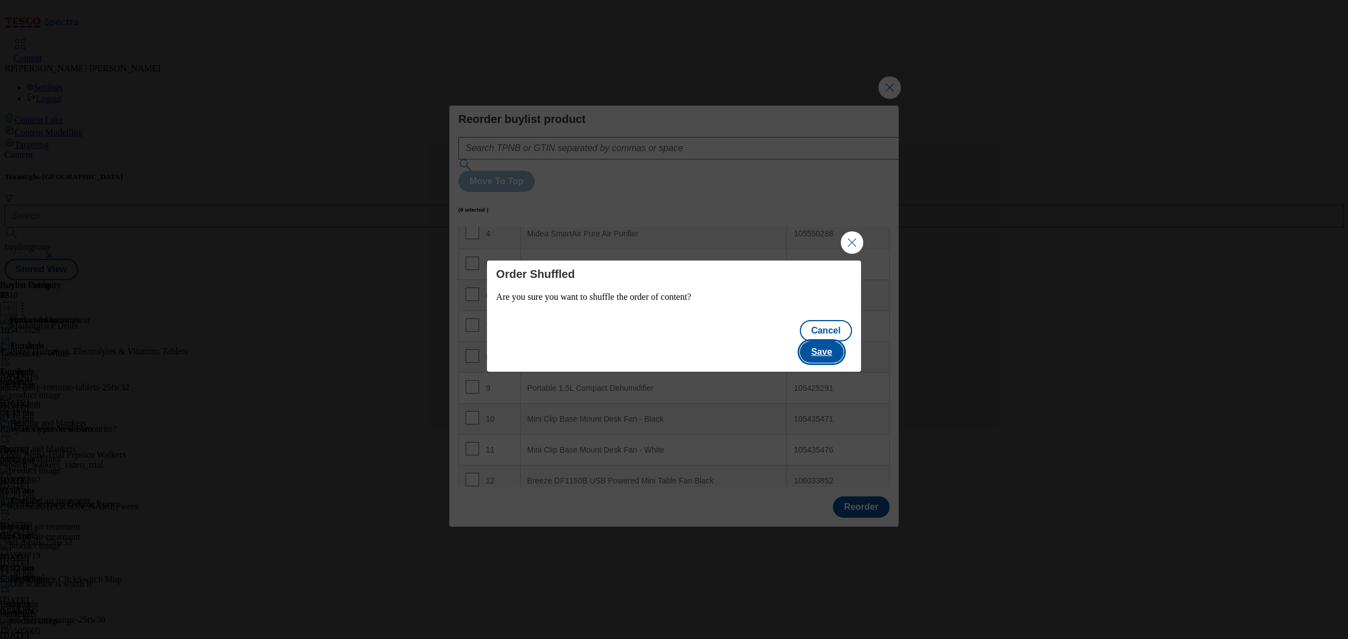
click at [834, 341] on button "Save" at bounding box center [821, 351] width 43 height 21
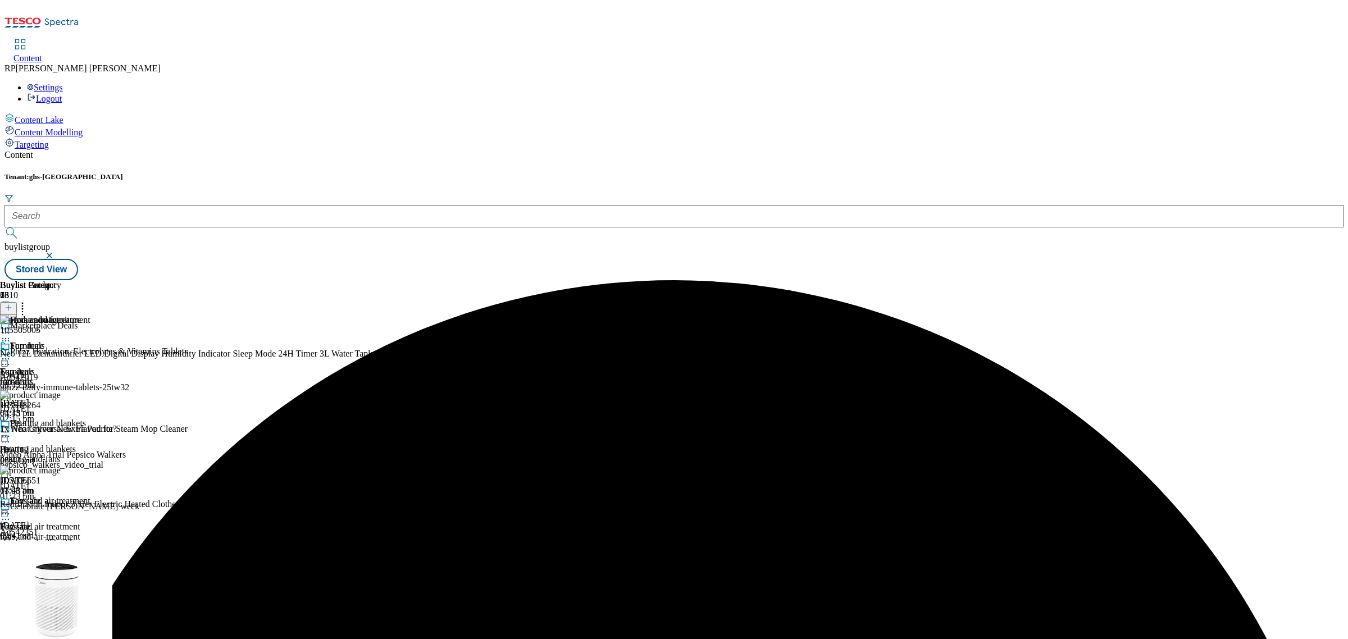
click at [11, 508] on icon at bounding box center [5, 513] width 11 height 11
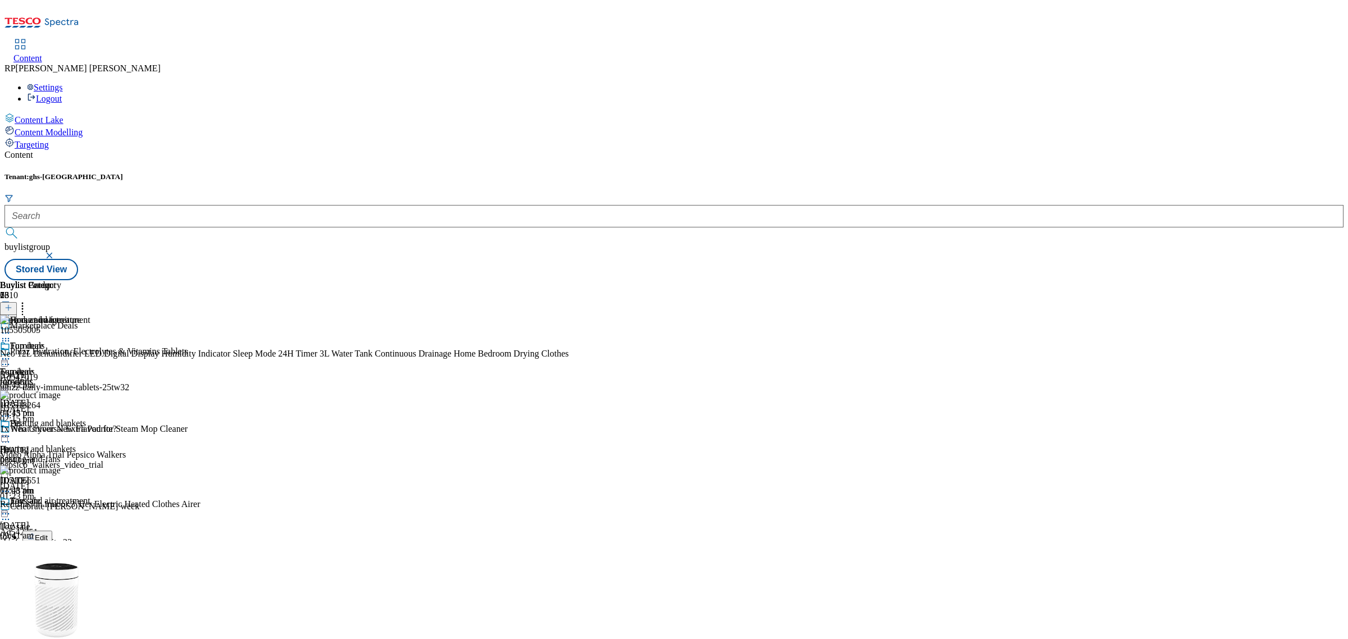
click at [64, 621] on button "Publish" at bounding box center [43, 627] width 42 height 13
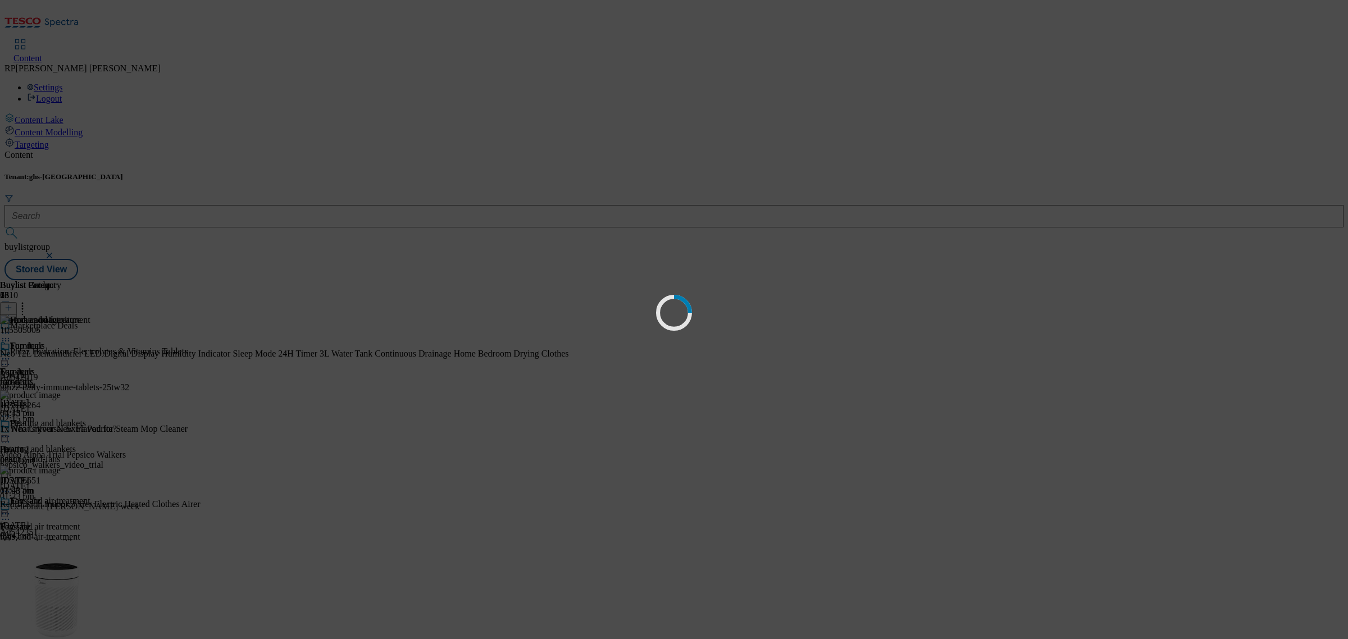
scroll to position [0, 0]
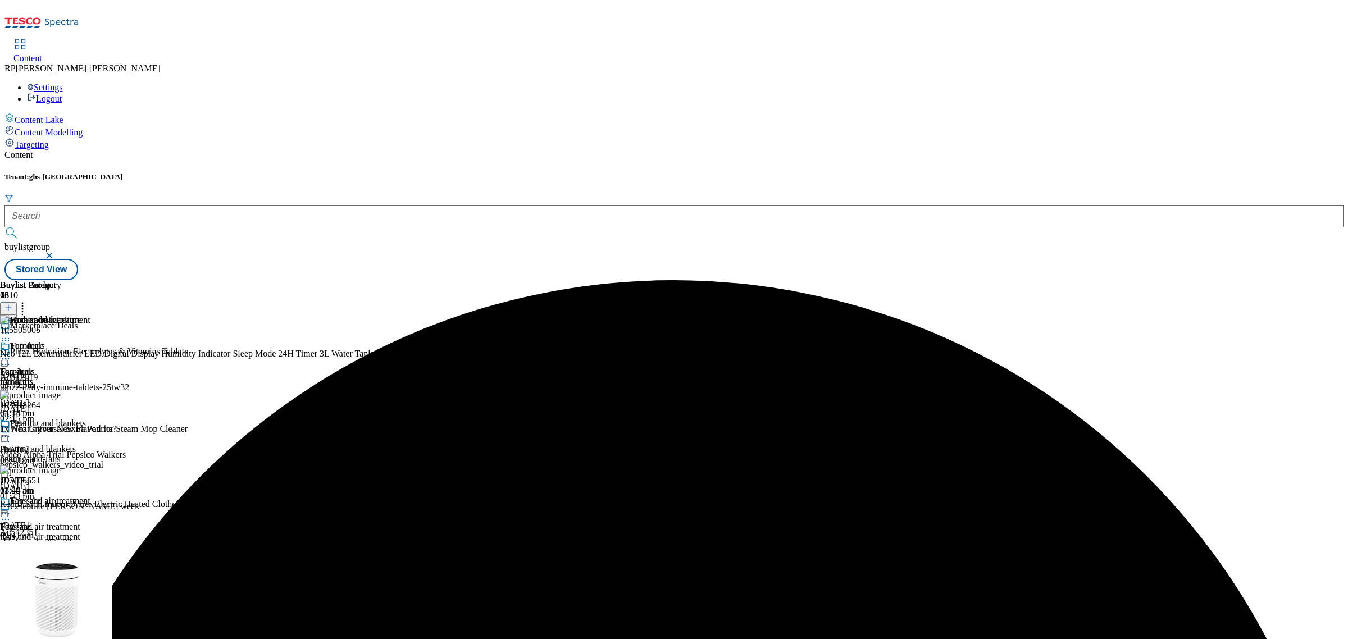
click at [11, 431] on icon at bounding box center [5, 436] width 11 height 11
click at [1056, 280] on div "Buylist Group 6310 Marketplace Deals Phizz Hydration, Electrolytes & Vitamins T…" at bounding box center [673, 280] width 1339 height 0
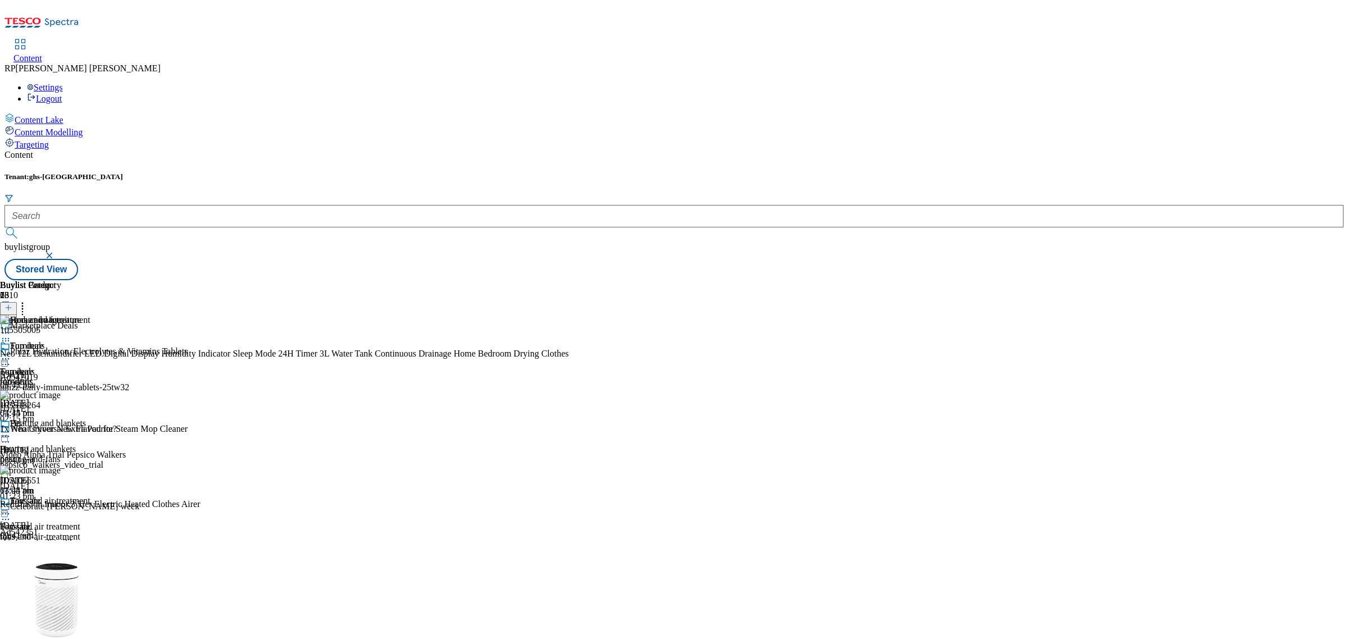
click at [11, 353] on icon at bounding box center [5, 358] width 11 height 11
click at [71, 482] on span "Un-publish" at bounding box center [53, 486] width 36 height 8
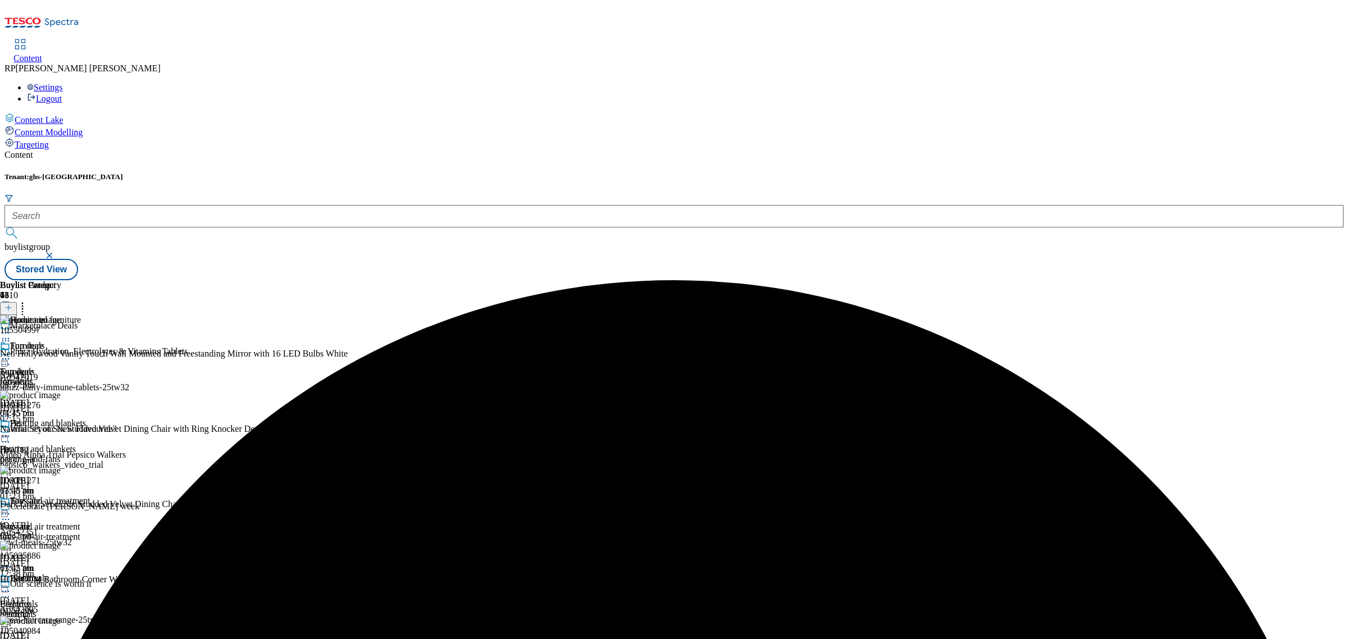
click at [11, 353] on icon at bounding box center [5, 358] width 11 height 11
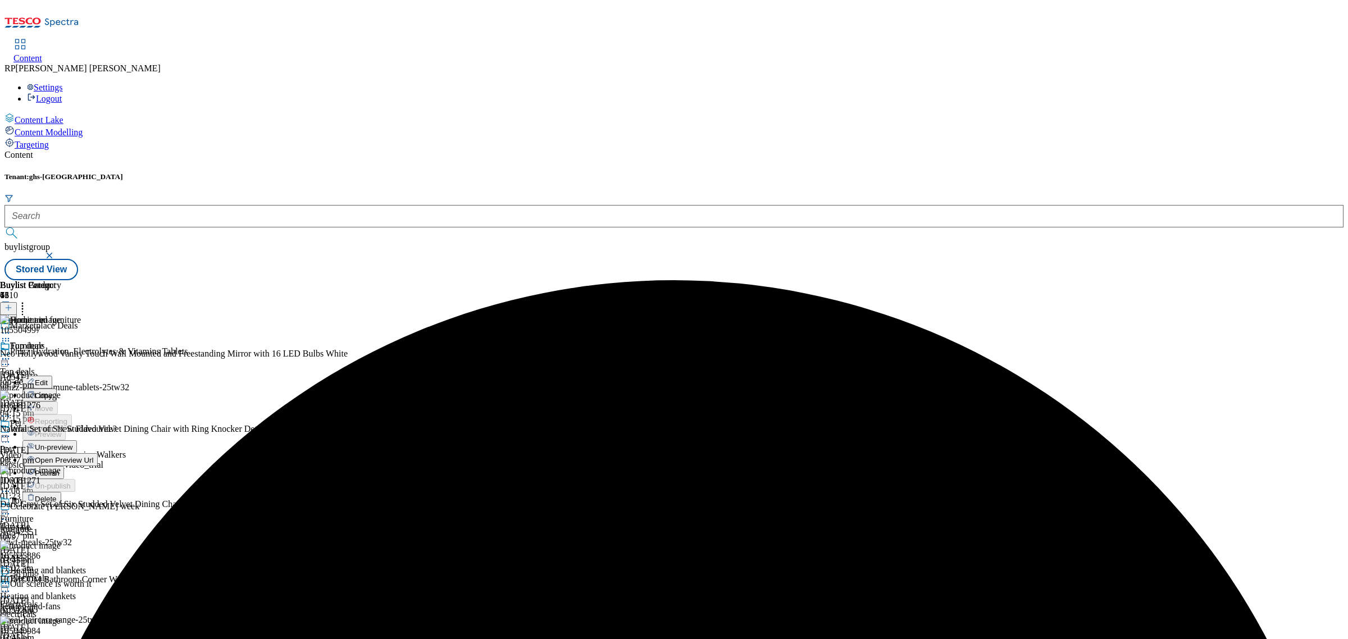
click at [72, 443] on span "Un-preview" at bounding box center [54, 447] width 38 height 8
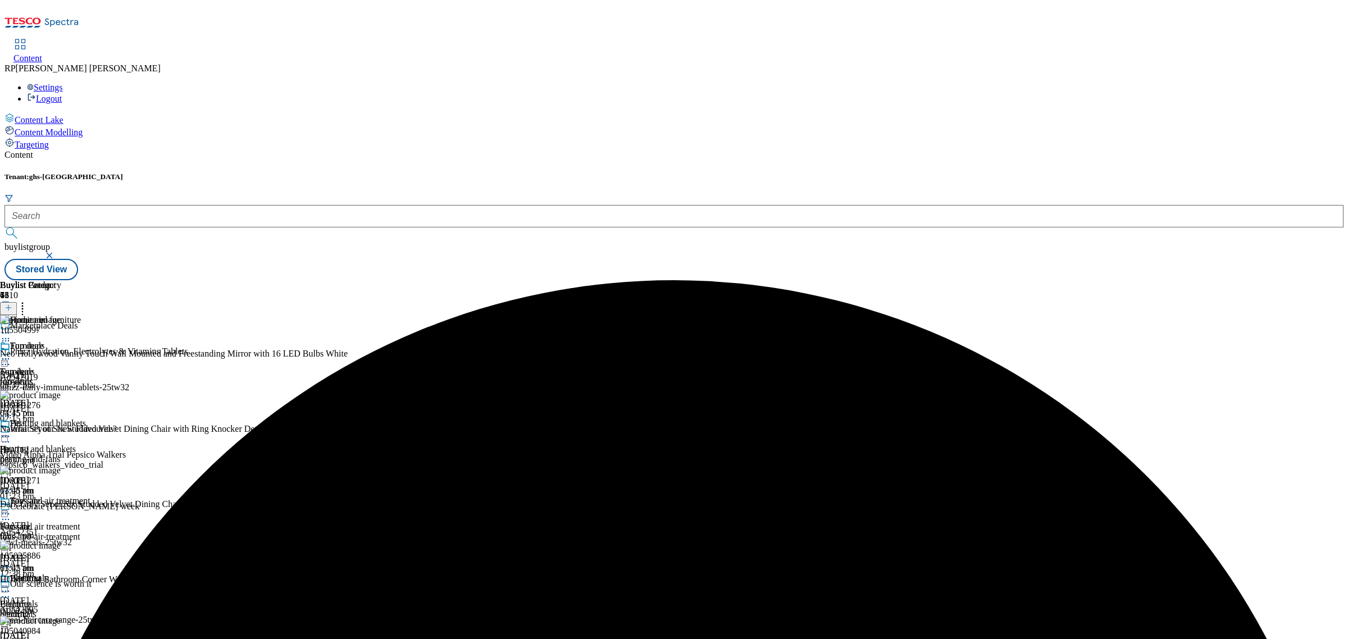
click at [28, 300] on icon at bounding box center [22, 305] width 11 height 11
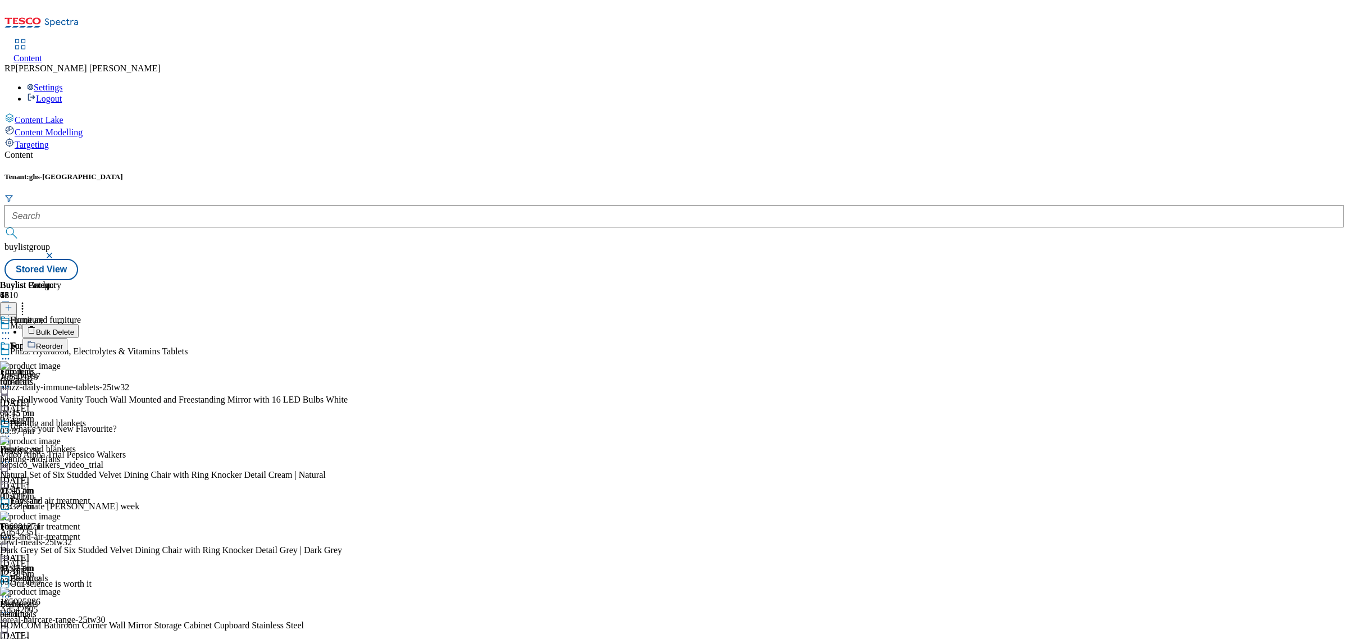
click at [63, 342] on span "Reorder" at bounding box center [49, 346] width 27 height 8
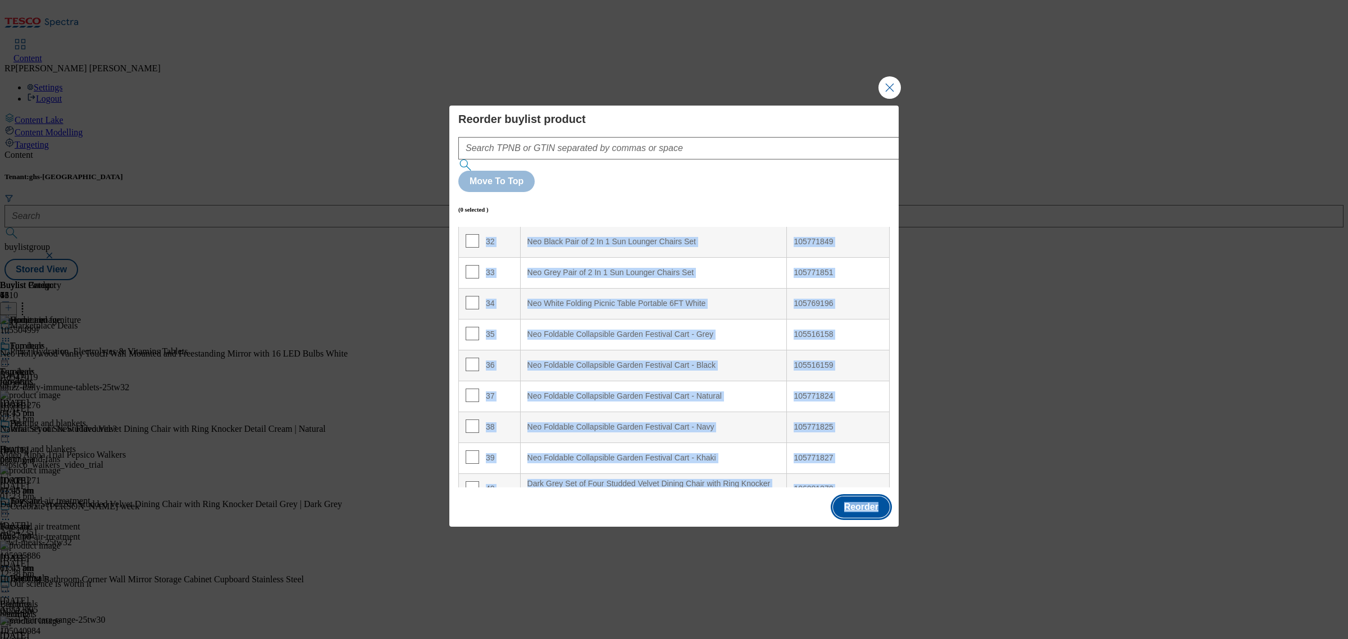
scroll to position [1037, 0]
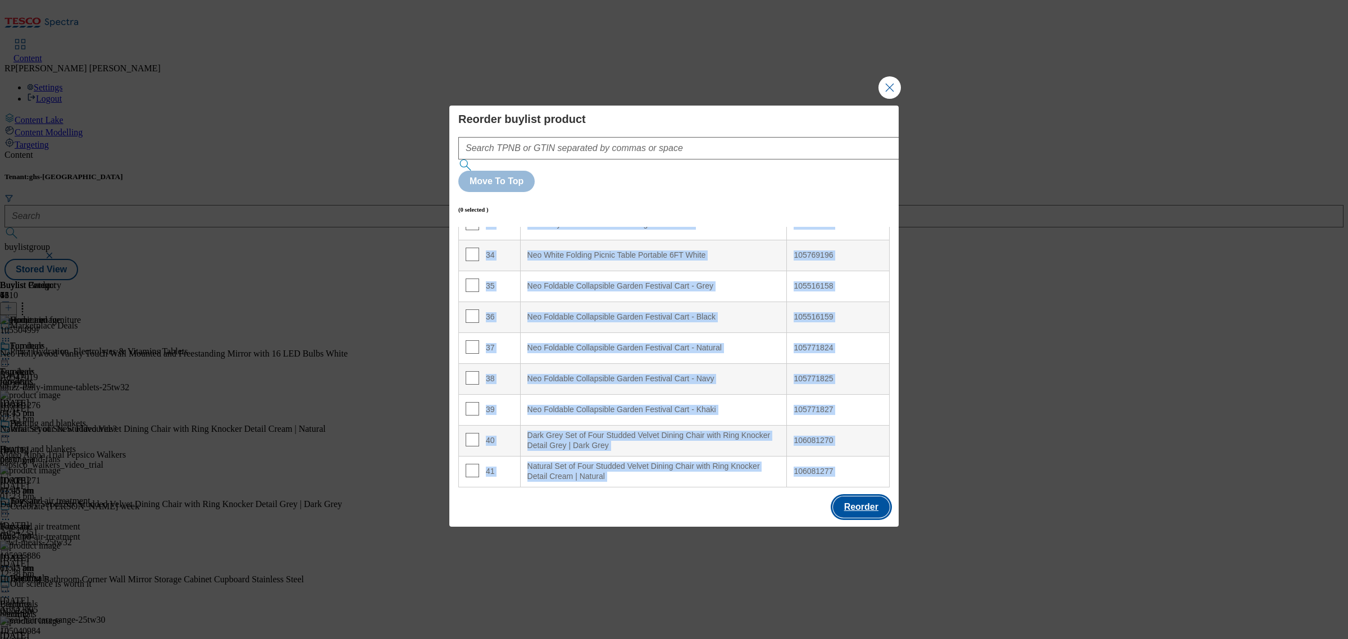
drag, startPoint x: 783, startPoint y: 236, endPoint x: 841, endPoint y: 495, distance: 265.2
click at [841, 492] on div "Reorder buylist product Move To Top (0 selected ) Index Product Name TPNB or GT…" at bounding box center [673, 316] width 449 height 421
copy tbody "105504997 2 Natural Set of Six Studded Velvet Dining Chair with Ring Knocker De…"
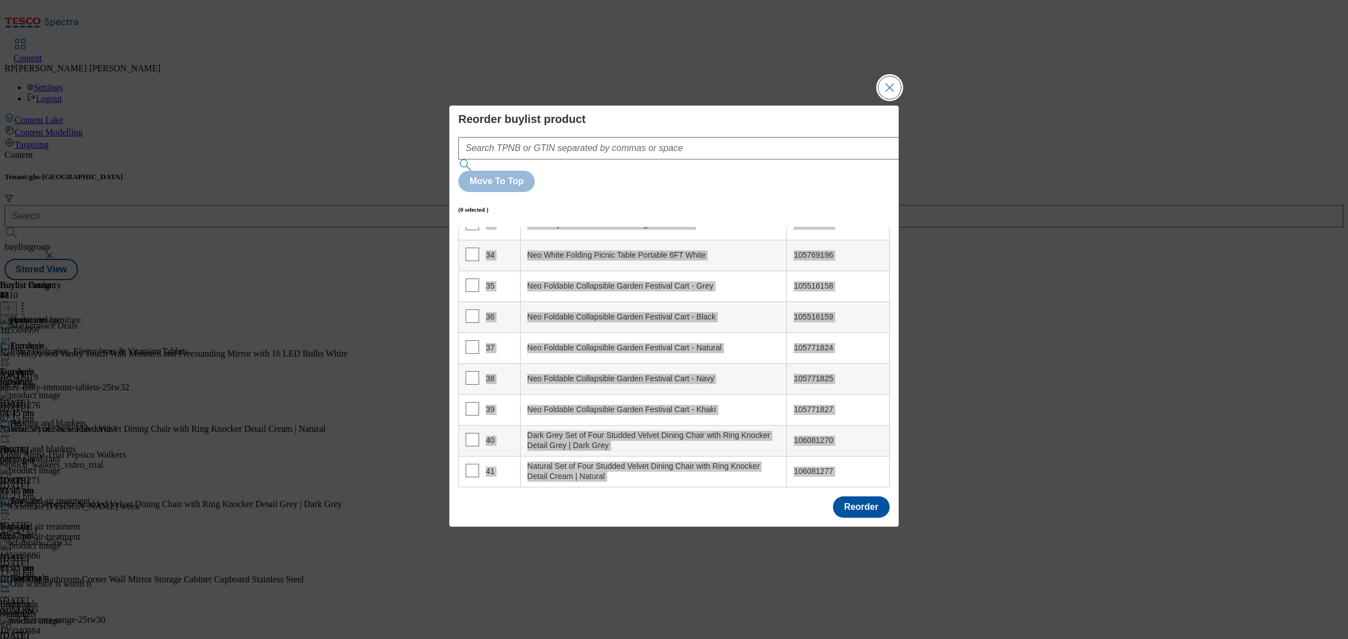
click at [890, 99] on button "Close Modal" at bounding box center [889, 87] width 22 height 22
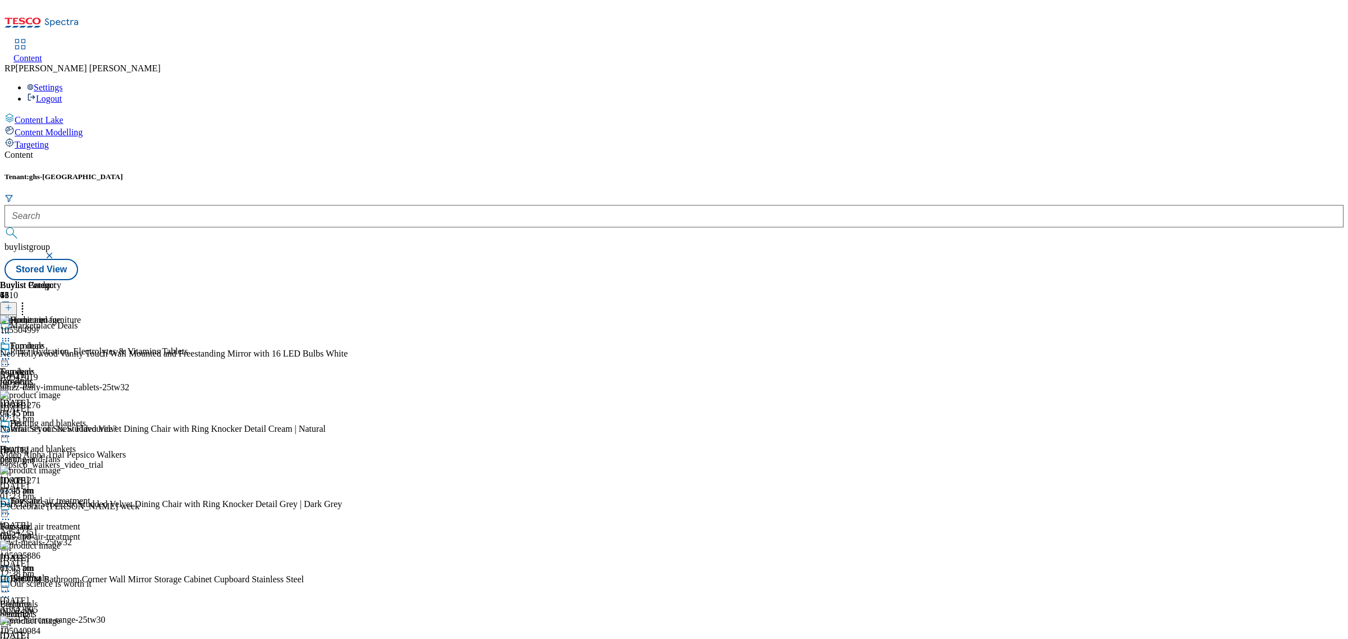
click at [11, 431] on icon at bounding box center [5, 436] width 11 height 11
click at [10, 418] on icon at bounding box center [5, 423] width 10 height 10
click at [218, 300] on div at bounding box center [109, 307] width 218 height 15
click at [218, 280] on header "Buylist Product 14" at bounding box center [109, 297] width 218 height 35
click at [28, 300] on icon at bounding box center [22, 305] width 11 height 11
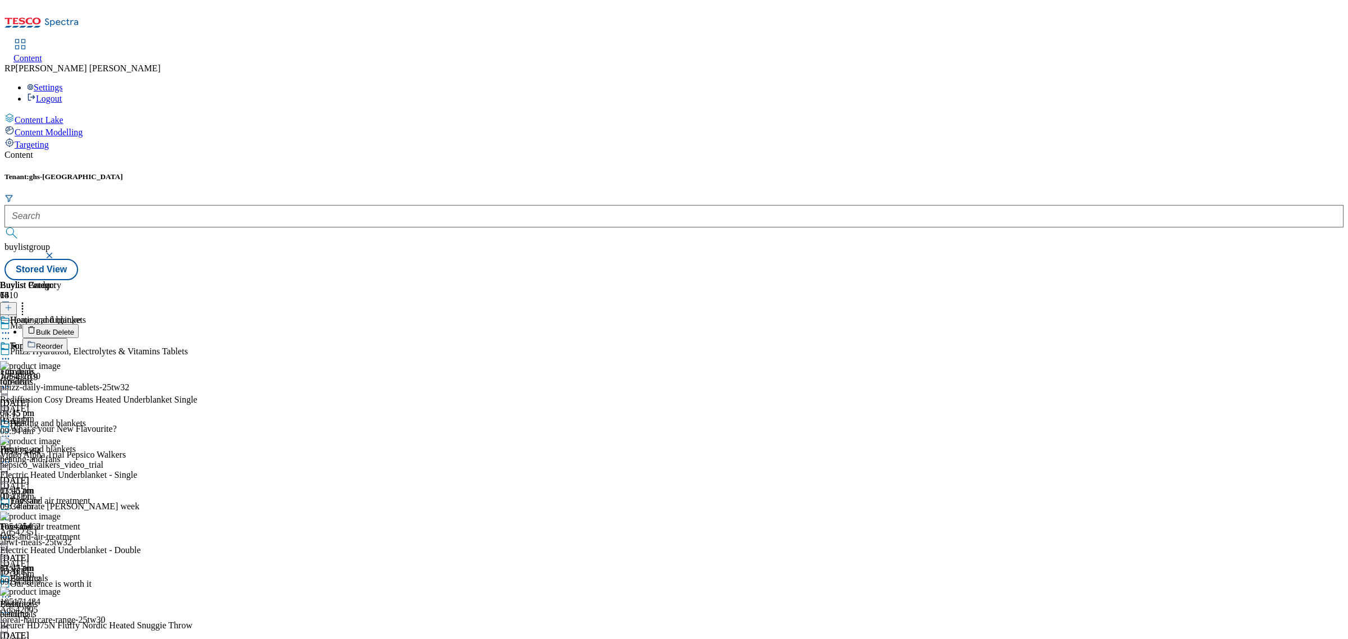
click at [74, 328] on span "Bulk Delete" at bounding box center [55, 332] width 38 height 8
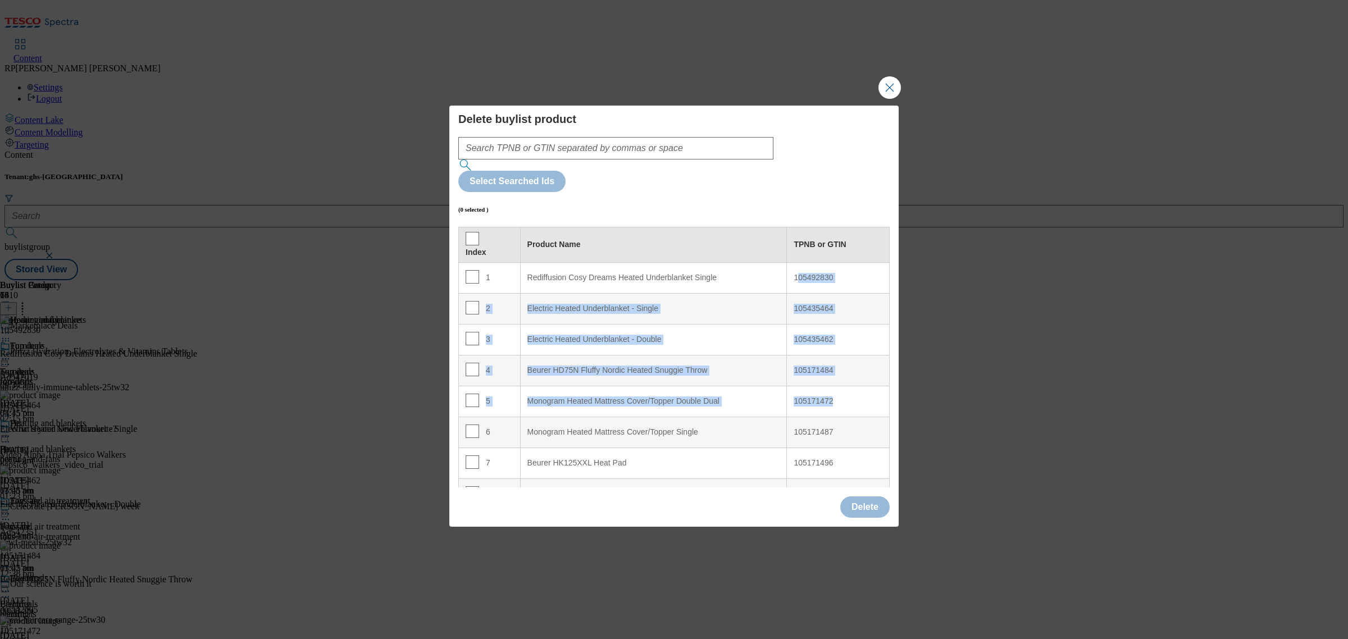
drag, startPoint x: 789, startPoint y: 239, endPoint x: 825, endPoint y: 360, distance: 126.6
click at [826, 363] on tbody "1 Rediffusion Cosy Dreams Heated Underblanket Single 105492830 2 Electric Heate…" at bounding box center [674, 478] width 431 height 432
click at [832, 273] on div "105492830" at bounding box center [837, 278] width 89 height 10
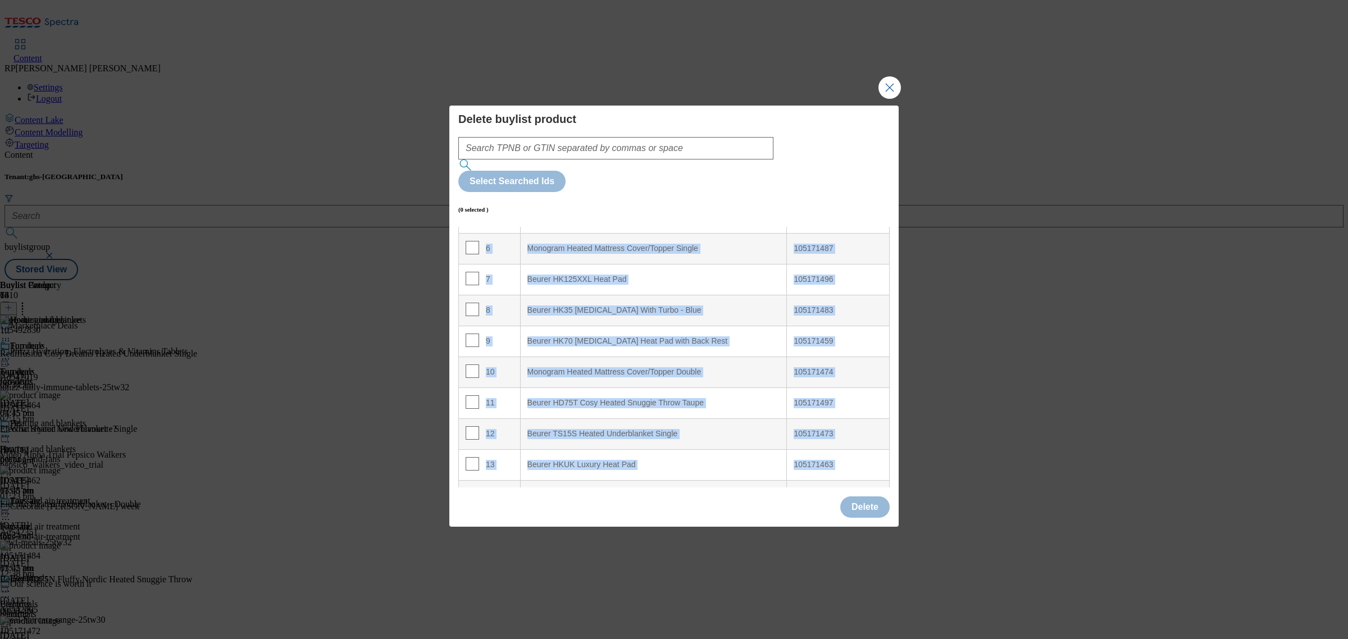
scroll to position [203, 0]
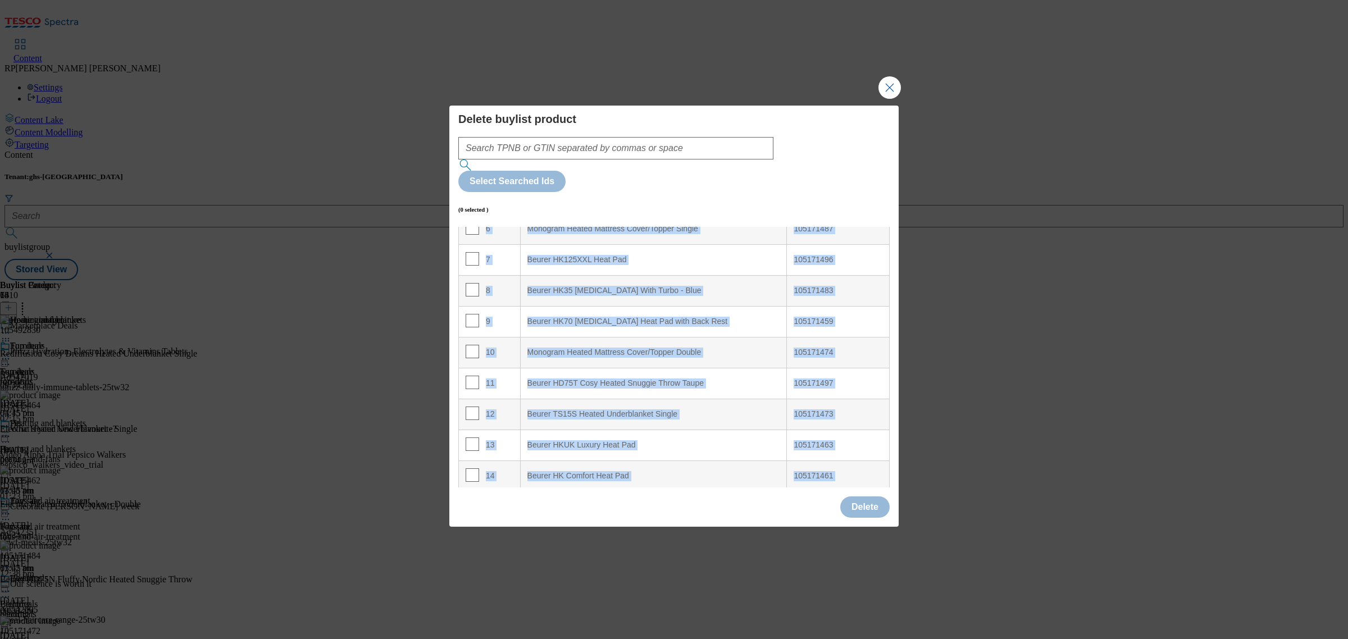
drag, startPoint x: 783, startPoint y: 240, endPoint x: 834, endPoint y: 483, distance: 248.4
click at [834, 483] on div "Delete buylist product Select Searched Ids (0 selected ) Index Product Name TPN…" at bounding box center [673, 316] width 449 height 421
copy tbody "105492830 2 Electric Heated Underblanket - Single 105435464 3 Electric Heated U…"
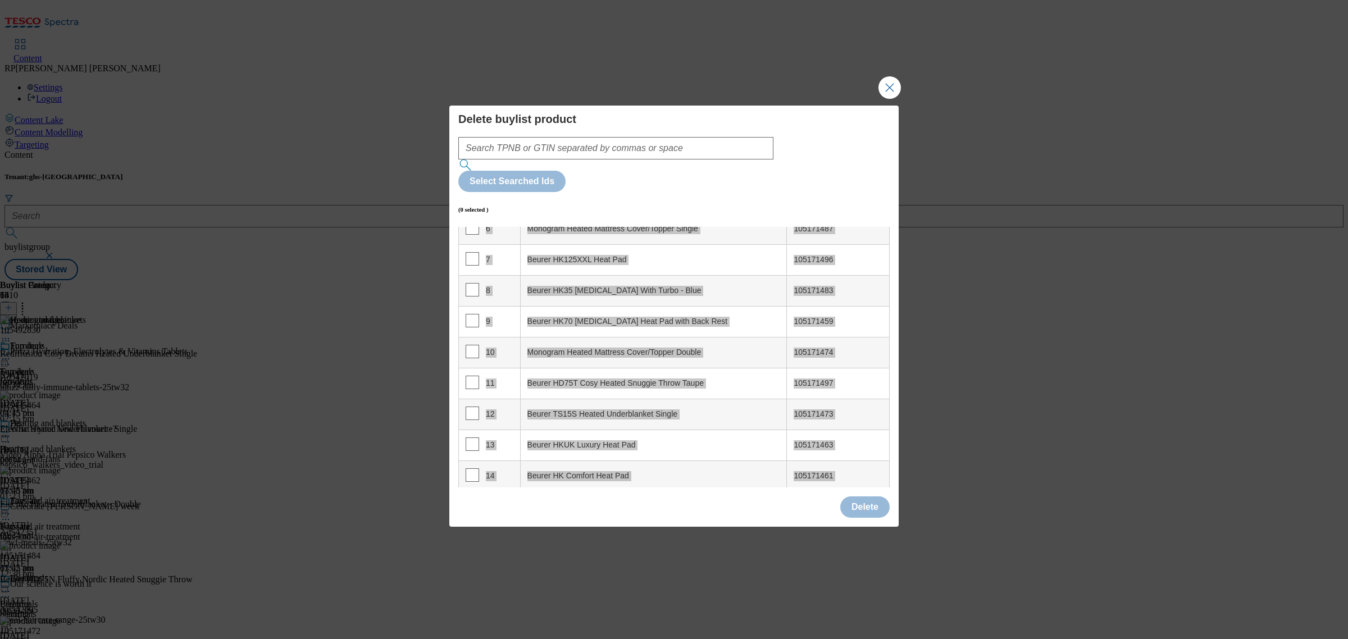
click at [1343, 312] on div "Delete buylist product Select Searched Ids (0 selected ) Index Product Name TPN…" at bounding box center [674, 319] width 1348 height 639
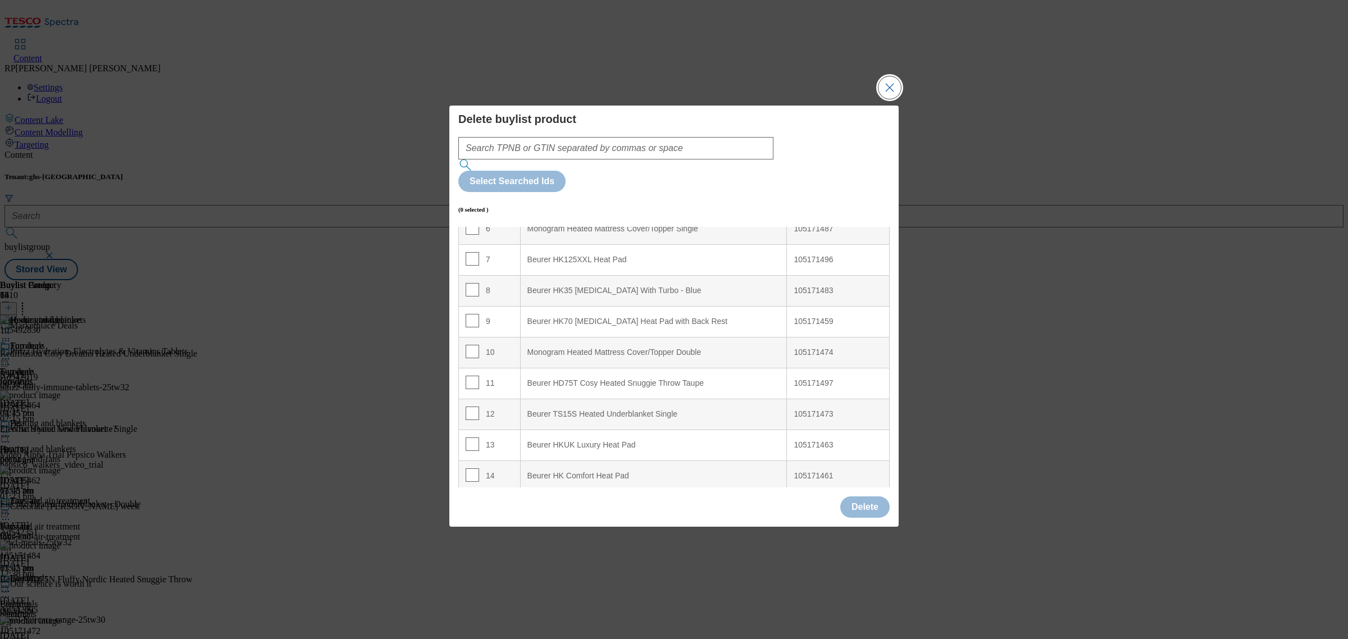
click at [897, 99] on button "Close Modal" at bounding box center [889, 87] width 22 height 22
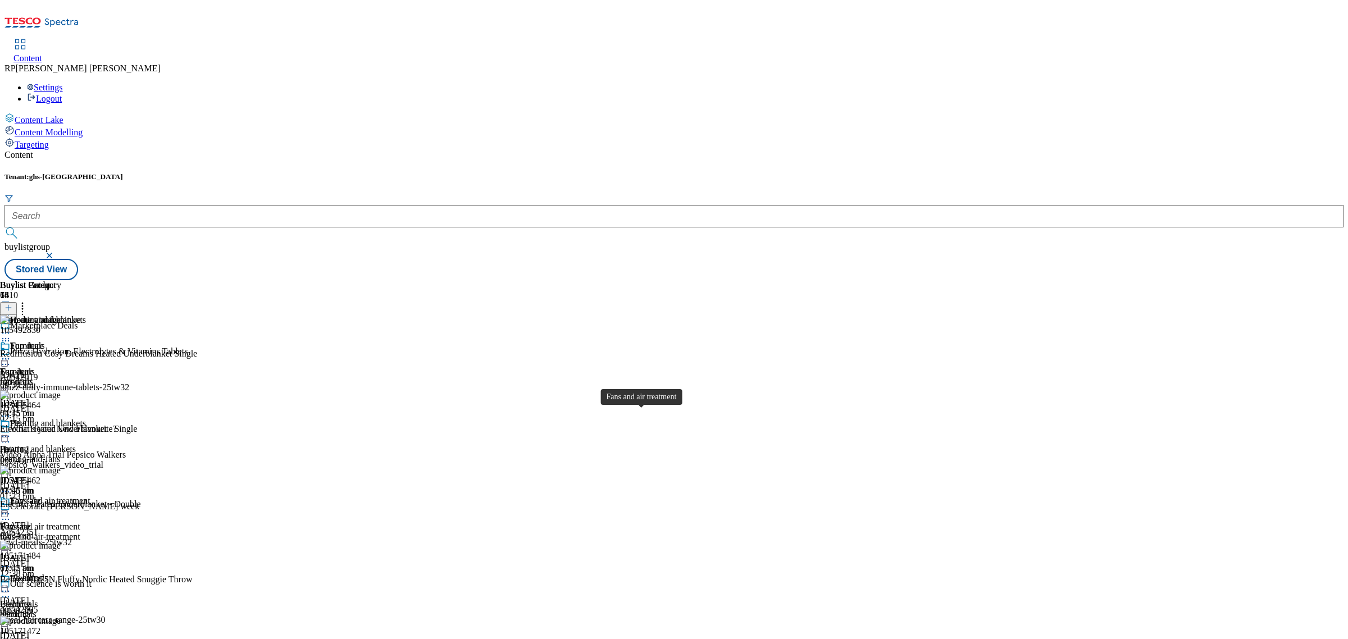
click at [90, 496] on span "Fans and air treatment" at bounding box center [50, 502] width 80 height 12
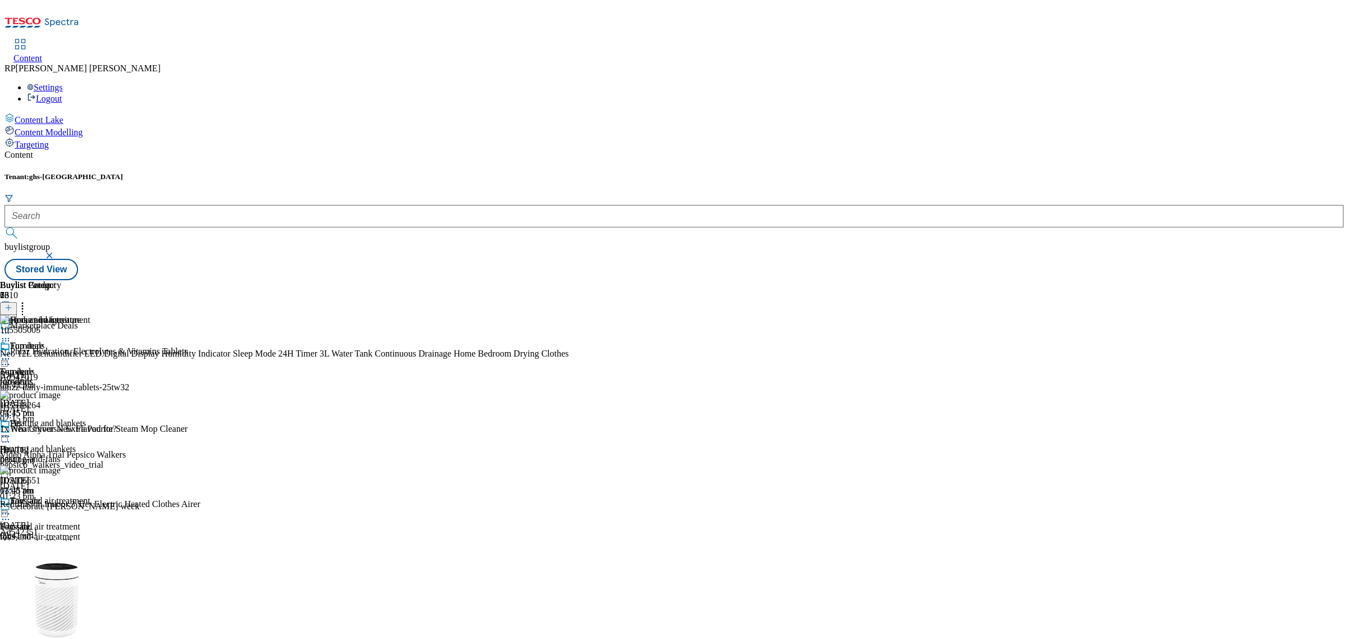
click at [28, 300] on icon at bounding box center [22, 305] width 11 height 11
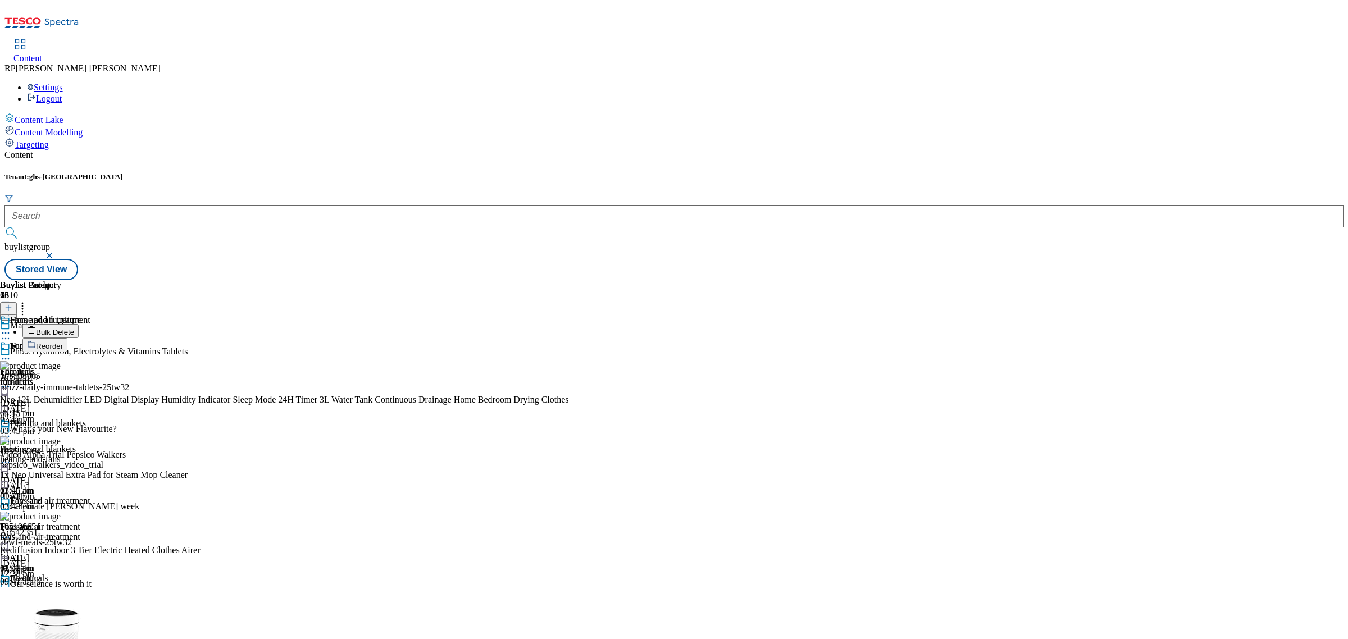
click at [74, 328] on span "Bulk Delete" at bounding box center [55, 332] width 38 height 8
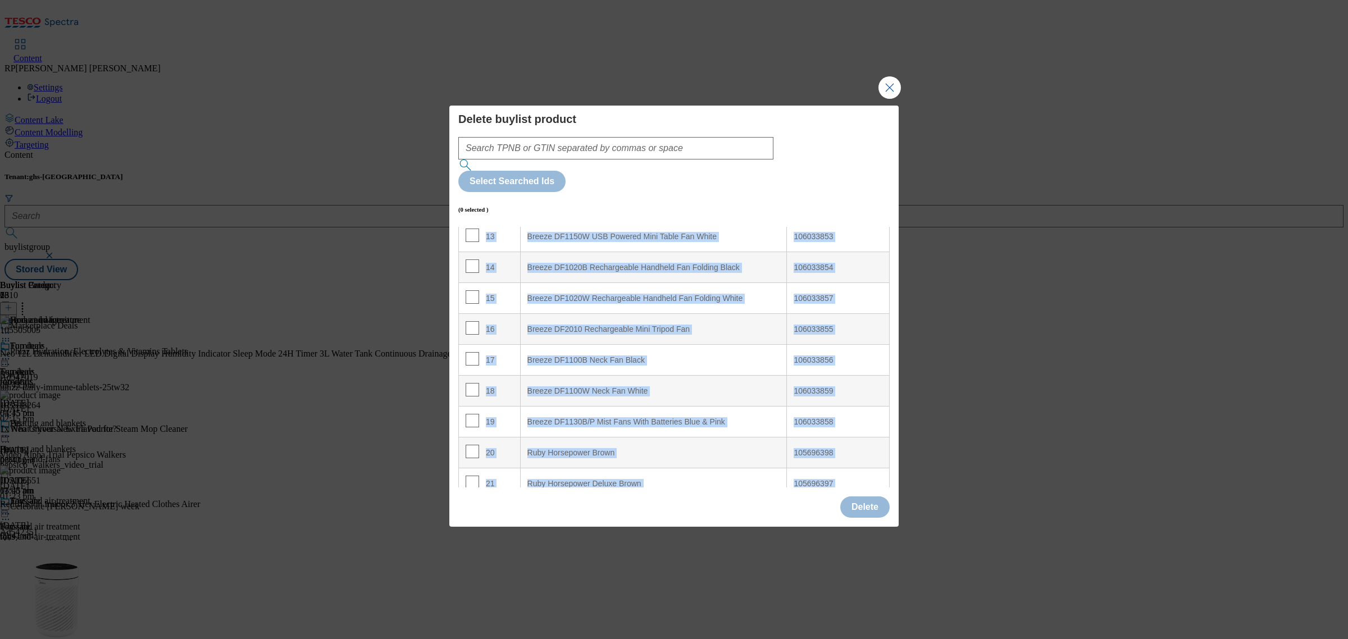
scroll to position [490, 0]
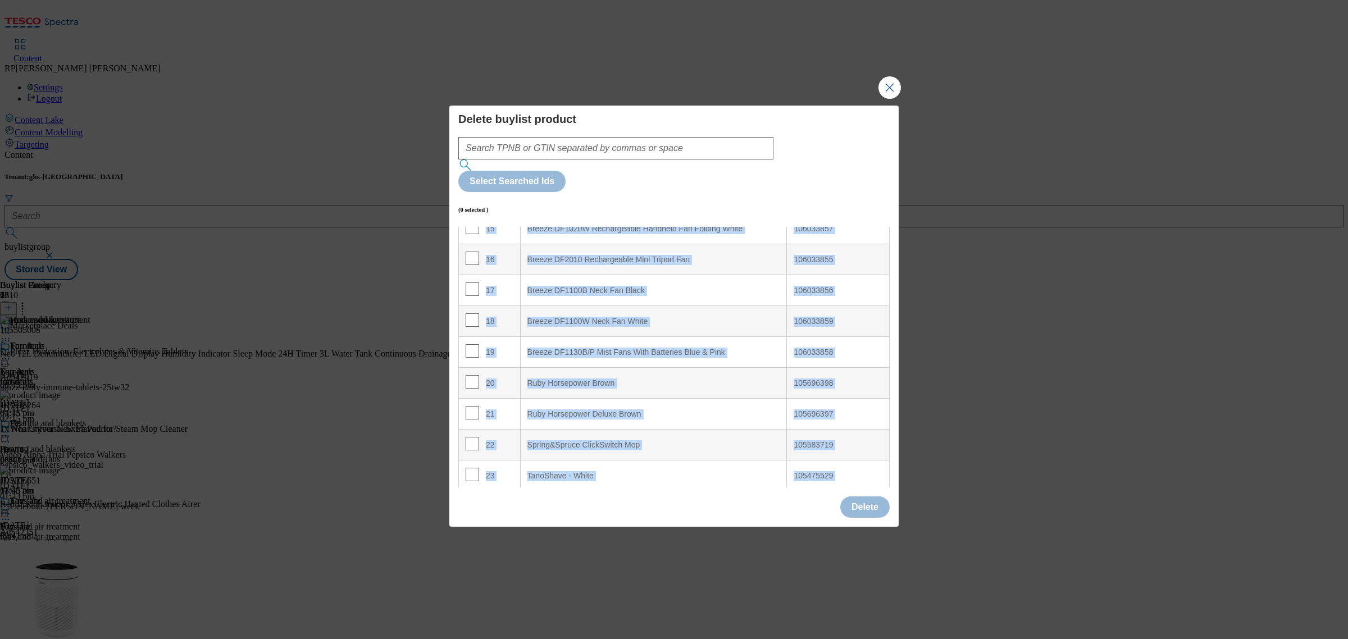
drag, startPoint x: 779, startPoint y: 243, endPoint x: 832, endPoint y: 503, distance: 264.7
click at [832, 503] on div "Delete buylist product Select Searched Ids (0 selected ) Index Product Name TPN…" at bounding box center [673, 316] width 449 height 421
copy tbody "105505005 2 1x Neo Universal Extra Pad for Steam Mop Cleaner 105518264 3 Rediff…"
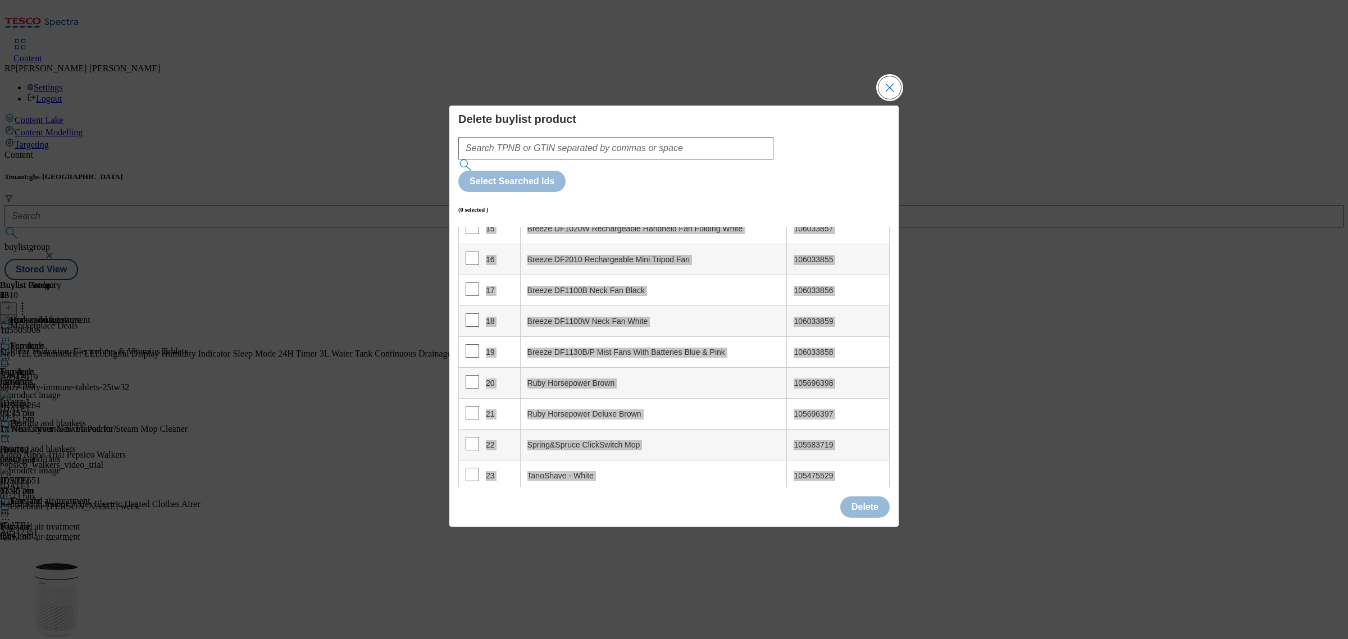
click at [894, 99] on button "Close Modal" at bounding box center [889, 87] width 22 height 22
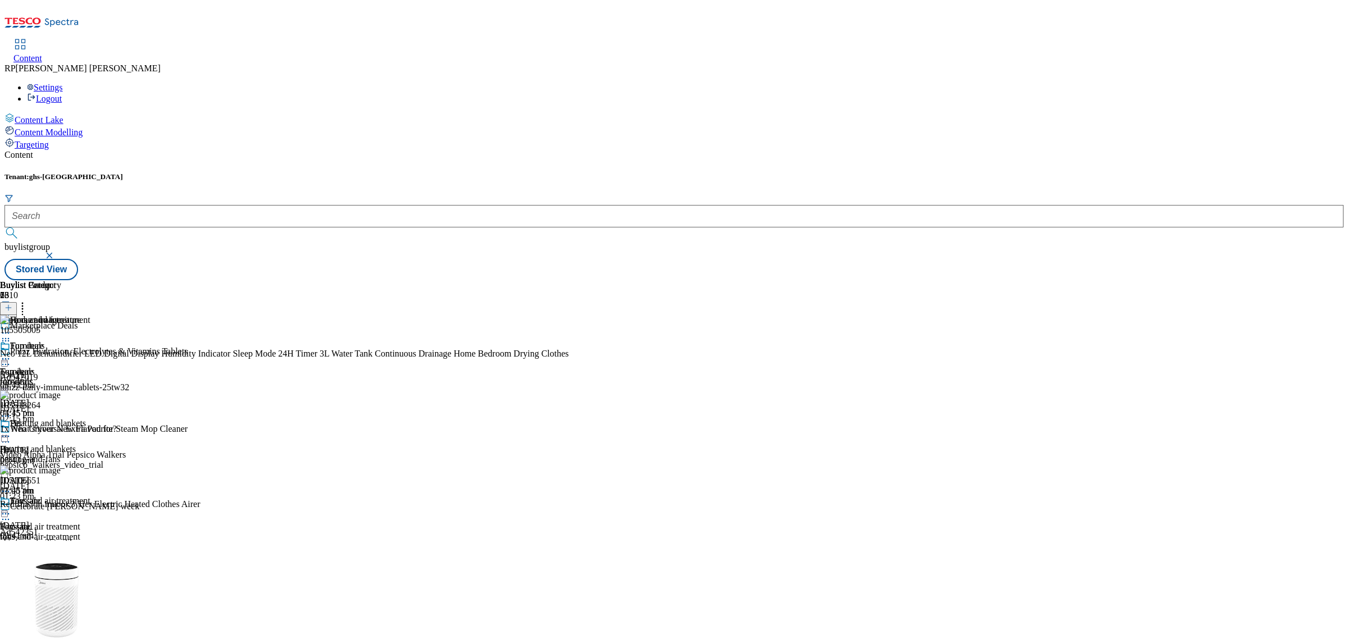
scroll to position [281, 0]
click at [30, 599] on span "Bedding" at bounding box center [15, 604] width 30 height 10
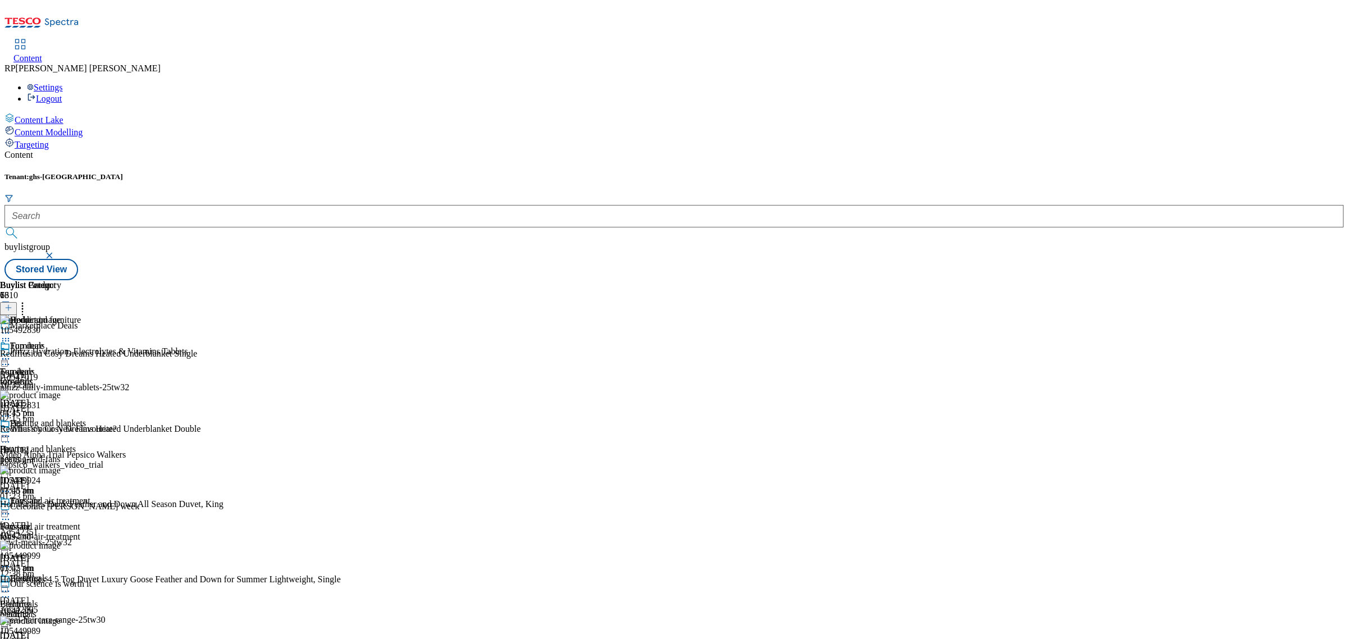
click at [11, 353] on icon at bounding box center [5, 358] width 11 height 11
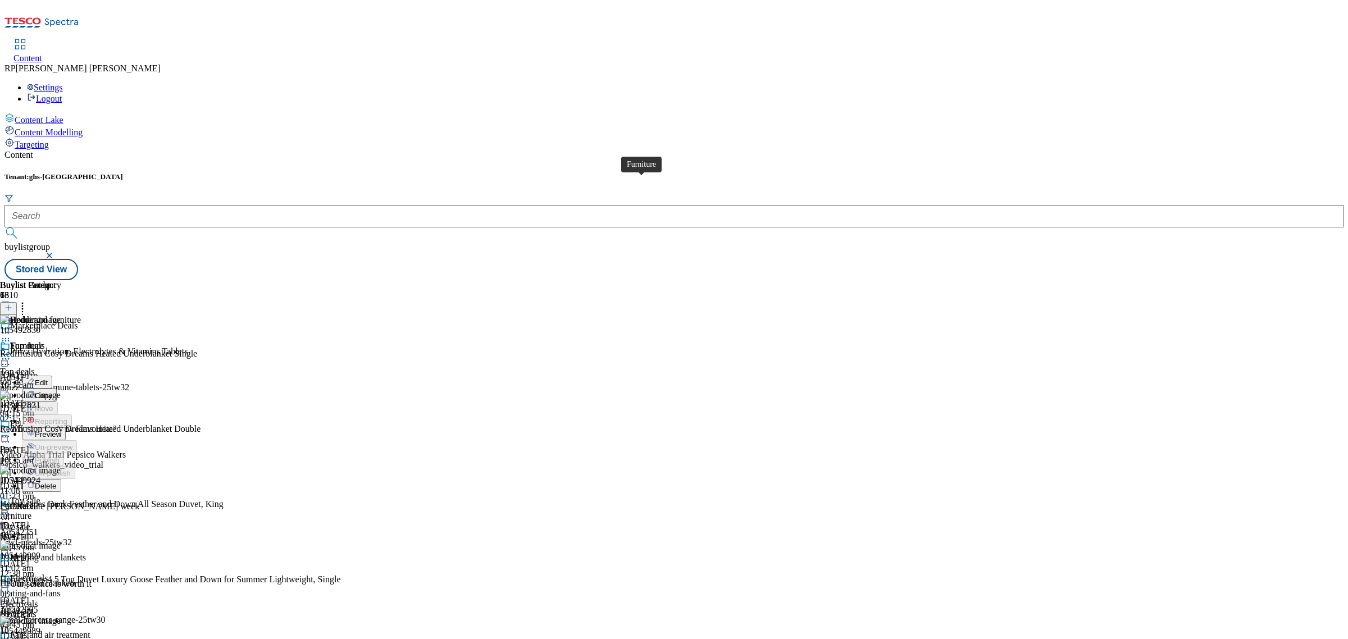
click at [44, 341] on div "Furniture" at bounding box center [27, 346] width 34 height 10
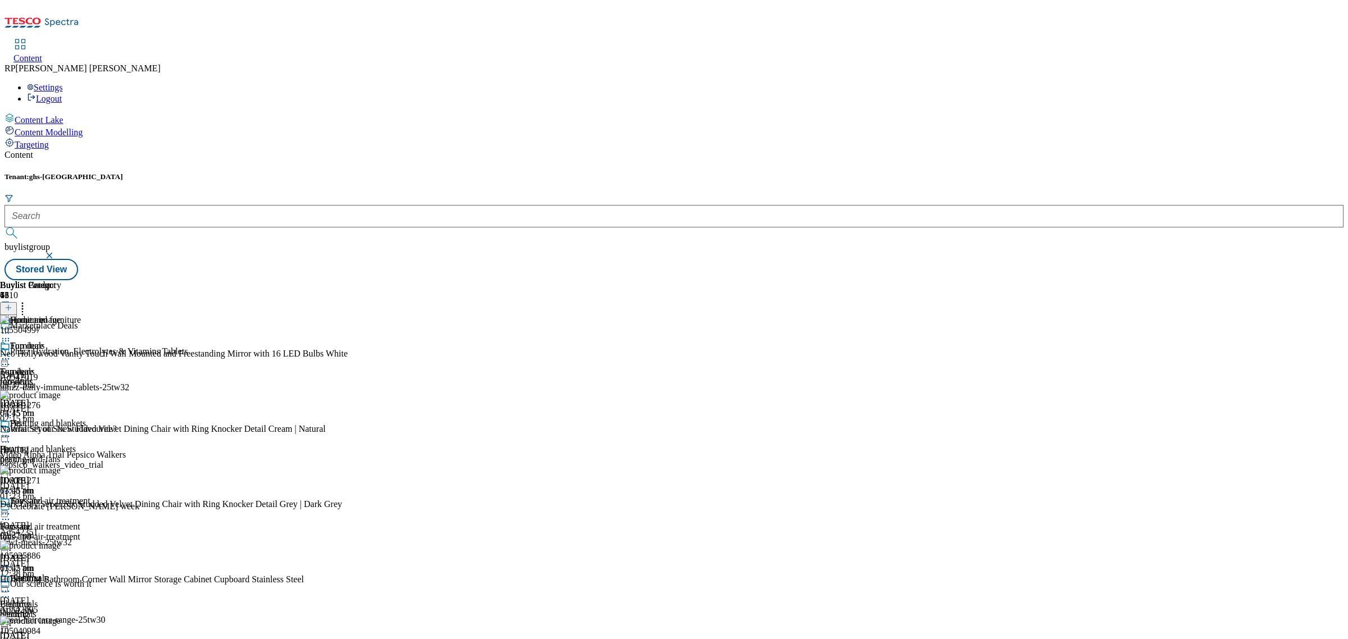
click at [11, 353] on icon at bounding box center [5, 358] width 11 height 11
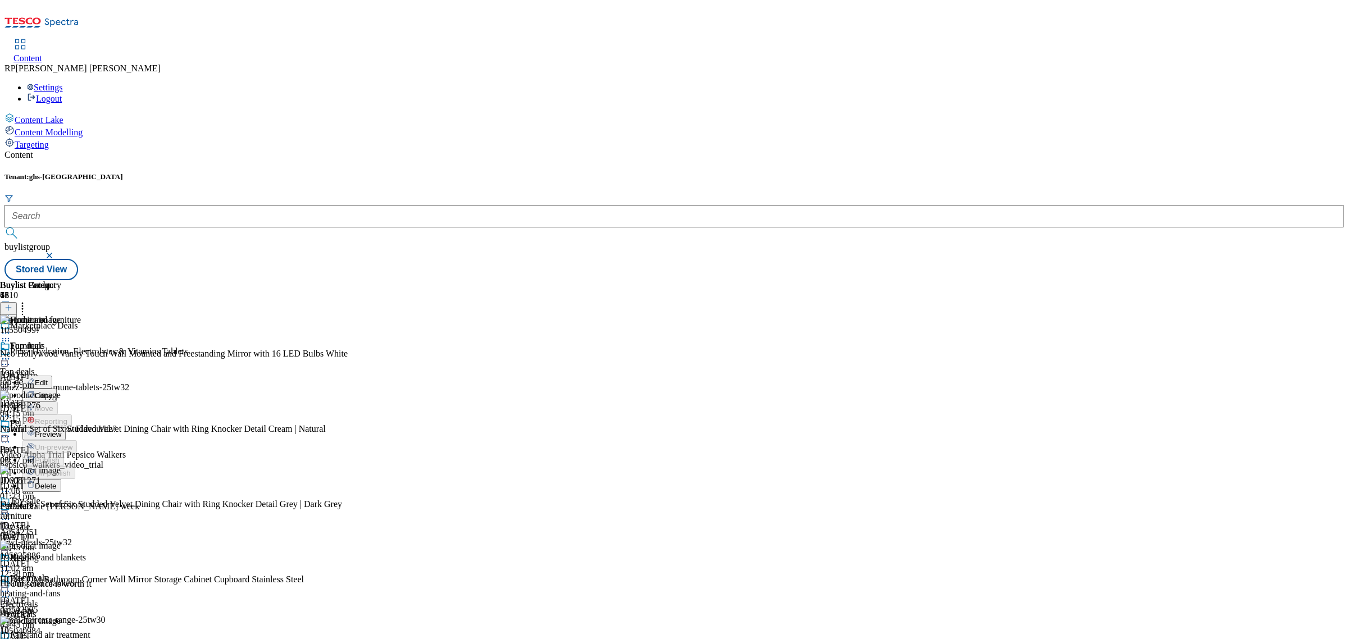
click at [61, 430] on span "Preview" at bounding box center [48, 434] width 26 height 8
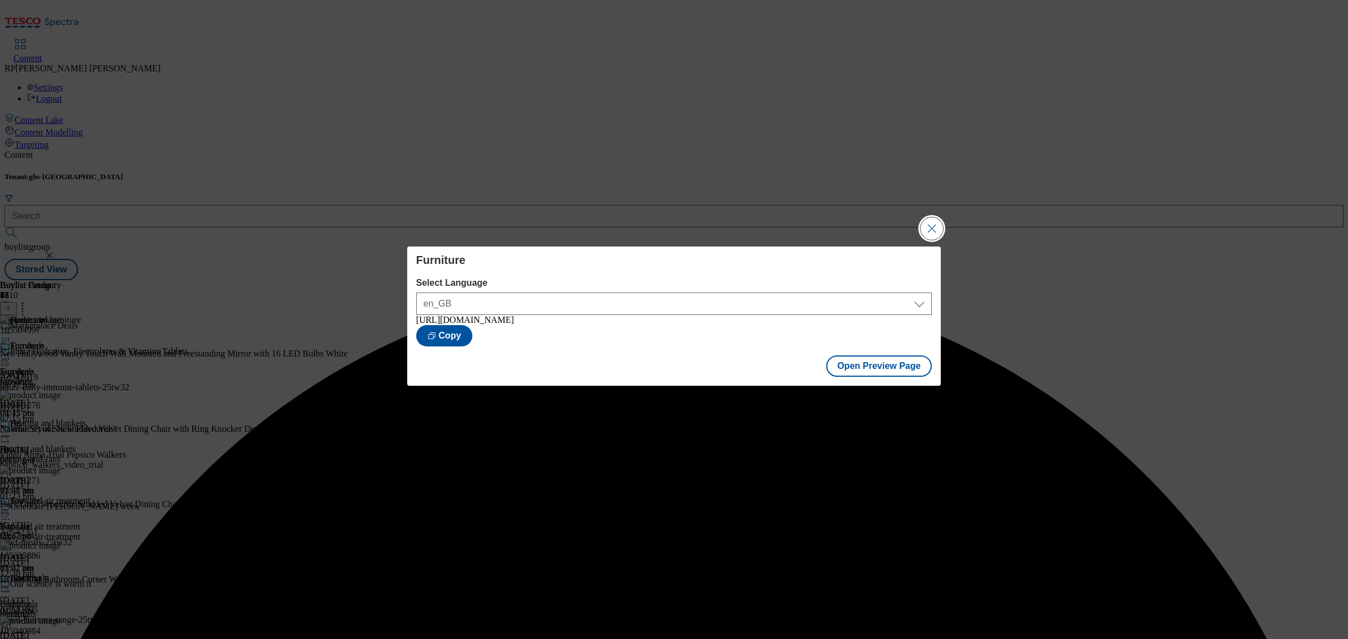
click at [932, 226] on button "Close Modal" at bounding box center [931, 228] width 22 height 22
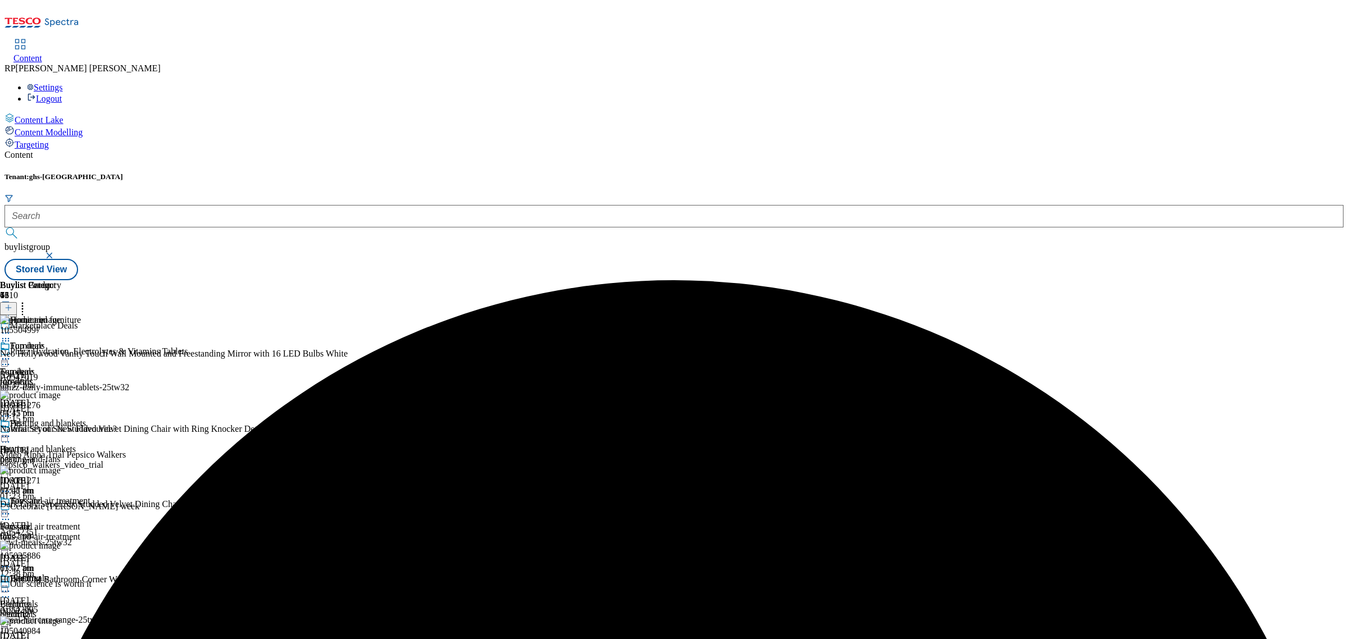
click at [11, 353] on icon at bounding box center [5, 358] width 11 height 11
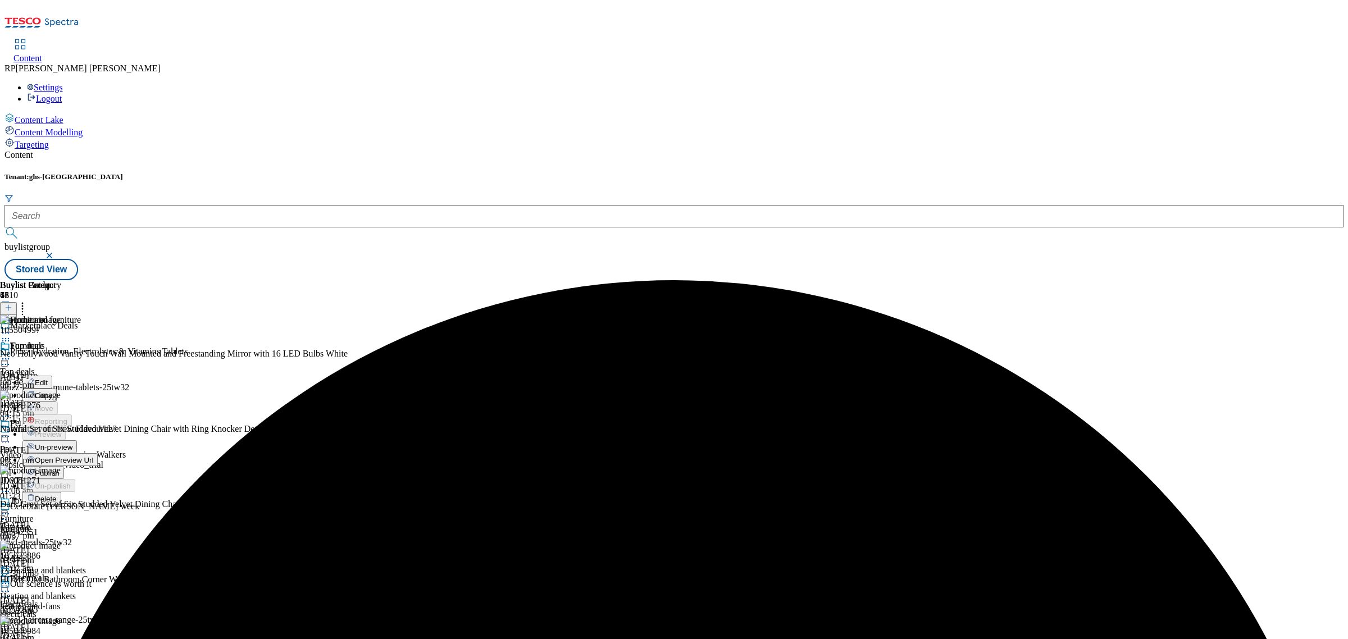
click at [98, 466] on li "Publish" at bounding box center [59, 472] width 75 height 13
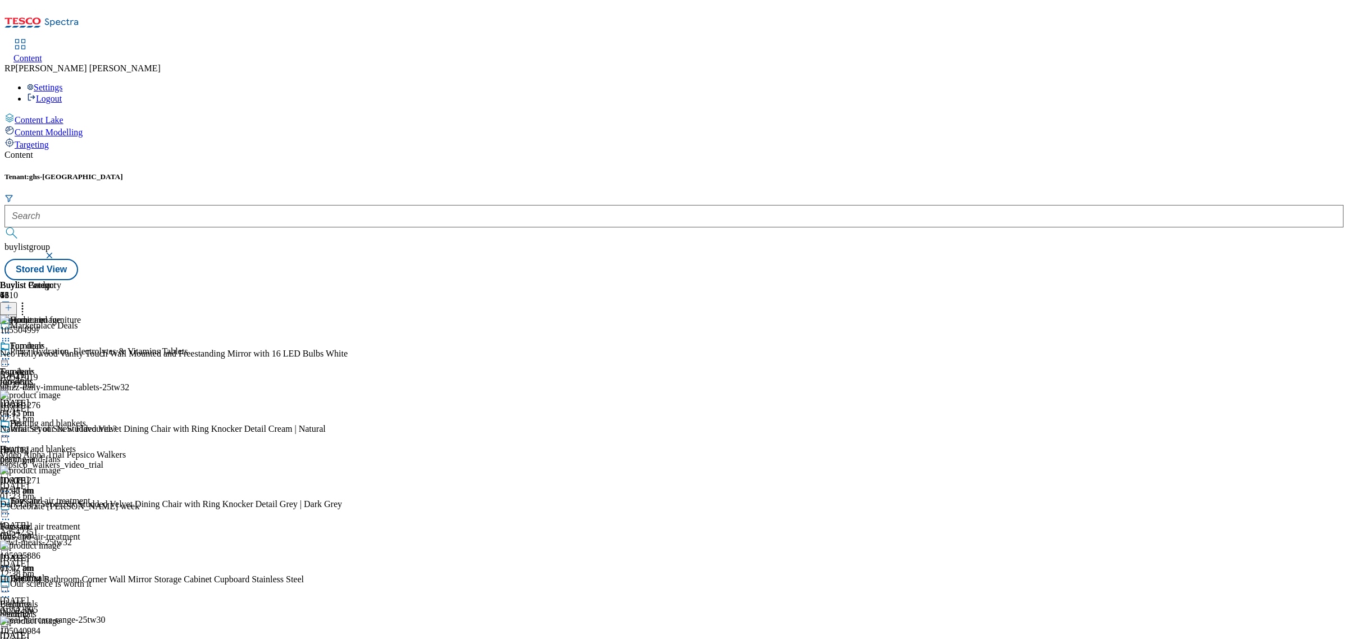
click at [11, 353] on icon at bounding box center [5, 358] width 11 height 11
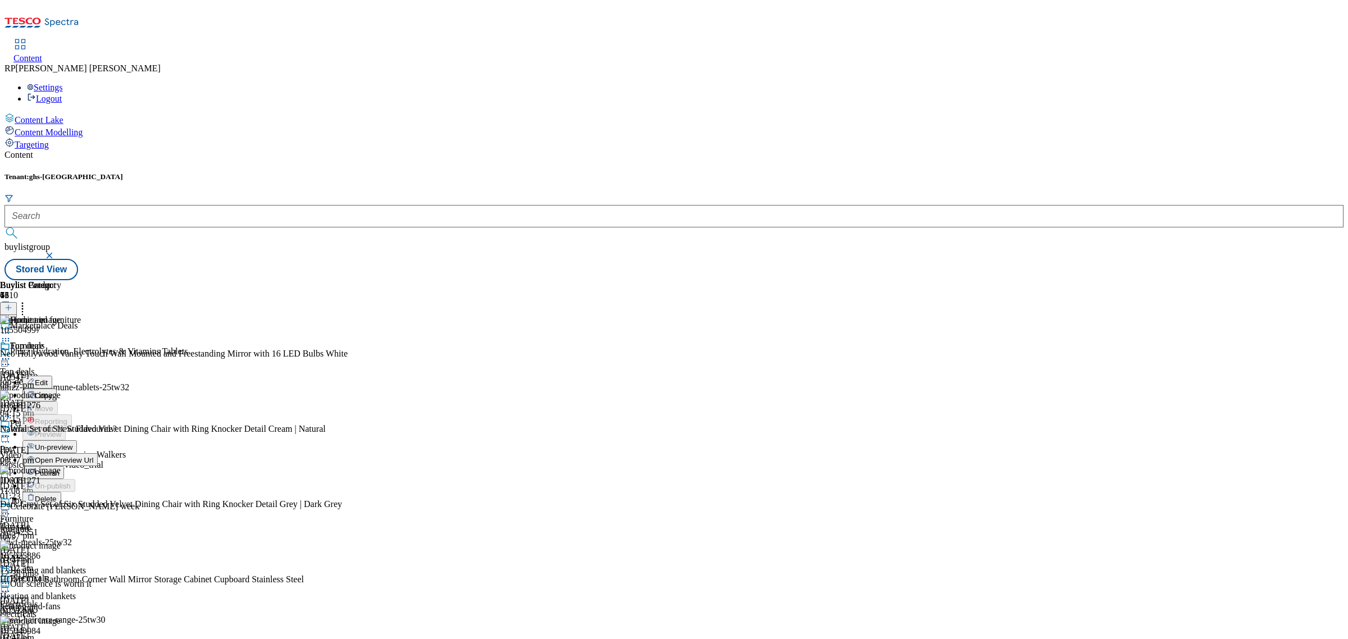
click at [64, 466] on button "Publish" at bounding box center [43, 472] width 42 height 13
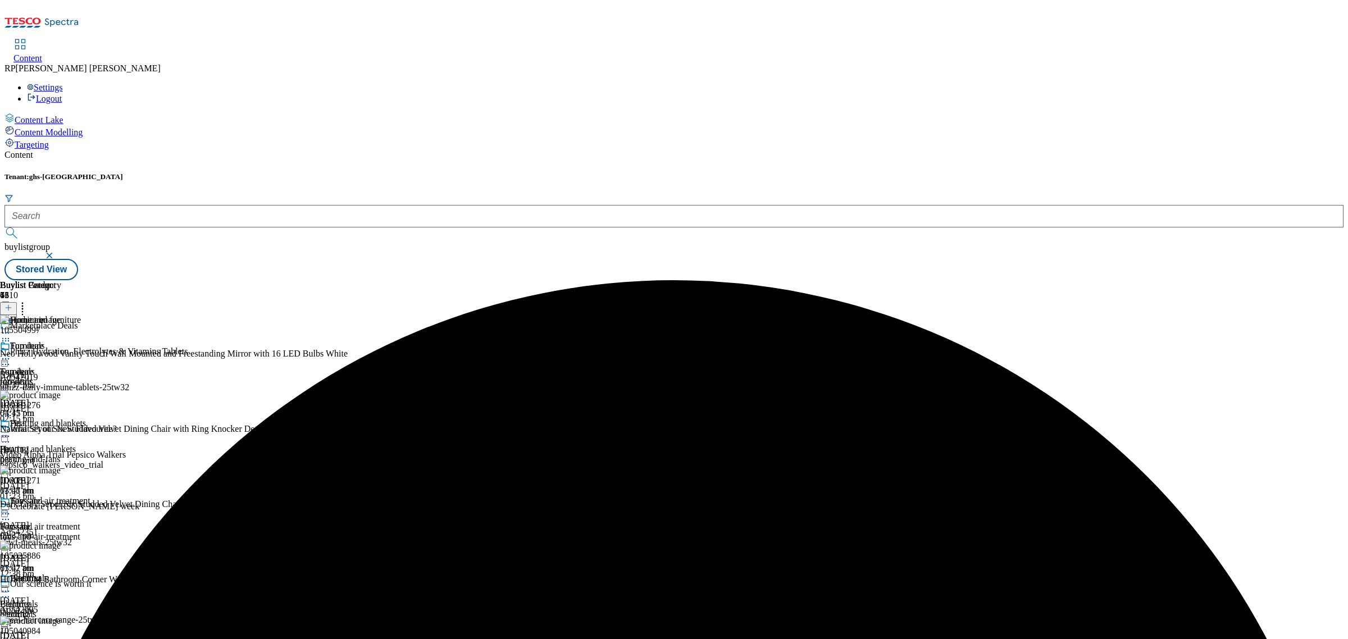
click at [90, 418] on div "Heating and blankets Heating and blankets heating-and-fans 22 Sept 2025 03:47 pm" at bounding box center [45, 456] width 90 height 77
click at [218, 359] on div at bounding box center [109, 359] width 218 height 0
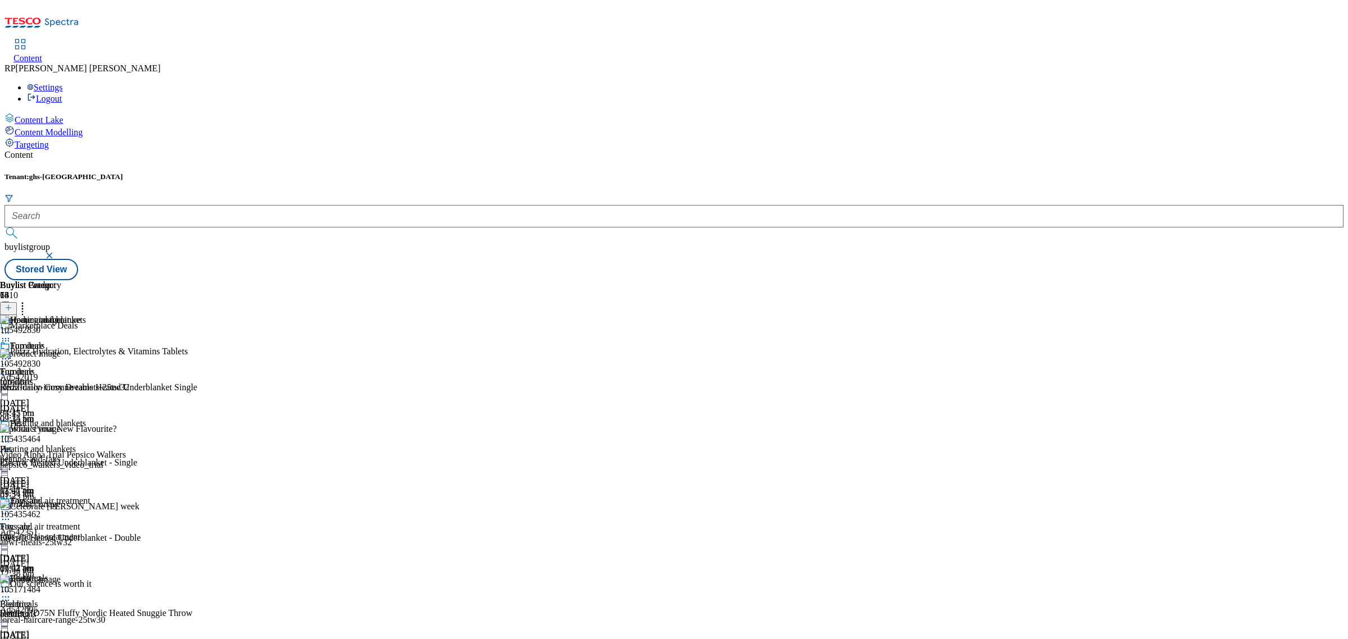
scroll to position [421, 0]
click at [90, 496] on div "Fans and air treatment" at bounding box center [50, 501] width 80 height 10
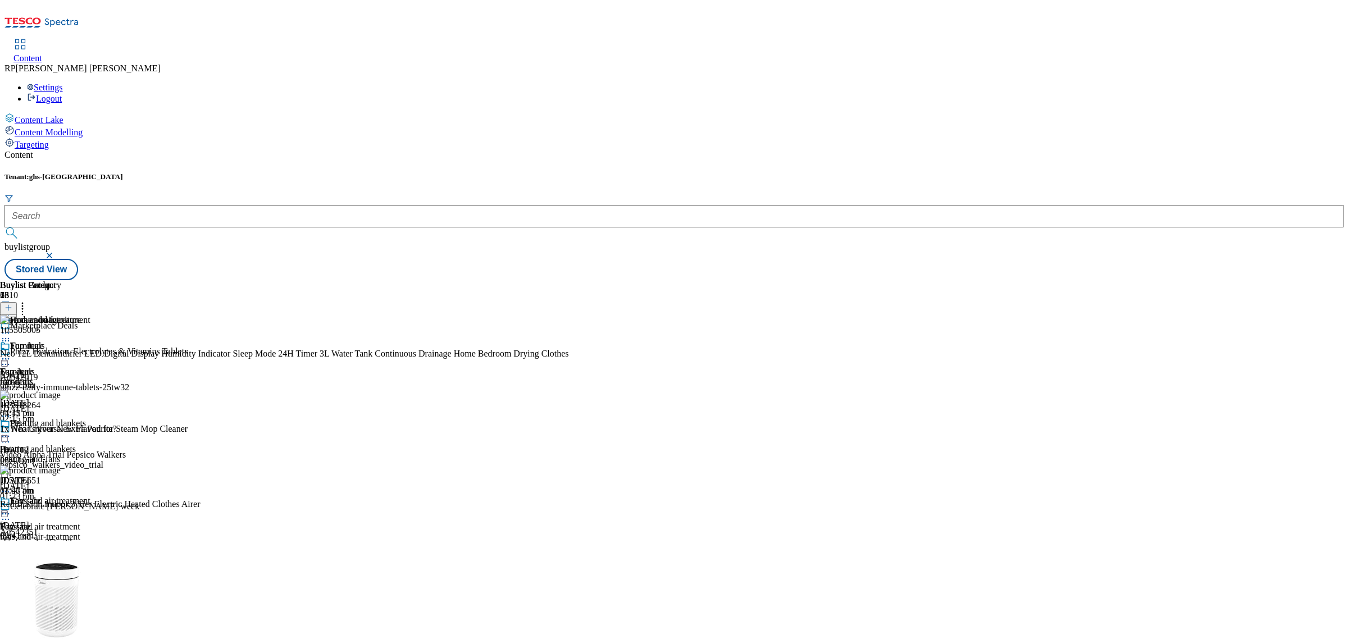
scroll to position [2140, 0]
click at [90, 377] on div "furniture" at bounding box center [45, 382] width 90 height 10
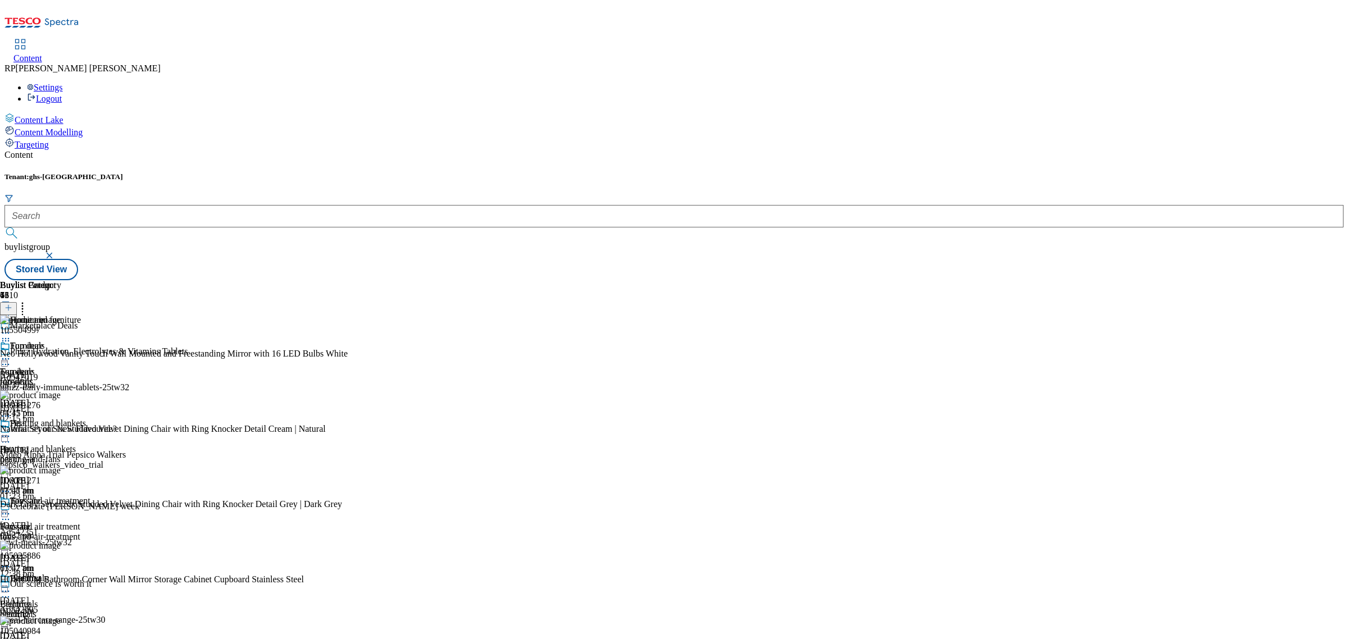
click at [90, 418] on div "Heating and blankets Heating and blankets heating-and-fans 22 Sept 2025 03:47 pm" at bounding box center [45, 456] width 90 height 77
click at [90, 532] on div "fans-and-air-treatment" at bounding box center [45, 537] width 90 height 10
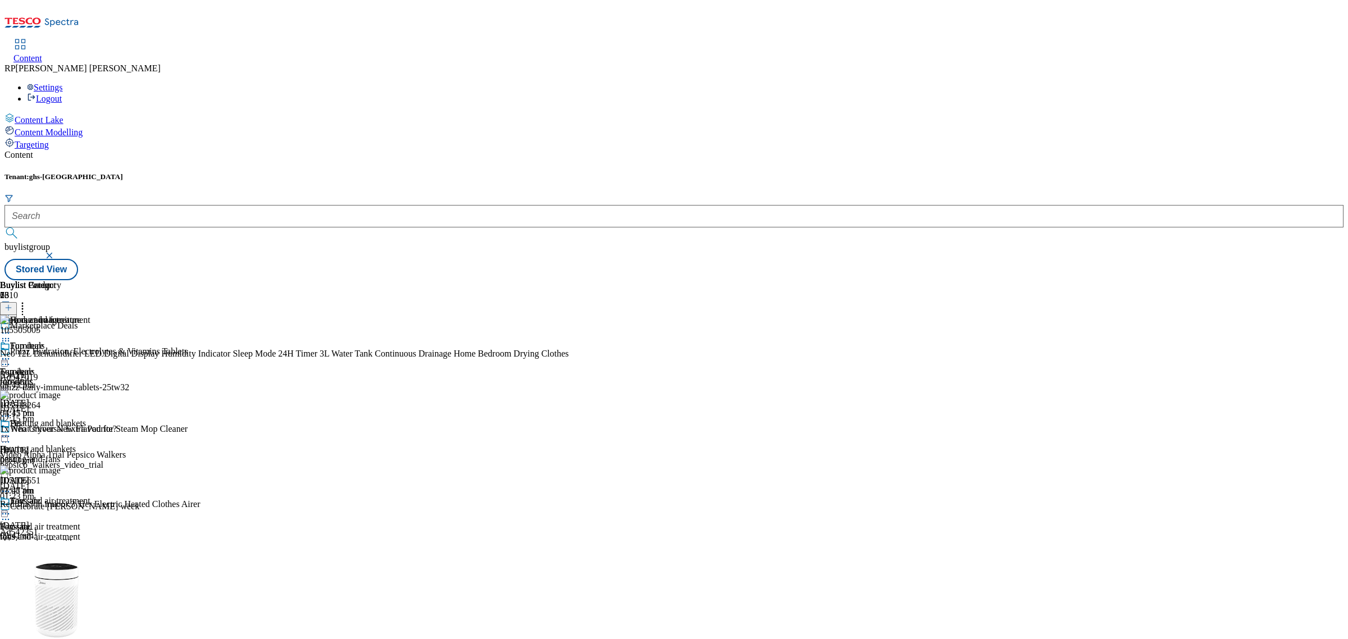
scroll to position [70, 0]
click at [90, 418] on div "Heating and blankets Heating and blankets heating-and-fans 22 Sept 2025 03:47 pm" at bounding box center [45, 456] width 90 height 77
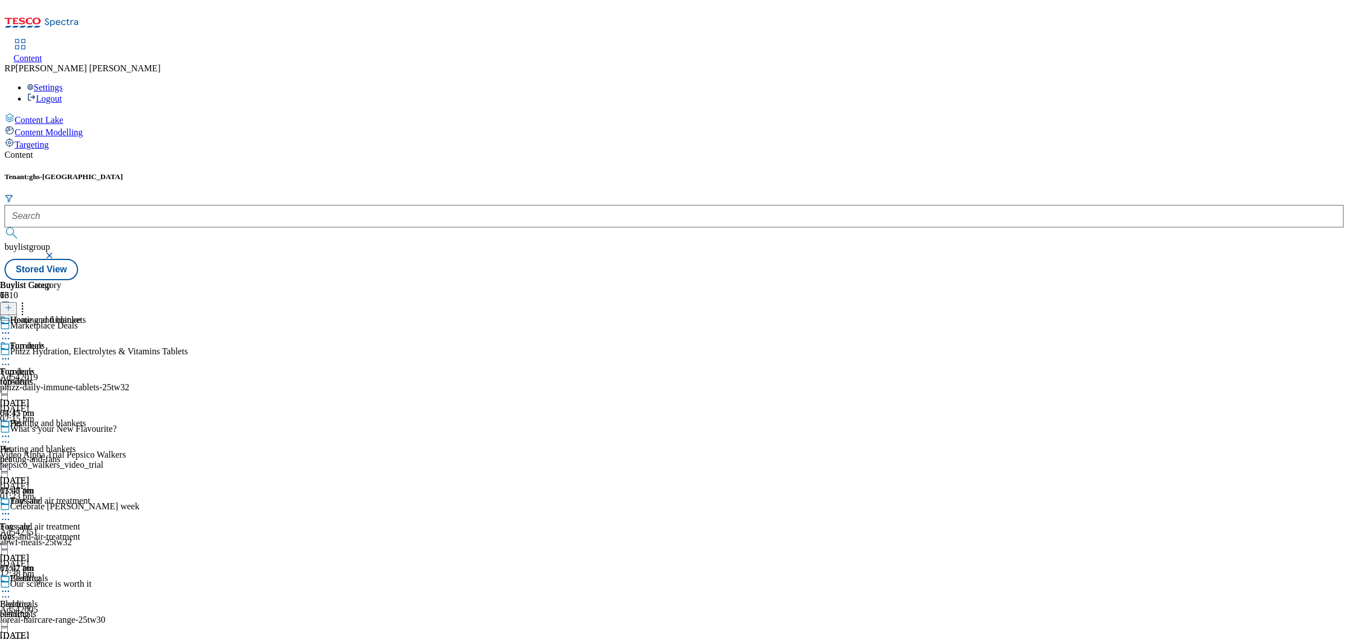
click at [11, 431] on icon at bounding box center [5, 436] width 11 height 11
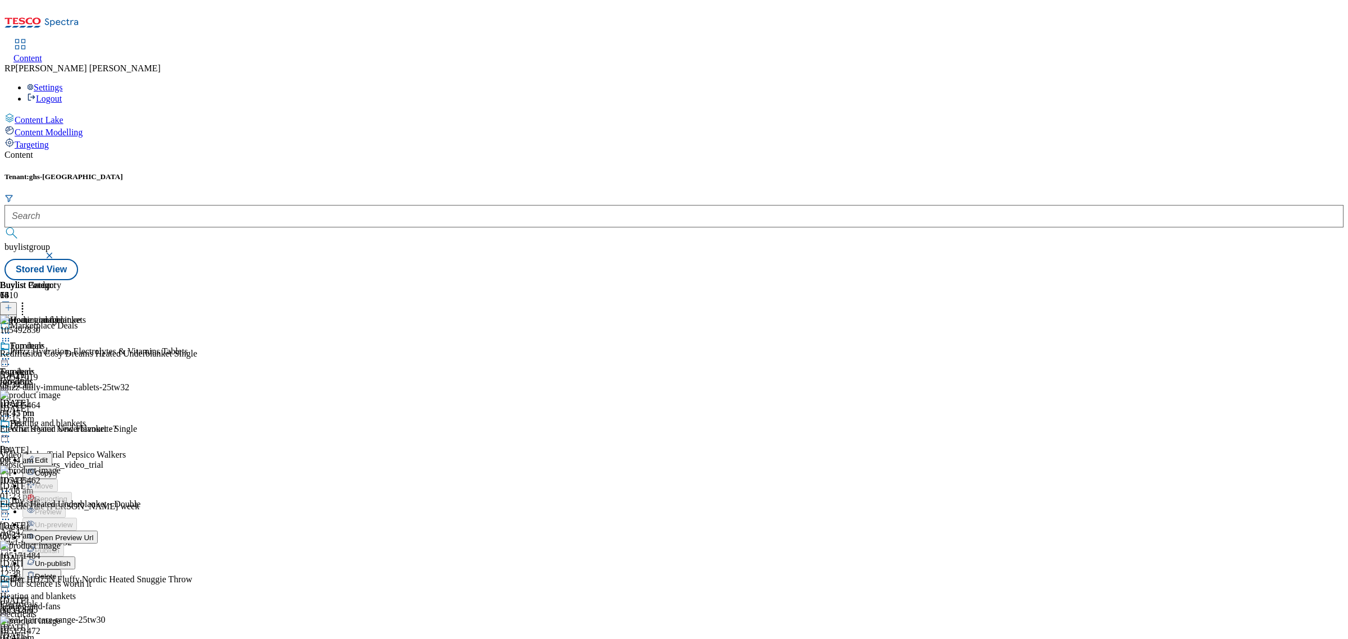
click at [999, 280] on div "Buylist Group 6310 Marketplace Deals Phizz Hydration, Electrolytes & Vitamins T…" at bounding box center [673, 280] width 1339 height 0
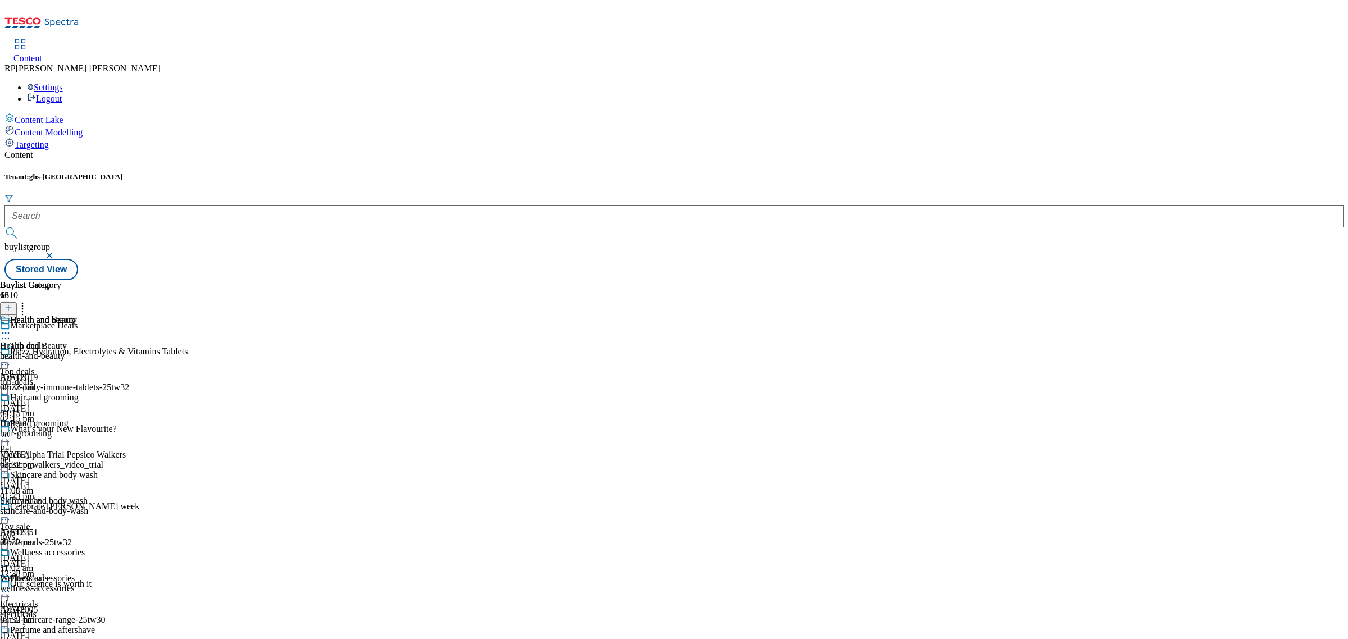
click at [98, 351] on div "health-and-beauty" at bounding box center [49, 356] width 98 height 10
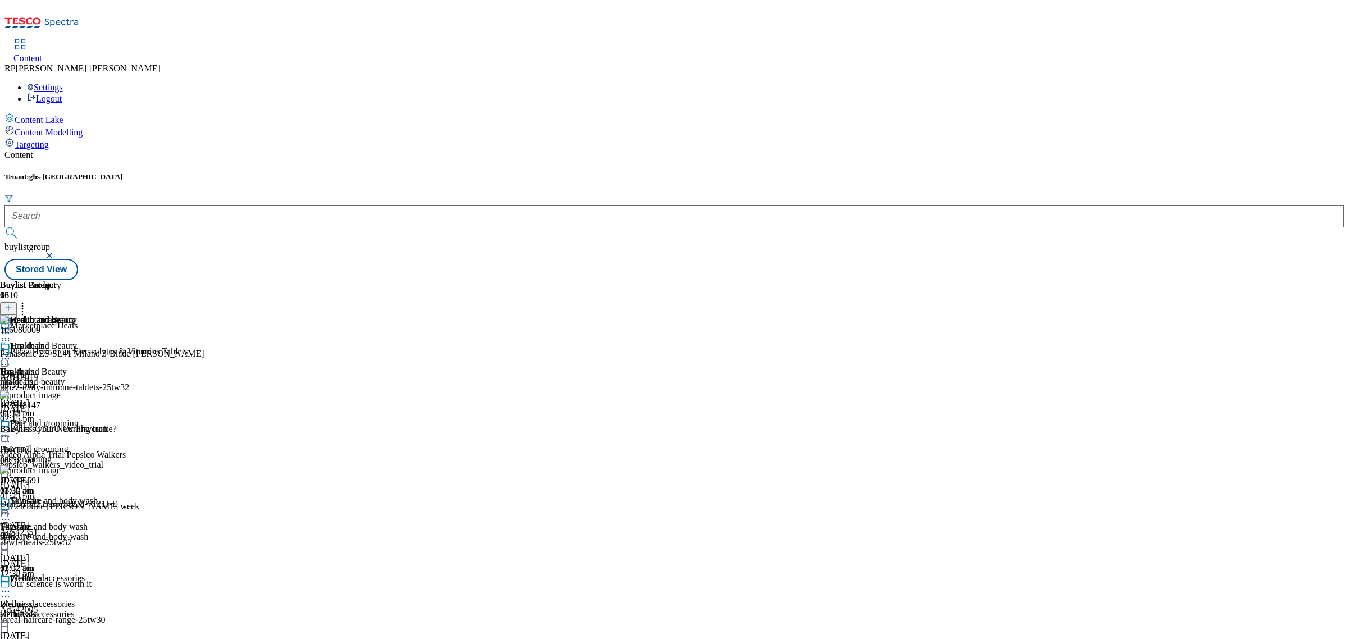
scroll to position [389, 0]
